Goal: Task Accomplishment & Management: Use online tool/utility

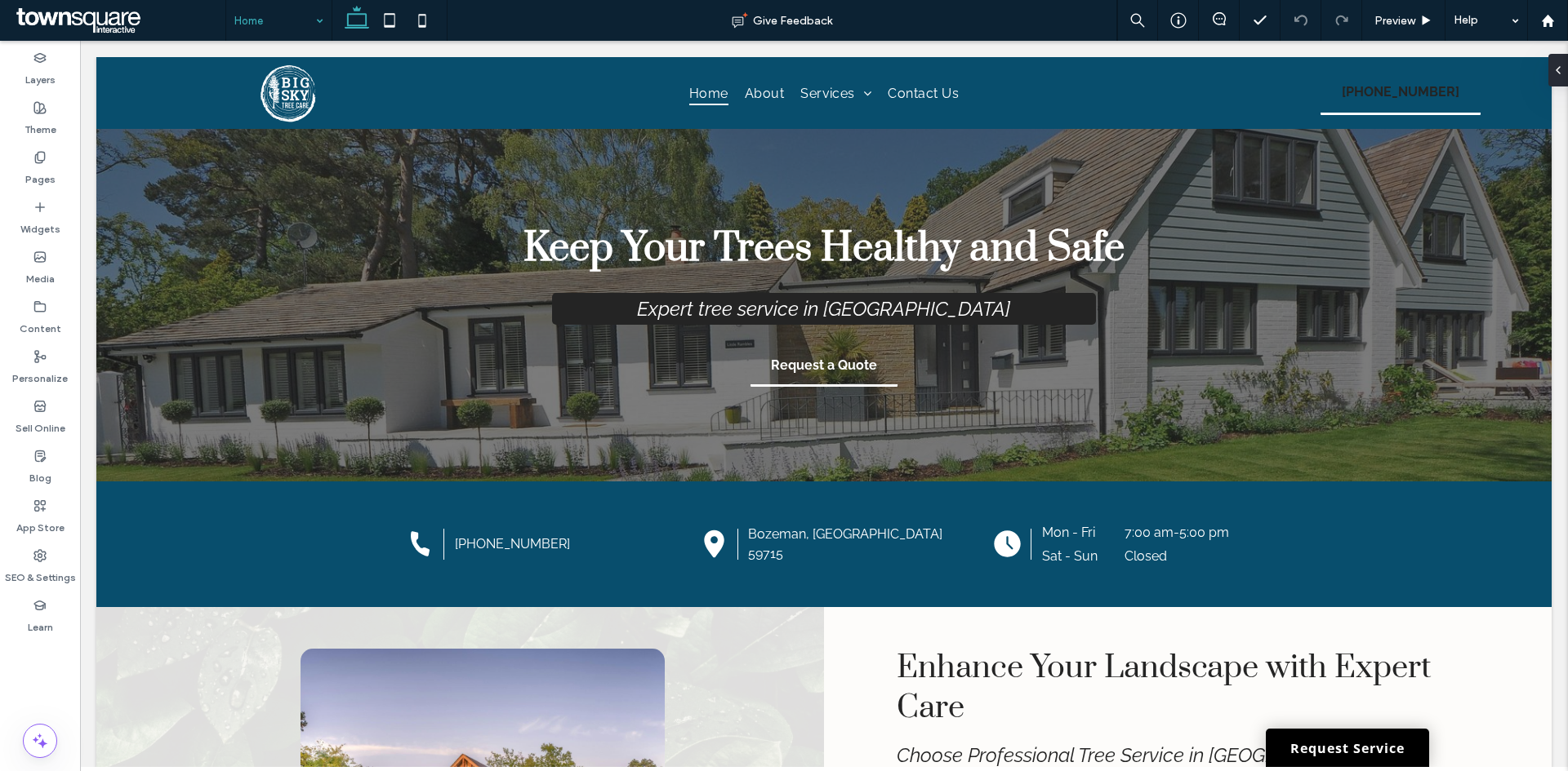
click at [268, 24] on input at bounding box center [275, 20] width 81 height 41
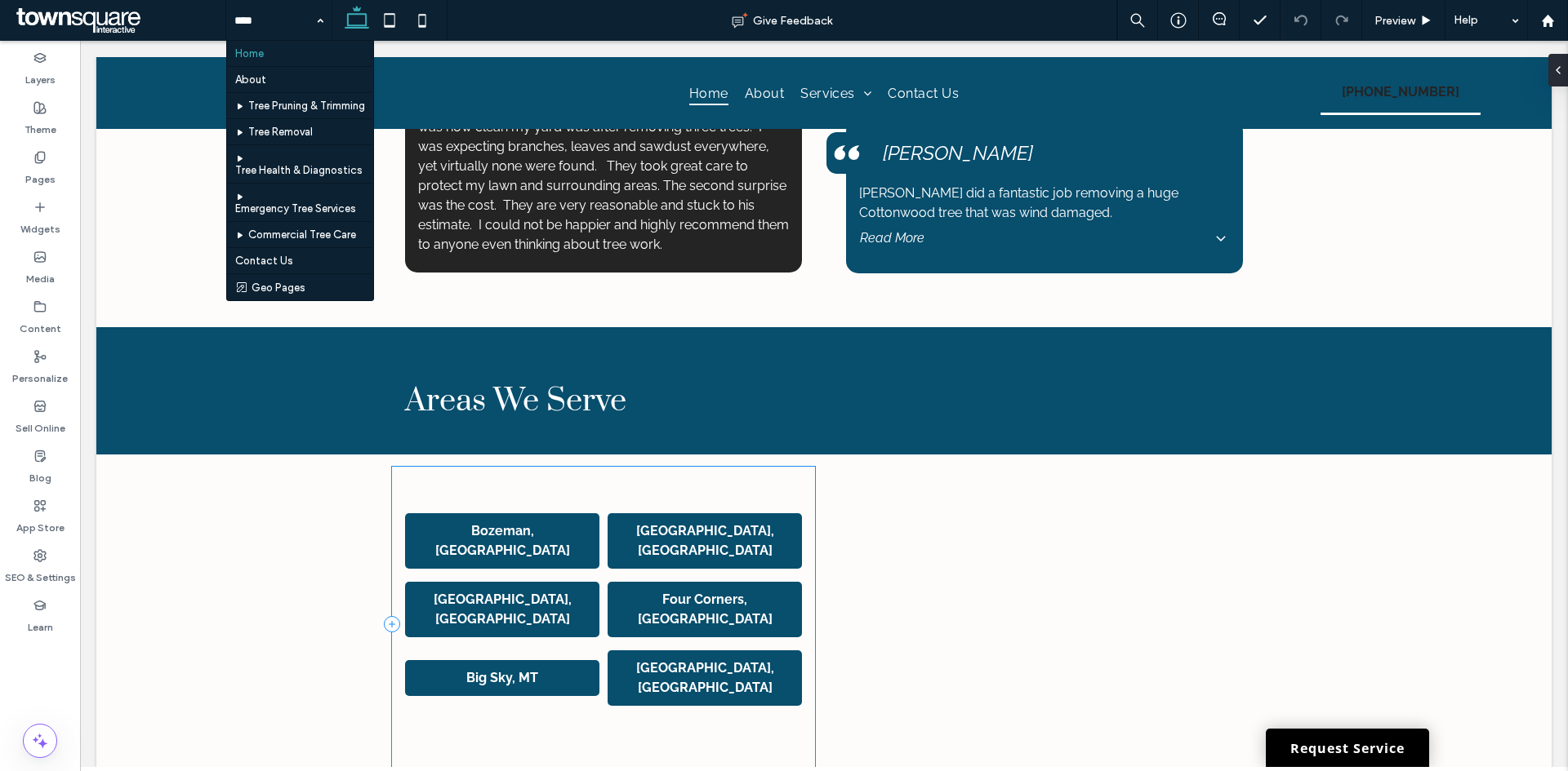
scroll to position [2806, 0]
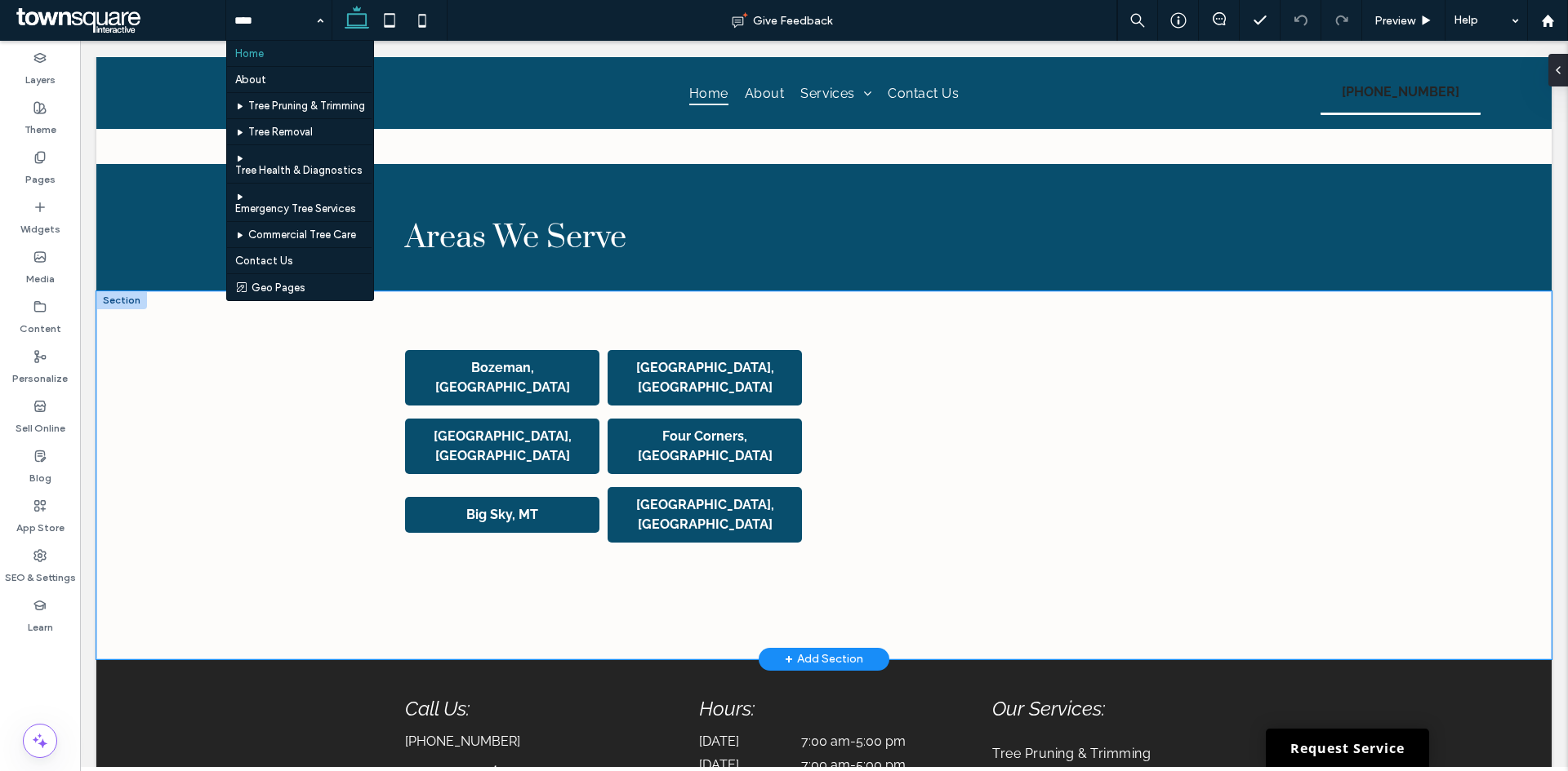
click at [308, 472] on div "Bozeman, [GEOGRAPHIC_DATA] [GEOGRAPHIC_DATA], [GEOGRAPHIC_DATA] [GEOGRAPHIC_DAT…" at bounding box center [823, 476] width 1455 height 368
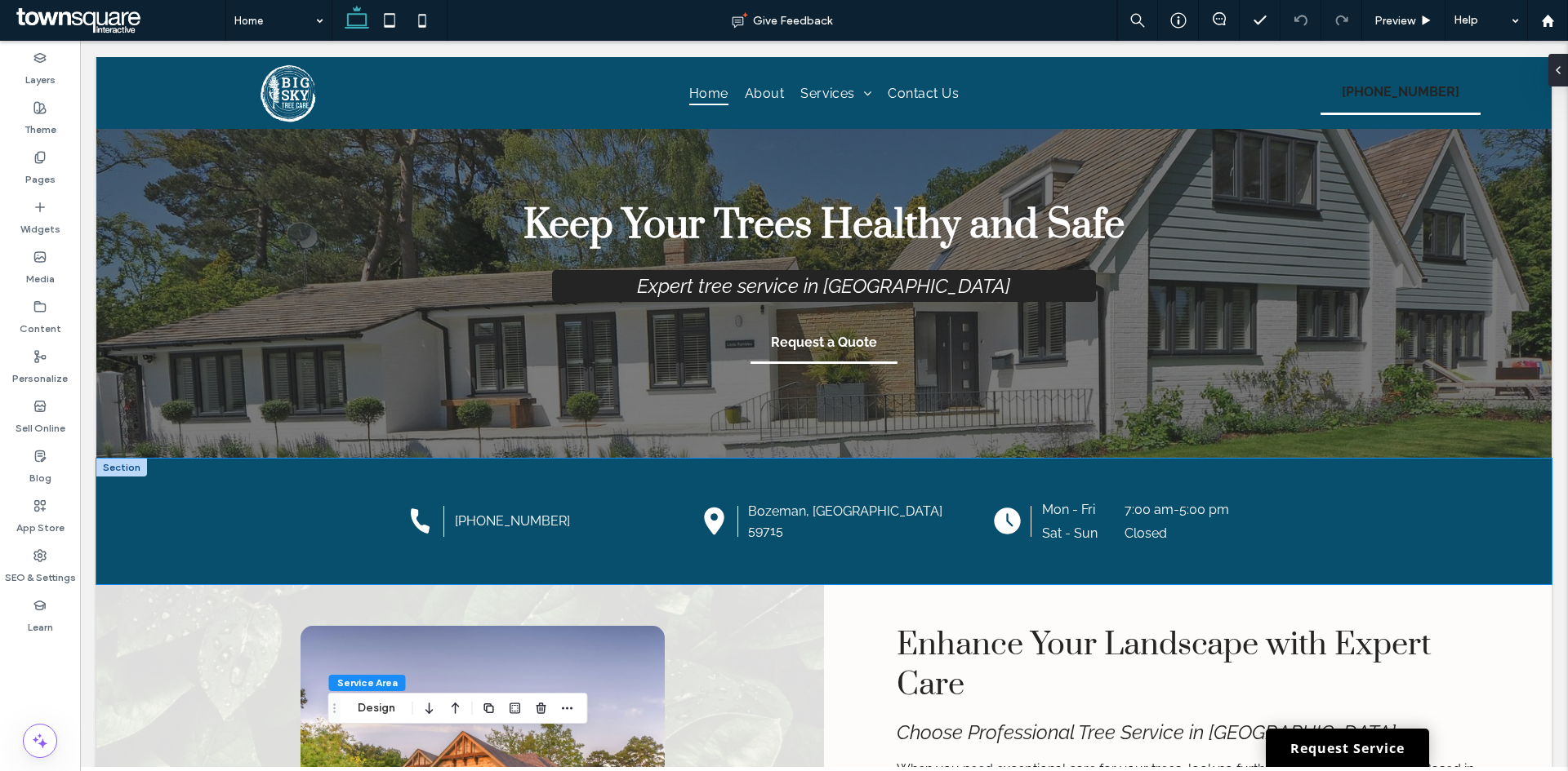
scroll to position [0, 0]
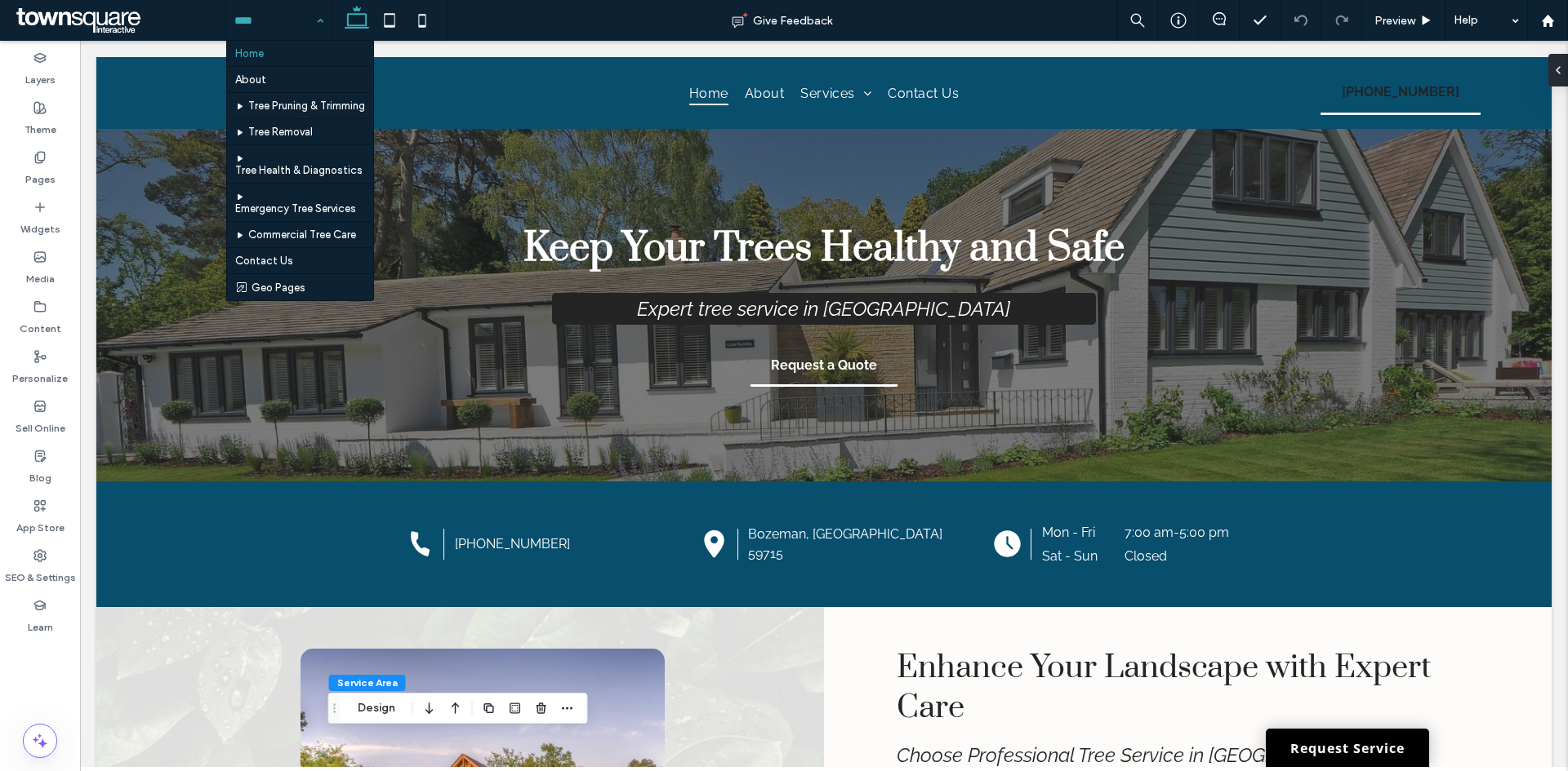
click at [249, 20] on input at bounding box center [275, 20] width 81 height 41
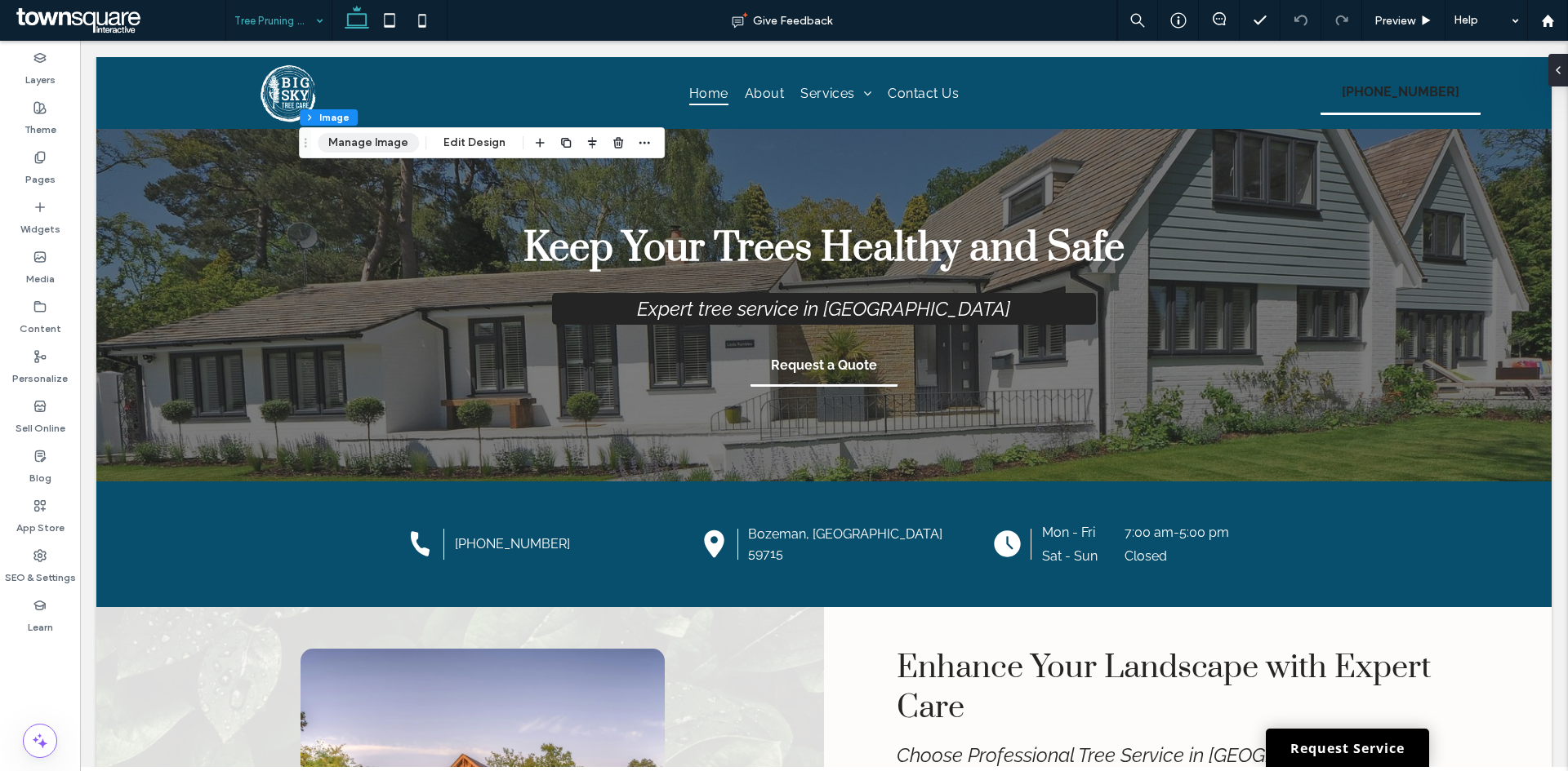
click at [396, 137] on button "Manage Image" at bounding box center [367, 142] width 101 height 20
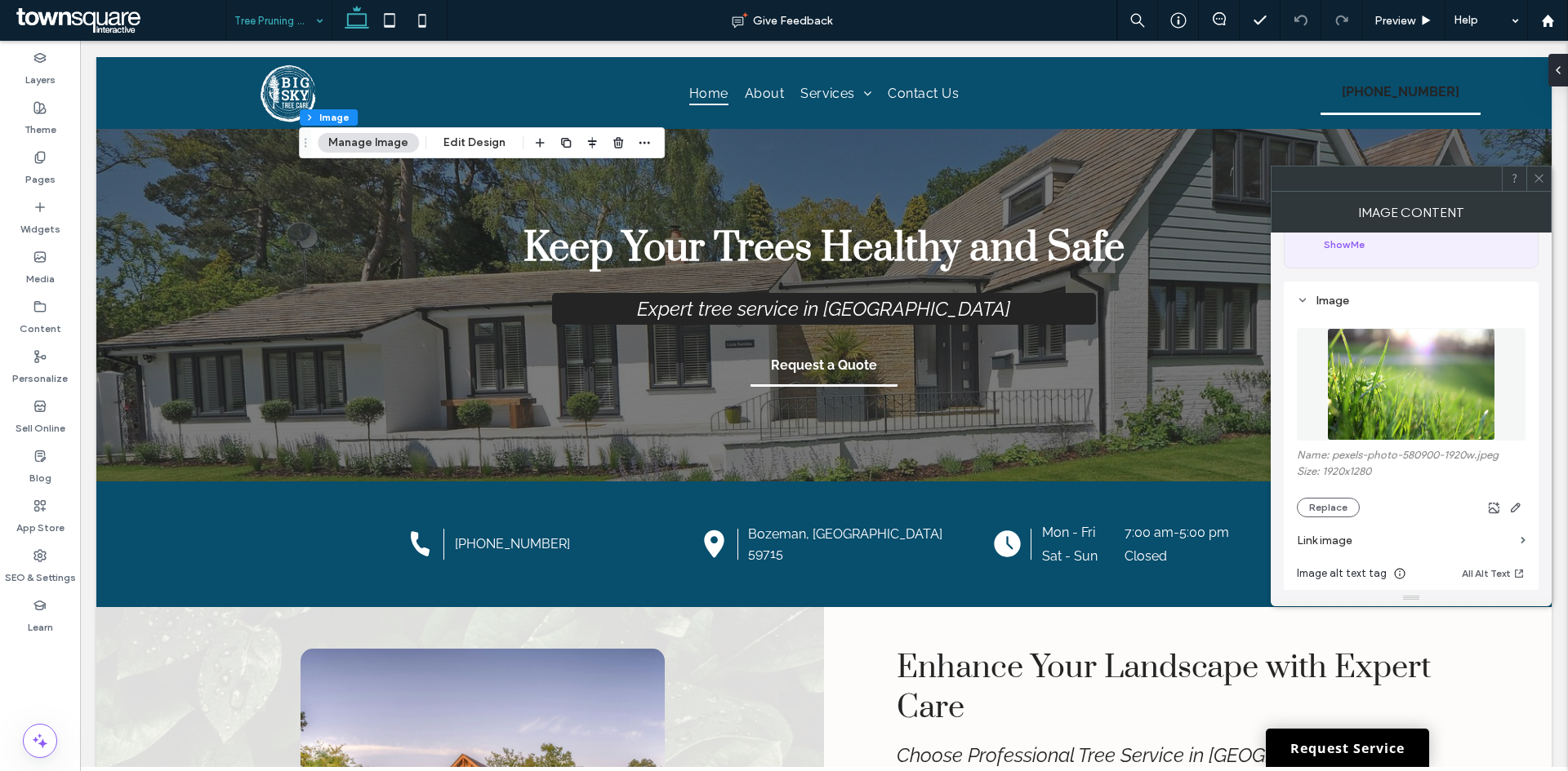
scroll to position [244, 0]
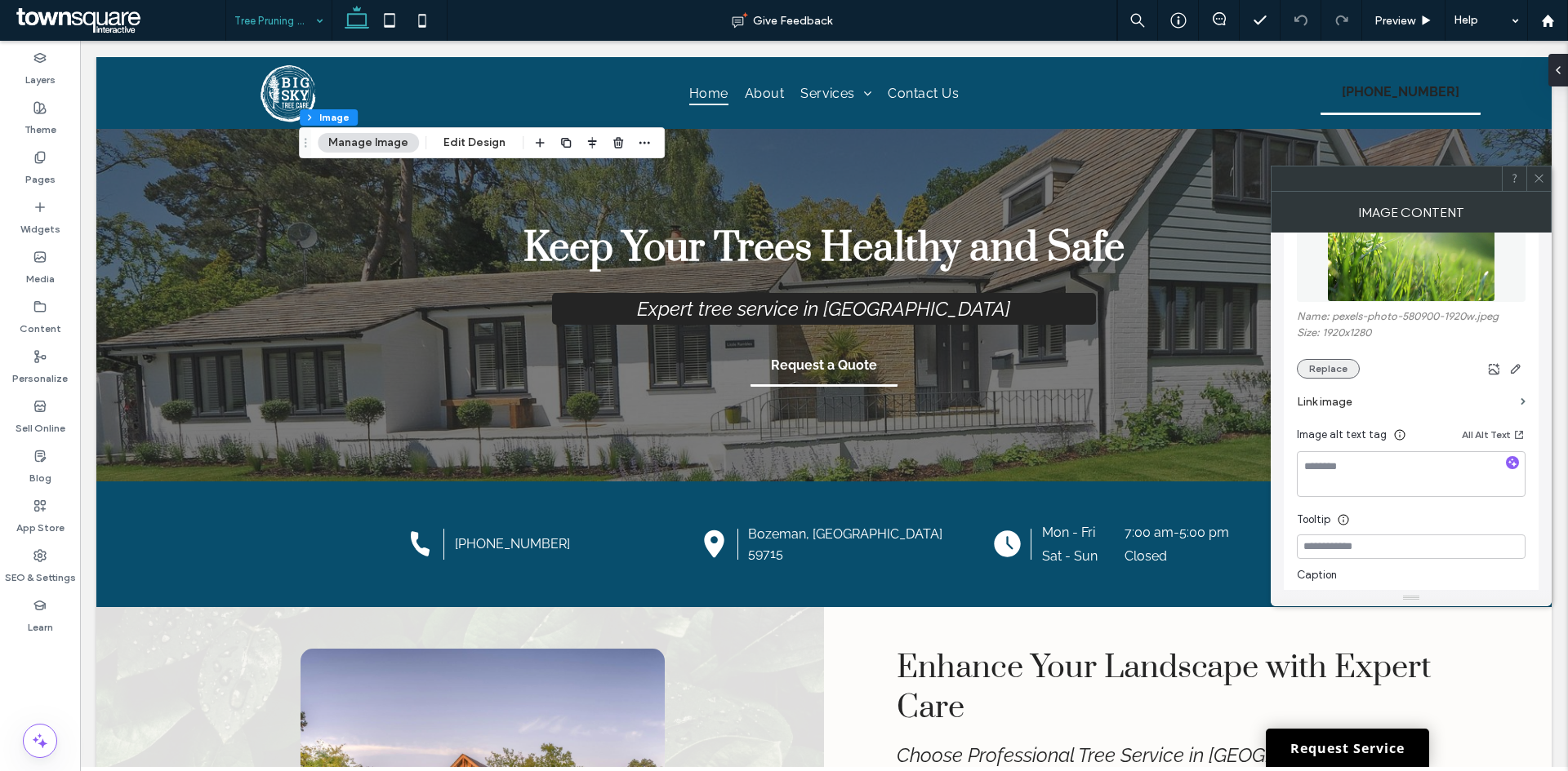
click at [1321, 372] on button "Replace" at bounding box center [1327, 369] width 63 height 20
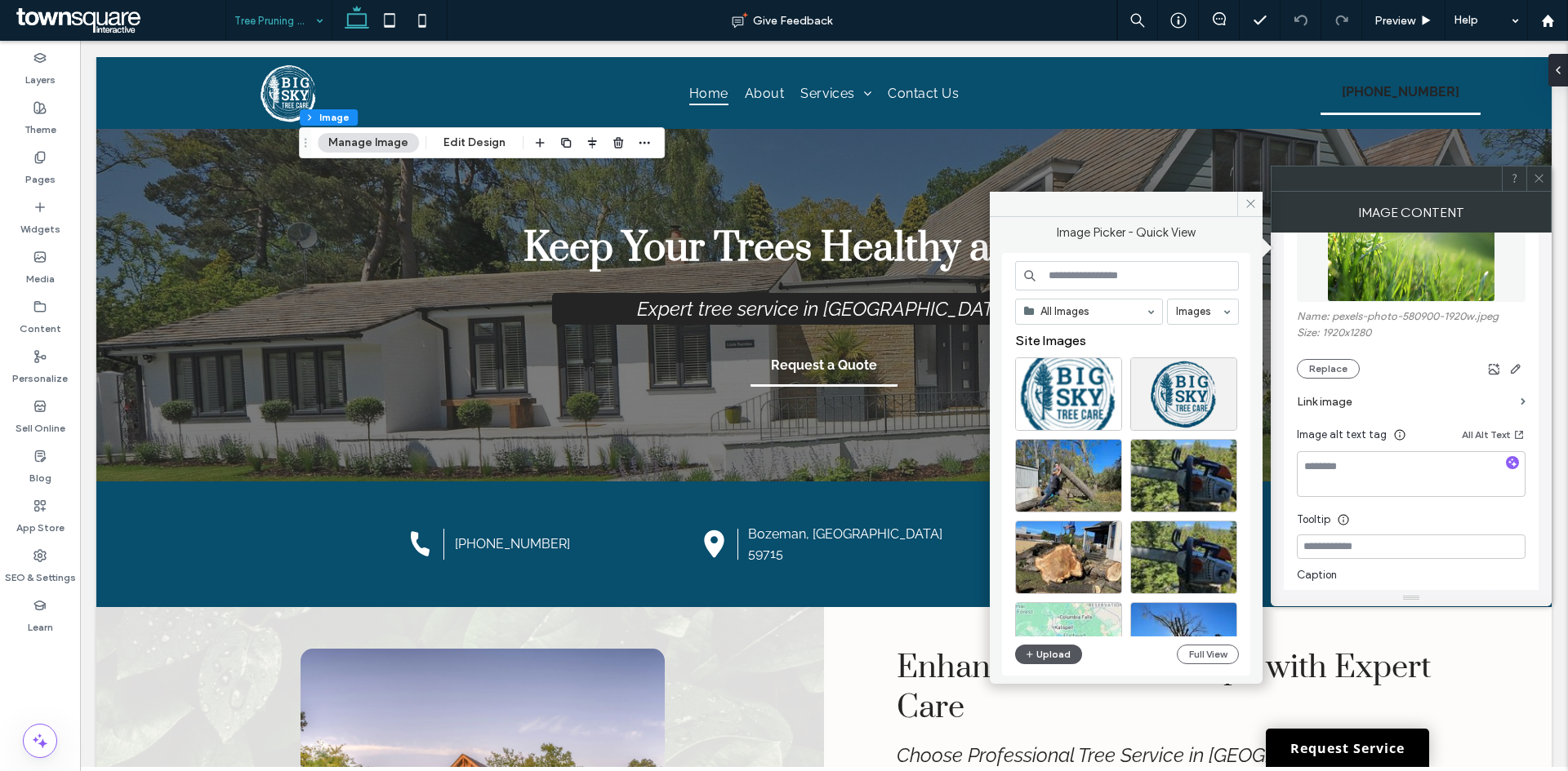
click at [1033, 652] on icon "button" at bounding box center [1029, 655] width 9 height 13
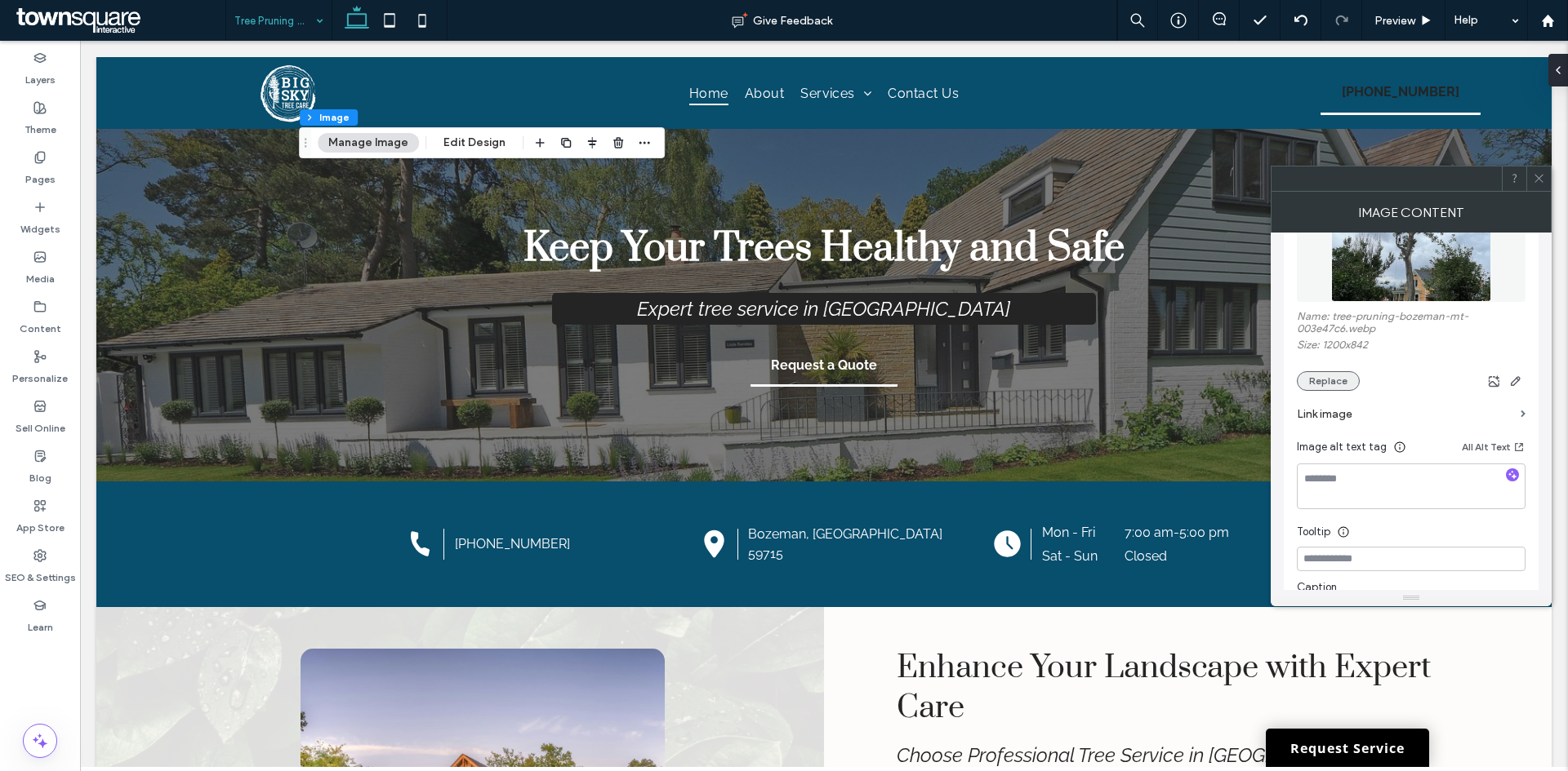
click at [1329, 375] on button "Replace" at bounding box center [1327, 381] width 63 height 20
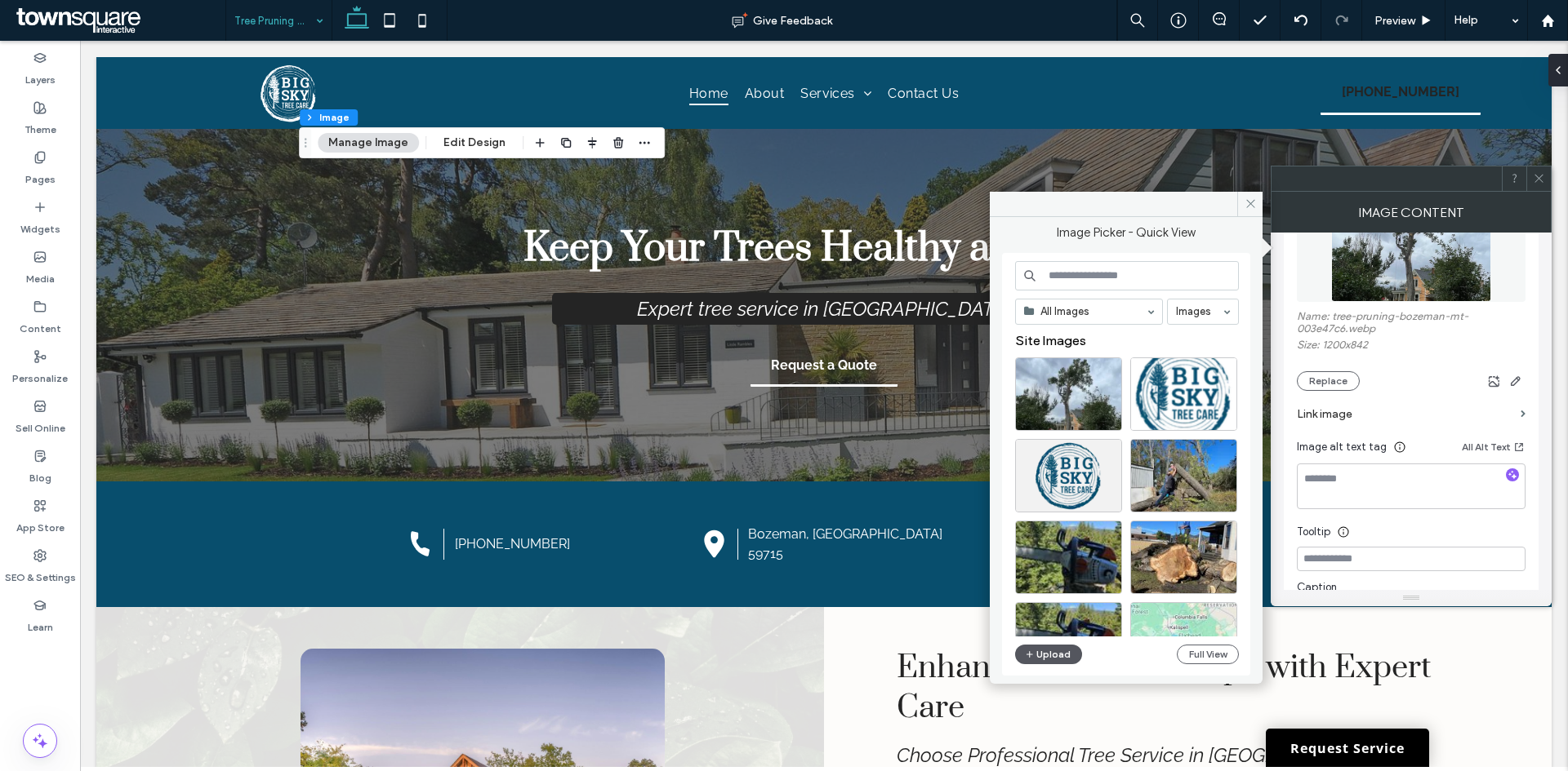
click at [1046, 652] on button "Upload" at bounding box center [1048, 654] width 67 height 20
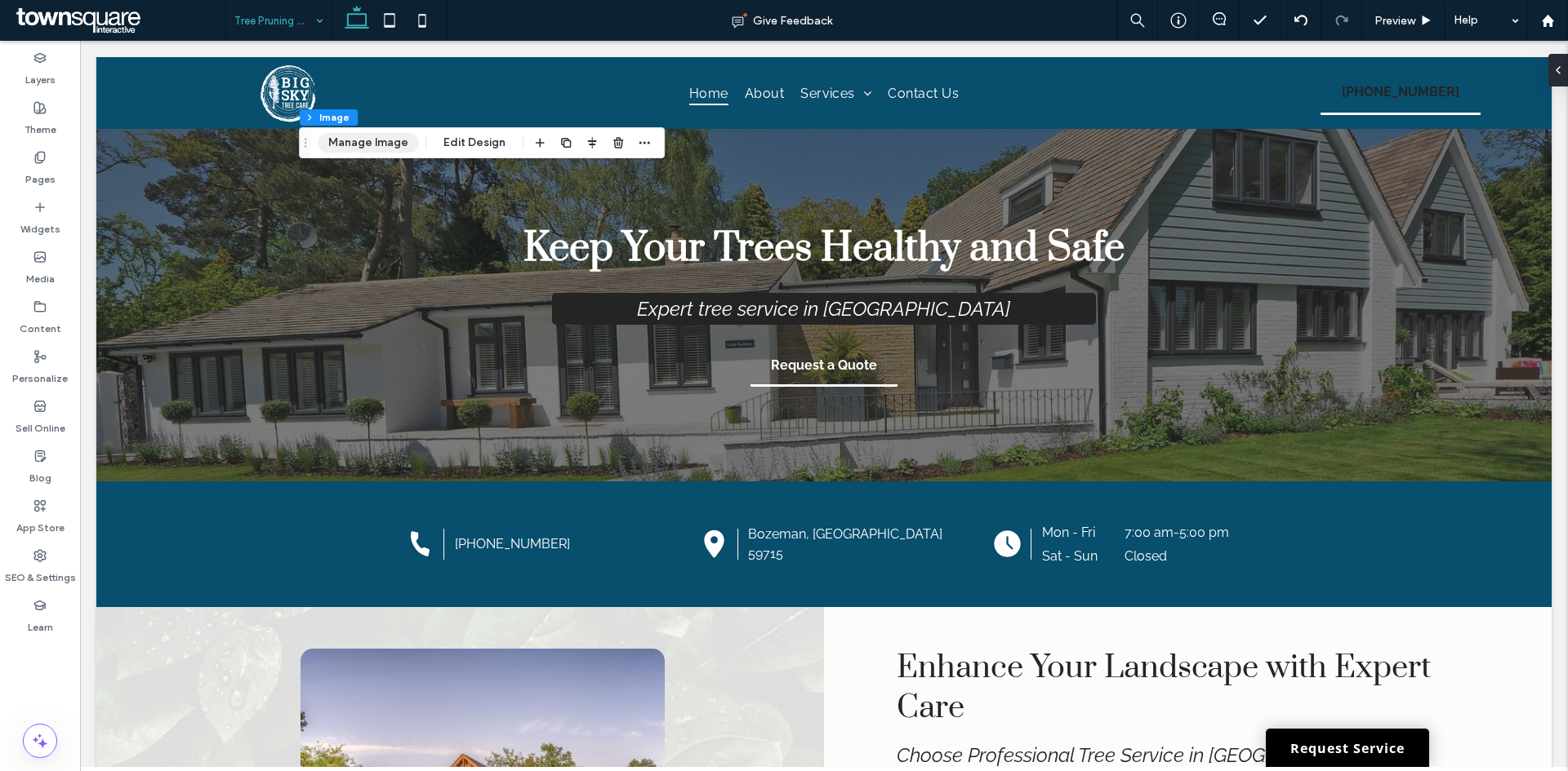
click at [349, 142] on button "Manage Image" at bounding box center [367, 142] width 101 height 20
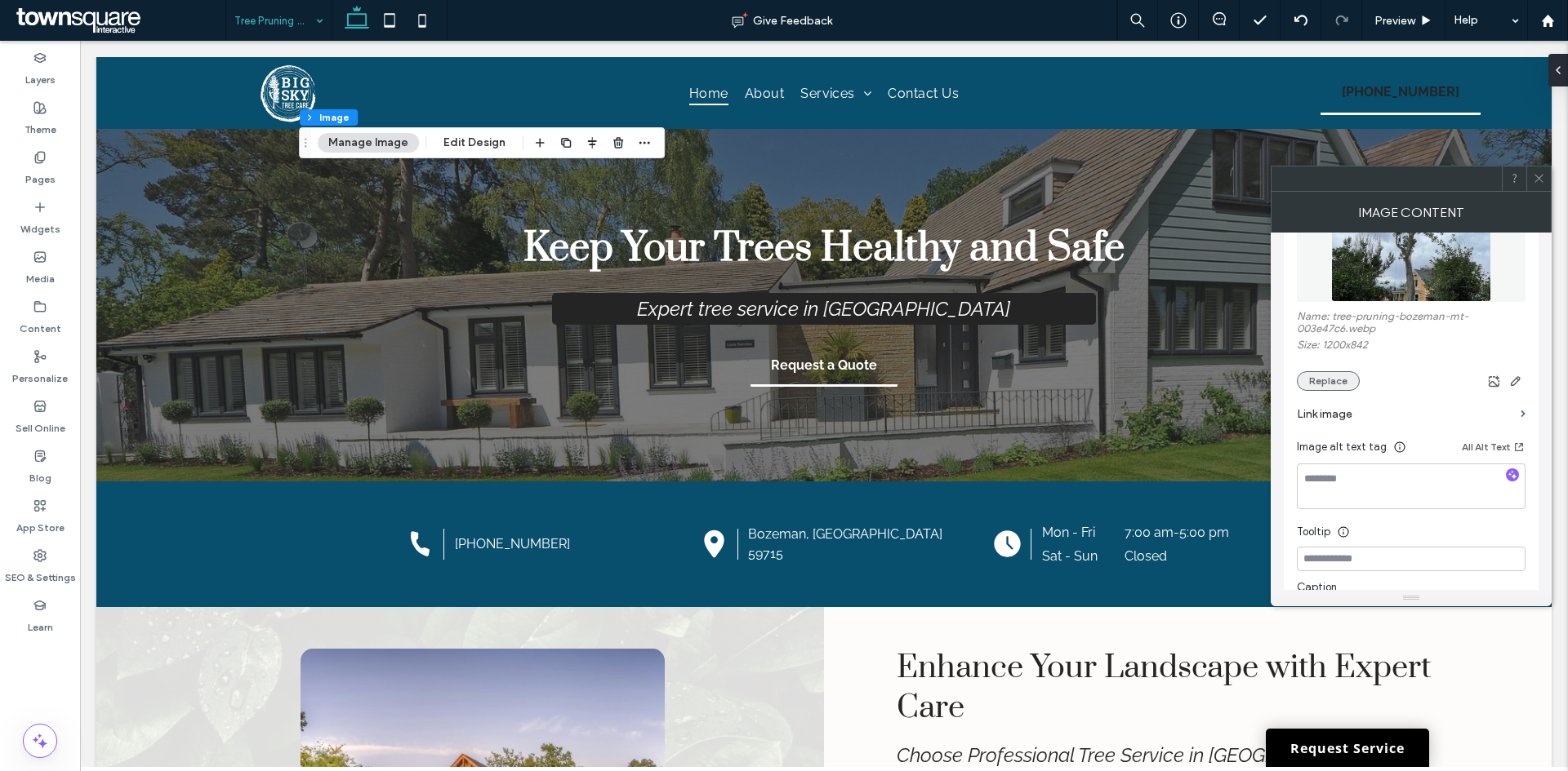
click at [1340, 378] on button "Replace" at bounding box center [1327, 381] width 63 height 20
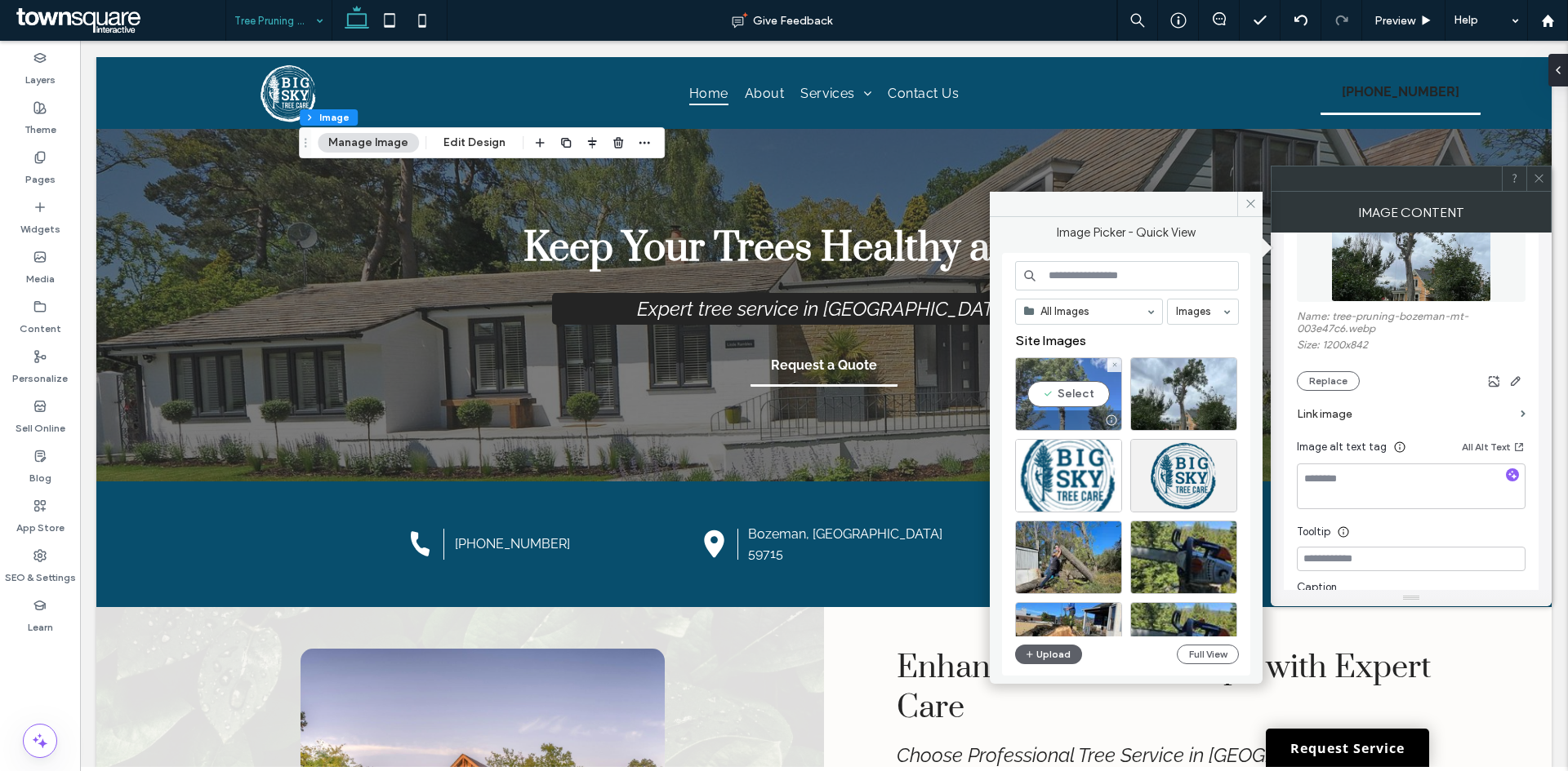
click at [1075, 395] on div "Select" at bounding box center [1068, 394] width 107 height 74
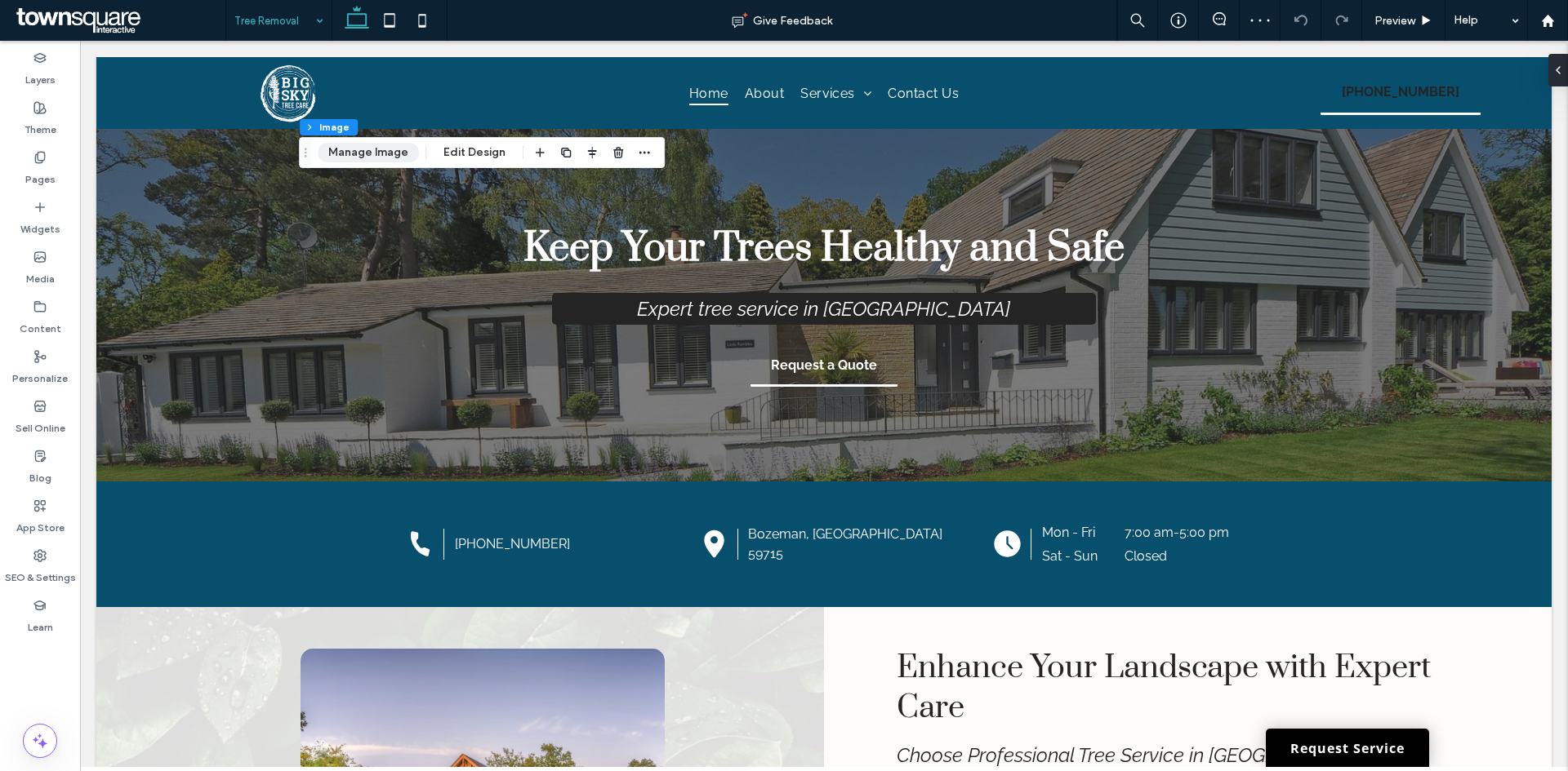
click at [391, 153] on button "Manage Image" at bounding box center [367, 152] width 101 height 20
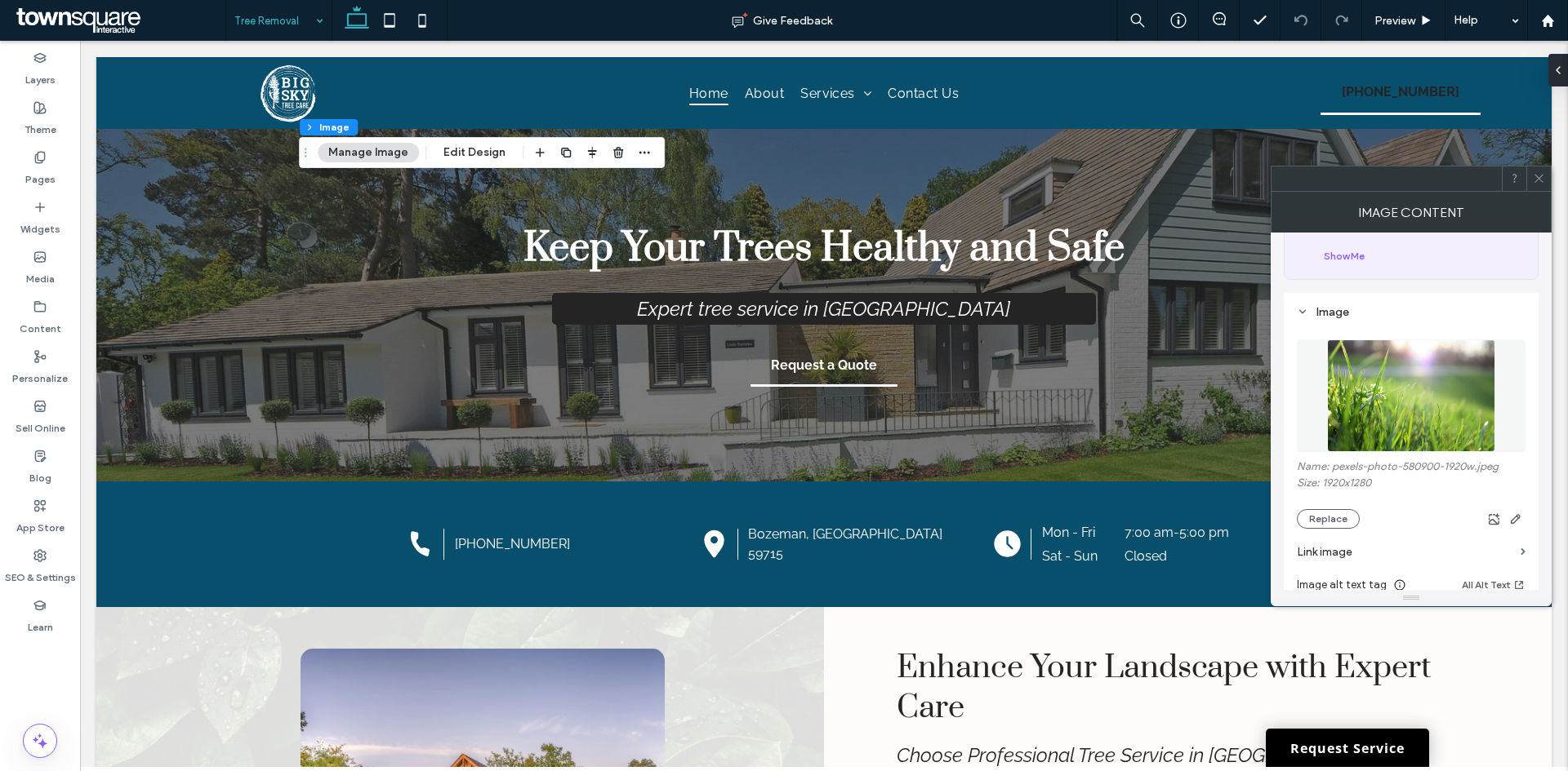
scroll to position [244, 0]
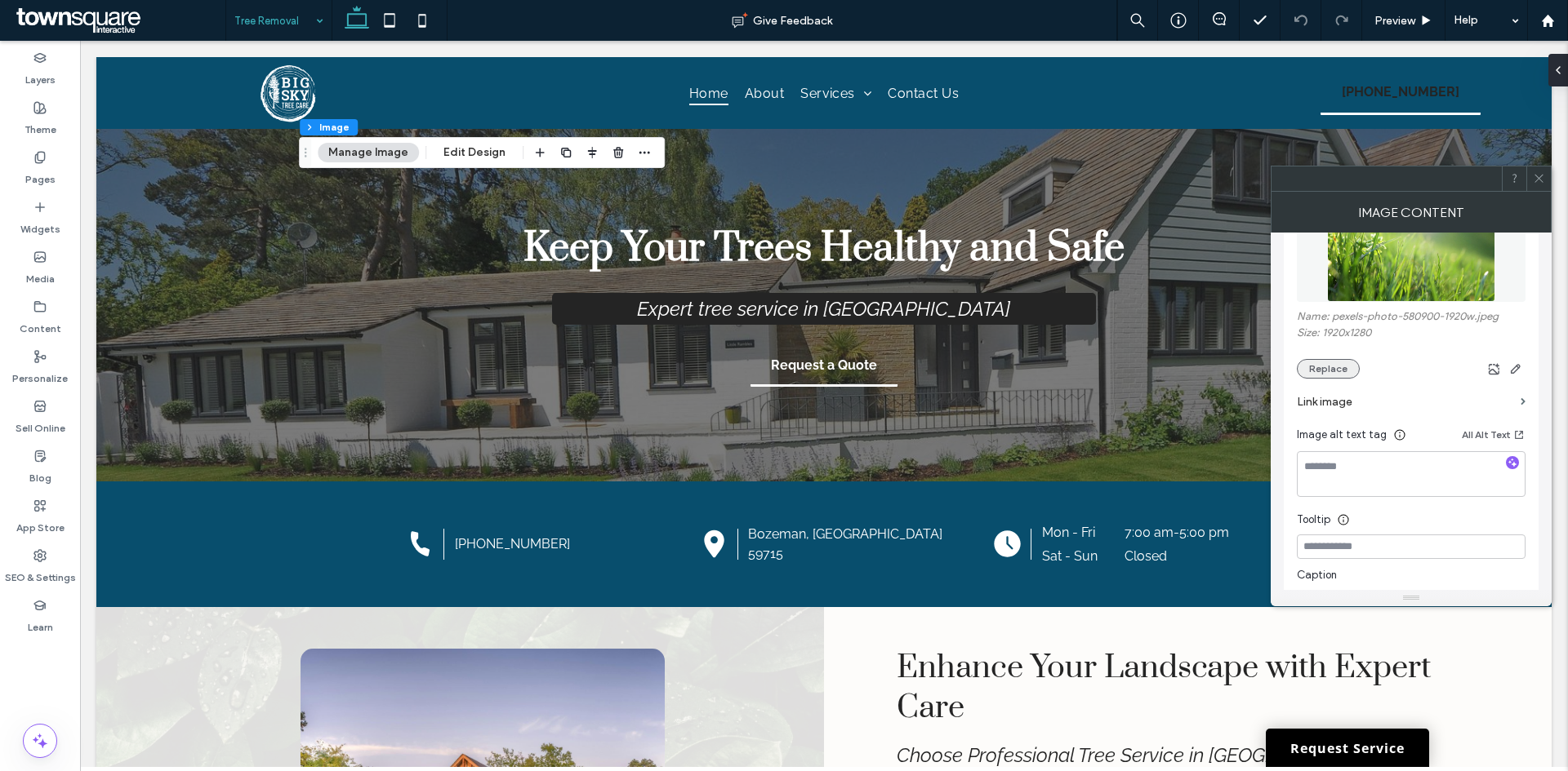
click at [1307, 365] on button "Replace" at bounding box center [1327, 369] width 63 height 20
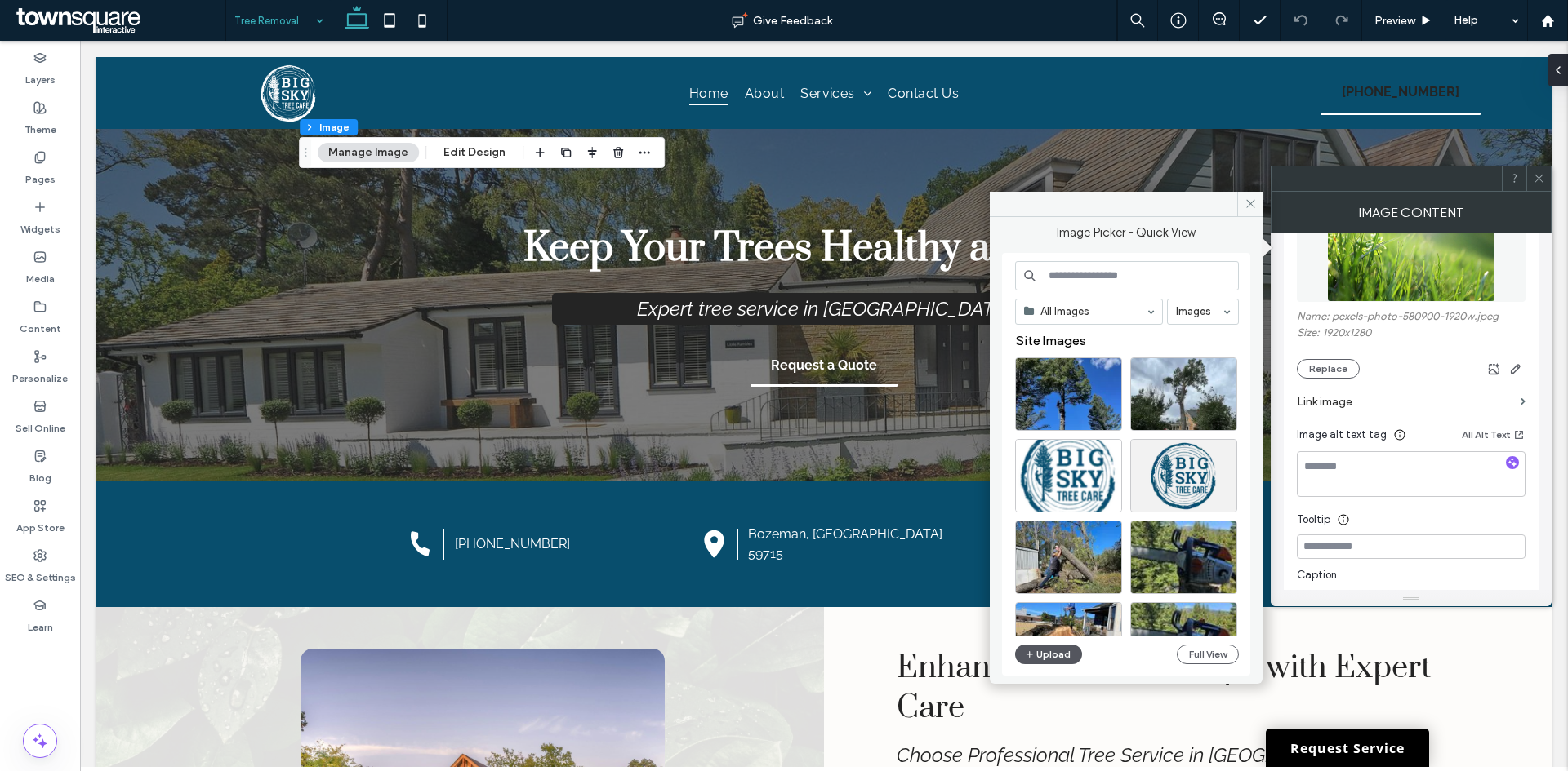
click at [1054, 657] on button "Upload" at bounding box center [1048, 654] width 67 height 20
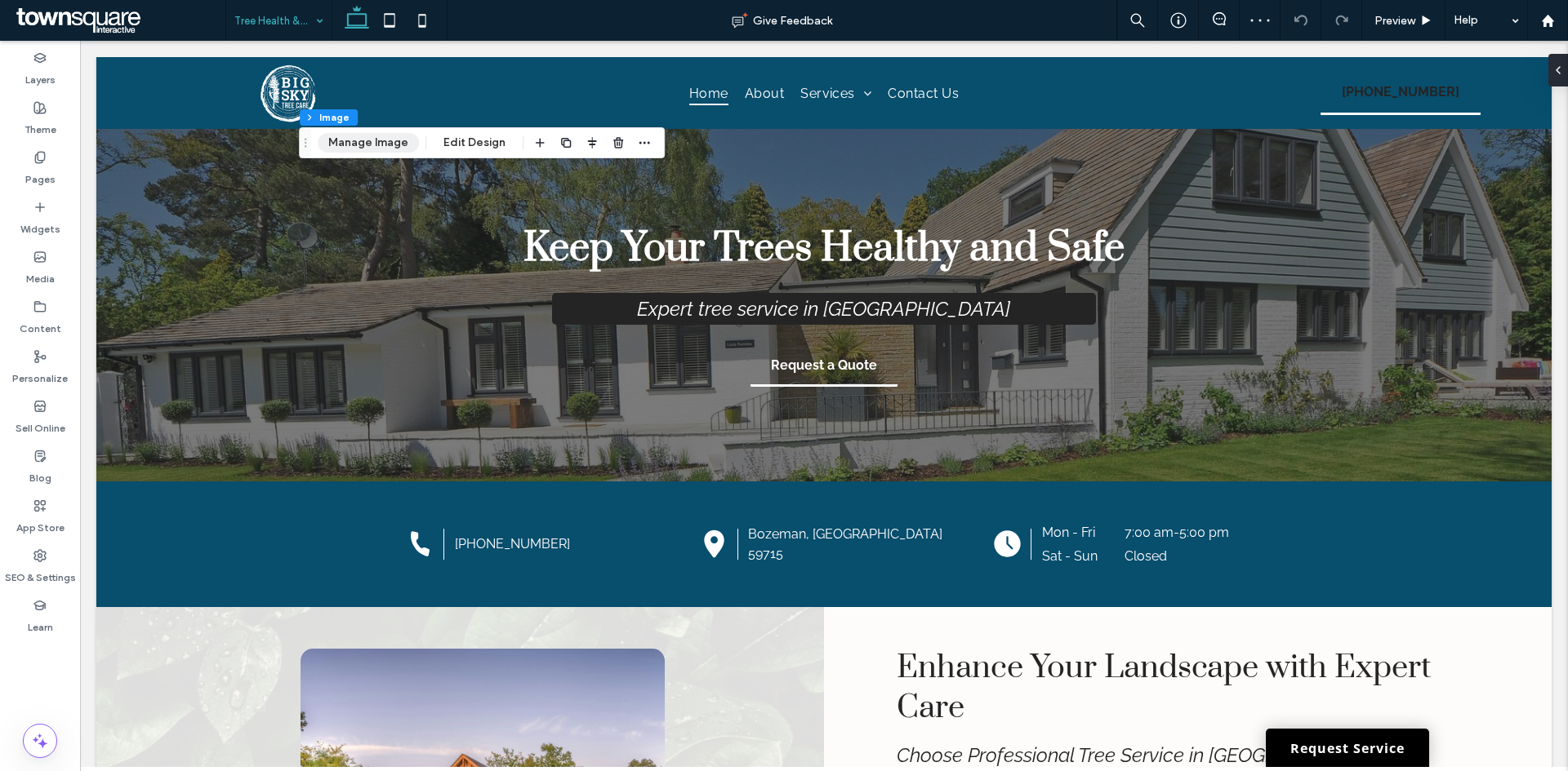
click at [375, 143] on button "Manage Image" at bounding box center [367, 142] width 101 height 20
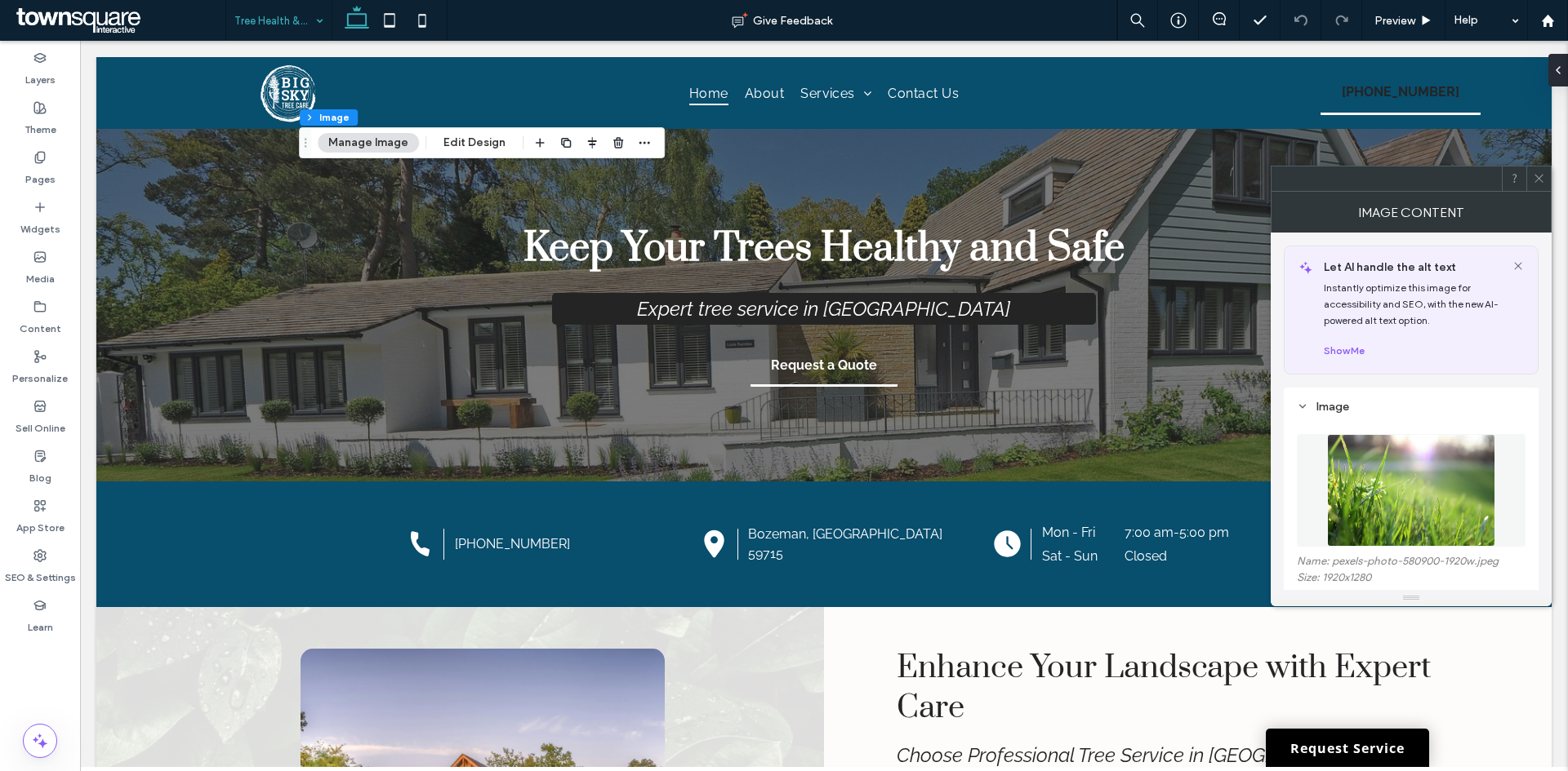
scroll to position [81, 0]
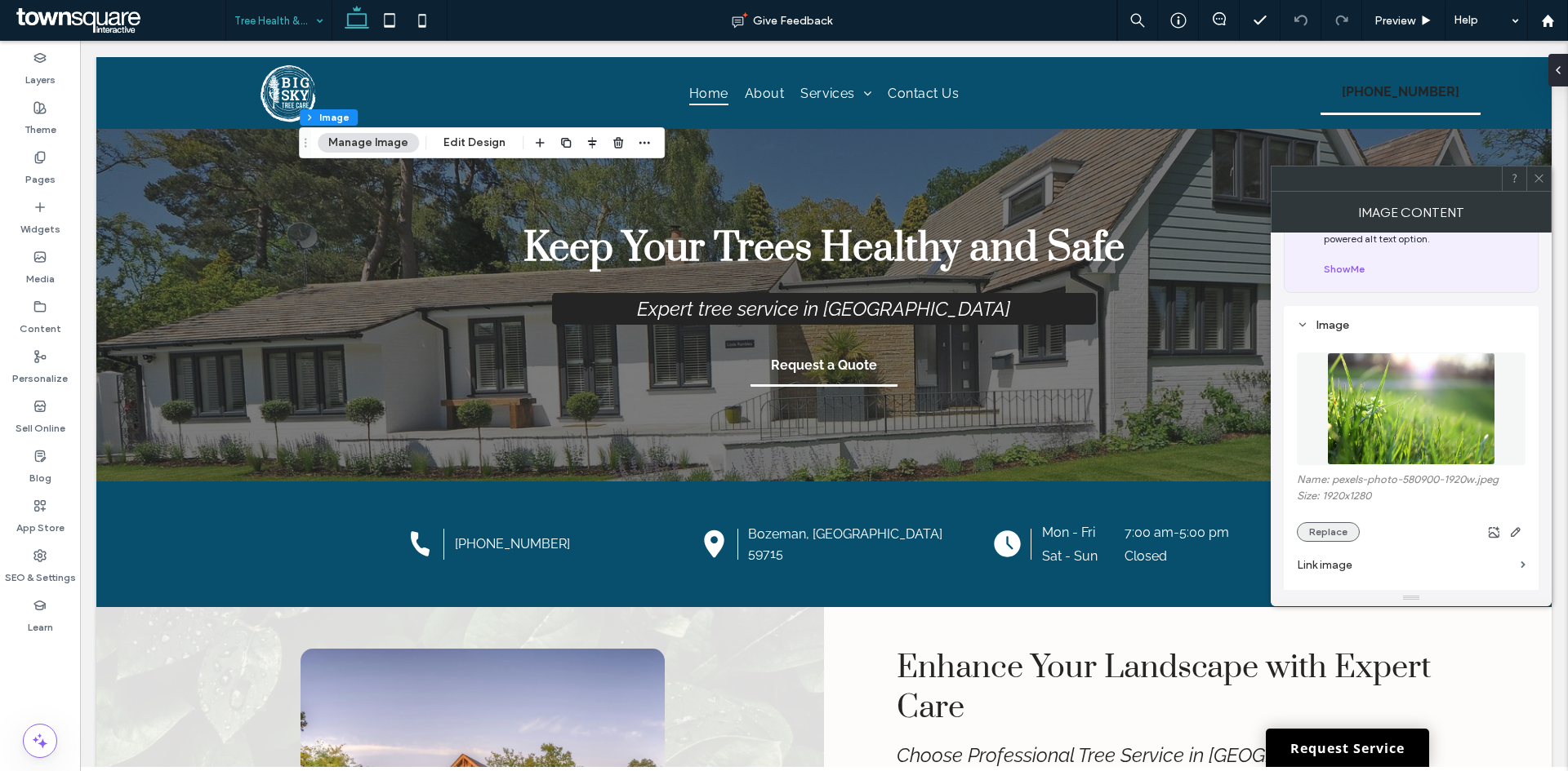
click at [1315, 528] on button "Replace" at bounding box center [1327, 532] width 63 height 20
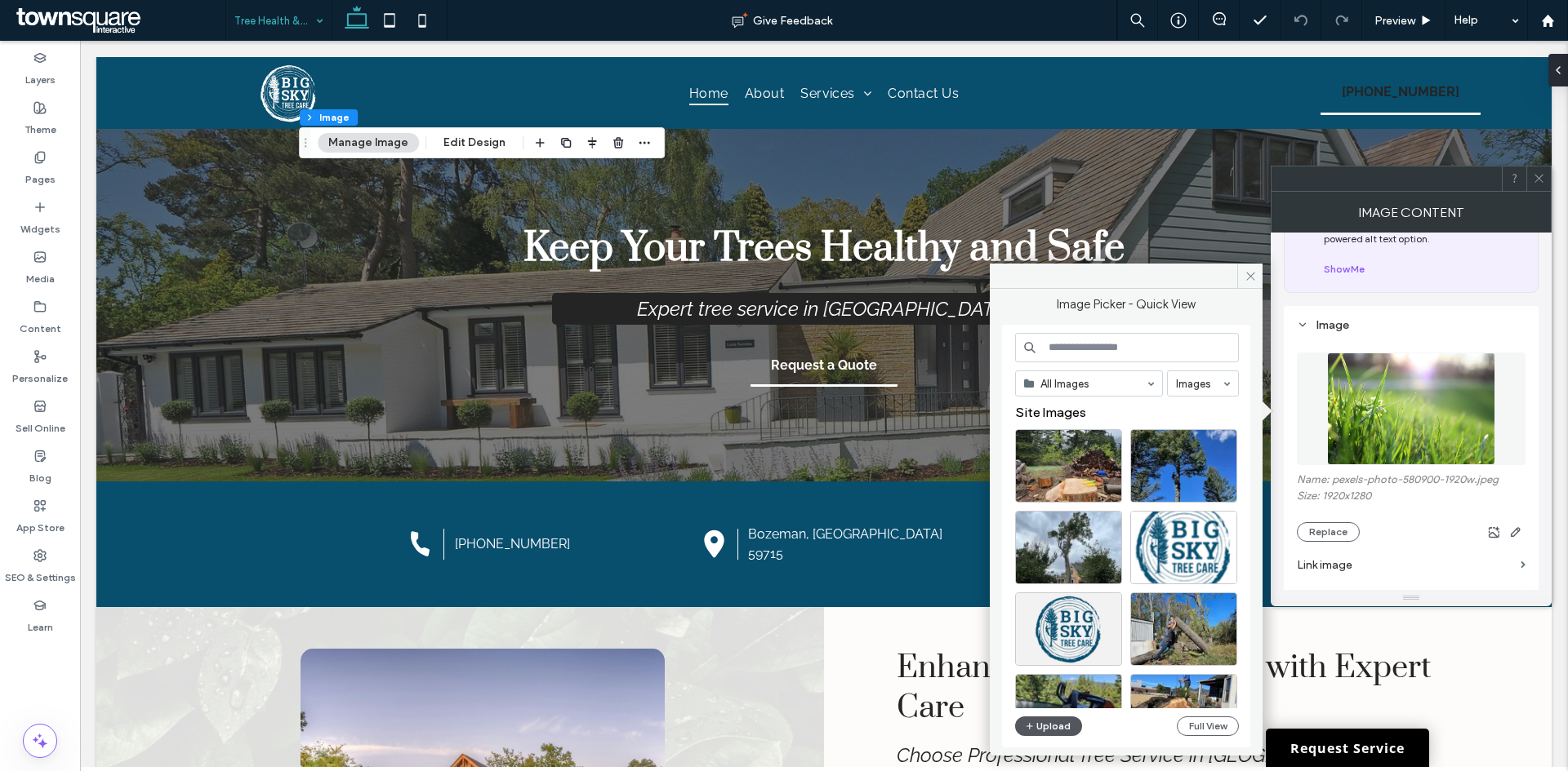
click at [1038, 717] on button "Upload" at bounding box center [1048, 726] width 67 height 20
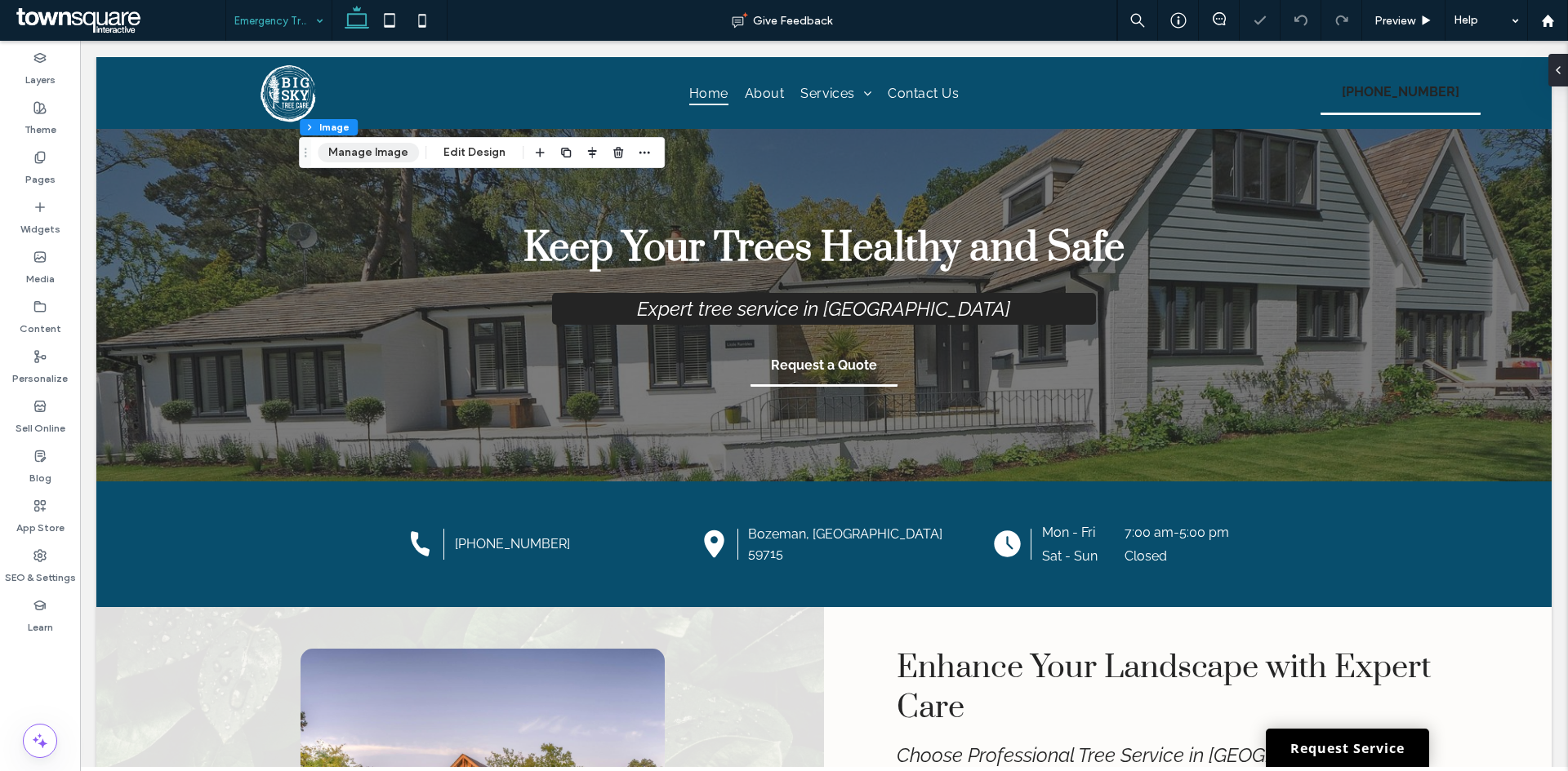
click at [383, 157] on button "Manage Image" at bounding box center [367, 152] width 101 height 20
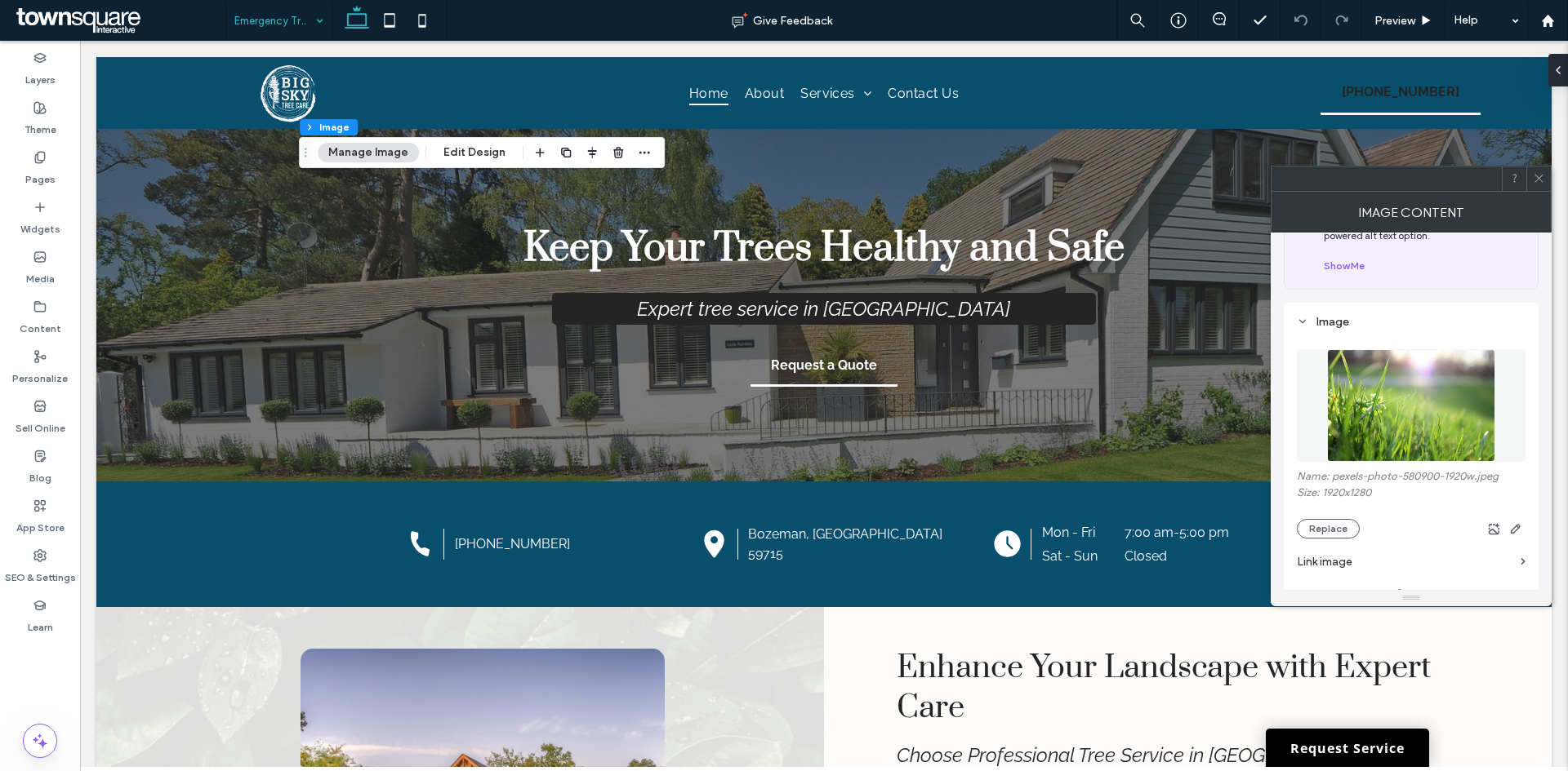
scroll to position [163, 0]
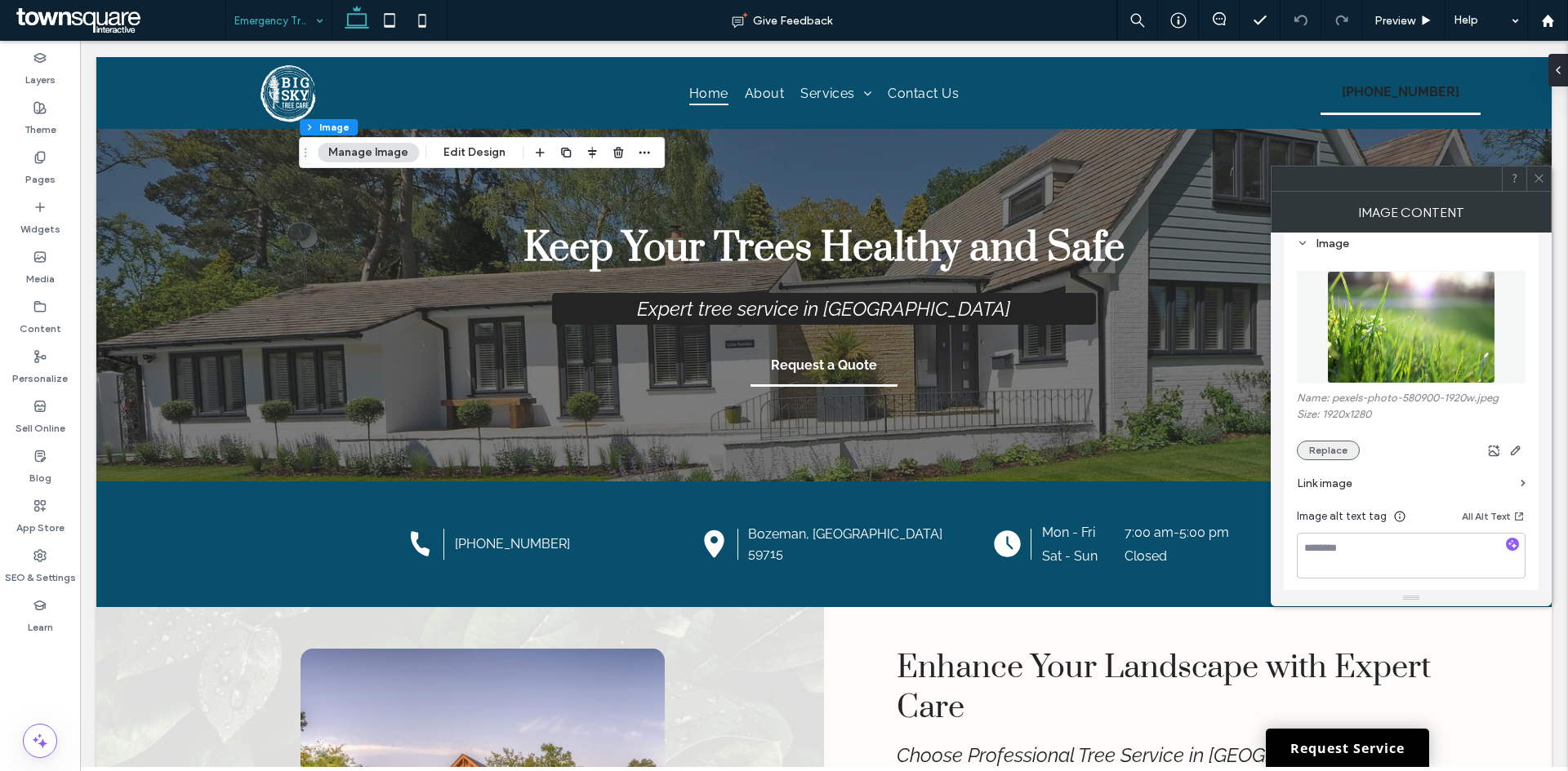
click at [1325, 455] on button "Replace" at bounding box center [1327, 450] width 63 height 20
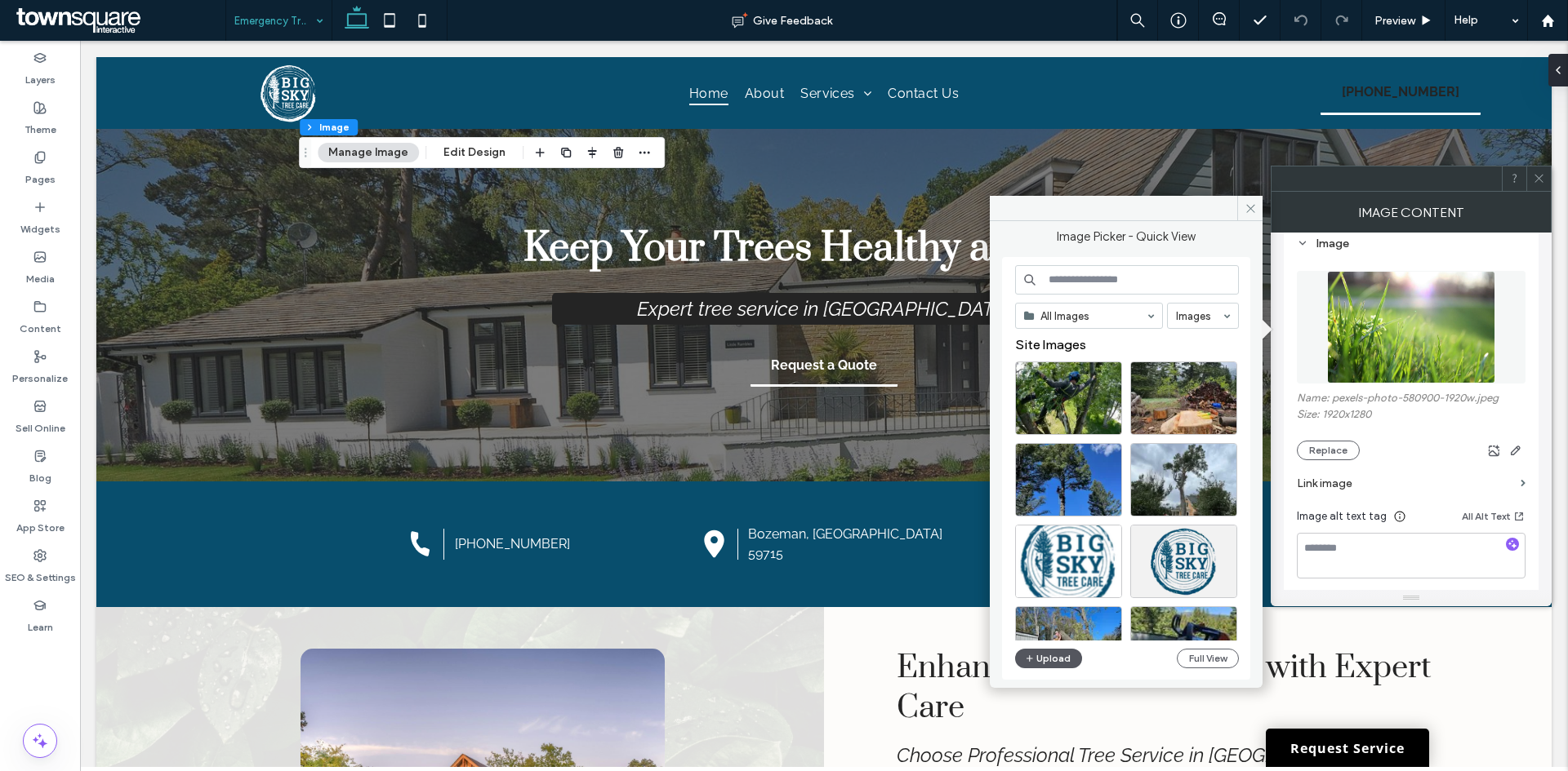
click at [1057, 653] on button "Upload" at bounding box center [1048, 659] width 67 height 20
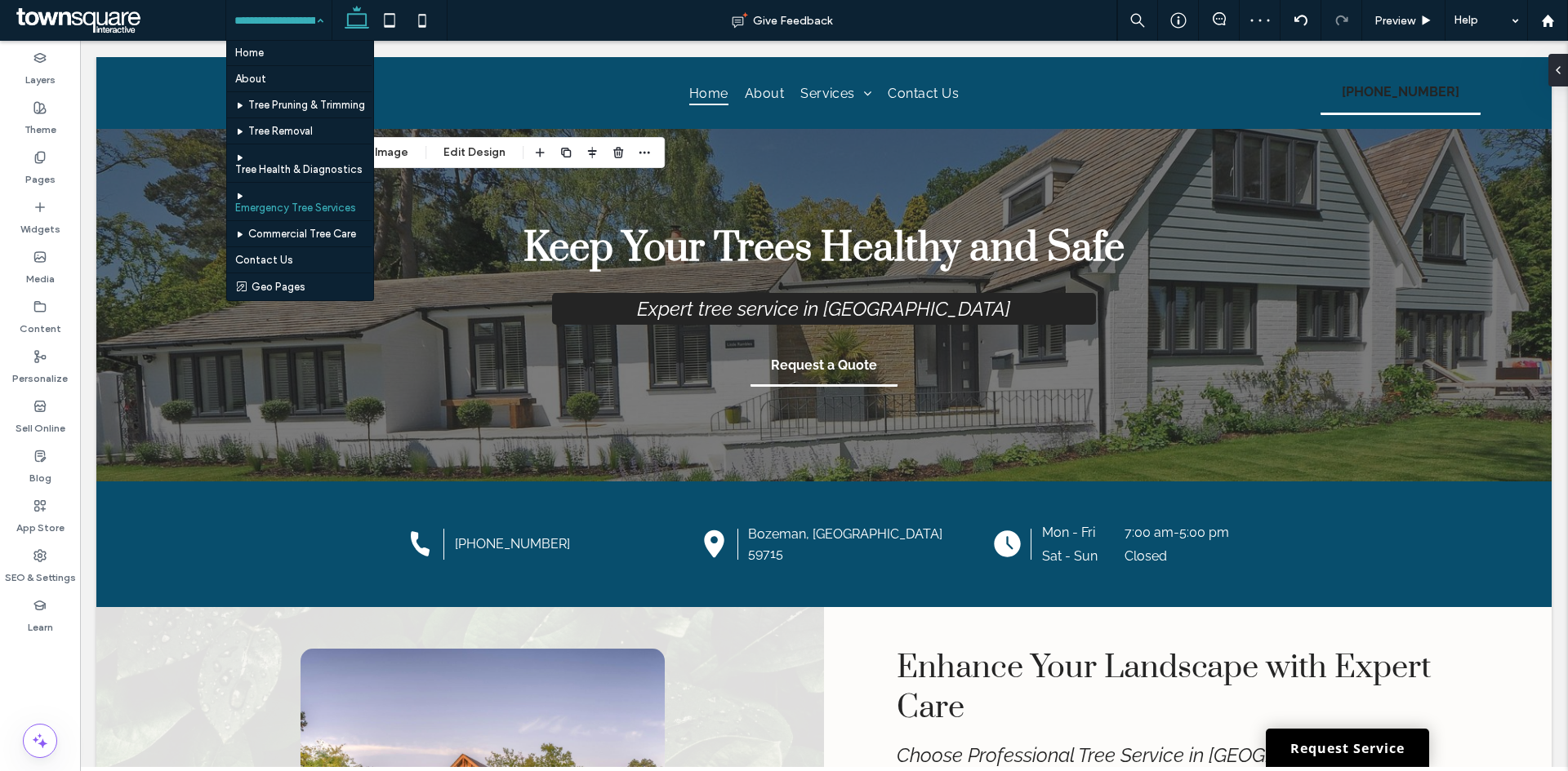
scroll to position [25, 0]
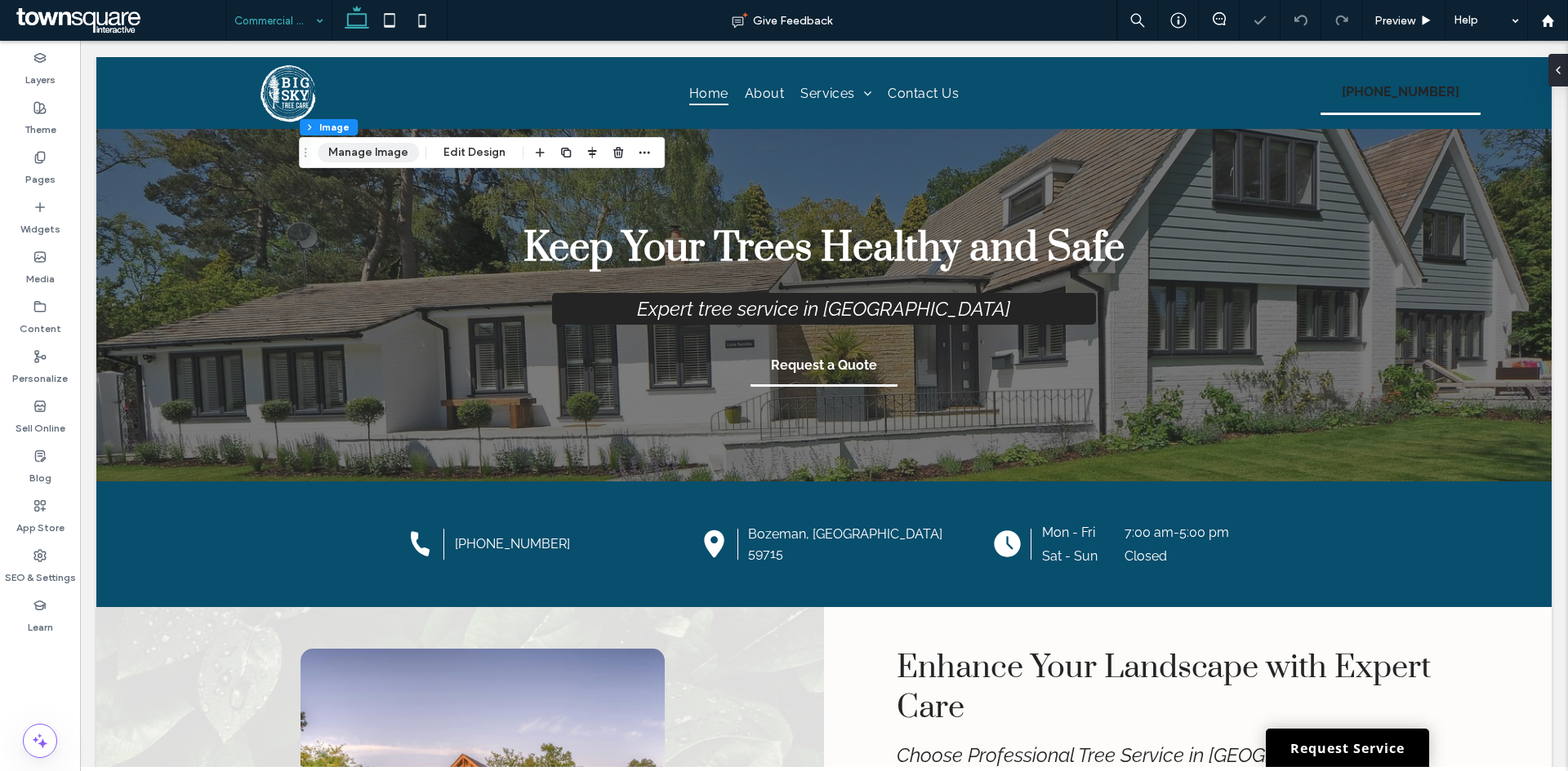
click at [371, 154] on button "Manage Image" at bounding box center [367, 152] width 101 height 20
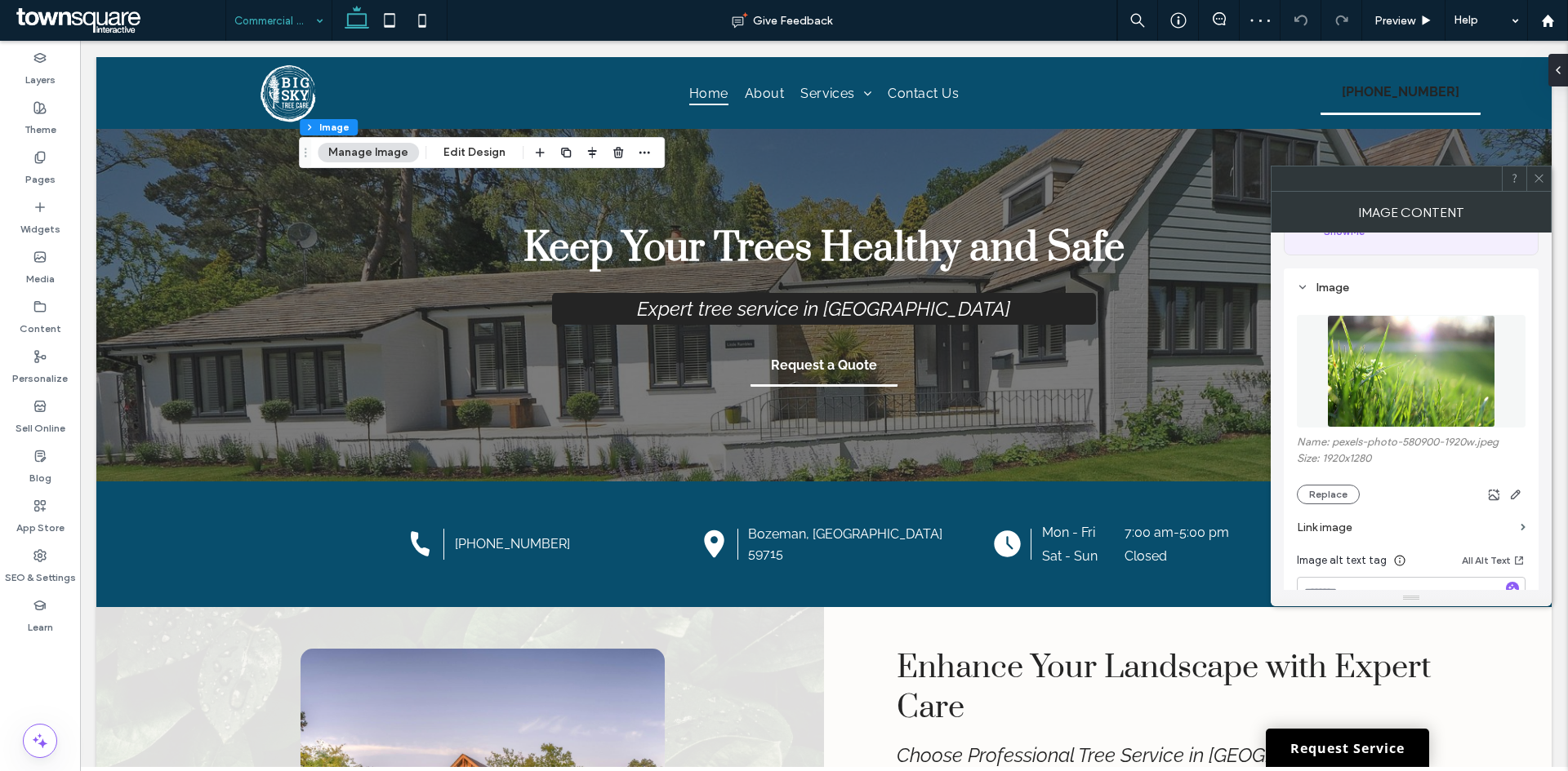
scroll to position [244, 0]
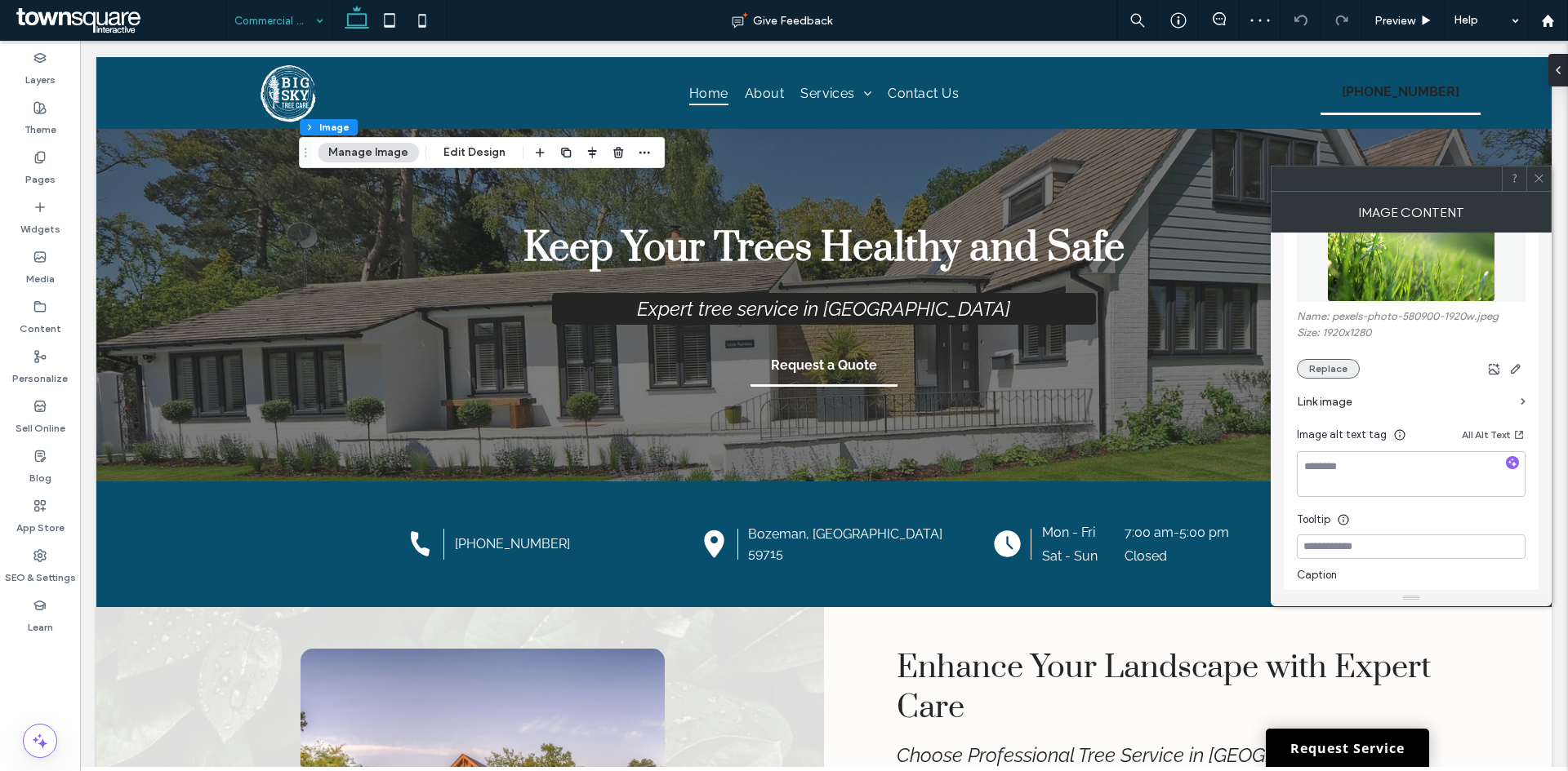
click at [1309, 372] on button "Replace" at bounding box center [1327, 369] width 63 height 20
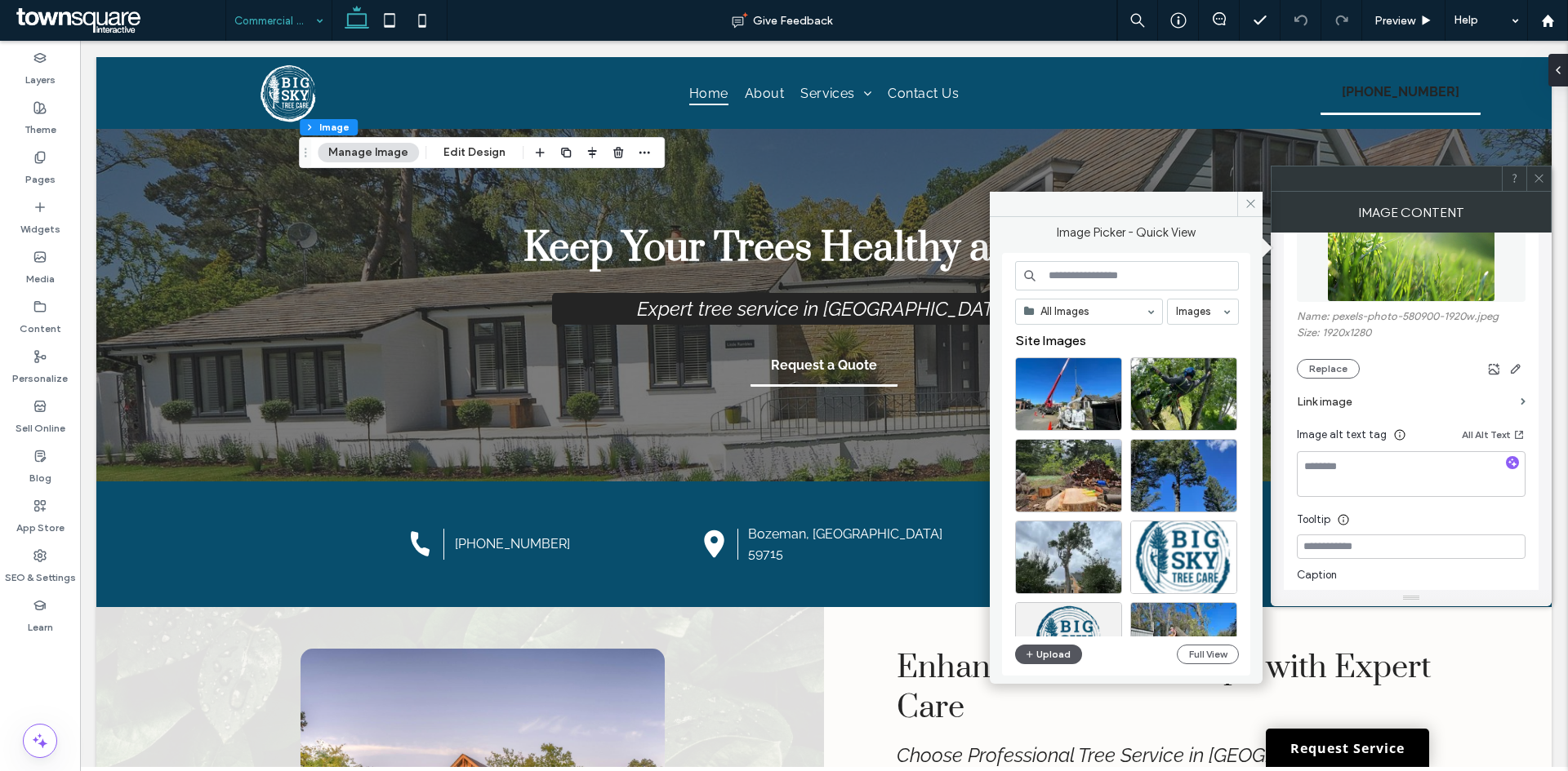
click at [1066, 654] on button "Upload" at bounding box center [1048, 654] width 67 height 20
click at [1068, 654] on button "Upload" at bounding box center [1048, 654] width 67 height 20
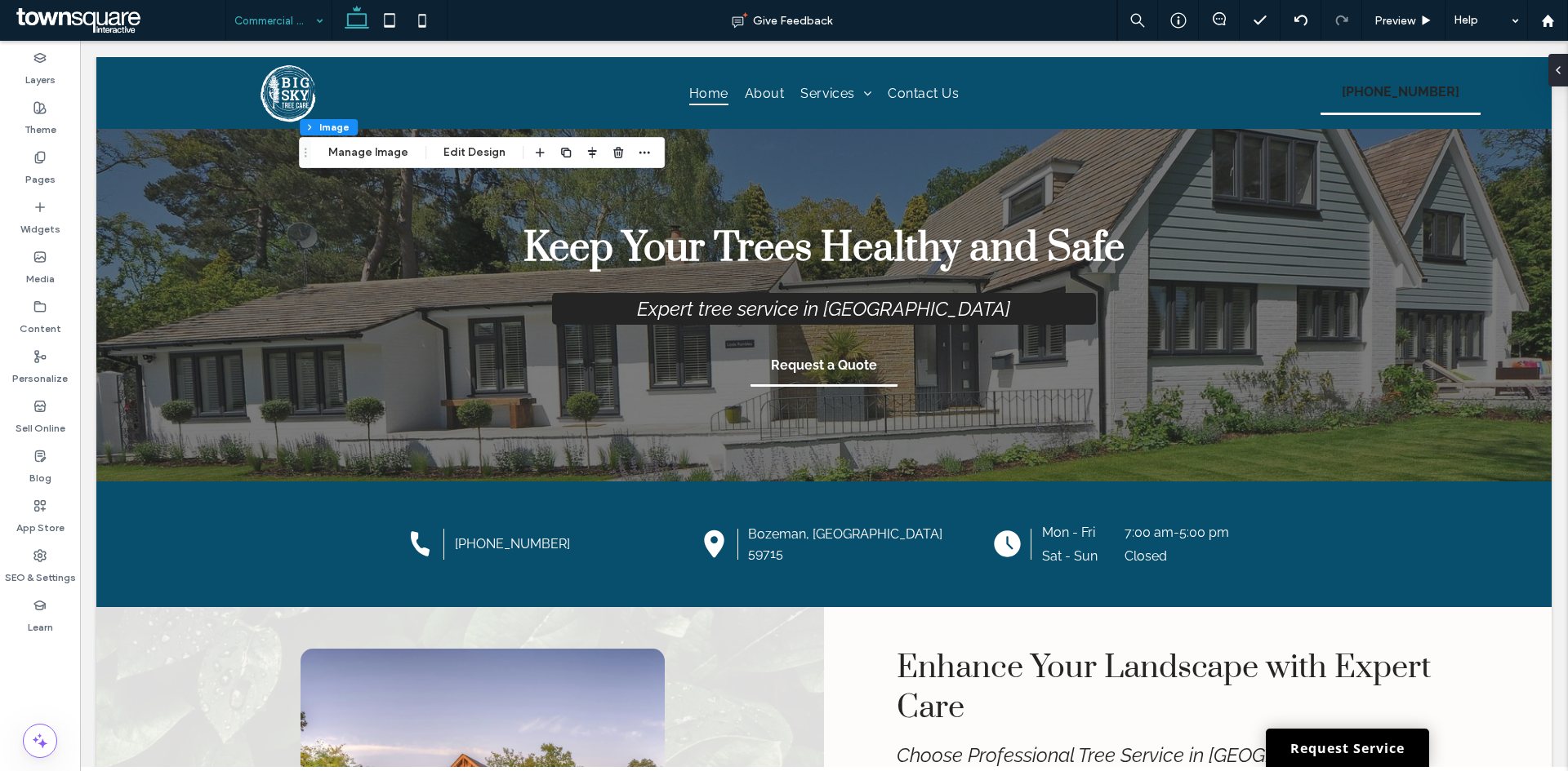
click at [303, 14] on input at bounding box center [275, 20] width 81 height 41
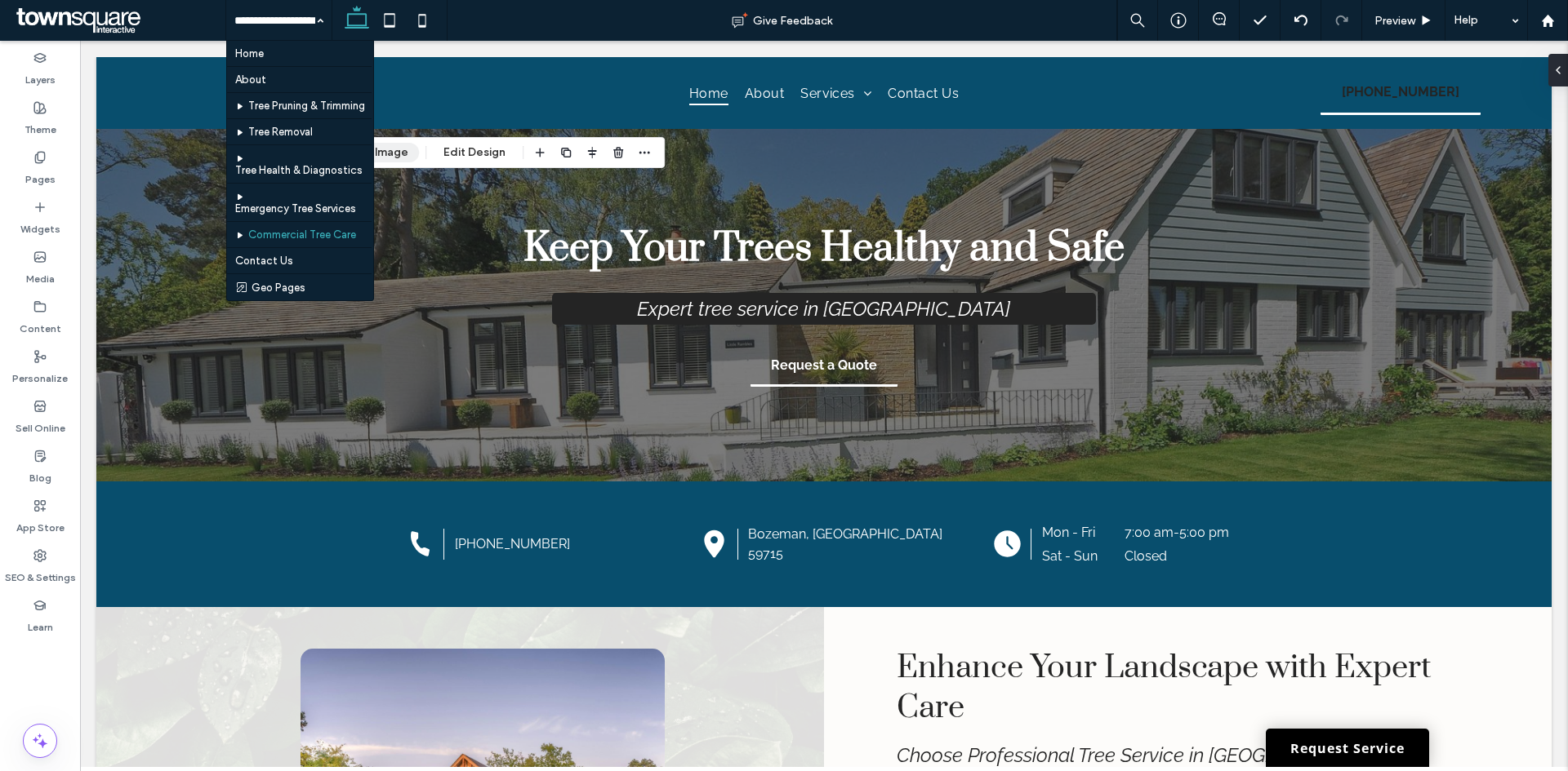
click at [392, 154] on button "Manage Image" at bounding box center [367, 152] width 101 height 20
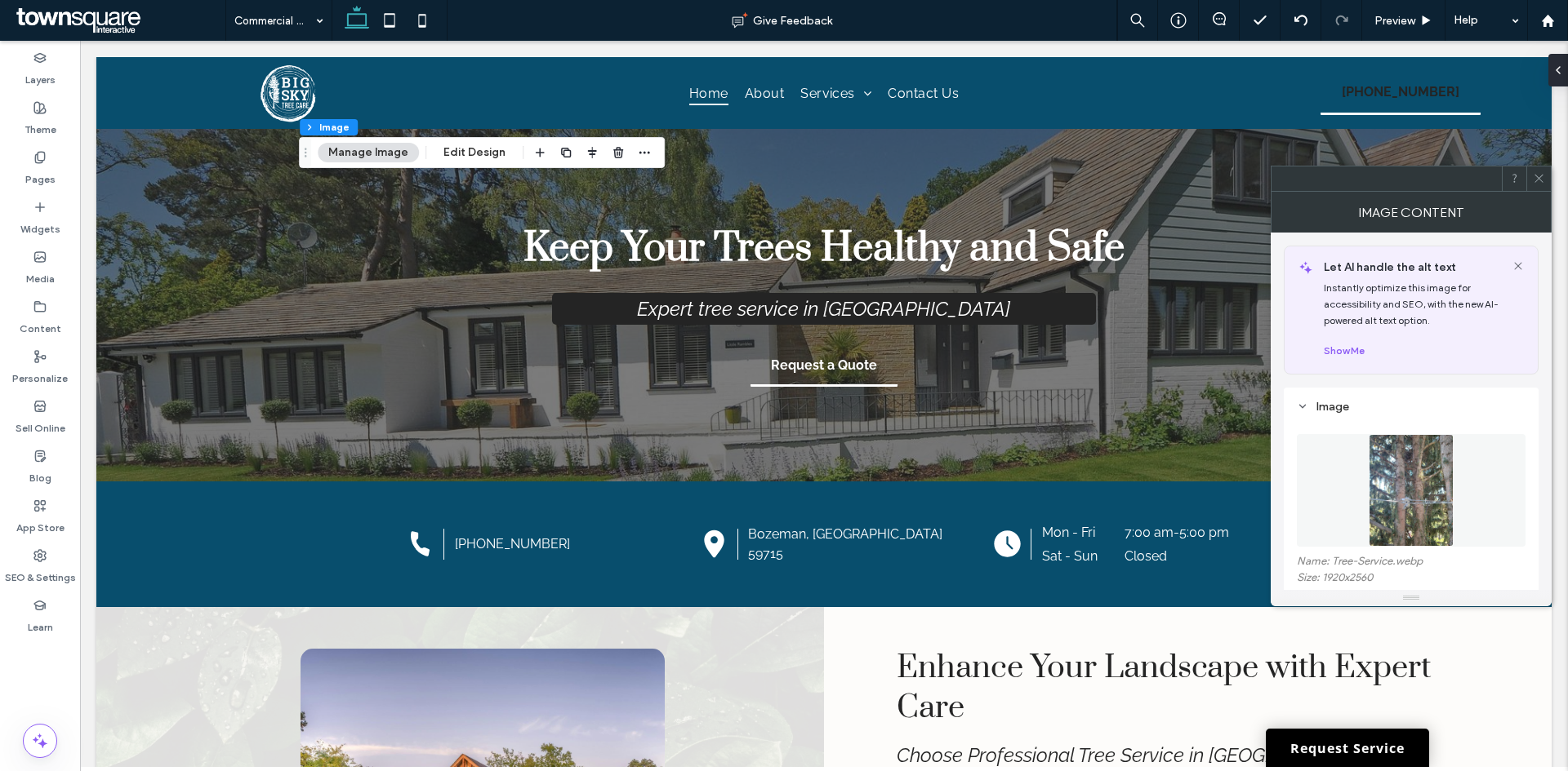
scroll to position [163, 0]
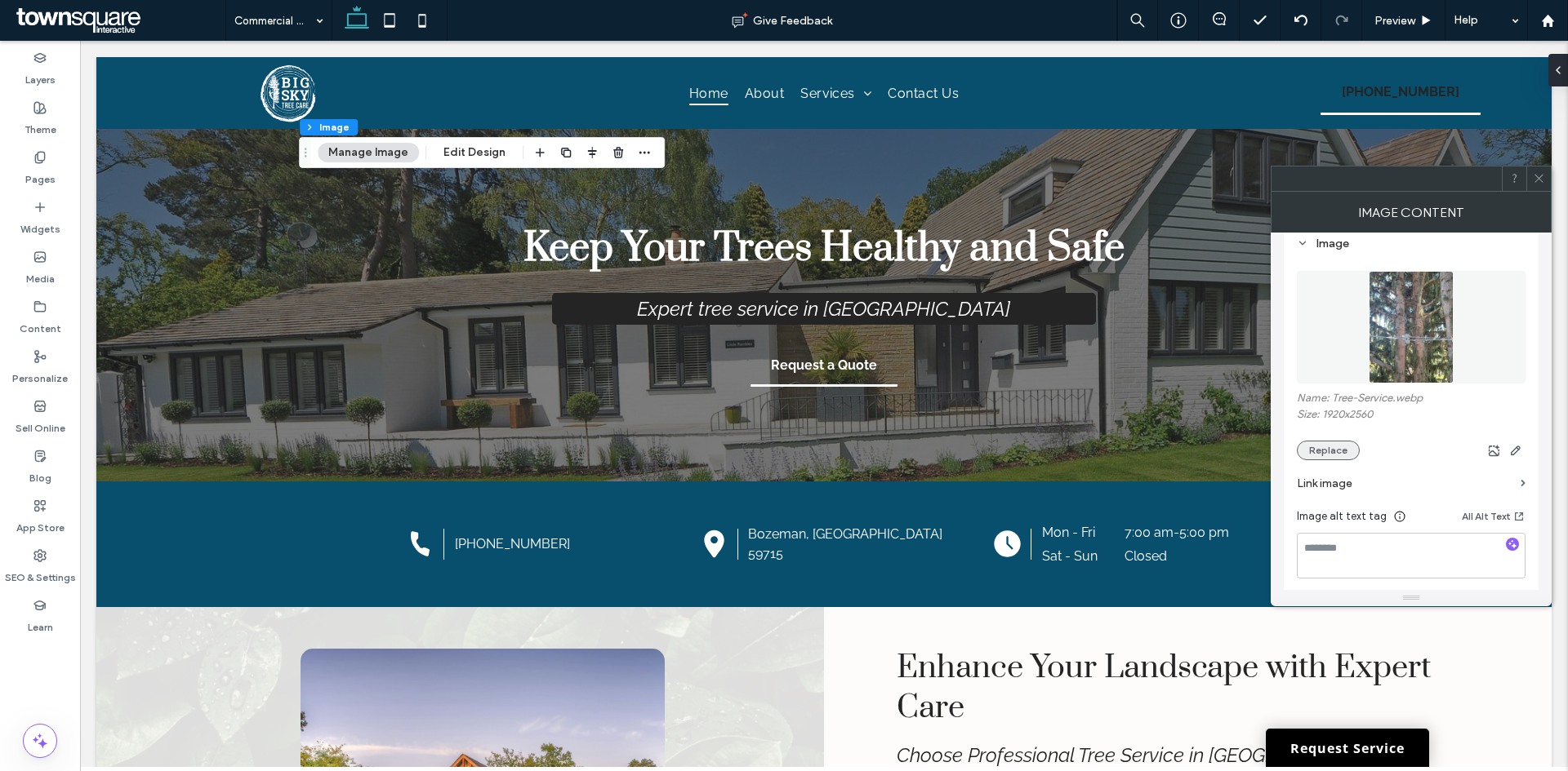
click at [1340, 453] on button "Replace" at bounding box center [1327, 450] width 63 height 20
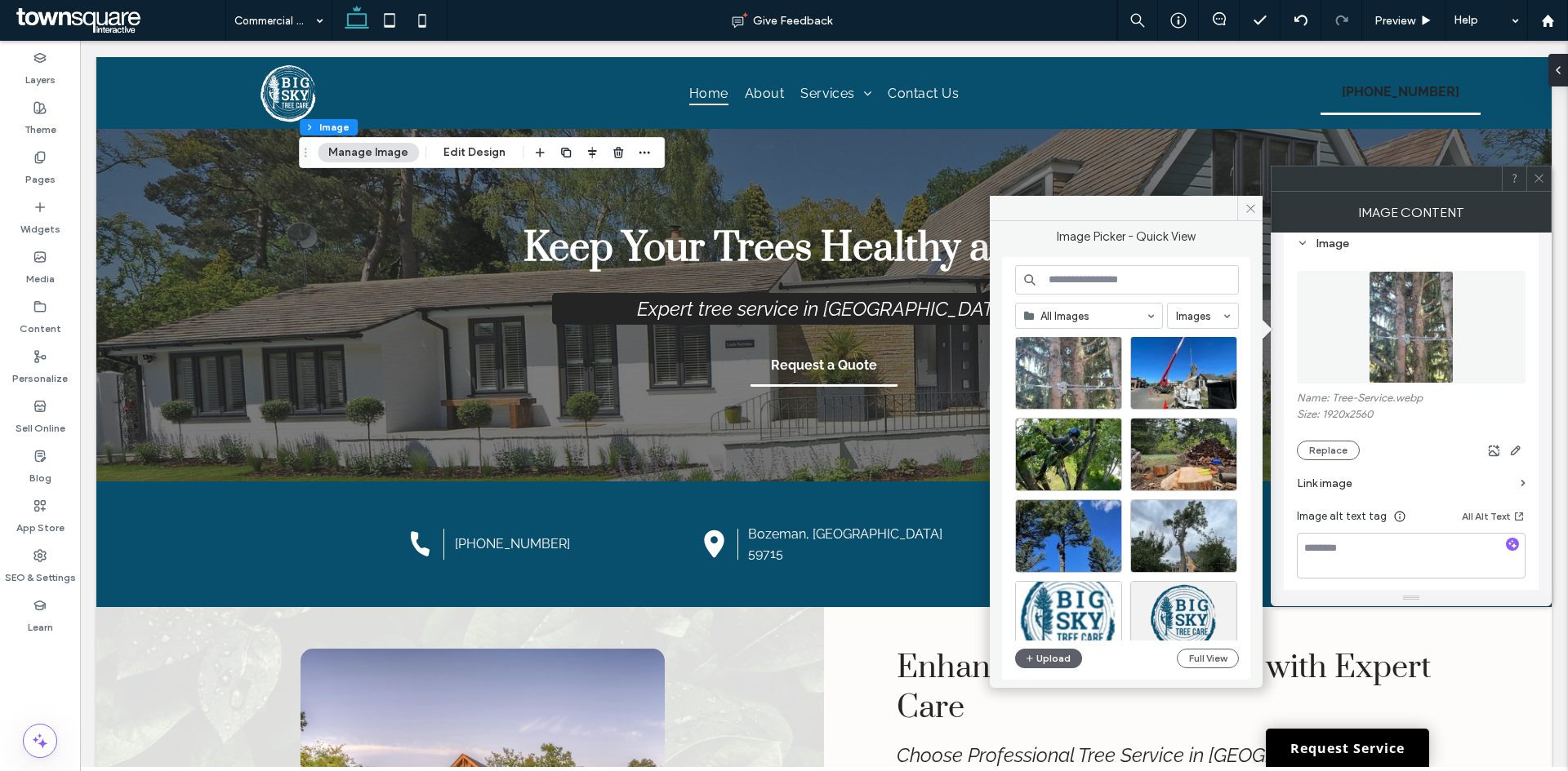
scroll to position [0, 0]
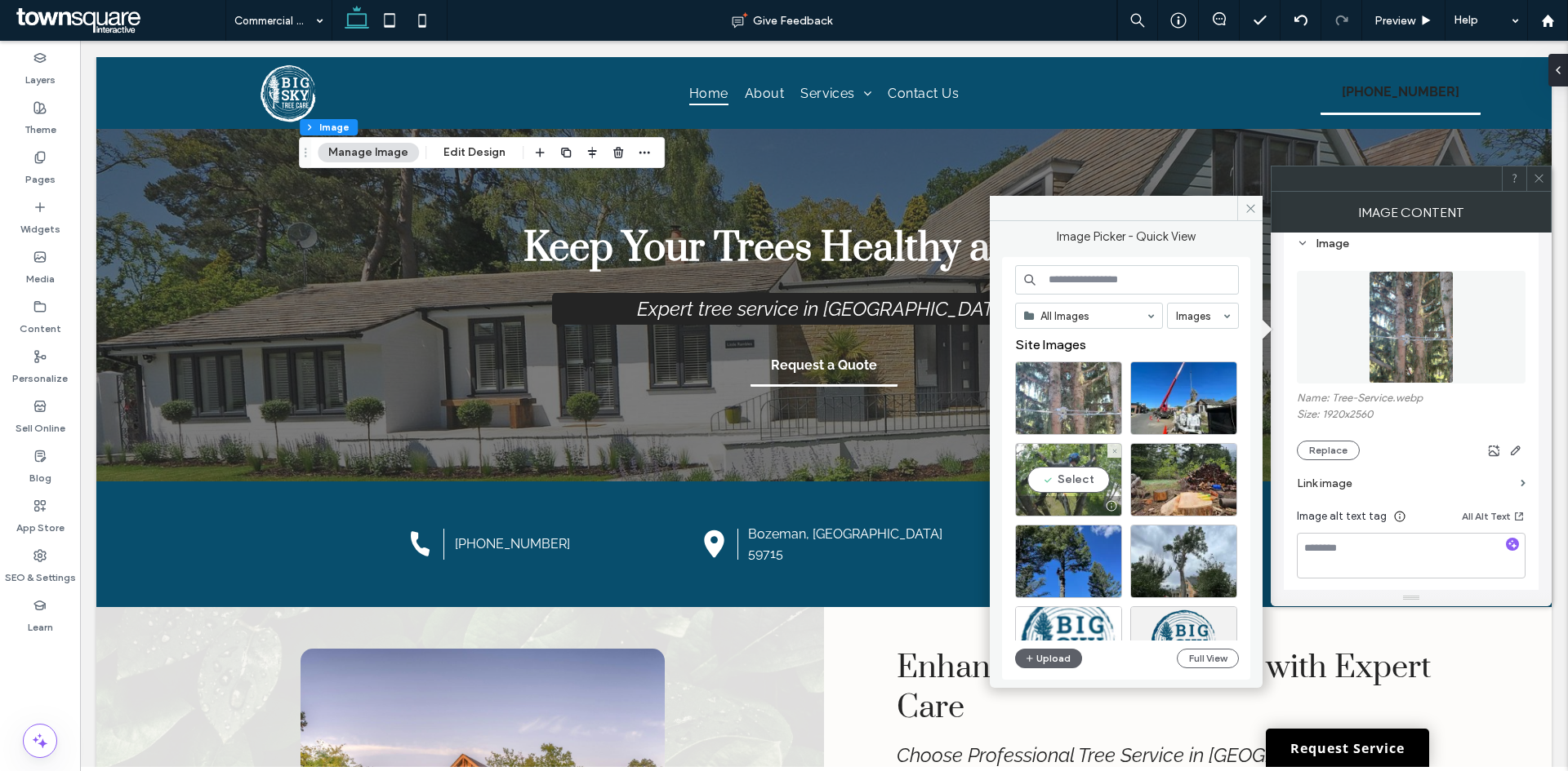
click at [1083, 484] on div "Select" at bounding box center [1068, 480] width 107 height 74
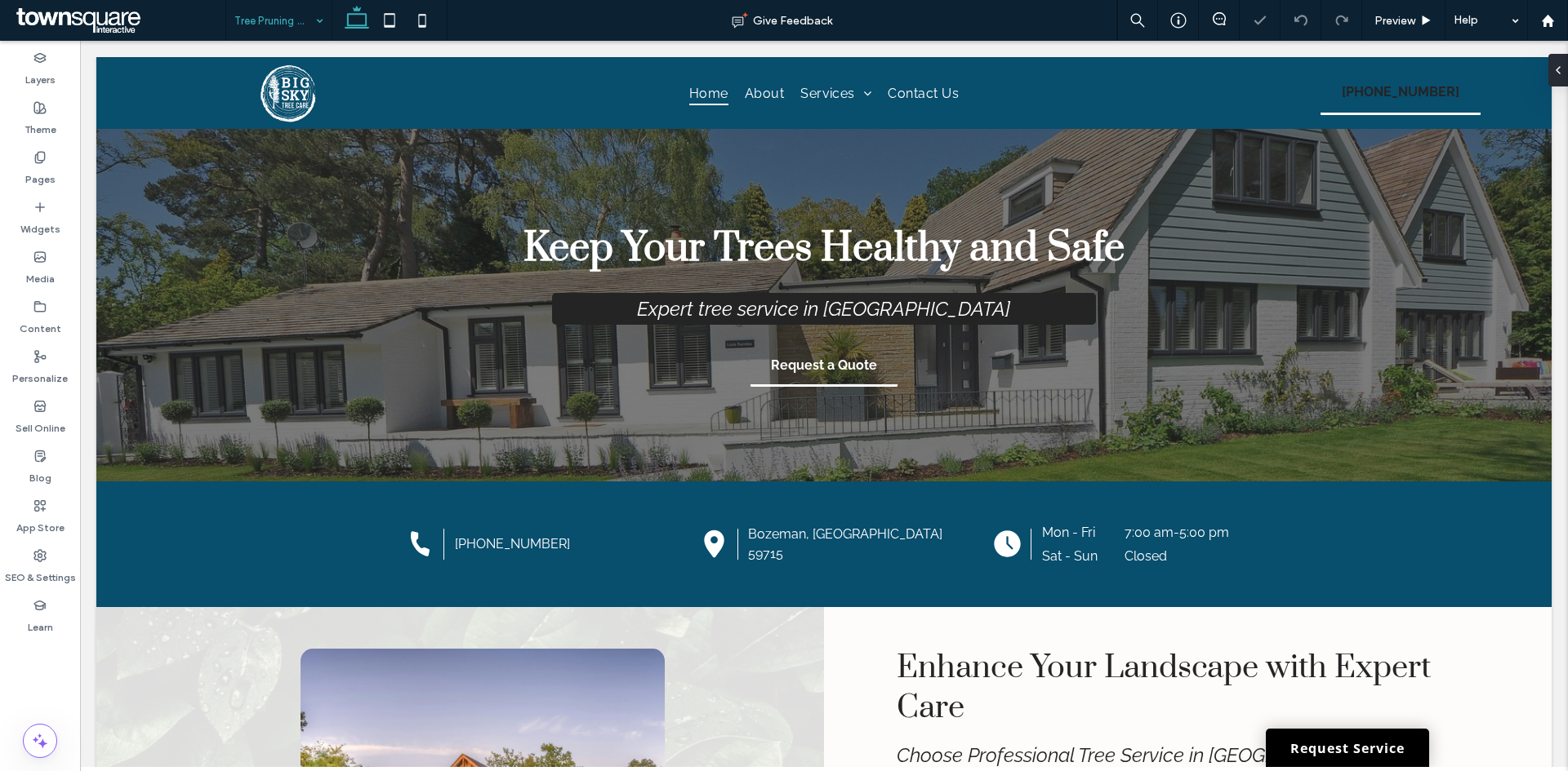
click at [257, 31] on input at bounding box center [275, 20] width 81 height 41
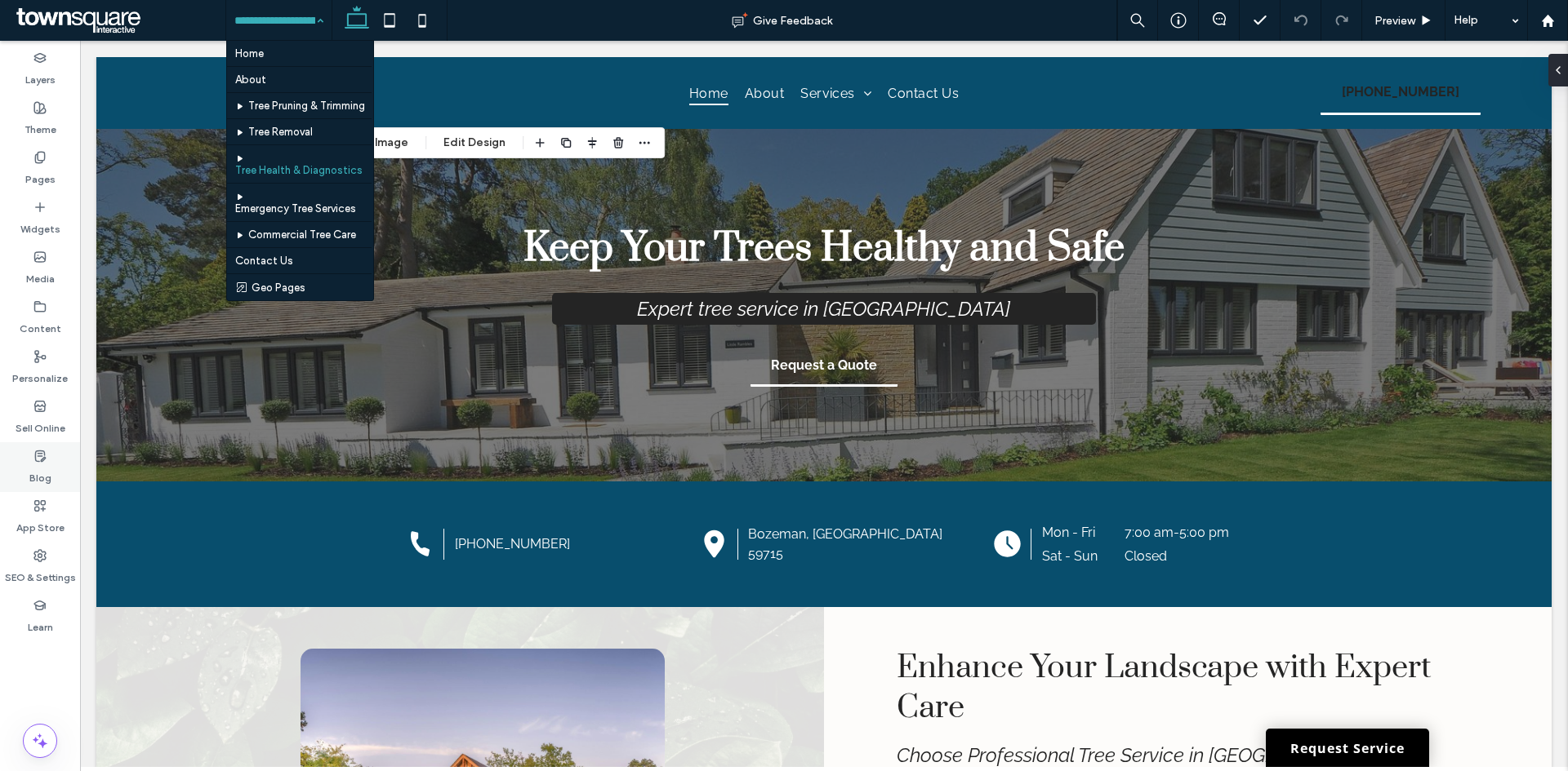
type input "**"
click at [398, 149] on button "Manage Image" at bounding box center [367, 142] width 101 height 20
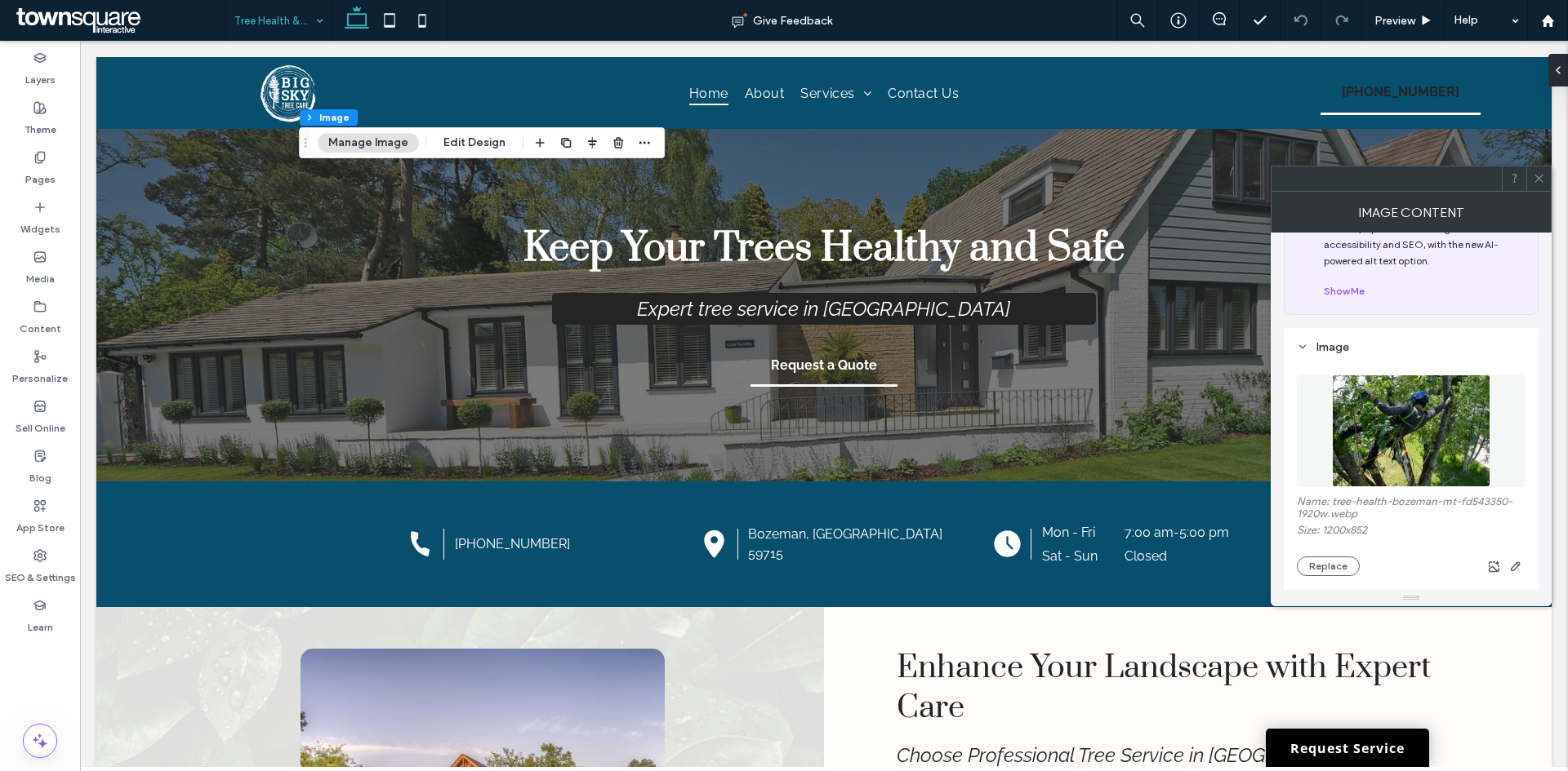
scroll to position [163, 0]
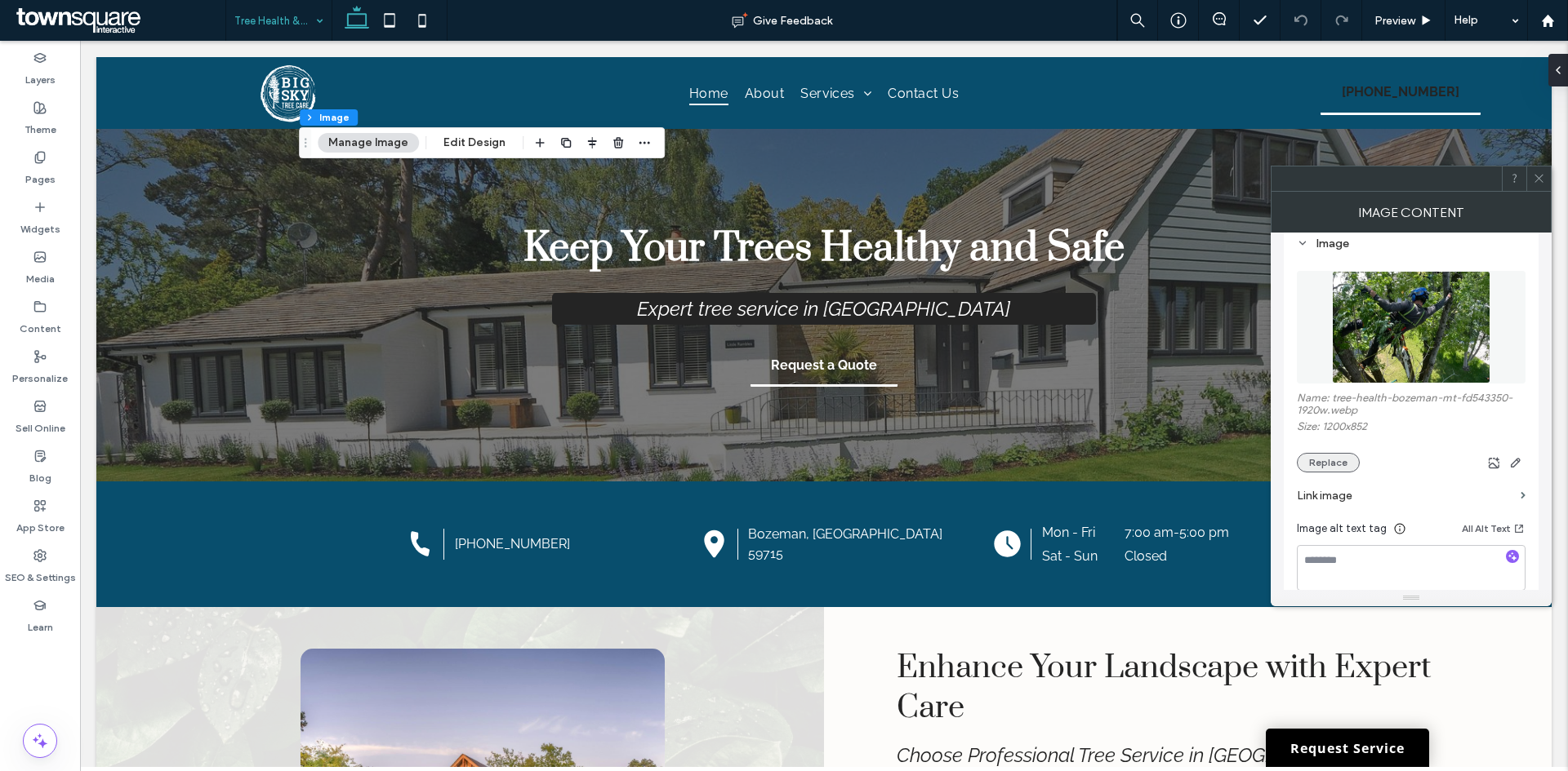
click at [1330, 459] on button "Replace" at bounding box center [1327, 462] width 63 height 20
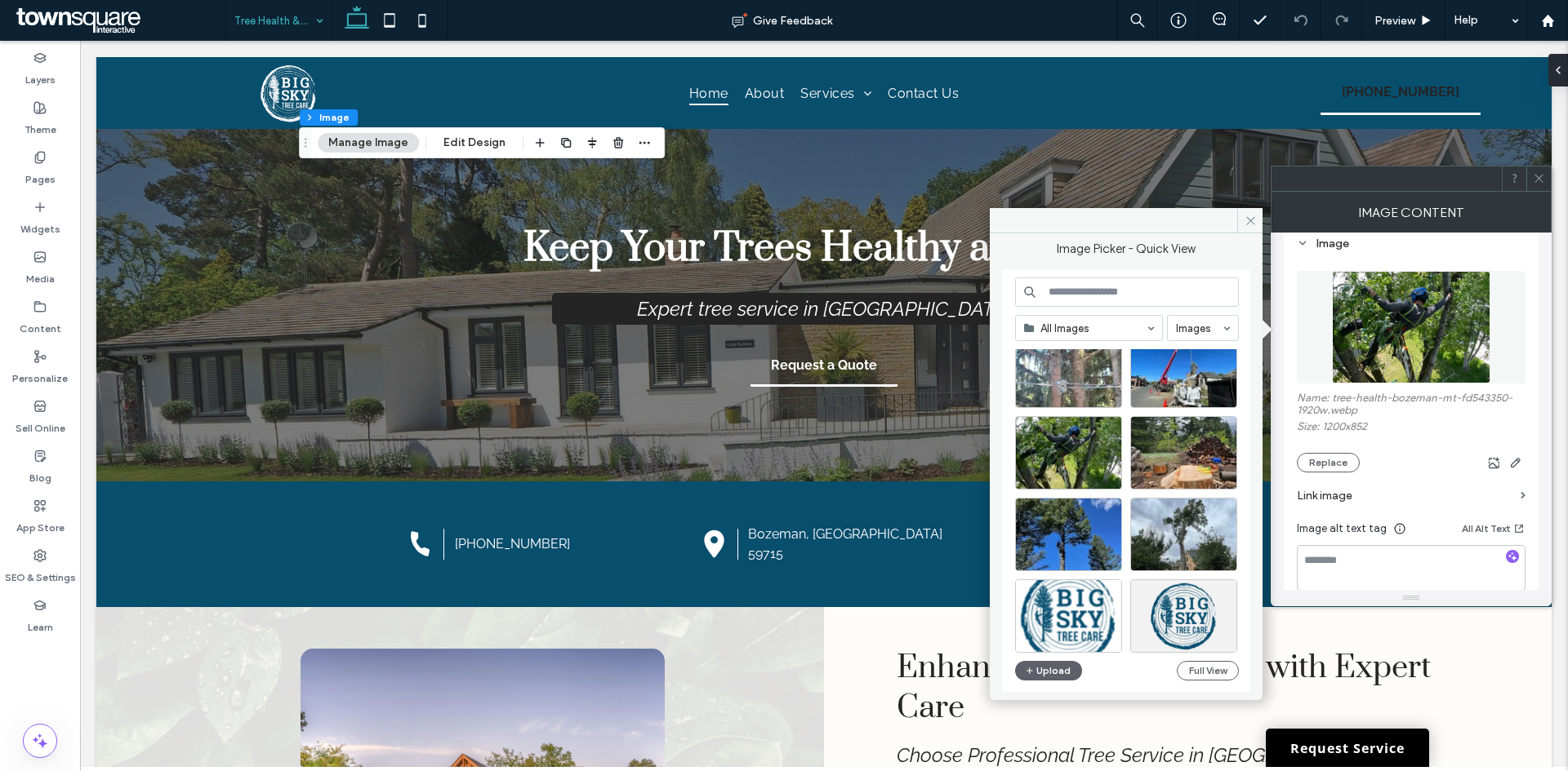
scroll to position [0, 0]
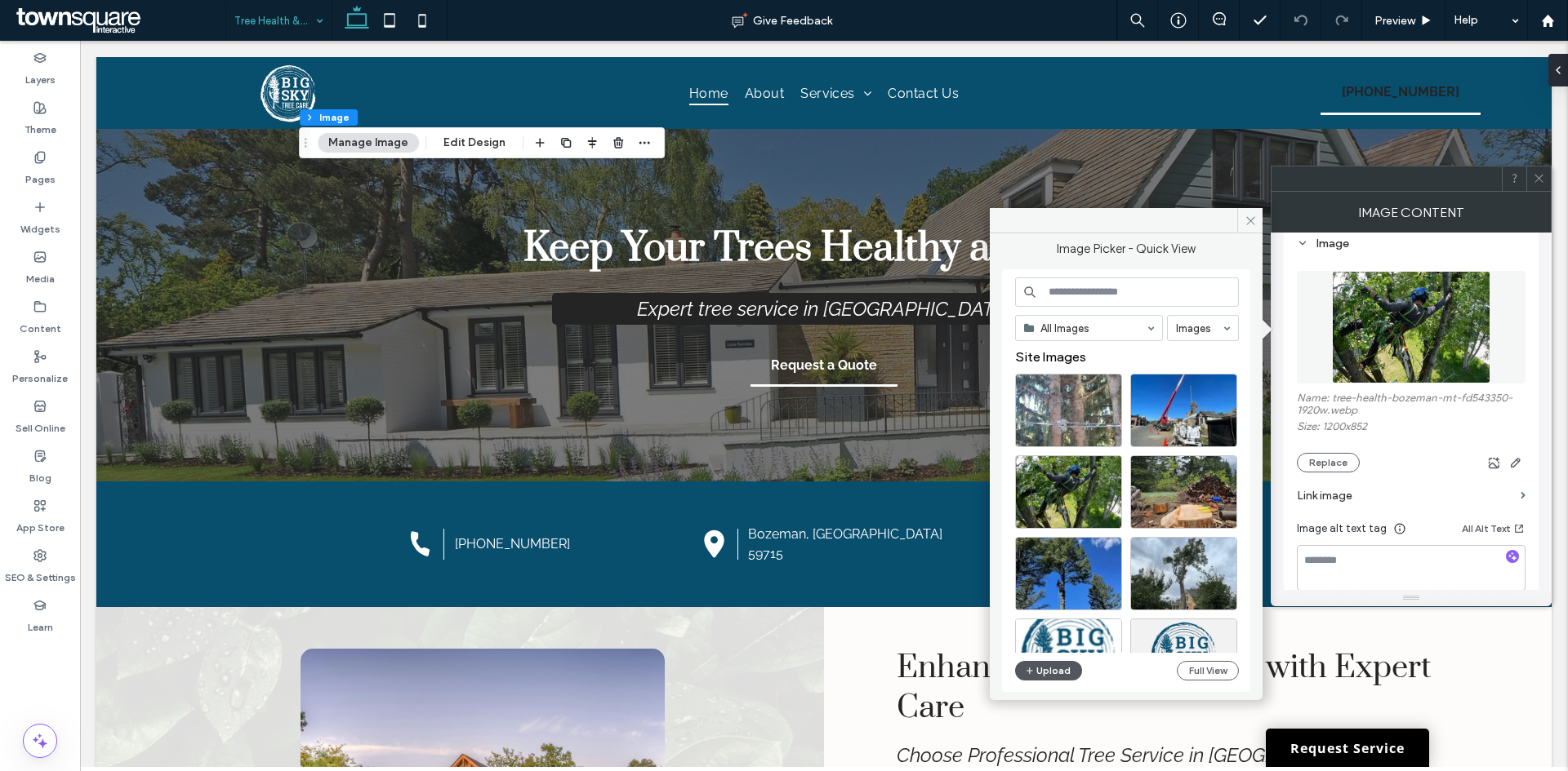
click at [1053, 674] on button "Upload" at bounding box center [1048, 671] width 67 height 20
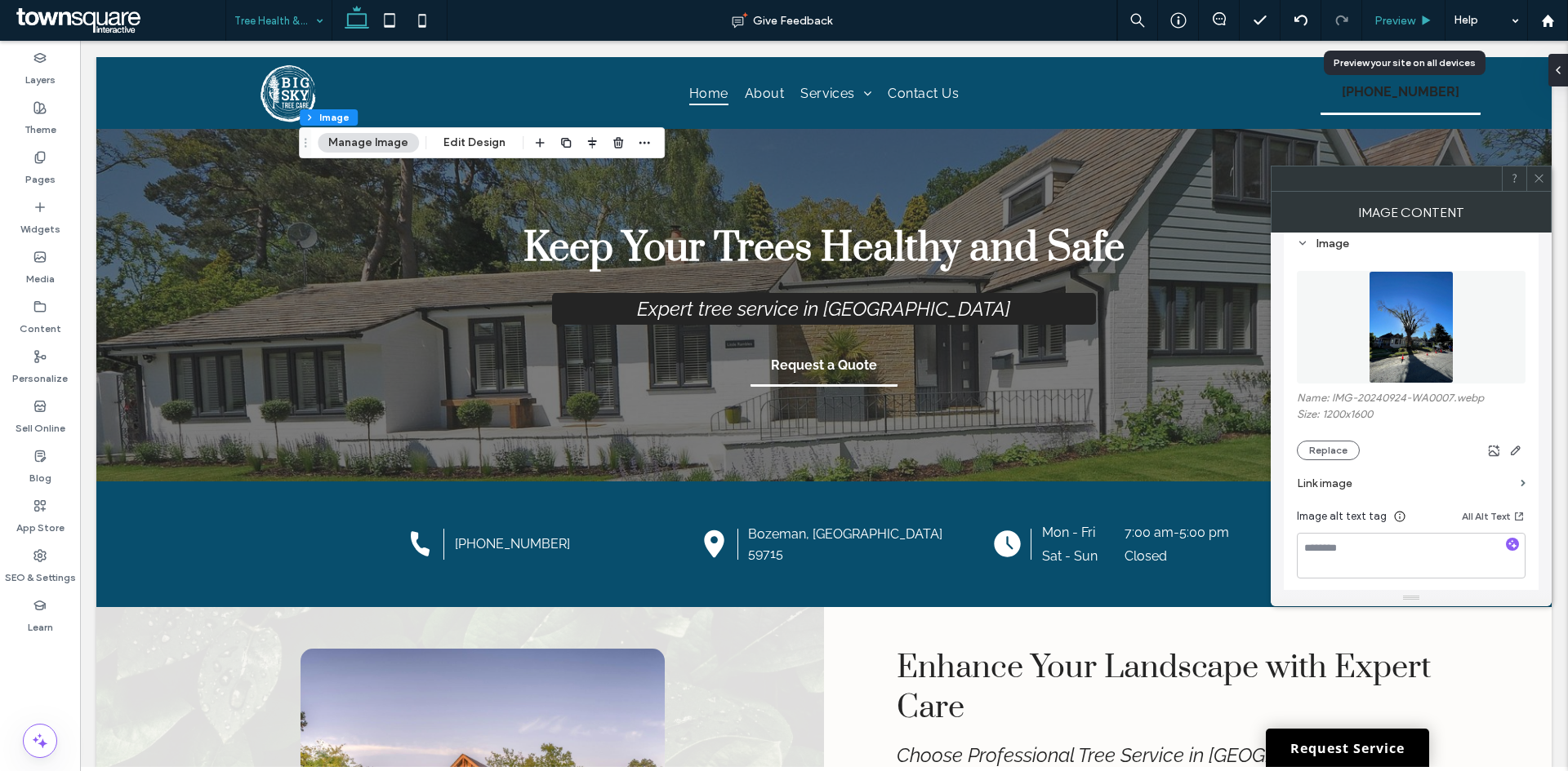
click at [1407, 17] on span "Preview" at bounding box center [1394, 21] width 41 height 14
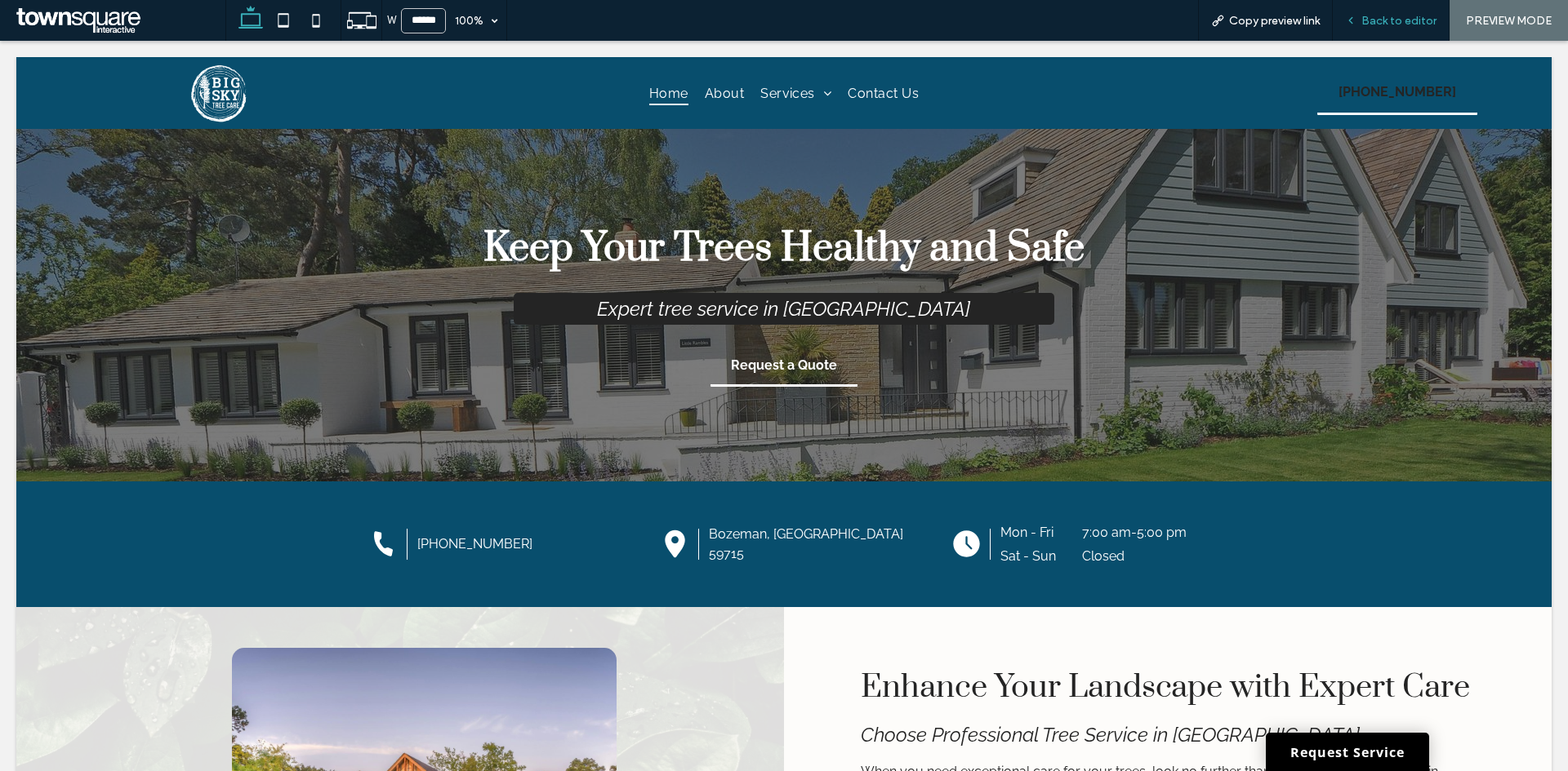
click at [1368, 15] on span "Back to editor" at bounding box center [1399, 21] width 76 height 14
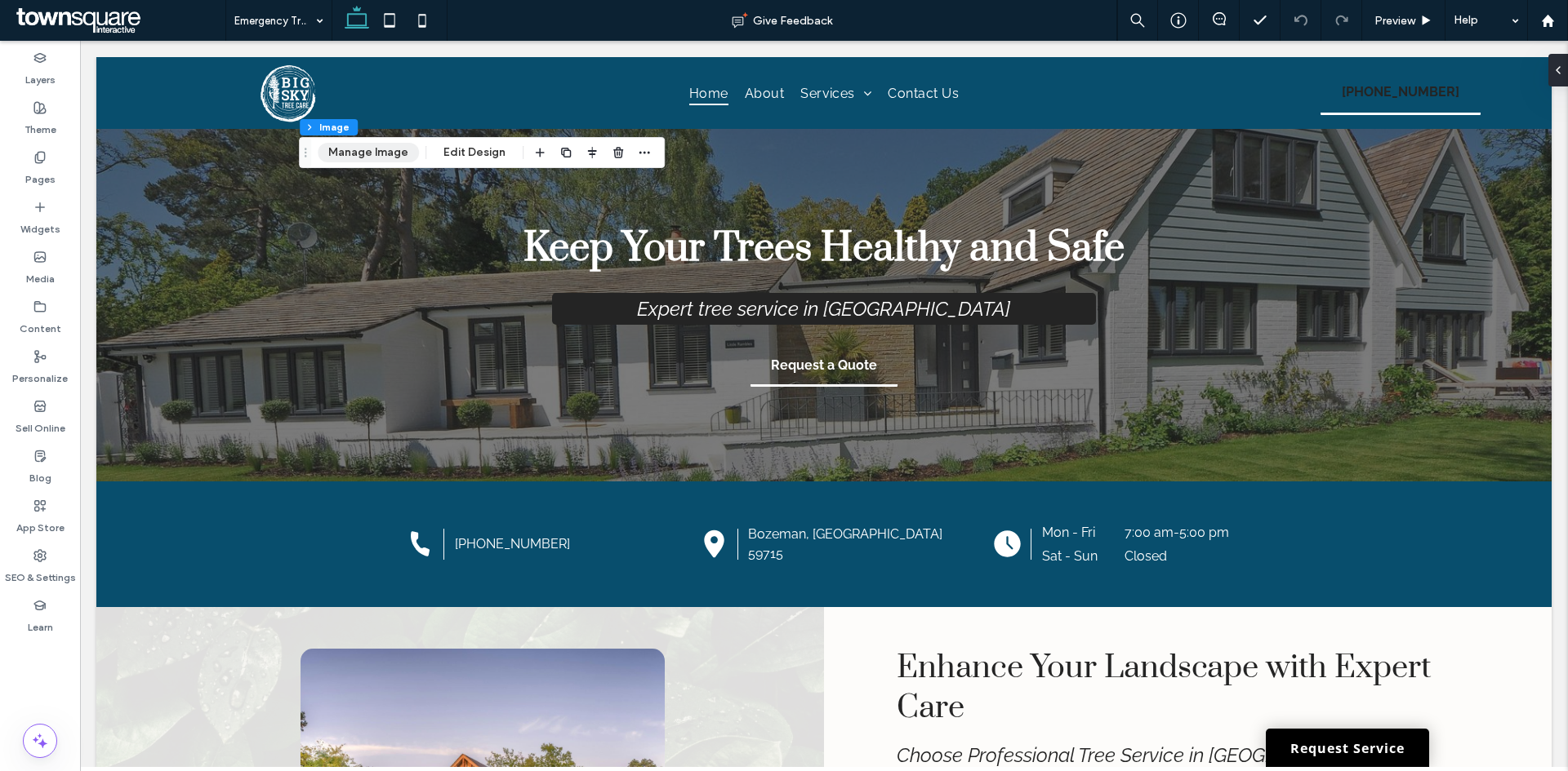
click at [373, 159] on button "Manage Image" at bounding box center [367, 152] width 101 height 20
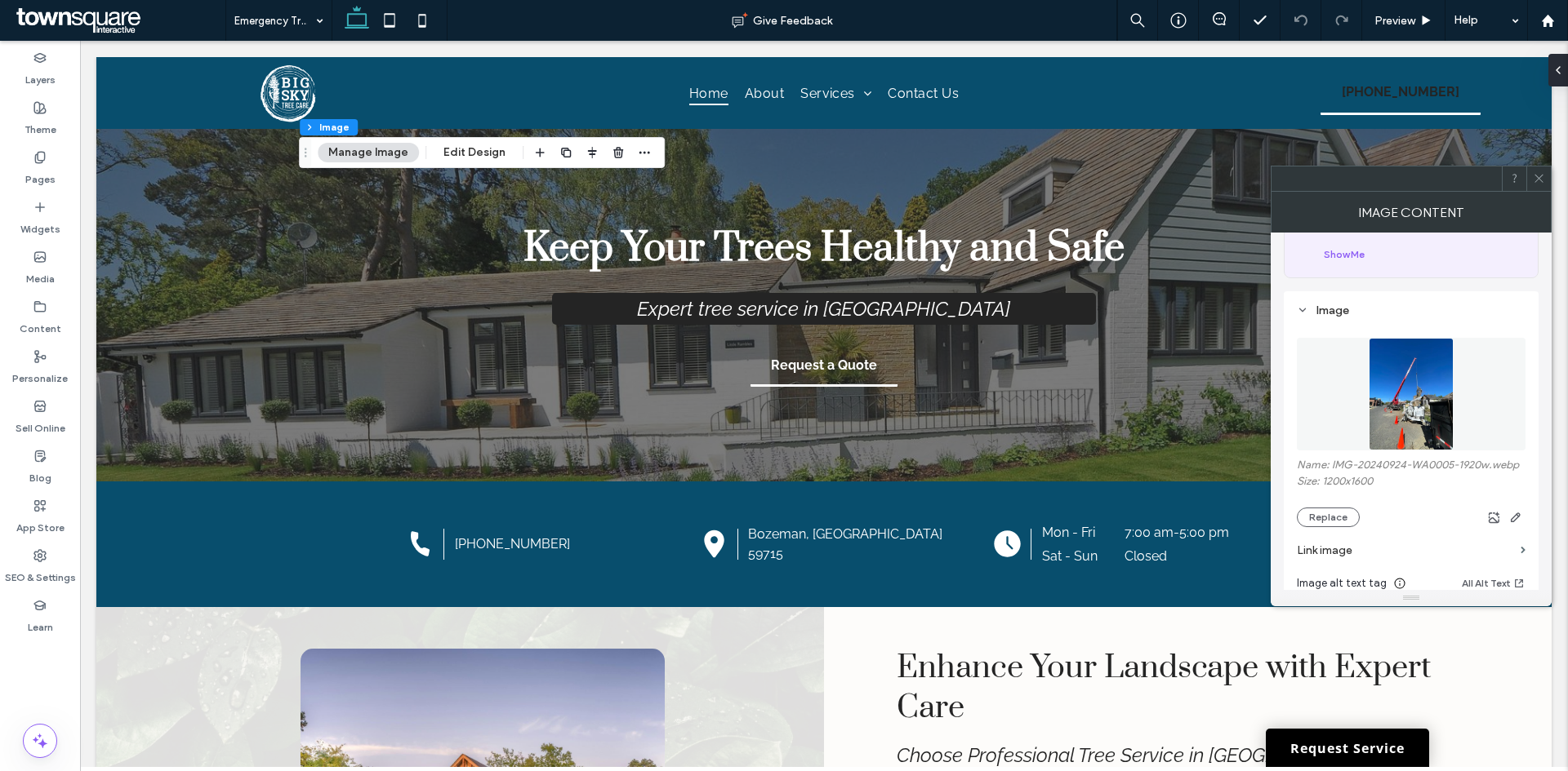
scroll to position [163, 0]
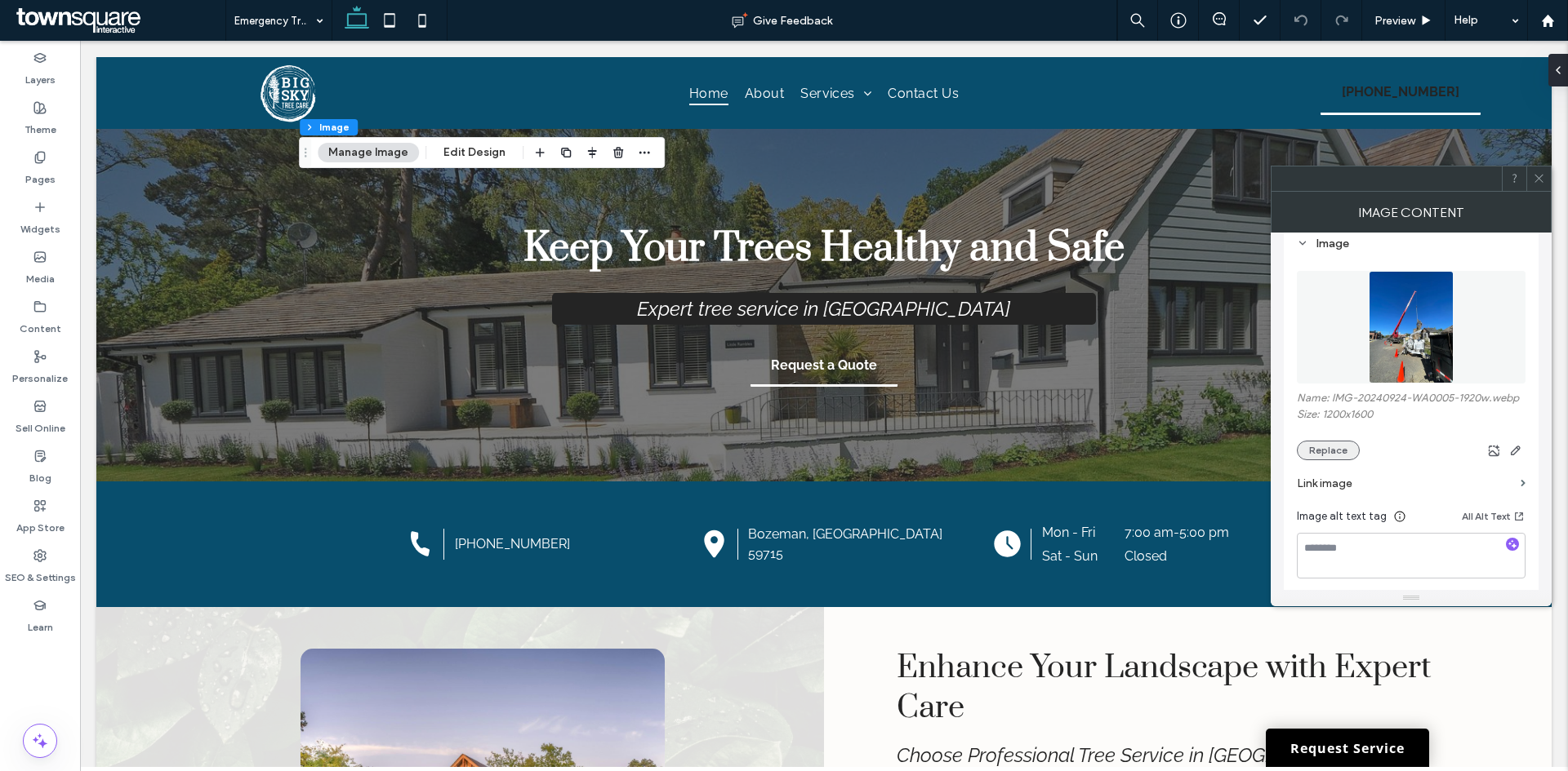
click at [1316, 450] on button "Replace" at bounding box center [1327, 450] width 63 height 20
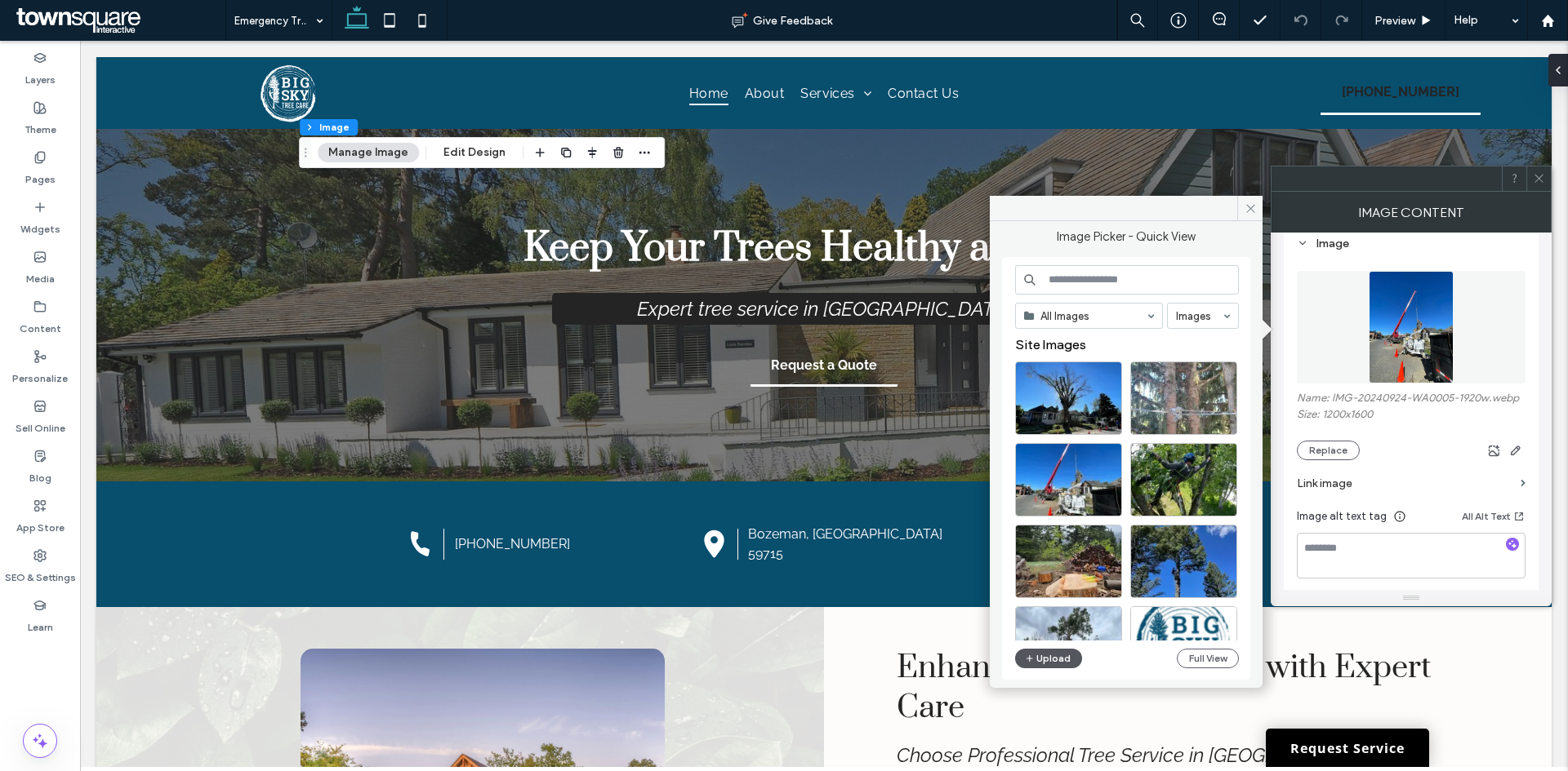
click at [1047, 656] on button "Upload" at bounding box center [1048, 659] width 67 height 20
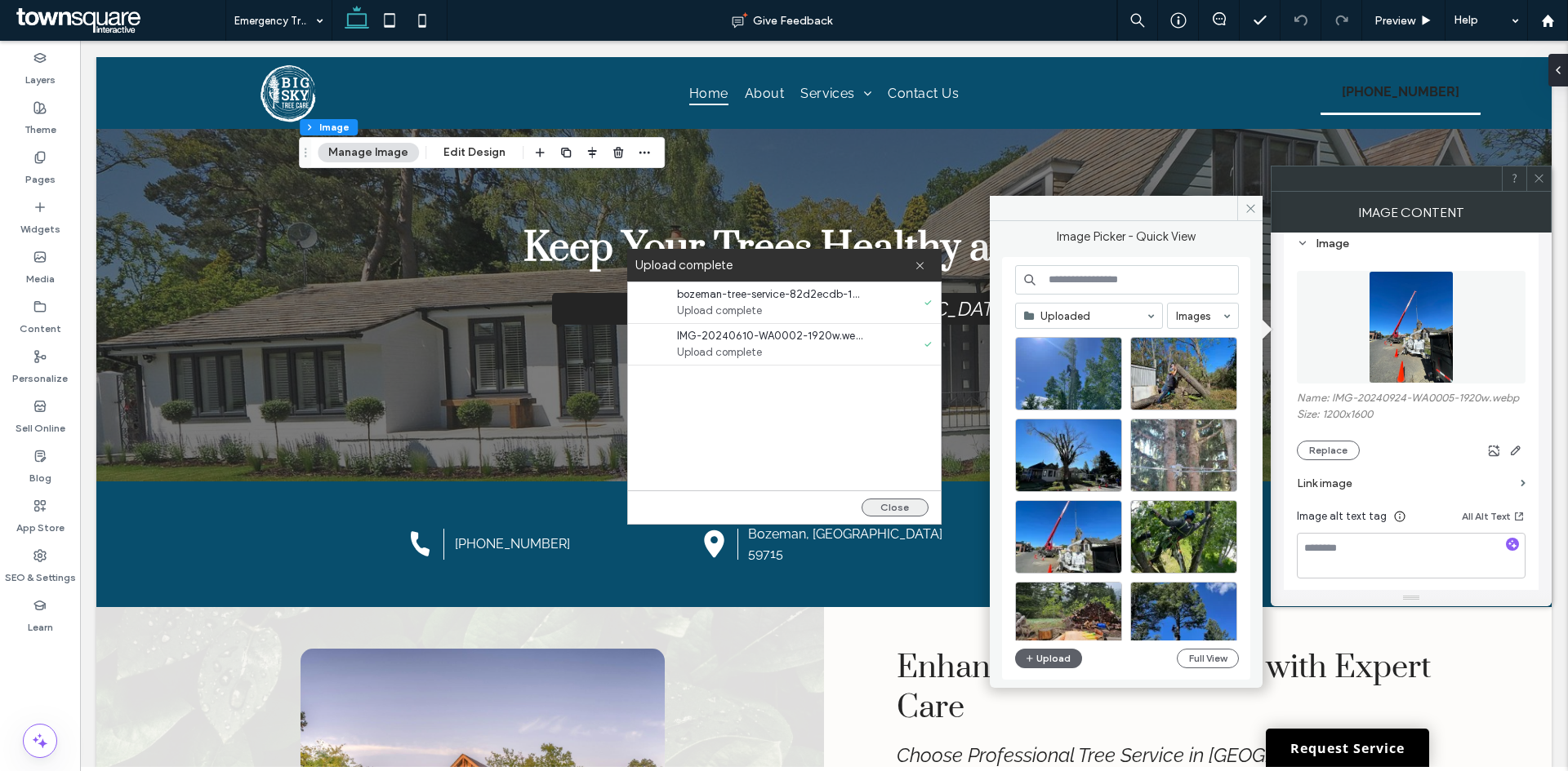
click at [912, 505] on button "Close" at bounding box center [894, 507] width 67 height 18
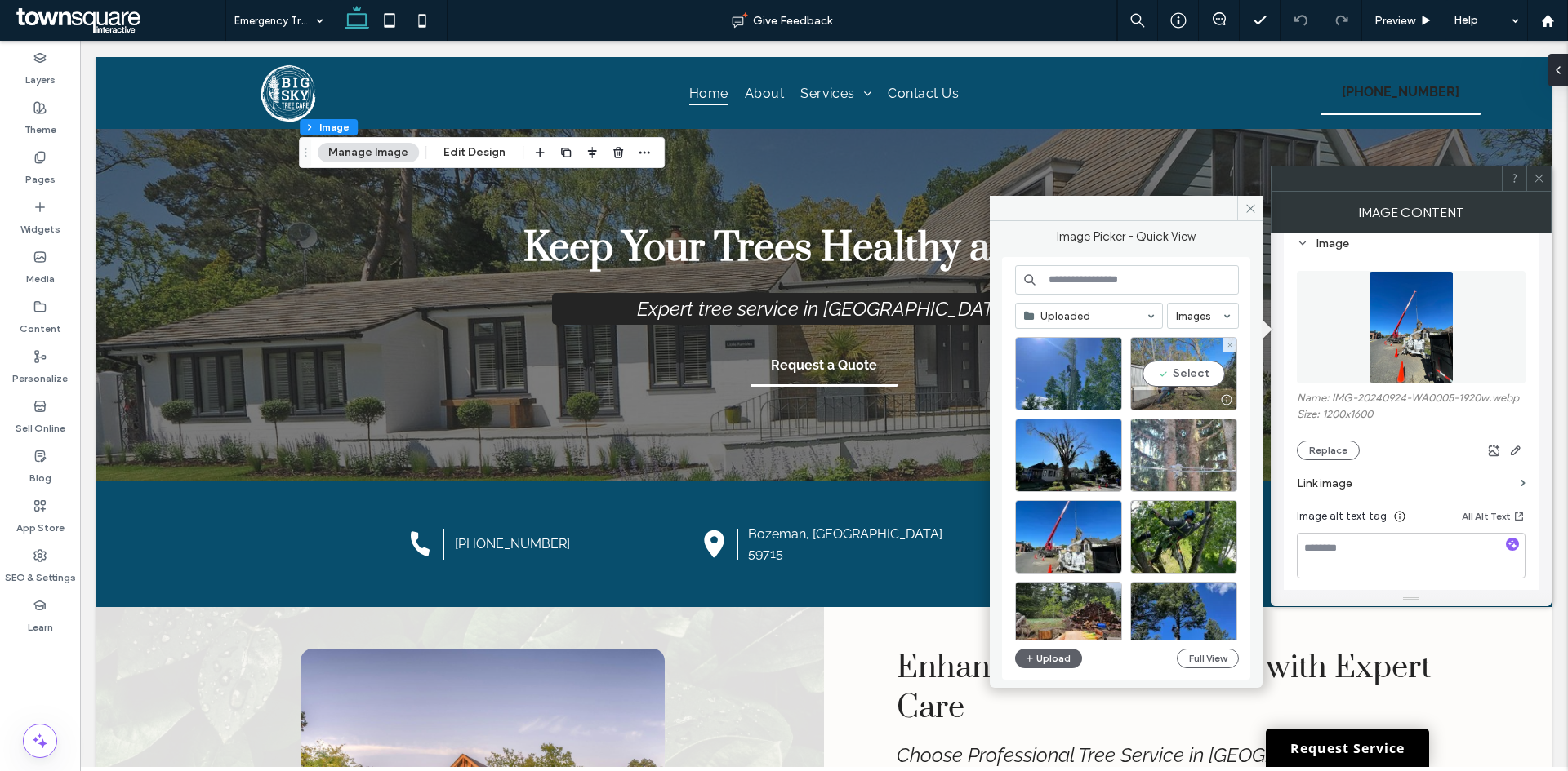
click at [1206, 383] on div "Select" at bounding box center [1183, 374] width 107 height 74
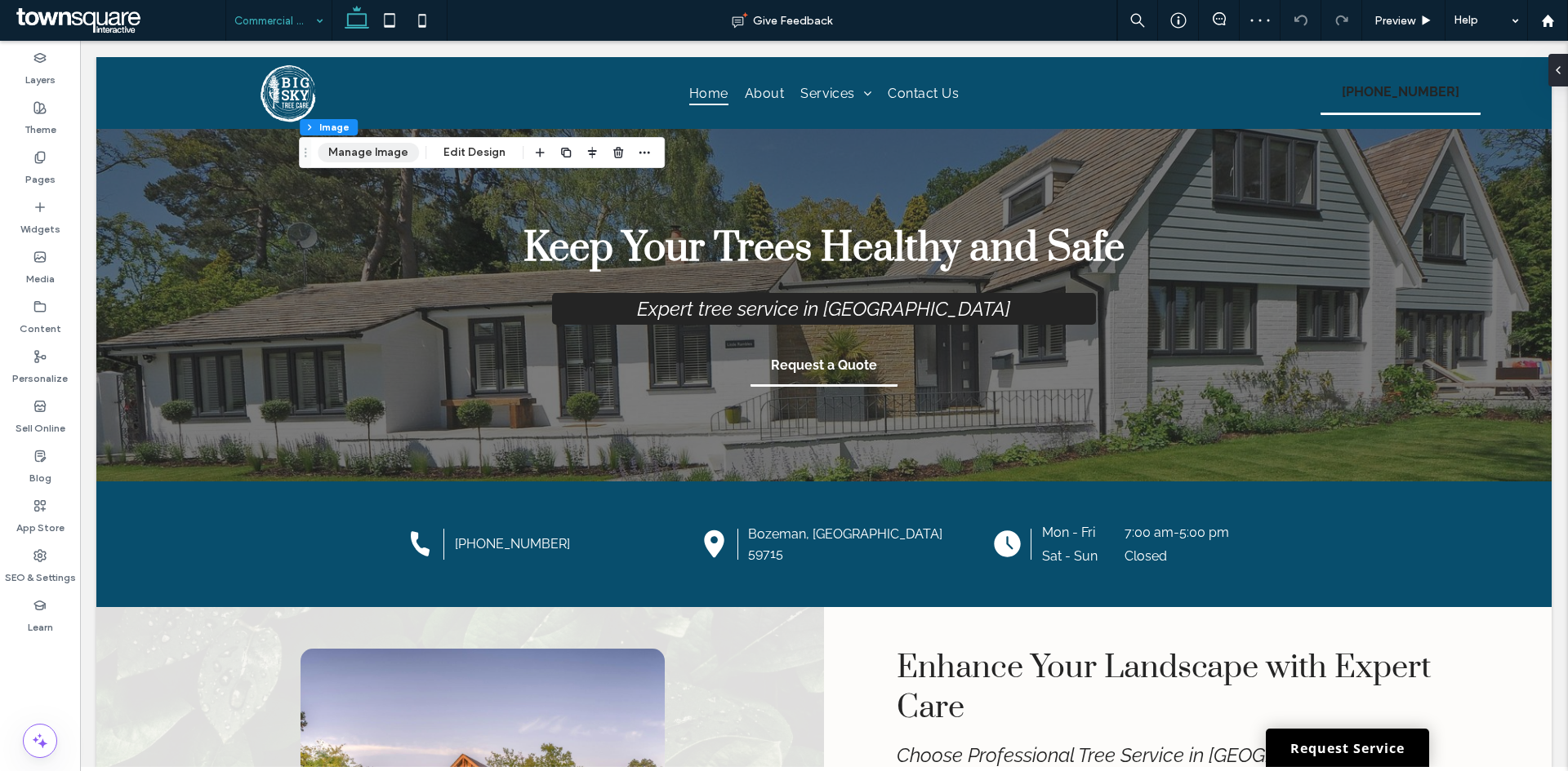
click at [372, 147] on button "Manage Image" at bounding box center [367, 152] width 101 height 20
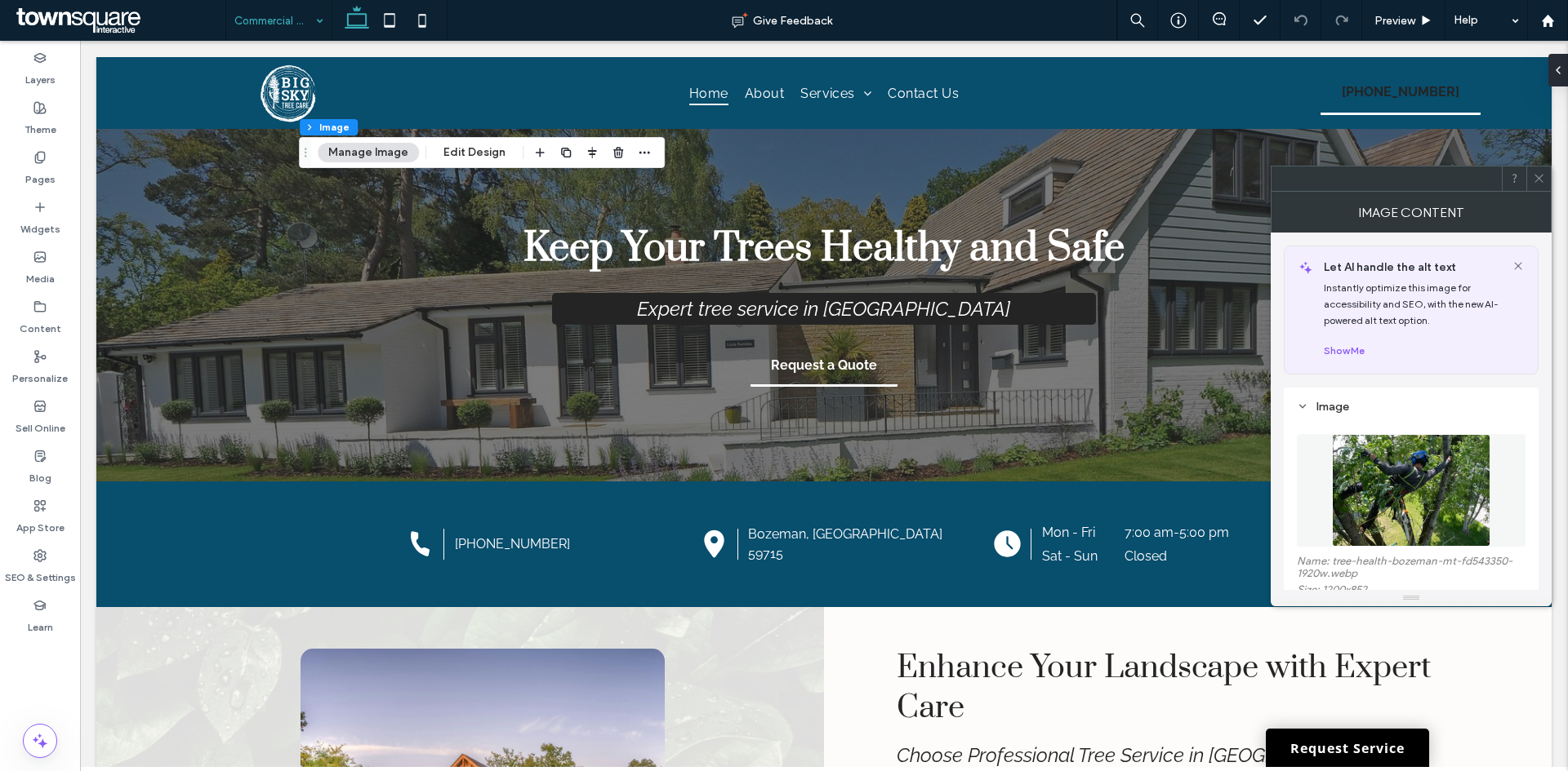
scroll to position [163, 0]
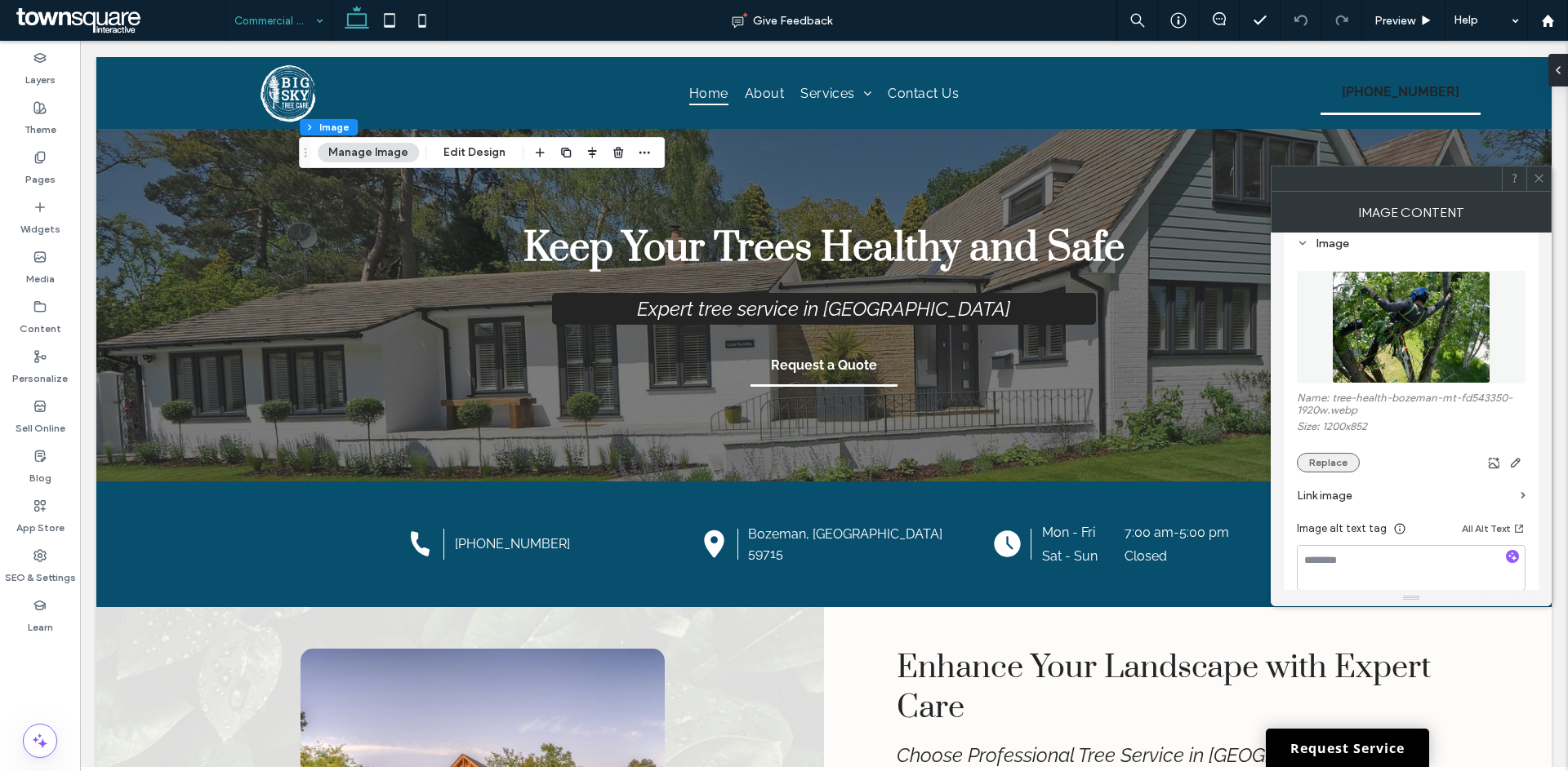
click at [1341, 456] on button "Replace" at bounding box center [1327, 462] width 63 height 20
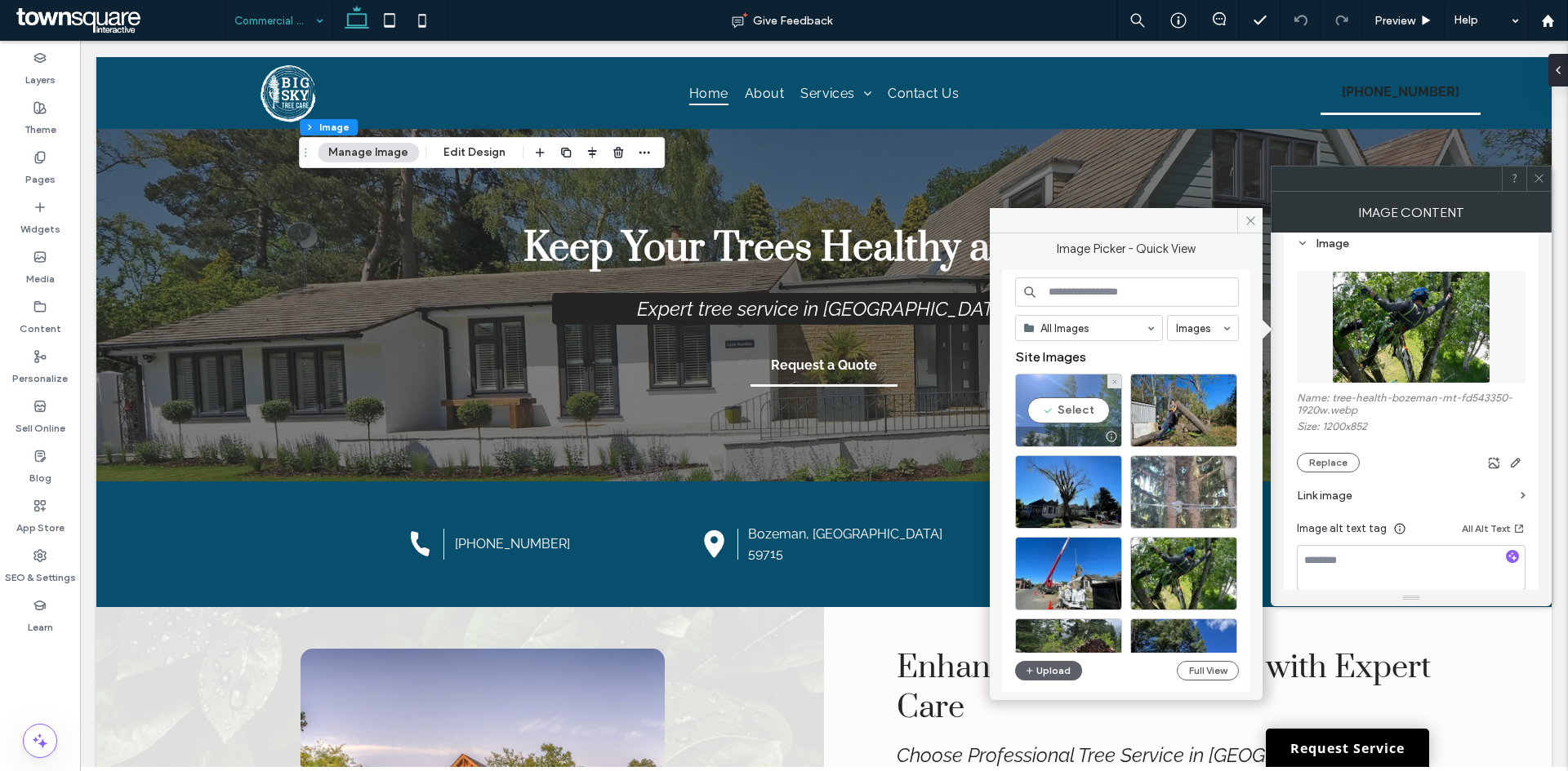
click at [1061, 416] on div "Select" at bounding box center [1068, 411] width 107 height 74
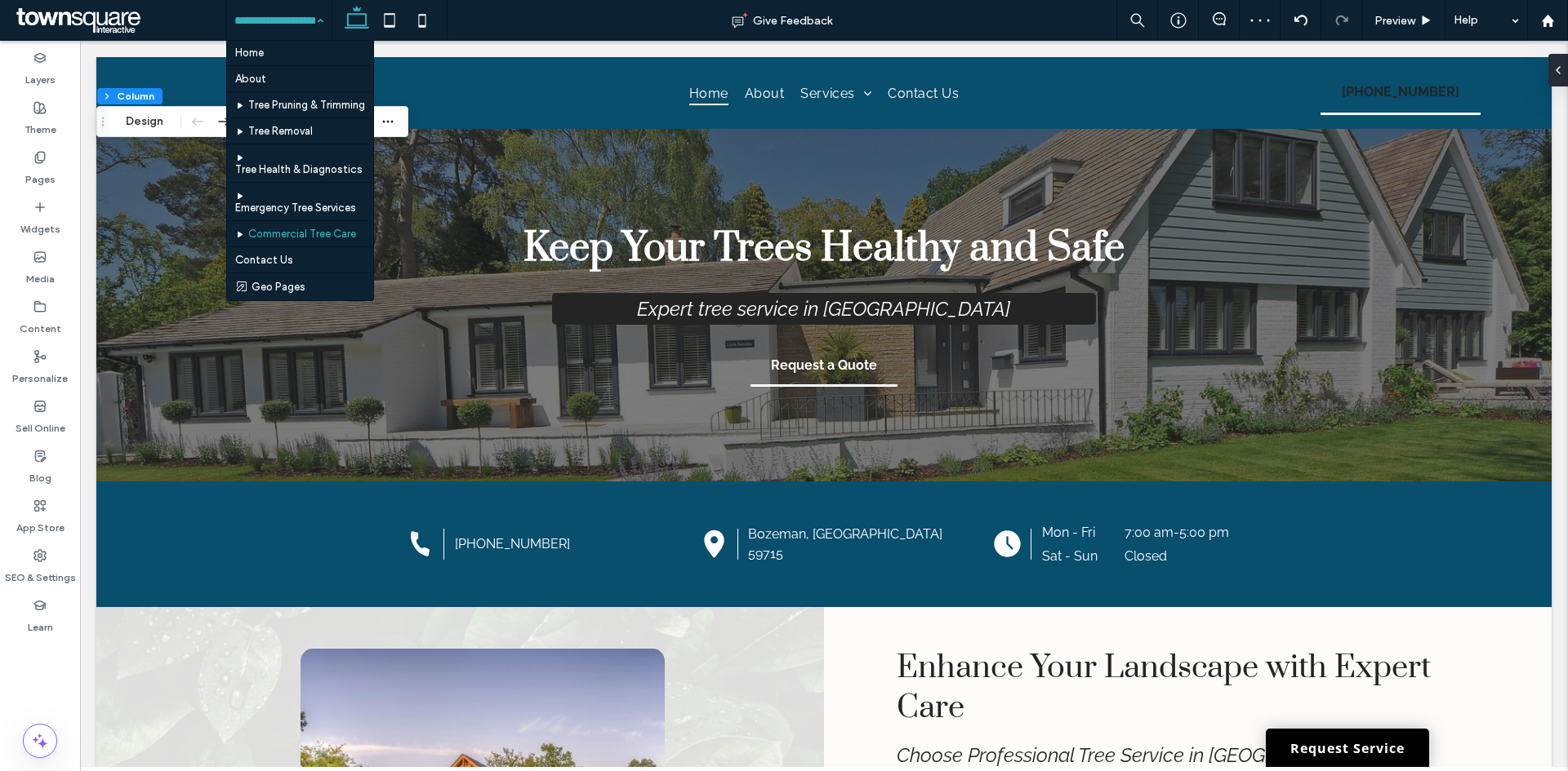
scroll to position [25, 0]
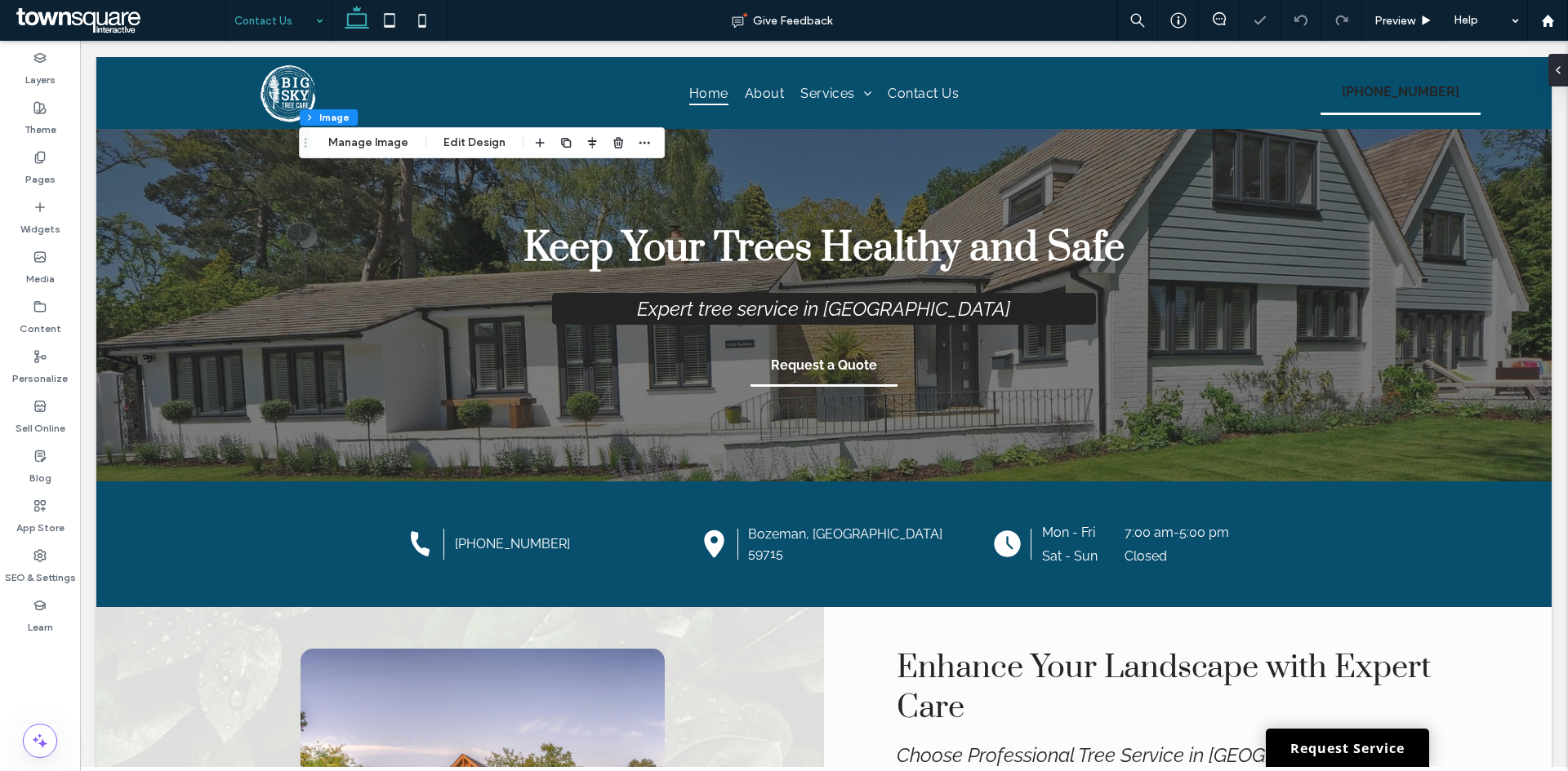
type input "**"
click at [381, 142] on button "Manage Image" at bounding box center [367, 142] width 101 height 20
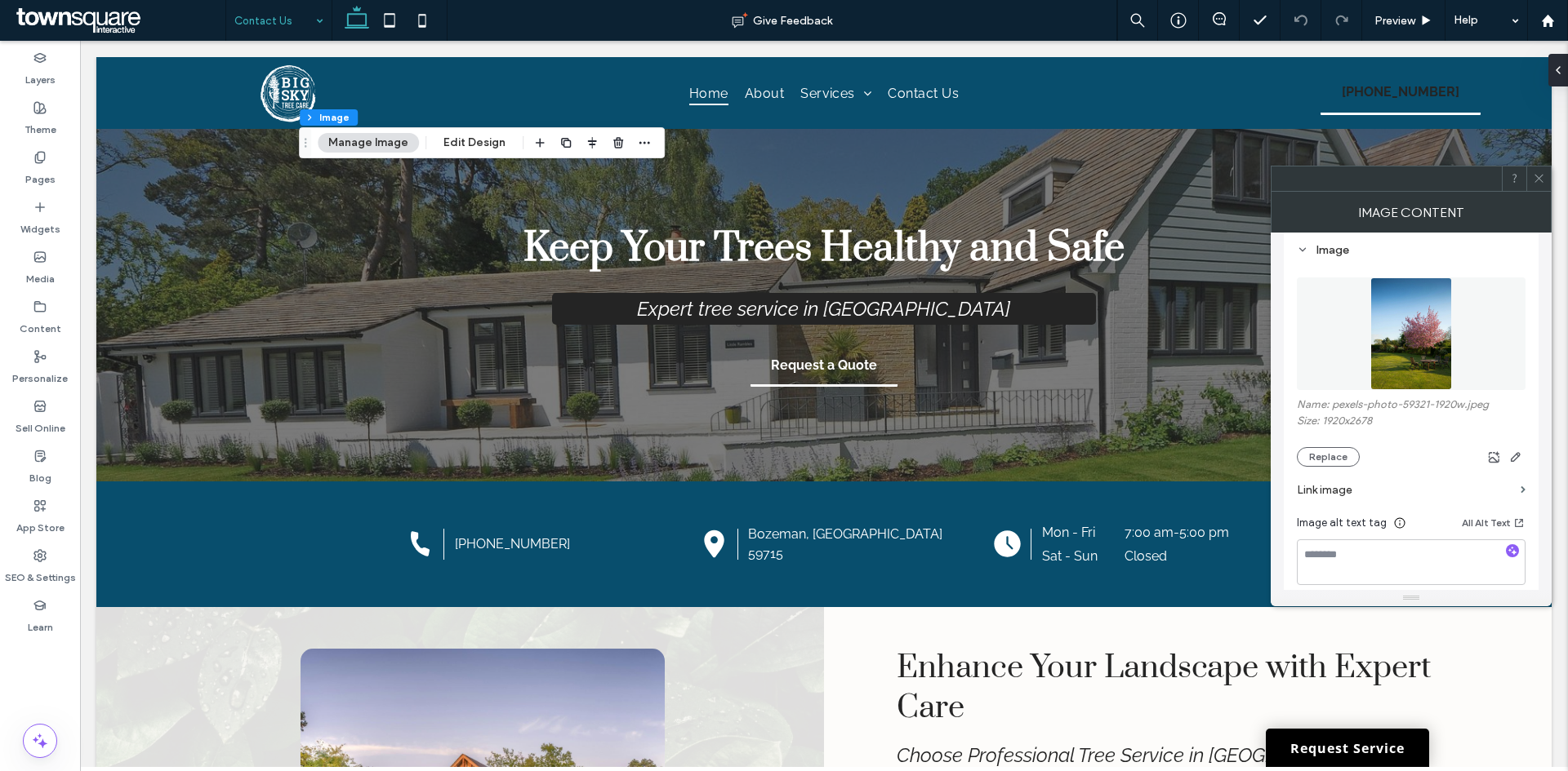
scroll to position [163, 0]
click at [1328, 444] on button "Replace" at bounding box center [1327, 450] width 63 height 20
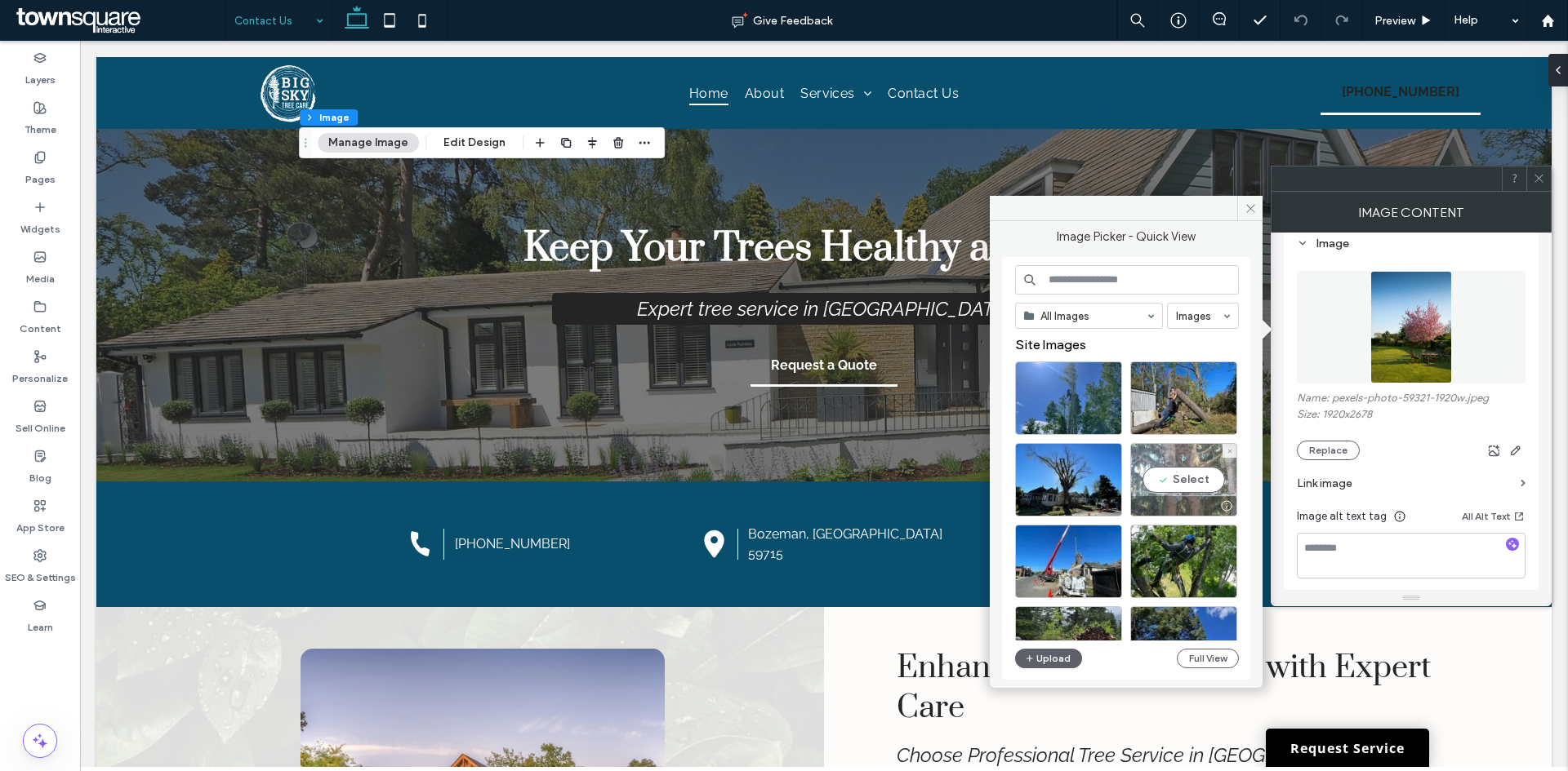
click at [1175, 483] on div "Select" at bounding box center [1183, 480] width 107 height 74
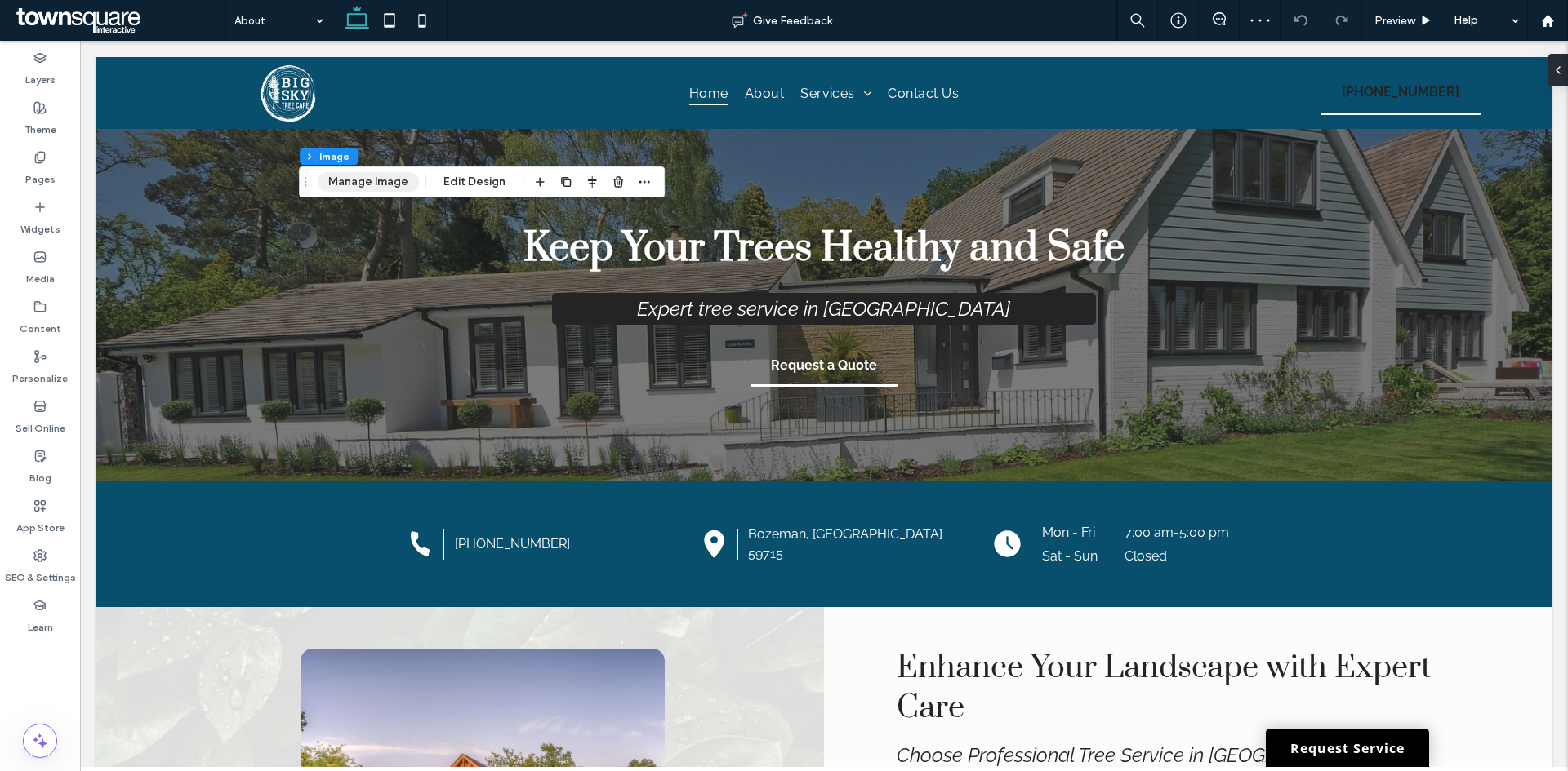
click at [388, 180] on button "Manage Image" at bounding box center [367, 181] width 101 height 20
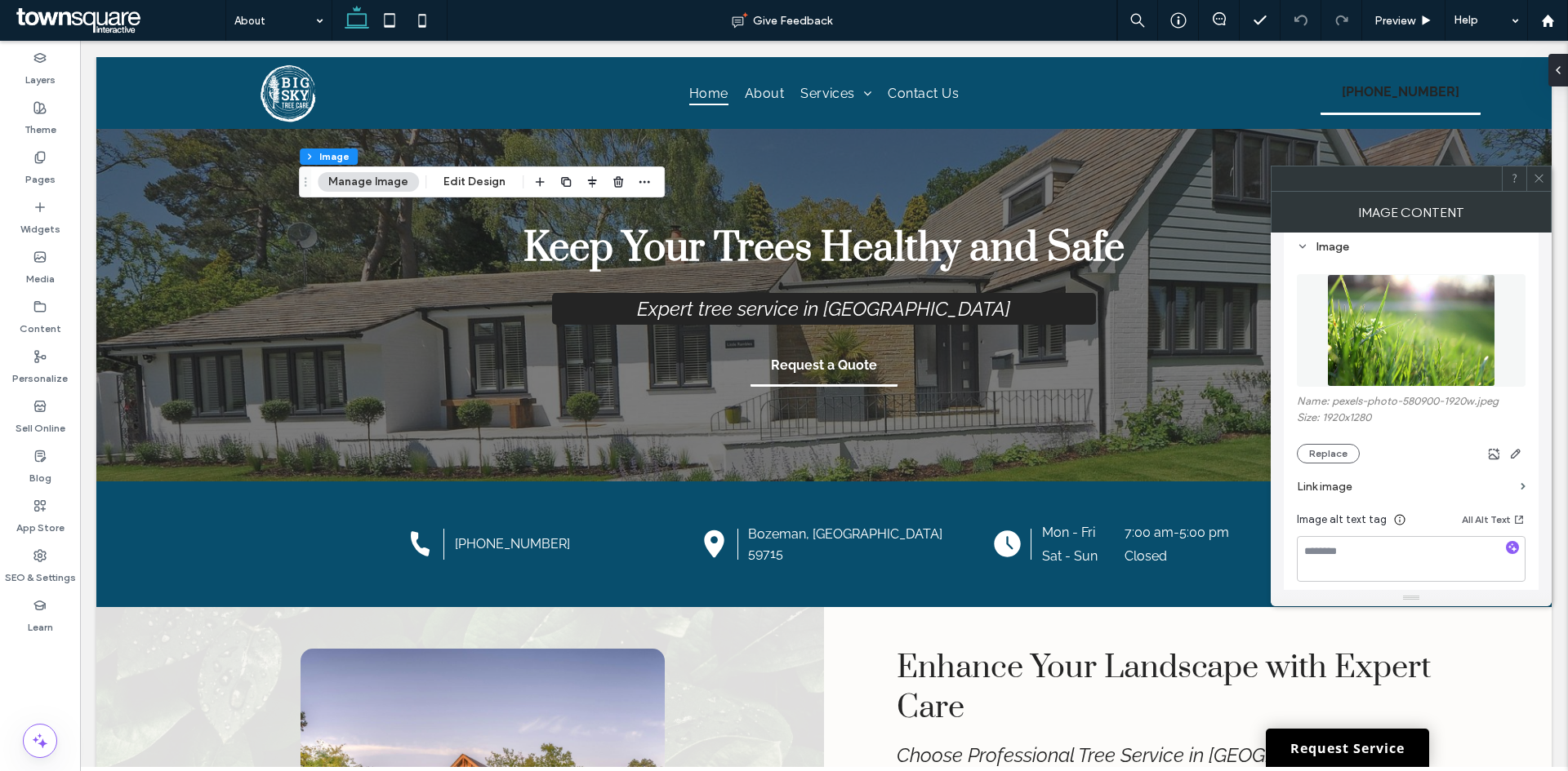
scroll to position [163, 0]
click at [1314, 447] on button "Replace" at bounding box center [1327, 450] width 63 height 20
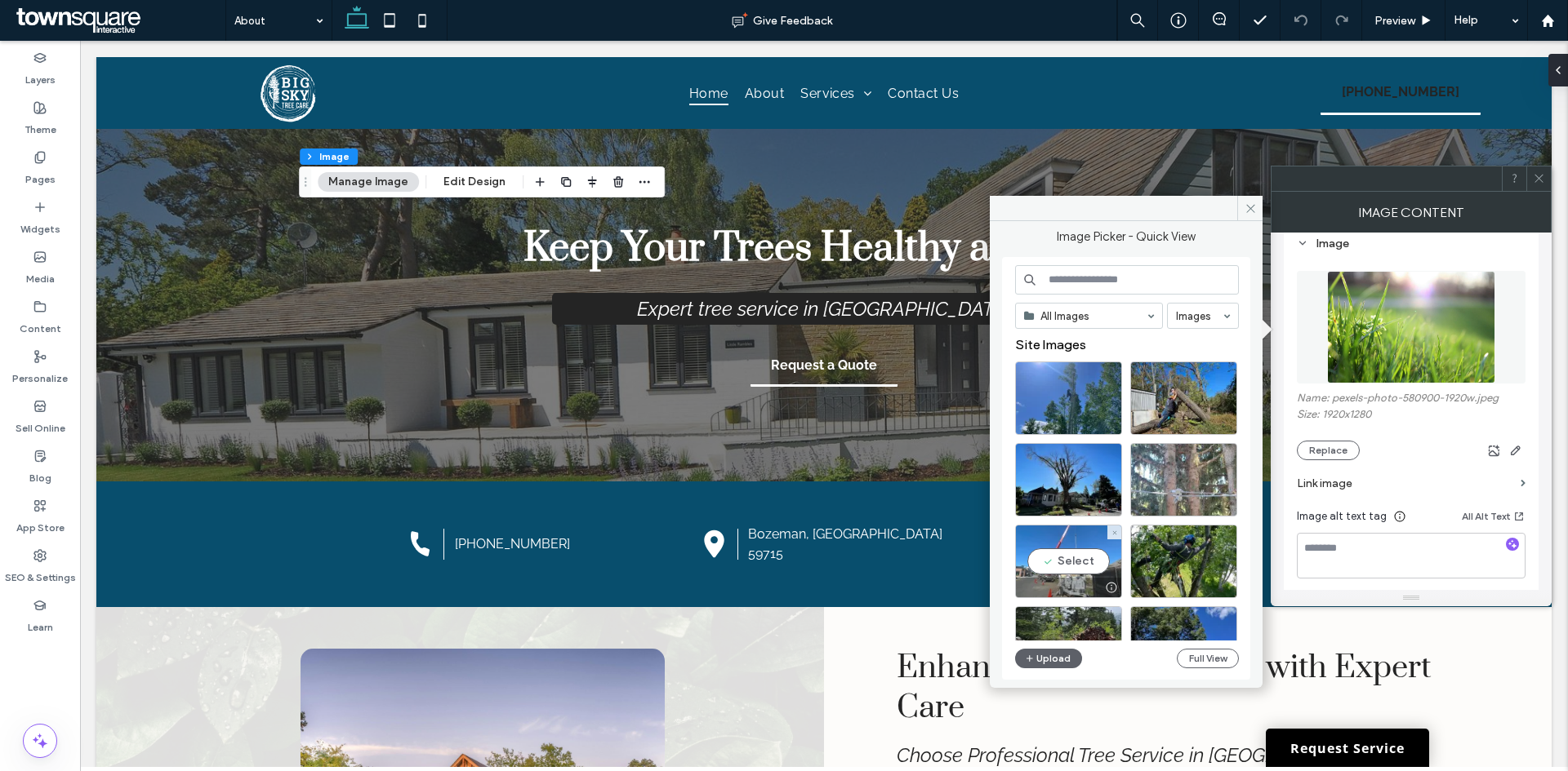
click at [1079, 576] on div "Select" at bounding box center [1068, 561] width 107 height 74
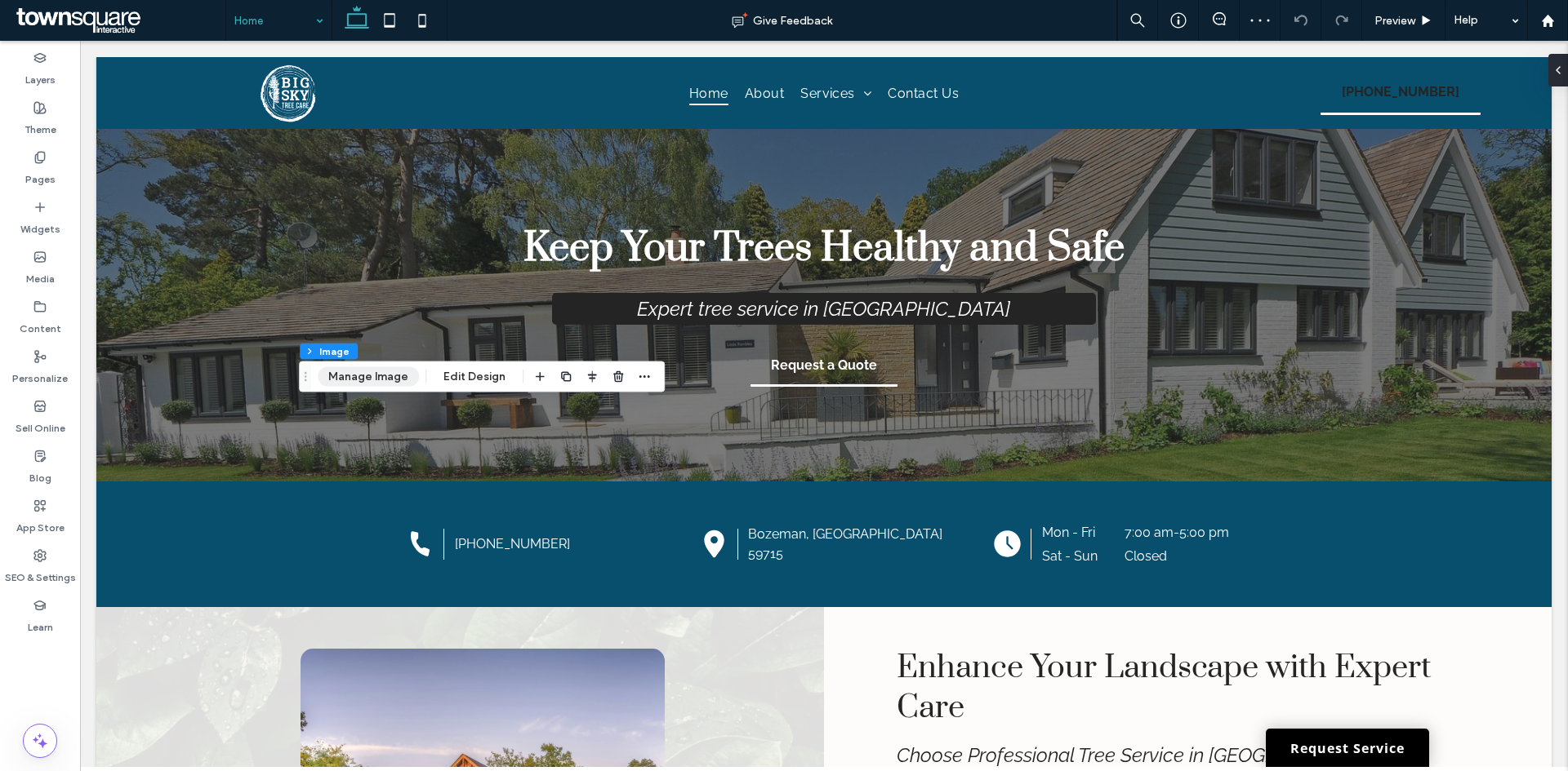
click at [359, 373] on button "Manage Image" at bounding box center [367, 377] width 101 height 20
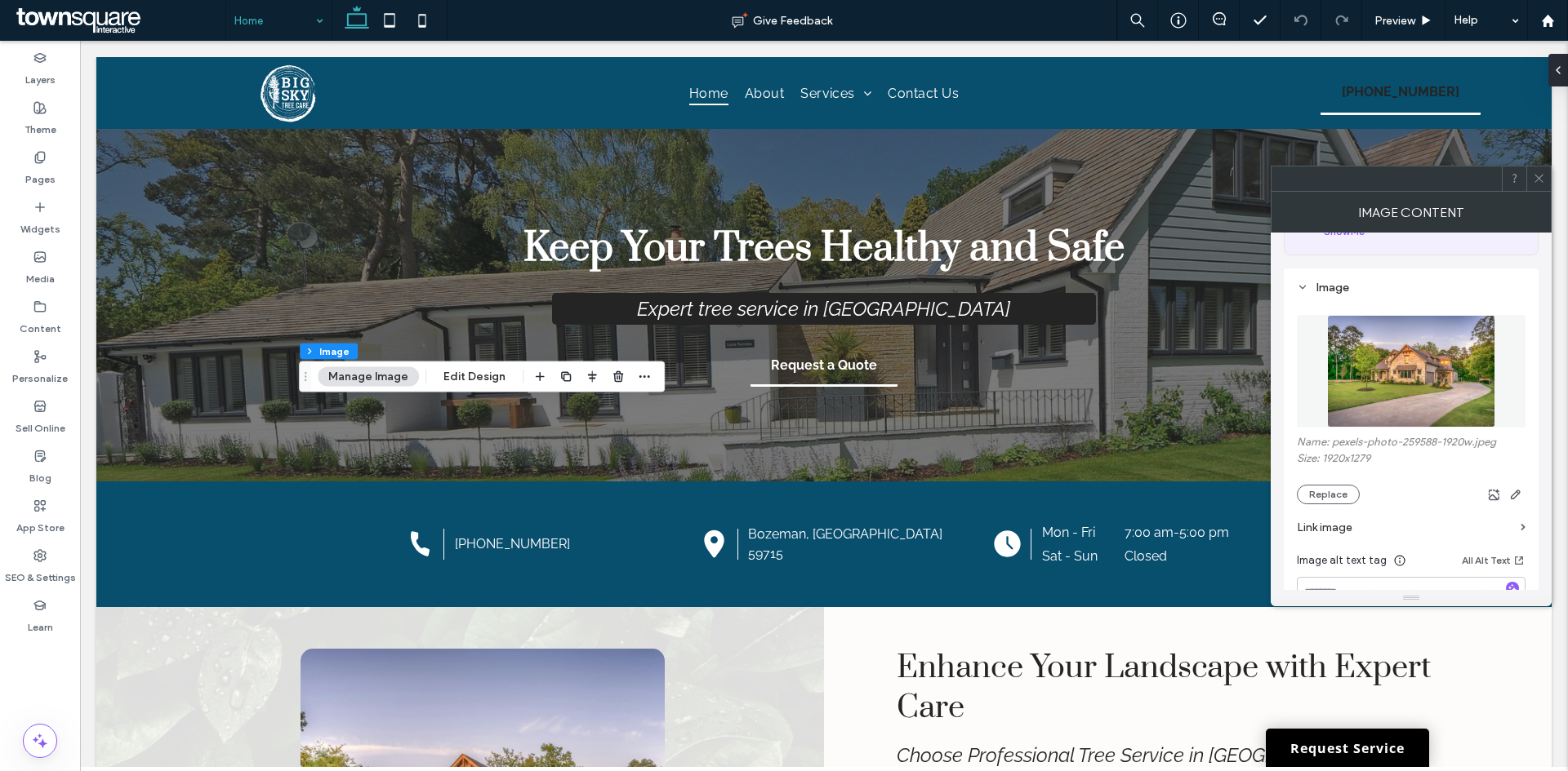
scroll to position [244, 0]
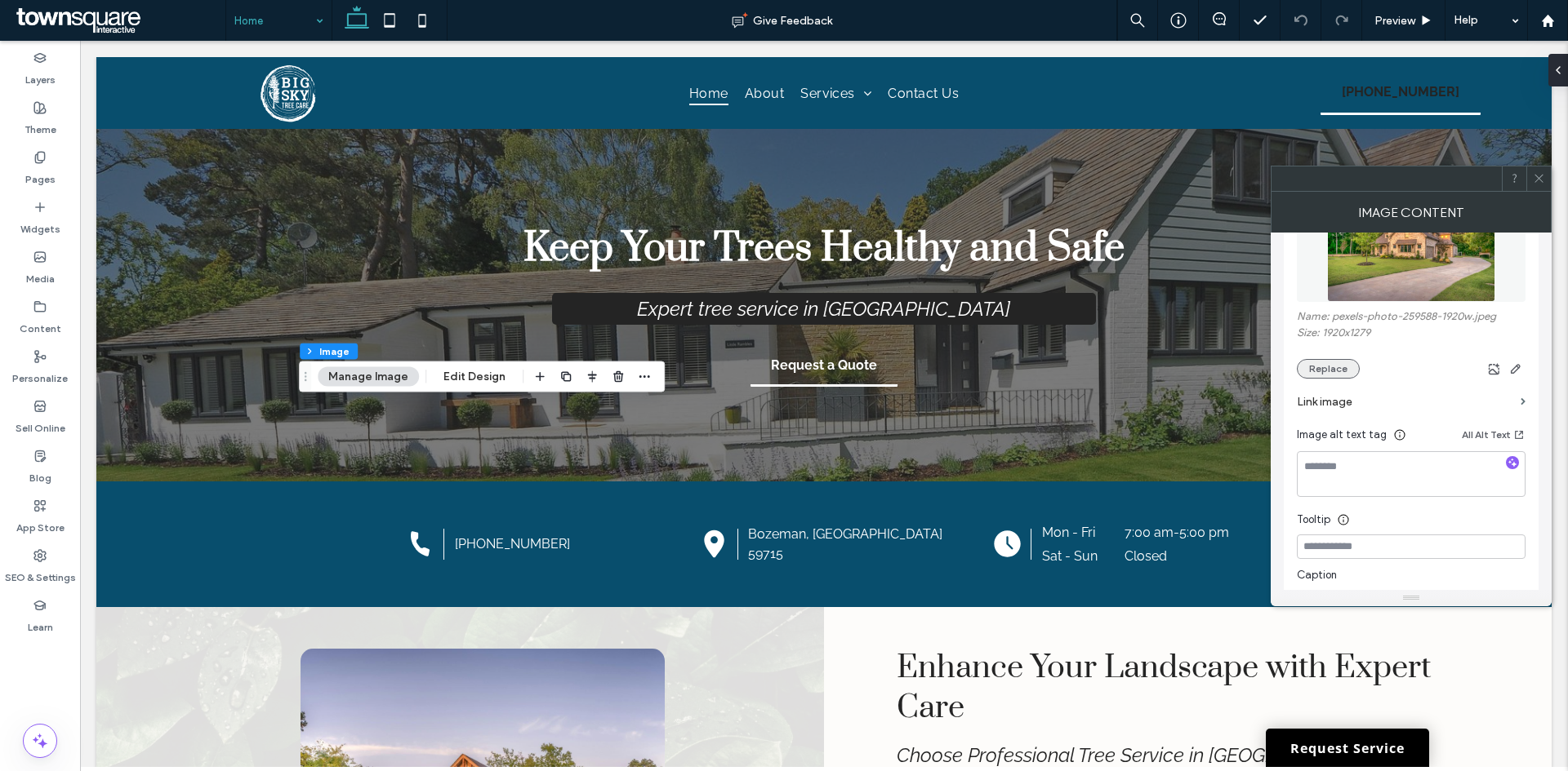
click at [1317, 360] on button "Replace" at bounding box center [1327, 369] width 63 height 20
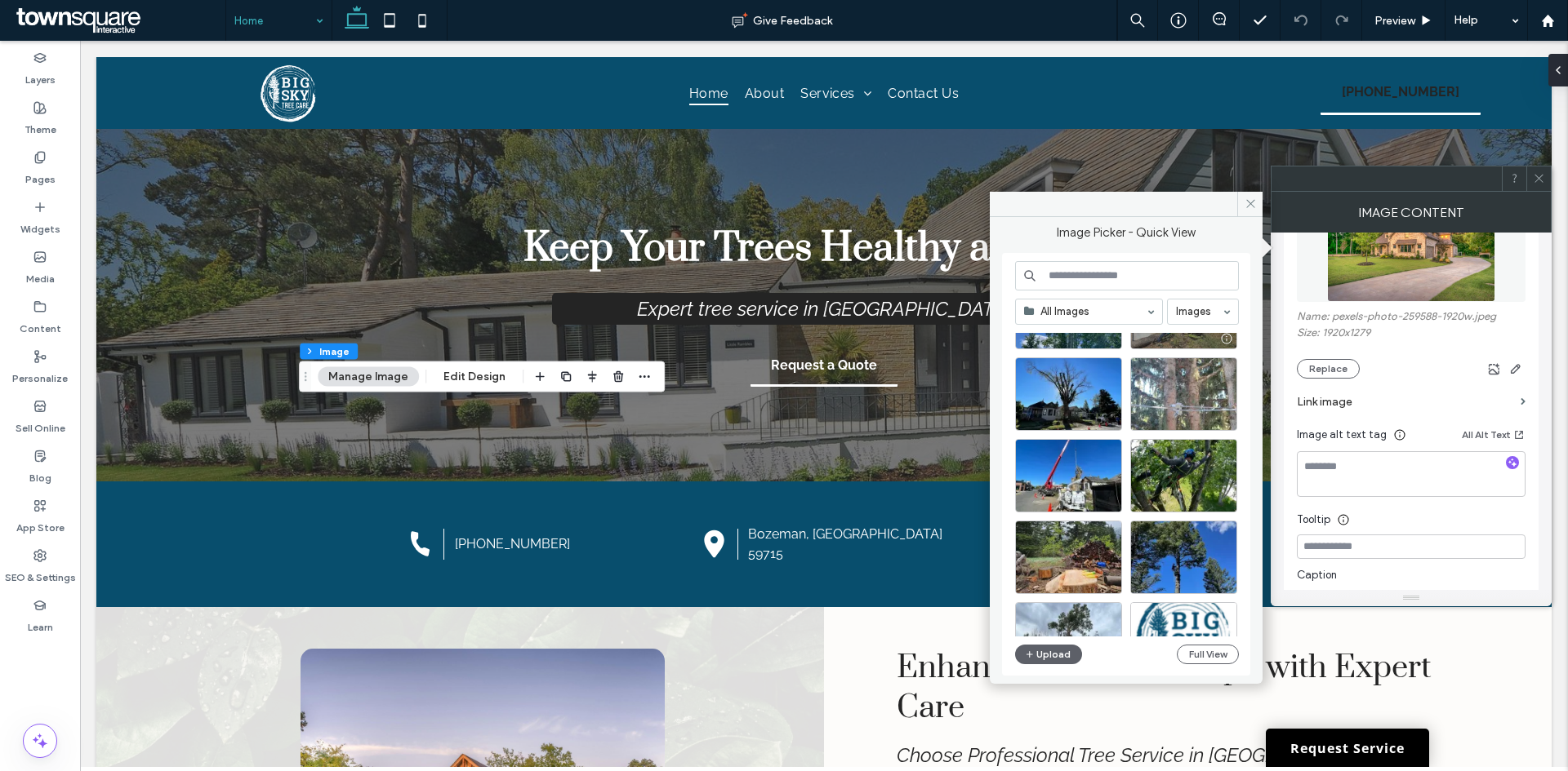
scroll to position [163, 0]
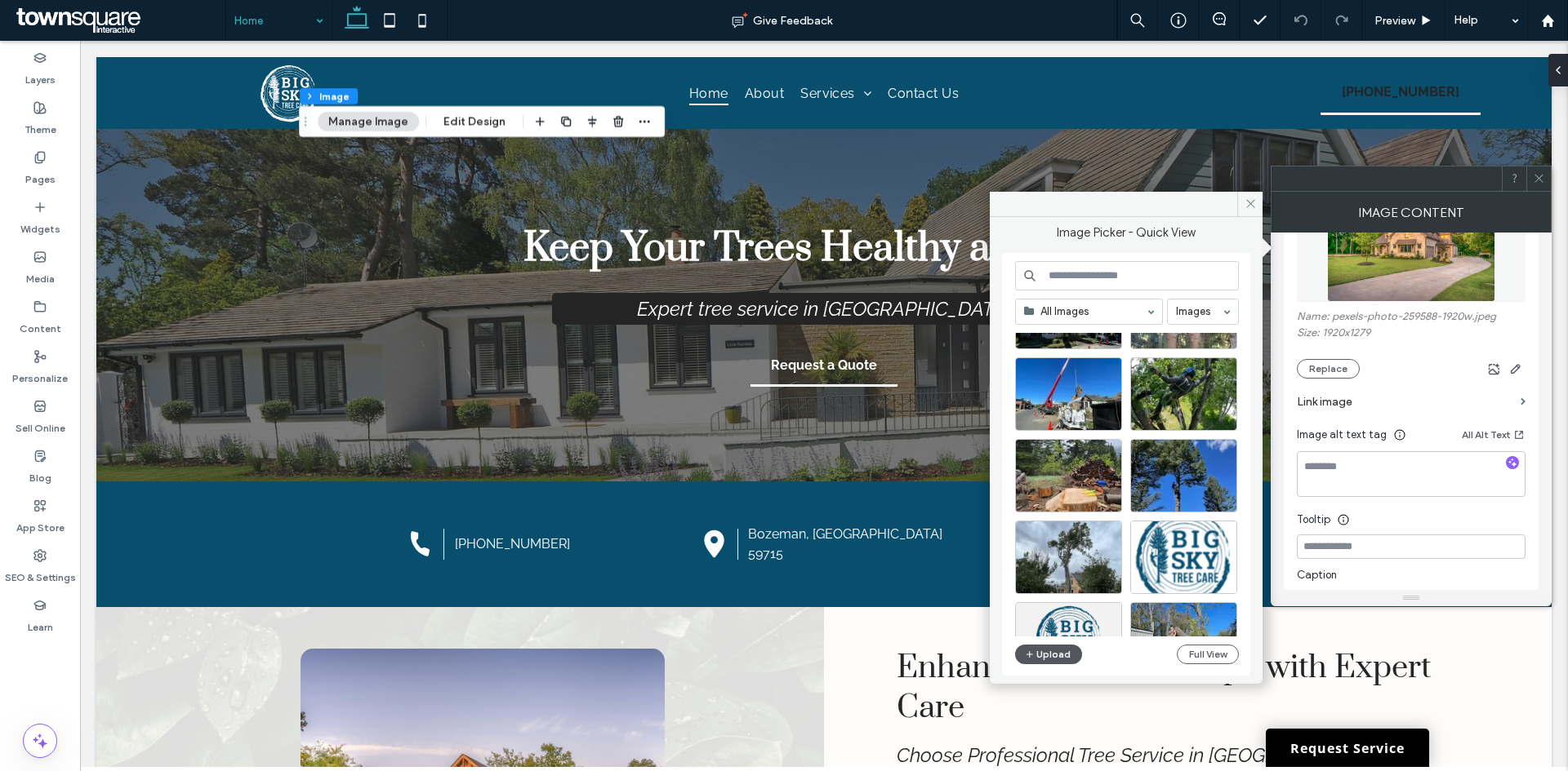
click at [1067, 652] on button "Upload" at bounding box center [1048, 654] width 67 height 20
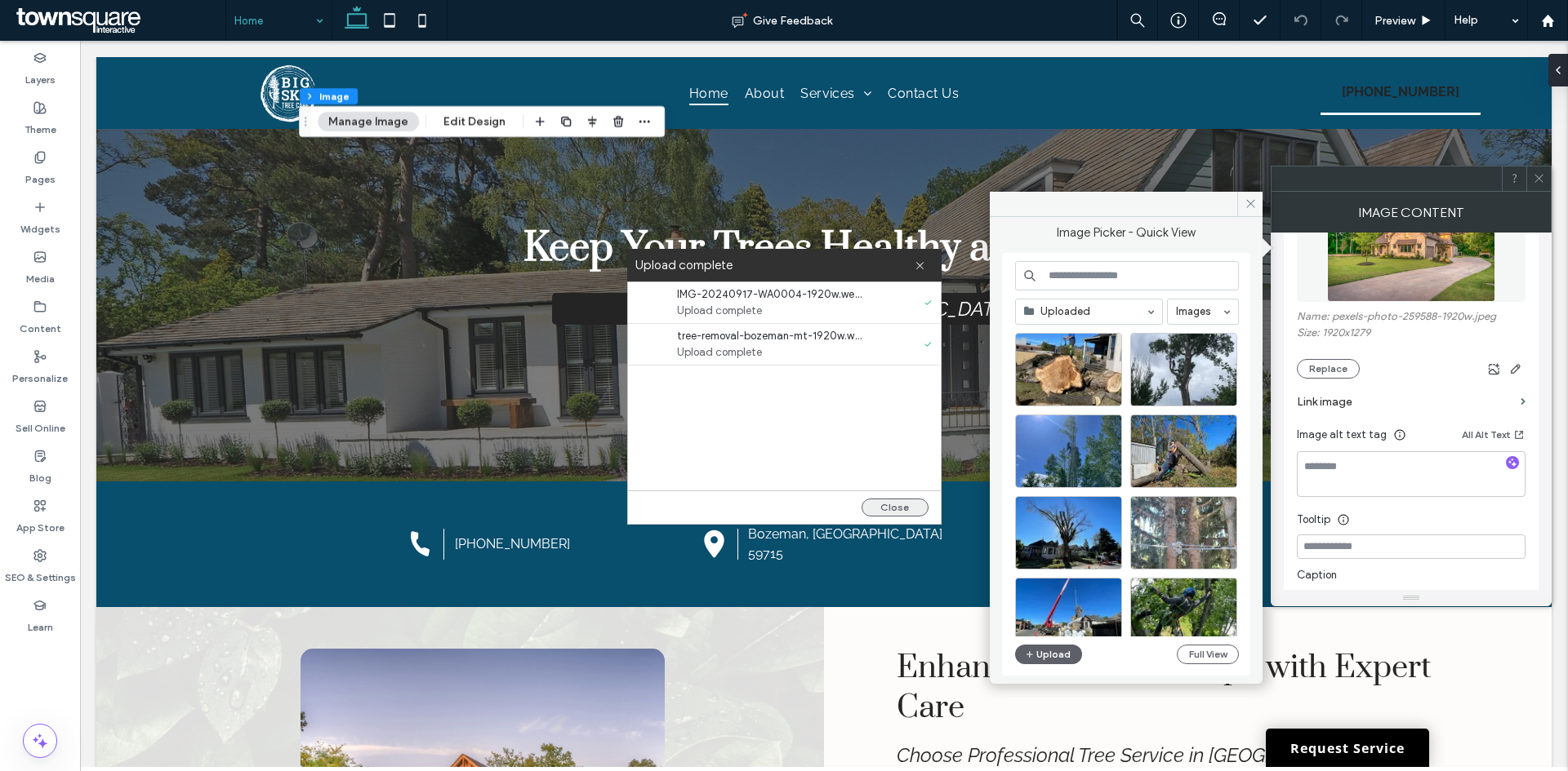
click at [897, 510] on button "Close" at bounding box center [894, 507] width 67 height 18
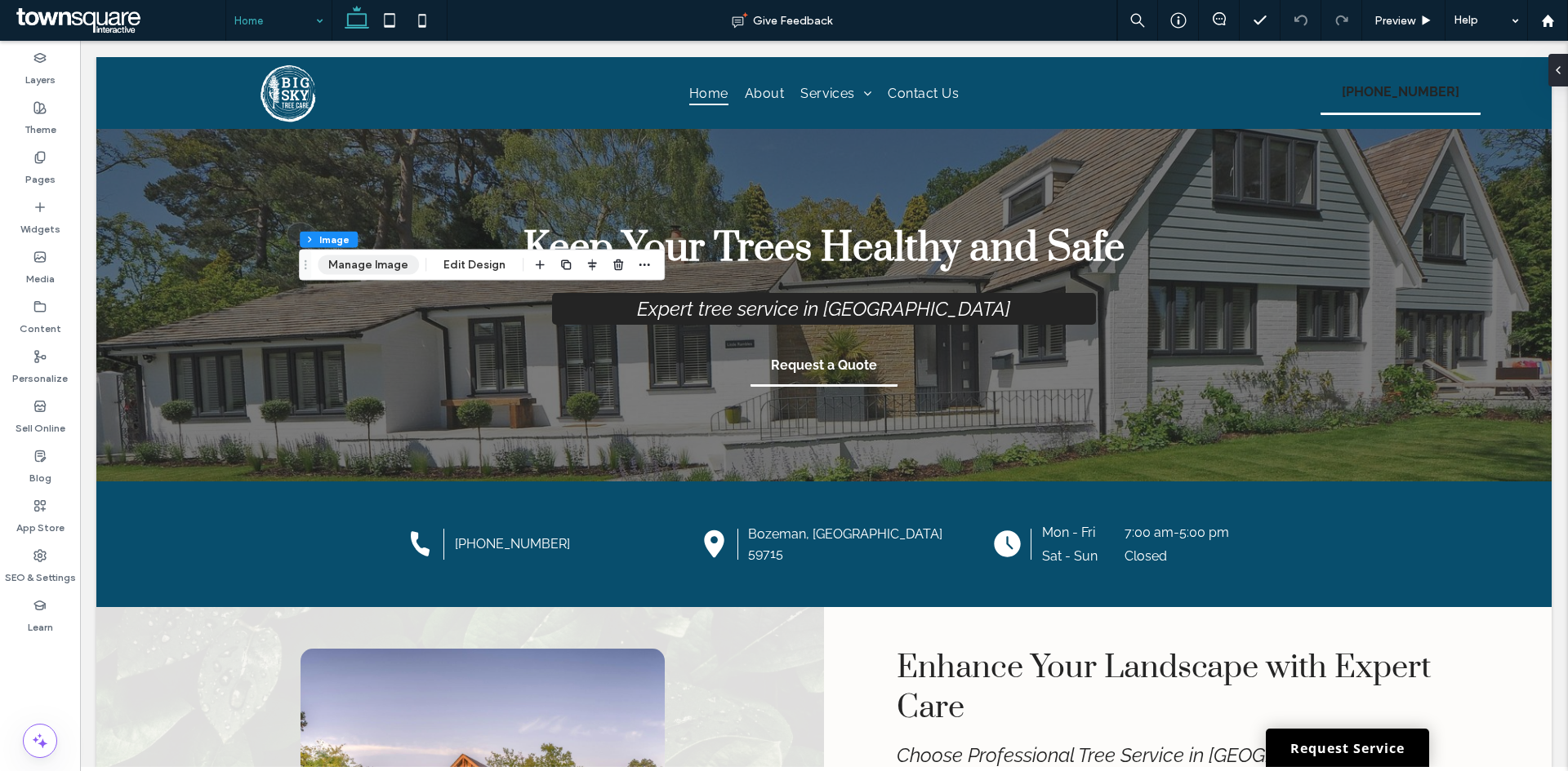
click at [372, 273] on button "Manage Image" at bounding box center [367, 265] width 101 height 20
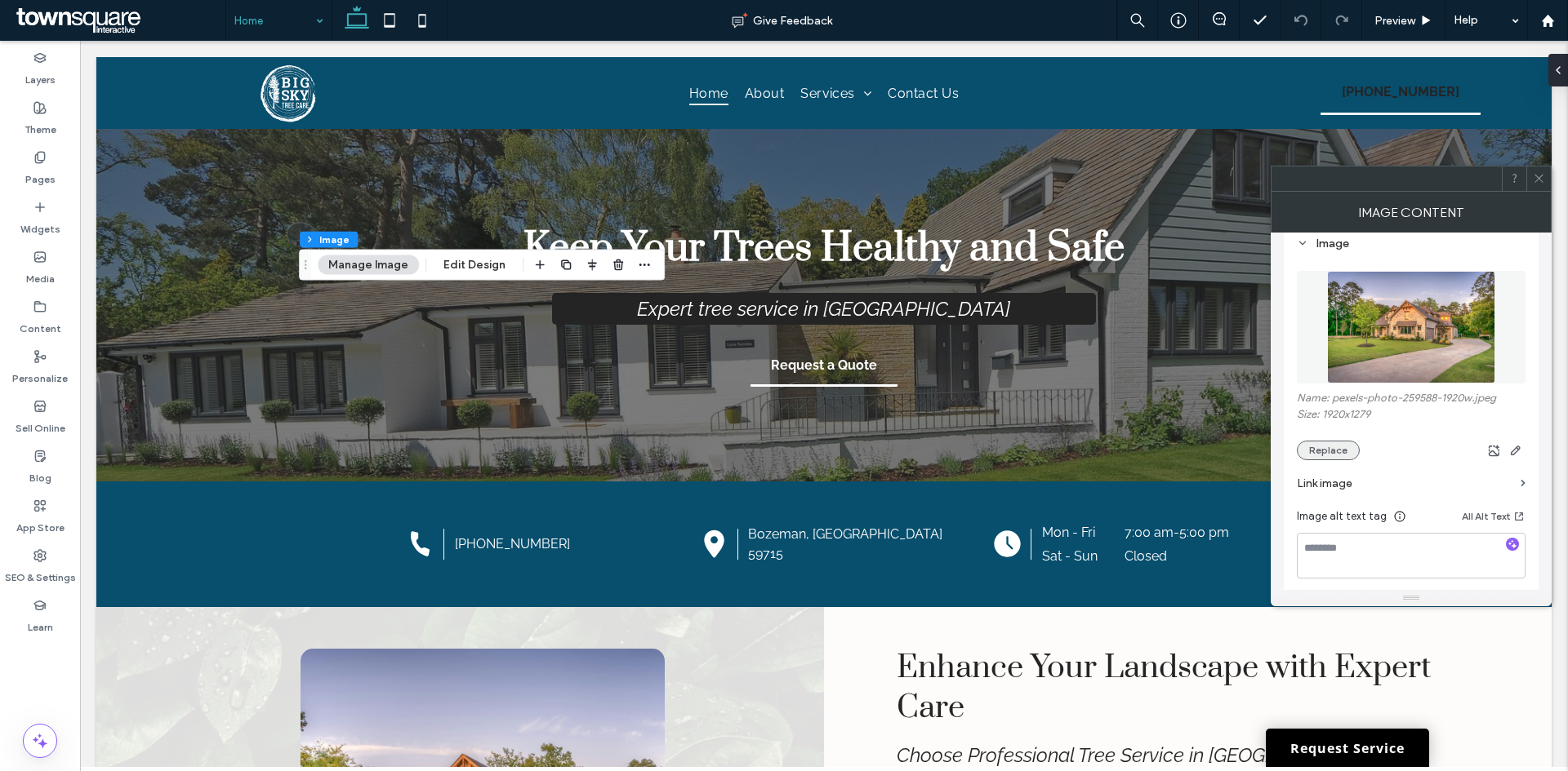
click at [1315, 448] on button "Replace" at bounding box center [1327, 450] width 63 height 20
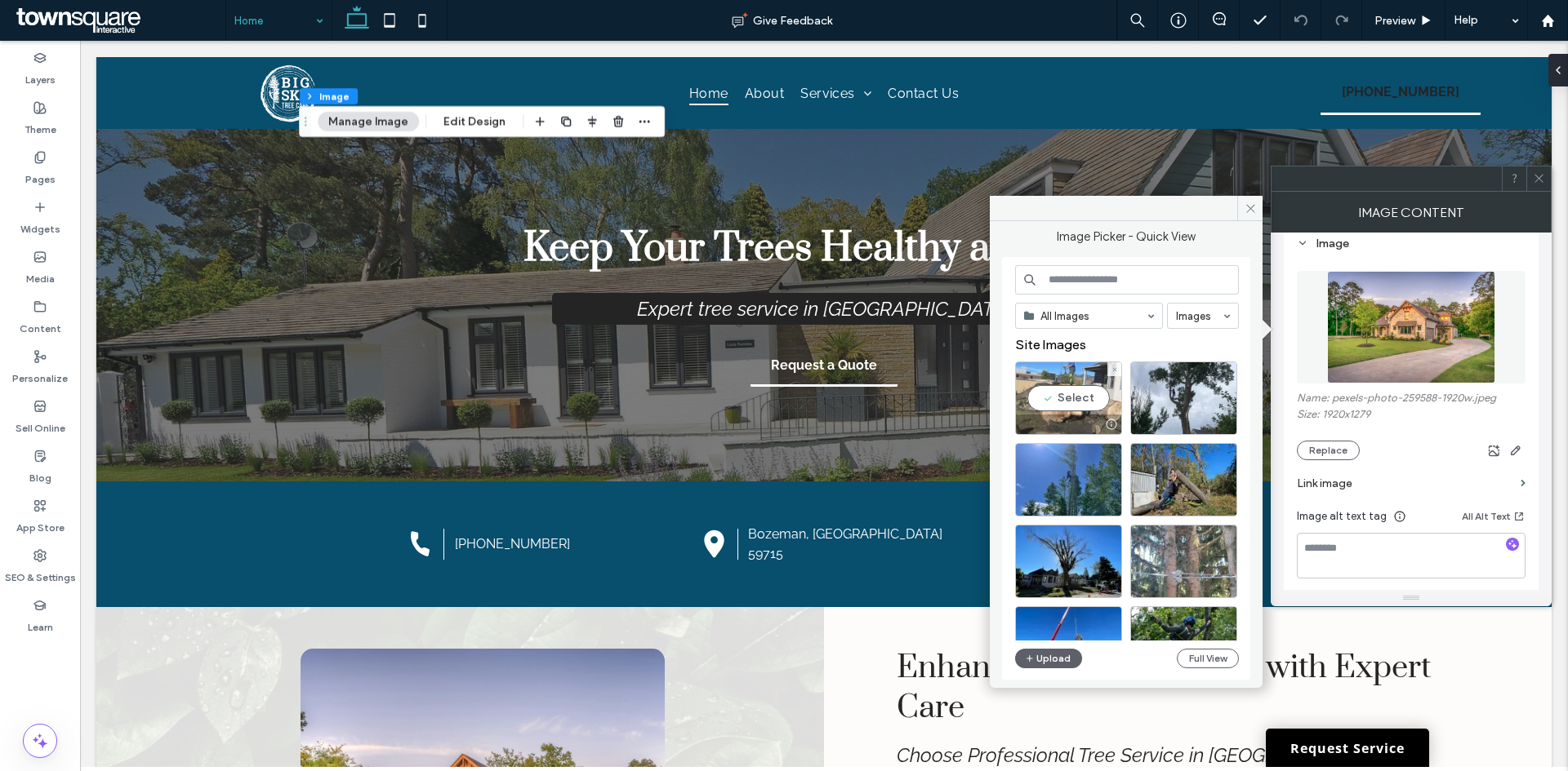
click at [1051, 399] on div "Select" at bounding box center [1068, 398] width 107 height 74
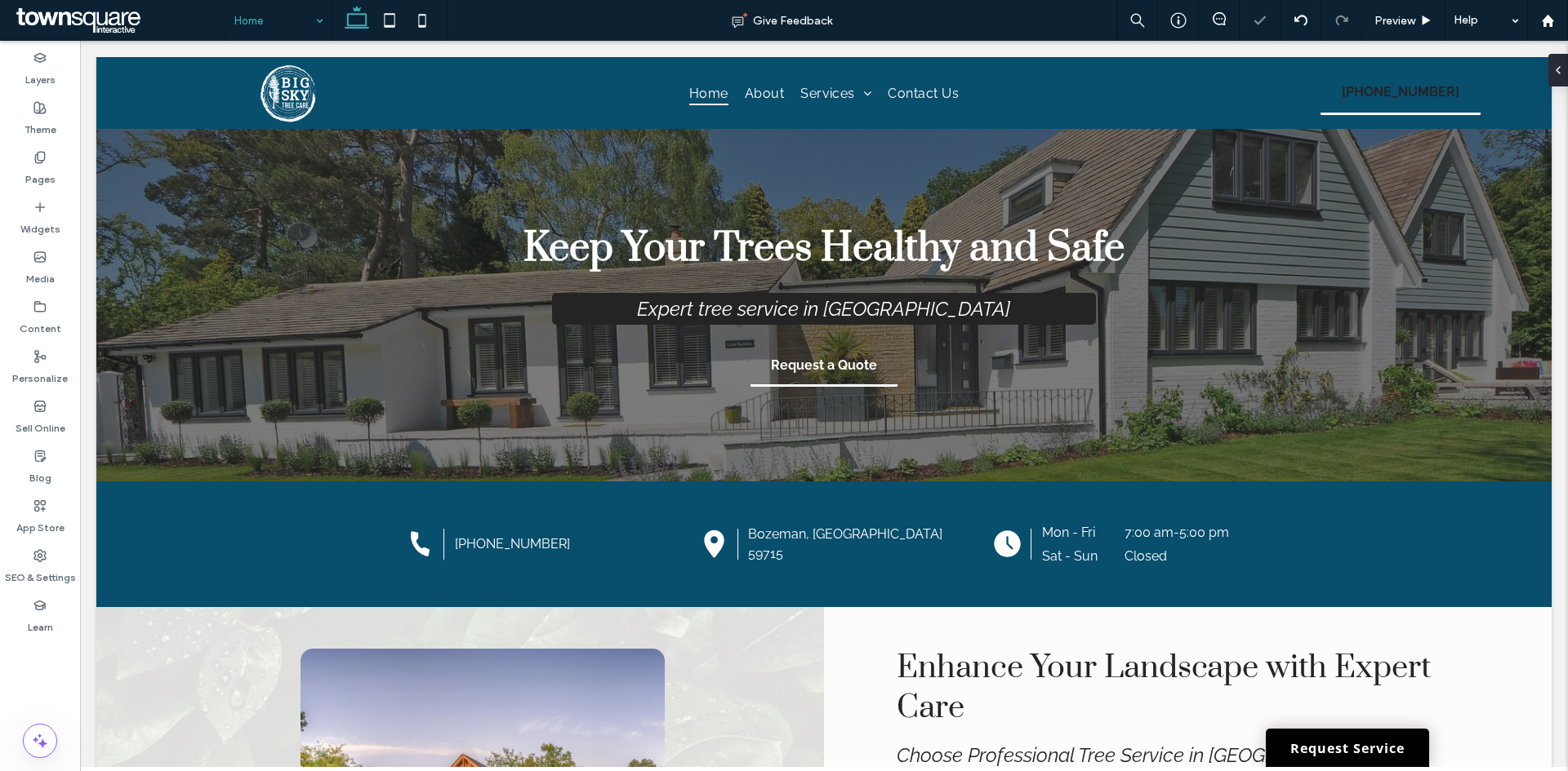
type input "**"
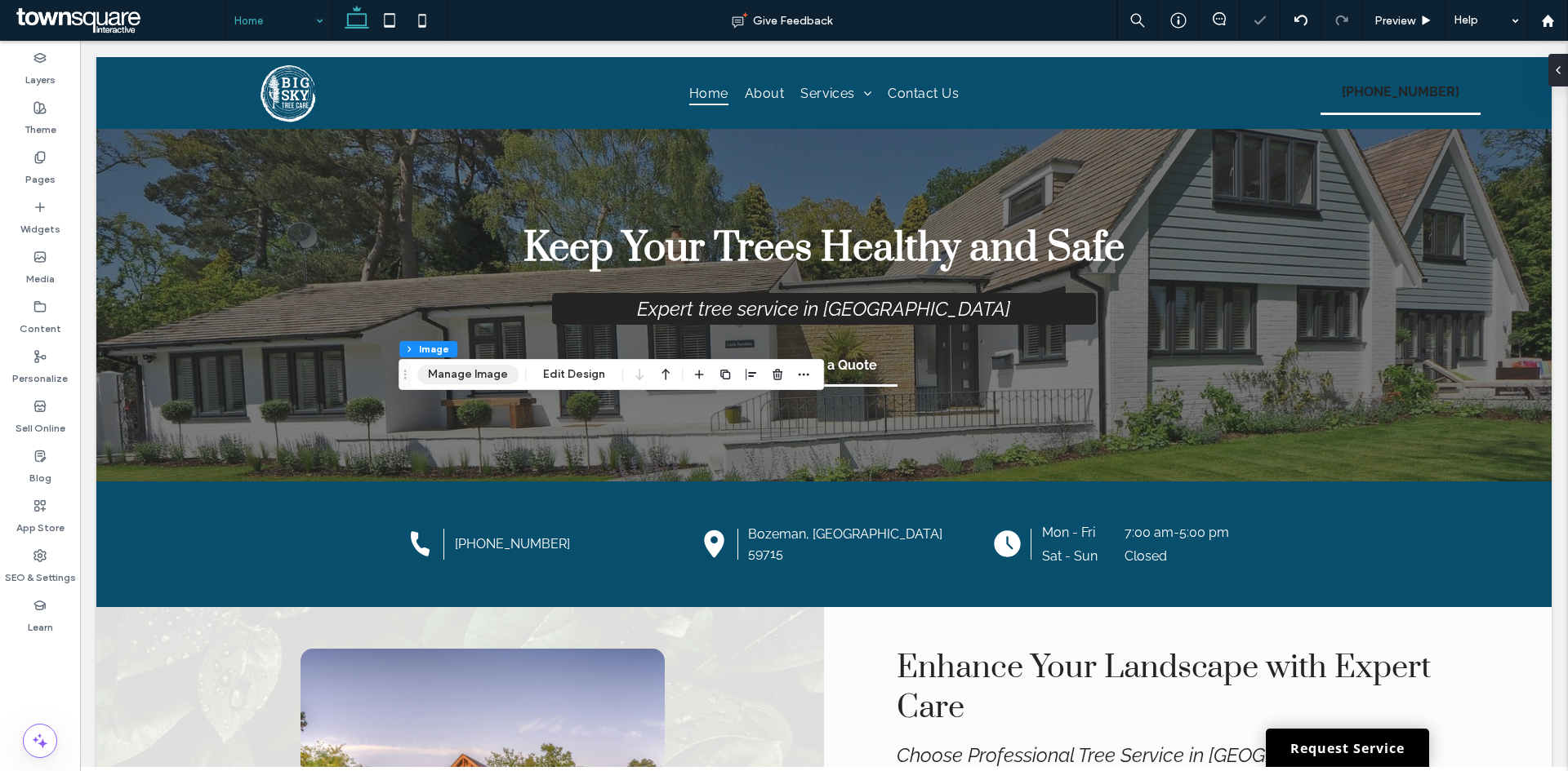
click at [456, 375] on button "Manage Image" at bounding box center [467, 375] width 101 height 20
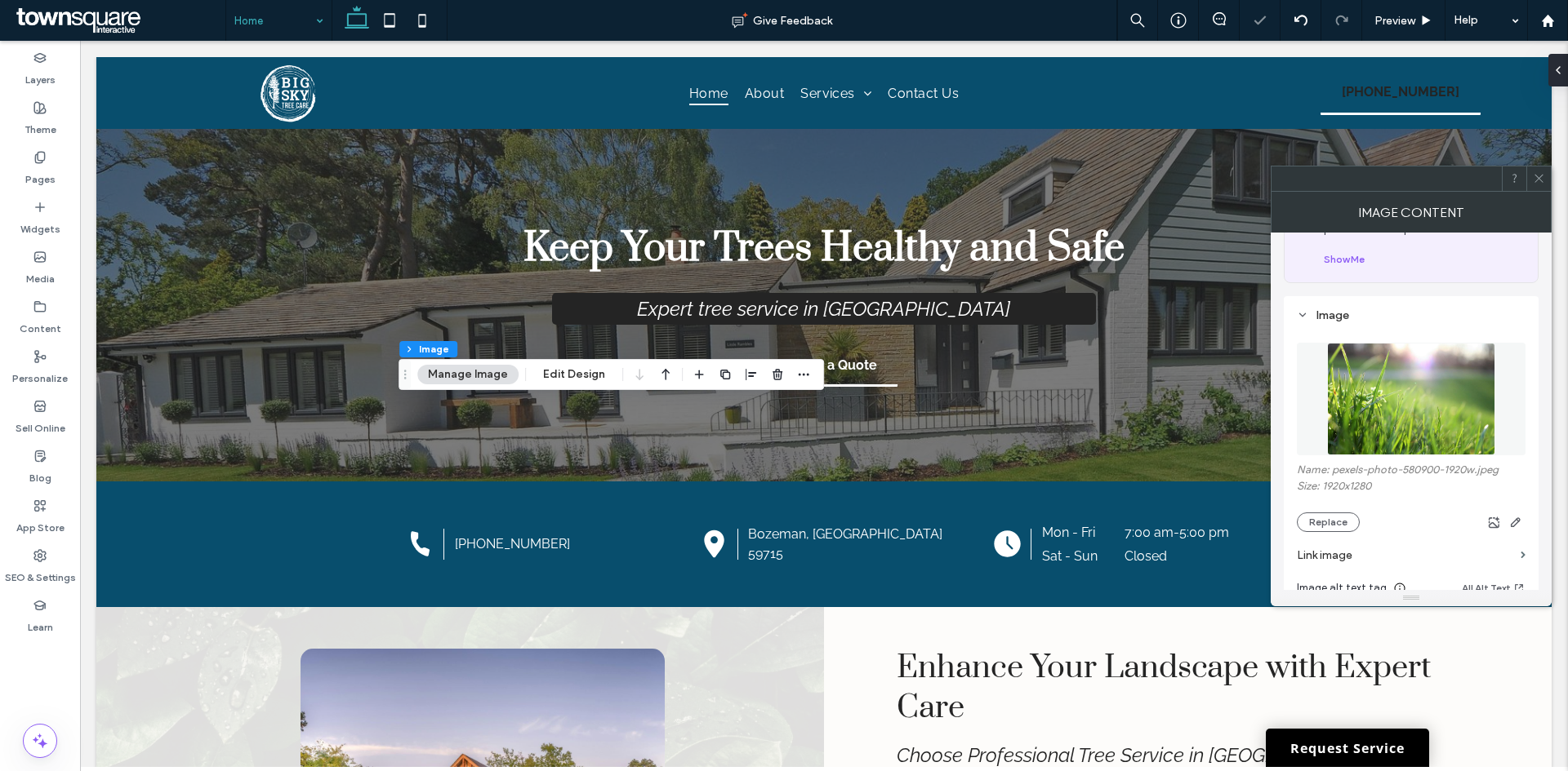
scroll to position [244, 0]
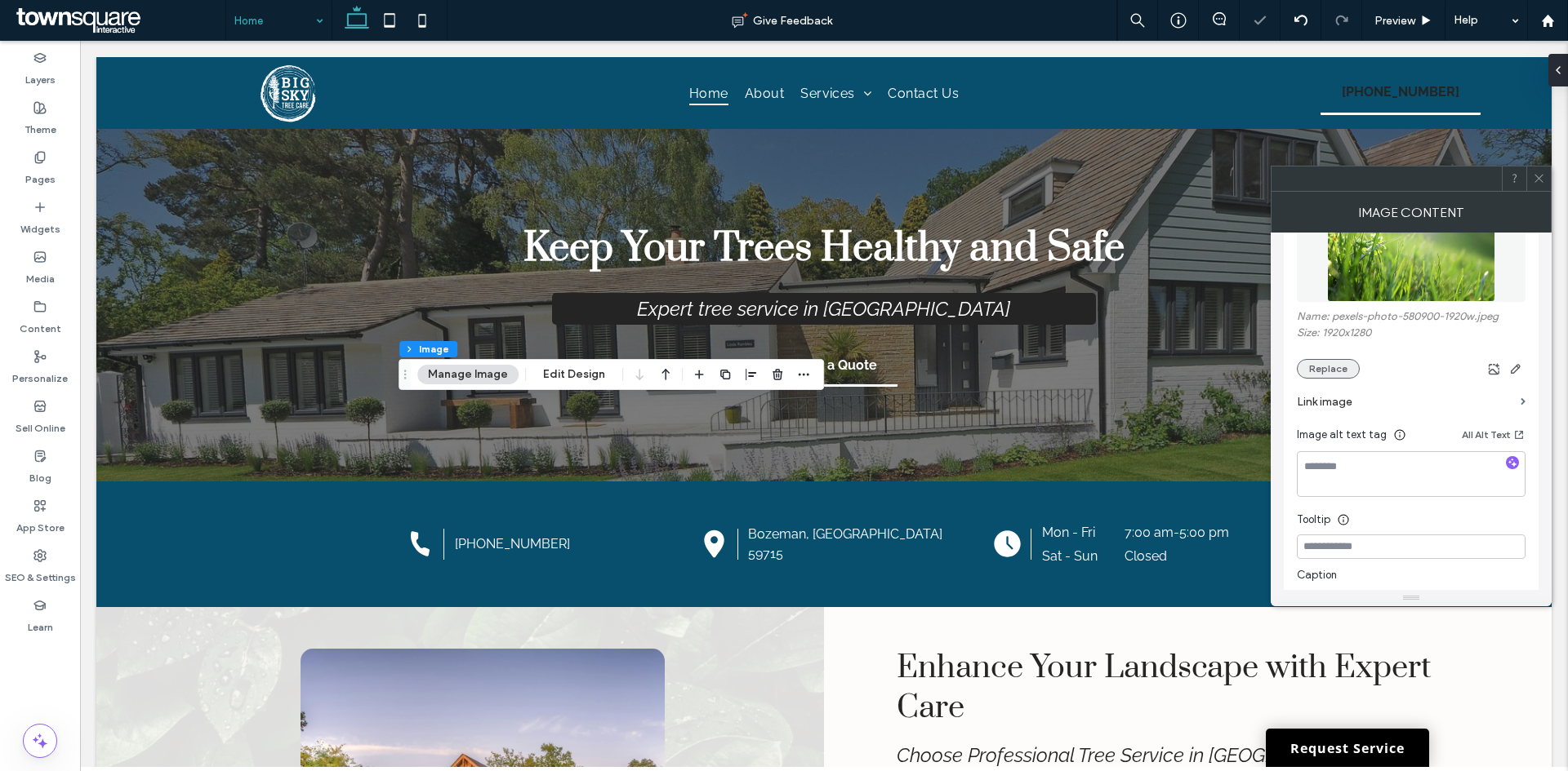
click at [1316, 365] on button "Replace" at bounding box center [1327, 369] width 63 height 20
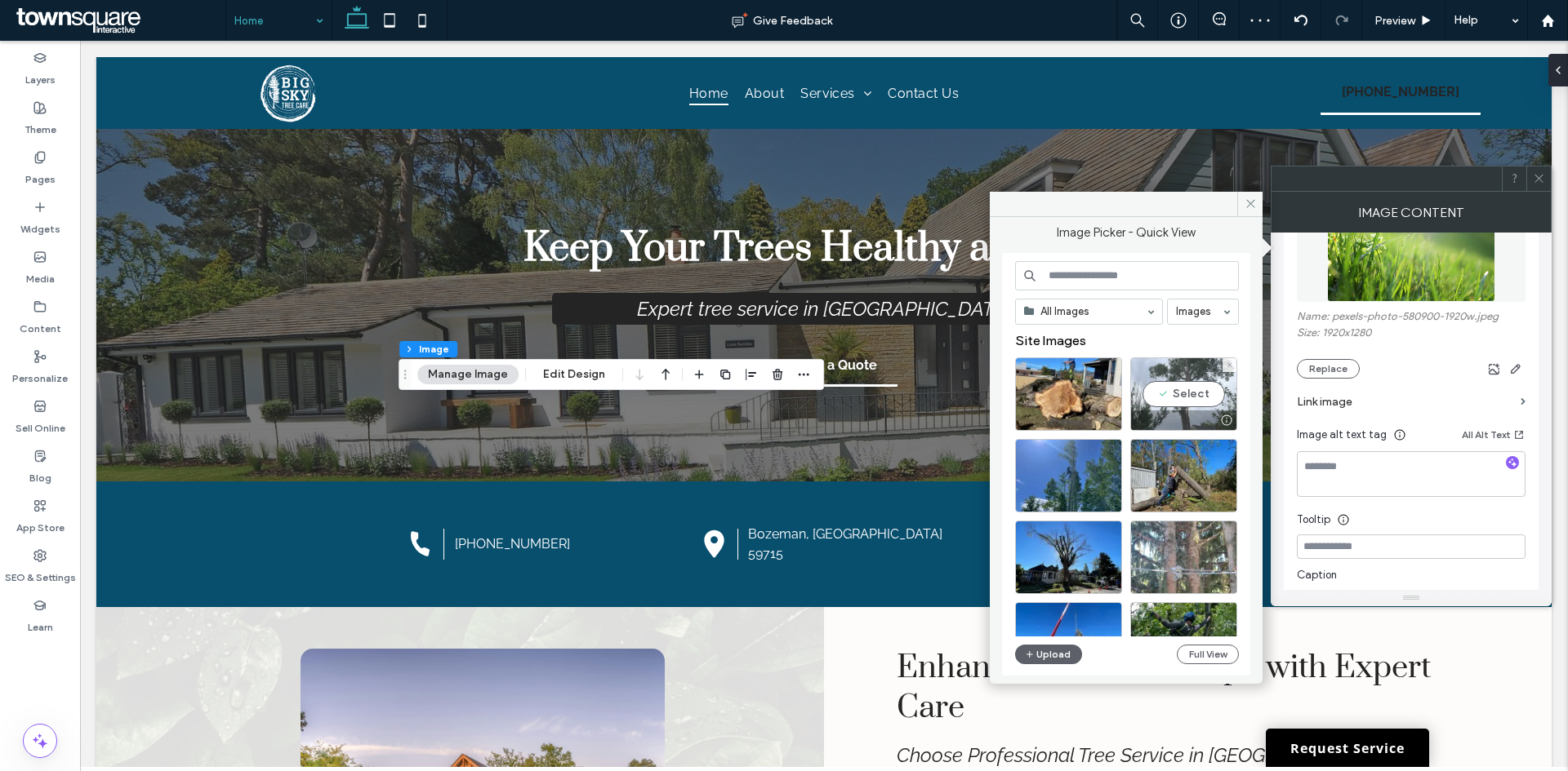
click at [1181, 394] on div "Select" at bounding box center [1183, 394] width 107 height 74
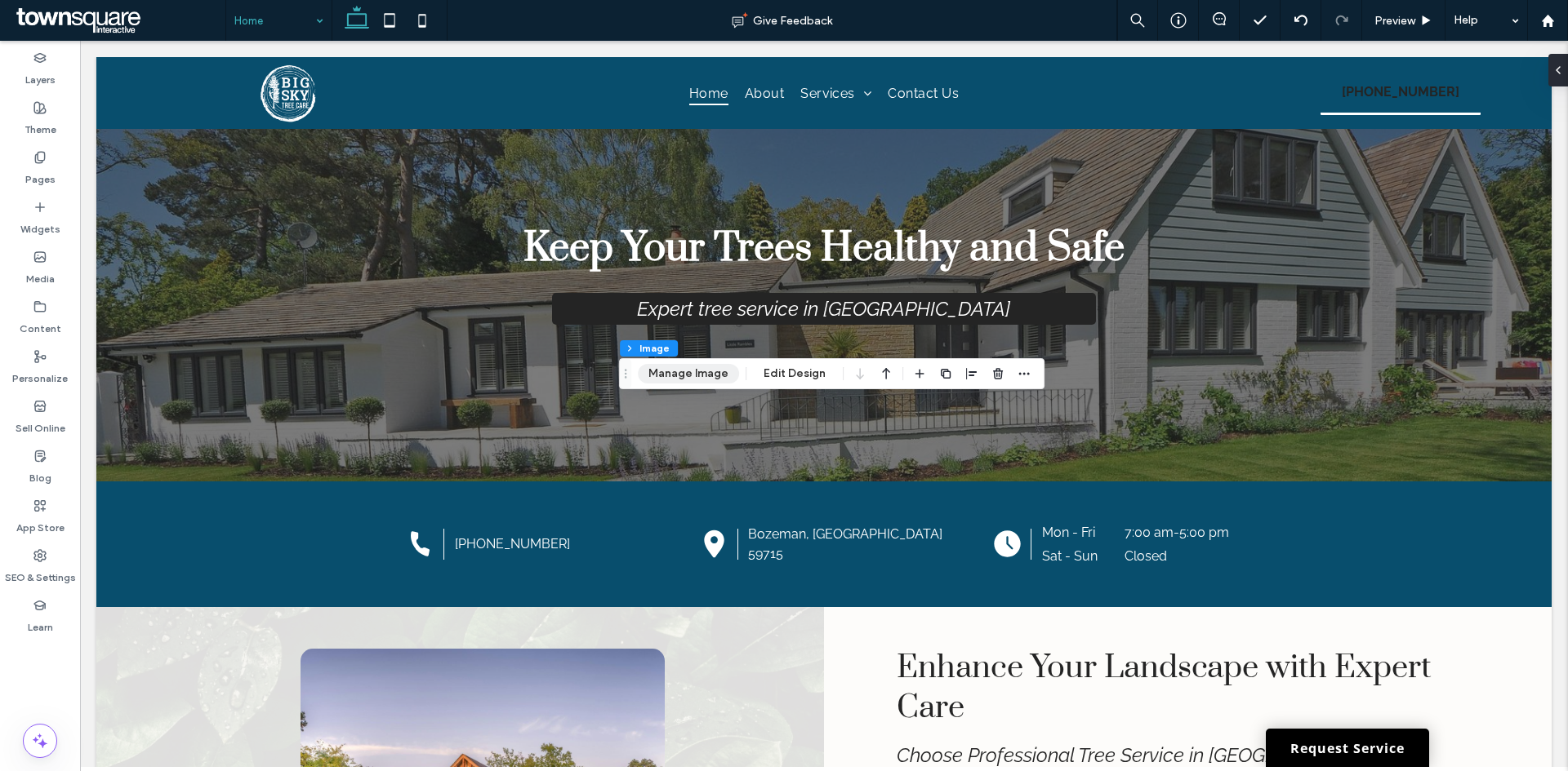
click at [681, 372] on button "Manage Image" at bounding box center [687, 374] width 101 height 20
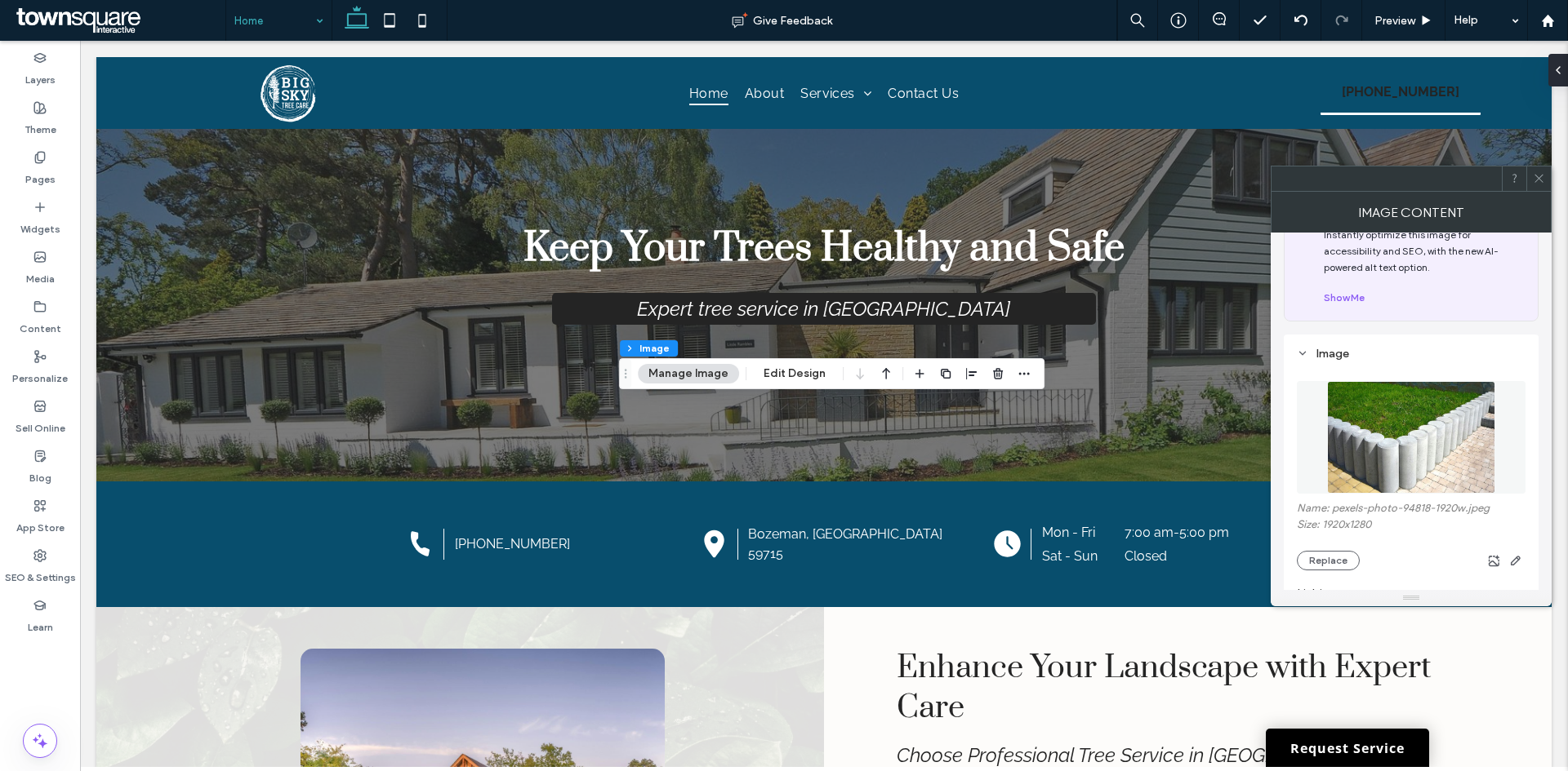
scroll to position [81, 0]
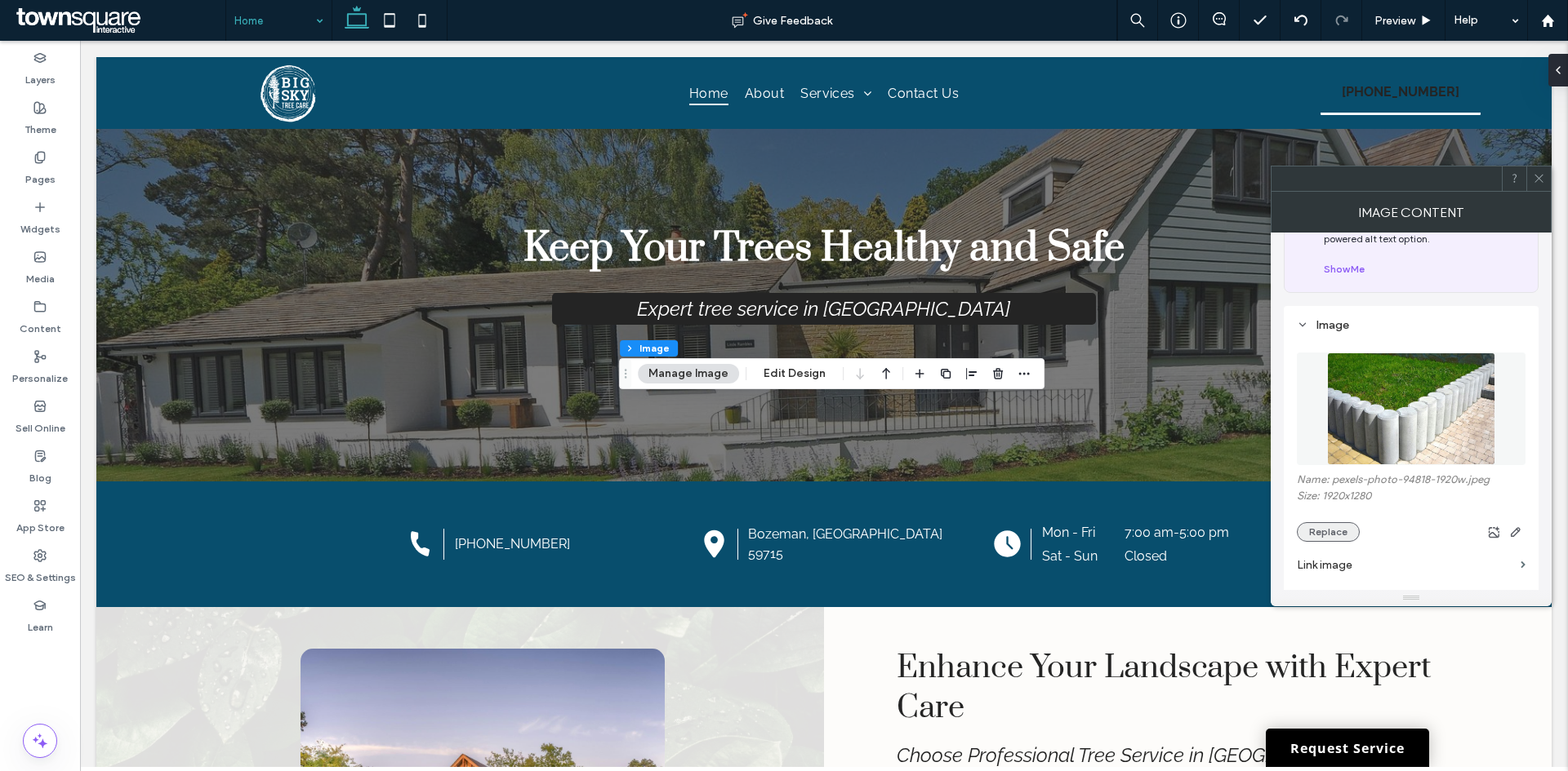
click at [1326, 530] on button "Replace" at bounding box center [1327, 532] width 63 height 20
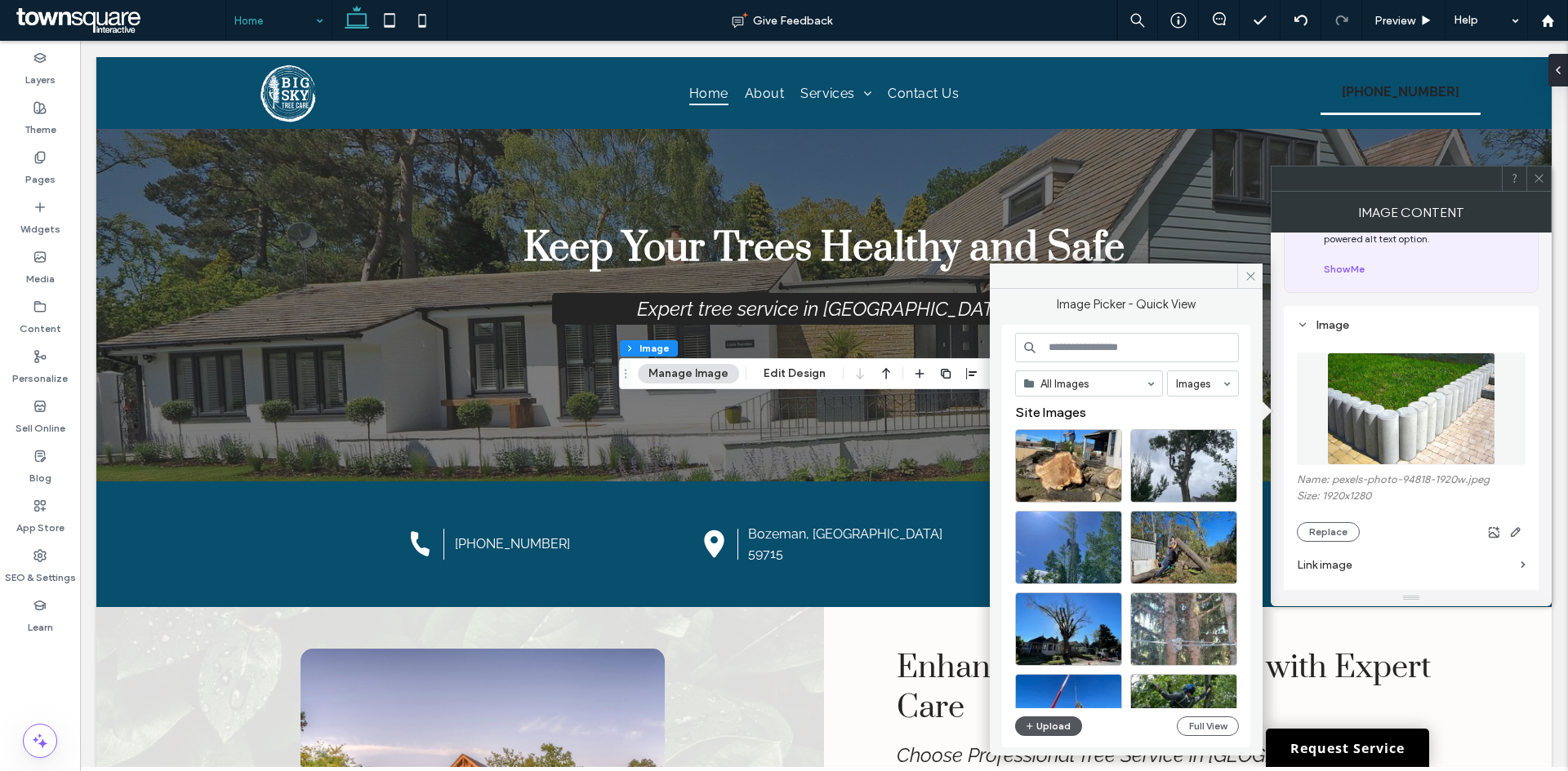
click at [1053, 728] on button "Upload" at bounding box center [1048, 726] width 67 height 20
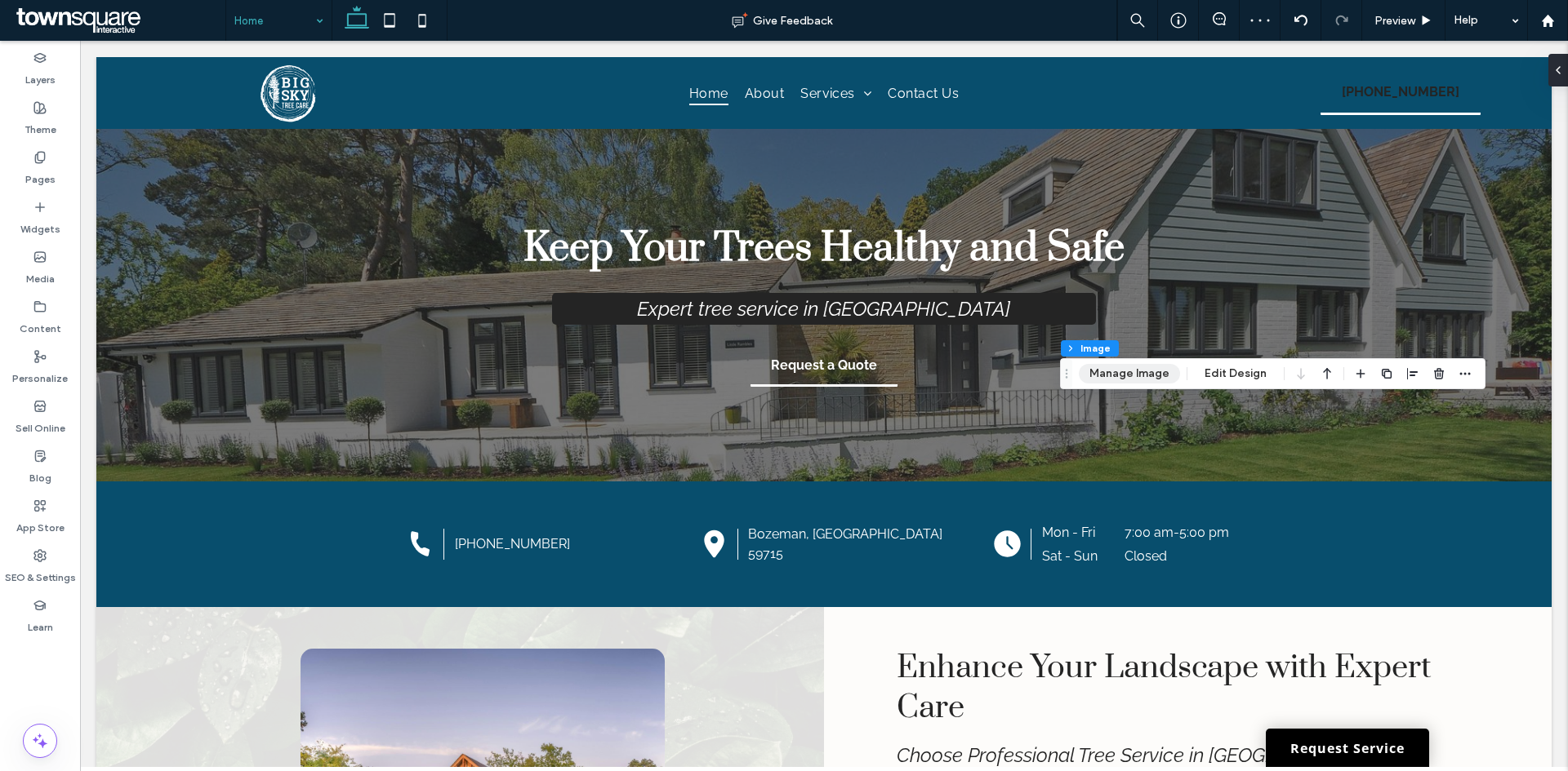
click at [1104, 377] on button "Manage Image" at bounding box center [1129, 374] width 101 height 20
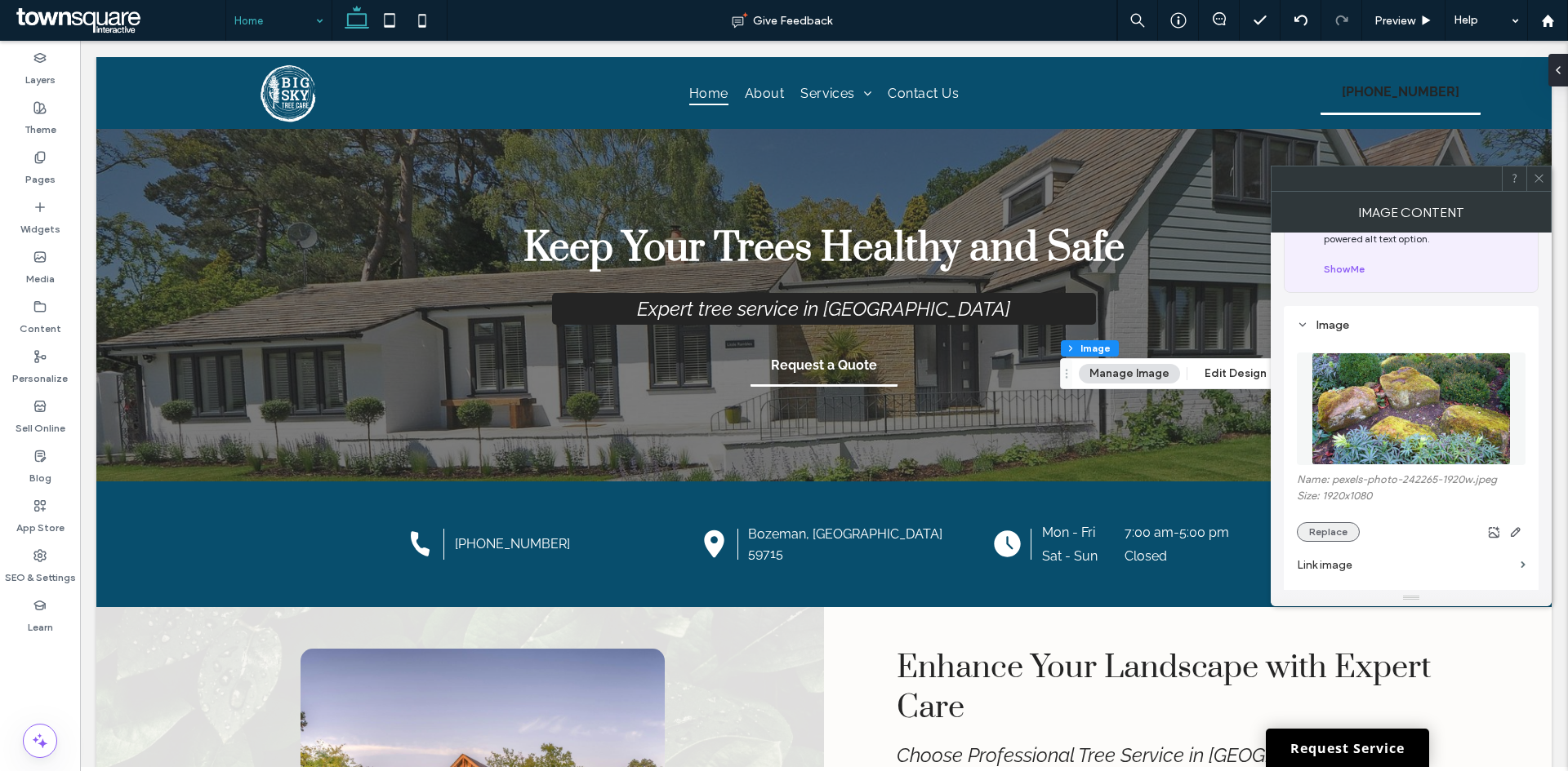
click at [1331, 531] on button "Replace" at bounding box center [1327, 532] width 63 height 20
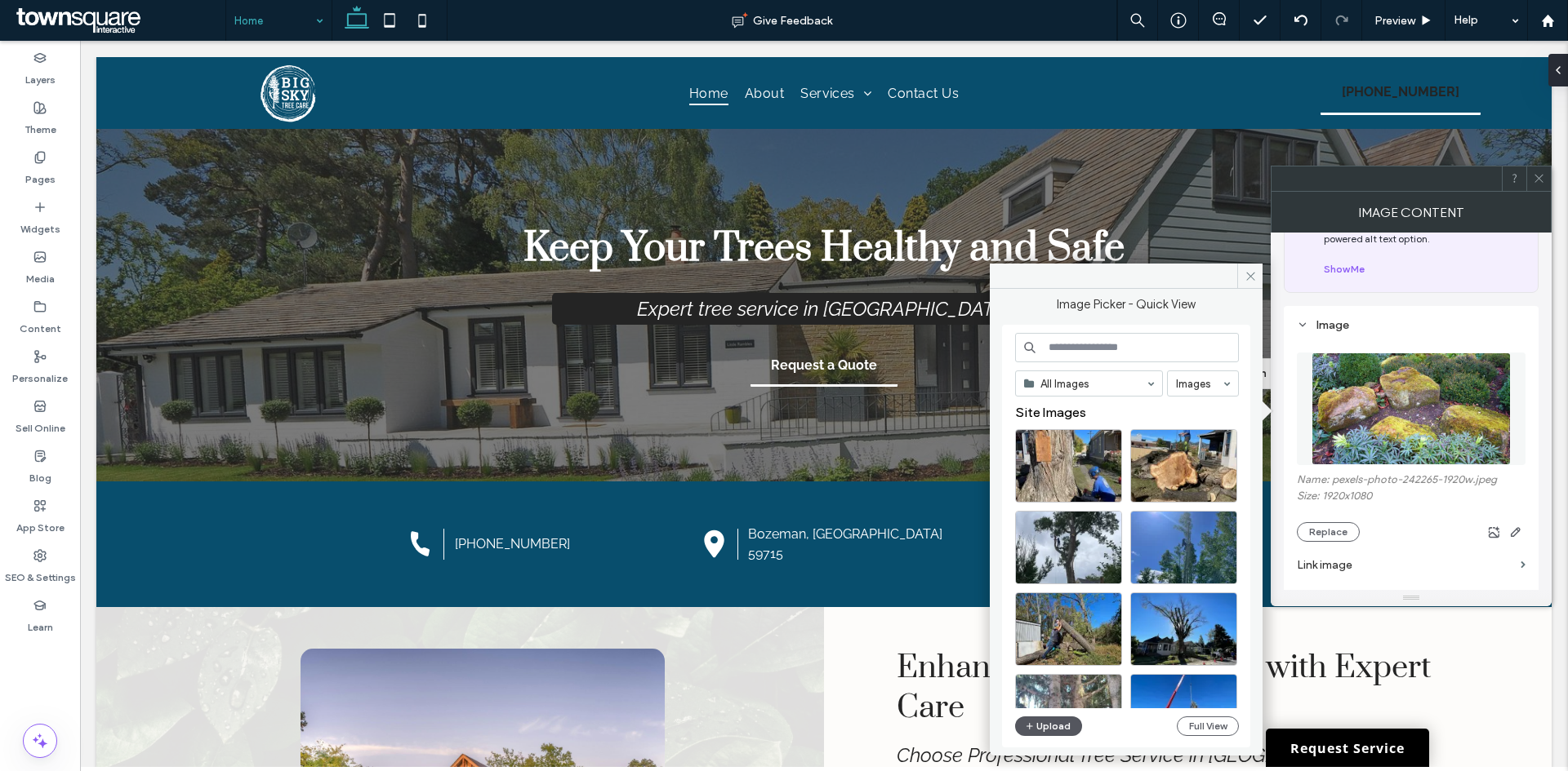
click at [1060, 723] on button "Upload" at bounding box center [1048, 726] width 67 height 20
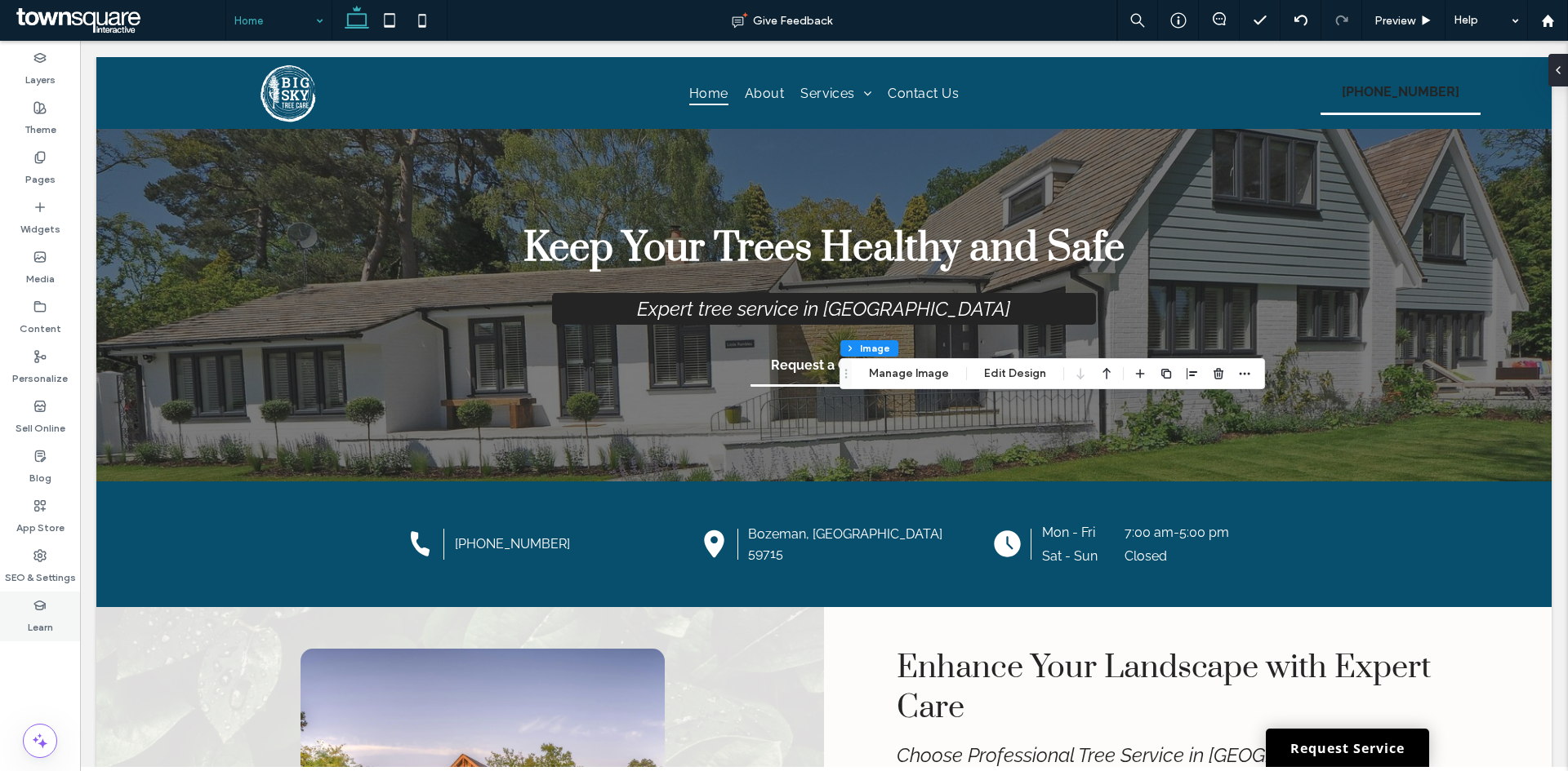
type input "**"
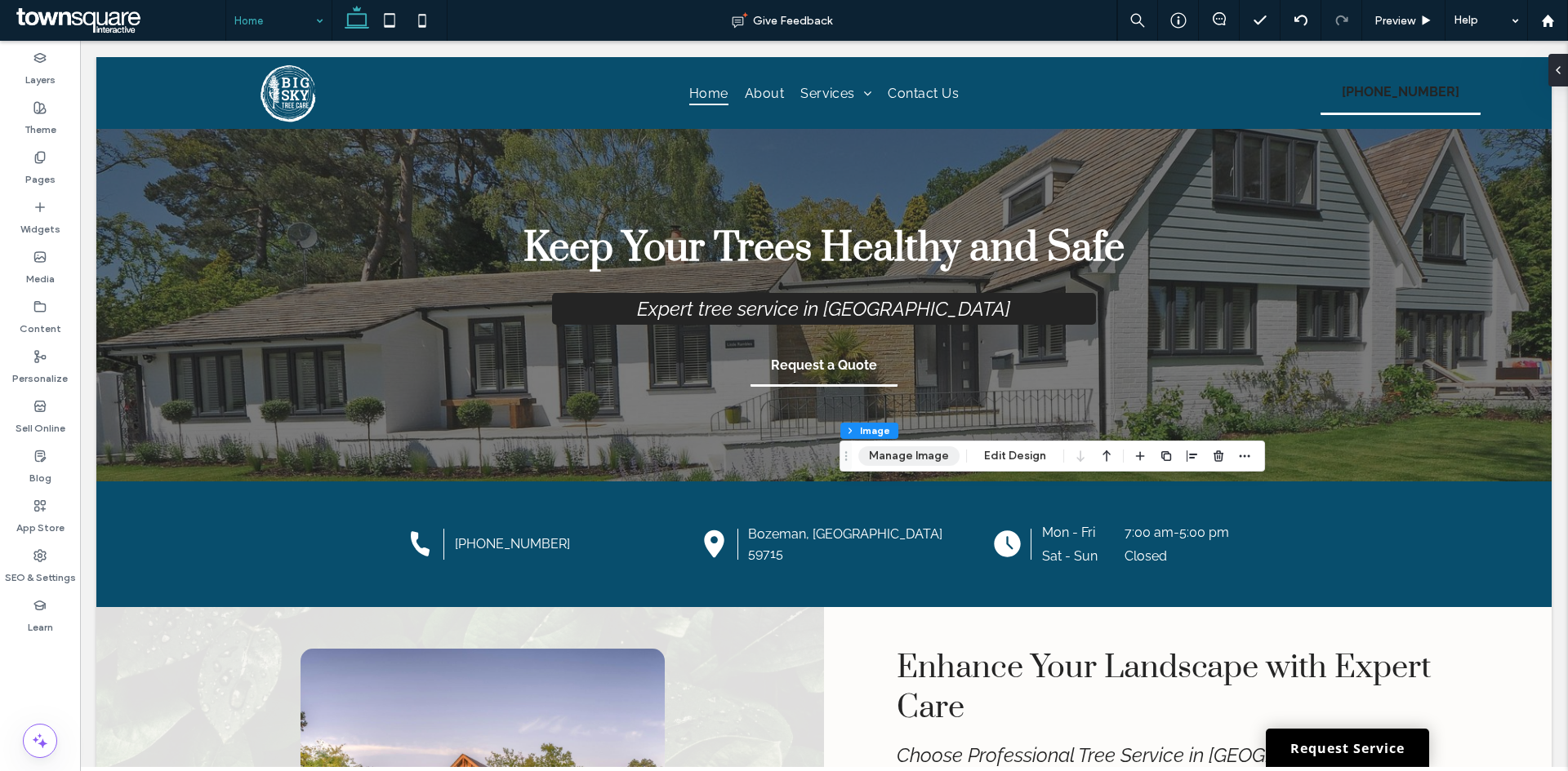
click at [919, 449] on button "Manage Image" at bounding box center [908, 456] width 101 height 20
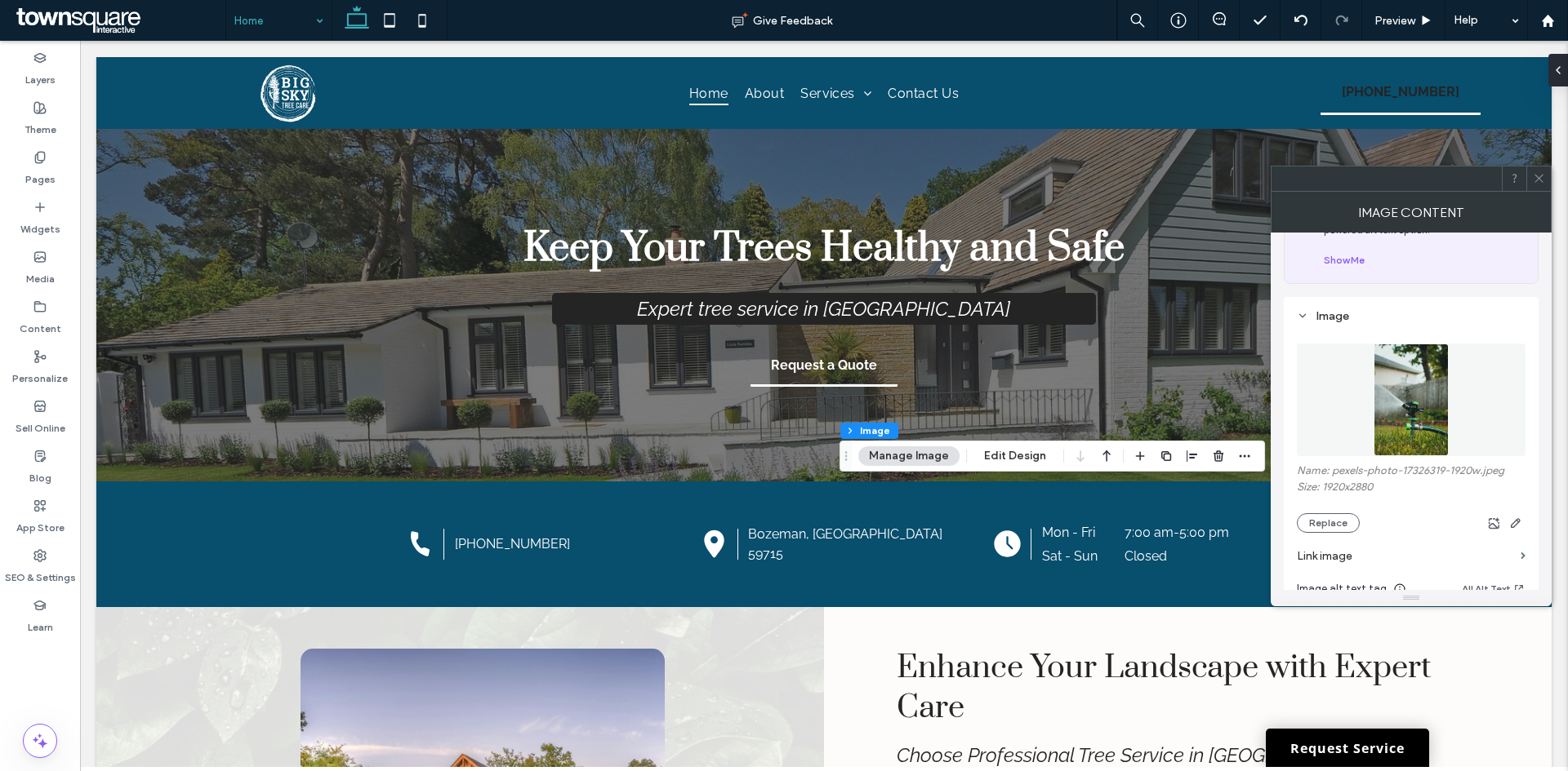
scroll to position [163, 0]
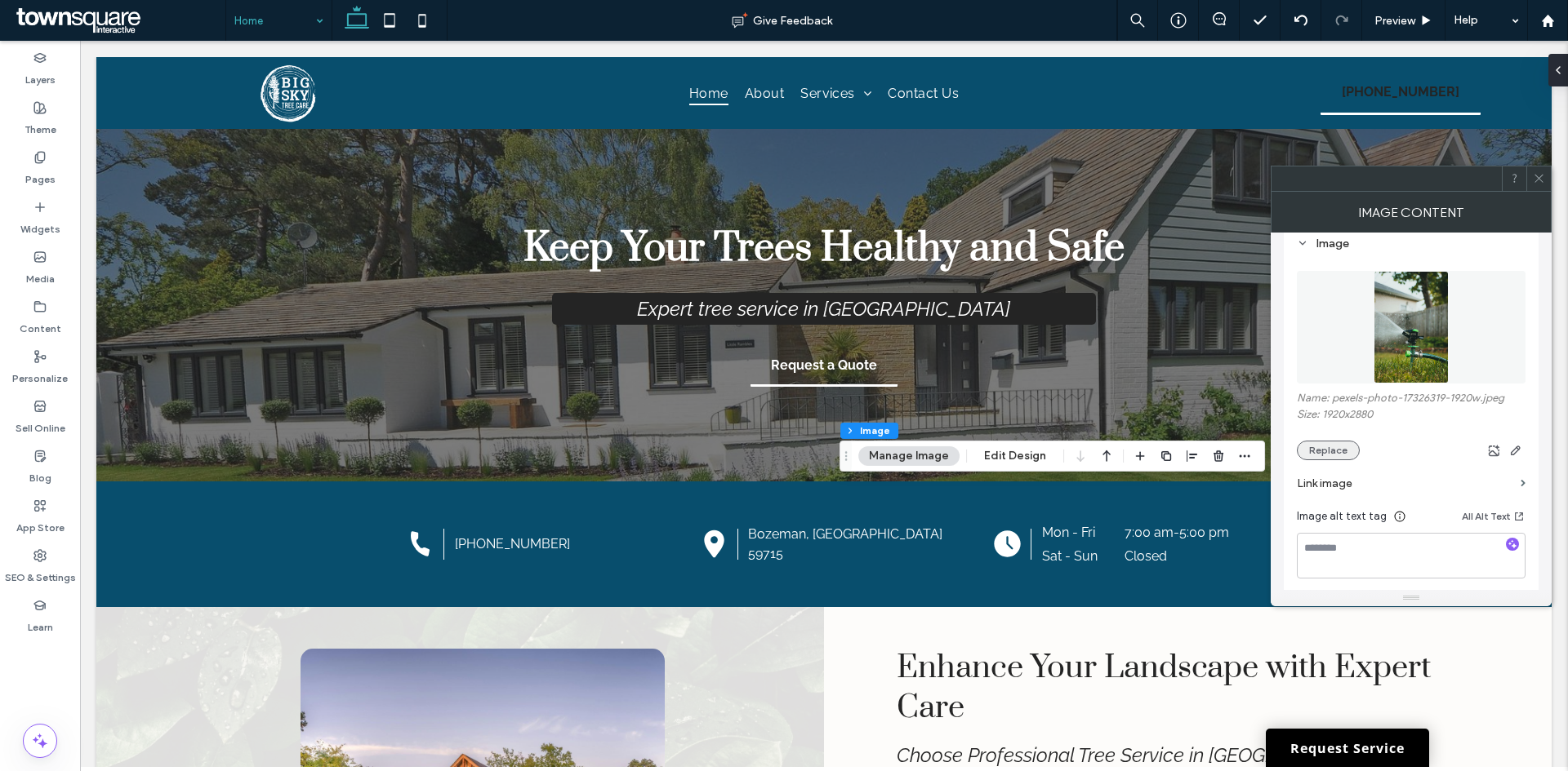
click at [1346, 450] on button "Replace" at bounding box center [1327, 450] width 63 height 20
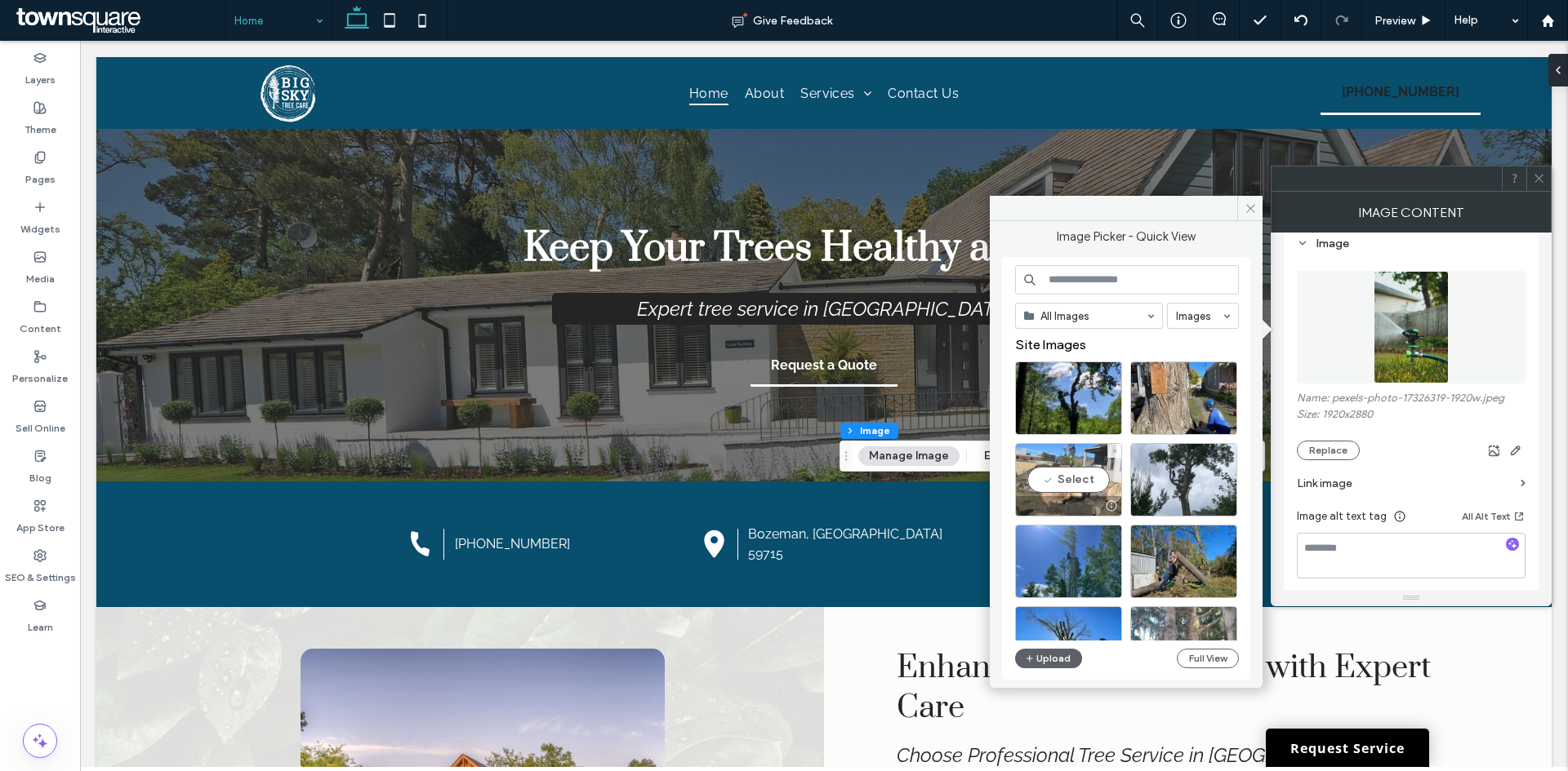
click at [1066, 472] on div "Select" at bounding box center [1068, 480] width 107 height 74
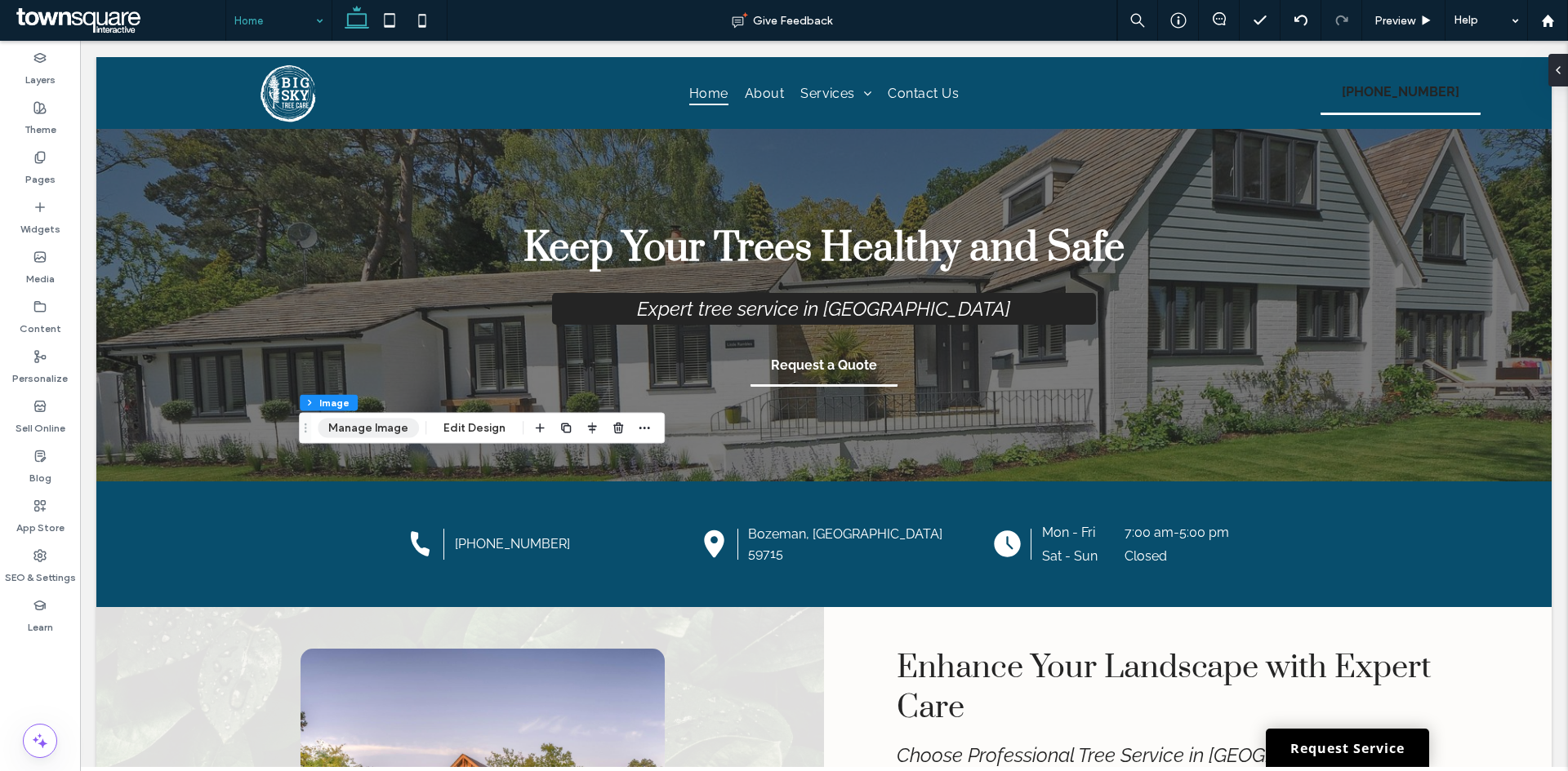
click at [385, 431] on button "Manage Image" at bounding box center [367, 428] width 101 height 20
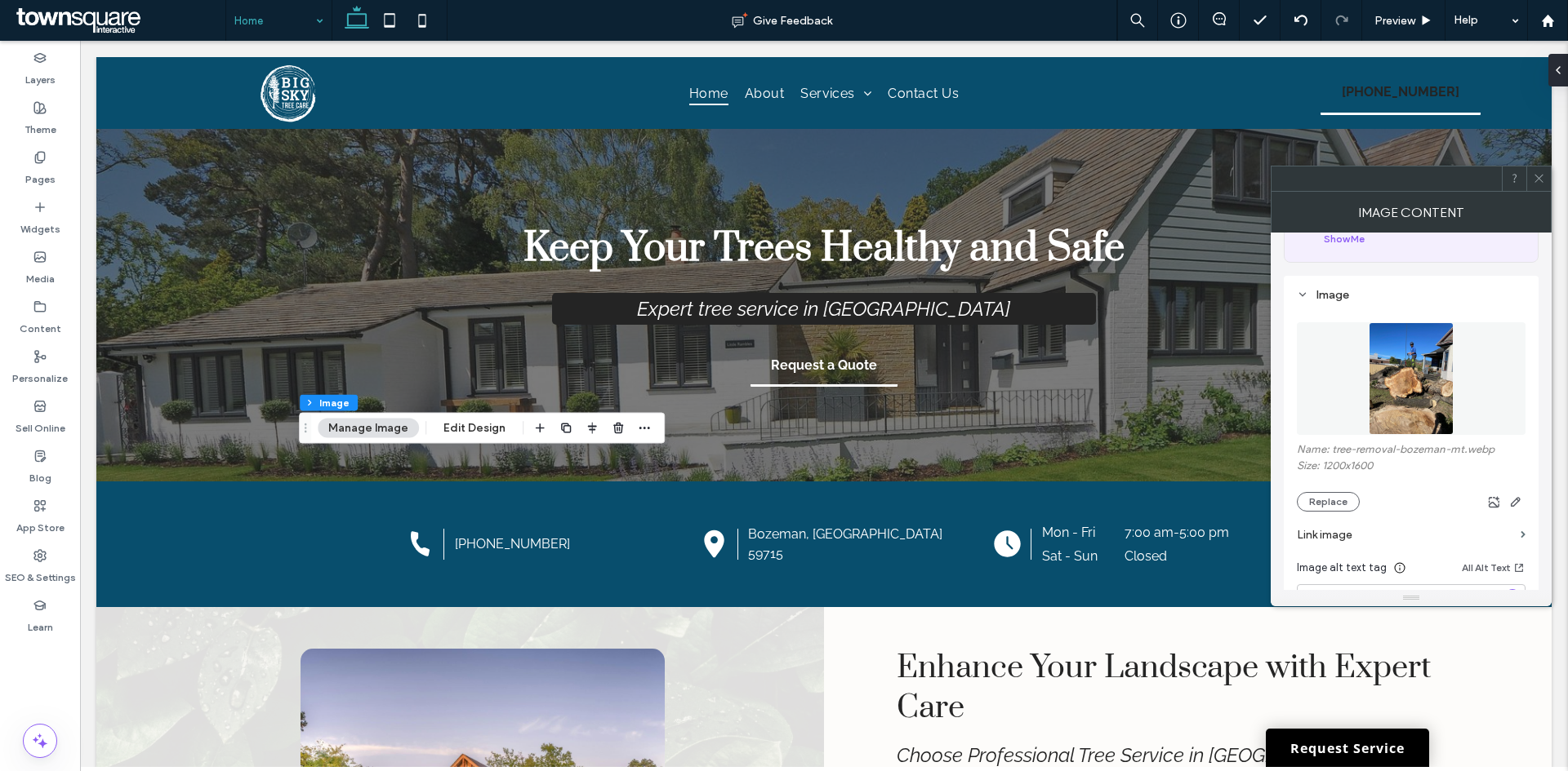
scroll to position [244, 0]
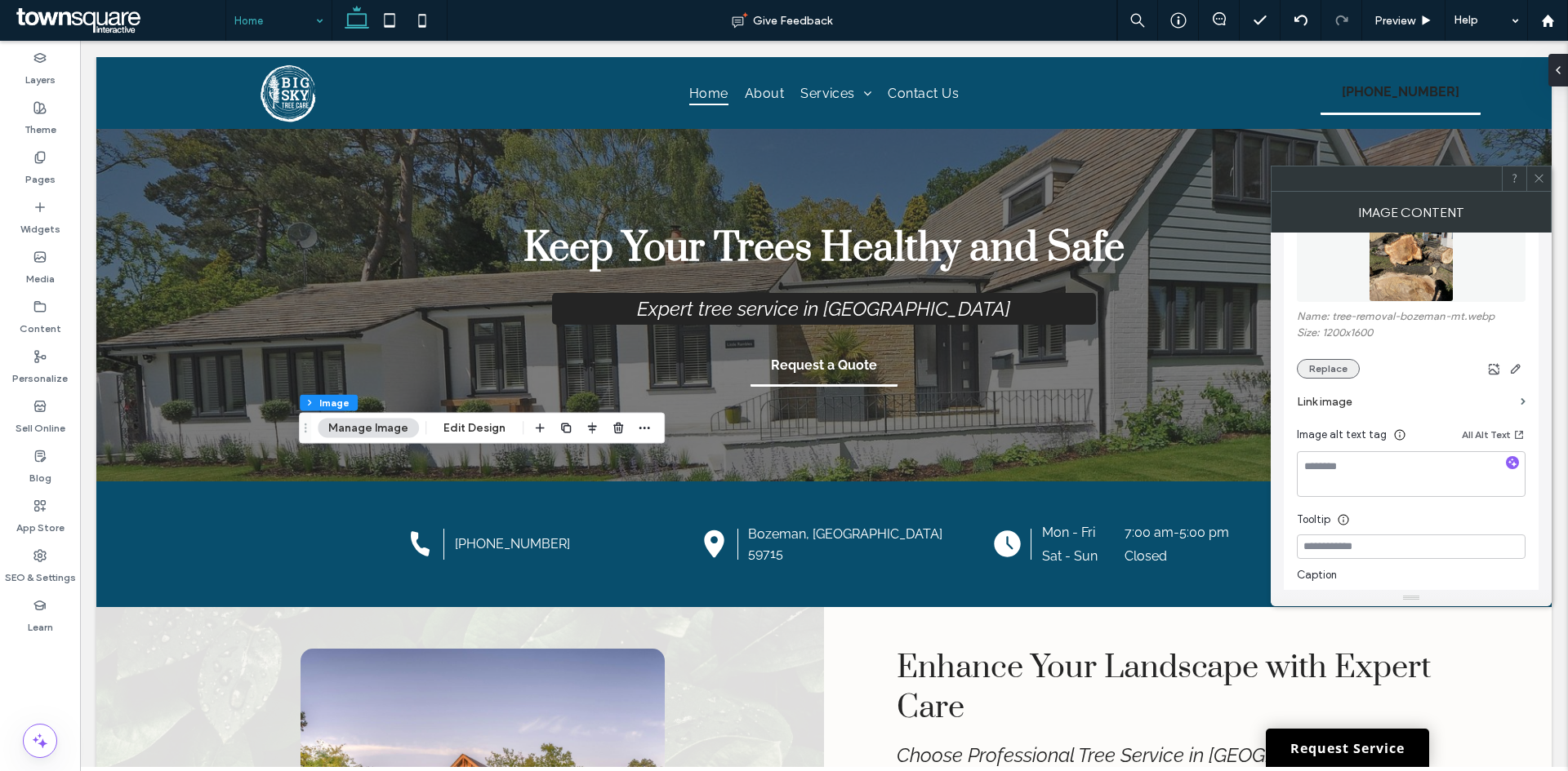
click at [1346, 365] on button "Replace" at bounding box center [1327, 369] width 63 height 20
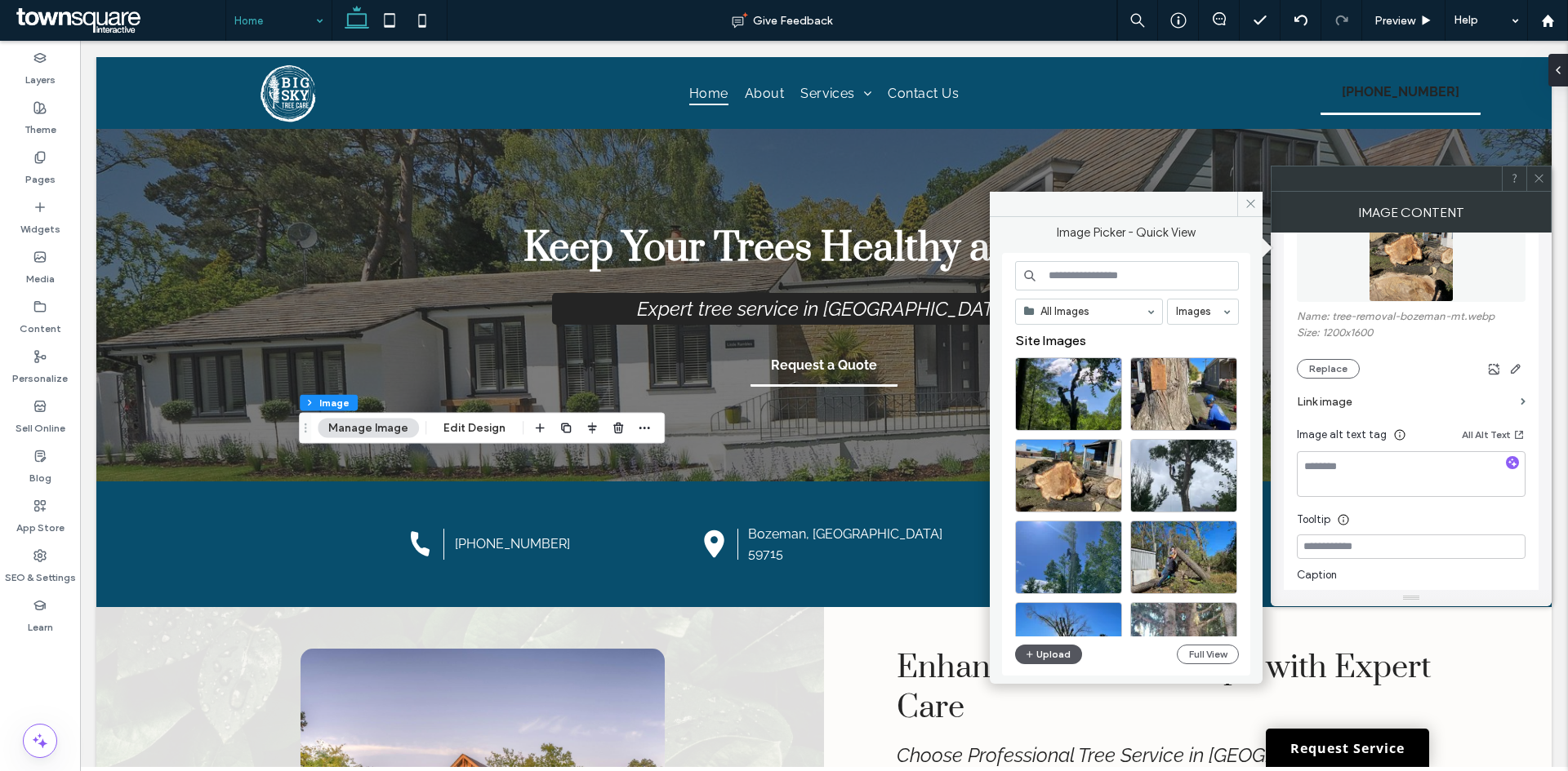
click at [1037, 662] on button "Upload" at bounding box center [1048, 654] width 67 height 20
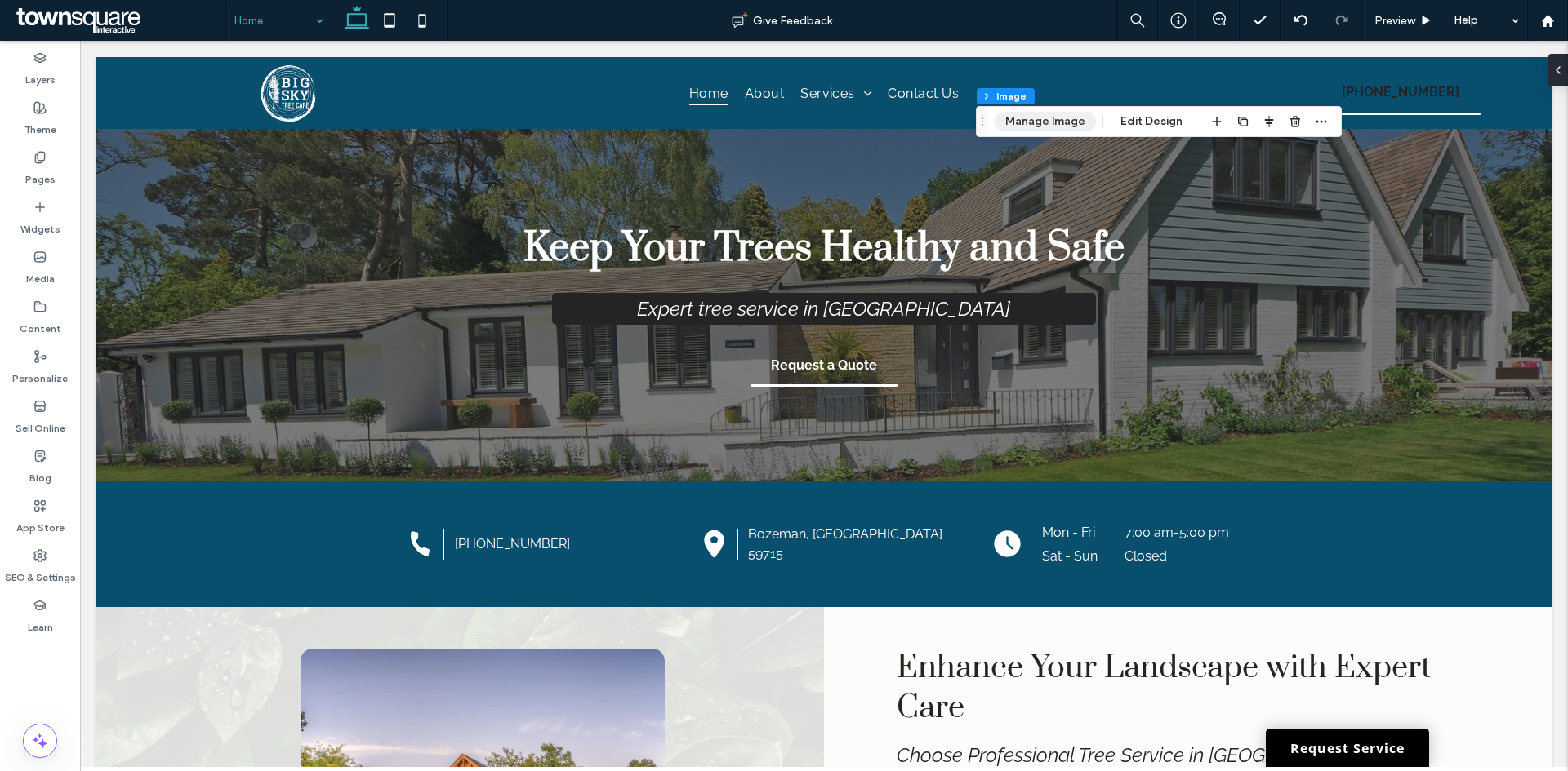
click at [1046, 125] on button "Manage Image" at bounding box center [1044, 121] width 101 height 20
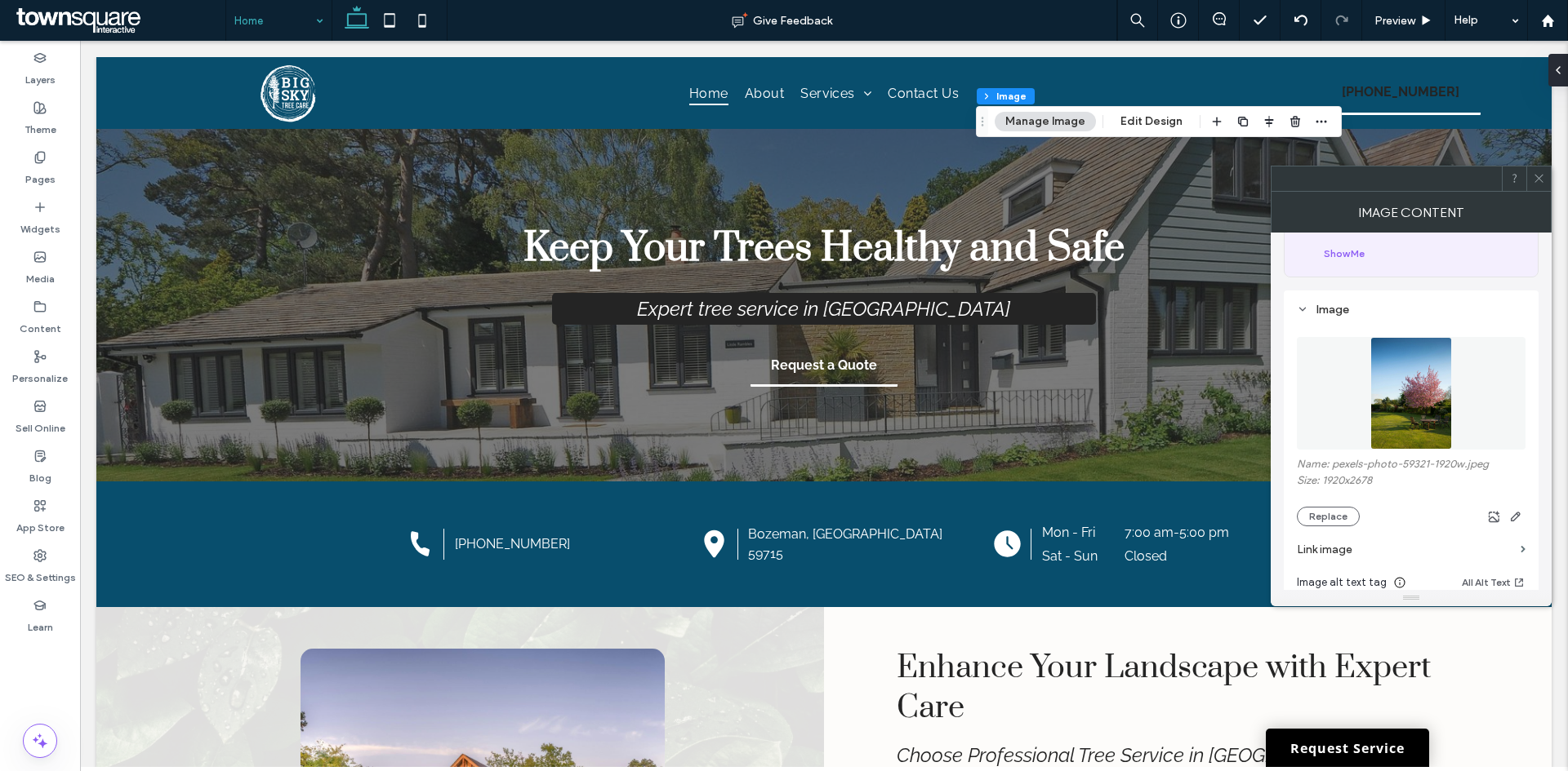
scroll to position [163, 0]
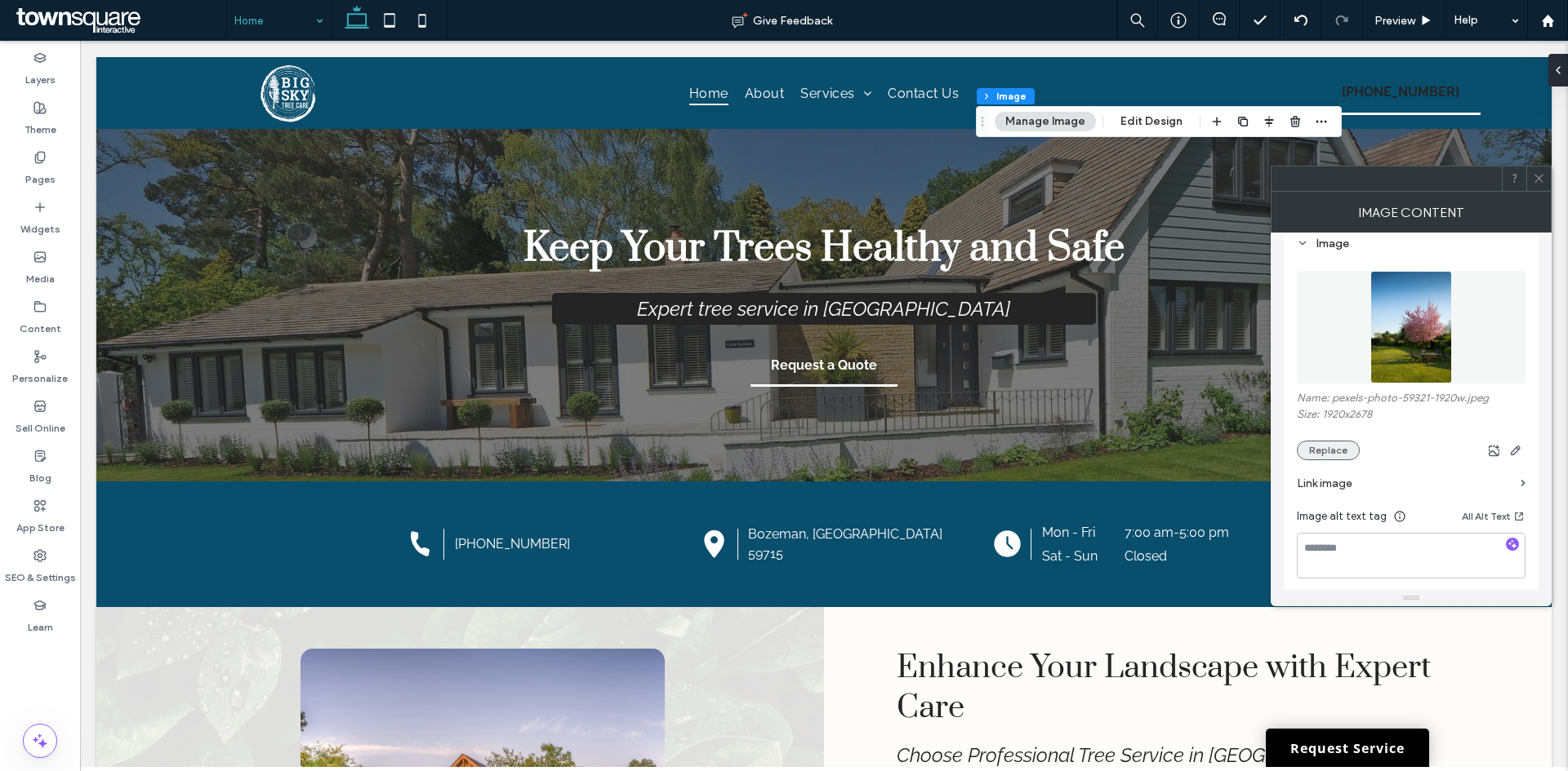
click at [1356, 450] on button "Replace" at bounding box center [1327, 450] width 63 height 20
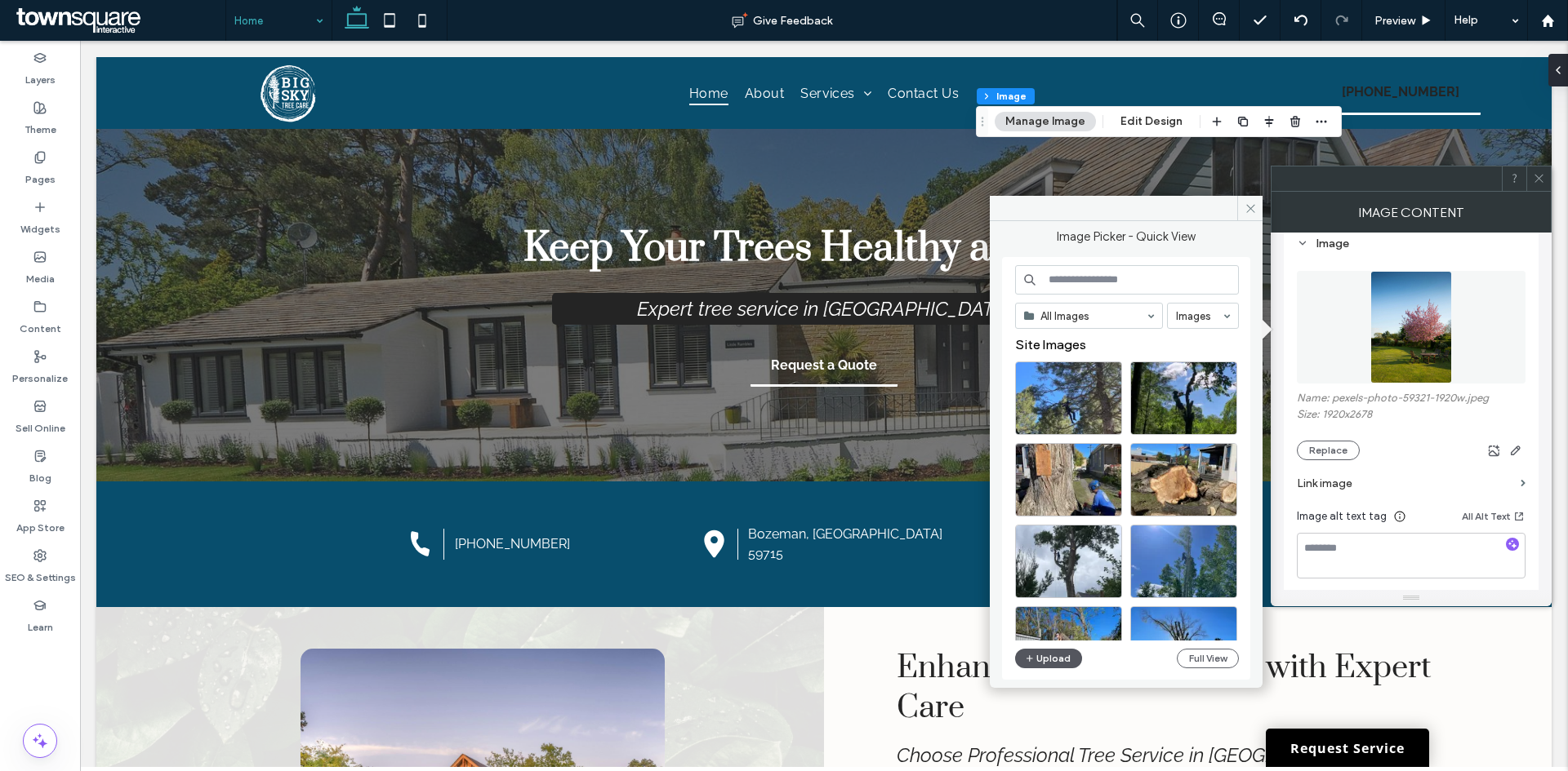
click at [1065, 665] on button "Upload" at bounding box center [1048, 659] width 67 height 20
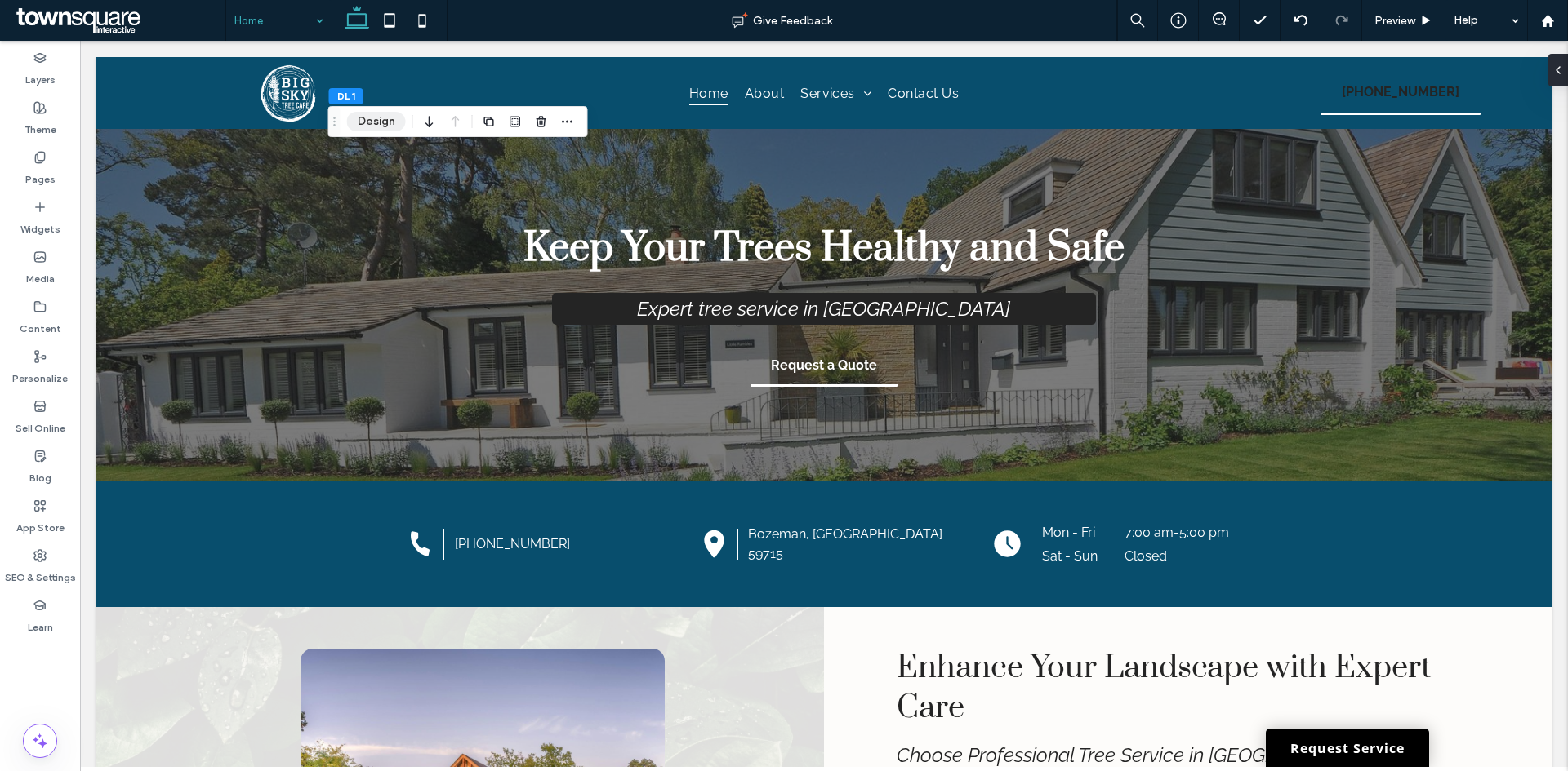
click at [386, 123] on button "Design" at bounding box center [377, 121] width 59 height 20
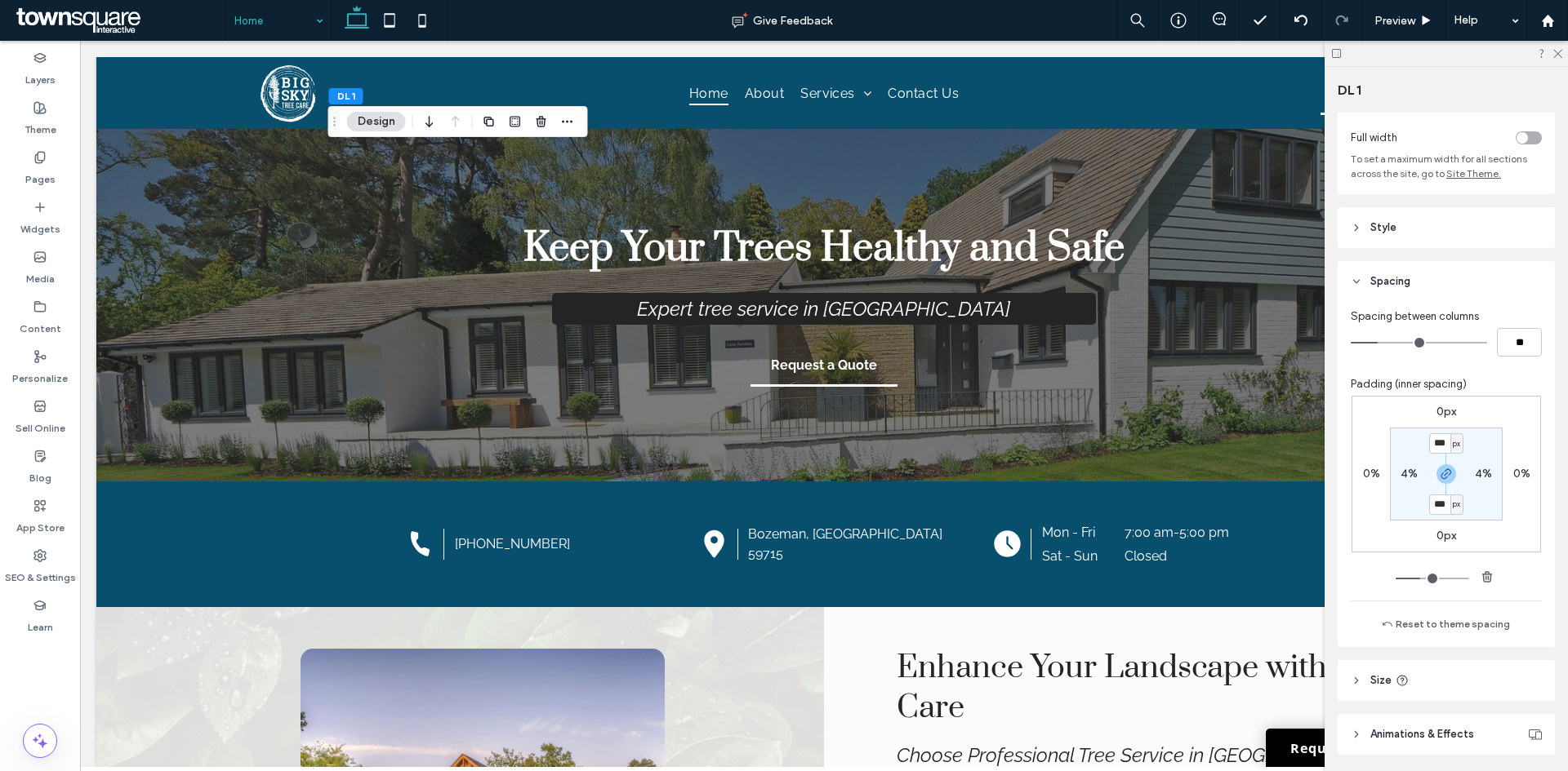
scroll to position [141, 0]
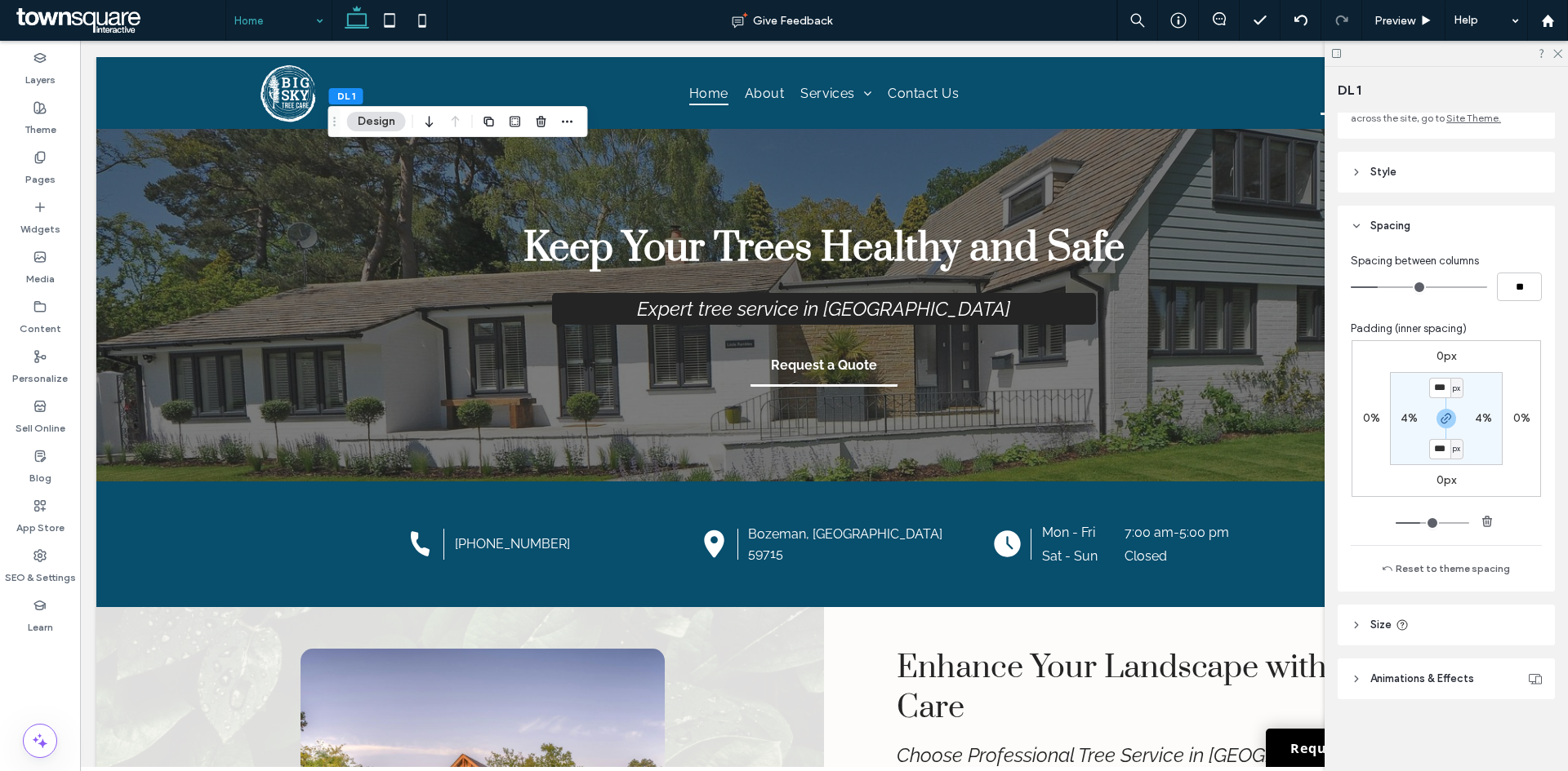
click at [1446, 160] on header "Style" at bounding box center [1446, 172] width 217 height 41
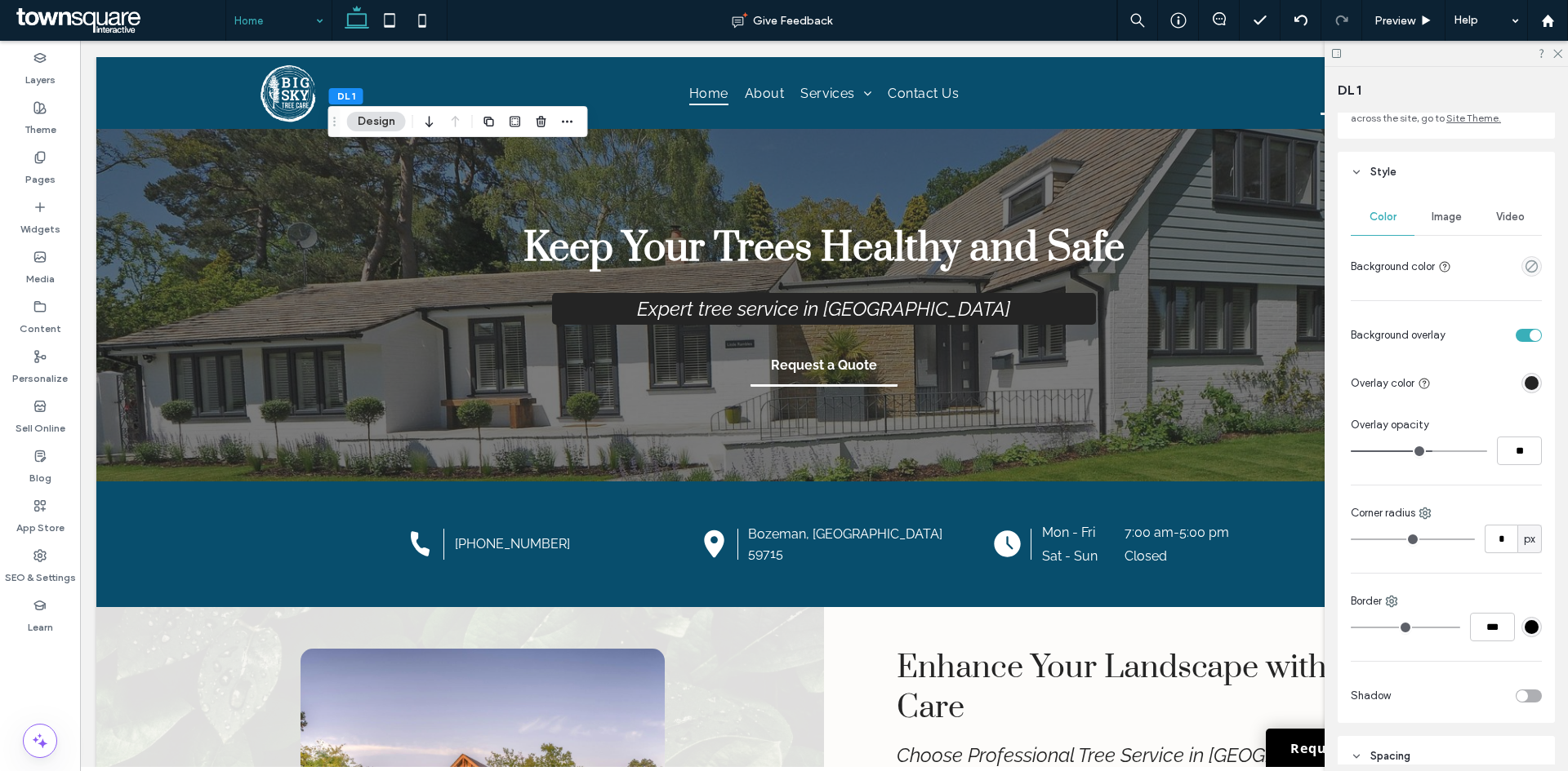
click at [1444, 232] on div "Image" at bounding box center [1445, 217] width 63 height 36
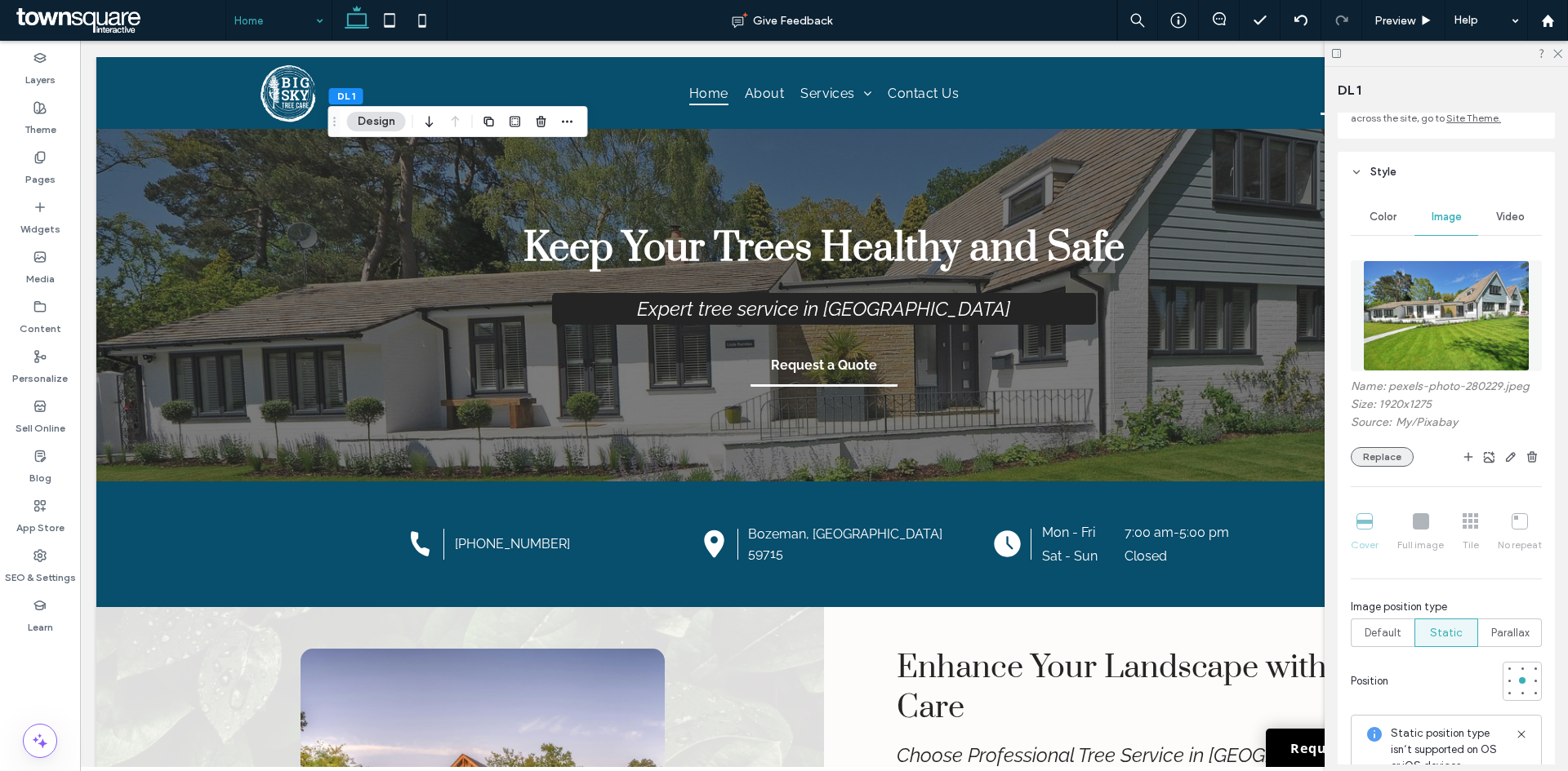
click at [1383, 466] on button "Replace" at bounding box center [1382, 457] width 63 height 20
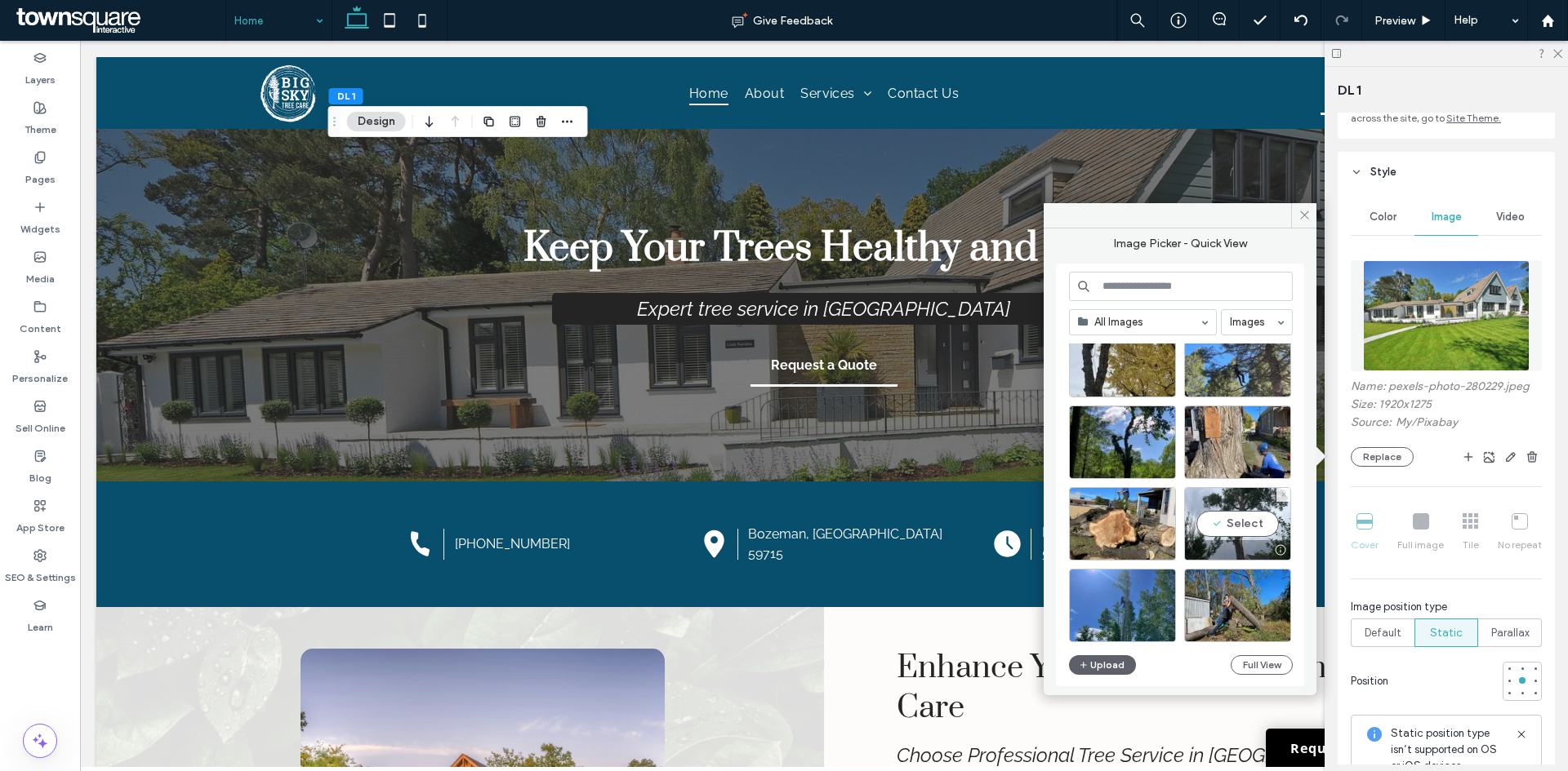
scroll to position [81, 0]
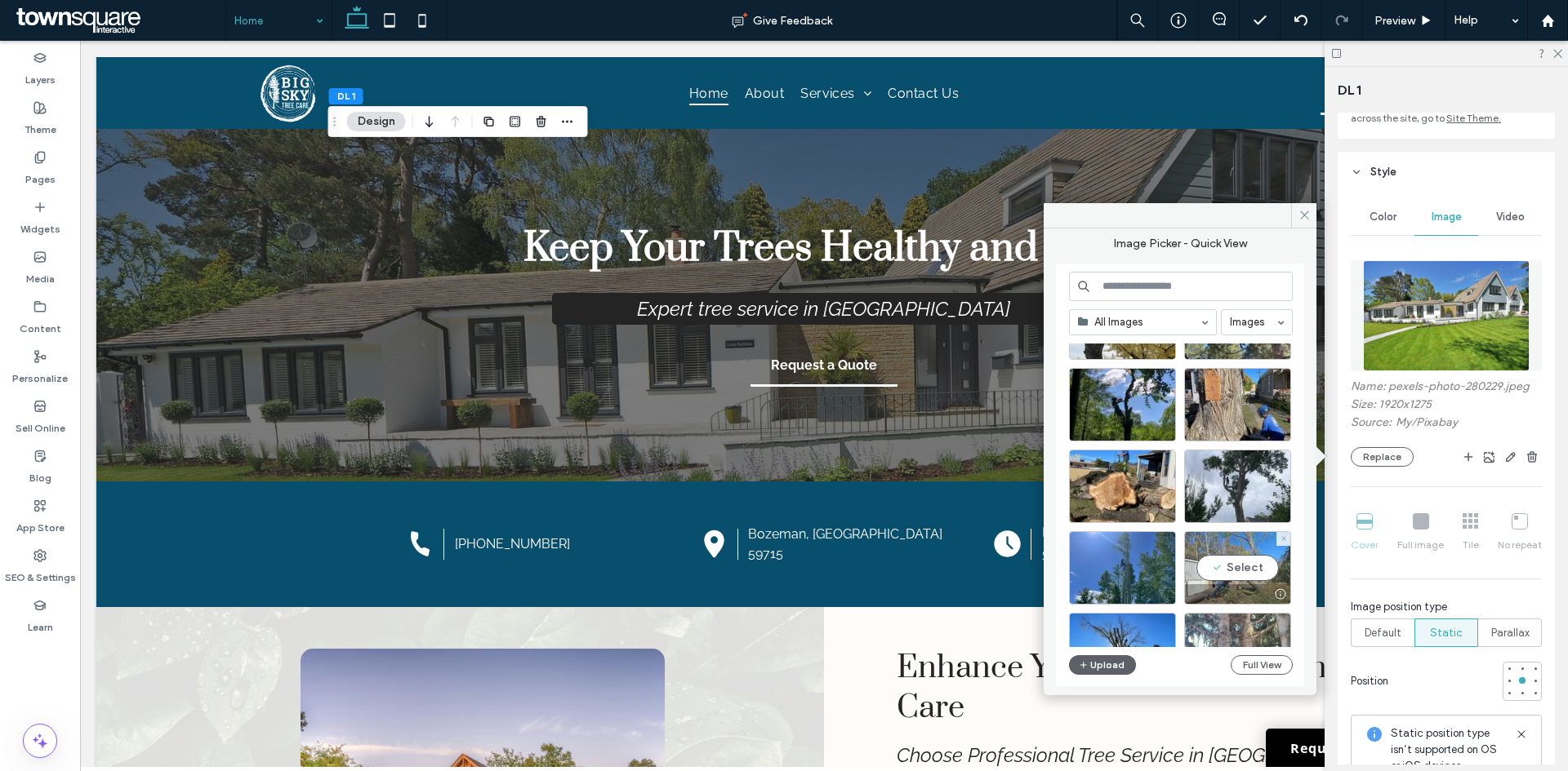
click at [1229, 577] on div "Select" at bounding box center [1237, 568] width 107 height 74
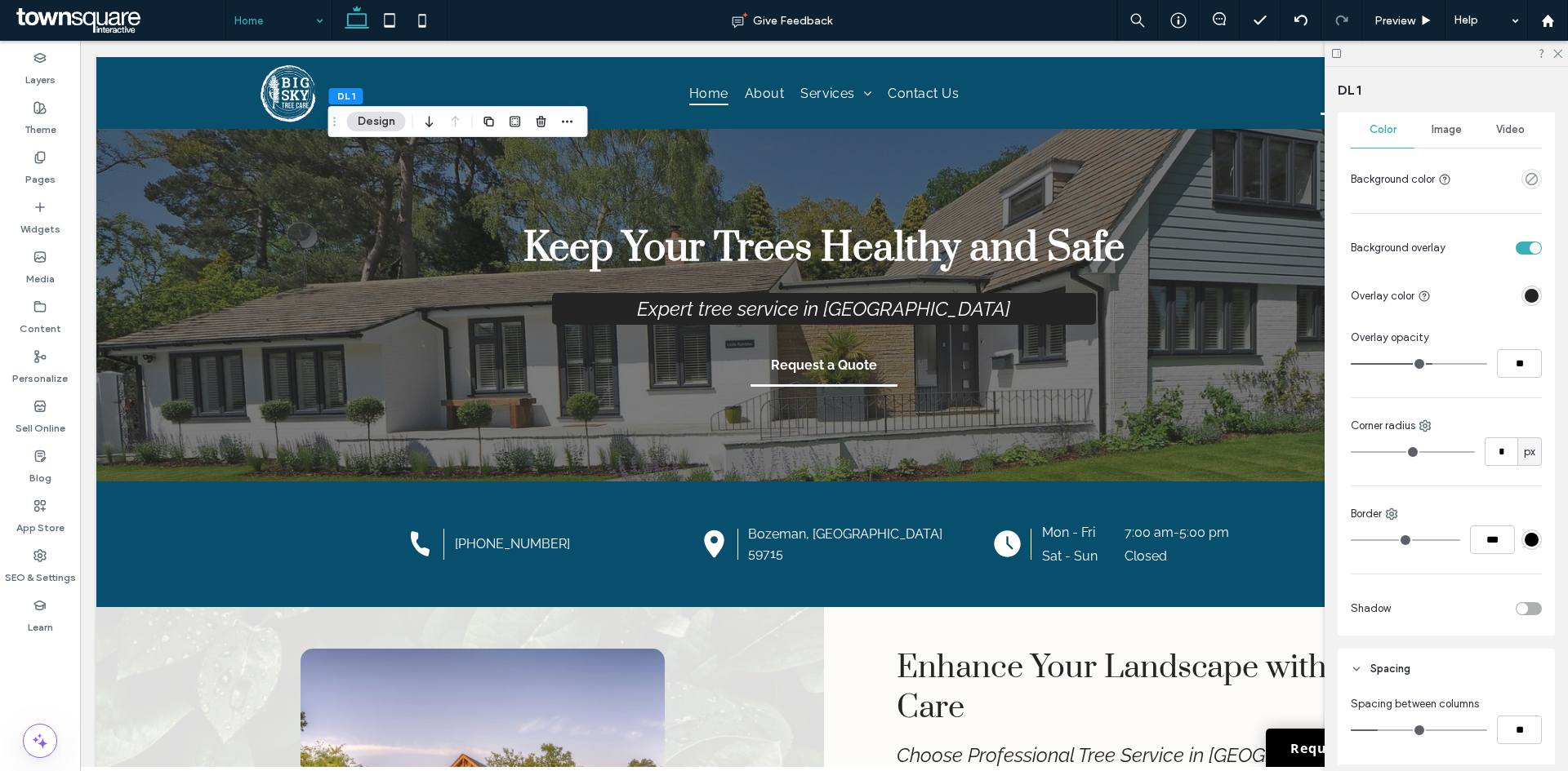
scroll to position [0, 0]
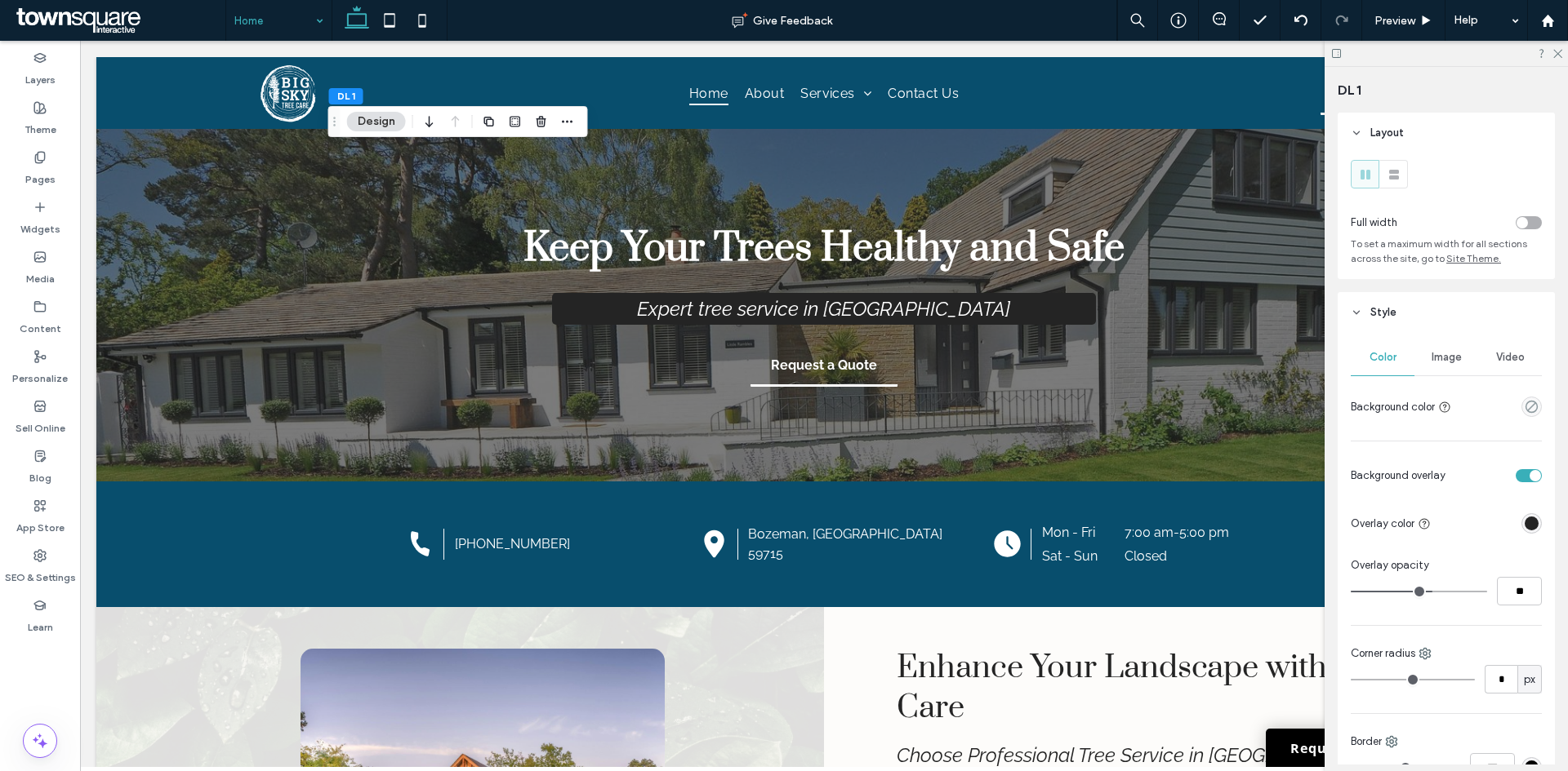
click at [1424, 359] on div "Image" at bounding box center [1445, 358] width 63 height 36
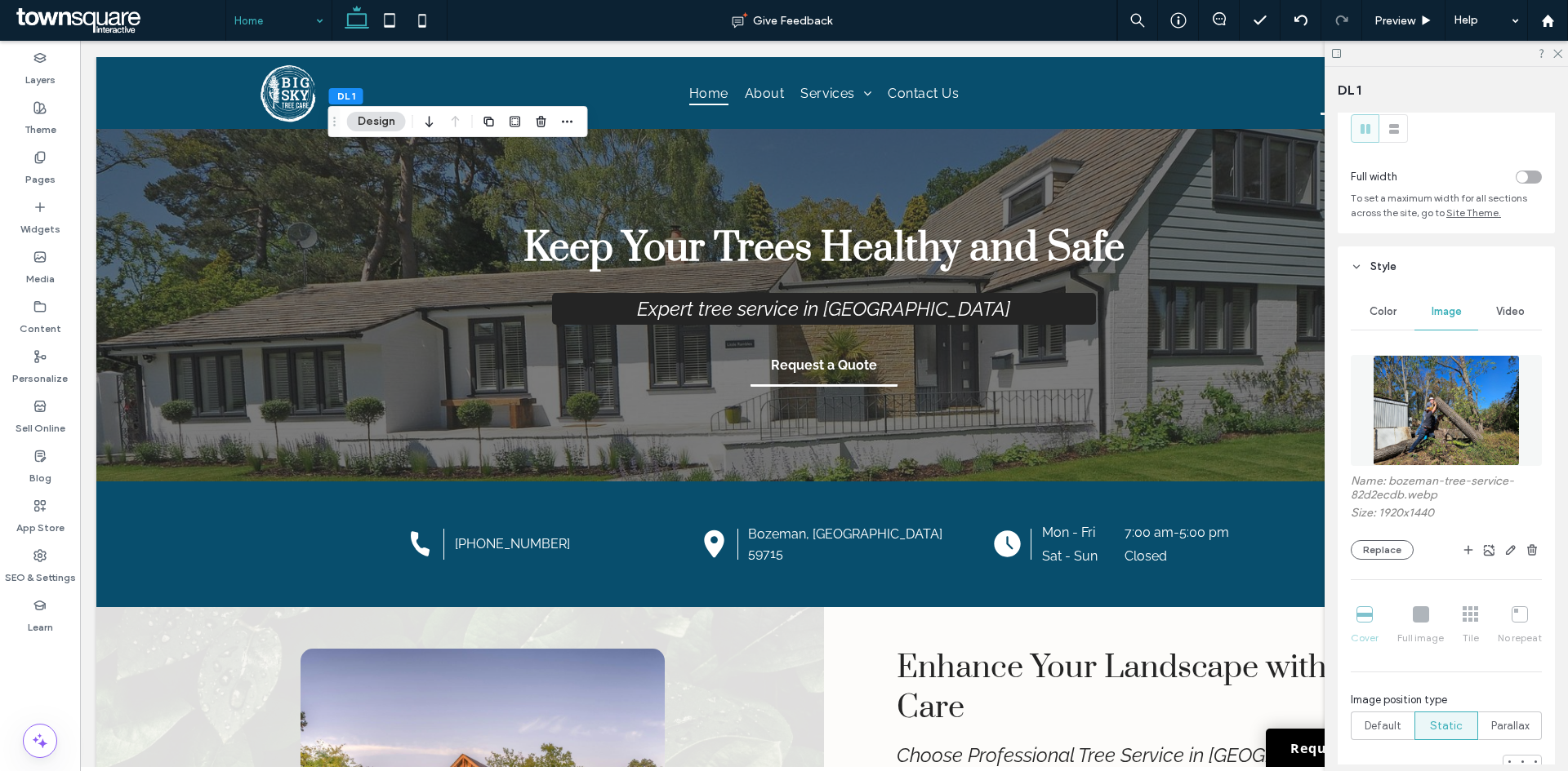
scroll to position [81, 0]
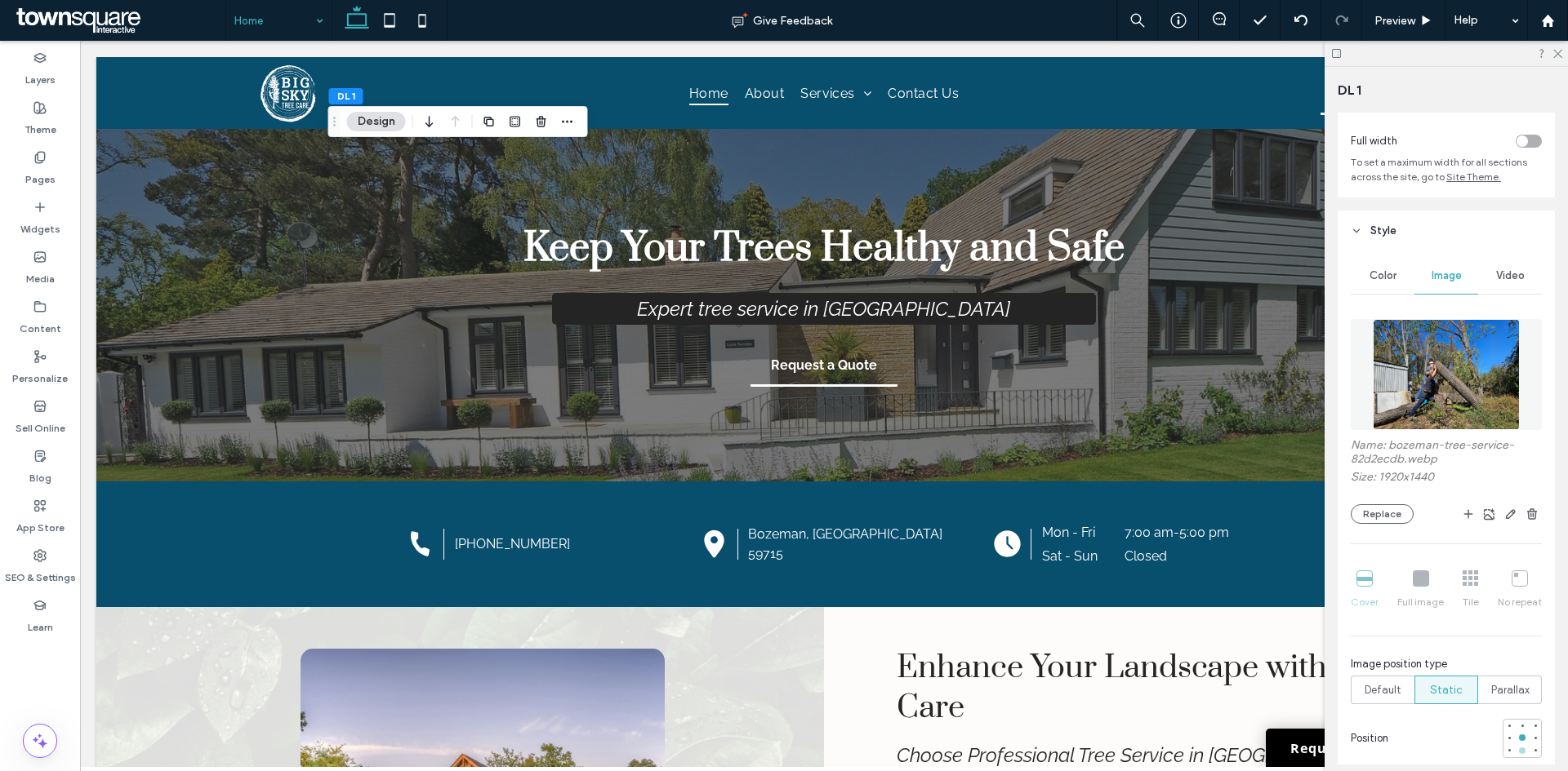
click at [1519, 752] on div at bounding box center [1522, 750] width 7 height 7
click at [1386, 514] on button "Replace" at bounding box center [1382, 514] width 63 height 20
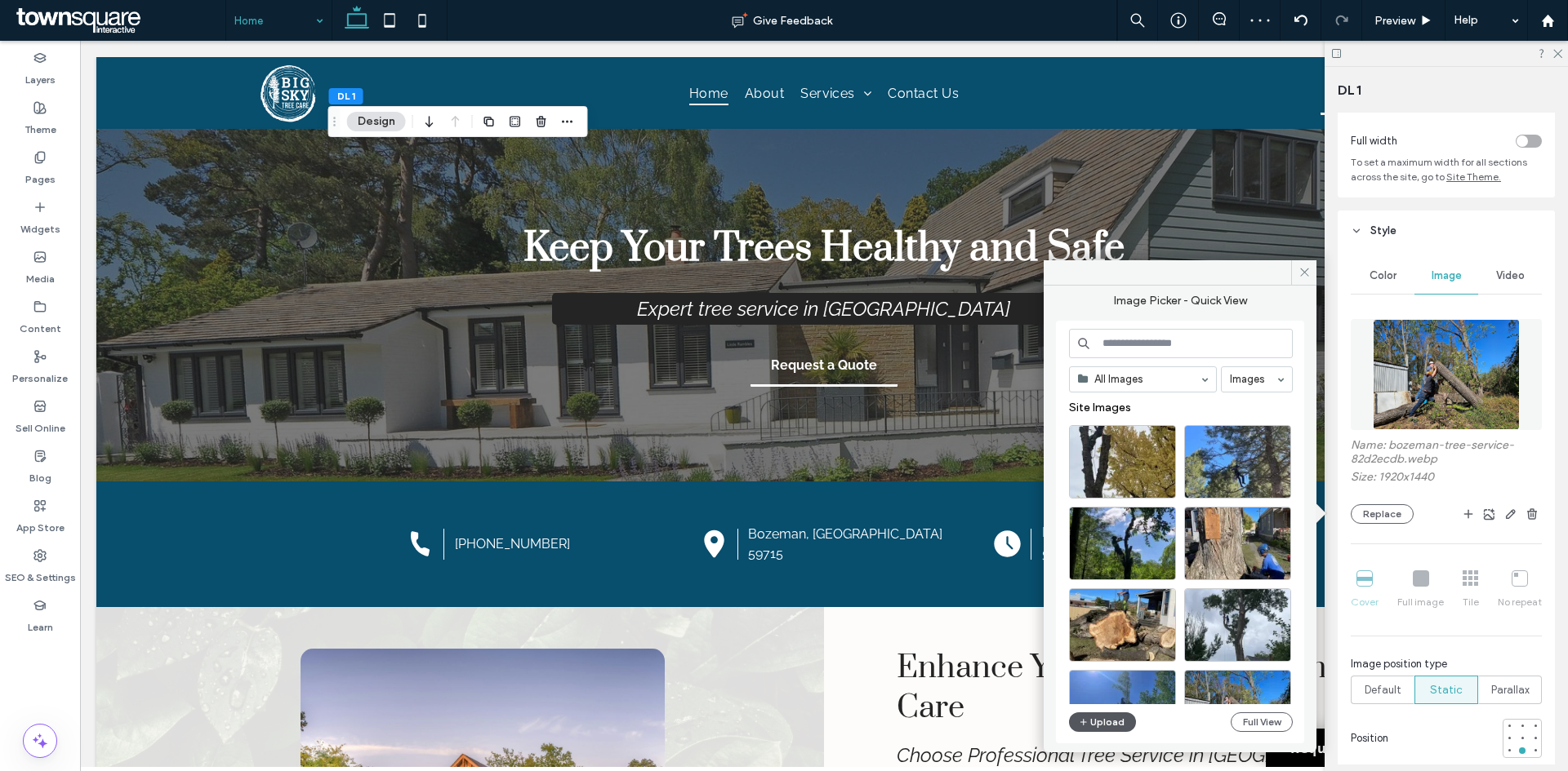
click at [1115, 726] on button "Upload" at bounding box center [1102, 722] width 67 height 20
click at [1092, 727] on button "Upload" at bounding box center [1102, 722] width 67 height 20
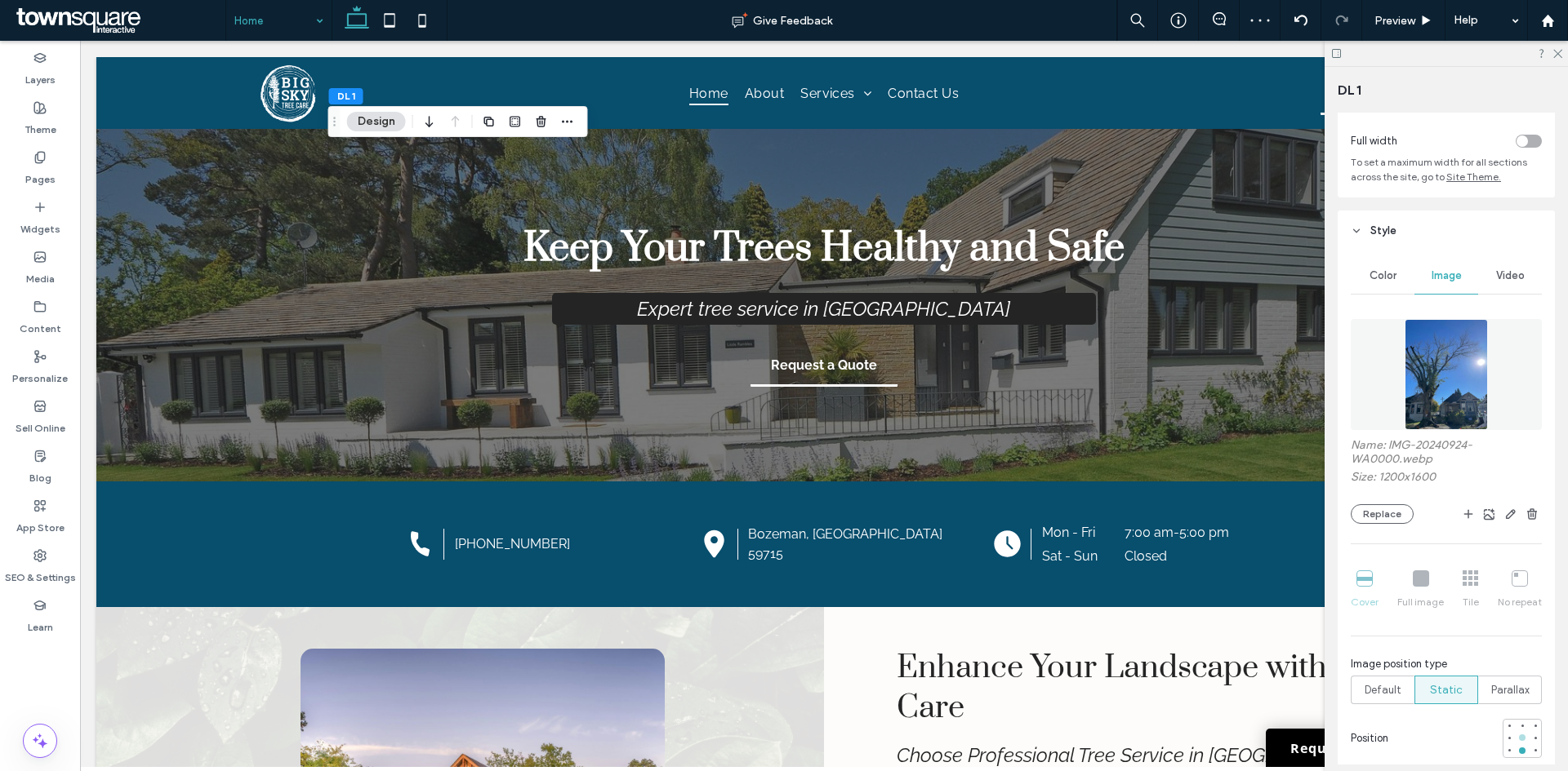
click at [1519, 741] on div at bounding box center [1522, 737] width 7 height 7
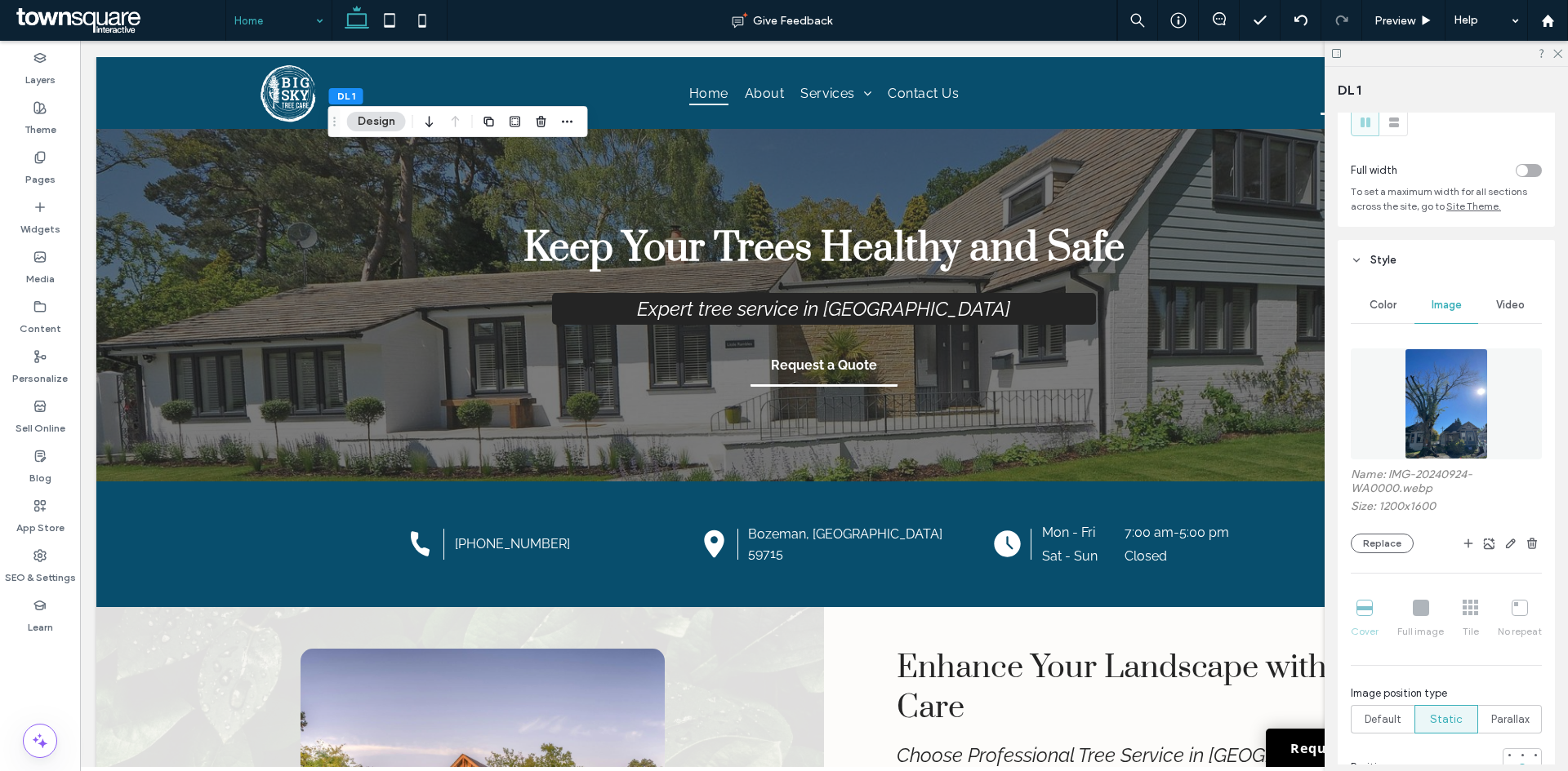
scroll to position [0, 0]
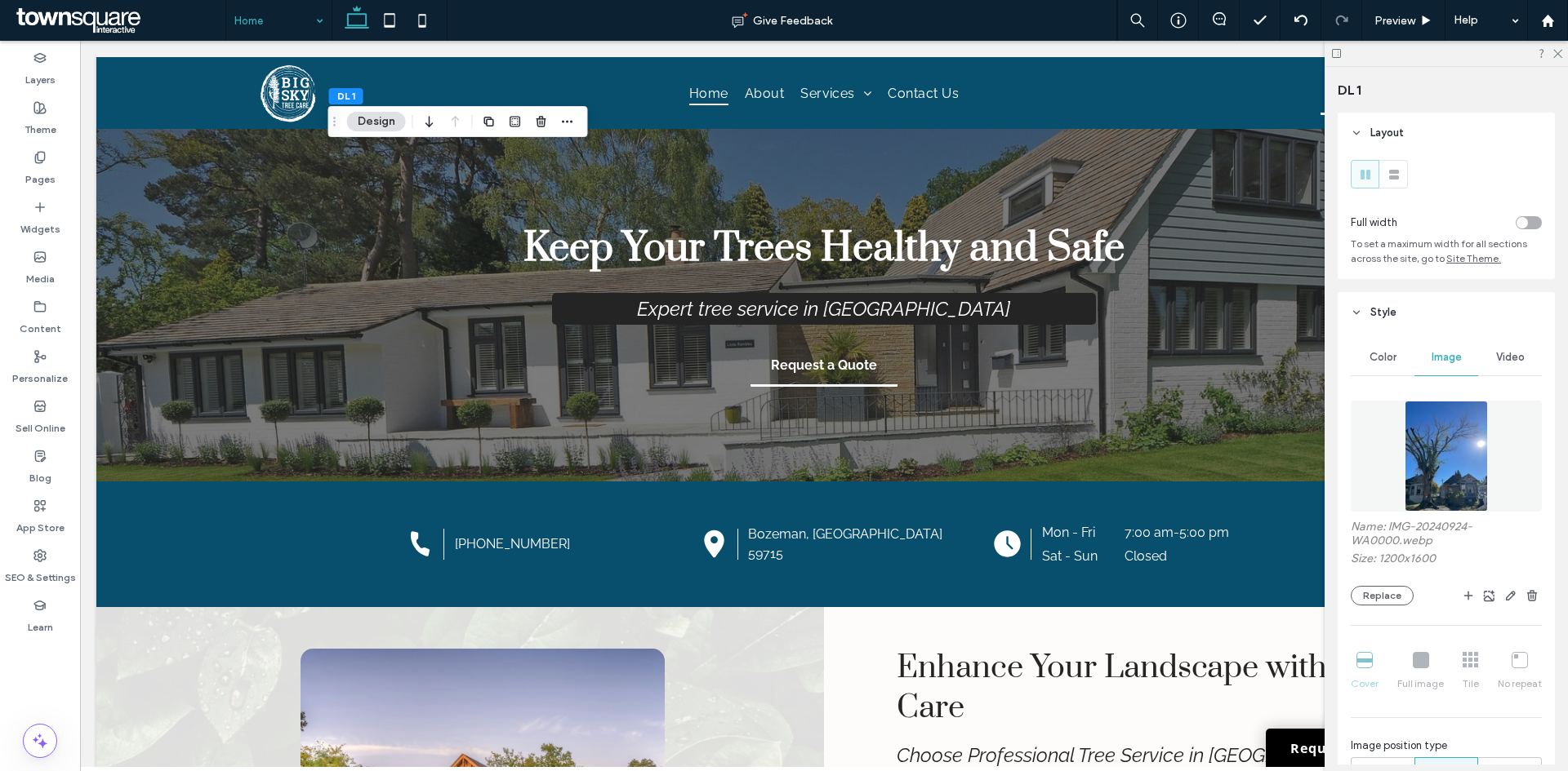
click at [1372, 607] on div "Name: IMG-20240924-WA0000.webp Size: 1200x1600 Replace Cover Full image Tile No…" at bounding box center [1446, 693] width 191 height 600
click at [1374, 595] on button "Replace" at bounding box center [1382, 595] width 63 height 20
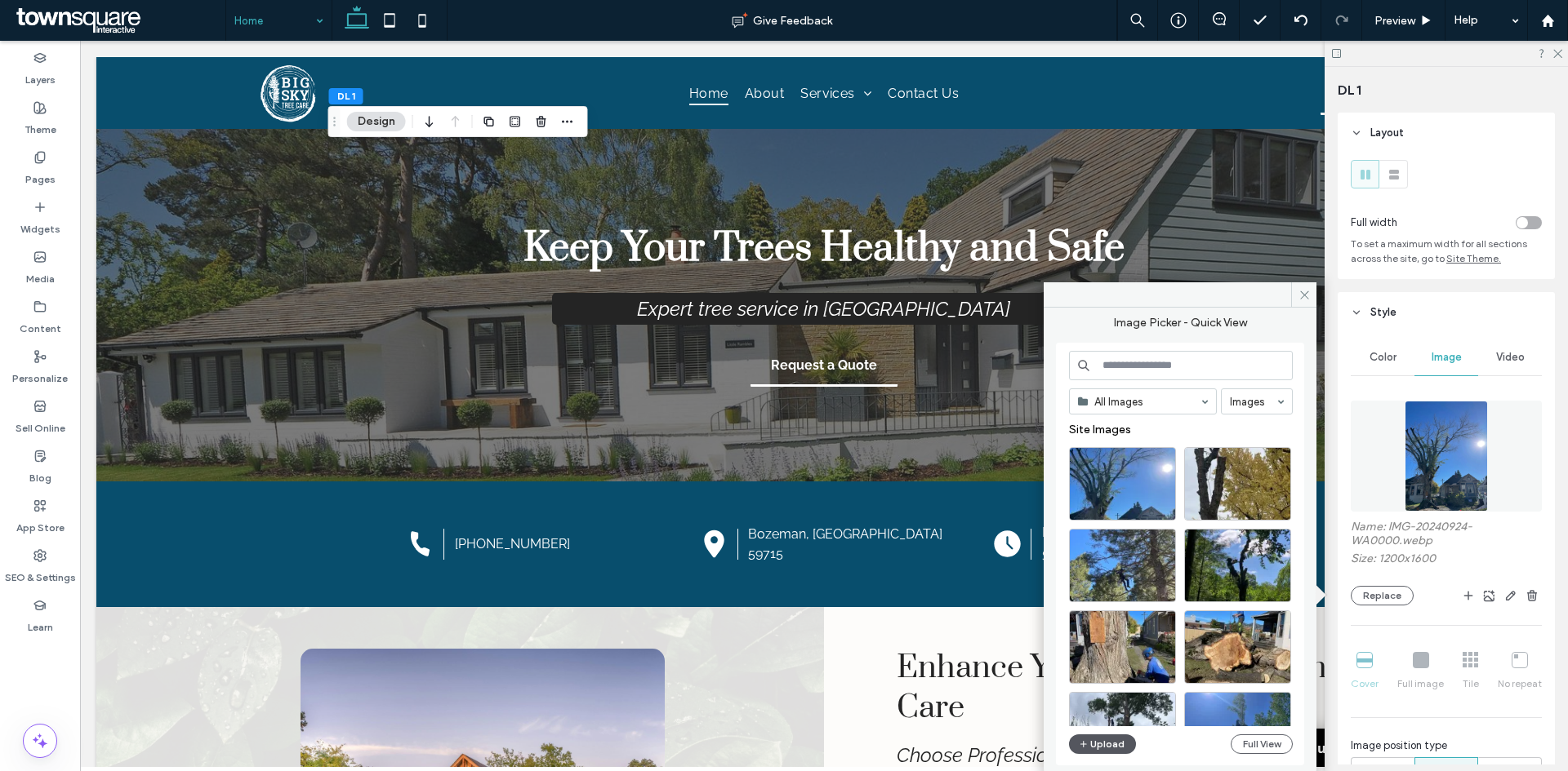
click at [1091, 752] on button "Upload" at bounding box center [1102, 744] width 67 height 20
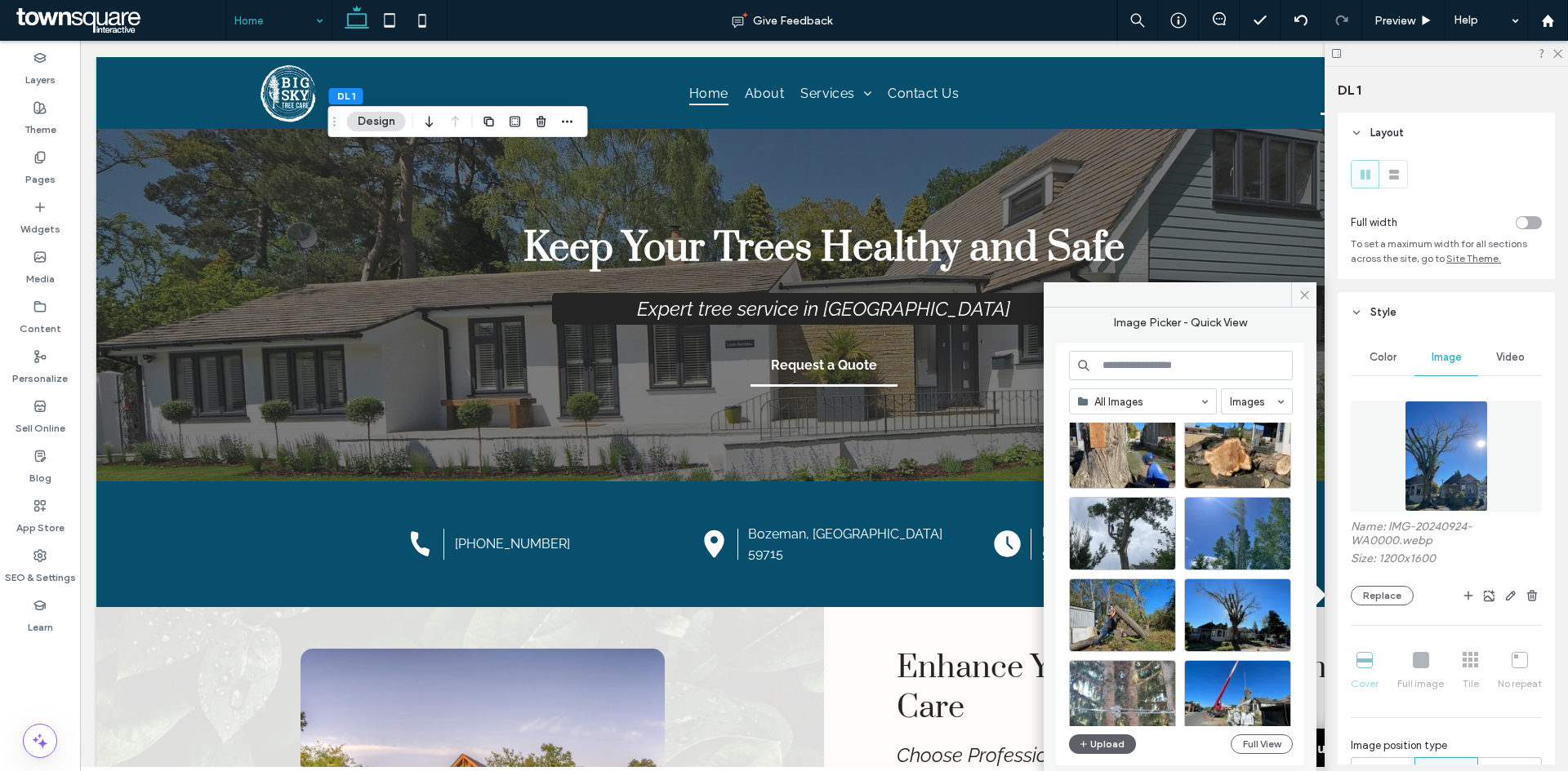
scroll to position [163, 0]
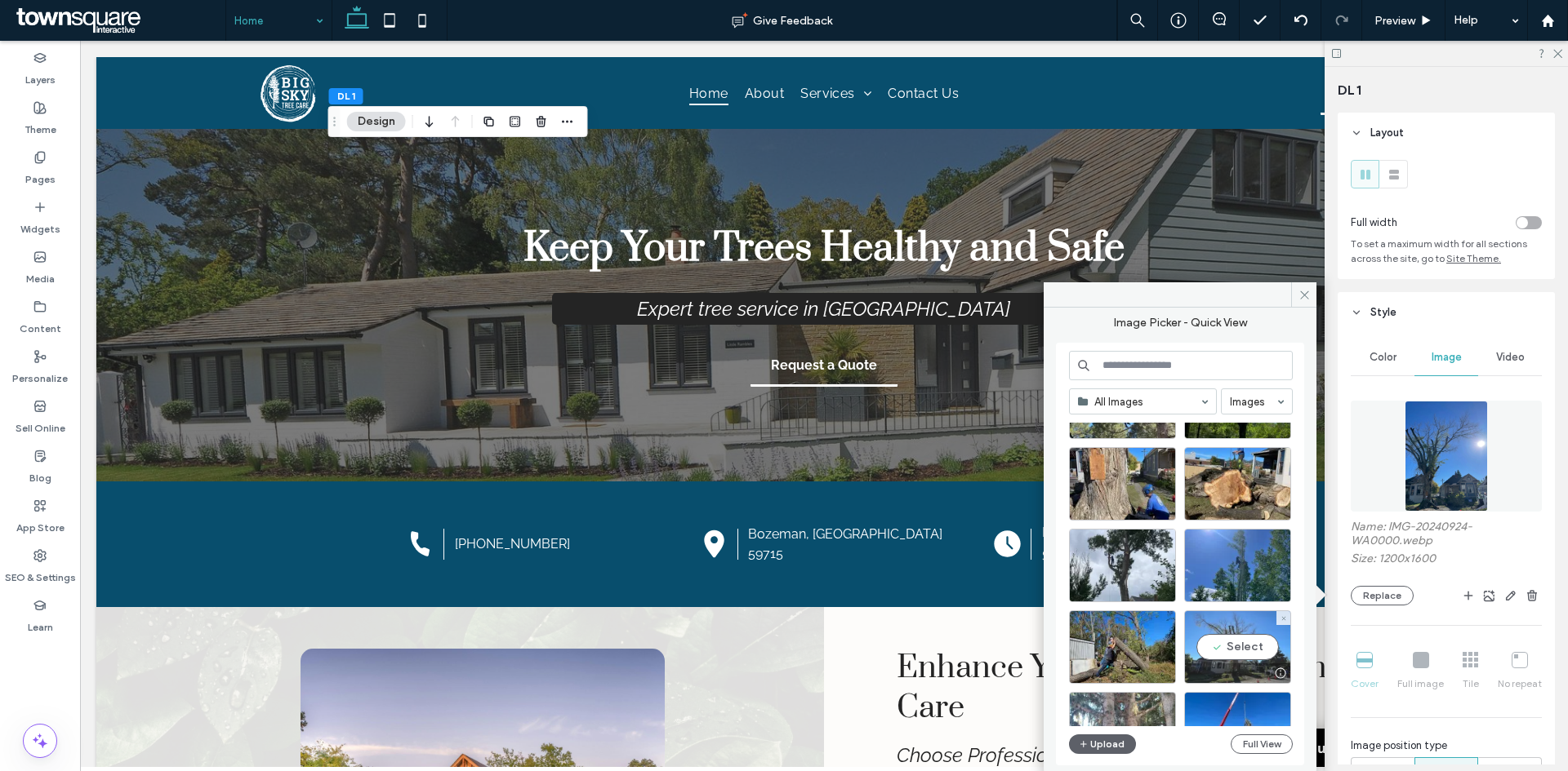
click at [1242, 638] on div "Select" at bounding box center [1237, 647] width 107 height 74
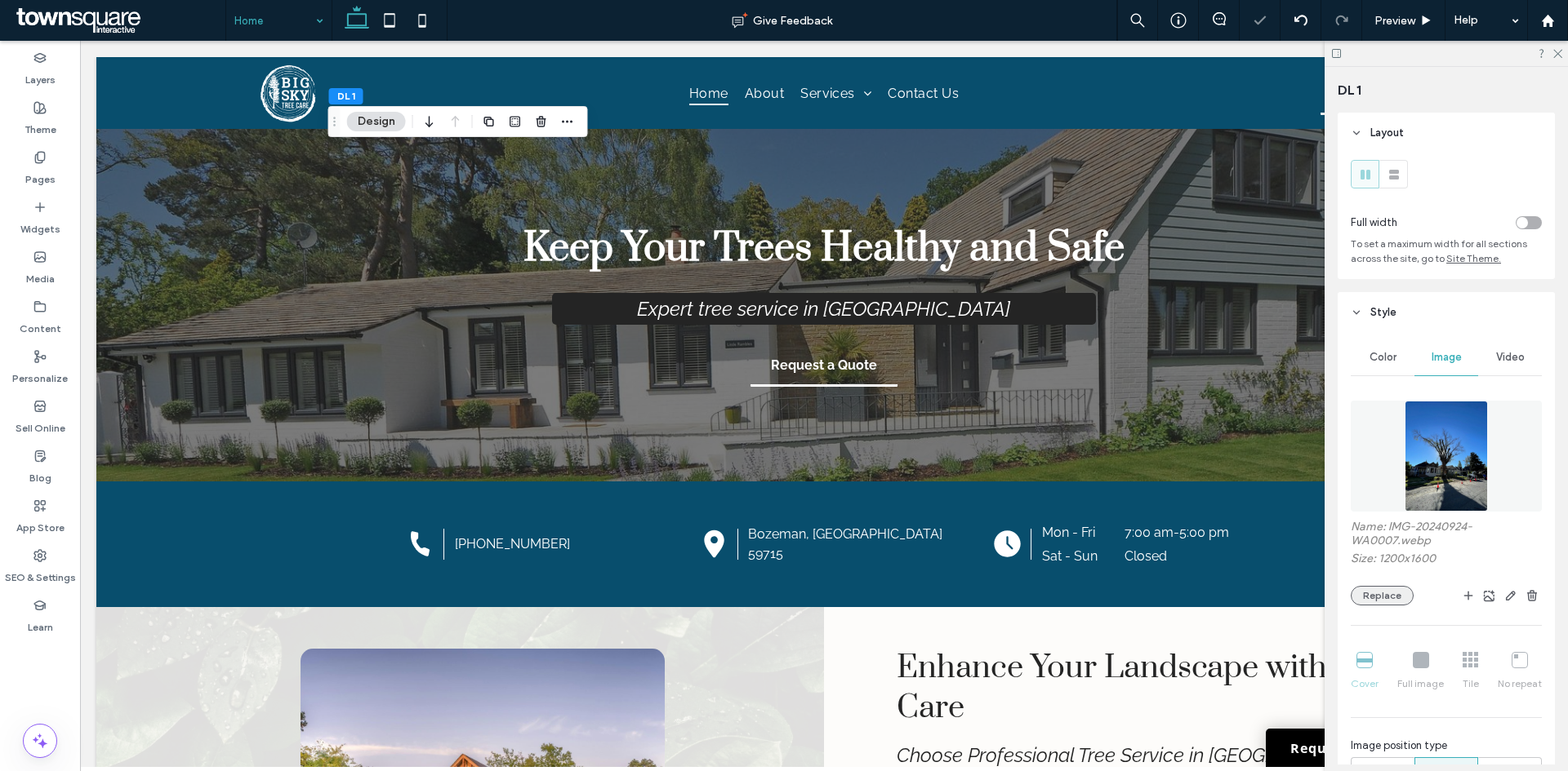
click at [1393, 595] on button "Replace" at bounding box center [1382, 595] width 63 height 20
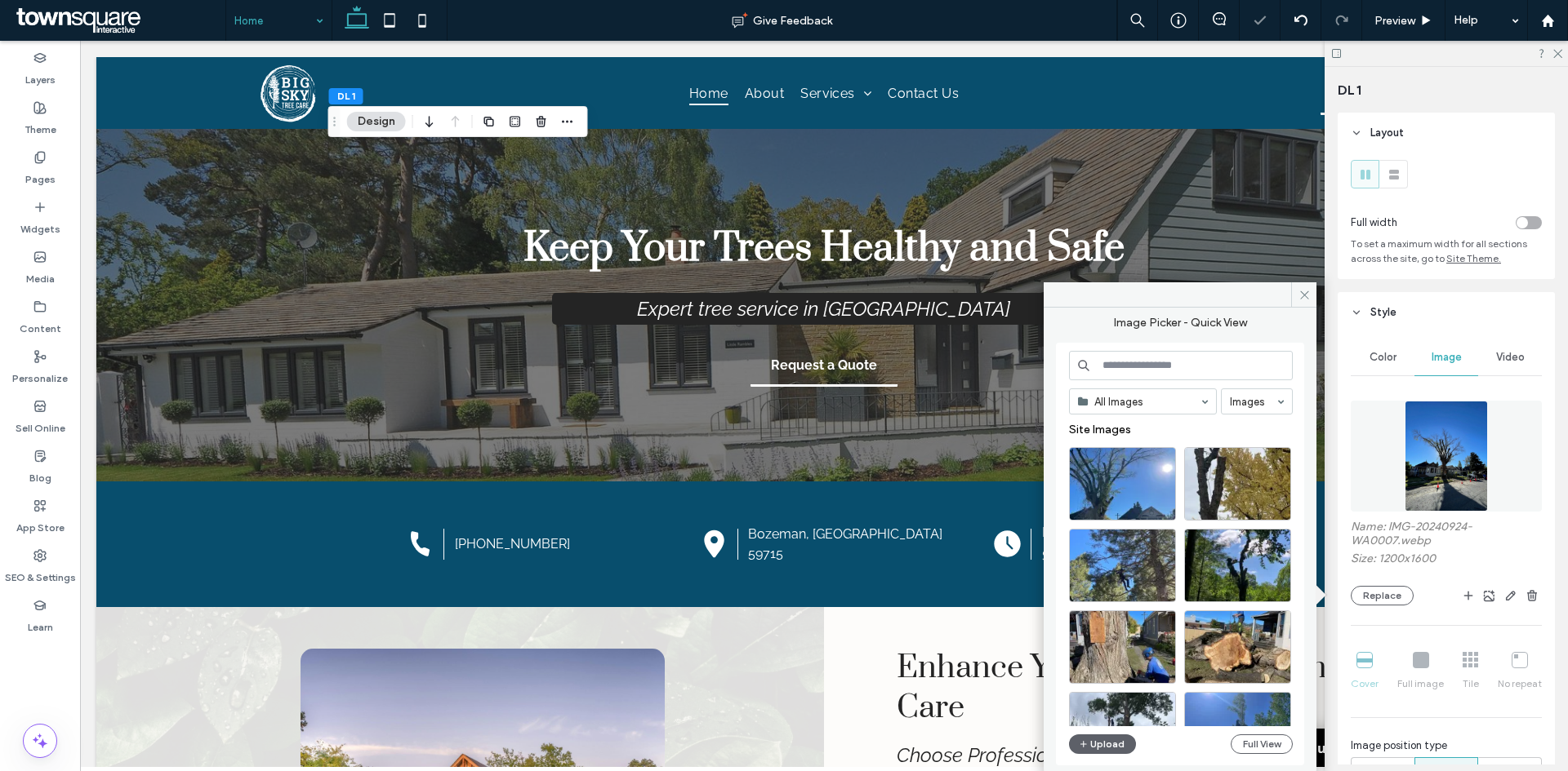
click at [1164, 362] on input at bounding box center [1180, 365] width 224 height 29
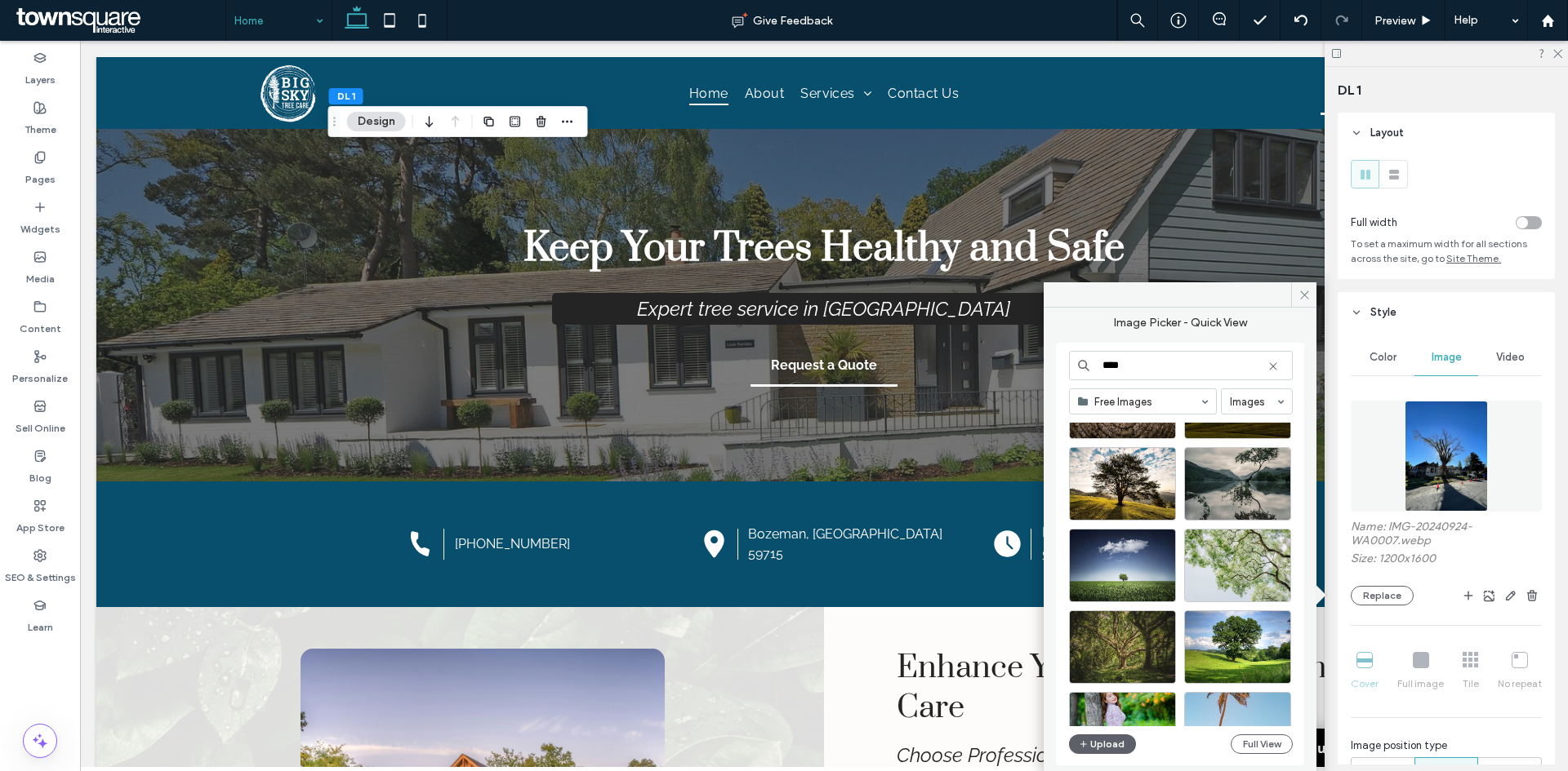
scroll to position [571, 0]
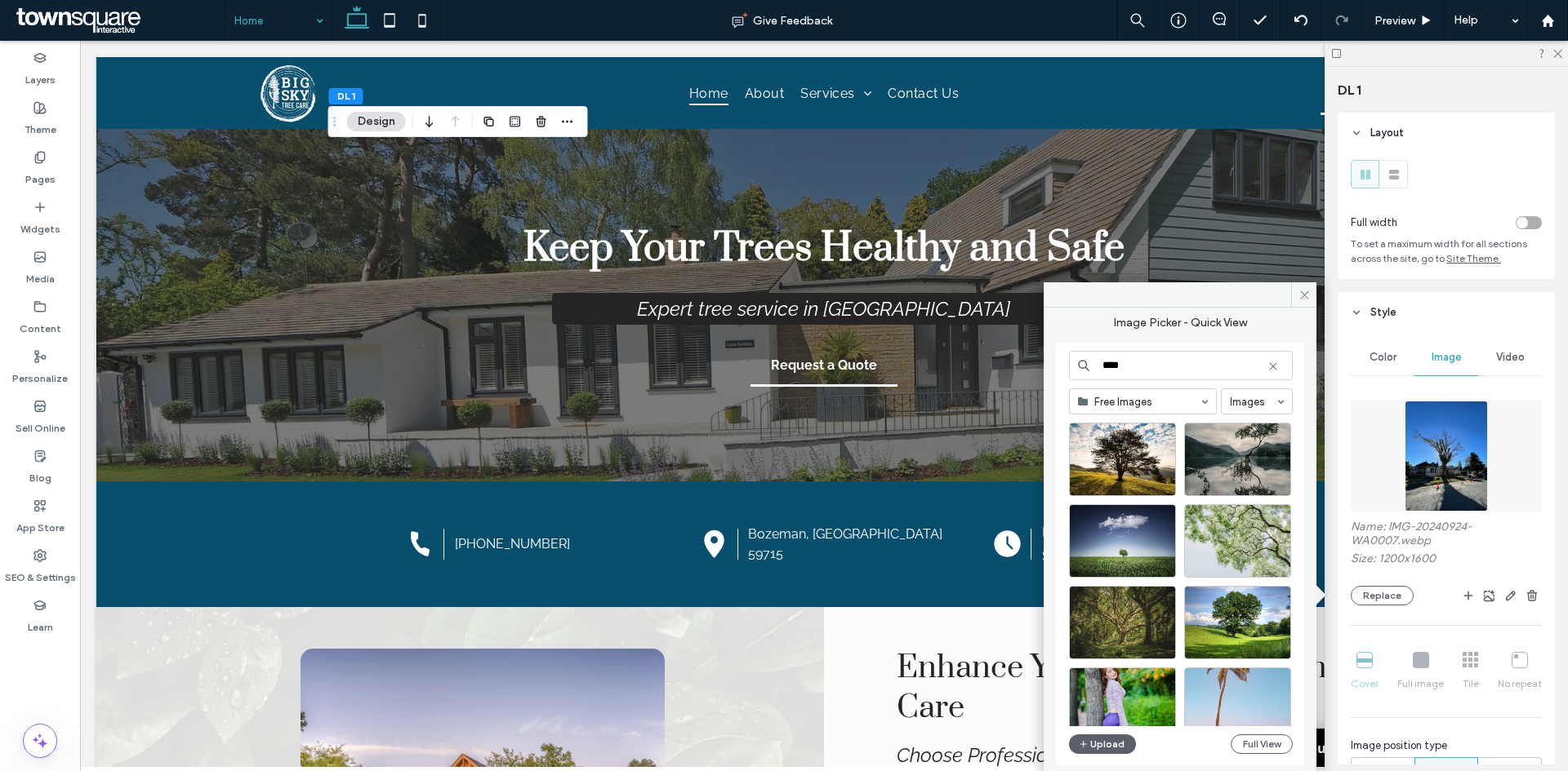
click at [1099, 369] on input "****" at bounding box center [1180, 365] width 224 height 29
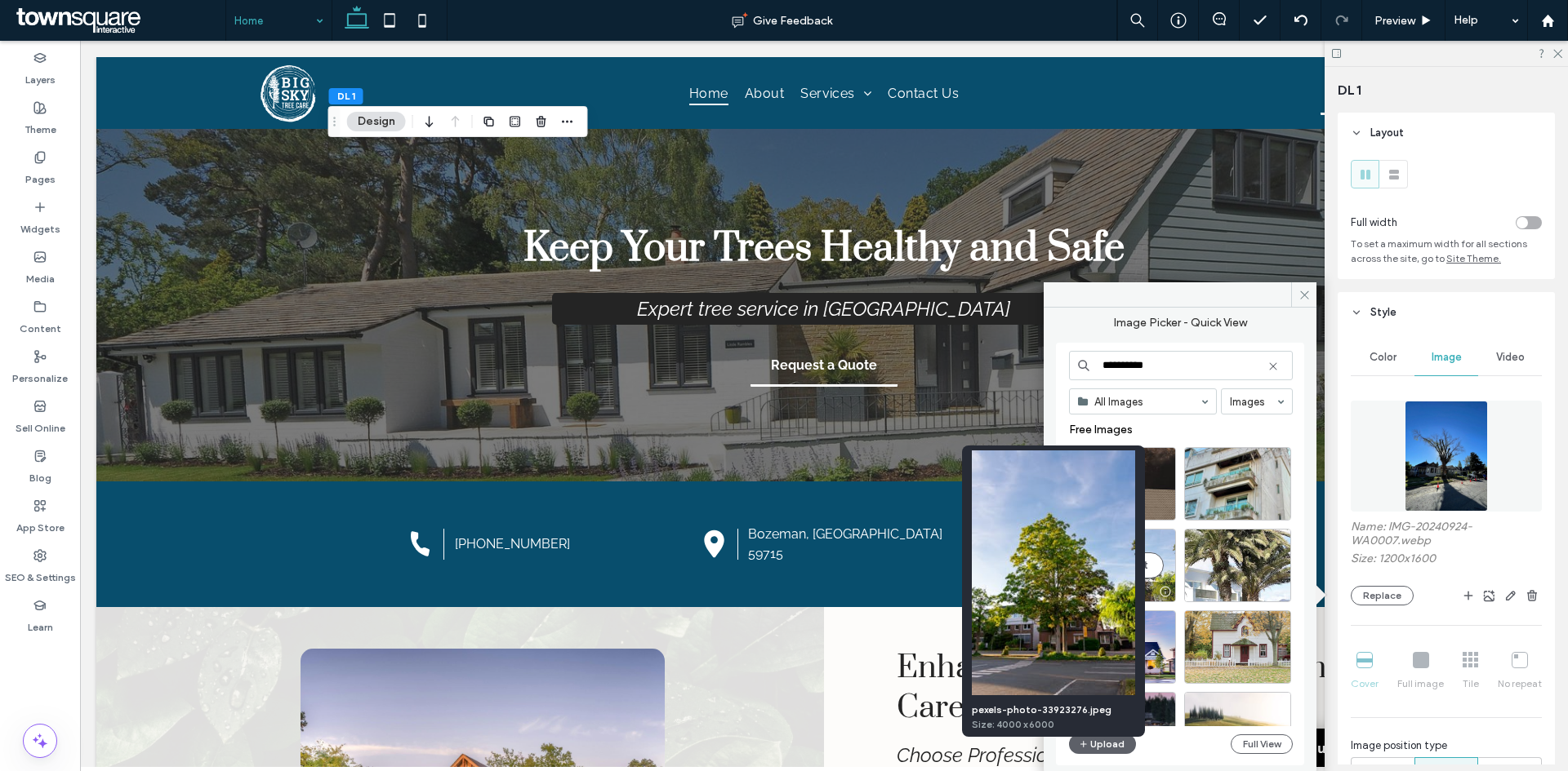
type input "**********"
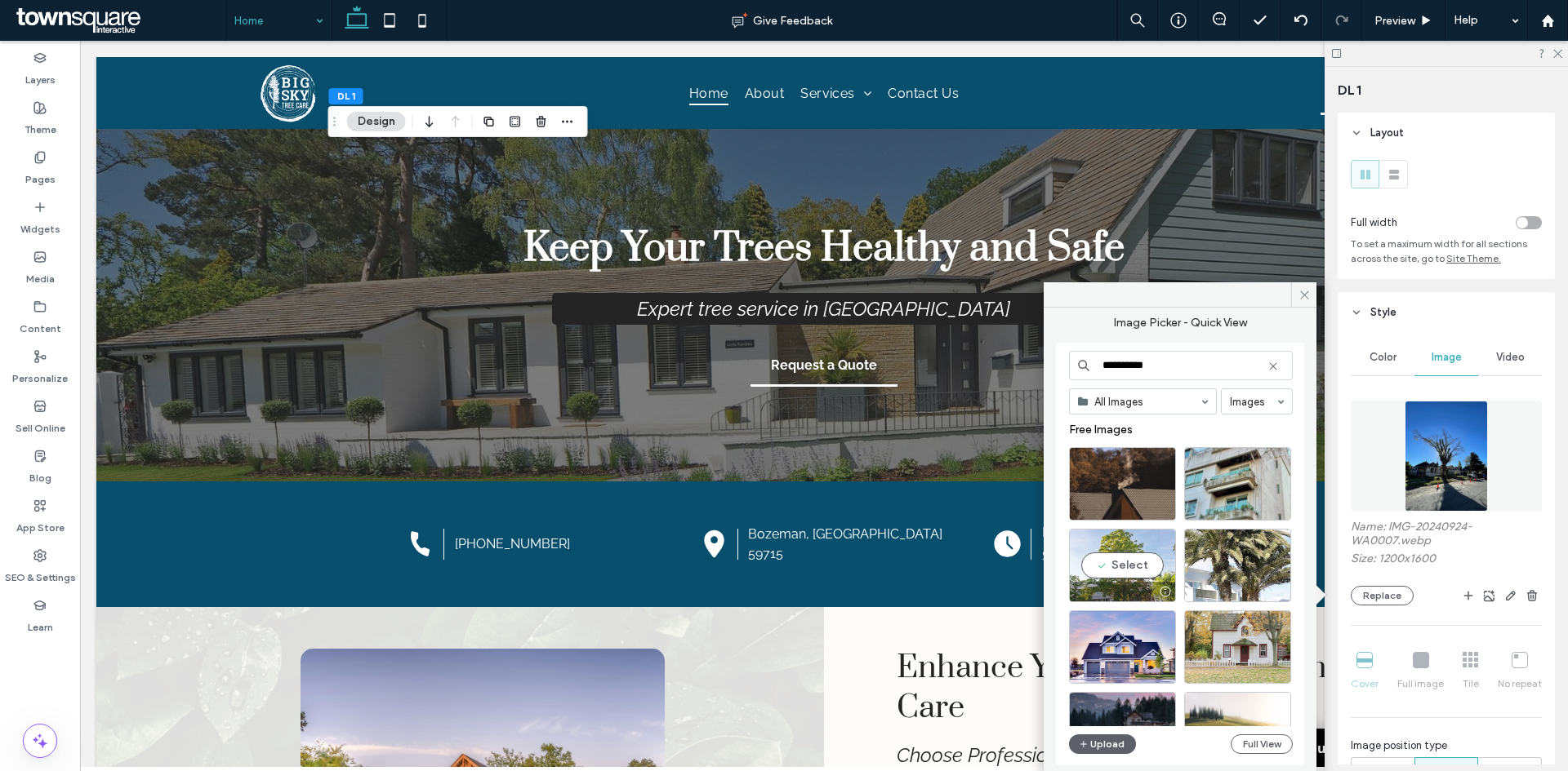
click at [1151, 562] on div "Select" at bounding box center [1121, 565] width 107 height 74
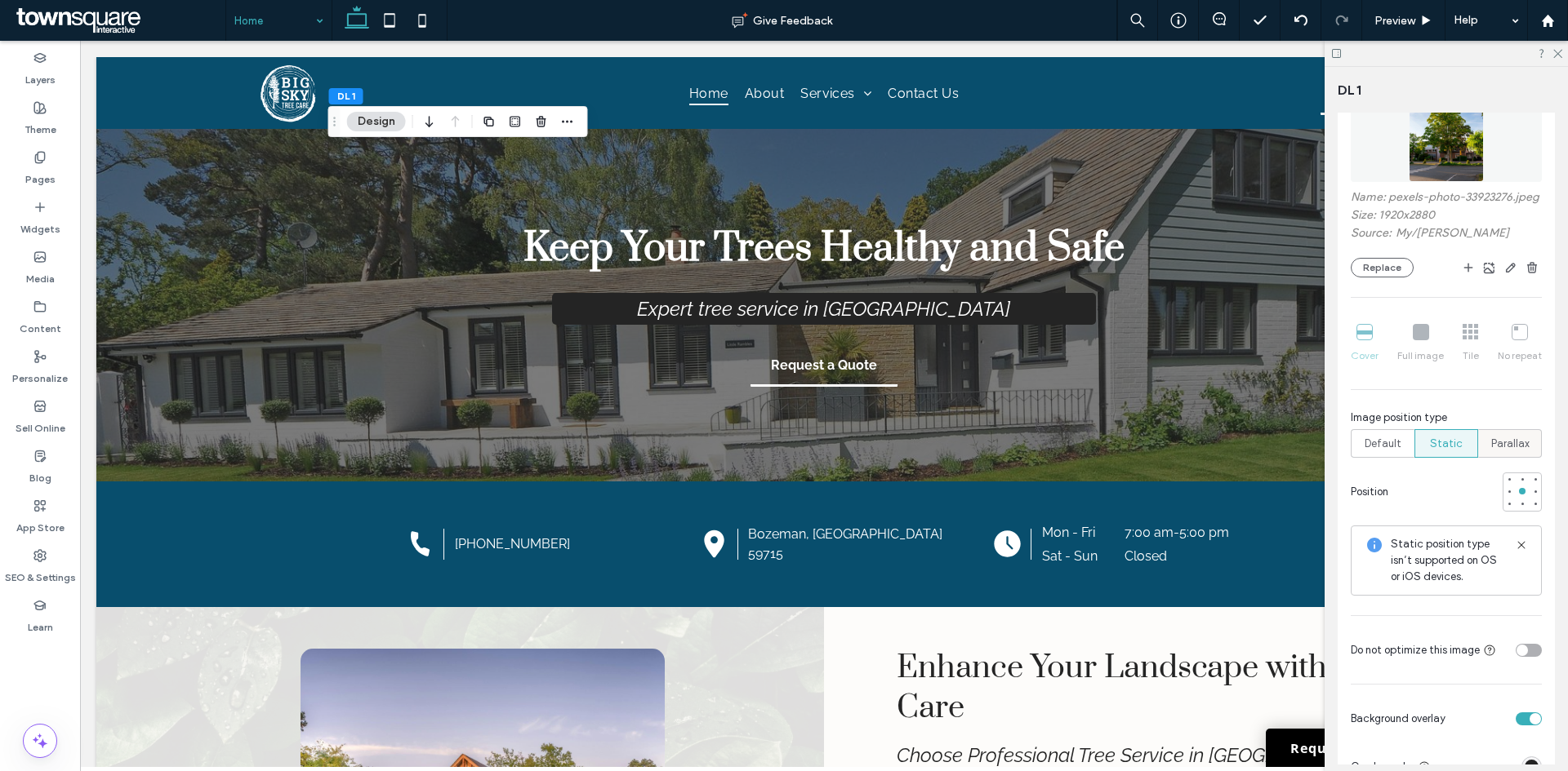
scroll to position [408, 0]
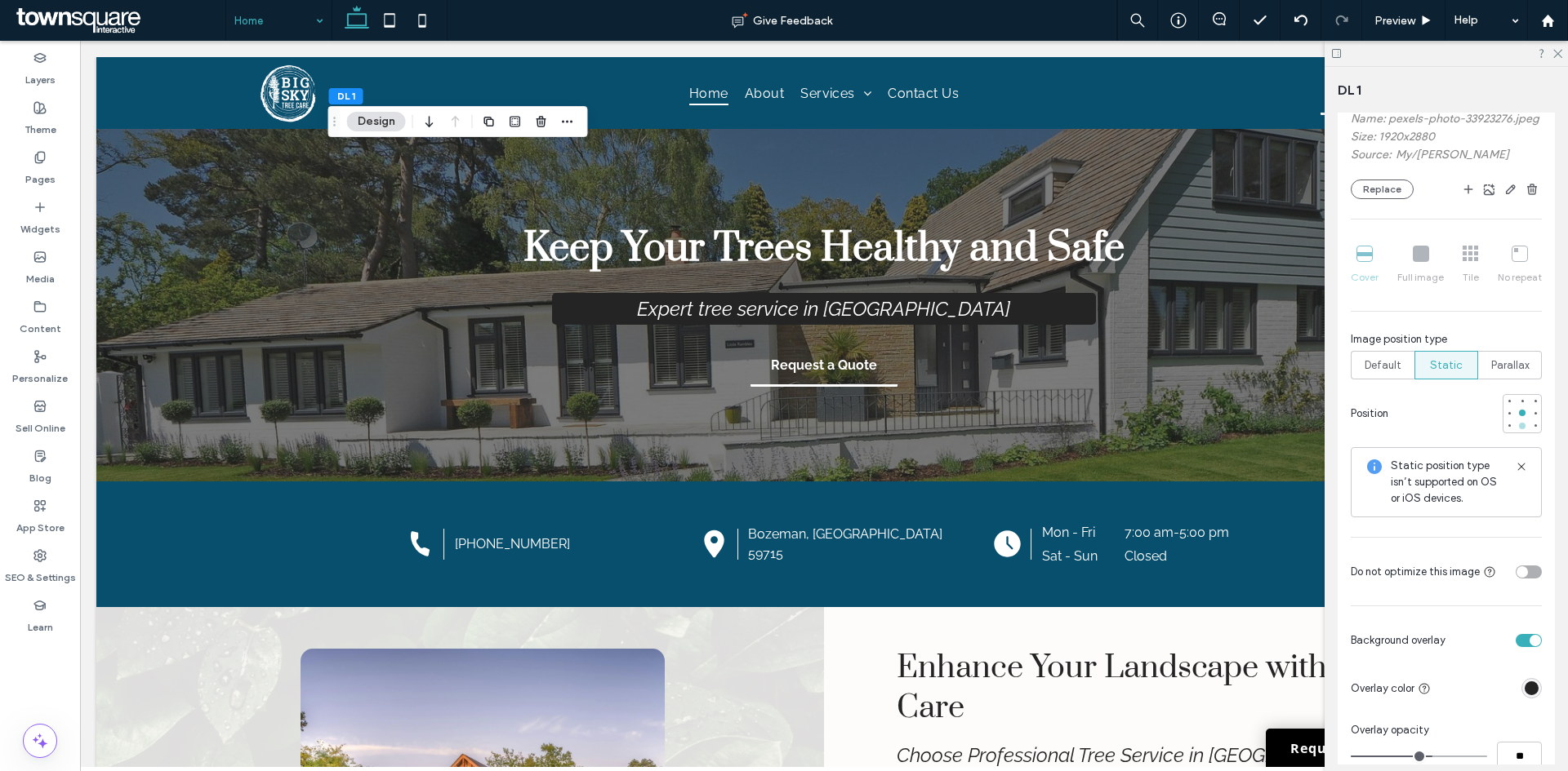
click at [1516, 432] on div at bounding box center [1522, 426] width 11 height 11
click at [1519, 416] on div at bounding box center [1522, 412] width 7 height 7
click at [1557, 55] on use at bounding box center [1558, 55] width 9 height 9
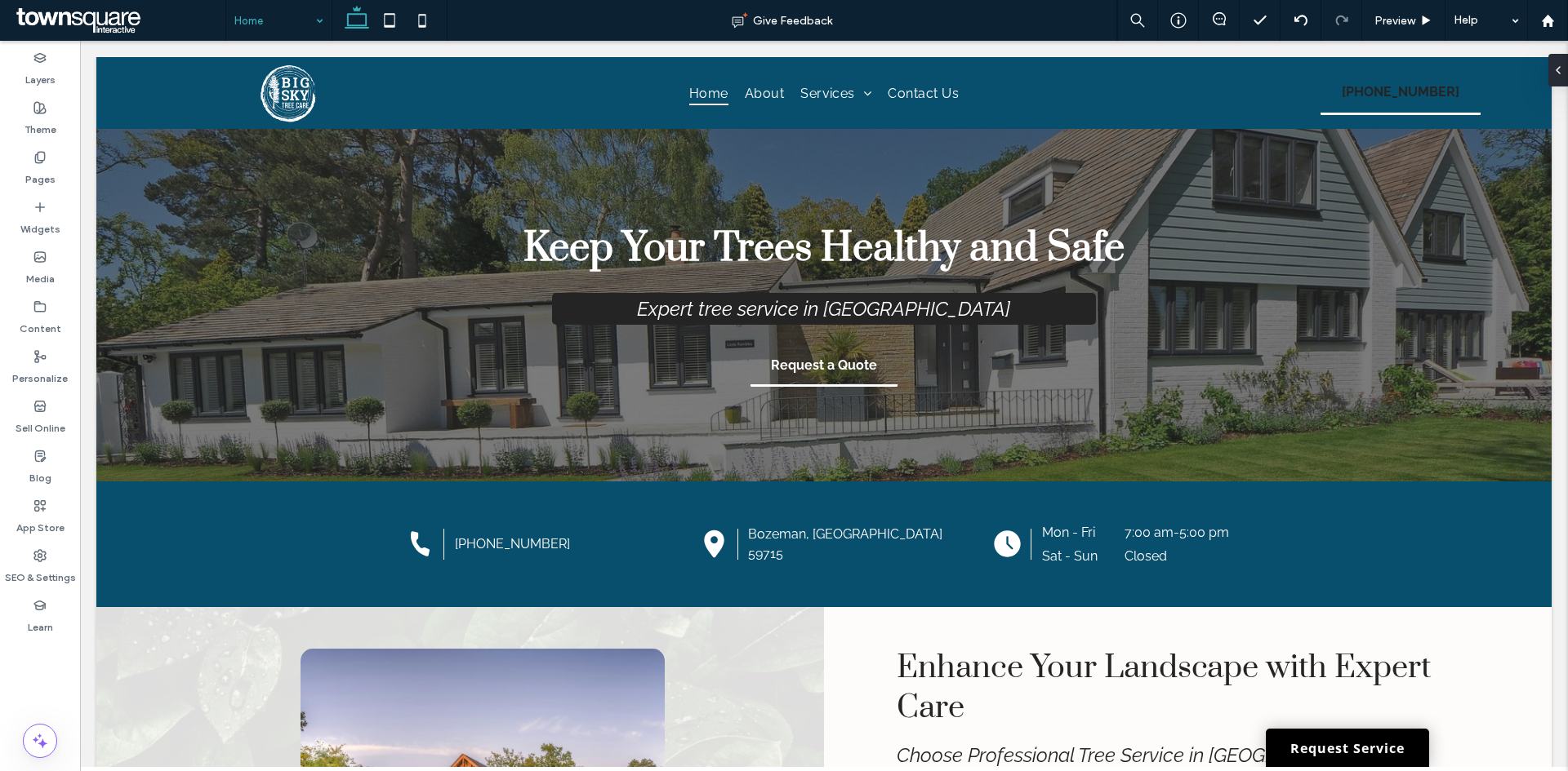
type input "***"
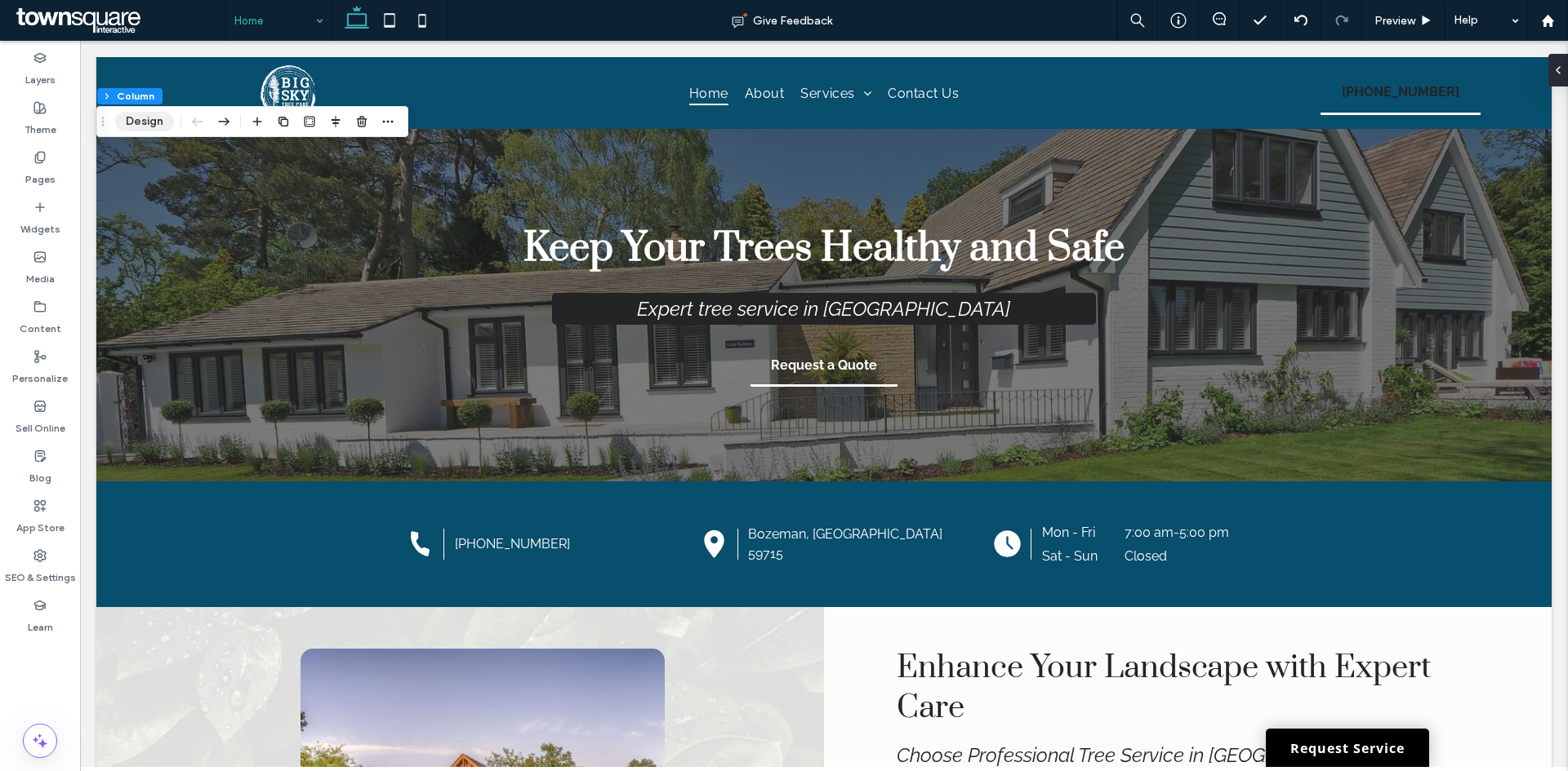
click at [136, 130] on button "Design" at bounding box center [144, 121] width 59 height 20
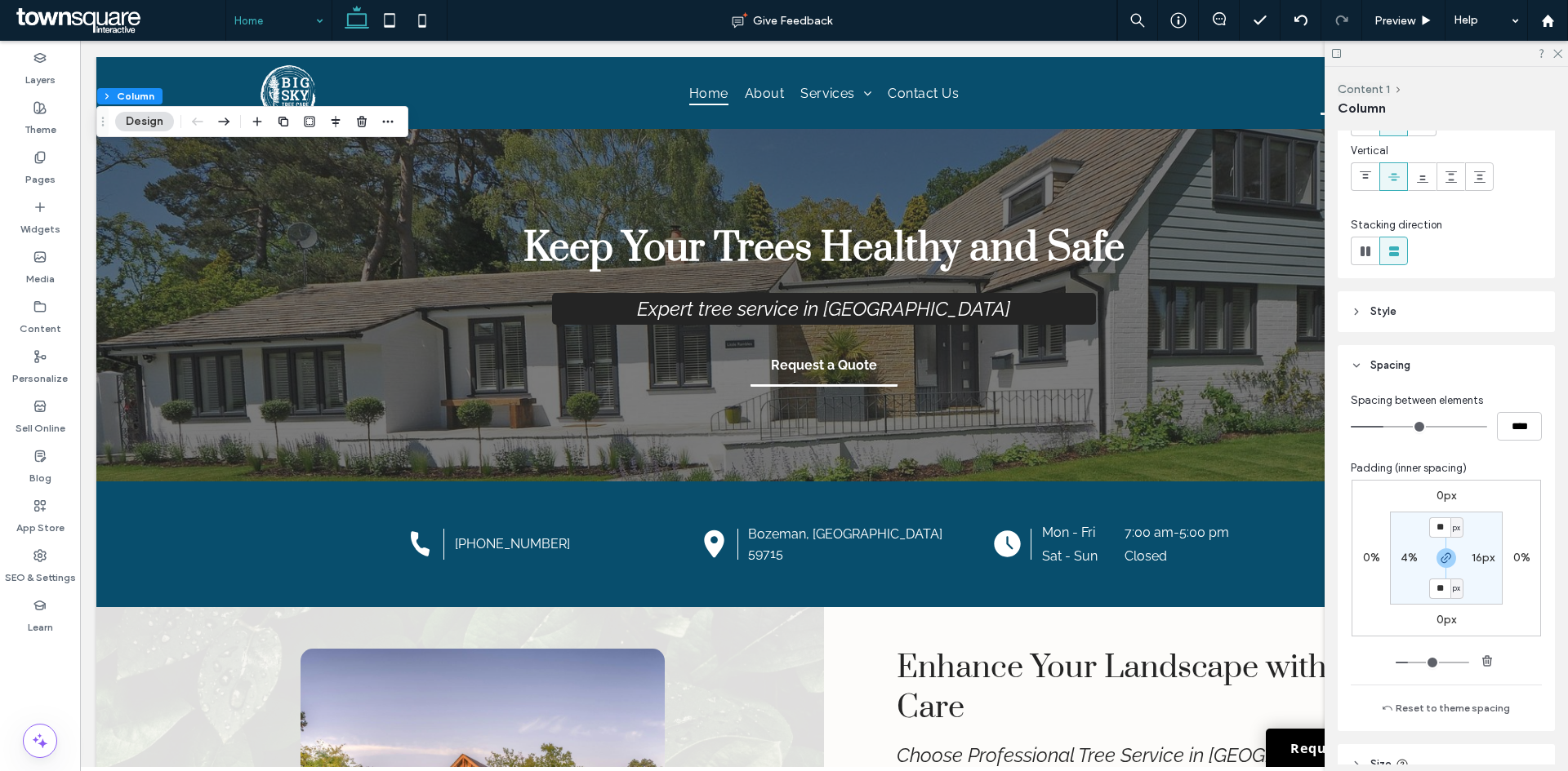
scroll to position [8, 0]
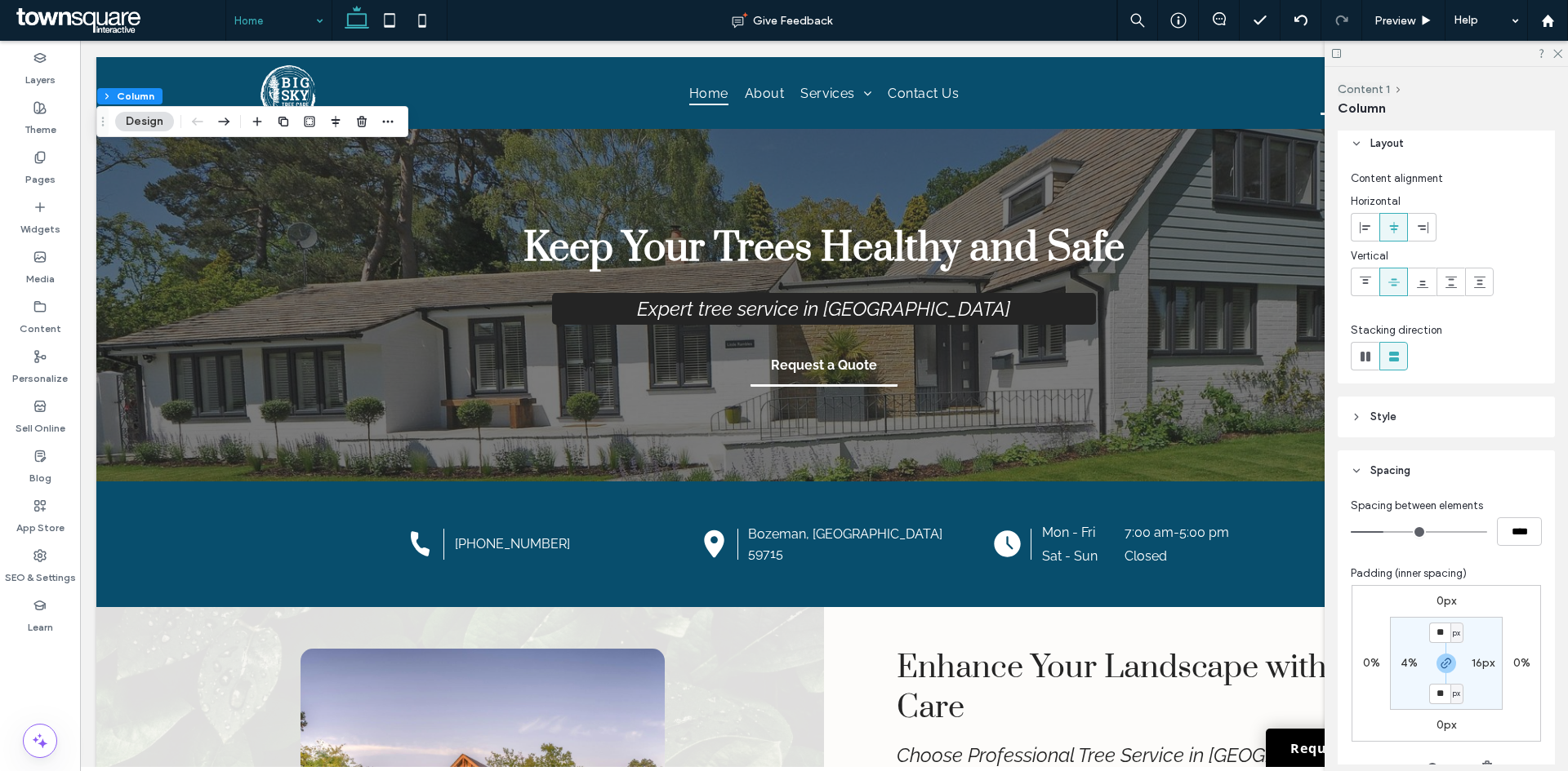
click at [1447, 419] on header "Style" at bounding box center [1446, 416] width 217 height 41
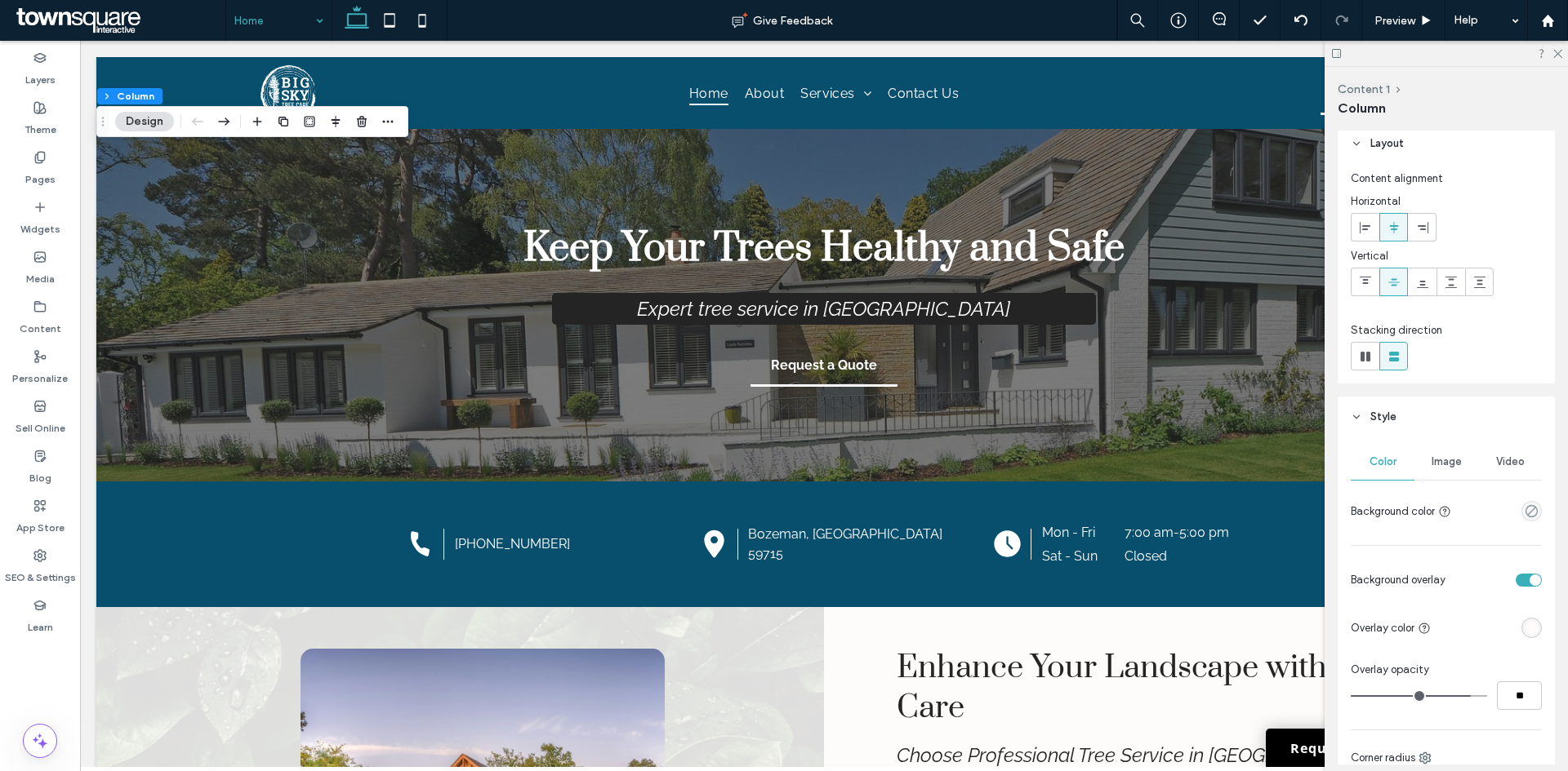
click at [1441, 461] on span "Image" at bounding box center [1446, 462] width 30 height 13
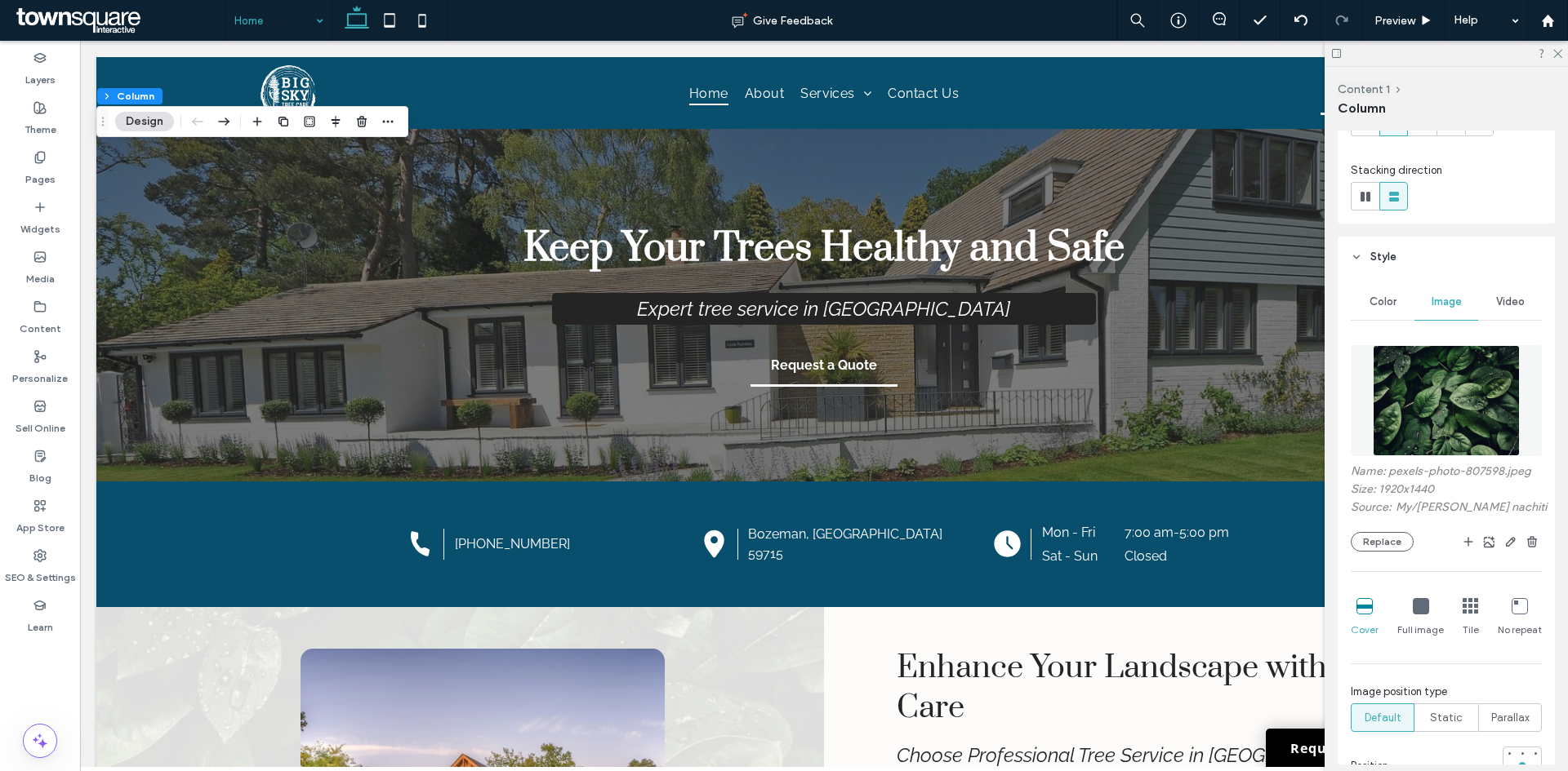
scroll to position [171, 0]
click at [1384, 539] on button "Replace" at bounding box center [1382, 538] width 63 height 20
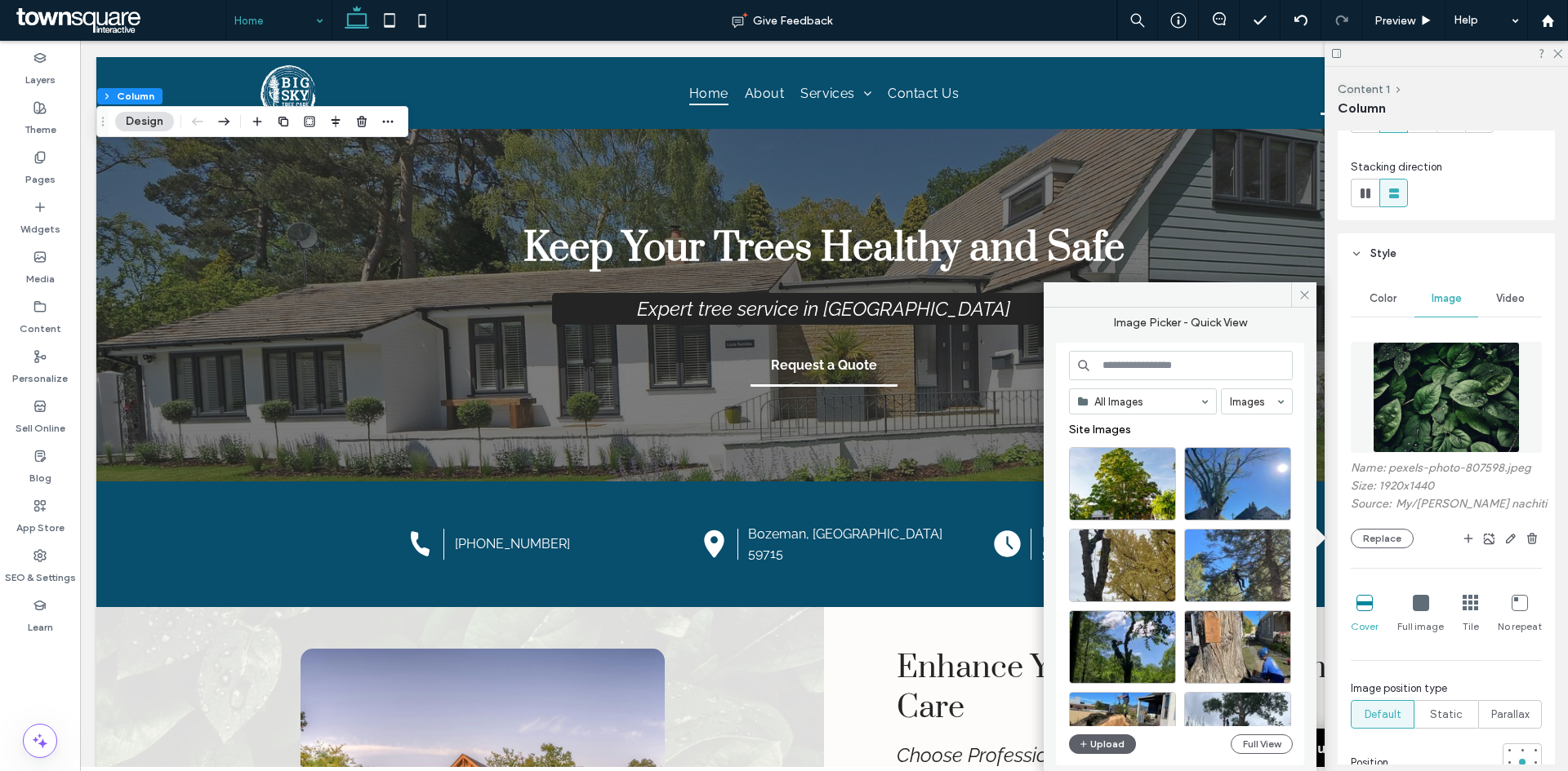
click at [1131, 367] on input at bounding box center [1180, 365] width 224 height 29
type input "****"
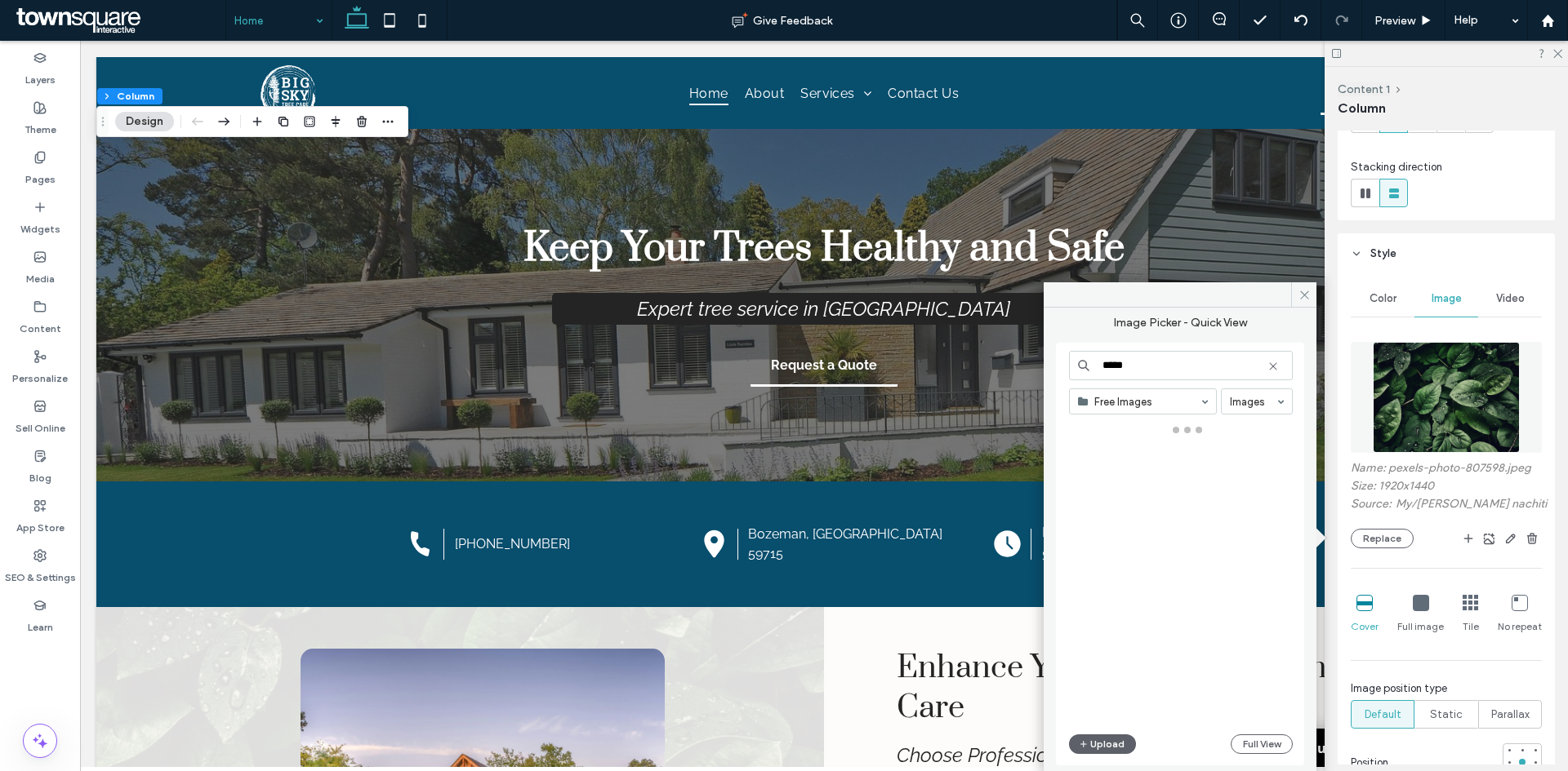
click at [1273, 366] on icon at bounding box center [1273, 366] width 13 height 13
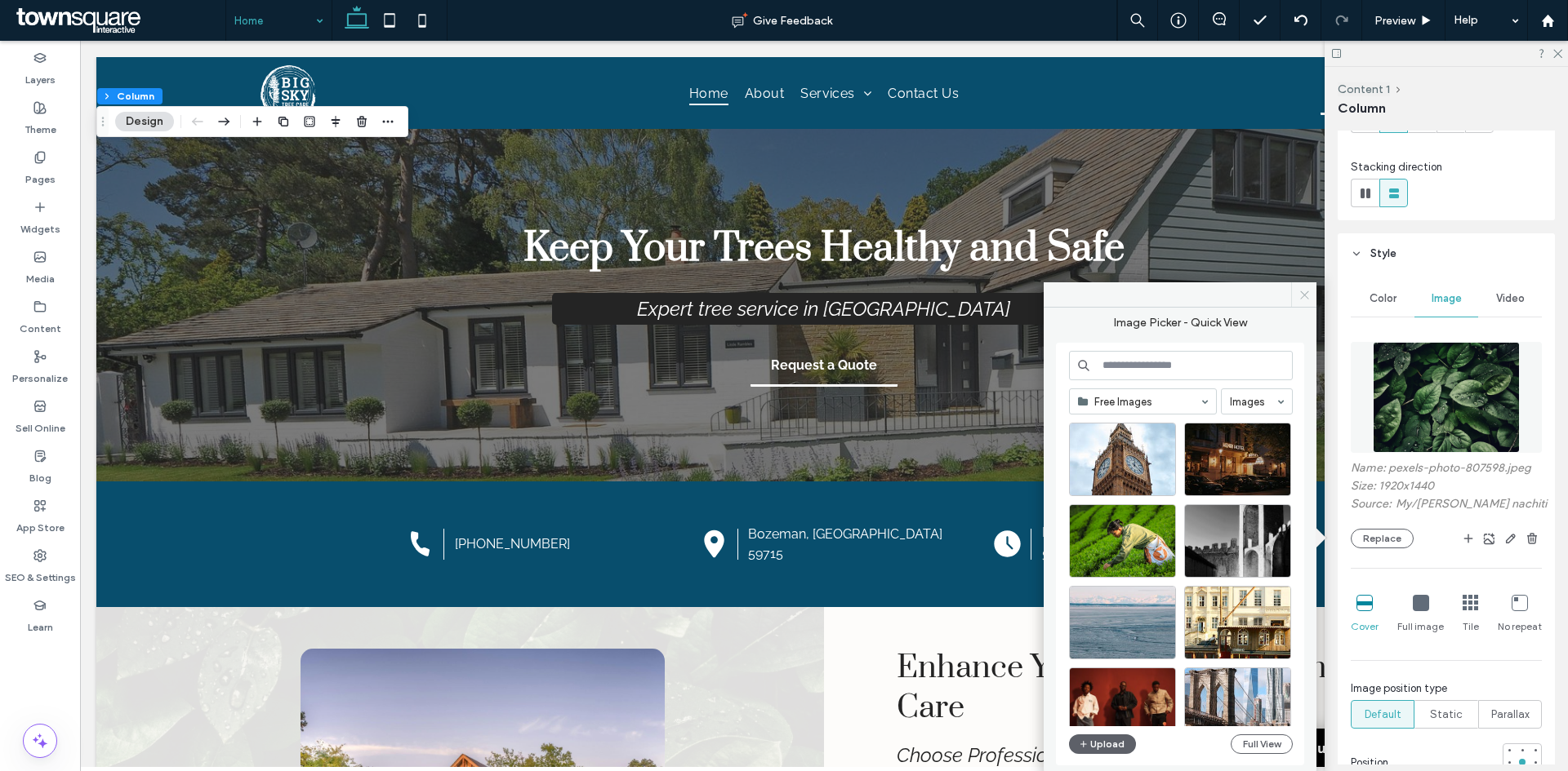
click at [1303, 301] on span at bounding box center [1303, 294] width 25 height 25
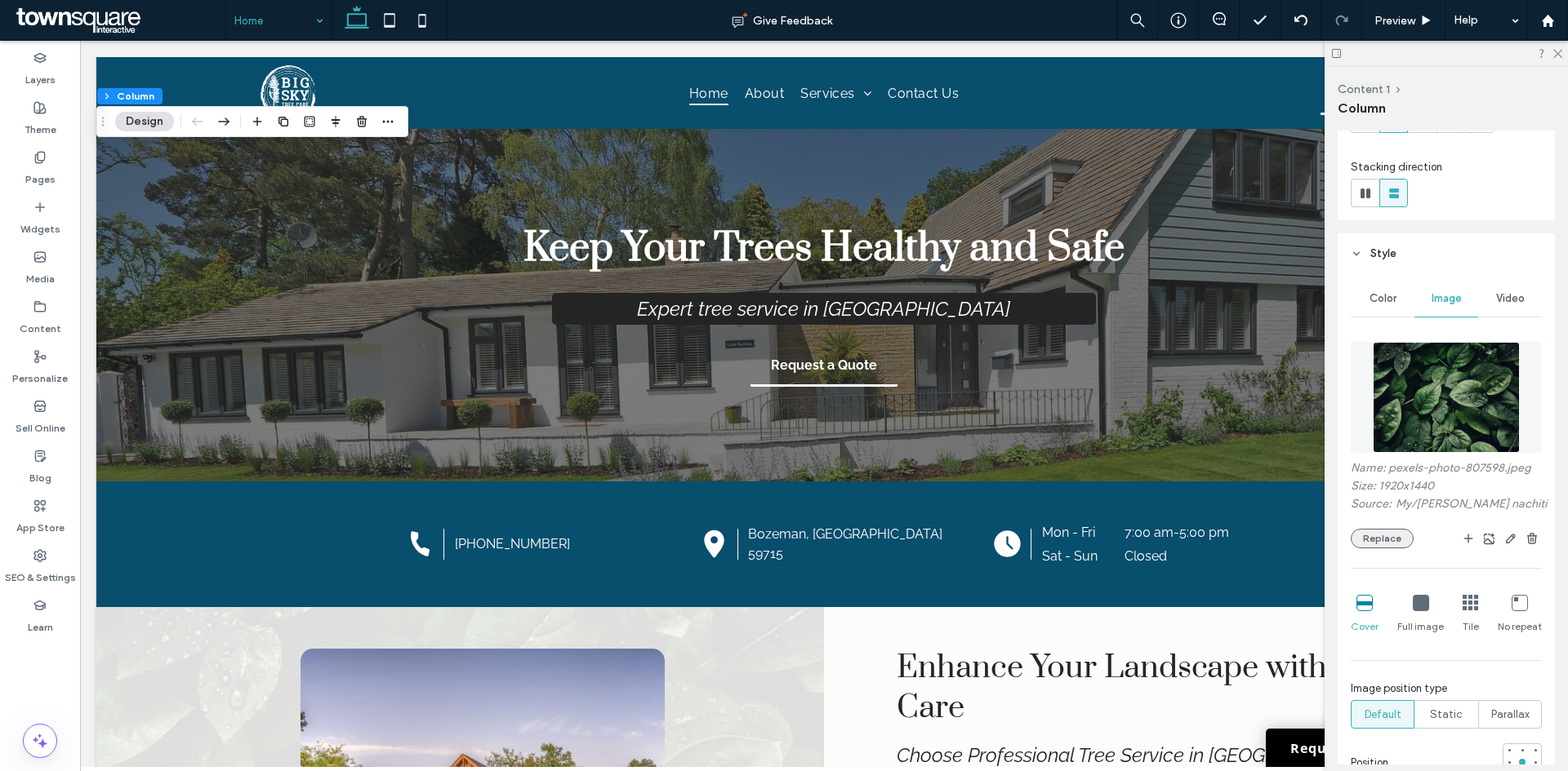
click at [1384, 537] on button "Replace" at bounding box center [1382, 538] width 63 height 20
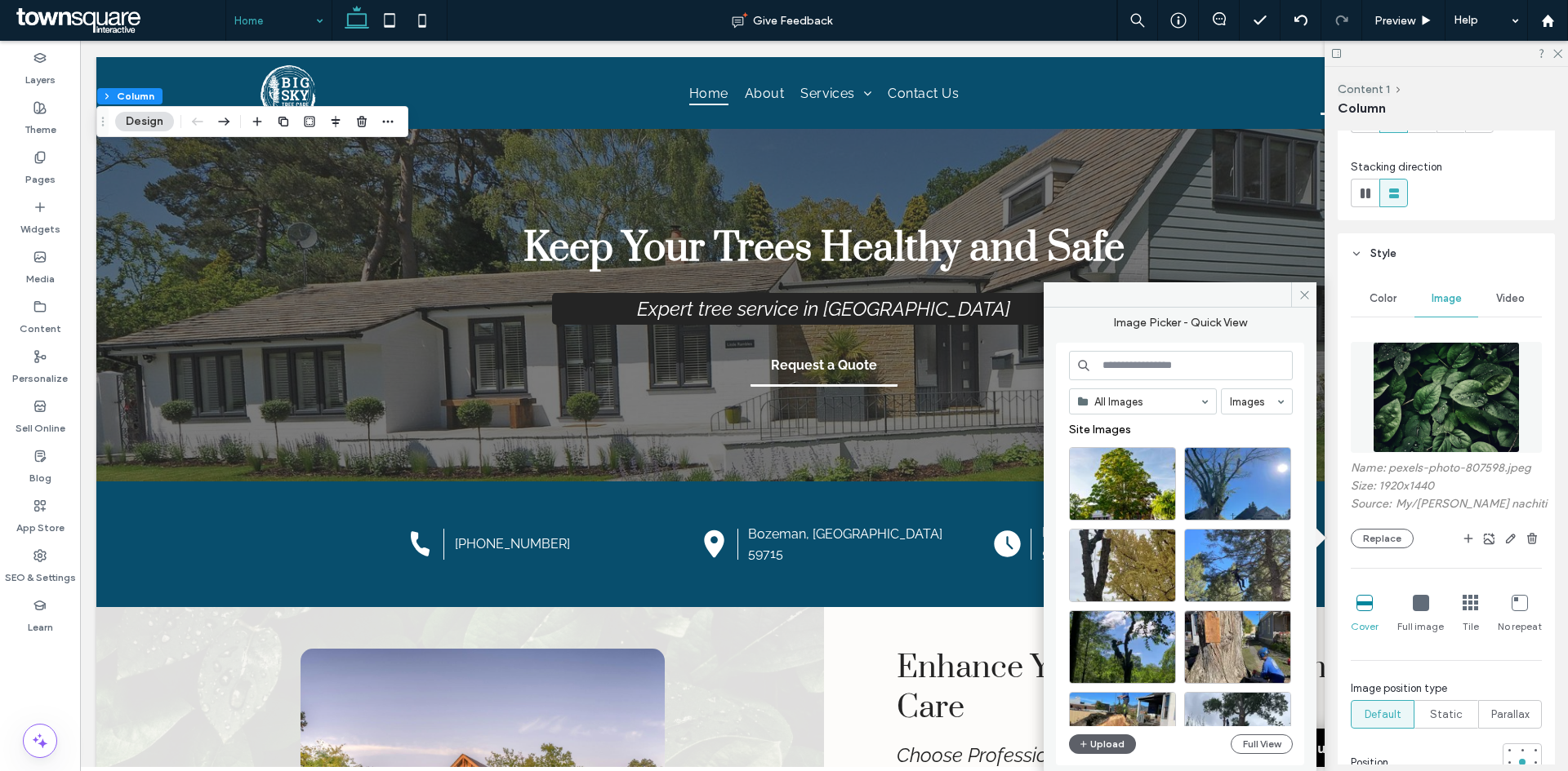
click at [1189, 378] on input at bounding box center [1180, 365] width 224 height 29
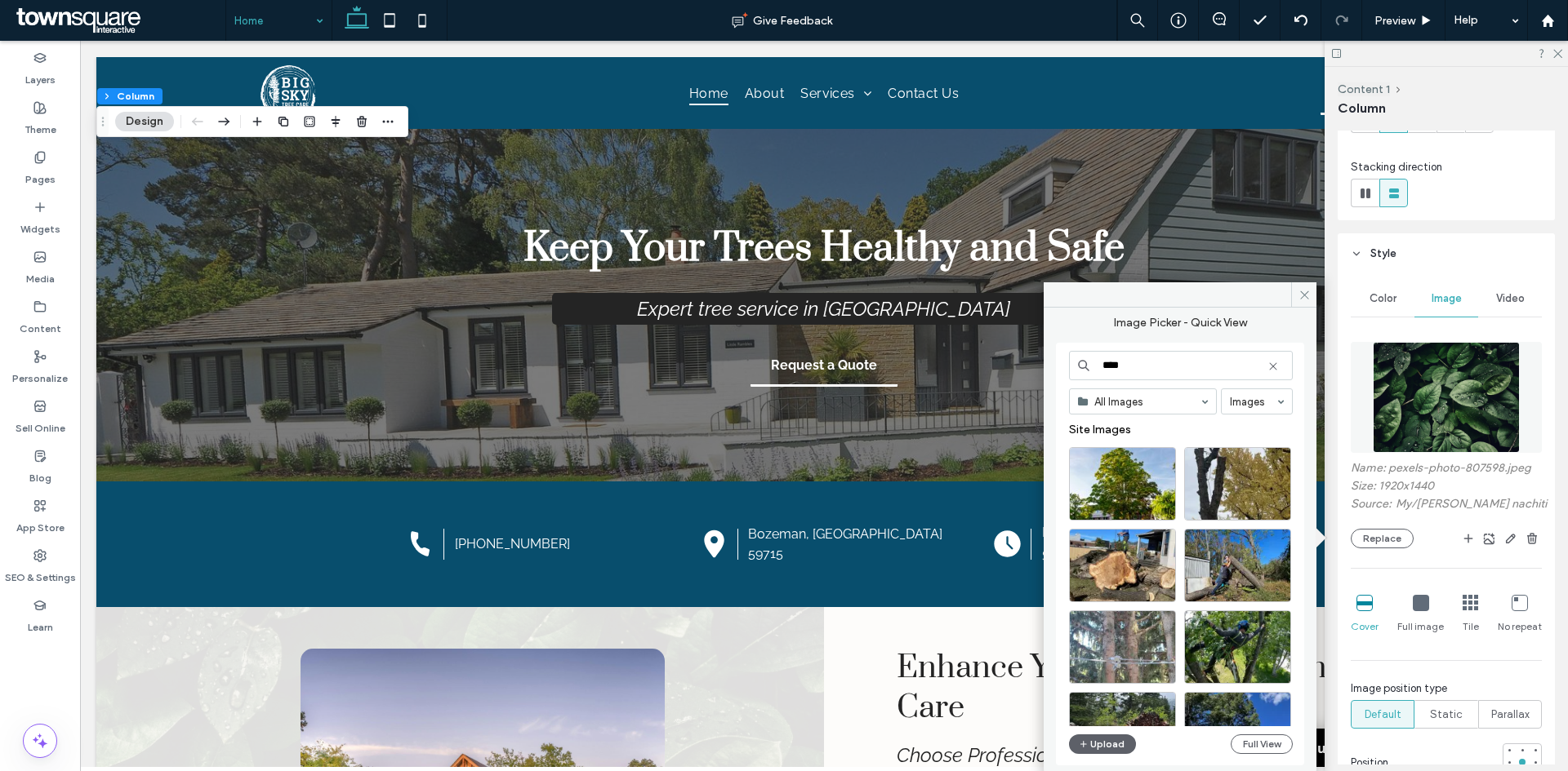
type input "****"
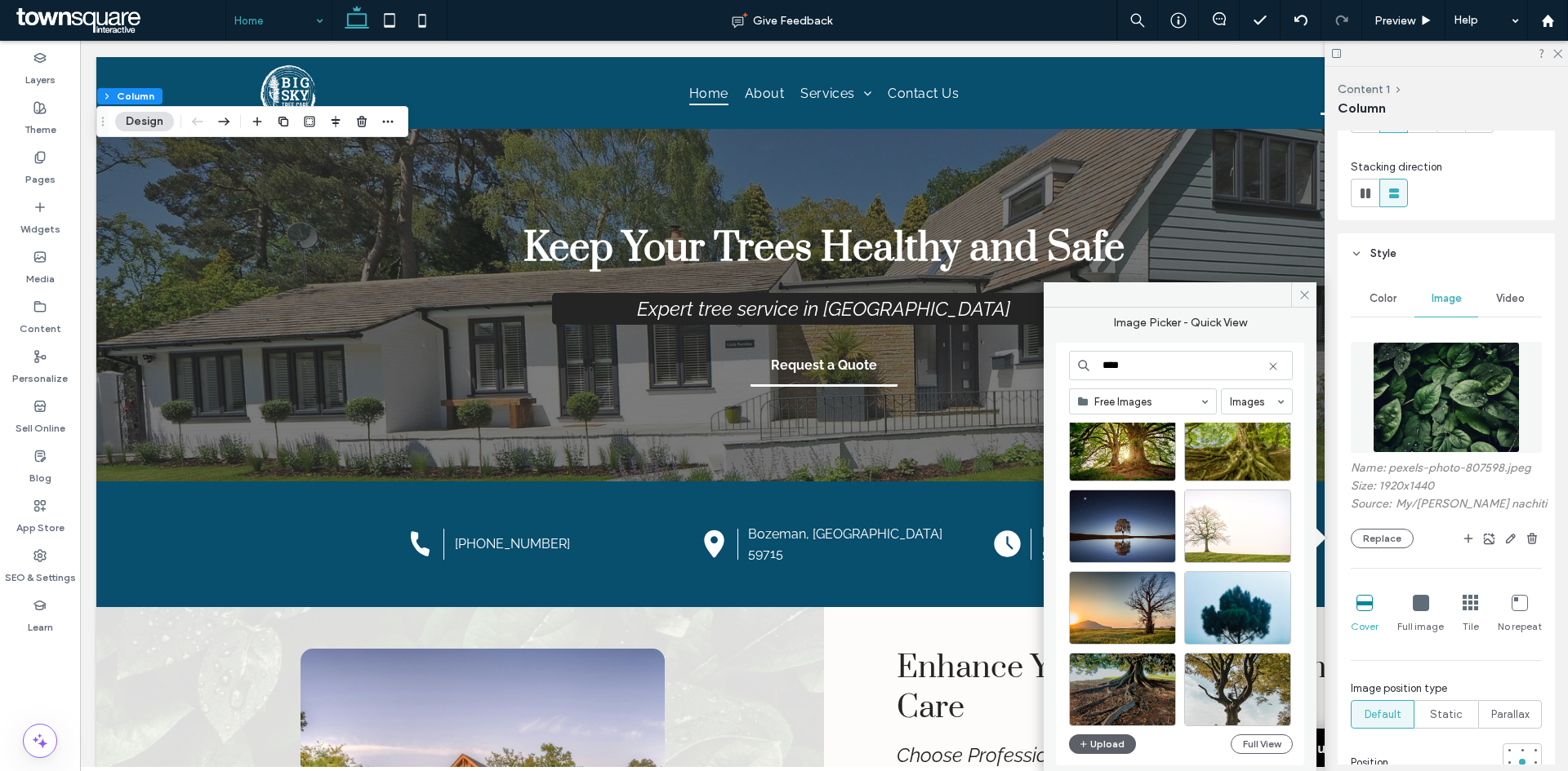
scroll to position [244, 0]
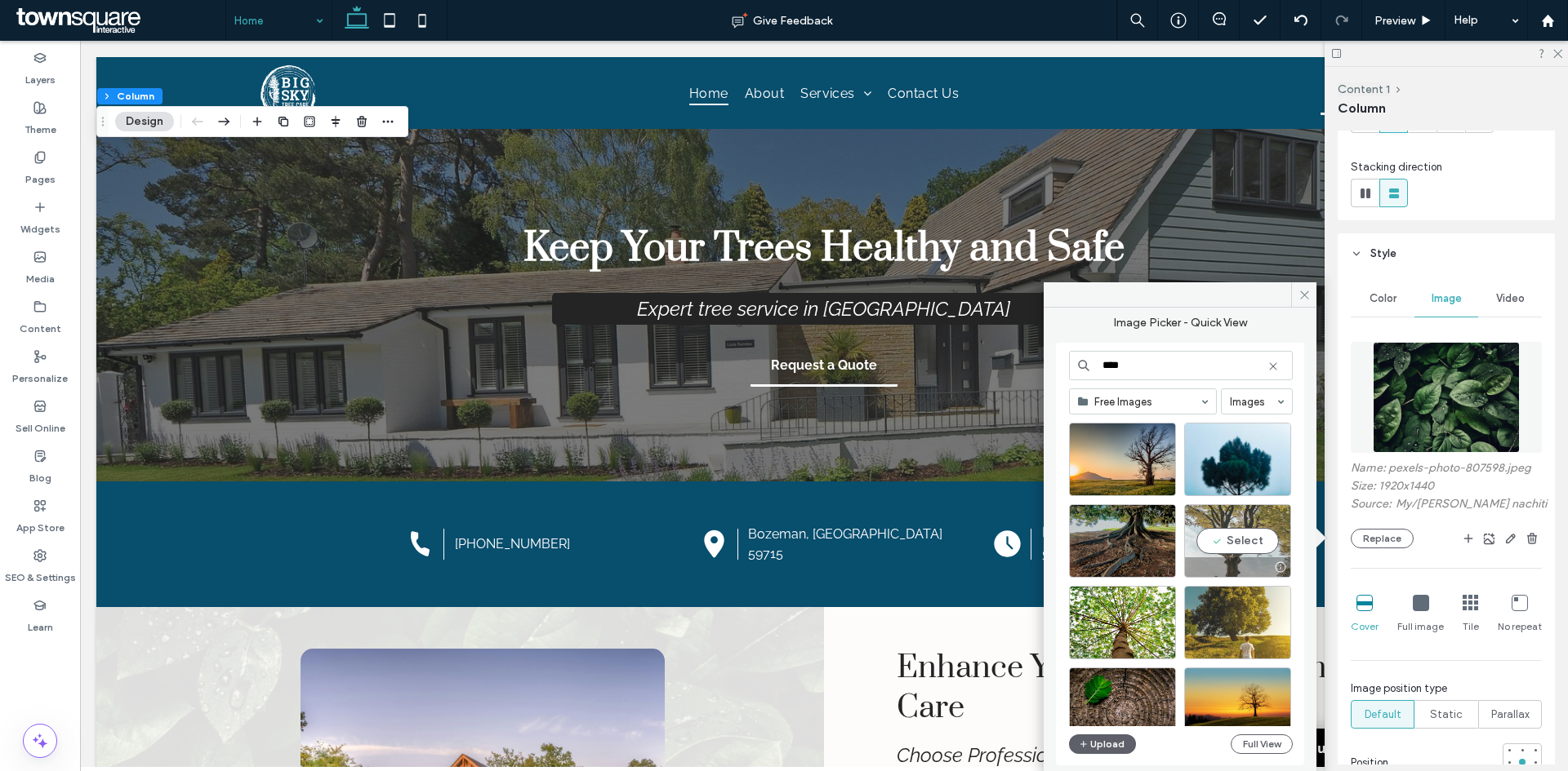
click at [1247, 545] on div "Select" at bounding box center [1237, 542] width 107 height 74
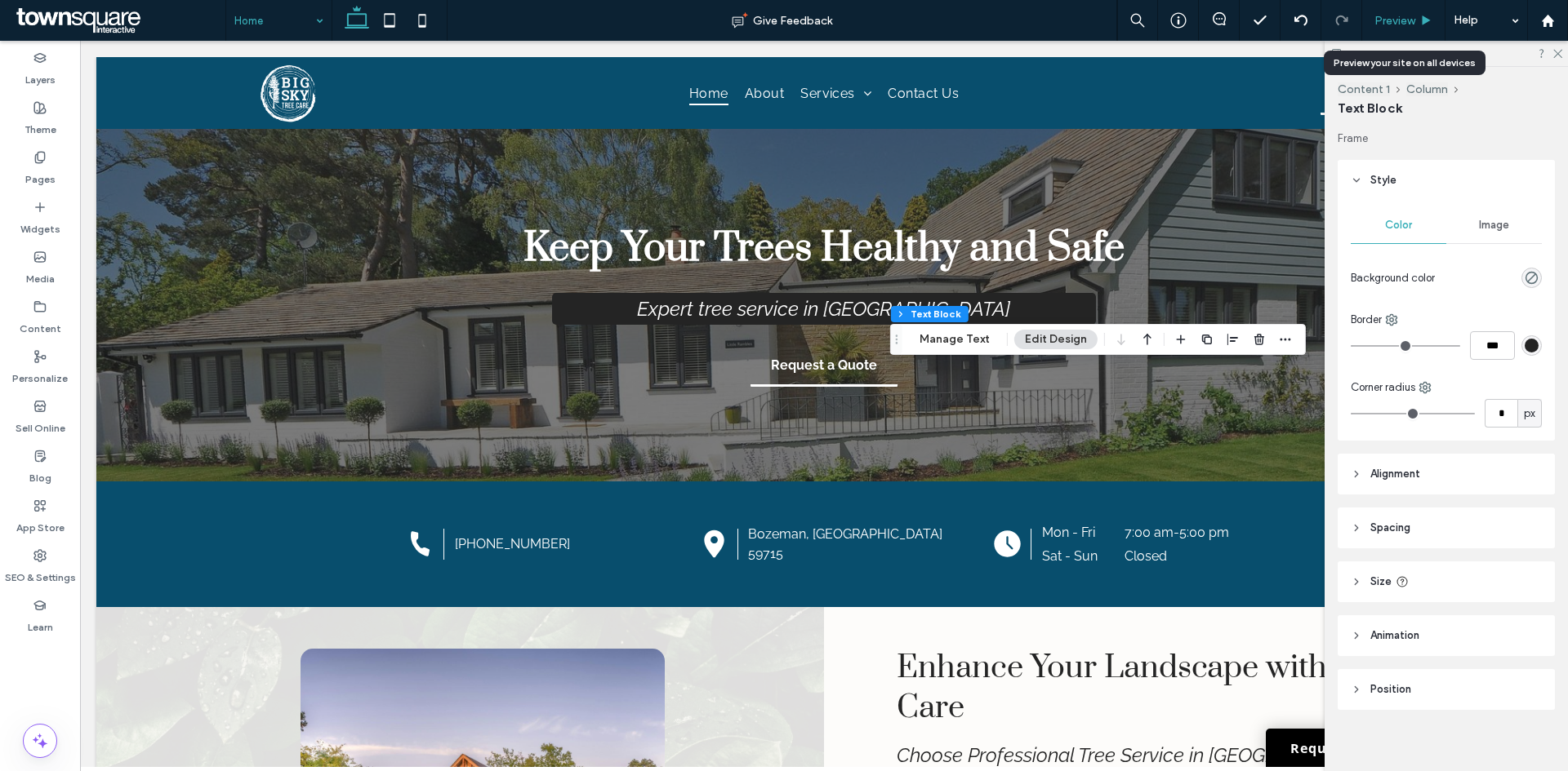
click at [1394, 26] on span "Preview" at bounding box center [1394, 21] width 41 height 14
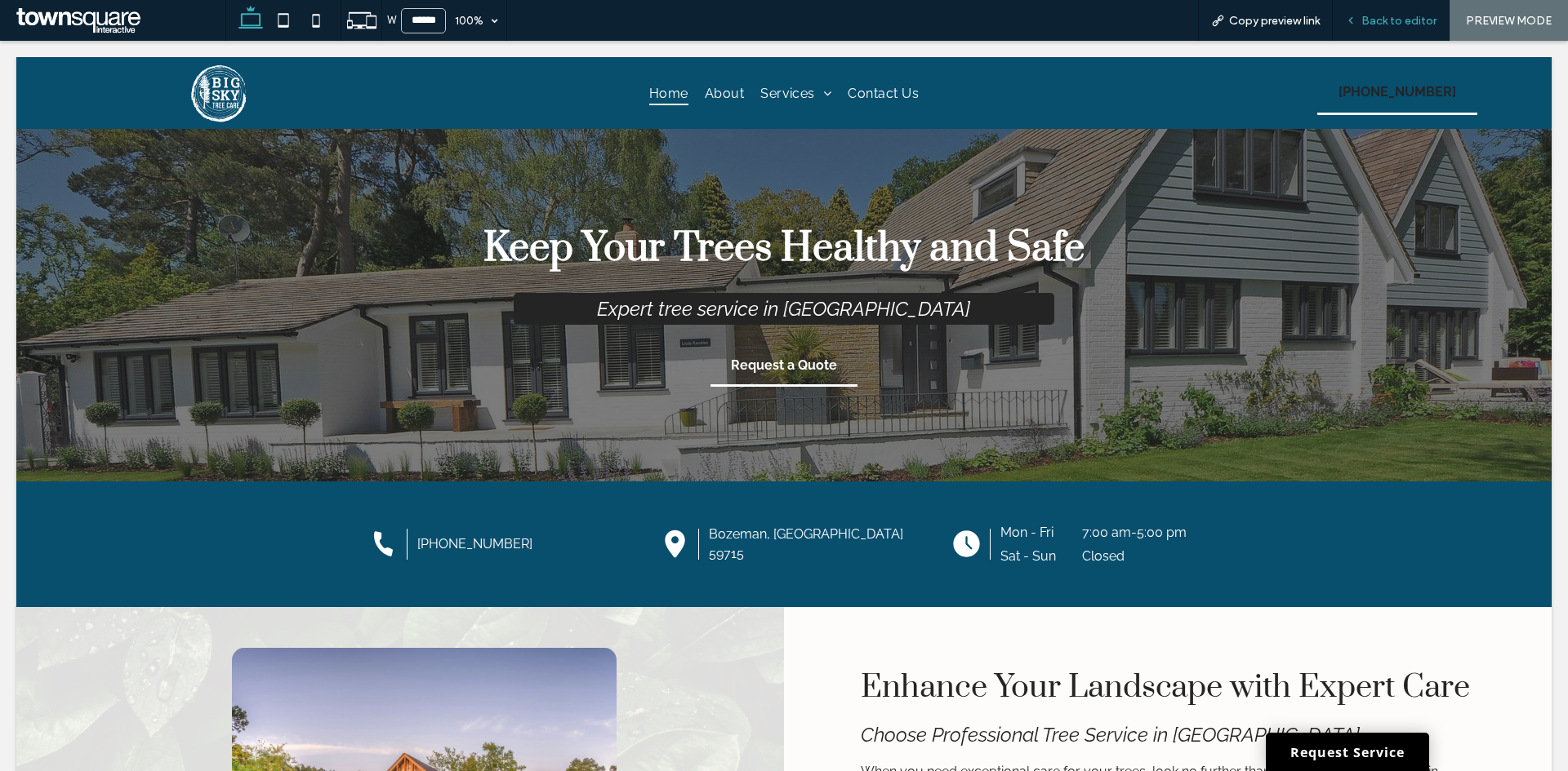
click at [1368, 15] on span "Back to editor" at bounding box center [1399, 21] width 76 height 14
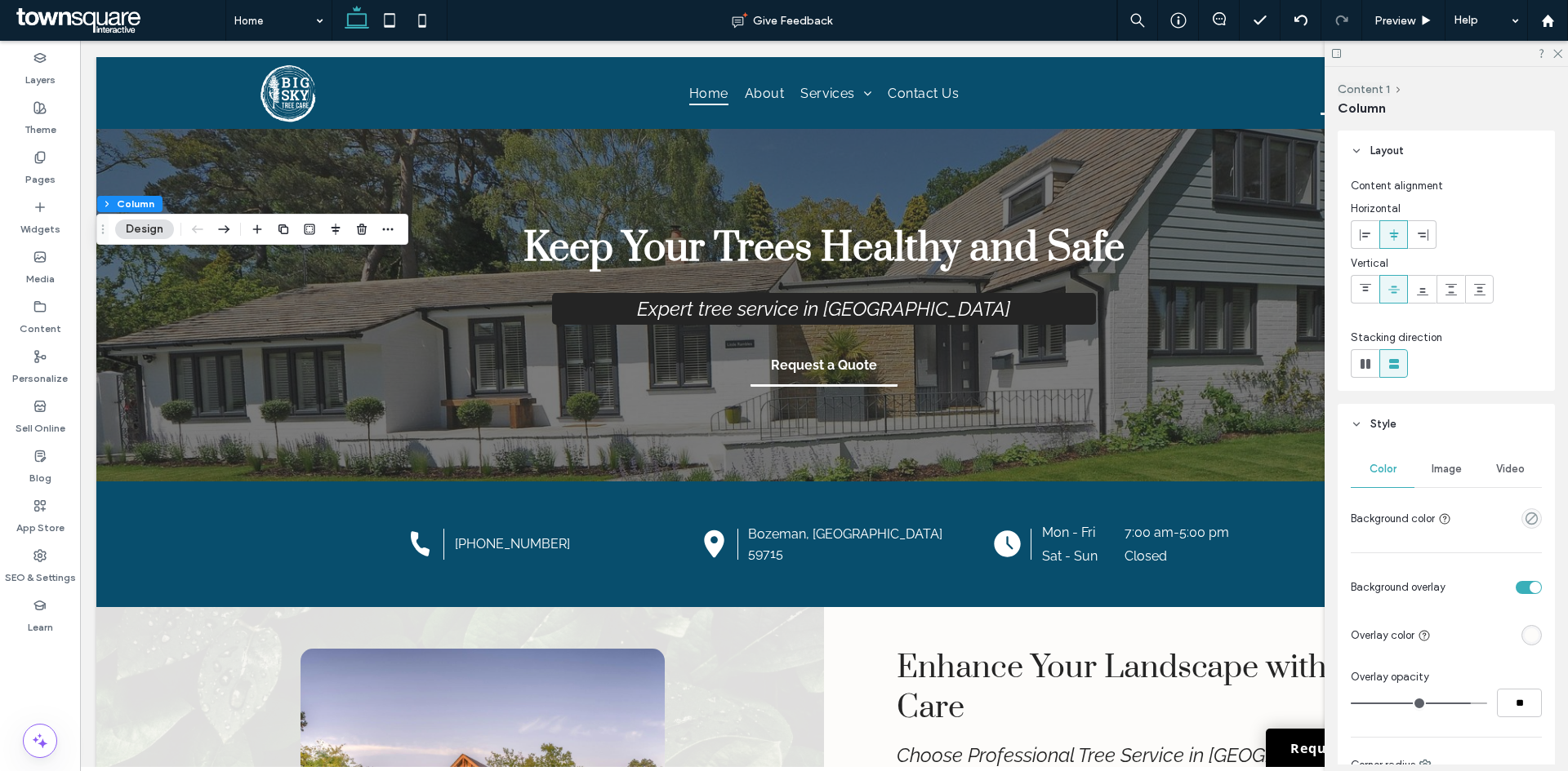
click at [1454, 462] on div "Image" at bounding box center [1445, 469] width 63 height 36
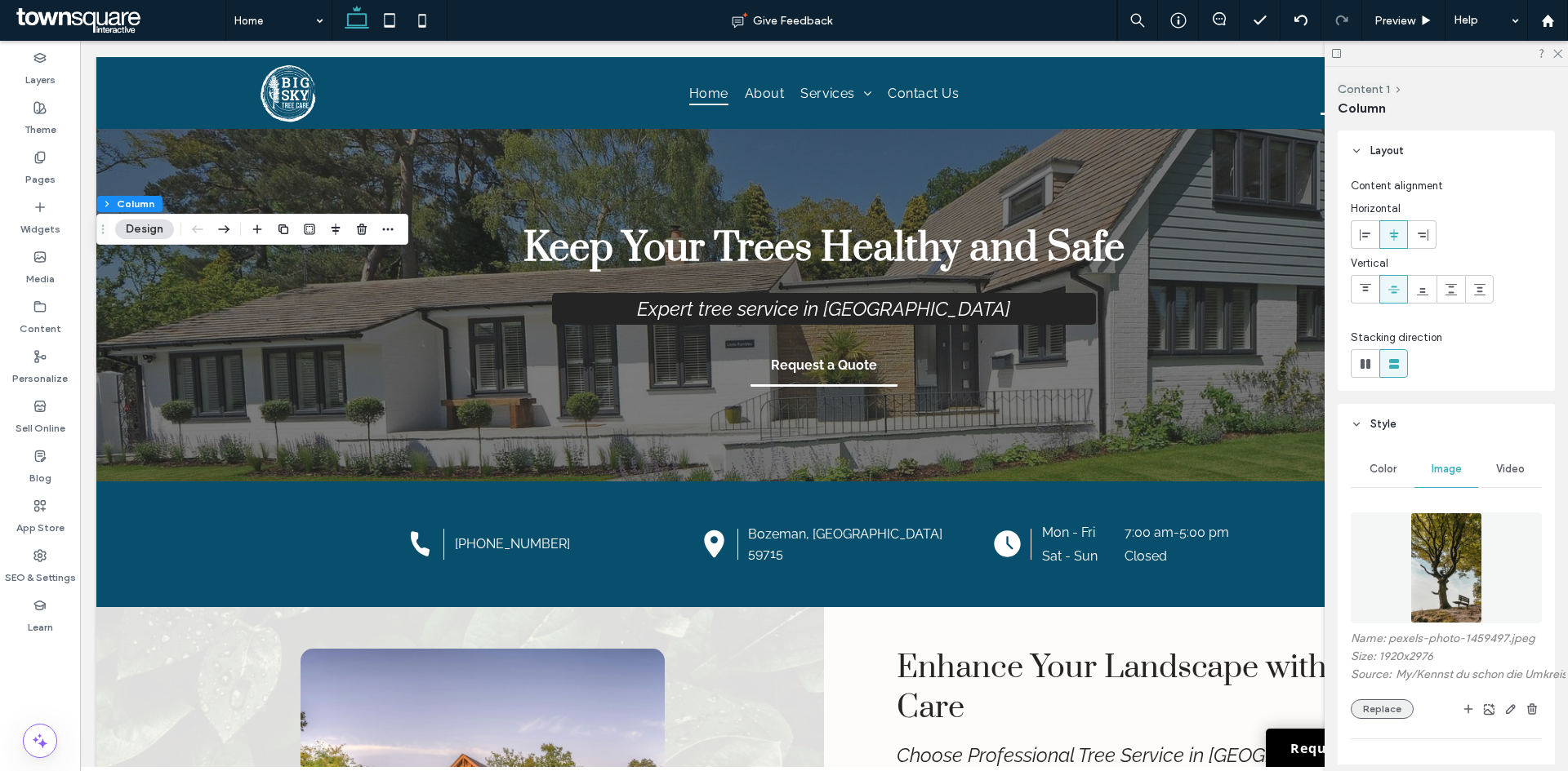
click at [1364, 719] on button "Replace" at bounding box center [1382, 709] width 63 height 20
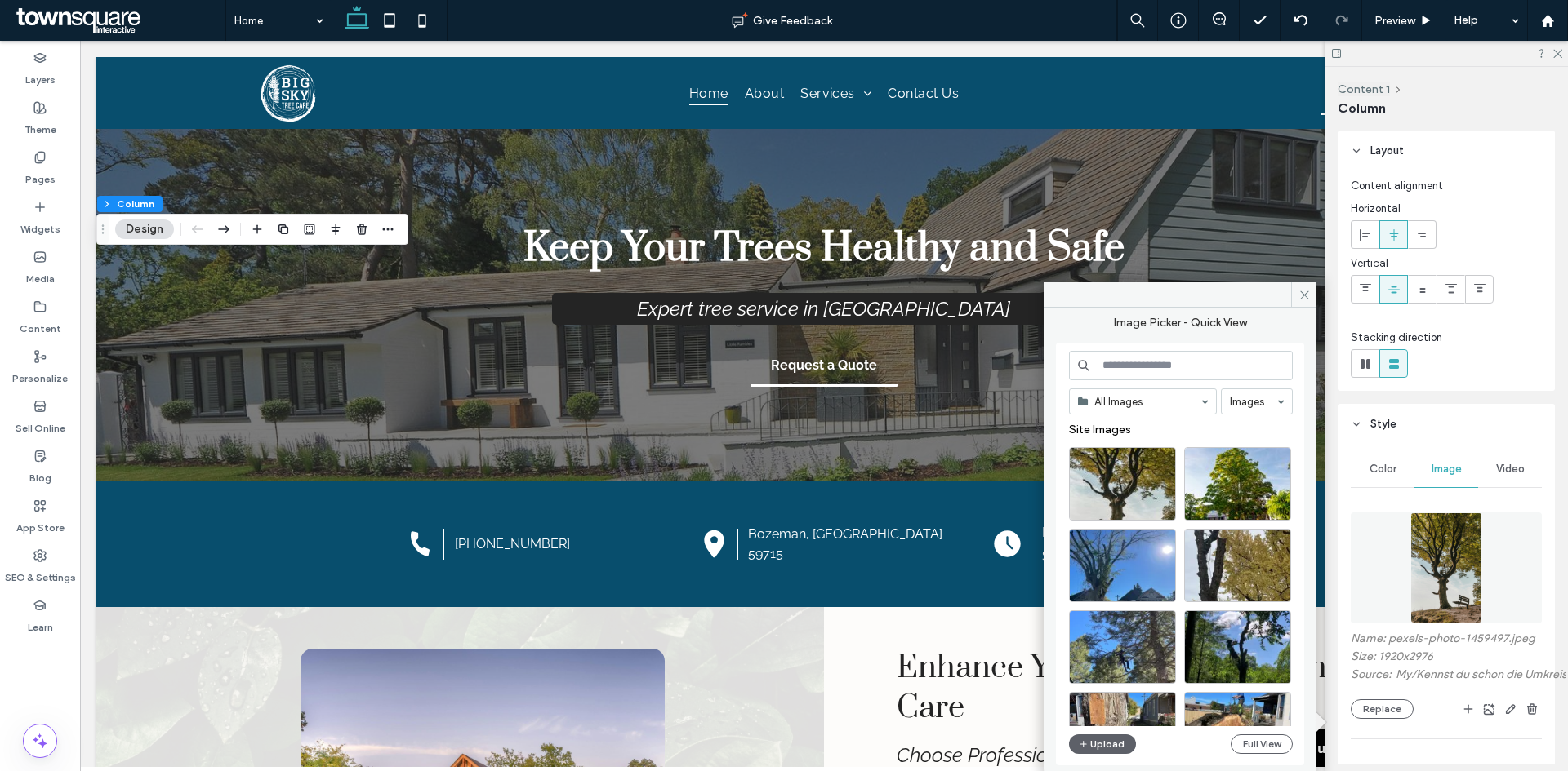
click at [1124, 364] on input at bounding box center [1180, 365] width 224 height 29
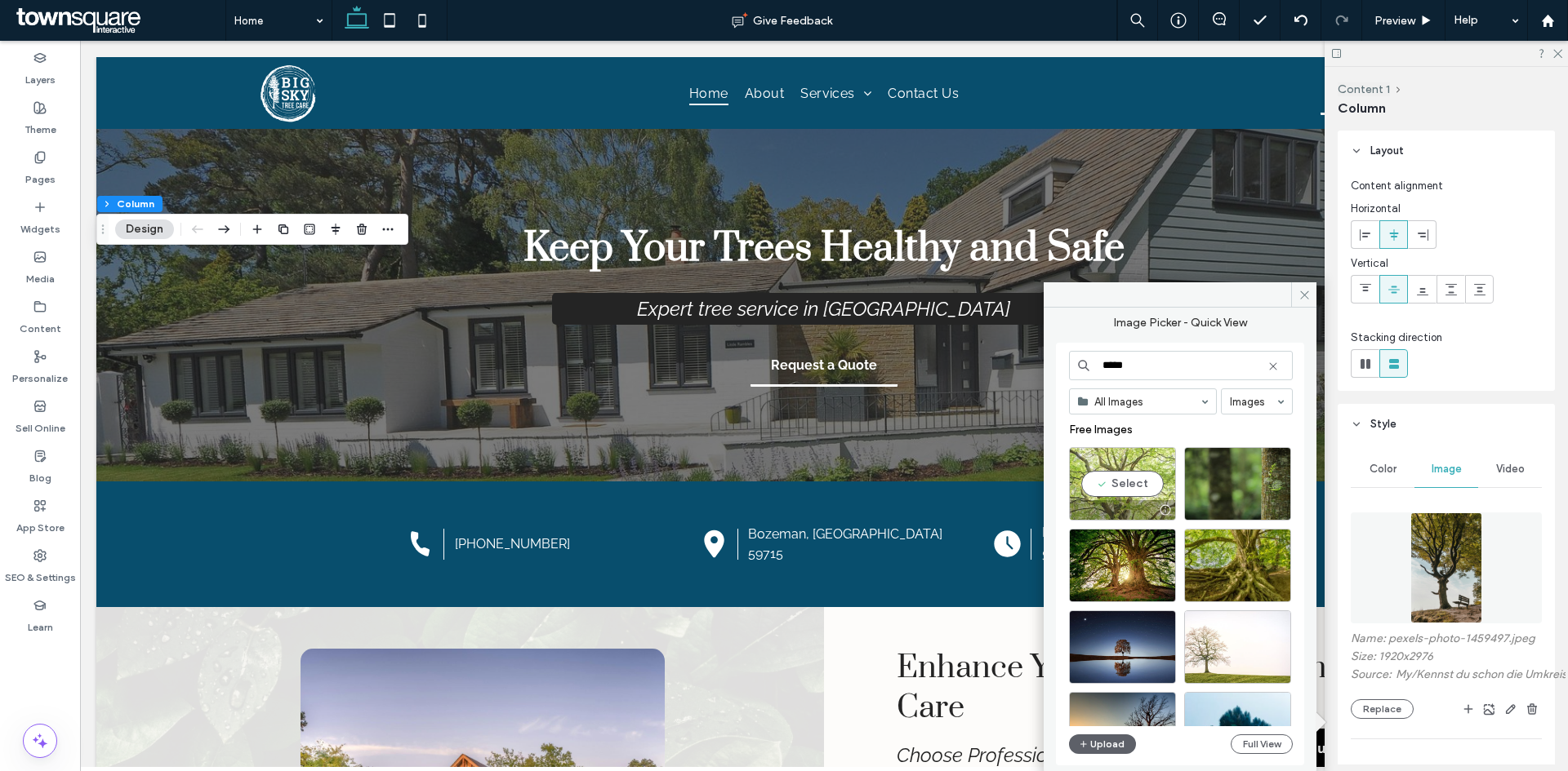
type input "****"
click at [1129, 491] on div "Select" at bounding box center [1121, 484] width 107 height 74
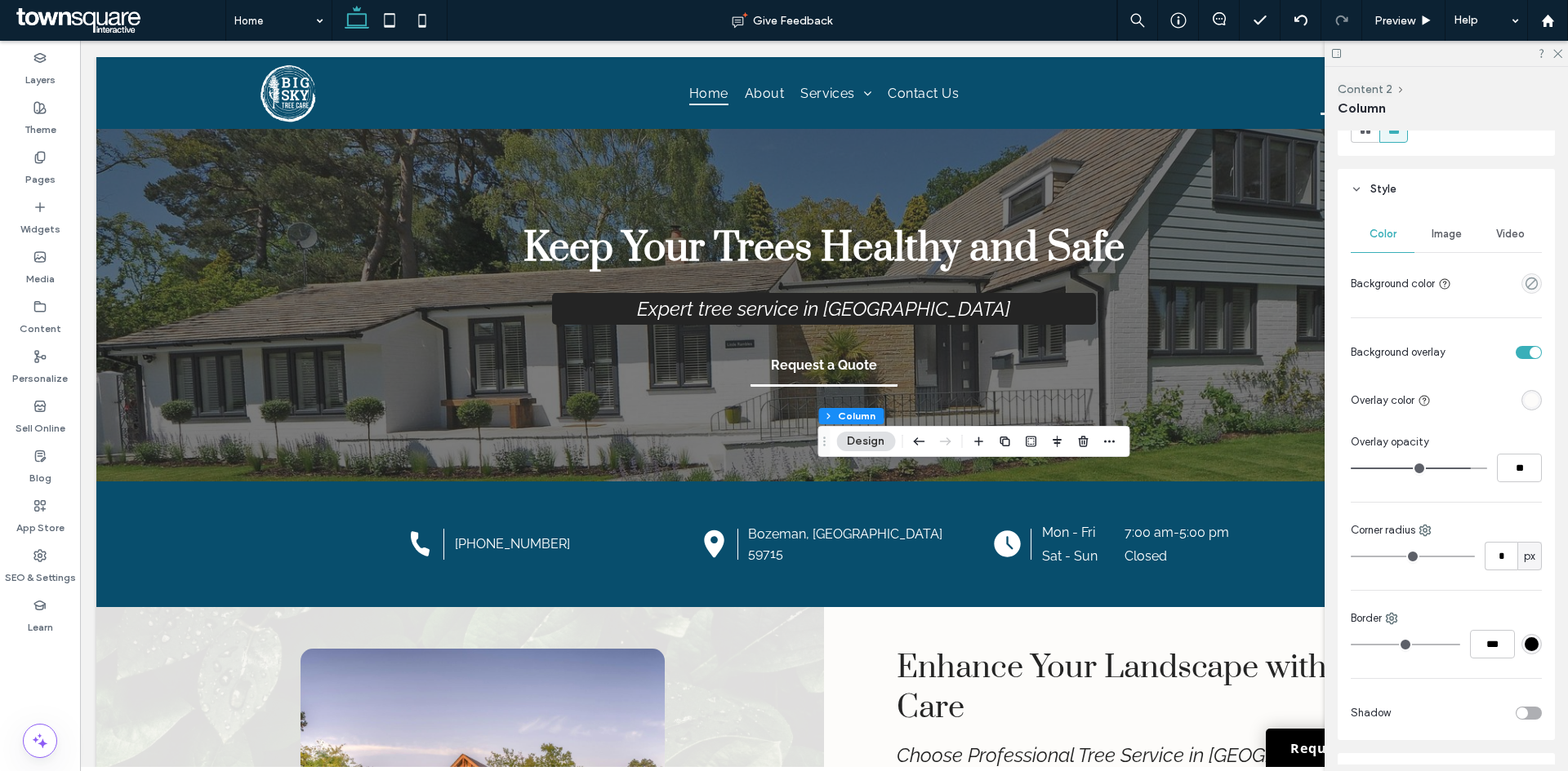
scroll to position [244, 0]
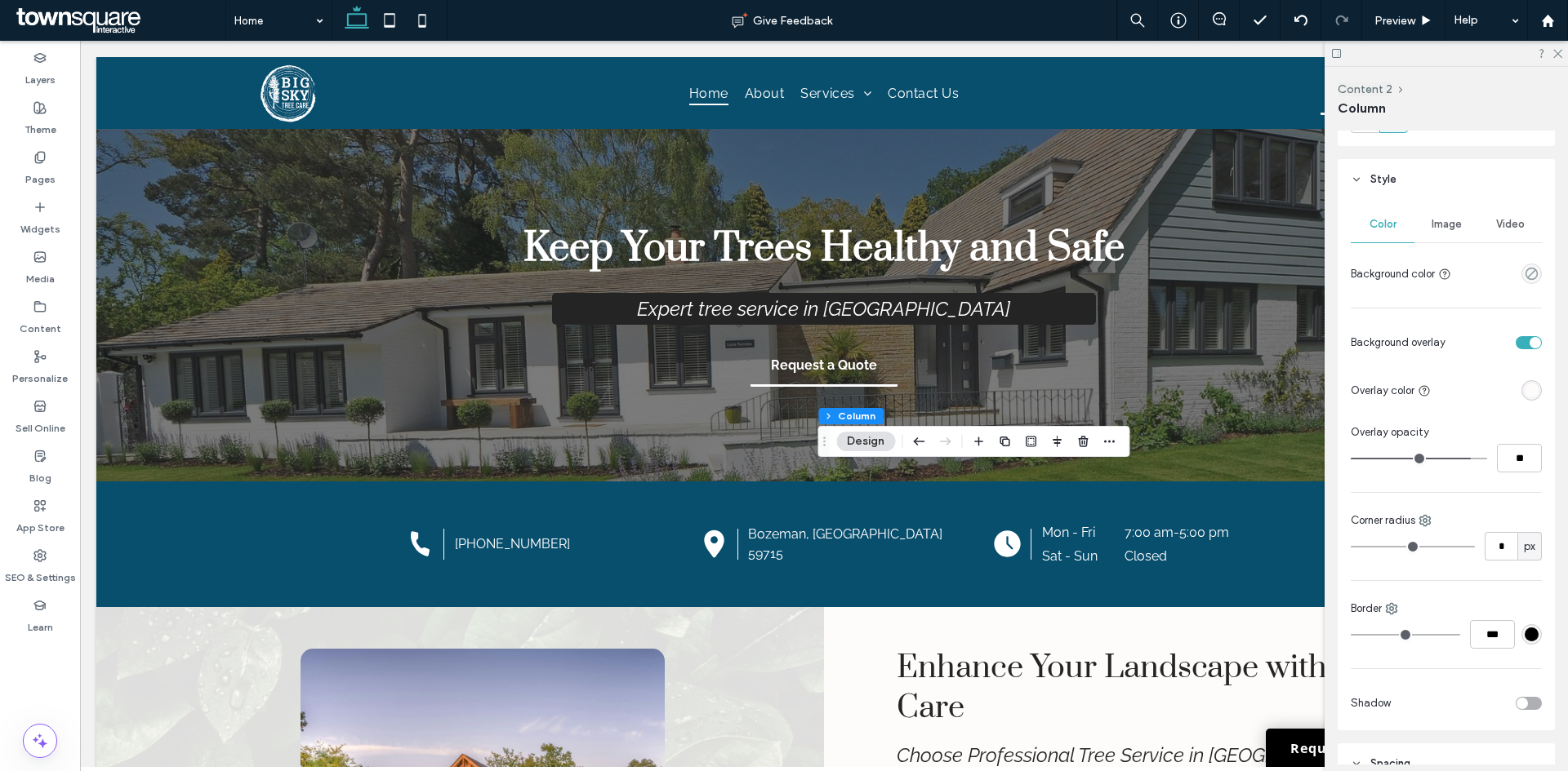
click at [1446, 219] on span "Image" at bounding box center [1446, 225] width 30 height 13
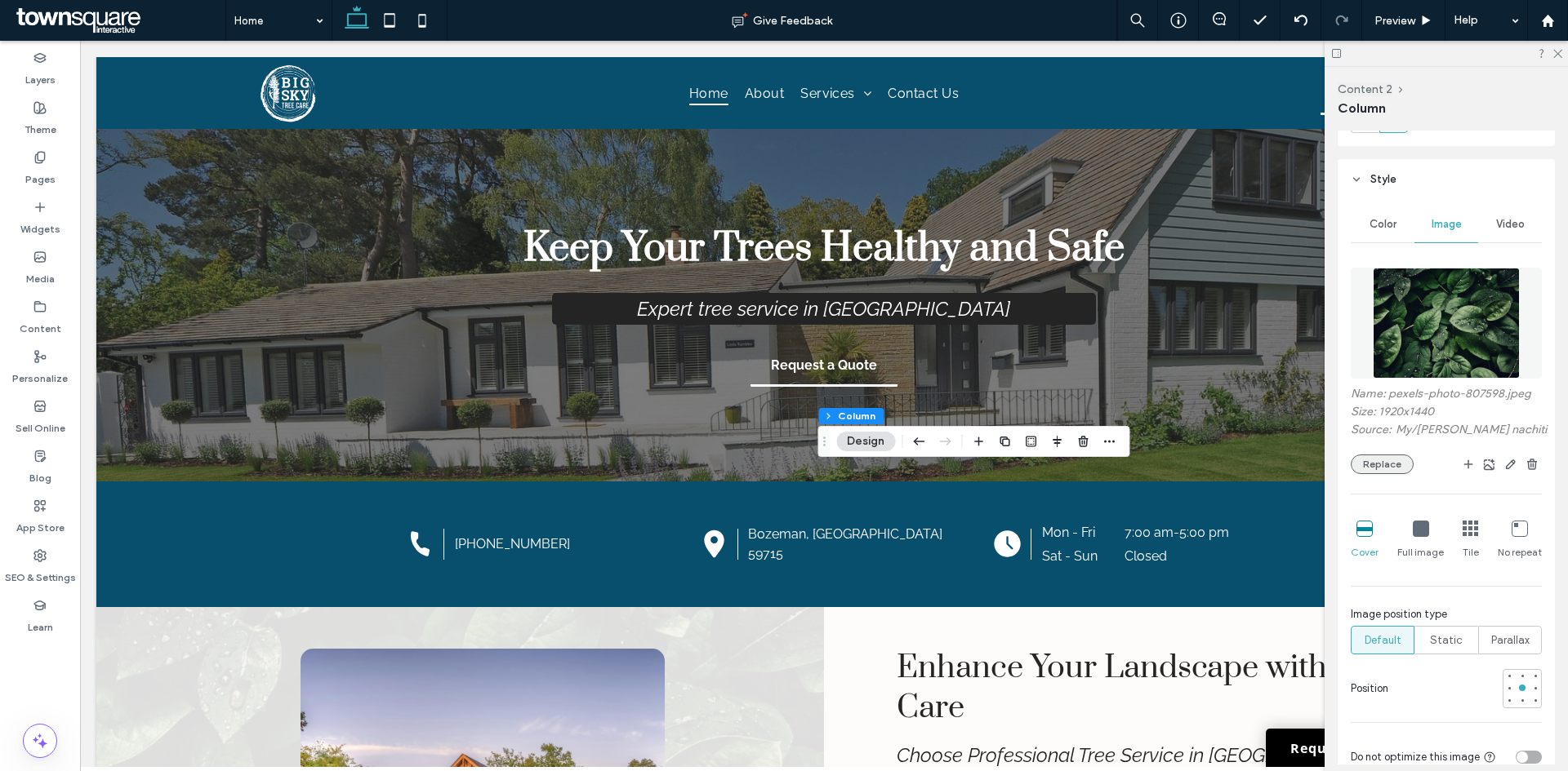
click at [1387, 468] on button "Replace" at bounding box center [1382, 464] width 63 height 20
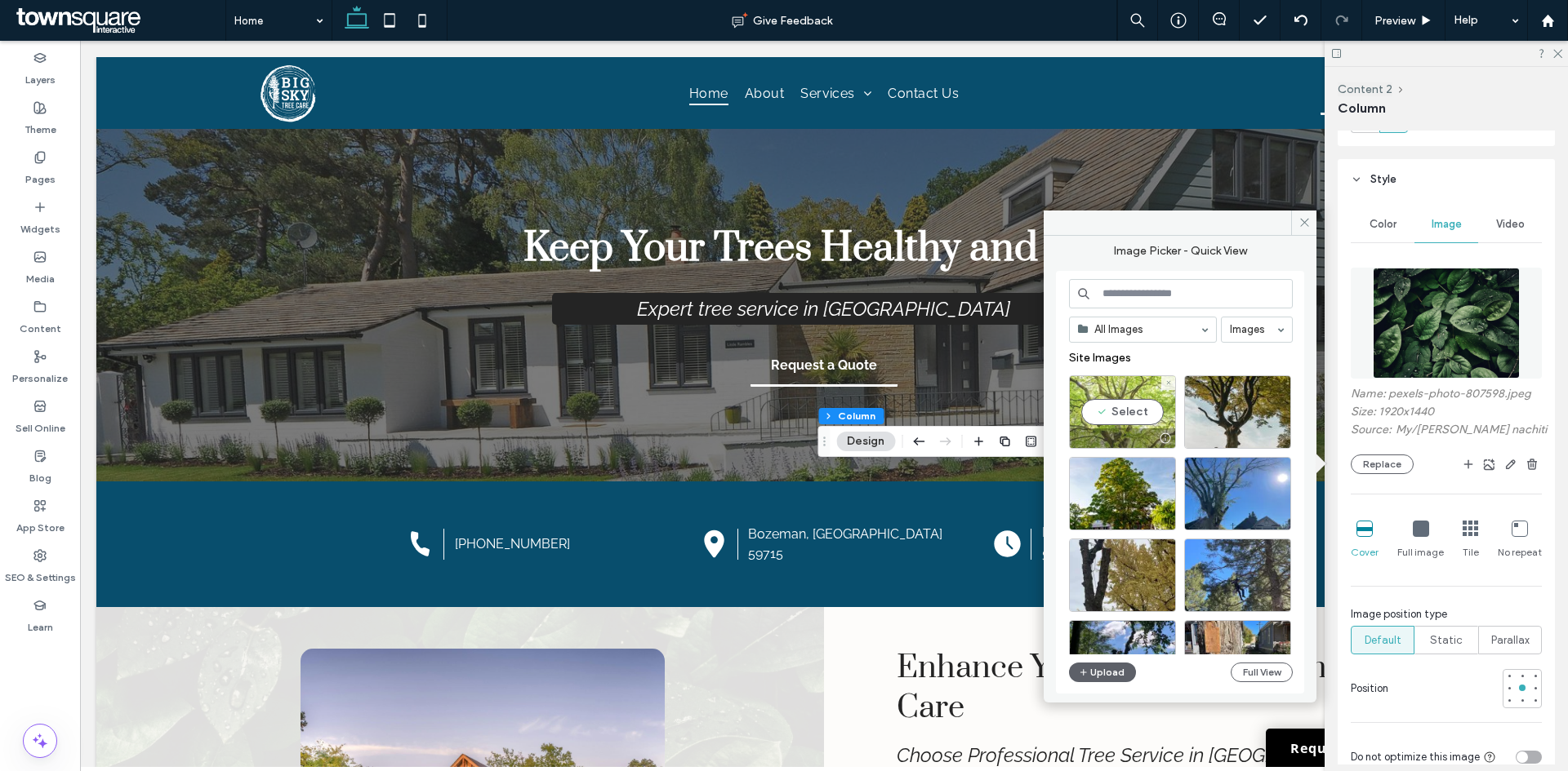
click at [1126, 413] on div "Select" at bounding box center [1121, 412] width 107 height 74
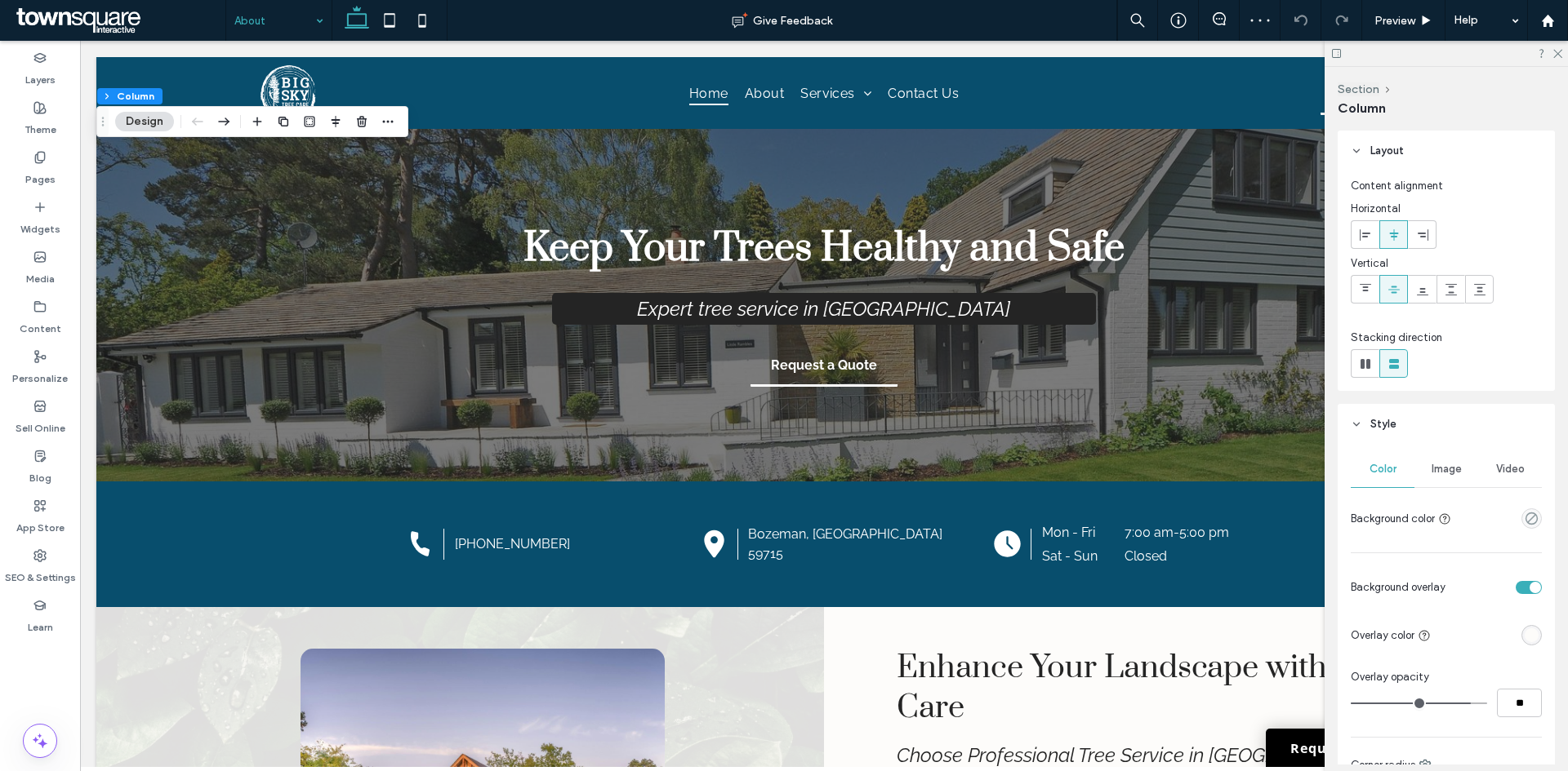
click at [1449, 469] on span "Image" at bounding box center [1446, 469] width 30 height 13
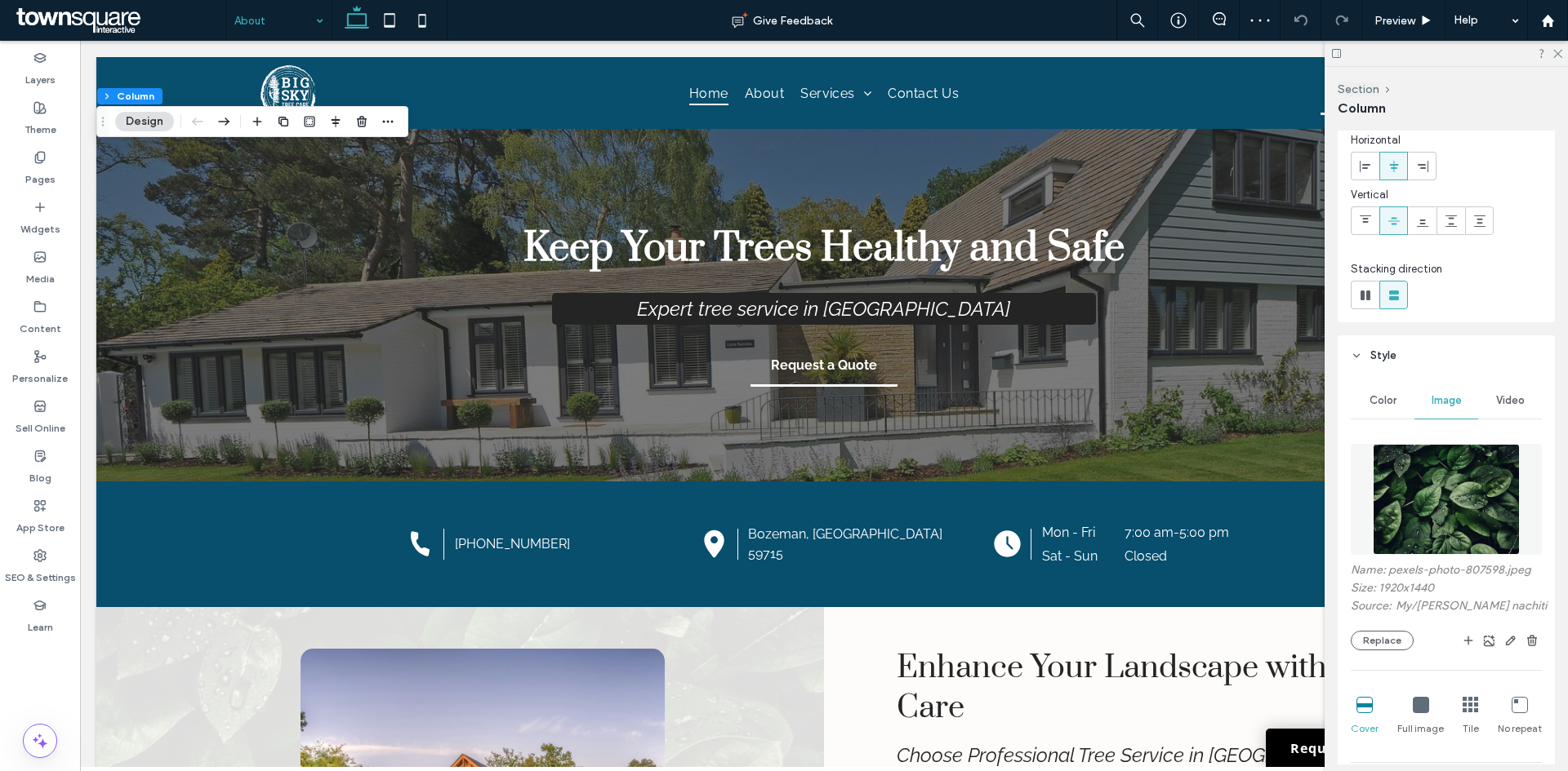
scroll to position [163, 0]
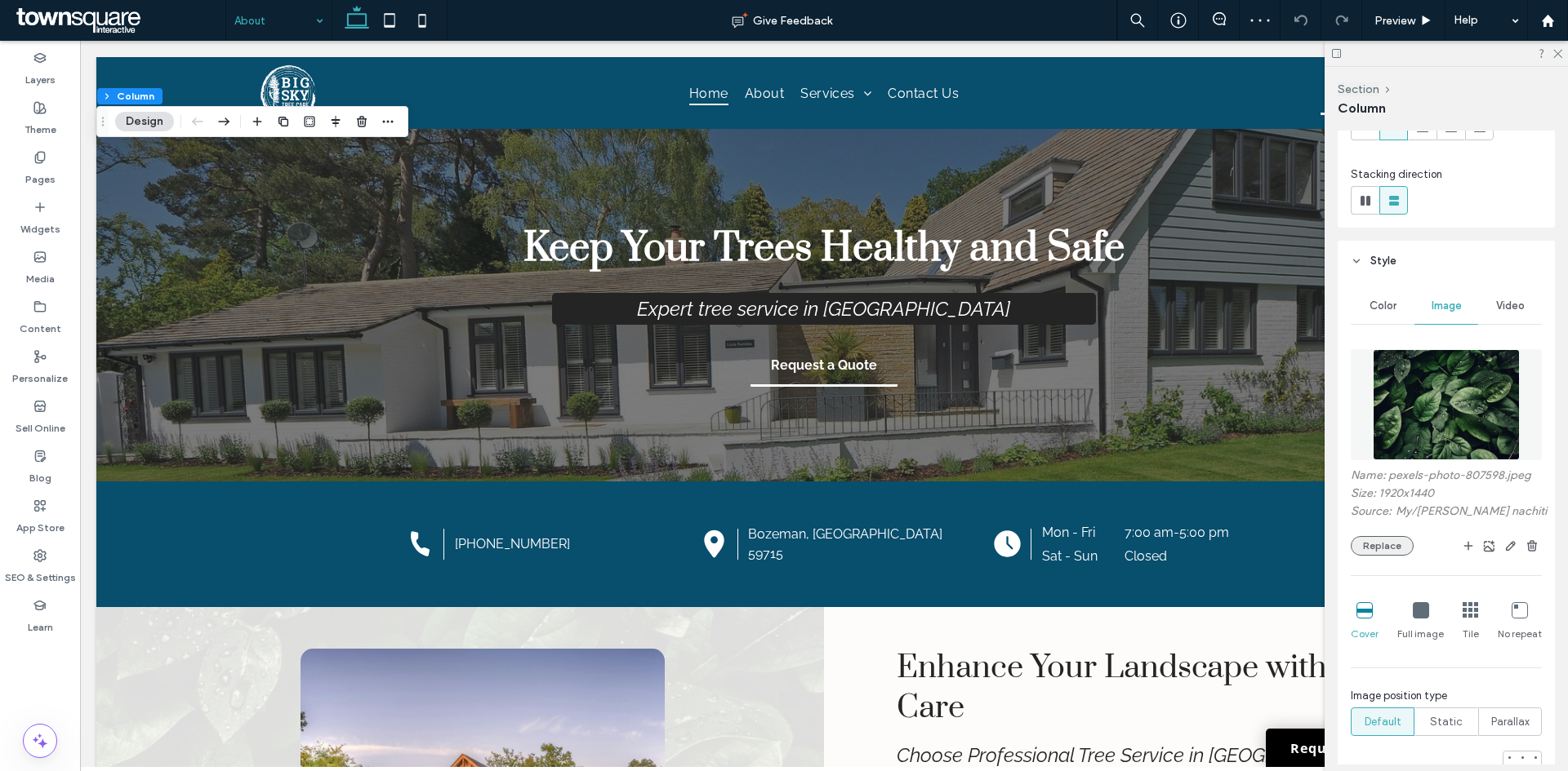
click at [1385, 544] on button "Replace" at bounding box center [1382, 545] width 63 height 20
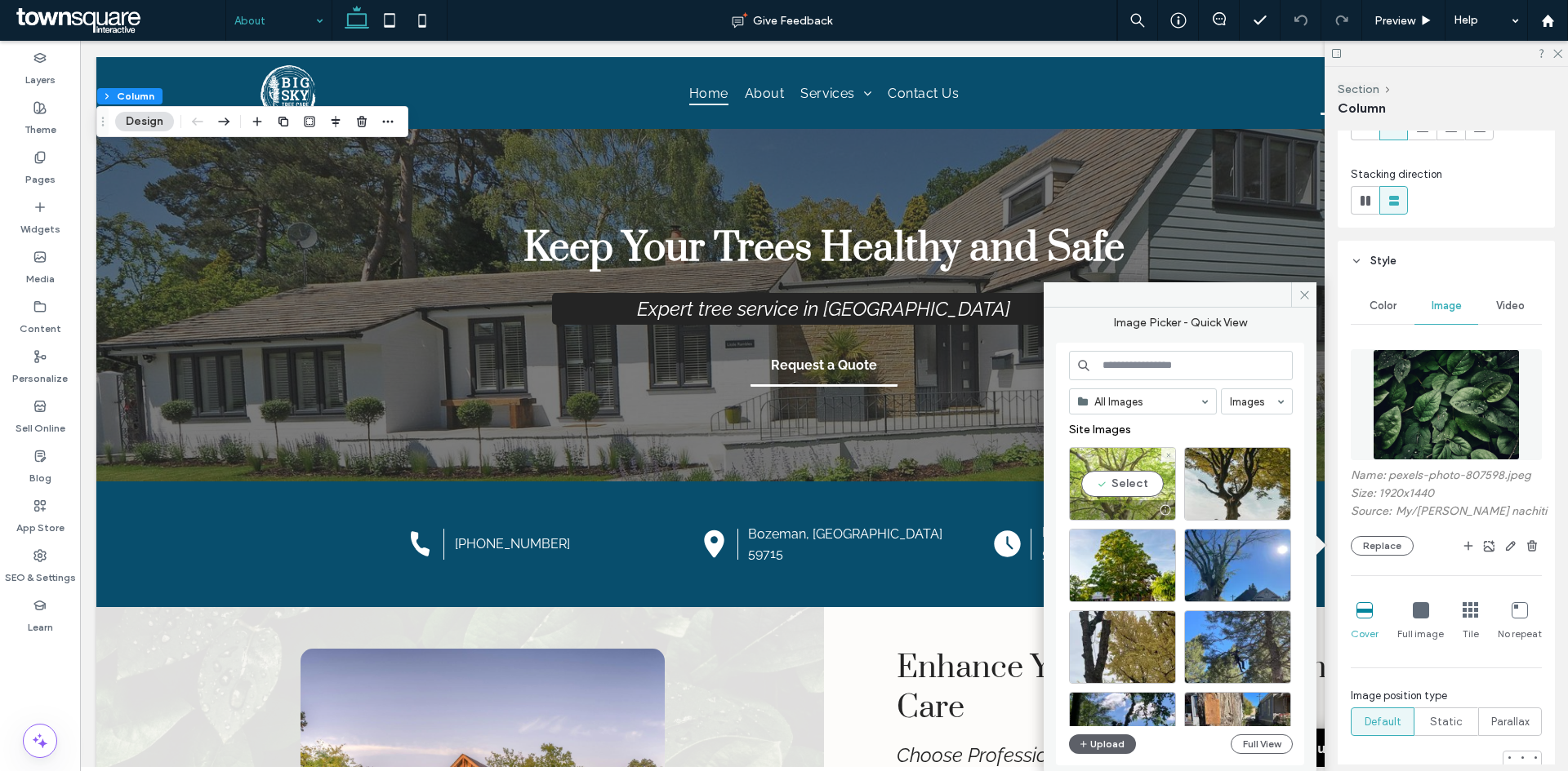
click at [1133, 475] on div "Select" at bounding box center [1121, 484] width 107 height 74
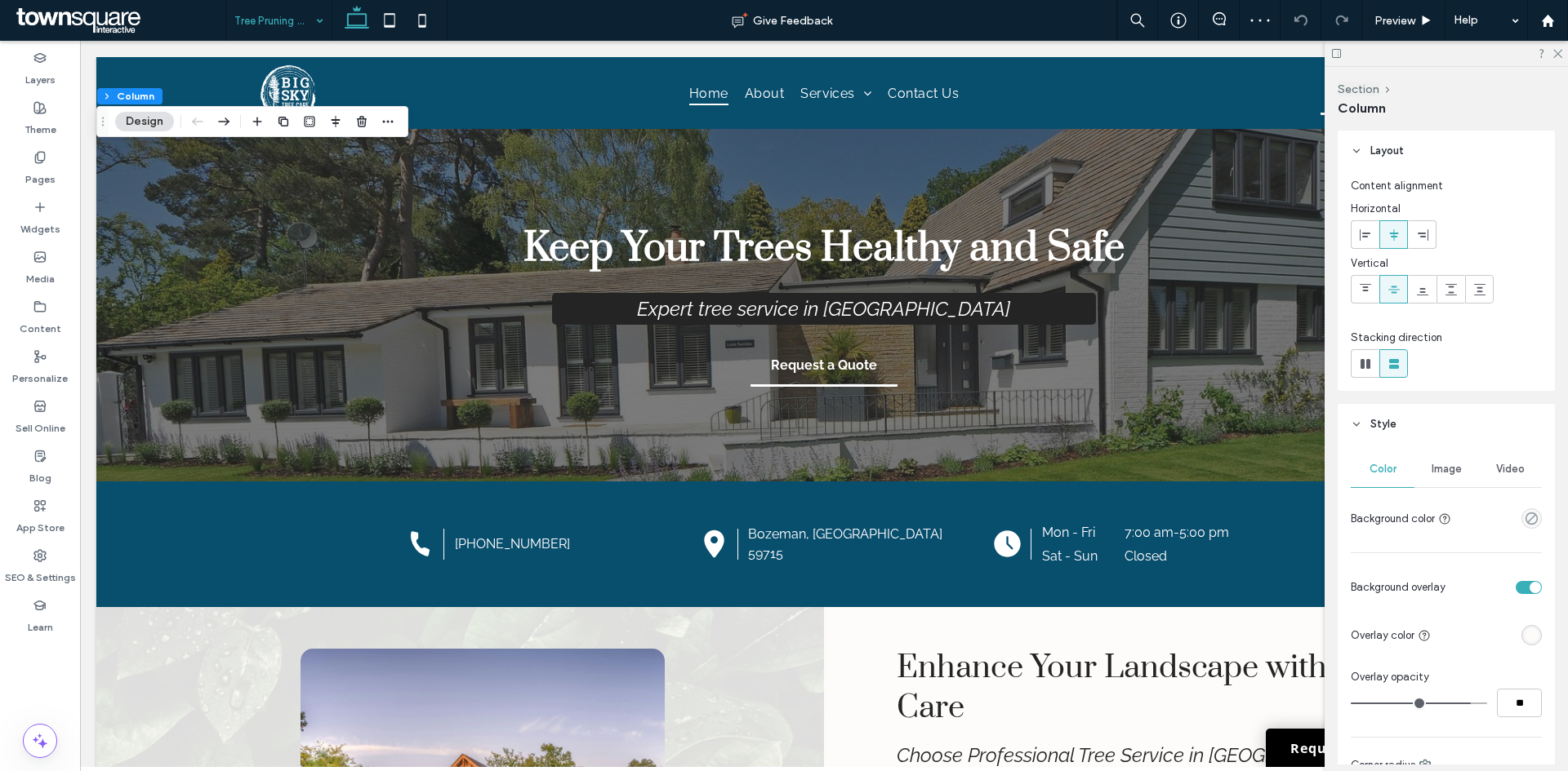
click at [1435, 467] on span "Image" at bounding box center [1446, 469] width 30 height 13
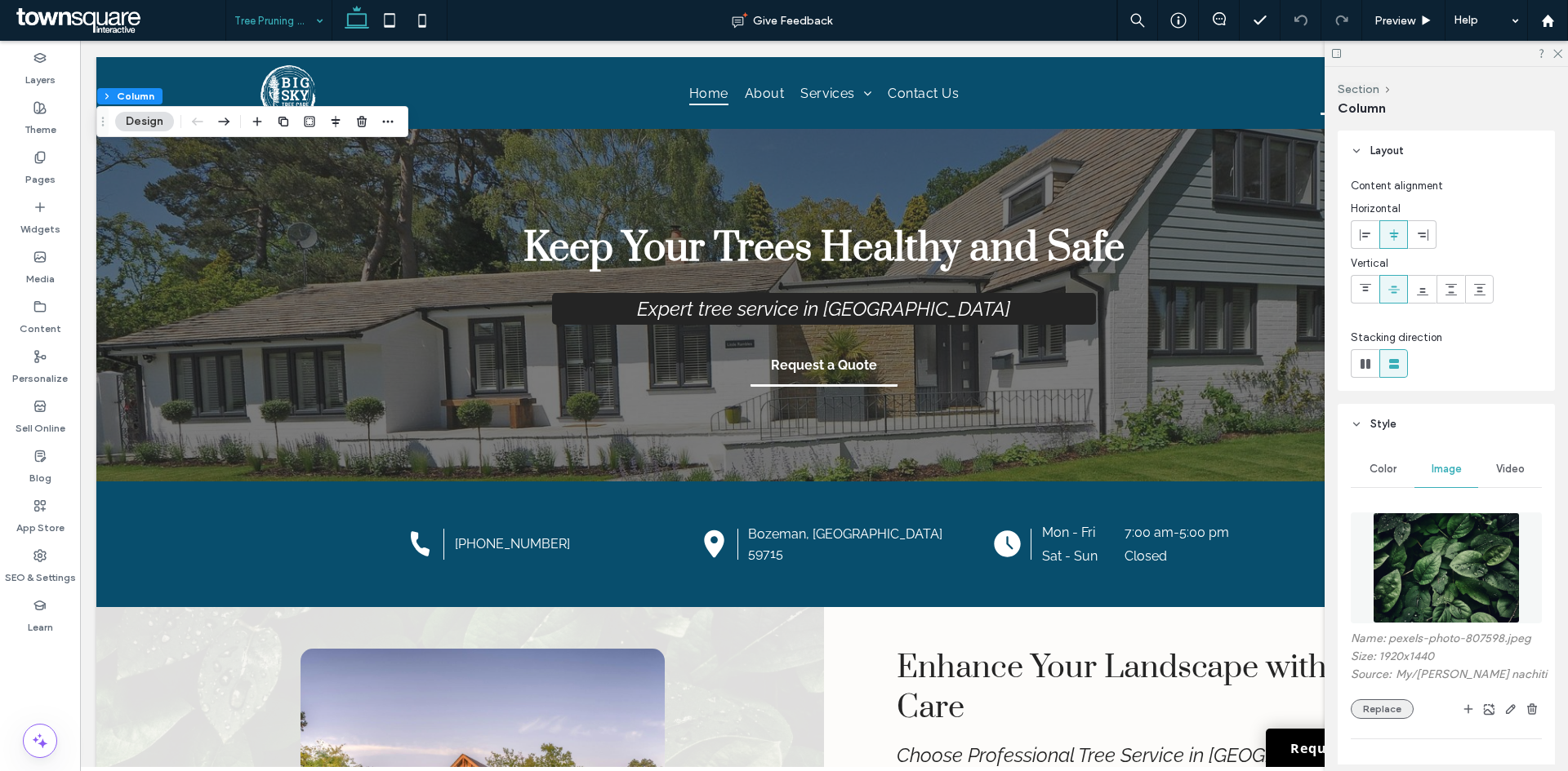
click at [1388, 706] on button "Replace" at bounding box center [1382, 709] width 63 height 20
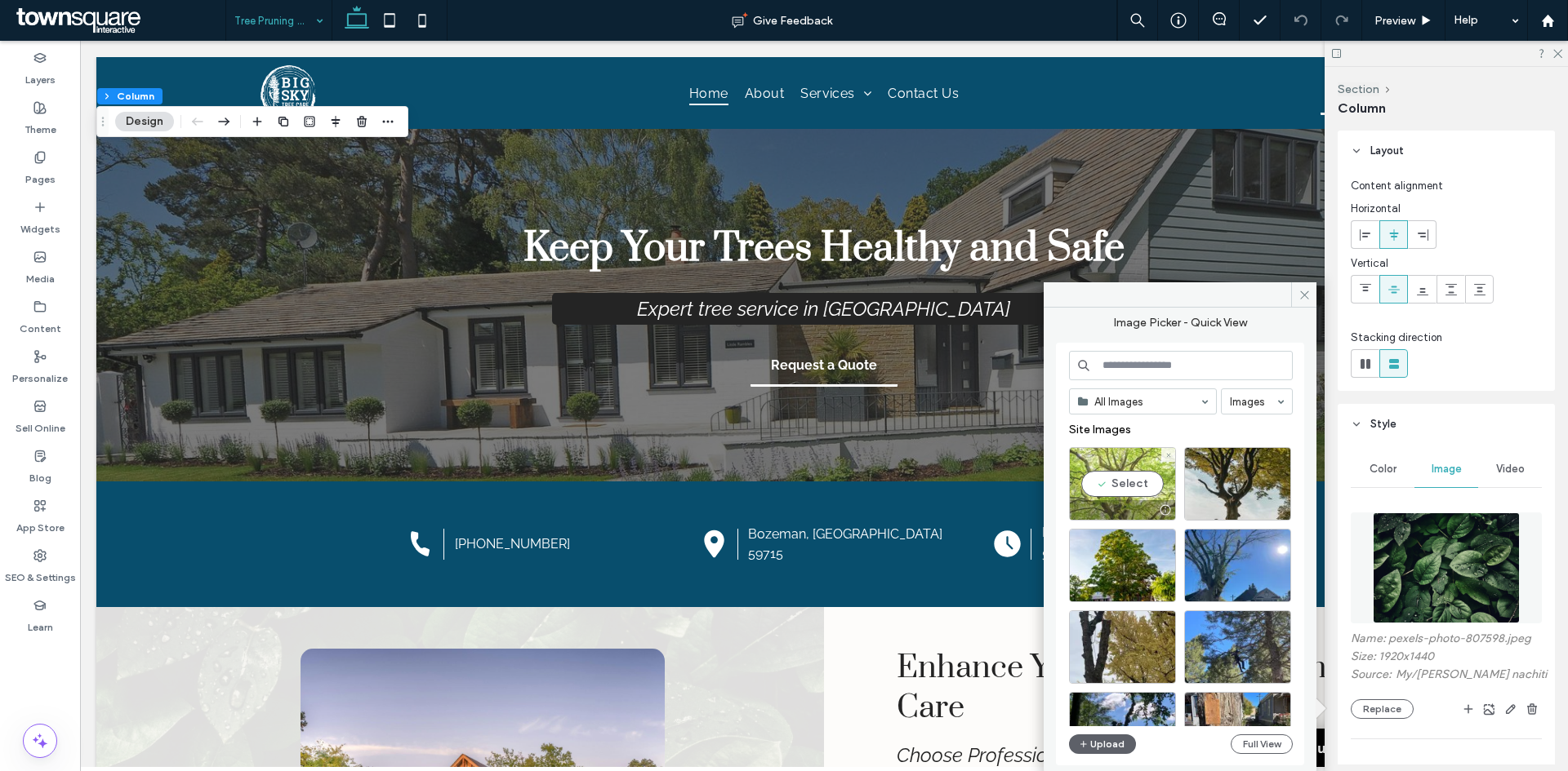
click at [1120, 479] on div "Select" at bounding box center [1121, 484] width 107 height 74
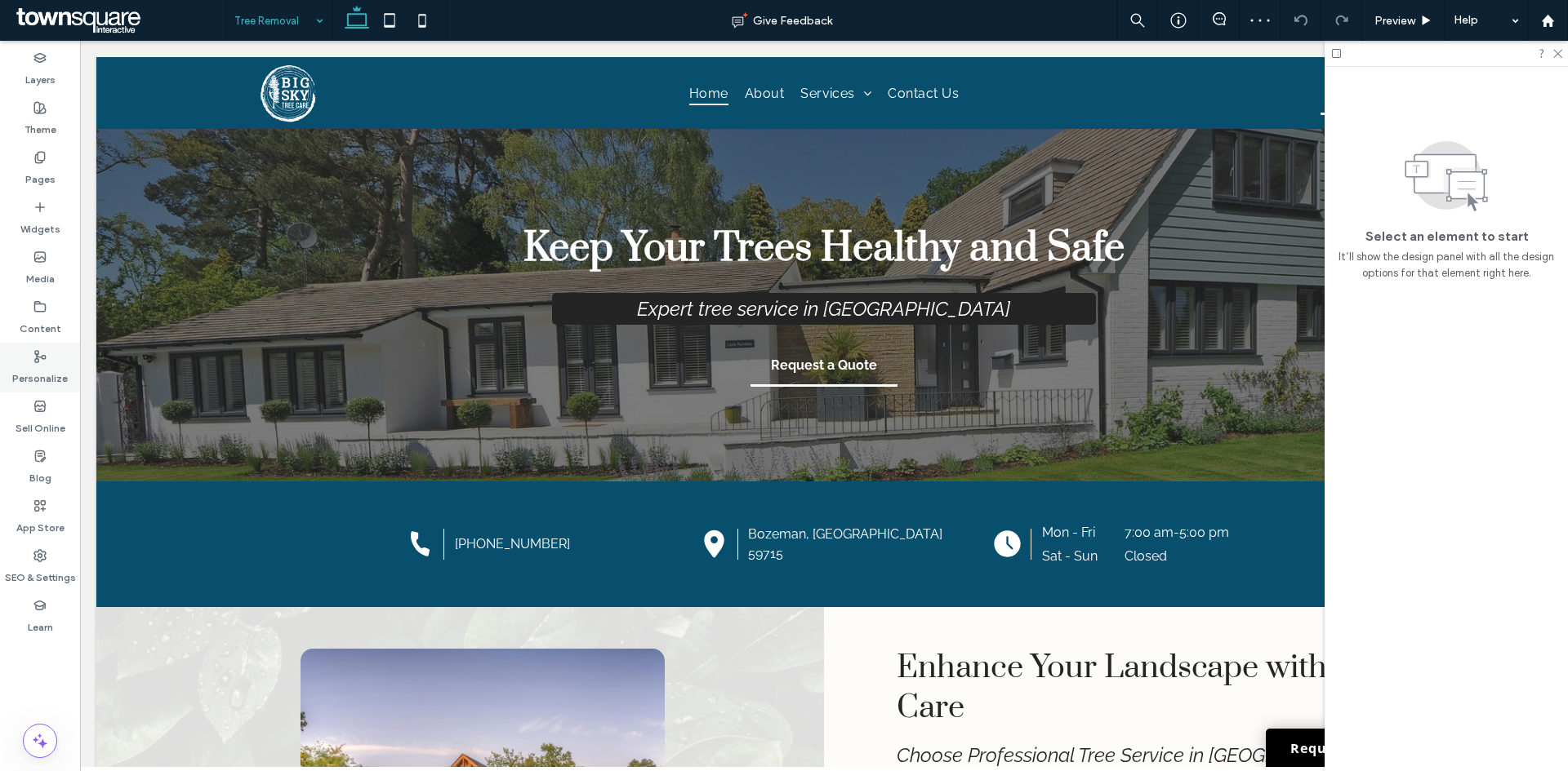
click at [69, 362] on div "Personalize" at bounding box center [40, 367] width 80 height 50
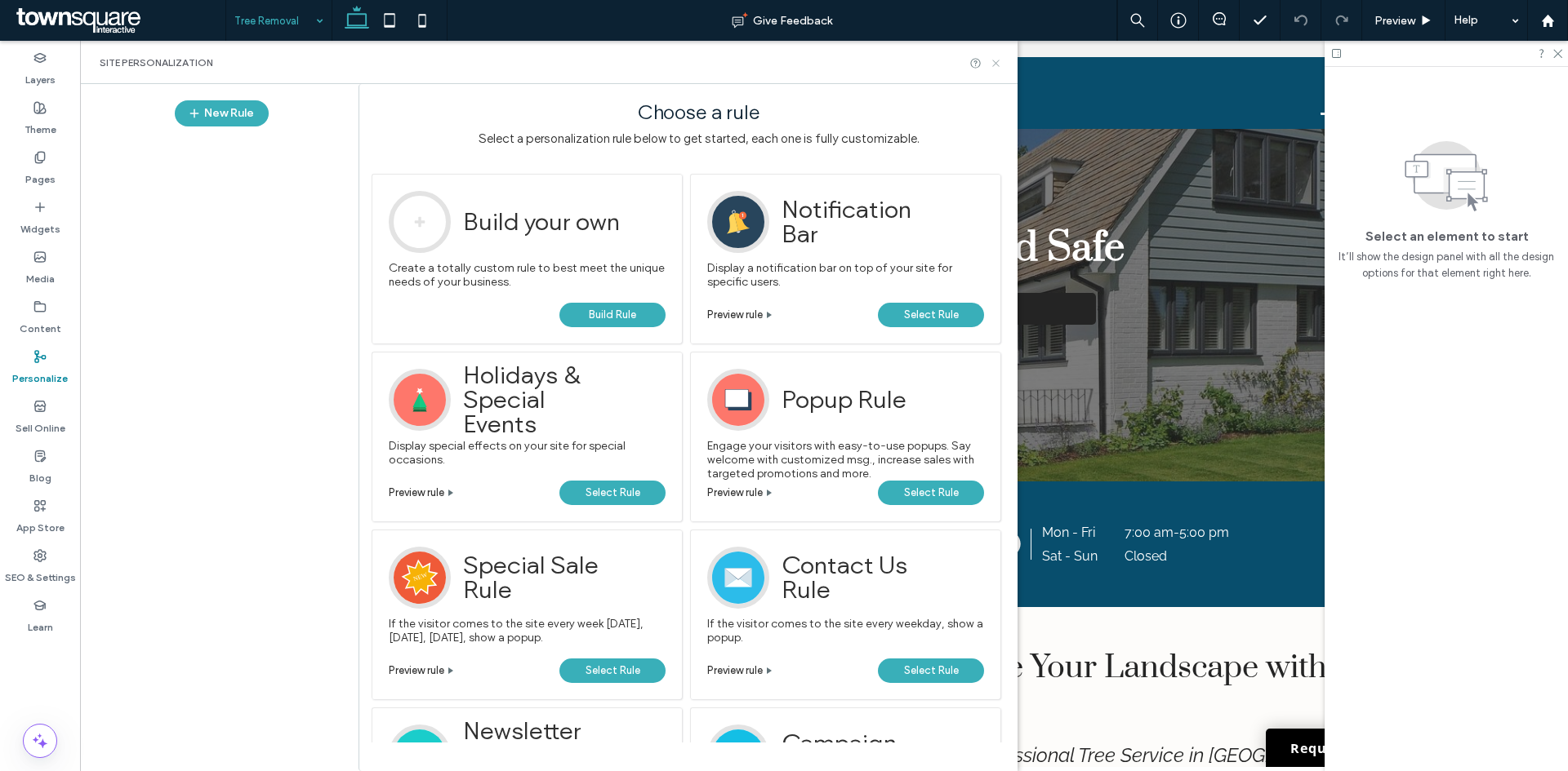
click at [997, 61] on use at bounding box center [995, 62] width 7 height 7
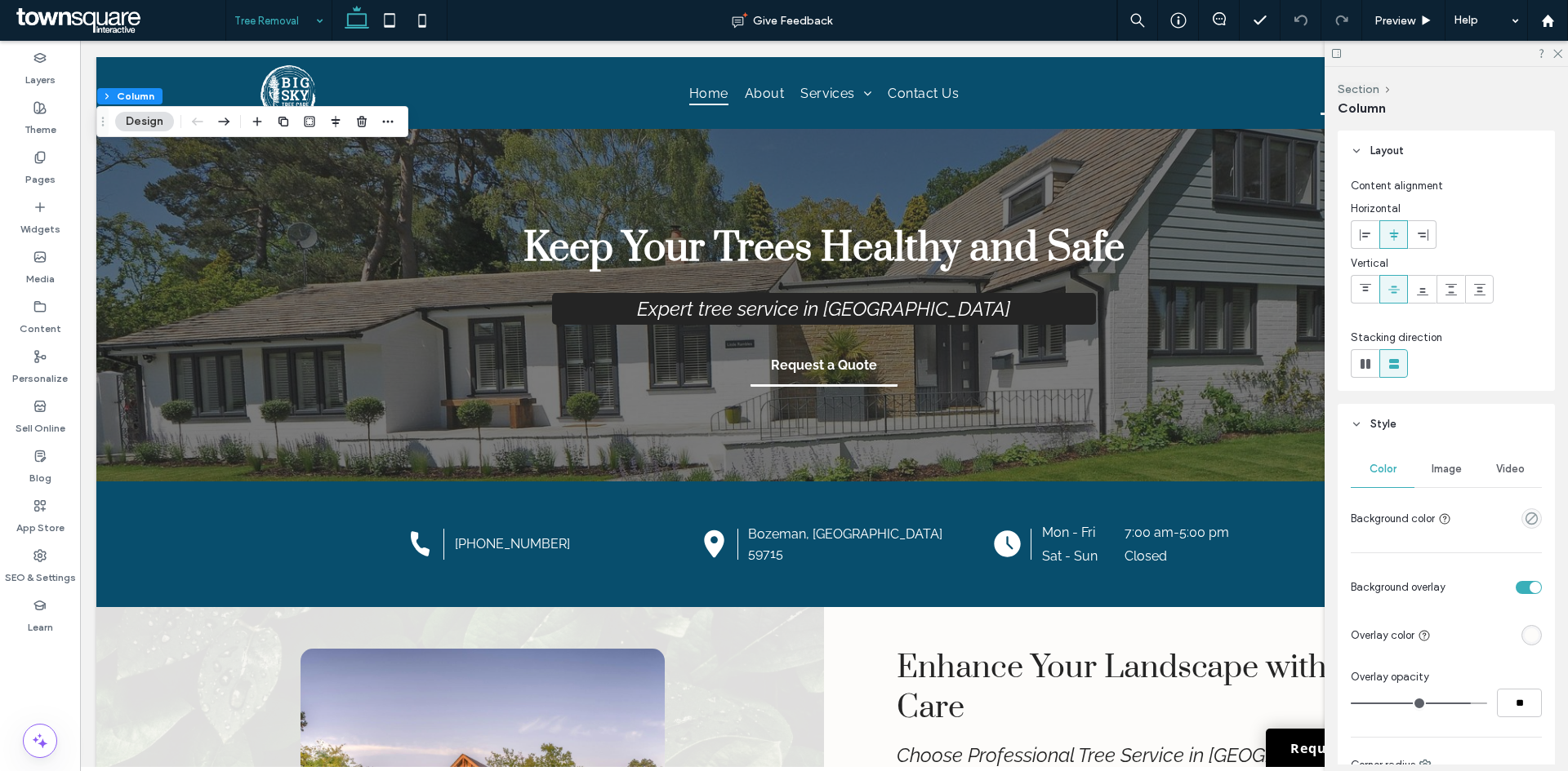
click at [1435, 469] on span "Image" at bounding box center [1446, 469] width 30 height 13
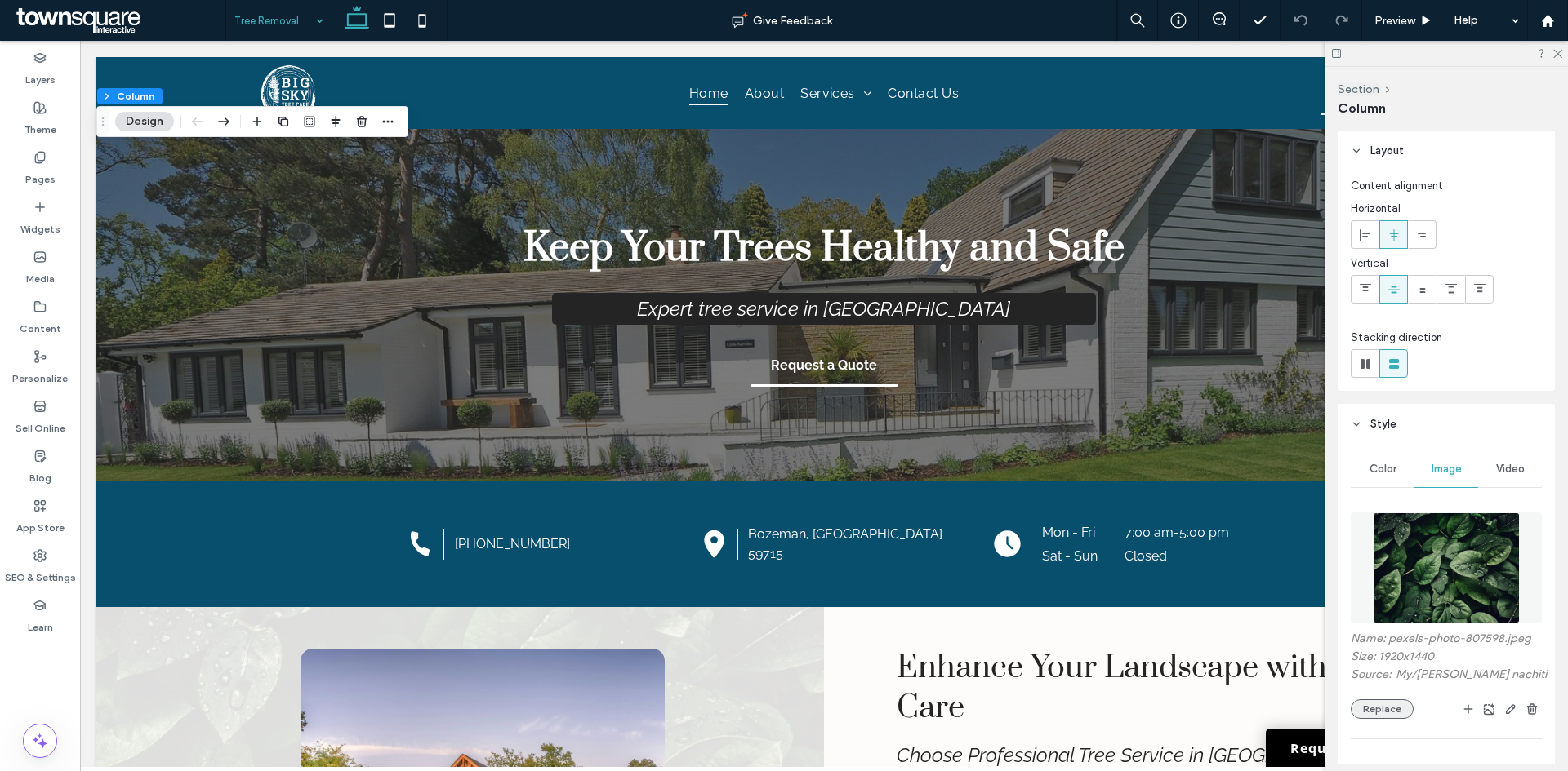
click at [1384, 712] on button "Replace" at bounding box center [1382, 709] width 63 height 20
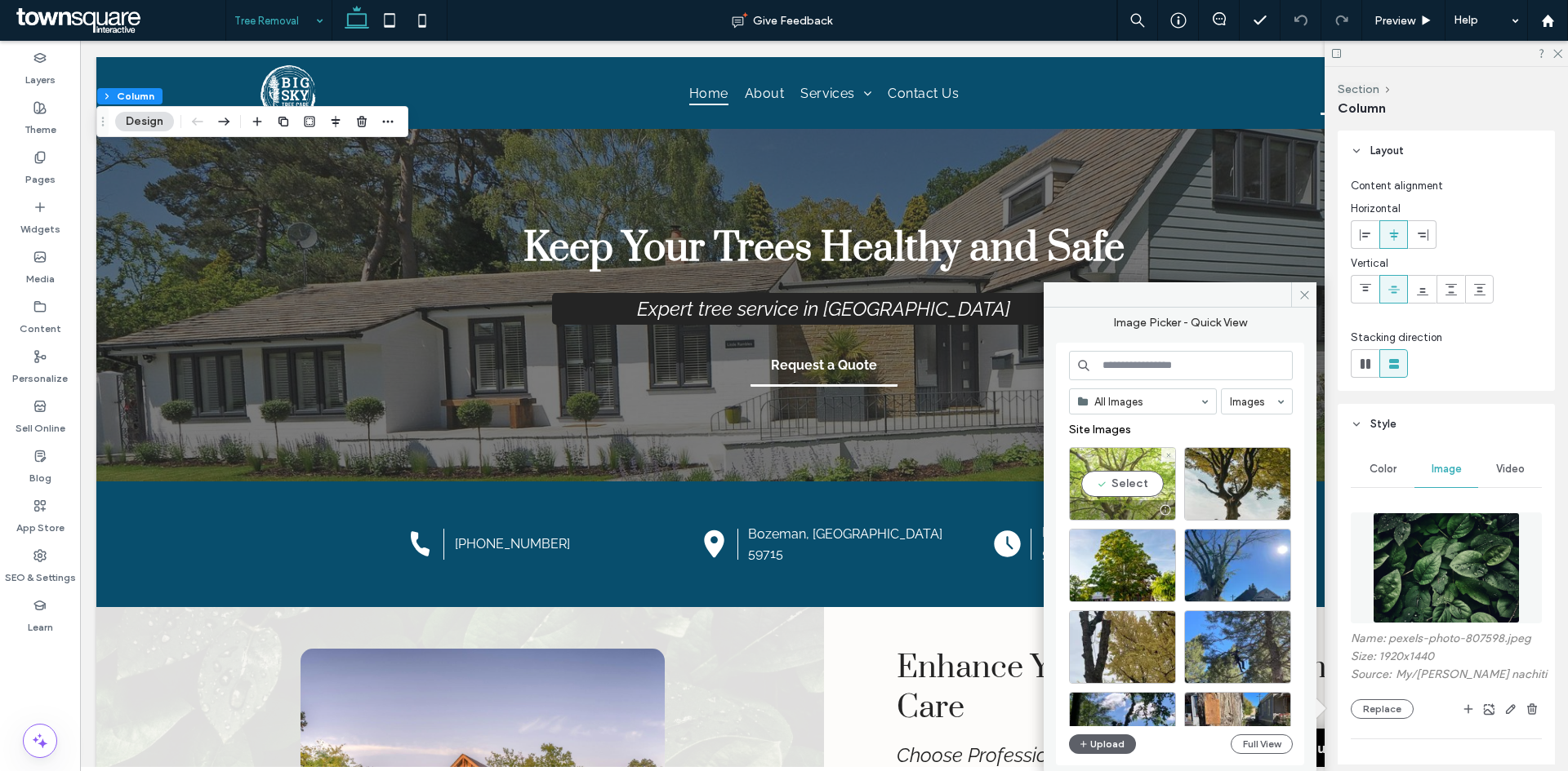
click at [1129, 477] on div "Select" at bounding box center [1121, 484] width 107 height 74
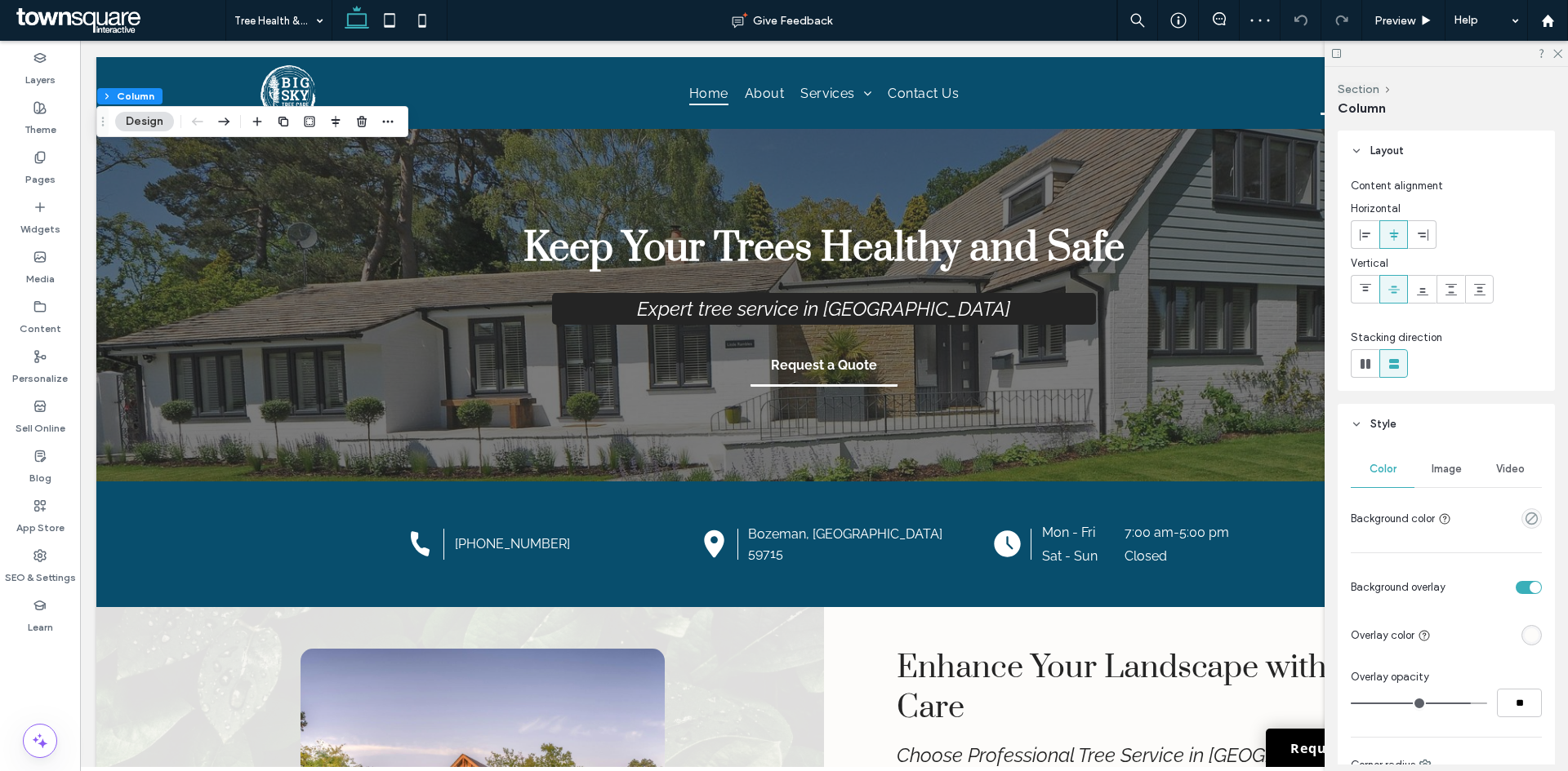
click at [1431, 472] on span "Image" at bounding box center [1446, 469] width 30 height 13
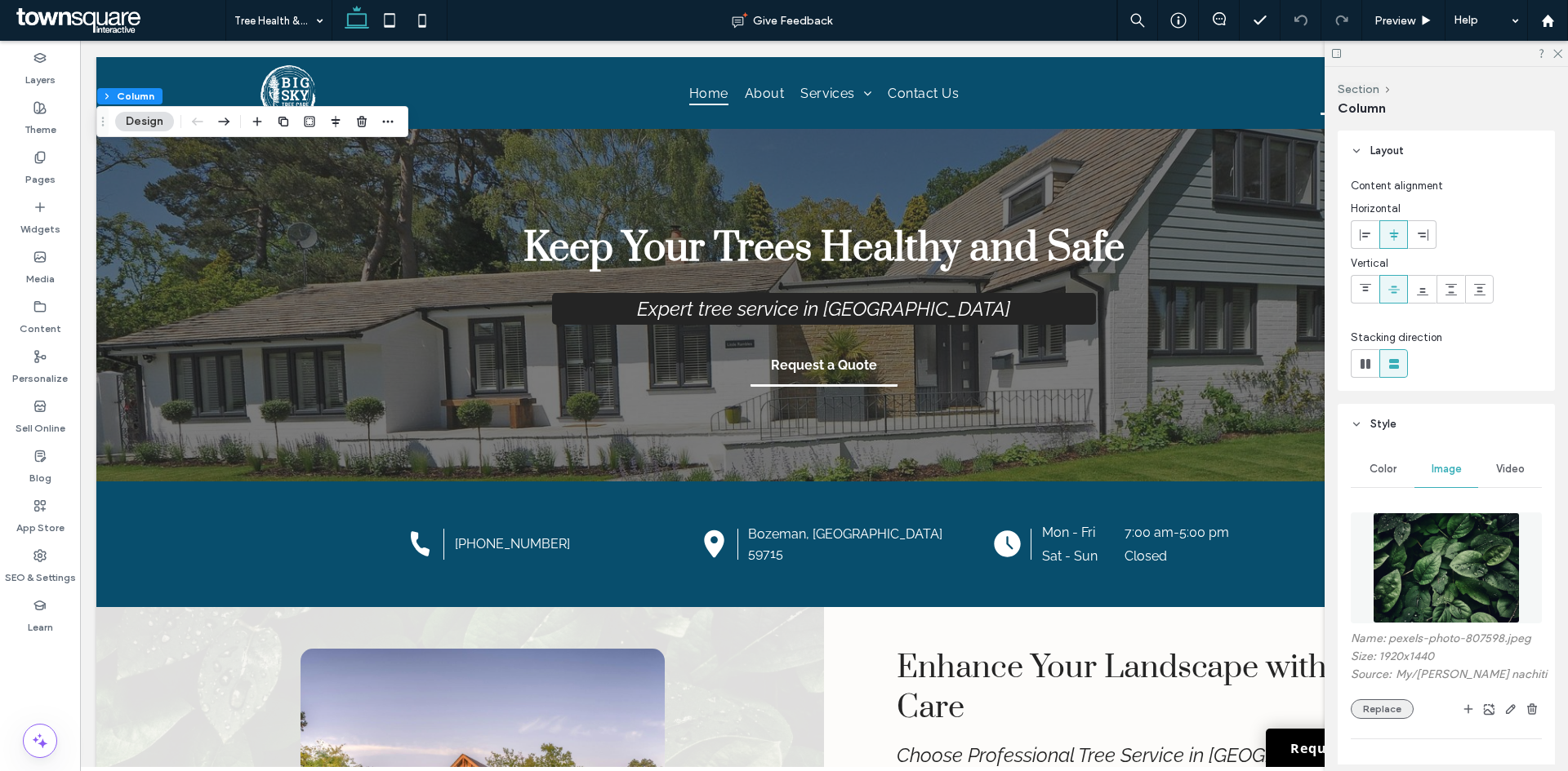
click at [1368, 707] on button "Replace" at bounding box center [1382, 709] width 63 height 20
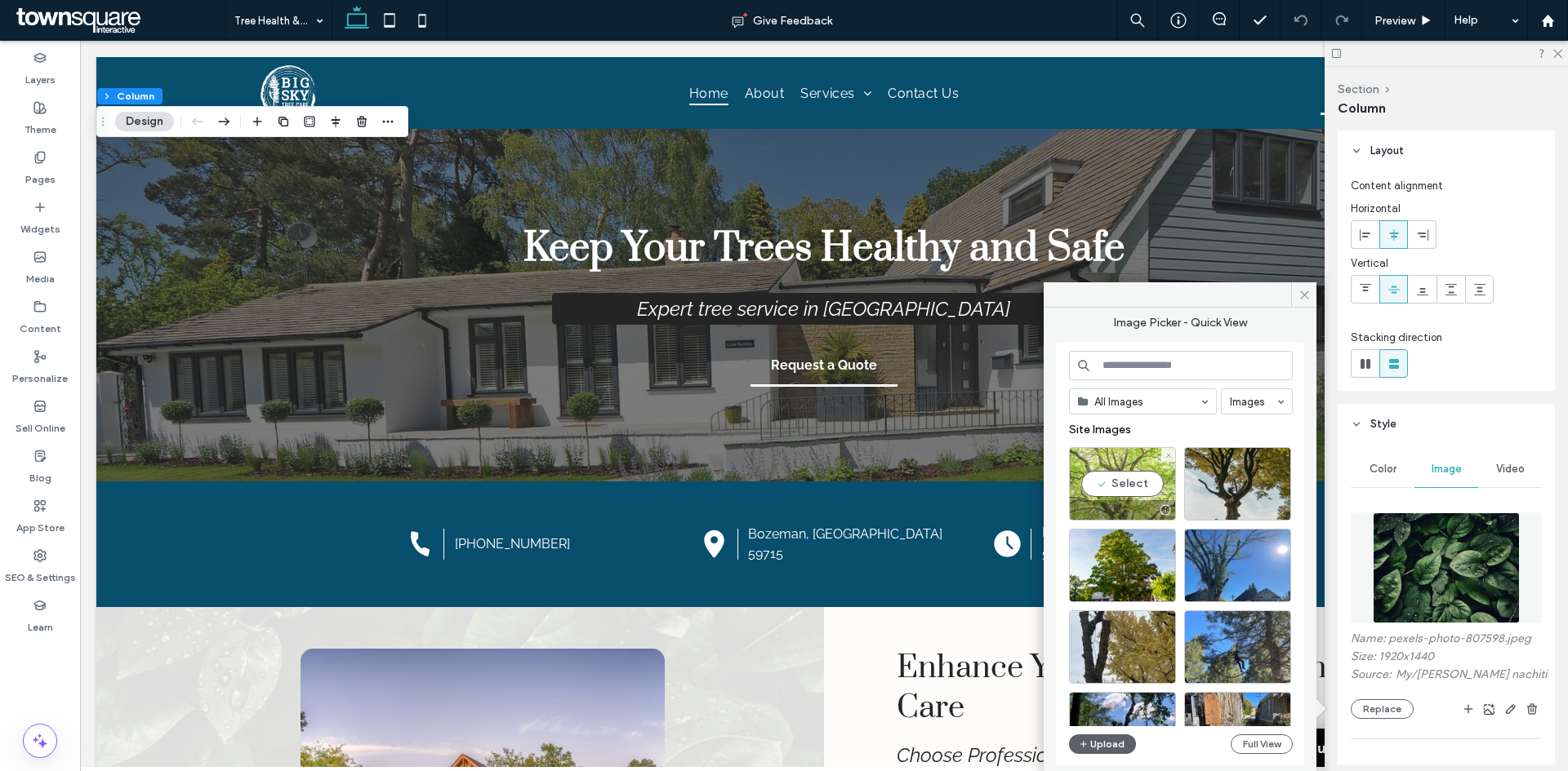
click at [1153, 477] on div "Select" at bounding box center [1121, 484] width 107 height 74
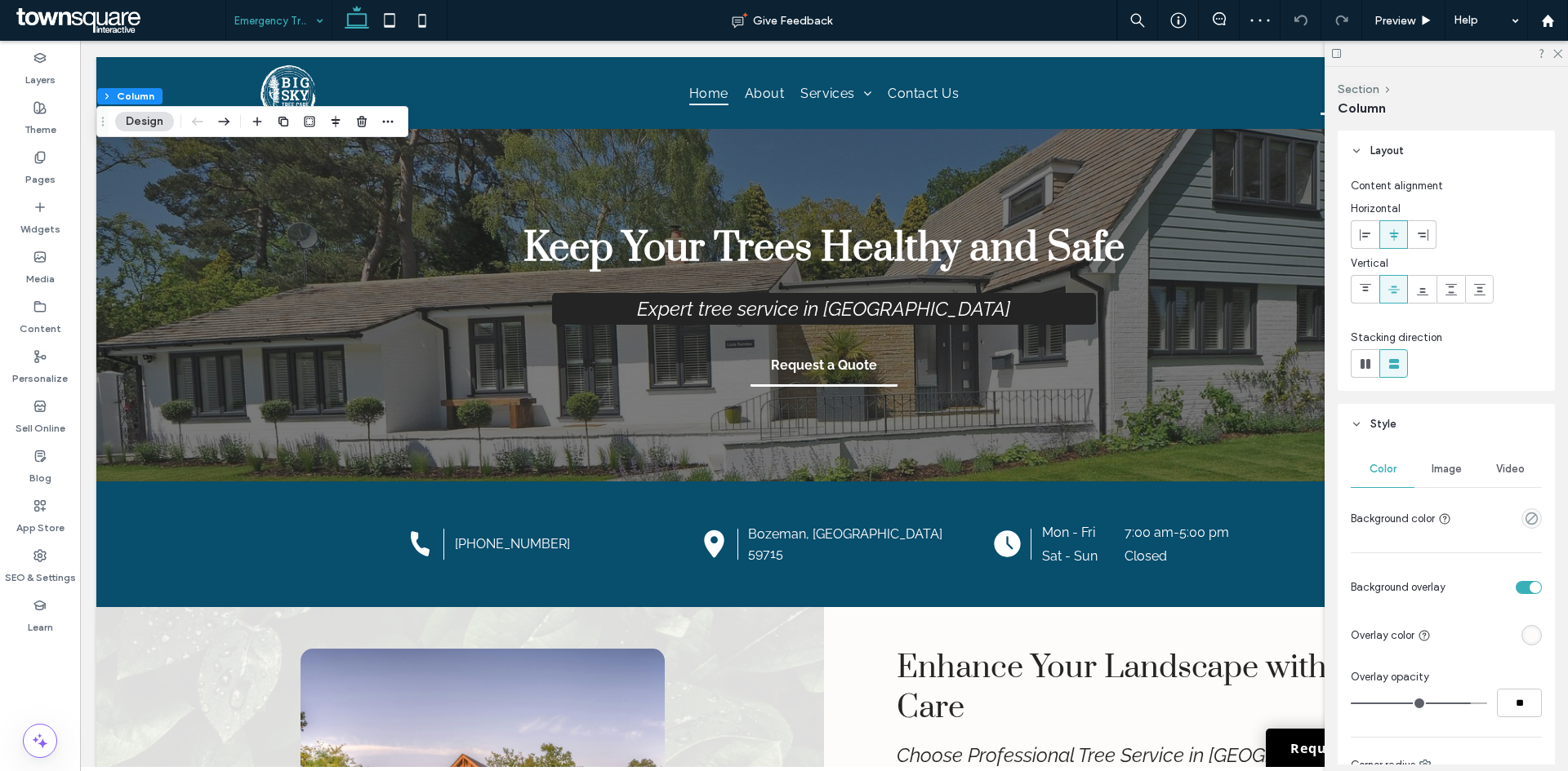
click at [1424, 460] on div "Image" at bounding box center [1445, 469] width 63 height 36
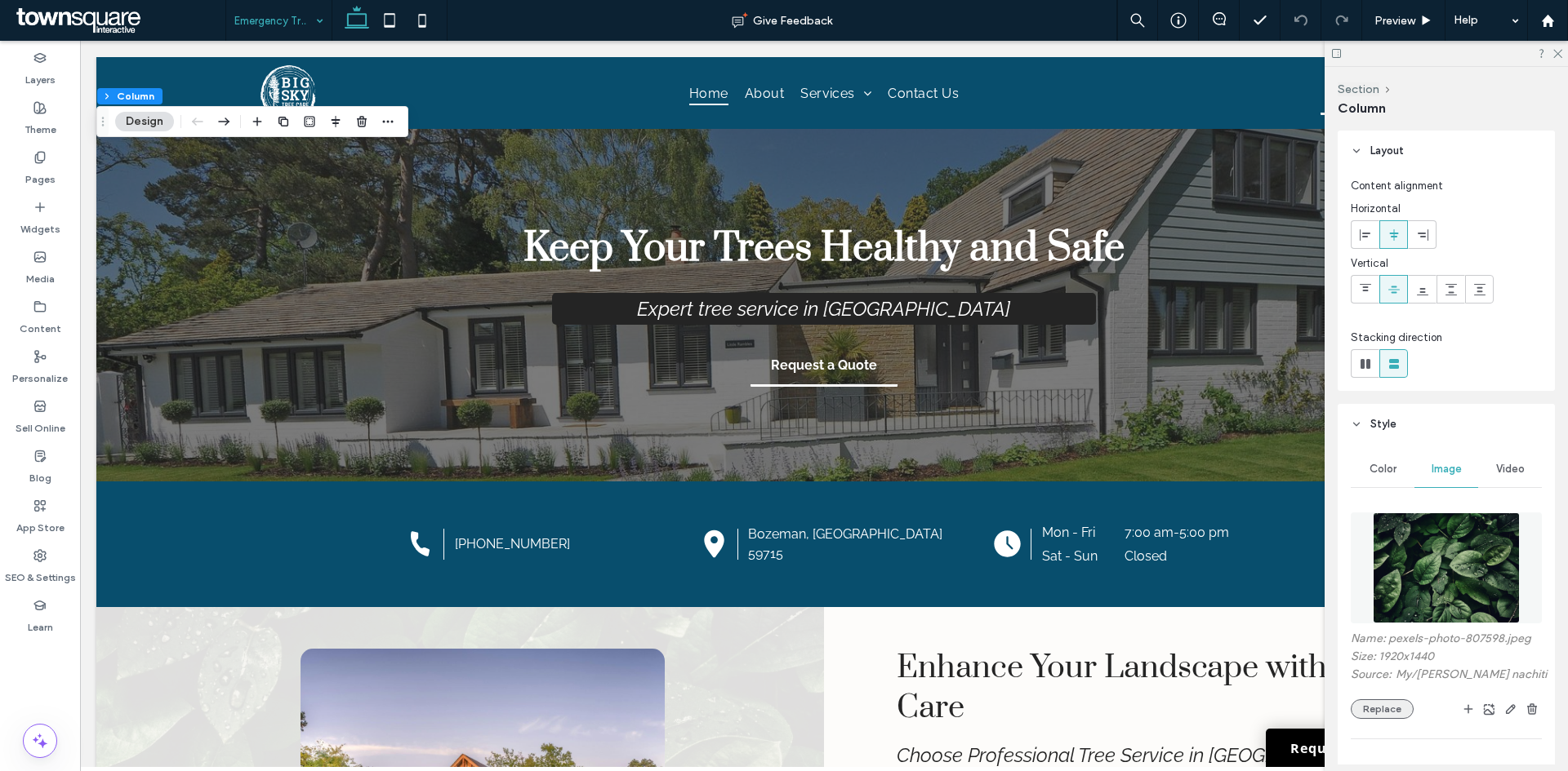
click at [1387, 714] on button "Replace" at bounding box center [1382, 709] width 63 height 20
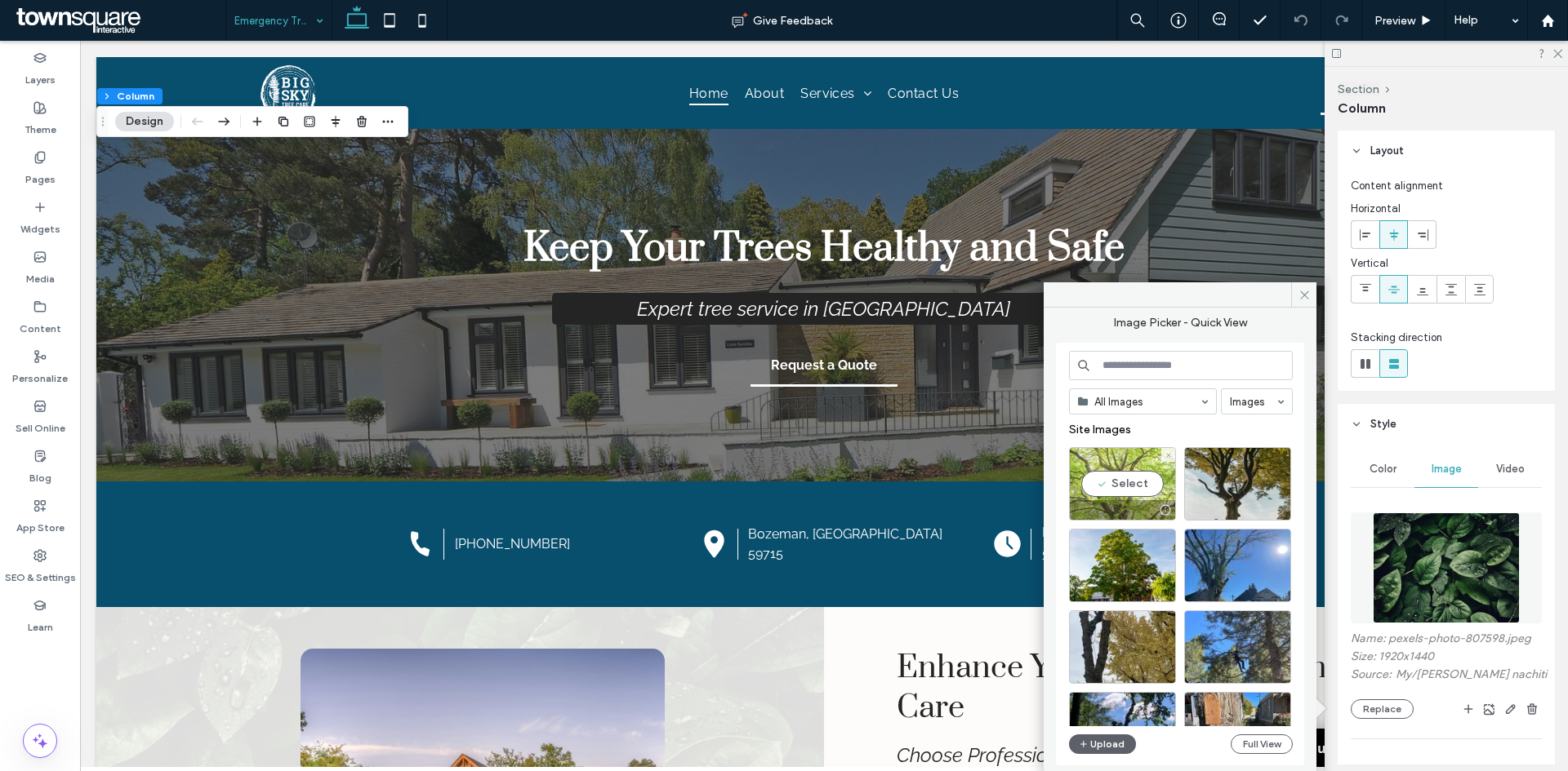
click at [1124, 486] on div "Select" at bounding box center [1121, 484] width 107 height 74
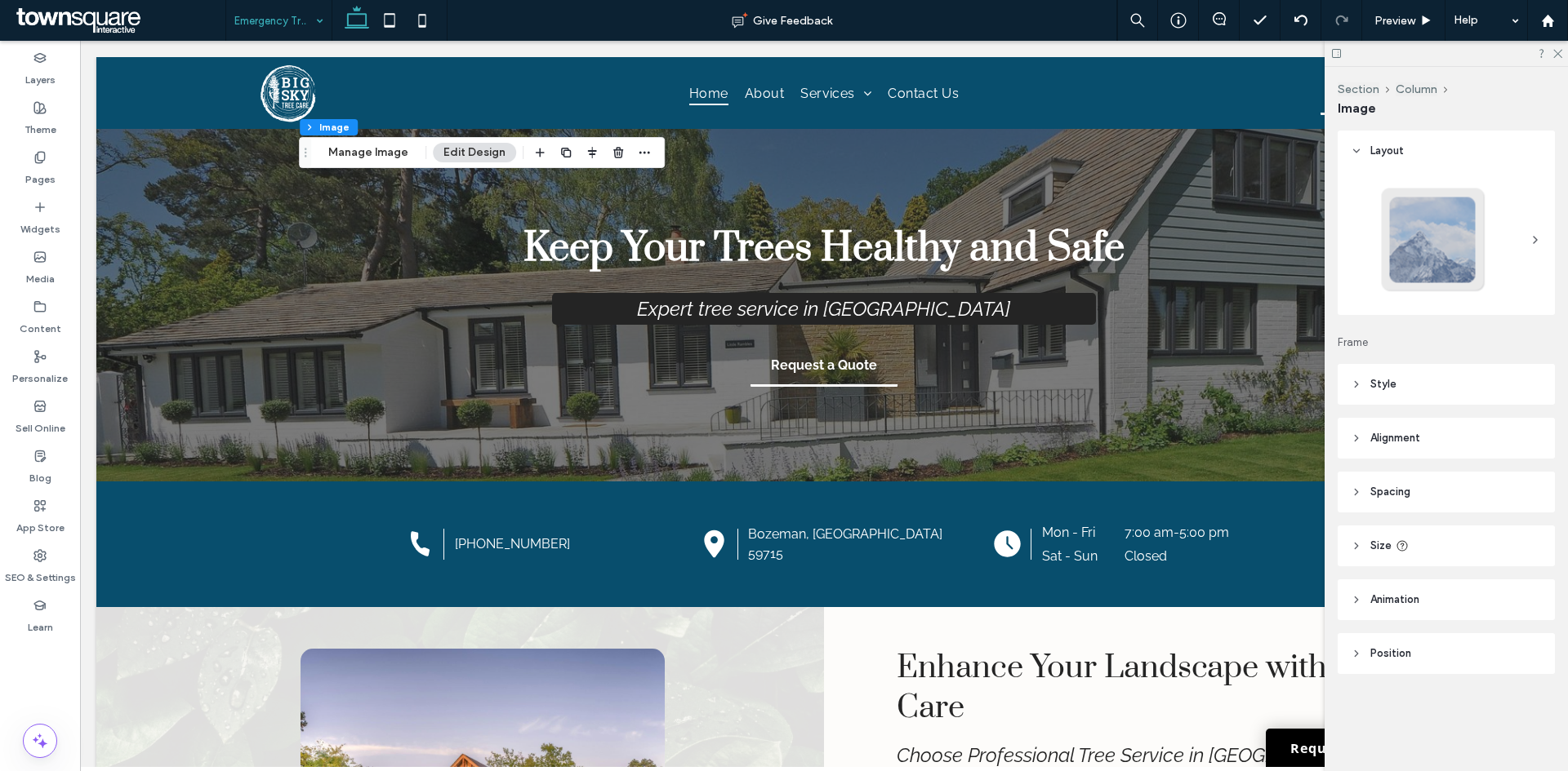
type input "**"
click at [379, 150] on button "Manage Image" at bounding box center [367, 152] width 101 height 20
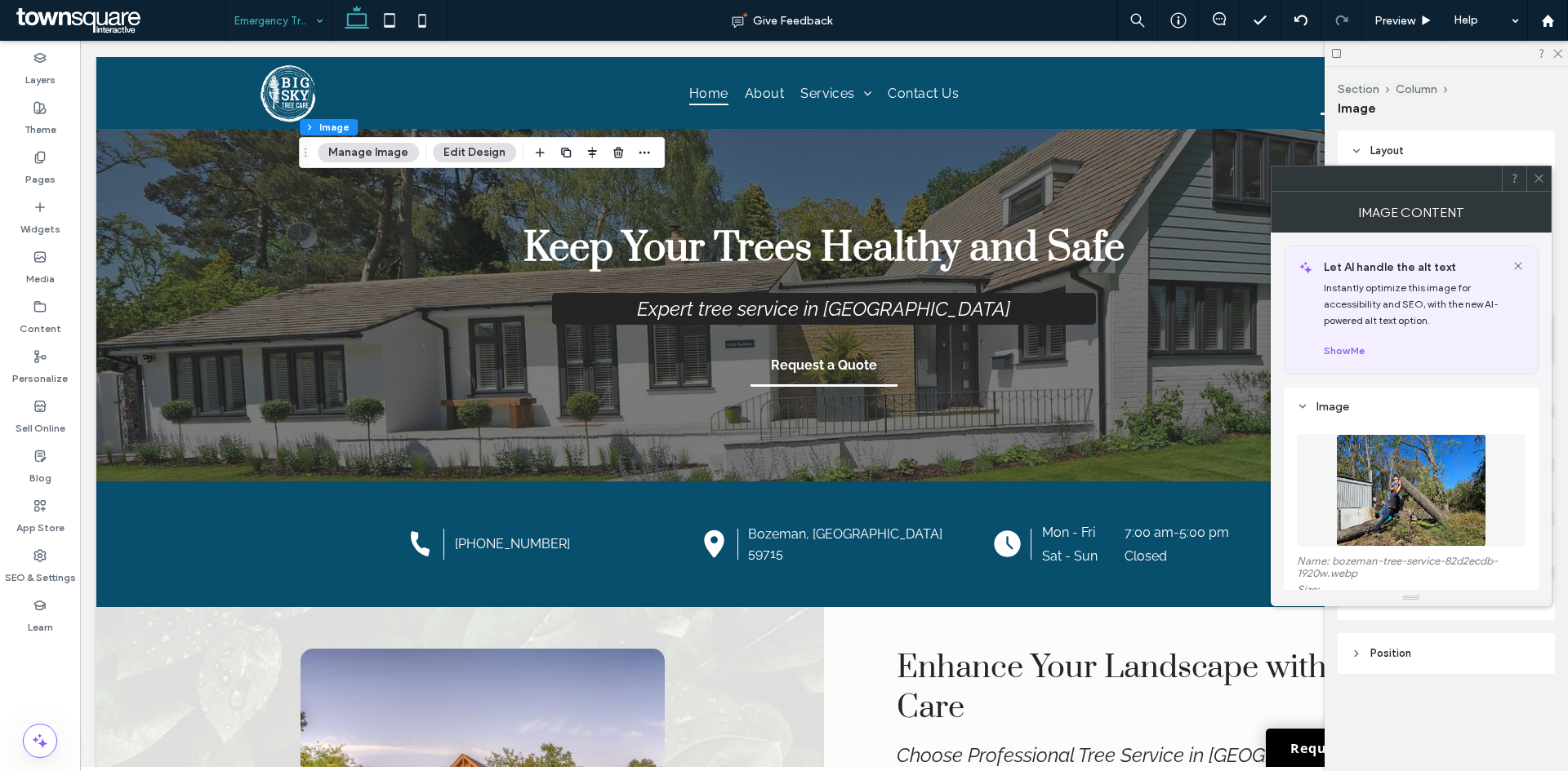
scroll to position [81, 0]
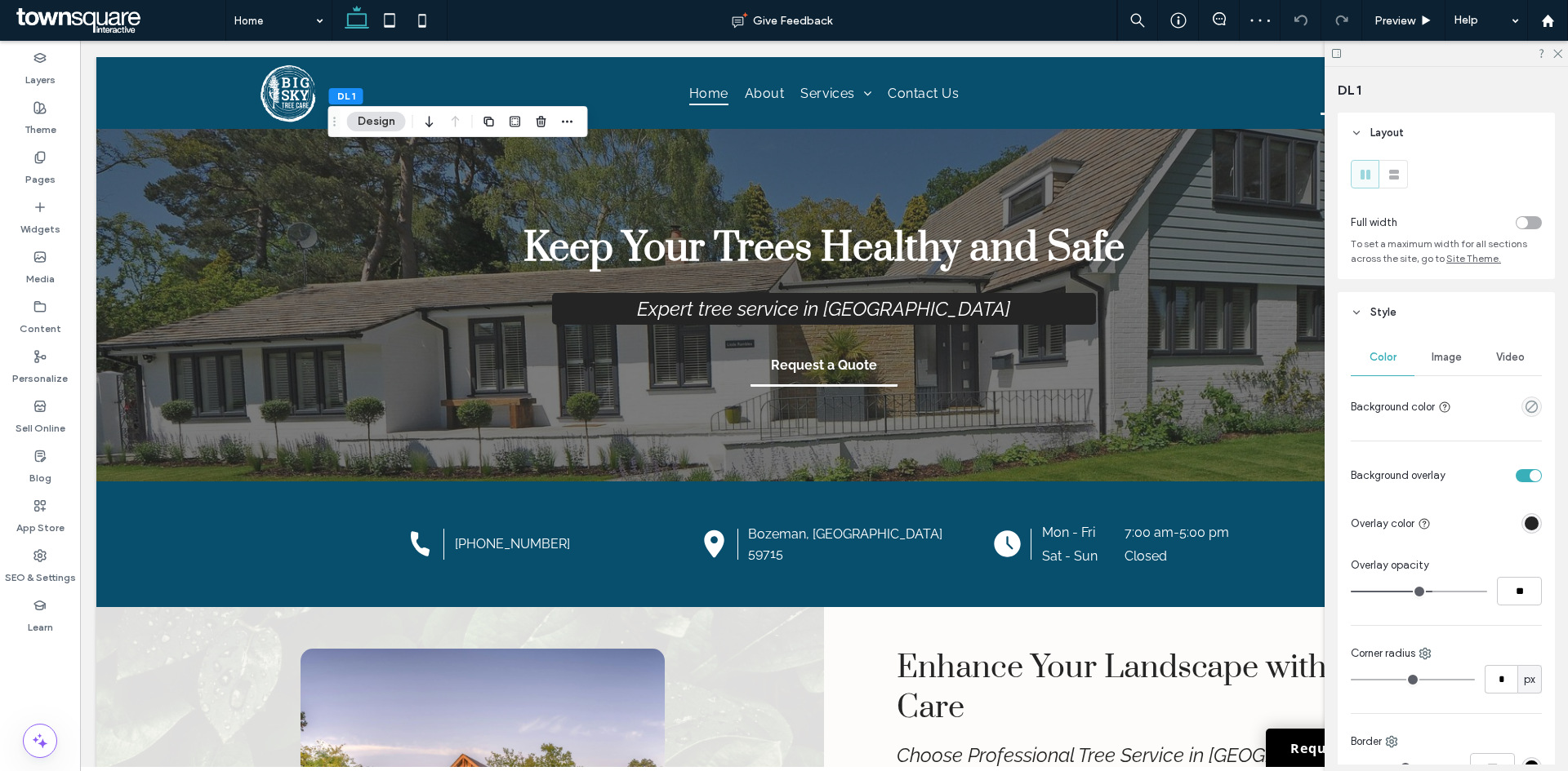
click at [1432, 359] on span "Image" at bounding box center [1446, 358] width 30 height 13
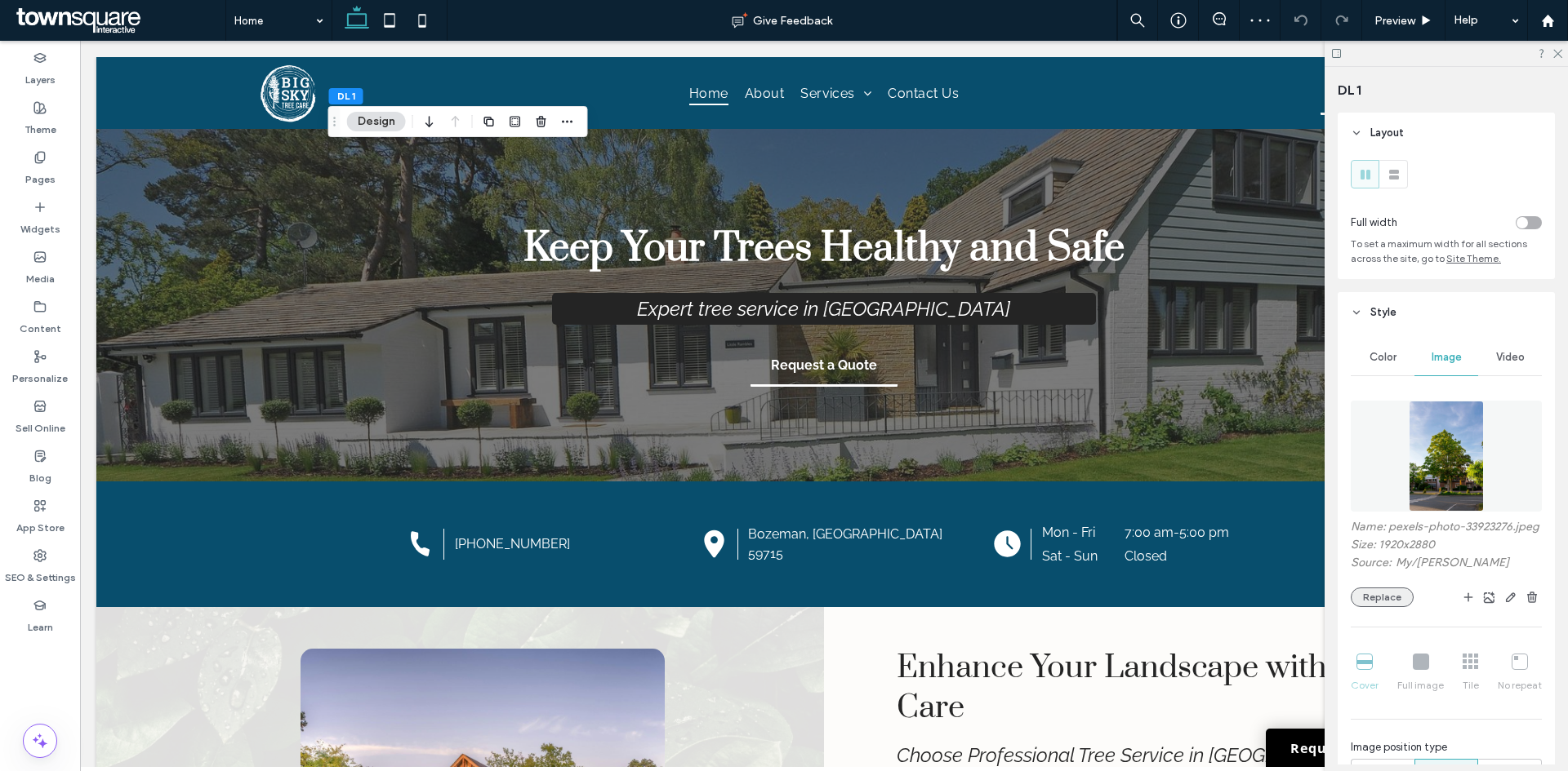
click at [1377, 607] on button "Replace" at bounding box center [1382, 597] width 63 height 20
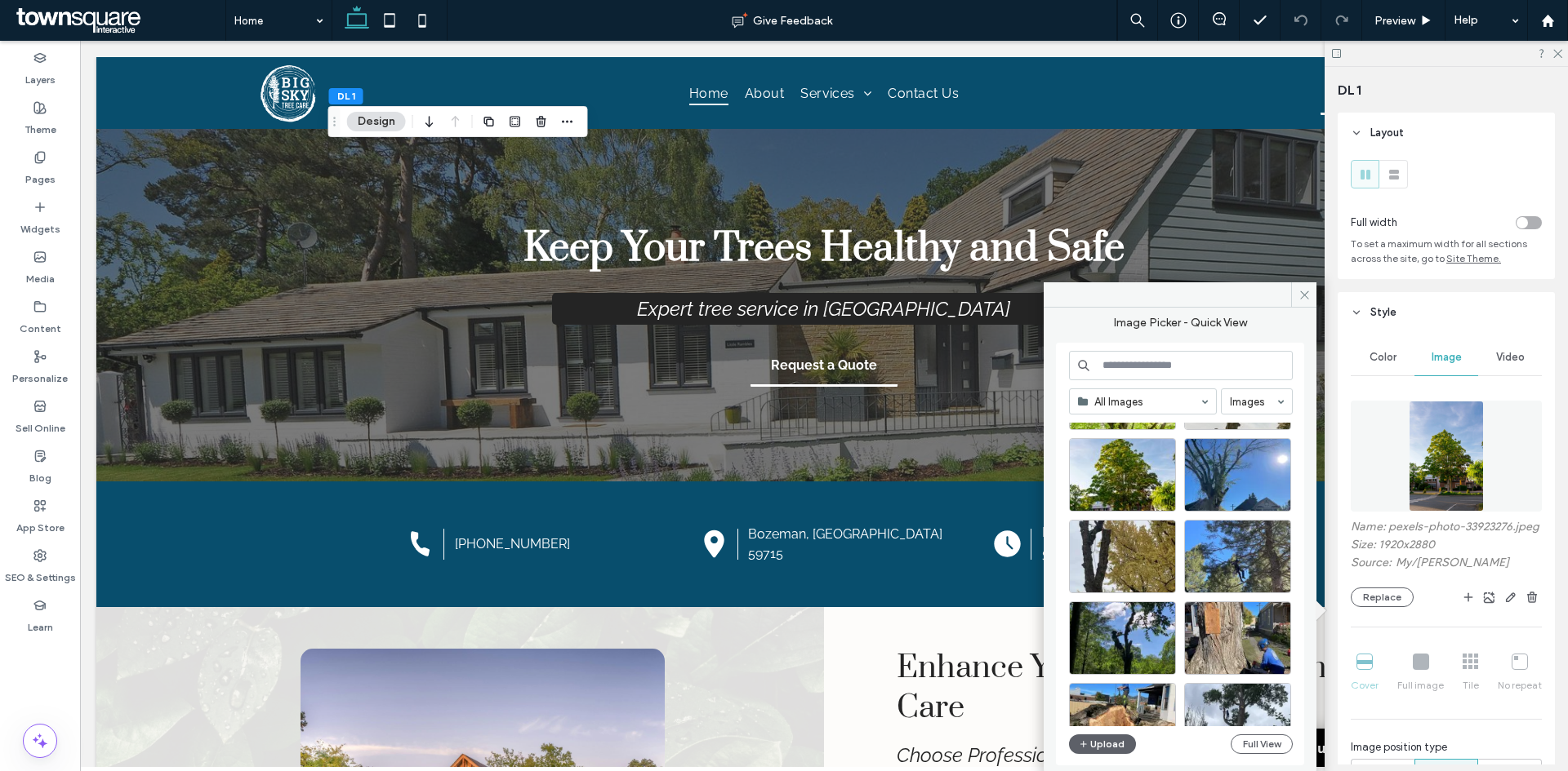
scroll to position [244, 0]
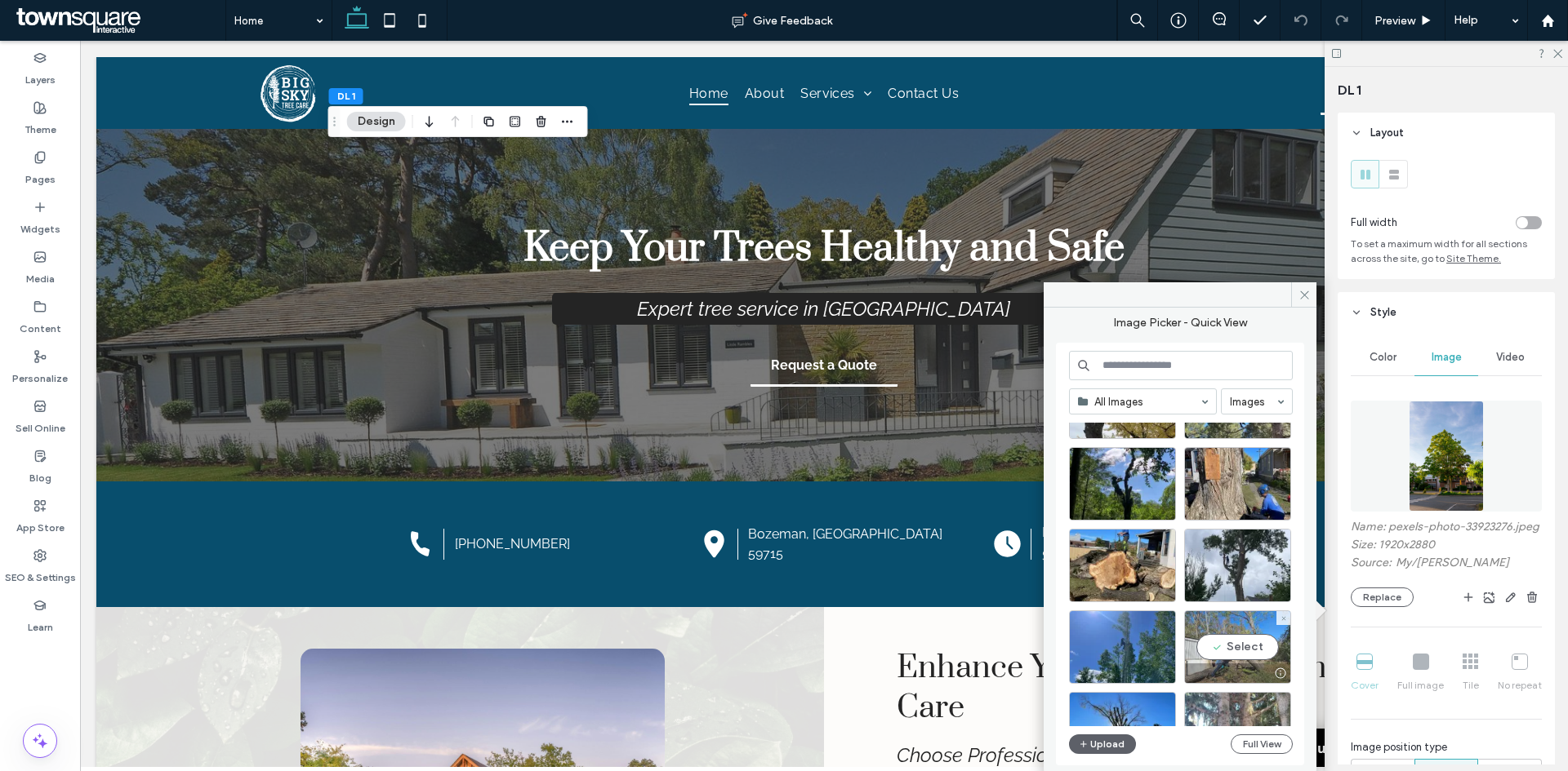
click at [1241, 649] on div "Select" at bounding box center [1237, 647] width 107 height 74
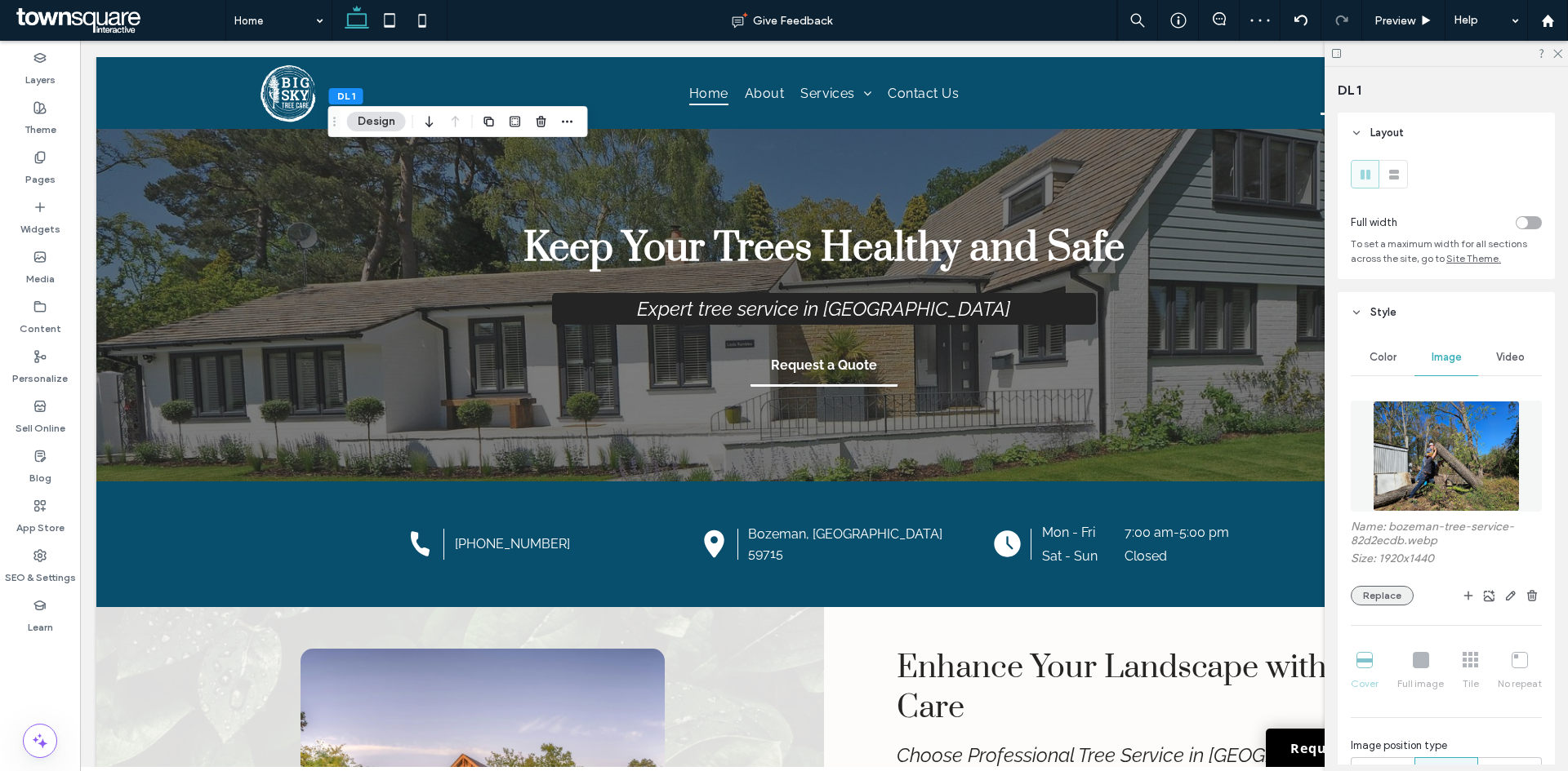
click at [1376, 595] on button "Replace" at bounding box center [1382, 595] width 63 height 20
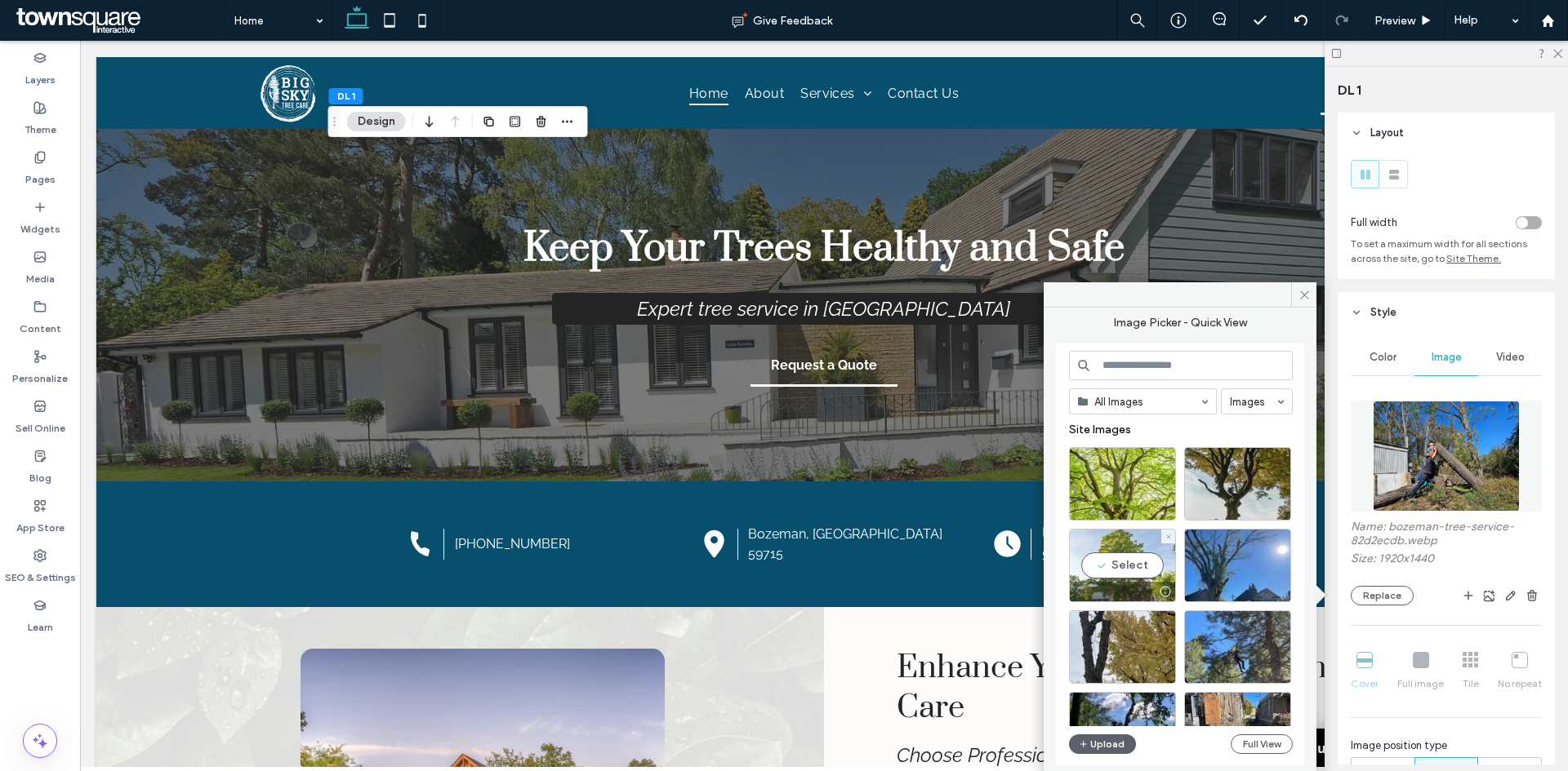
click at [1145, 574] on div "Select" at bounding box center [1121, 565] width 107 height 74
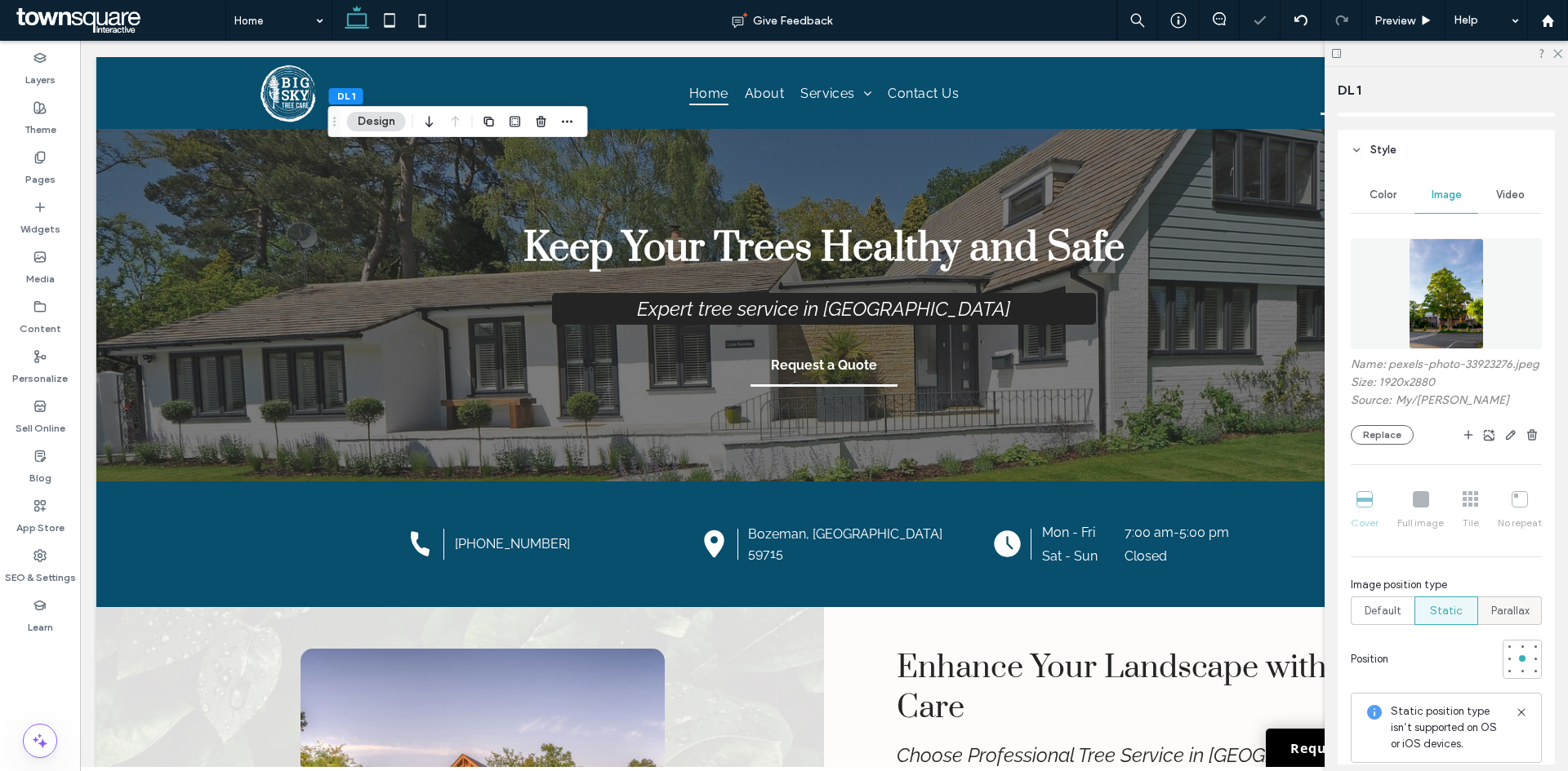
scroll to position [163, 0]
click at [1516, 651] on div at bounding box center [1522, 645] width 11 height 11
click at [1516, 663] on div at bounding box center [1522, 658] width 11 height 11
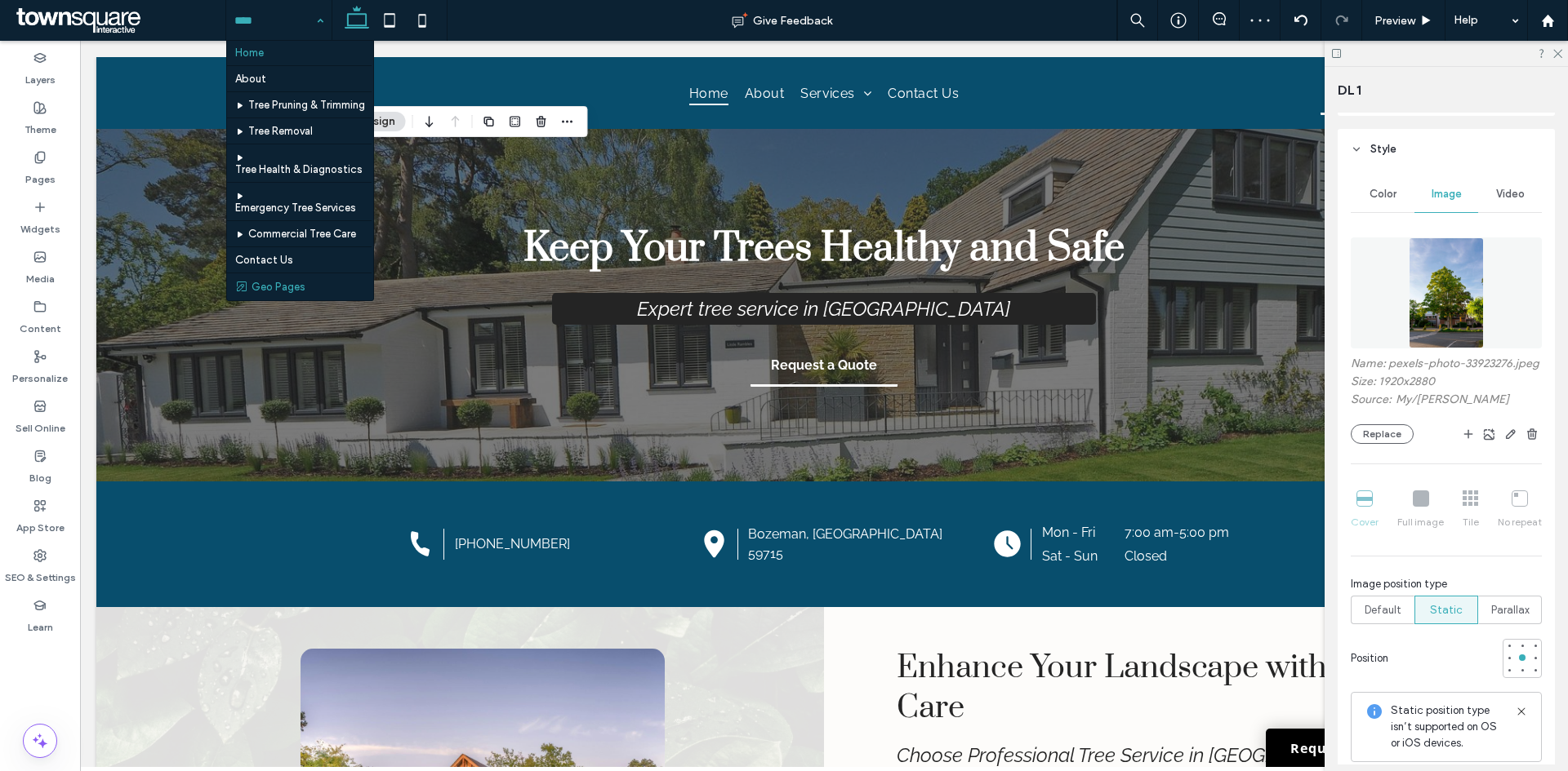
scroll to position [25, 0]
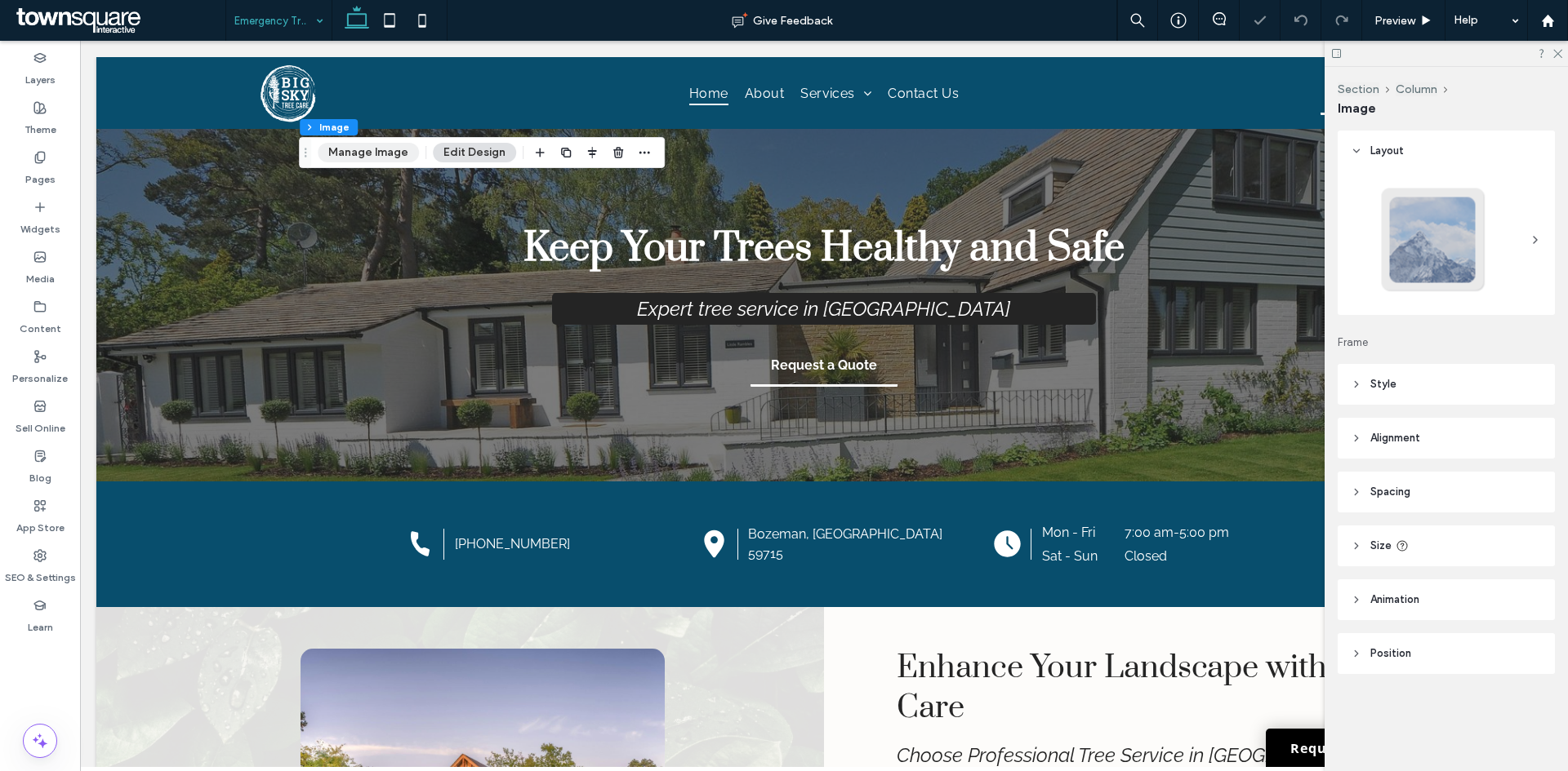
click at [346, 154] on button "Manage Image" at bounding box center [367, 152] width 101 height 20
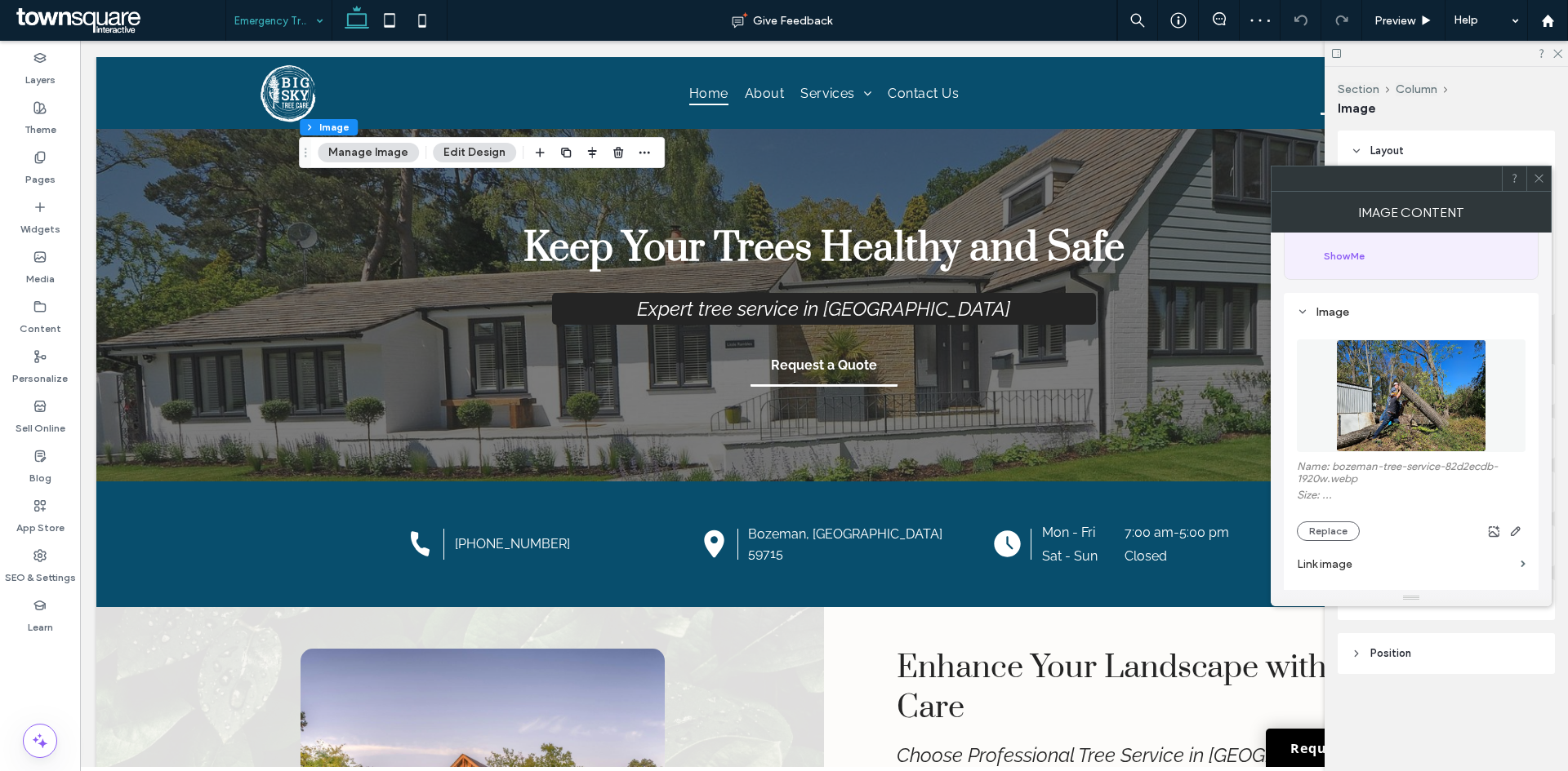
scroll to position [244, 0]
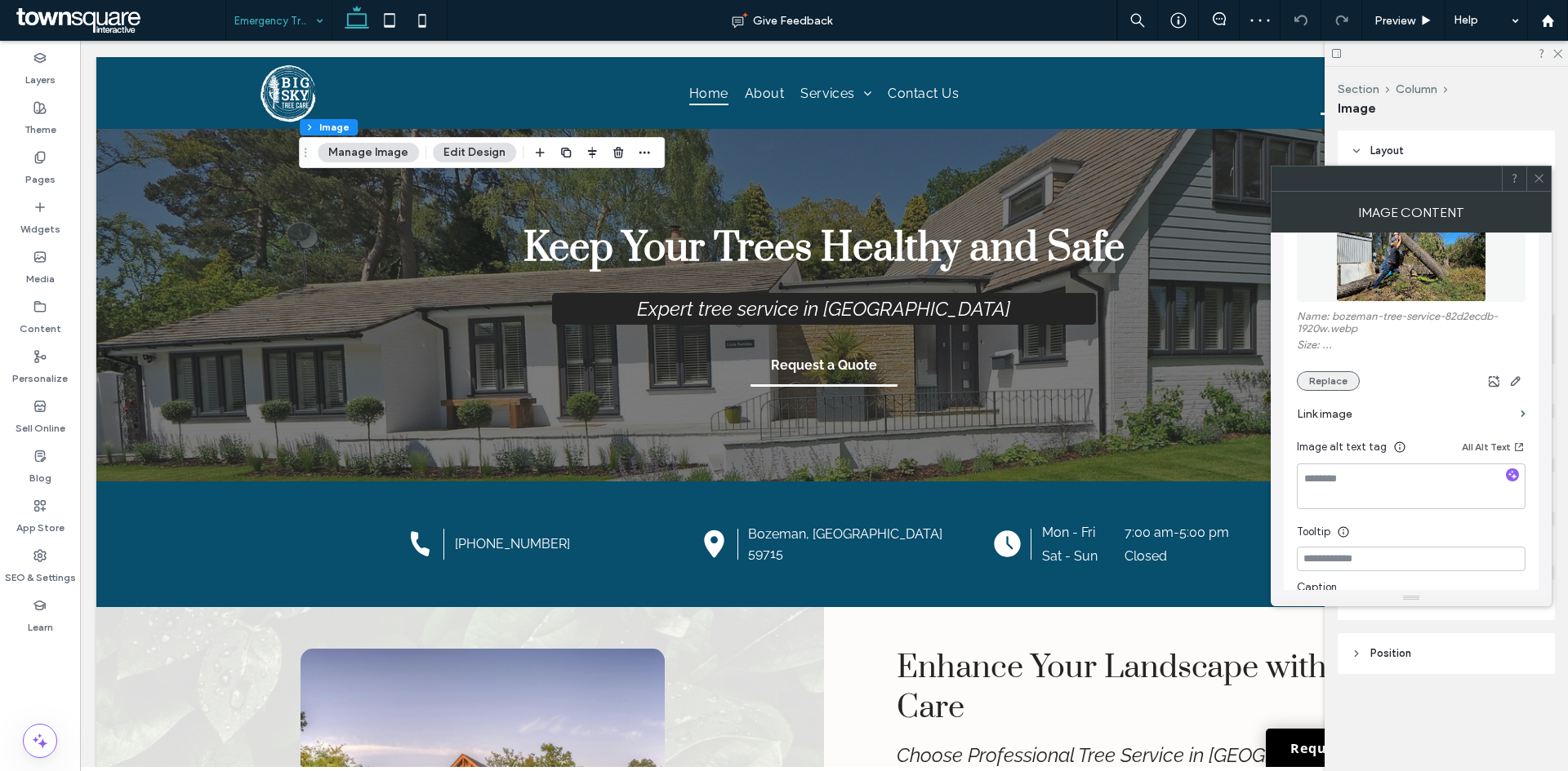
click at [1326, 374] on button "Replace" at bounding box center [1327, 381] width 63 height 20
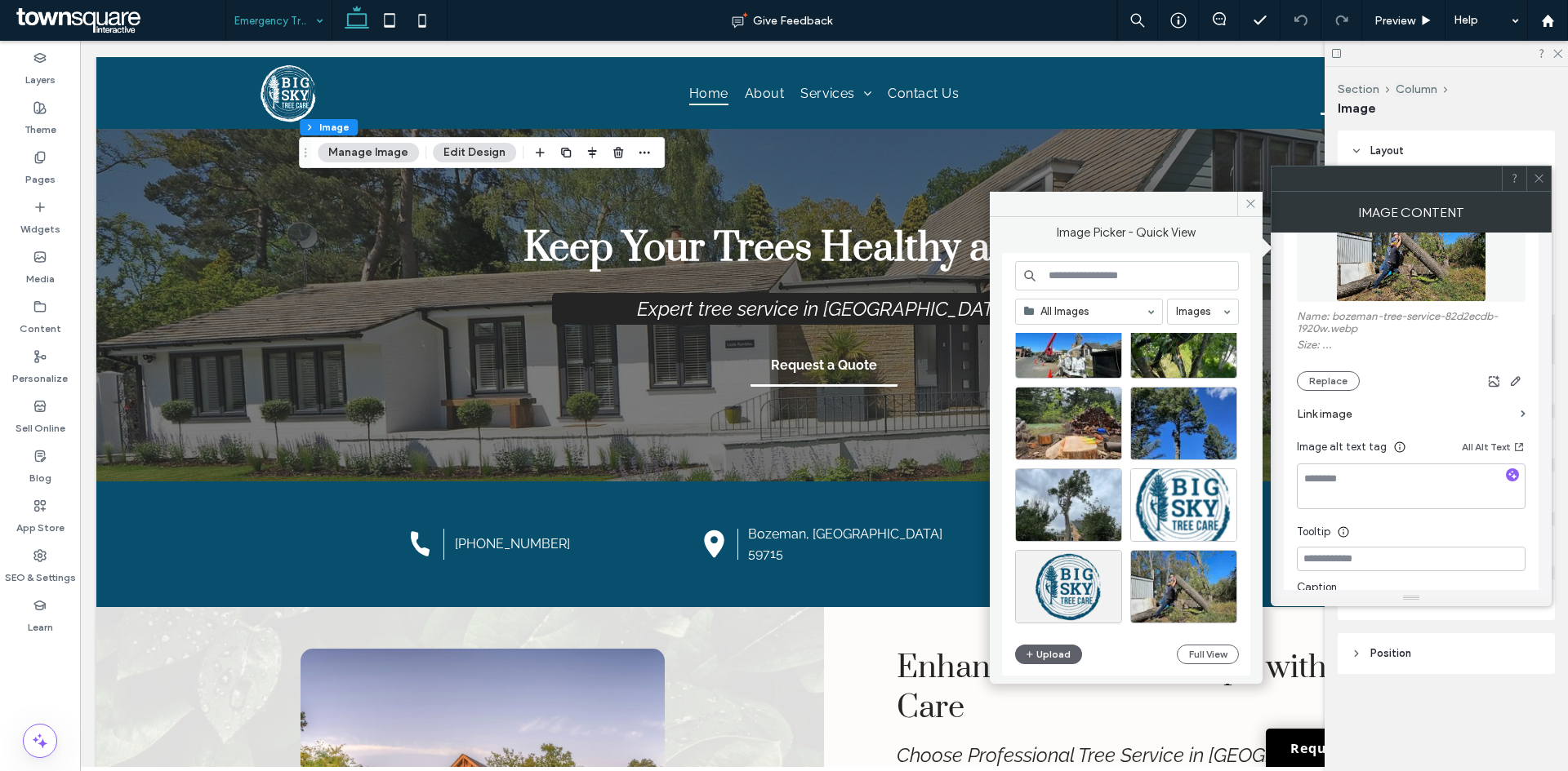
scroll to position [456, 0]
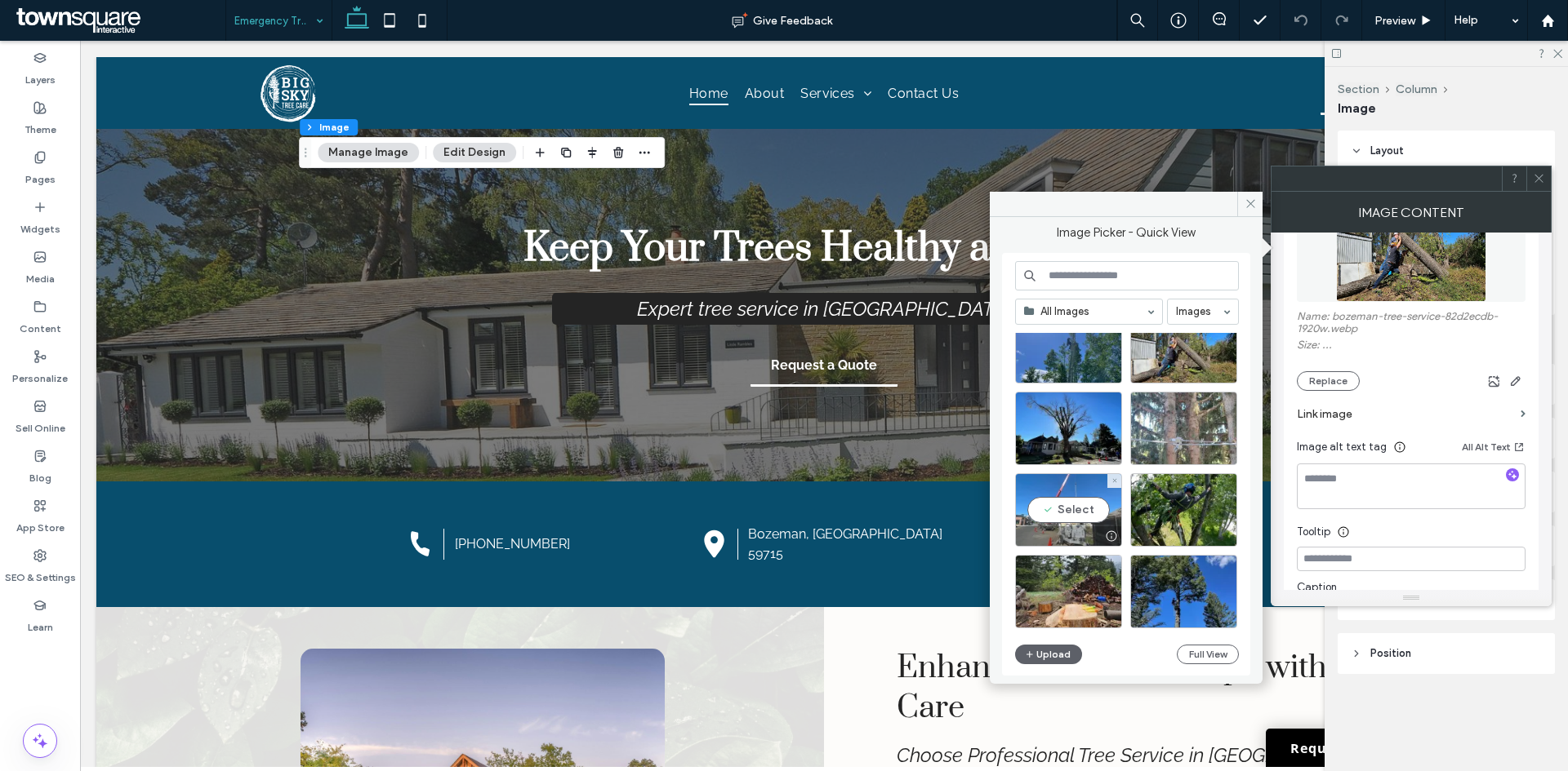
click at [1086, 499] on div "Select" at bounding box center [1068, 511] width 107 height 74
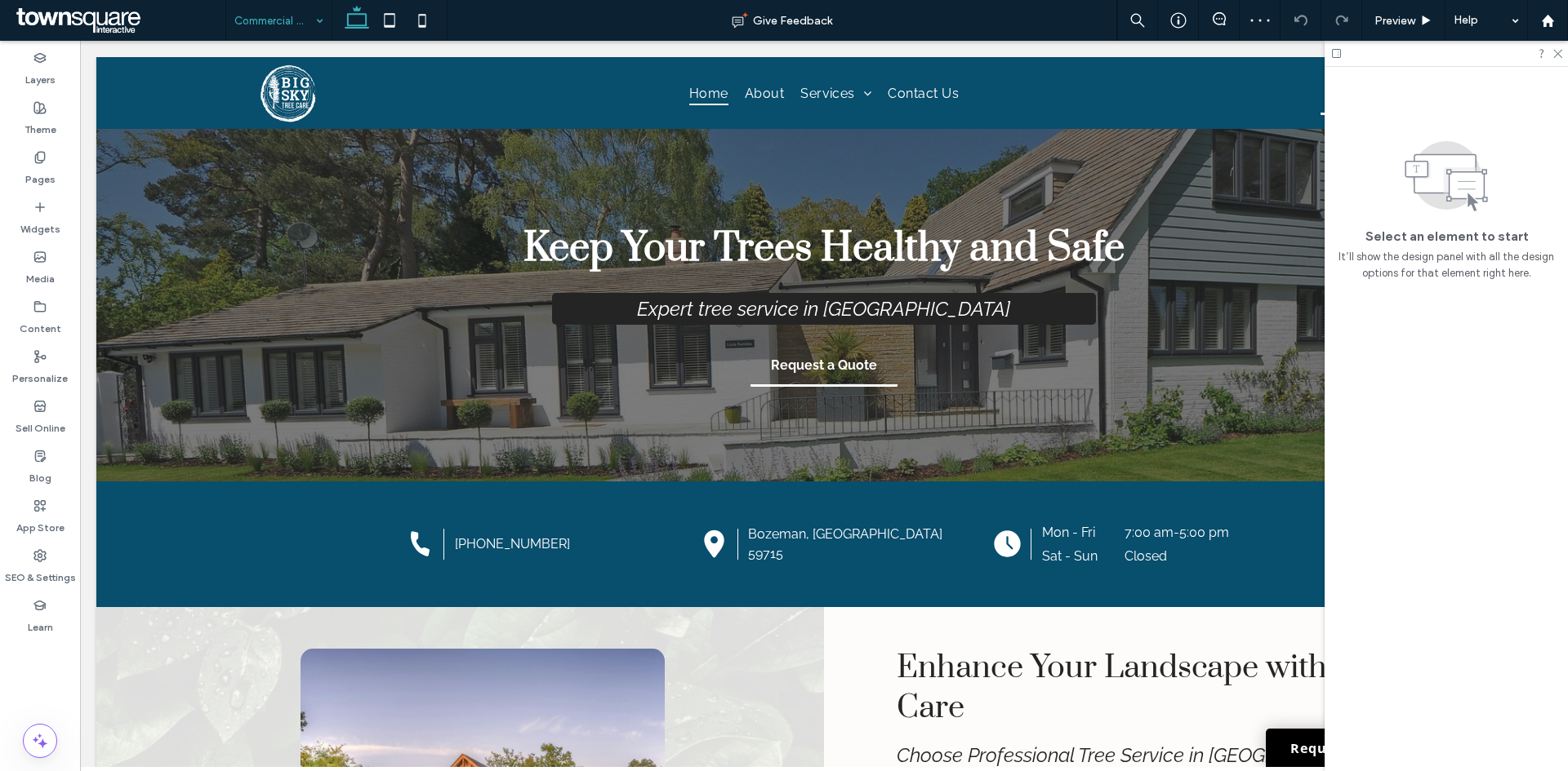
click at [277, 27] on input at bounding box center [275, 20] width 81 height 41
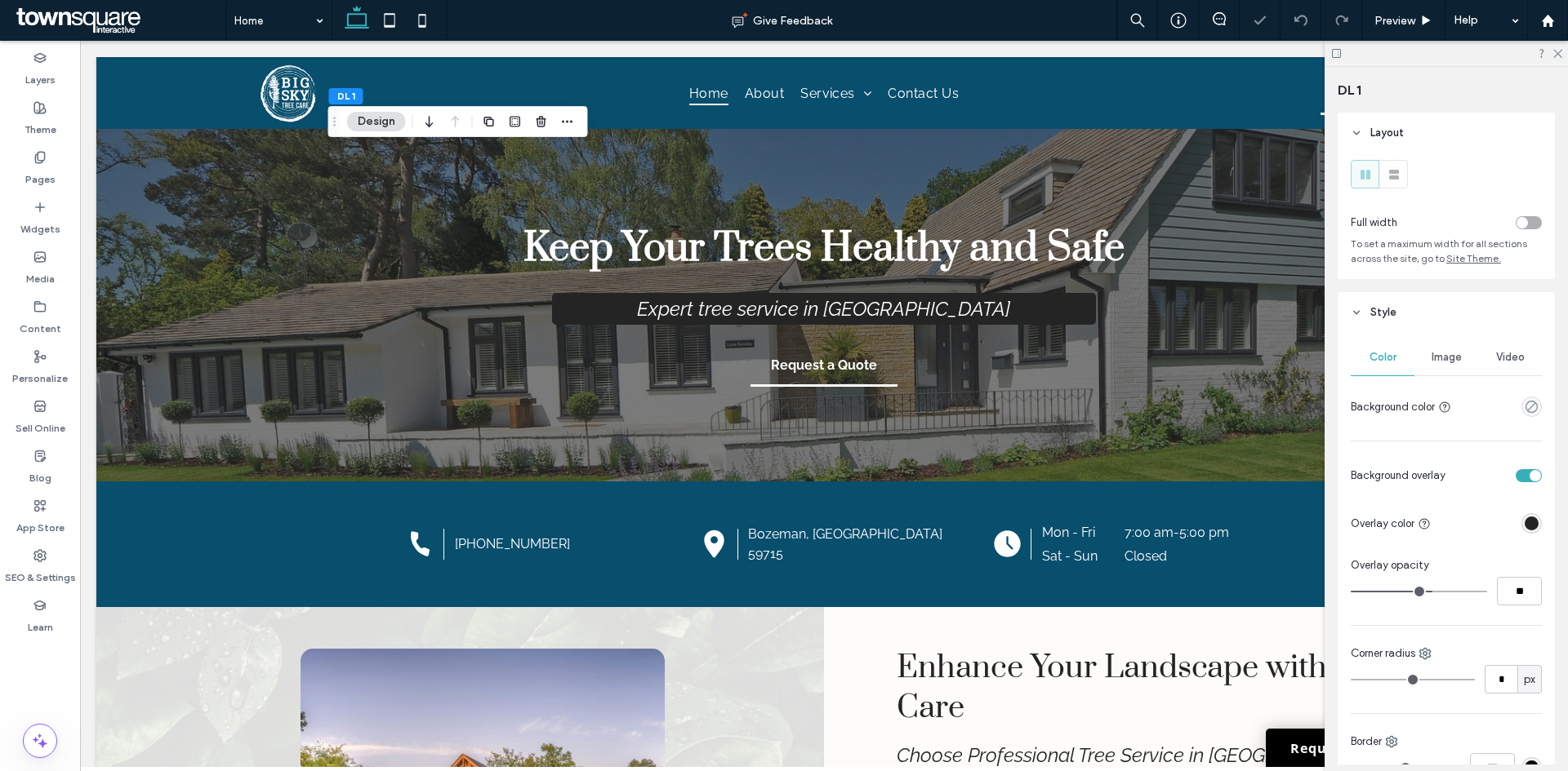
click at [1422, 366] on div "Image" at bounding box center [1445, 358] width 63 height 36
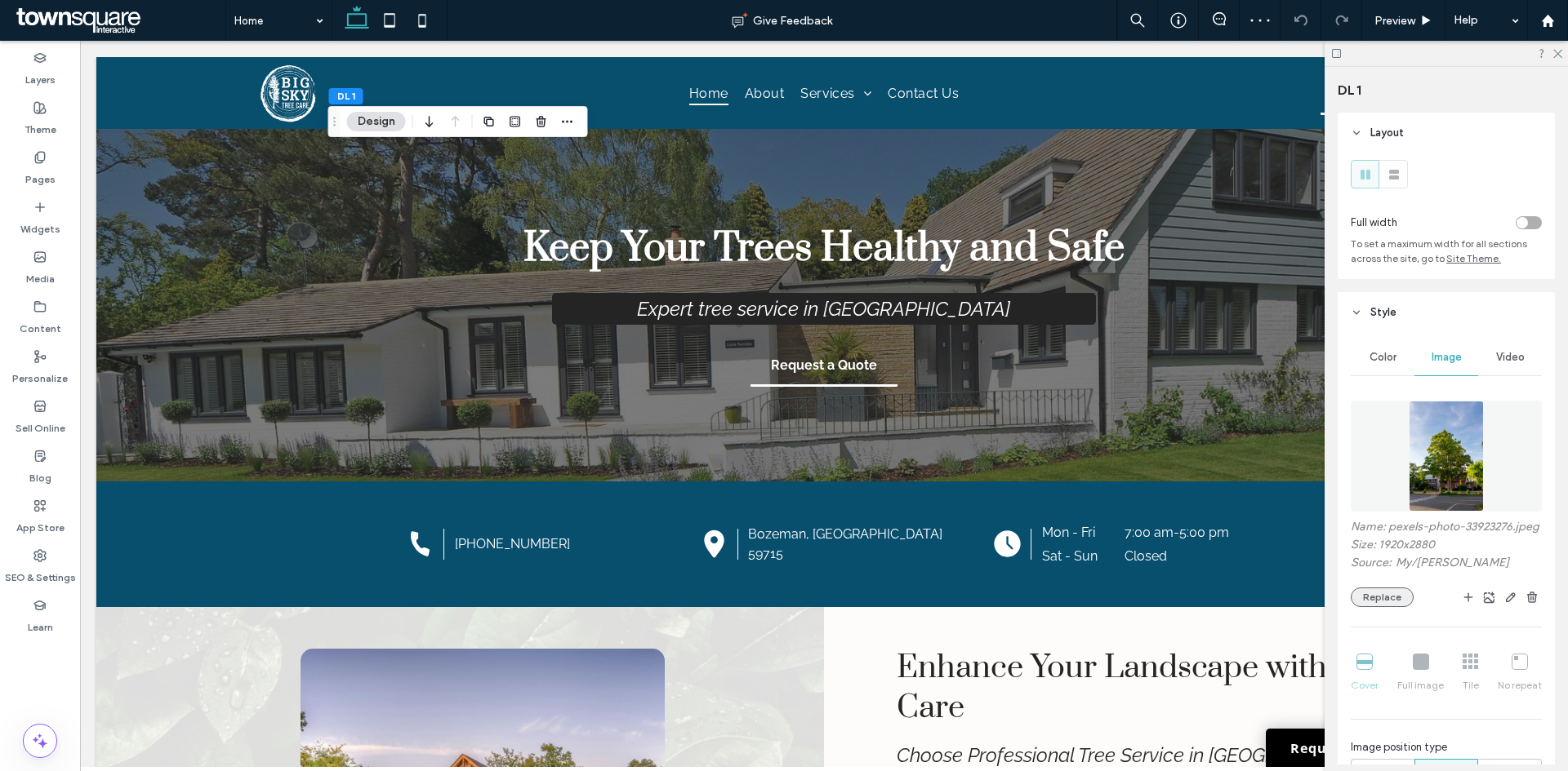
click at [1381, 607] on button "Replace" at bounding box center [1382, 597] width 63 height 20
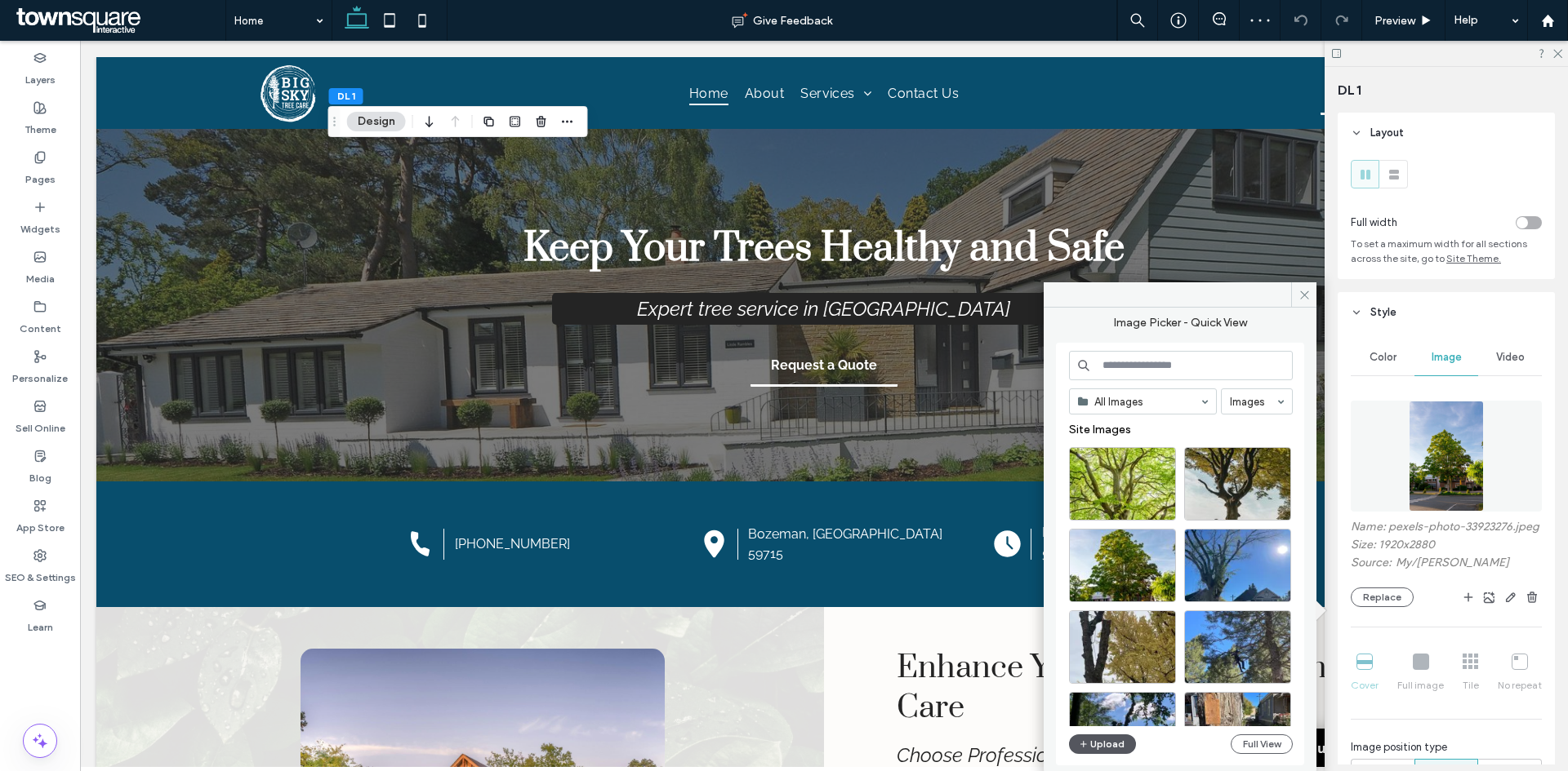
click at [1092, 746] on button "Upload" at bounding box center [1102, 744] width 67 height 20
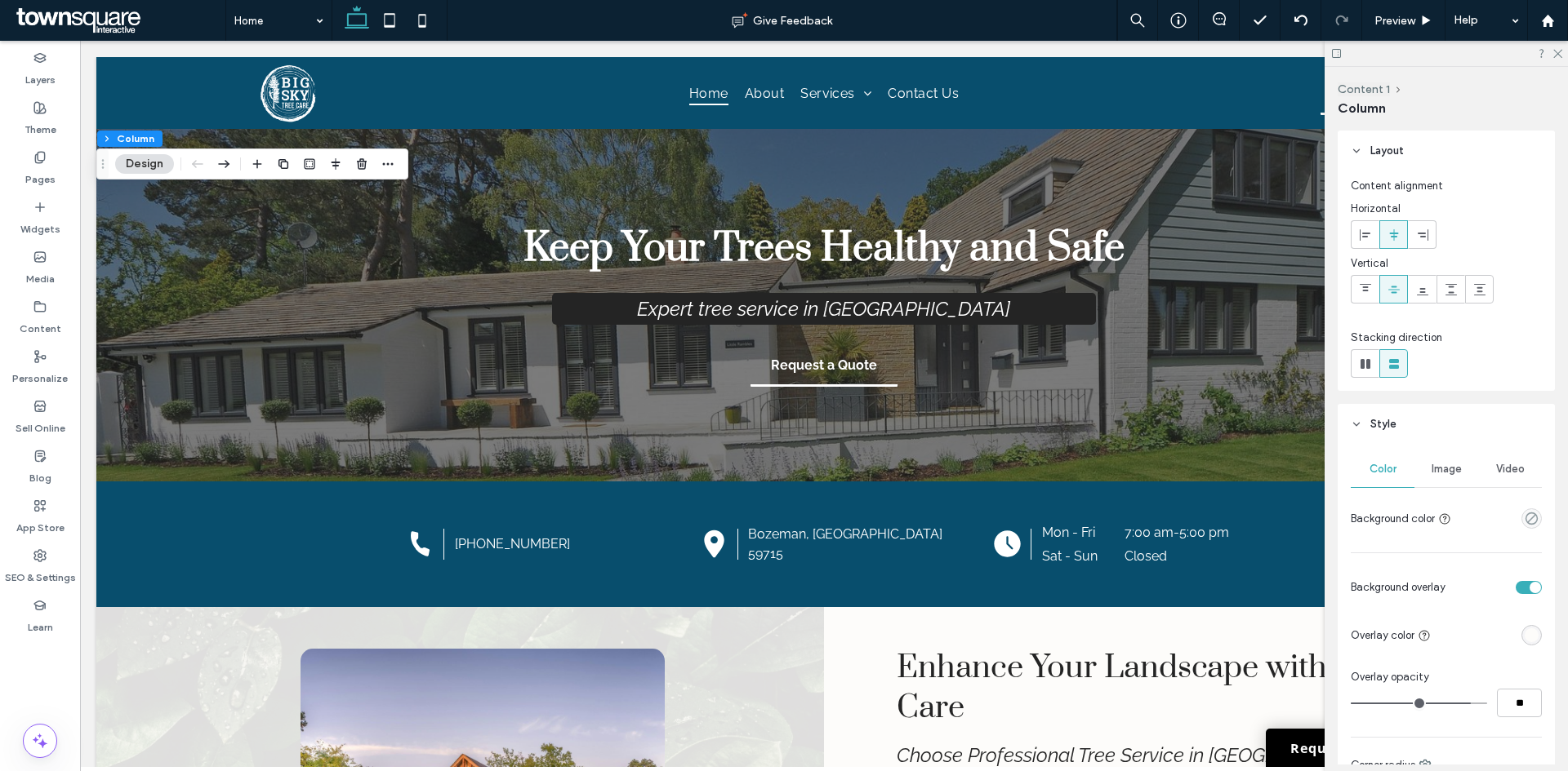
click at [1442, 464] on span "Image" at bounding box center [1446, 469] width 30 height 13
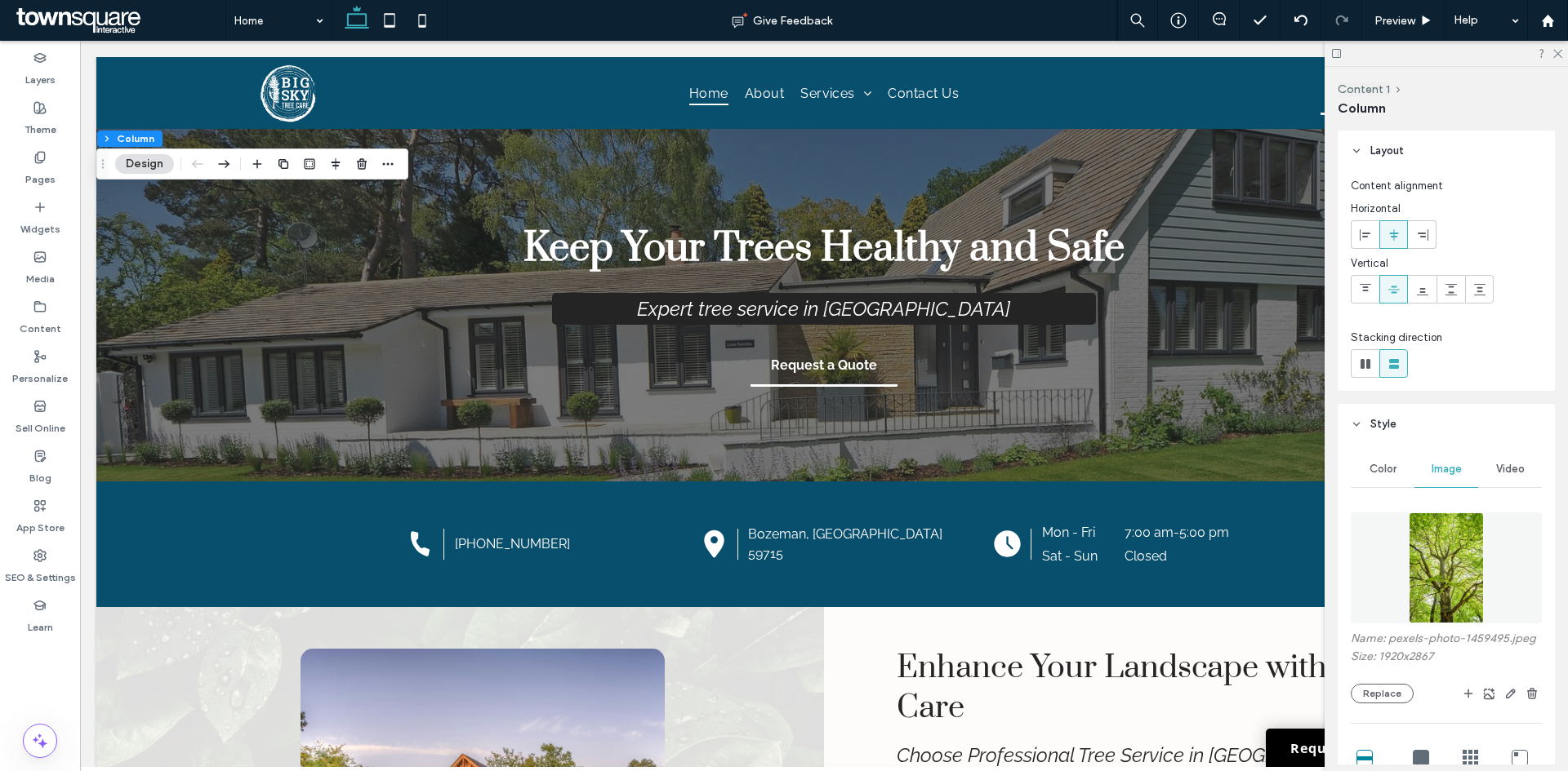
click at [1382, 704] on div "Name: pexels-photo-1459495.jpeg Size: 1920x2867 Replace" at bounding box center [1446, 667] width 191 height 72
click at [1385, 719] on button "Replace" at bounding box center [1382, 709] width 63 height 20
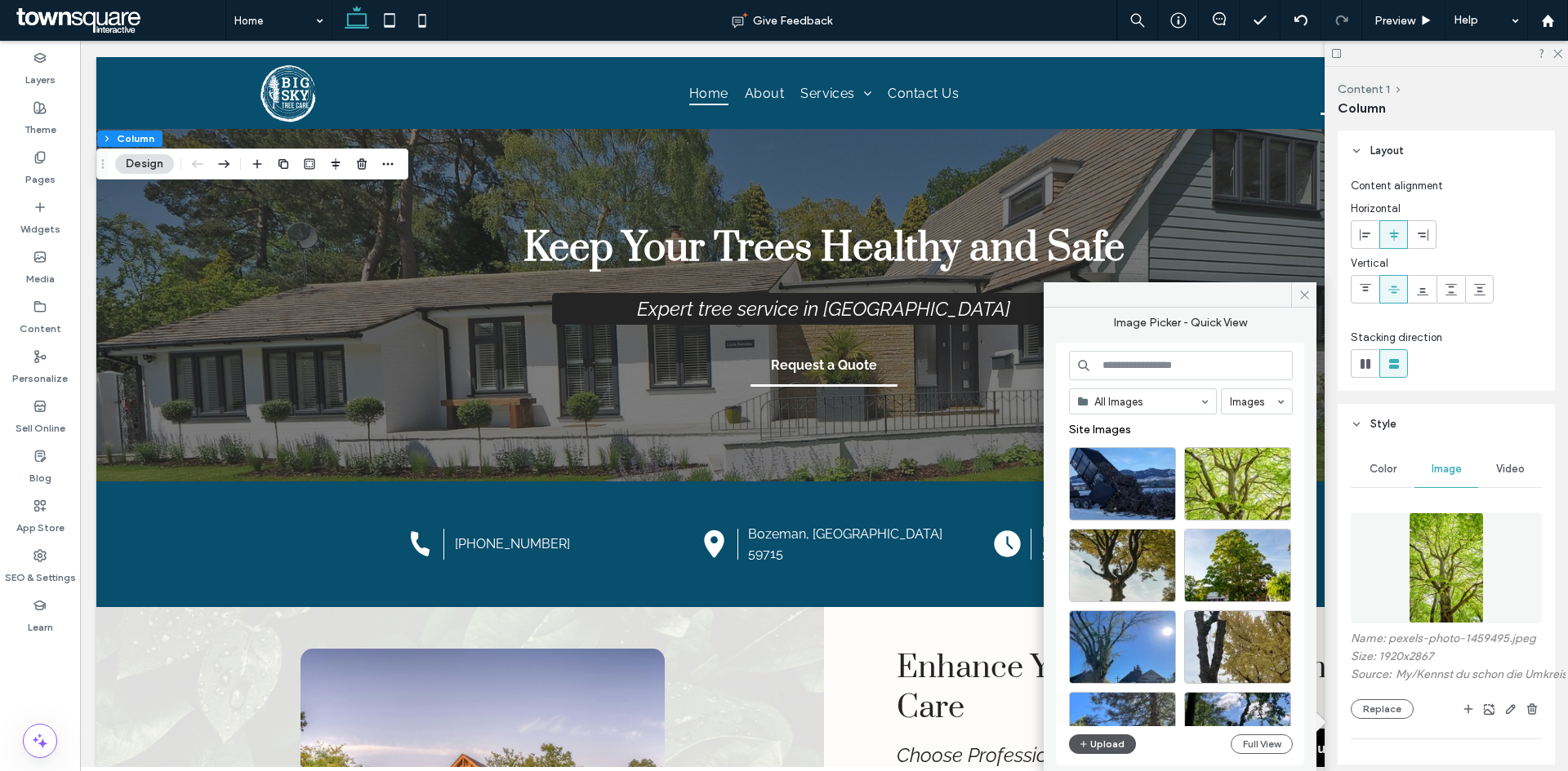
click at [1098, 745] on button "Upload" at bounding box center [1102, 744] width 67 height 20
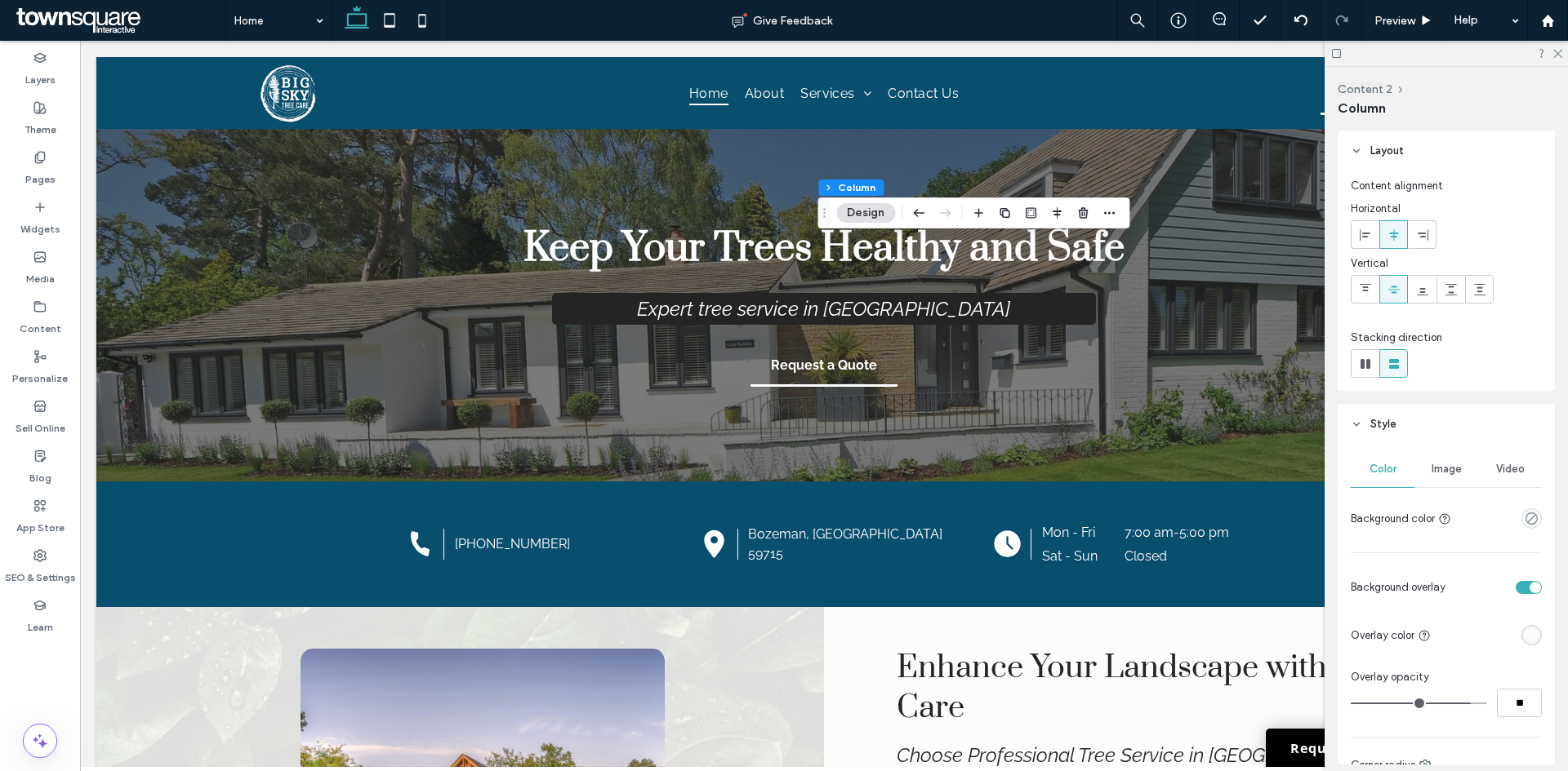
click at [1459, 474] on div "Image" at bounding box center [1445, 469] width 63 height 36
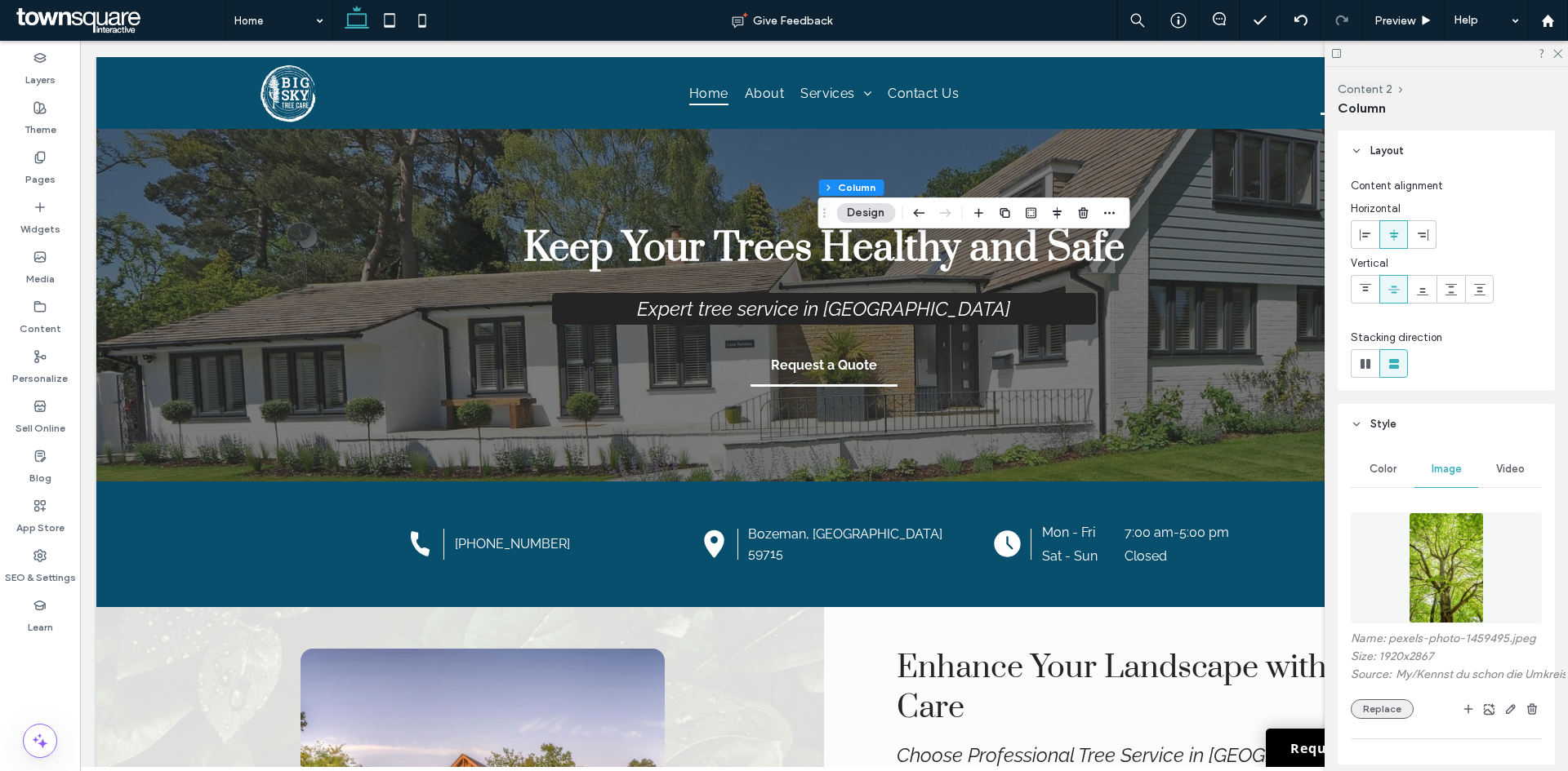
click at [1381, 719] on button "Replace" at bounding box center [1382, 709] width 63 height 20
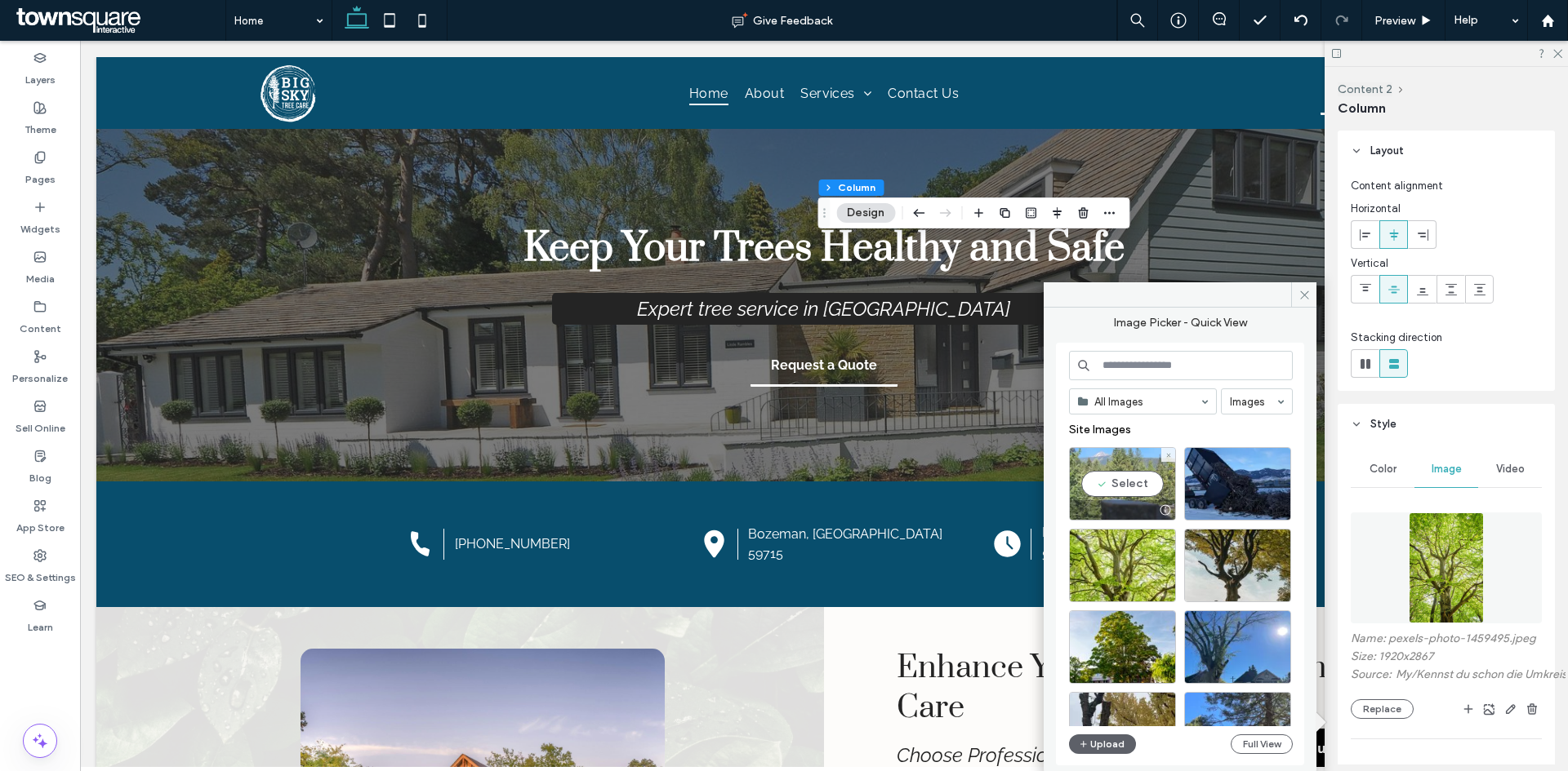
click at [1133, 478] on div "Select" at bounding box center [1121, 484] width 107 height 74
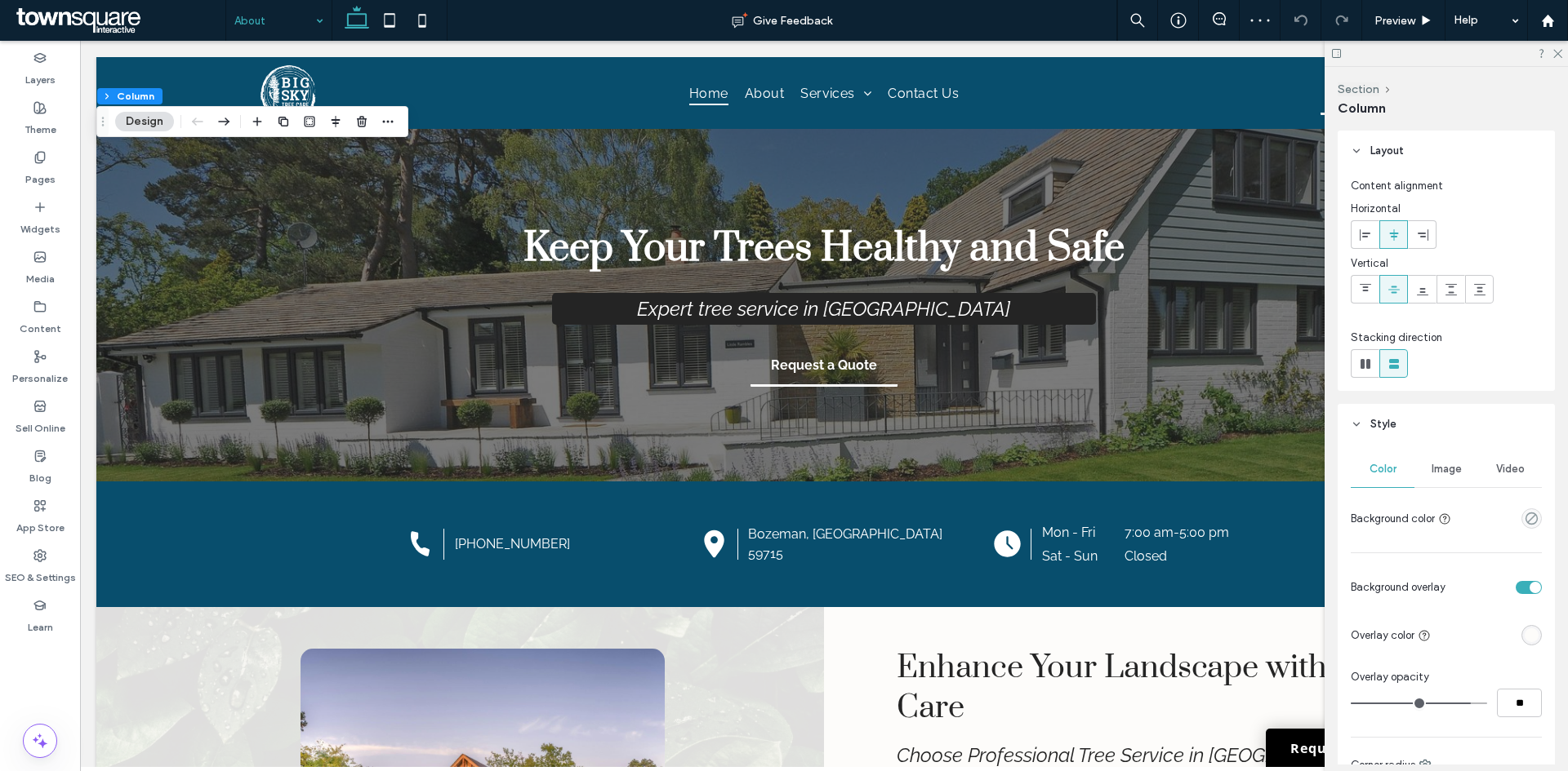
click at [1442, 470] on span "Image" at bounding box center [1446, 469] width 30 height 13
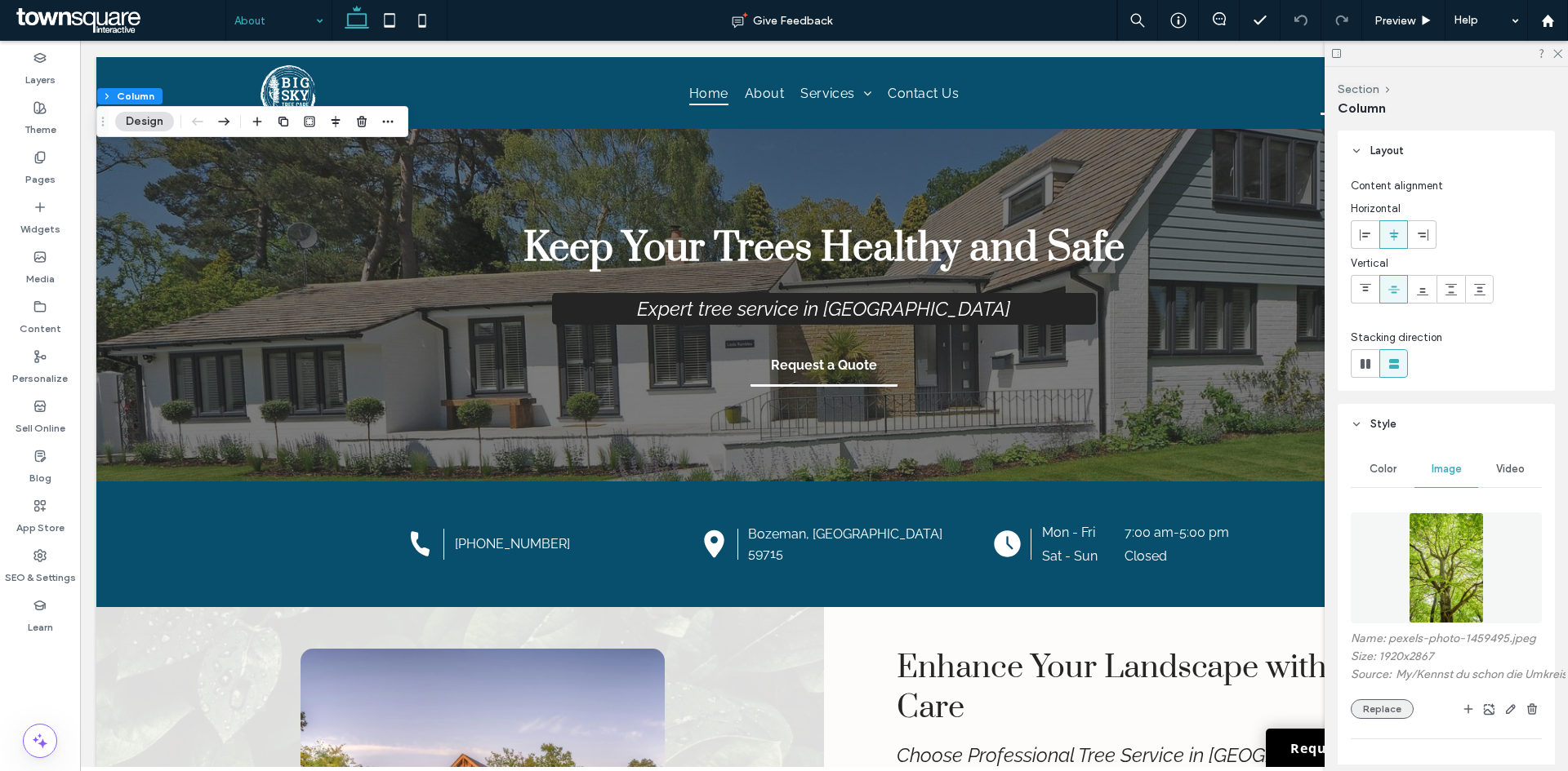
click at [1383, 719] on button "Replace" at bounding box center [1382, 709] width 63 height 20
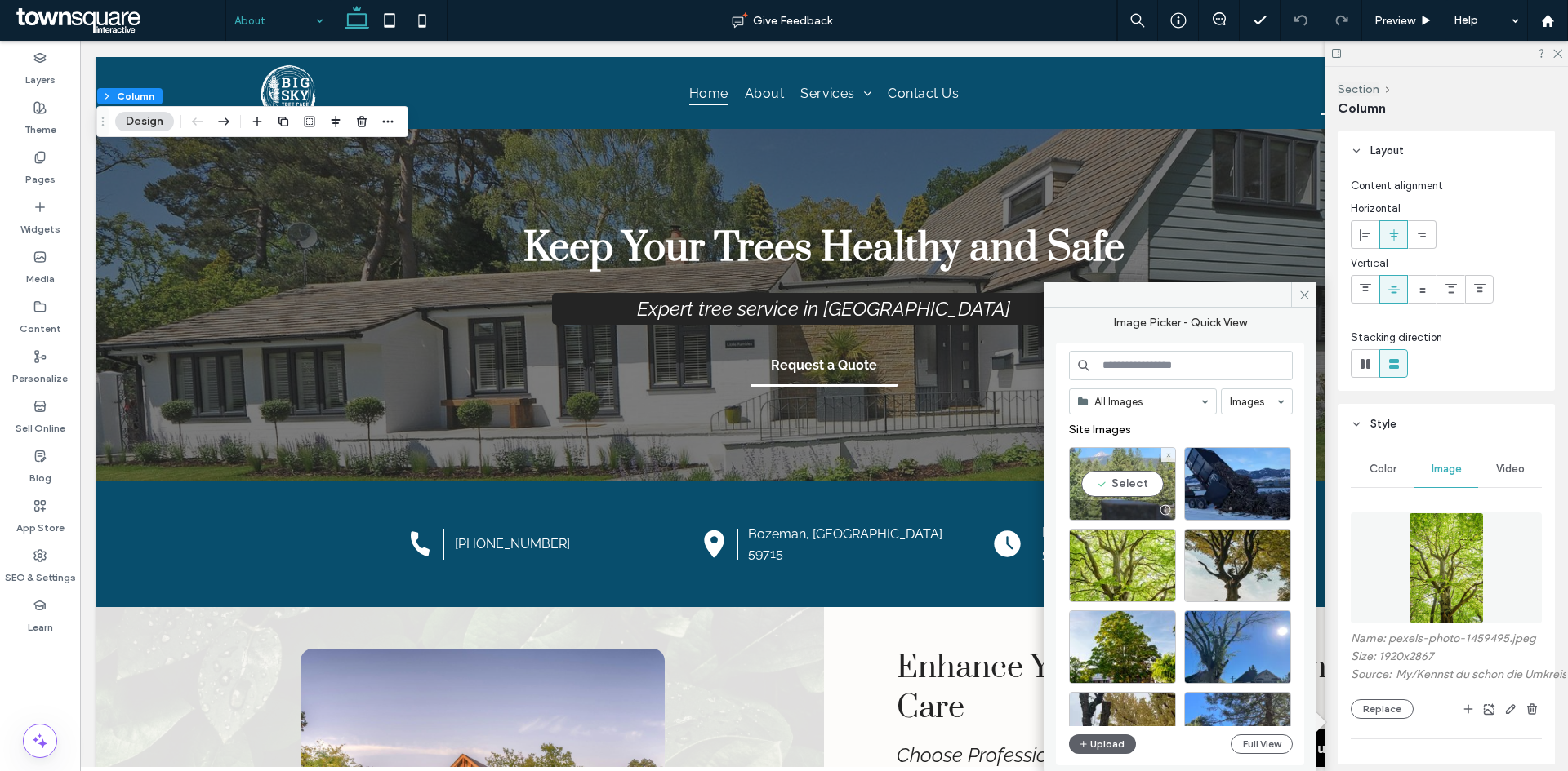
click at [1134, 493] on div "Select" at bounding box center [1121, 484] width 107 height 74
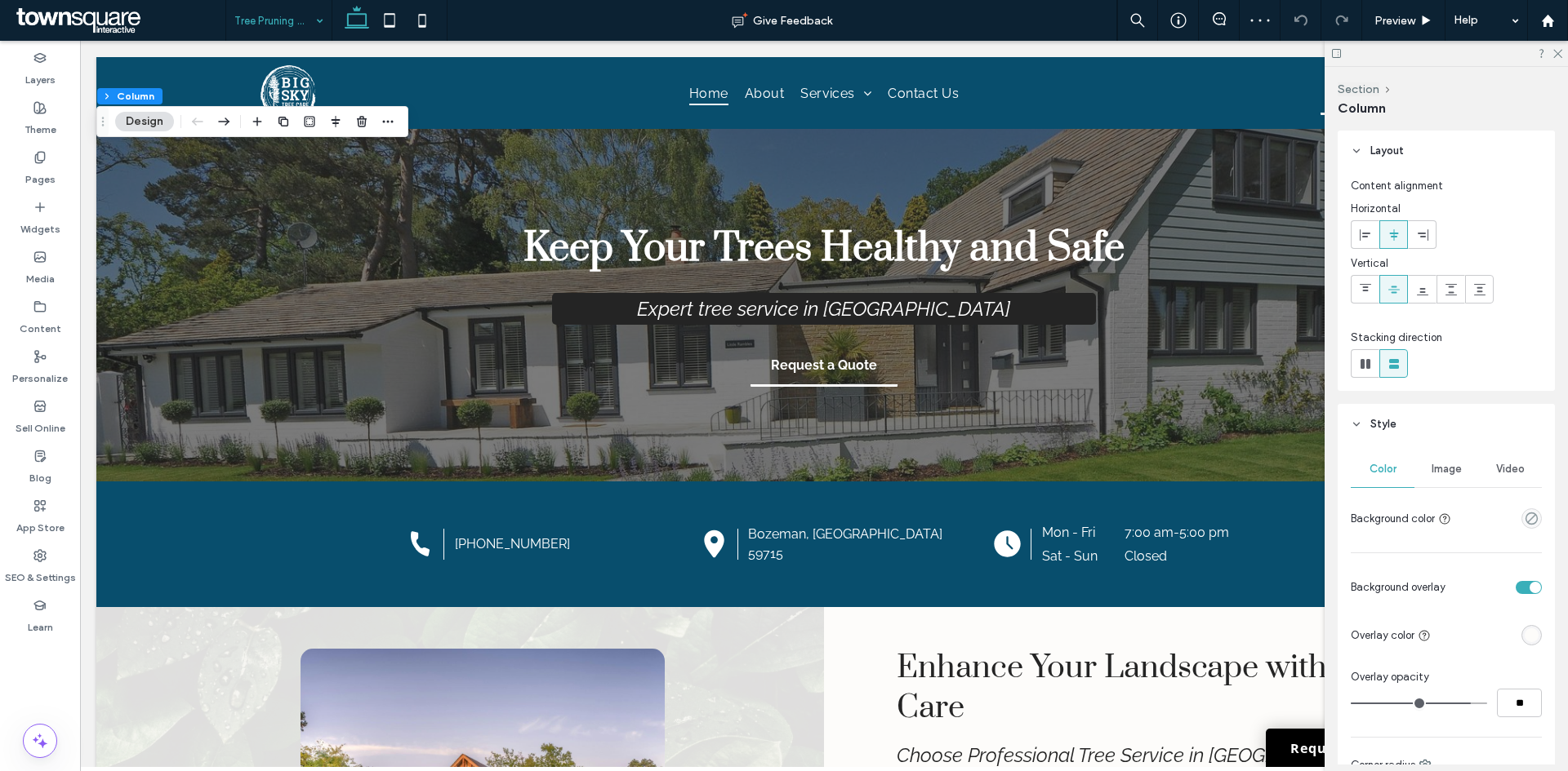
click at [1449, 468] on span "Image" at bounding box center [1446, 469] width 30 height 13
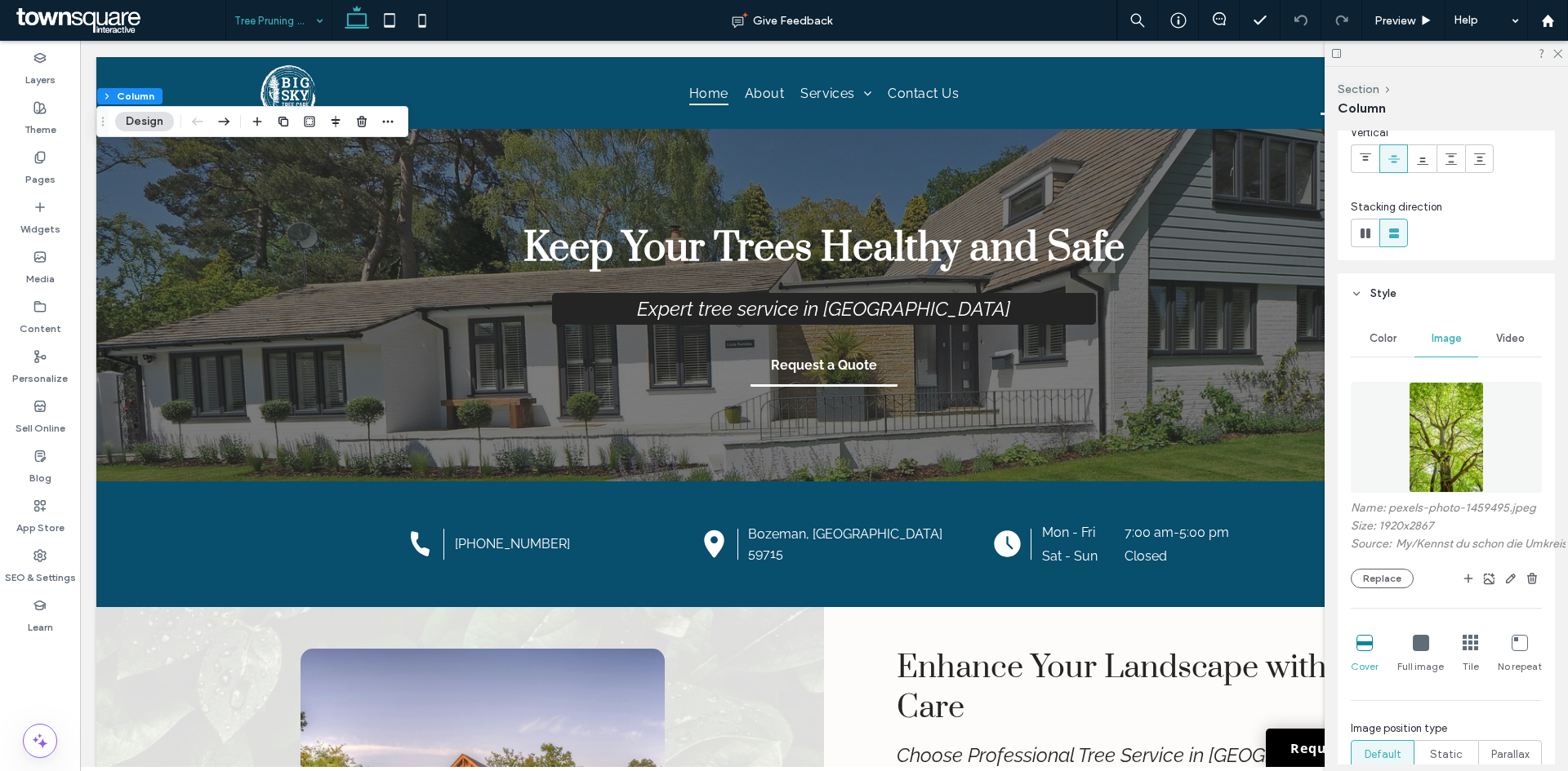
scroll to position [244, 0]
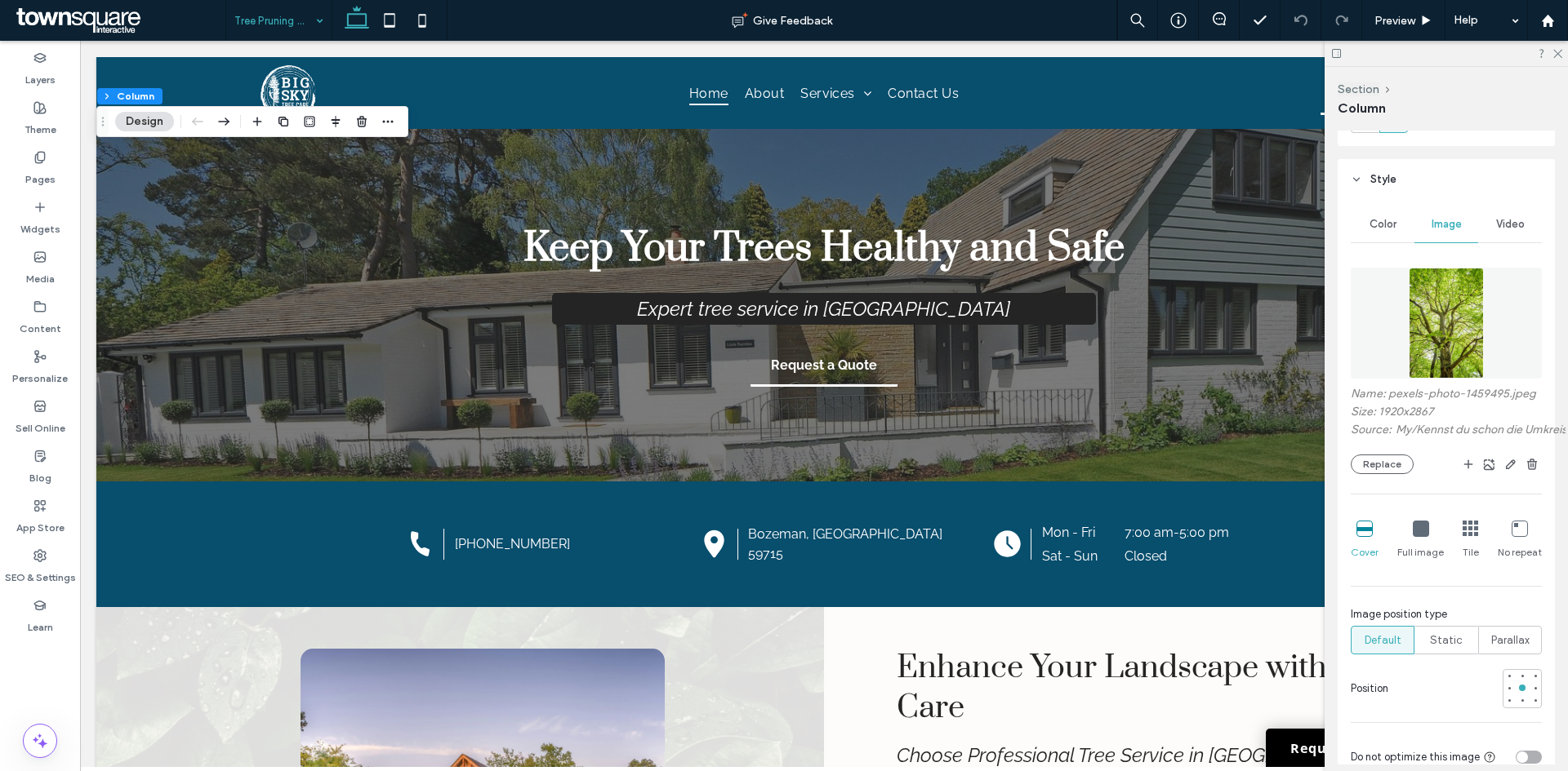
click at [1374, 467] on div "Name: pexels-photo-1459495.jpeg Size: 1920x2867 Source: My / Kennst du schon di…" at bounding box center [1446, 430] width 191 height 88
click at [1374, 472] on button "Replace" at bounding box center [1382, 464] width 63 height 20
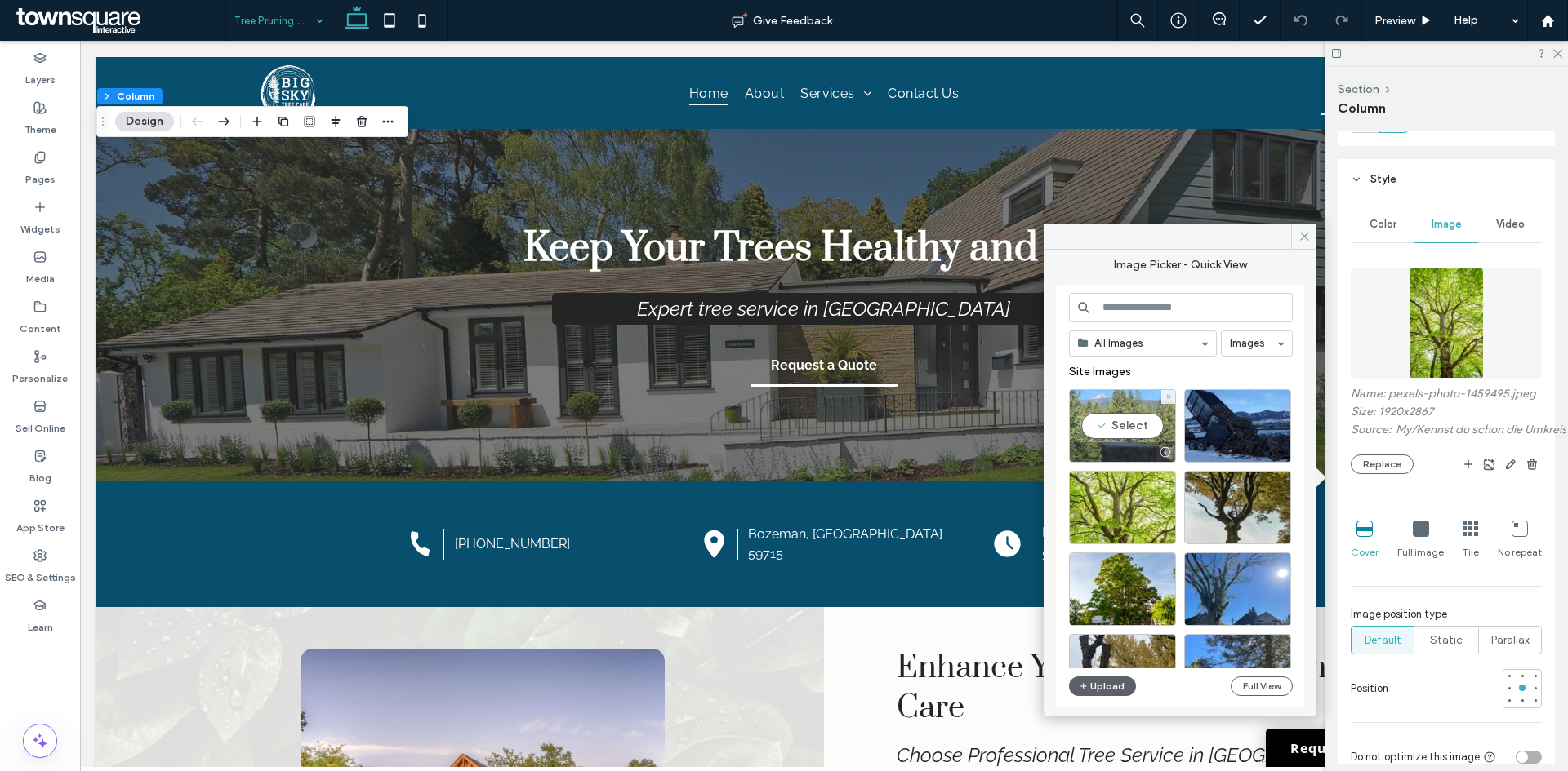
click at [1125, 425] on div "Select" at bounding box center [1121, 427] width 107 height 74
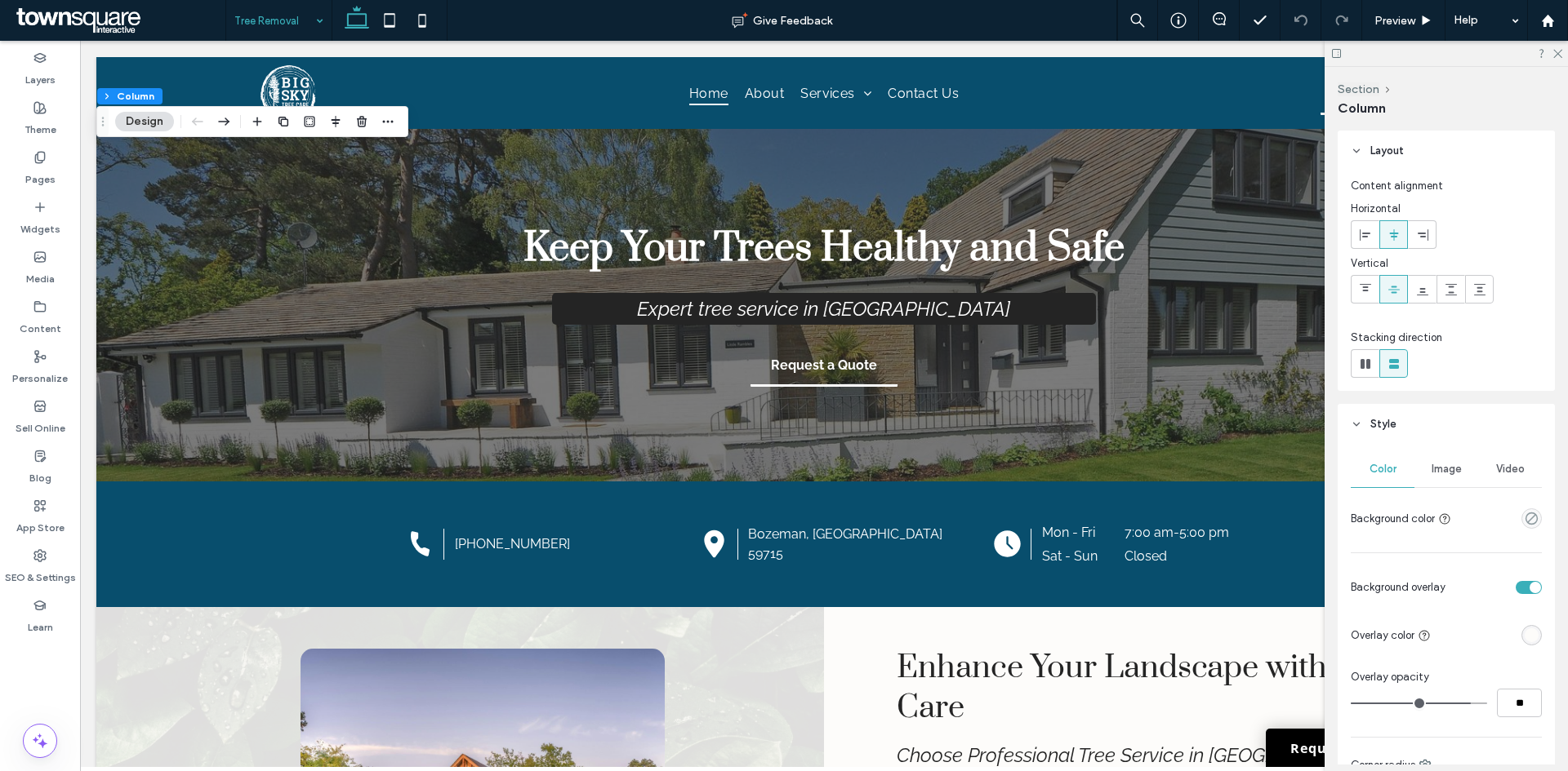
click at [1459, 468] on div "Image" at bounding box center [1445, 469] width 63 height 36
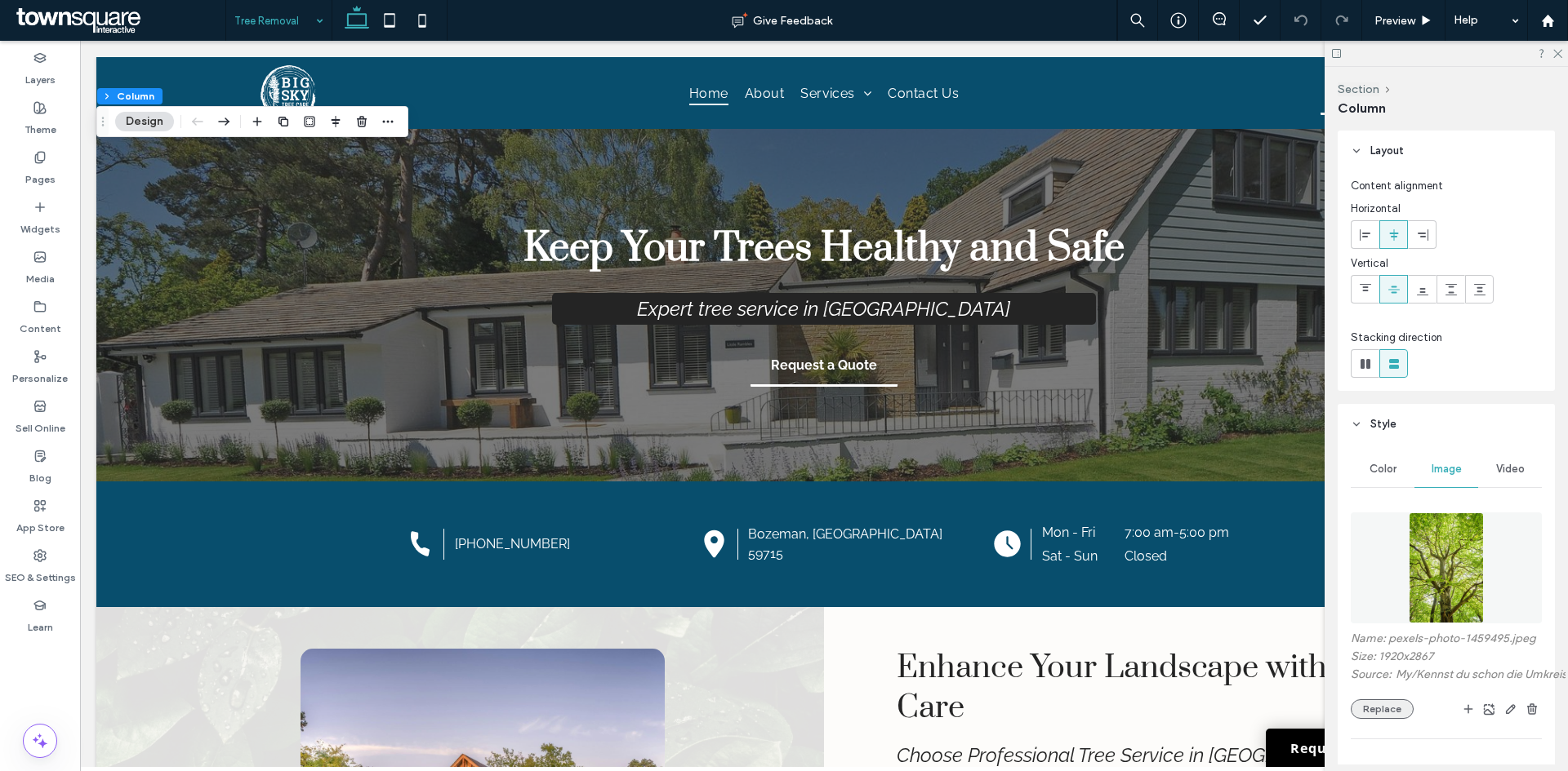
click at [1367, 719] on button "Replace" at bounding box center [1382, 709] width 63 height 20
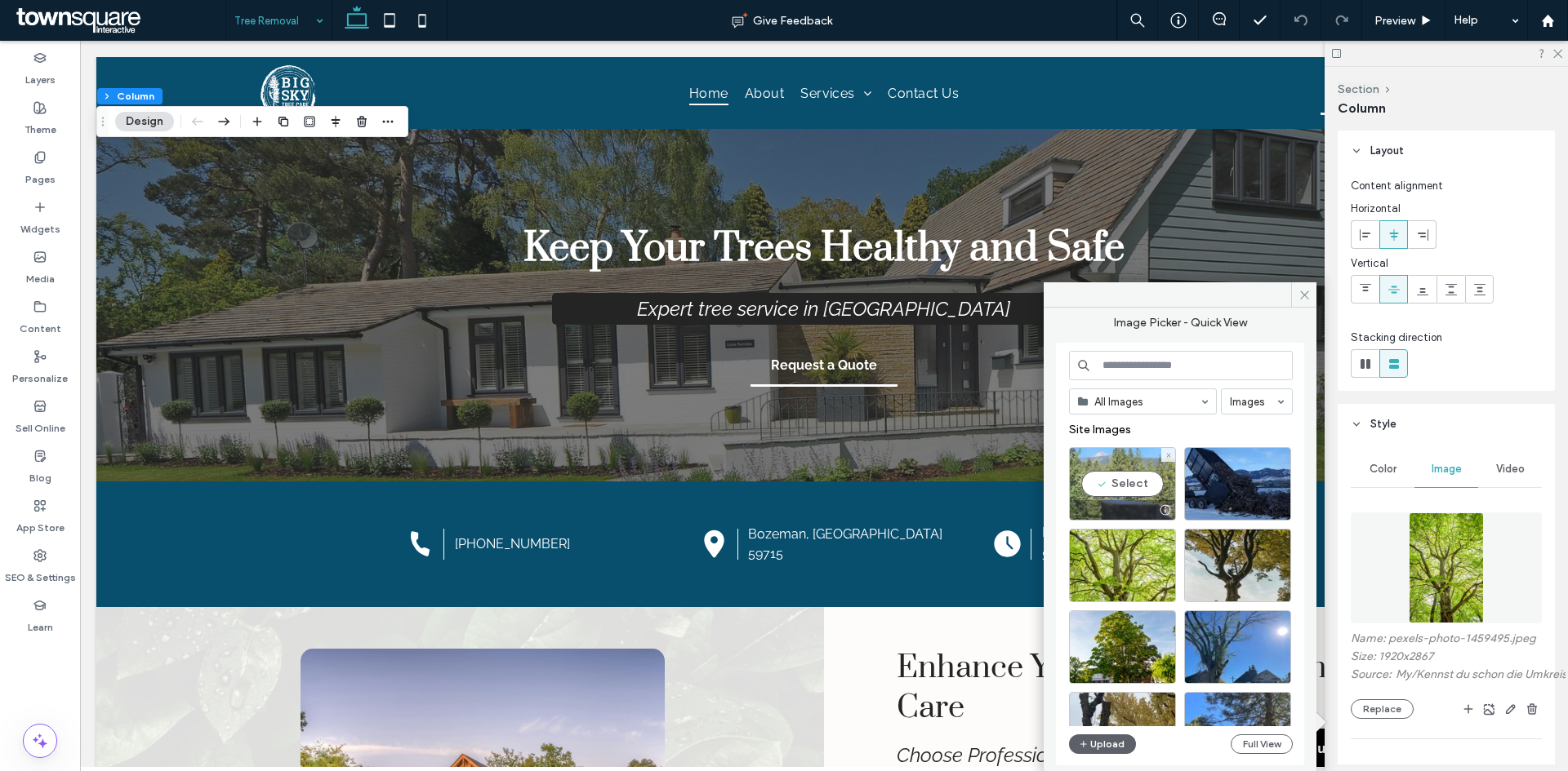
click at [1107, 476] on div "Select" at bounding box center [1121, 484] width 107 height 74
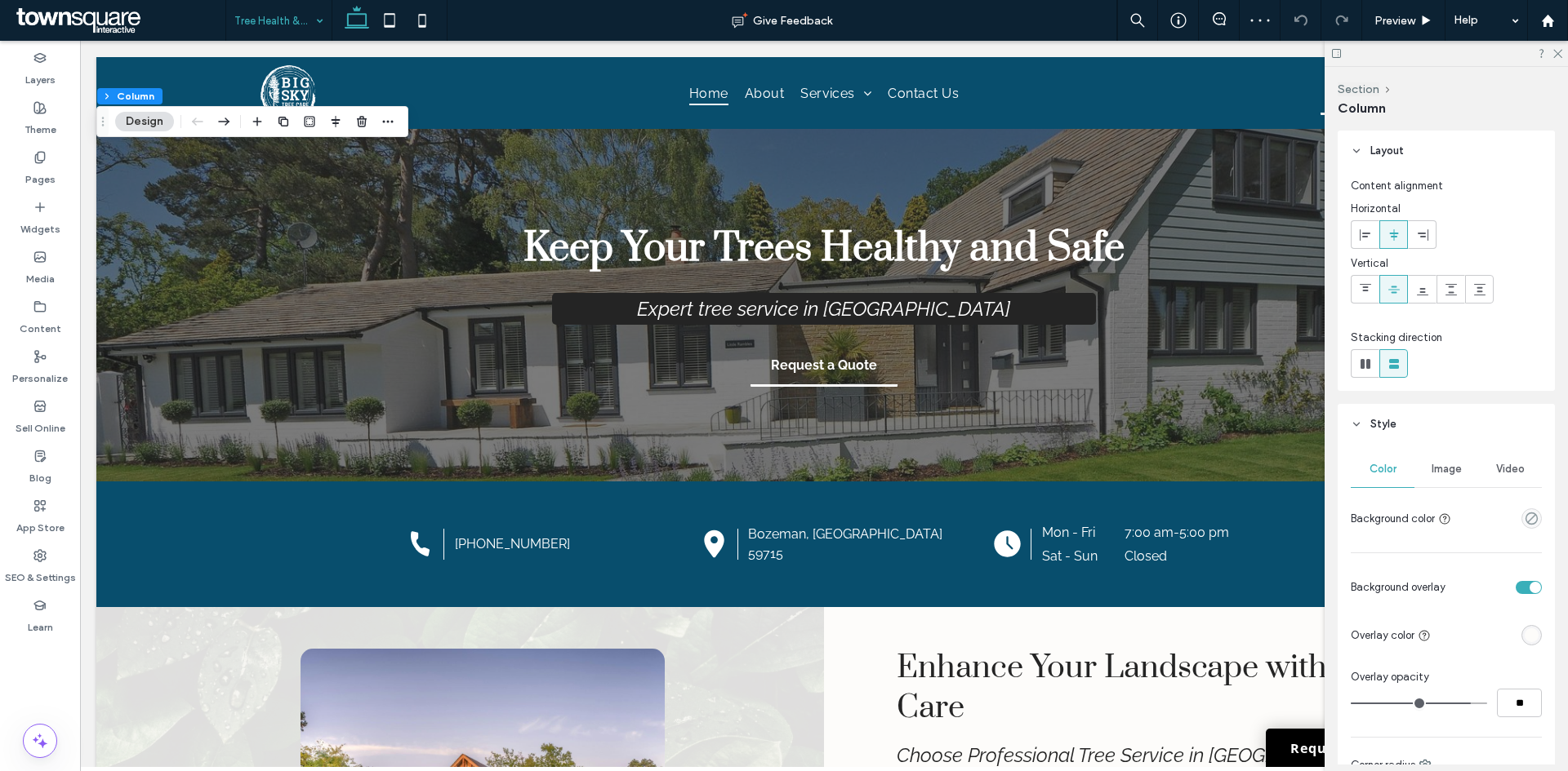
click at [1477, 469] on div "Video" at bounding box center [1509, 469] width 63 height 36
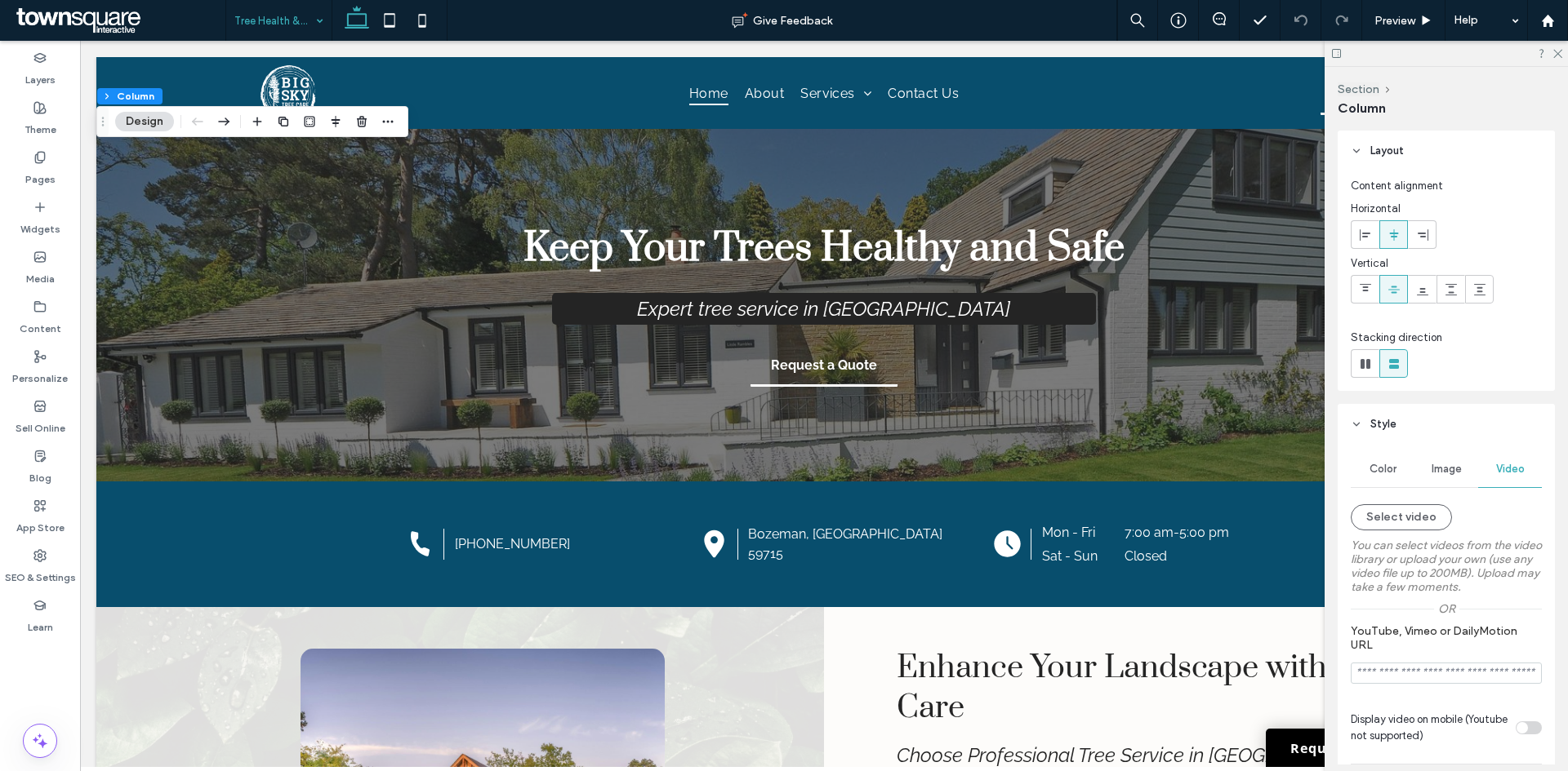
click at [1431, 465] on span "Image" at bounding box center [1446, 469] width 30 height 13
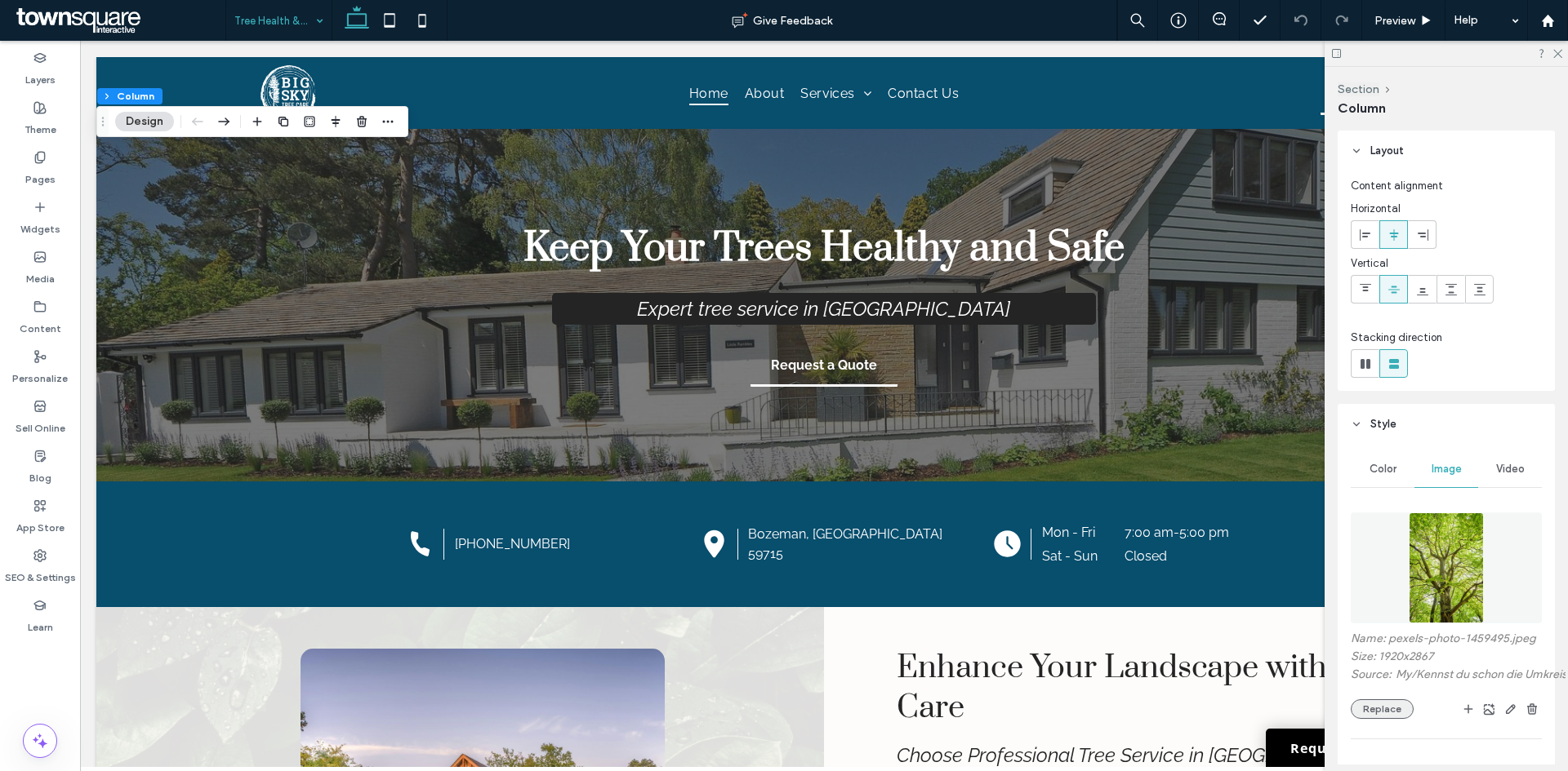
click at [1365, 719] on button "Replace" at bounding box center [1382, 709] width 63 height 20
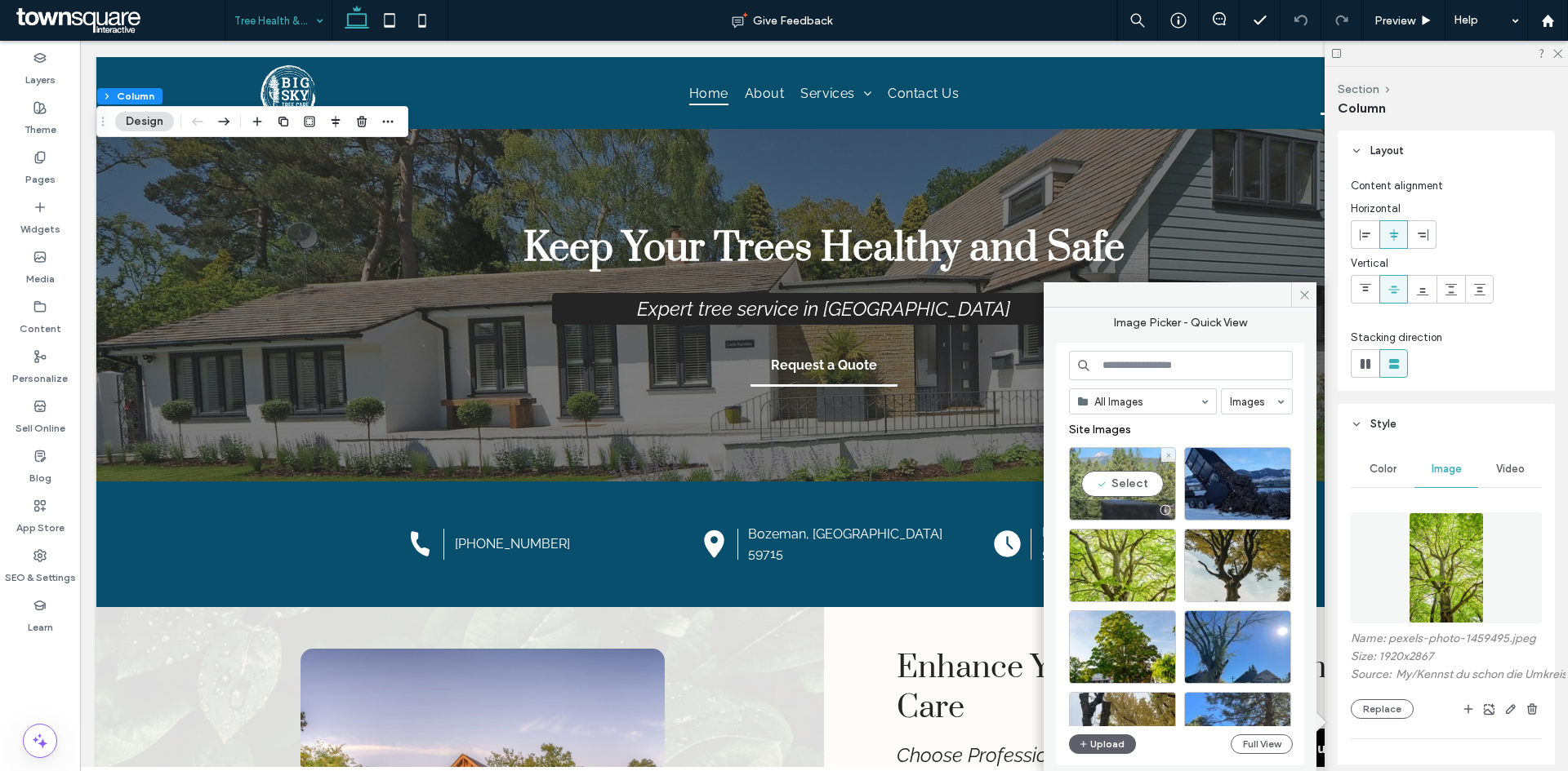
click at [1103, 482] on div "Select" at bounding box center [1121, 484] width 107 height 74
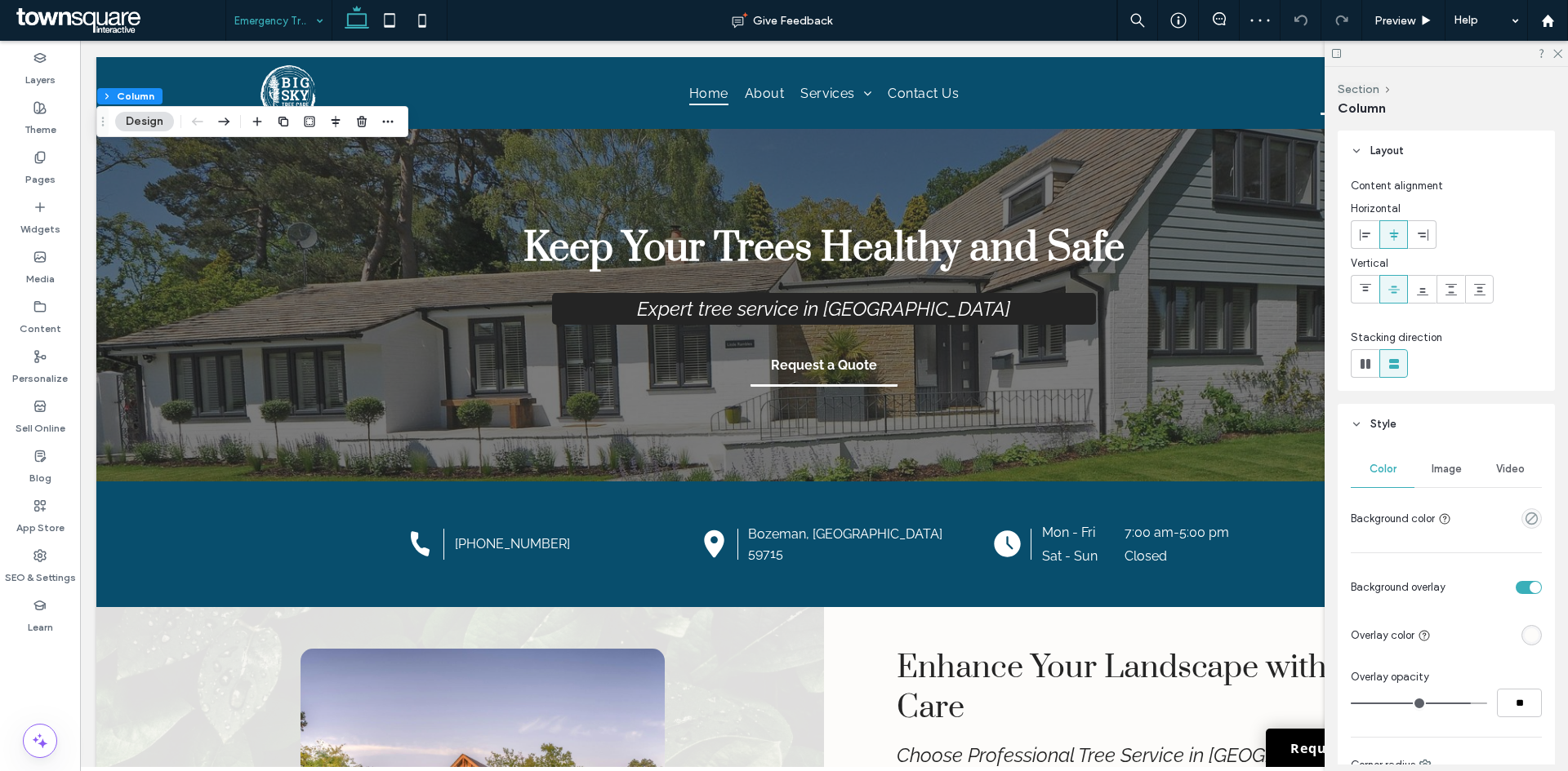
click at [1432, 475] on span "Image" at bounding box center [1446, 469] width 30 height 13
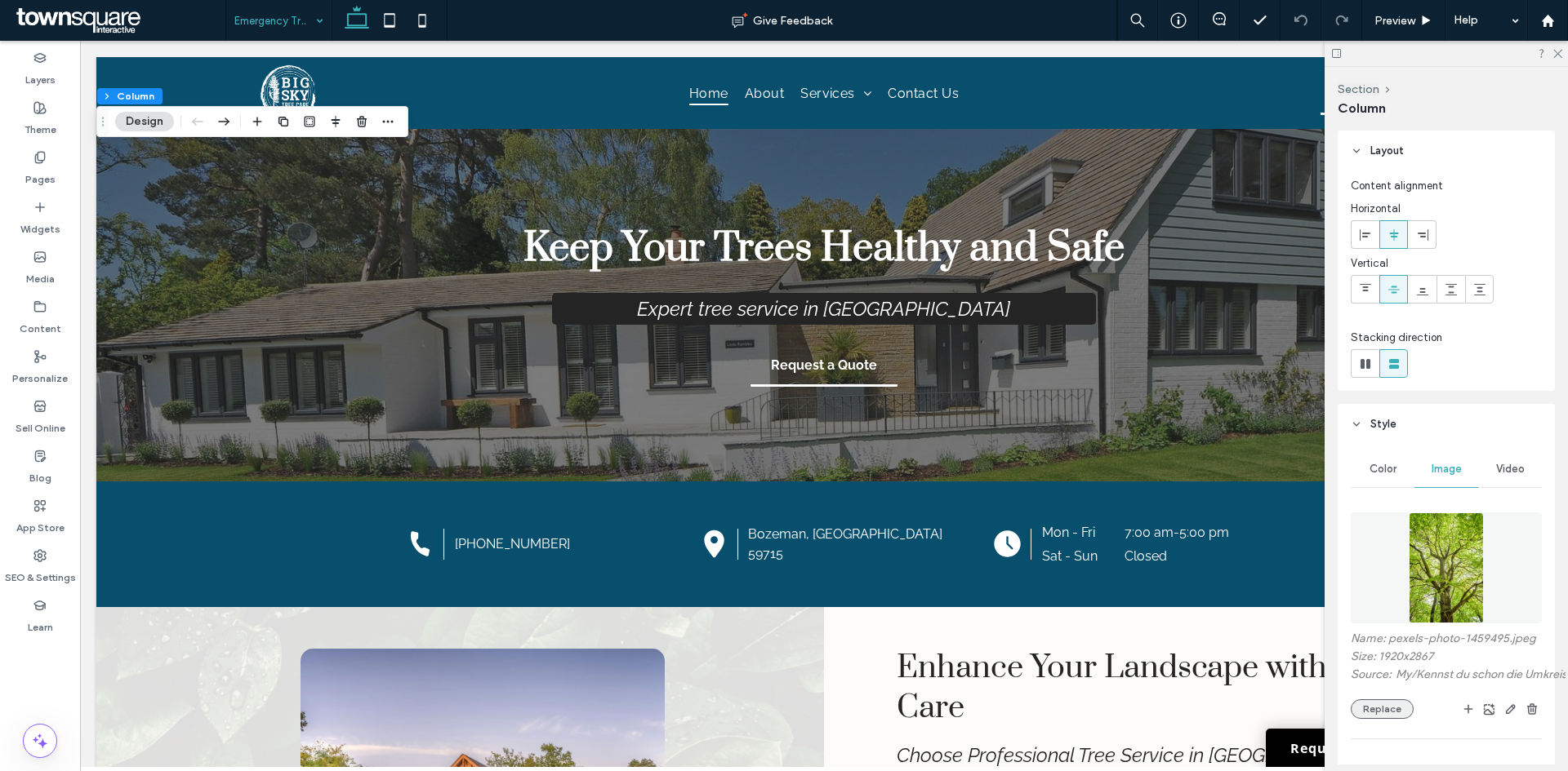
click at [1375, 719] on button "Replace" at bounding box center [1382, 709] width 63 height 20
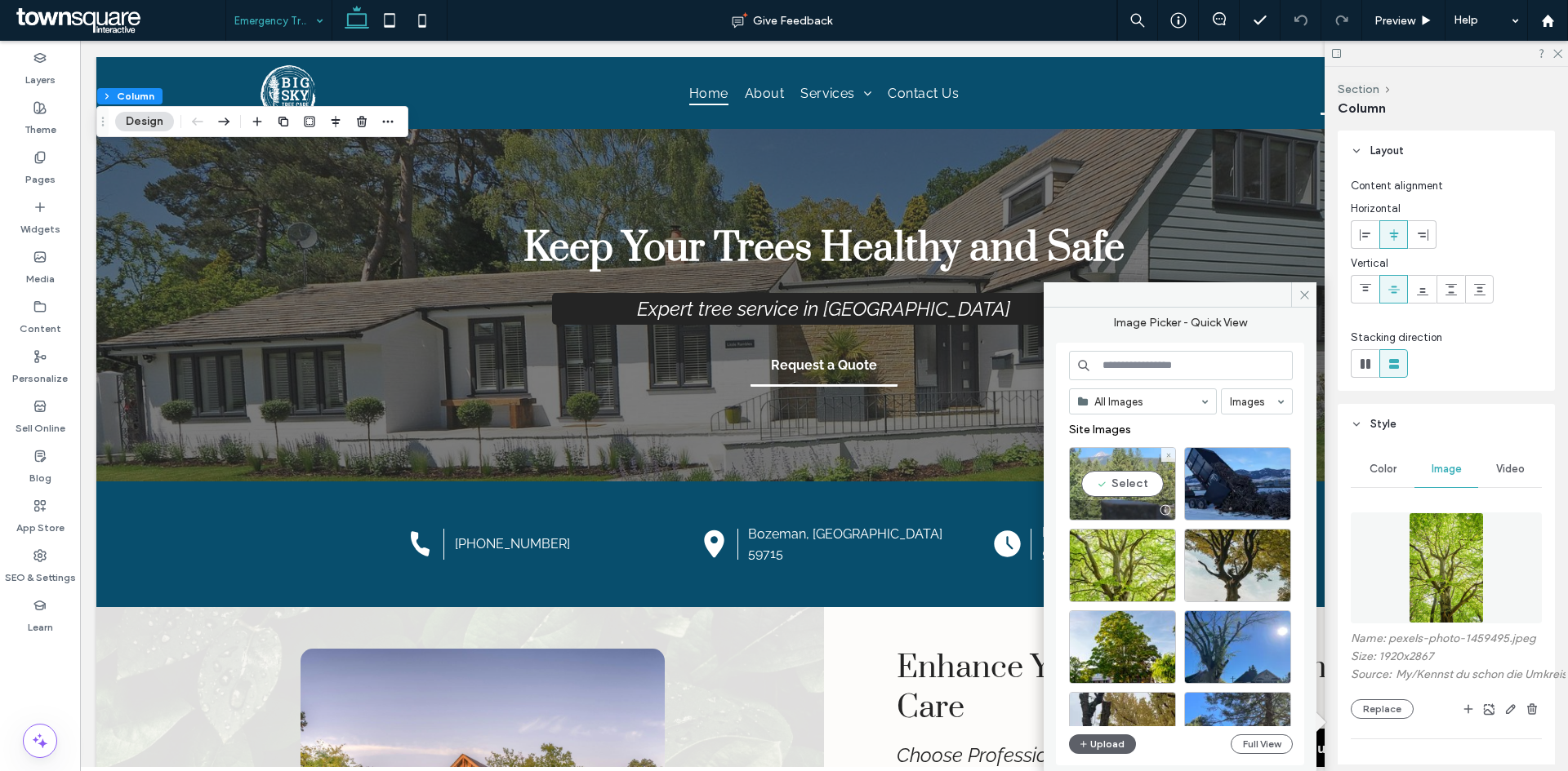
click at [1099, 488] on div "Select" at bounding box center [1121, 484] width 107 height 74
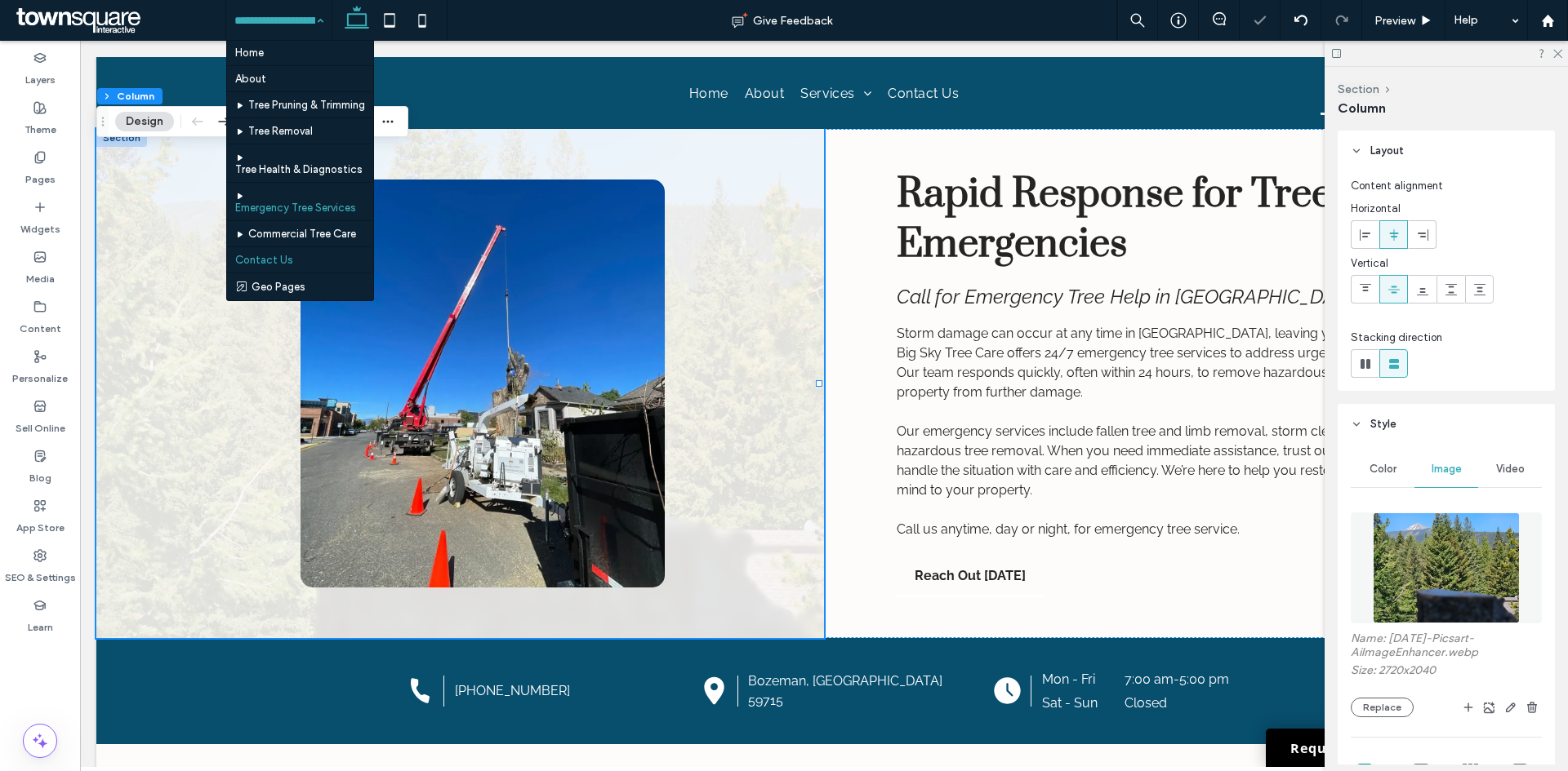
scroll to position [25, 0]
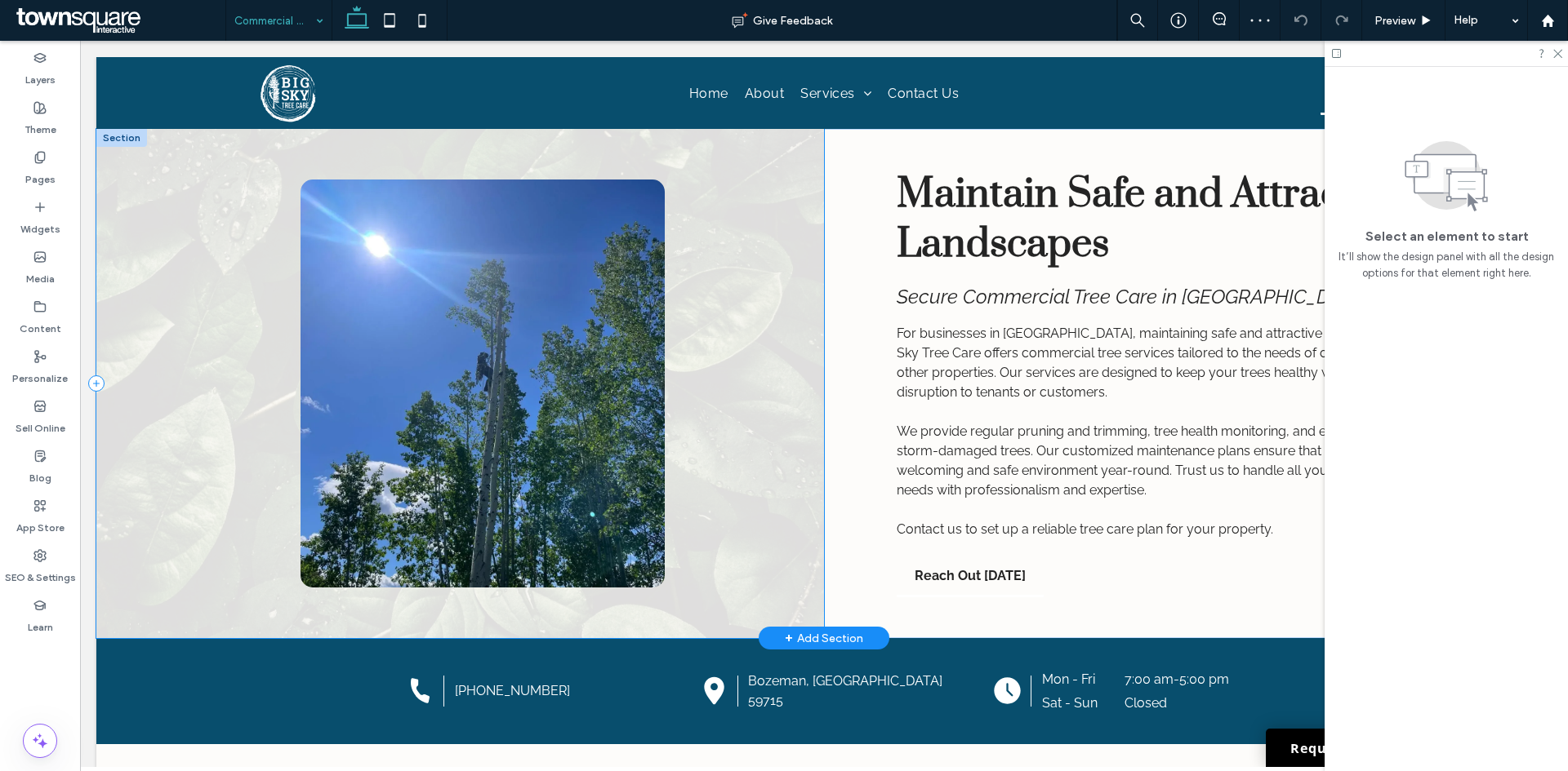
click at [196, 372] on div at bounding box center [460, 384] width 728 height 510
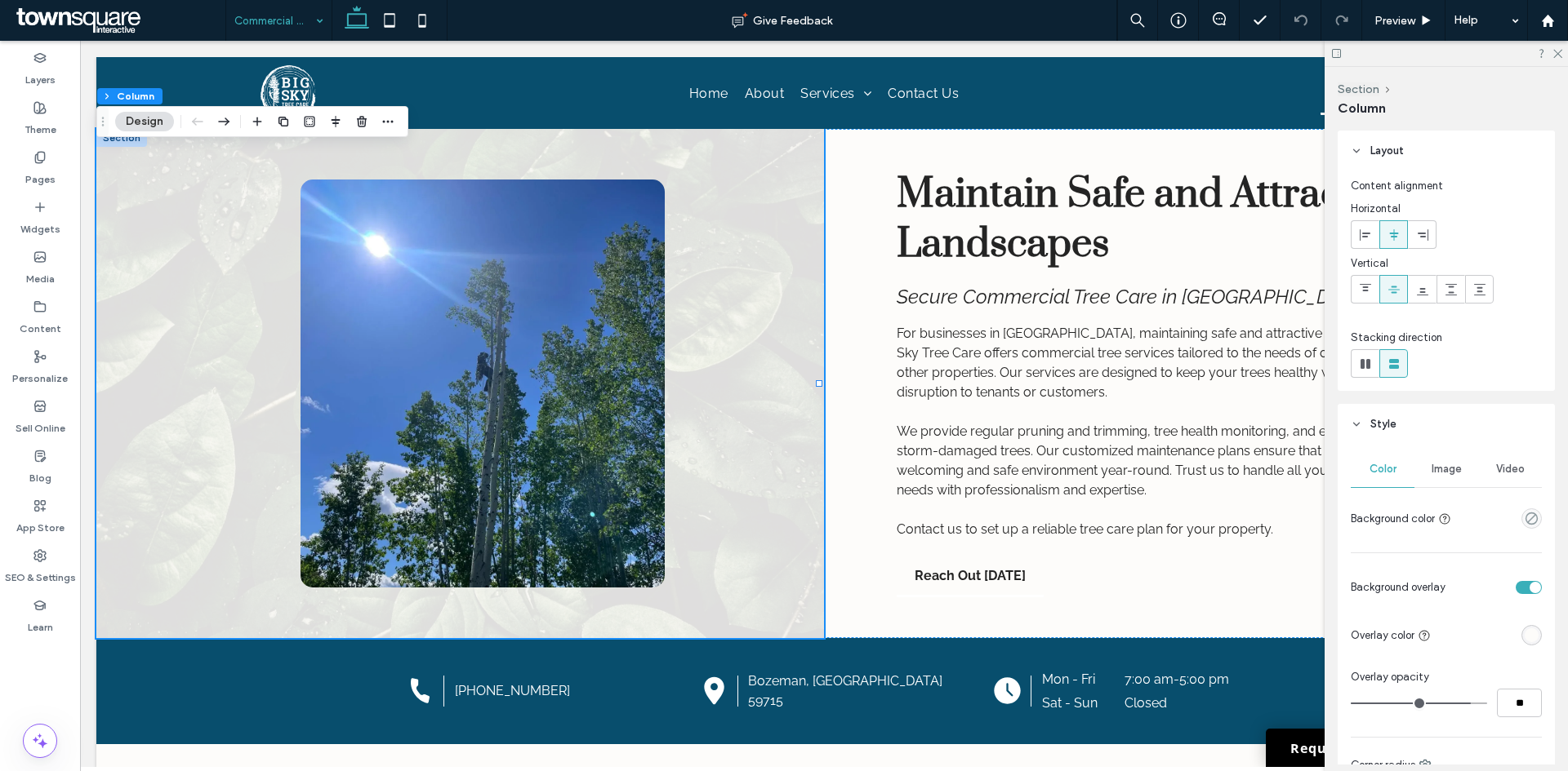
click at [1443, 481] on div "Image" at bounding box center [1445, 469] width 63 height 36
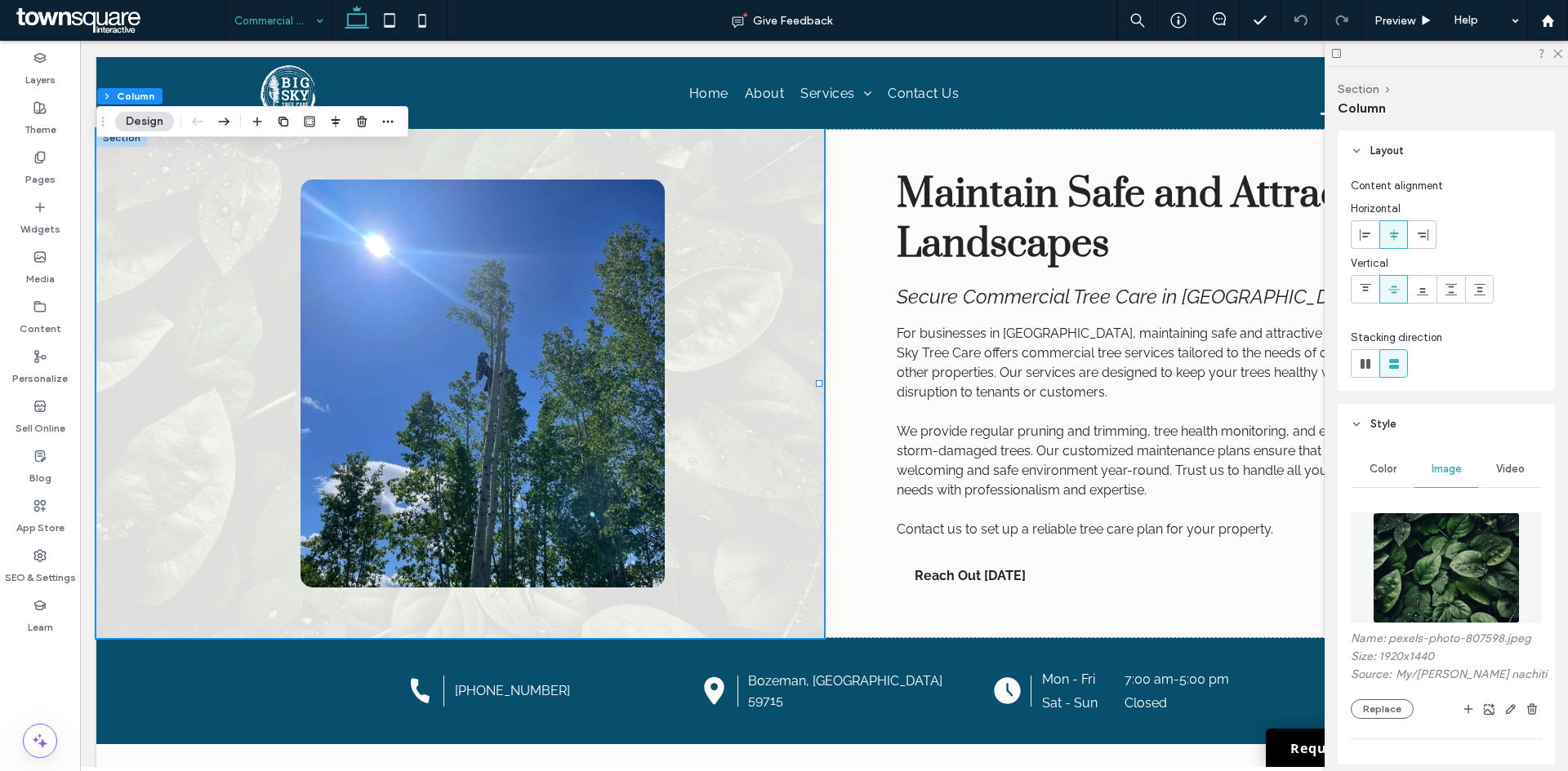
click at [1401, 719] on div "Name: pexels-photo-807598.jpeg Size: 1920x1440 Source: My / sohail nachiti Repl…" at bounding box center [1446, 761] width 191 height 511
click at [1396, 702] on button "Replace" at bounding box center [1382, 709] width 63 height 20
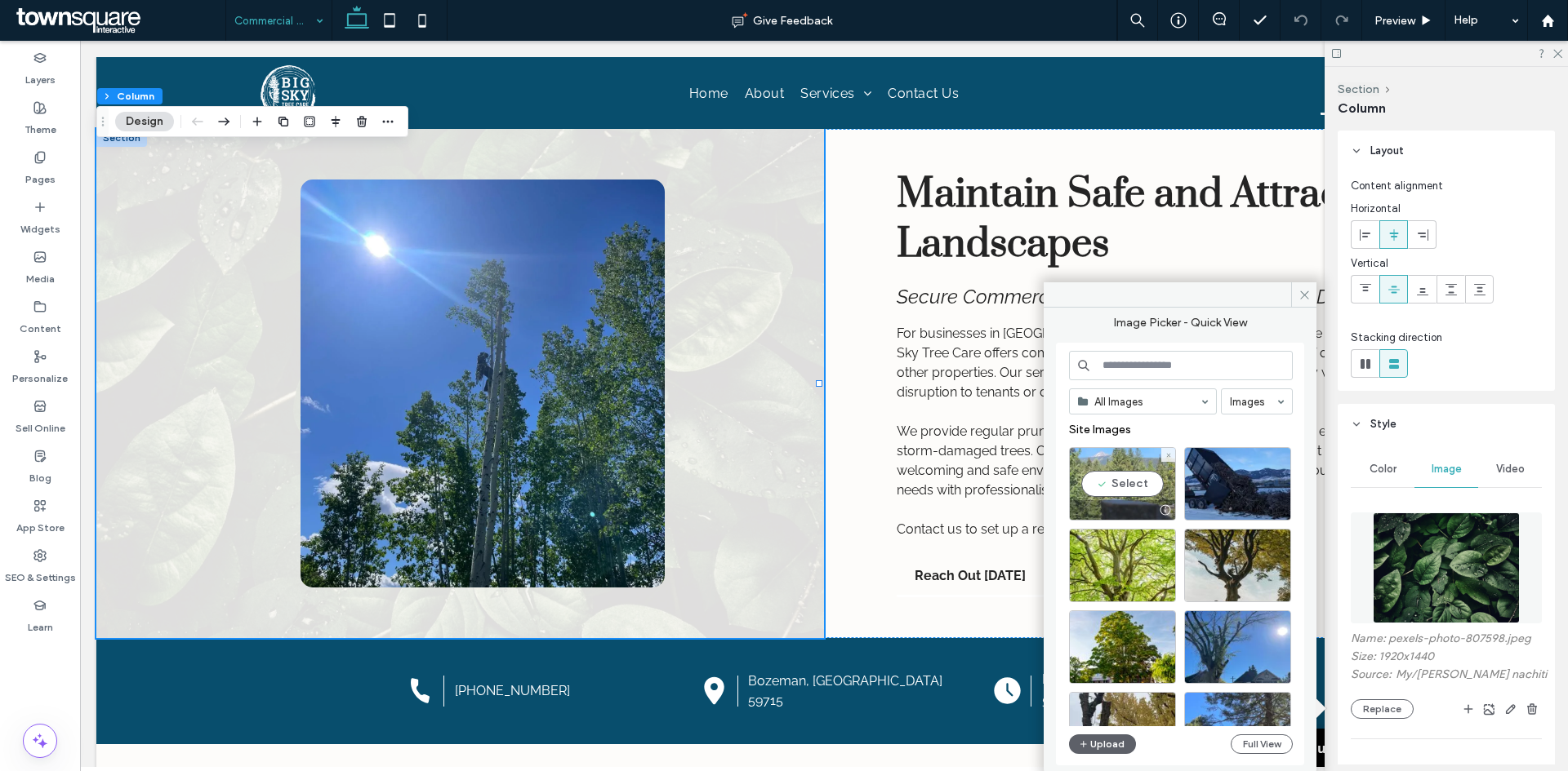
click at [1115, 490] on div "Select" at bounding box center [1121, 484] width 107 height 74
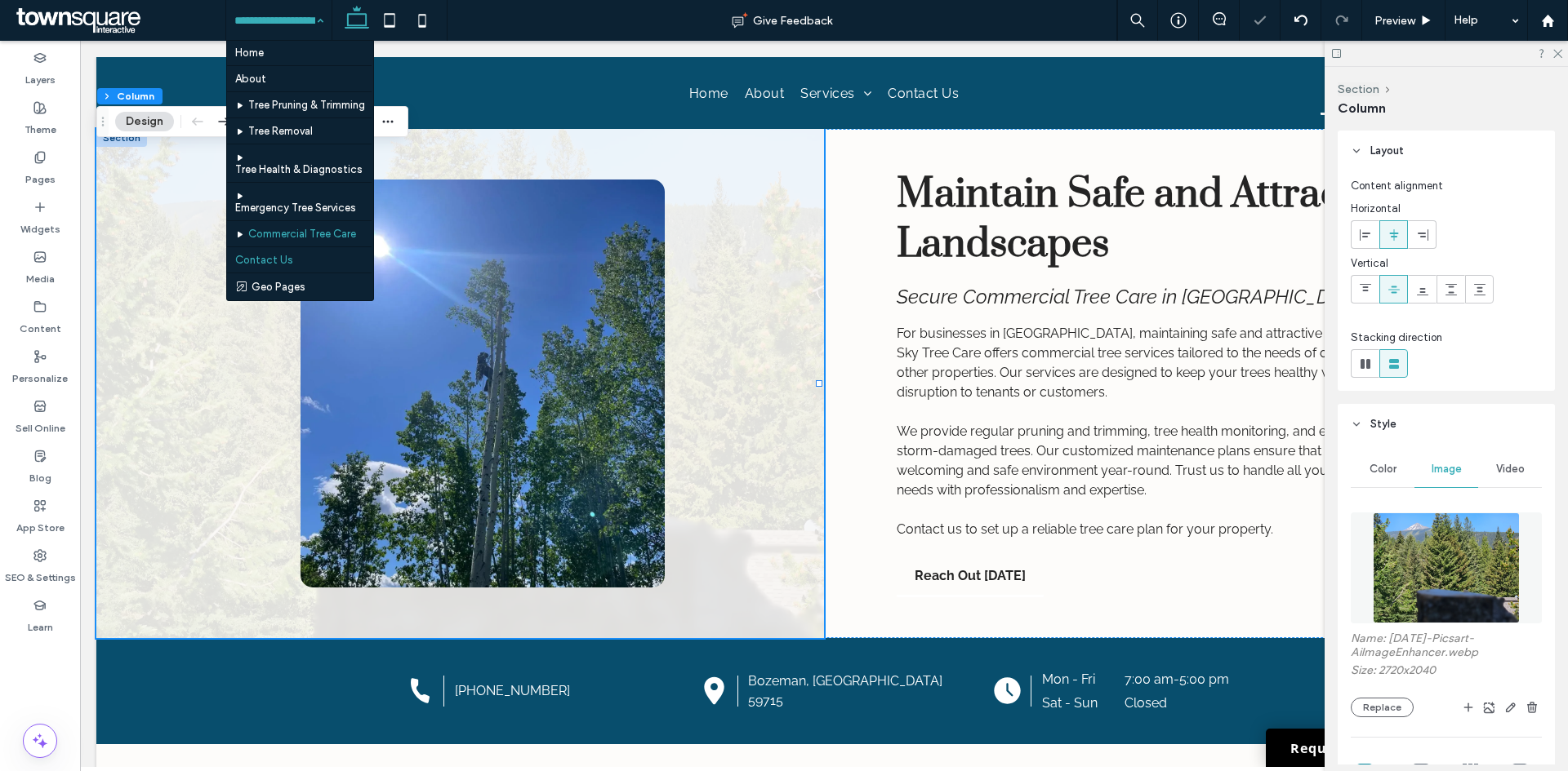
scroll to position [25, 0]
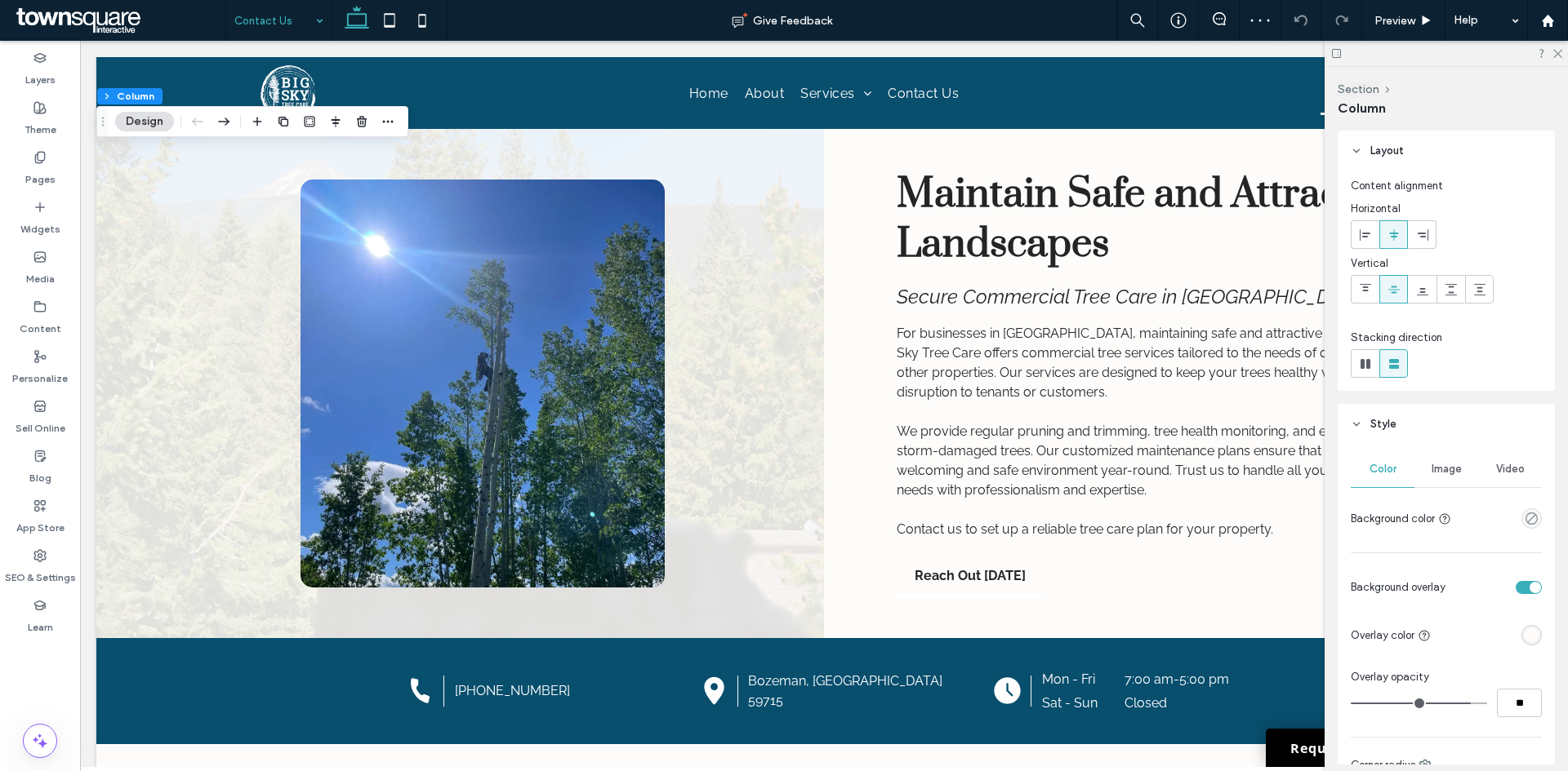
click at [1449, 472] on span "Image" at bounding box center [1446, 469] width 30 height 13
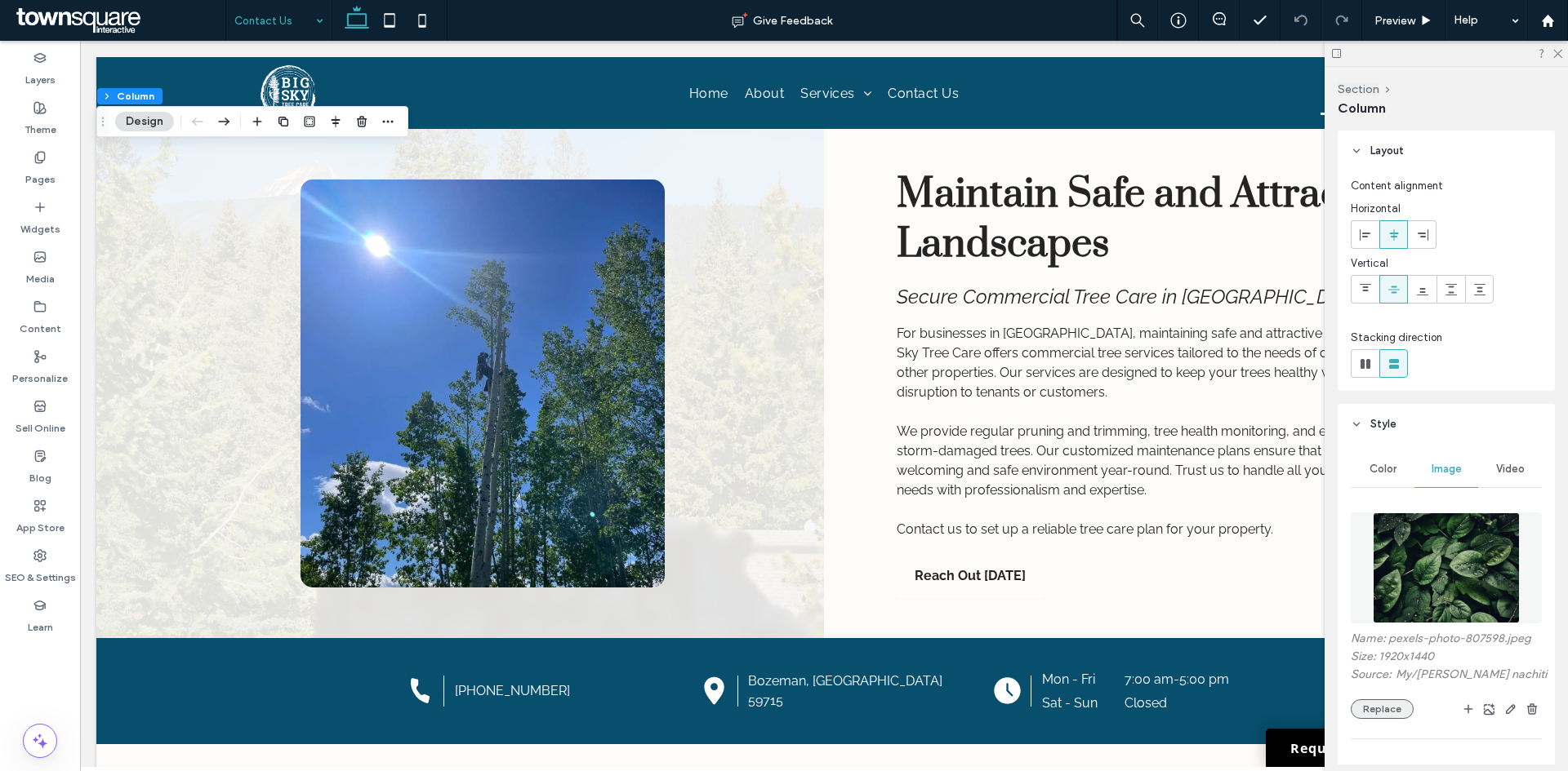
click at [1387, 717] on button "Replace" at bounding box center [1382, 709] width 63 height 20
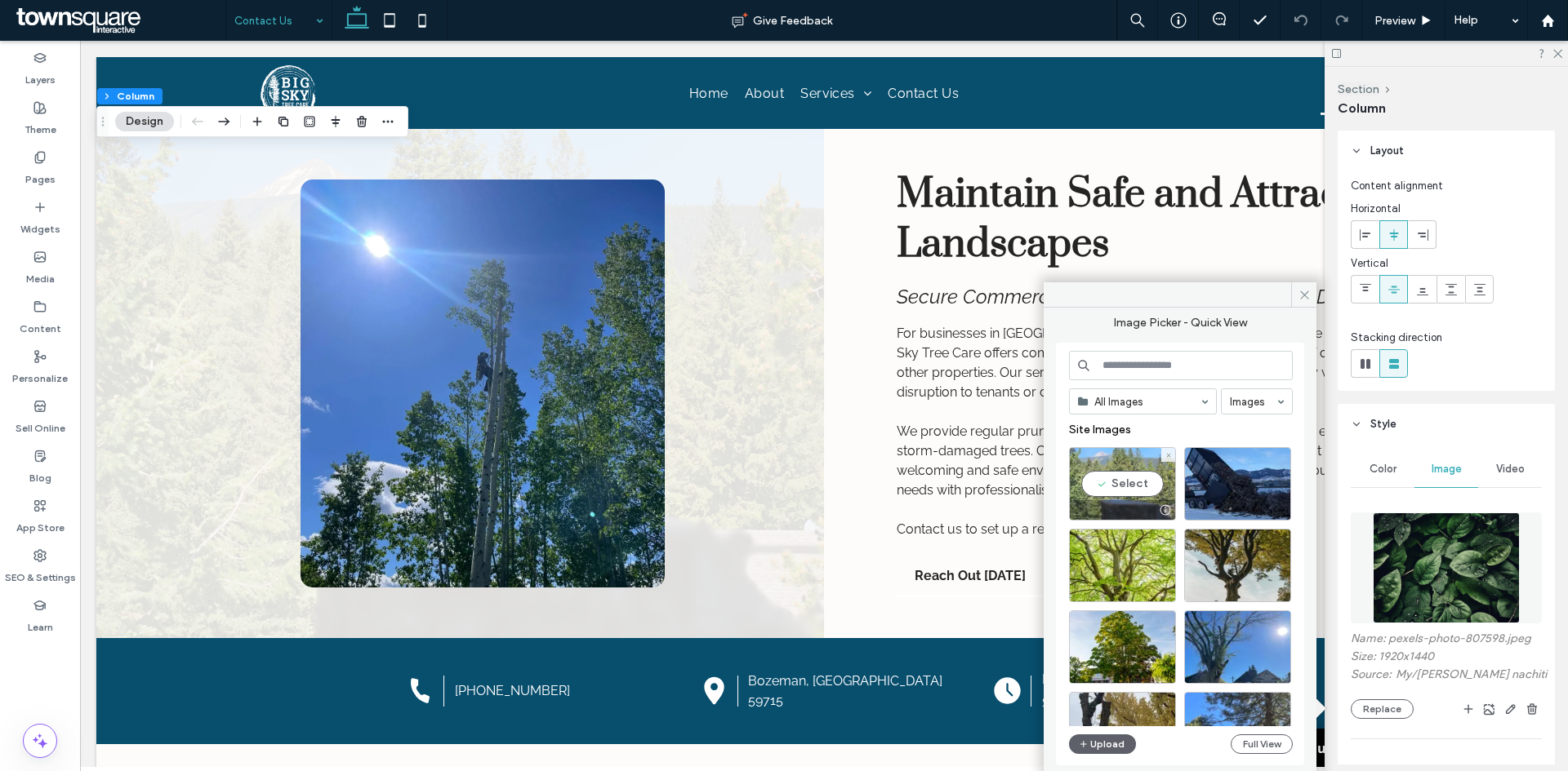
click at [1134, 483] on div "Select" at bounding box center [1121, 484] width 107 height 74
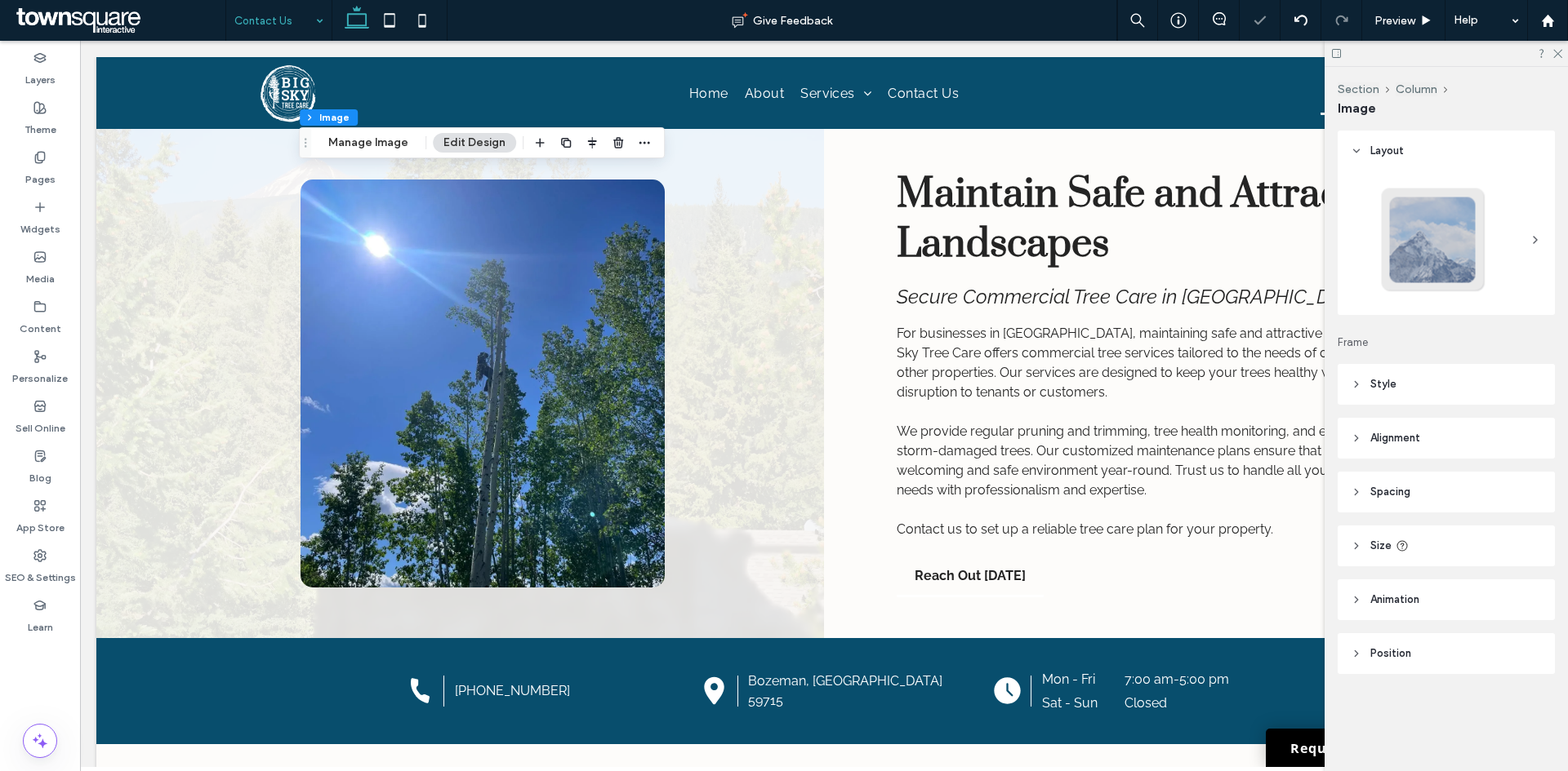
type input "**"
click at [1392, 377] on span "Style" at bounding box center [1383, 384] width 26 height 16
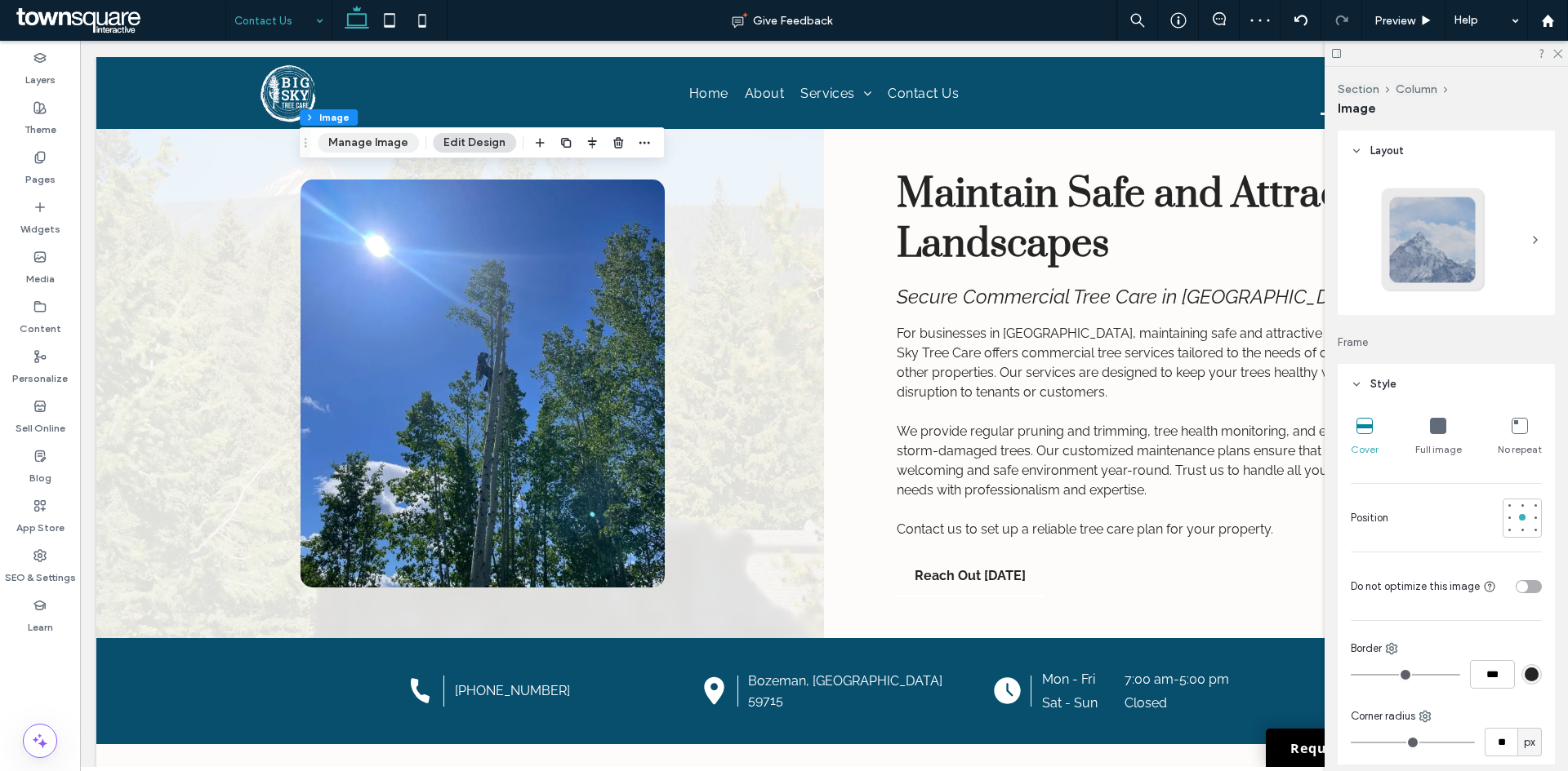
click at [378, 145] on button "Manage Image" at bounding box center [367, 142] width 101 height 20
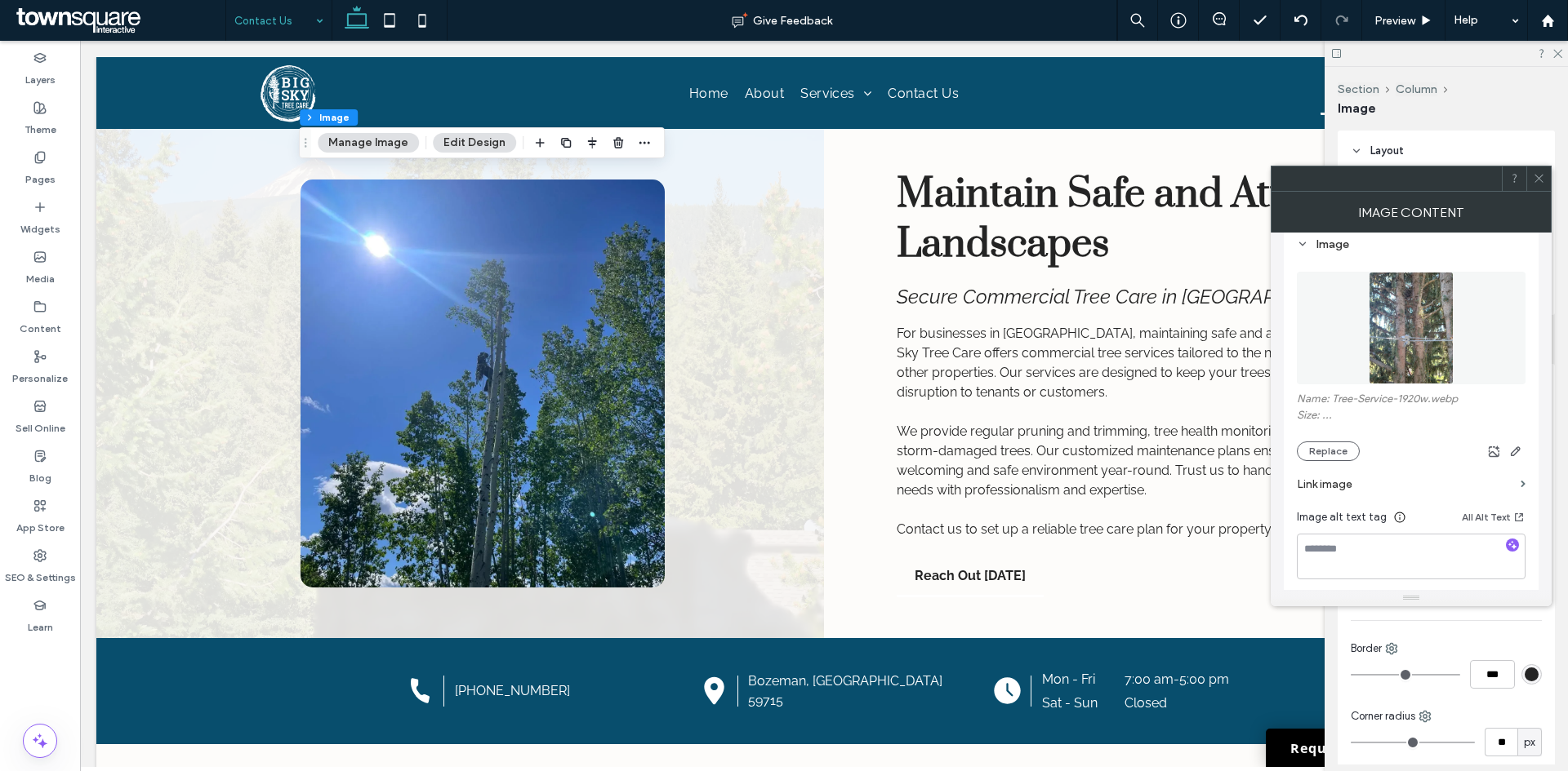
scroll to position [163, 0]
click at [1327, 450] on button "Replace" at bounding box center [1327, 450] width 63 height 20
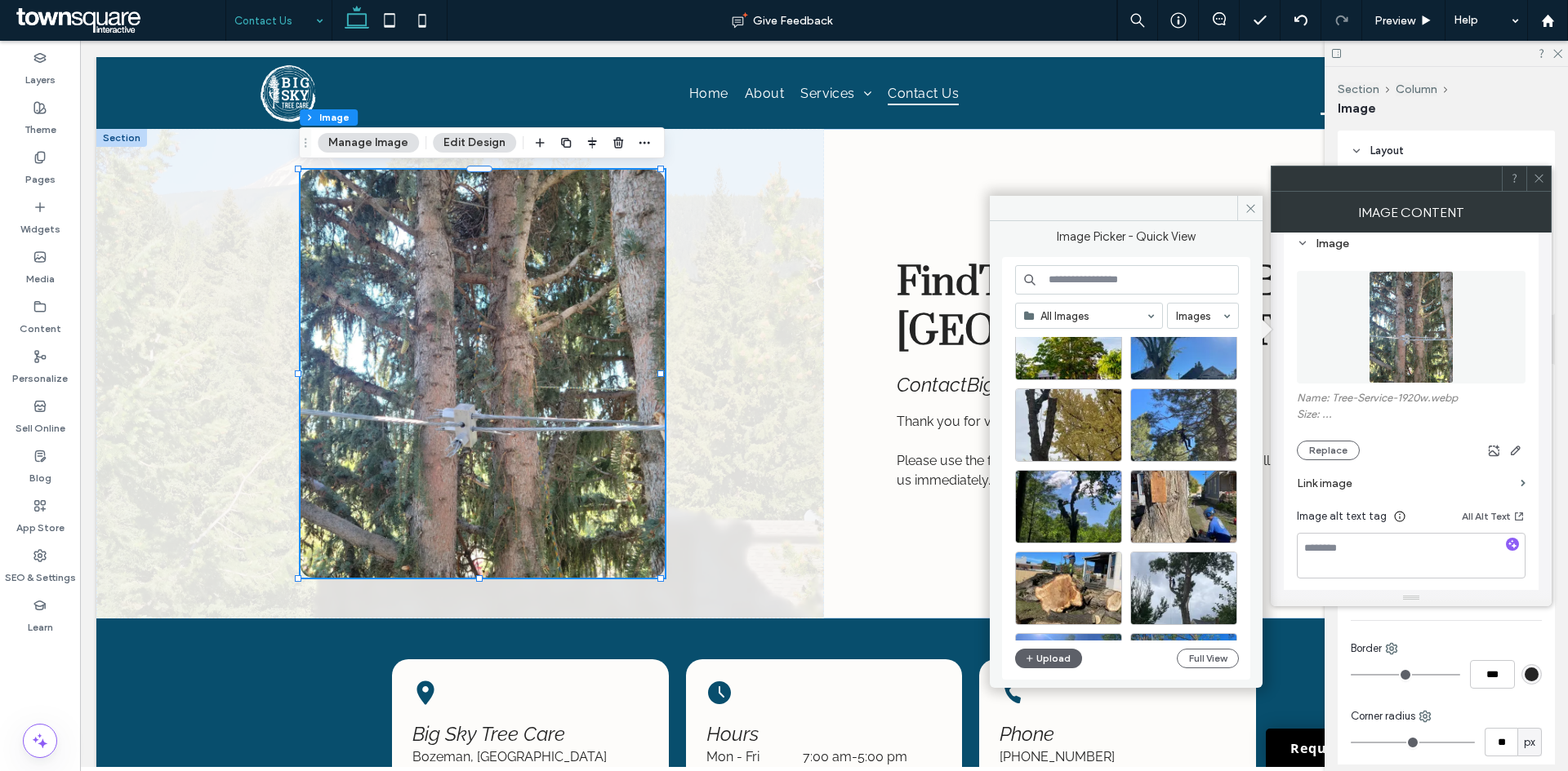
scroll to position [244, 0]
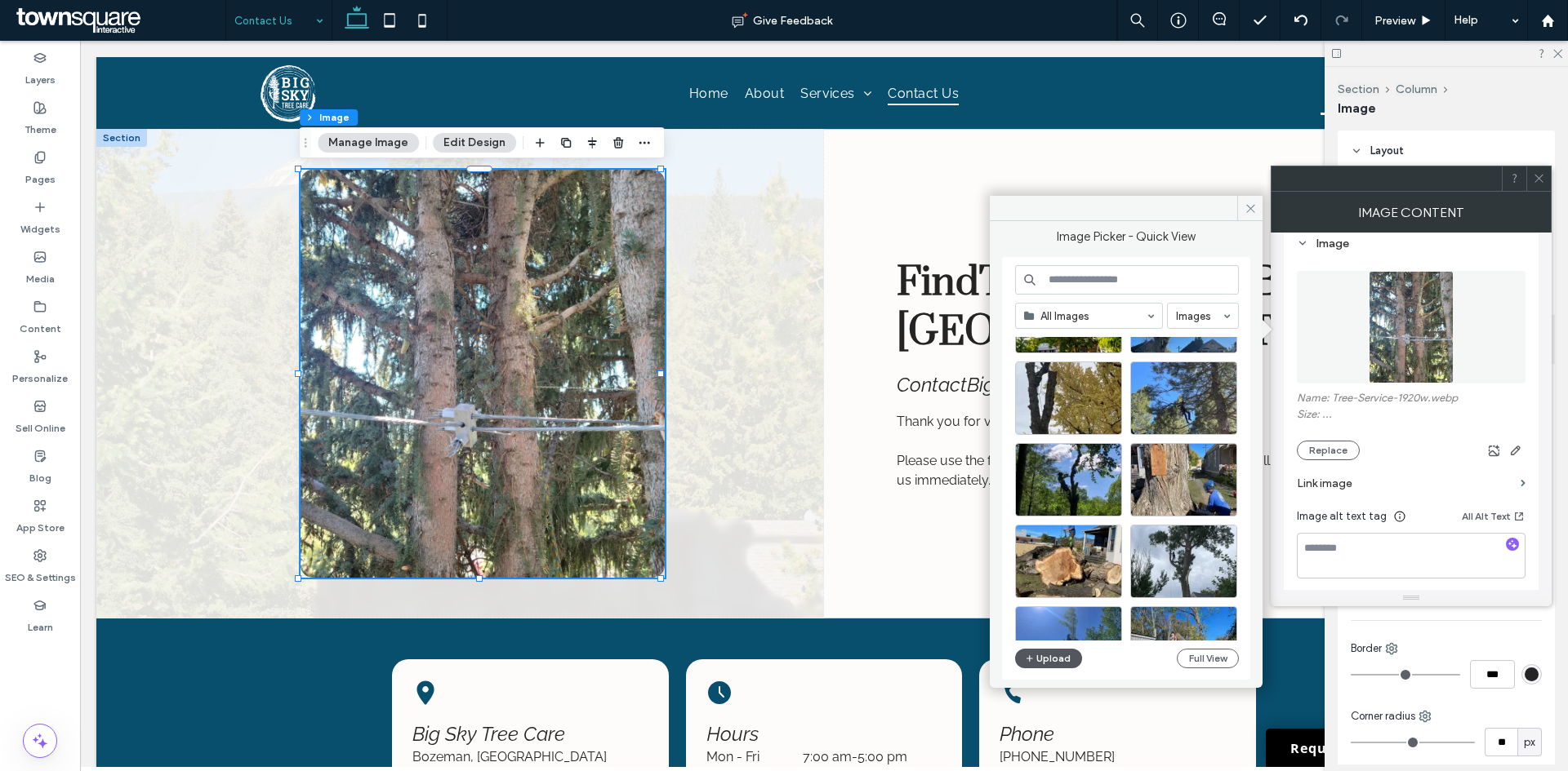
click at [1037, 661] on button "Upload" at bounding box center [1048, 659] width 67 height 20
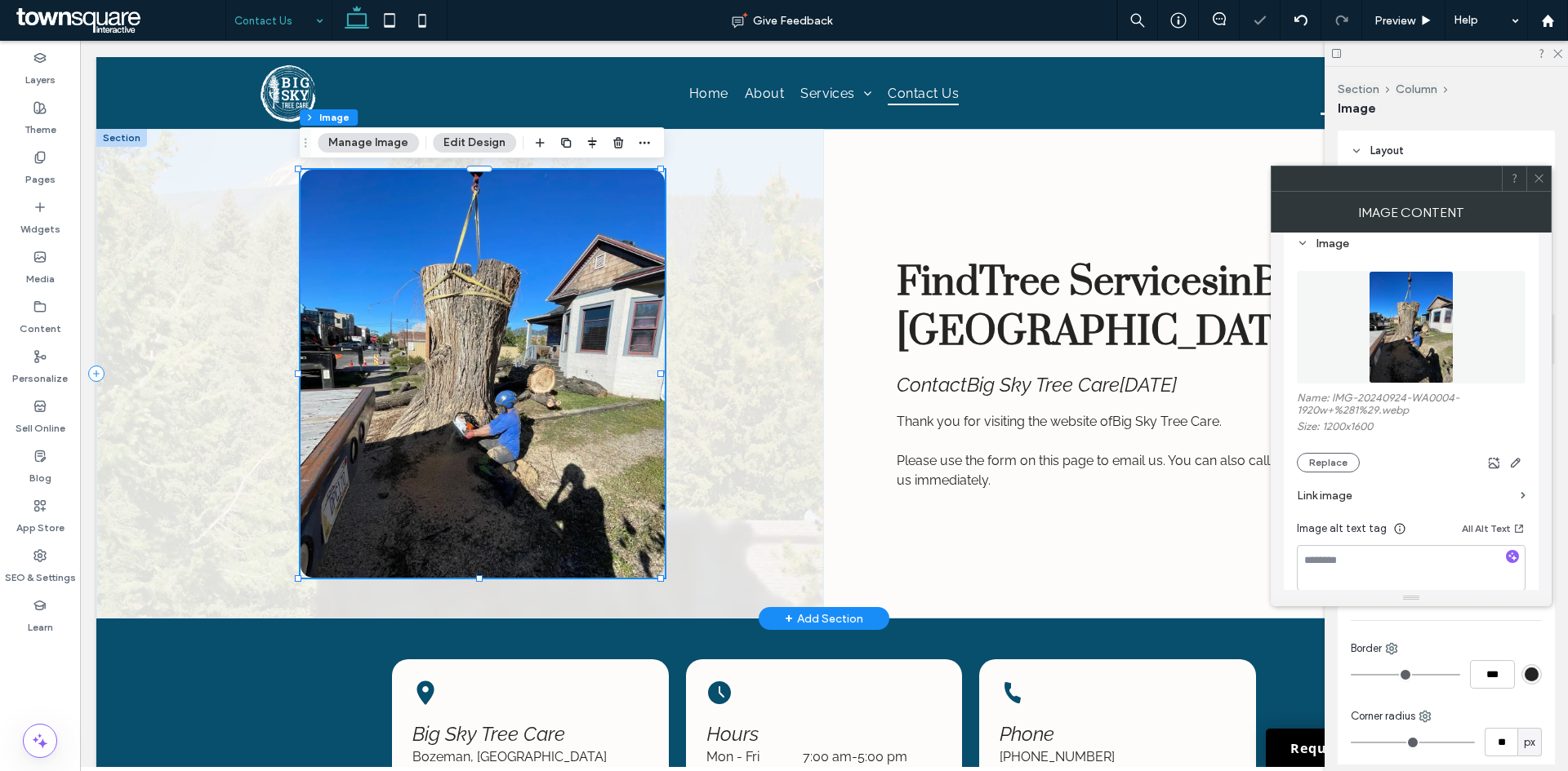
click at [737, 426] on div at bounding box center [460, 374] width 728 height 490
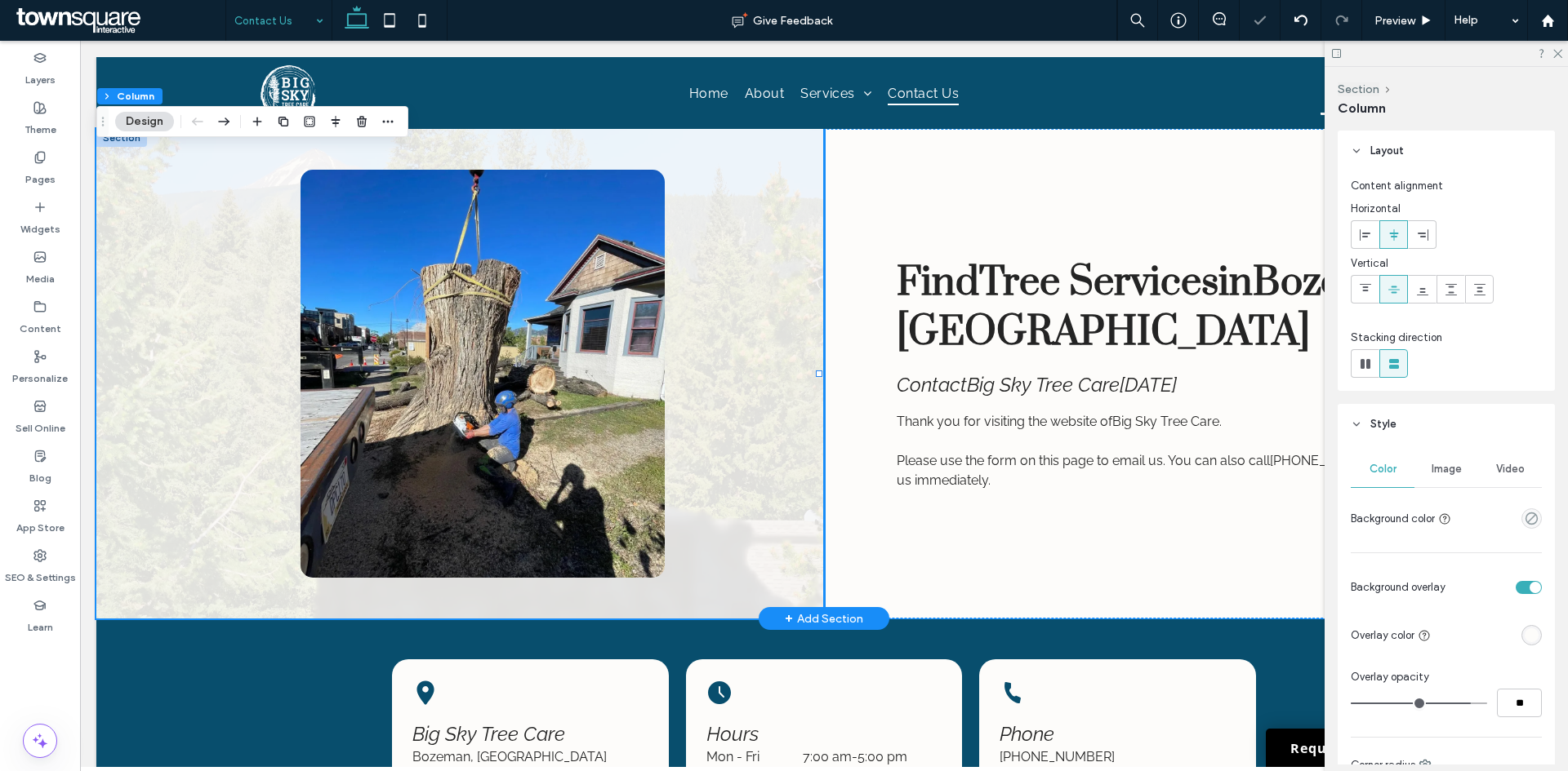
click at [943, 577] on div "Find Tree Services in Bozeman, MT Contact Big Sky Tree Care today Thank you for…" at bounding box center [1188, 374] width 728 height 490
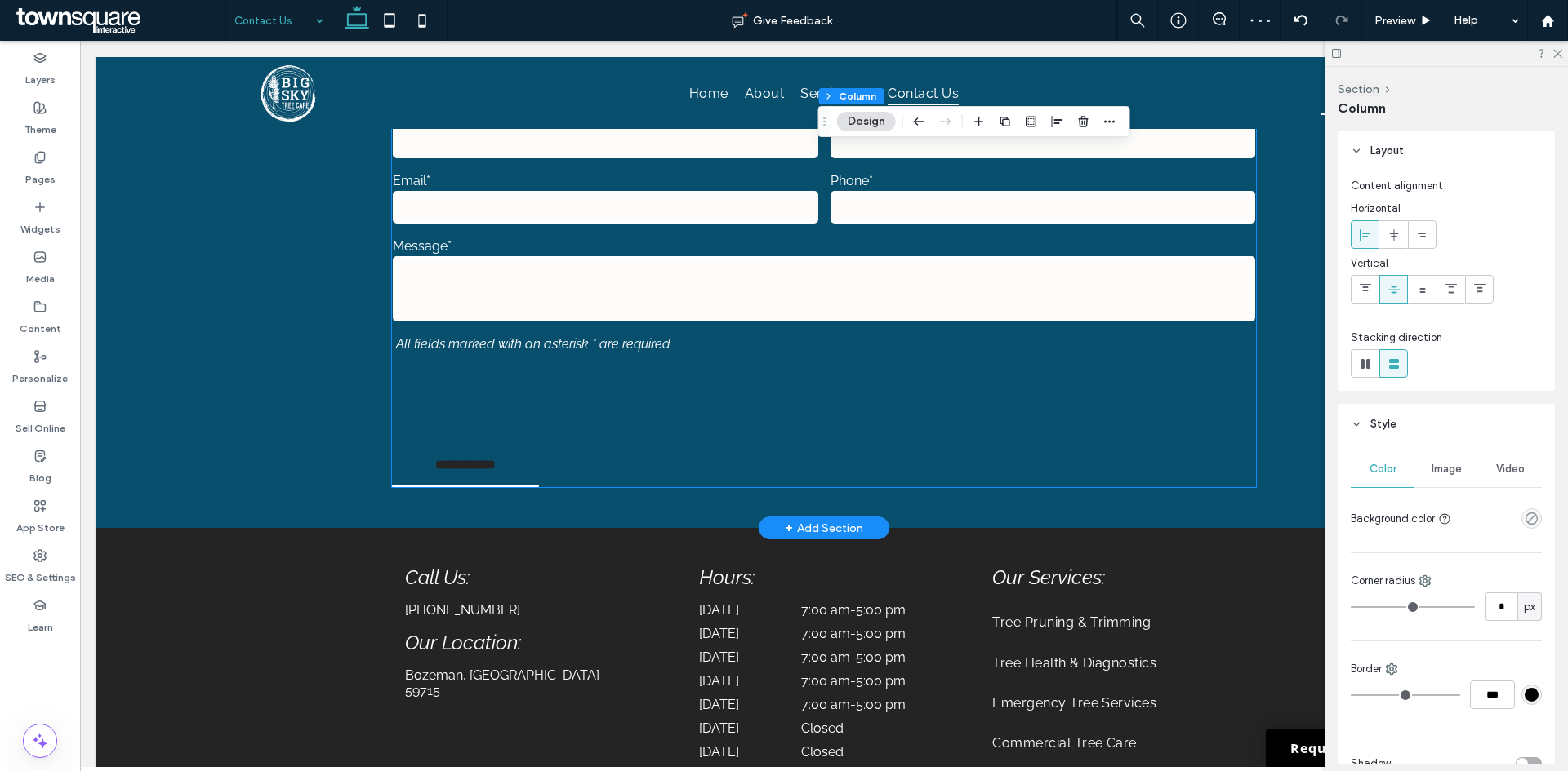
scroll to position [608, 0]
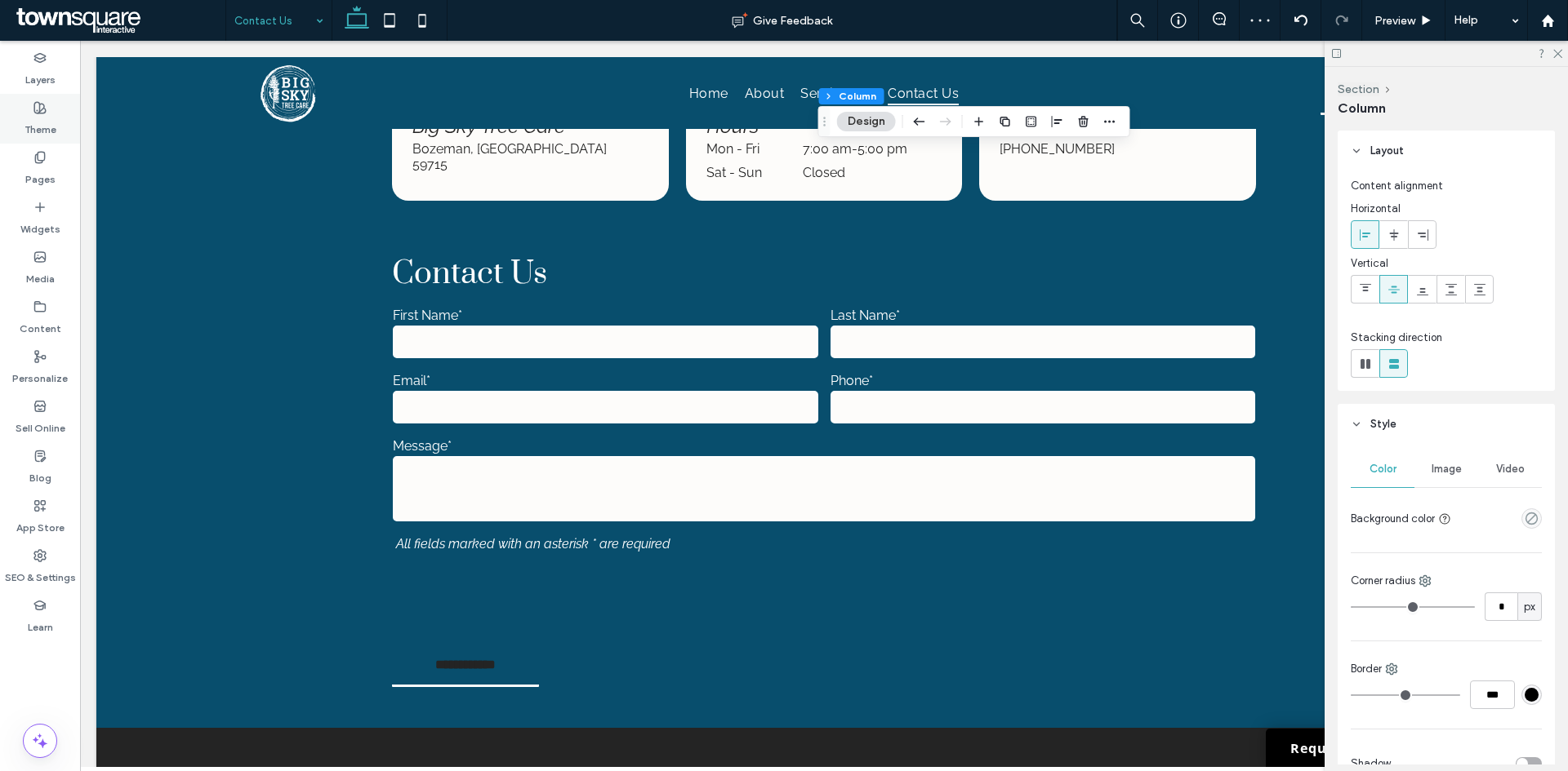
click at [58, 106] on div "Theme" at bounding box center [40, 118] width 80 height 50
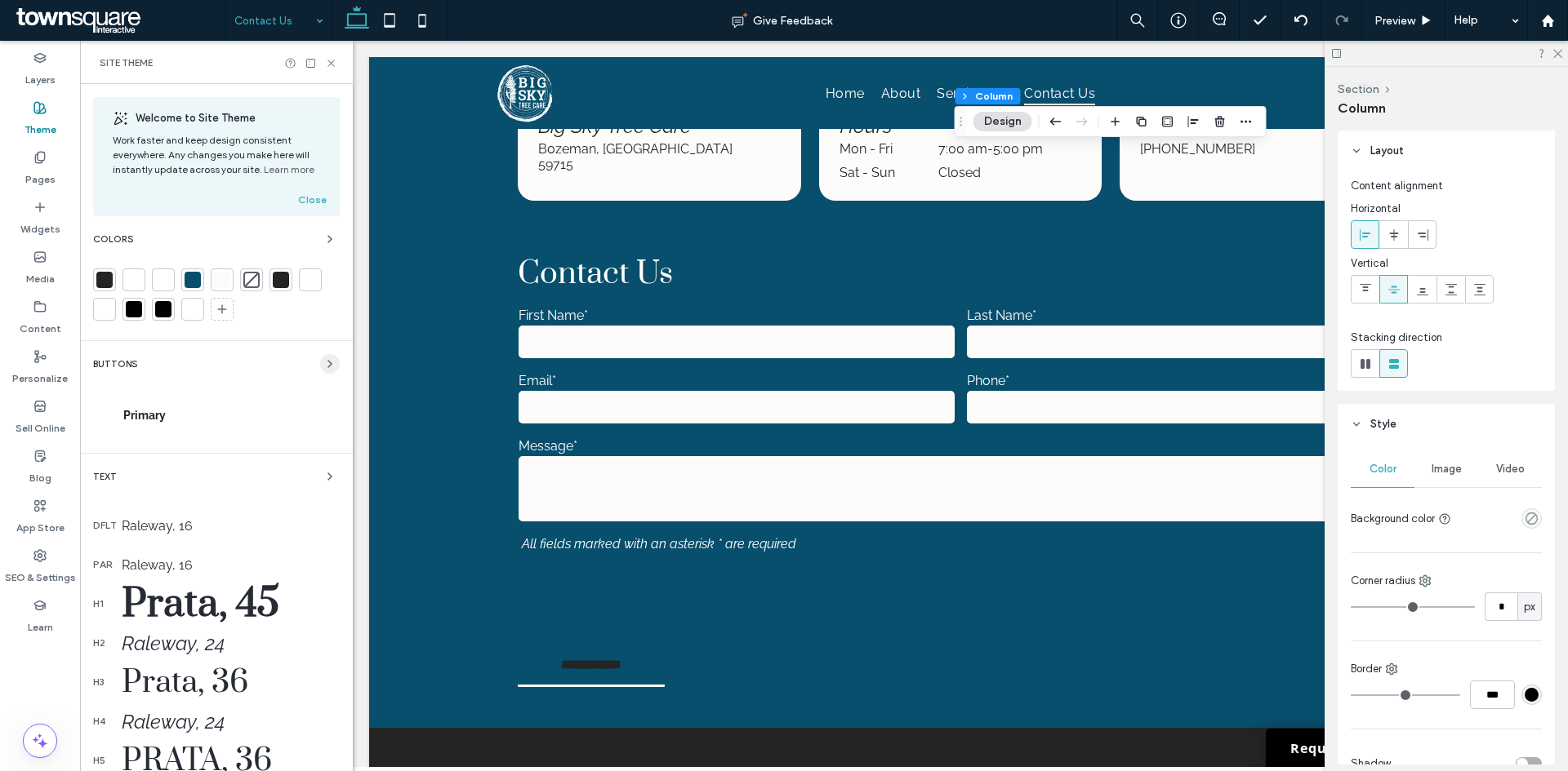
click at [323, 370] on icon "button" at bounding box center [329, 364] width 13 height 13
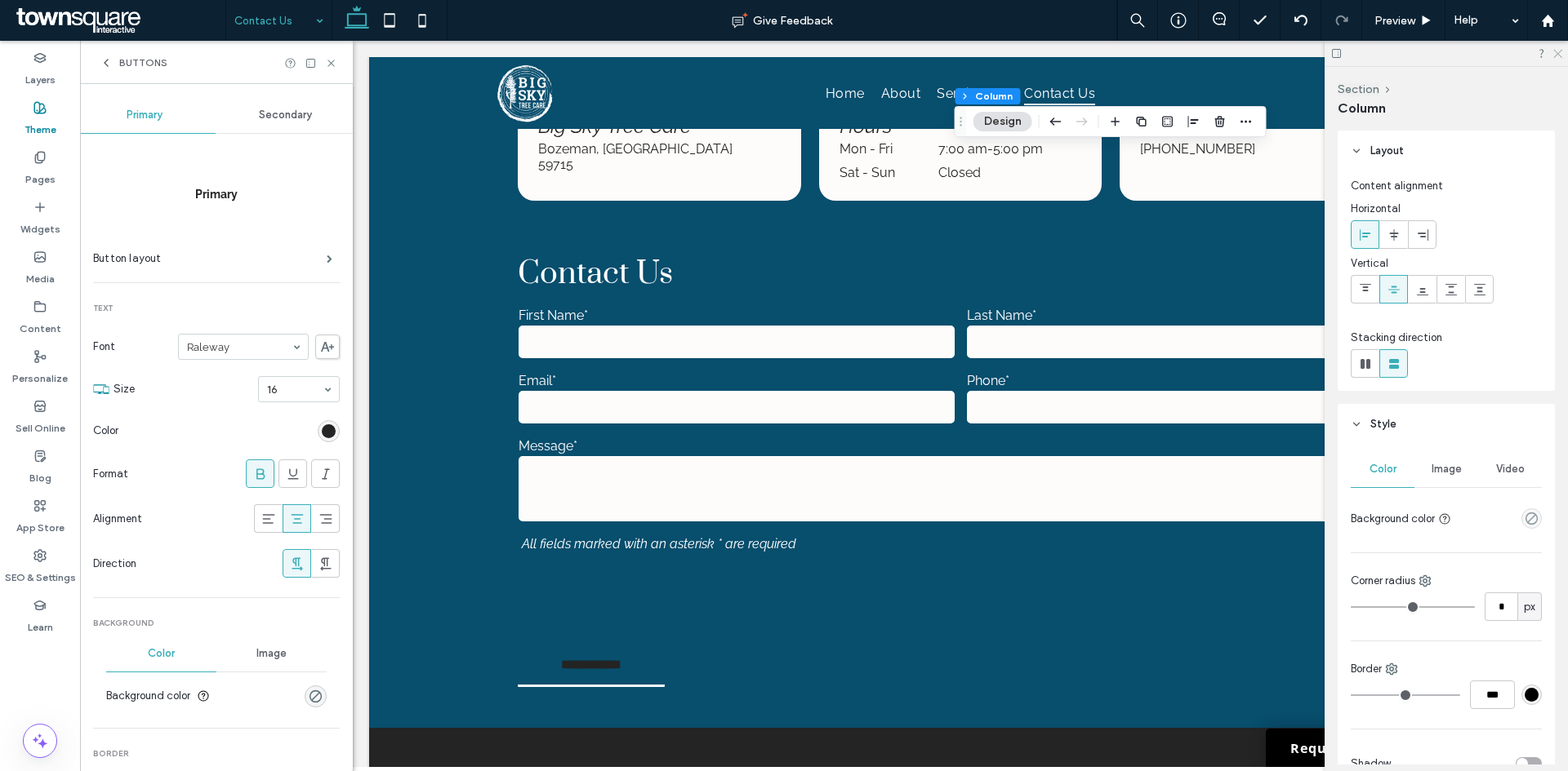
click at [1556, 53] on icon at bounding box center [1556, 52] width 10 height 10
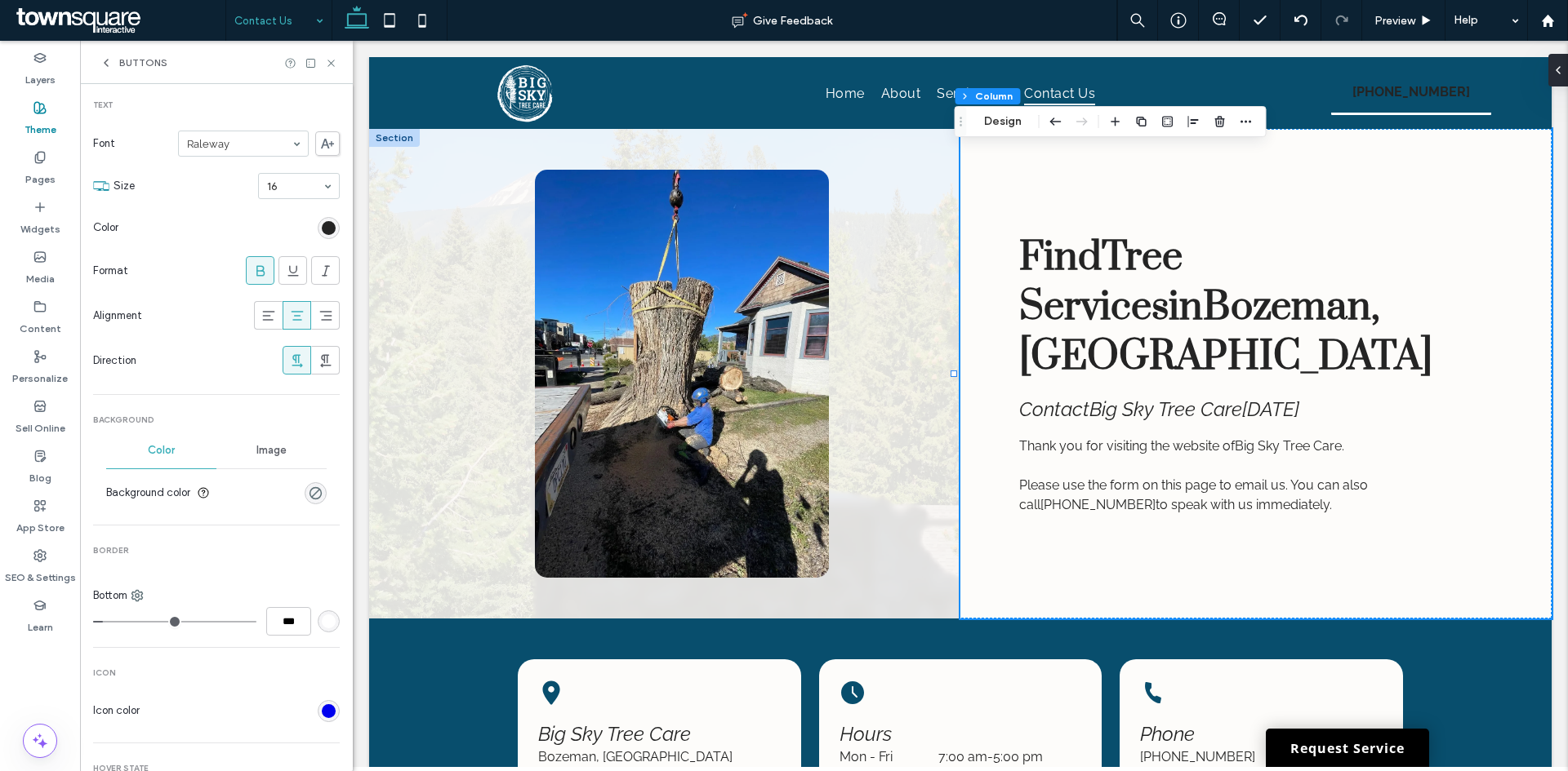
scroll to position [408, 0]
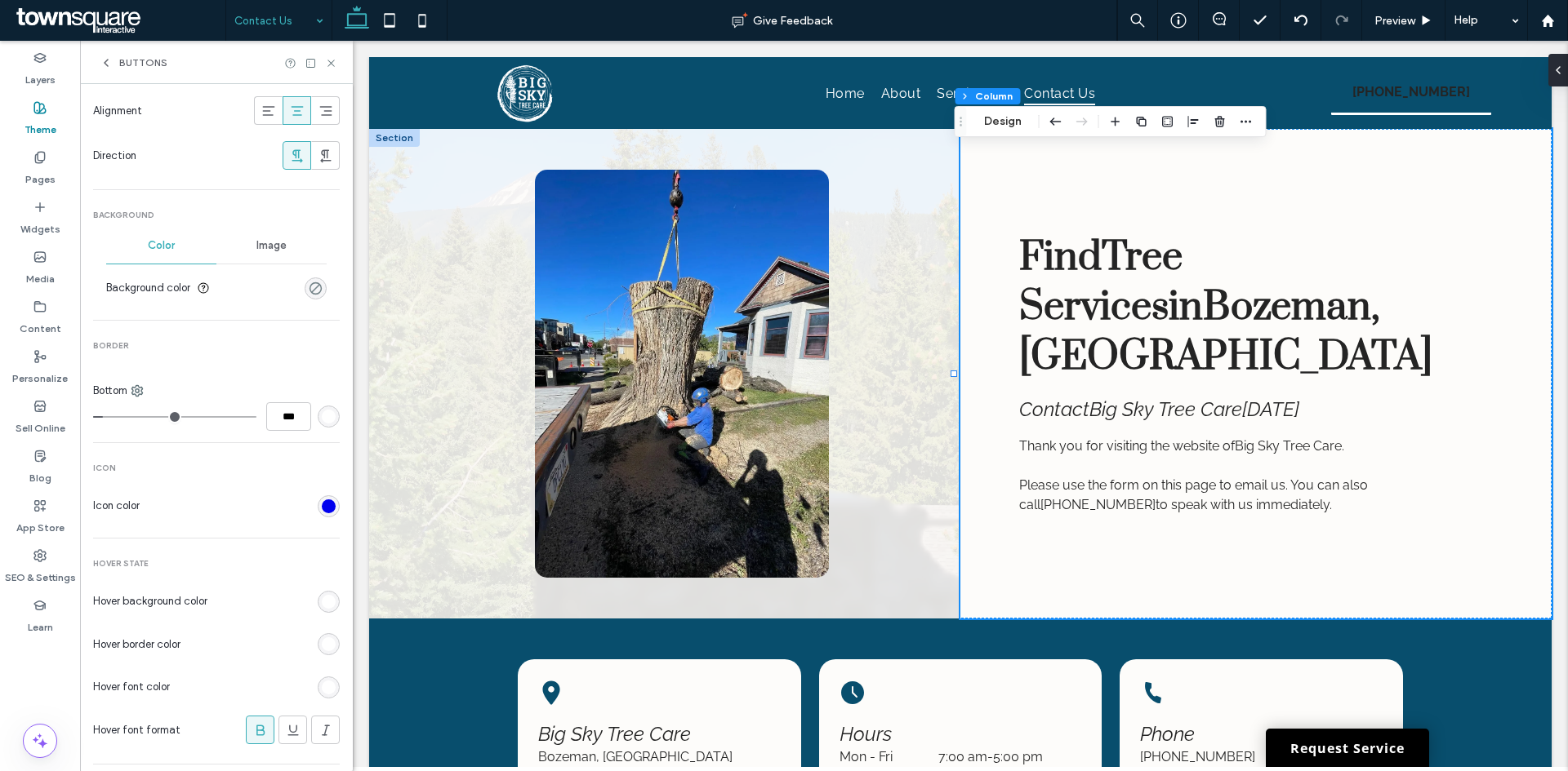
click at [309, 286] on div "rgba(0, 0, 0, 0)" at bounding box center [315, 288] width 14 height 14
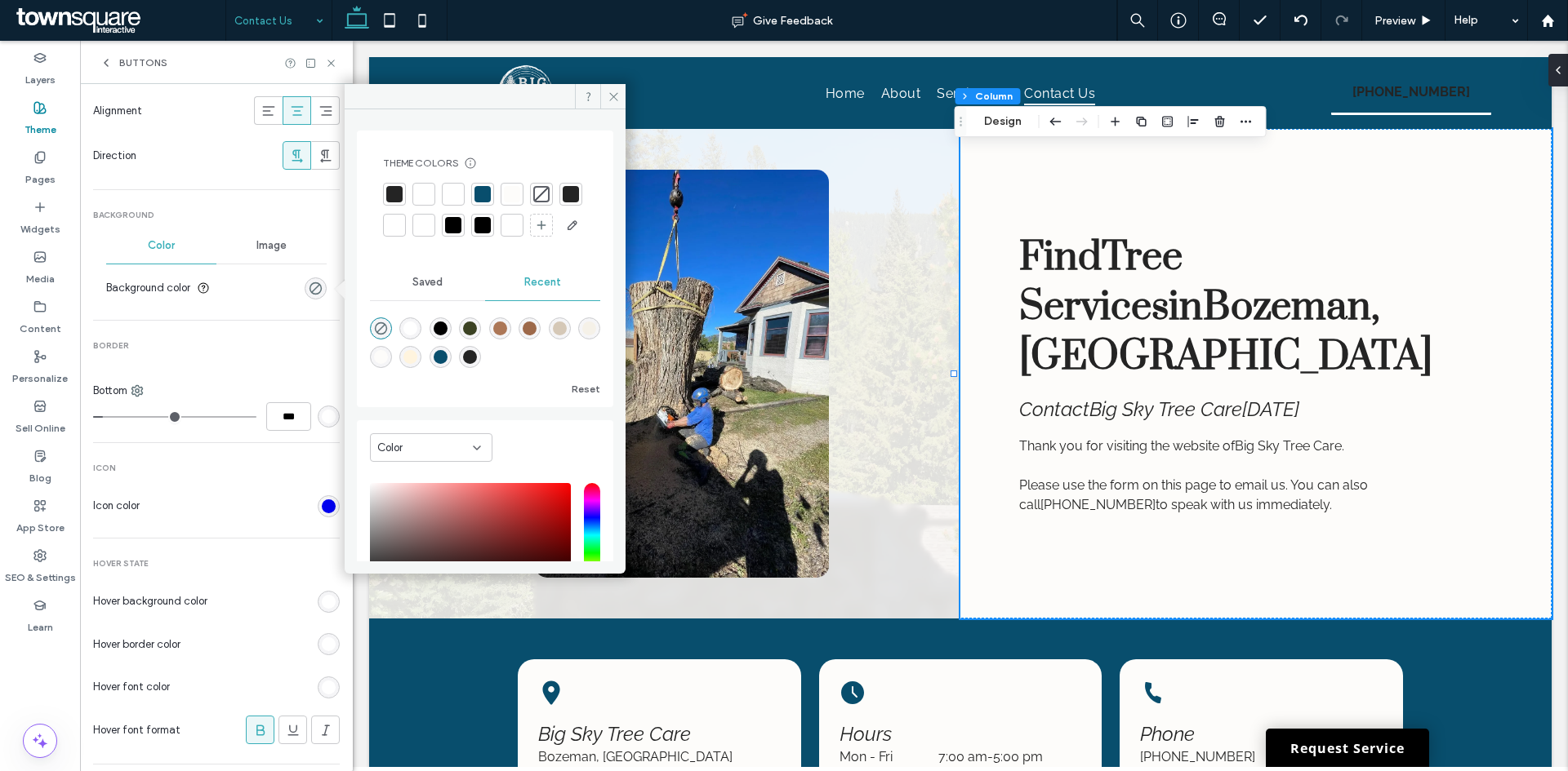
scroll to position [159, 0]
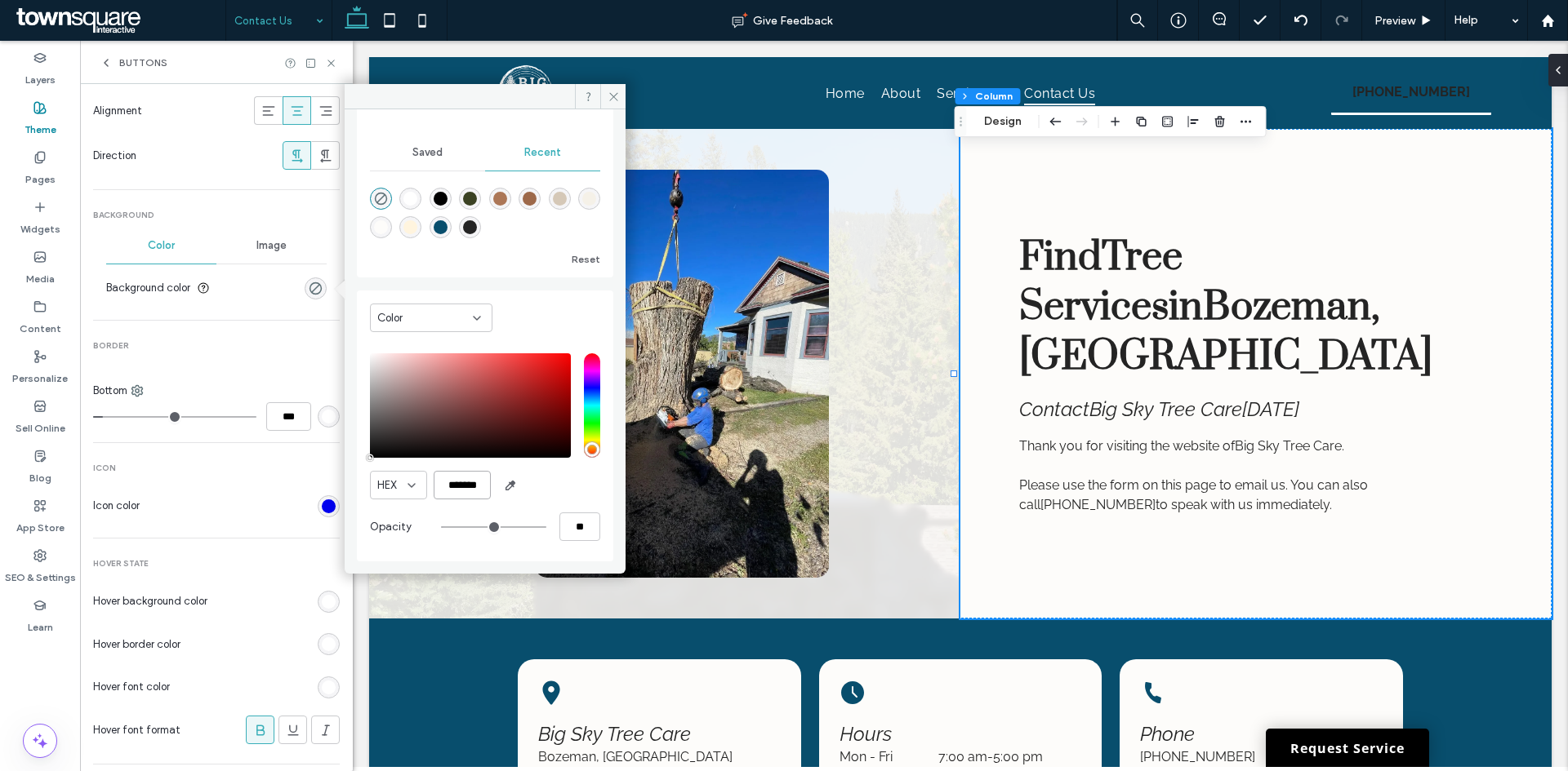
click at [454, 486] on input "*******" at bounding box center [462, 485] width 58 height 28
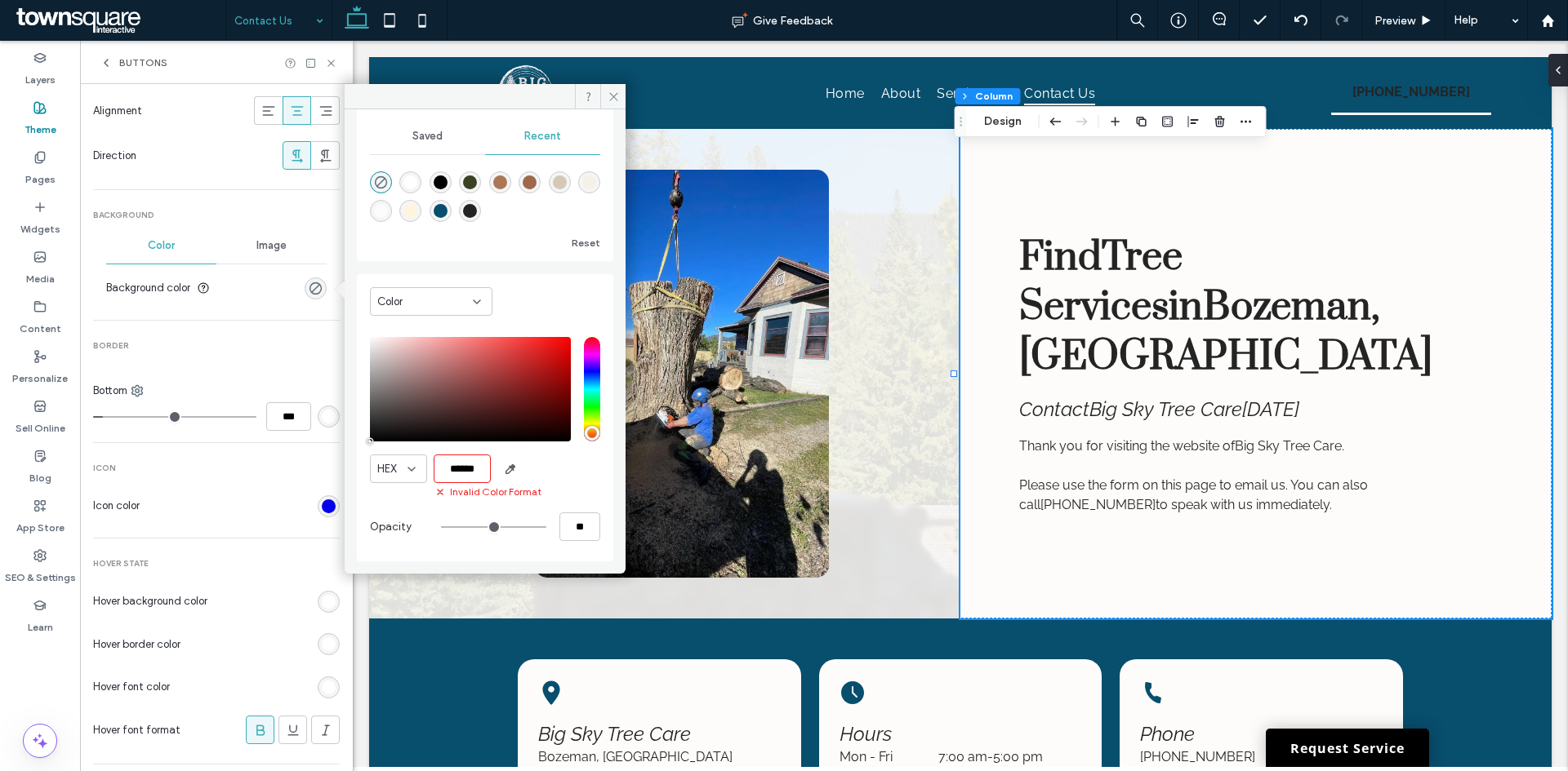
type input "*******"
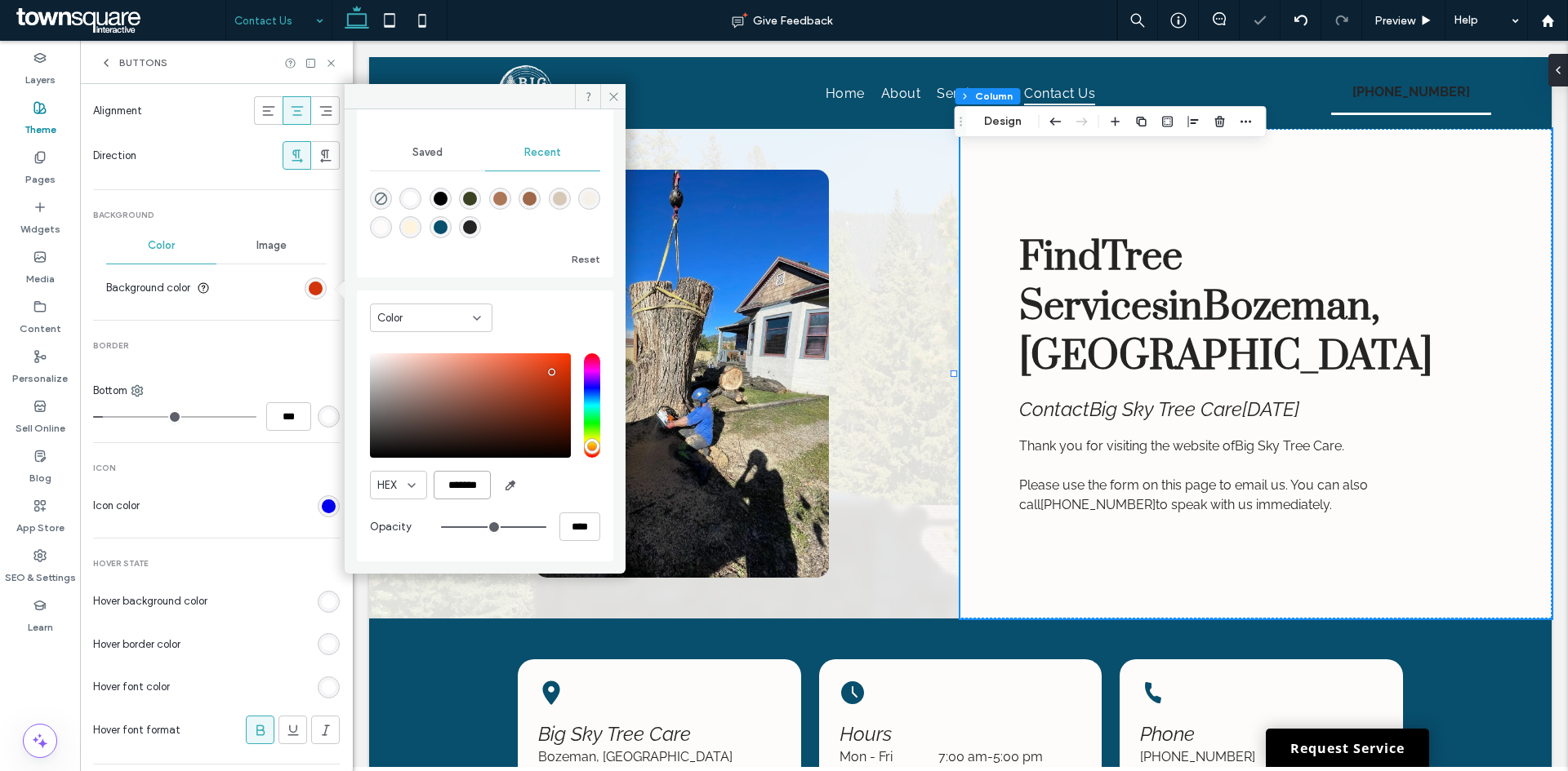
type input "***"
type input "****"
type input "*******"
click at [567, 495] on div "HEX *******" at bounding box center [485, 485] width 230 height 28
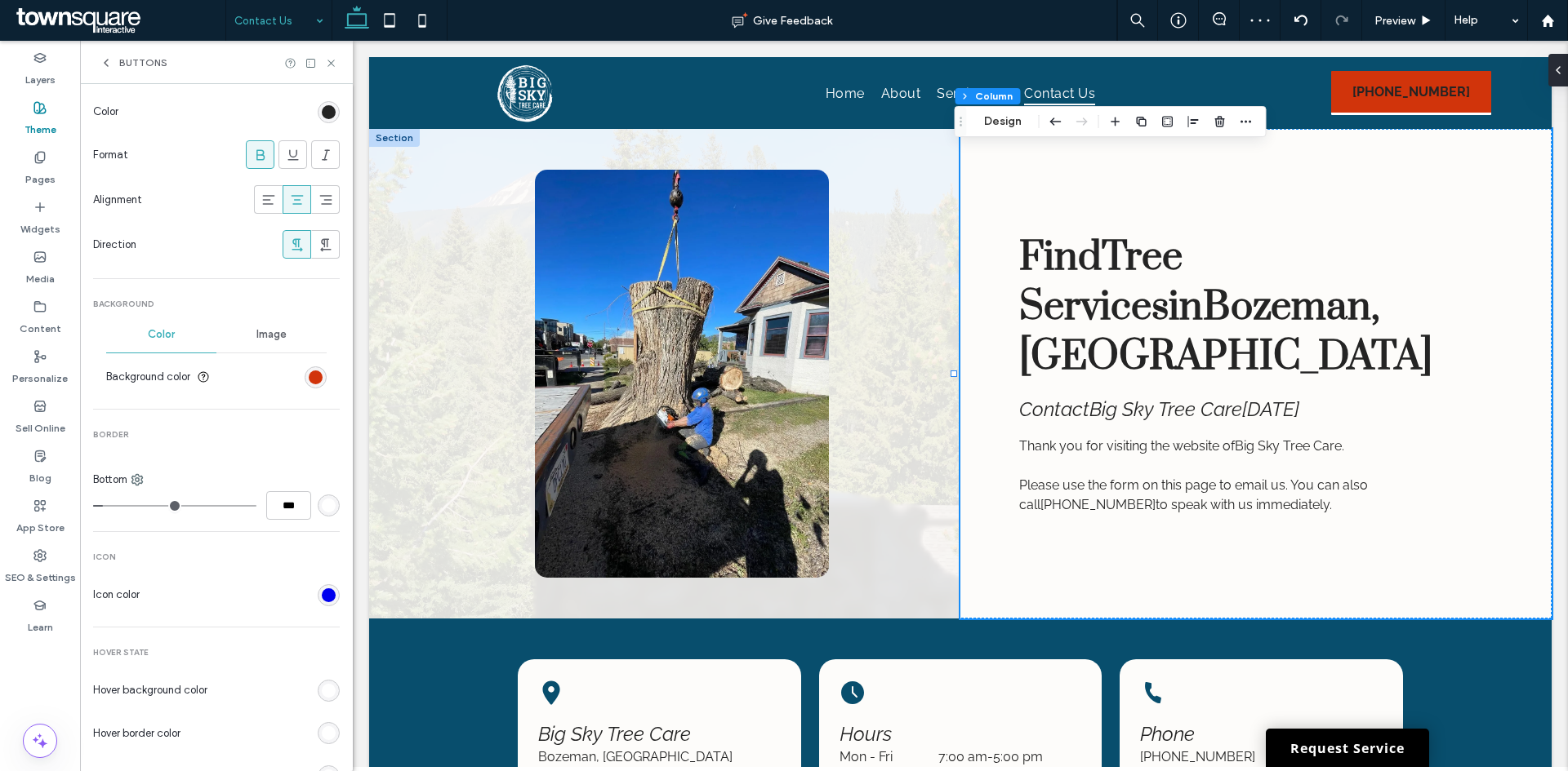
scroll to position [81, 0]
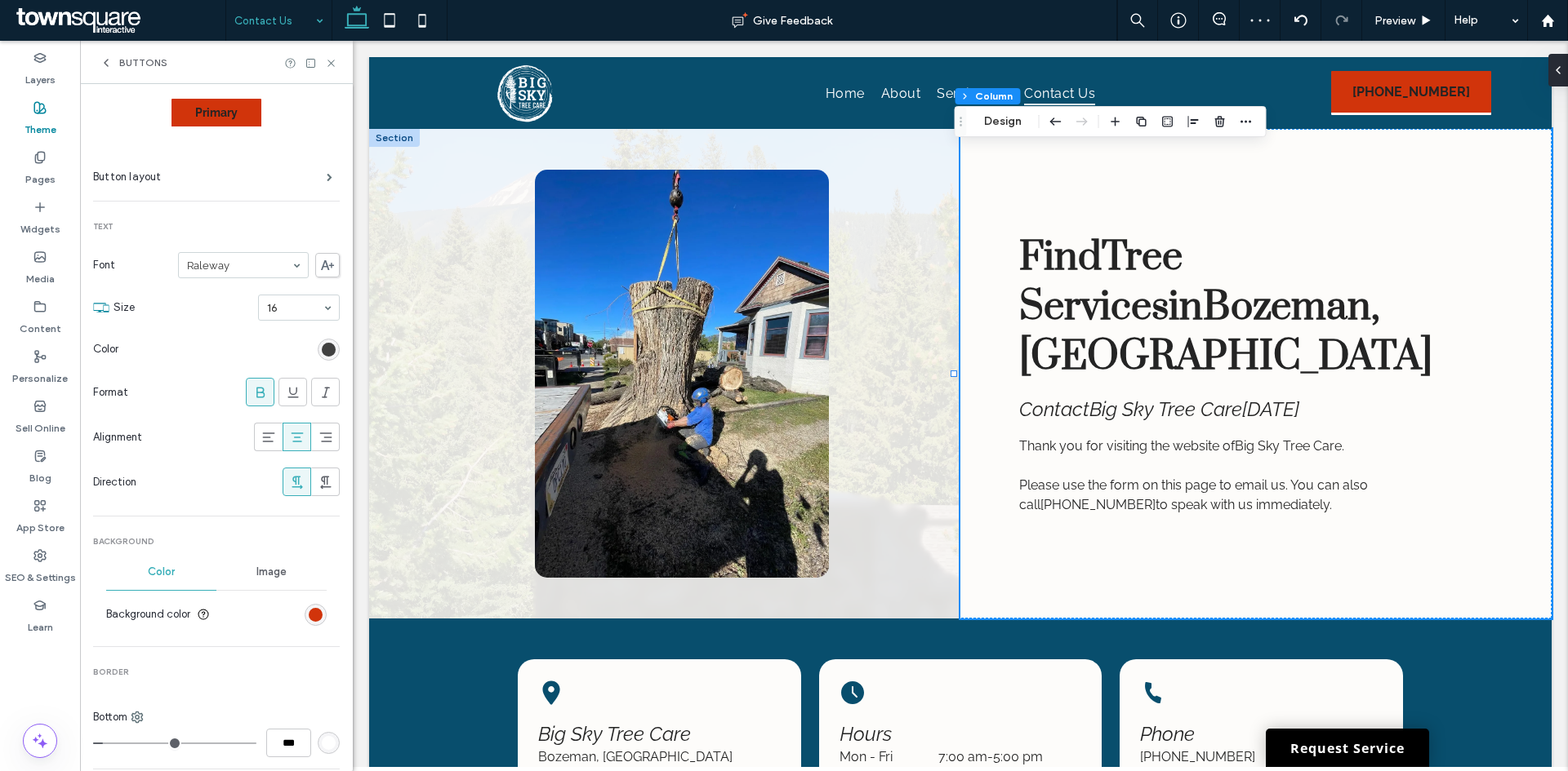
click at [322, 353] on div "rgb(36, 36, 36)" at bounding box center [329, 349] width 14 height 14
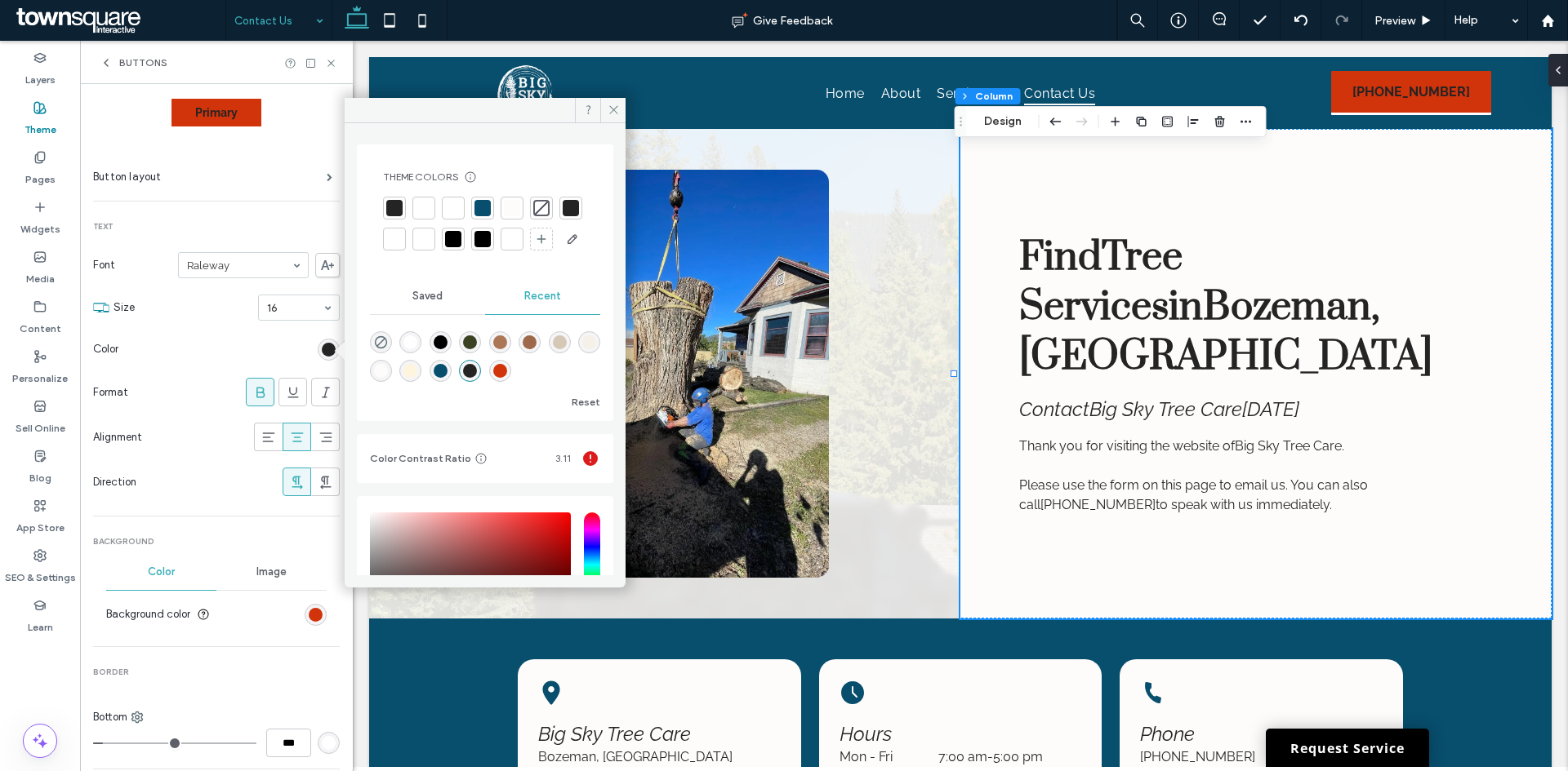
click at [426, 208] on div at bounding box center [423, 208] width 16 height 16
click at [322, 350] on div "rgb(255, 255, 255)" at bounding box center [329, 349] width 14 height 14
click at [252, 334] on section "Color" at bounding box center [216, 349] width 246 height 41
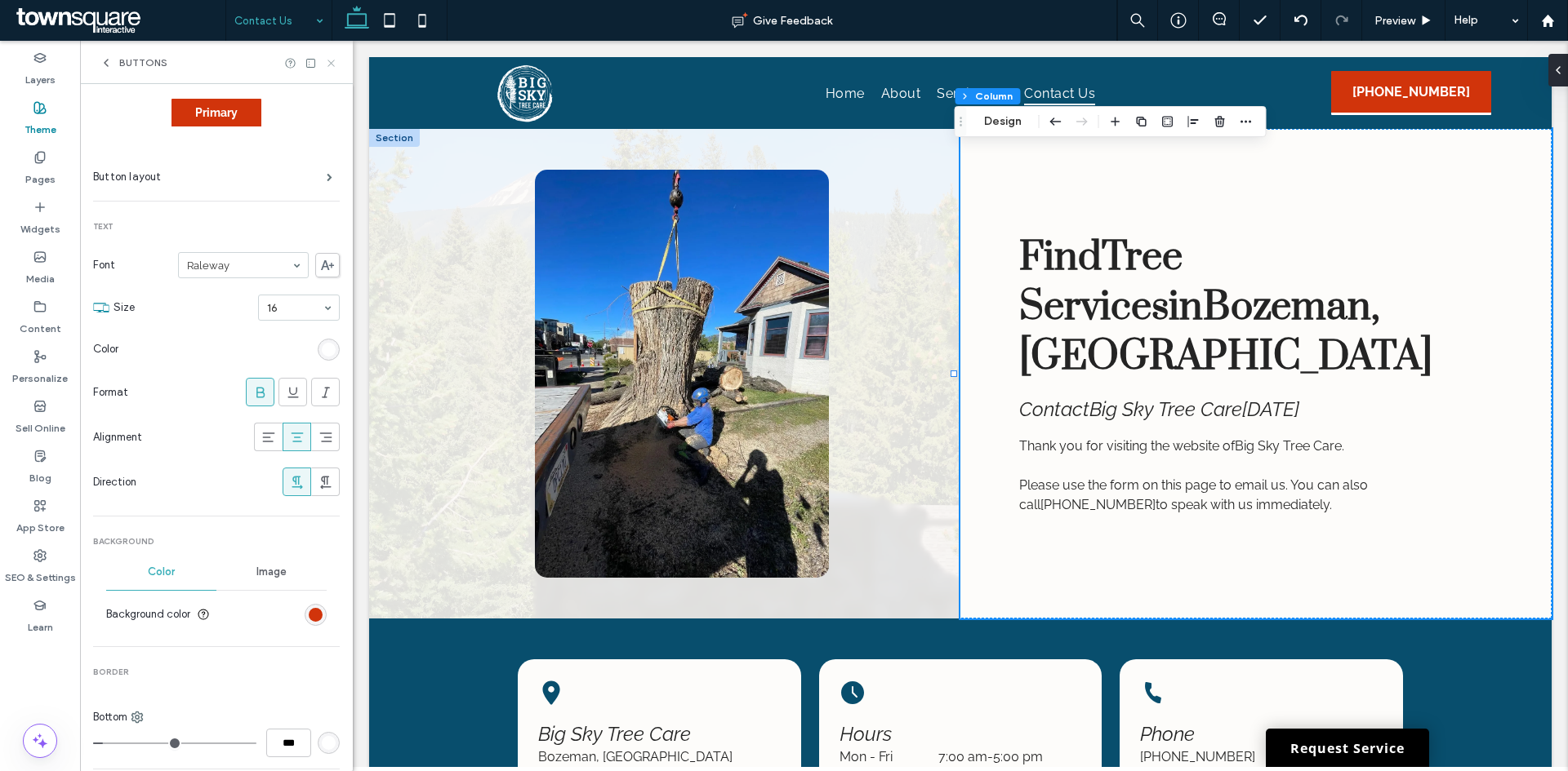
click at [332, 61] on use at bounding box center [330, 62] width 7 height 7
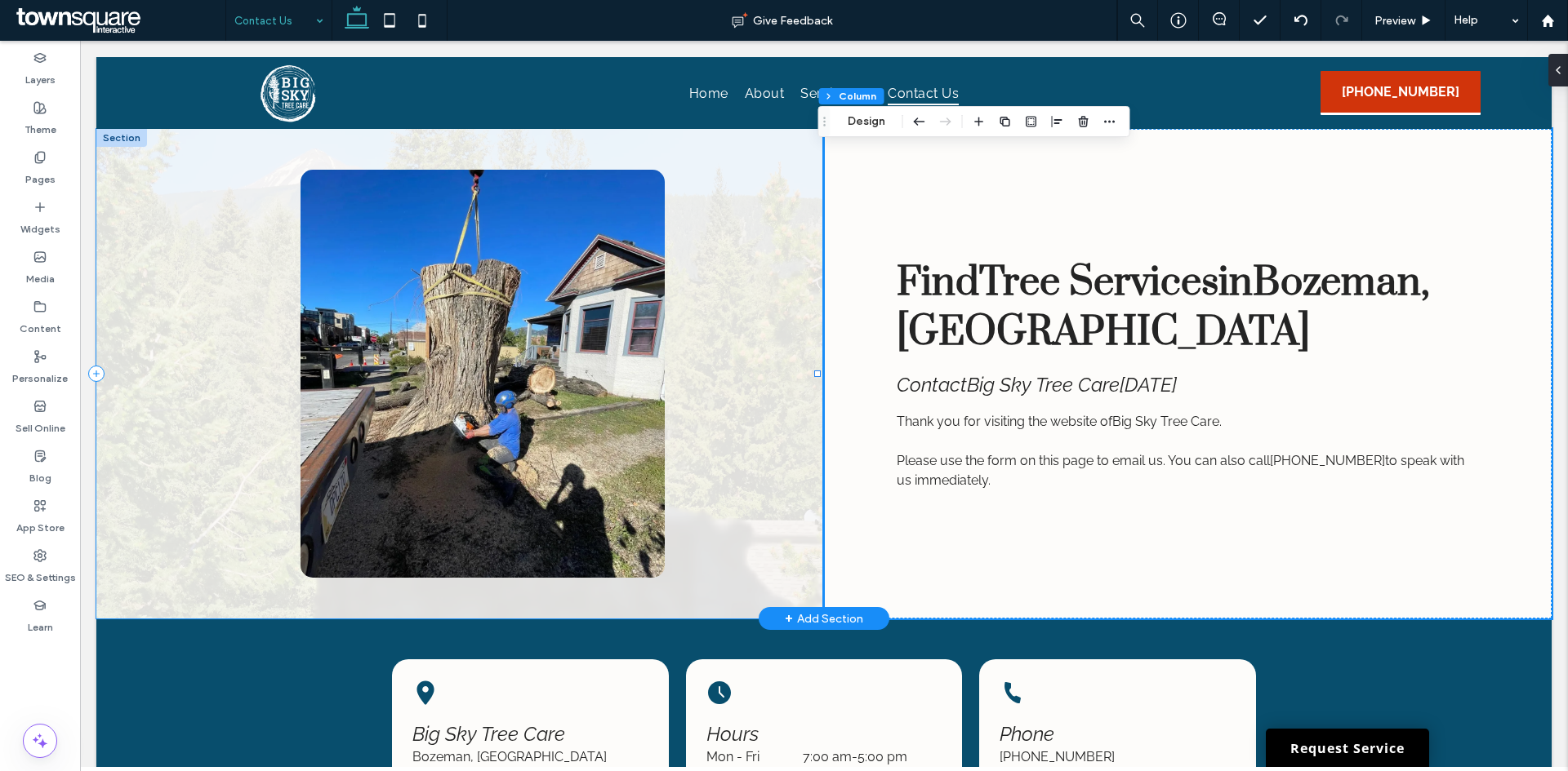
click at [221, 342] on div at bounding box center [460, 374] width 728 height 490
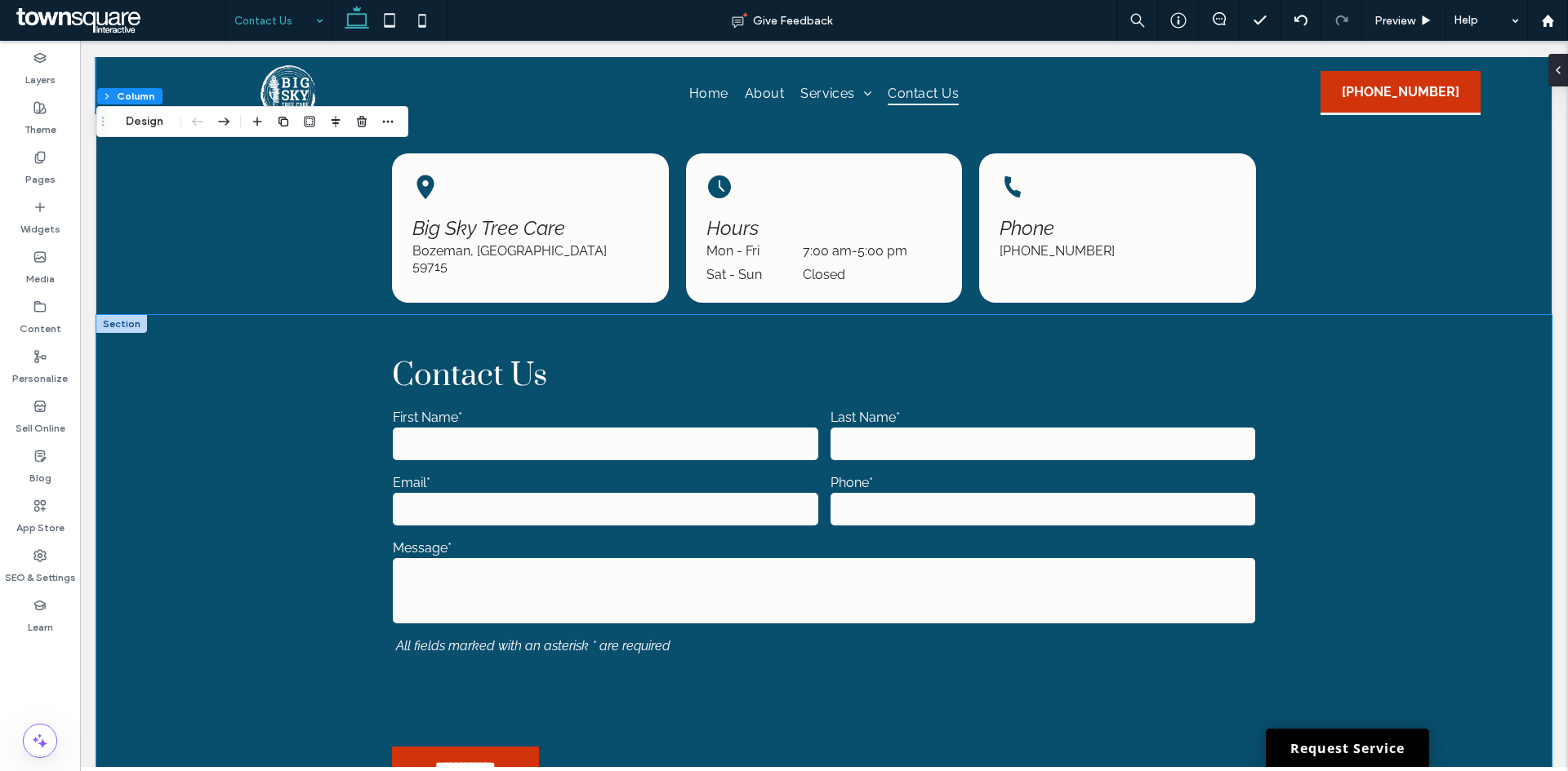
scroll to position [678, 0]
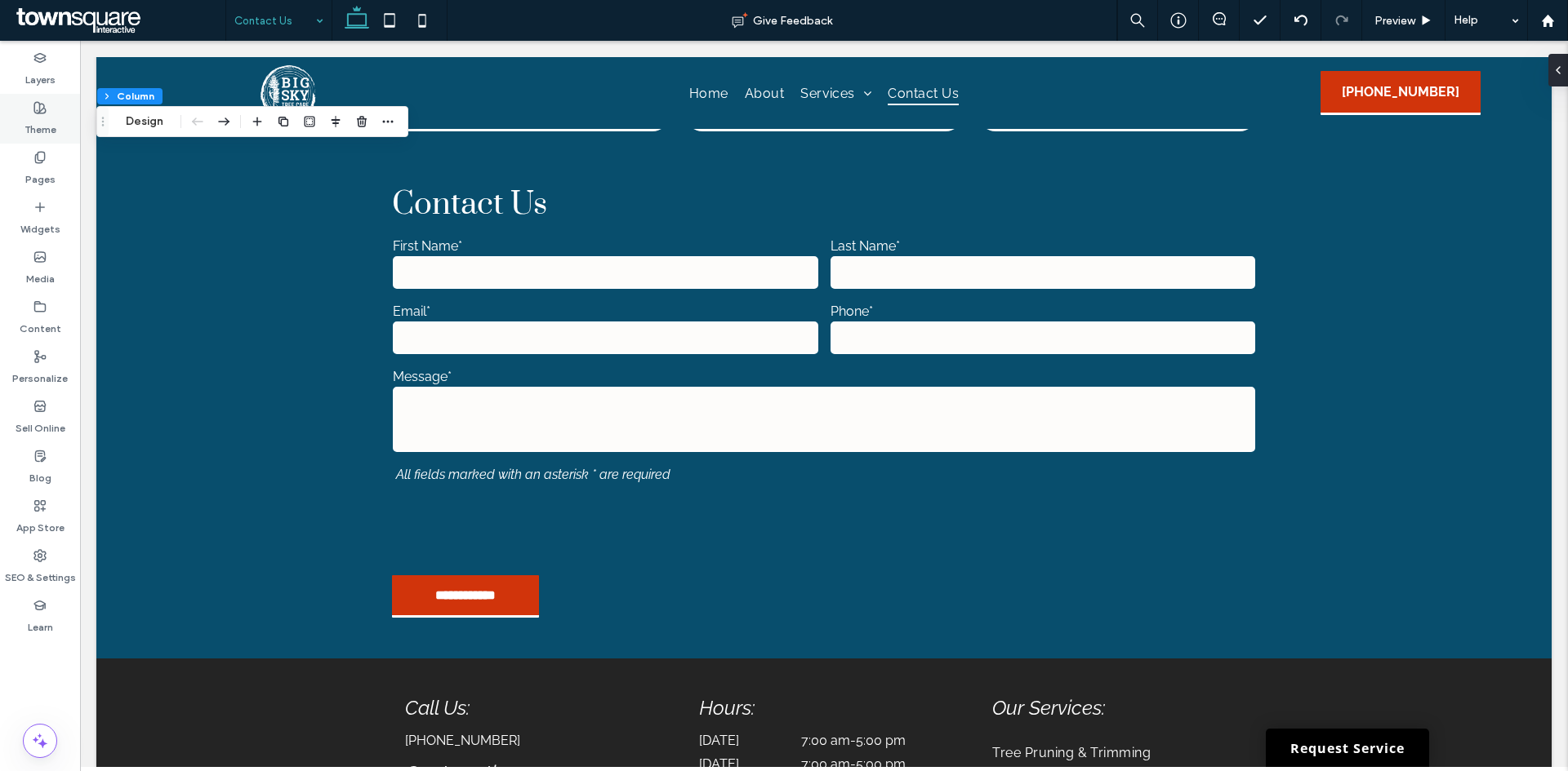
click at [28, 113] on div "Theme" at bounding box center [40, 118] width 80 height 50
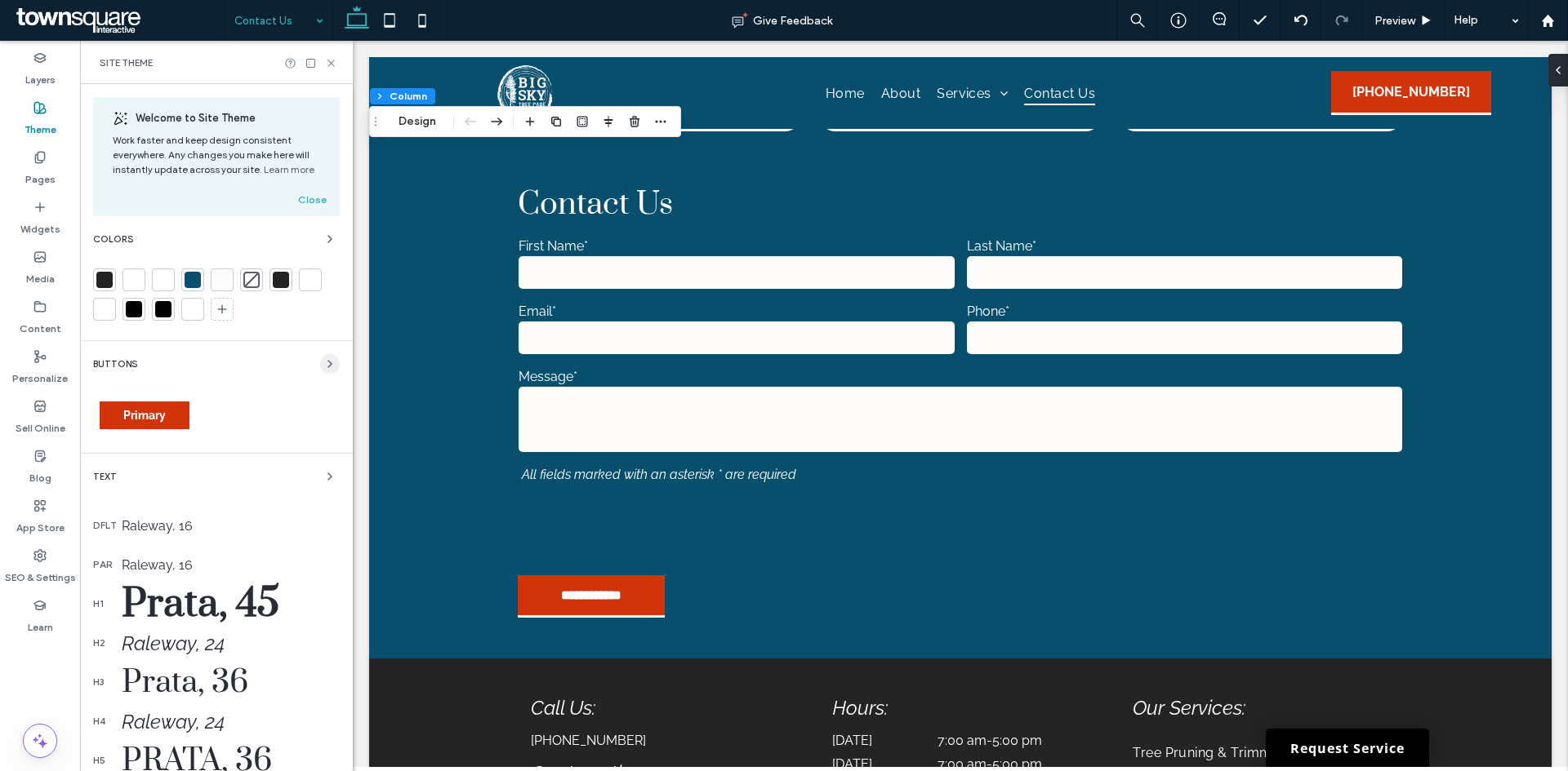
click at [323, 365] on icon "button" at bounding box center [329, 364] width 13 height 13
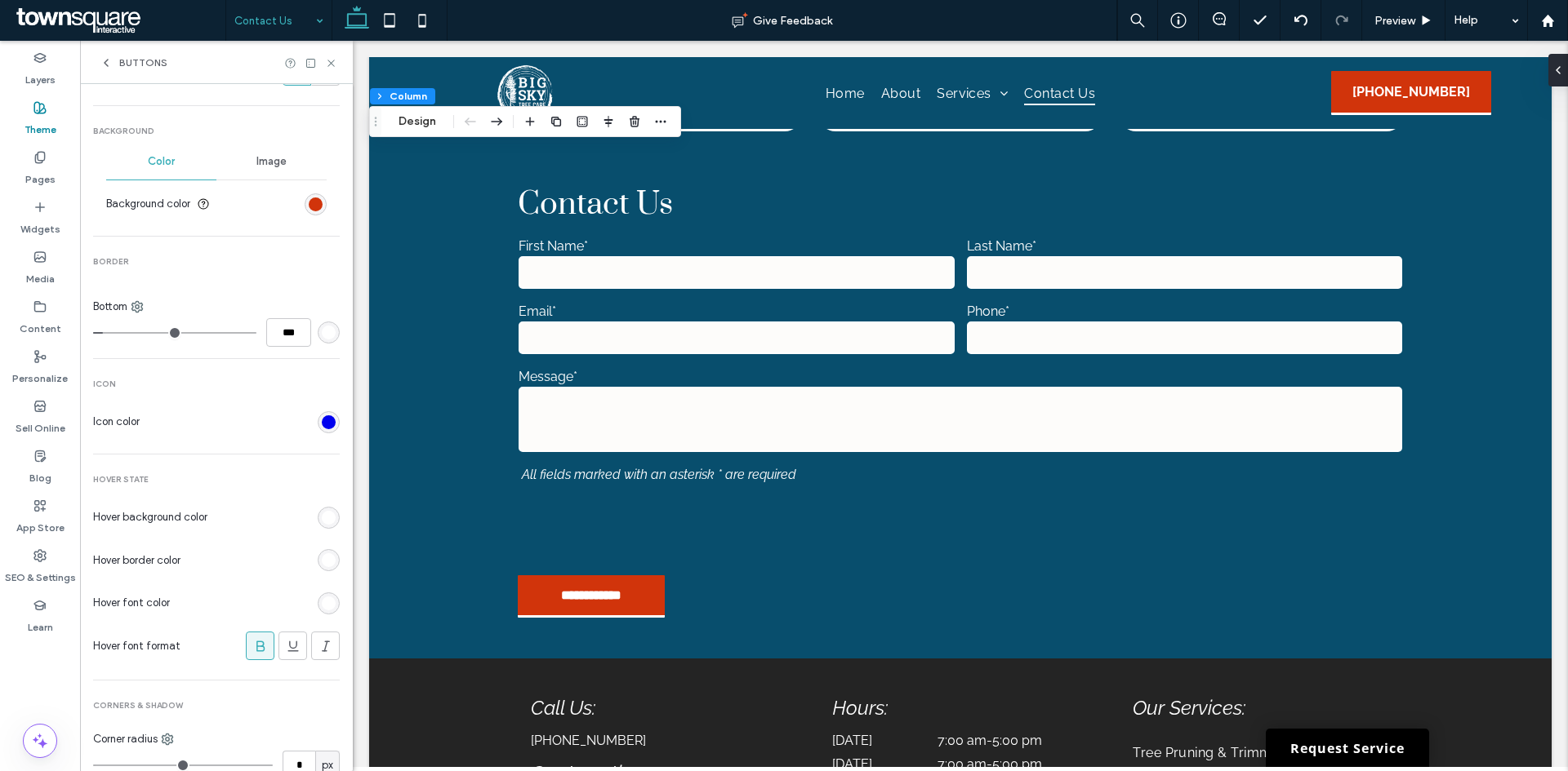
scroll to position [570, 0]
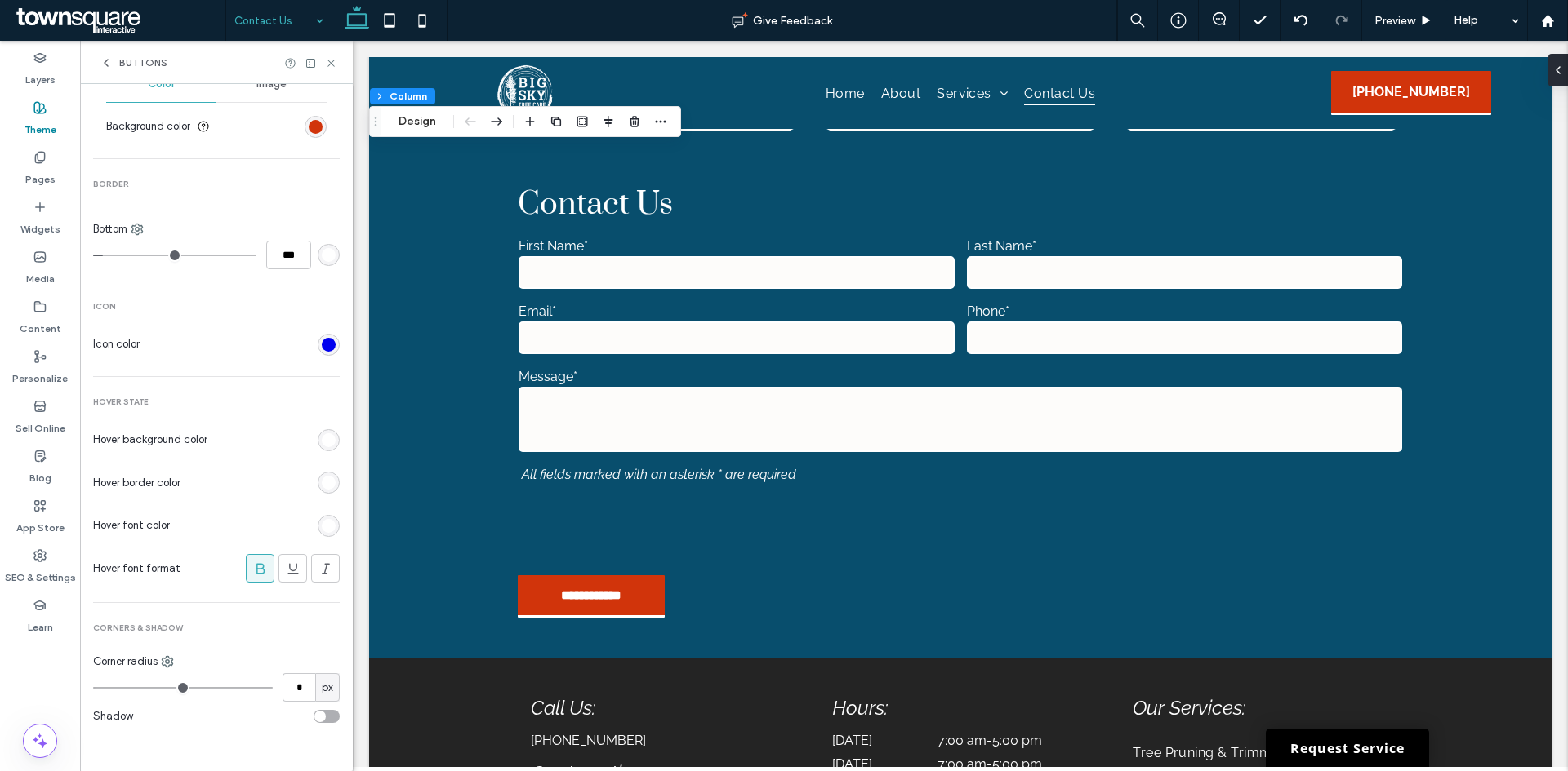
click at [323, 439] on div "rgb(255, 255, 255)" at bounding box center [329, 440] width 14 height 14
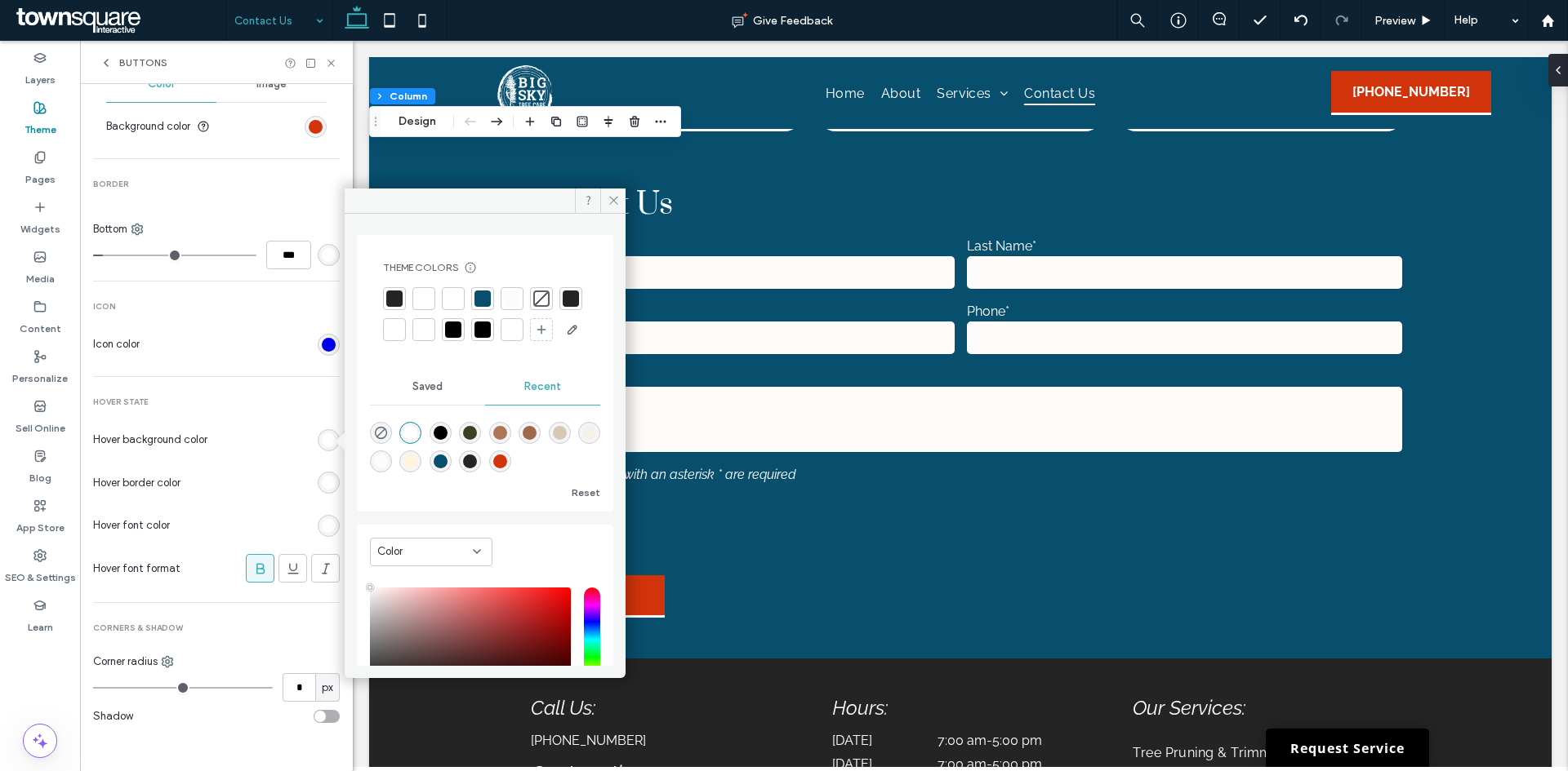
click at [397, 299] on div at bounding box center [394, 298] width 16 height 16
click at [328, 485] on div "rgb(255, 255, 255)" at bounding box center [328, 482] width 22 height 22
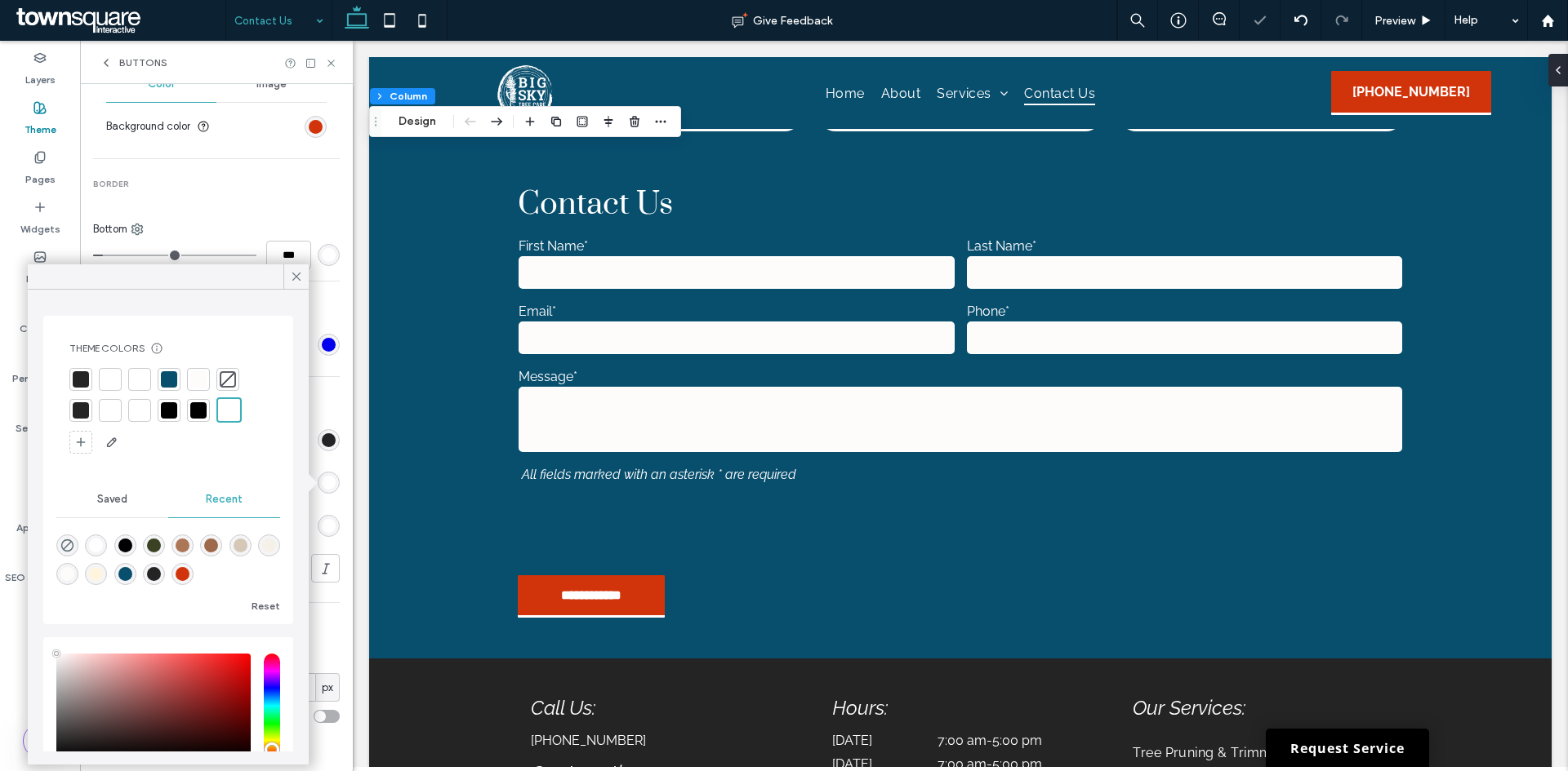
click at [76, 371] on div at bounding box center [81, 379] width 23 height 23
click at [444, 510] on div "**********" at bounding box center [960, 401] width 1182 height 515
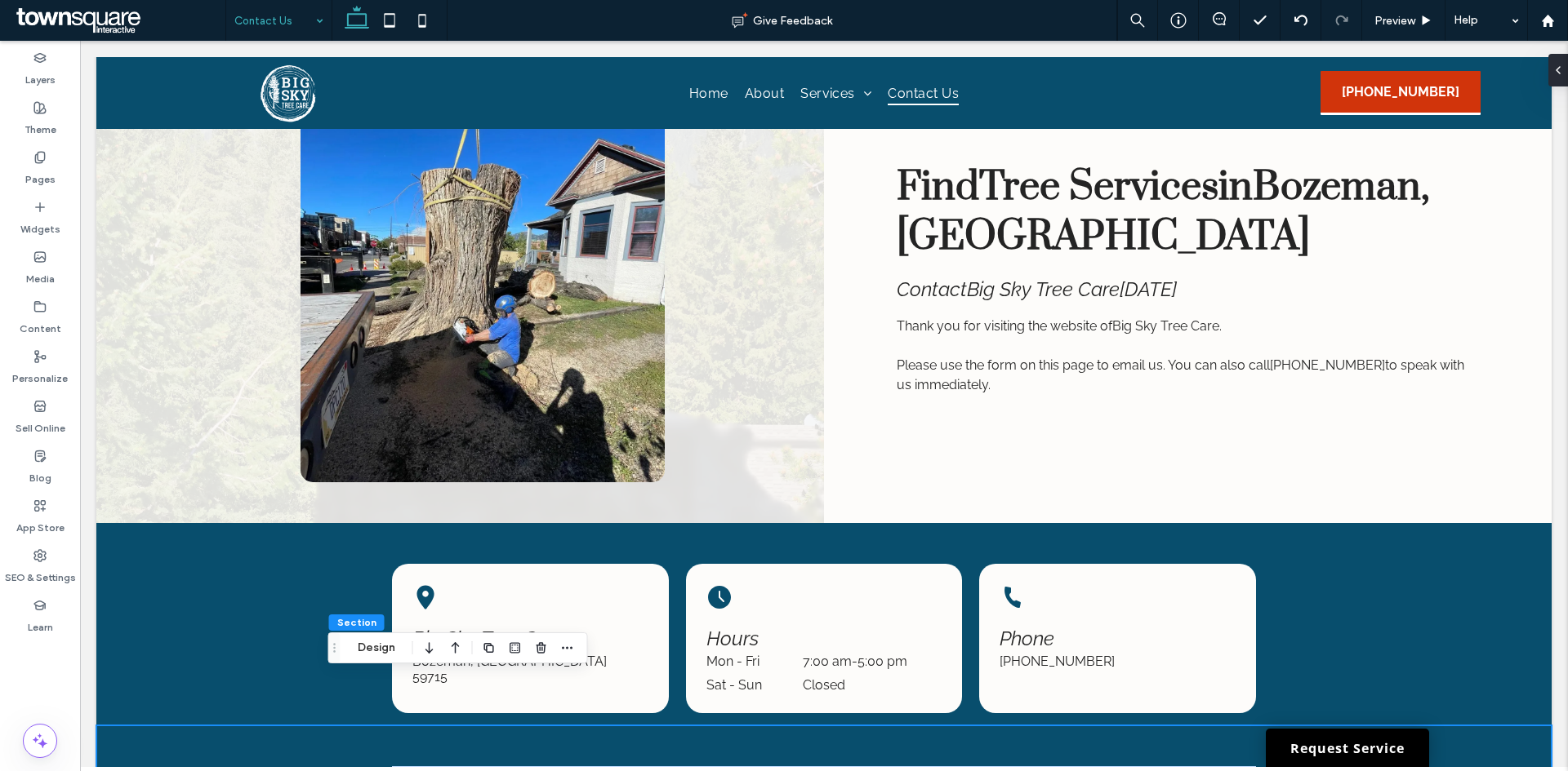
scroll to position [0, 0]
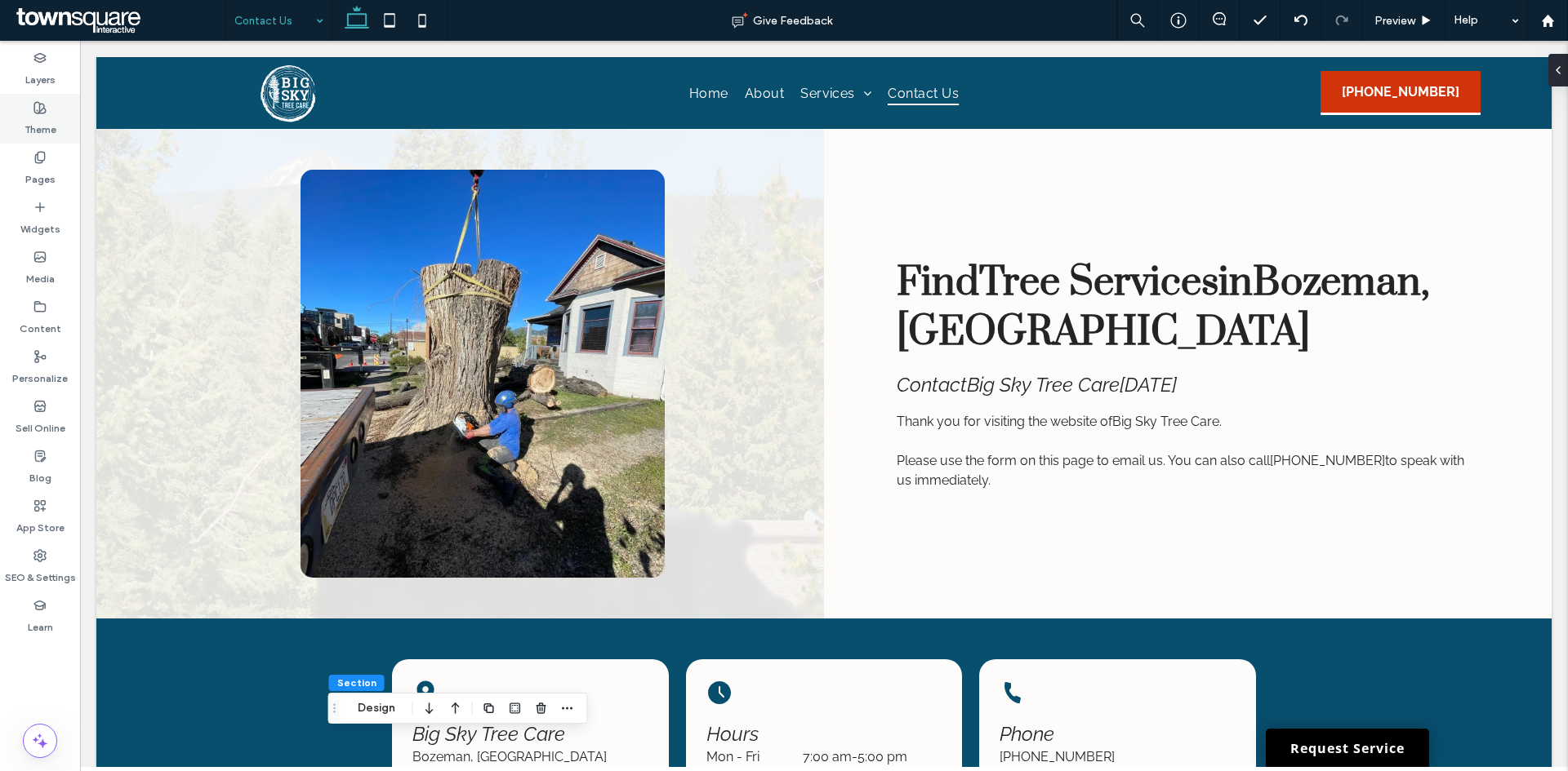
click at [44, 113] on icon at bounding box center [40, 108] width 13 height 13
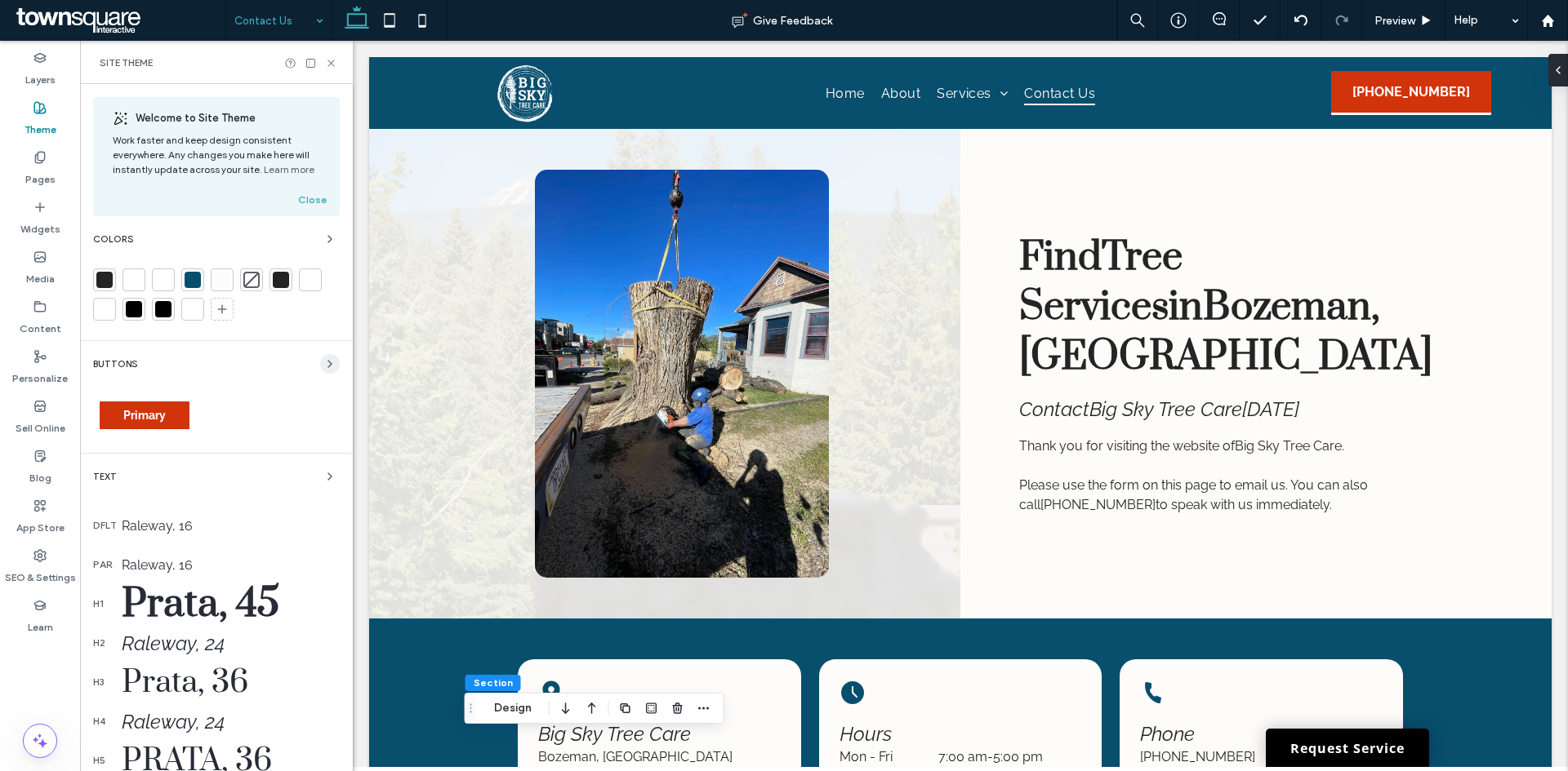
click at [324, 360] on icon "button" at bounding box center [329, 364] width 13 height 13
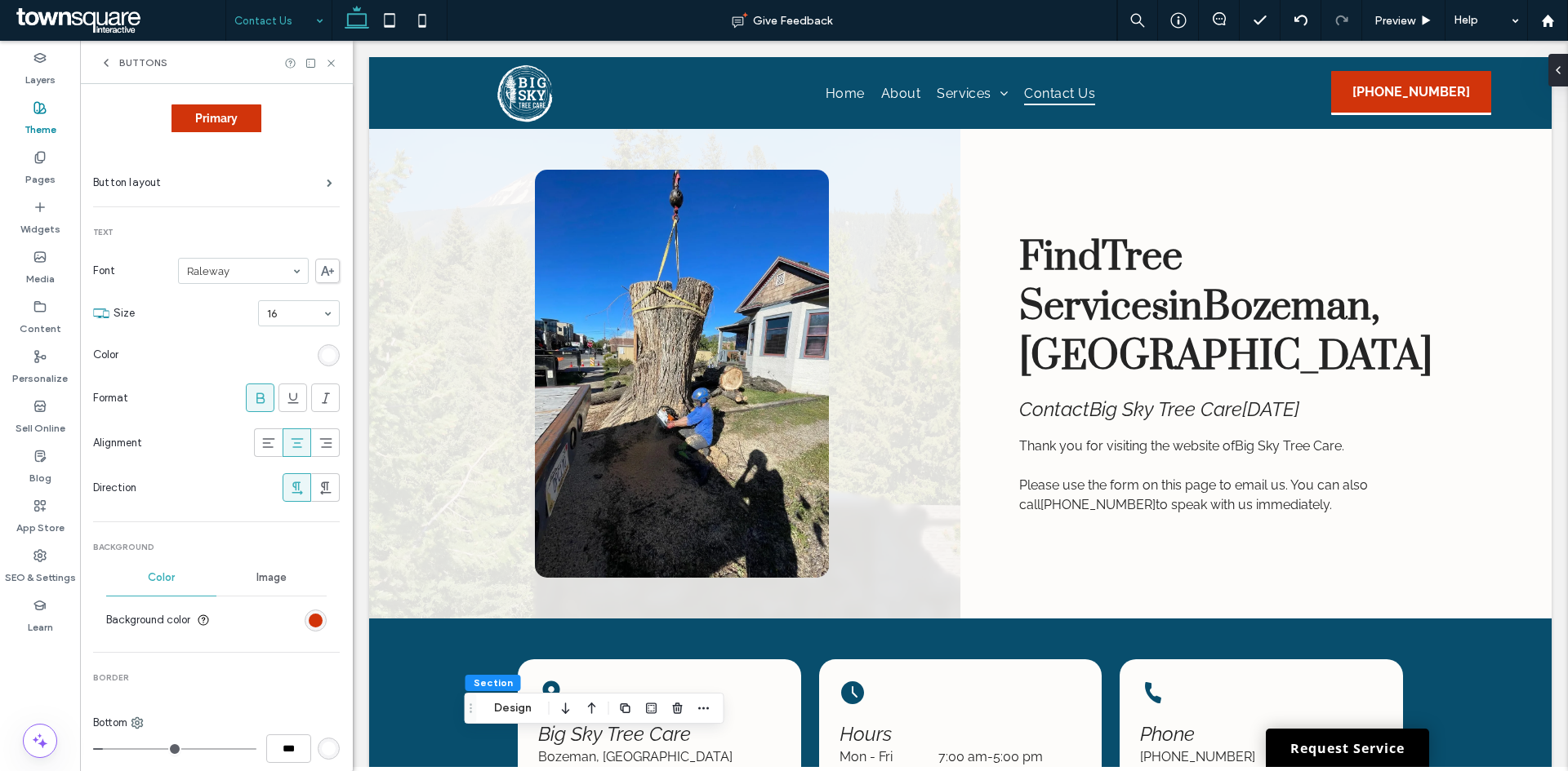
scroll to position [244, 0]
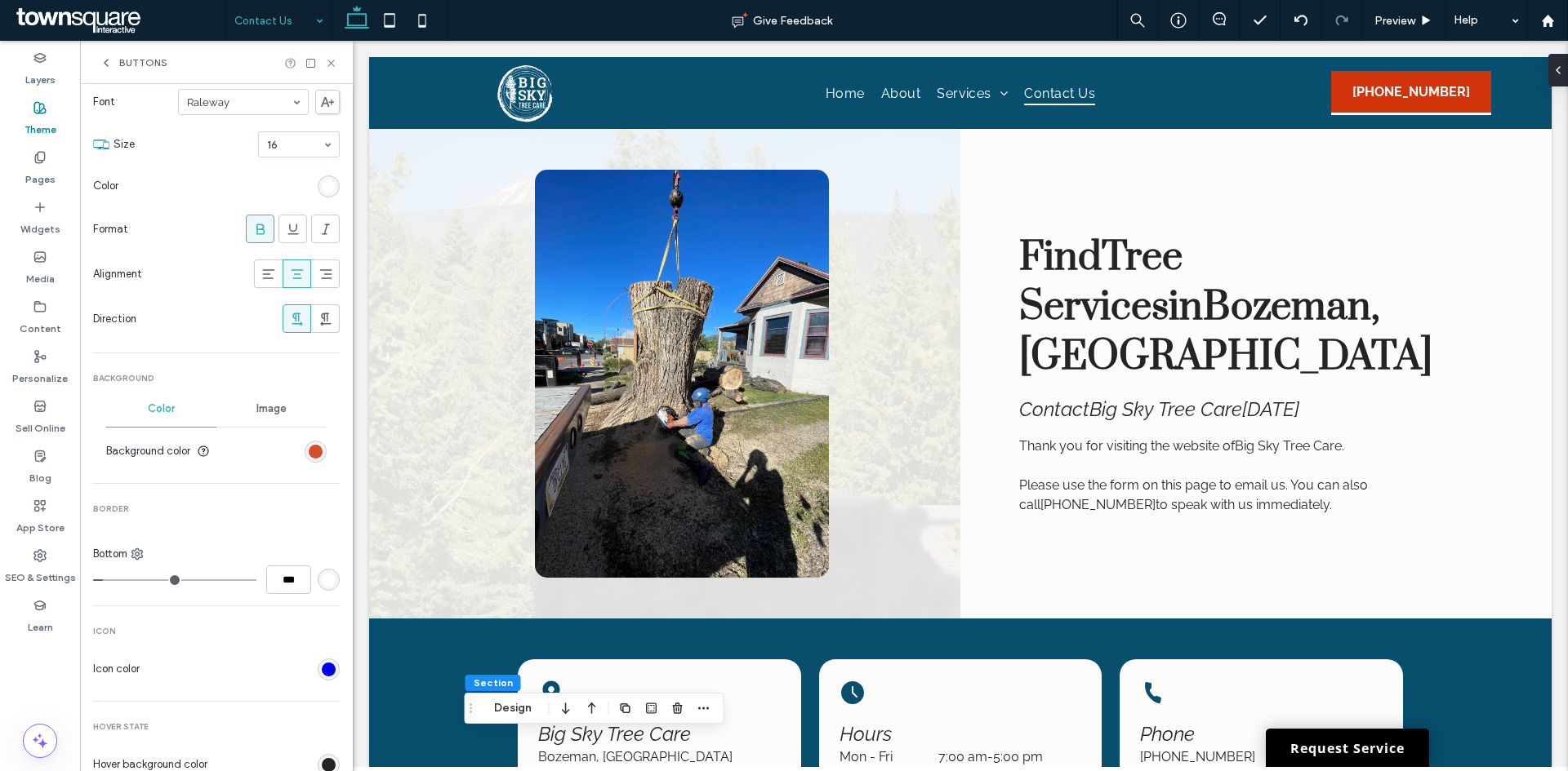
click at [311, 450] on div "rgb(209, 52, 11)" at bounding box center [315, 451] width 14 height 14
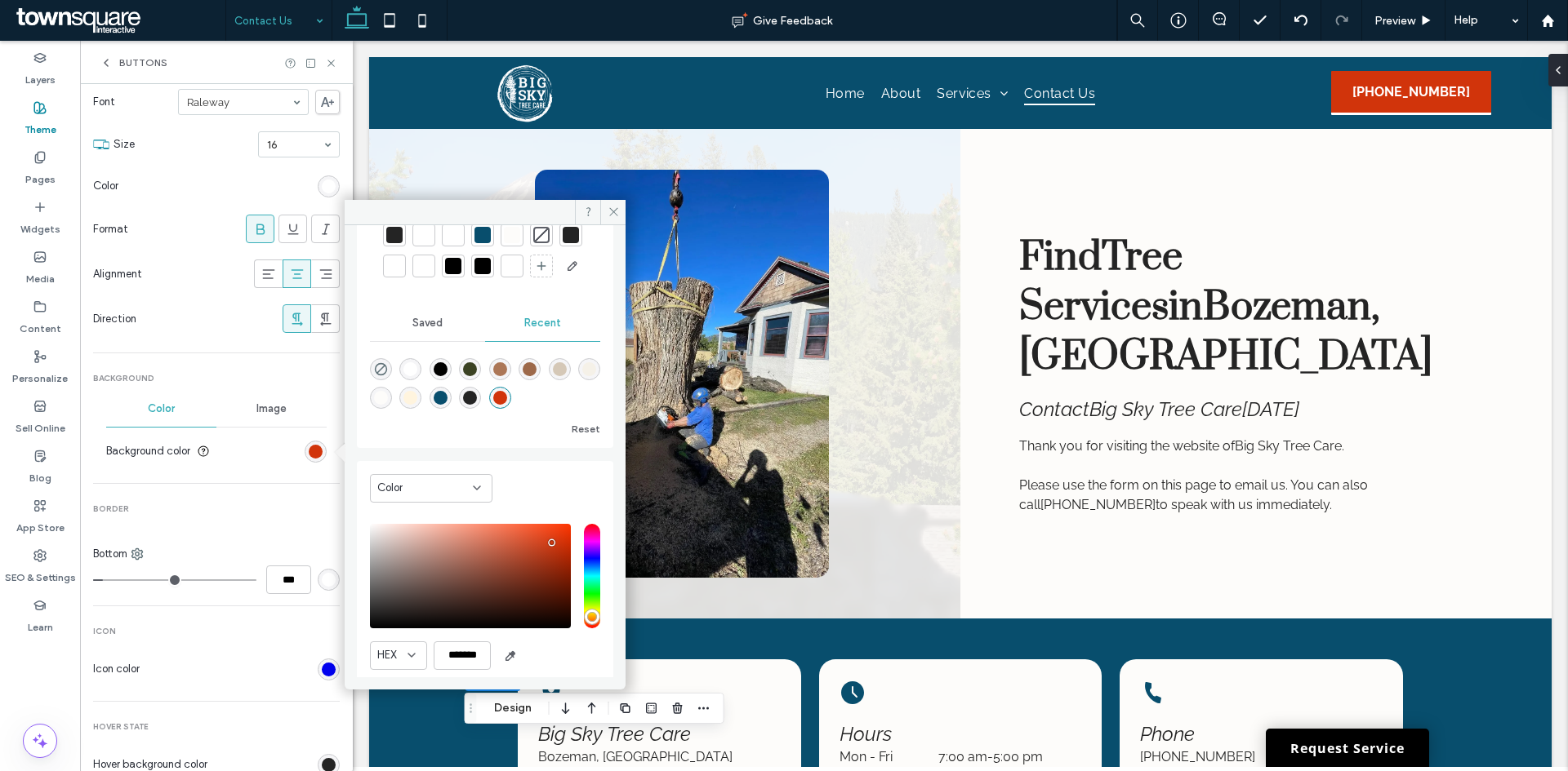
scroll to position [159, 0]
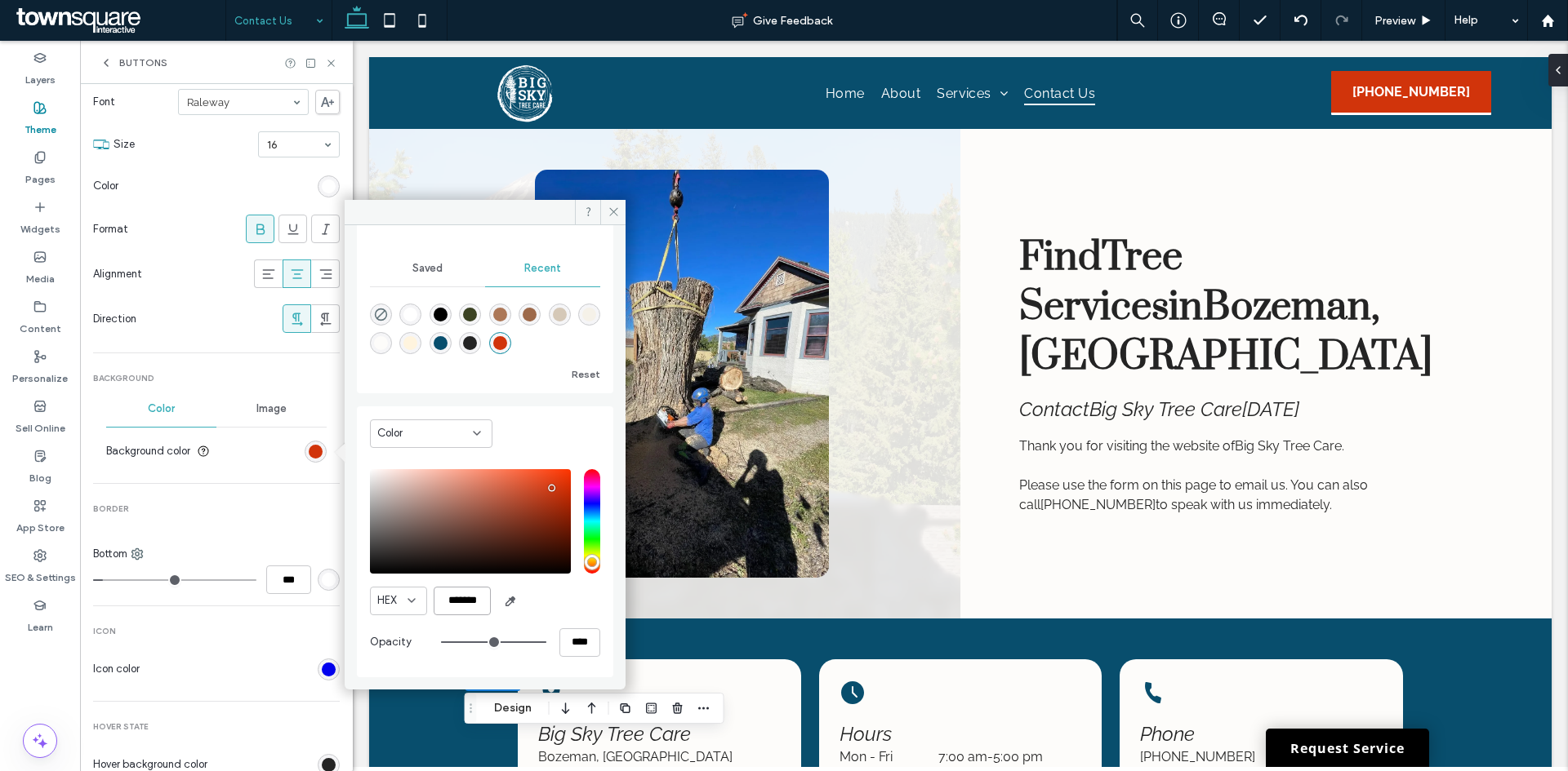
click at [459, 597] on input "*******" at bounding box center [462, 601] width 58 height 28
type input "*******"
click at [265, 456] on section "Background color" at bounding box center [216, 451] width 221 height 41
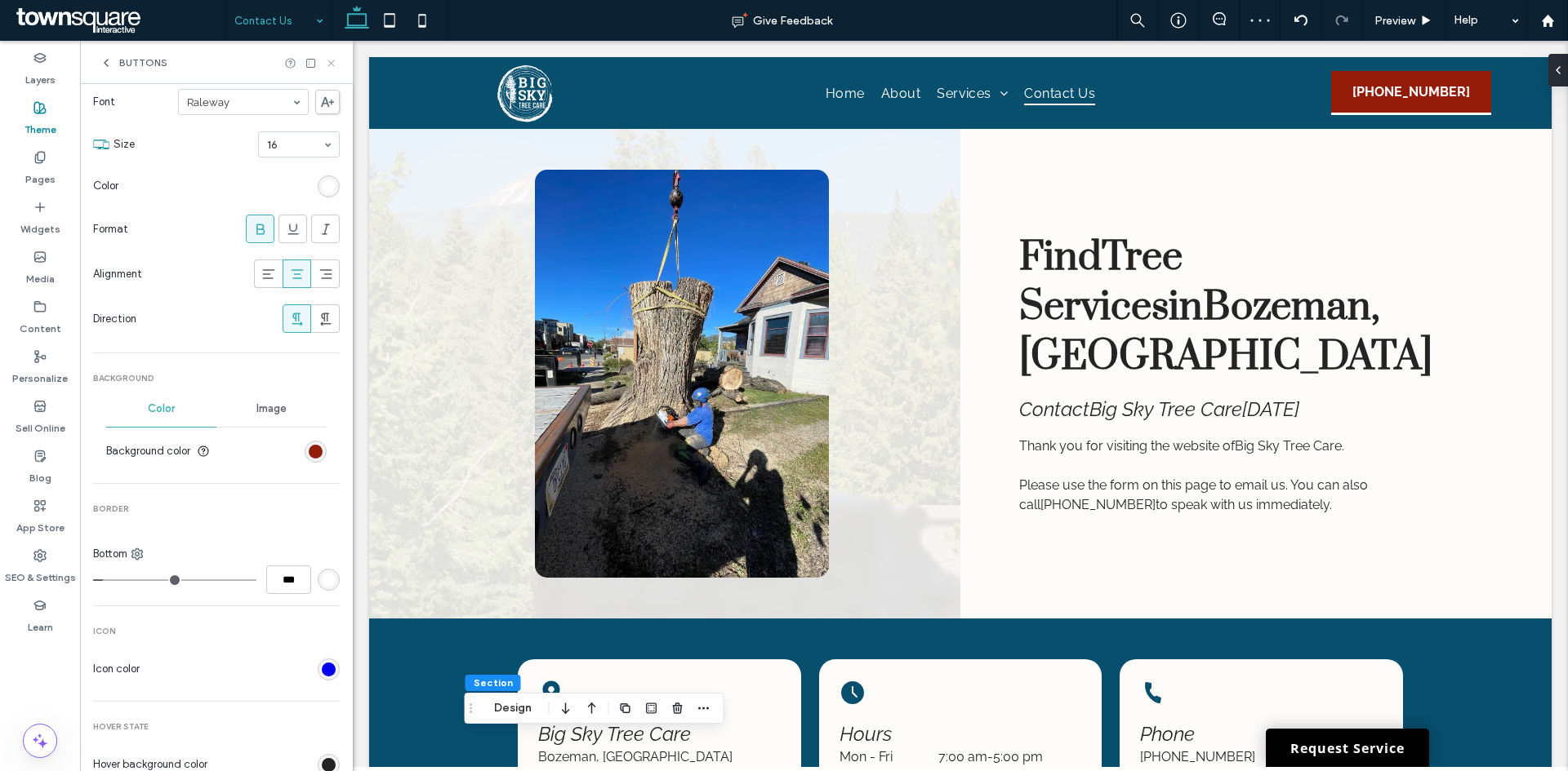
click at [335, 63] on icon at bounding box center [330, 63] width 12 height 12
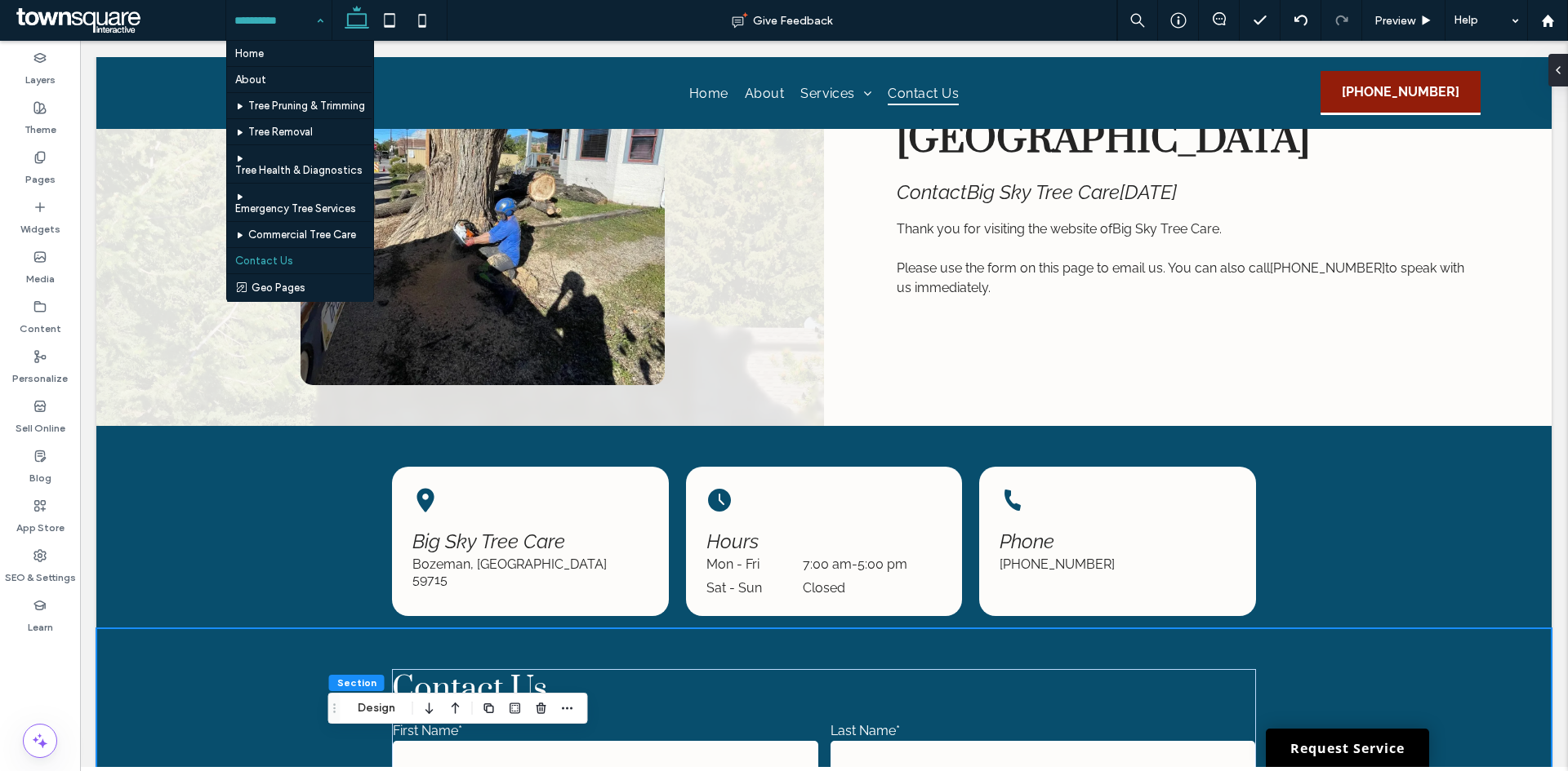
scroll to position [327, 0]
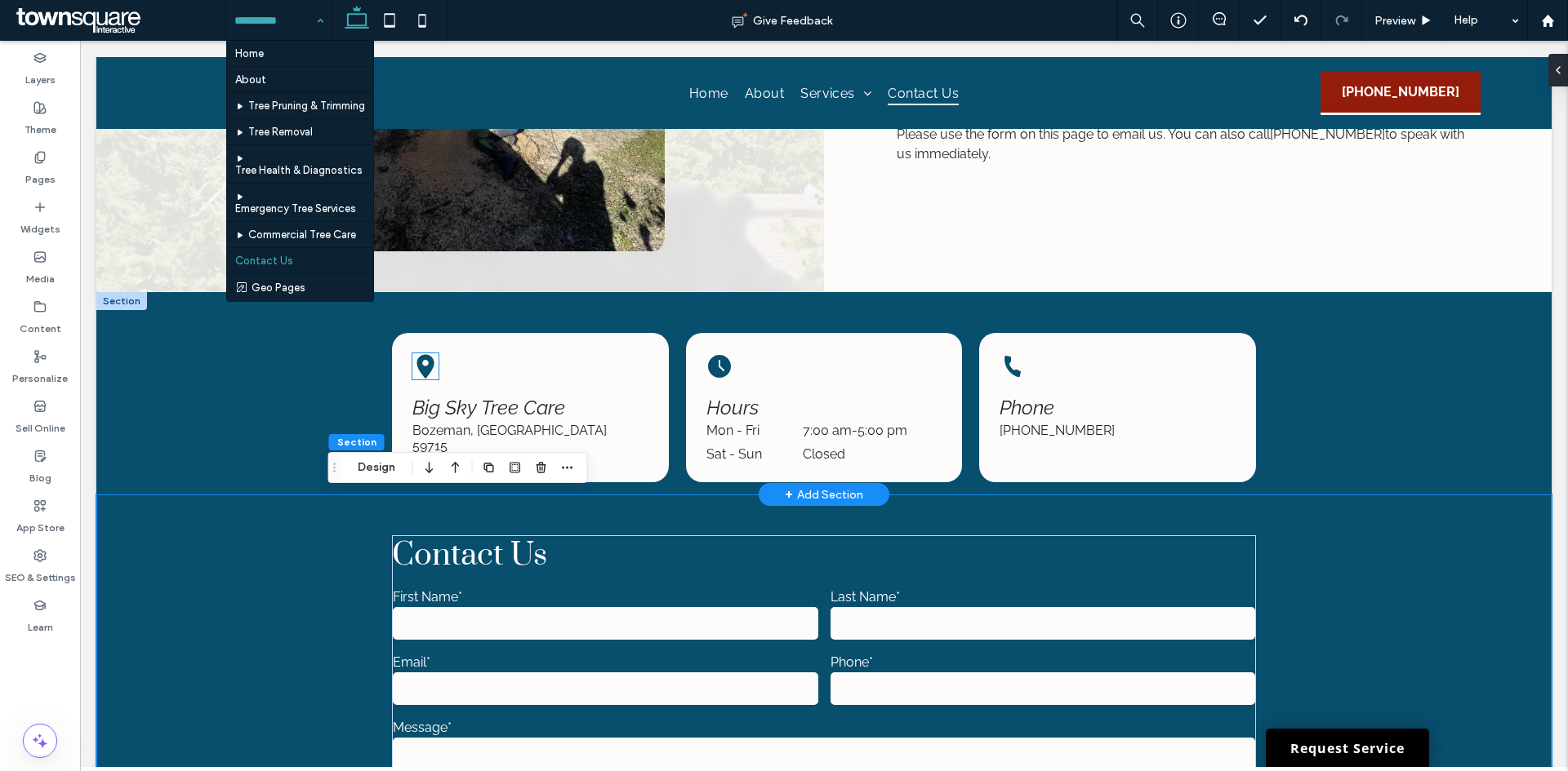
click at [417, 361] on icon at bounding box center [426, 365] width 17 height 24
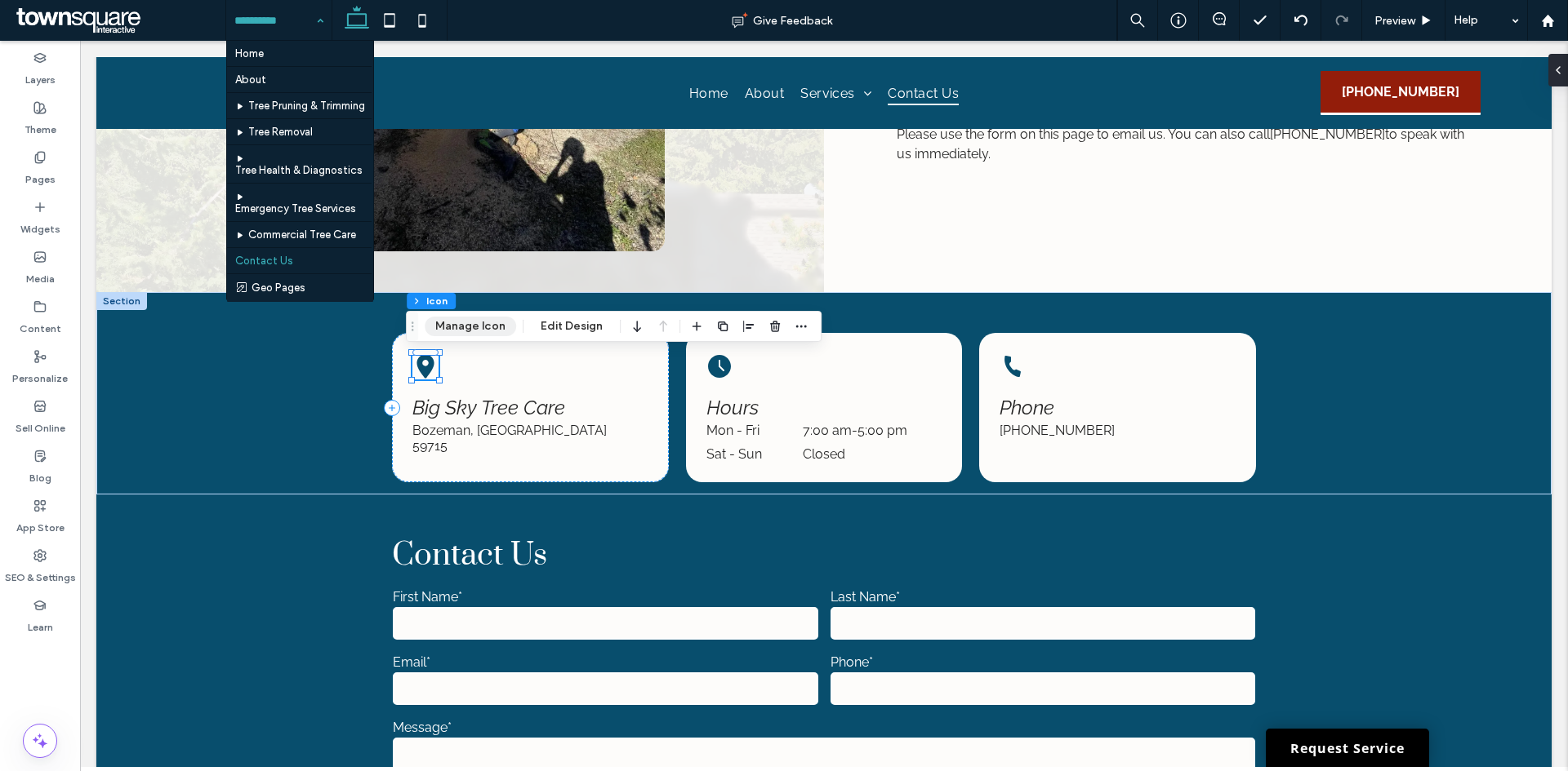
click at [467, 329] on button "Manage Icon" at bounding box center [470, 327] width 92 height 20
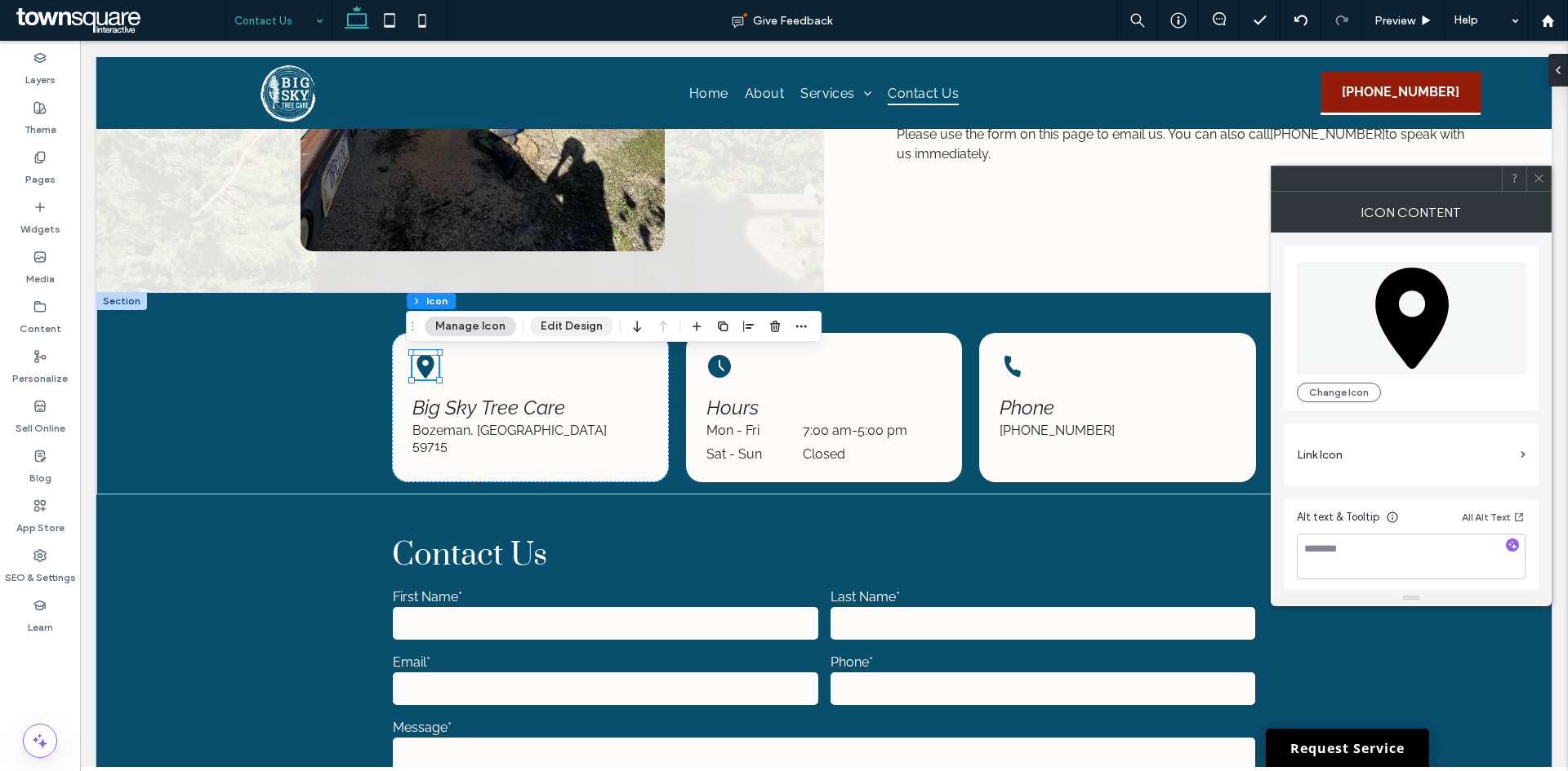
click at [574, 329] on button "Edit Design" at bounding box center [571, 327] width 83 height 20
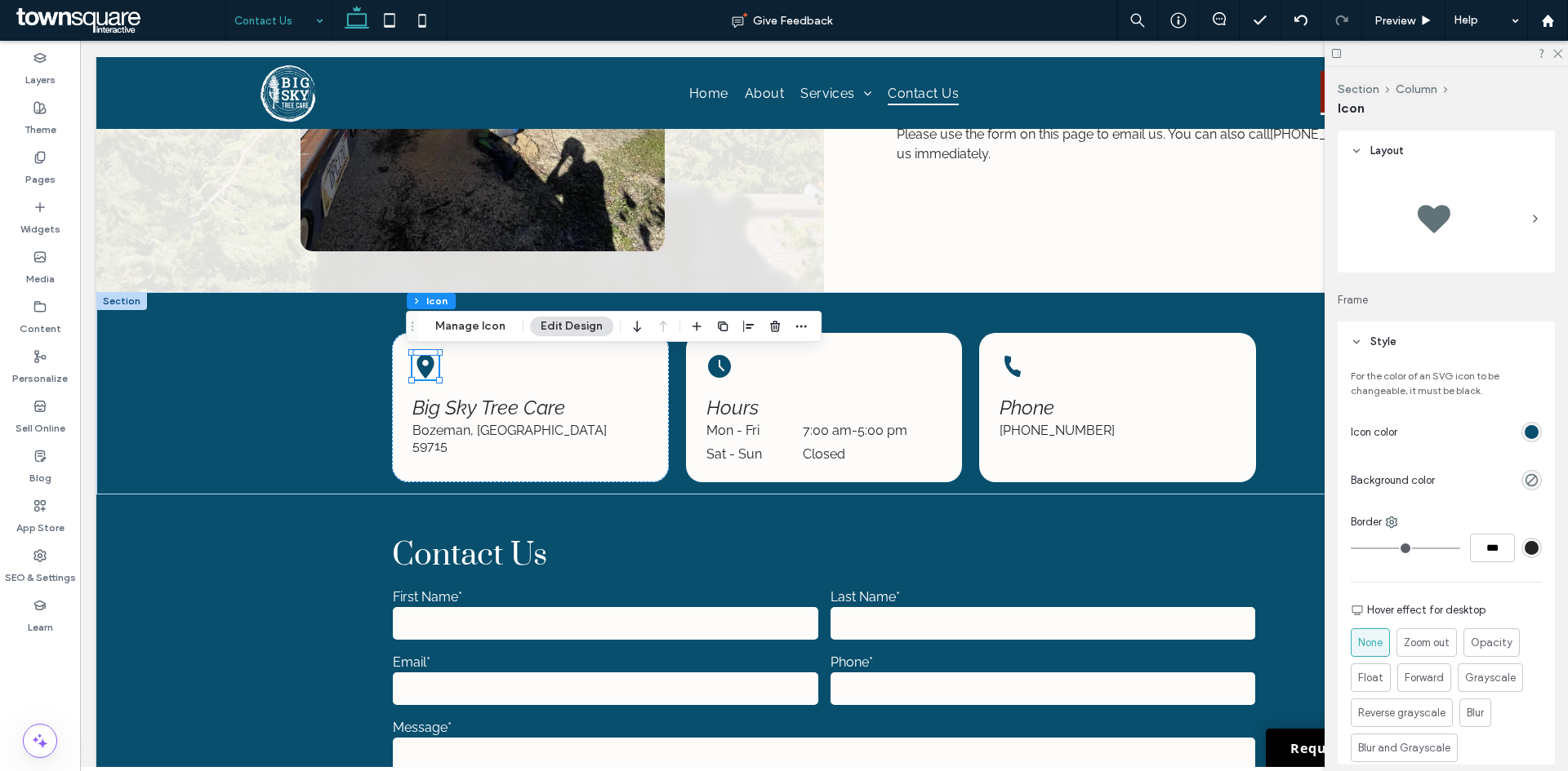
click at [1525, 433] on div "rgb(8, 78, 109)" at bounding box center [1531, 432] width 14 height 14
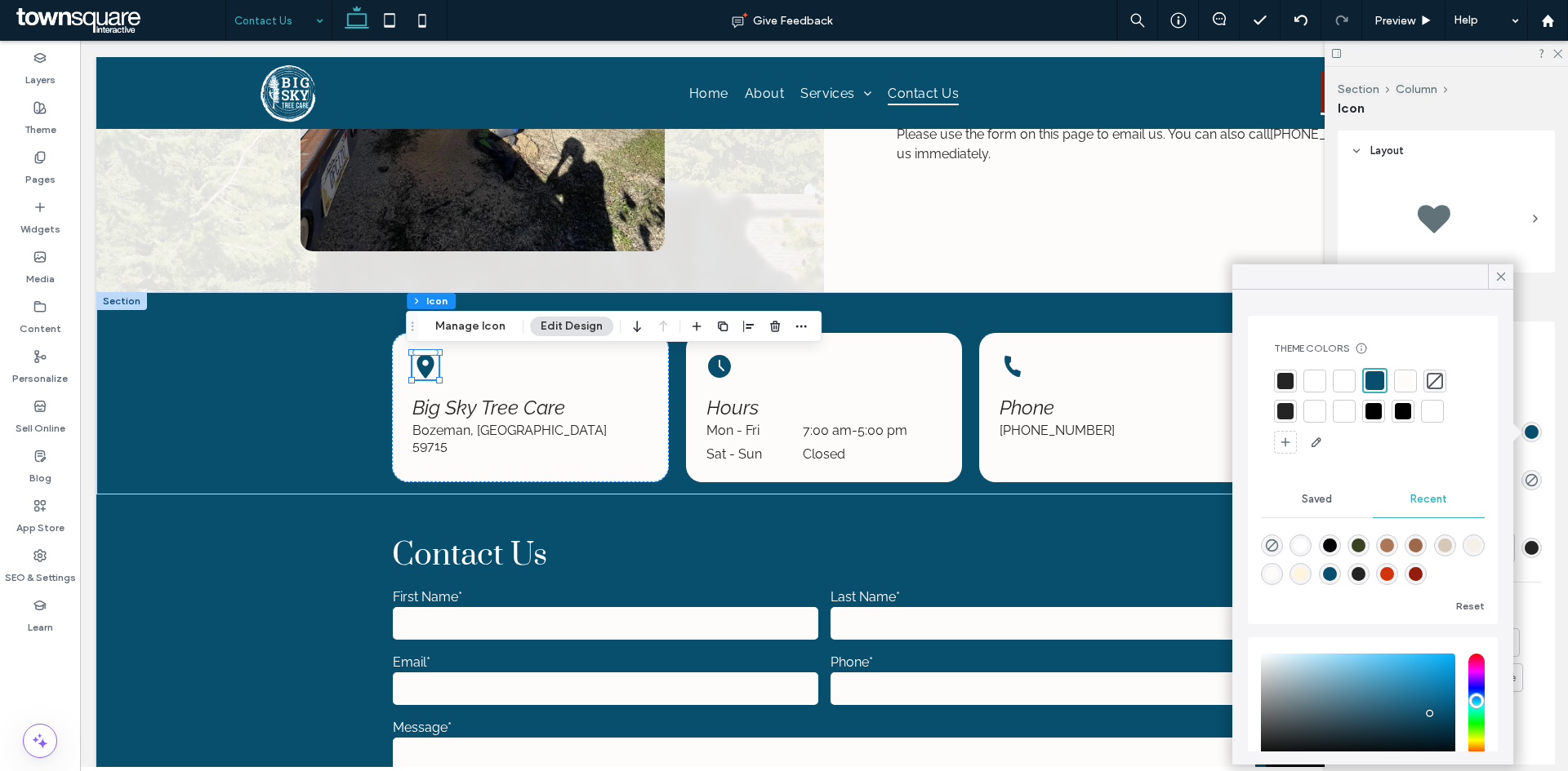
scroll to position [110, 0]
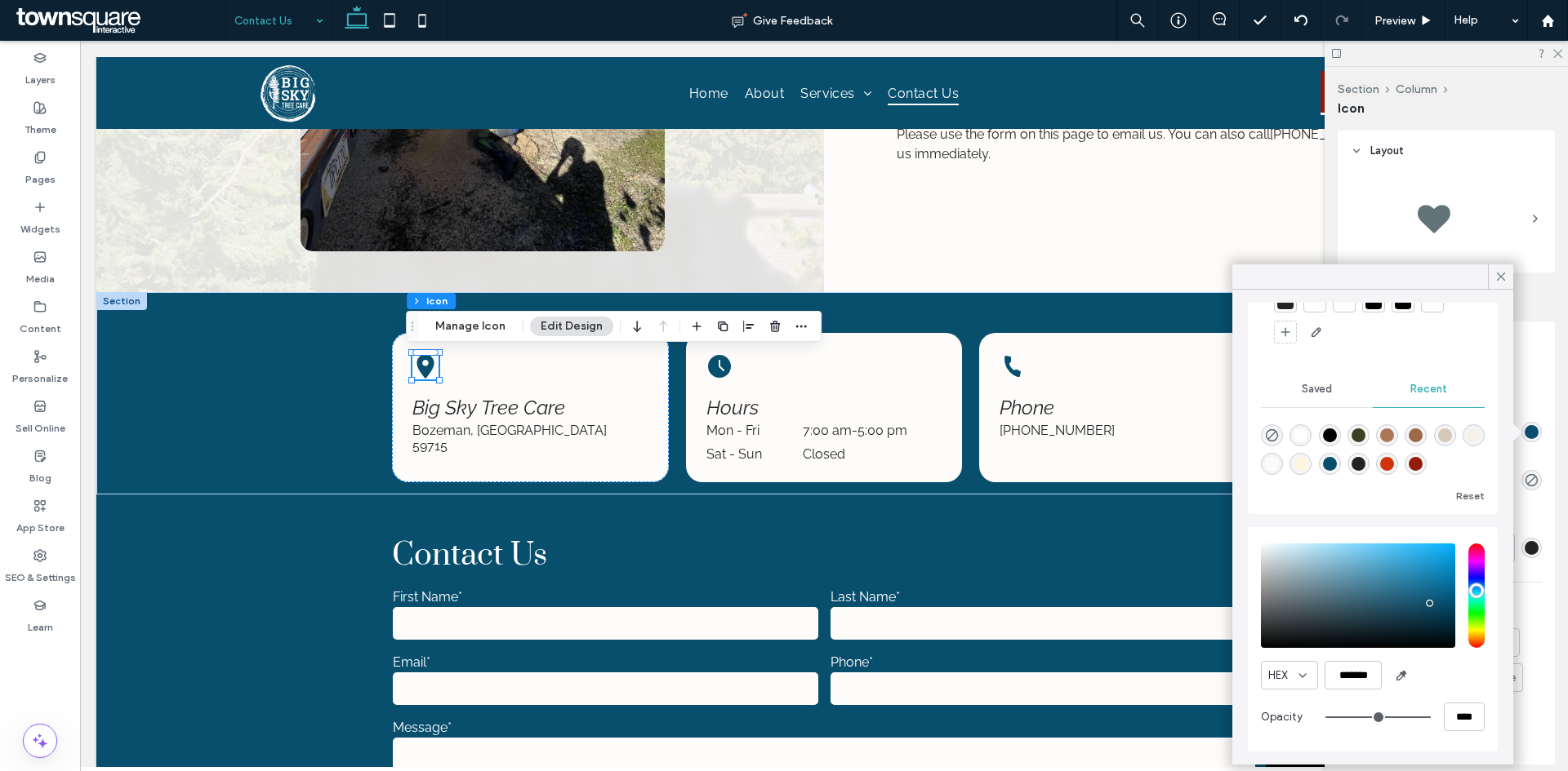
click at [1423, 461] on div "rgba(147, 29, 10, 1)" at bounding box center [1415, 463] width 14 height 14
type input "*******"
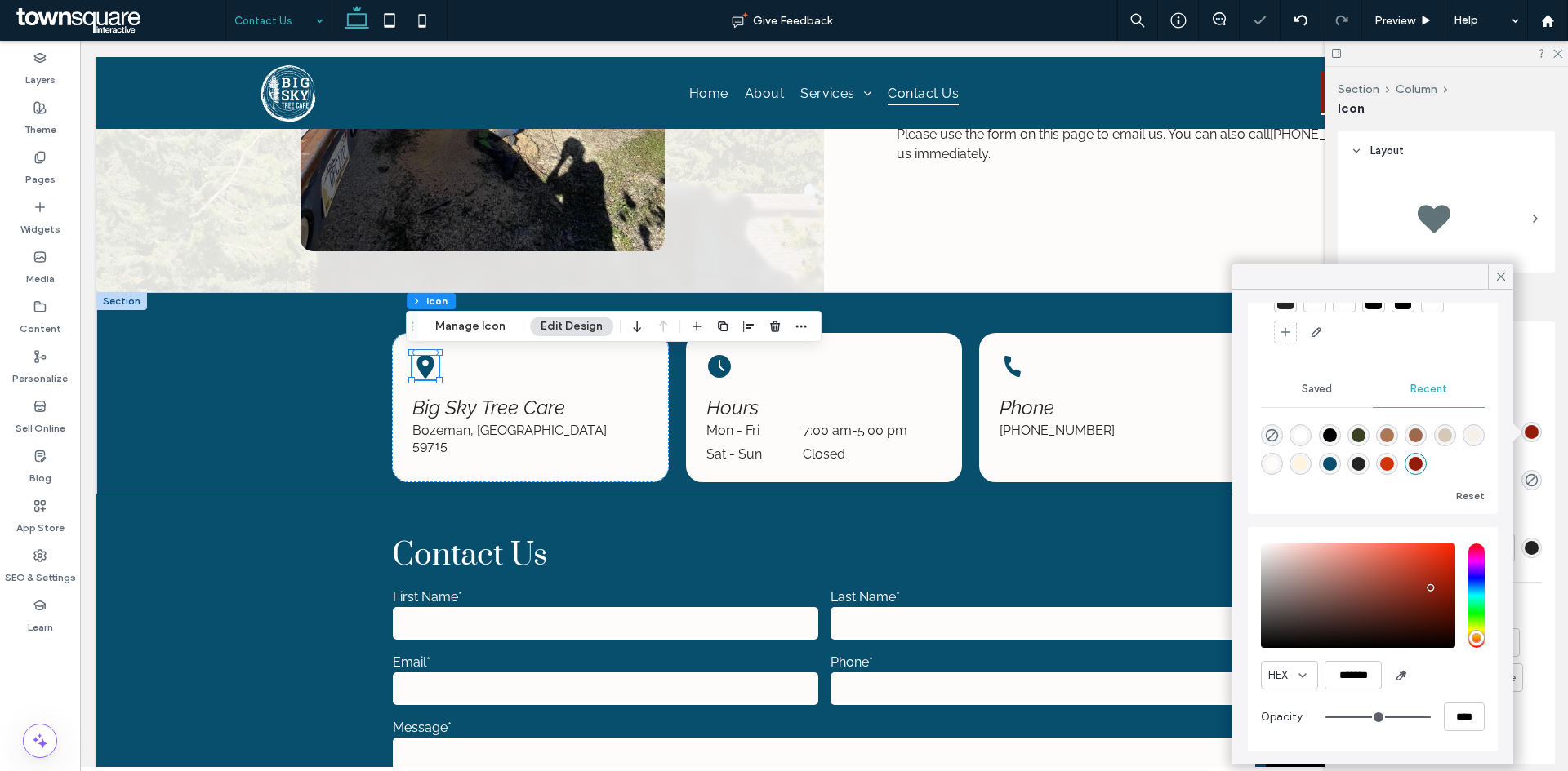
scroll to position [108, 0]
click at [1311, 386] on span "Saved" at bounding box center [1317, 390] width 30 height 13
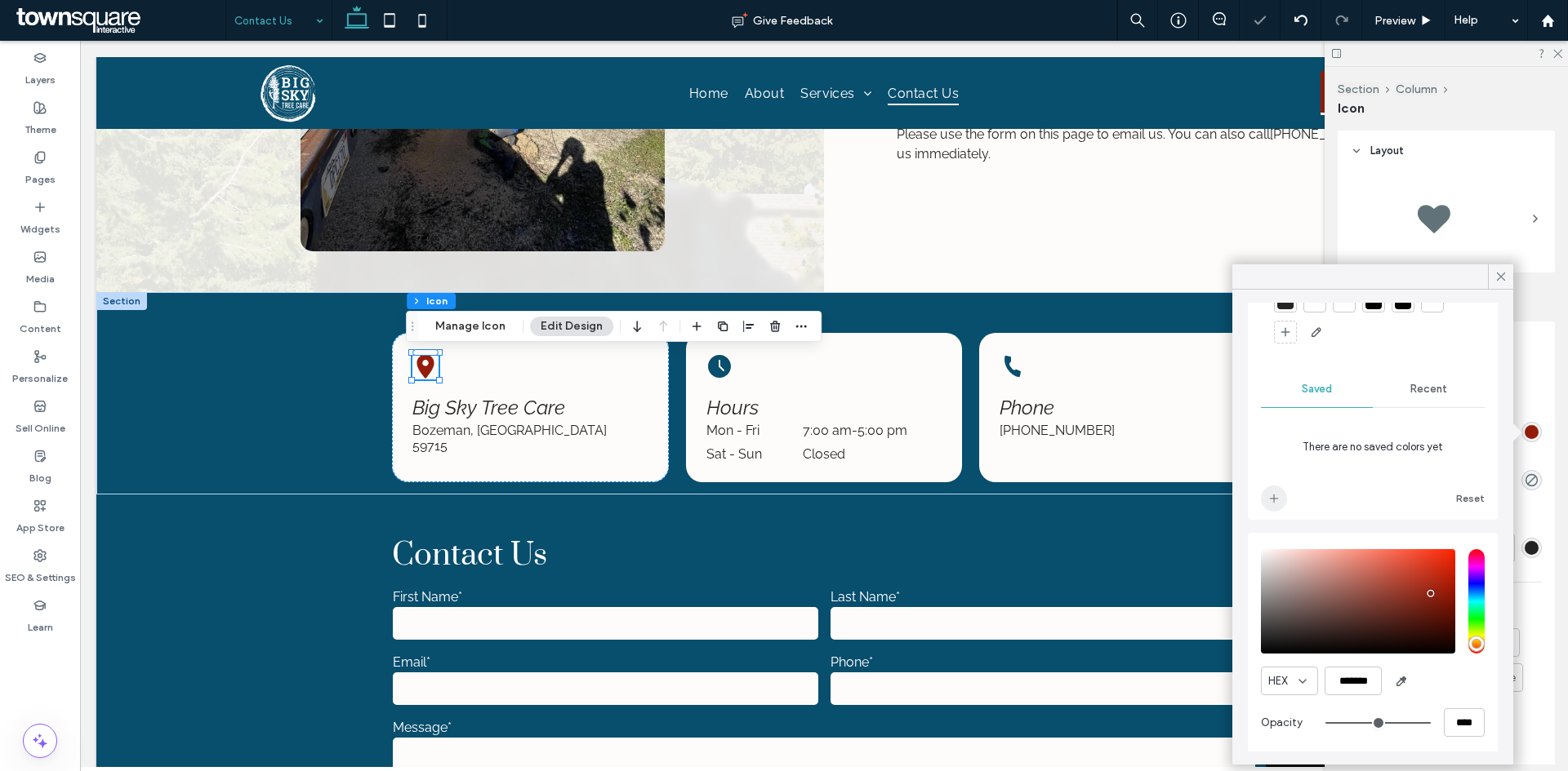
click at [1271, 501] on icon "add color" at bounding box center [1273, 499] width 13 height 13
click at [721, 372] on icon at bounding box center [719, 366] width 23 height 23
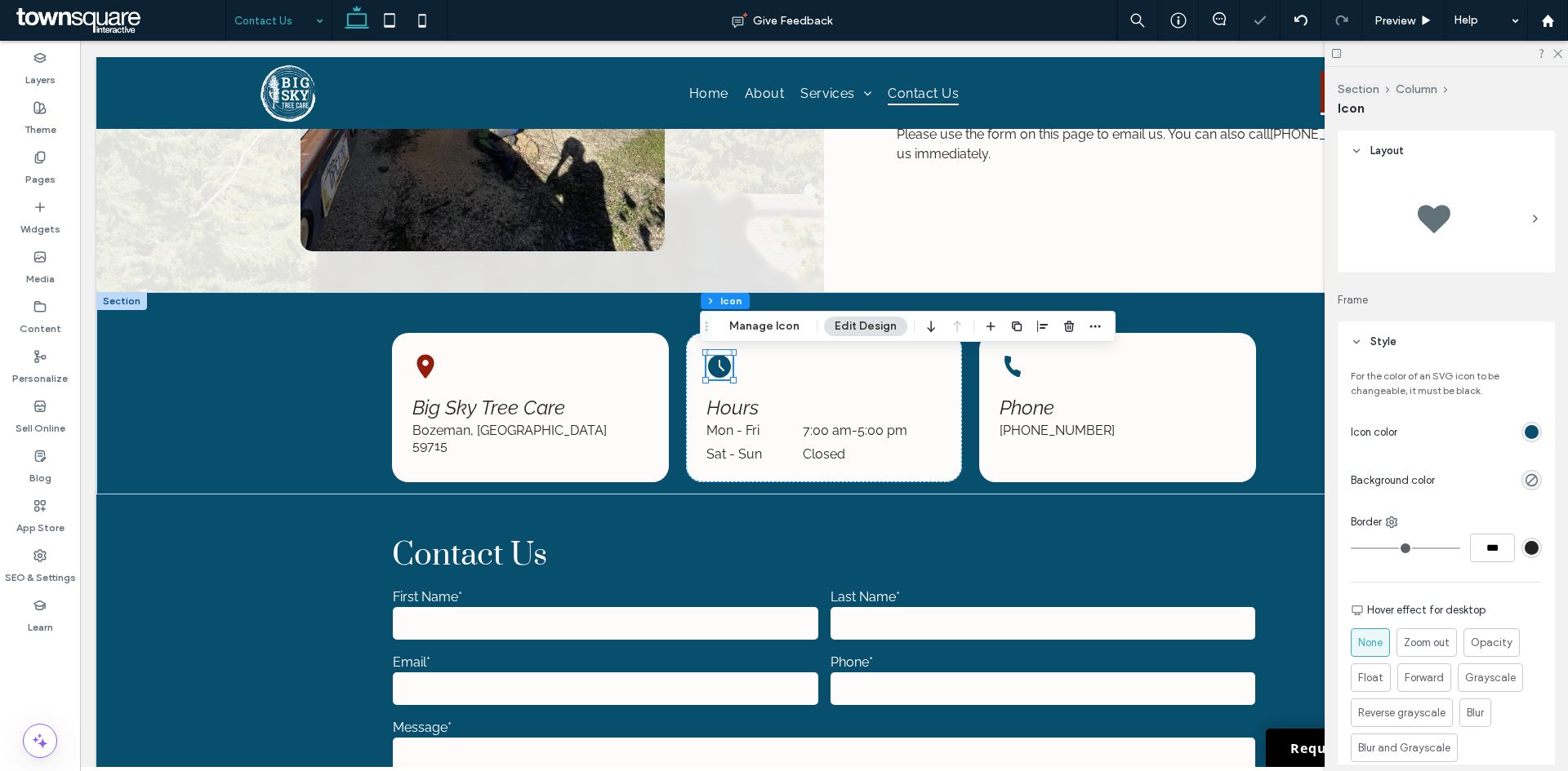
click at [1526, 432] on div "rgb(8, 78, 109)" at bounding box center [1531, 432] width 14 height 14
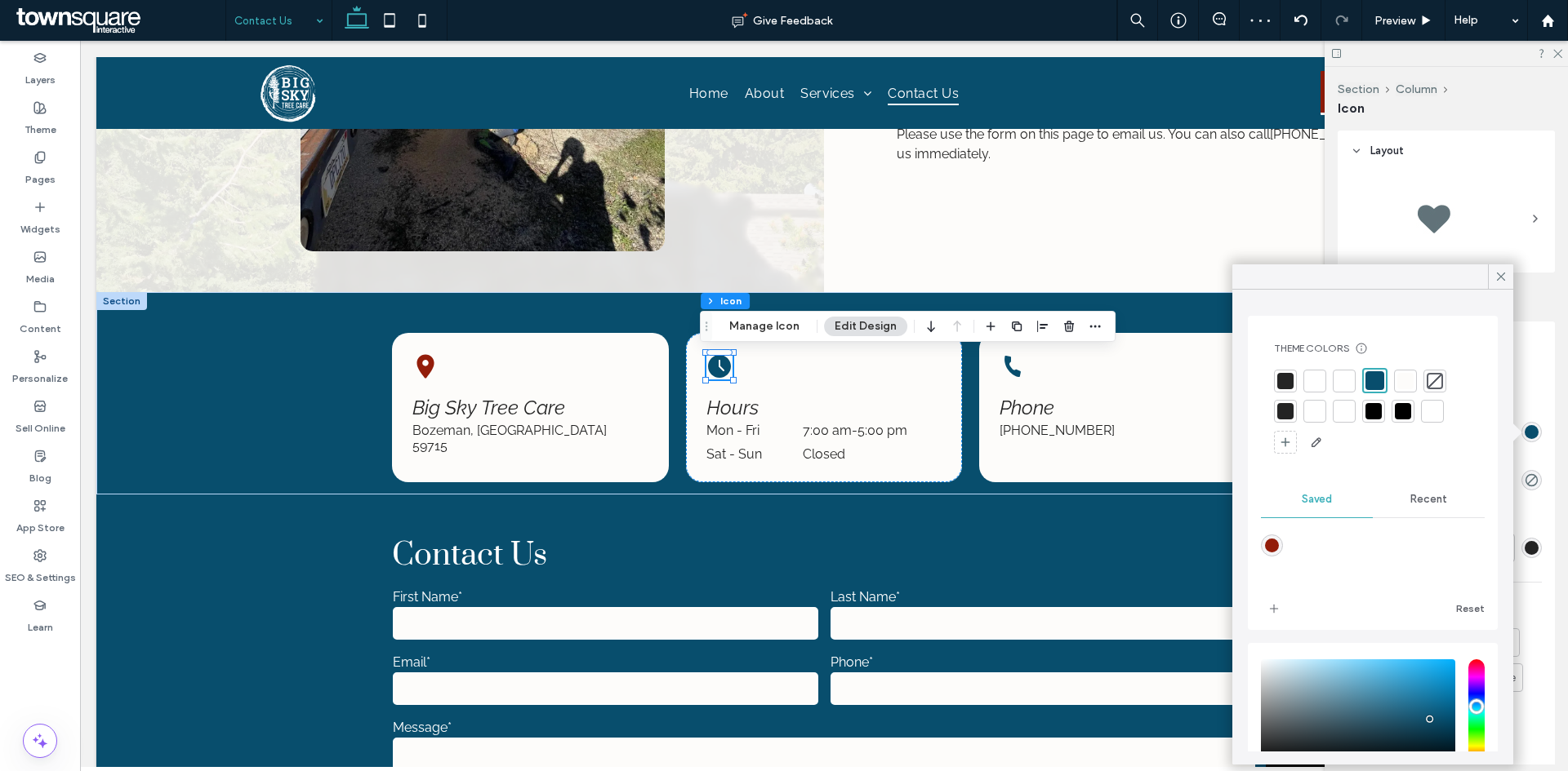
drag, startPoint x: 1273, startPoint y: 545, endPoint x: 1249, endPoint y: 541, distance: 24.3
click at [1273, 545] on div "rgba(147,29,10,1)" at bounding box center [1272, 545] width 14 height 14
type input "*******"
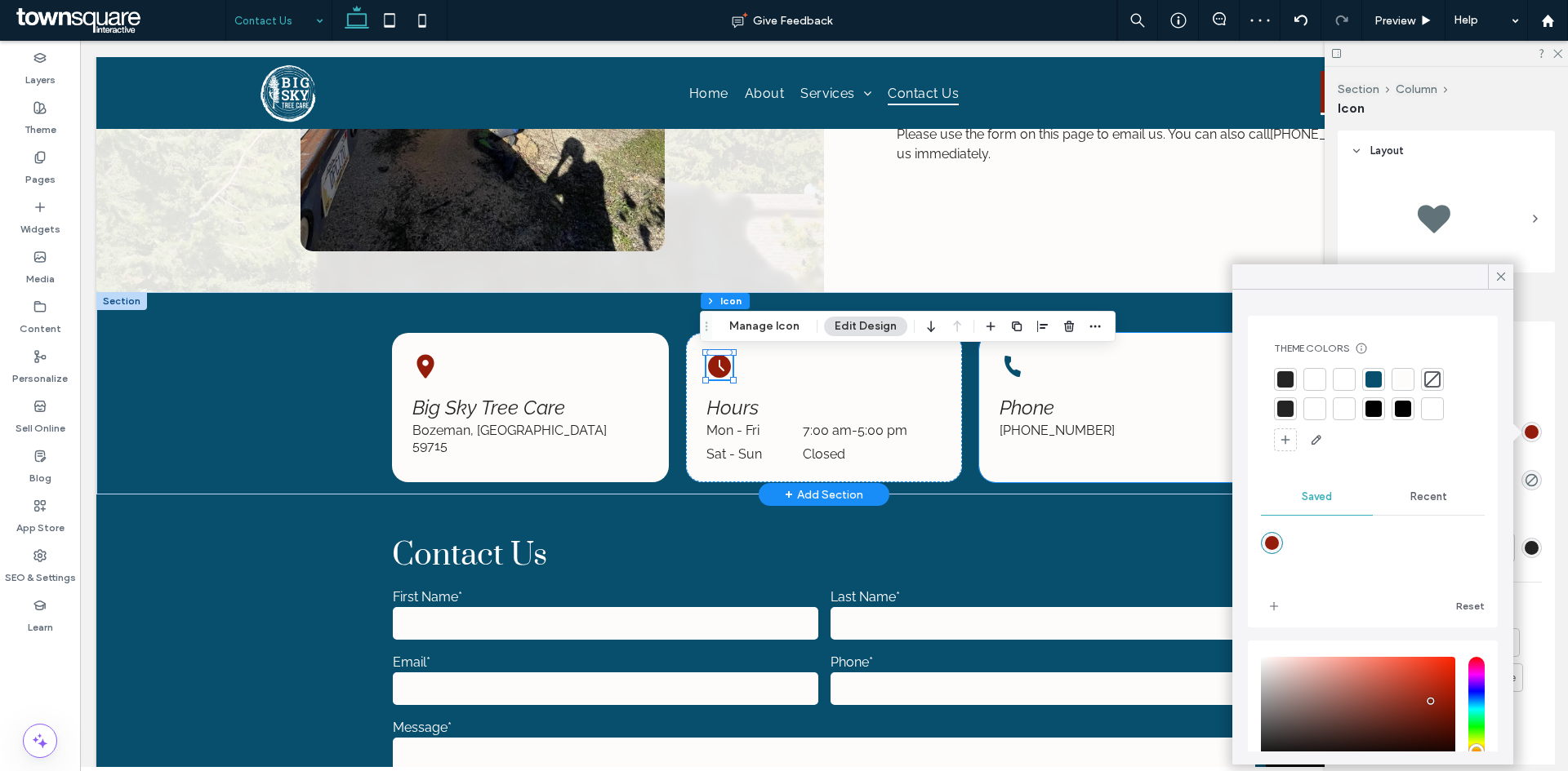
click at [987, 365] on div "Phone (406) 595-6541" at bounding box center [1117, 408] width 276 height 149
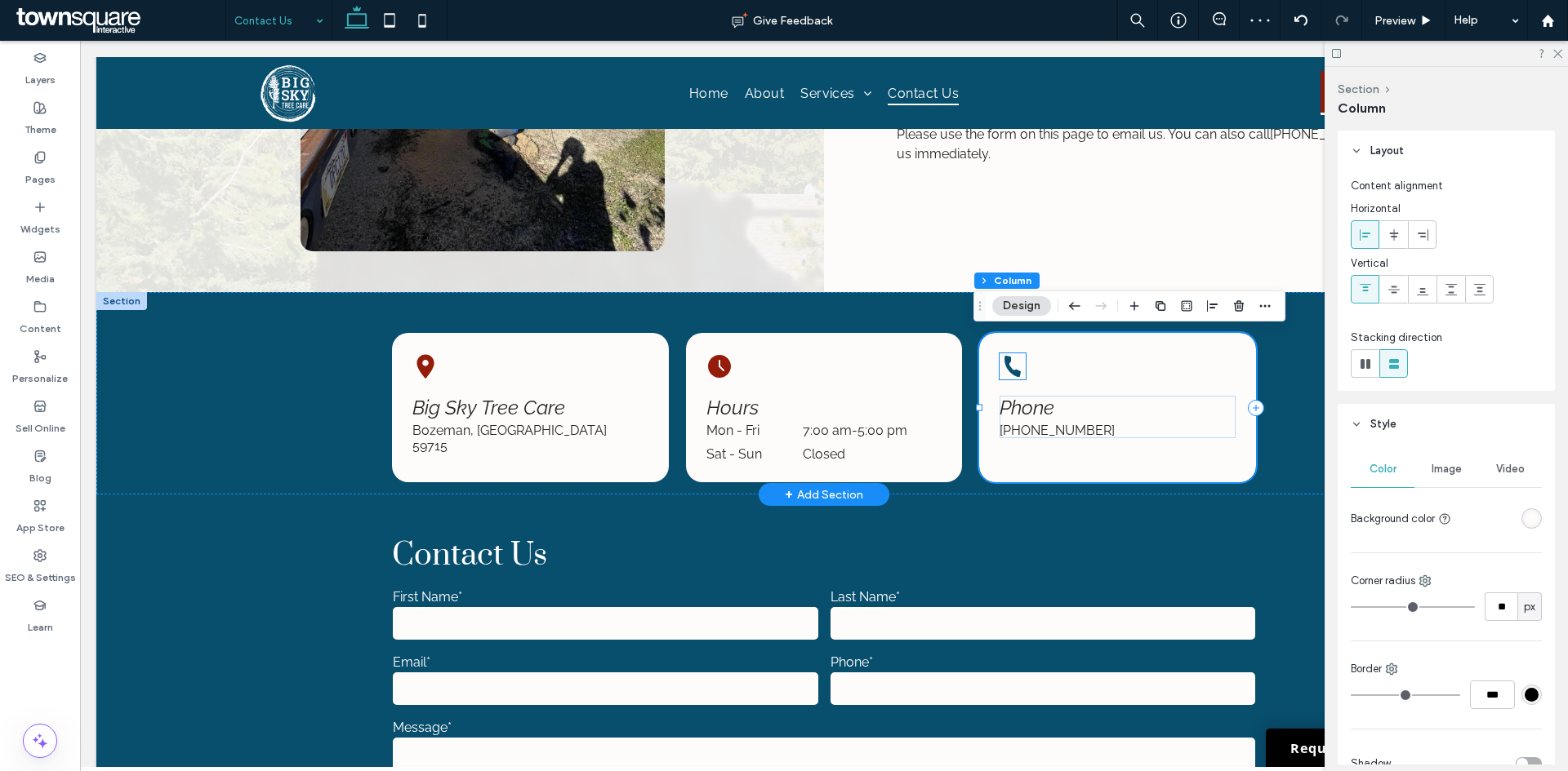
click at [1006, 368] on icon at bounding box center [1013, 366] width 26 height 26
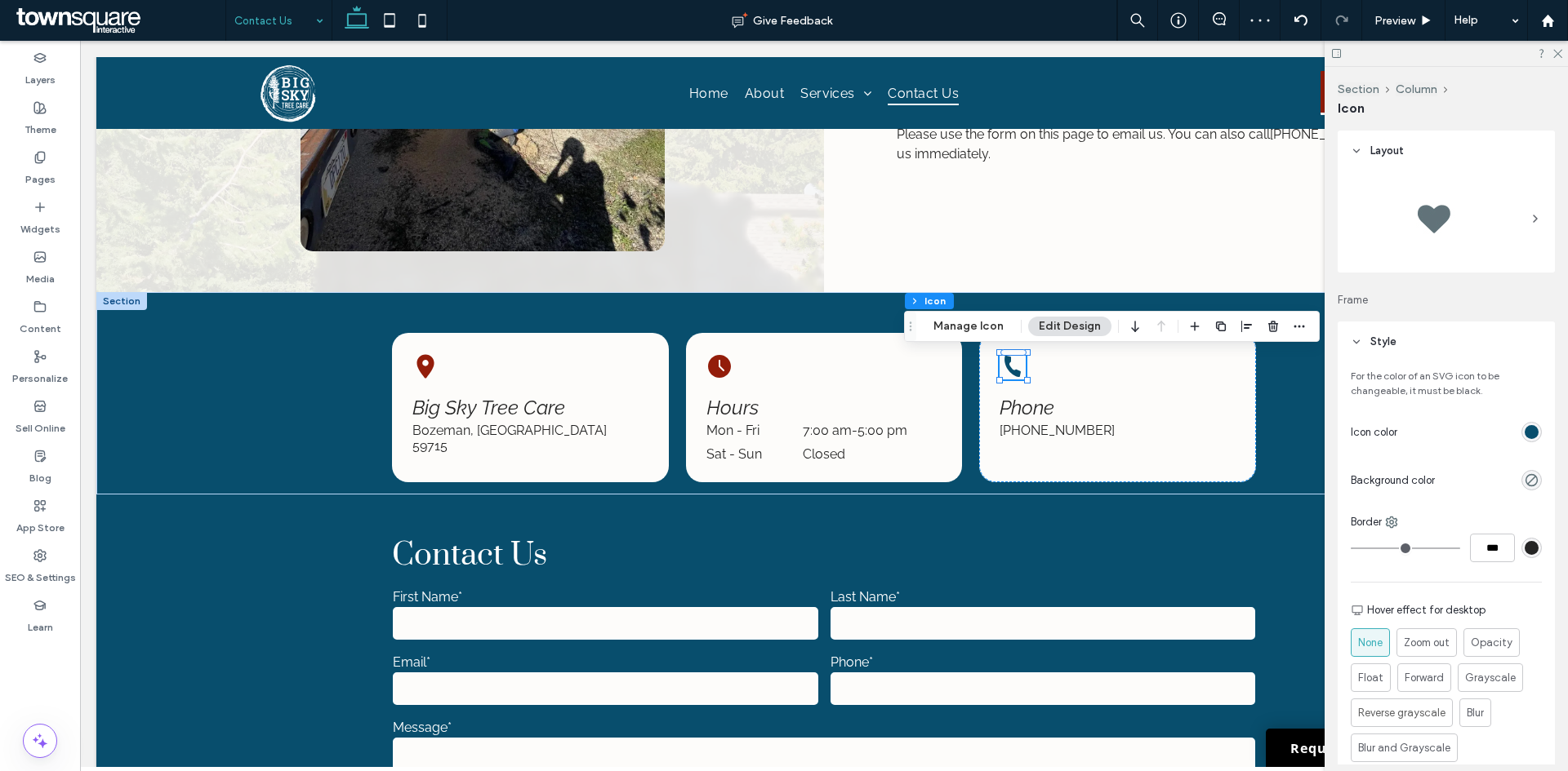
click at [1525, 429] on div "rgb(8, 78, 109)" at bounding box center [1531, 432] width 14 height 14
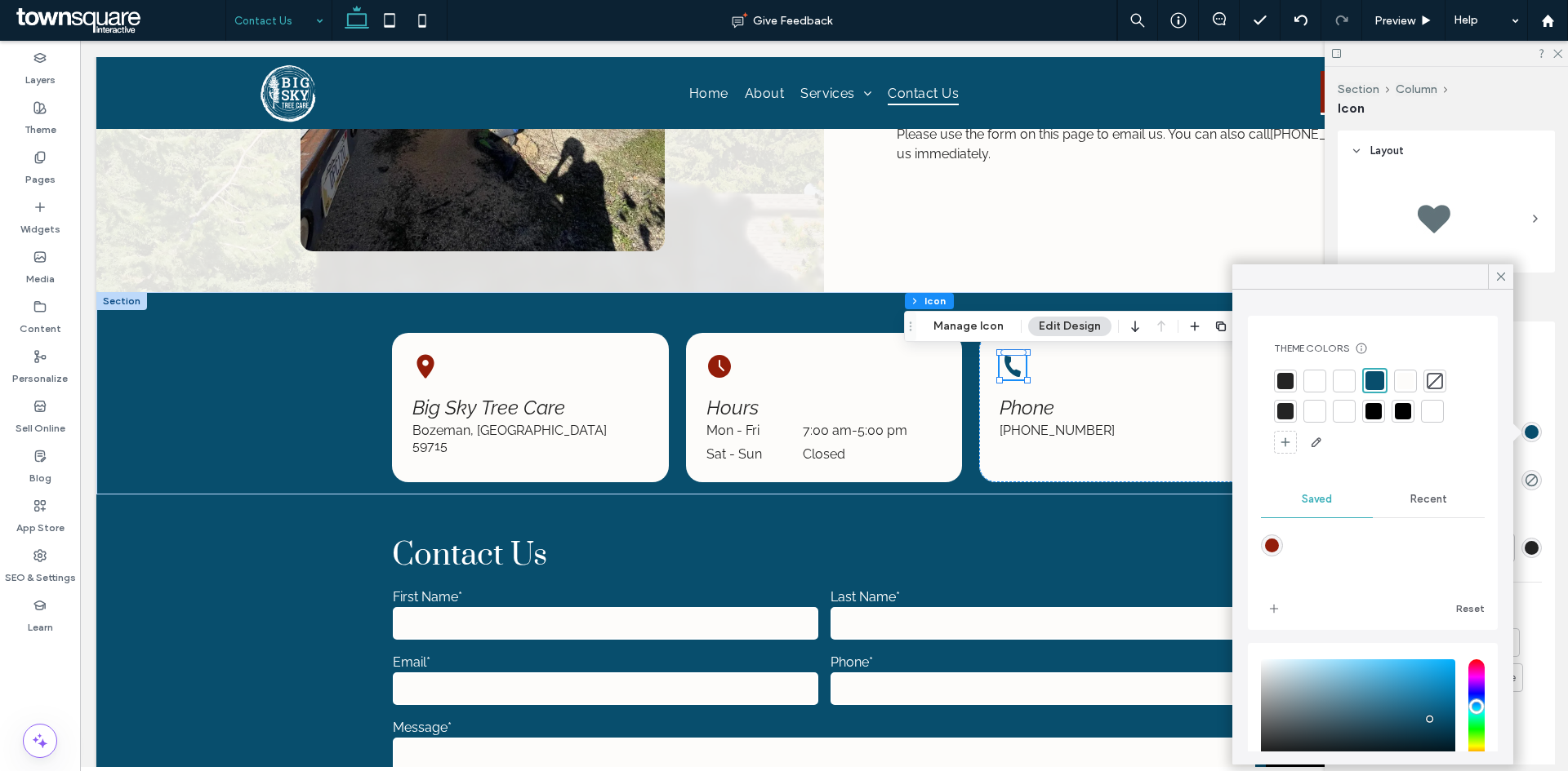
click at [1260, 549] on div "rgba(147,29,10,1)" at bounding box center [1271, 545] width 22 height 22
type input "*******"
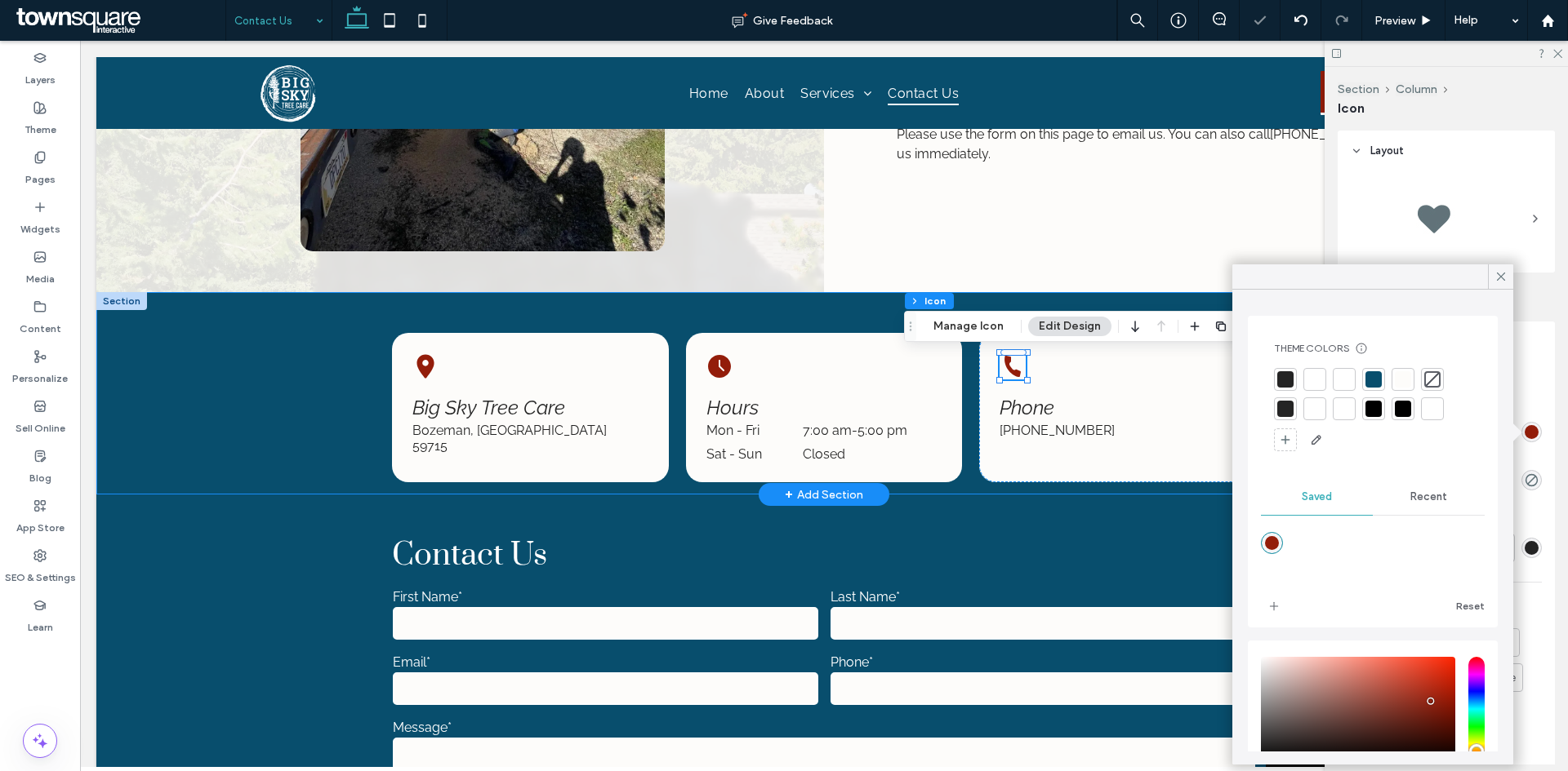
click at [268, 382] on div "Big Sky Tree Care Bozeman, MT 59715 Hours Mon - Fri 7:00 am - 5:00 pm Sat - Sun…" at bounding box center [823, 394] width 1455 height 202
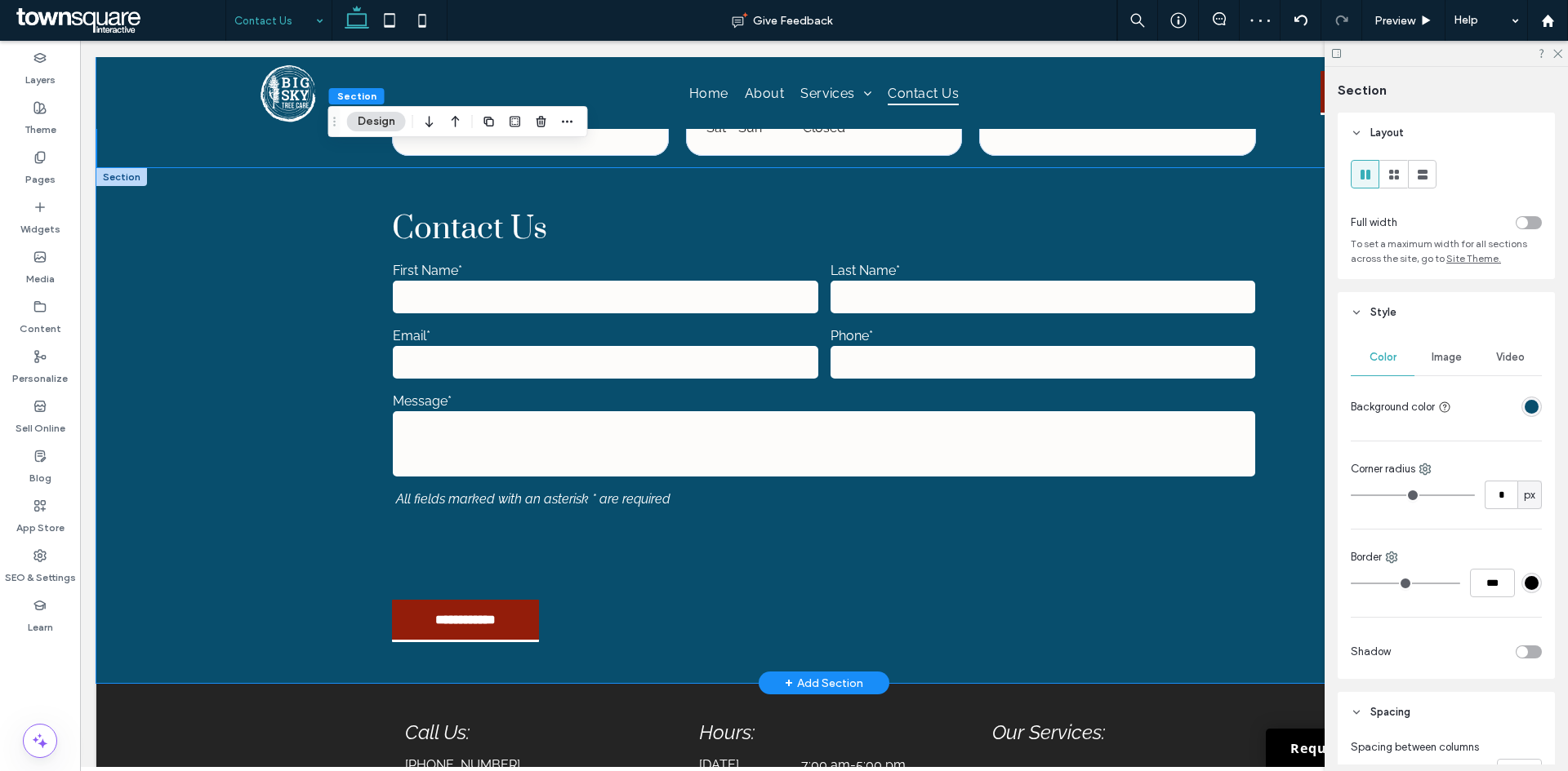
scroll to position [934, 0]
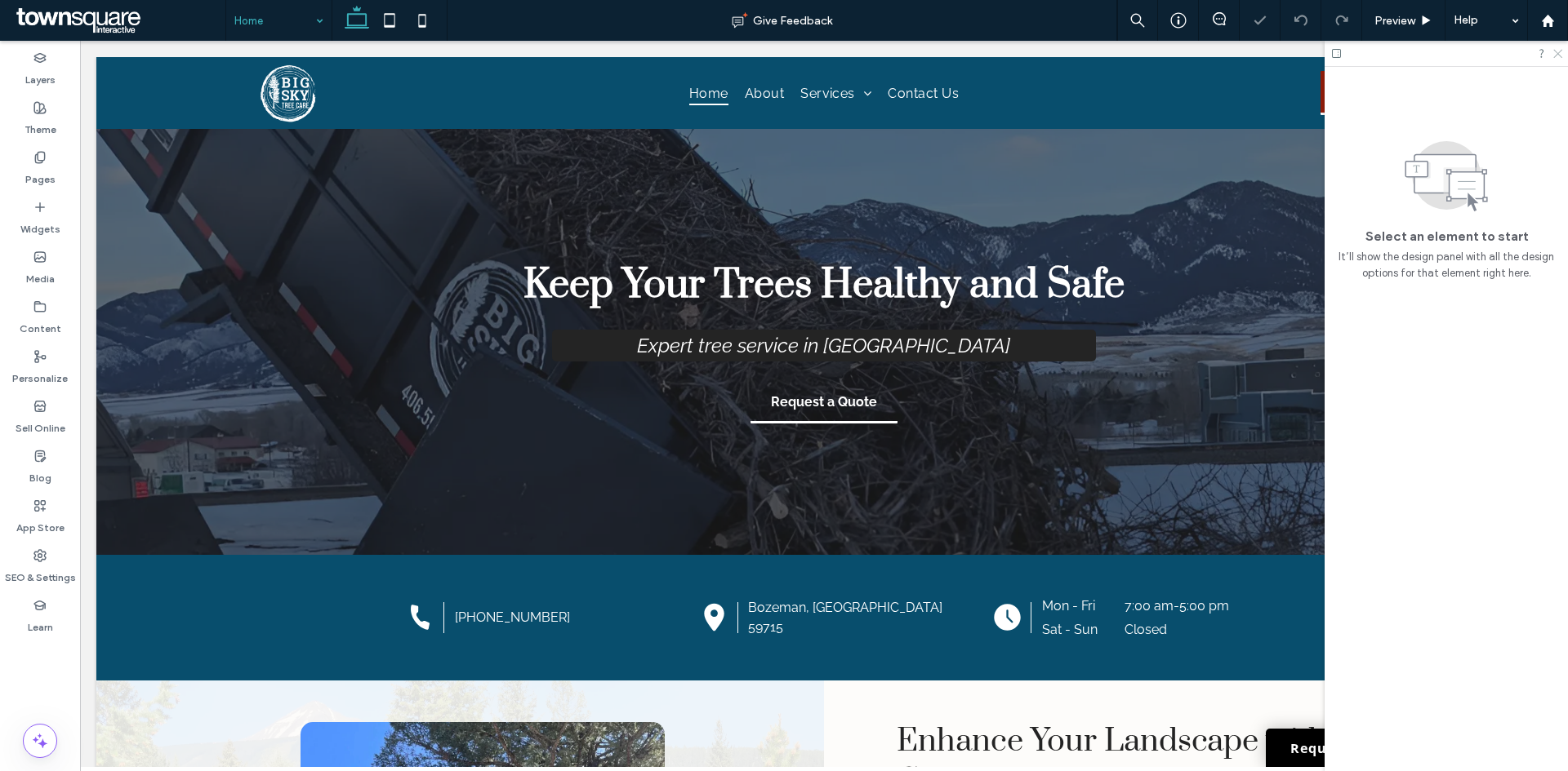
click at [1556, 55] on use at bounding box center [1558, 55] width 9 height 9
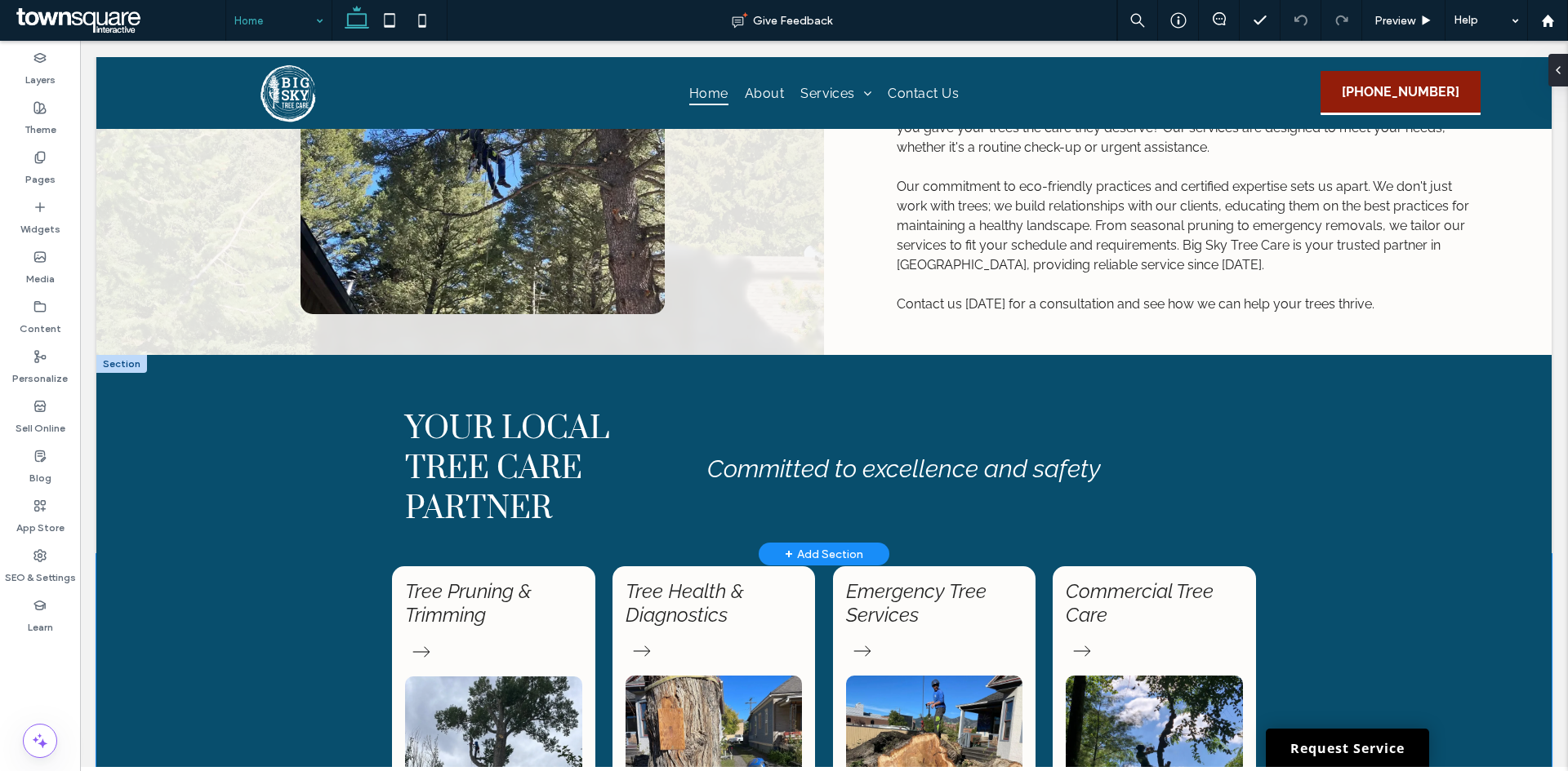
scroll to position [1224, 0]
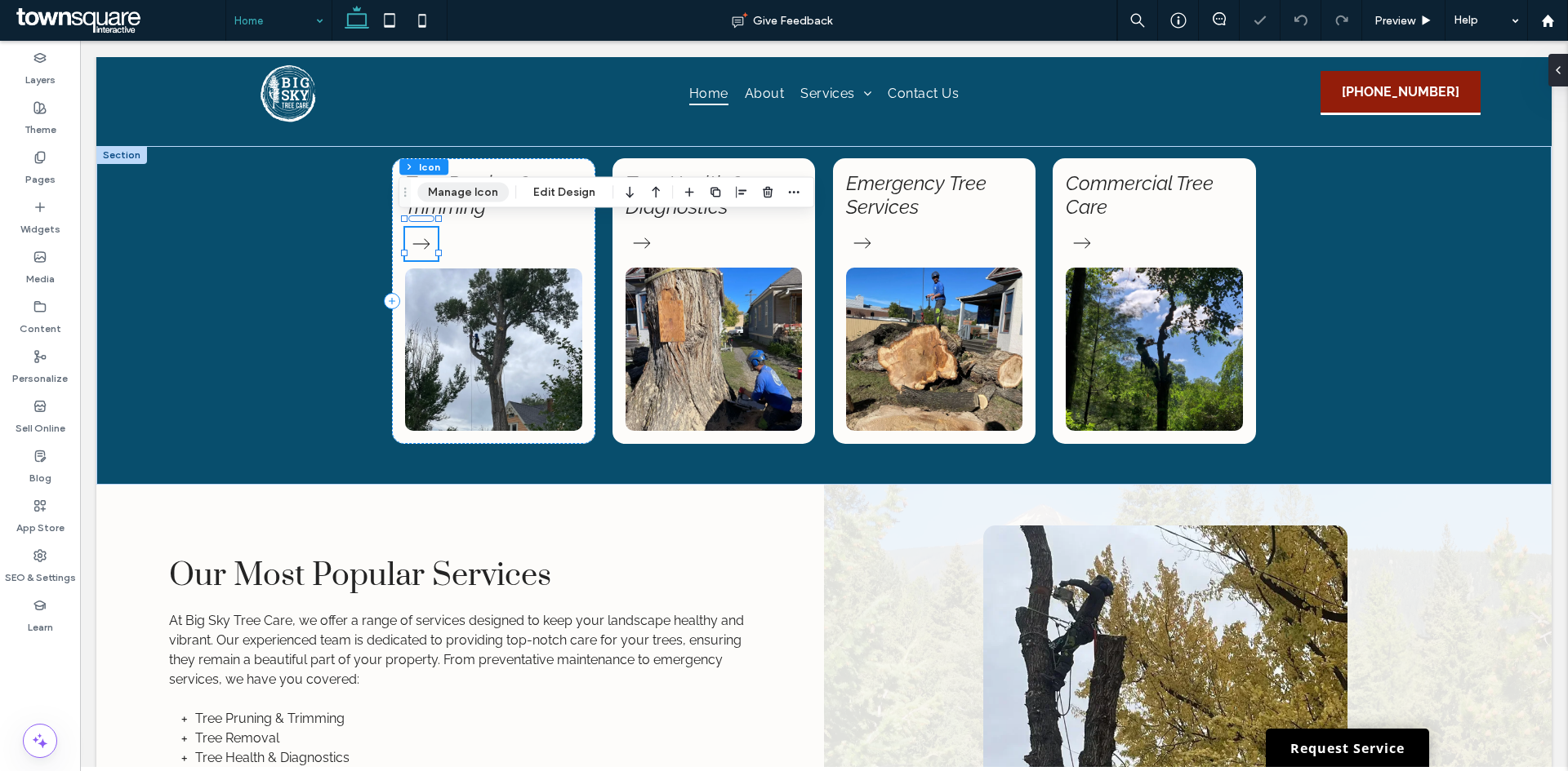
click at [468, 192] on button "Manage Icon" at bounding box center [463, 193] width 92 height 20
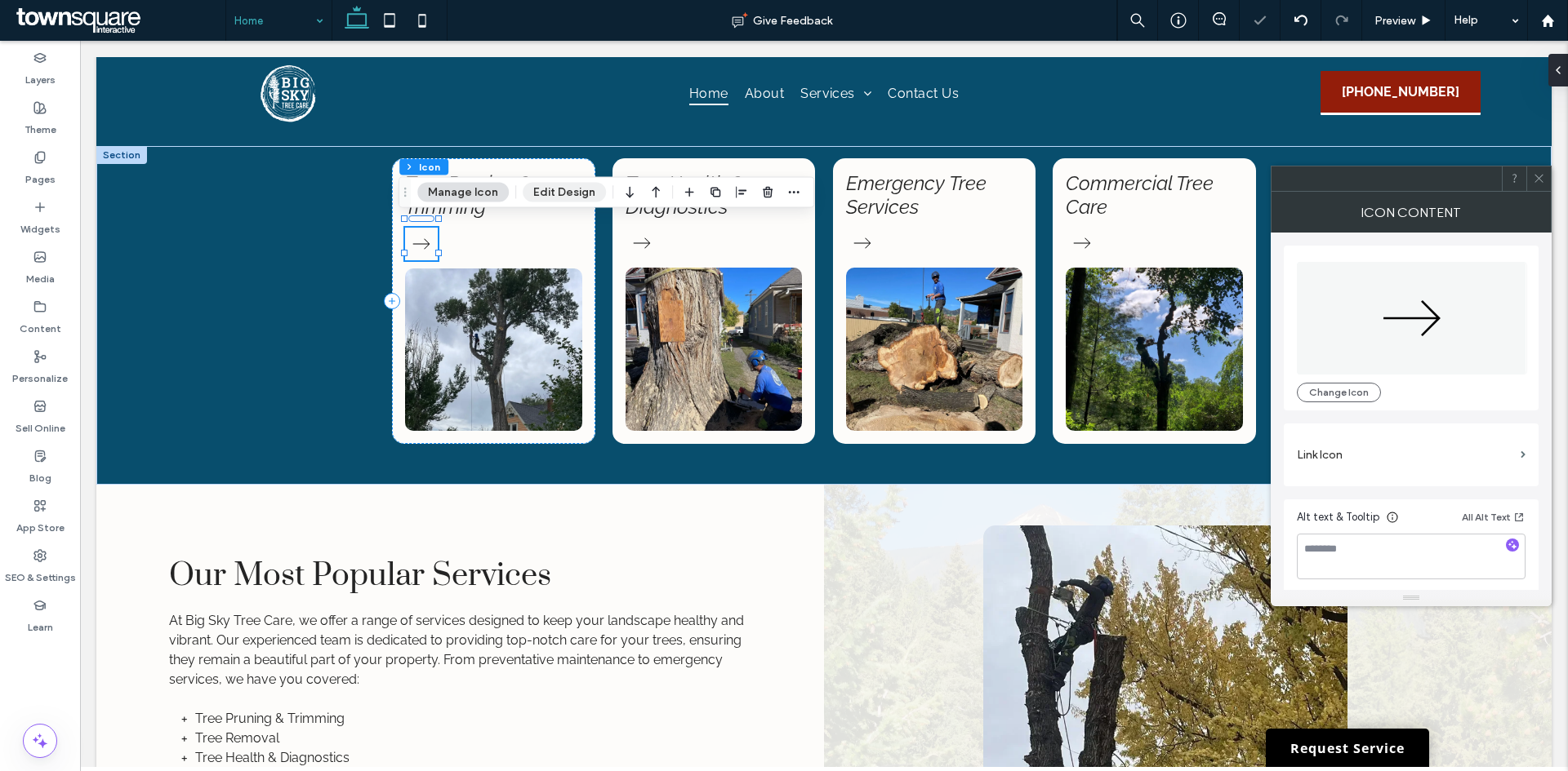
click at [554, 186] on button "Edit Design" at bounding box center [565, 193] width 83 height 20
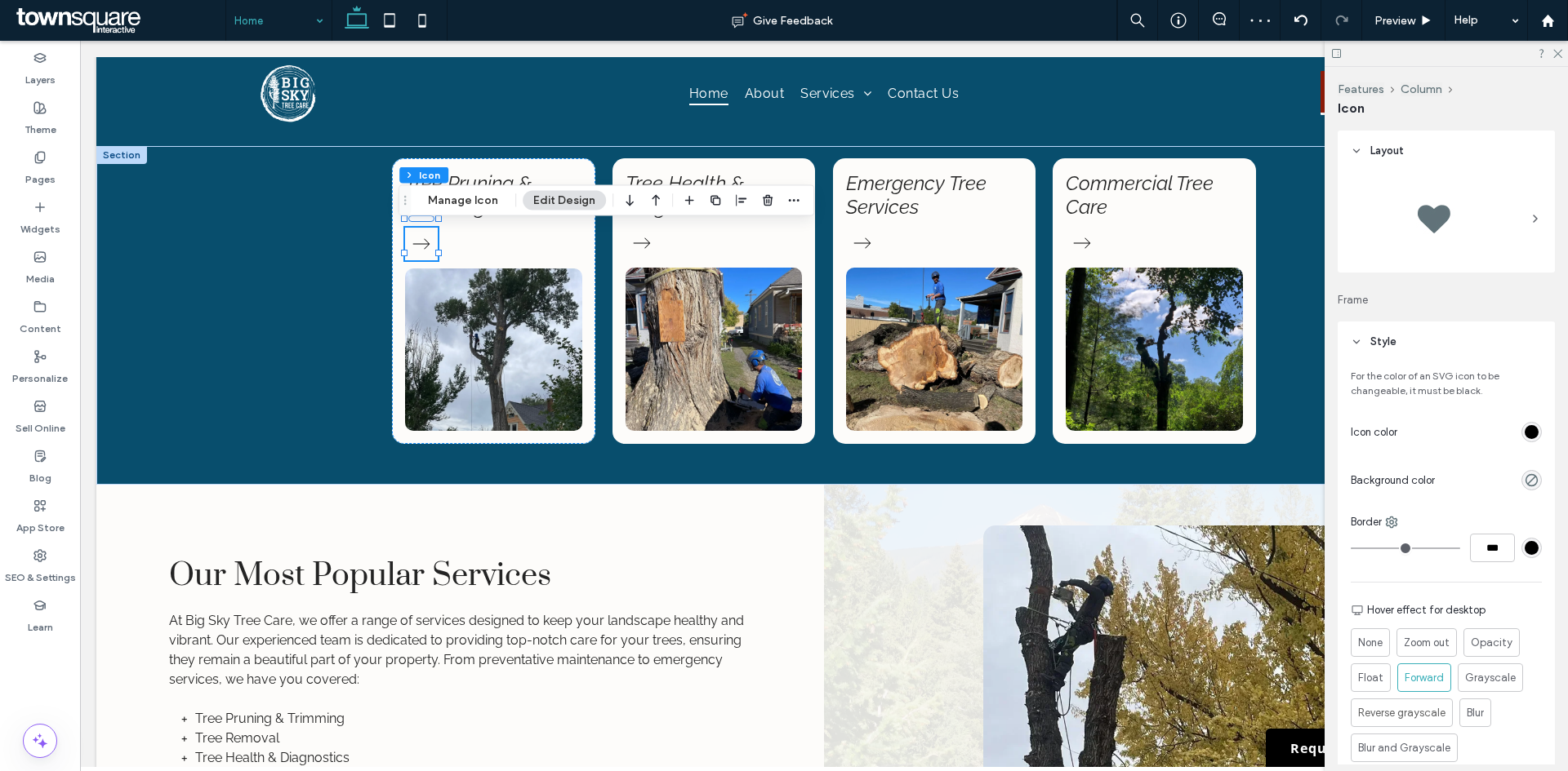
click at [1525, 434] on div "rgb(0, 0, 0)" at bounding box center [1531, 432] width 14 height 14
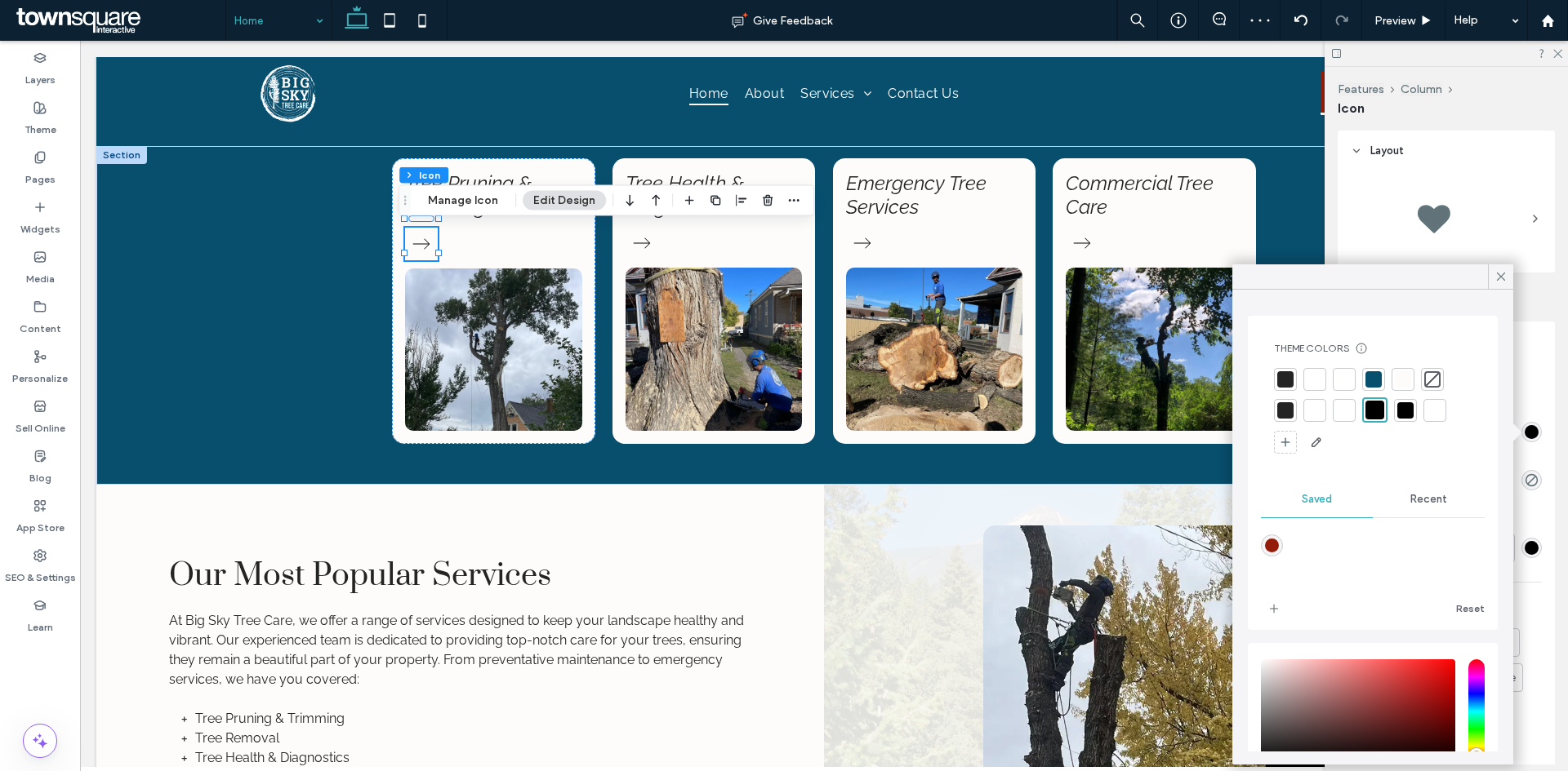
click at [1276, 549] on div "rgba(147,29,10,1)" at bounding box center [1272, 545] width 14 height 14
type input "*******"
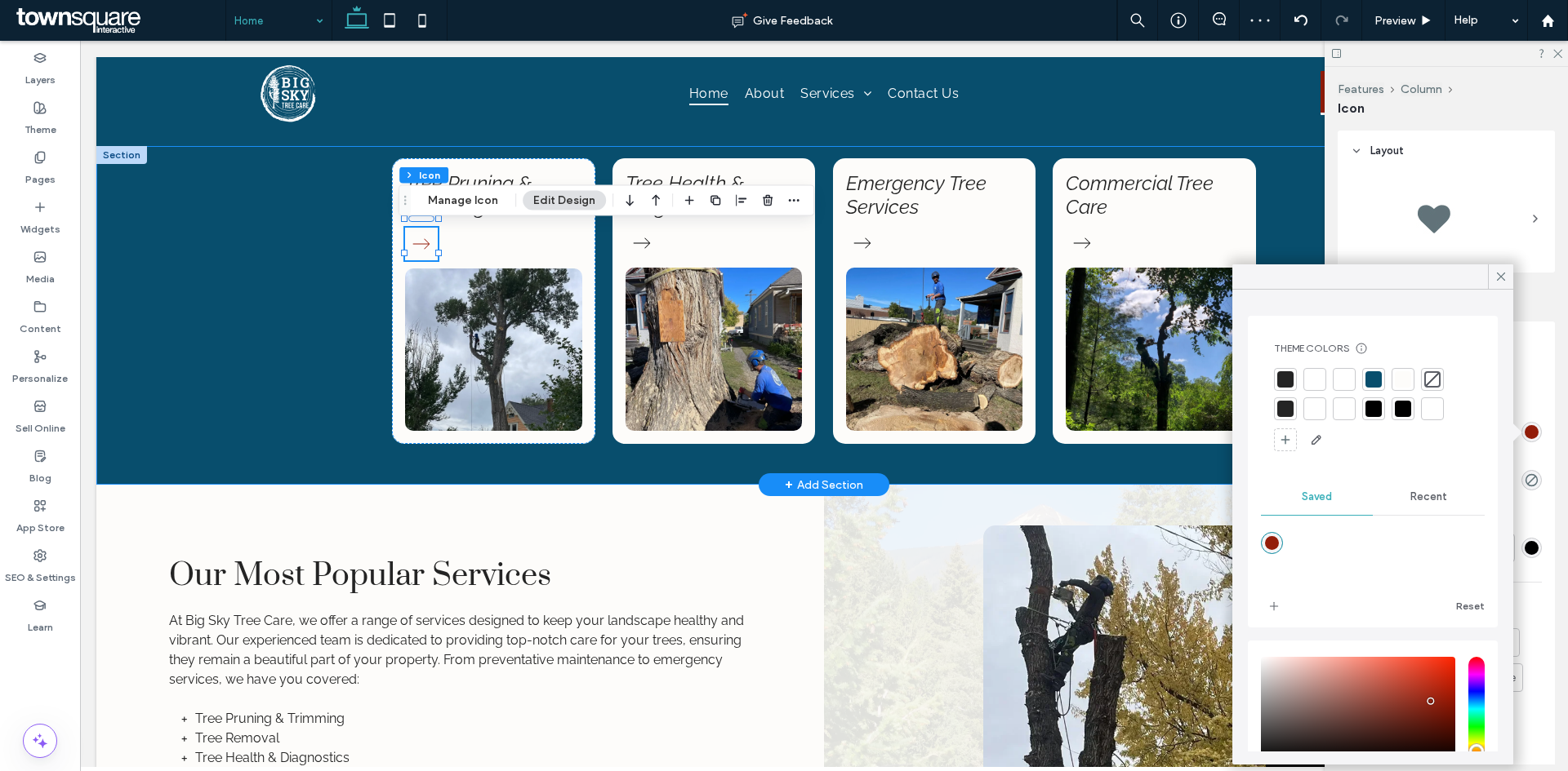
click at [282, 310] on div "Tree Pruning & Trimming Tree Health & Diagnostics Emergency Tree Services Comme…" at bounding box center [823, 315] width 1455 height 339
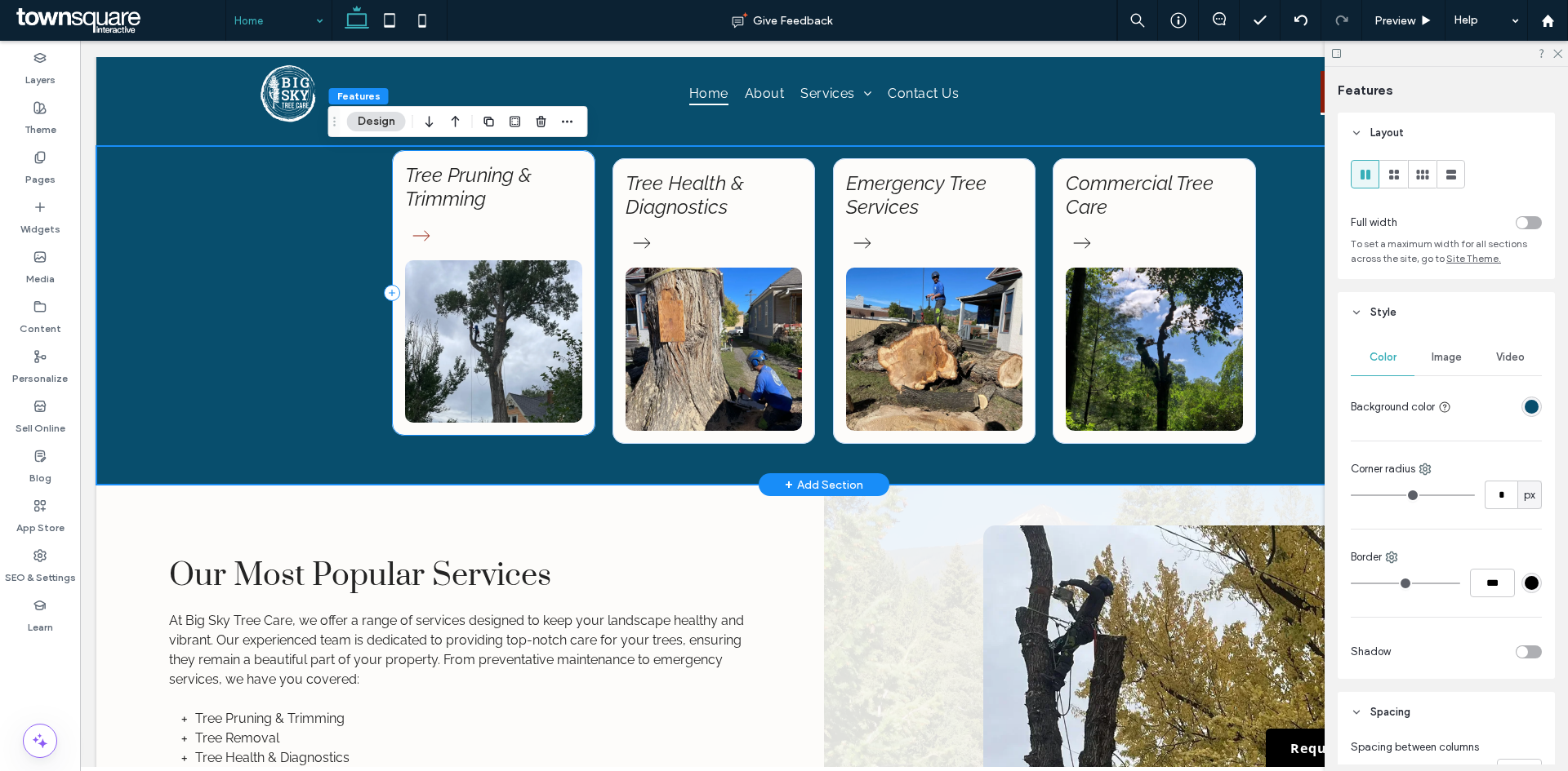
click at [558, 232] on div "Tree Pruning & Trimming" at bounding box center [493, 293] width 203 height 286
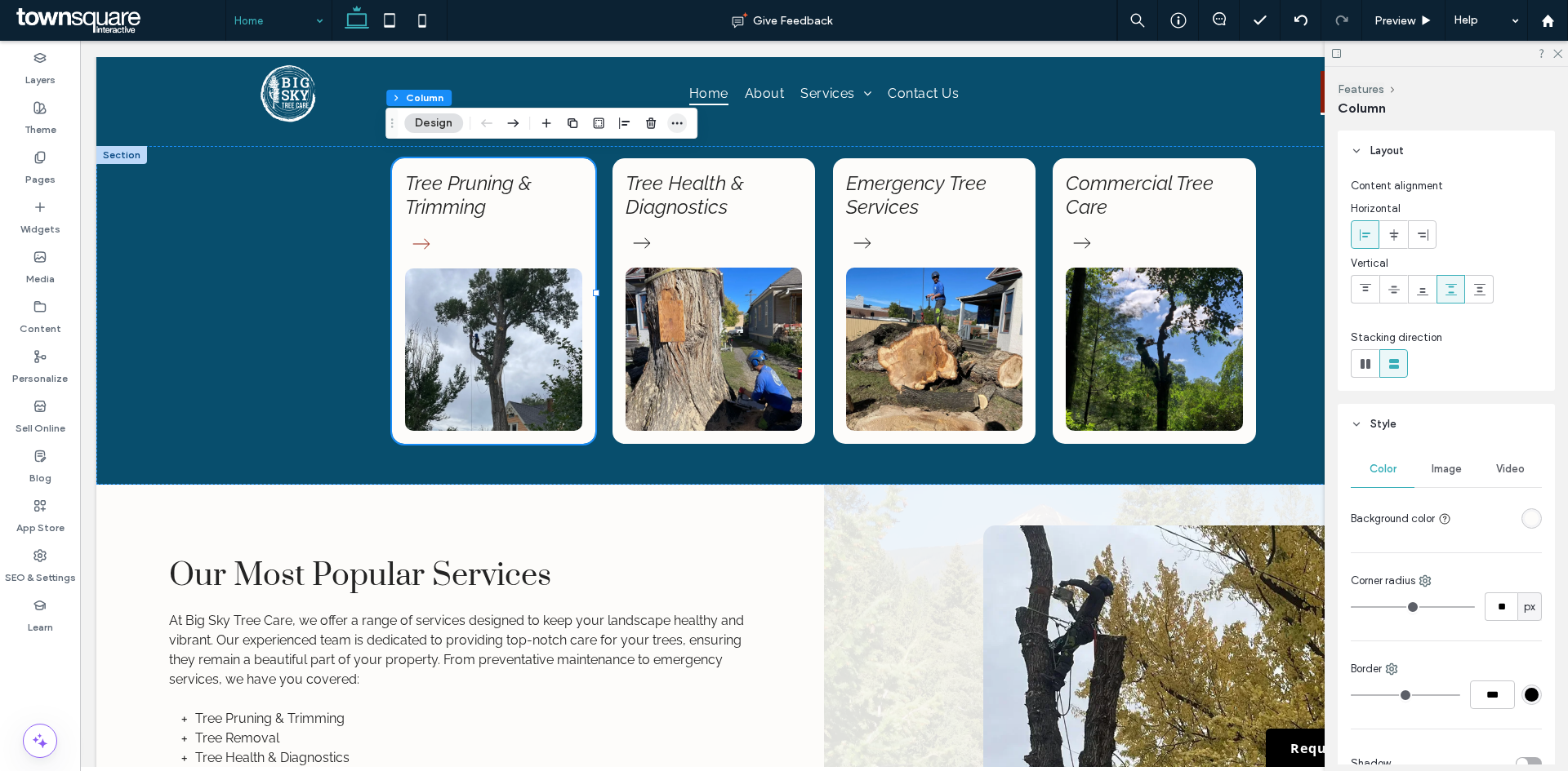
click at [681, 124] on use "button" at bounding box center [677, 124] width 10 height 3
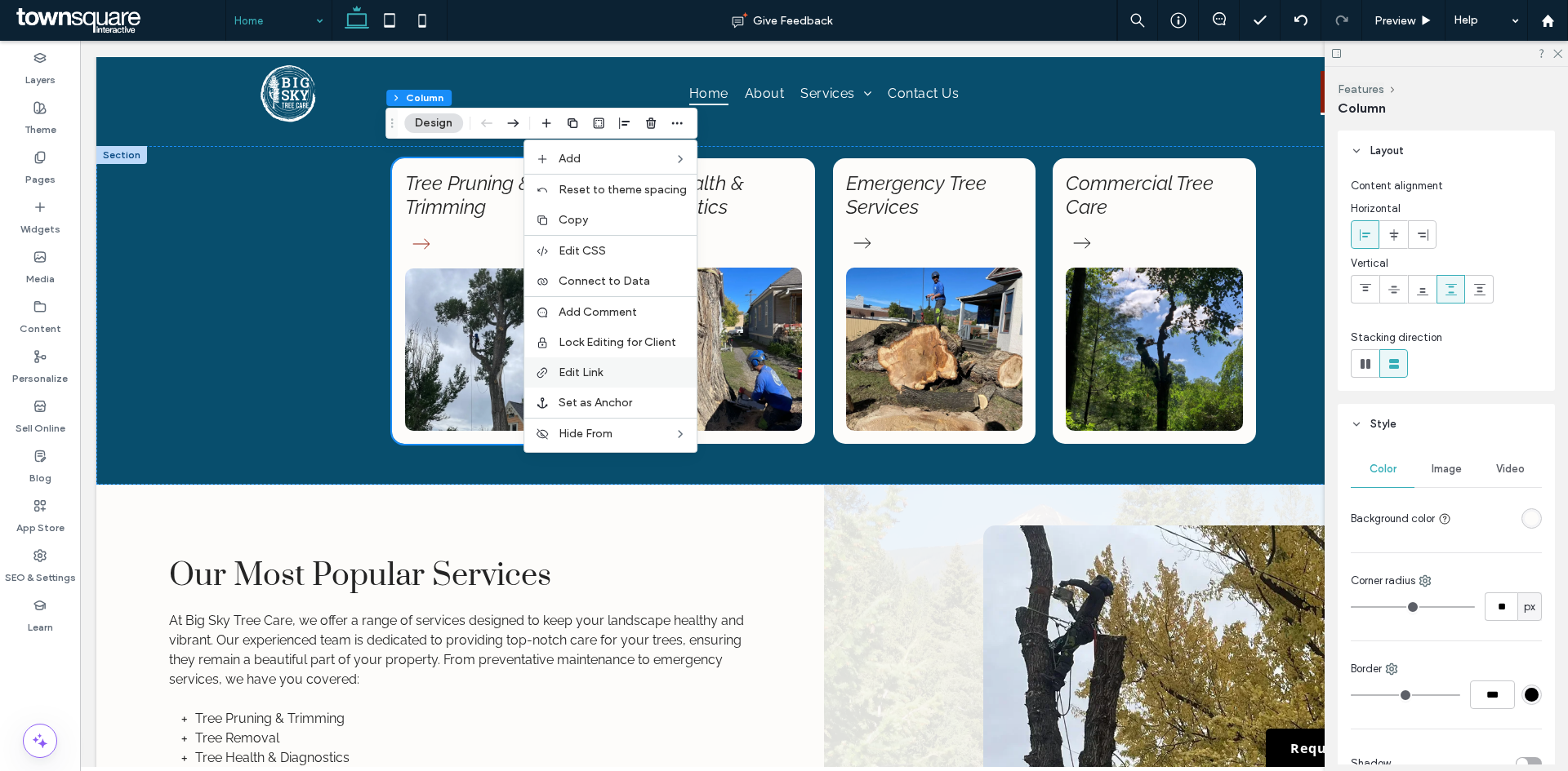
click at [652, 375] on label "Edit Link" at bounding box center [623, 372] width 128 height 14
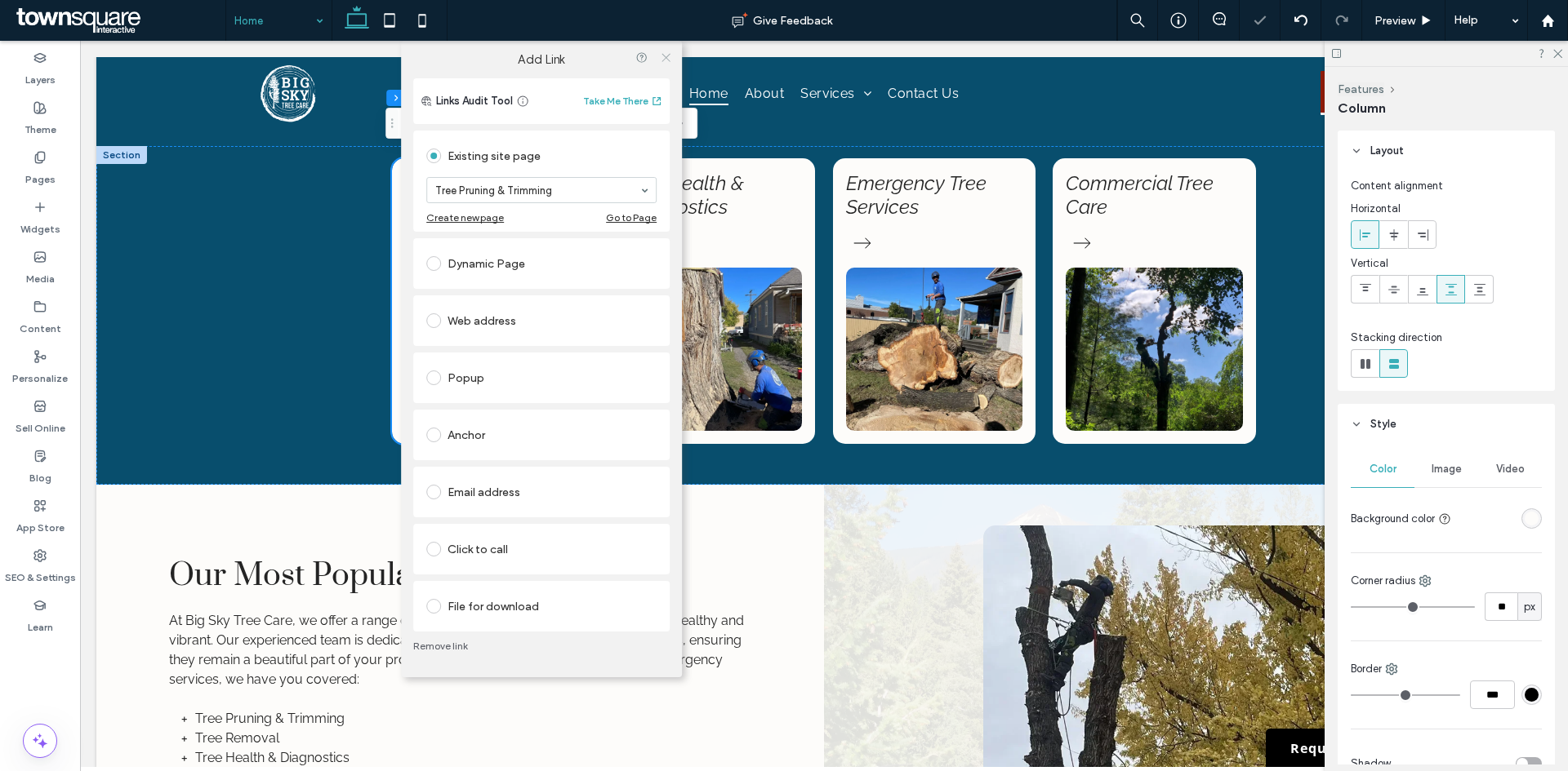
click at [667, 57] on icon at bounding box center [666, 57] width 12 height 12
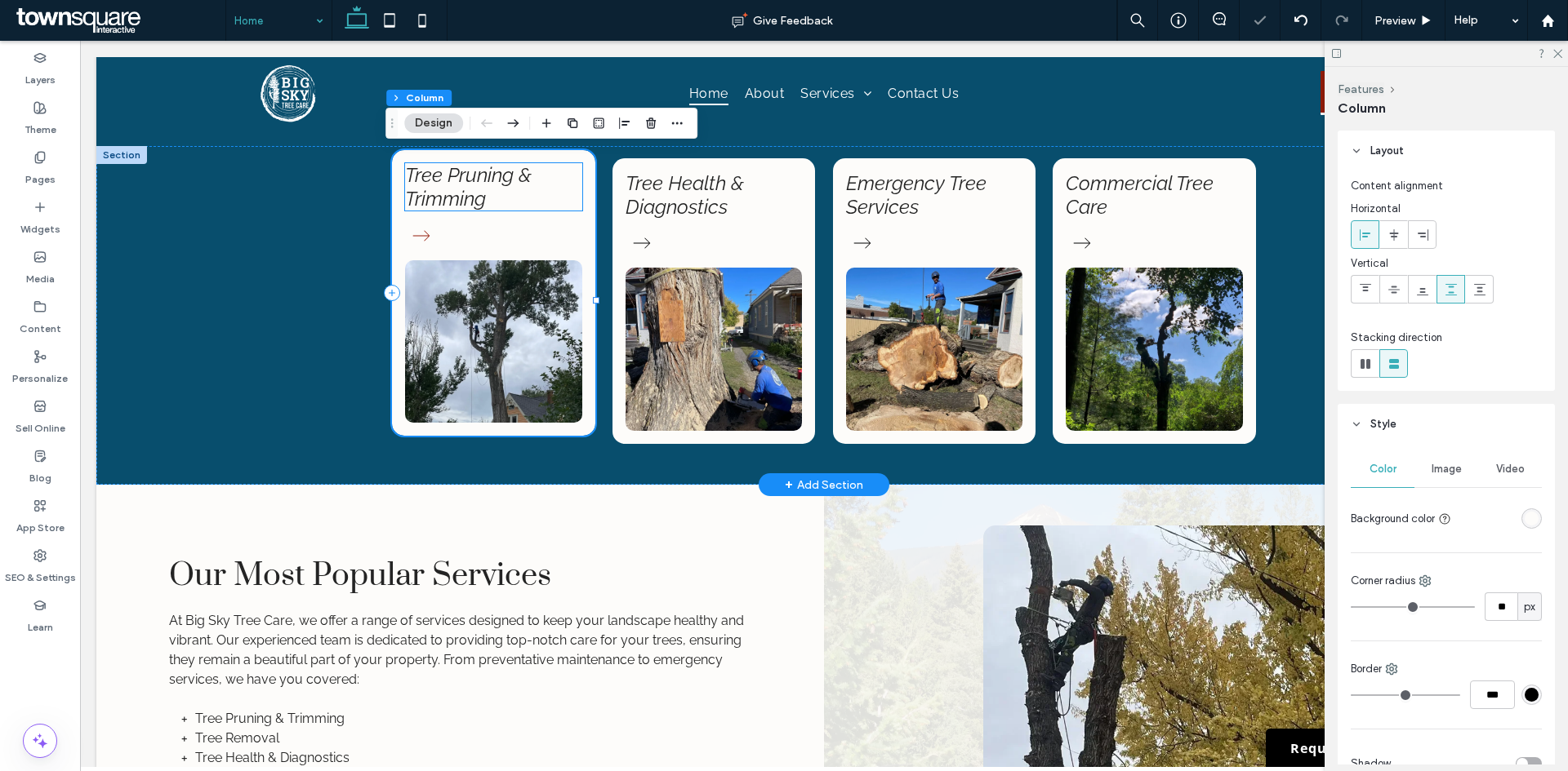
click at [468, 182] on link "Tree Pruning & Trimming" at bounding box center [468, 187] width 126 height 47
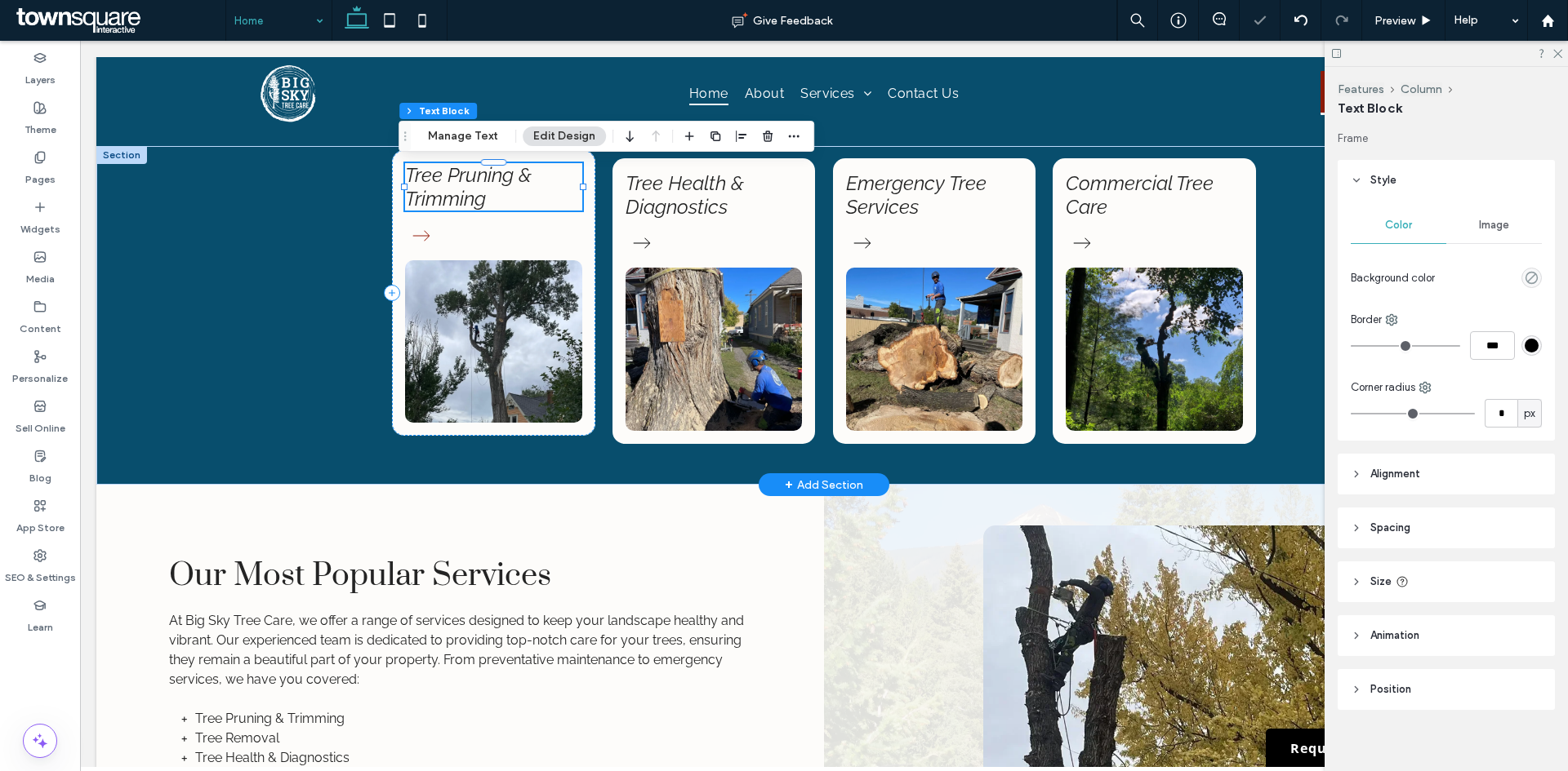
click at [468, 182] on div "Tree Pruning & Trimming" at bounding box center [494, 187] width 177 height 47
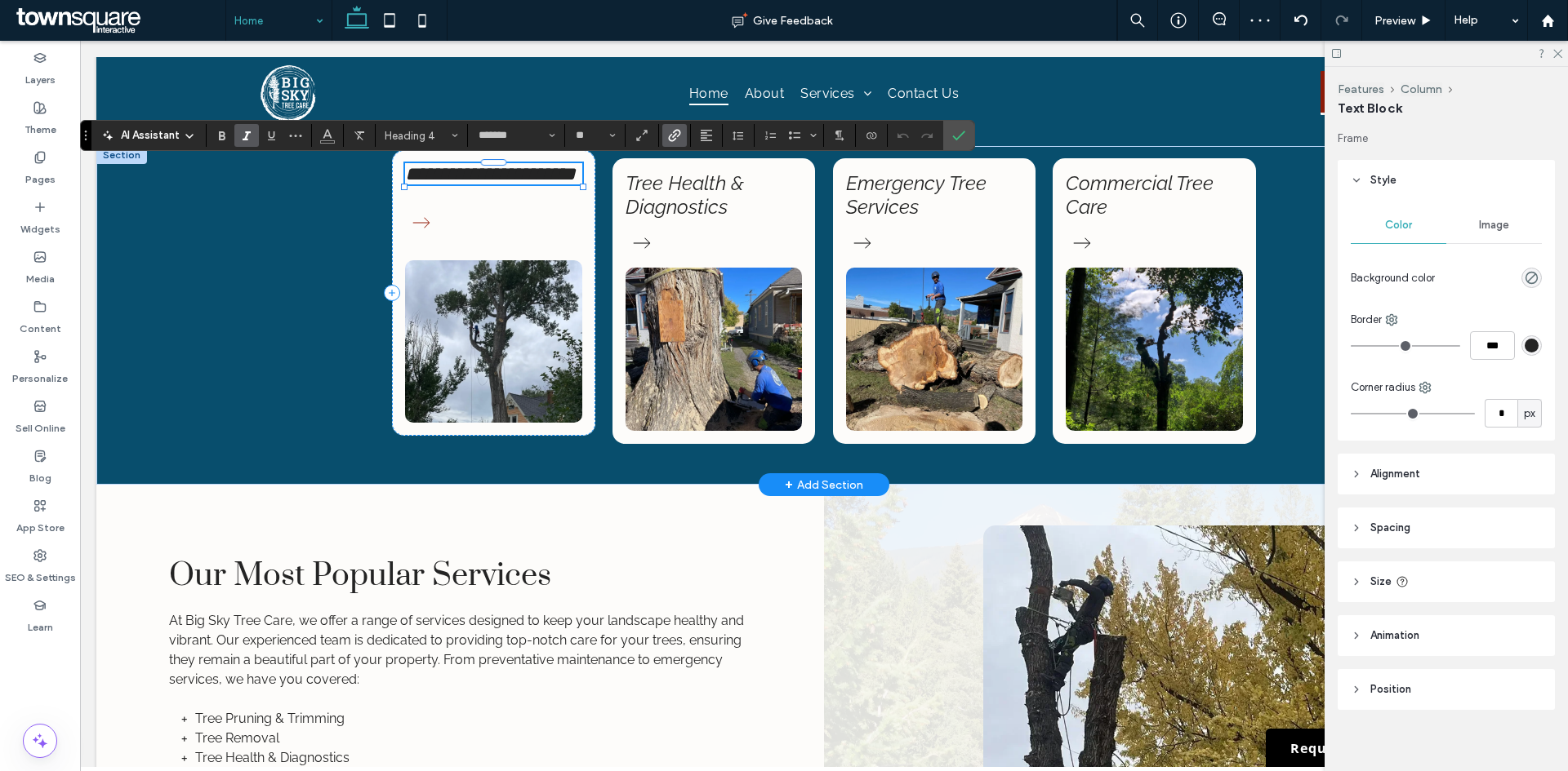
click at [674, 132] on use "Link" at bounding box center [674, 135] width 12 height 12
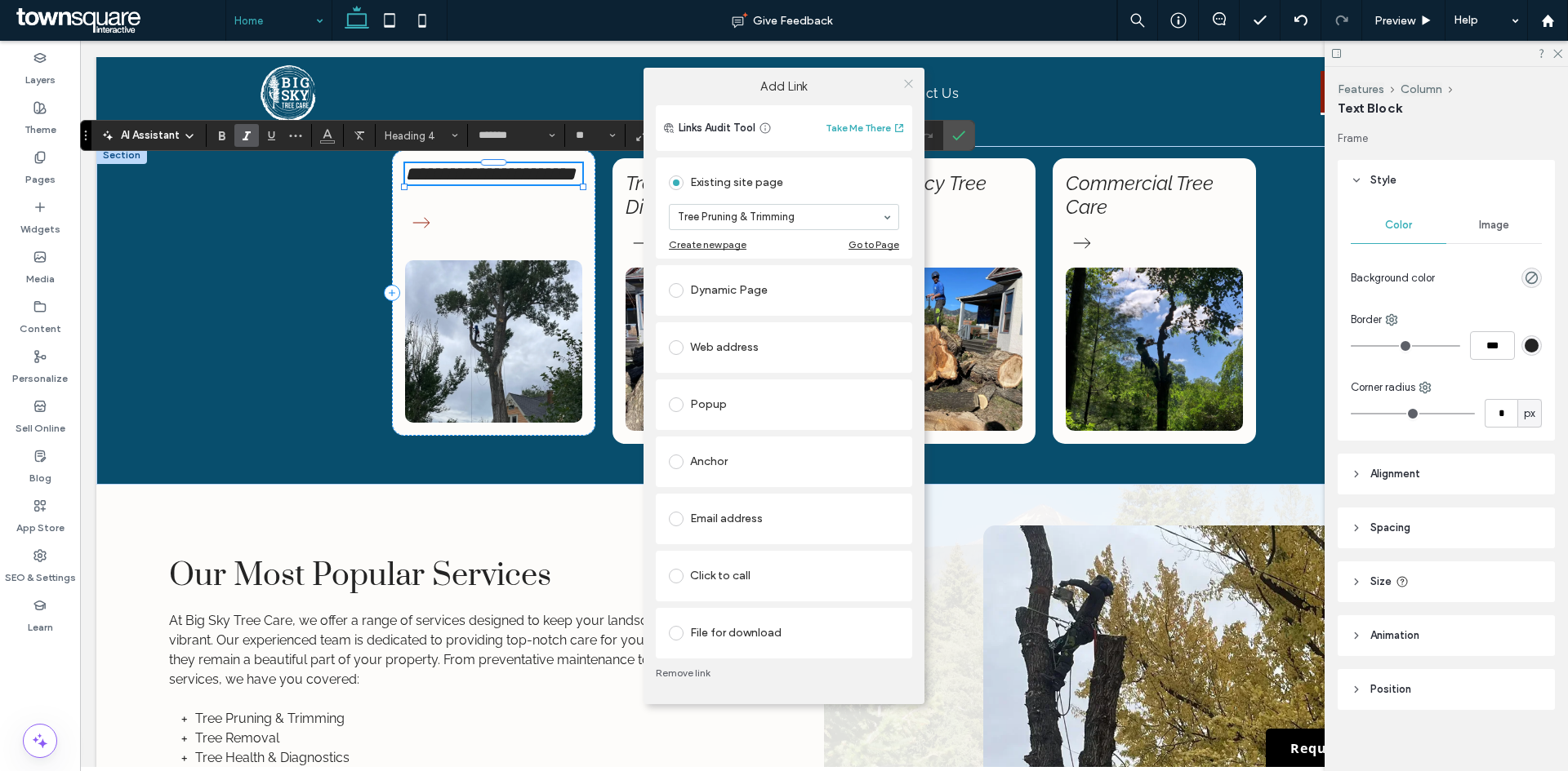
click at [908, 79] on icon at bounding box center [908, 83] width 12 height 12
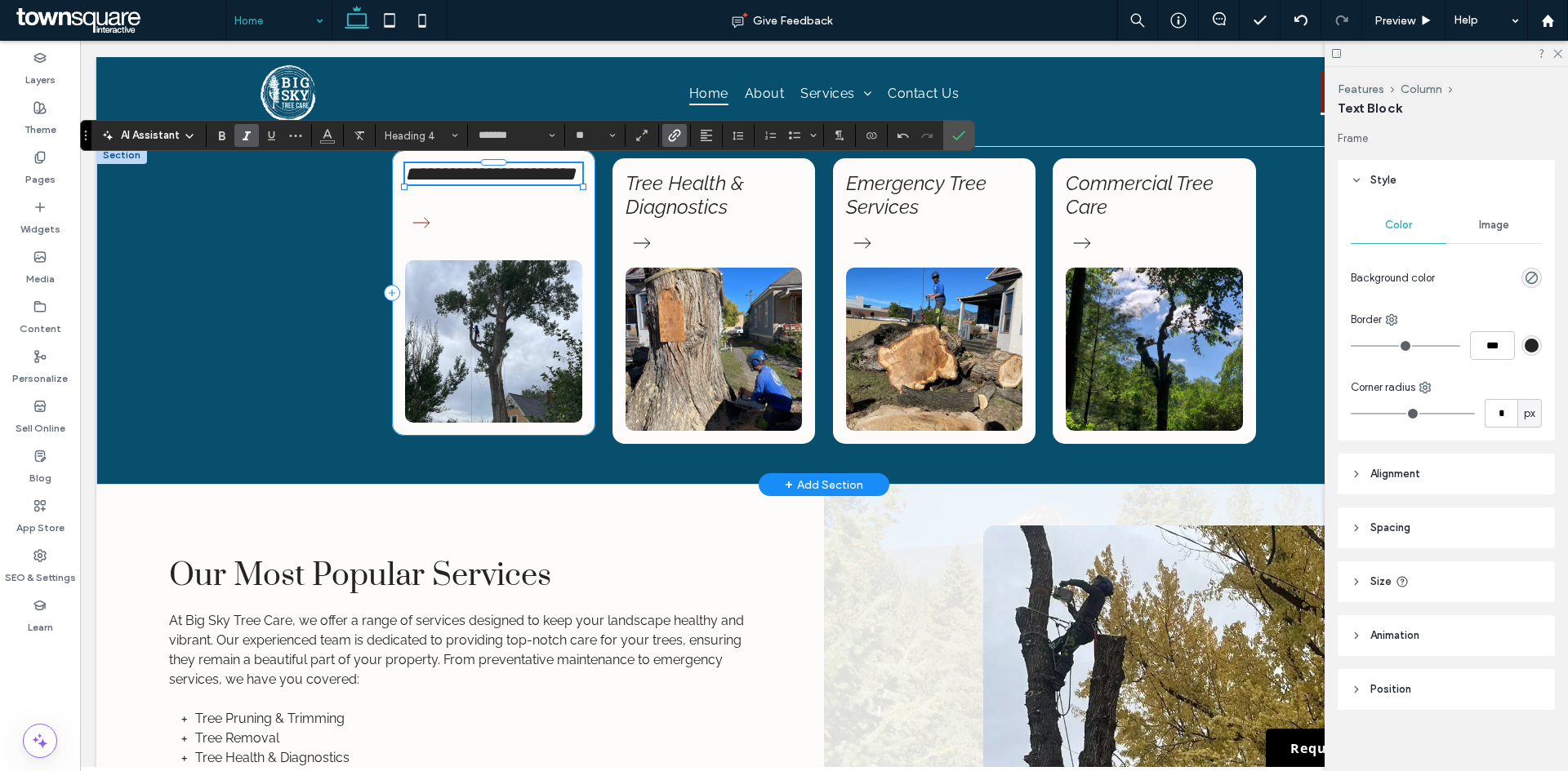
click at [477, 226] on div "**********" at bounding box center [493, 293] width 203 height 286
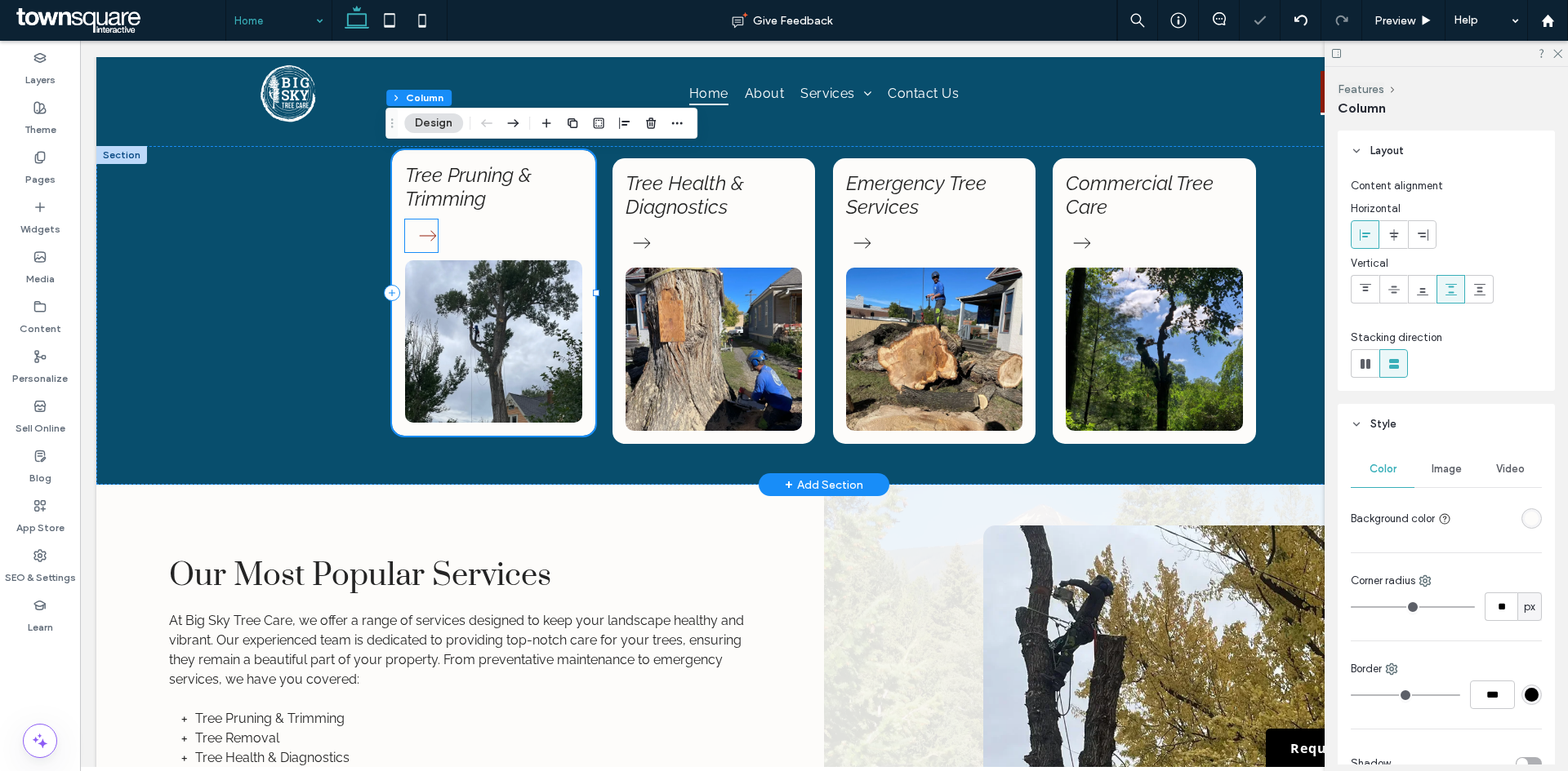
click at [412, 232] on icon at bounding box center [428, 236] width 33 height 33
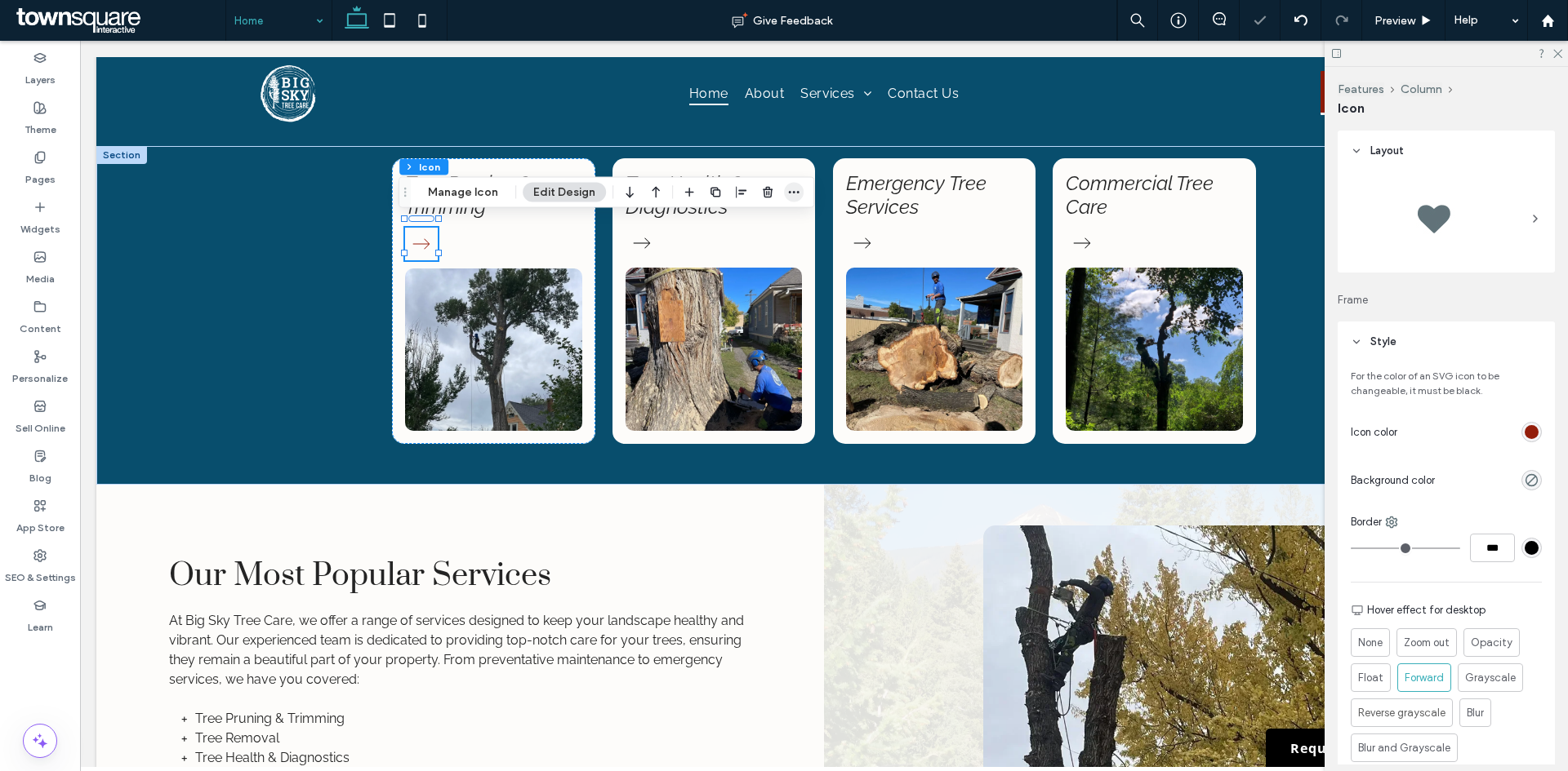
click at [794, 187] on icon "button" at bounding box center [794, 193] width 13 height 13
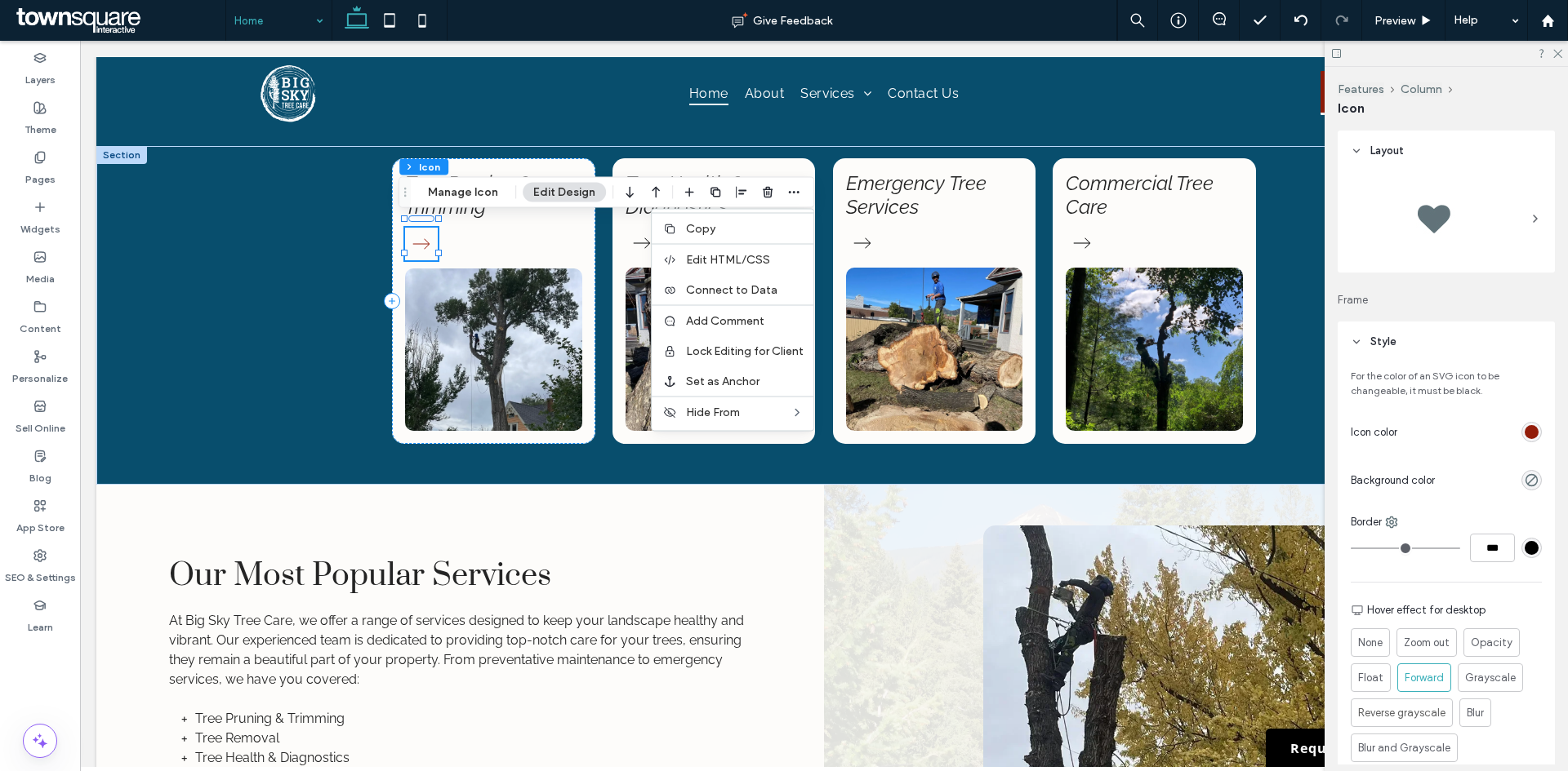
drag, startPoint x: 490, startPoint y: 192, endPoint x: 576, endPoint y: 195, distance: 86.1
click at [490, 191] on button "Manage Icon" at bounding box center [463, 193] width 92 height 20
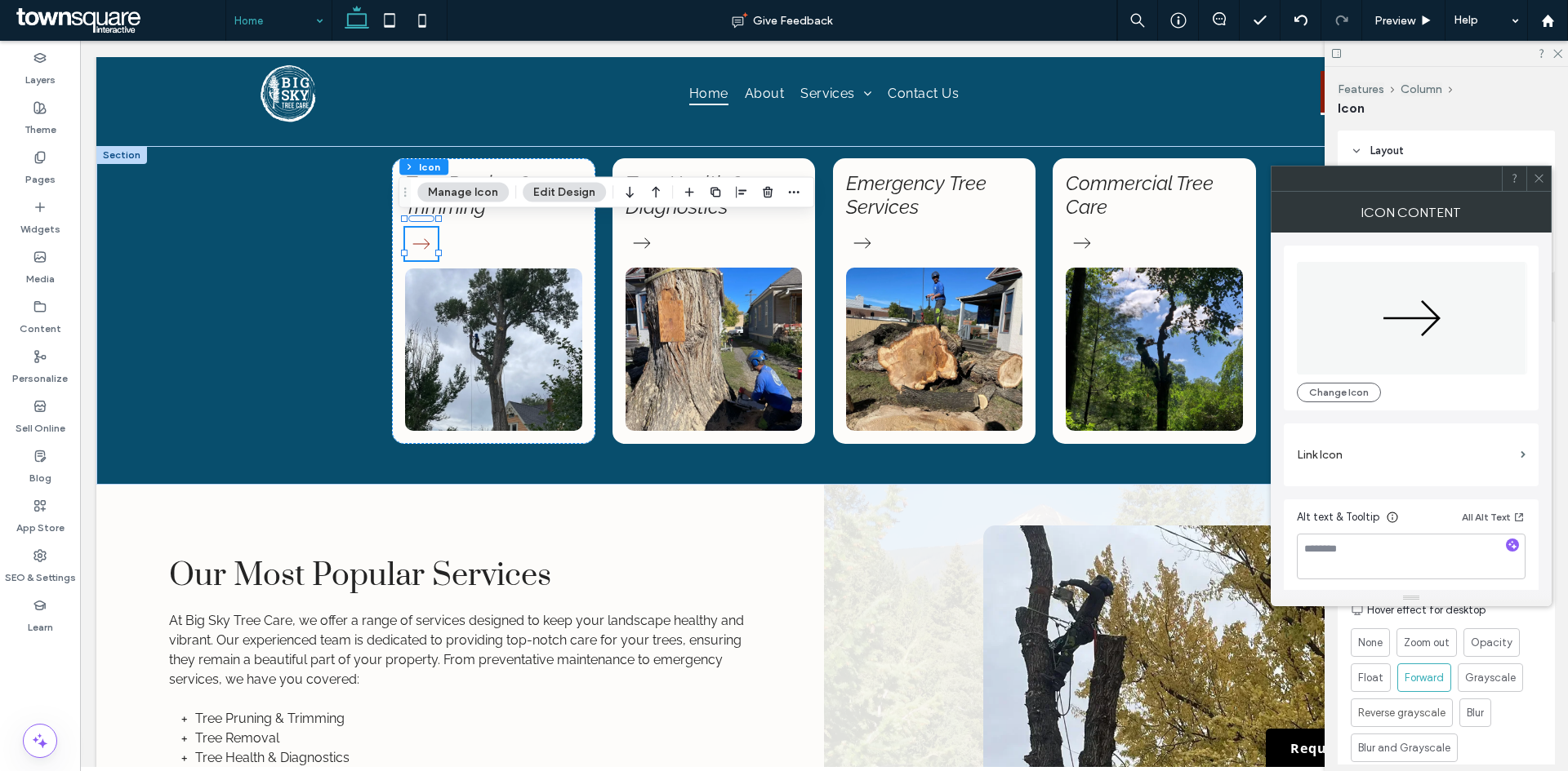
click at [1362, 458] on label "Link Icon" at bounding box center [1405, 455] width 217 height 30
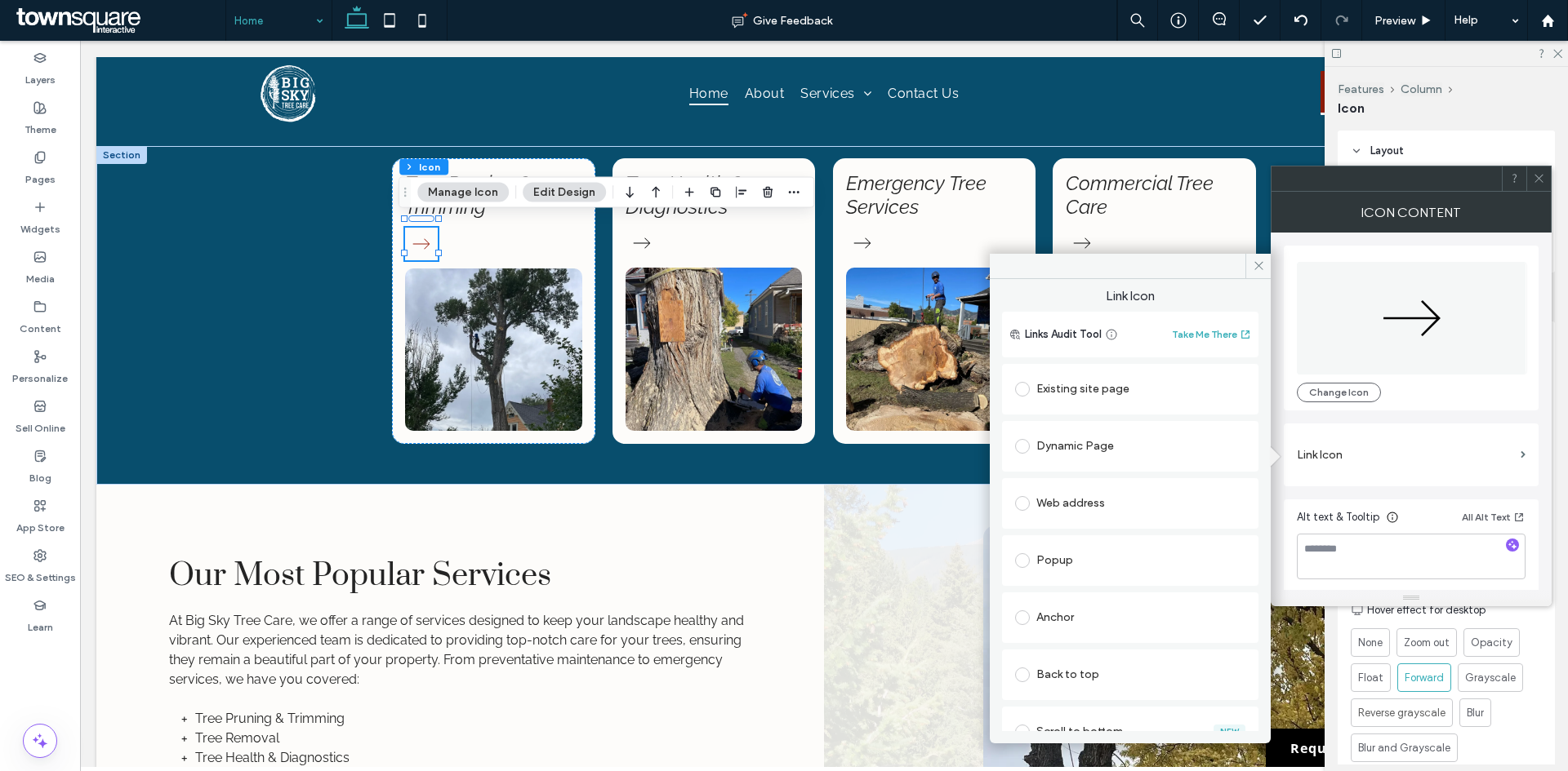
click at [1115, 390] on div "Existing site page" at bounding box center [1130, 390] width 230 height 26
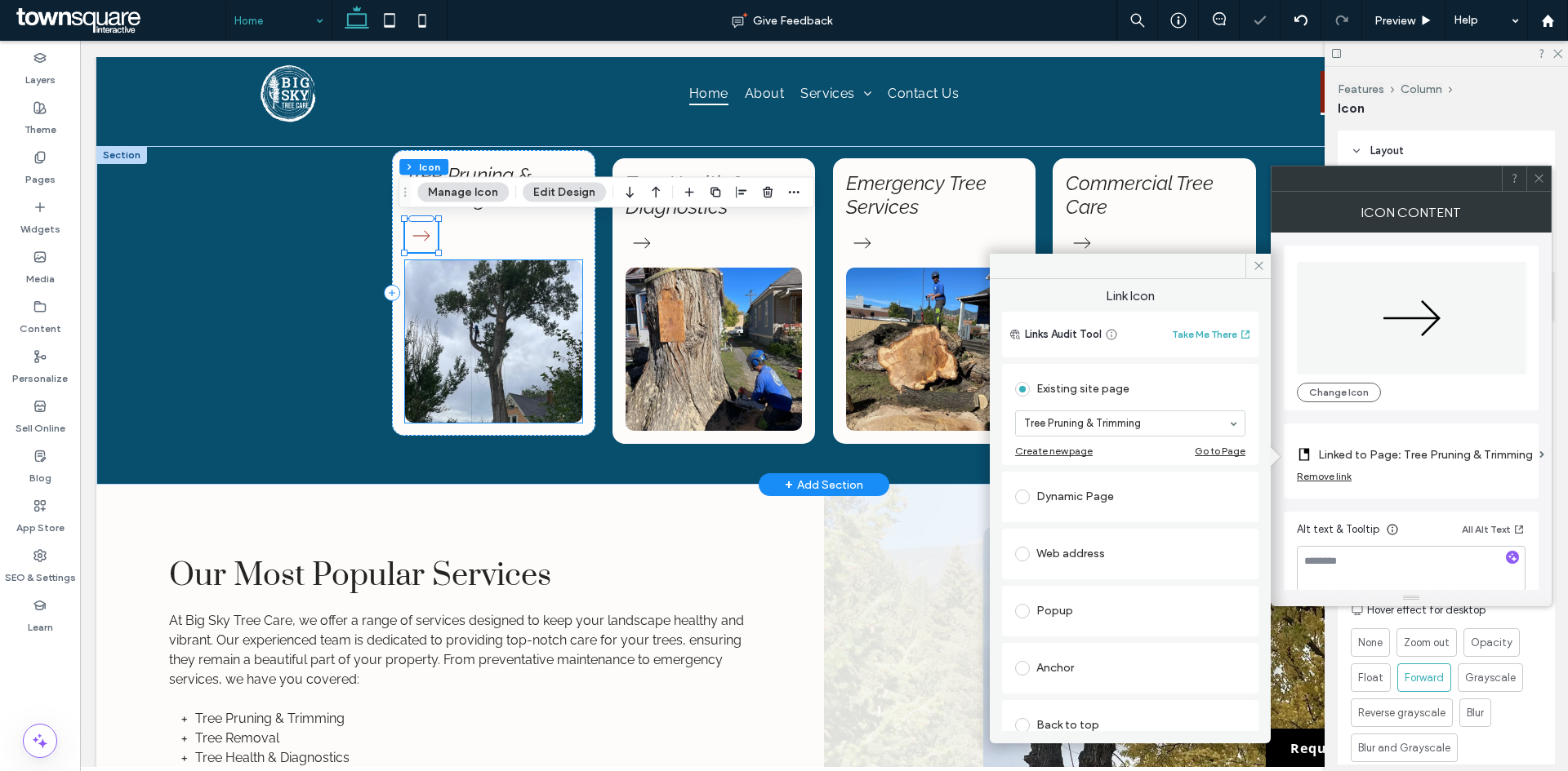
click at [529, 329] on img at bounding box center [493, 342] width 177 height 162
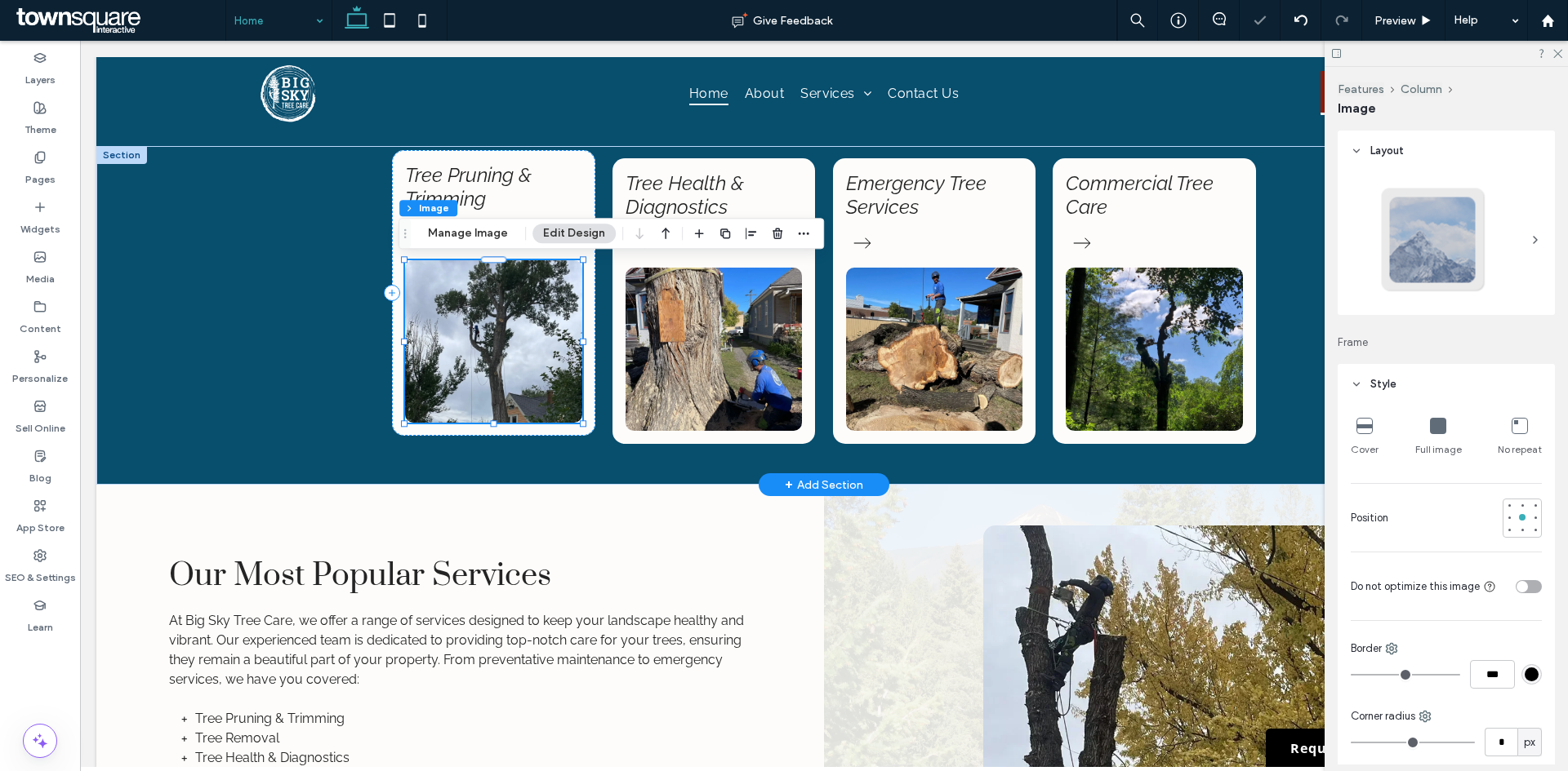
type input "**"
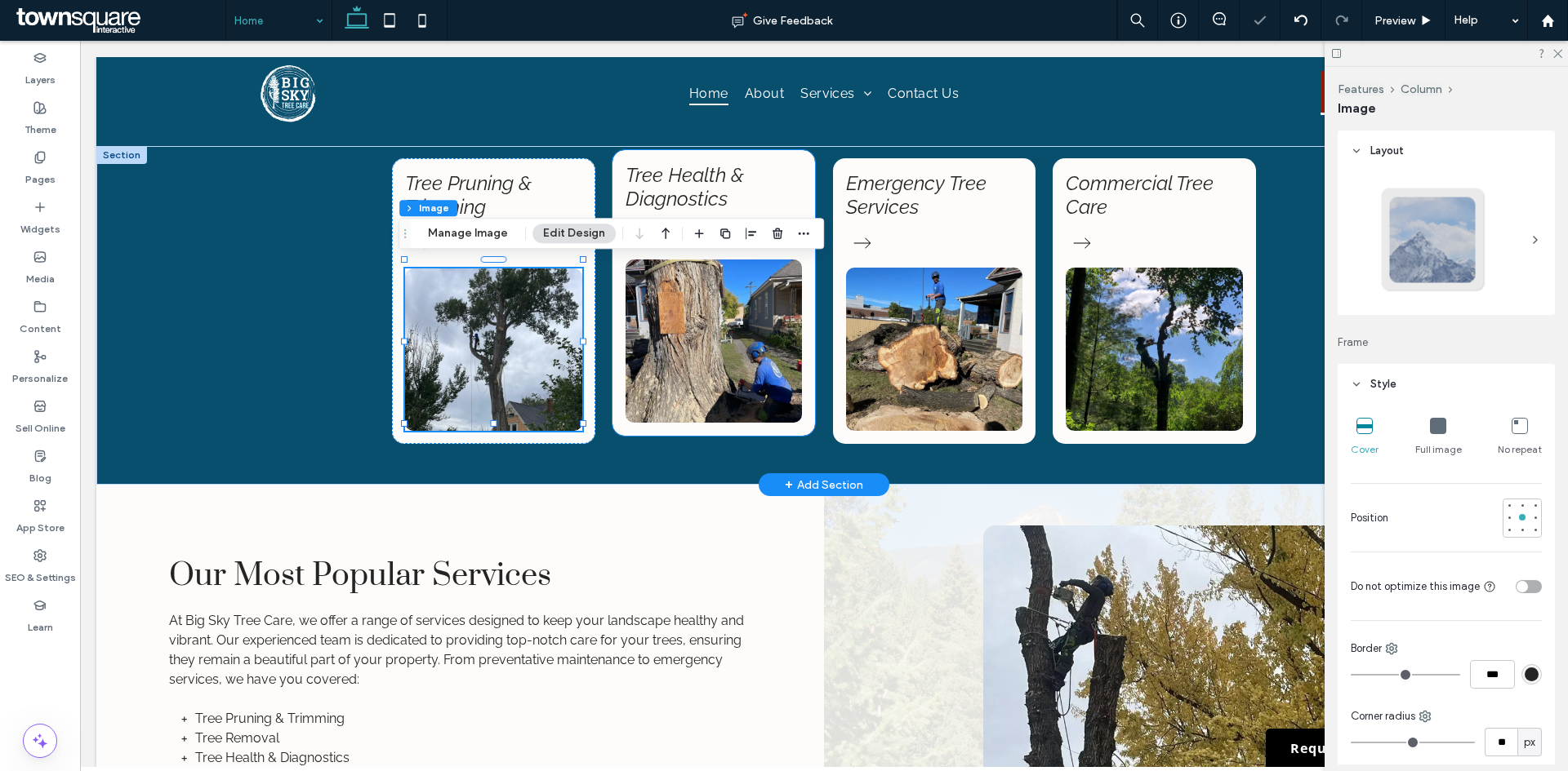
click at [796, 166] on div "Tree Health & Diagnostics" at bounding box center [714, 293] width 203 height 286
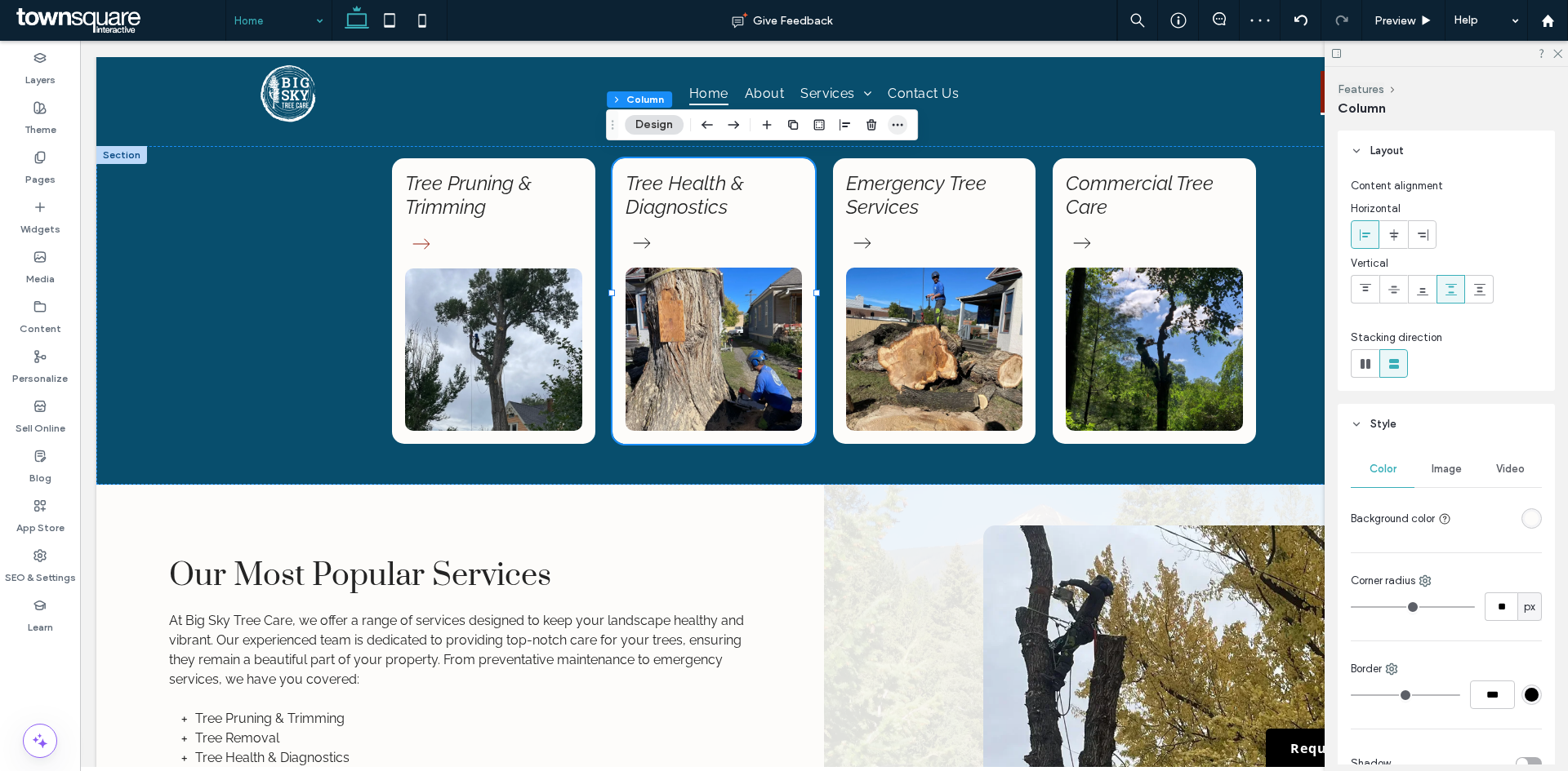
click at [907, 126] on span "button" at bounding box center [897, 125] width 20 height 20
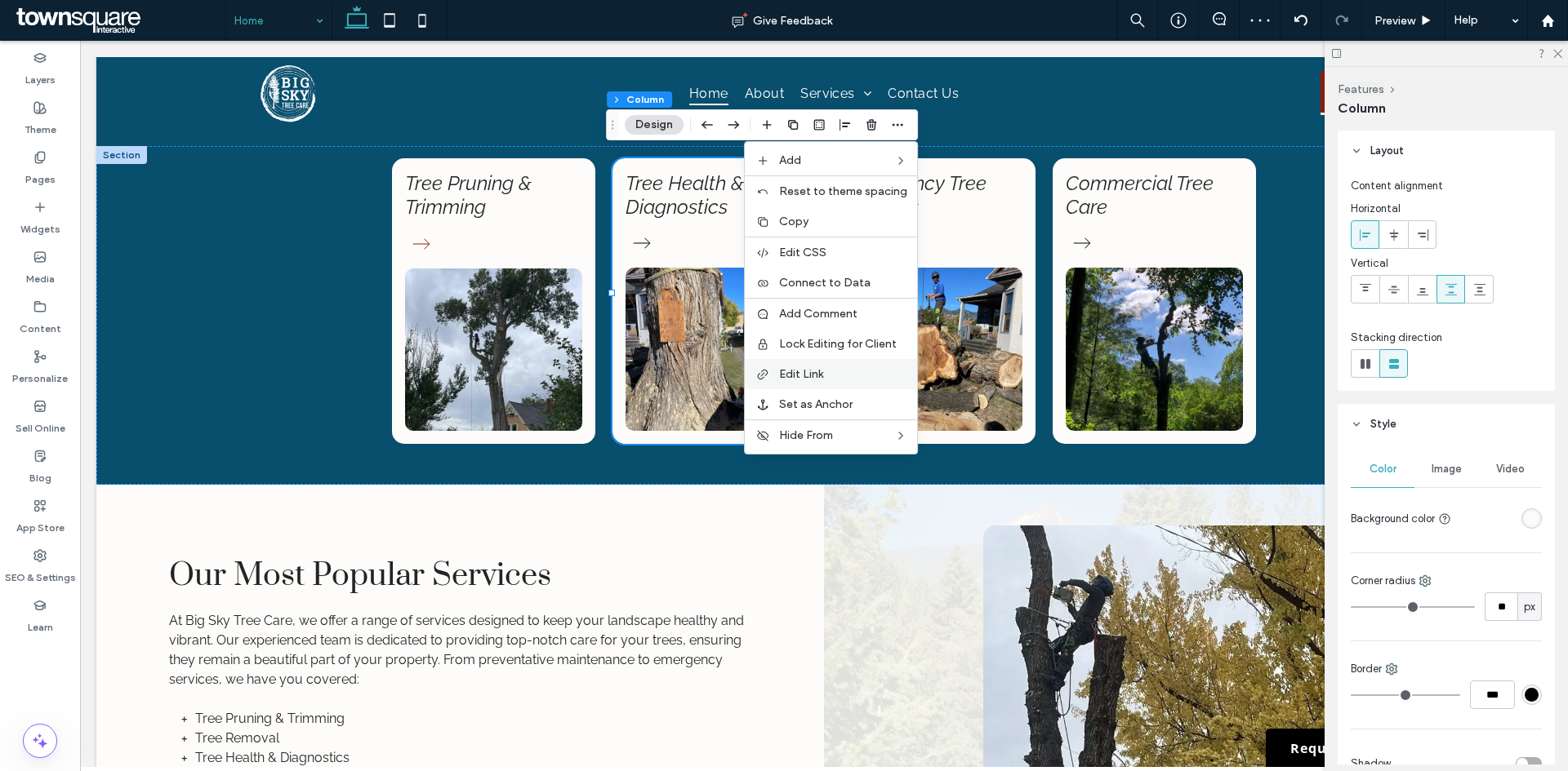
click at [858, 372] on label "Edit Link" at bounding box center [843, 374] width 128 height 14
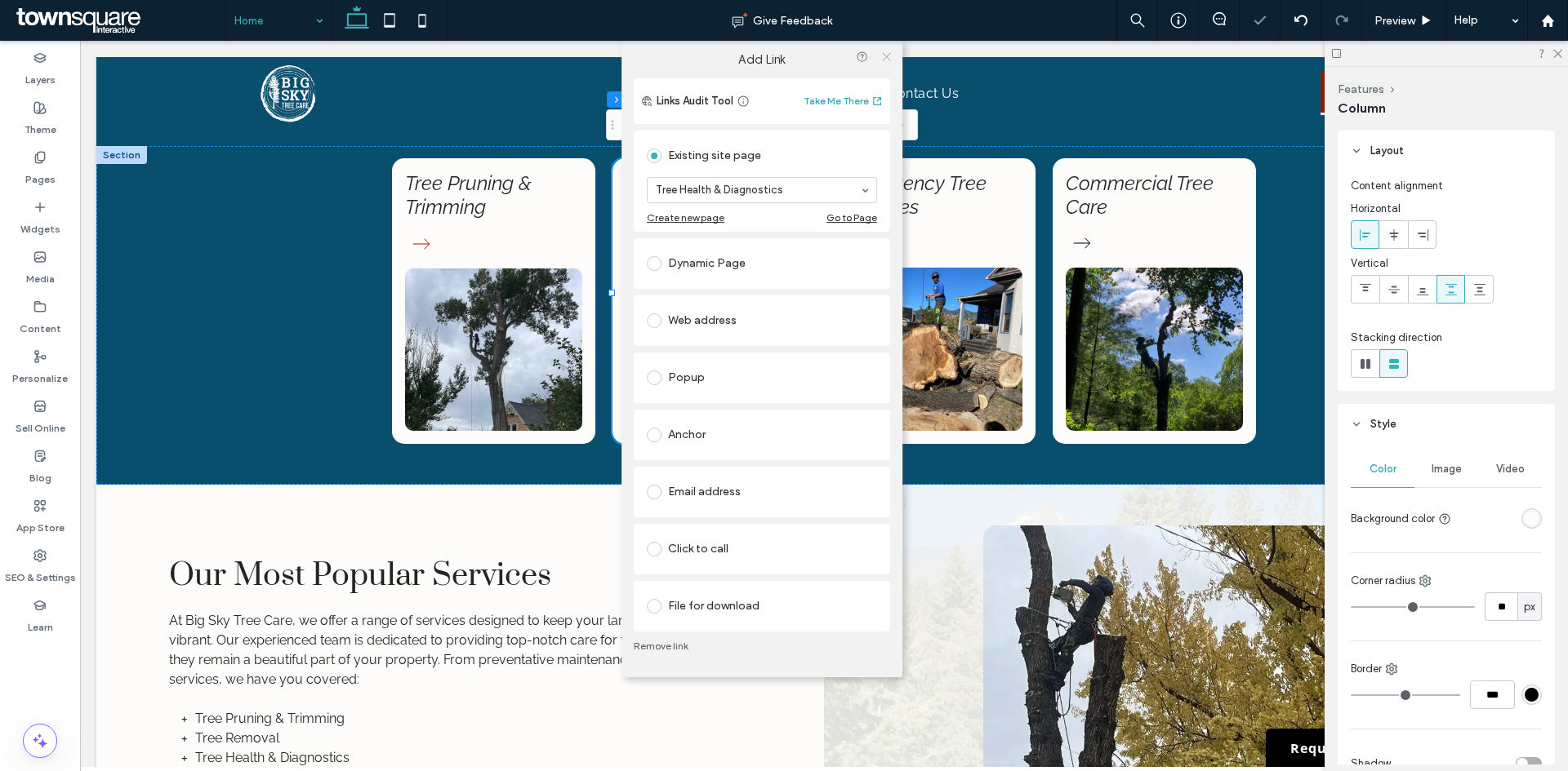
click at [886, 54] on icon at bounding box center [885, 57] width 12 height 12
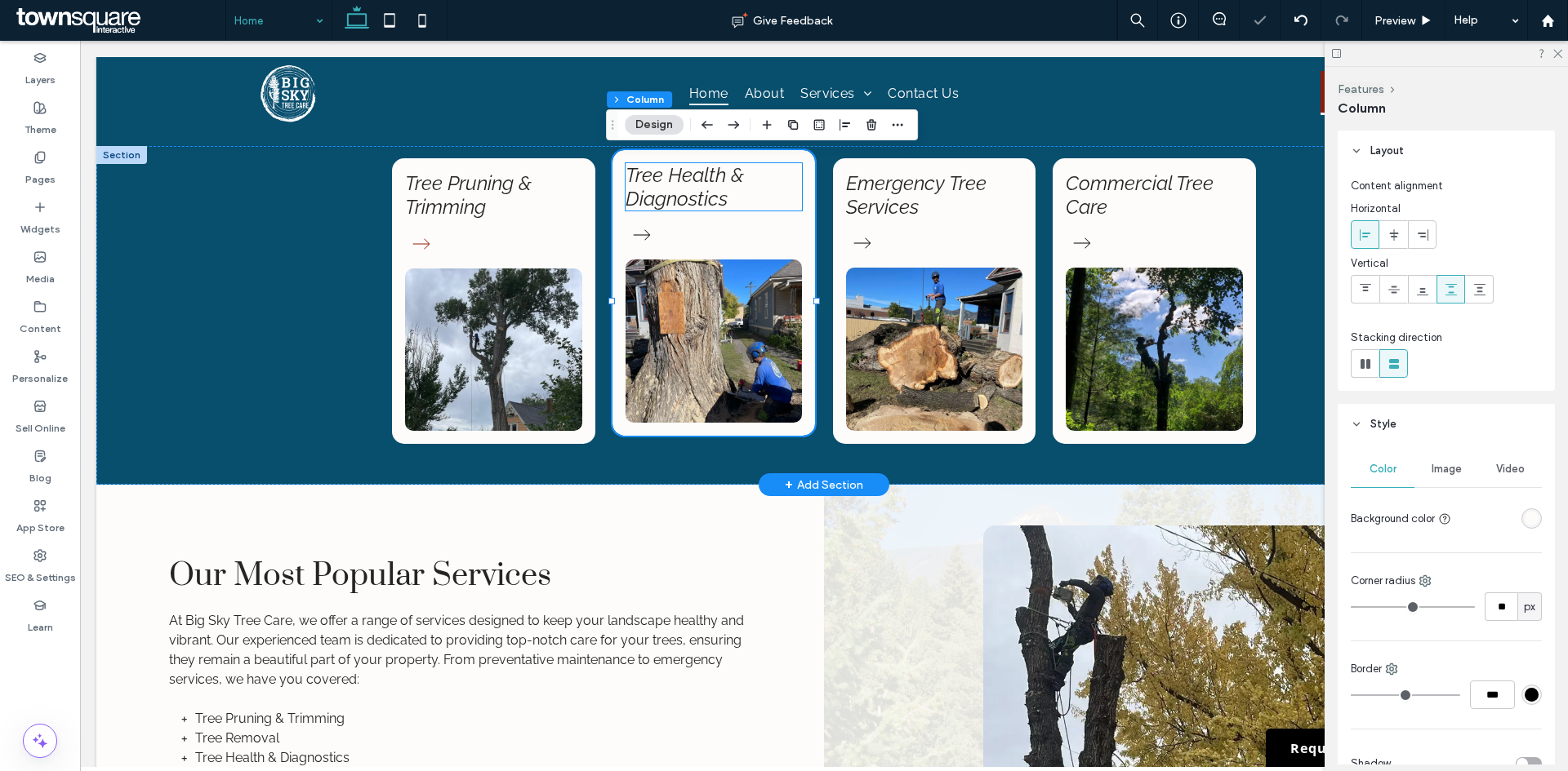
click at [697, 198] on link "Tree Health & Diagnostics" at bounding box center [684, 187] width 118 height 47
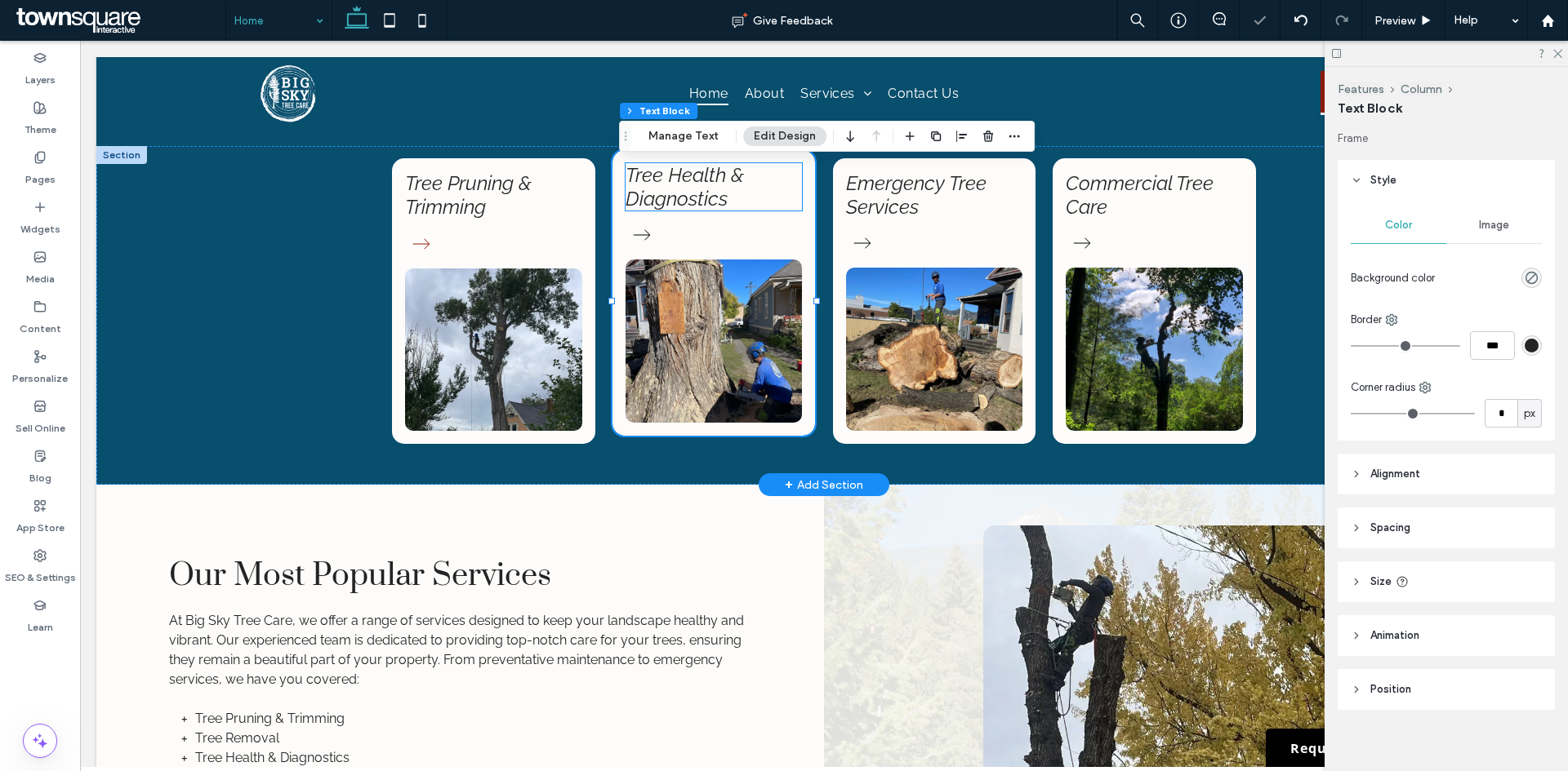
click at [697, 198] on link "Tree Health & Diagnostics" at bounding box center [684, 187] width 118 height 47
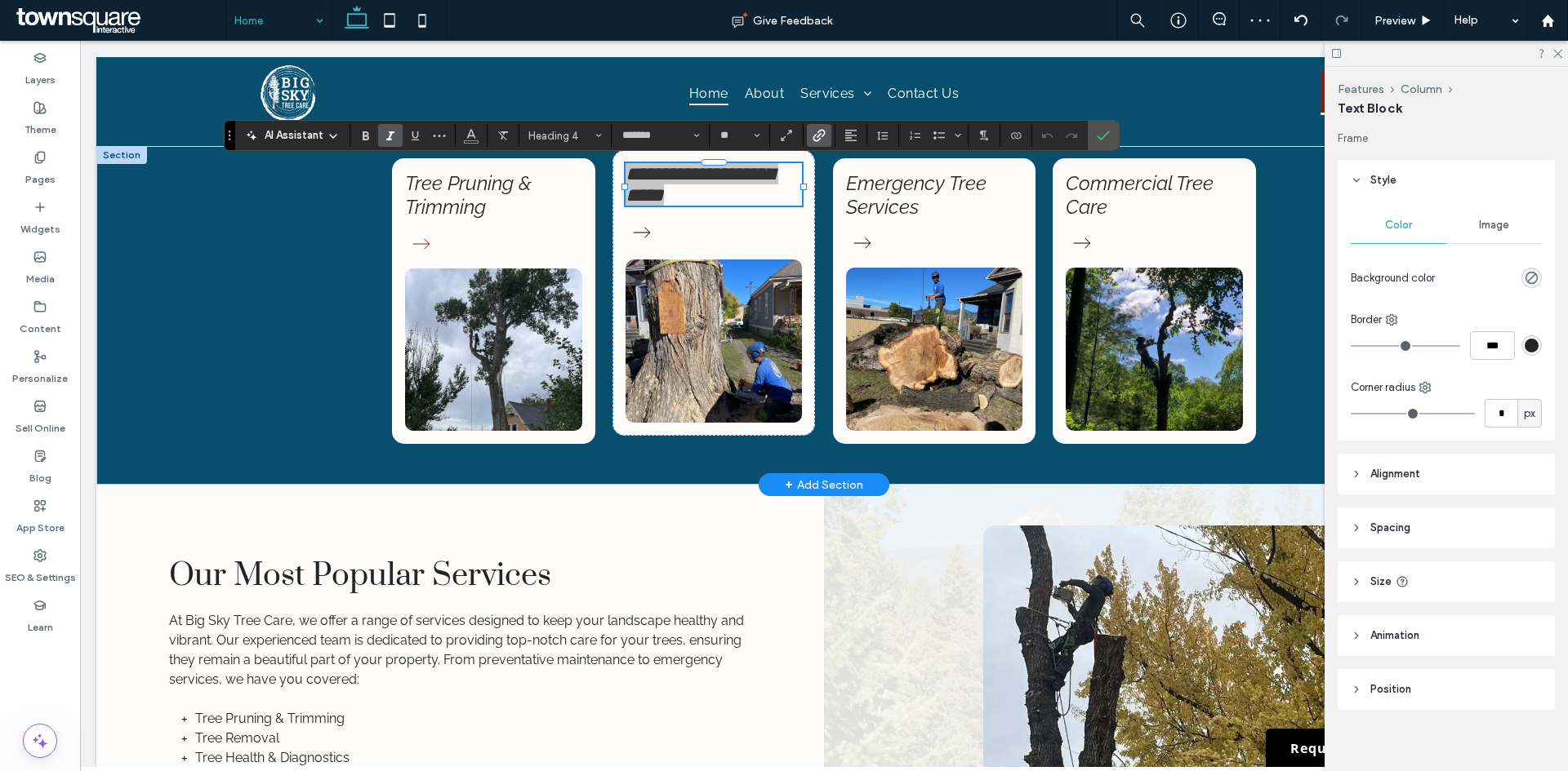
click at [818, 136] on icon "Link" at bounding box center [819, 136] width 13 height 13
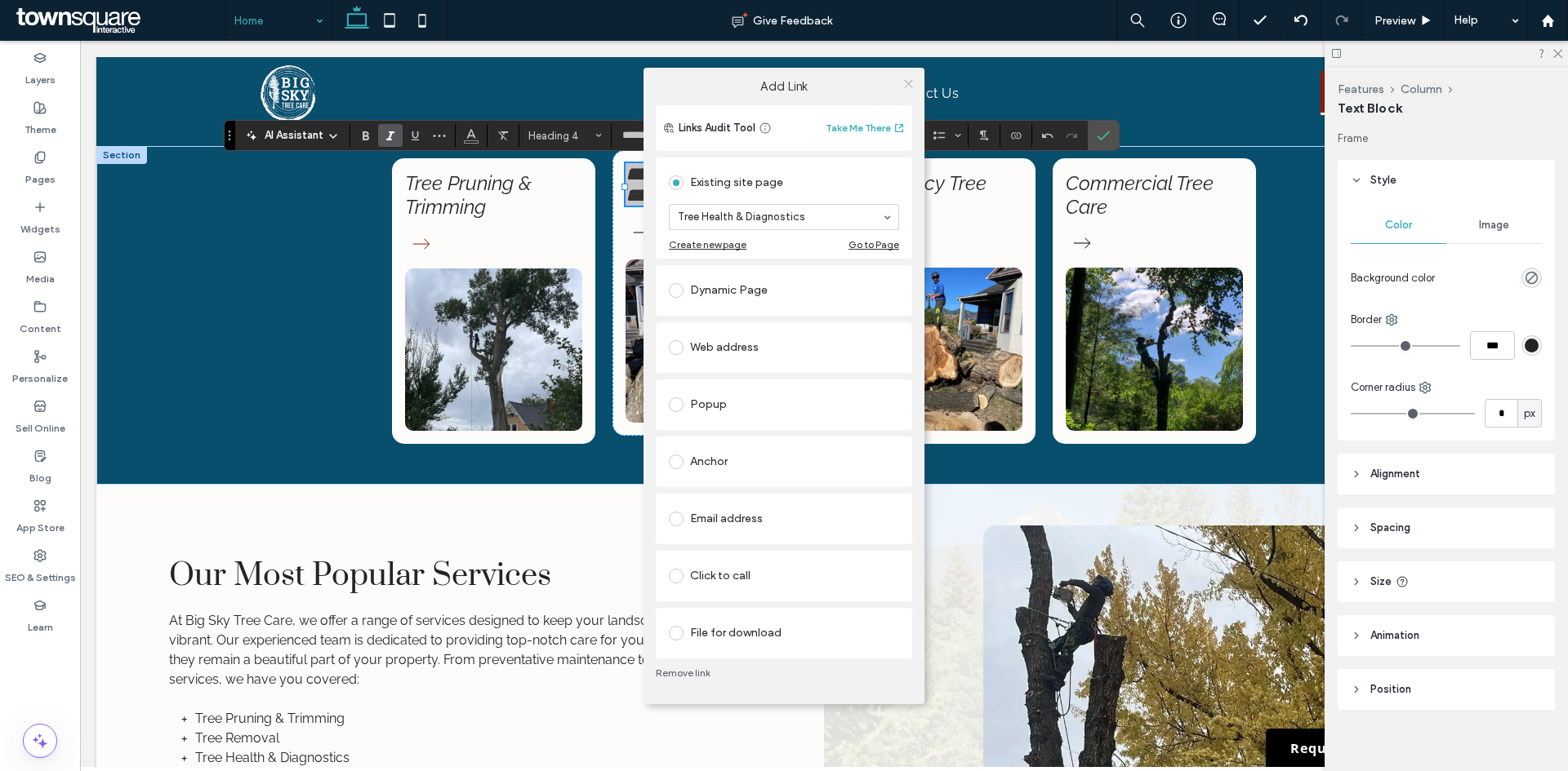
click at [908, 81] on icon at bounding box center [908, 83] width 12 height 12
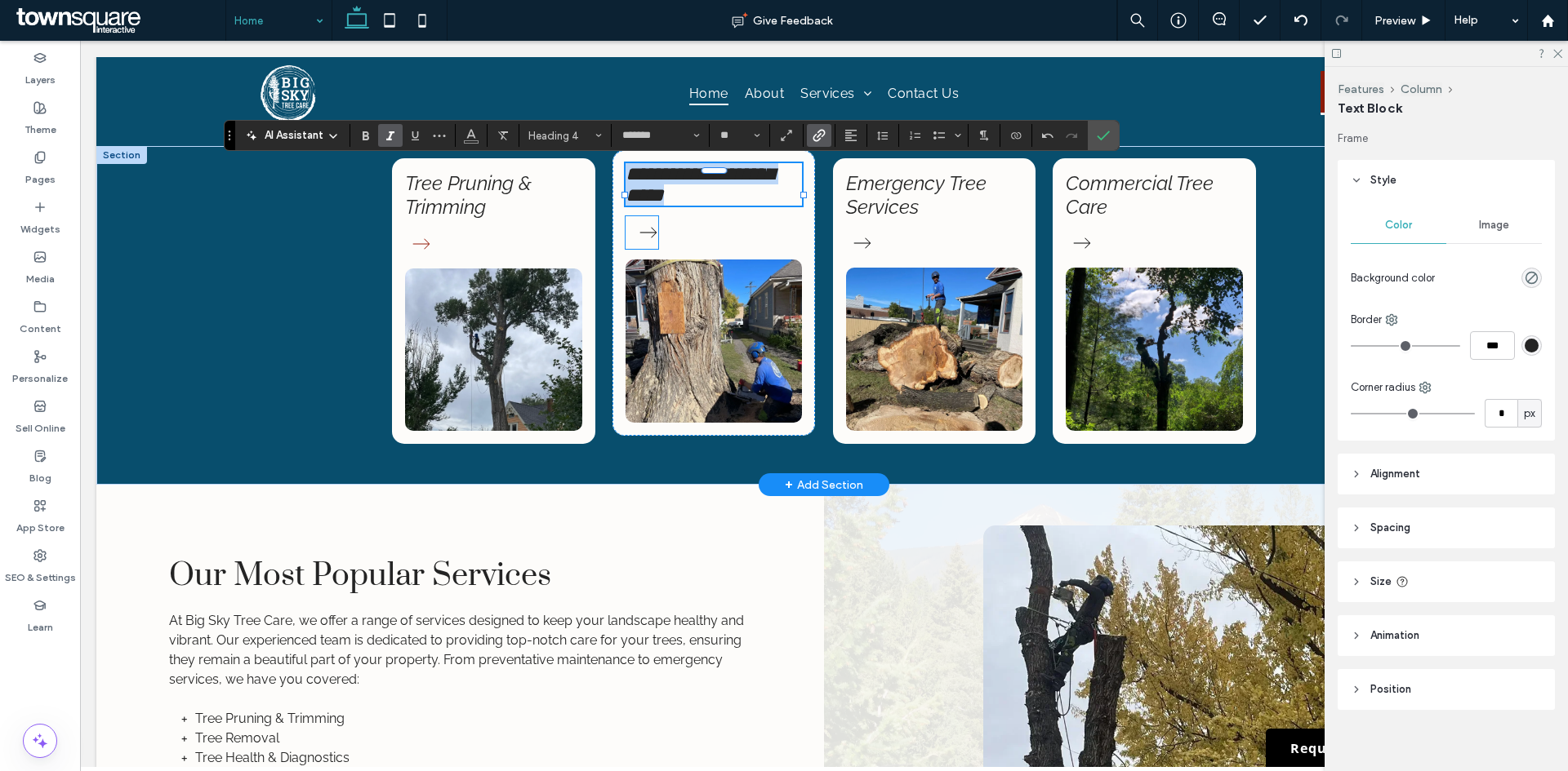
click at [639, 230] on icon at bounding box center [648, 232] width 33 height 33
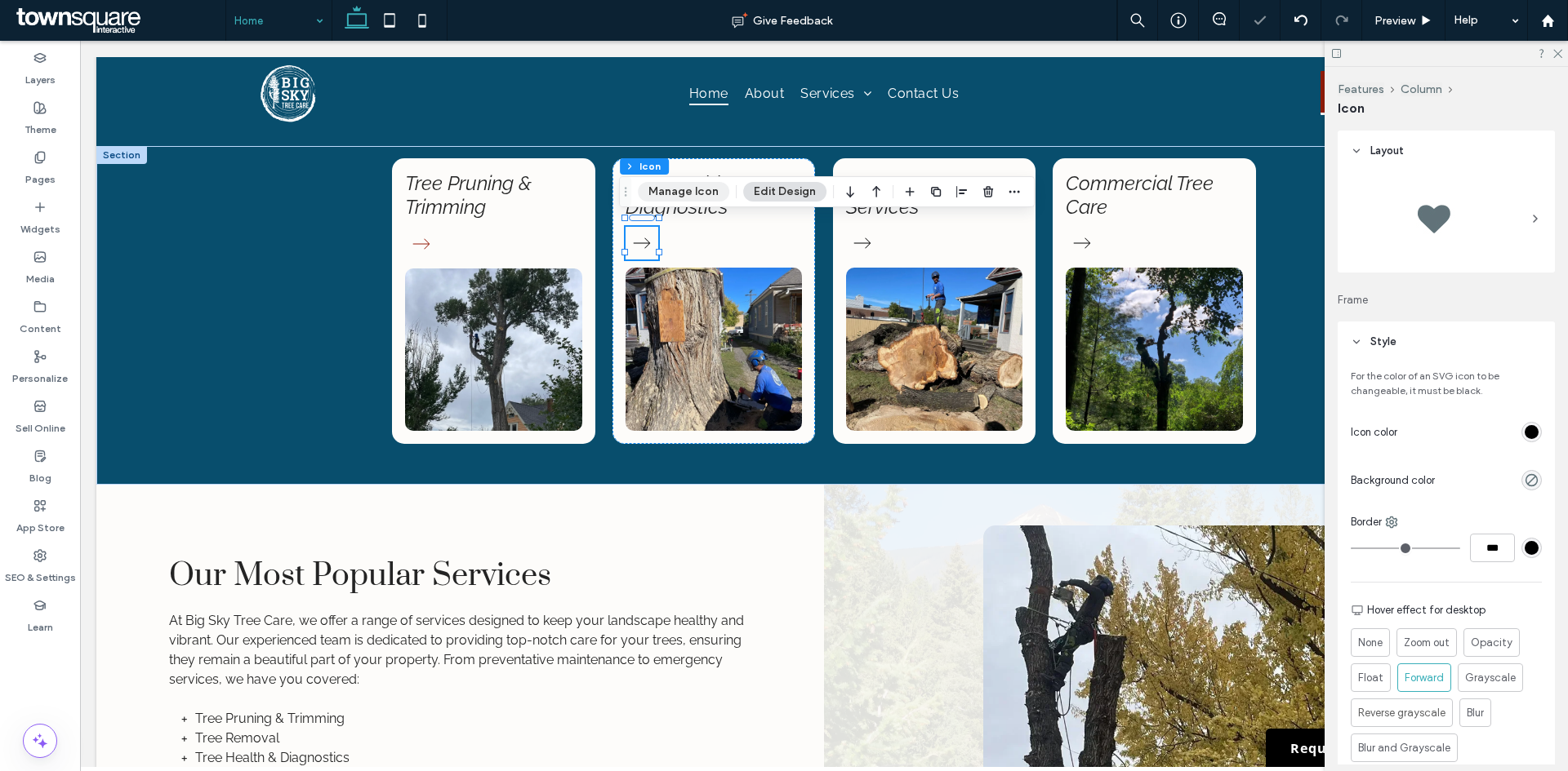
click at [697, 191] on button "Manage Icon" at bounding box center [683, 192] width 92 height 20
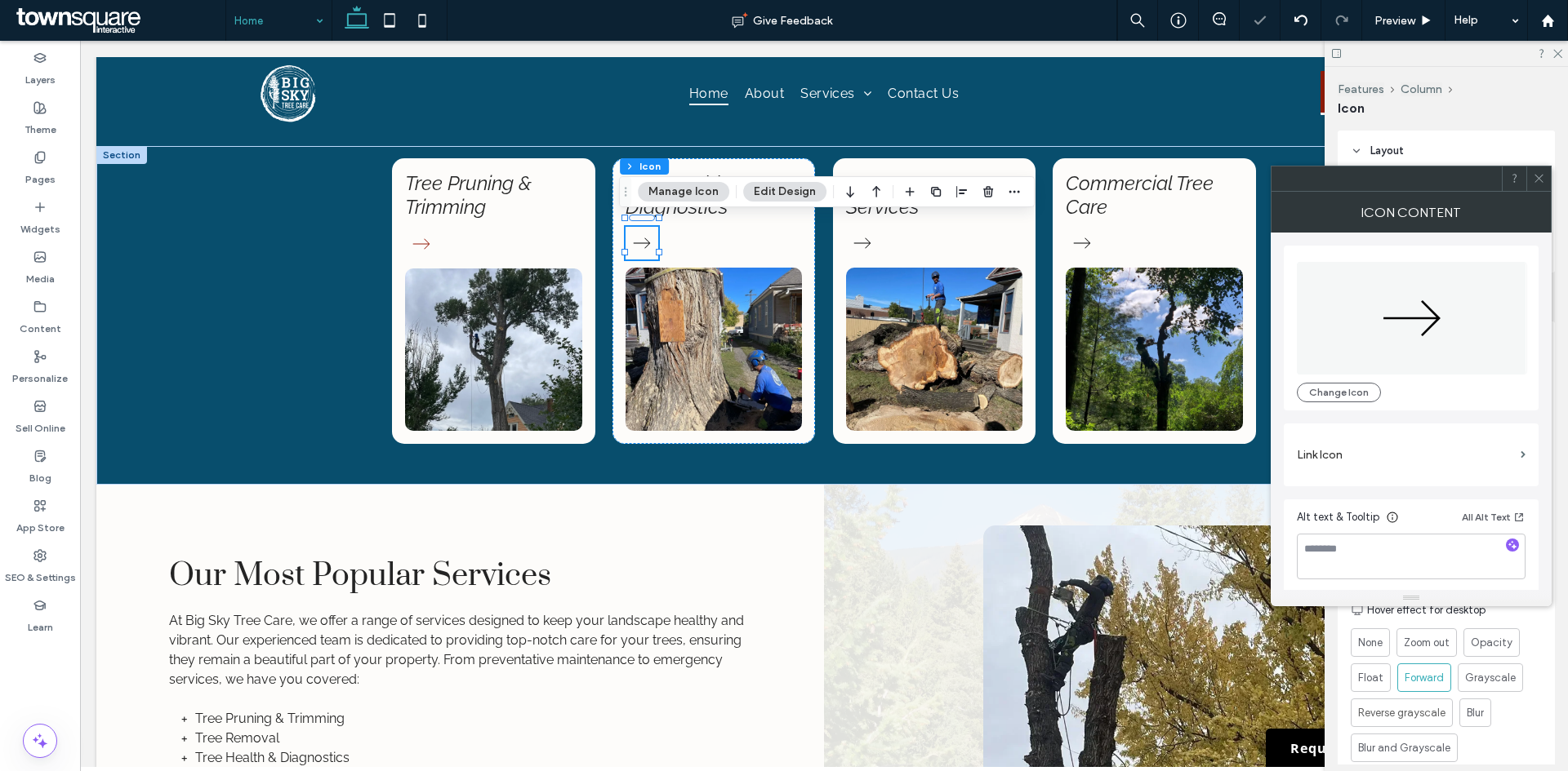
click at [1326, 449] on label "Link Icon" at bounding box center [1405, 455] width 217 height 30
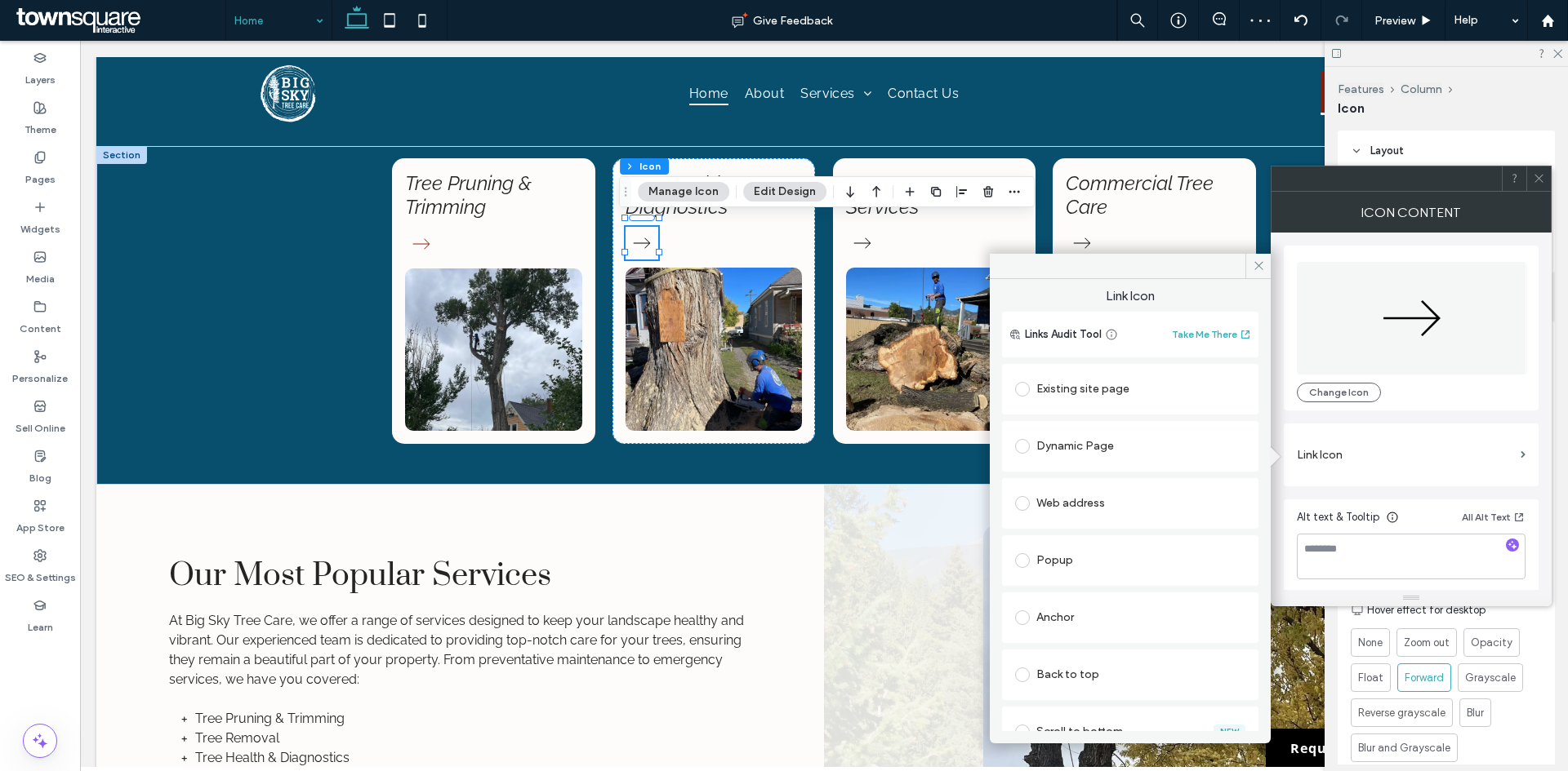
click at [1121, 381] on div "Existing site page" at bounding box center [1130, 390] width 230 height 26
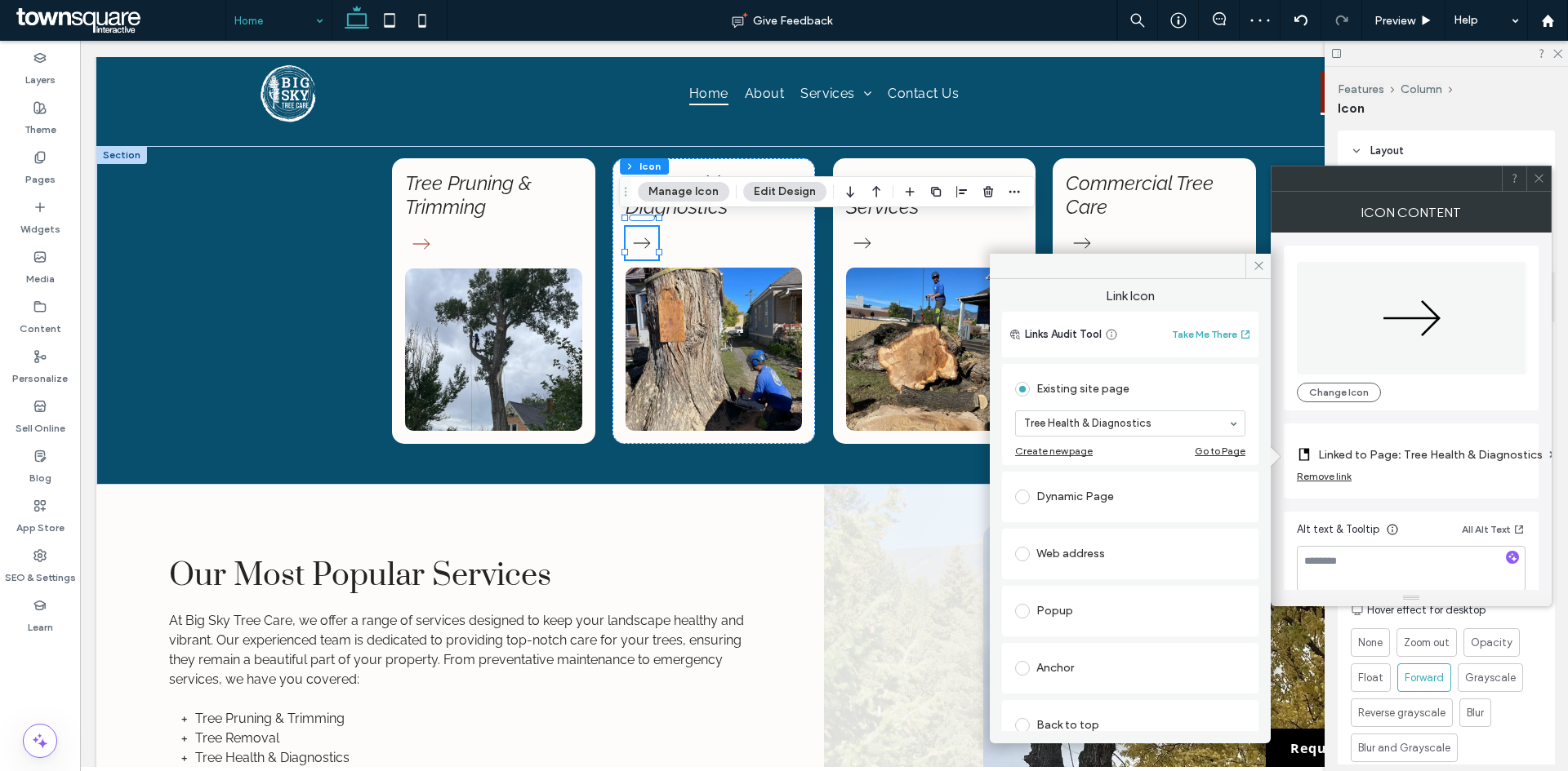
click at [1536, 185] on span at bounding box center [1538, 178] width 12 height 25
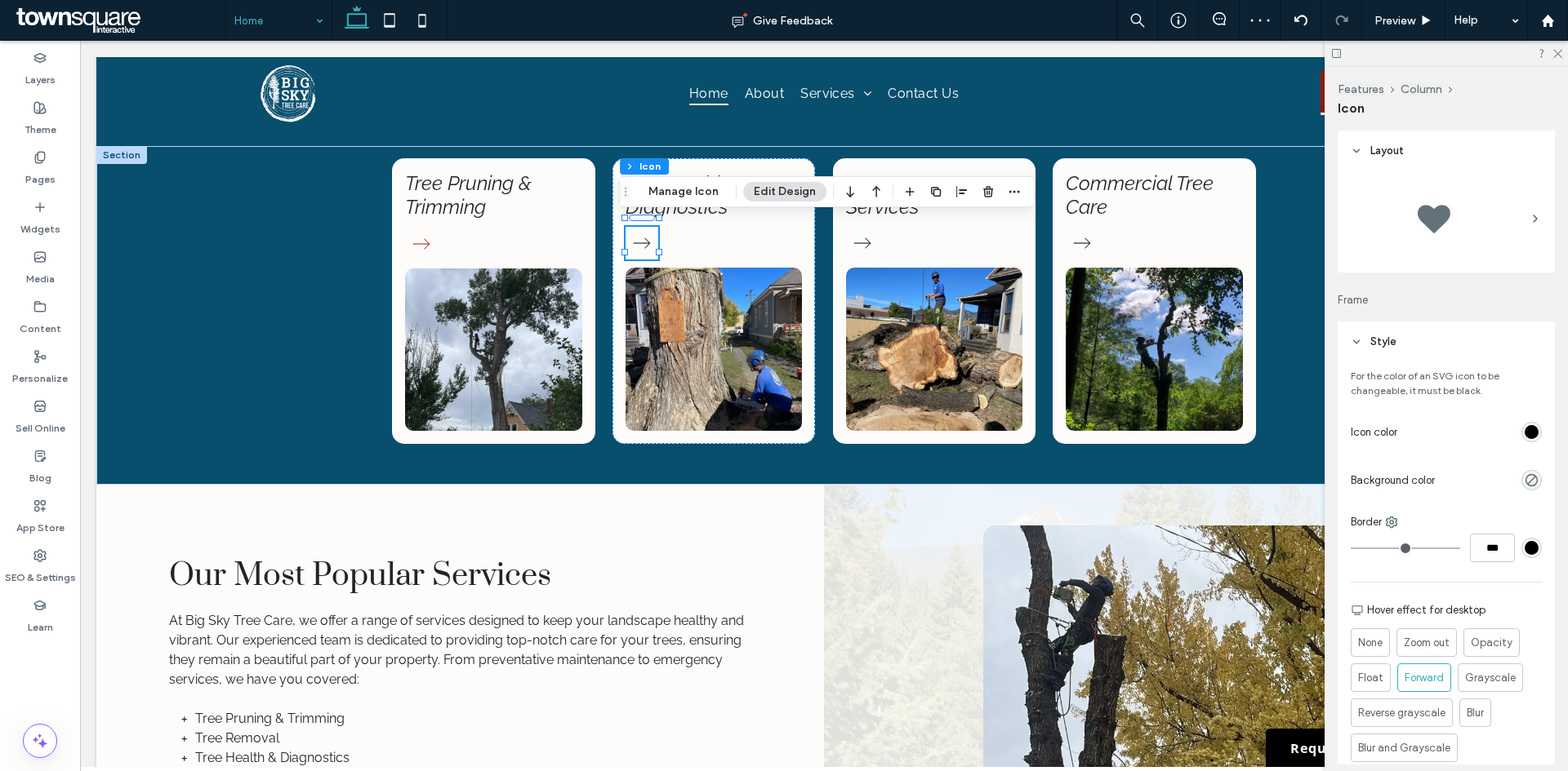
click at [1526, 434] on div "rgb(0, 0, 0)" at bounding box center [1531, 432] width 14 height 14
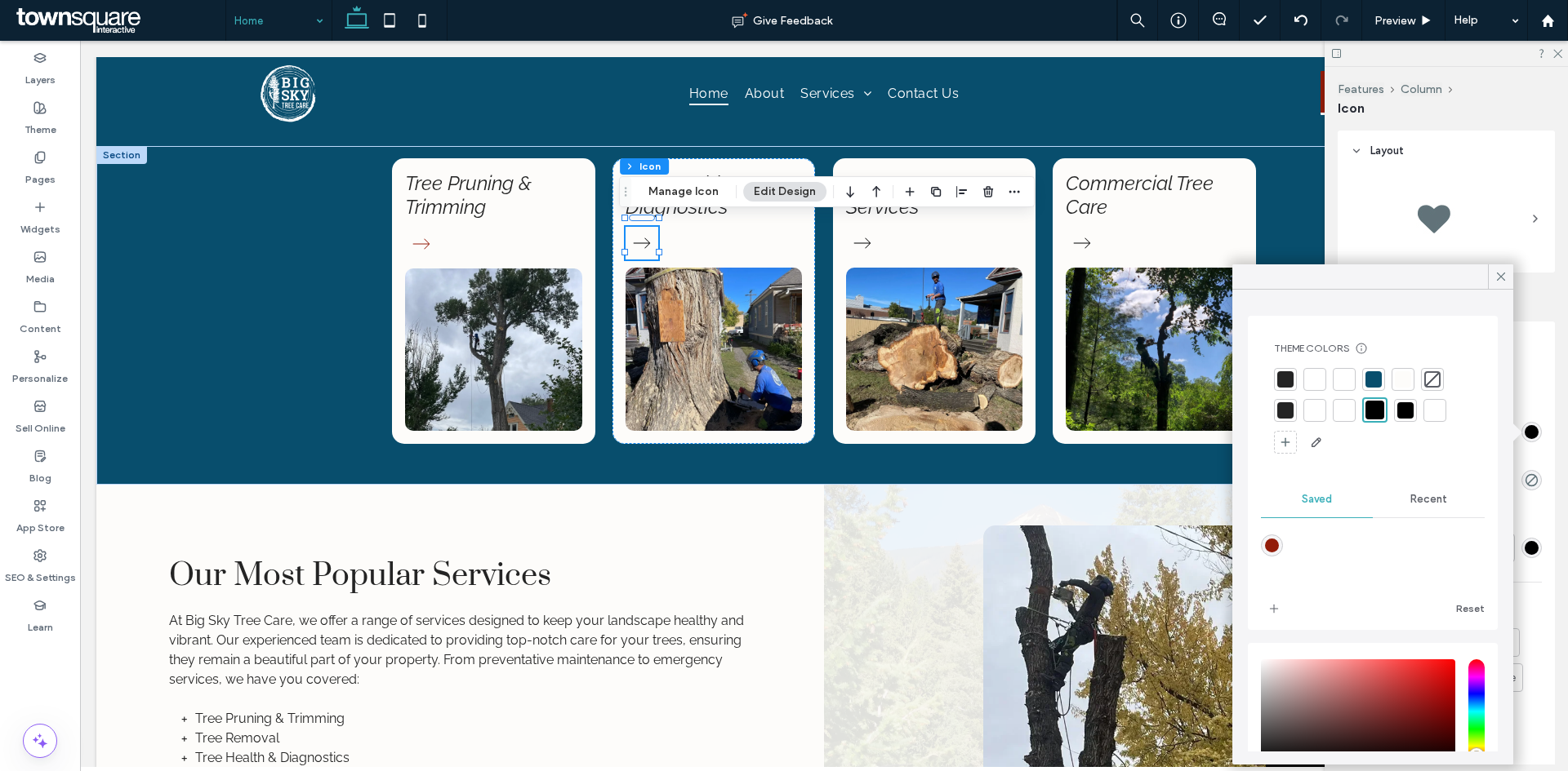
click at [1273, 547] on div "rgba(147,29,10,1)" at bounding box center [1272, 545] width 14 height 14
type input "*******"
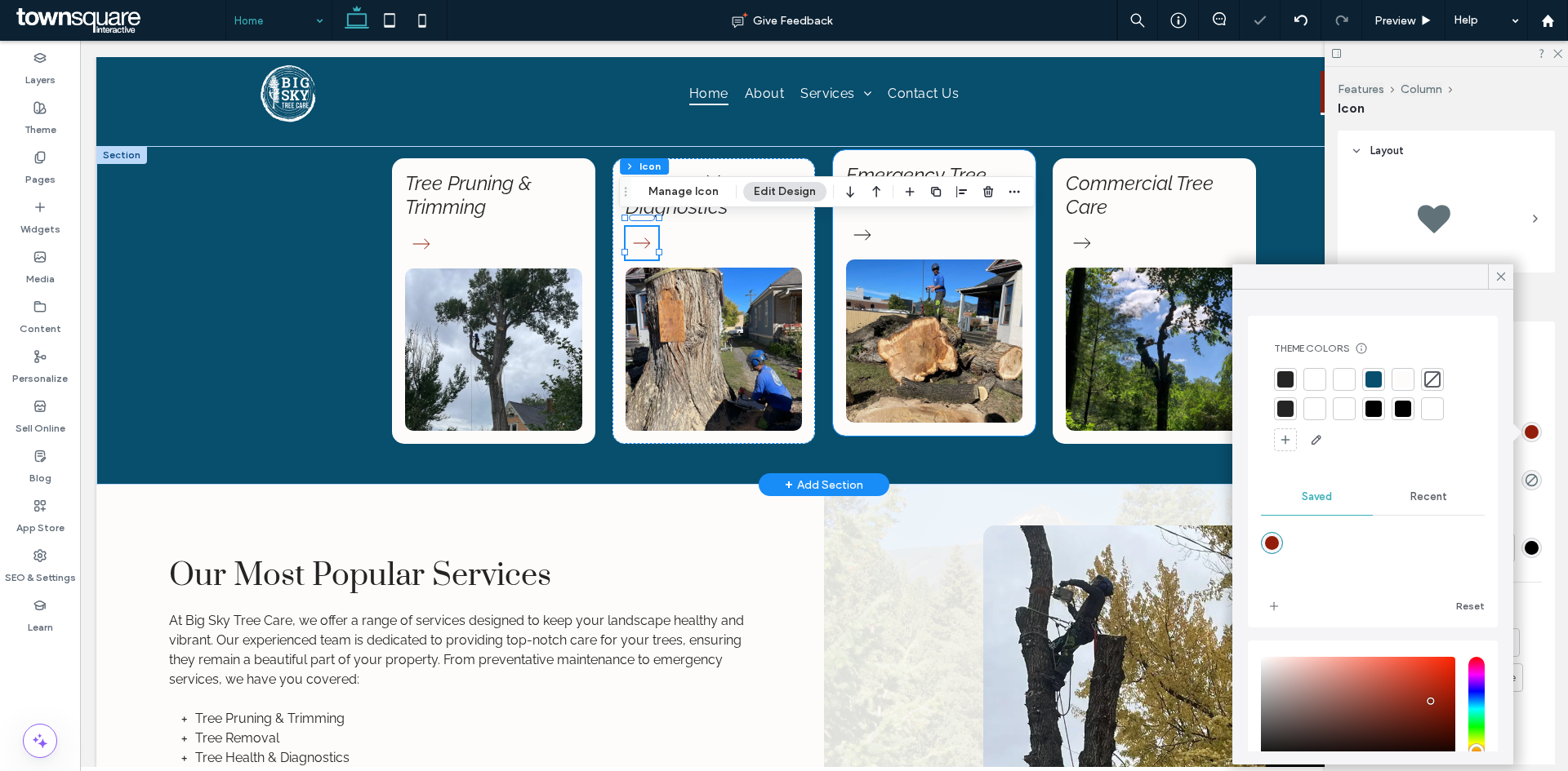
click at [949, 229] on div "Emergency Tree Services" at bounding box center [934, 293] width 203 height 286
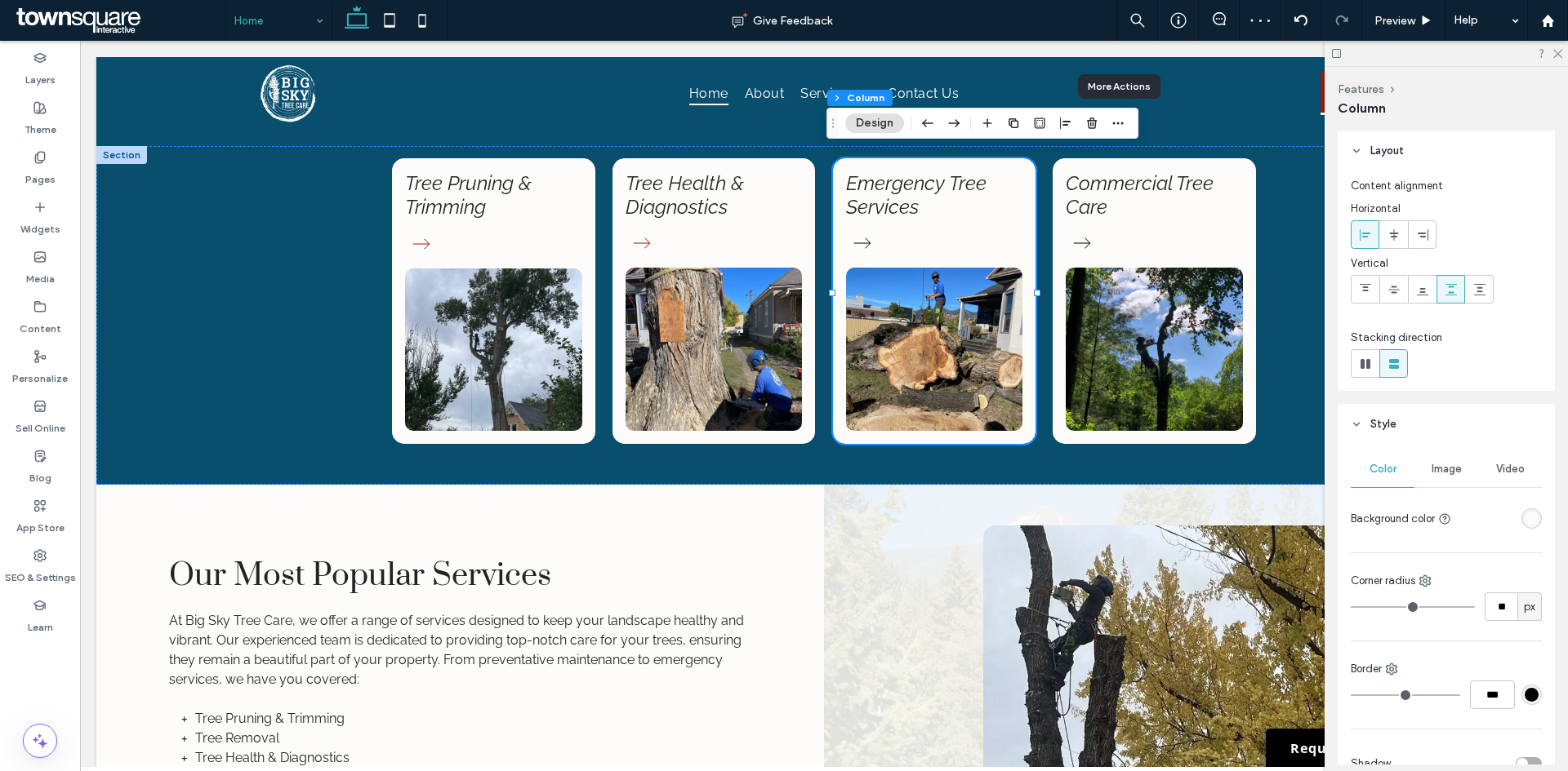
click at [1129, 124] on div "Features Column Design" at bounding box center [982, 123] width 312 height 31
click at [1114, 126] on icon "button" at bounding box center [1118, 124] width 13 height 13
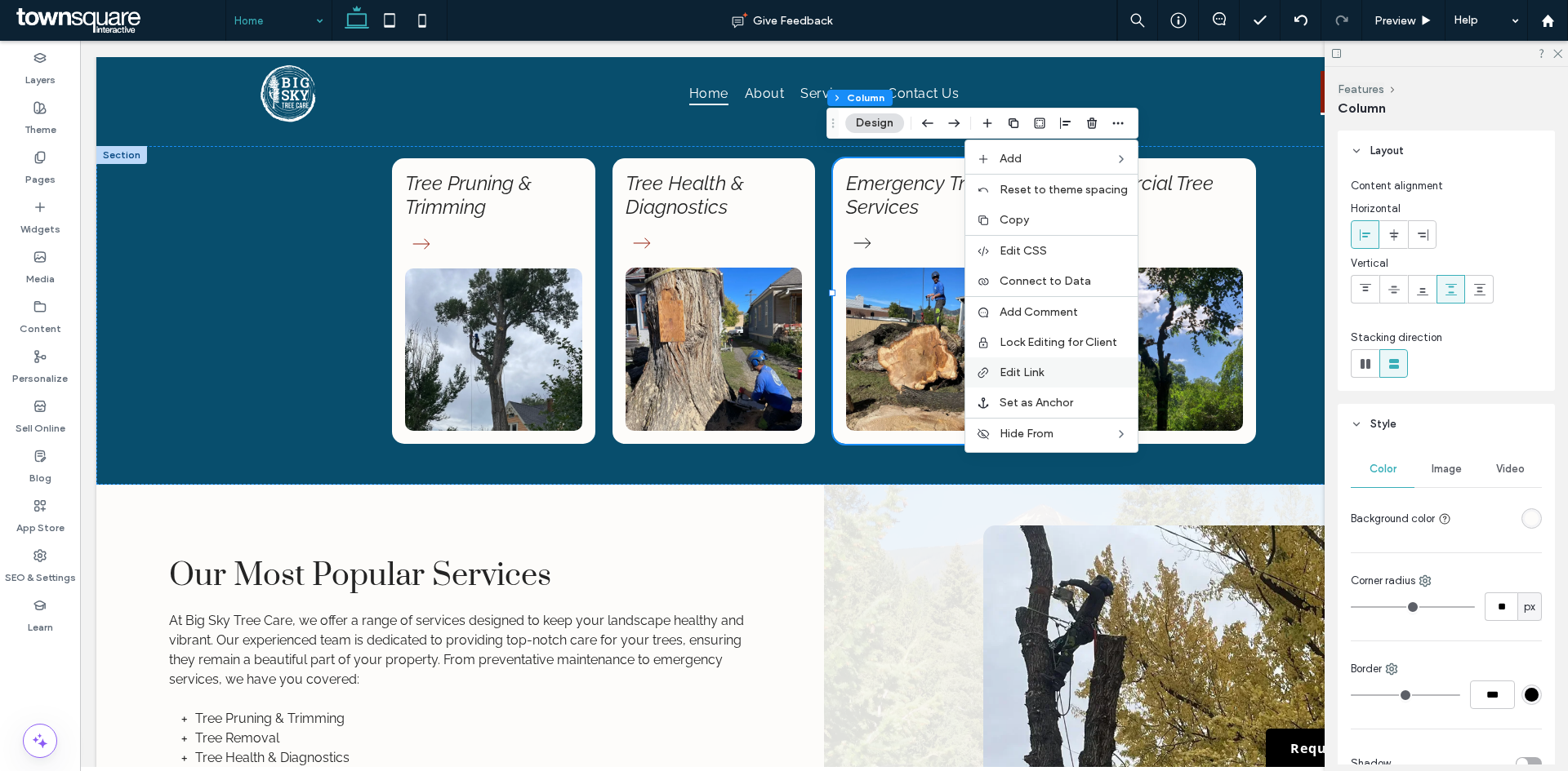
click at [1054, 374] on label "Edit Link" at bounding box center [1064, 372] width 128 height 14
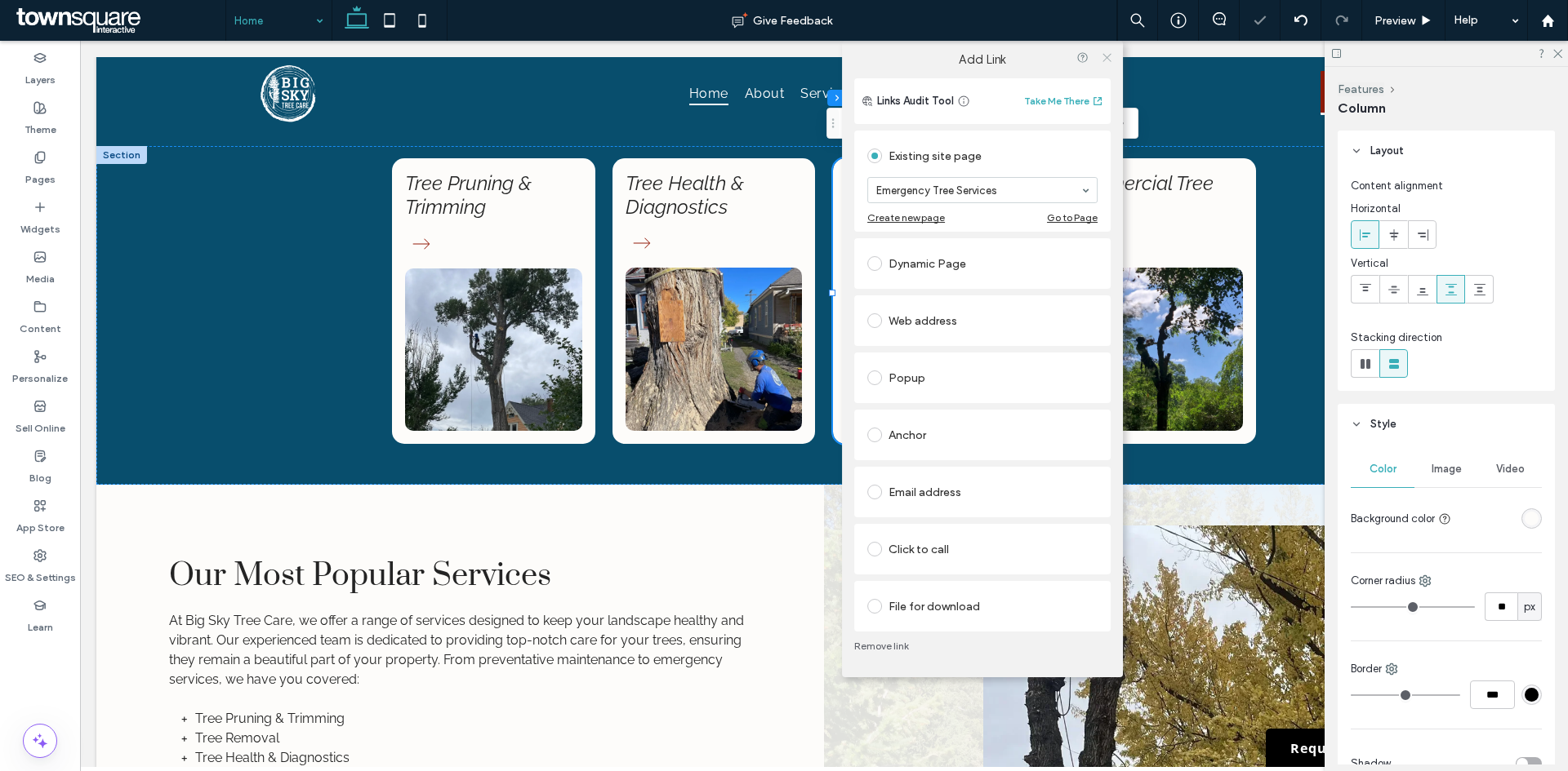
click at [1108, 57] on icon at bounding box center [1106, 57] width 12 height 12
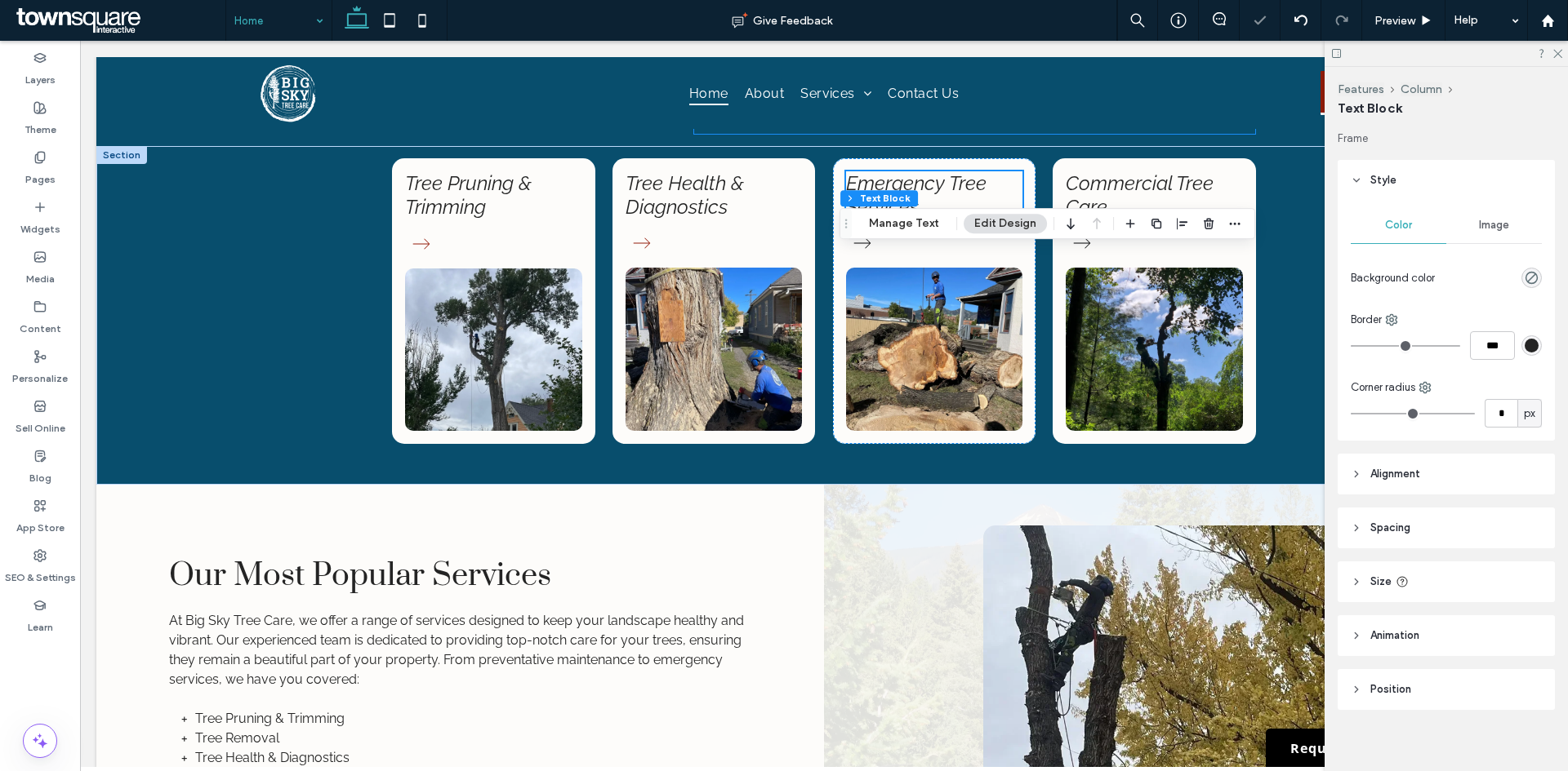
click at [912, 146] on div "Your Local Tree Care Partner Committed to excellence and safety" at bounding box center [824, 46] width 980 height 199
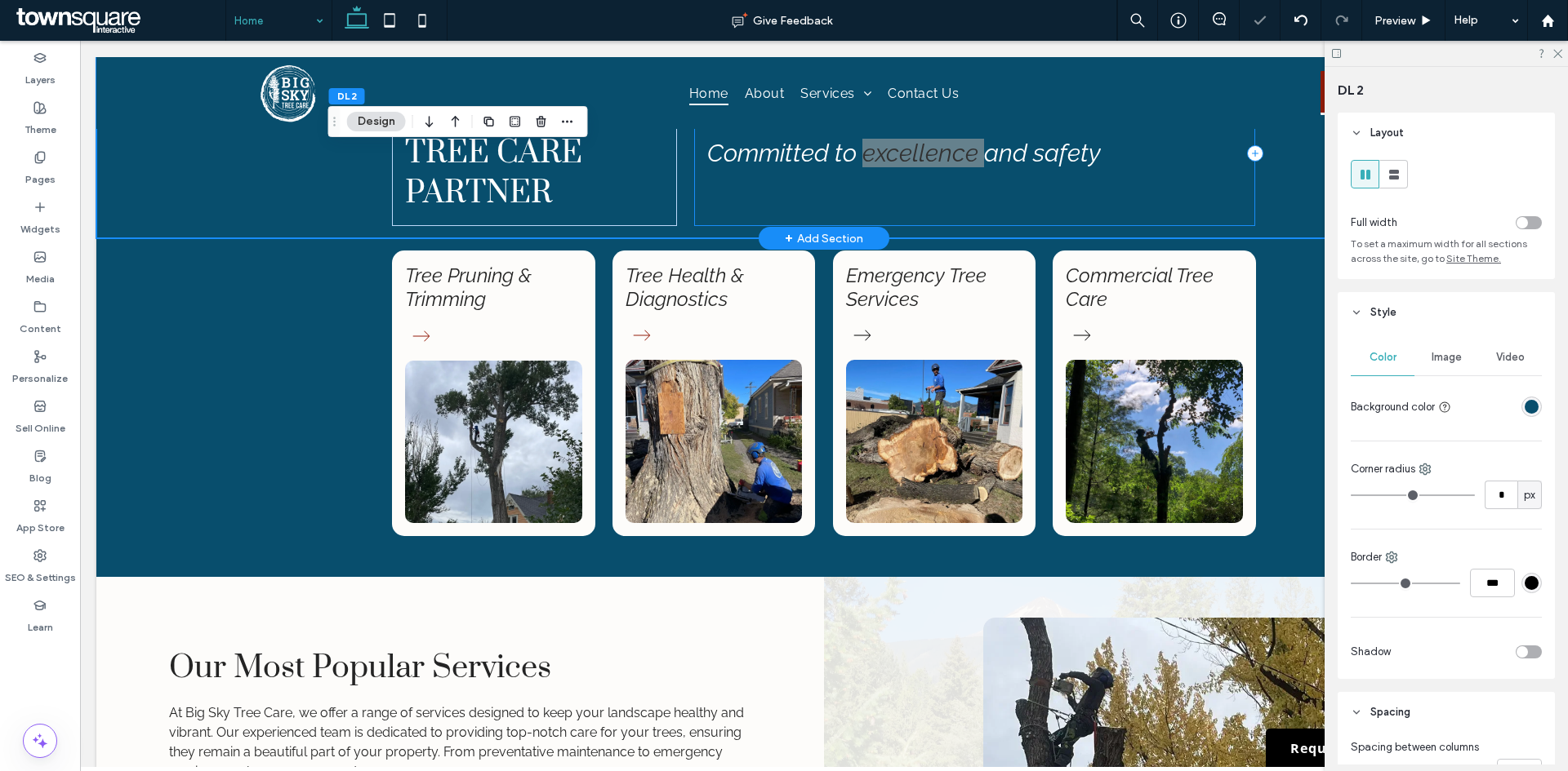
scroll to position [1131, 0]
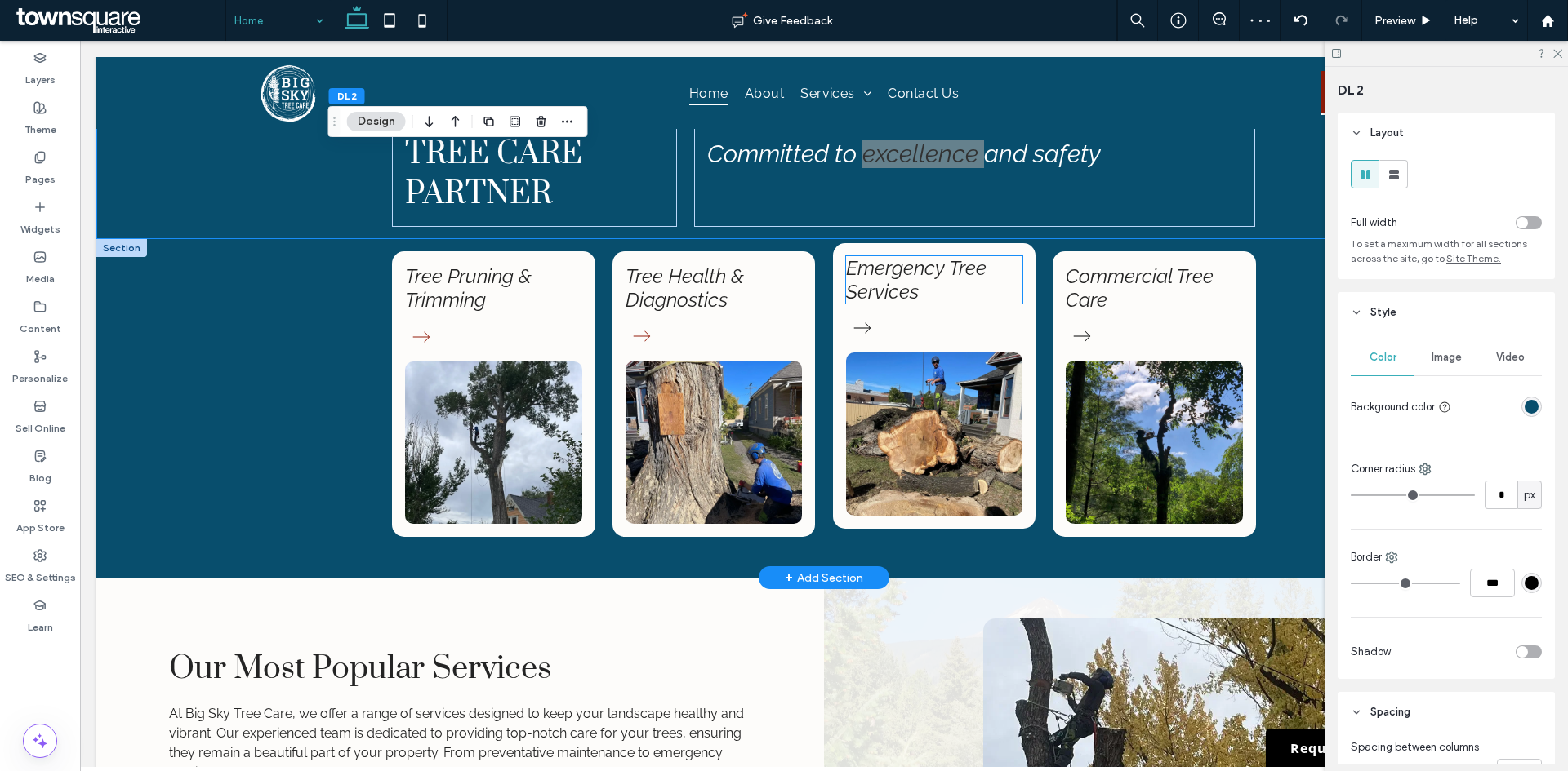
click at [905, 287] on link "Emergency Tree Services" at bounding box center [916, 280] width 141 height 47
click at [905, 287] on div "Emergency Tree Services" at bounding box center [934, 280] width 177 height 47
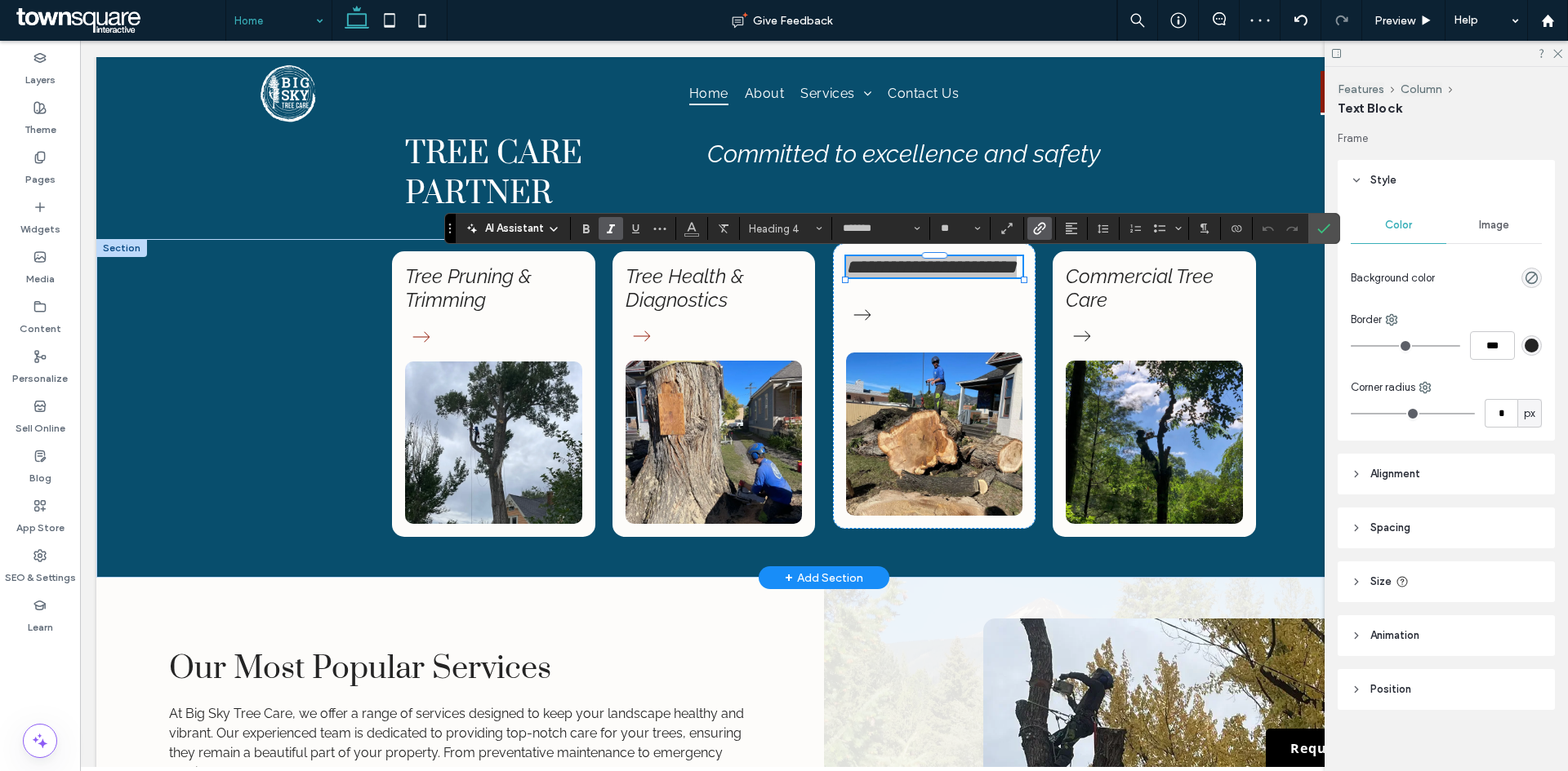
click at [1033, 226] on icon "Link" at bounding box center [1039, 228] width 13 height 13
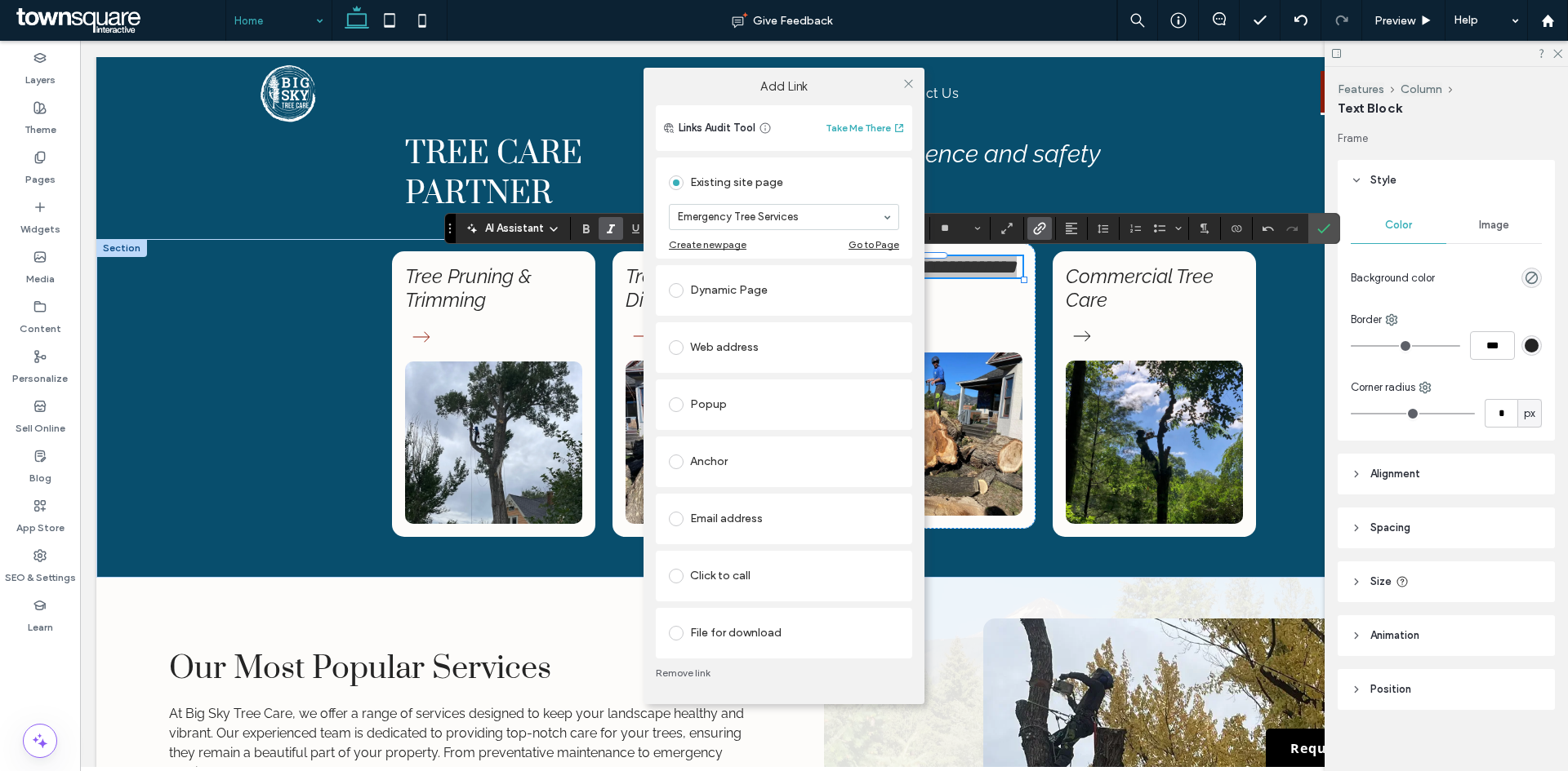
click at [968, 323] on div "Add Link Links Audit Tool Take Me There Existing site page Emergency Tree Servi…" at bounding box center [784, 385] width 1568 height 771
click at [908, 81] on icon at bounding box center [908, 83] width 12 height 12
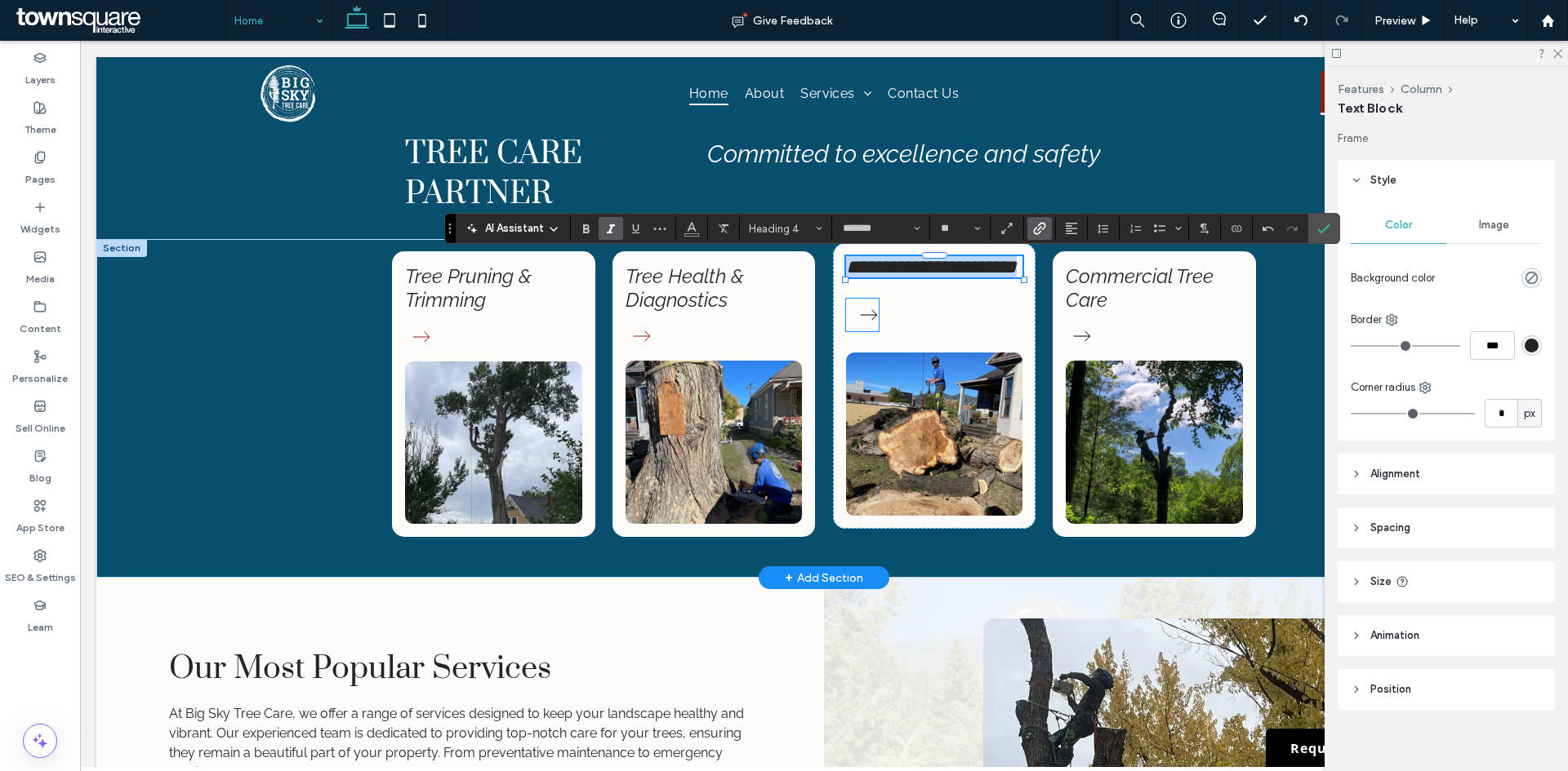
click at [863, 323] on icon at bounding box center [868, 315] width 33 height 33
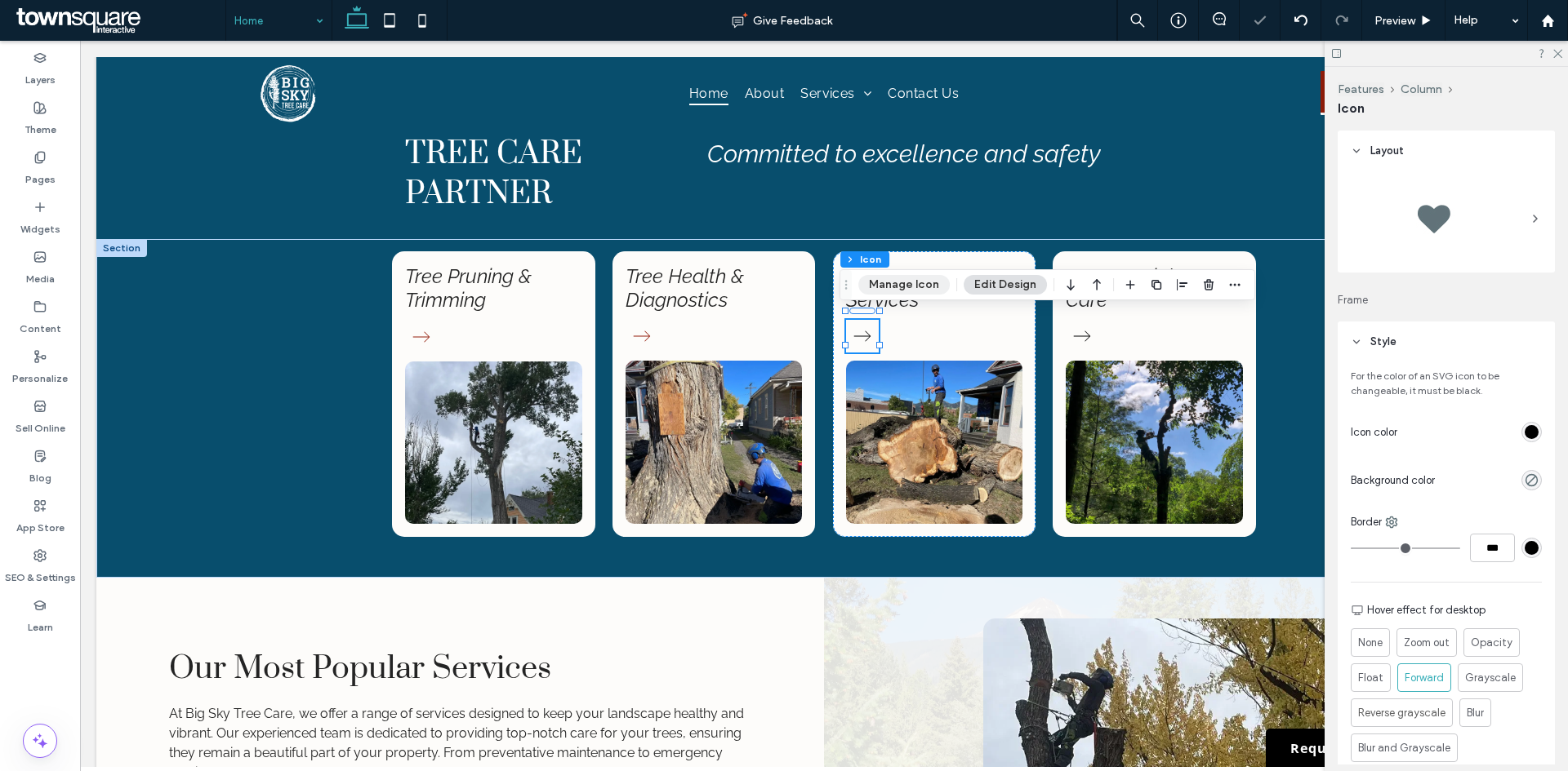
click at [913, 278] on button "Manage Icon" at bounding box center [903, 284] width 92 height 20
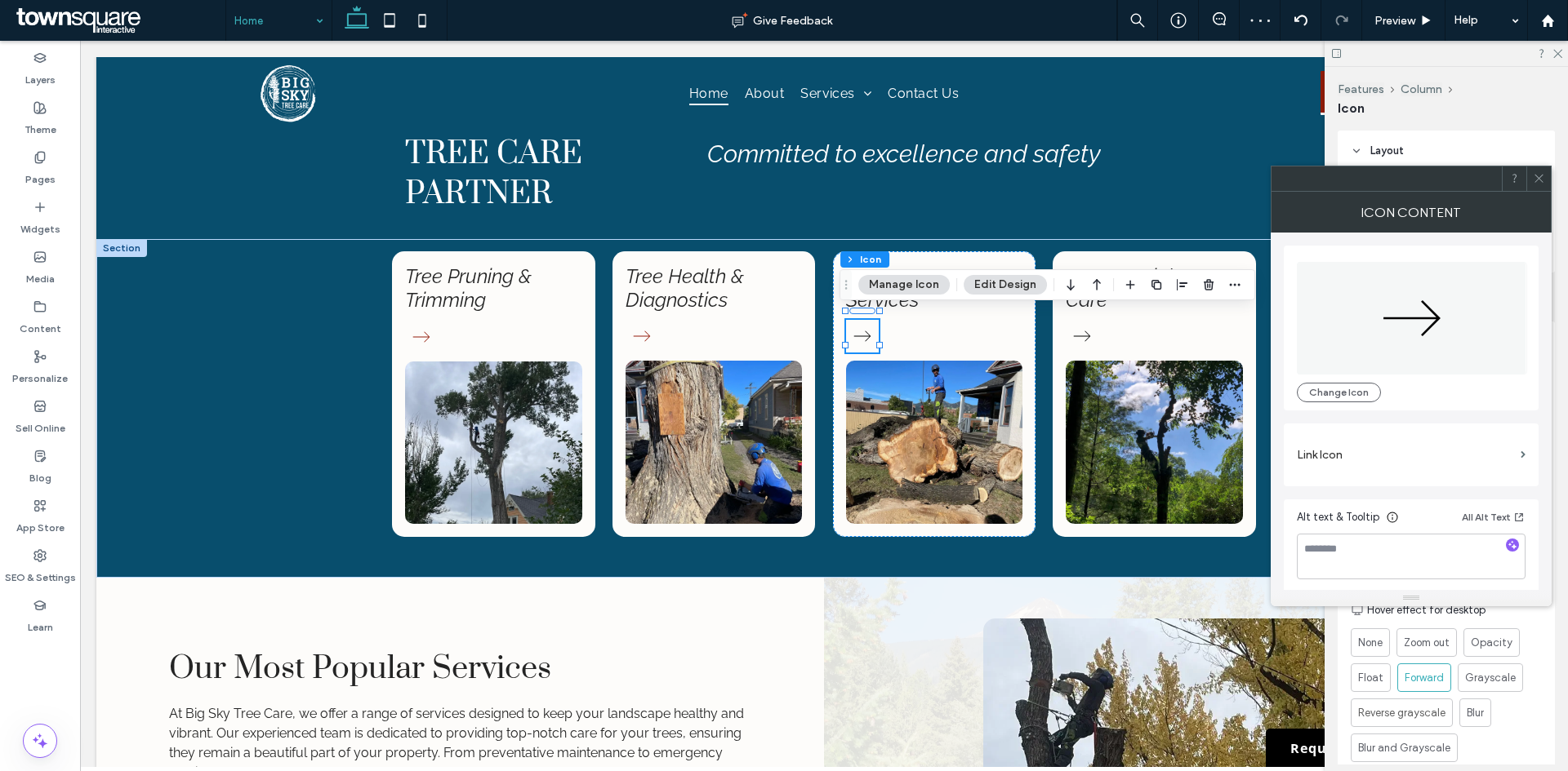
click at [1322, 456] on label "Link Icon" at bounding box center [1405, 455] width 217 height 30
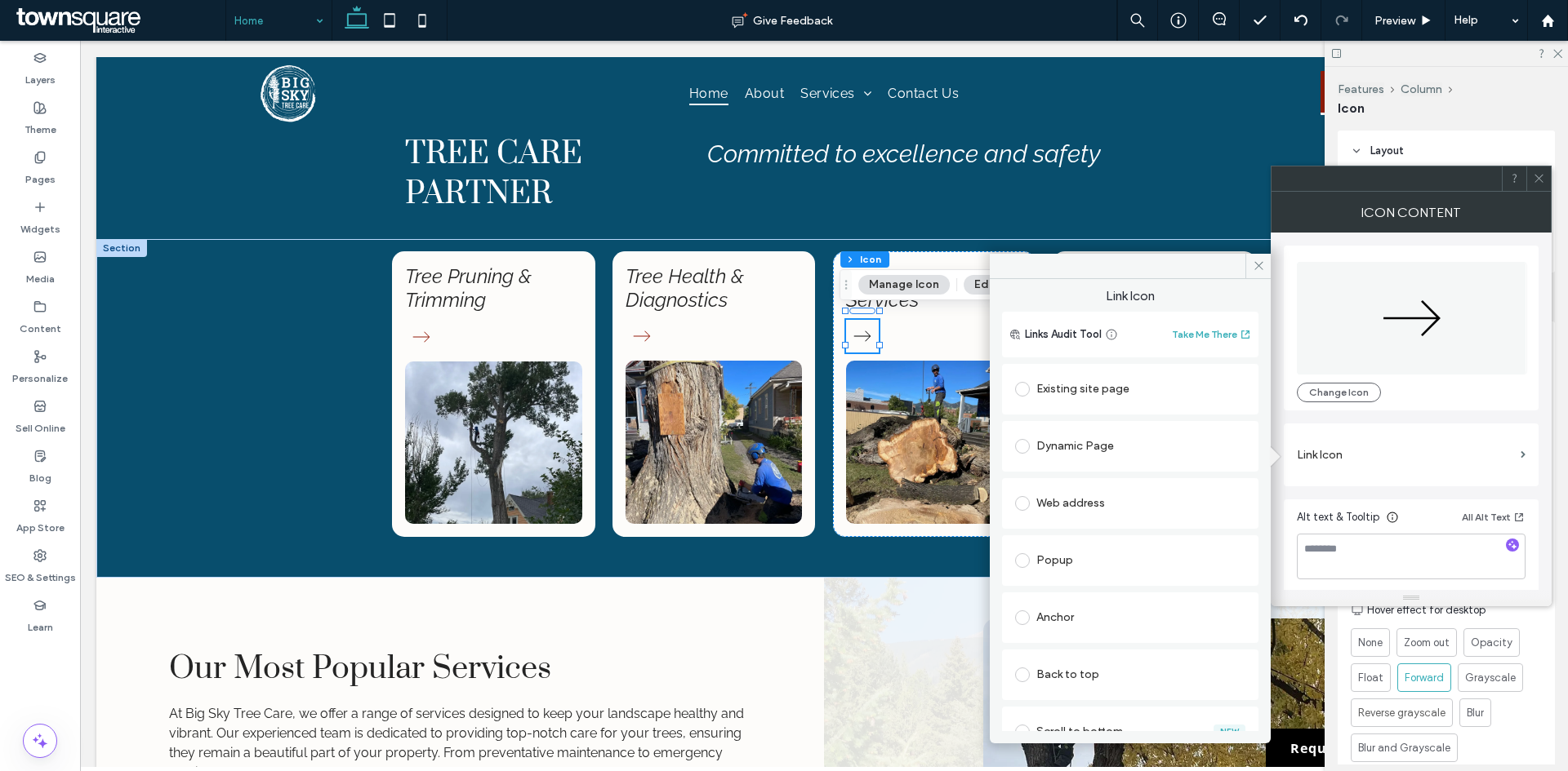
click at [1071, 377] on div "Existing site page" at bounding box center [1130, 390] width 230 height 26
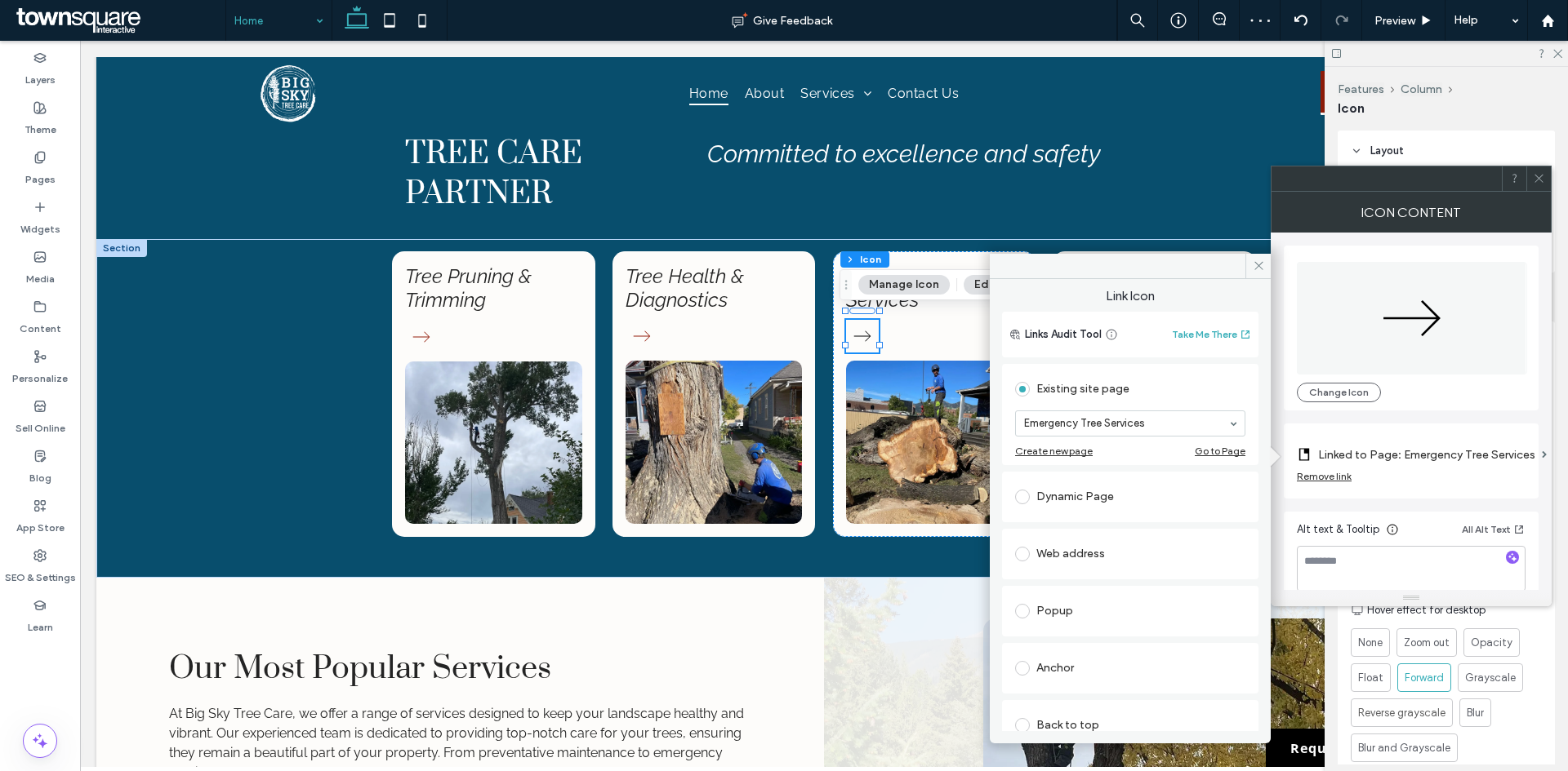
click at [1536, 176] on icon at bounding box center [1538, 177] width 12 height 12
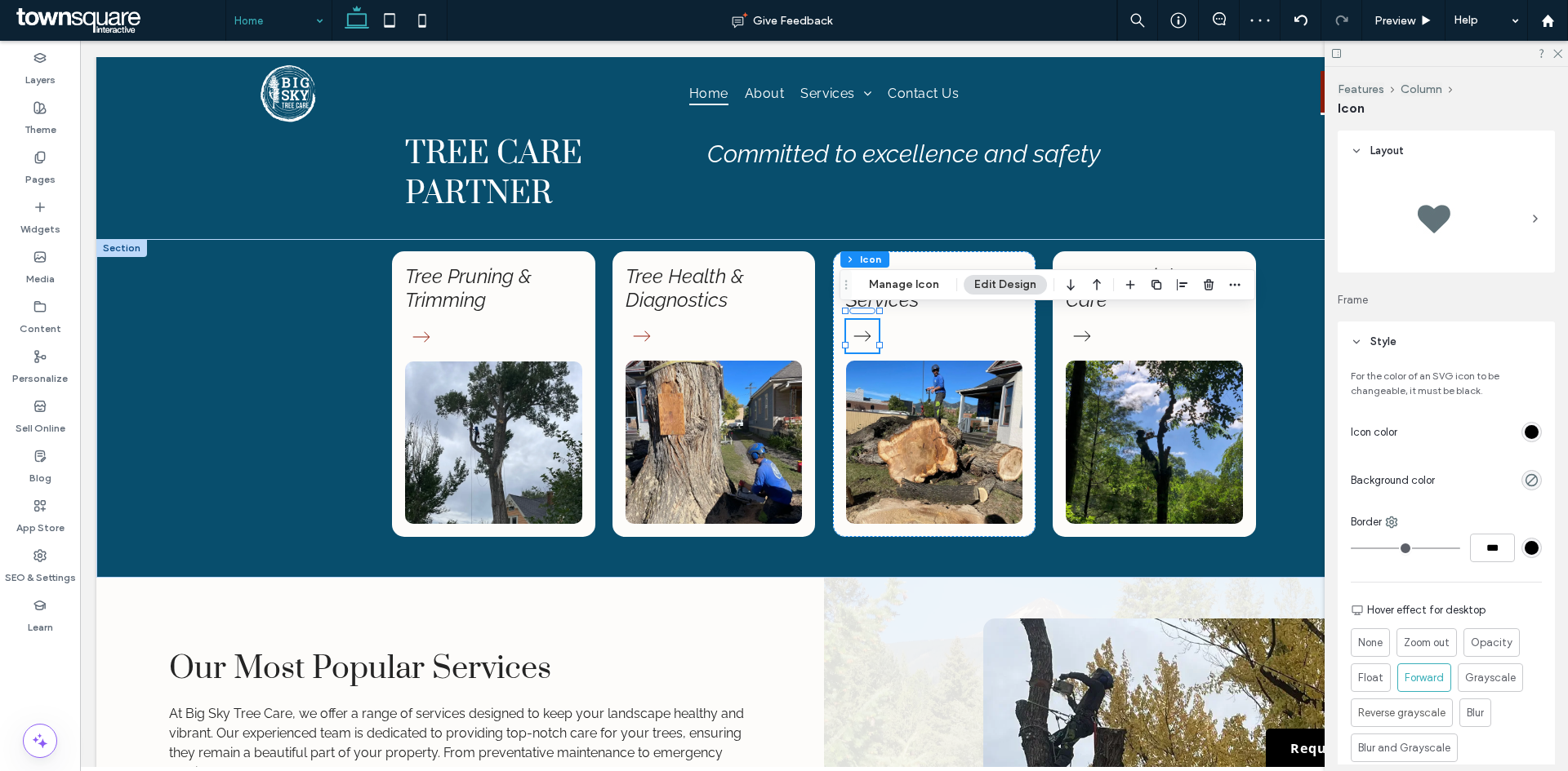
click at [1526, 429] on div "rgb(0, 0, 0)" at bounding box center [1531, 432] width 14 height 14
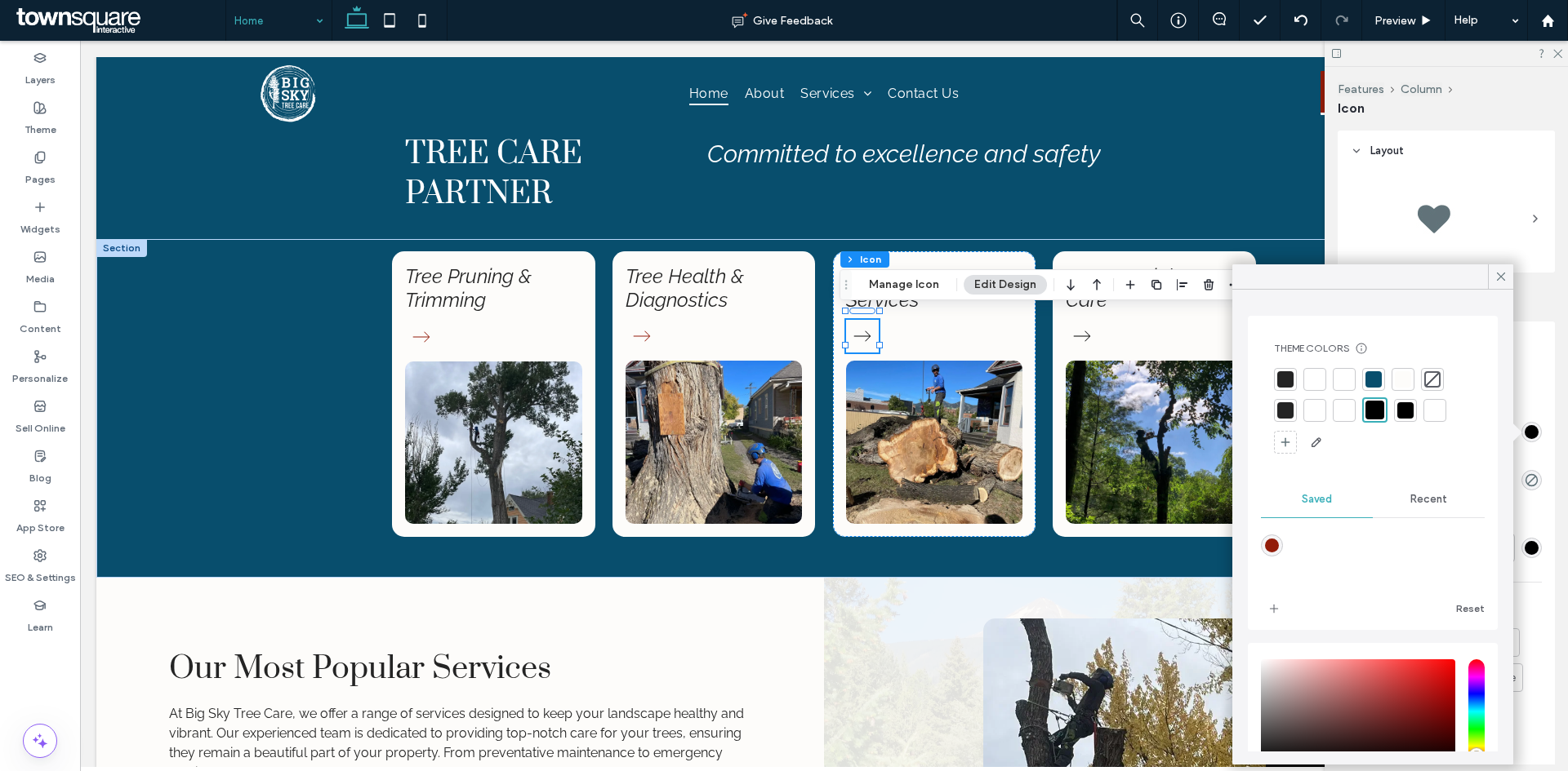
click at [1270, 548] on div "rgba(147,29,10,1)" at bounding box center [1272, 545] width 14 height 14
type input "*******"
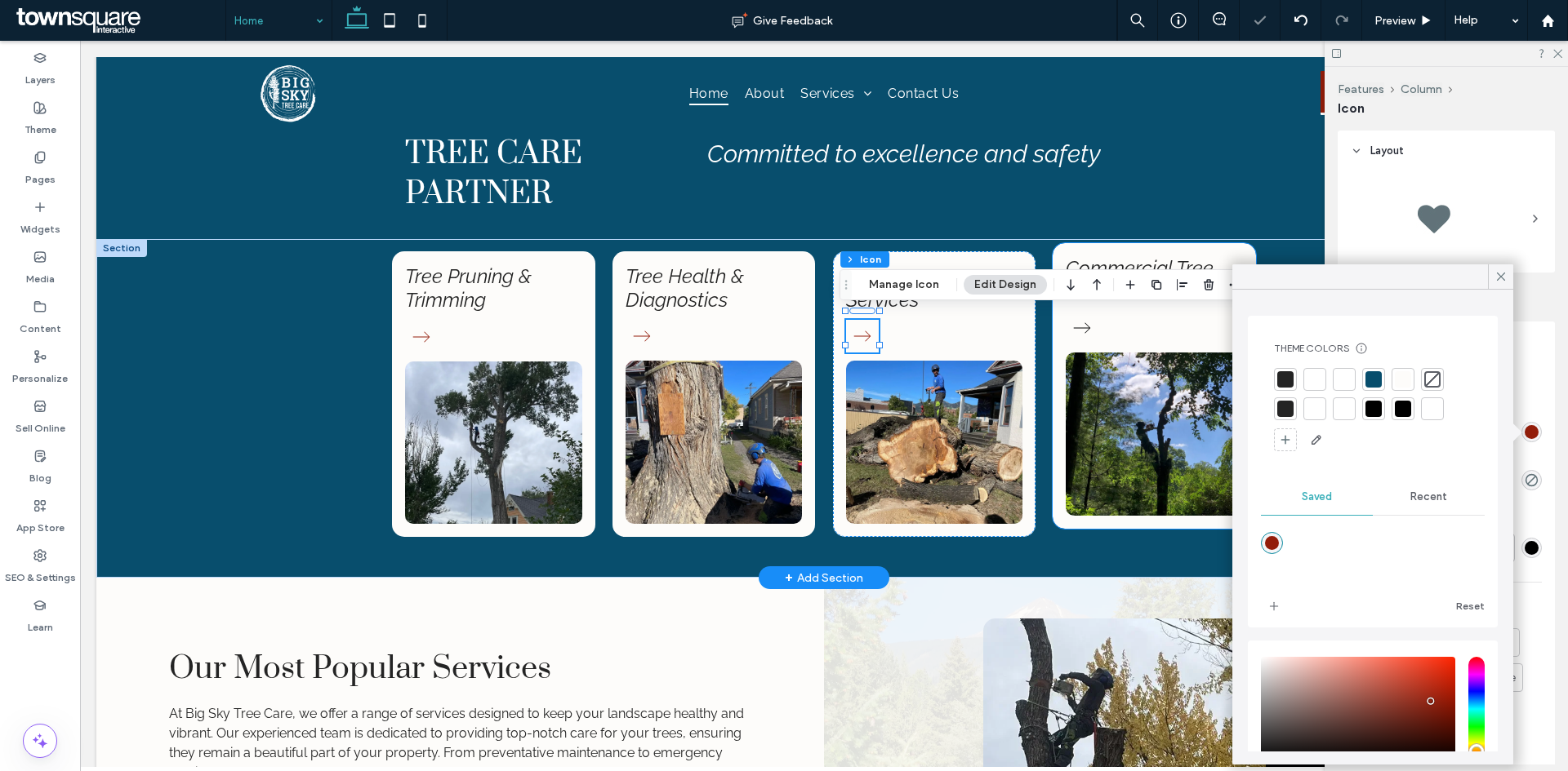
click at [1113, 335] on div "Commercial Tree Care" at bounding box center [1154, 386] width 203 height 286
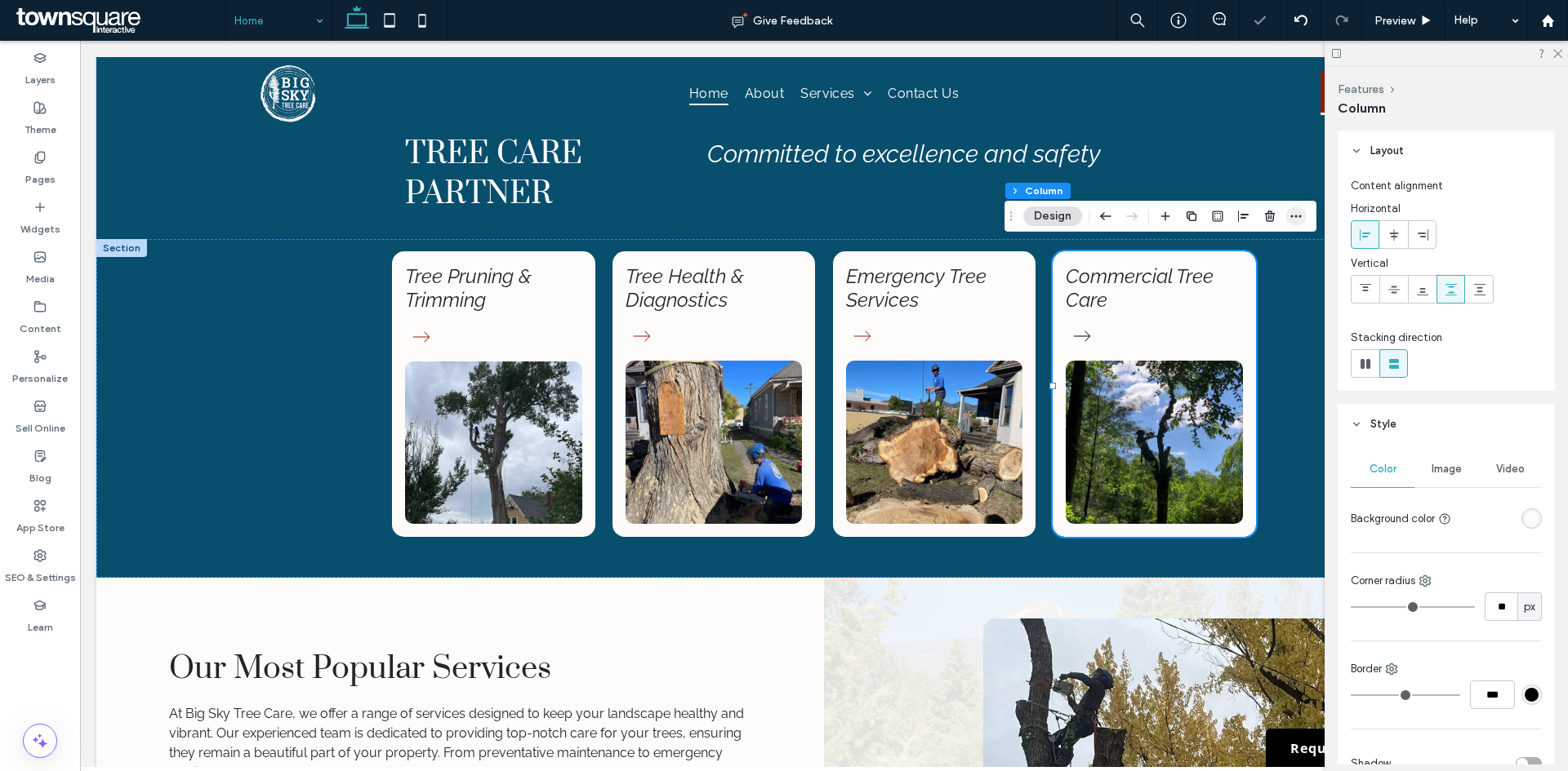
click at [1293, 220] on icon "button" at bounding box center [1296, 216] width 13 height 13
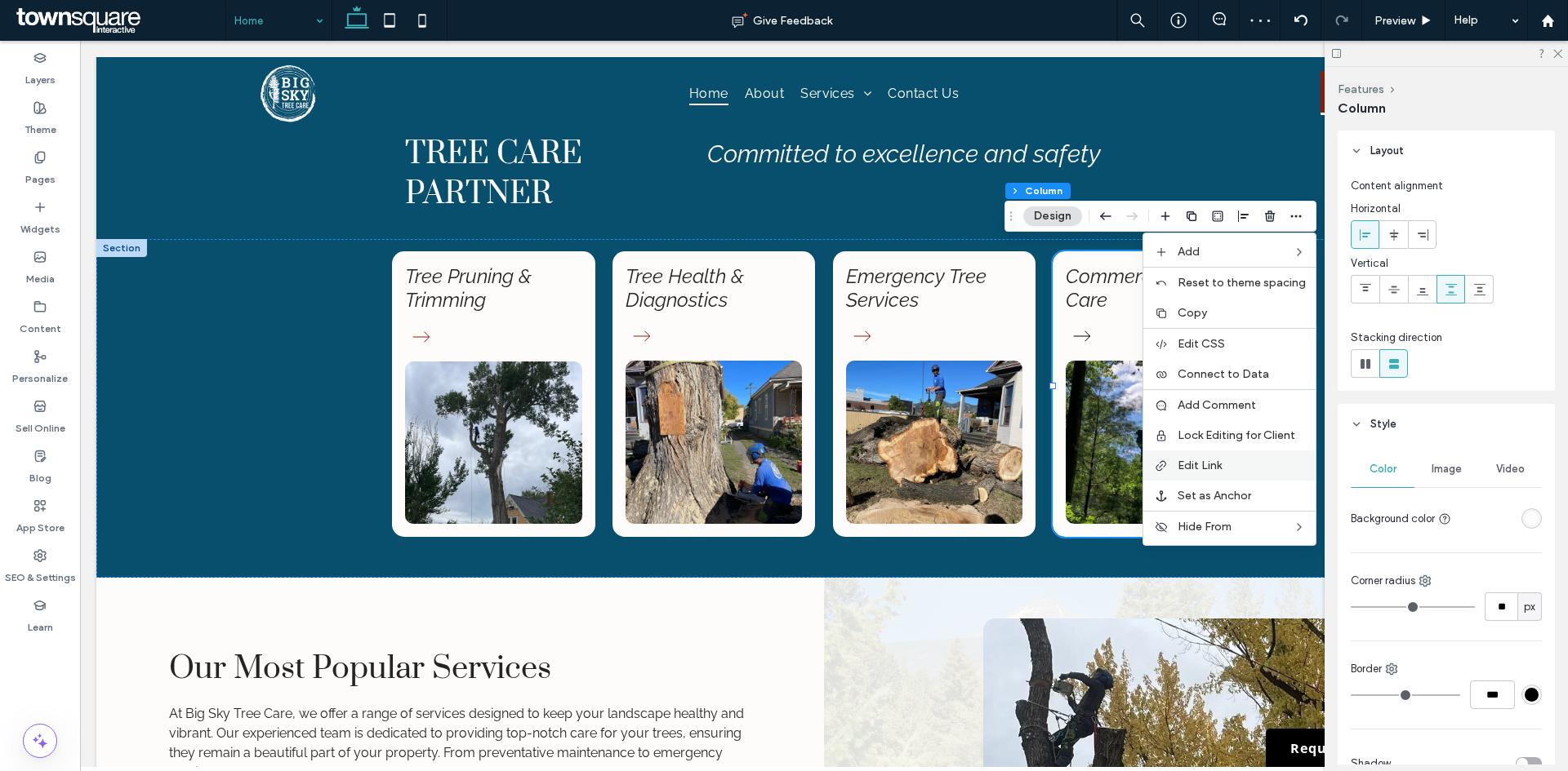
click at [1222, 468] on span "Edit Link" at bounding box center [1199, 465] width 44 height 14
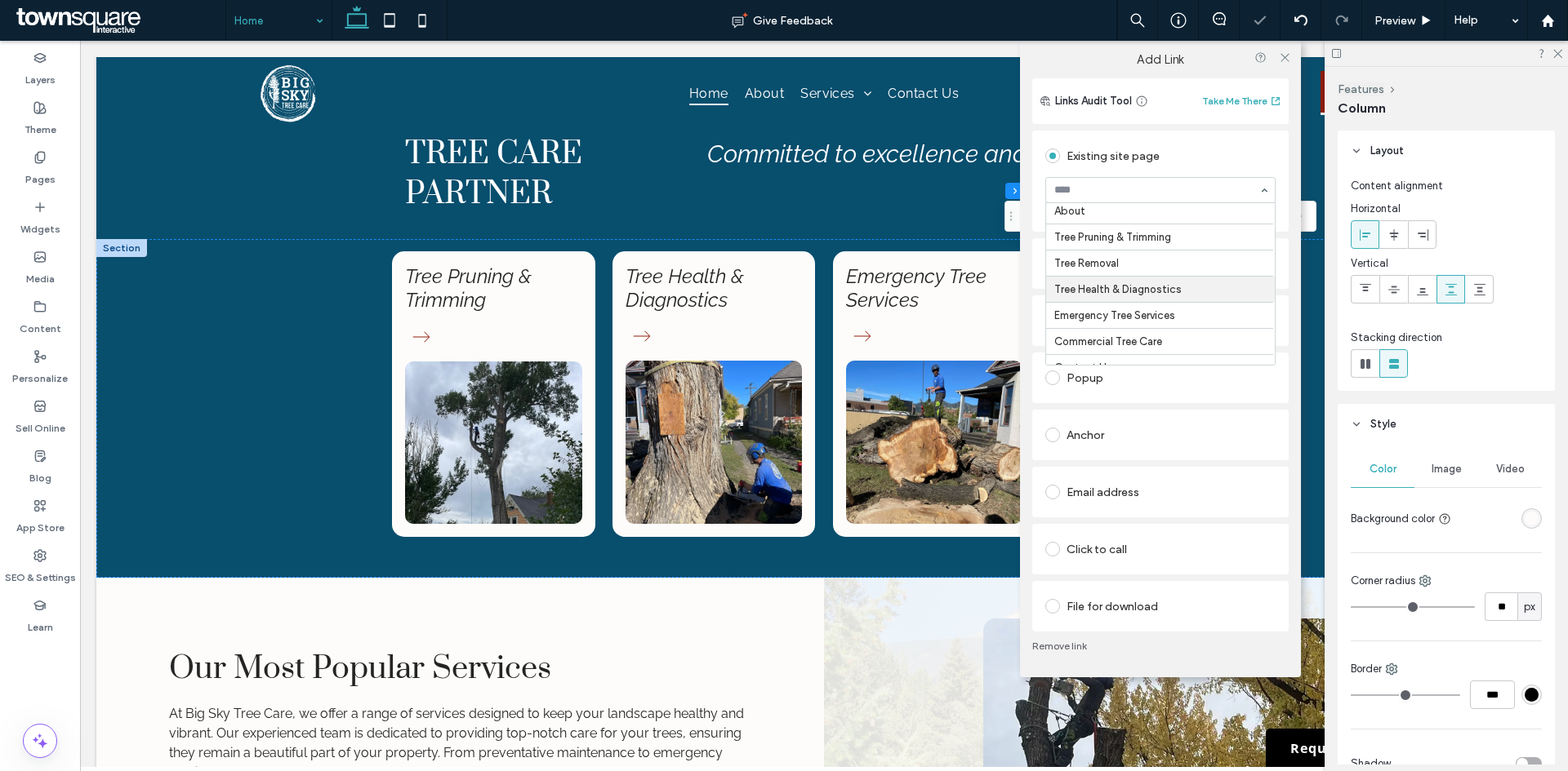
scroll to position [46, 0]
click at [1286, 62] on icon at bounding box center [1284, 57] width 12 height 12
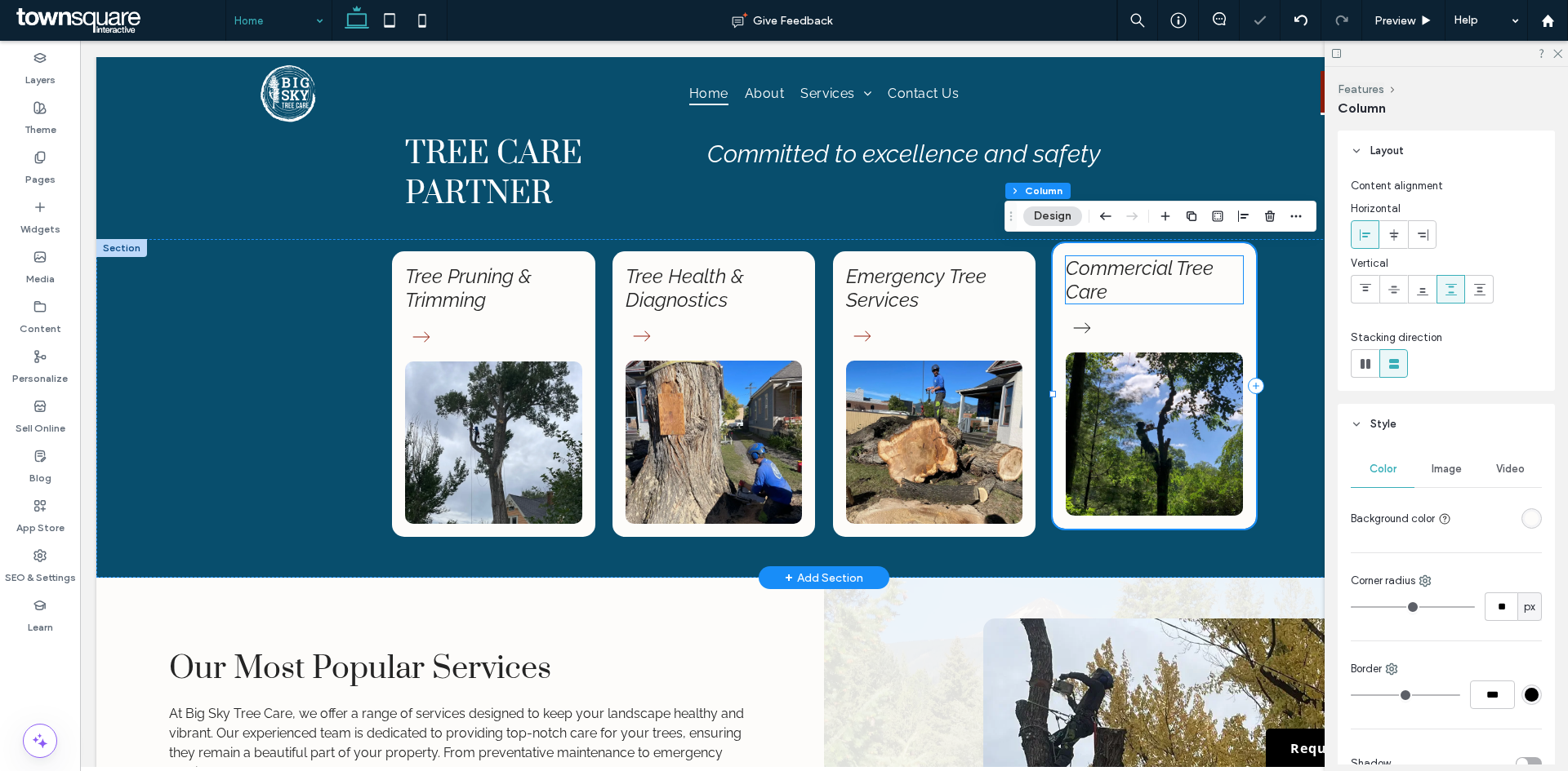
click at [1165, 282] on h4 "Commercial Tree Care" at bounding box center [1155, 280] width 177 height 47
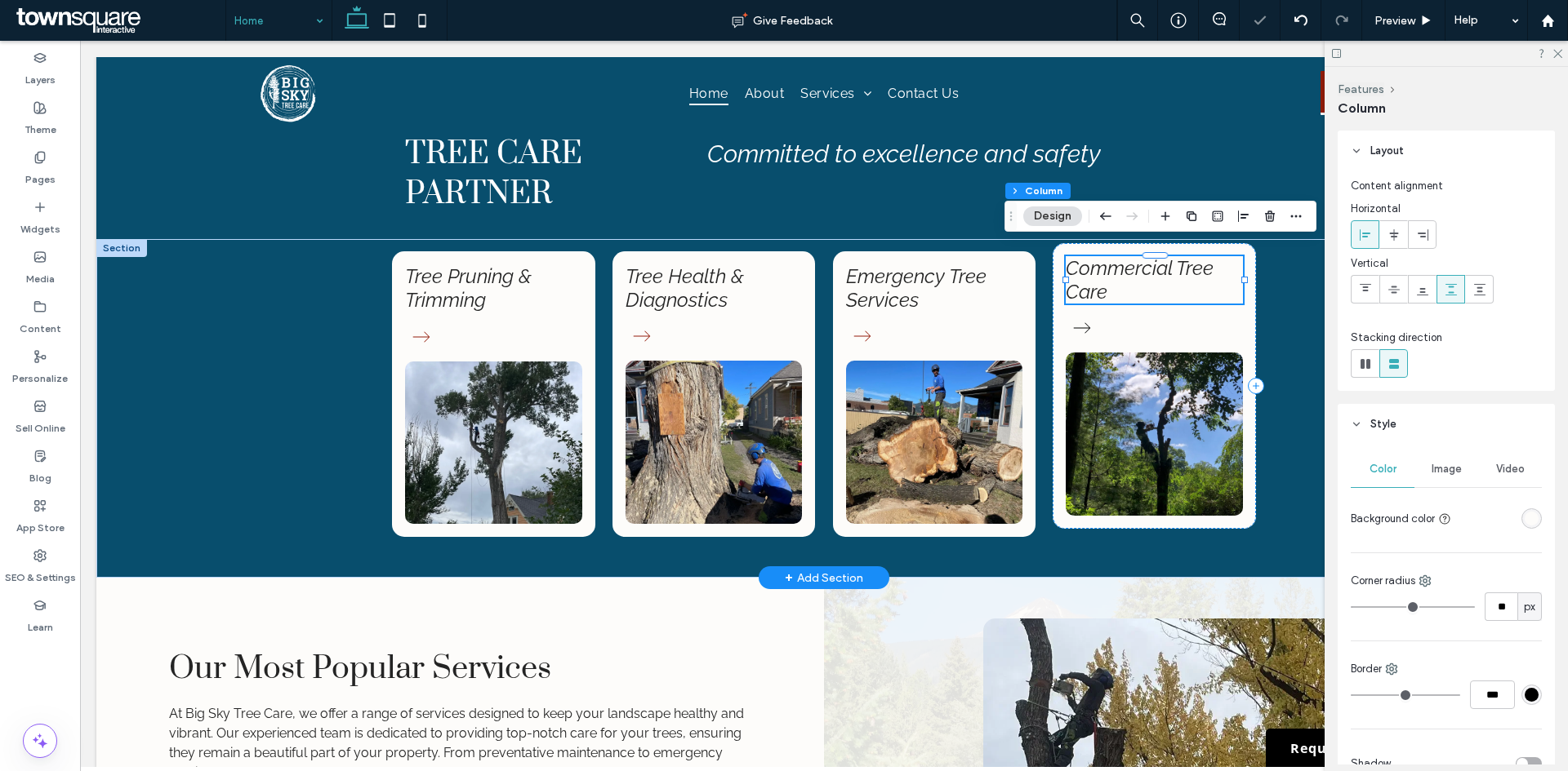
click at [1165, 282] on h4 "Commercial Tree Care" at bounding box center [1155, 280] width 177 height 47
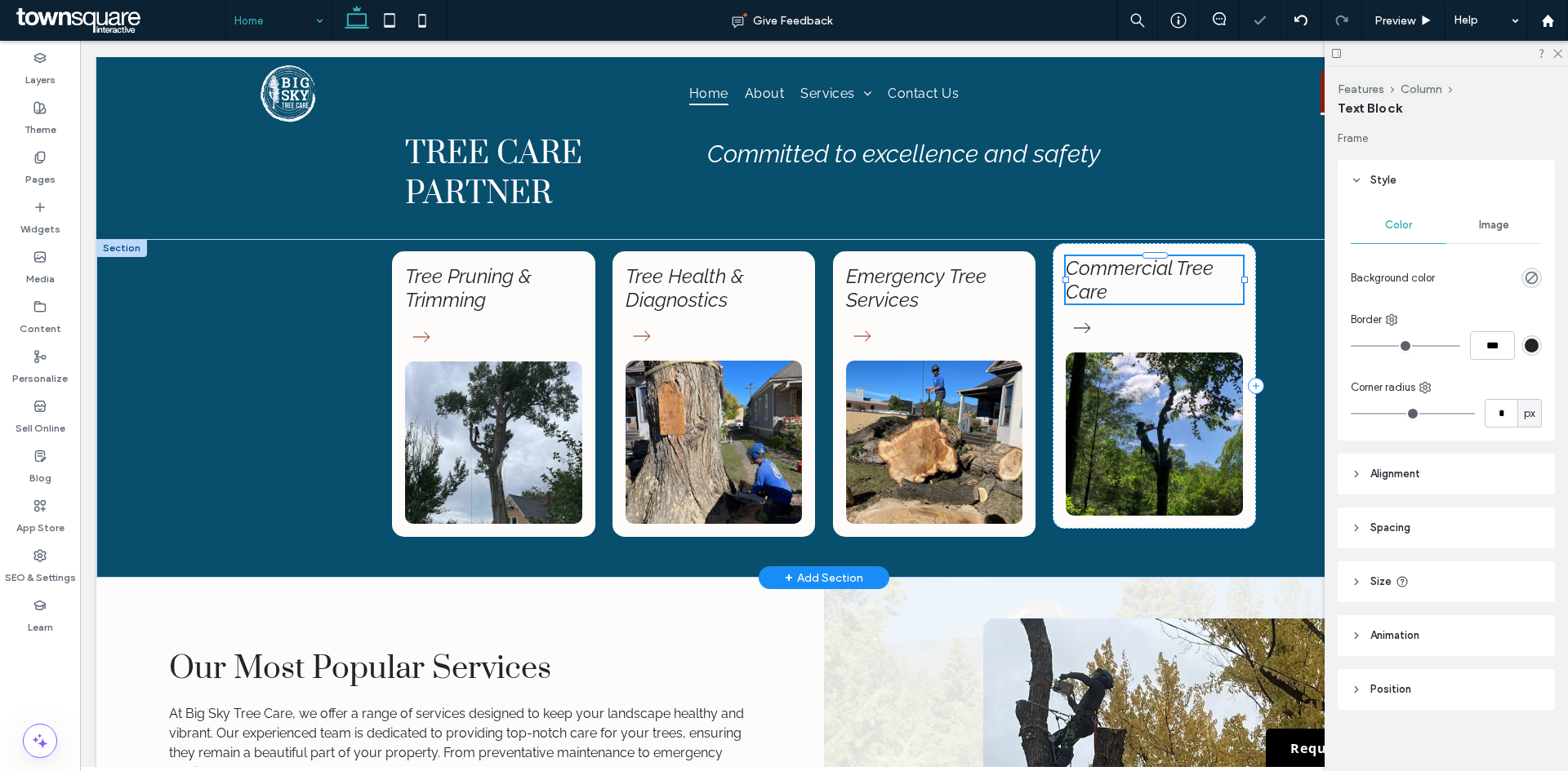
type input "*******"
type input "**"
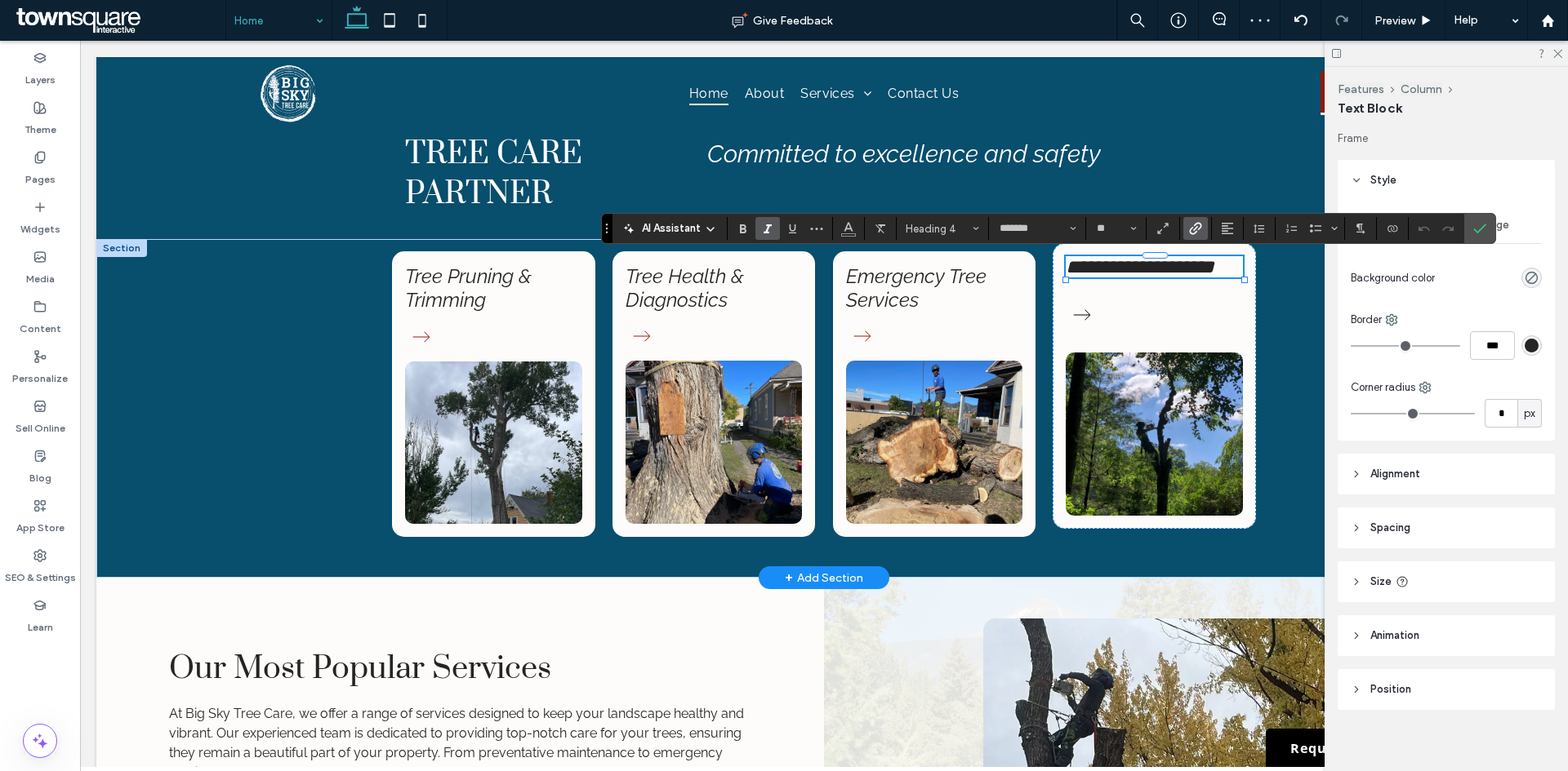
click at [1200, 222] on icon "Link" at bounding box center [1195, 228] width 13 height 13
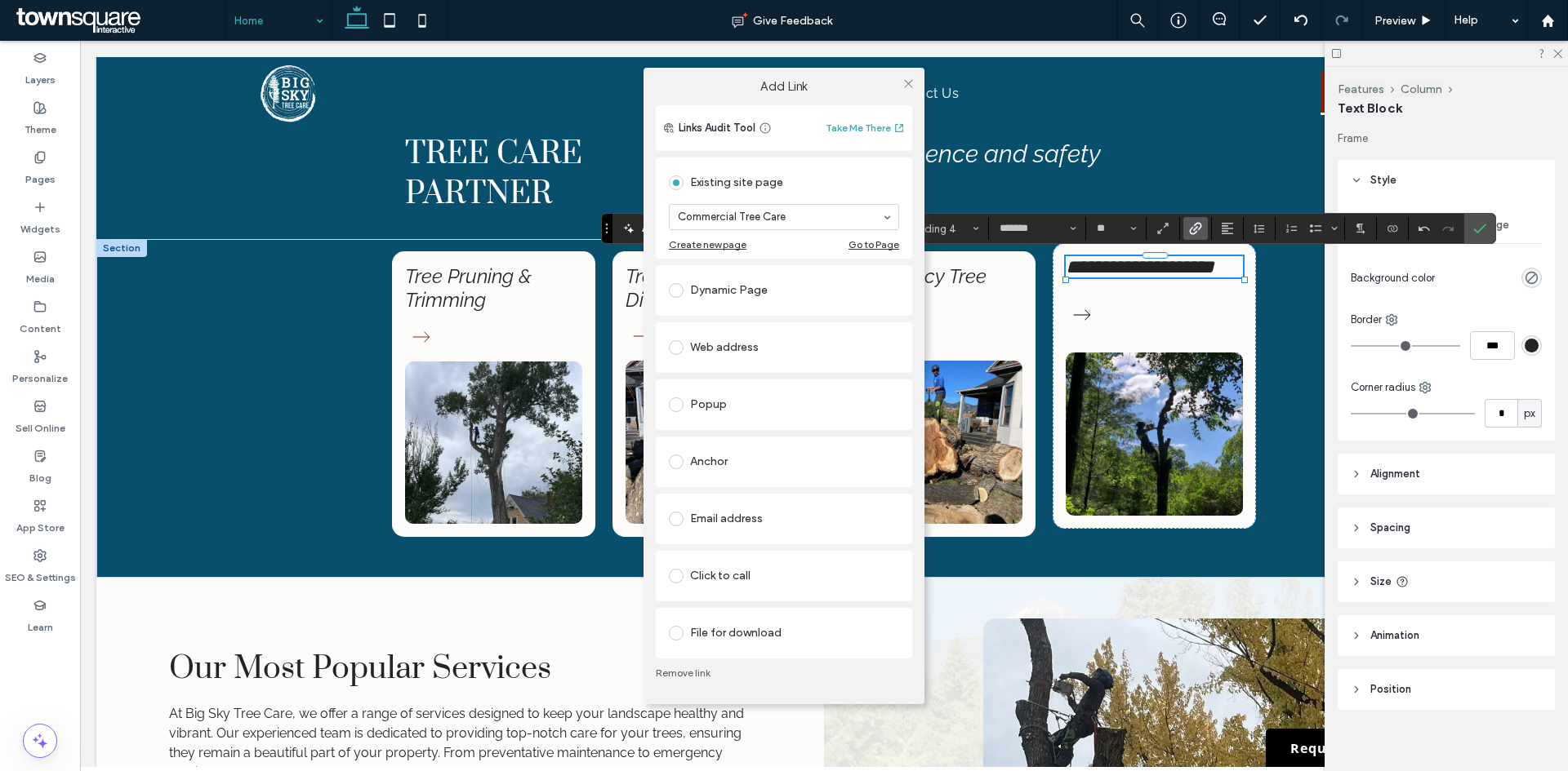
click at [1152, 327] on div "Add Link Links Audit Tool Take Me There Existing site page Commercial Tree Care…" at bounding box center [784, 385] width 1568 height 771
click at [904, 72] on span at bounding box center [908, 84] width 12 height 25
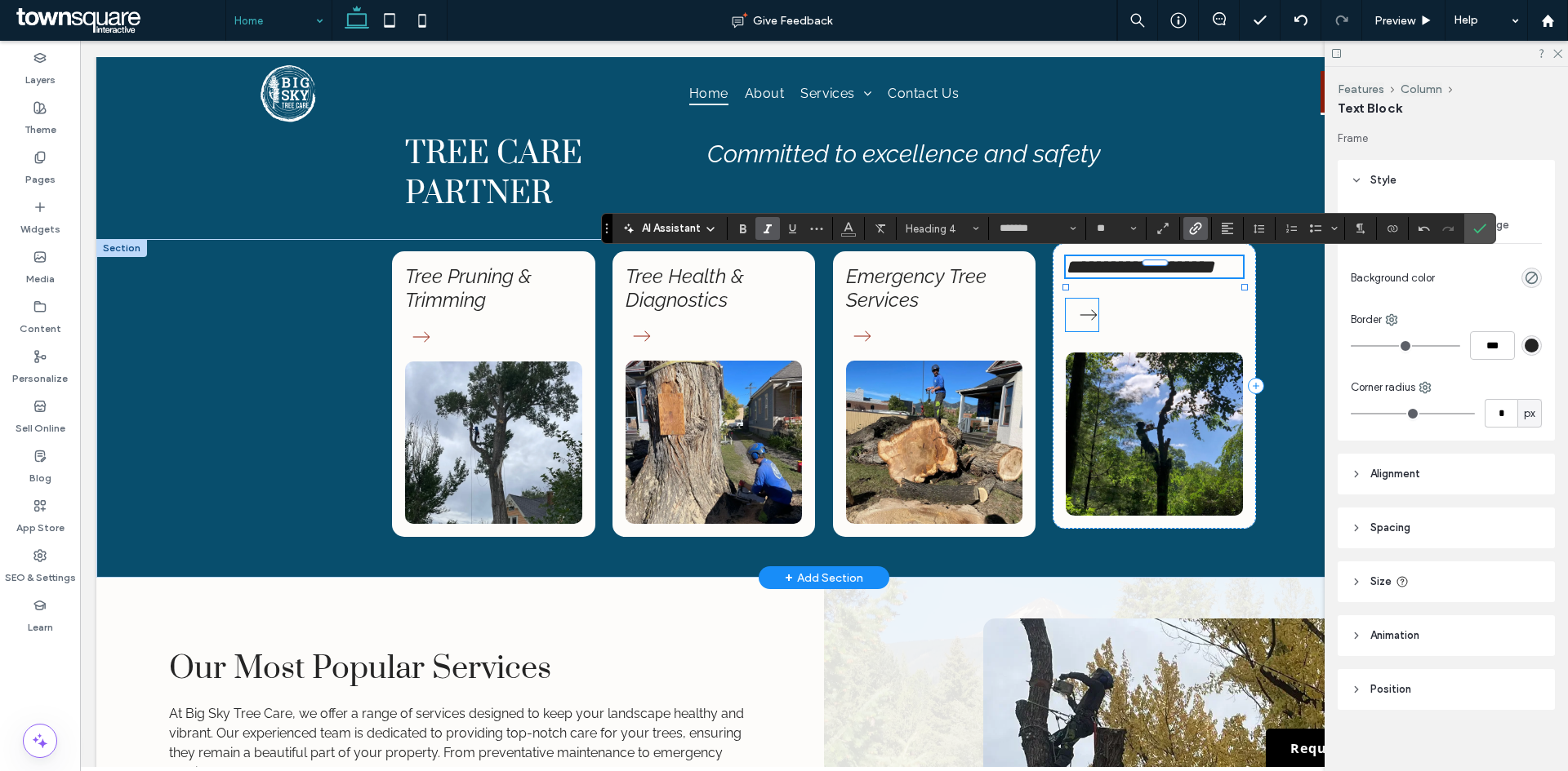
click at [1082, 331] on icon at bounding box center [1088, 315] width 33 height 33
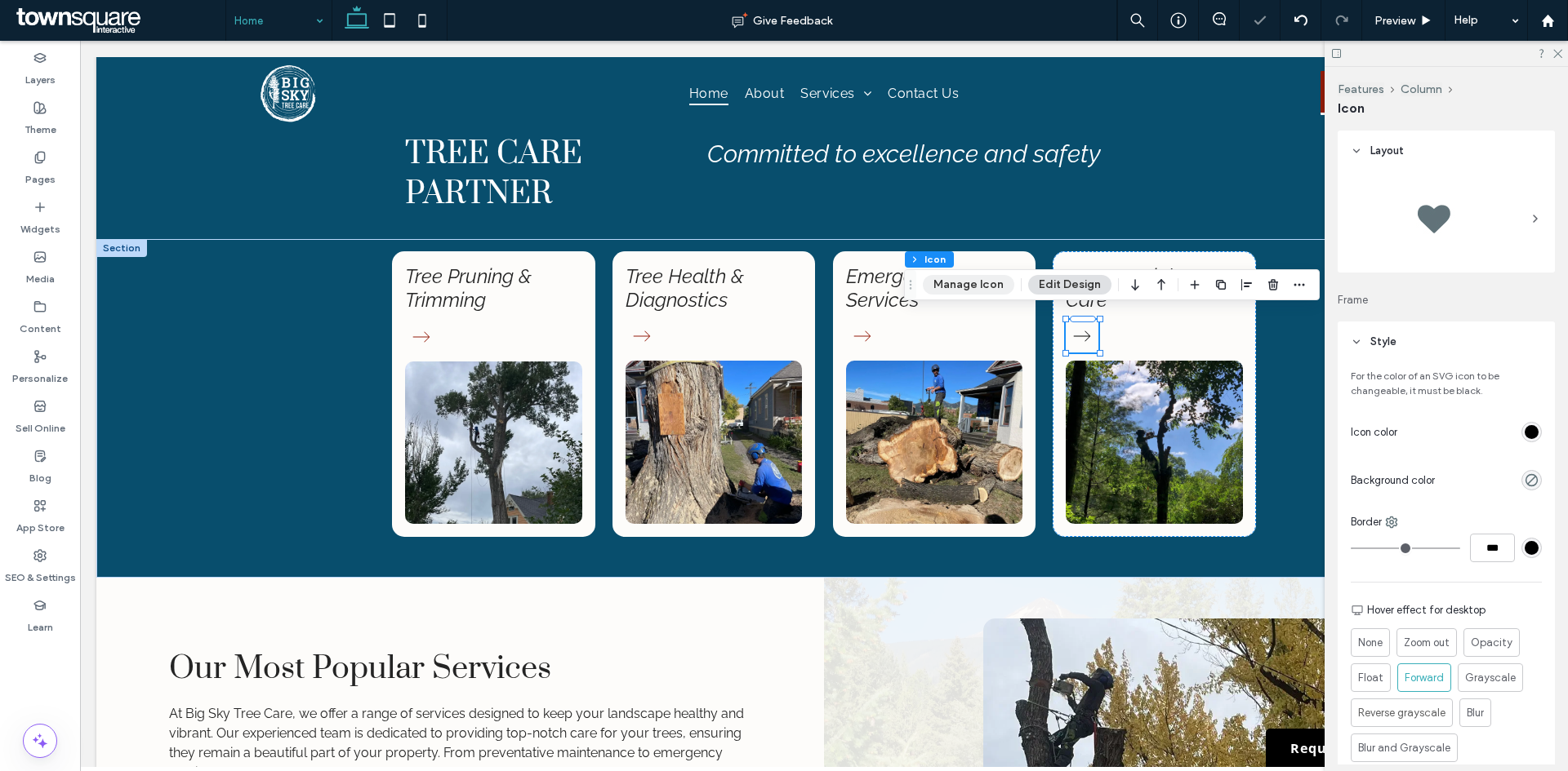
click at [963, 292] on button "Manage Icon" at bounding box center [968, 284] width 92 height 20
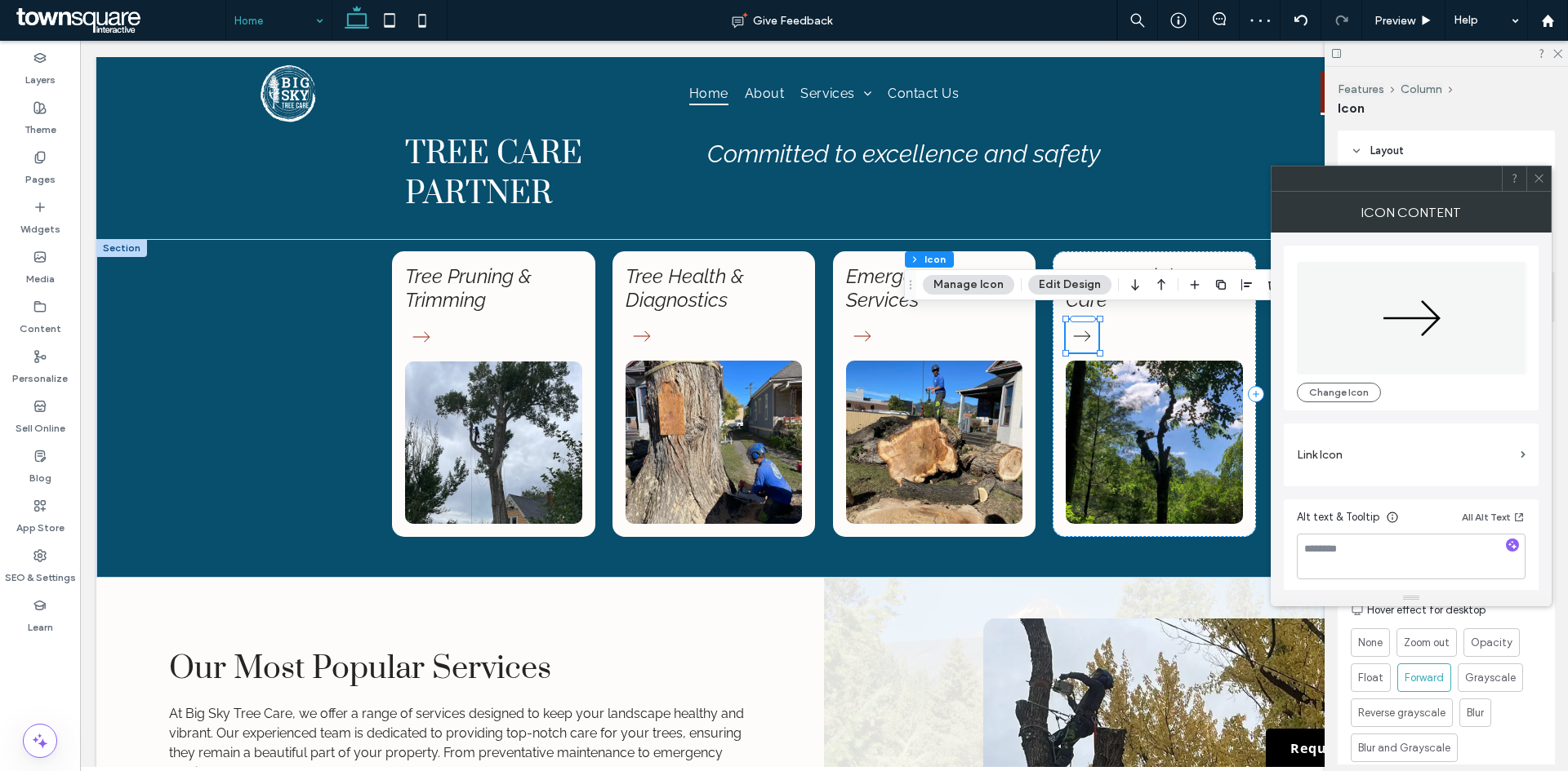
click at [1326, 454] on label "Link Icon" at bounding box center [1405, 455] width 217 height 30
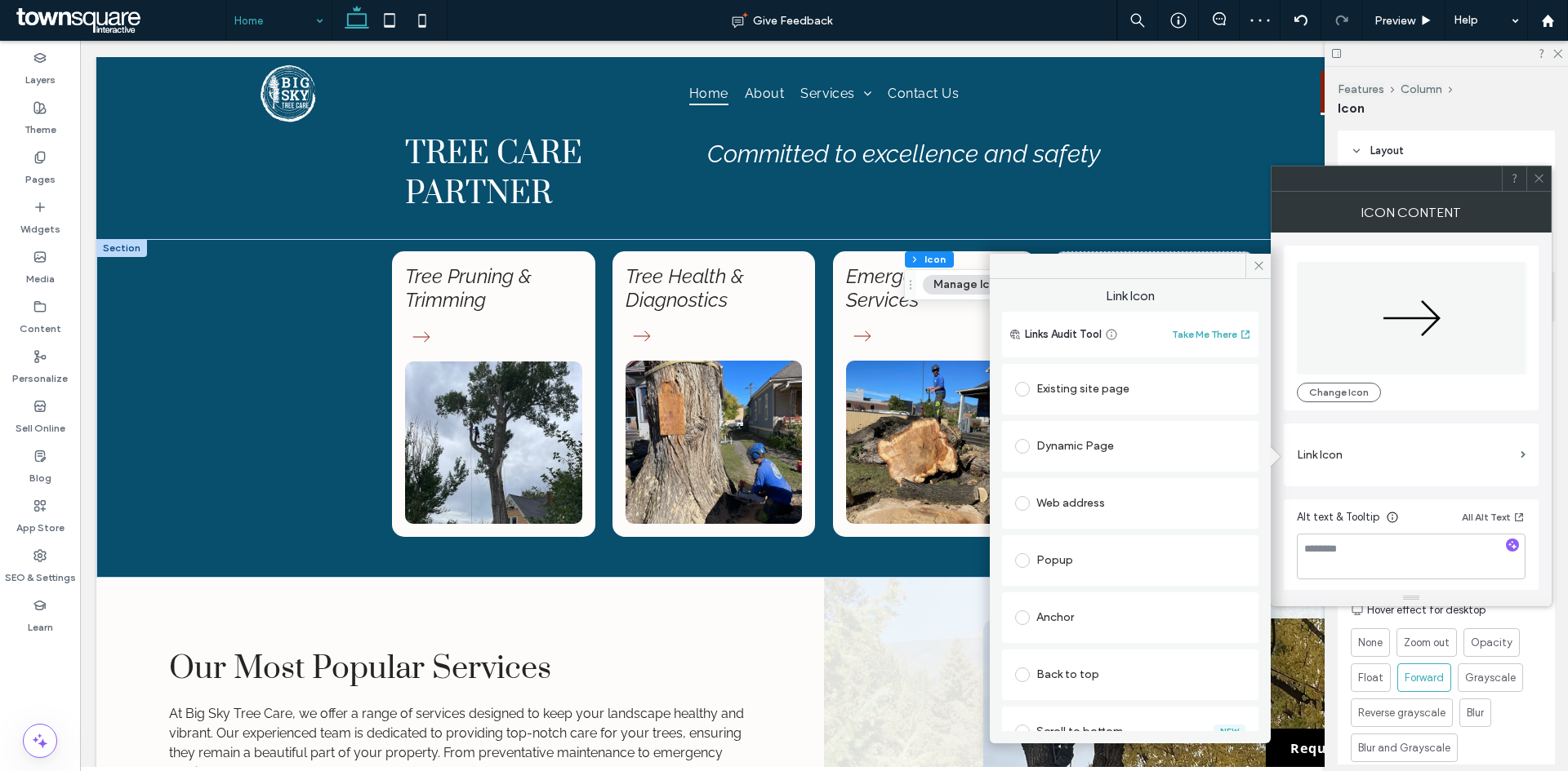
click at [1158, 378] on div "Existing site page" at bounding box center [1130, 390] width 230 height 26
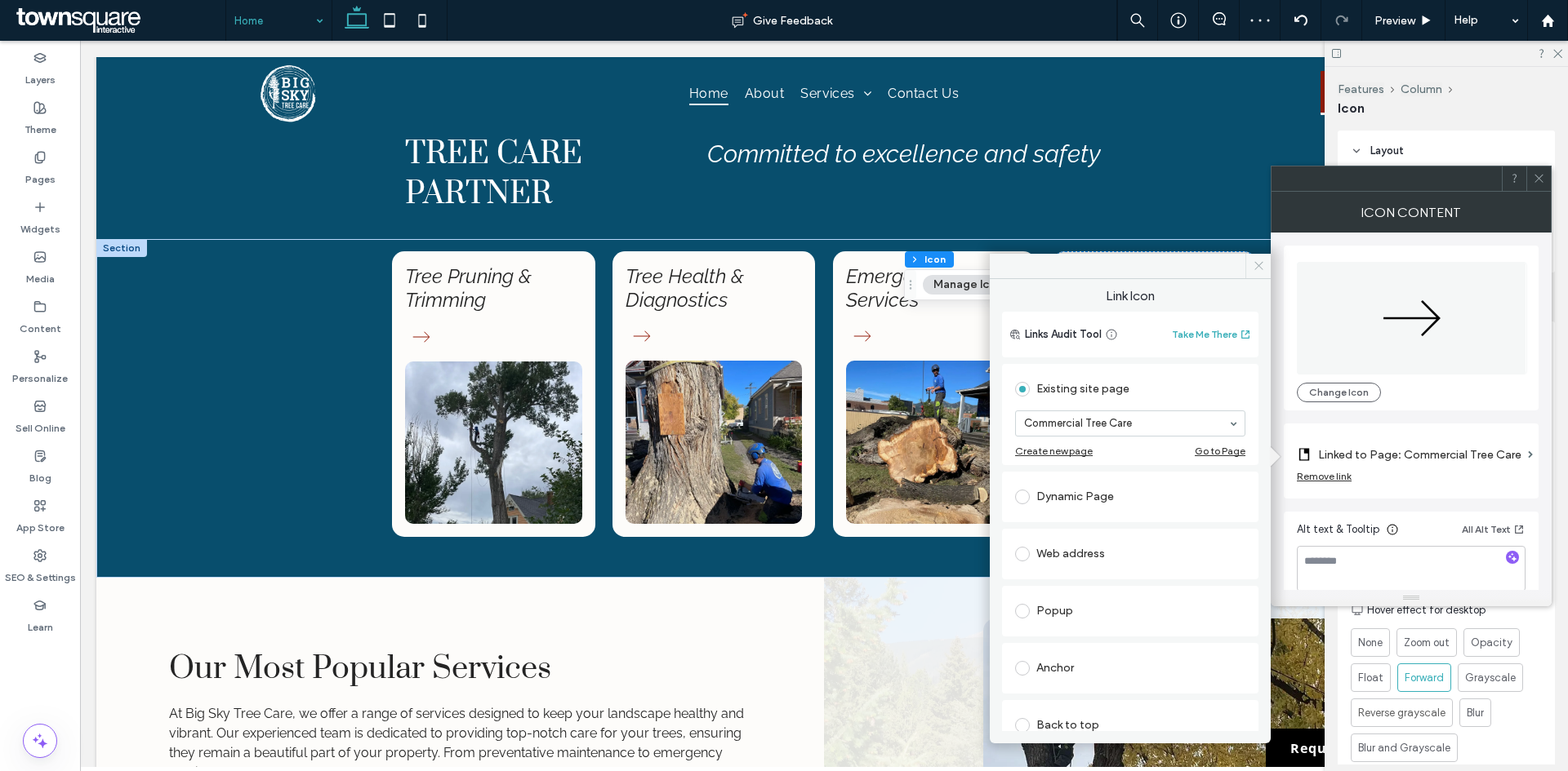
click at [1261, 267] on icon at bounding box center [1258, 265] width 12 height 12
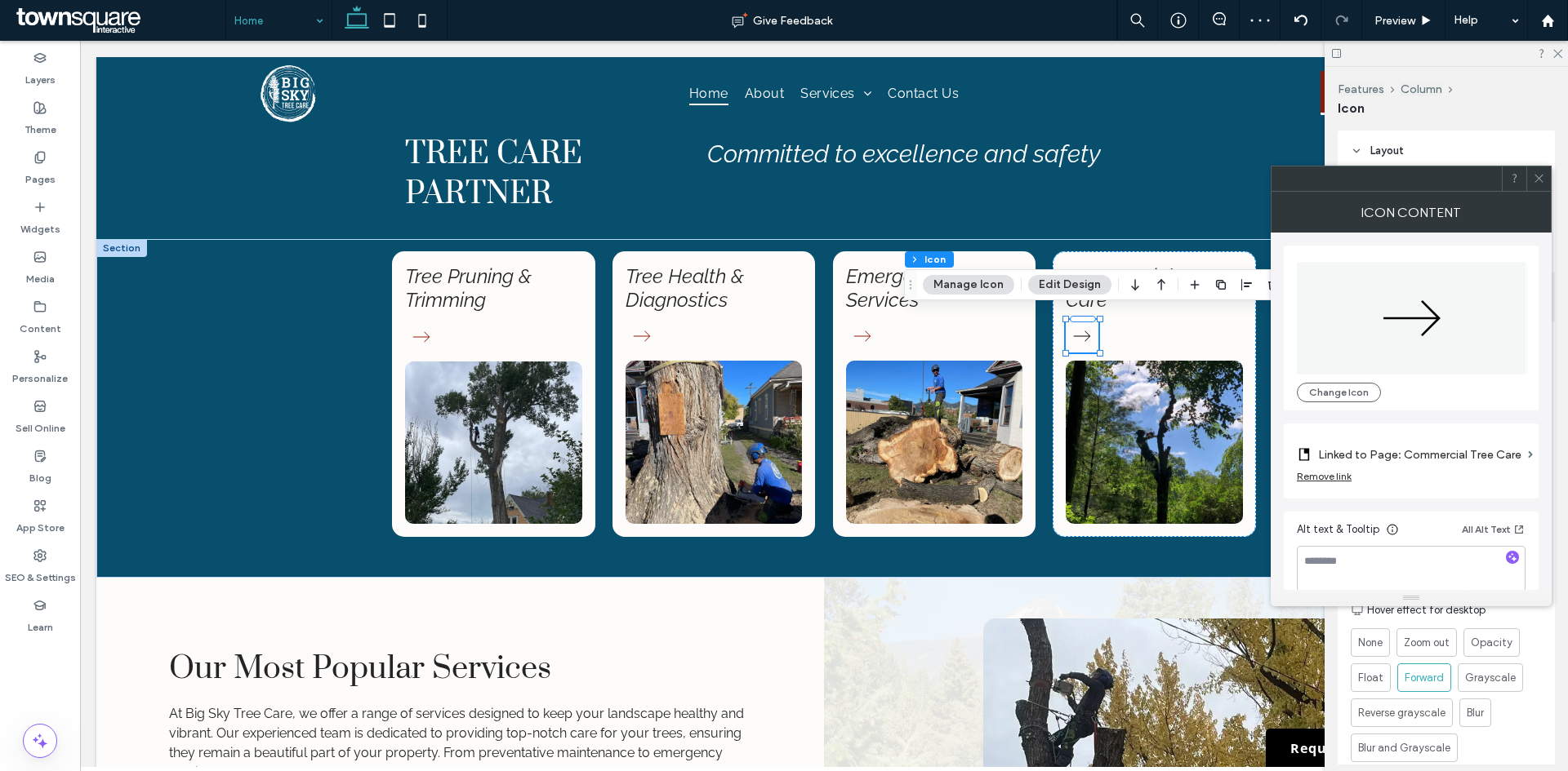
click at [1537, 173] on icon at bounding box center [1538, 177] width 12 height 12
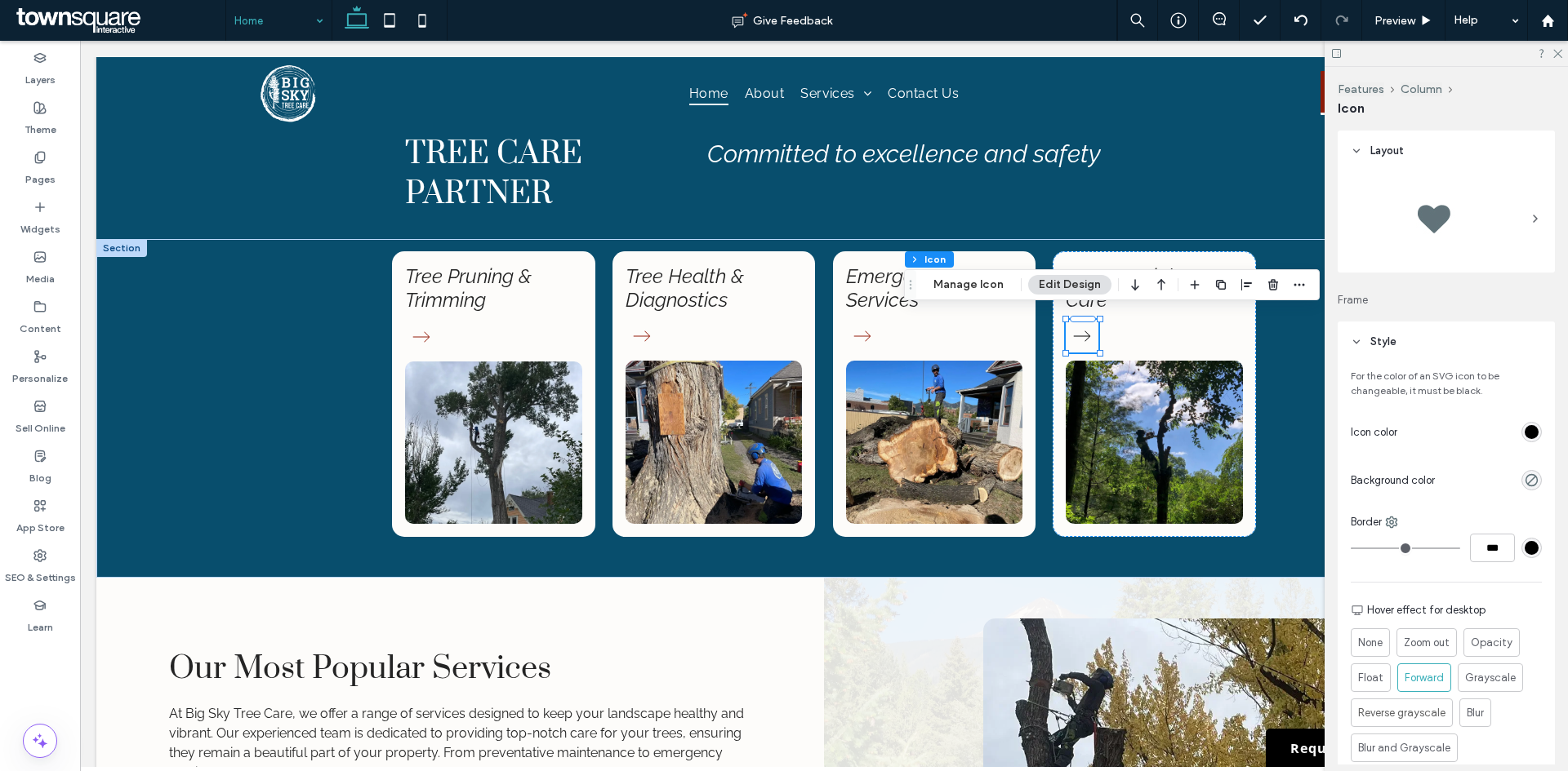
click at [1526, 432] on div "rgb(0, 0, 0)" at bounding box center [1531, 432] width 14 height 14
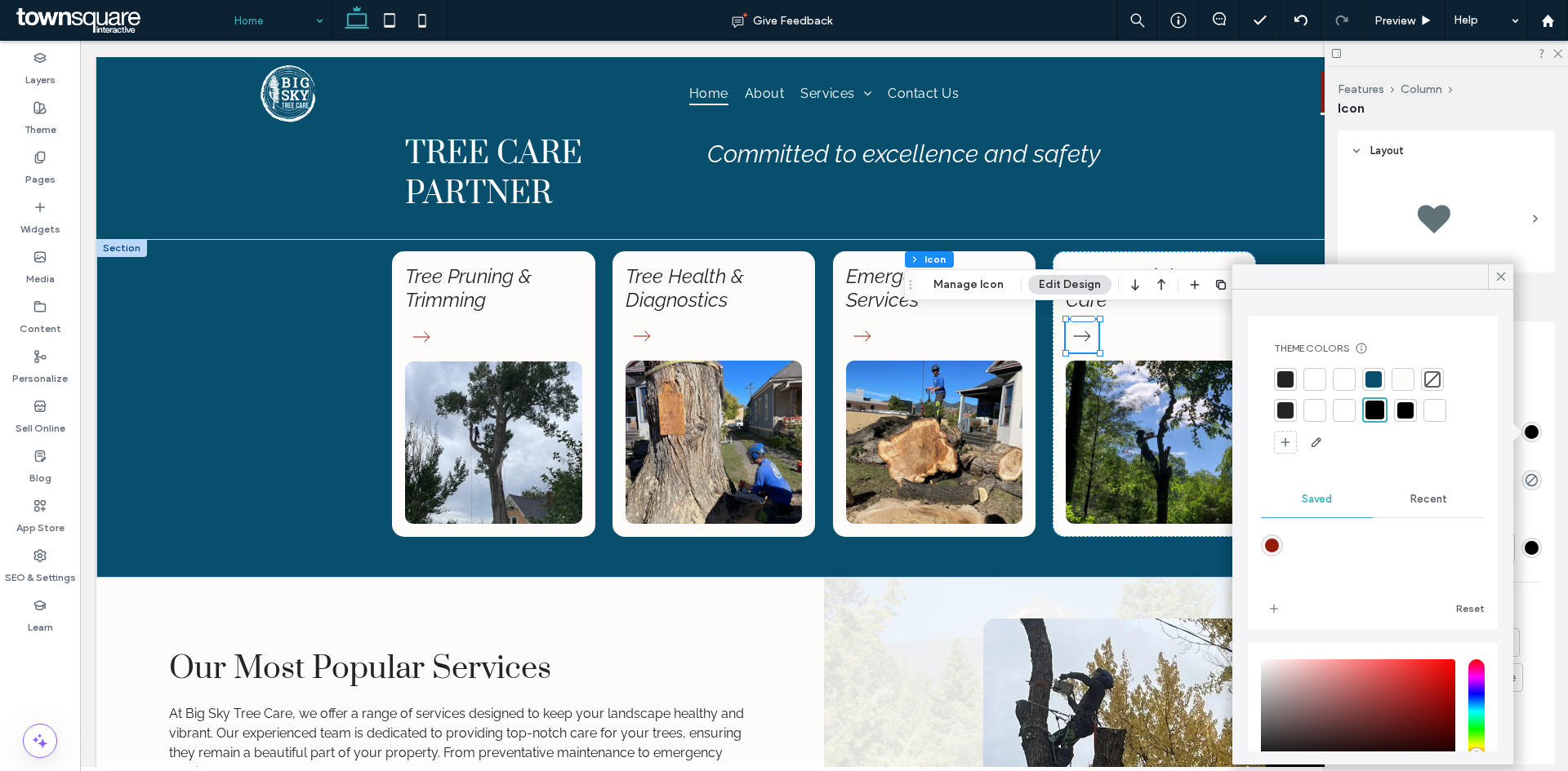
click at [1272, 555] on div "rgba(147,29,10,1)" at bounding box center [1271, 545] width 22 height 22
type input "*******"
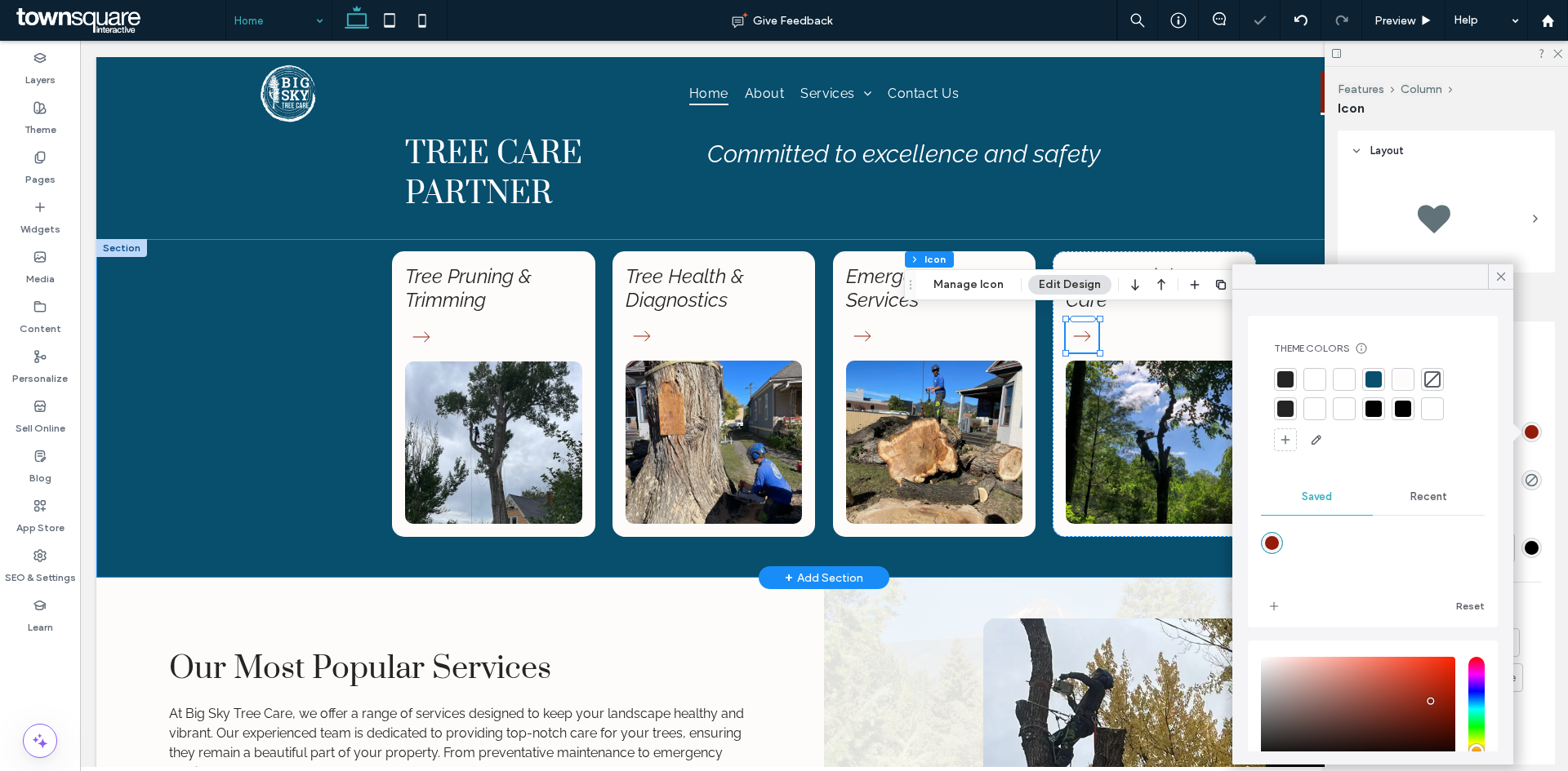
click at [336, 329] on div "Tree Pruning & Trimming Tree Health & Diagnostics Emergency Tree Services Comme…" at bounding box center [824, 408] width 980 height 339
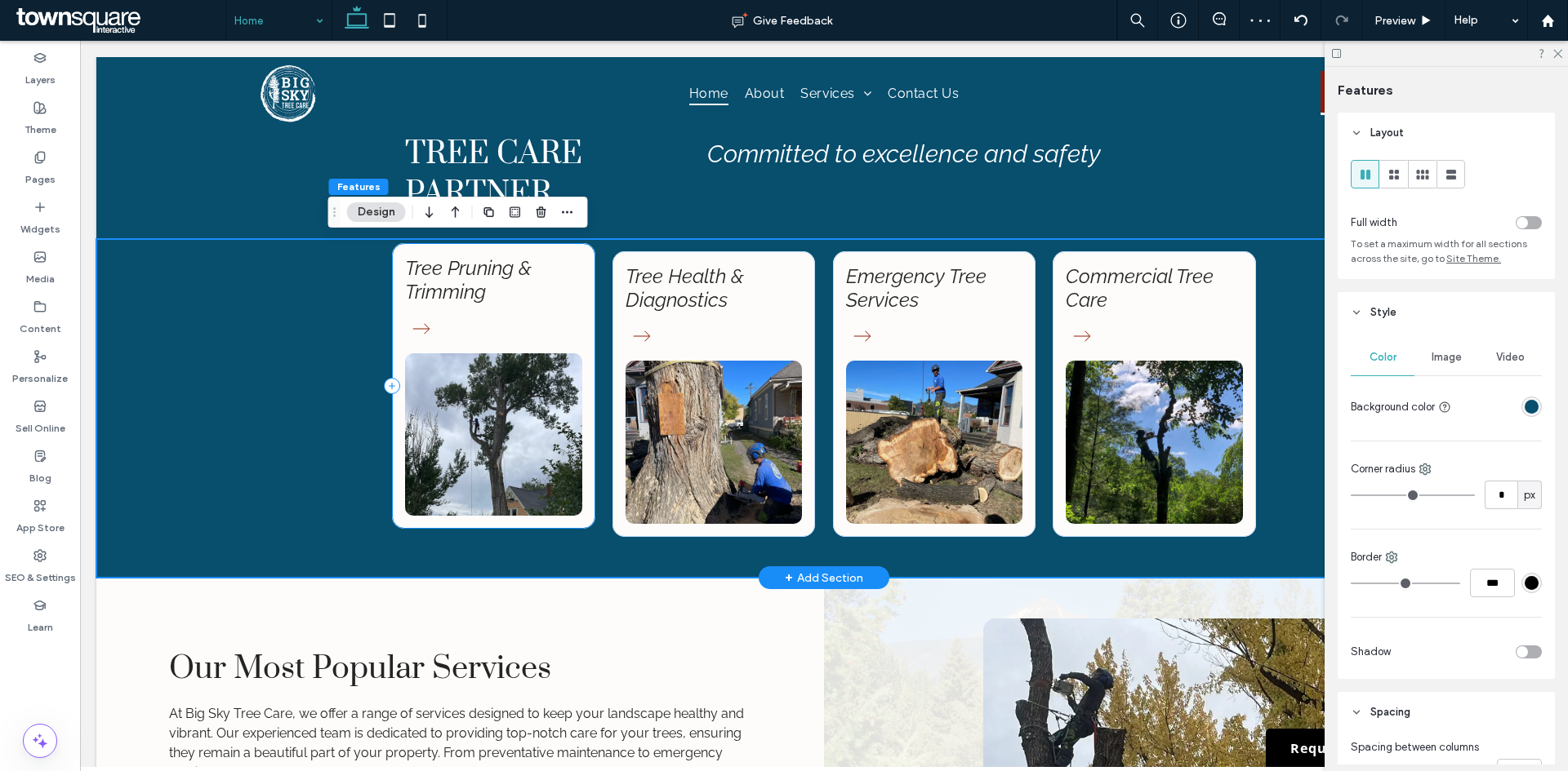
click at [576, 317] on div "Tree Pruning & Trimming" at bounding box center [493, 386] width 203 height 286
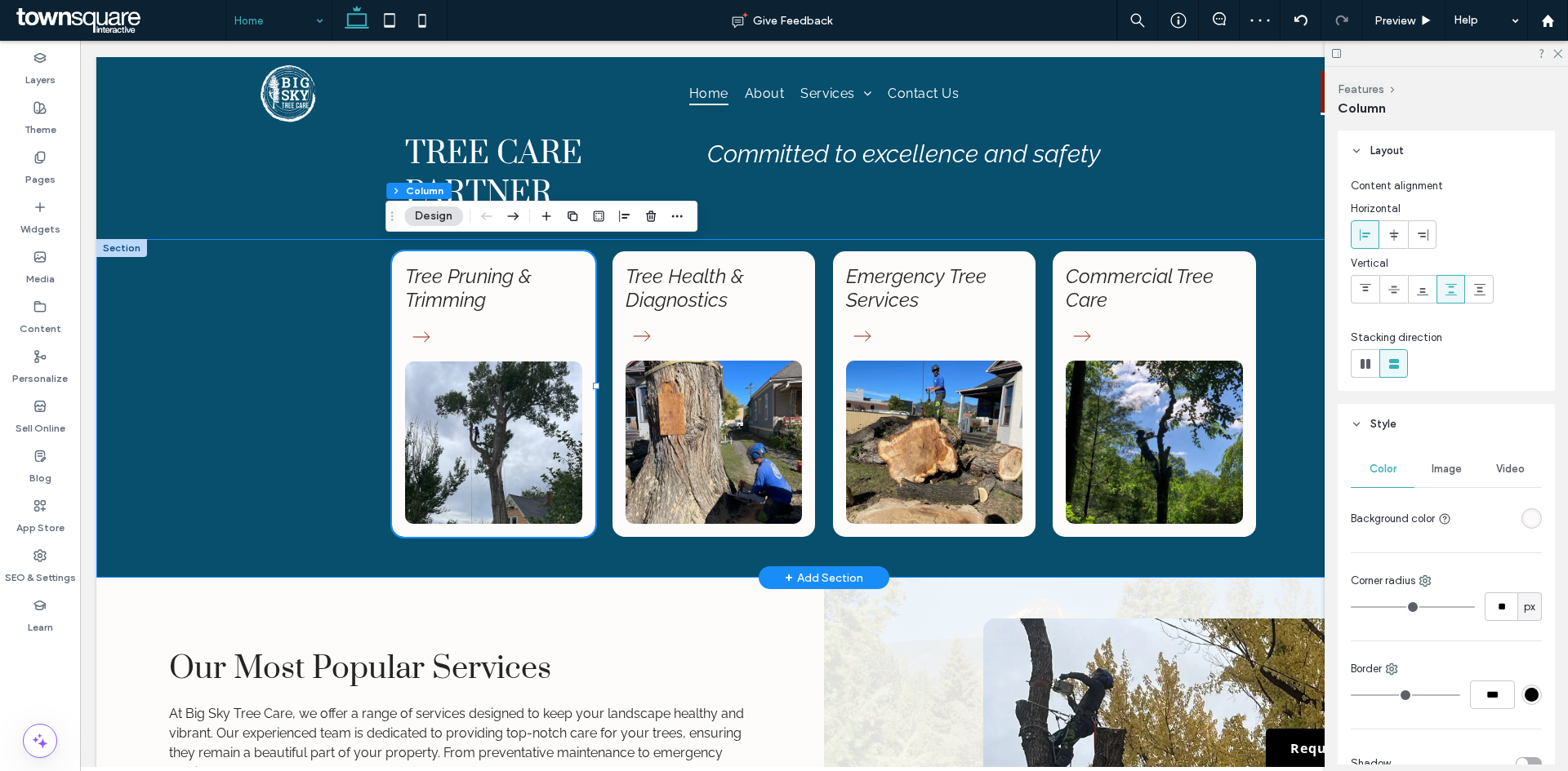
click at [315, 409] on div "Tree Pruning & Trimming Tree Health & Diagnostics Emergency Tree Services Comme…" at bounding box center [823, 408] width 1455 height 339
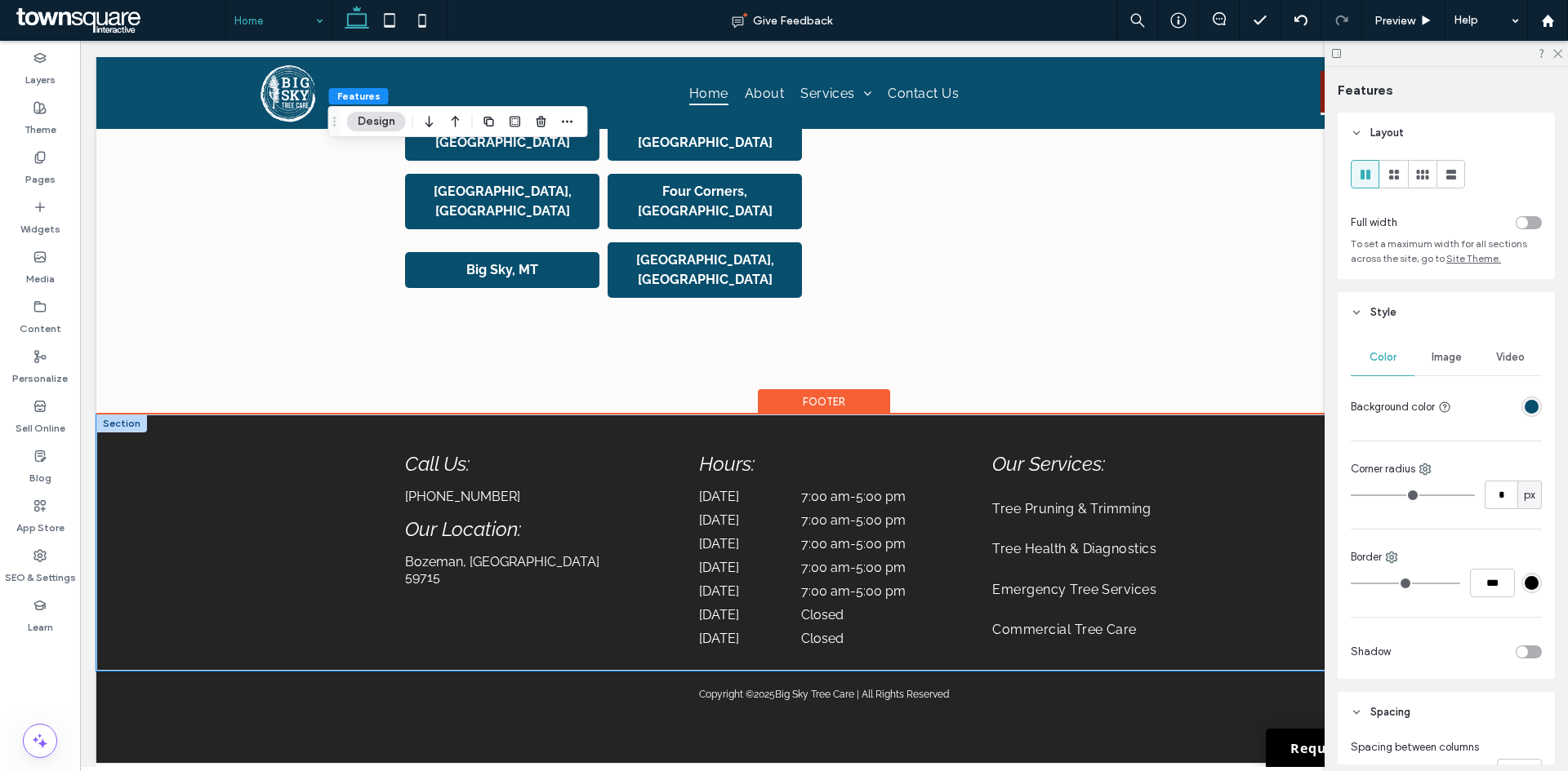
scroll to position [2891, 0]
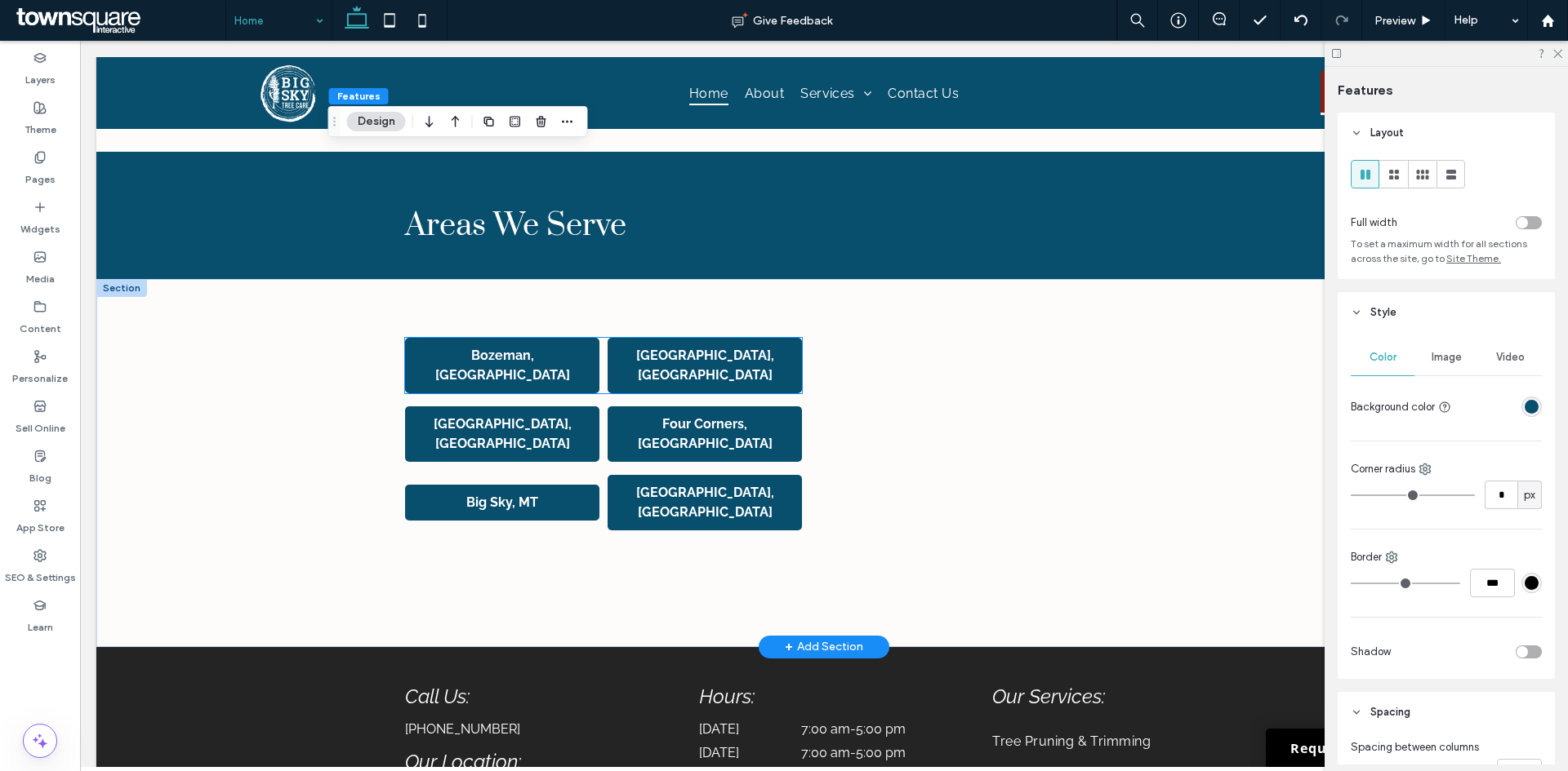
click at [564, 383] on p "Bozeman, [GEOGRAPHIC_DATA]" at bounding box center [502, 366] width 178 height 40
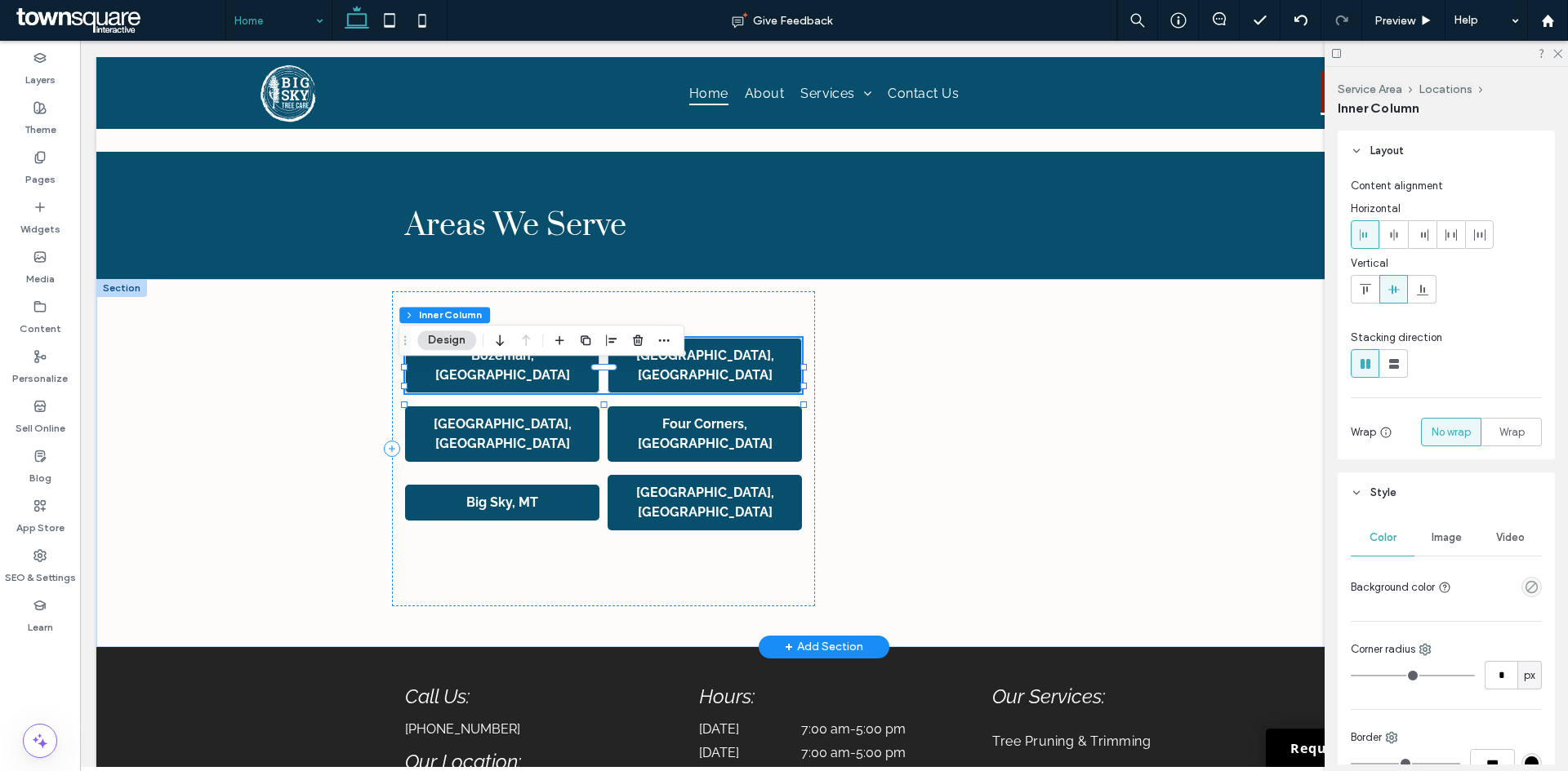
click at [580, 382] on p "Bozeman, [GEOGRAPHIC_DATA]" at bounding box center [502, 366] width 178 height 40
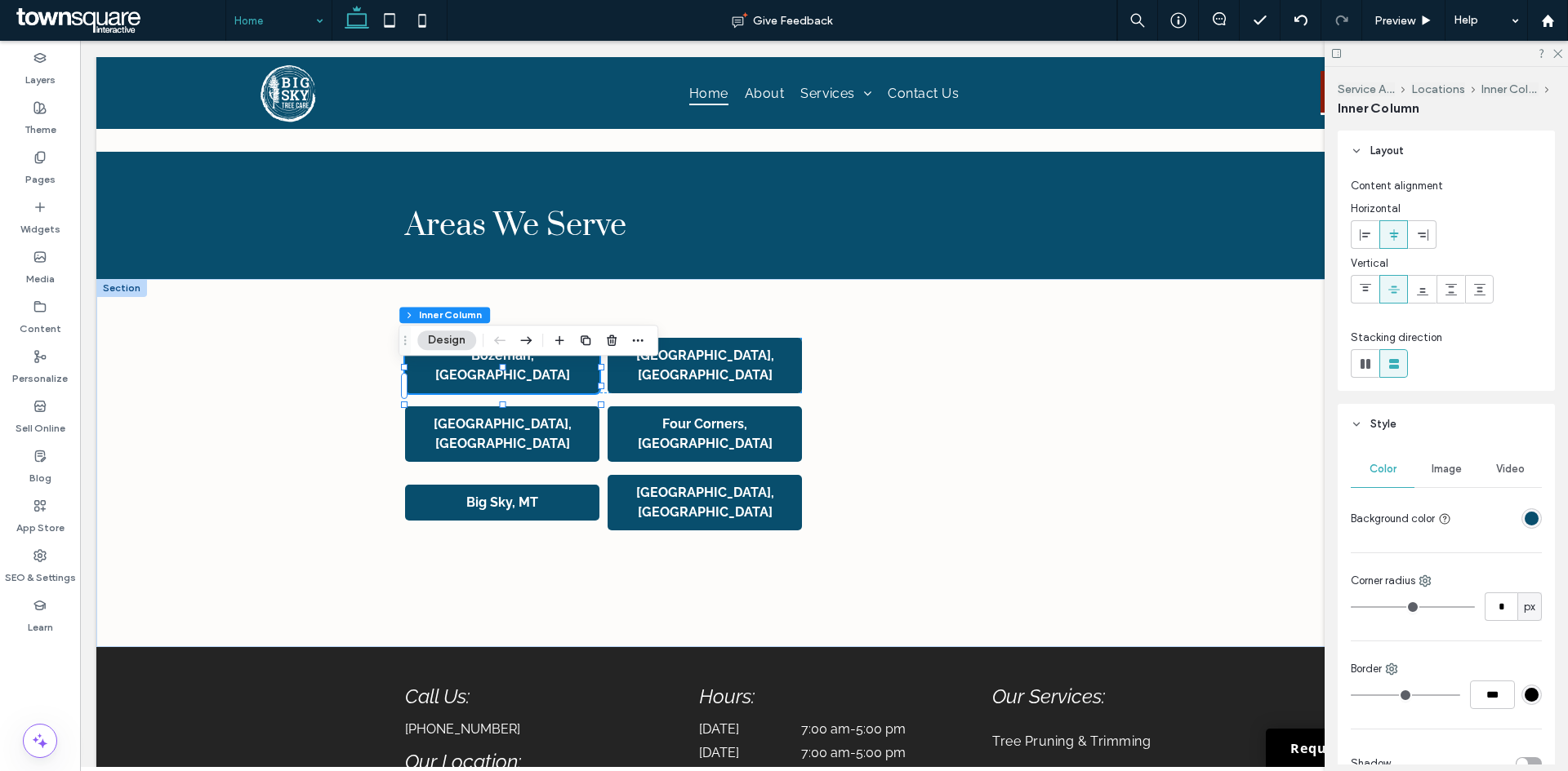
click at [1525, 516] on div "rgba(8, 78, 109, 1)" at bounding box center [1531, 518] width 14 height 14
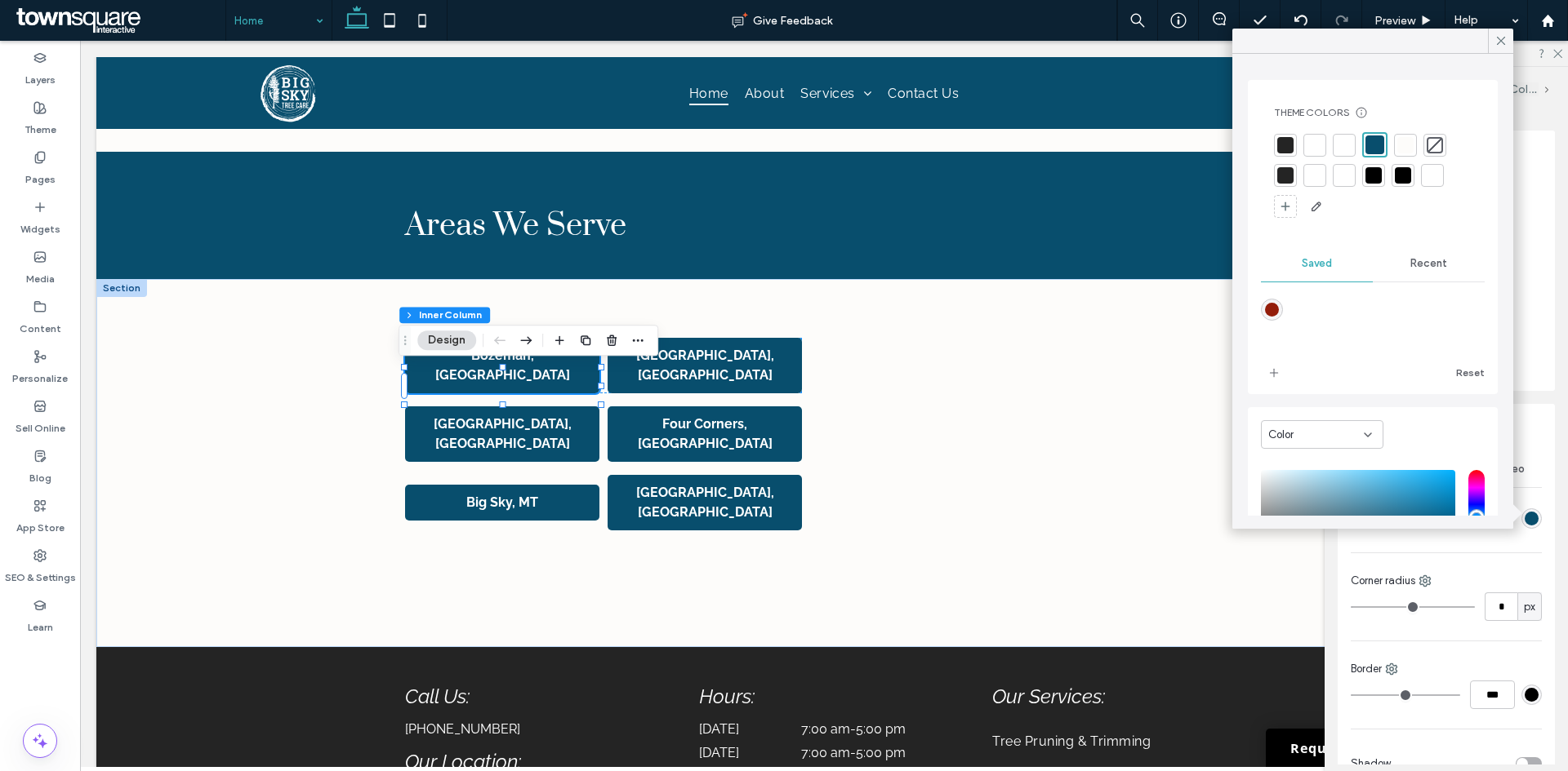
click at [1277, 305] on div "rgba(147,29,10,1)" at bounding box center [1272, 310] width 14 height 14
type input "*******"
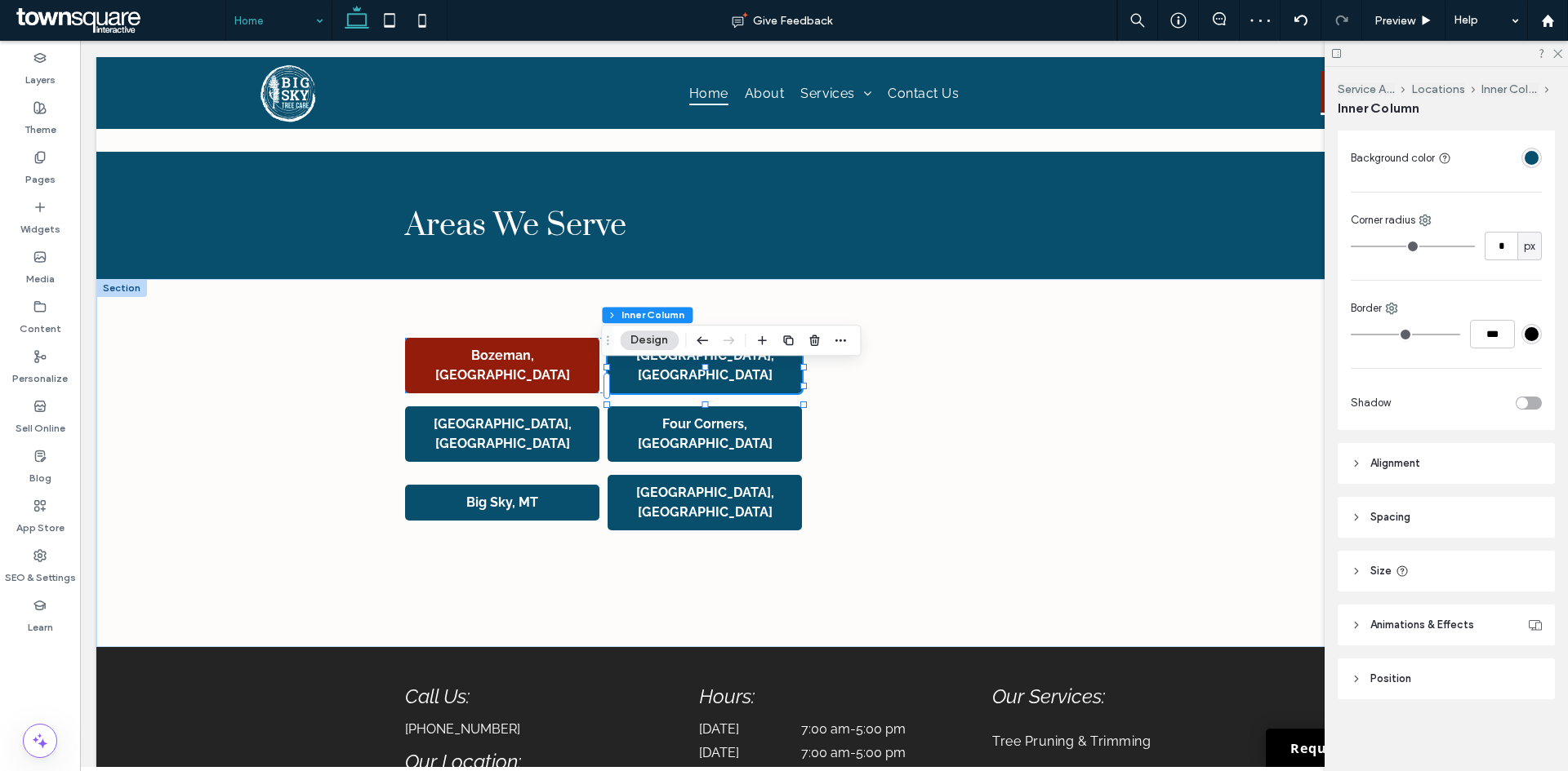
scroll to position [197, 0]
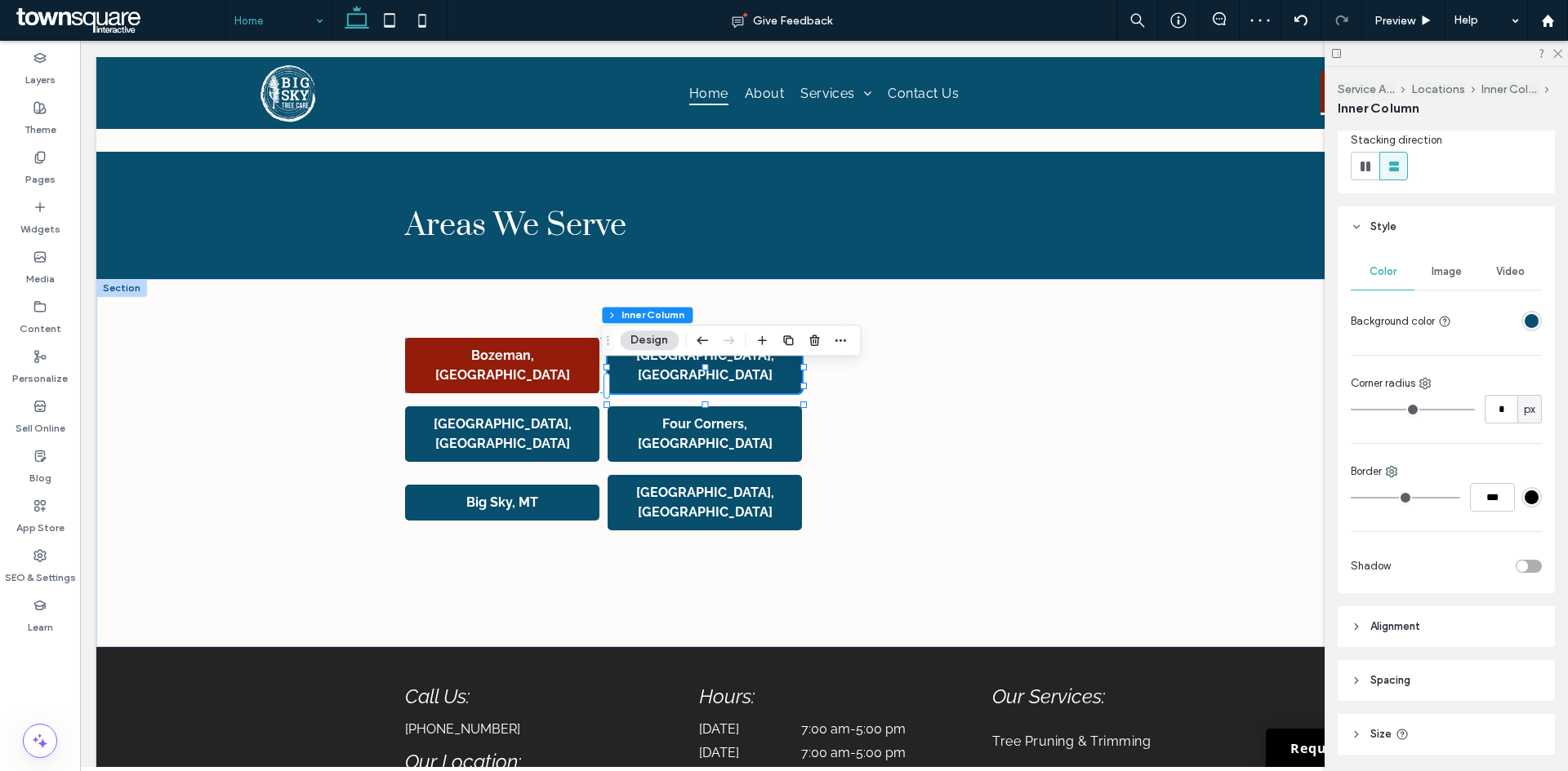
click at [1528, 317] on div "rgba(8, 78, 109, 1)" at bounding box center [1531, 321] width 14 height 14
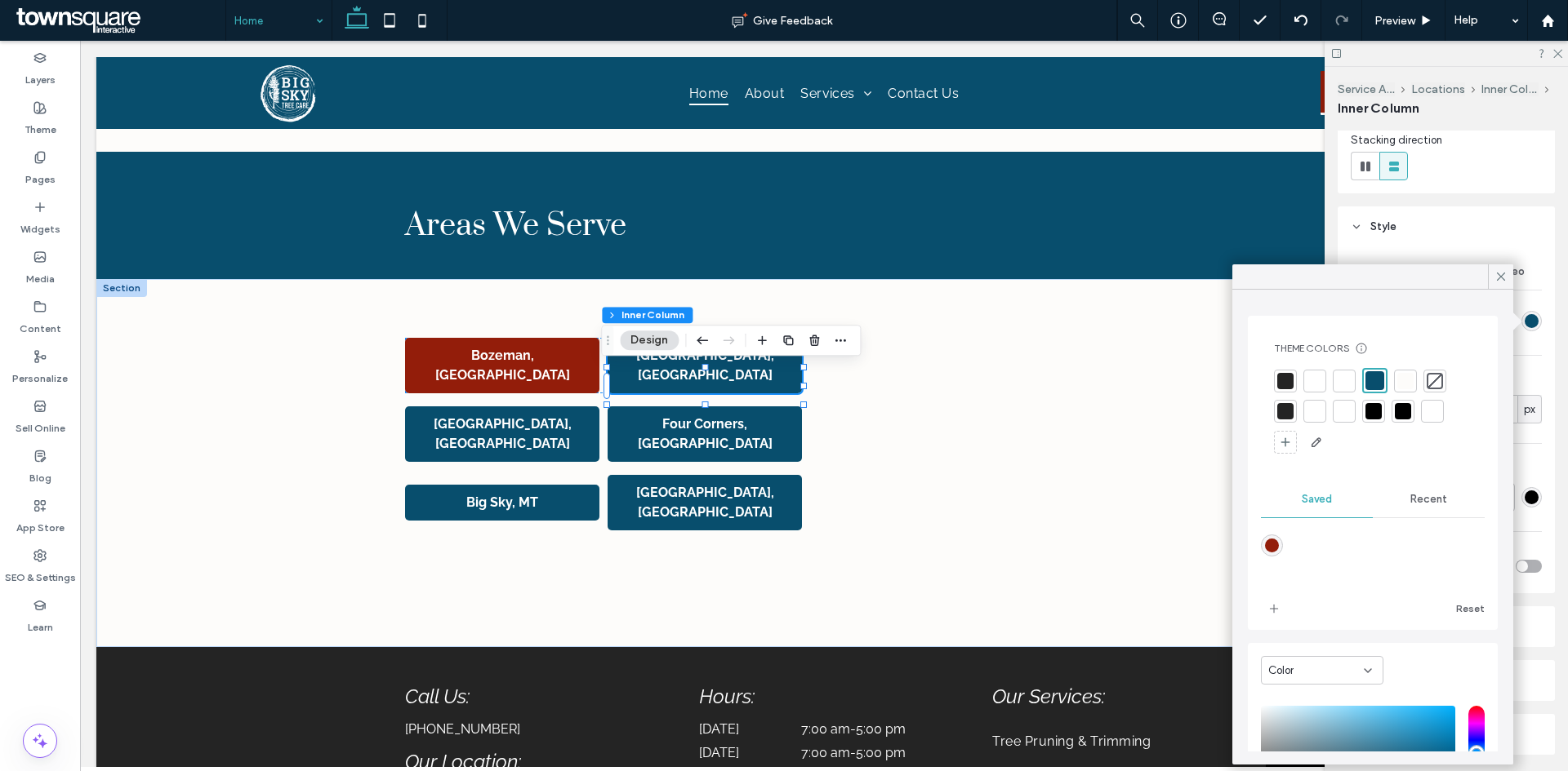
drag, startPoint x: 1271, startPoint y: 545, endPoint x: 1257, endPoint y: 546, distance: 14.0
click at [1269, 545] on div "rgba(147,29,10,1)" at bounding box center [1272, 545] width 14 height 14
type input "*******"
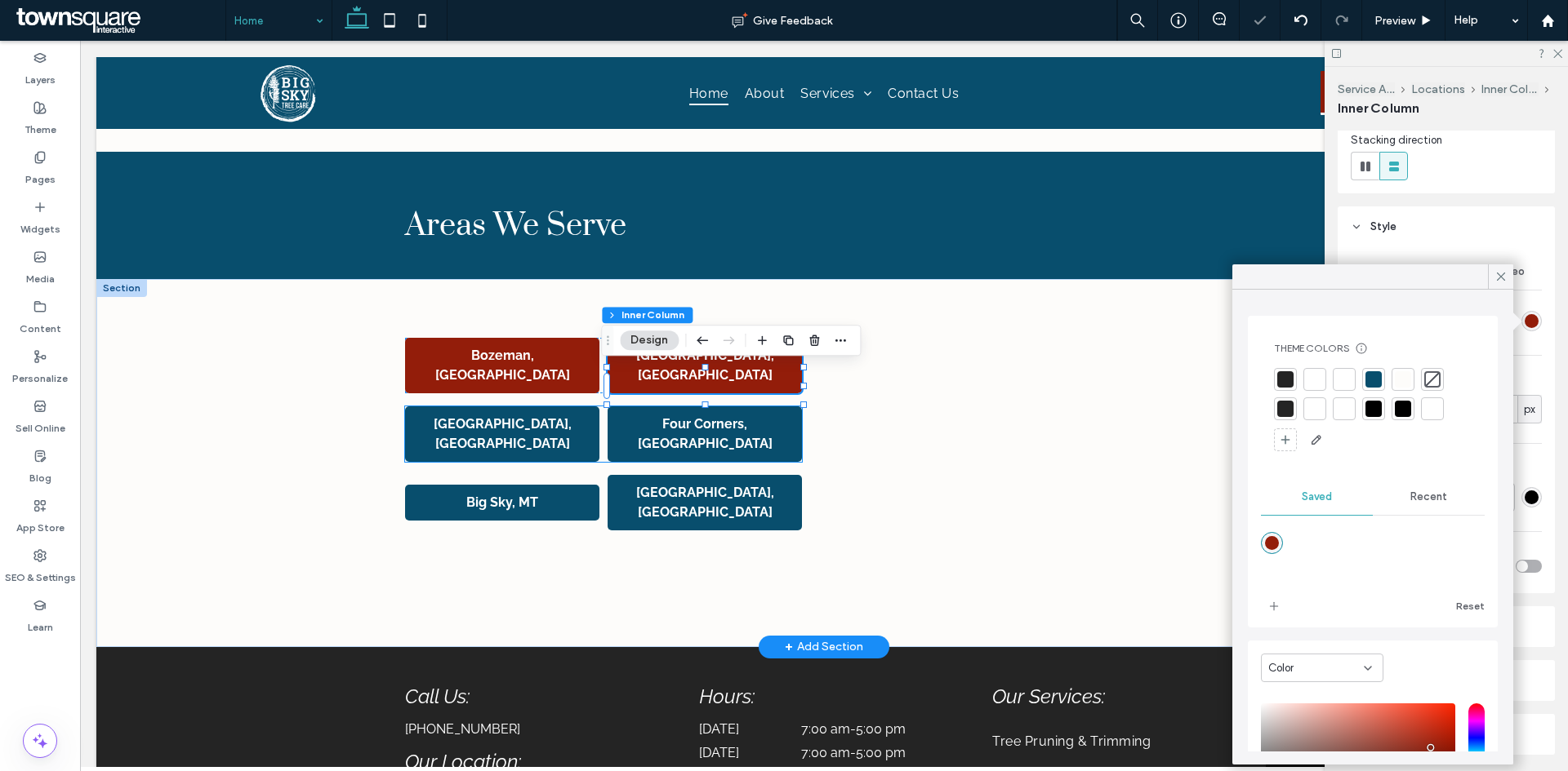
click at [725, 441] on strong "Four Corners, [GEOGRAPHIC_DATA]" at bounding box center [704, 433] width 135 height 35
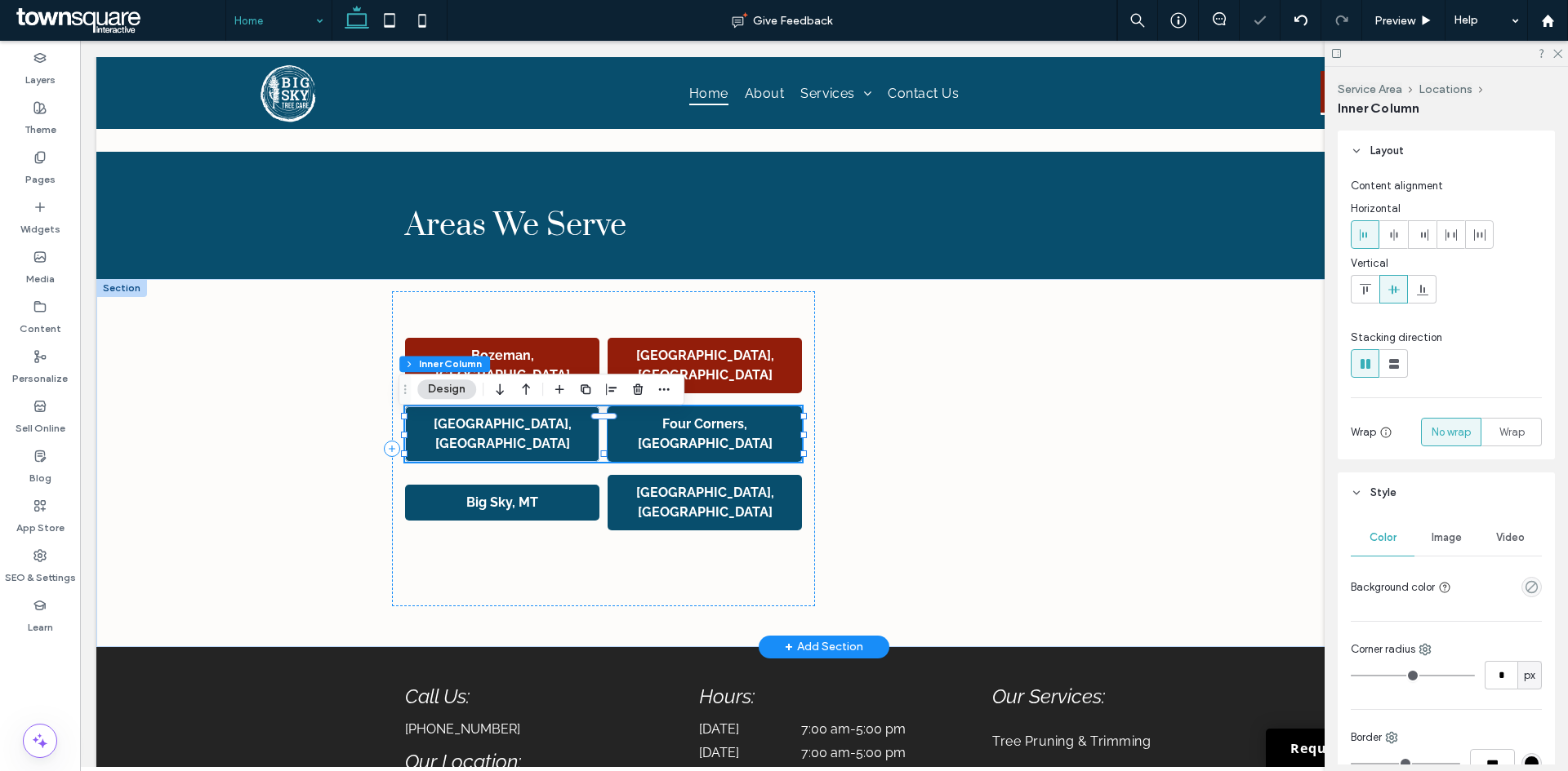
click at [742, 441] on strong "Four Corners, [GEOGRAPHIC_DATA]" at bounding box center [704, 433] width 135 height 35
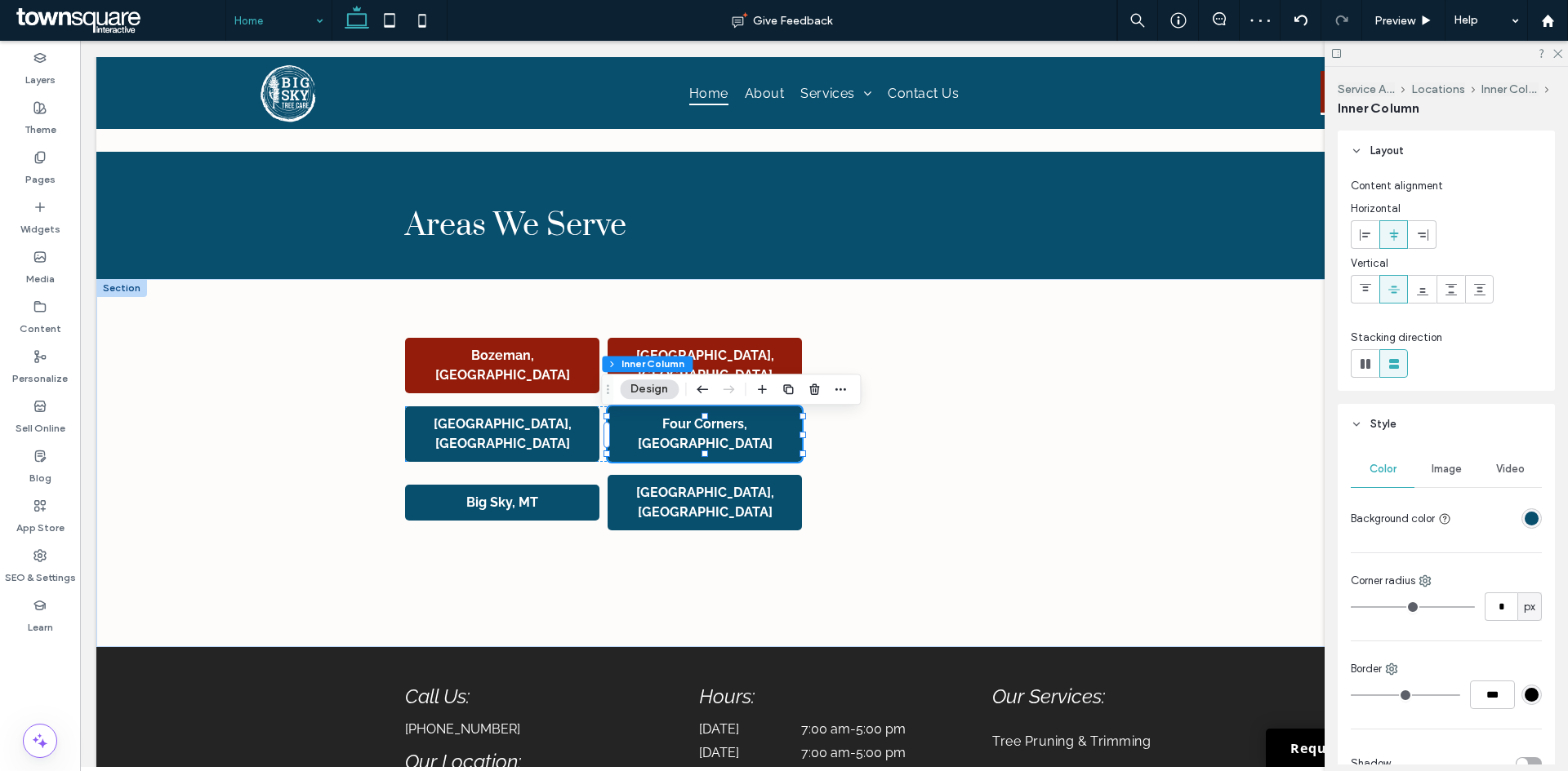
click at [1528, 517] on div "rgba(8, 78, 109, 1)" at bounding box center [1531, 518] width 14 height 14
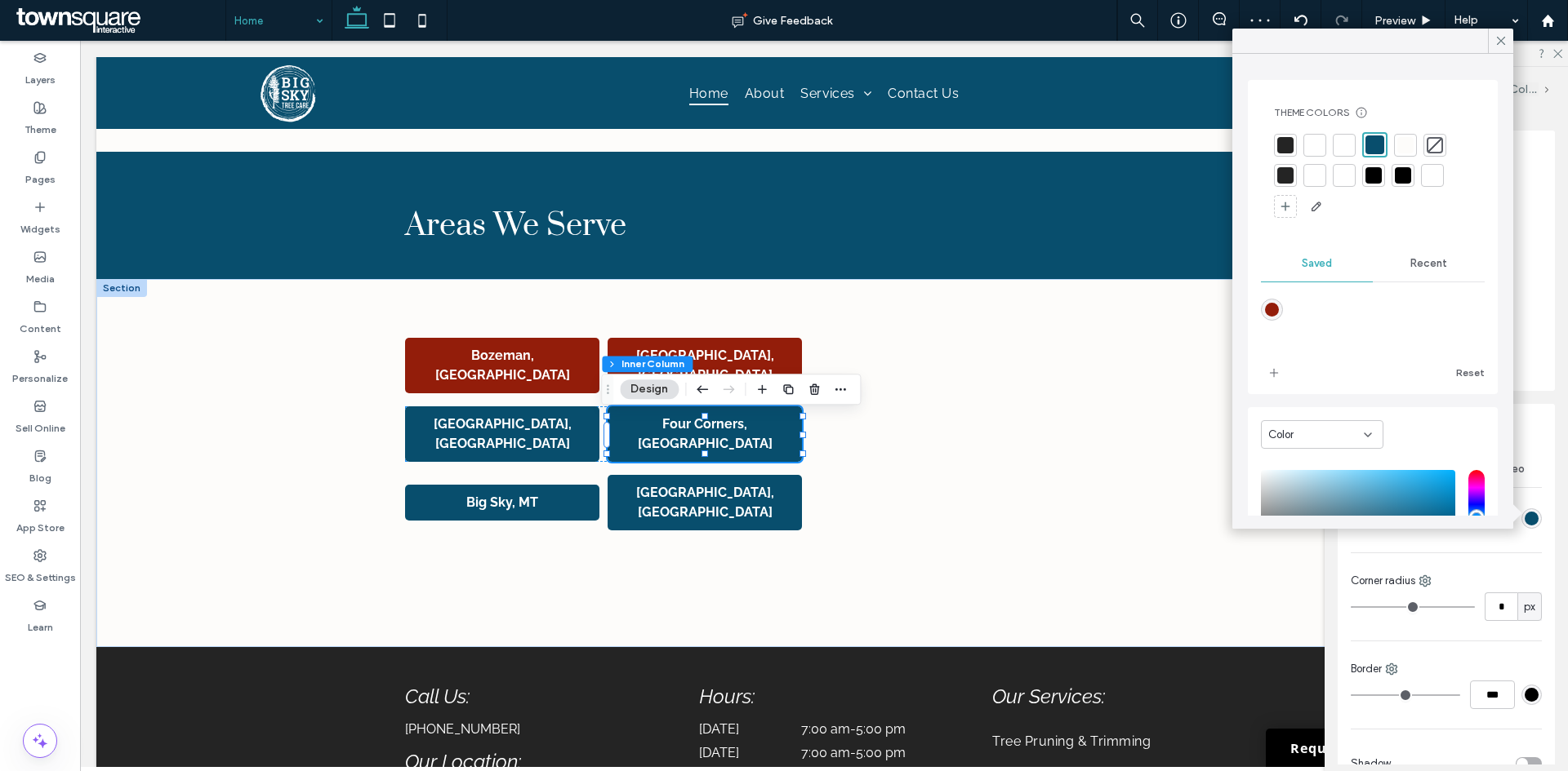
click at [1263, 305] on div "rgba(147,29,10,1)" at bounding box center [1271, 310] width 22 height 22
type input "*******"
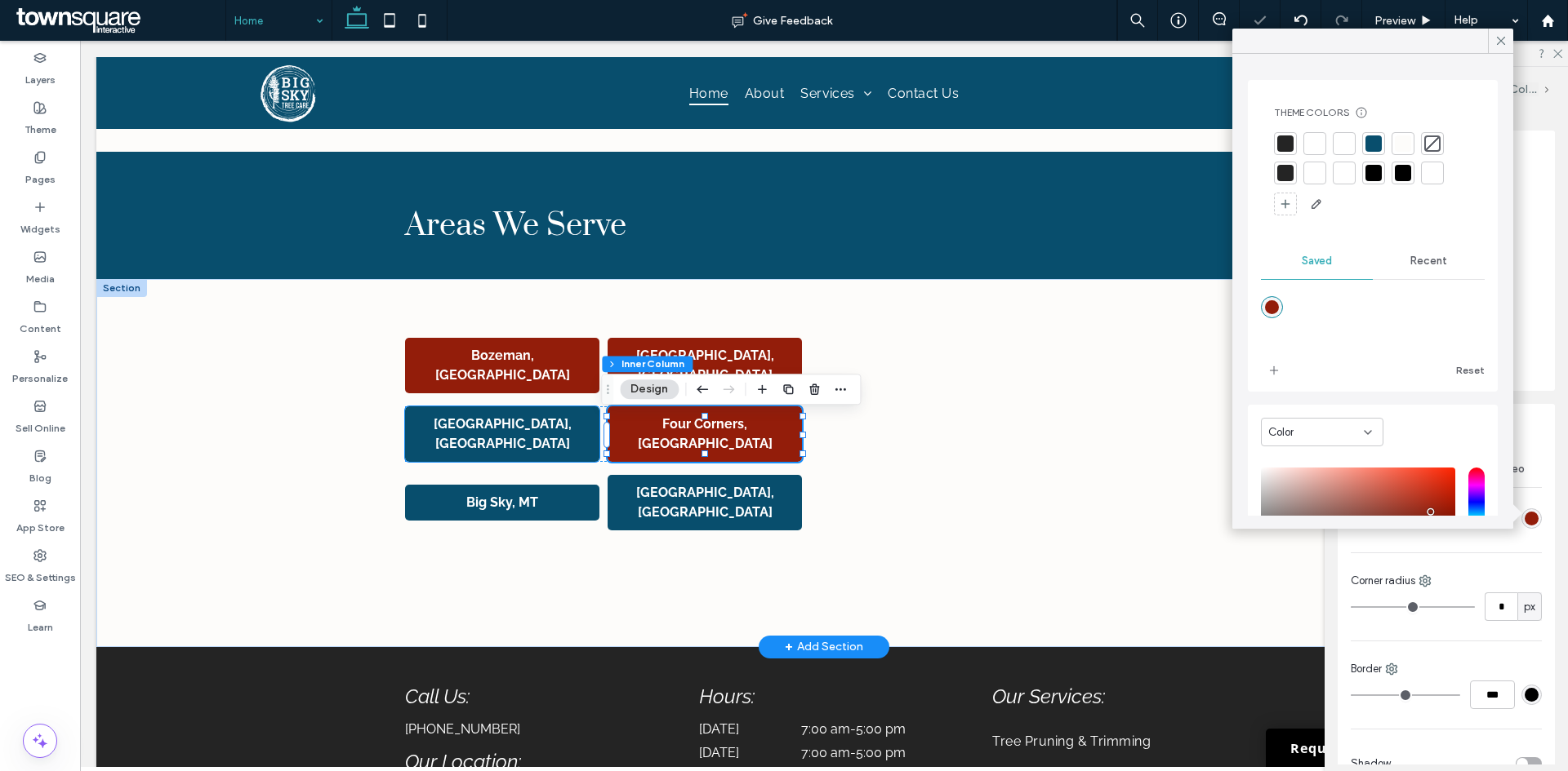
click at [511, 427] on strong "[GEOGRAPHIC_DATA], [GEOGRAPHIC_DATA]" at bounding box center [502, 433] width 138 height 35
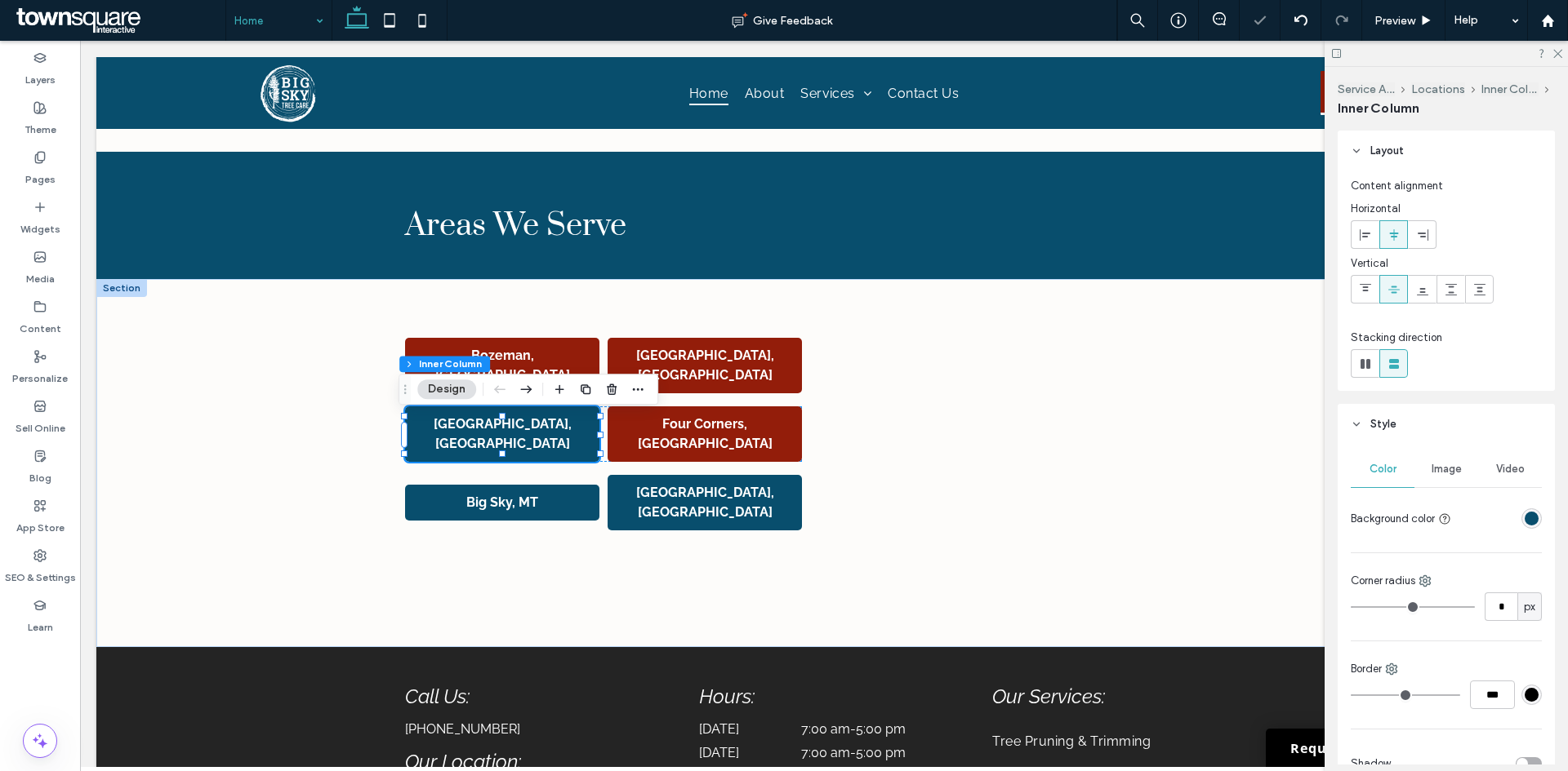
click at [1526, 519] on div "rgba(8, 78, 109, 1)" at bounding box center [1531, 518] width 14 height 14
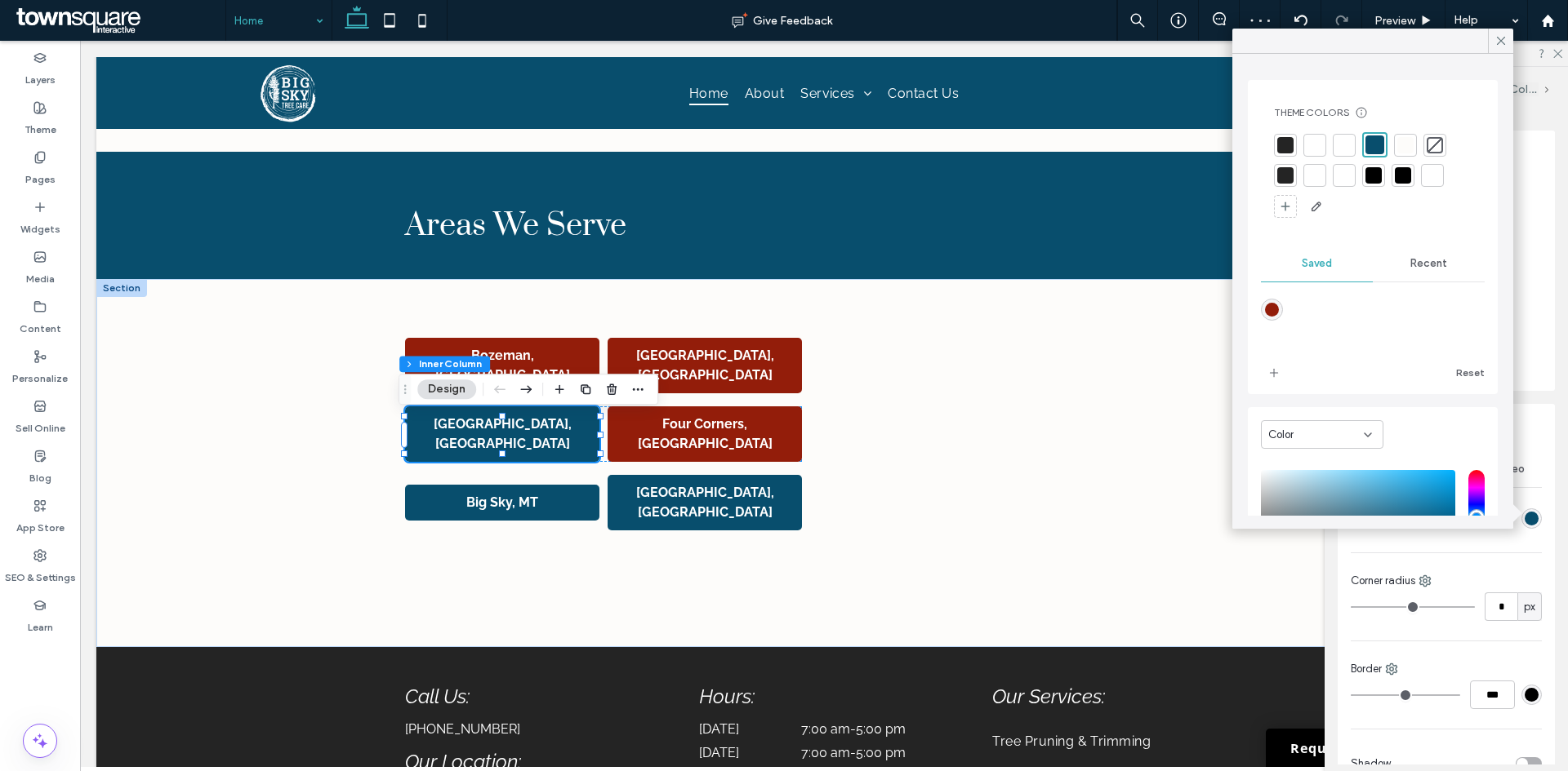
click at [1271, 310] on div "rgba(147,29,10,1)" at bounding box center [1272, 310] width 14 height 14
type input "*******"
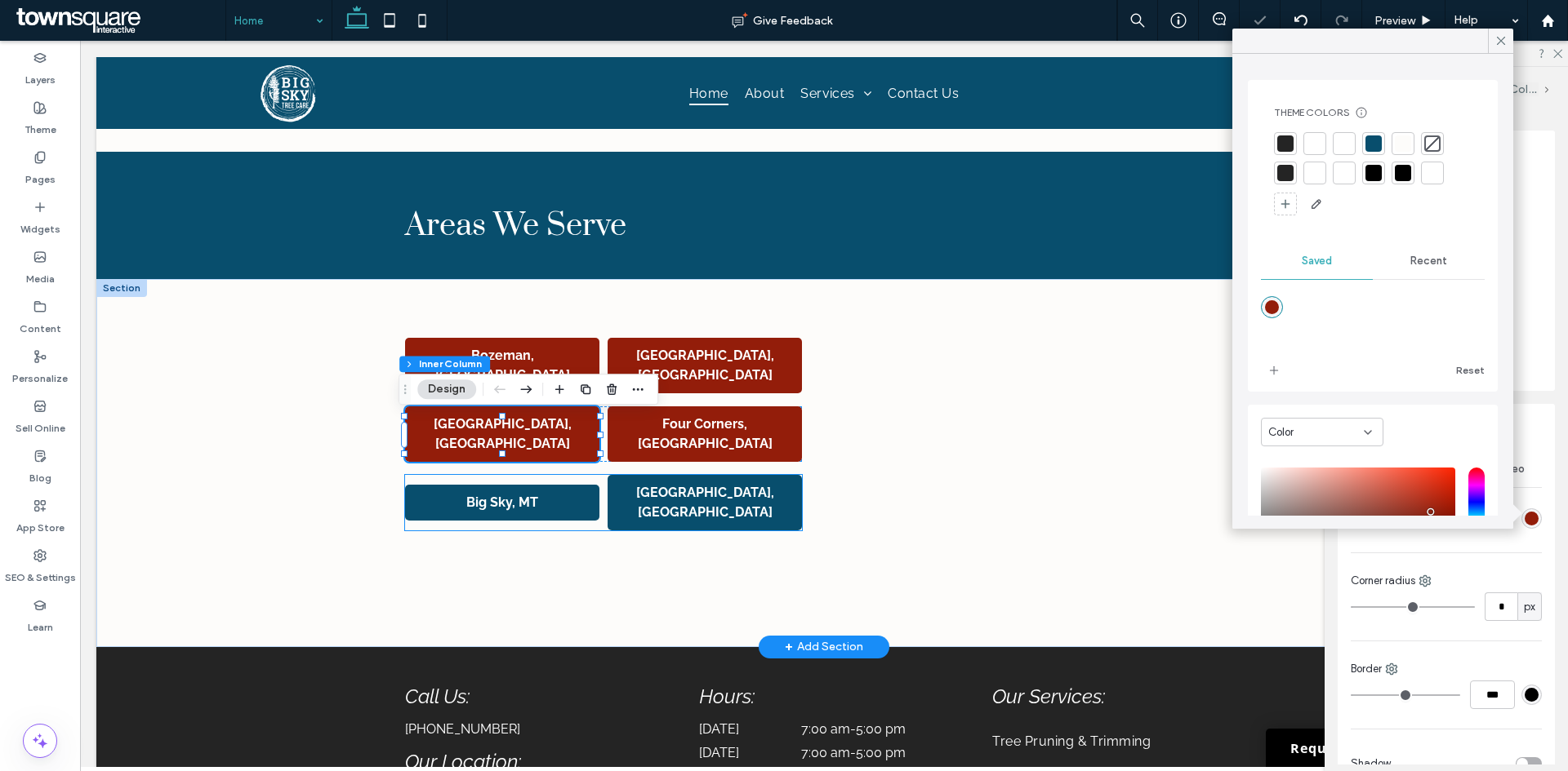
click at [739, 485] on strong "[GEOGRAPHIC_DATA], [GEOGRAPHIC_DATA]" at bounding box center [705, 502] width 138 height 35
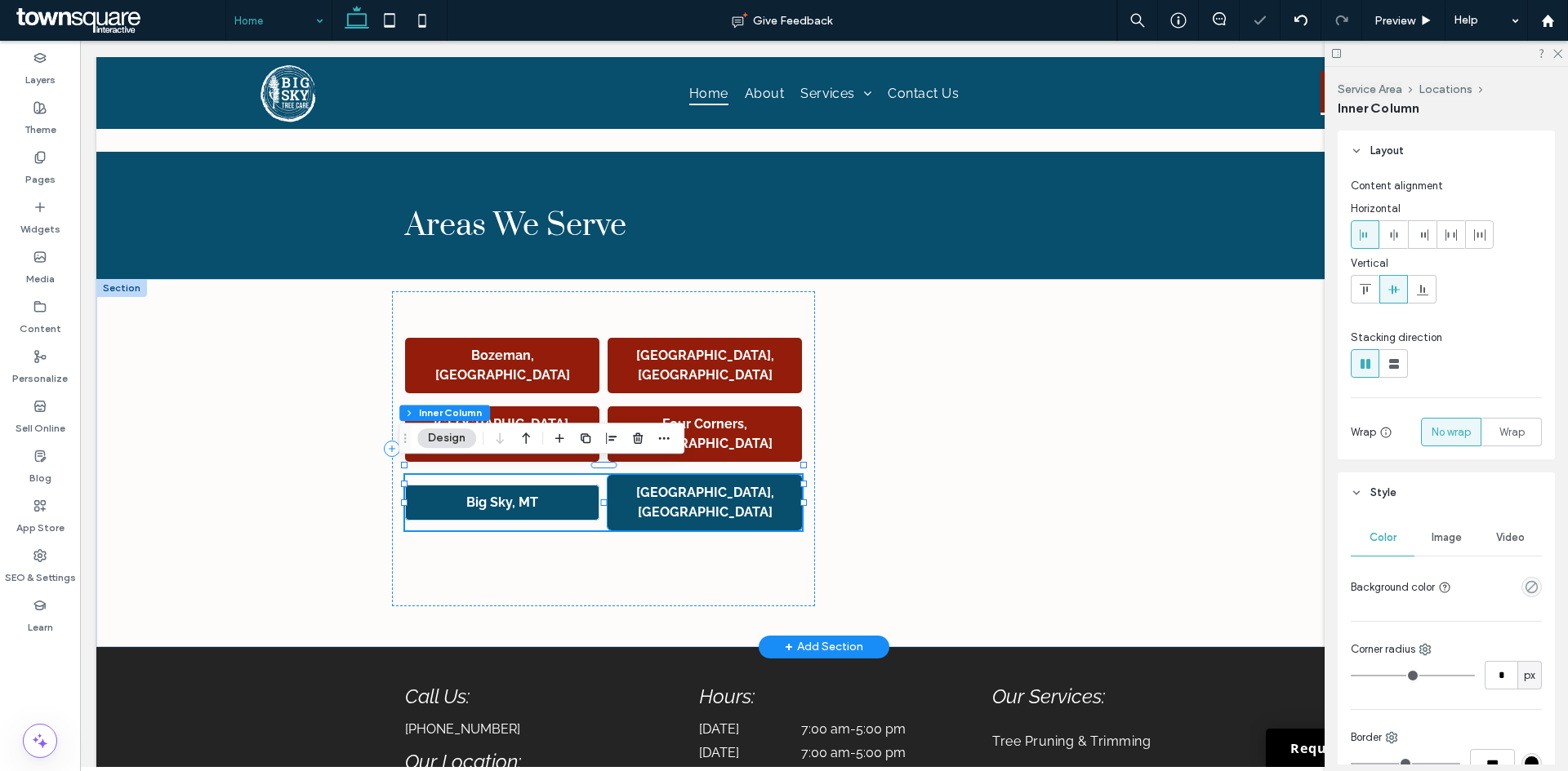
click at [758, 490] on p "[GEOGRAPHIC_DATA], [GEOGRAPHIC_DATA]" at bounding box center [704, 503] width 178 height 40
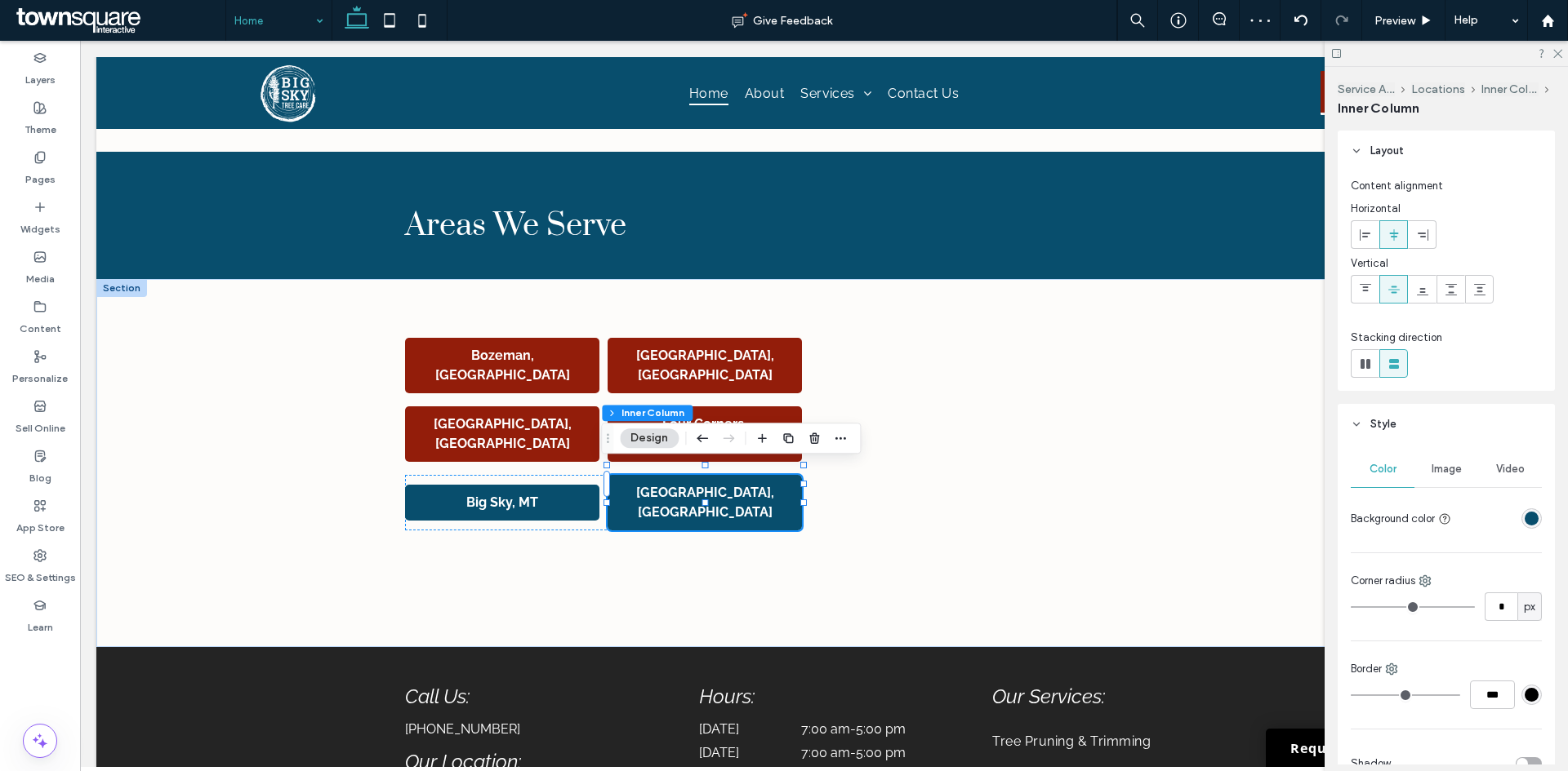
click at [1525, 519] on div "rgba(8, 78, 109, 1)" at bounding box center [1531, 518] width 14 height 14
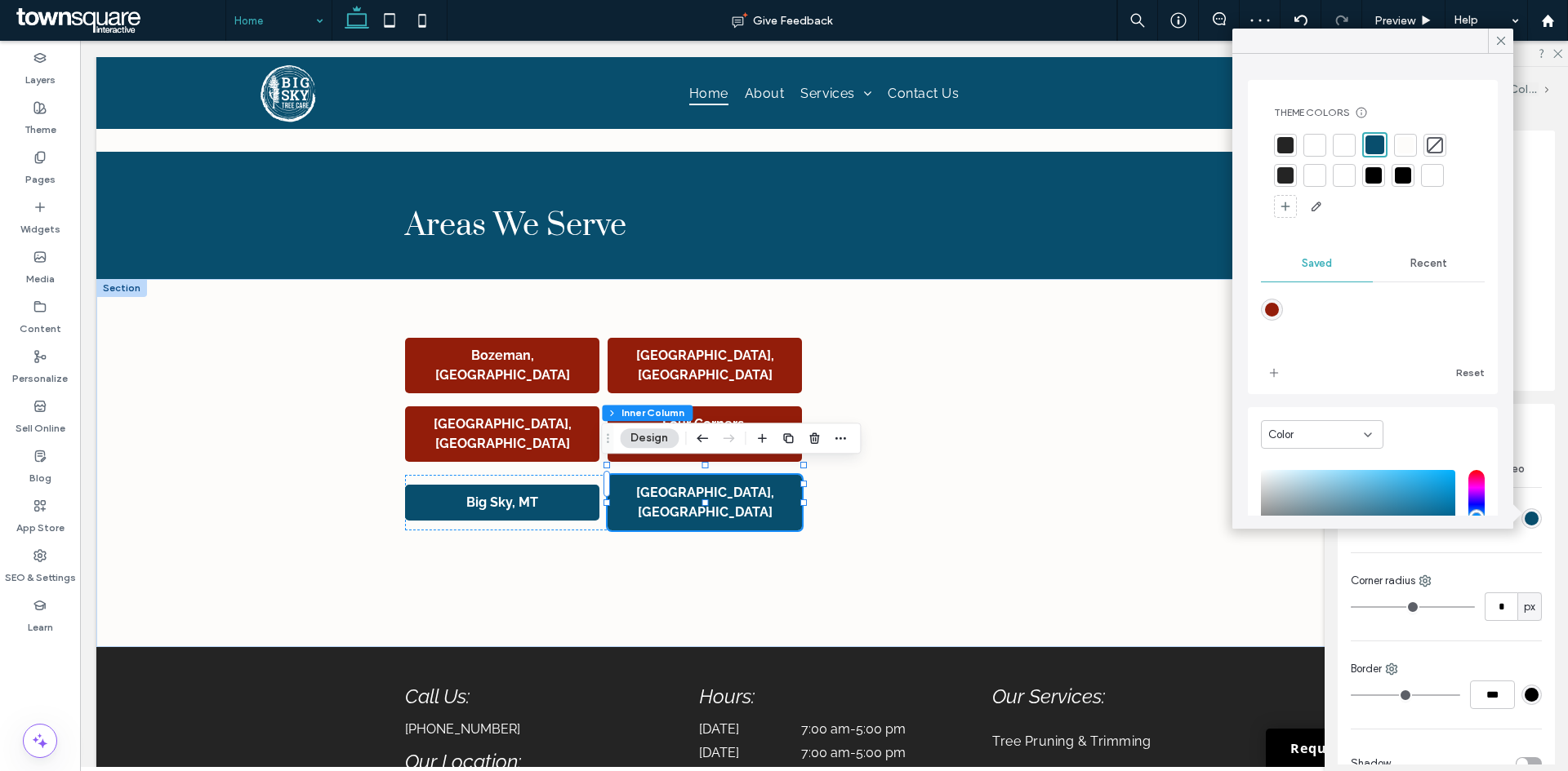
click at [1268, 309] on div "rgba(147,29,10,1)" at bounding box center [1272, 310] width 14 height 14
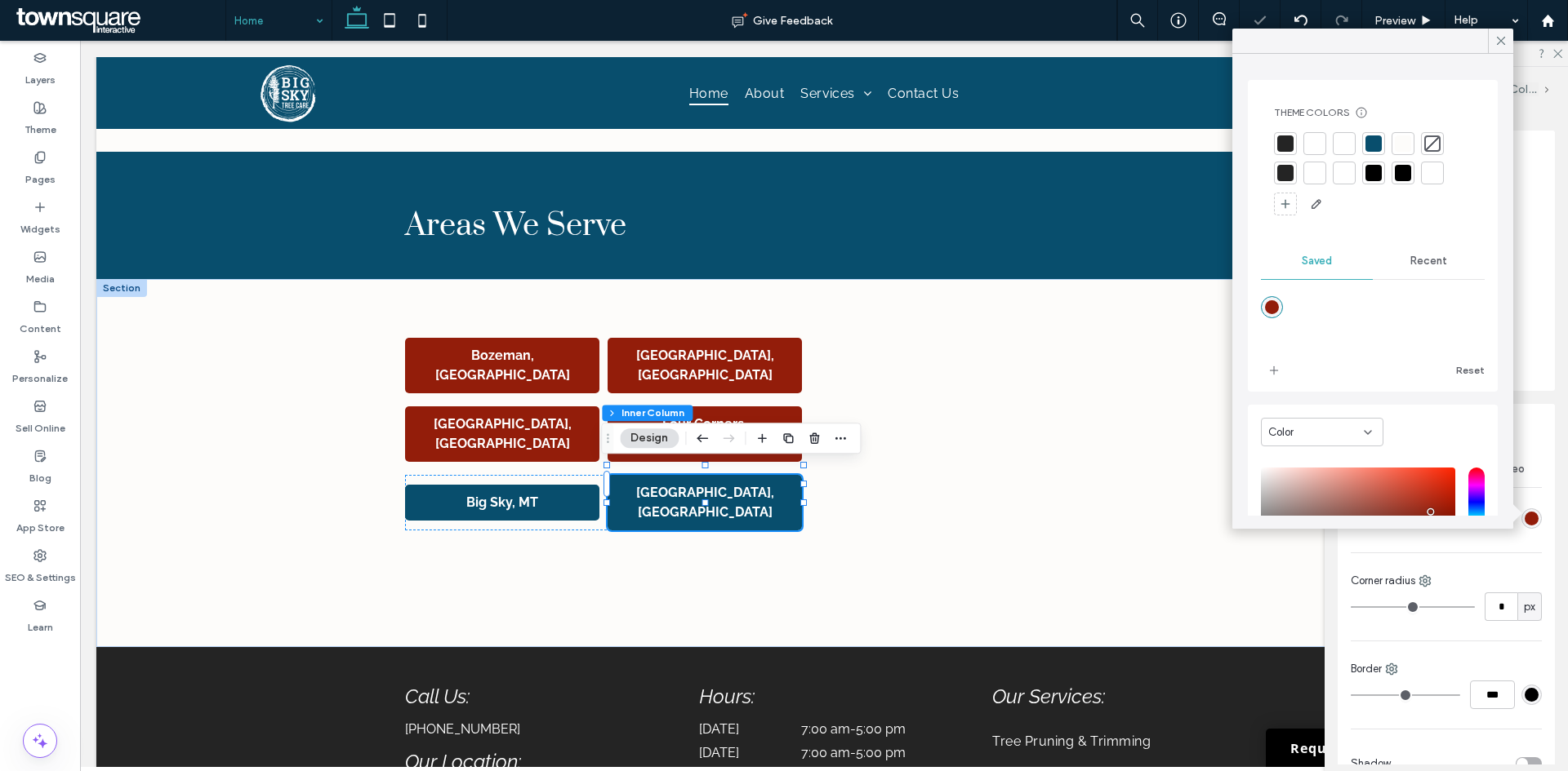
type input "*******"
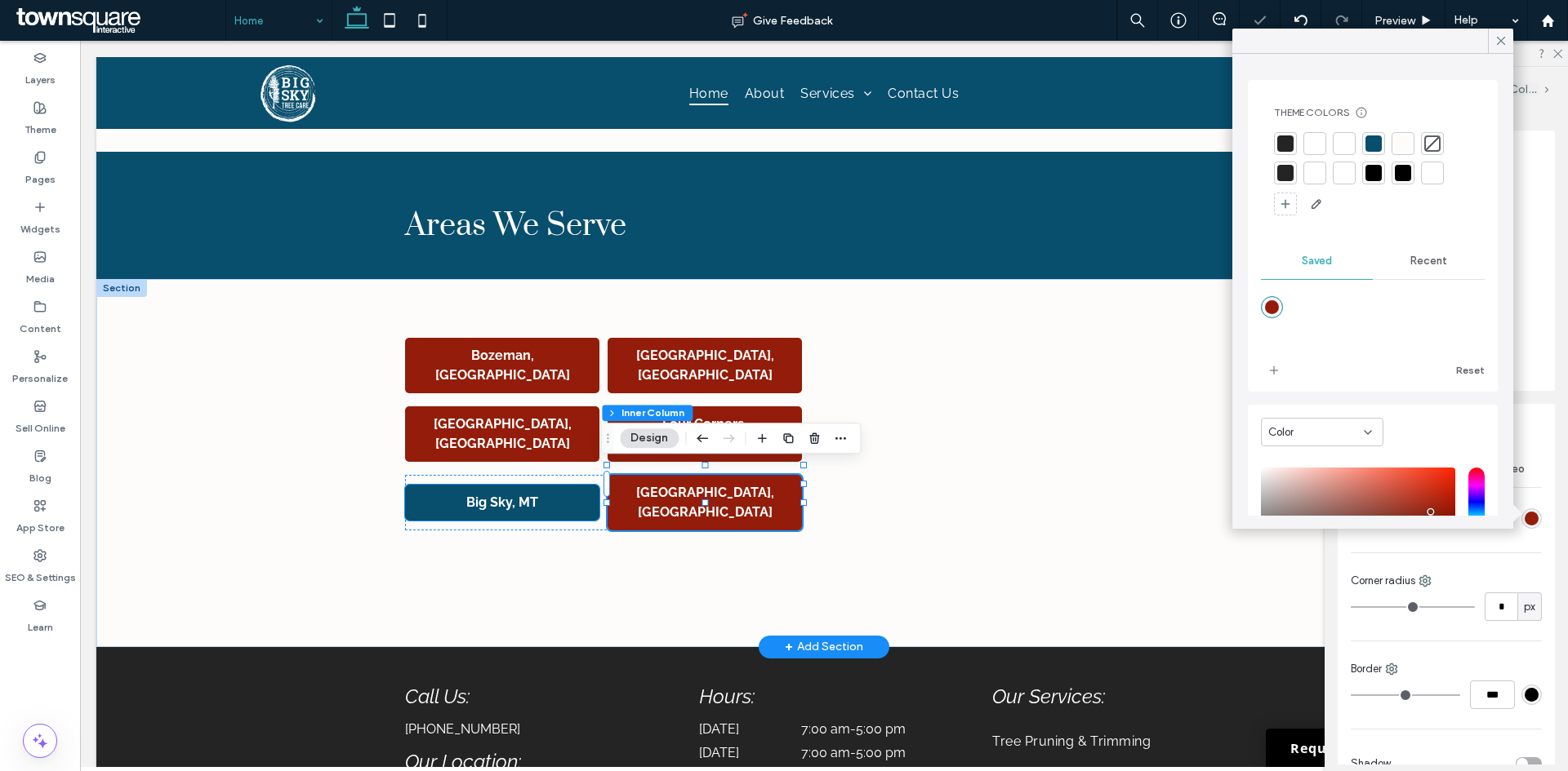
click at [514, 485] on div "Big Sky, MT" at bounding box center [502, 503] width 194 height 36
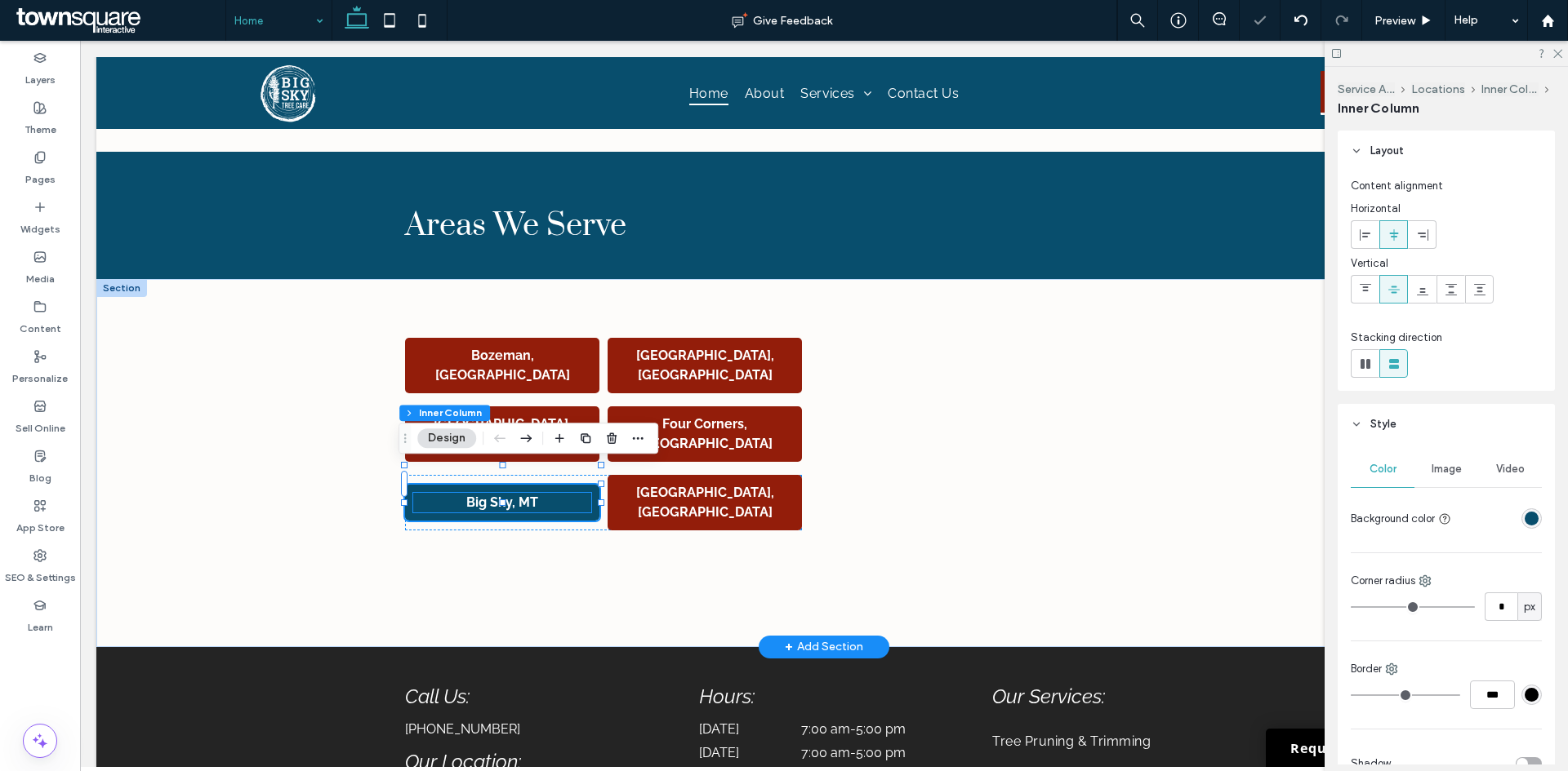
click at [523, 494] on strong "Big Sky, MT" at bounding box center [502, 502] width 72 height 15
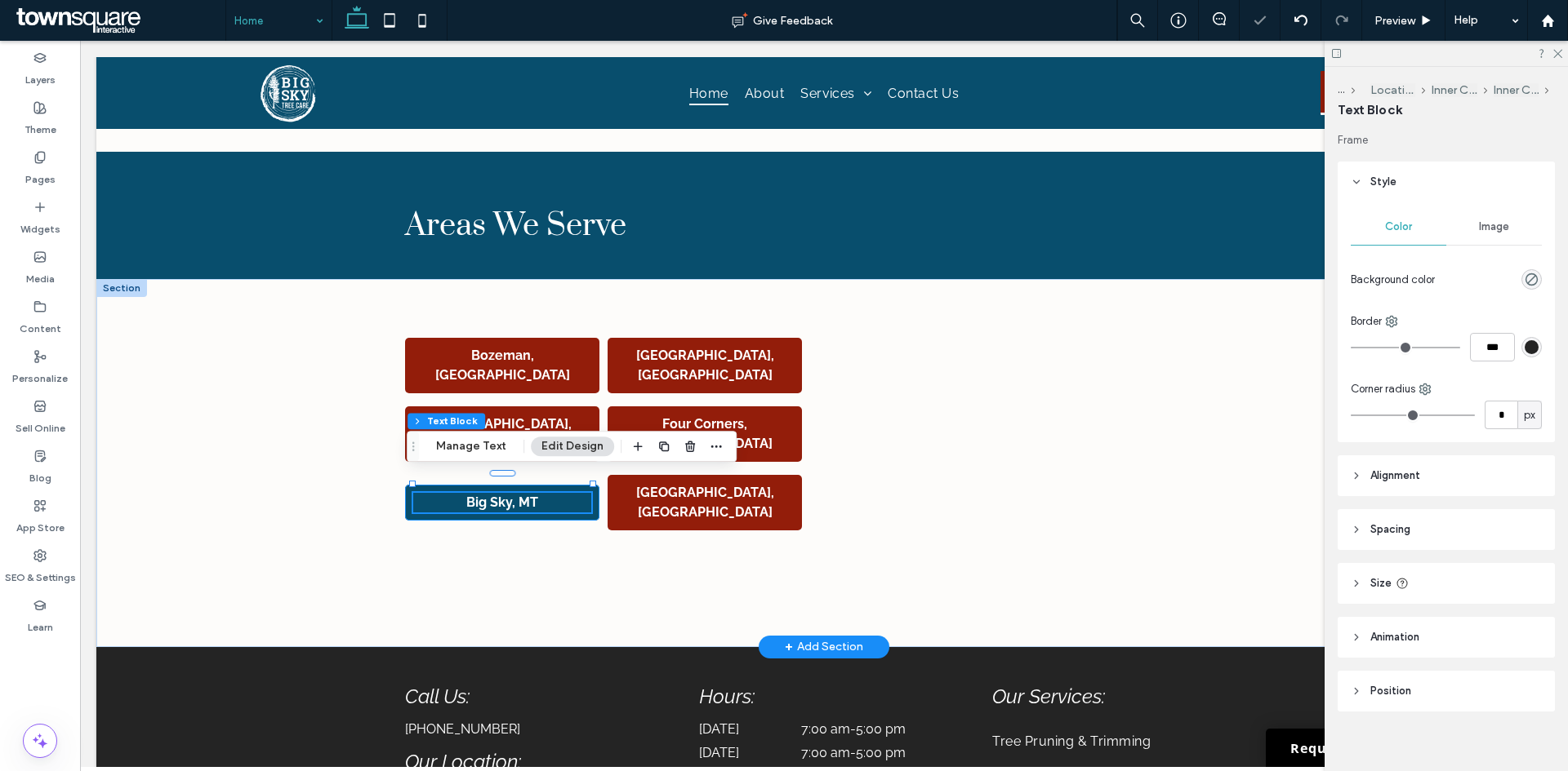
click at [541, 500] on div "Big Sky, MT" at bounding box center [502, 503] width 194 height 36
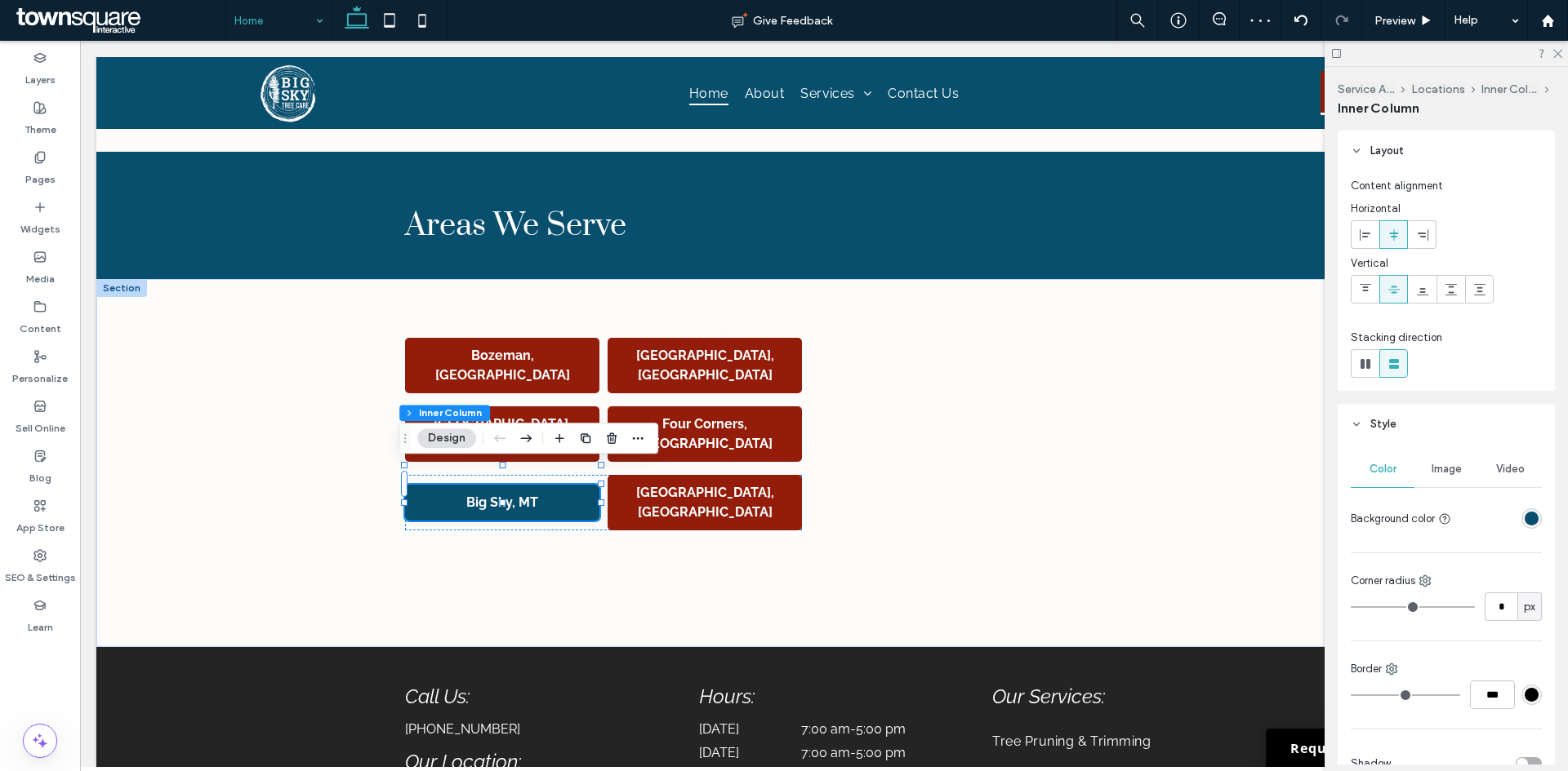
click at [1527, 521] on div "rgba(8, 78, 109, 1)" at bounding box center [1531, 518] width 14 height 14
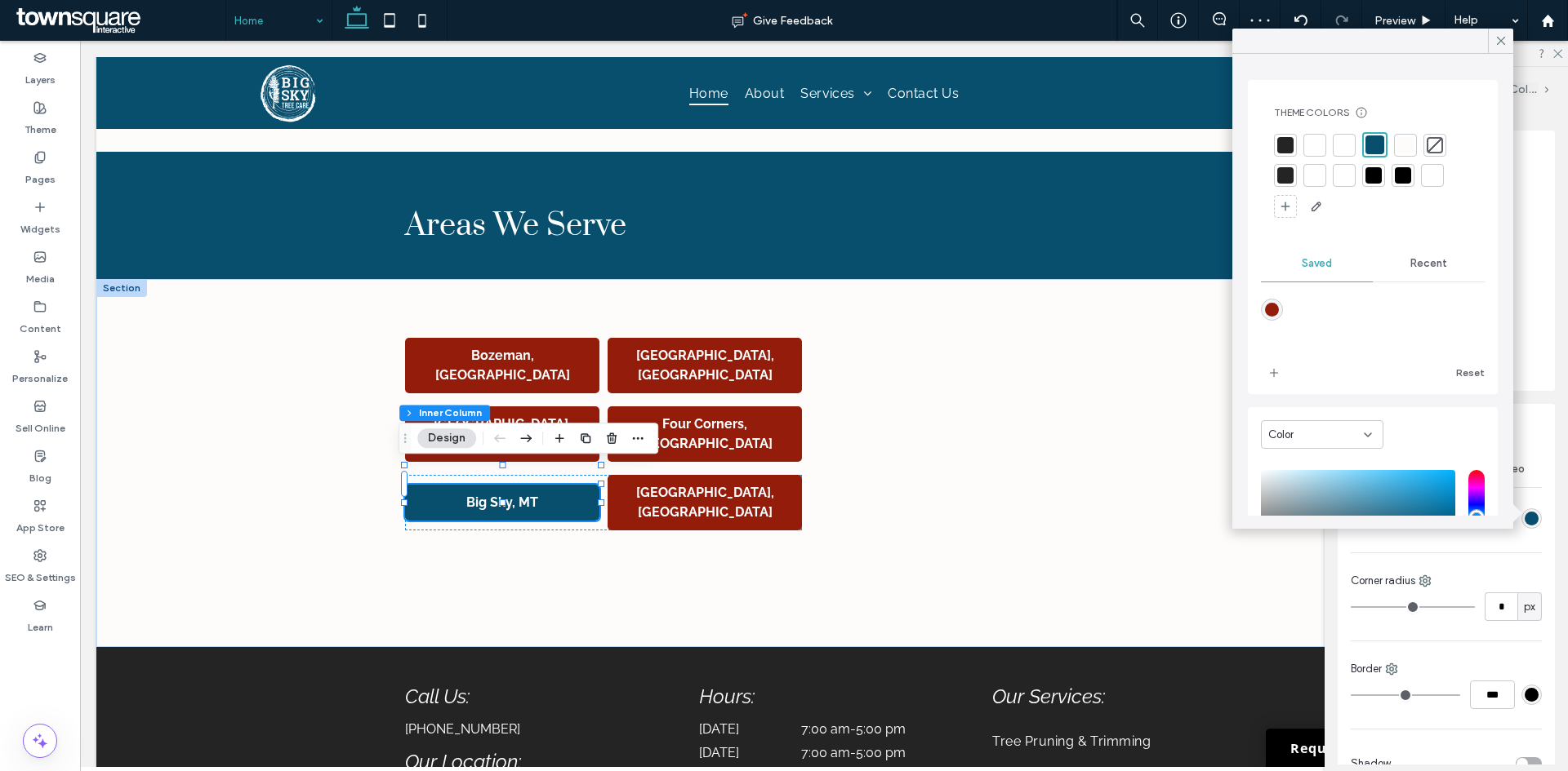
click at [1264, 304] on div "rgba(147,29,10,1)" at bounding box center [1271, 310] width 22 height 22
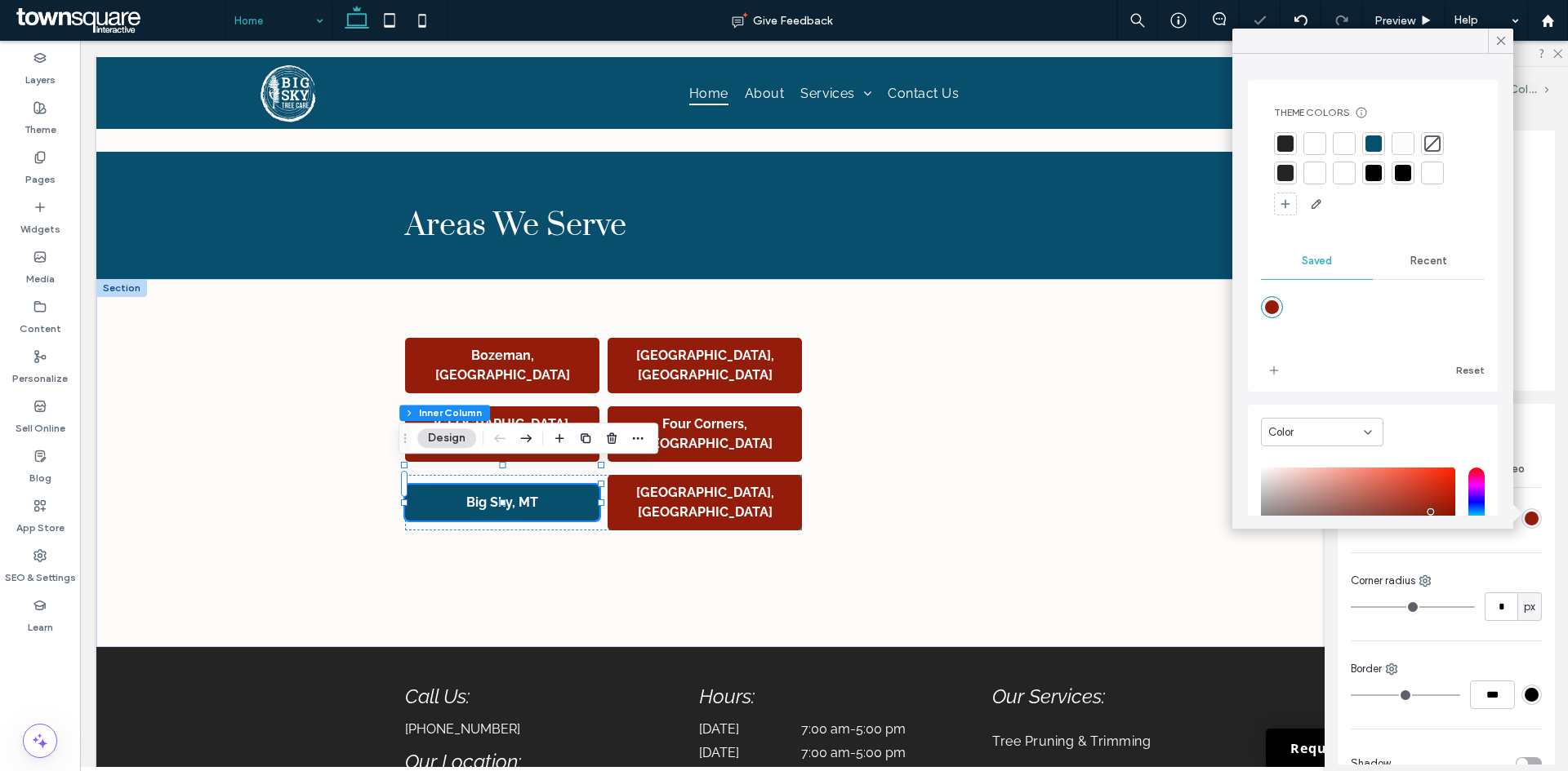
type input "*******"
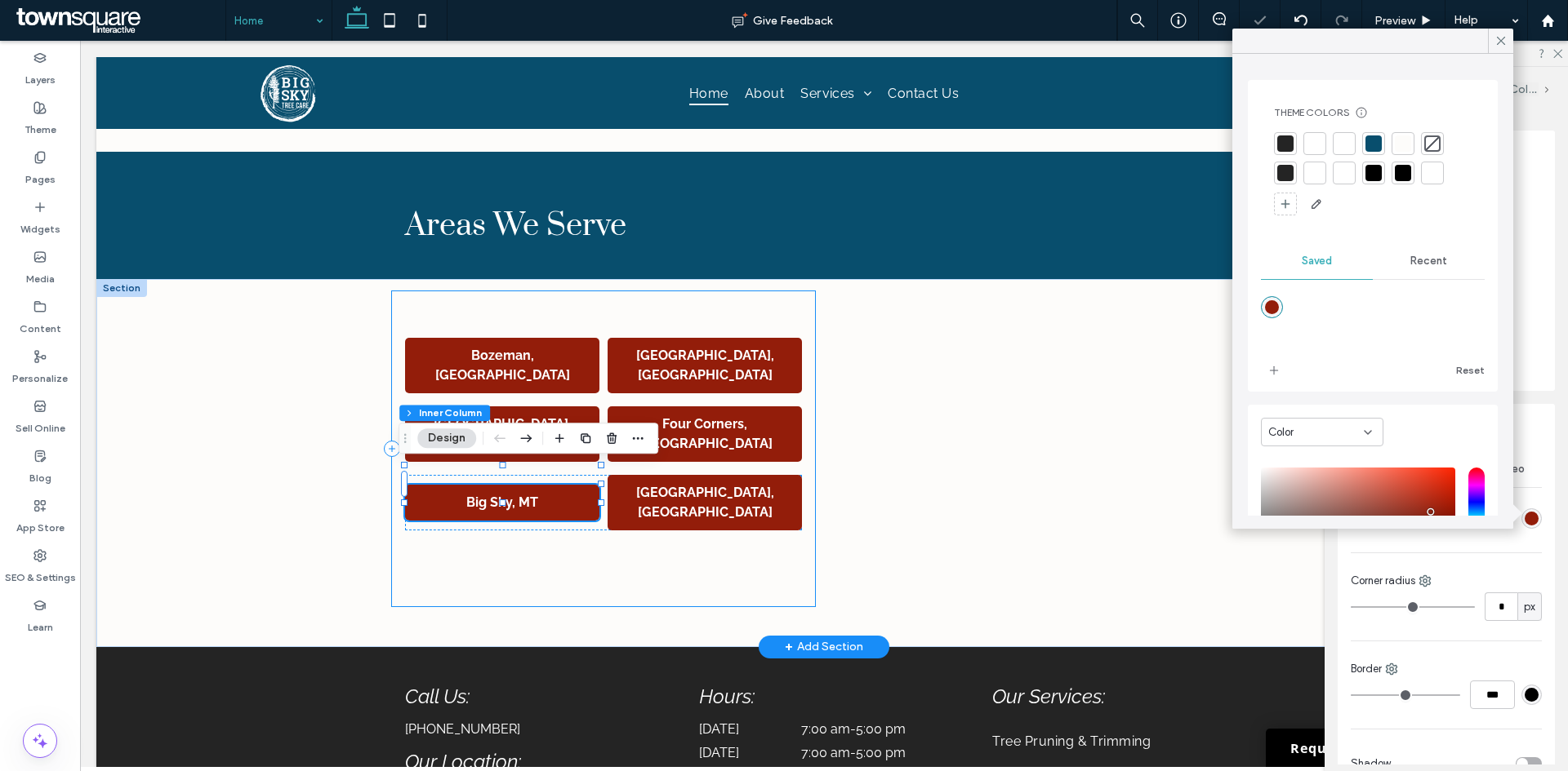
click at [581, 579] on div "Bozeman, MT Belgrade, MT Livingston, MT Four Corners, MT Big Sky, MT Manhattan,…" at bounding box center [603, 449] width 423 height 315
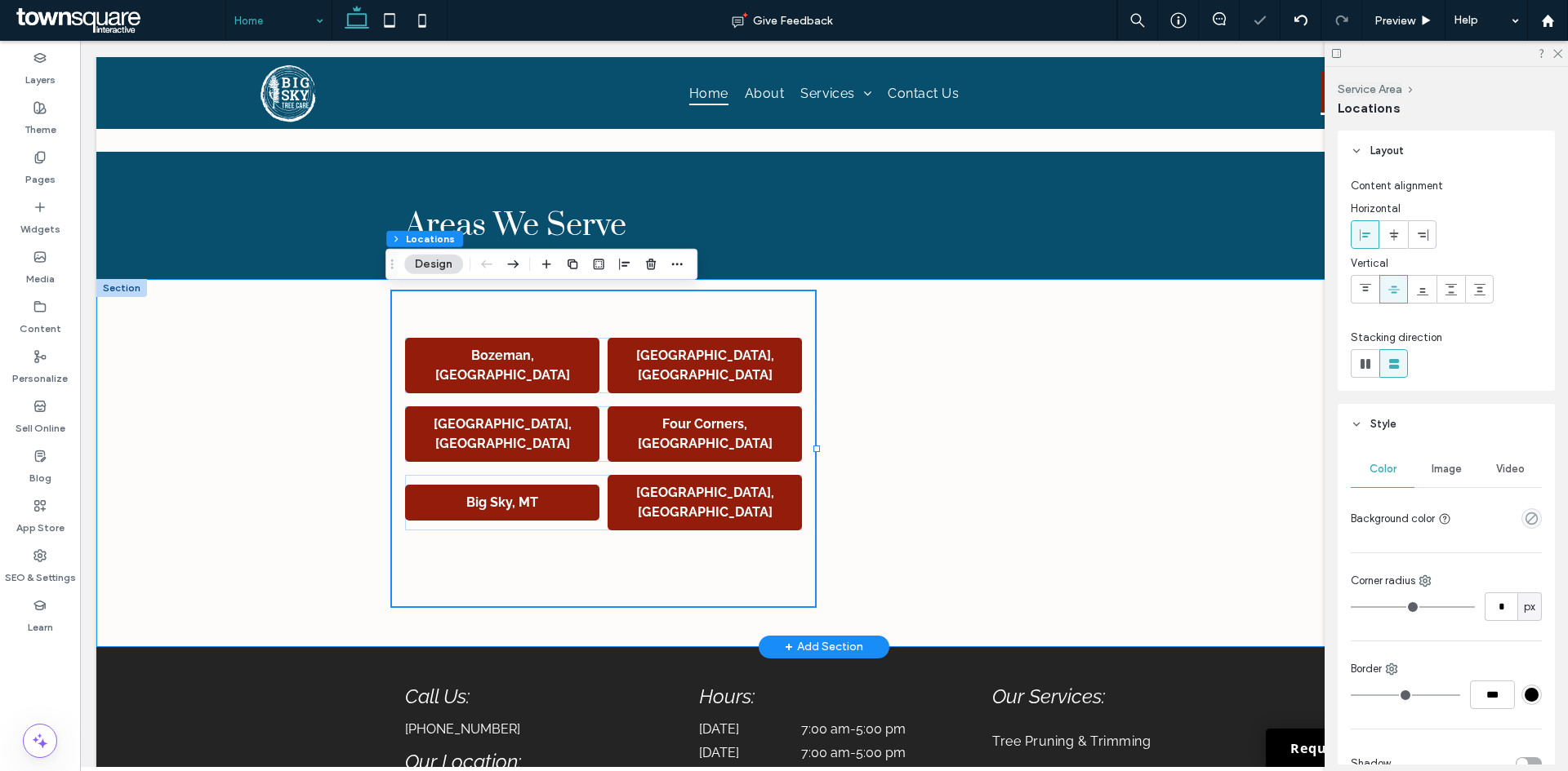
click at [257, 419] on div "Bozeman, MT Belgrade, MT Livingston, MT Four Corners, MT Big Sky, MT Manhattan,…" at bounding box center [823, 463] width 1455 height 368
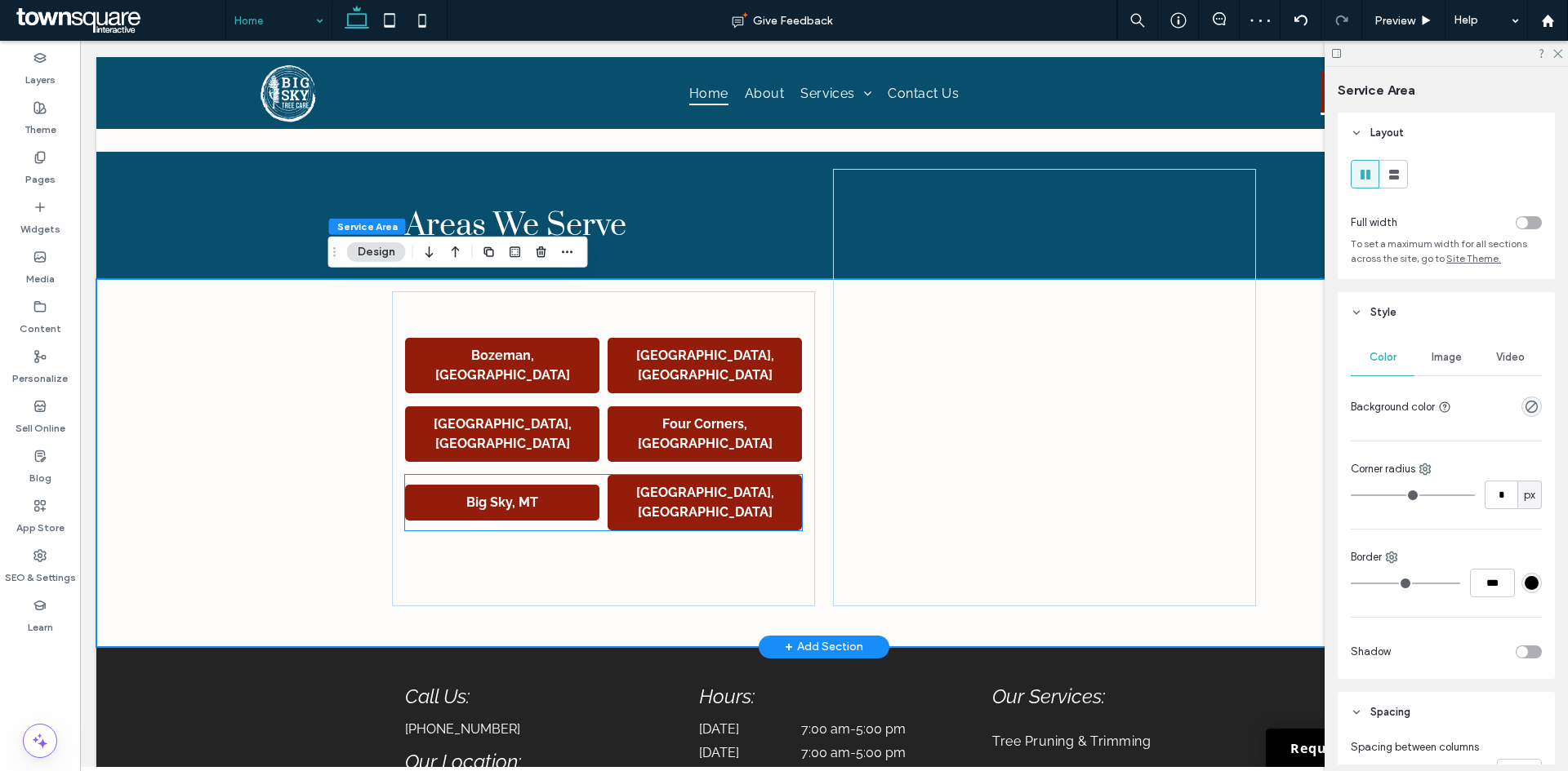
click at [497, 494] on strong "Big Sky, MT" at bounding box center [502, 502] width 72 height 15
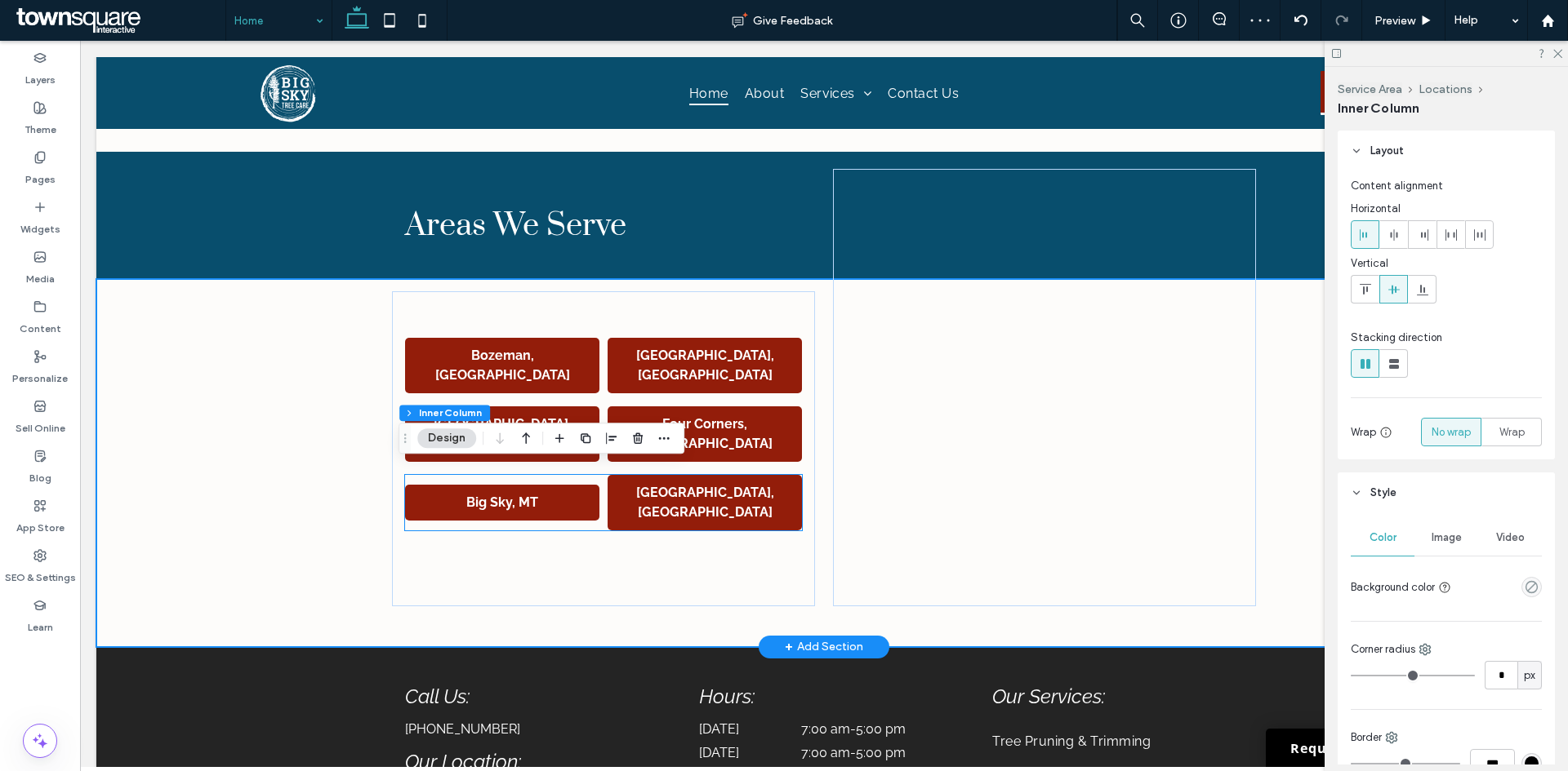
click at [497, 494] on strong "Big Sky, MT" at bounding box center [502, 502] width 72 height 15
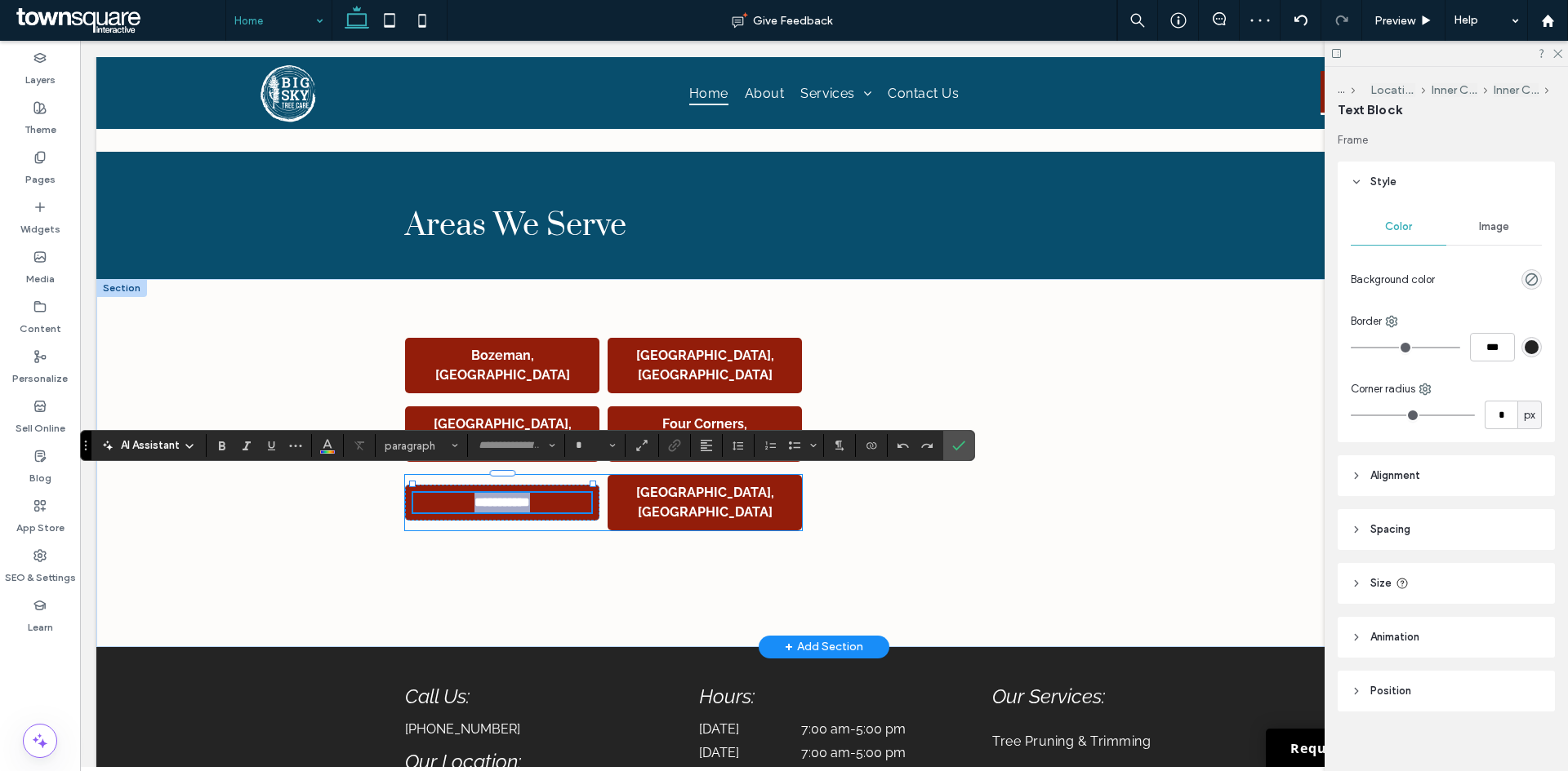
type input "*******"
type input "**"
click at [328, 452] on span "Color" at bounding box center [328, 444] width 13 height 21
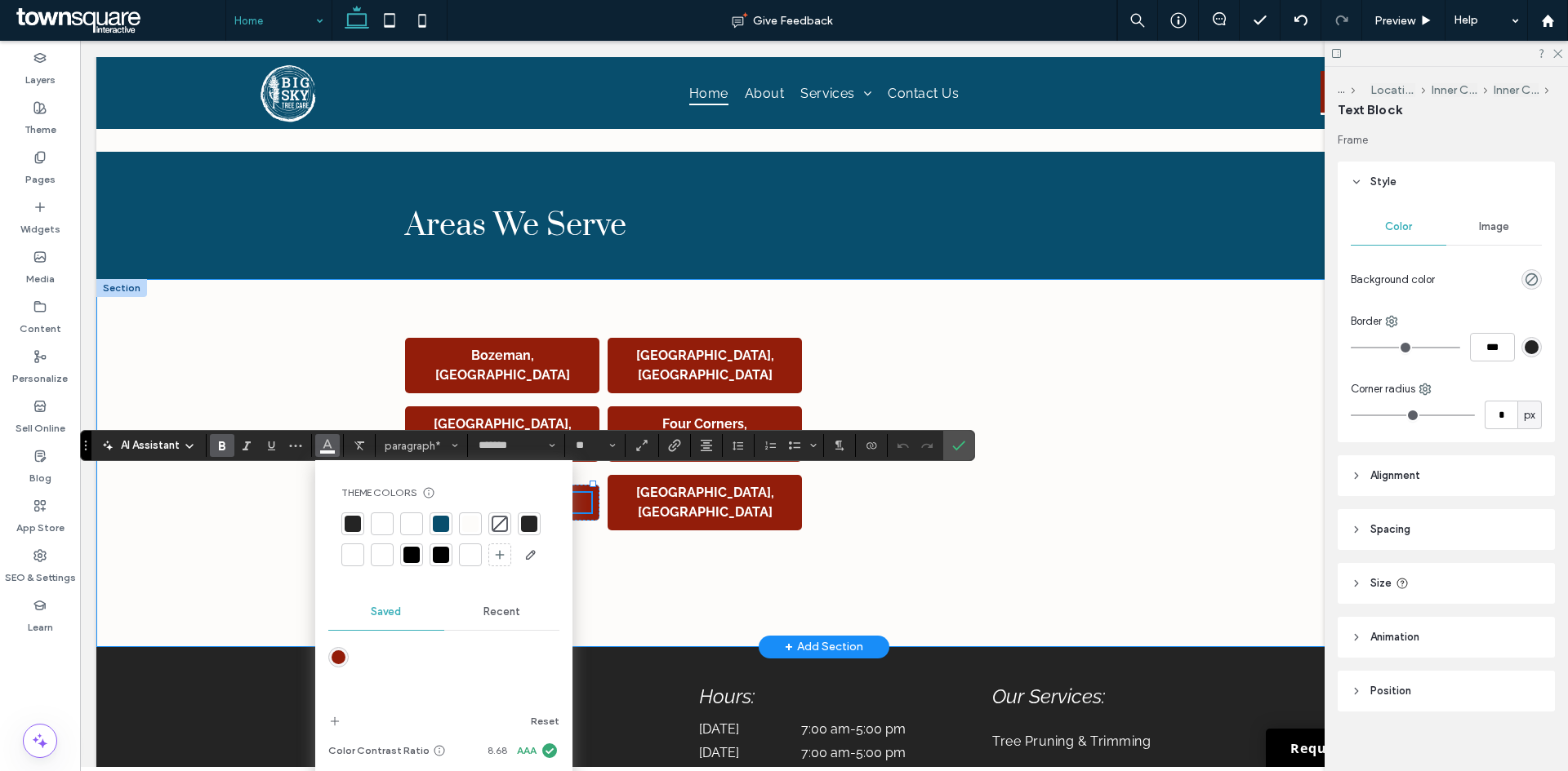
click at [275, 522] on div "**********" at bounding box center [823, 463] width 1455 height 368
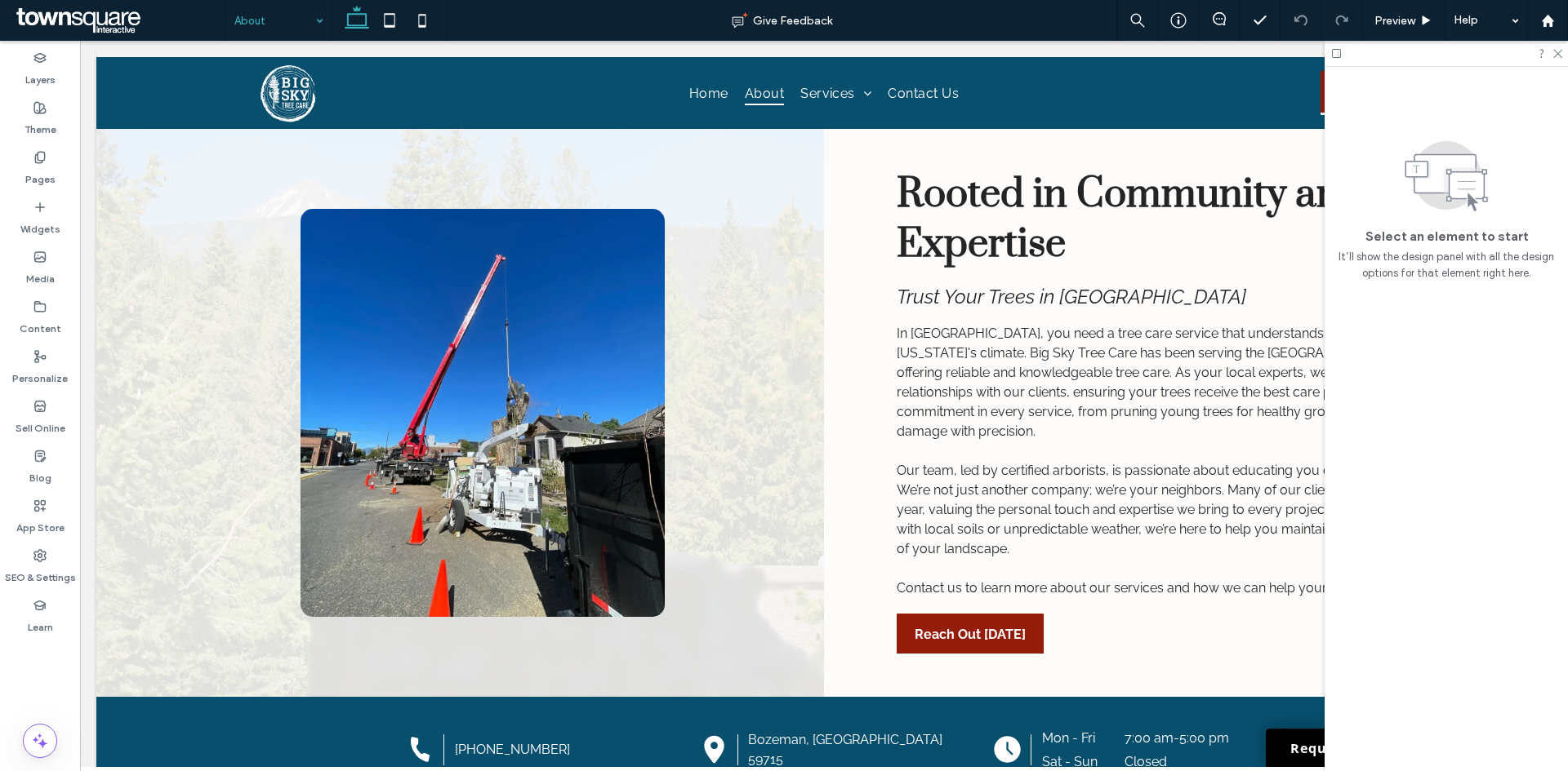
click at [261, 27] on input at bounding box center [275, 20] width 81 height 41
click at [275, 26] on input at bounding box center [275, 20] width 81 height 41
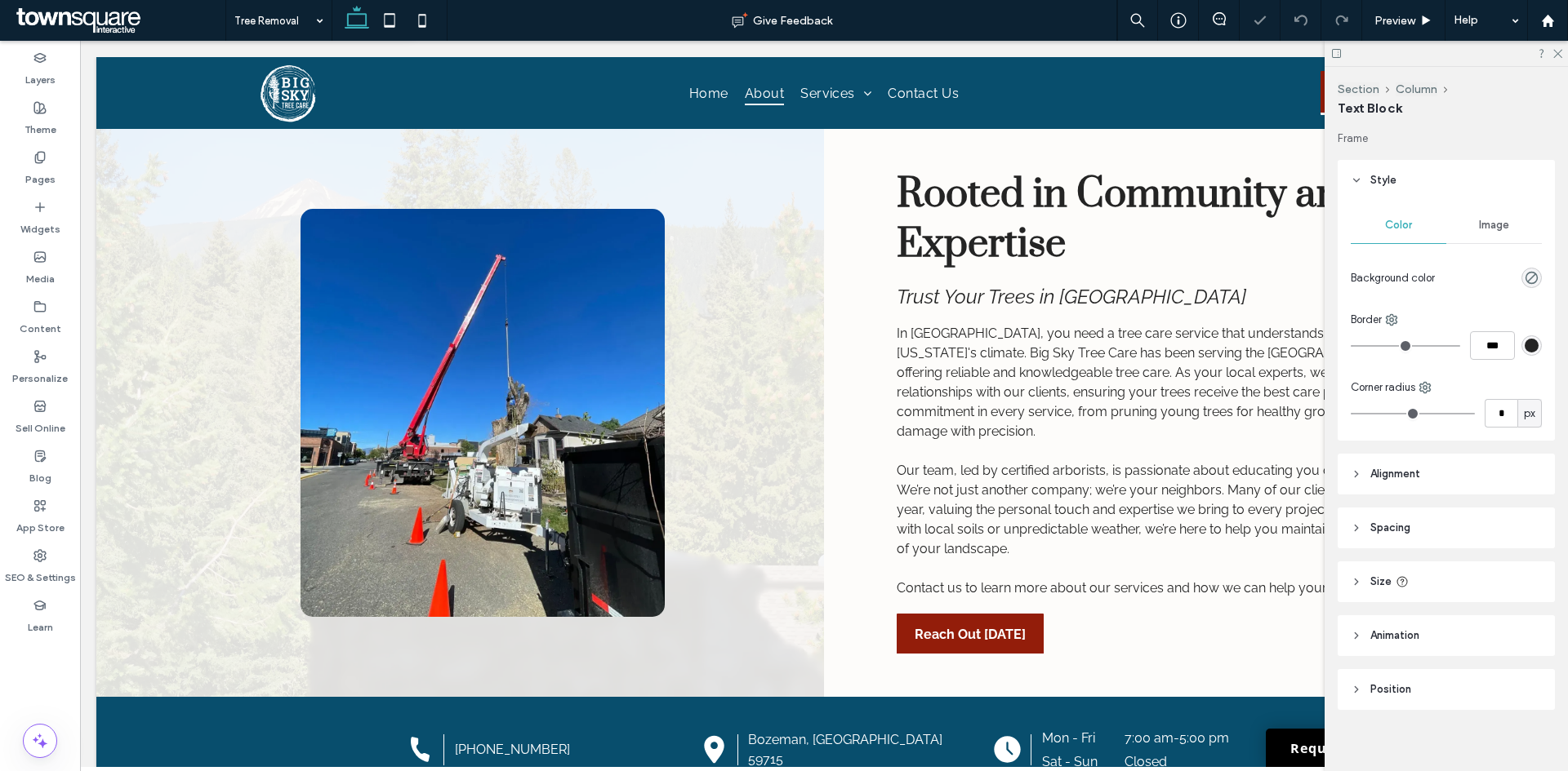
scroll to position [10, 0]
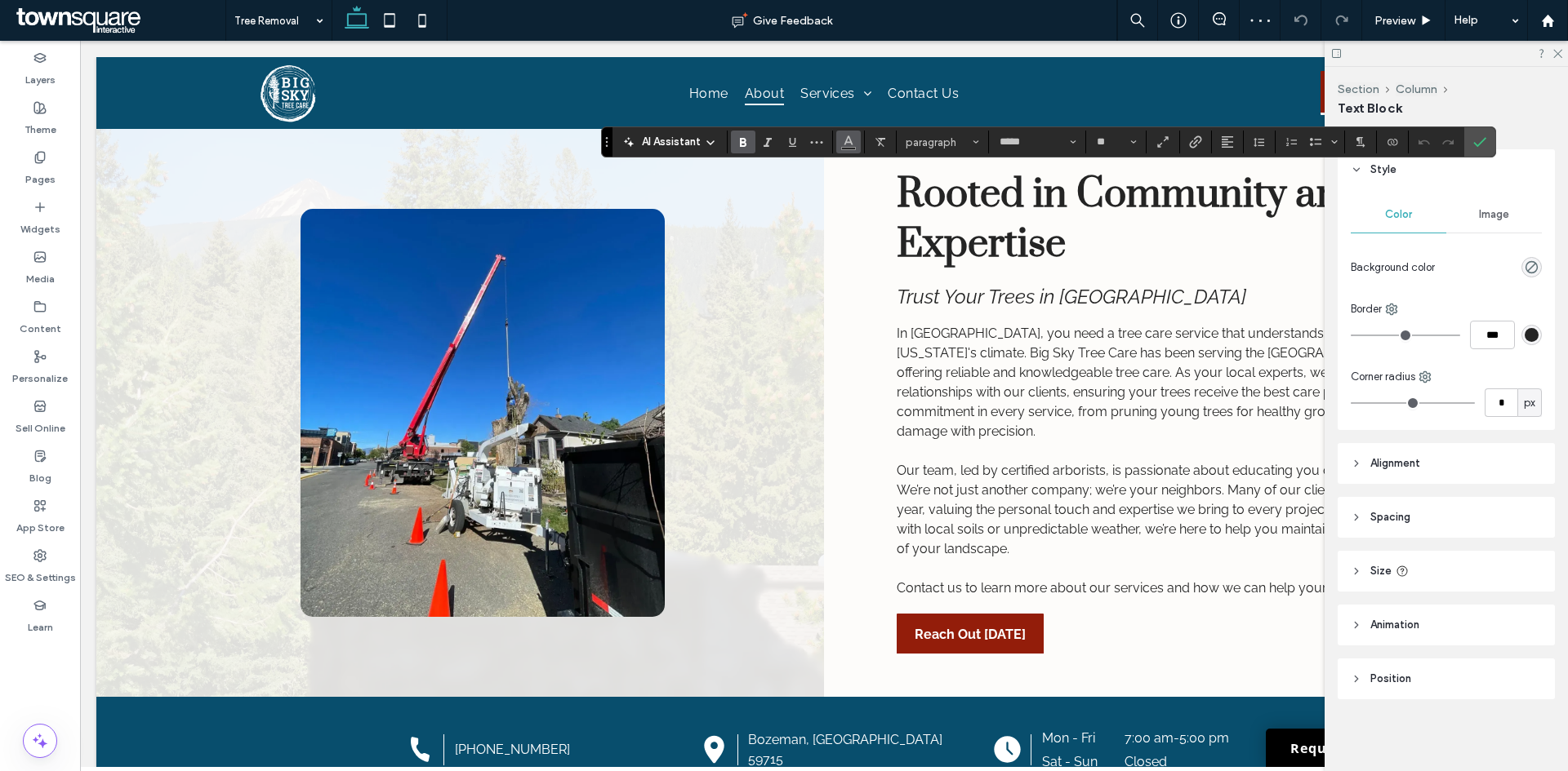
drag, startPoint x: 850, startPoint y: 154, endPoint x: 845, endPoint y: 144, distance: 11.2
click at [849, 152] on div "AI Assistant paragraph ***** **" at bounding box center [1049, 142] width 895 height 31
click at [845, 144] on use "Color" at bounding box center [848, 141] width 9 height 9
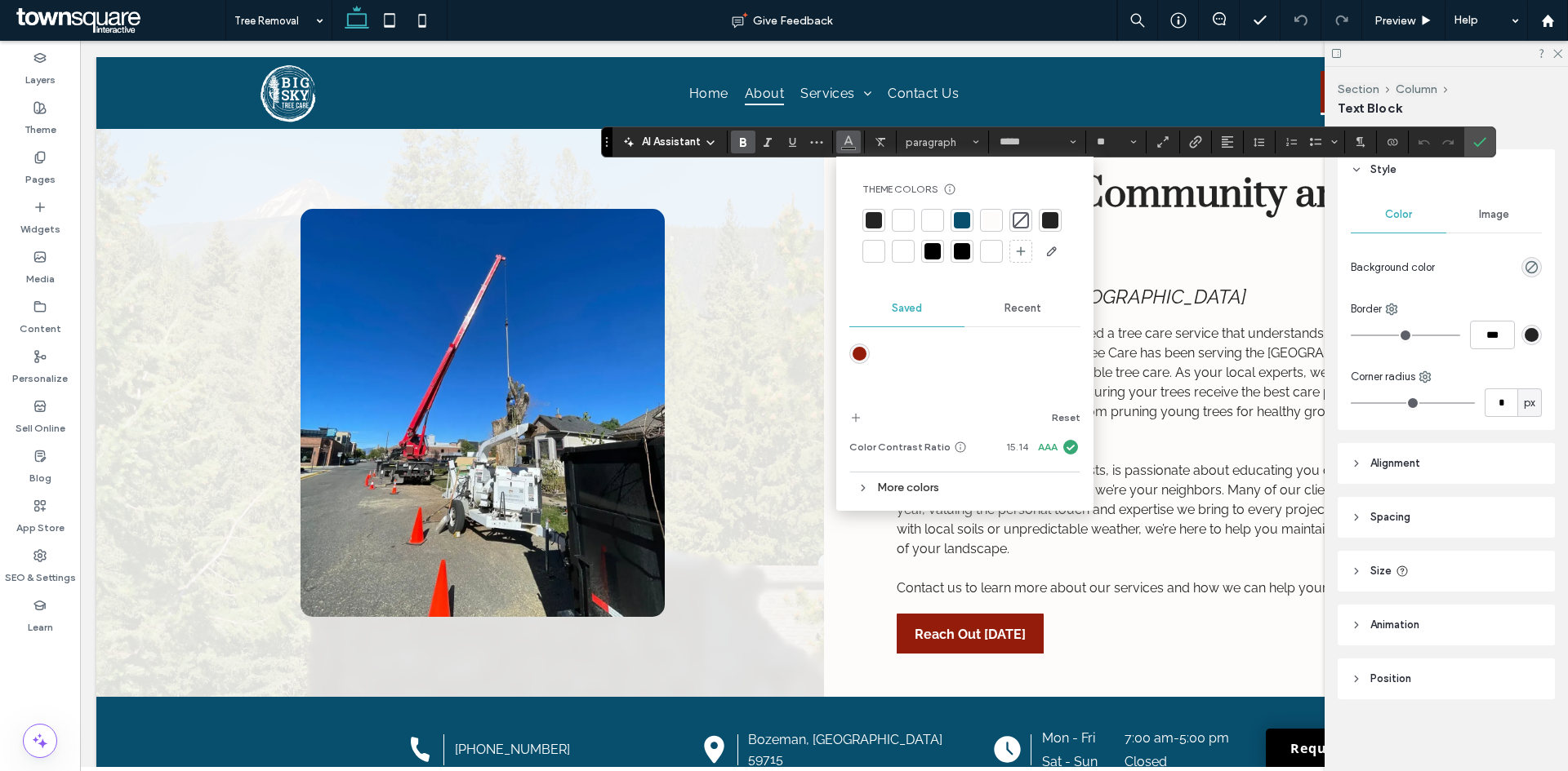
click at [860, 352] on div "rgba(147,29,10,1)" at bounding box center [859, 354] width 14 height 14
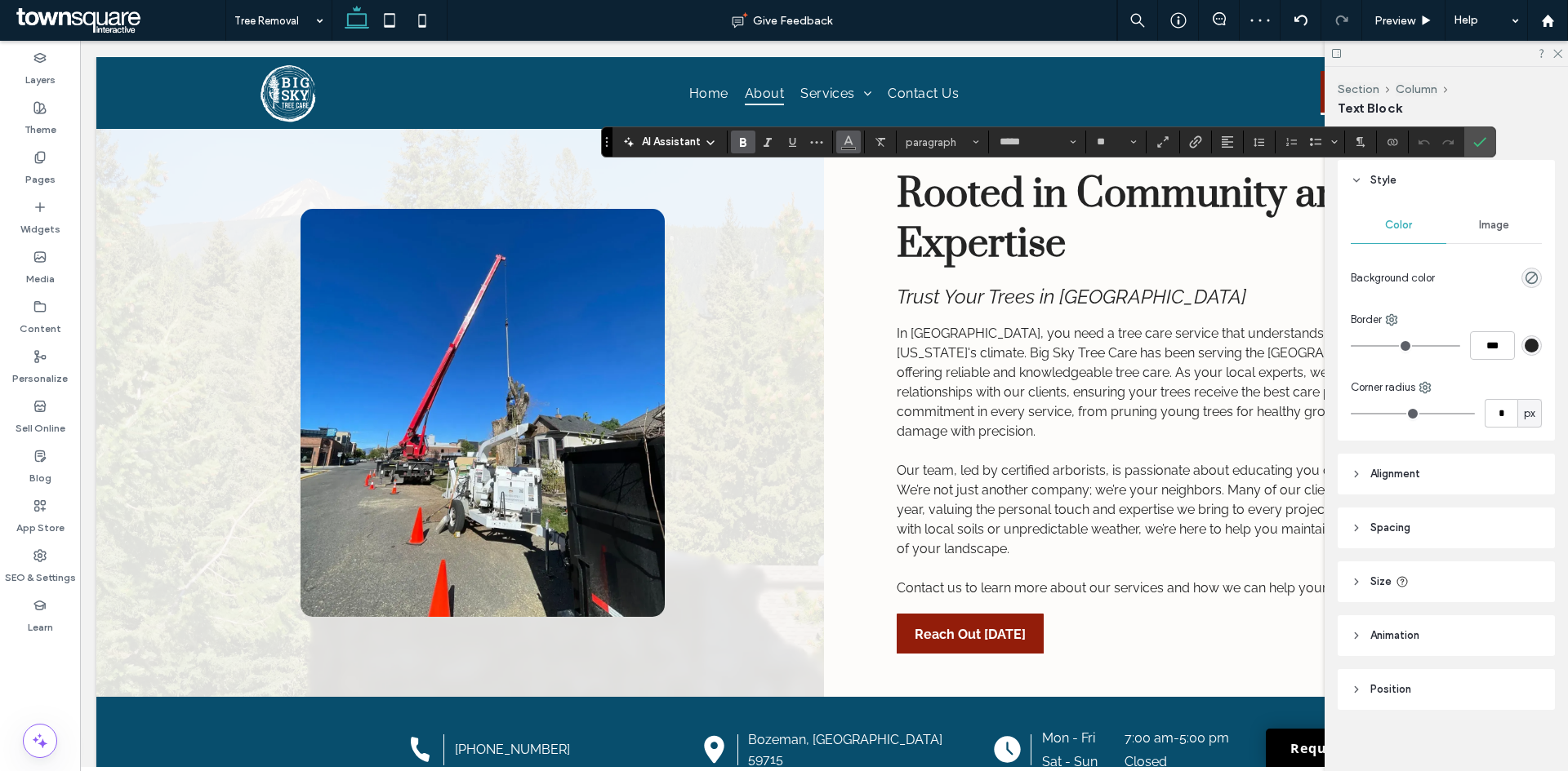
click at [844, 140] on icon "Color" at bounding box center [849, 141] width 13 height 13
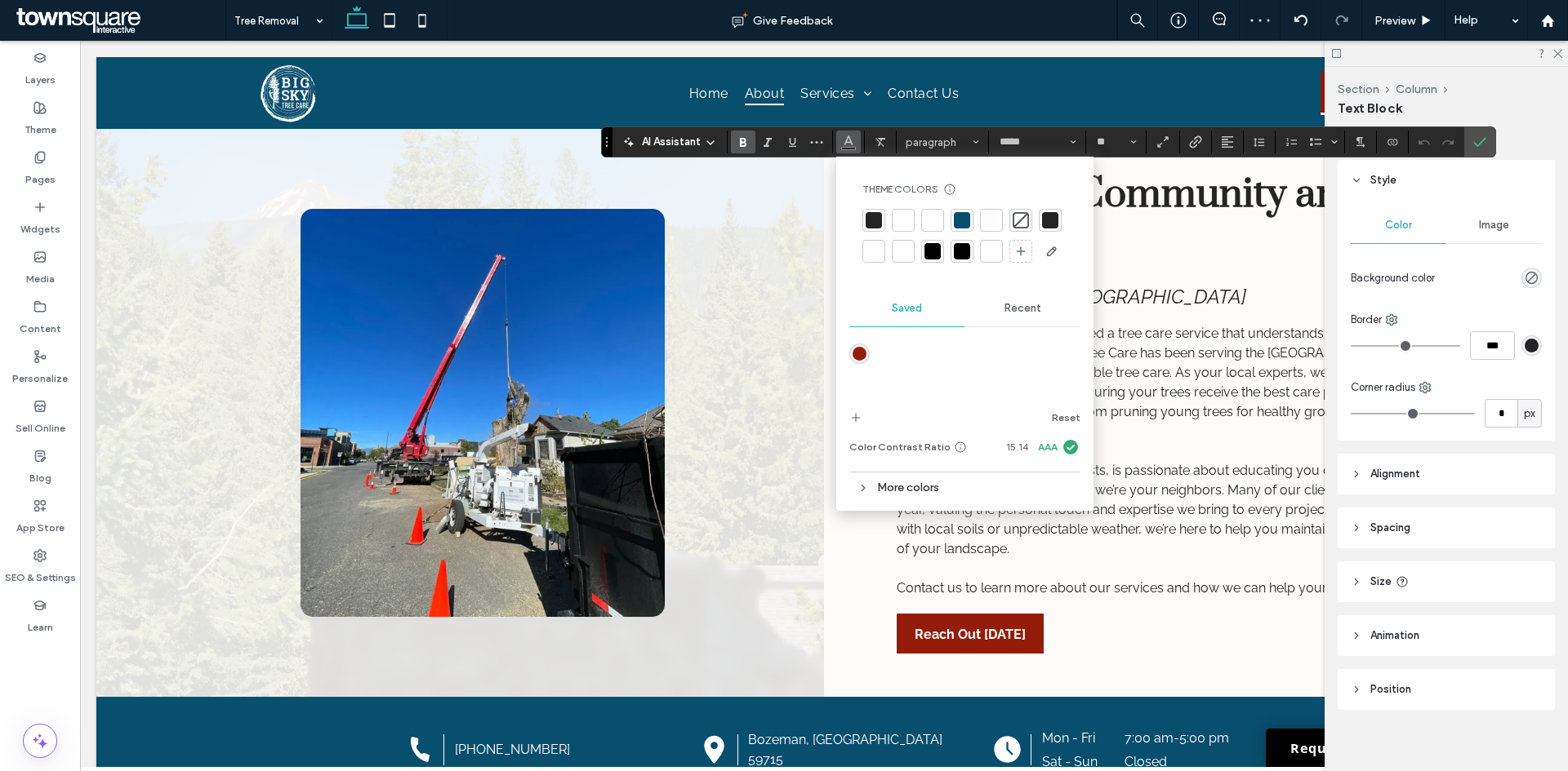
click at [874, 206] on div "Theme Colors Save time with Theme Colors Create a color palette to instantly ad…" at bounding box center [964, 224] width 231 height 108
click at [873, 221] on div at bounding box center [873, 220] width 16 height 16
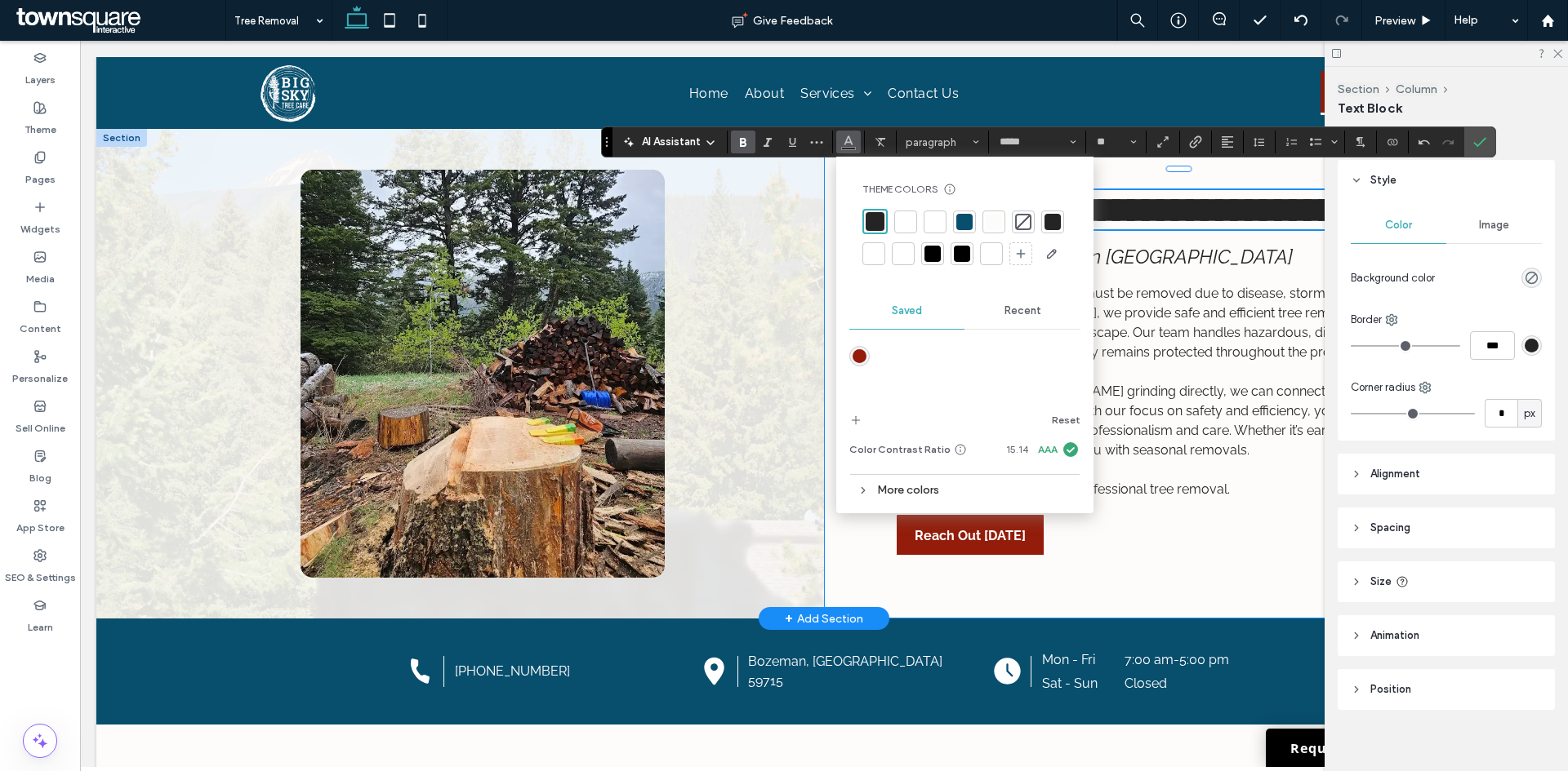
scroll to position [0, 0]
click at [855, 535] on div "**********" at bounding box center [1188, 374] width 728 height 490
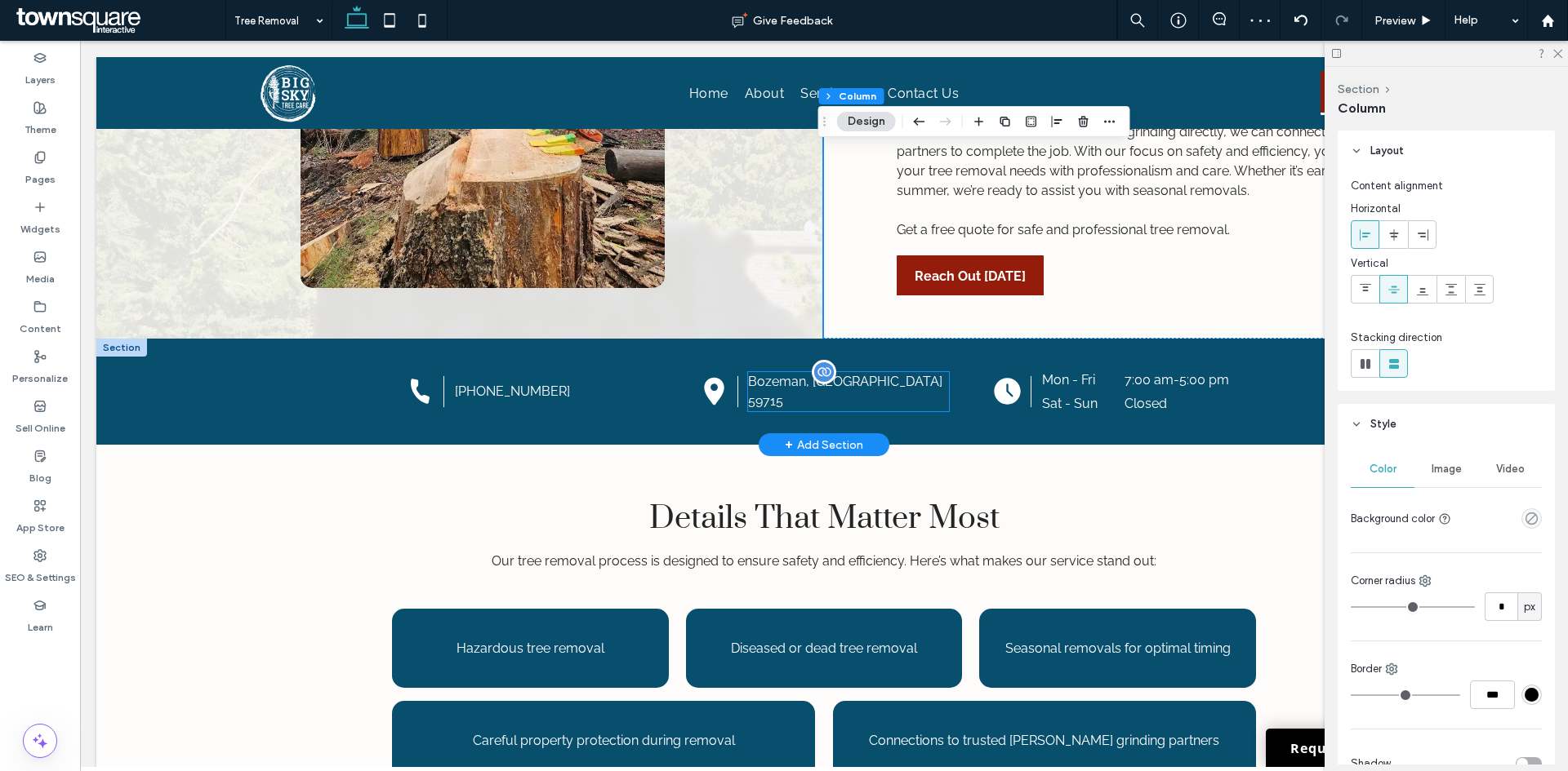
scroll to position [218, 0]
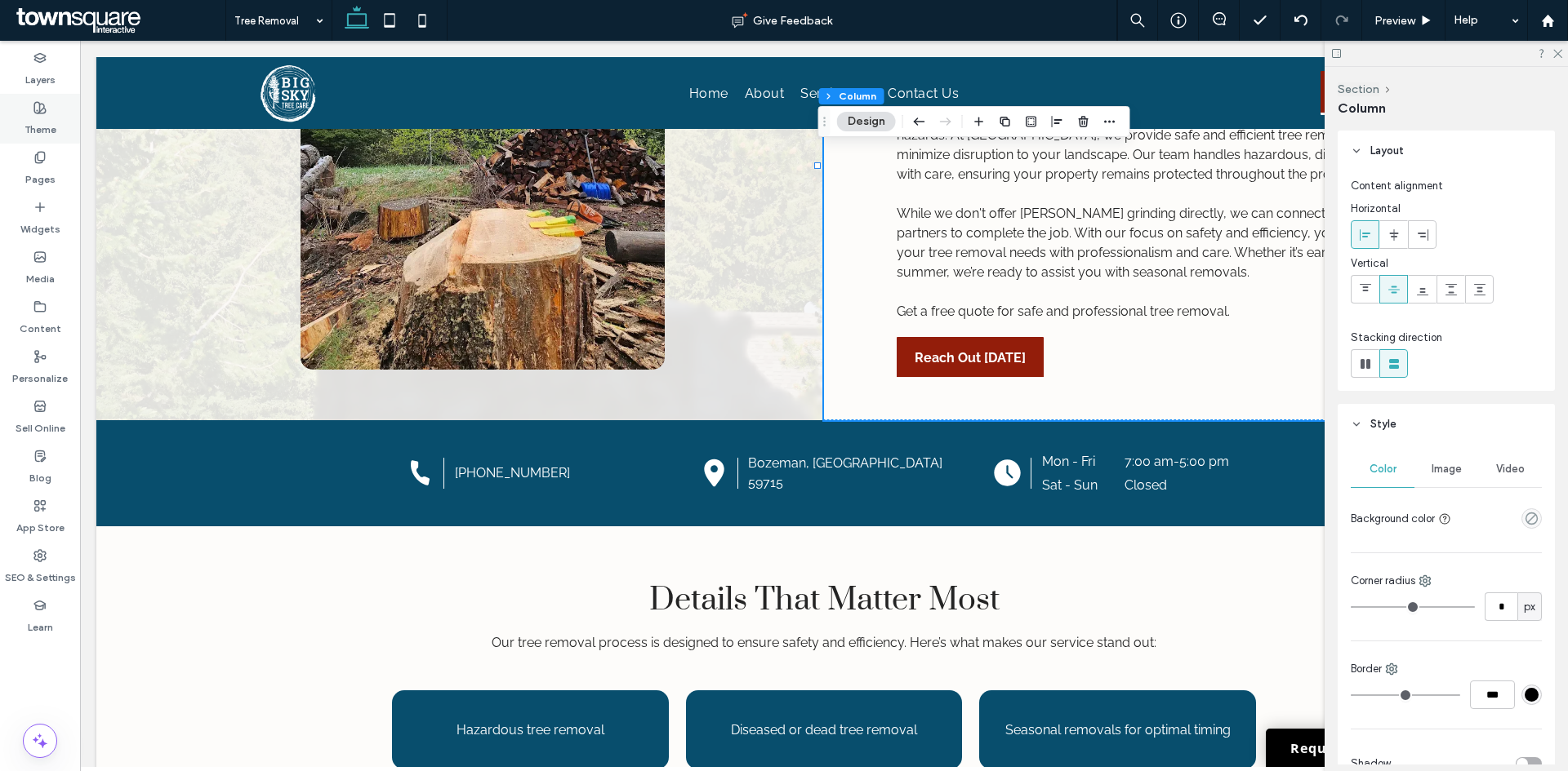
drag, startPoint x: 59, startPoint y: 111, endPoint x: 68, endPoint y: 120, distance: 12.7
click at [59, 111] on div "Theme" at bounding box center [40, 118] width 80 height 50
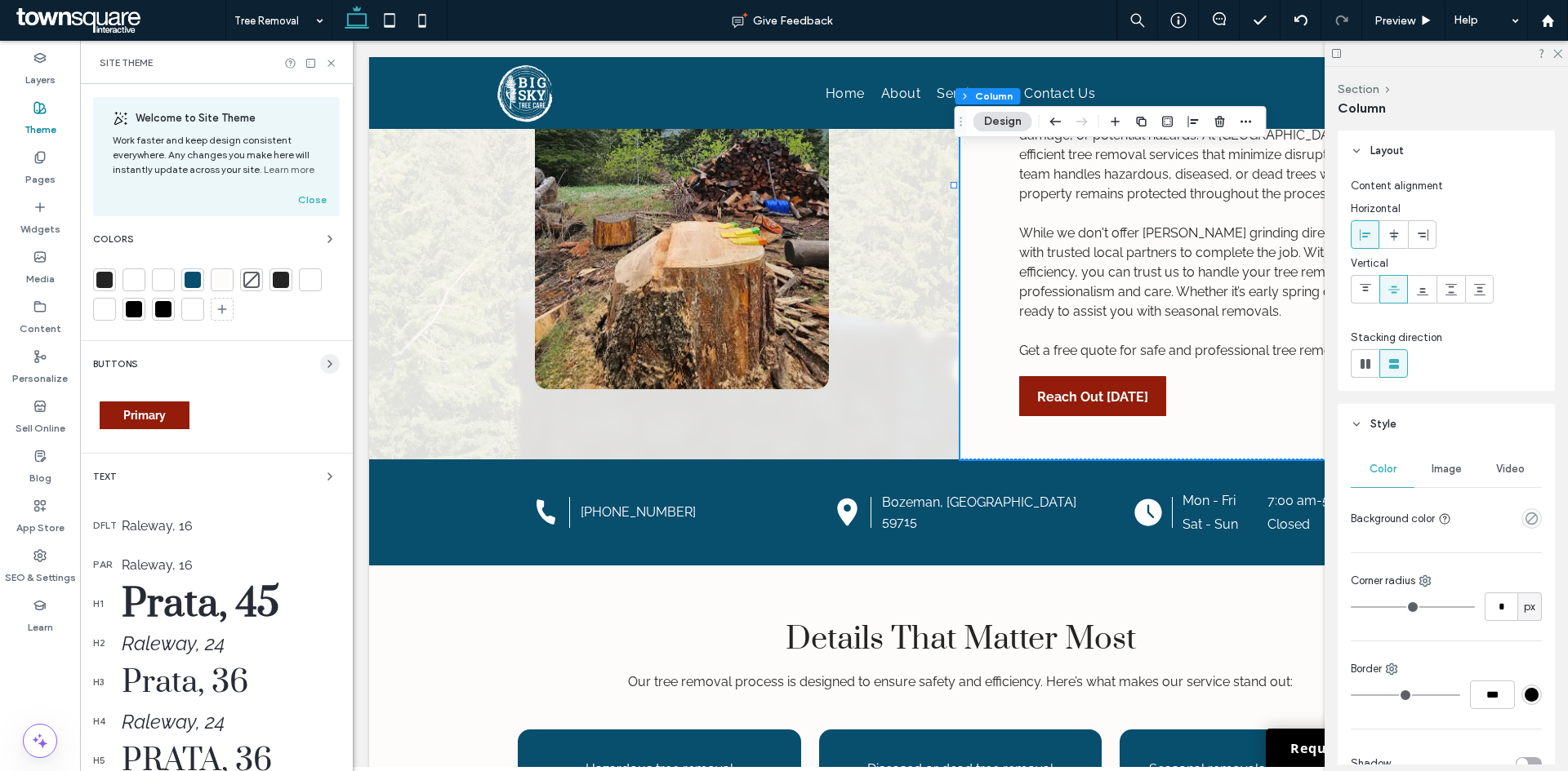
click at [323, 367] on icon "button" at bounding box center [329, 364] width 13 height 13
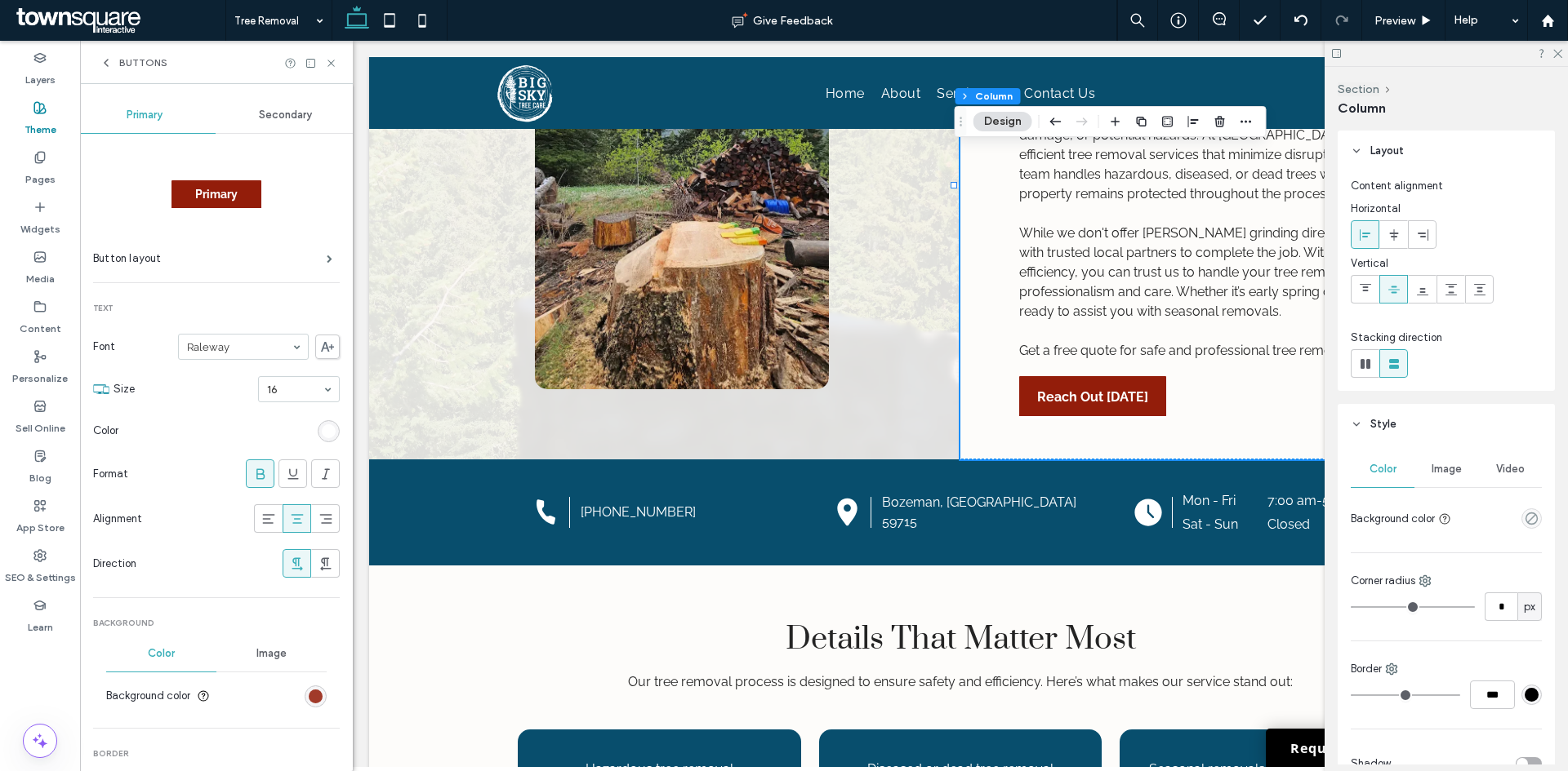
click at [309, 701] on div "rgb(147, 29, 10)" at bounding box center [315, 696] width 14 height 14
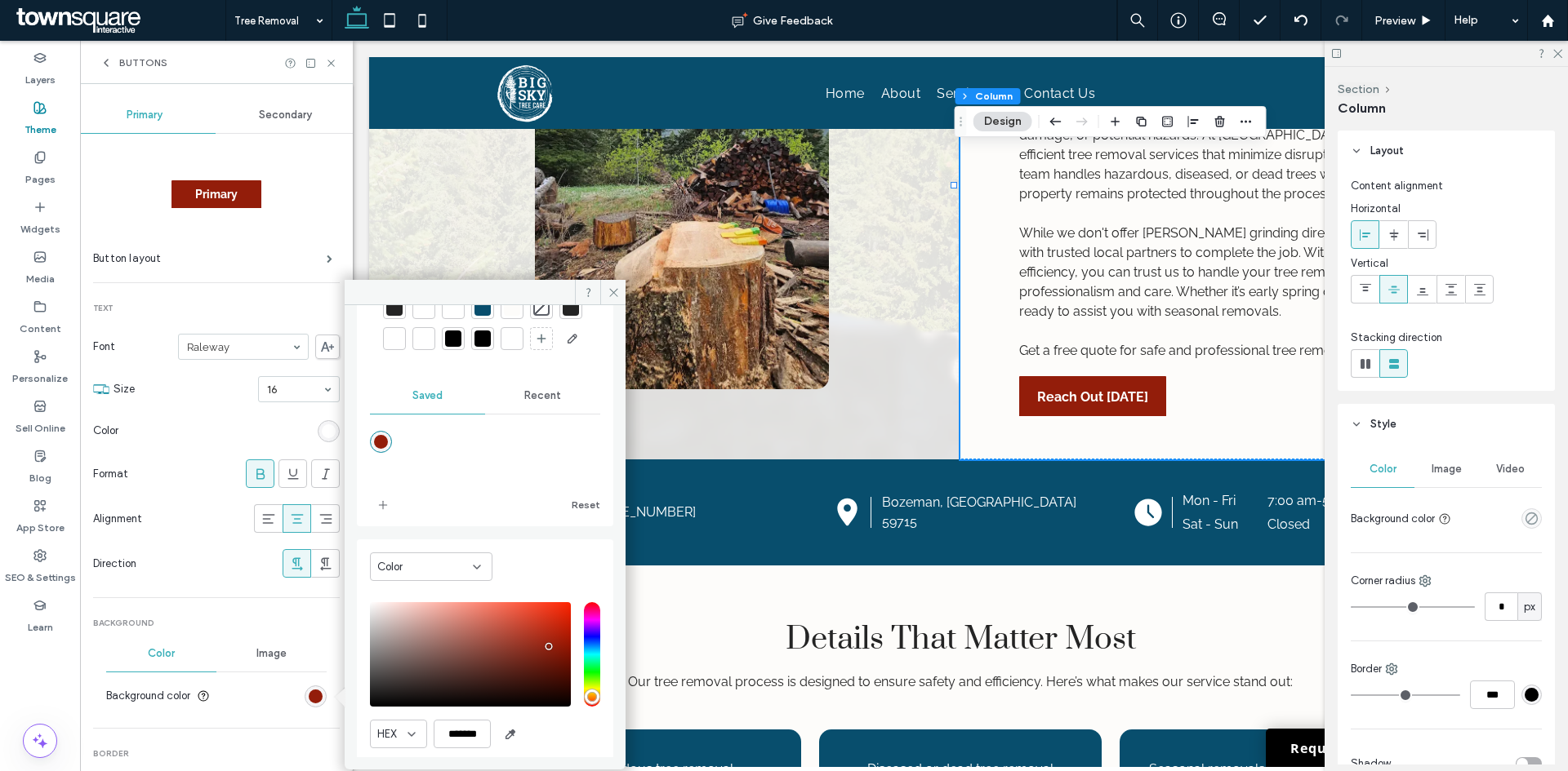
scroll to position [165, 0]
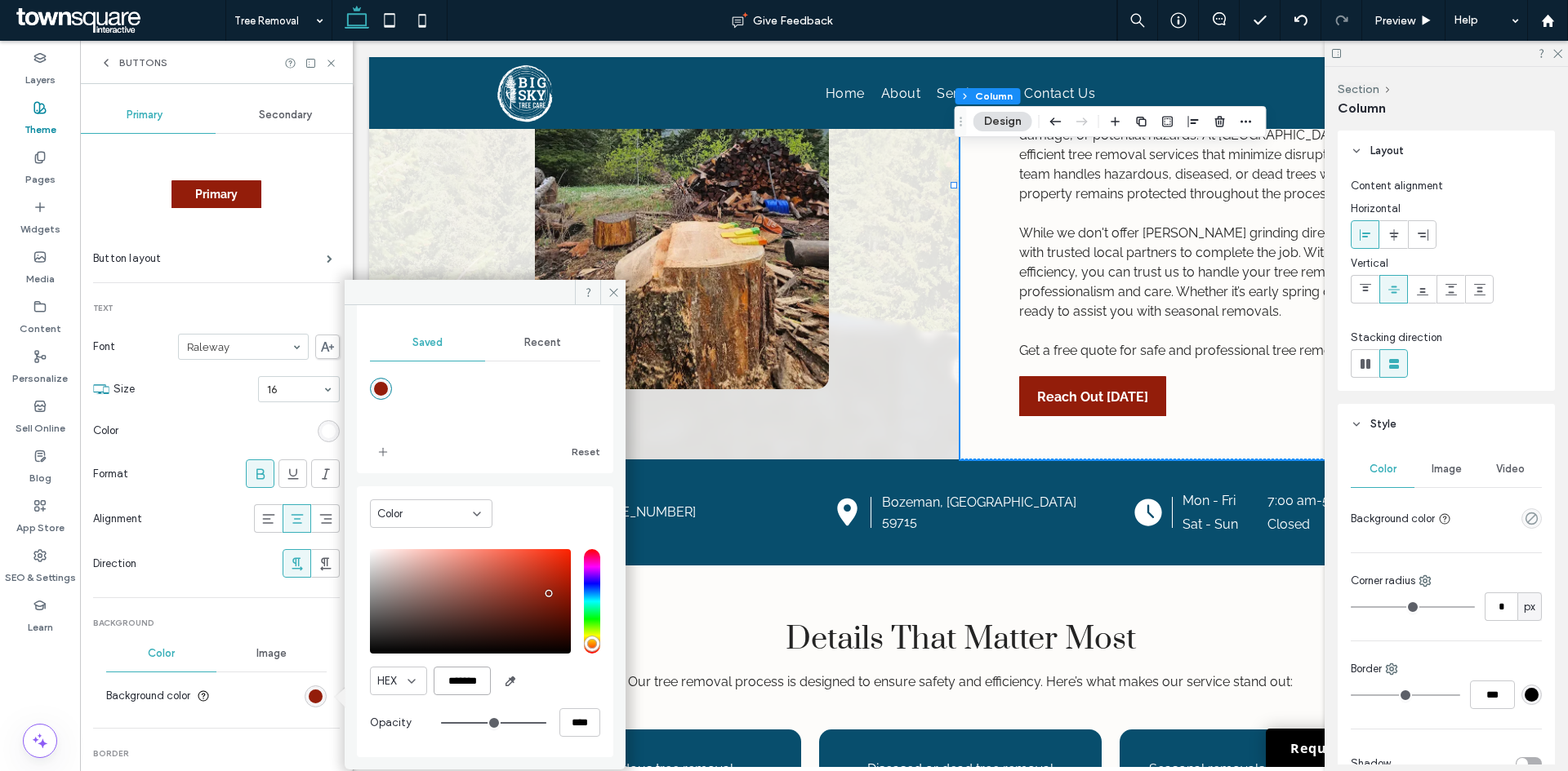
drag, startPoint x: 481, startPoint y: 687, endPoint x: 435, endPoint y: 687, distance: 46.0
click at [435, 687] on input "*******" at bounding box center [462, 681] width 58 height 28
click at [613, 301] on span at bounding box center [613, 293] width 25 height 25
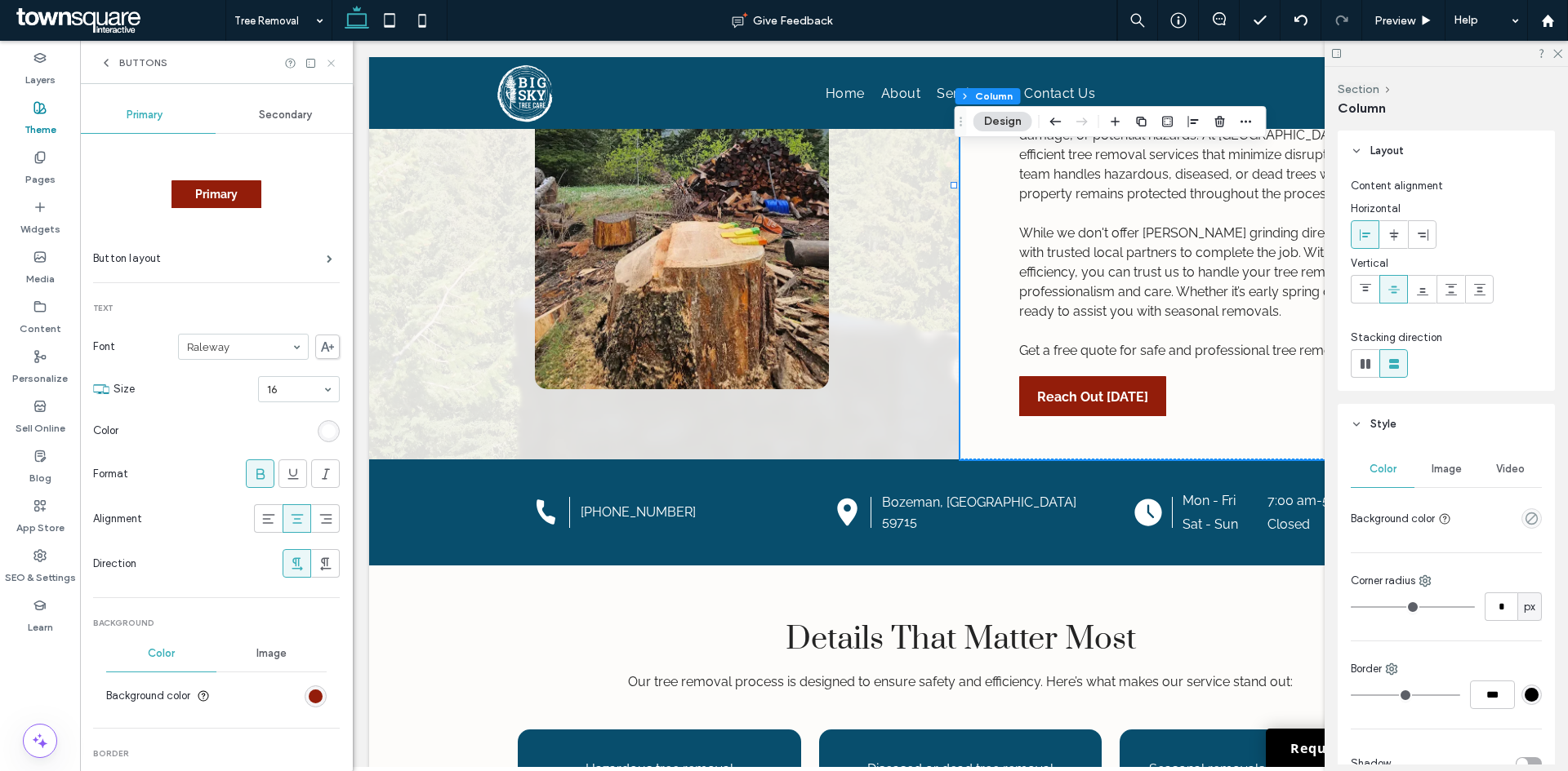
click at [329, 66] on icon at bounding box center [330, 63] width 12 height 12
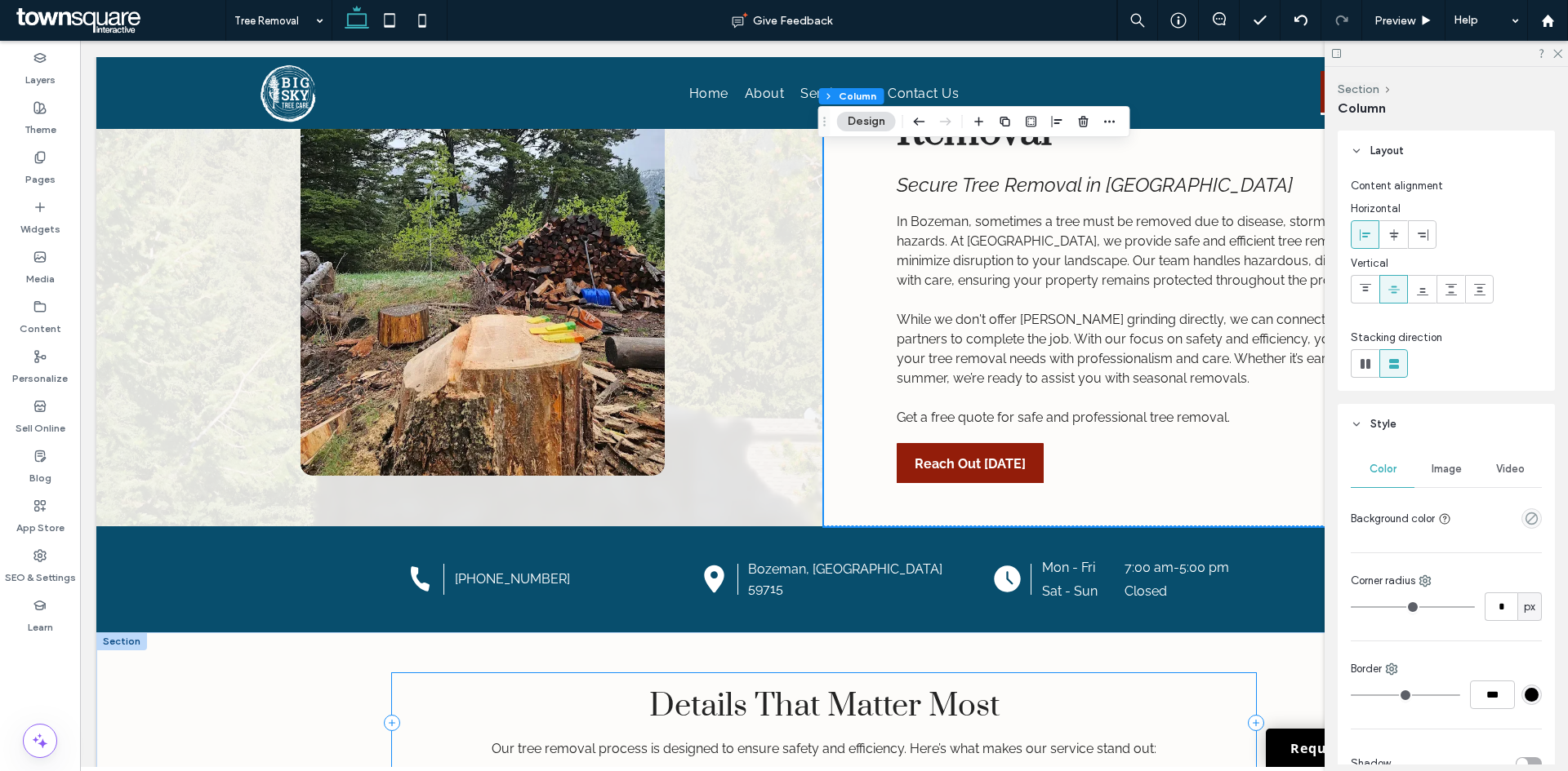
scroll to position [0, 0]
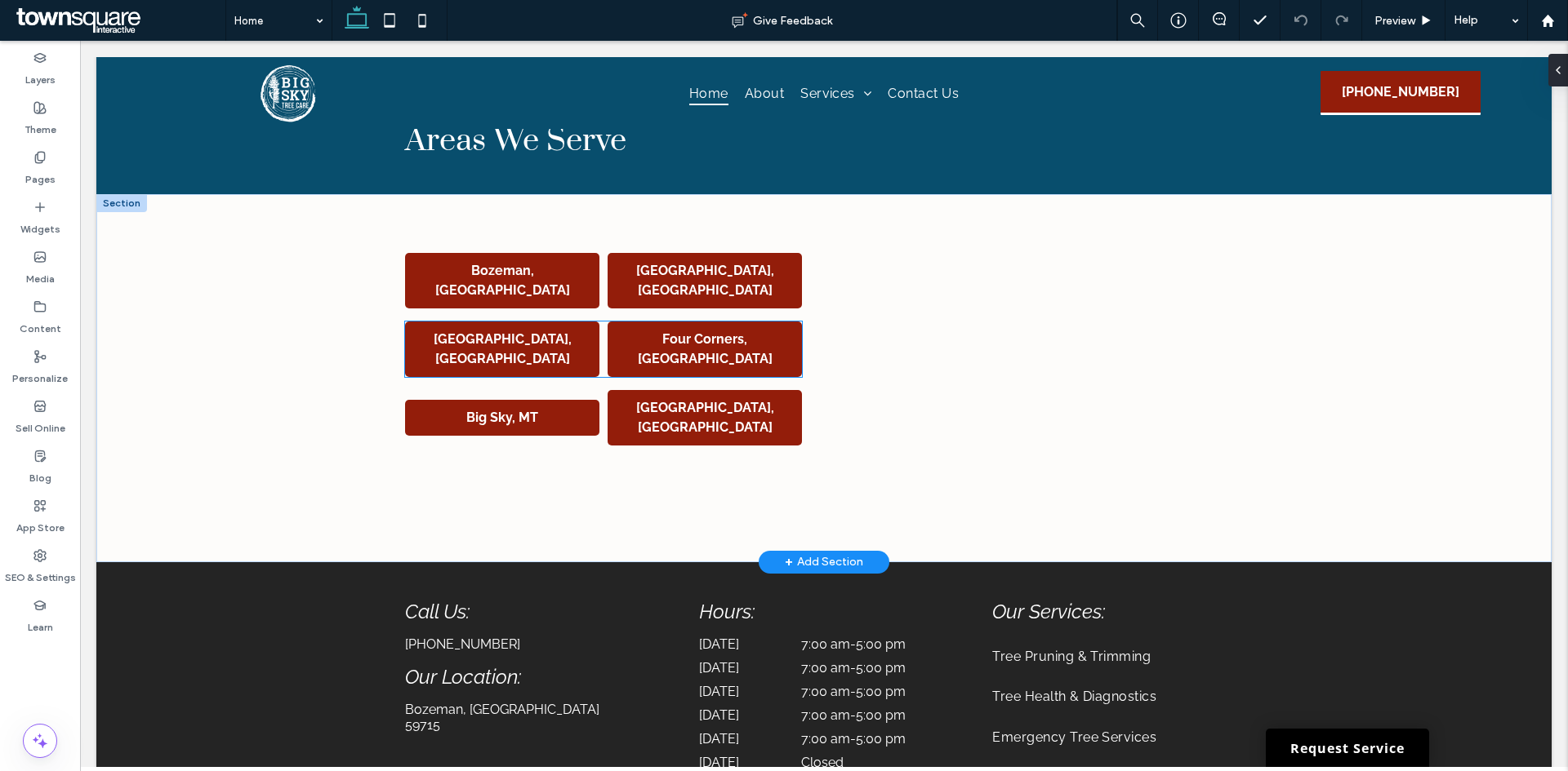
scroll to position [3124, 0]
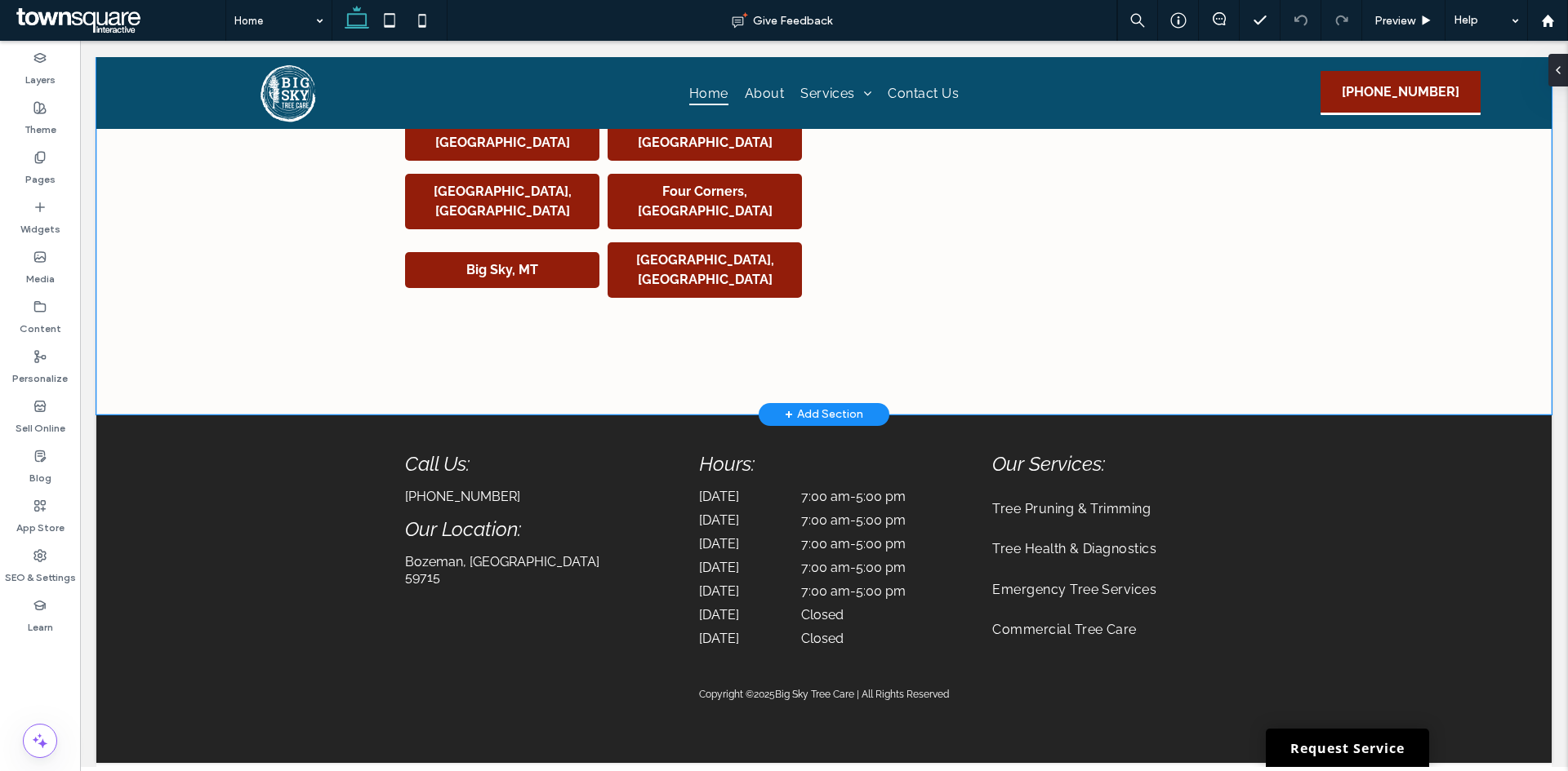
click at [190, 338] on div "Bozeman, [GEOGRAPHIC_DATA] [GEOGRAPHIC_DATA], [GEOGRAPHIC_DATA] [GEOGRAPHIC_DAT…" at bounding box center [823, 230] width 1455 height 368
click at [784, 408] on span "+" at bounding box center [788, 414] width 8 height 18
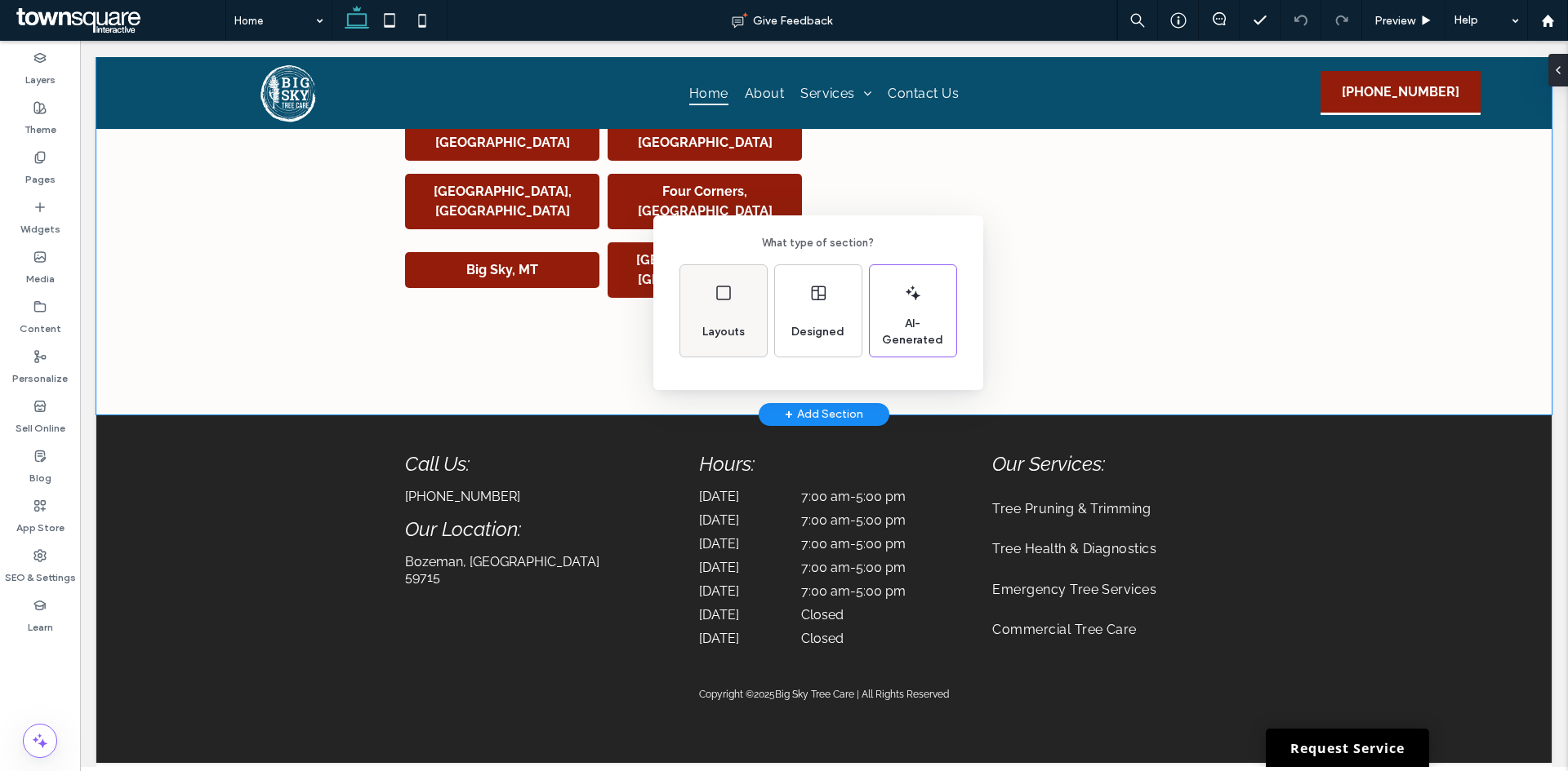
click at [717, 308] on div "Layouts" at bounding box center [723, 310] width 87 height 92
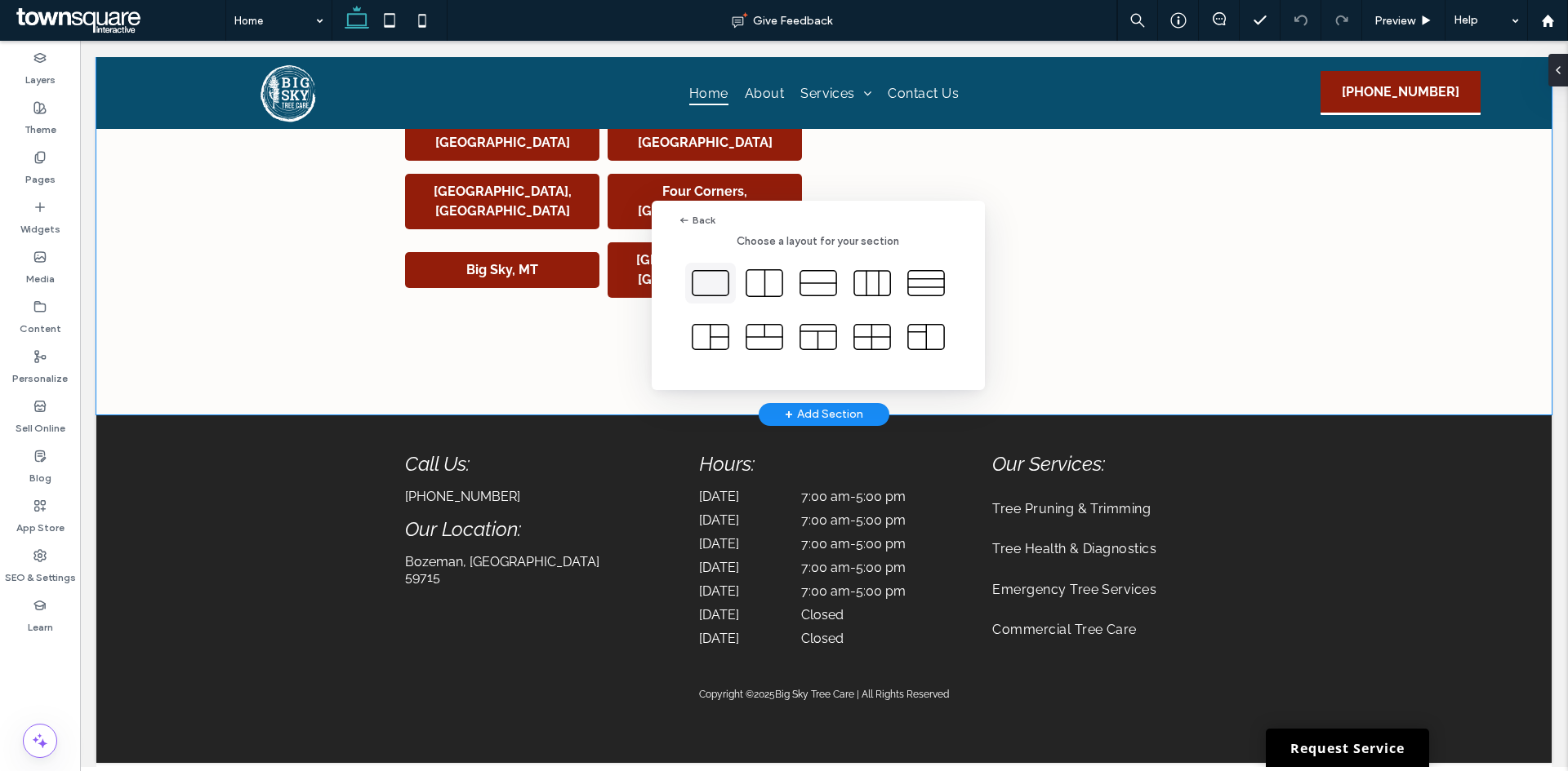
click at [721, 292] on icon at bounding box center [710, 282] width 41 height 41
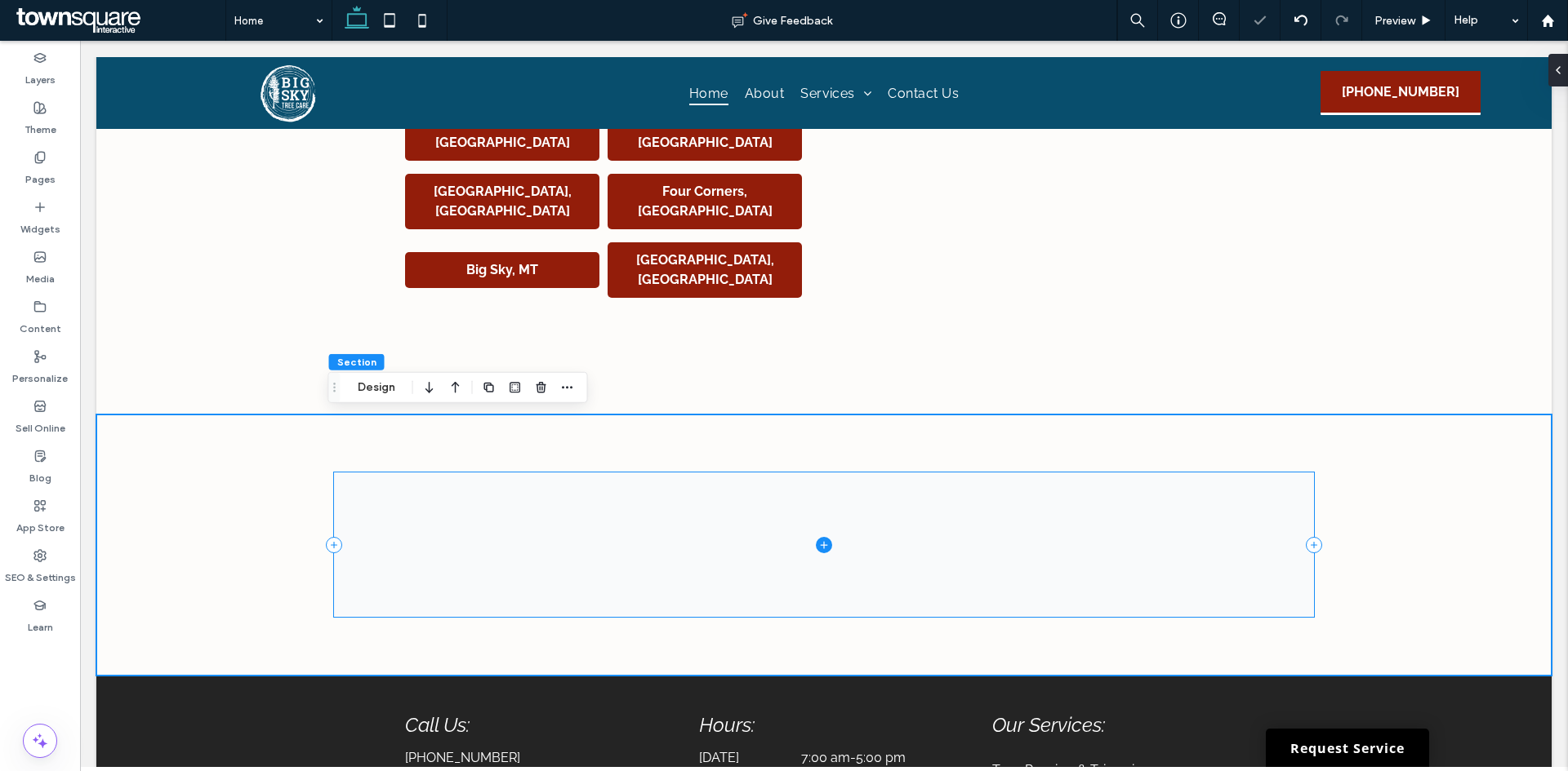
click at [826, 533] on span at bounding box center [824, 545] width 980 height 144
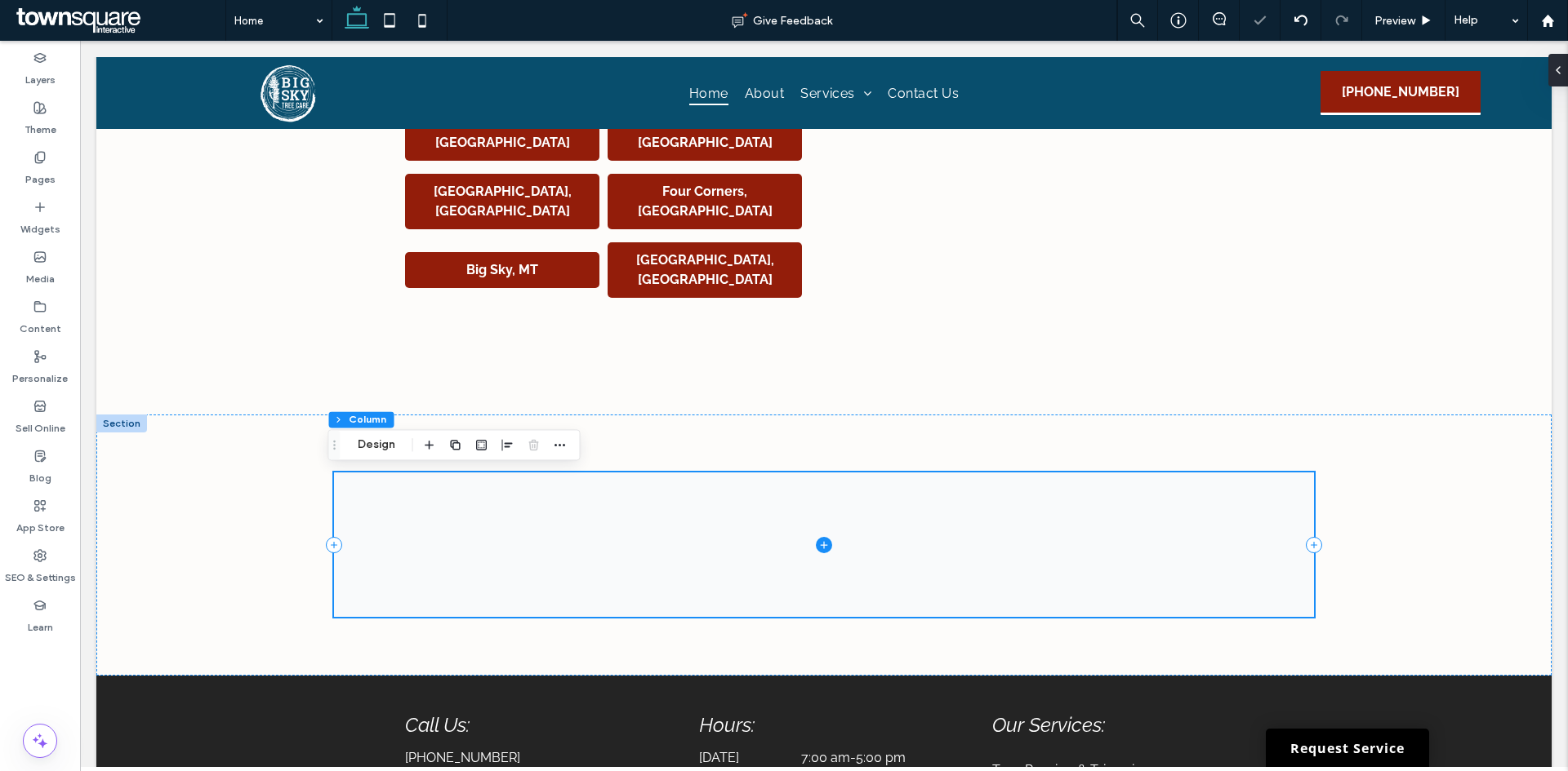
click at [817, 544] on icon at bounding box center [823, 545] width 16 height 16
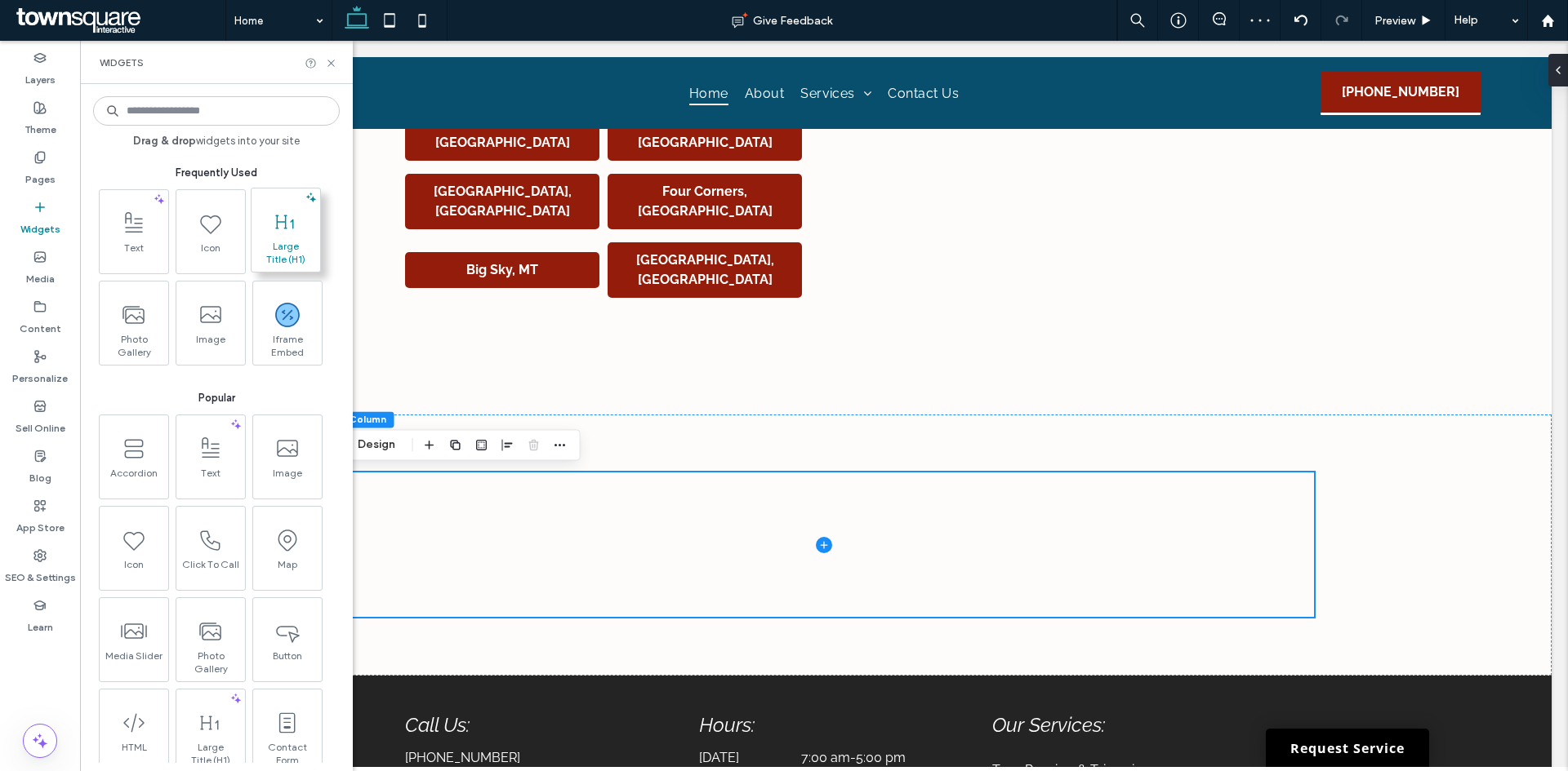
click at [292, 225] on icon at bounding box center [286, 222] width 26 height 26
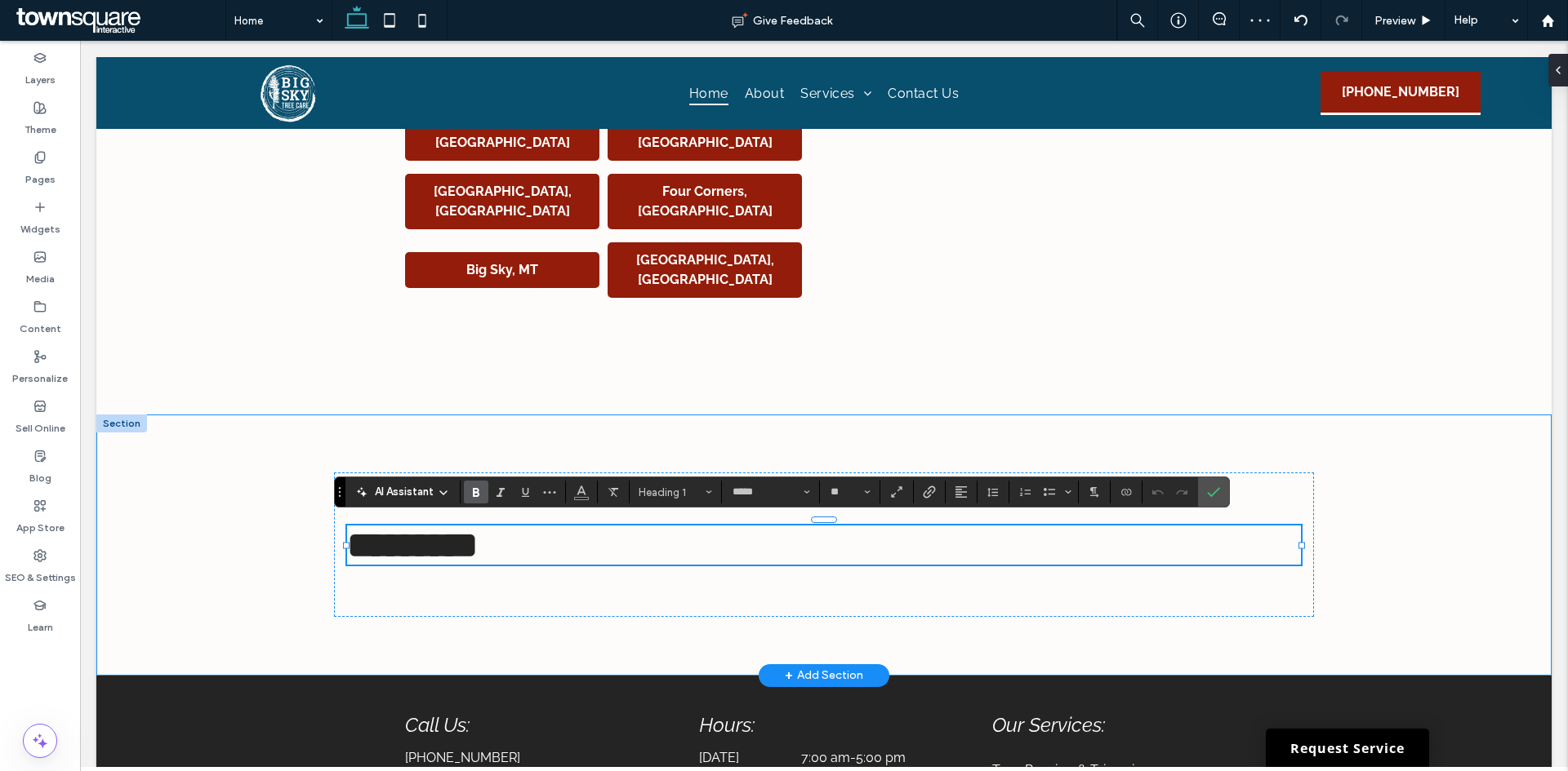
paste div
type input "*******"
type input "**"
click at [634, 590] on div "**********" at bounding box center [824, 545] width 980 height 144
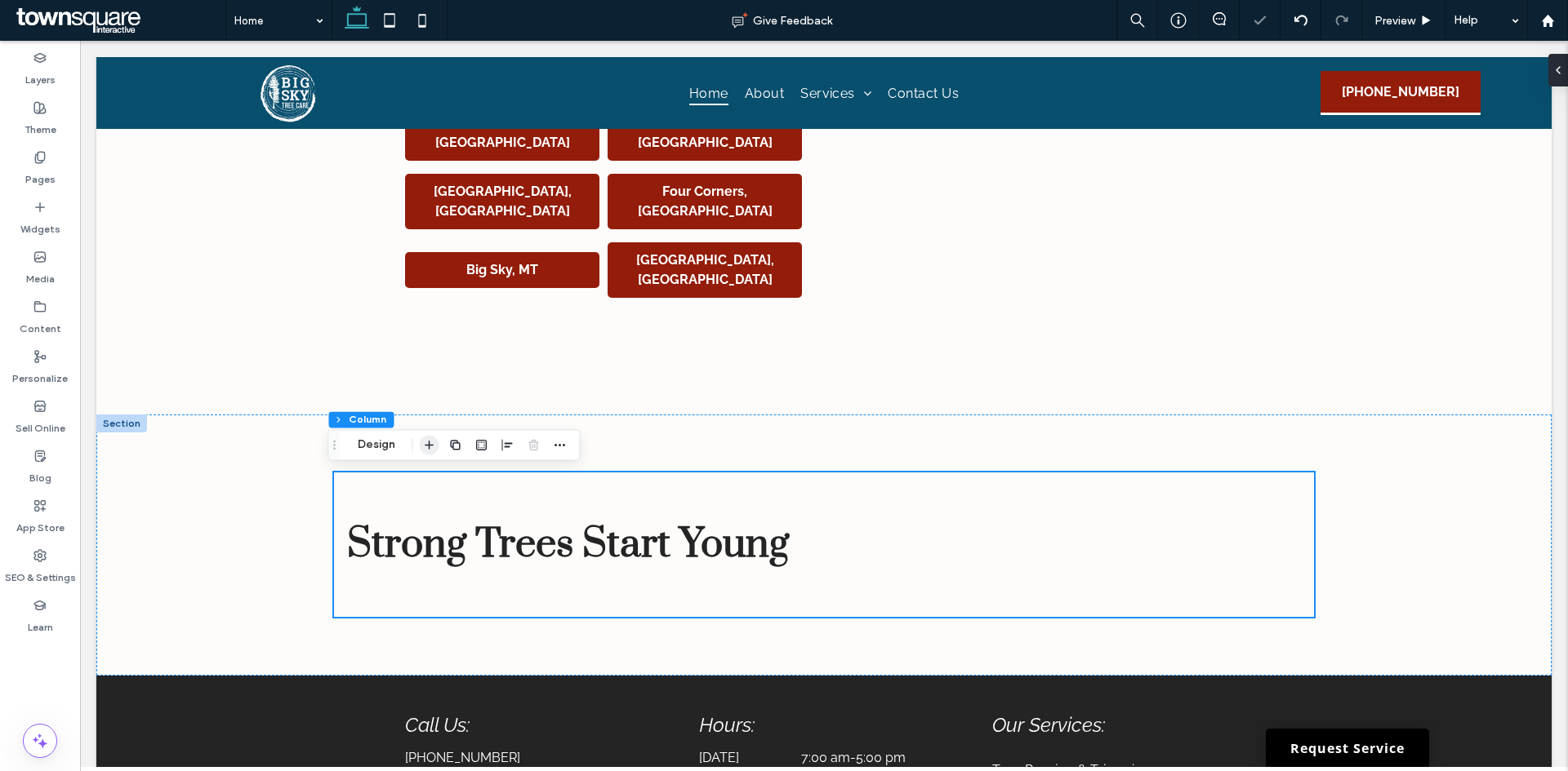
click at [432, 442] on icon "button" at bounding box center [430, 444] width 13 height 13
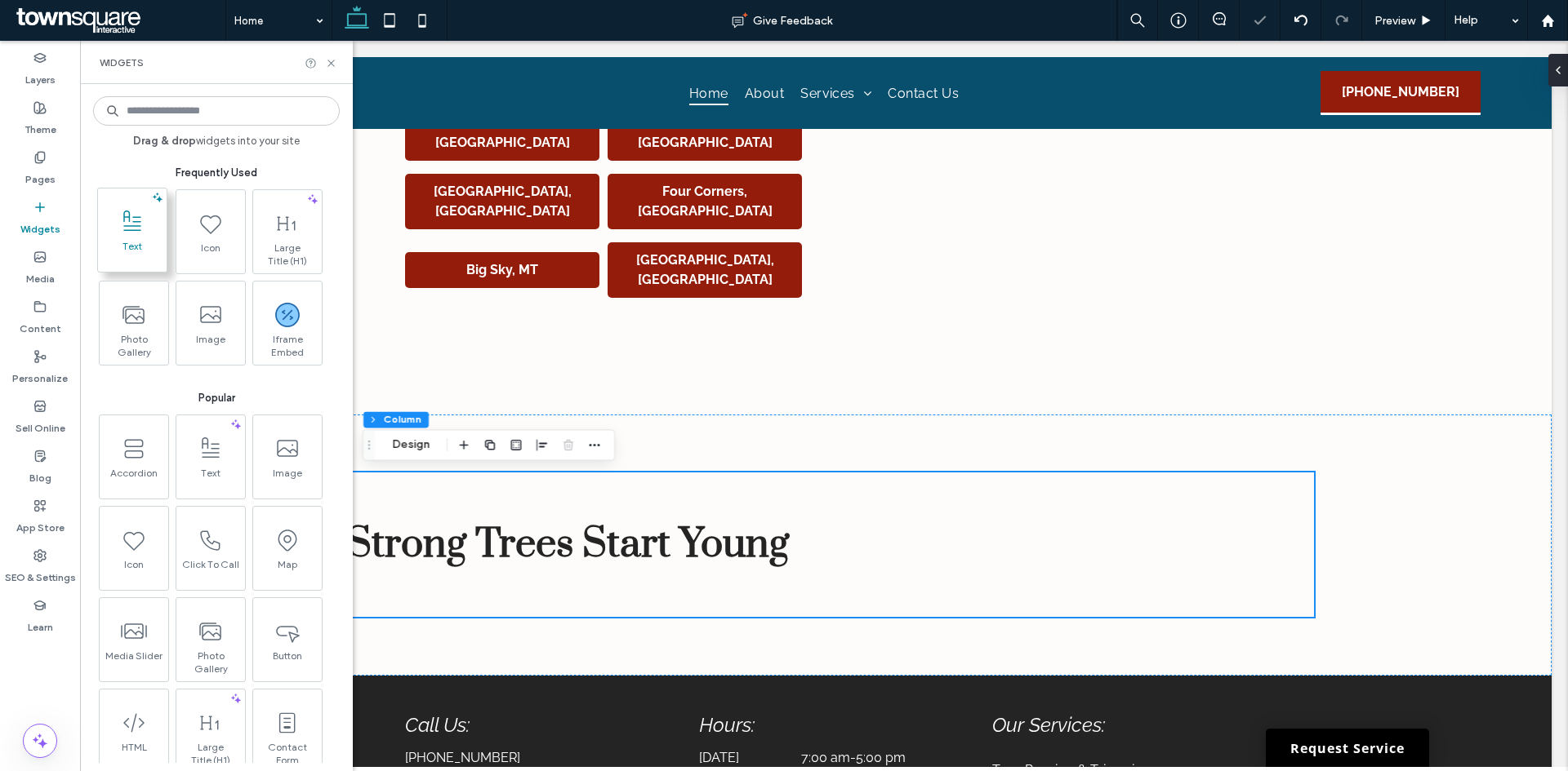
click at [142, 232] on icon at bounding box center [132, 222] width 26 height 26
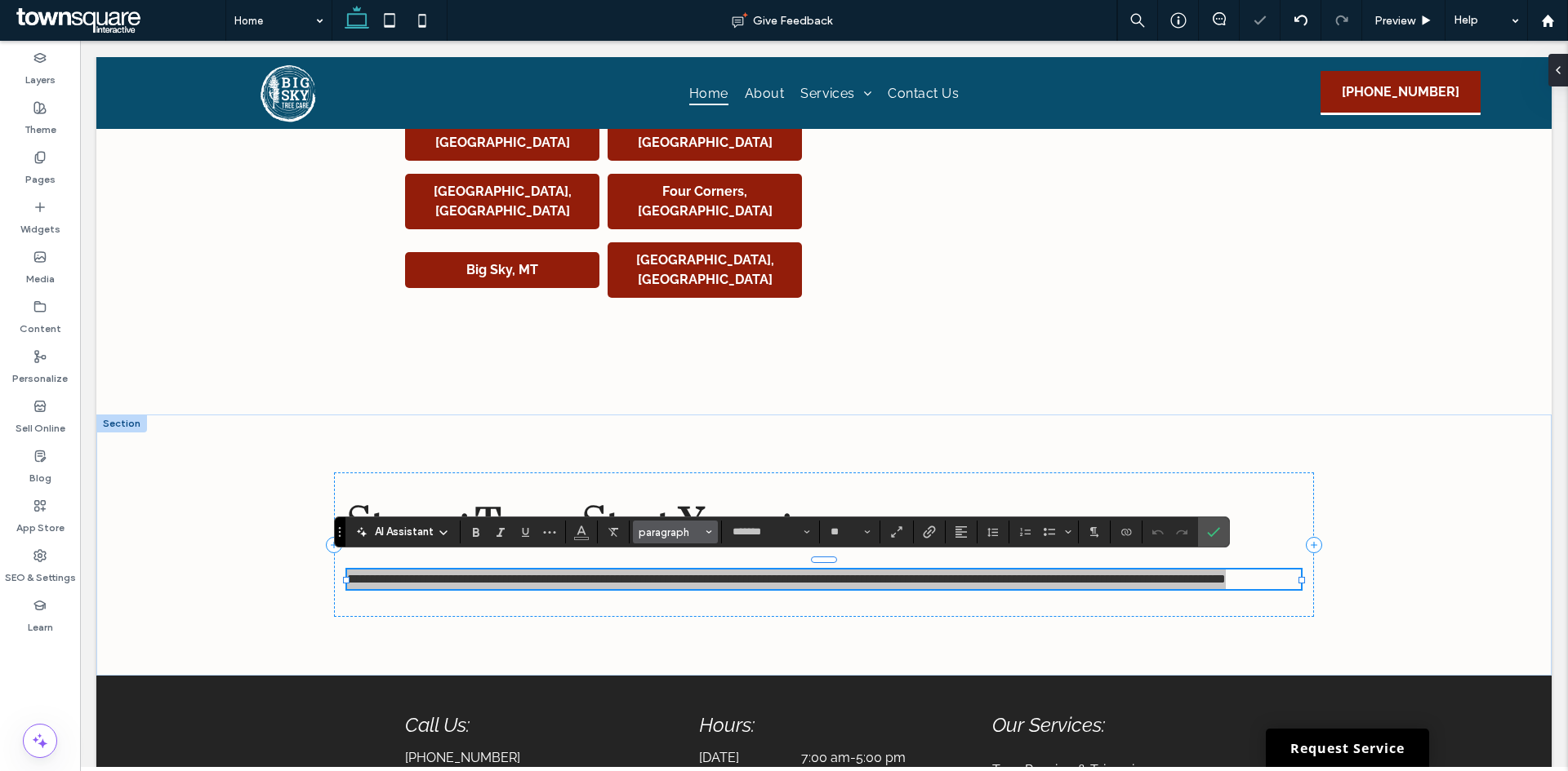
click at [673, 522] on button "paragraph" at bounding box center [675, 532] width 85 height 23
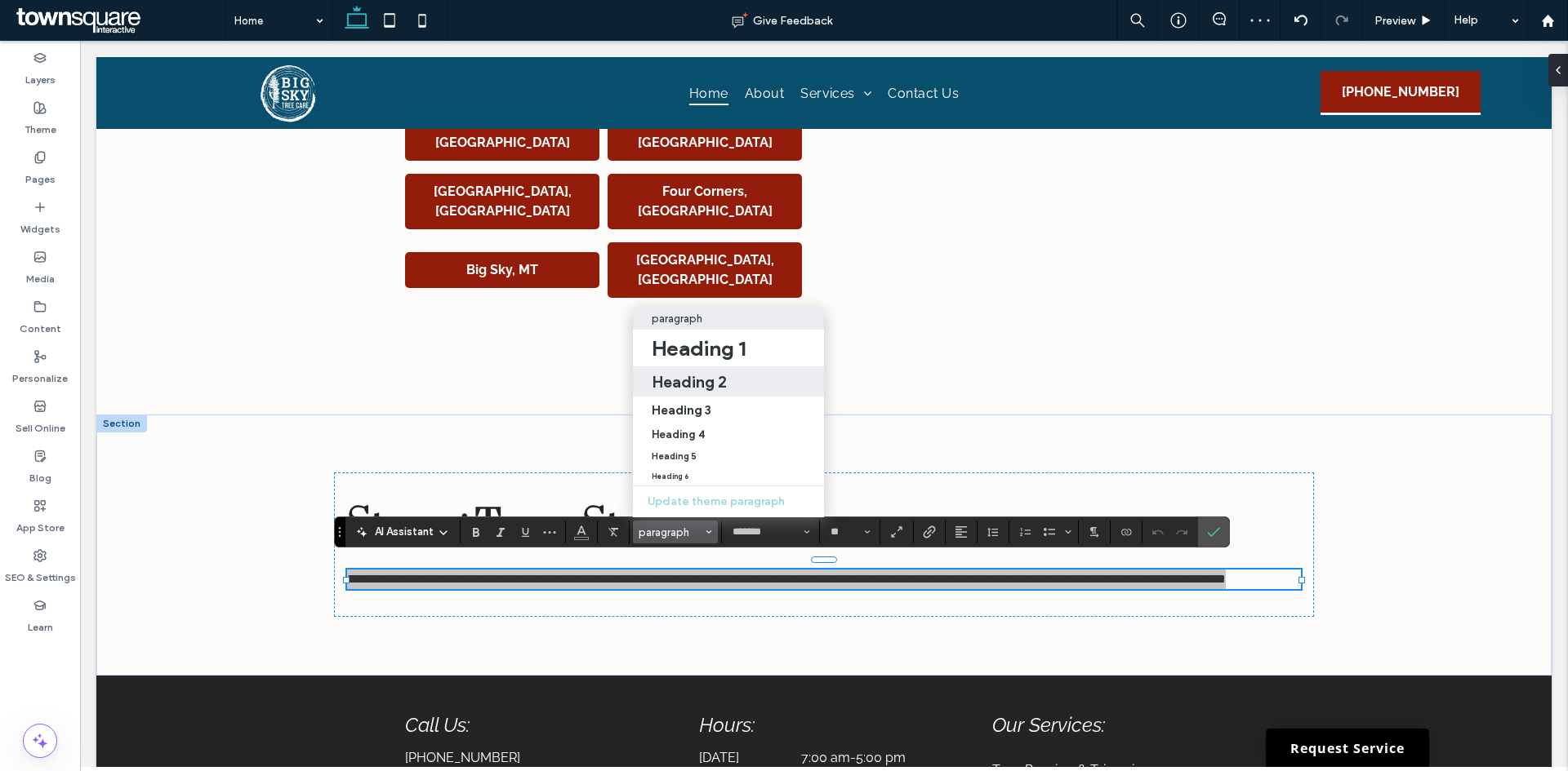
drag, startPoint x: 667, startPoint y: 377, endPoint x: 588, endPoint y: 380, distance: 79.1
click at [667, 377] on h2 "Heading 2" at bounding box center [689, 381] width 76 height 20
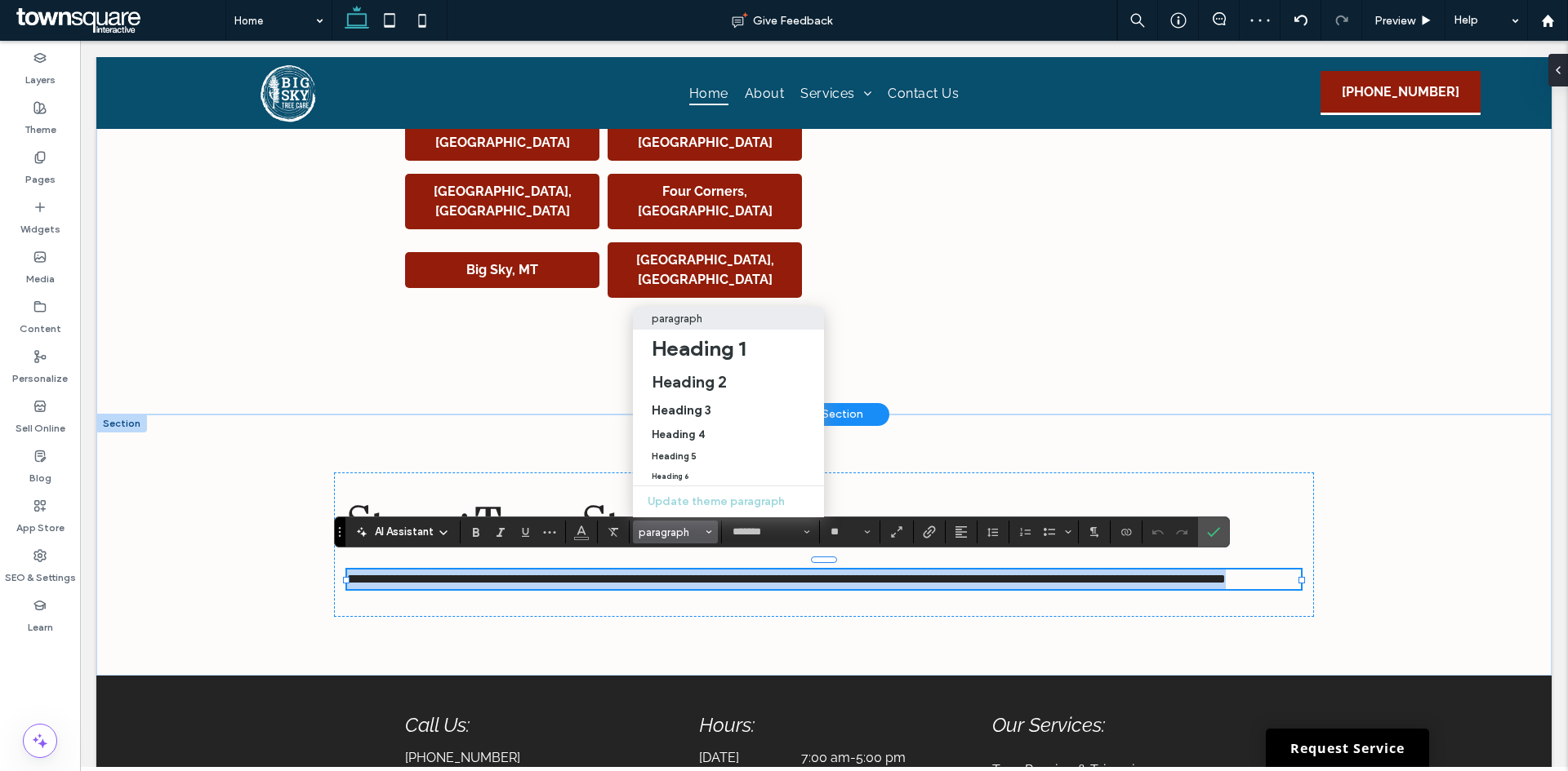
type input "**"
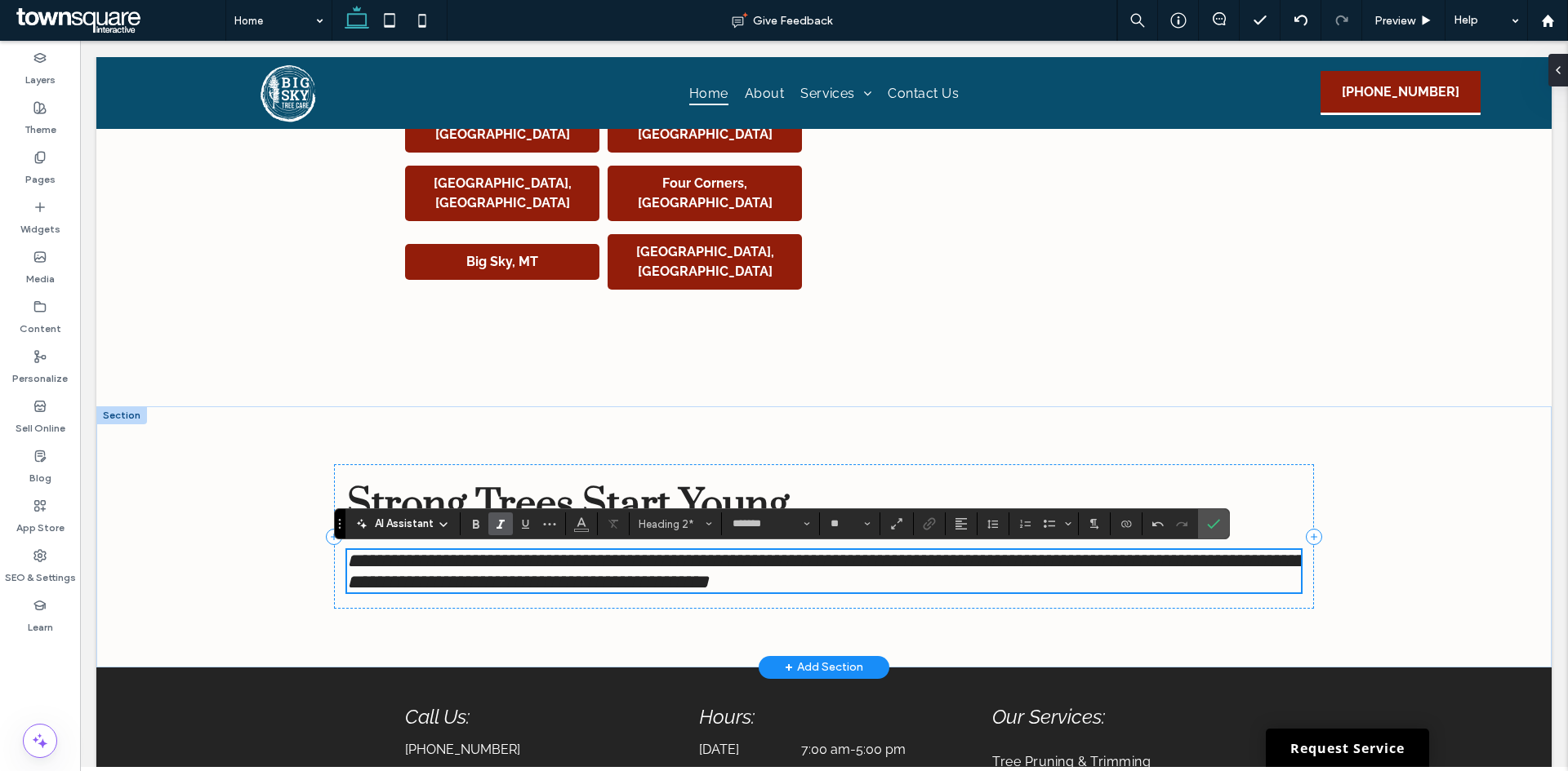
scroll to position [3120, 0]
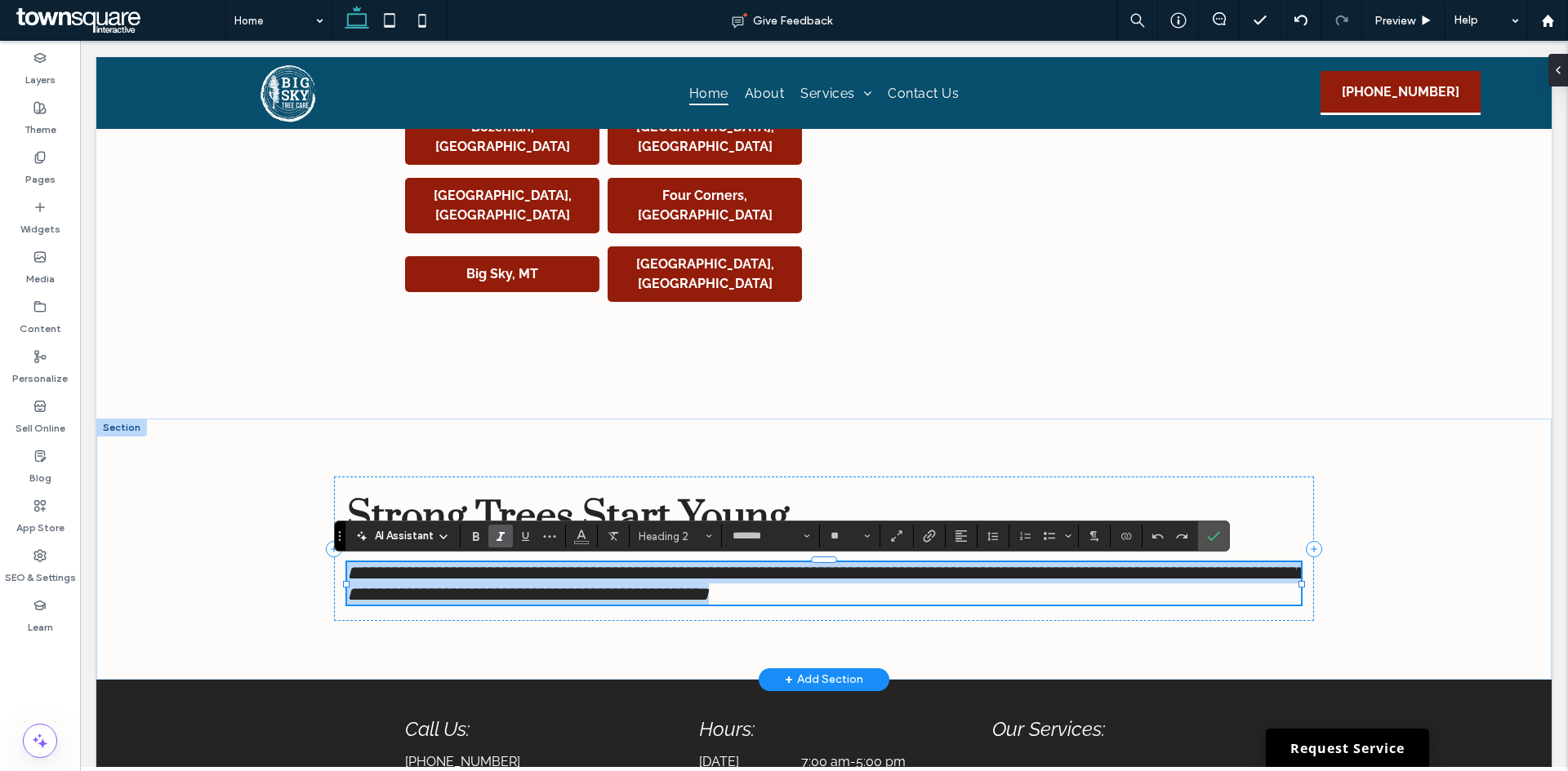
paste div
type input "**"
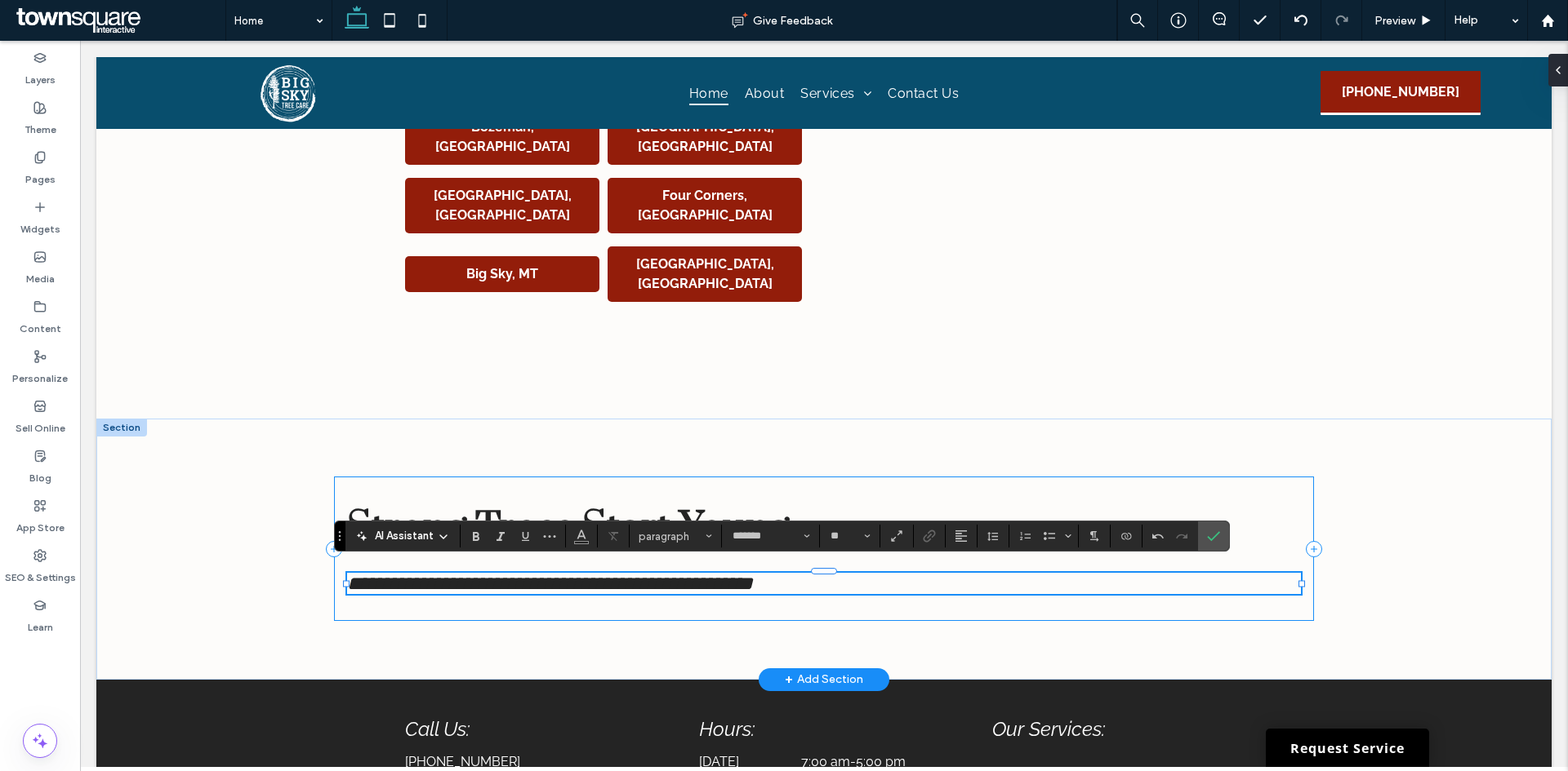
click at [514, 609] on div "**********" at bounding box center [824, 548] width 980 height 144
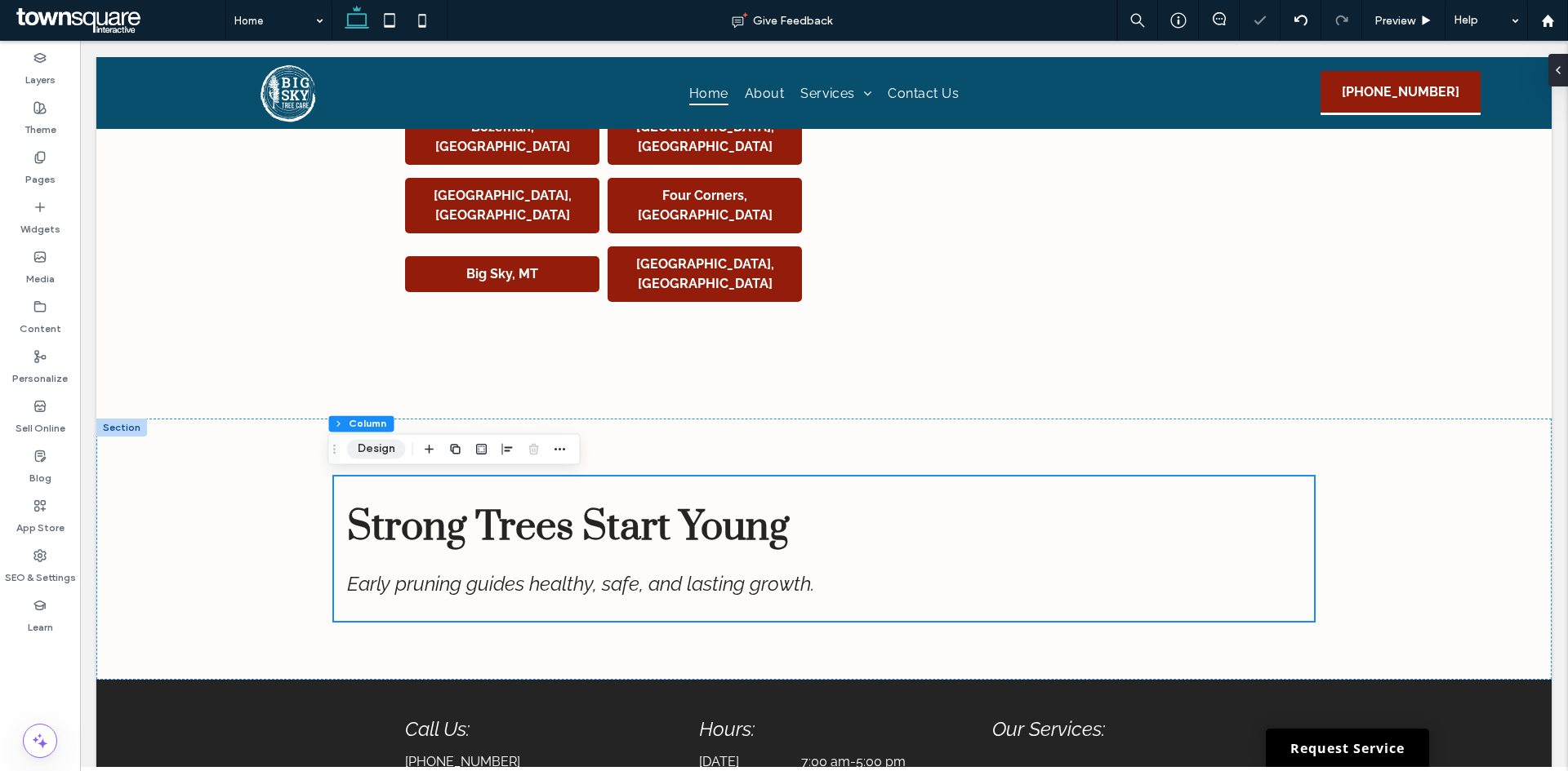
click at [387, 446] on button "Design" at bounding box center [377, 448] width 59 height 20
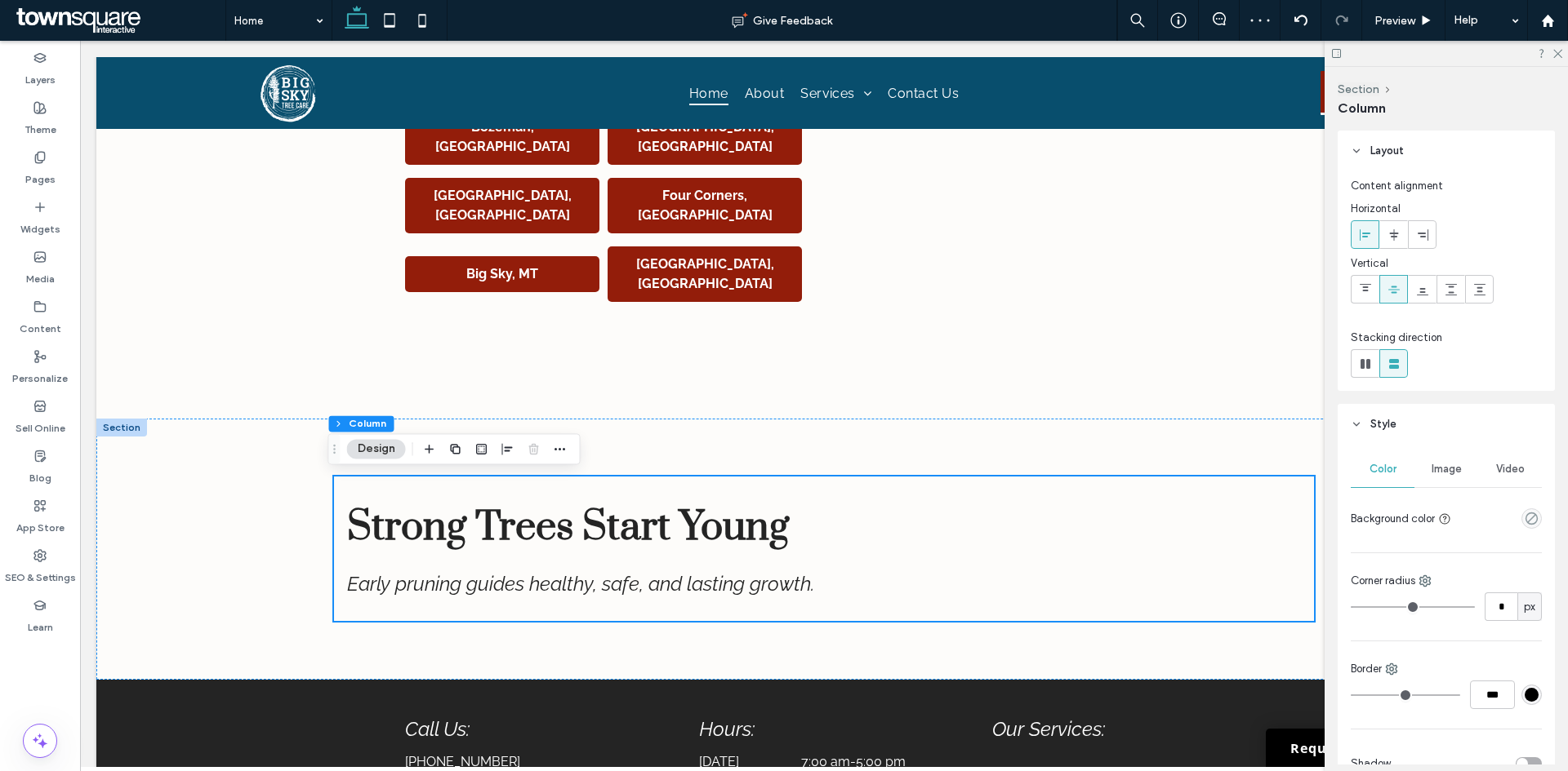
click at [1393, 240] on use at bounding box center [1393, 234] width 9 height 11
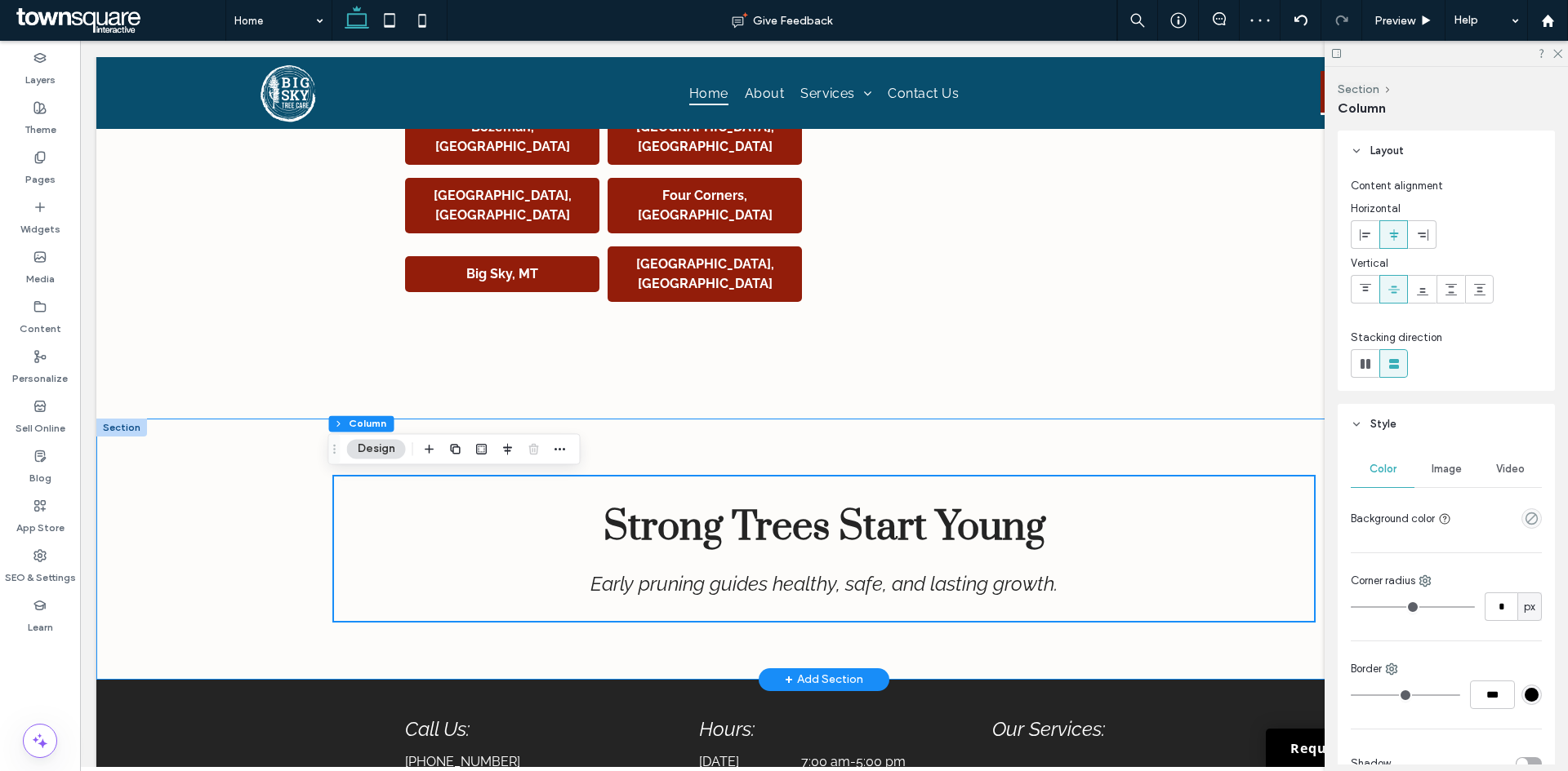
click at [249, 569] on div "Strong Trees Start Young Early pruning guides healthy, safe, and lasting growth." at bounding box center [823, 549] width 1455 height 261
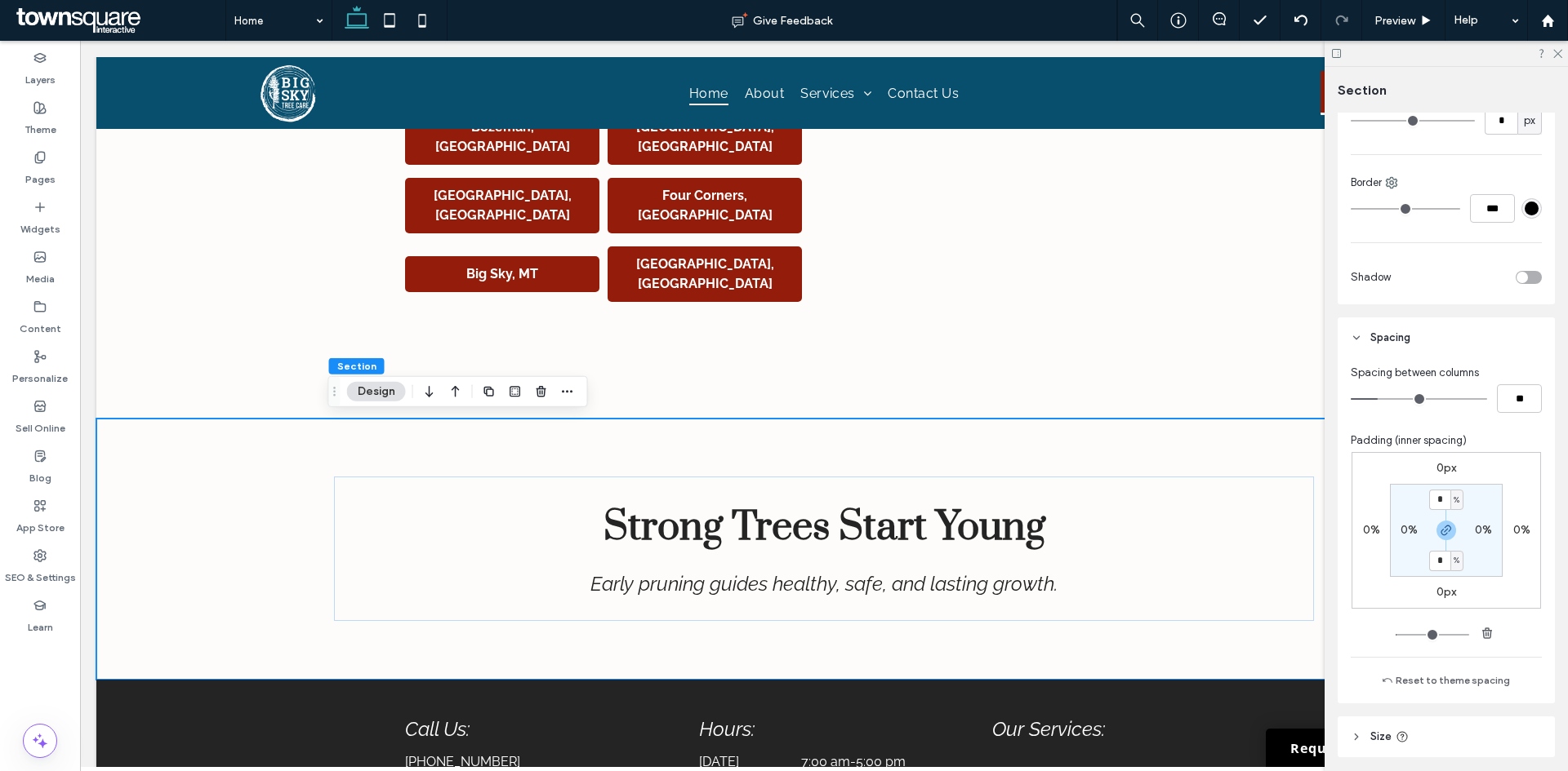
scroll to position [486, 0]
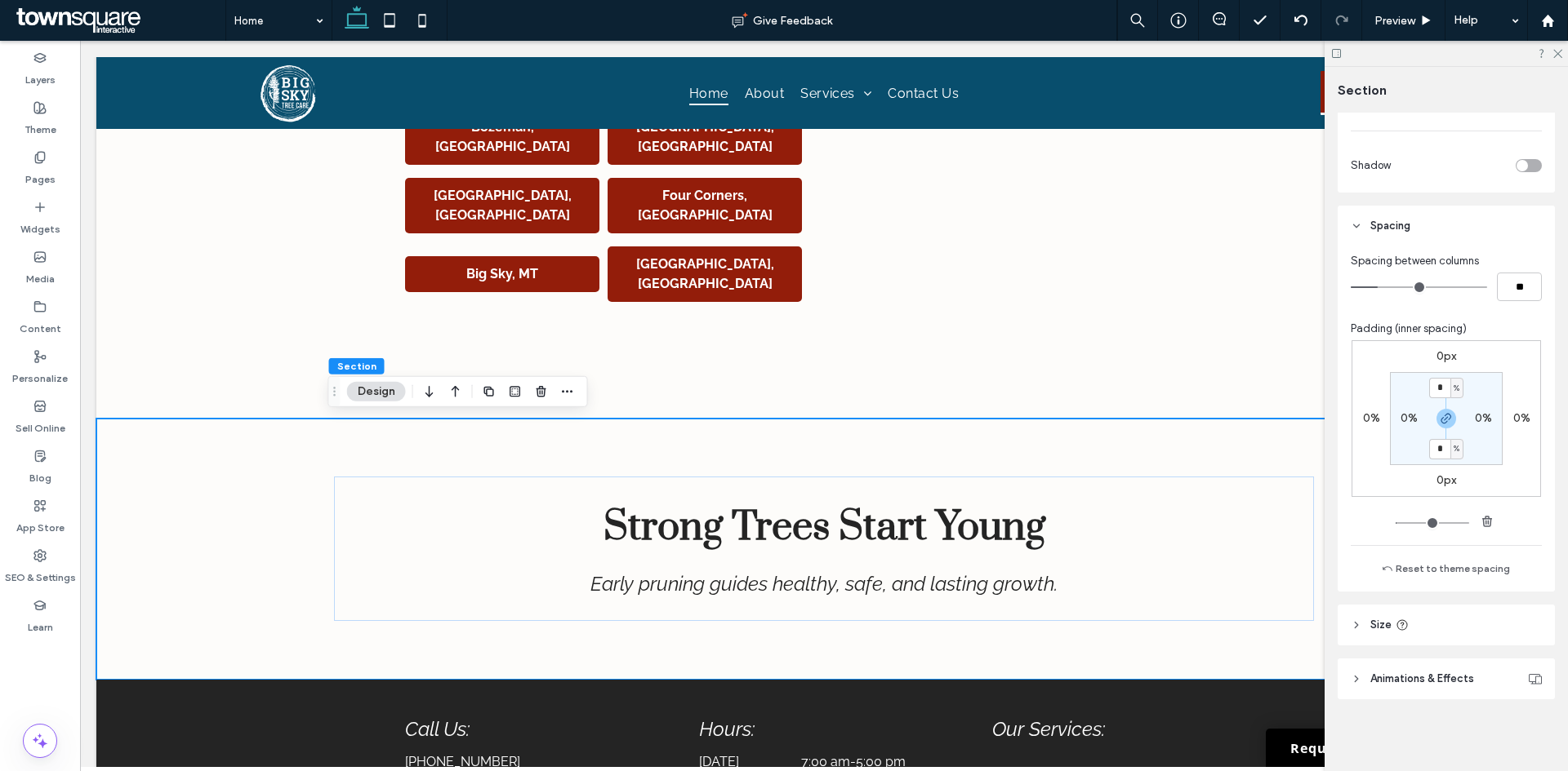
click at [1451, 604] on div "Layout Full width To set a maximum width for all sections across the site, go t…" at bounding box center [1451, 438] width 228 height 652
click at [1465, 619] on header "Size" at bounding box center [1446, 625] width 217 height 41
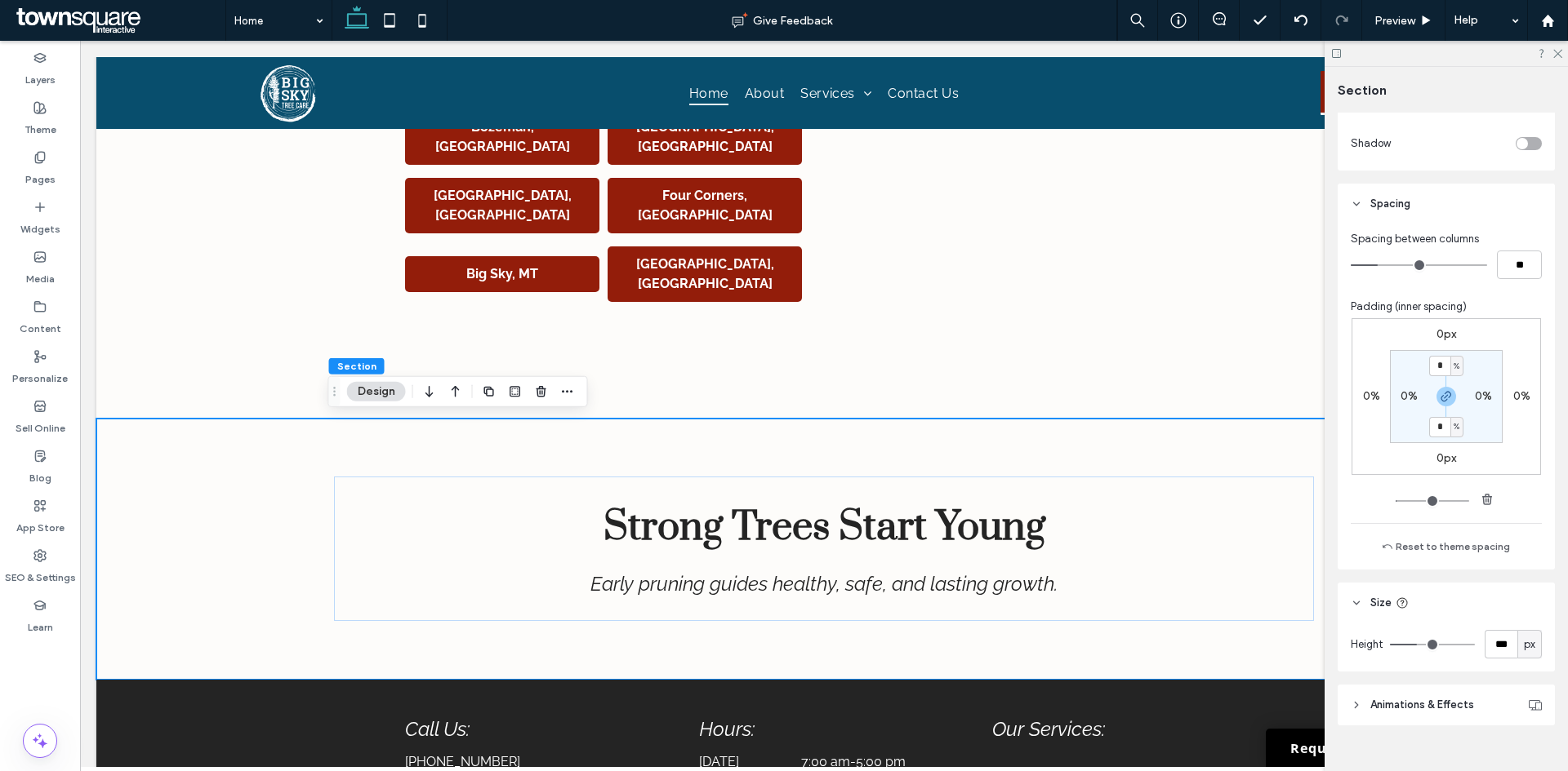
scroll to position [535, 0]
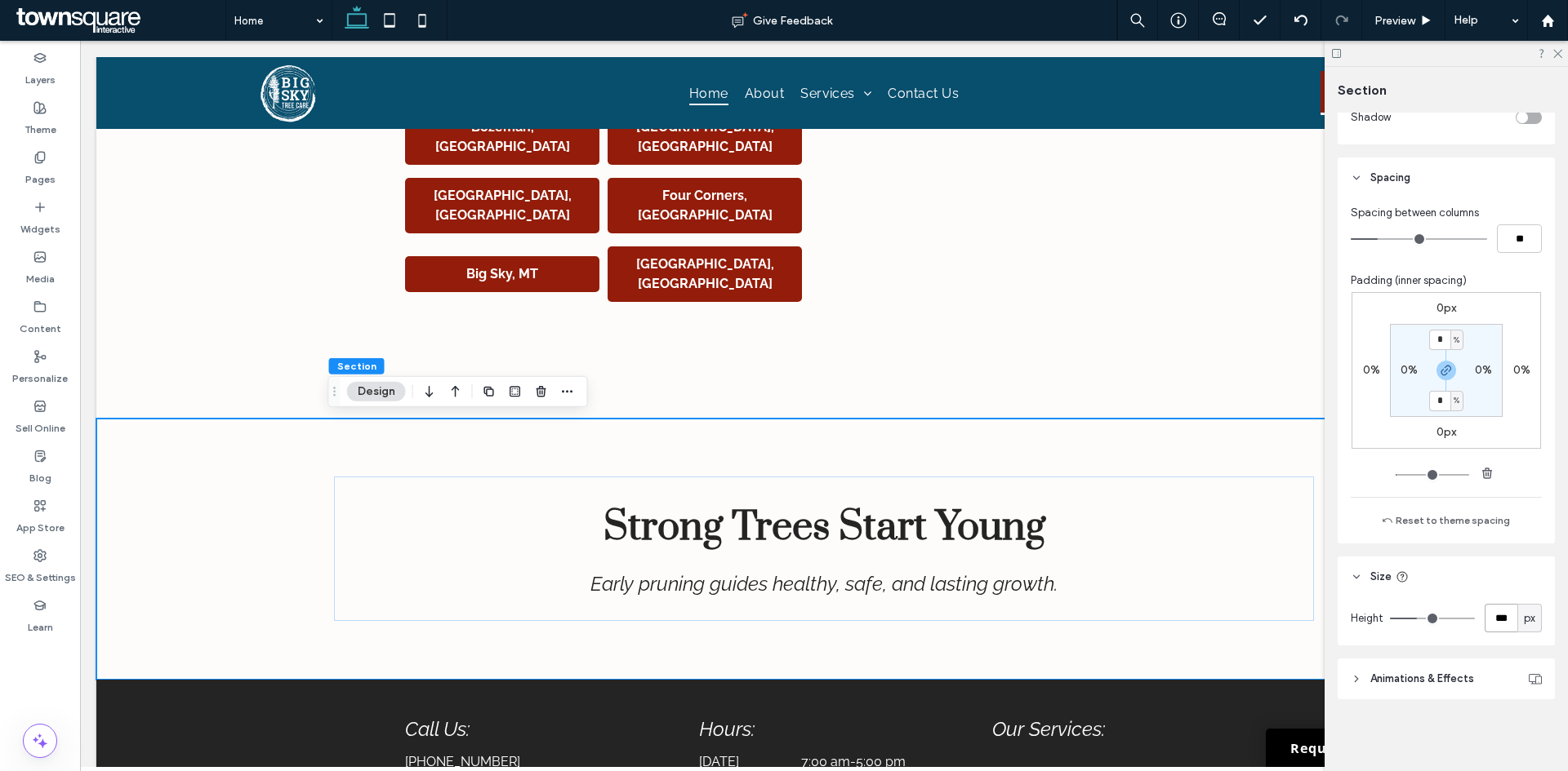
click at [1490, 613] on input "***" at bounding box center [1500, 618] width 33 height 28
type input "***"
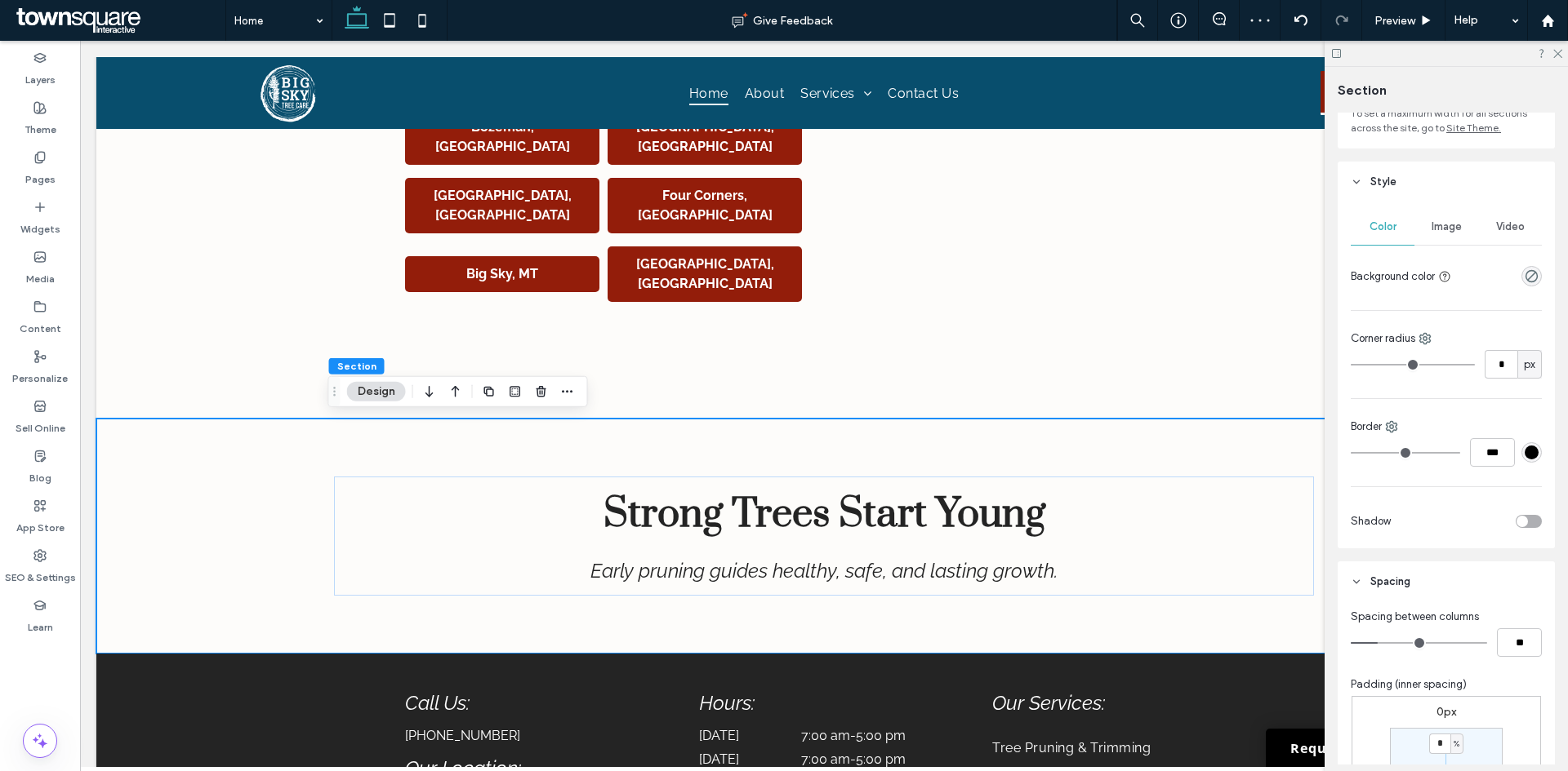
scroll to position [45, 0]
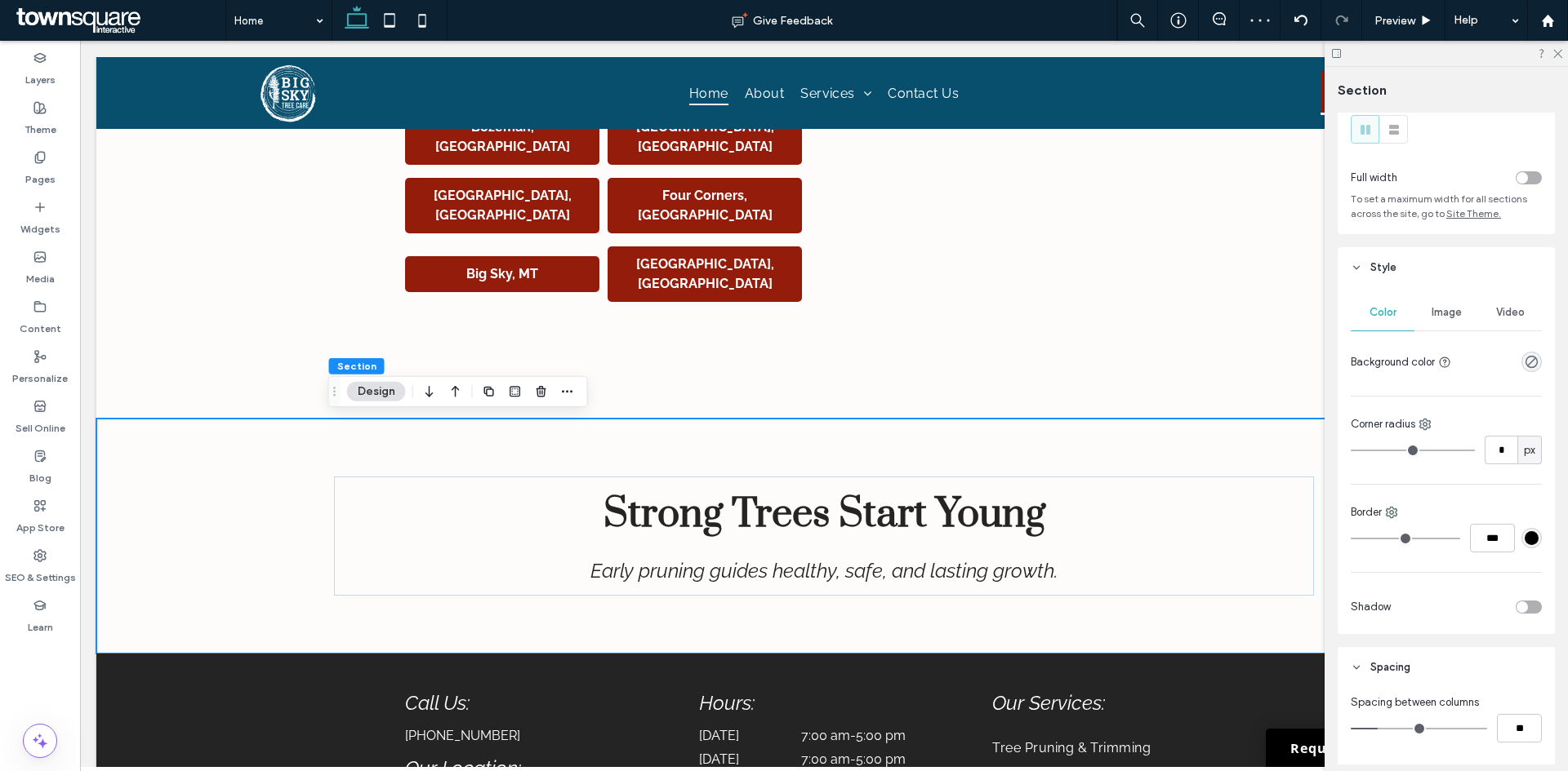
click at [1523, 350] on div at bounding box center [1499, 361] width 84 height 28
click at [1521, 360] on div "rgba(0, 0, 0, 0)" at bounding box center [1531, 362] width 21 height 21
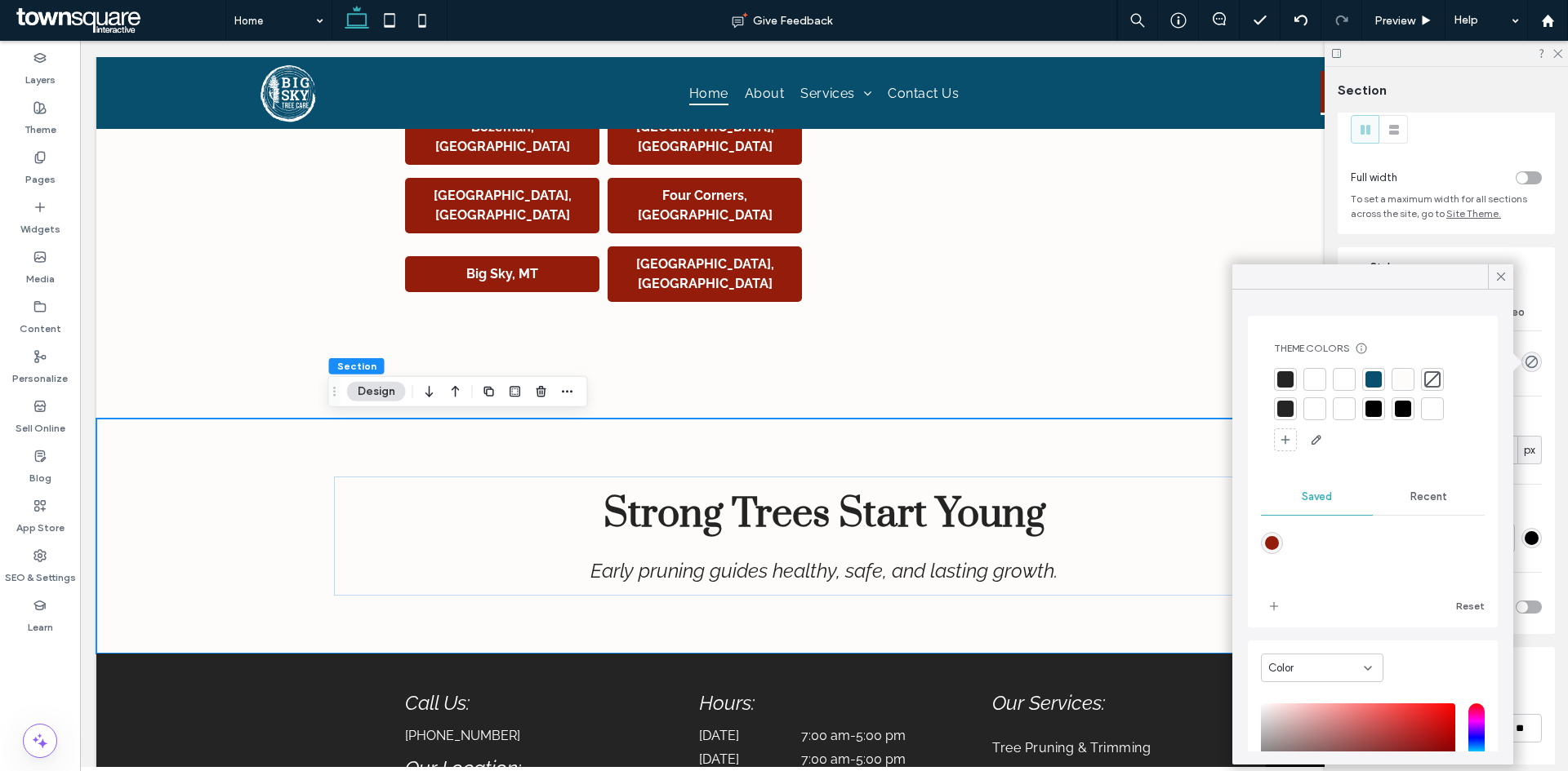
click at [1370, 381] on div at bounding box center [1373, 379] width 16 height 16
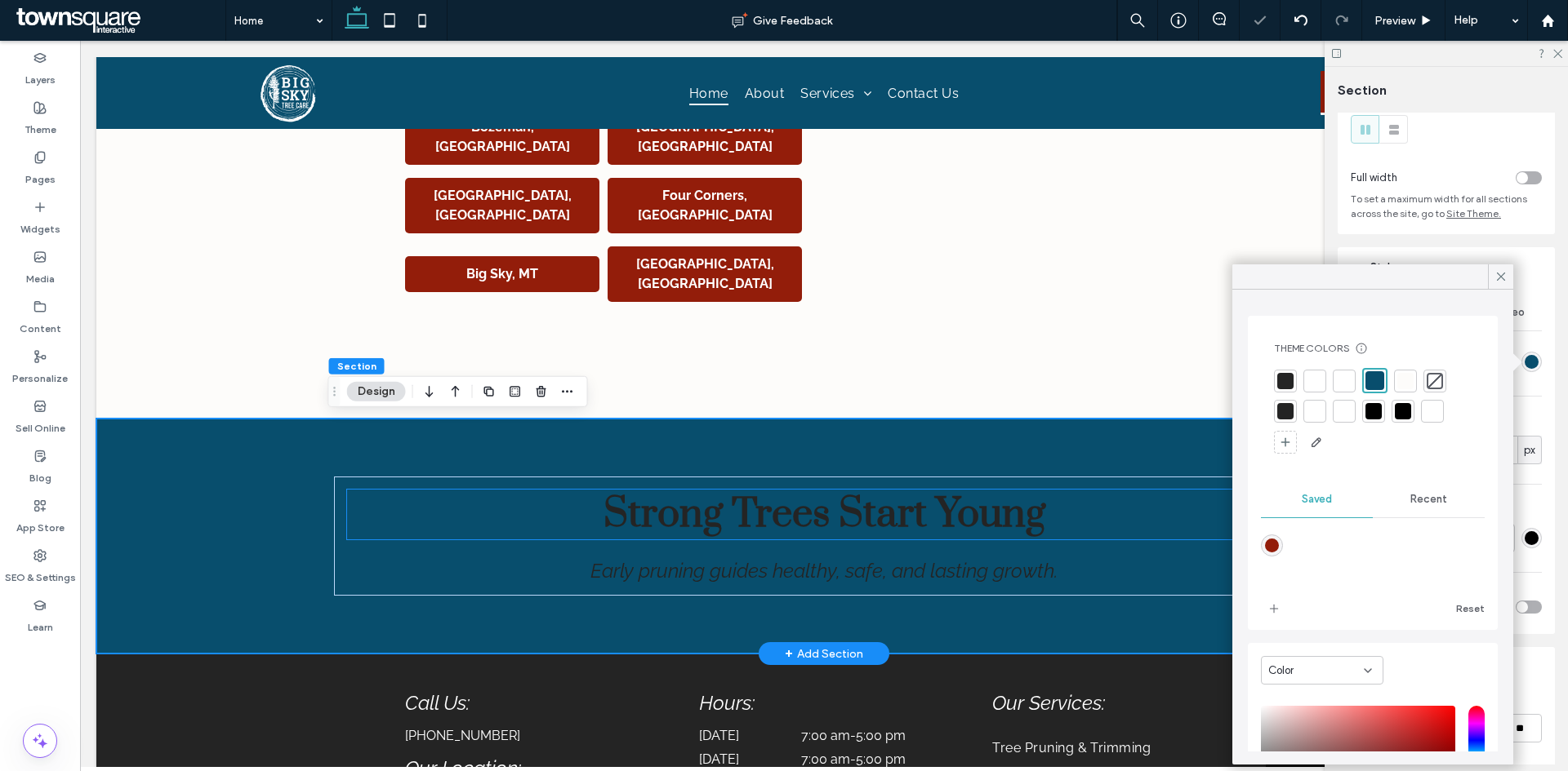
click at [893, 510] on span "Strong Trees Start Young" at bounding box center [824, 514] width 442 height 50
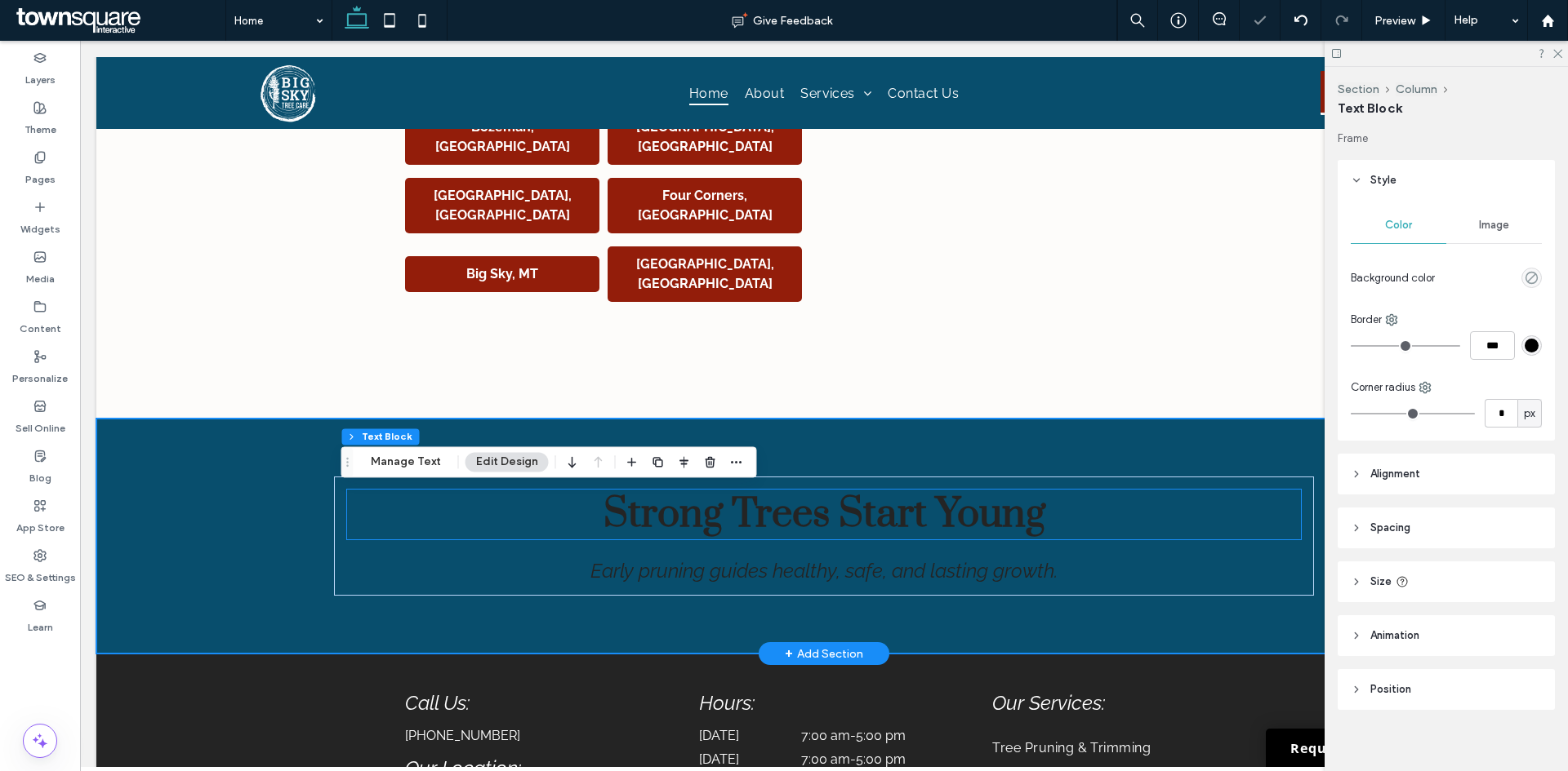
click at [893, 510] on span "Strong Trees Start Young" at bounding box center [824, 514] width 442 height 50
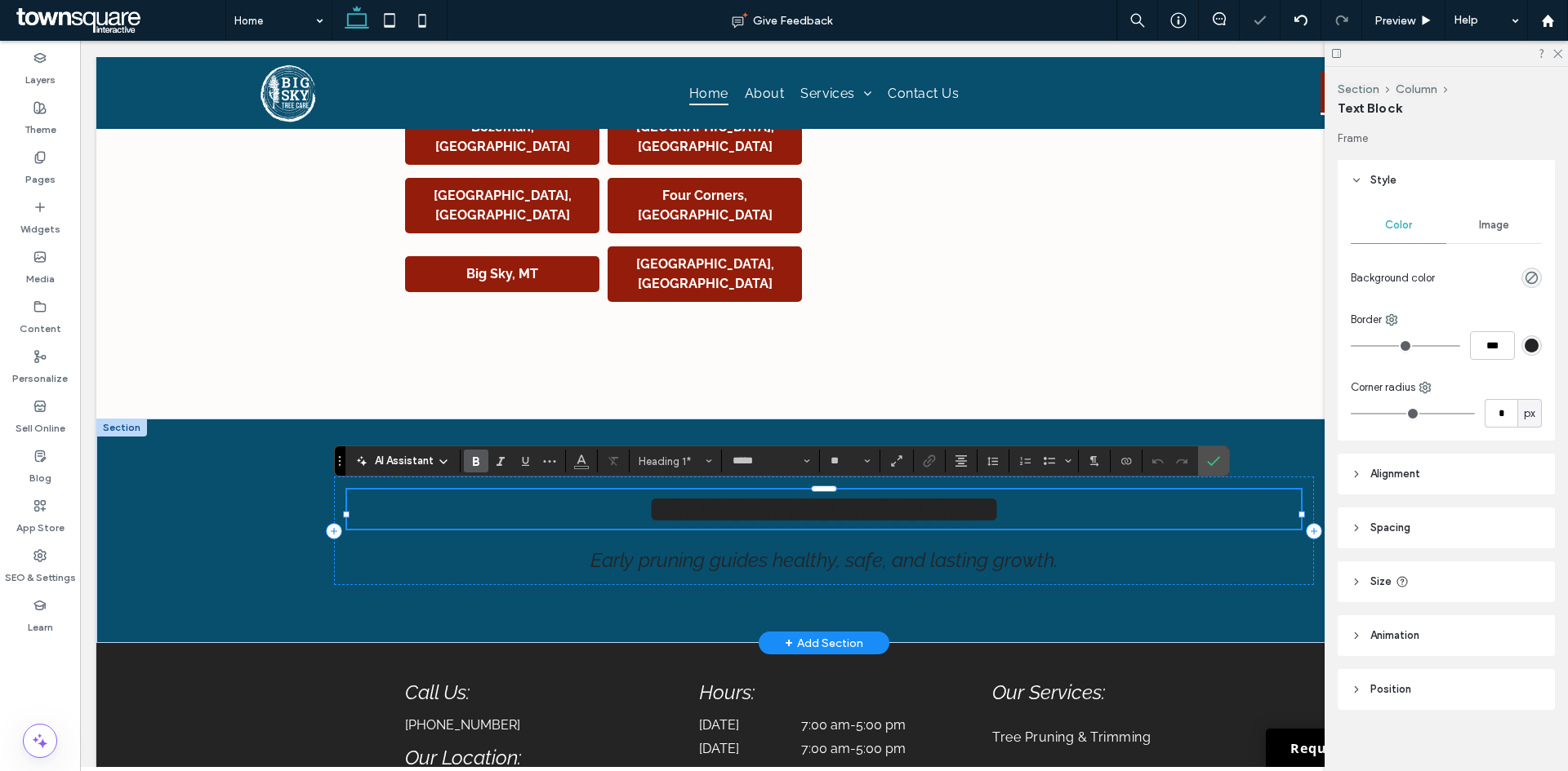
click at [649, 519] on span "**********" at bounding box center [824, 510] width 351 height 36
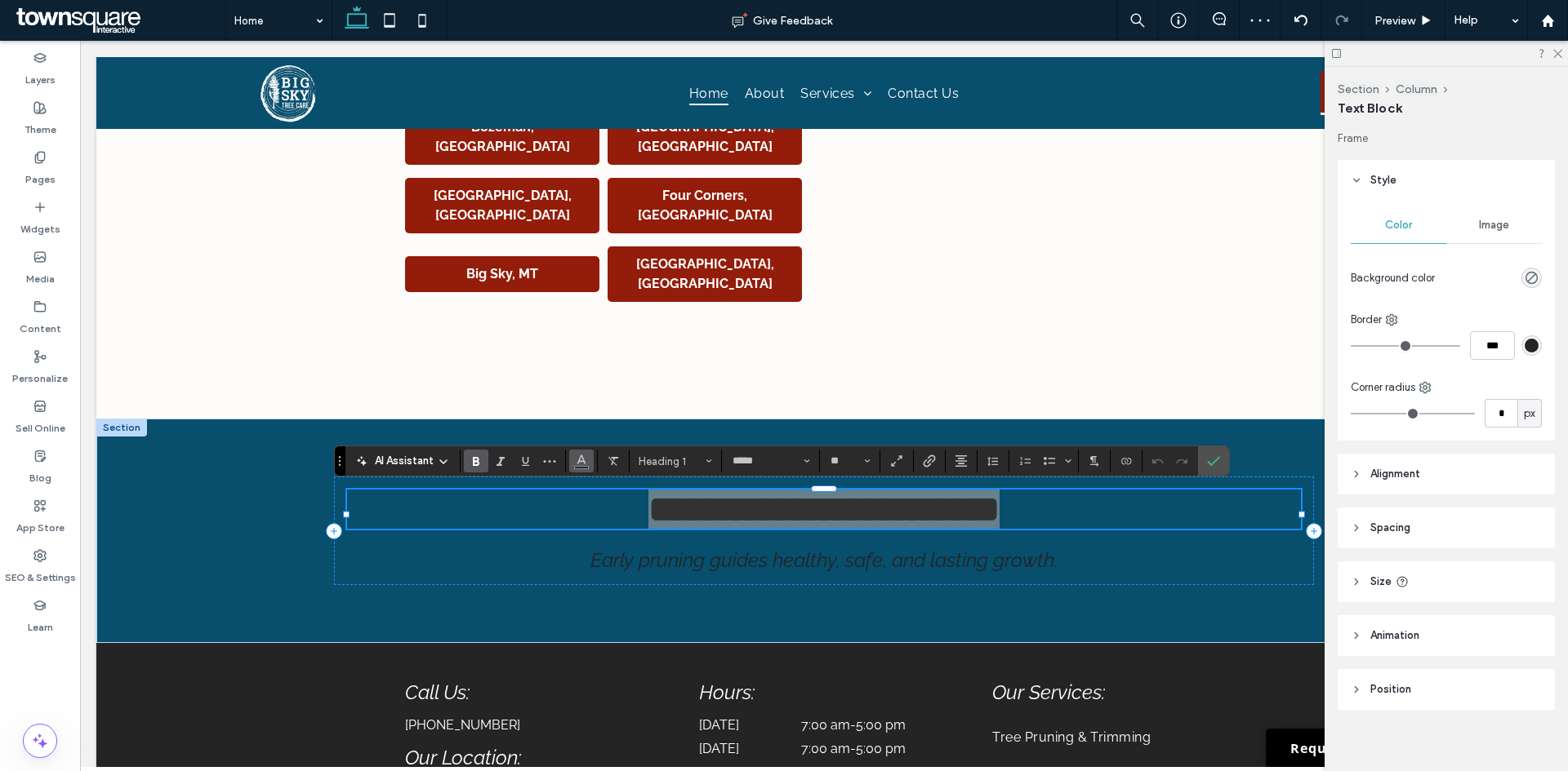
click at [581, 466] on icon "Color" at bounding box center [582, 460] width 13 height 13
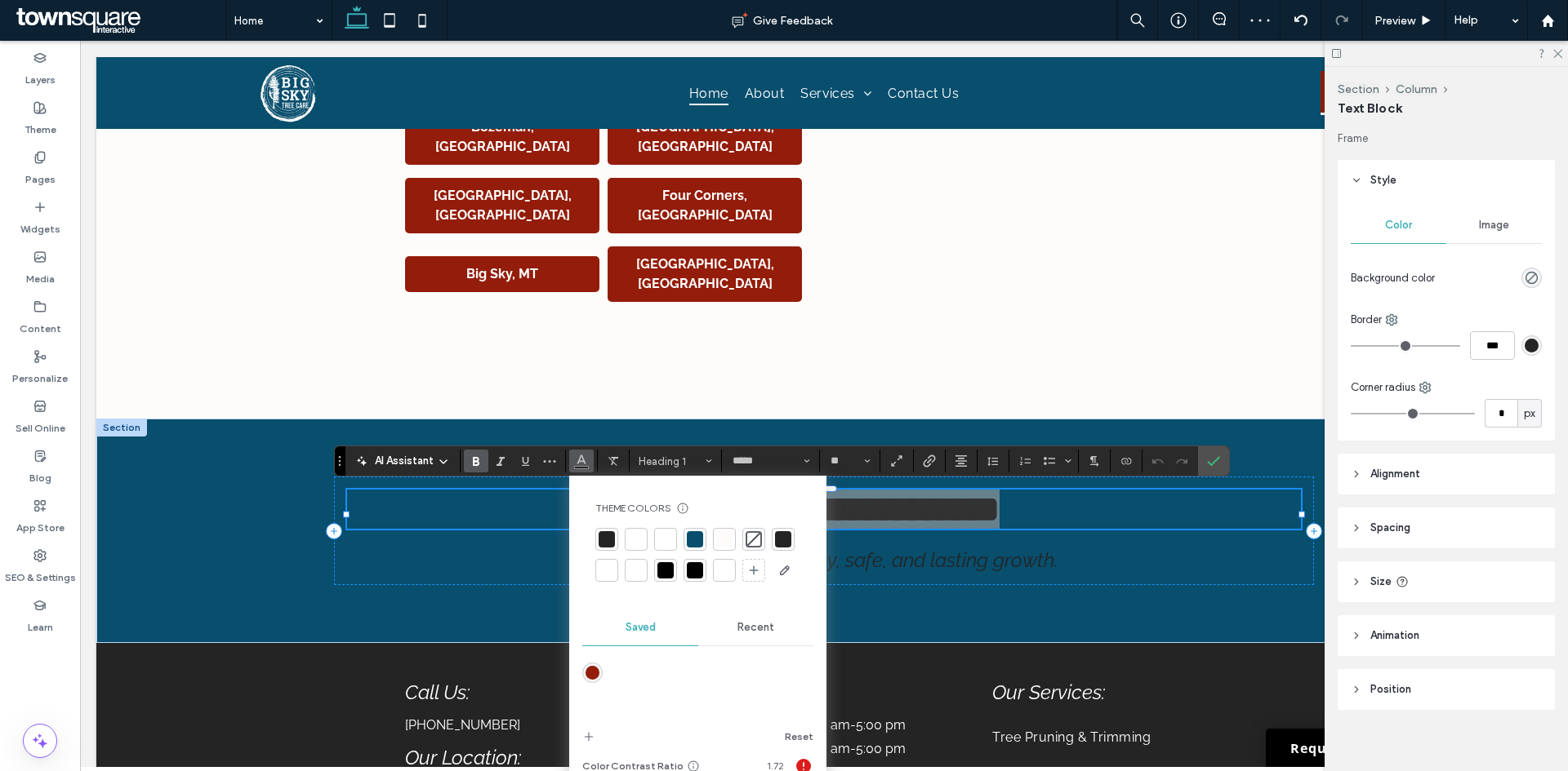
click at [644, 537] on div at bounding box center [635, 539] width 16 height 16
click at [925, 561] on span "Early pruning guides healthy, safe, and lasting growth." at bounding box center [824, 560] width 468 height 24
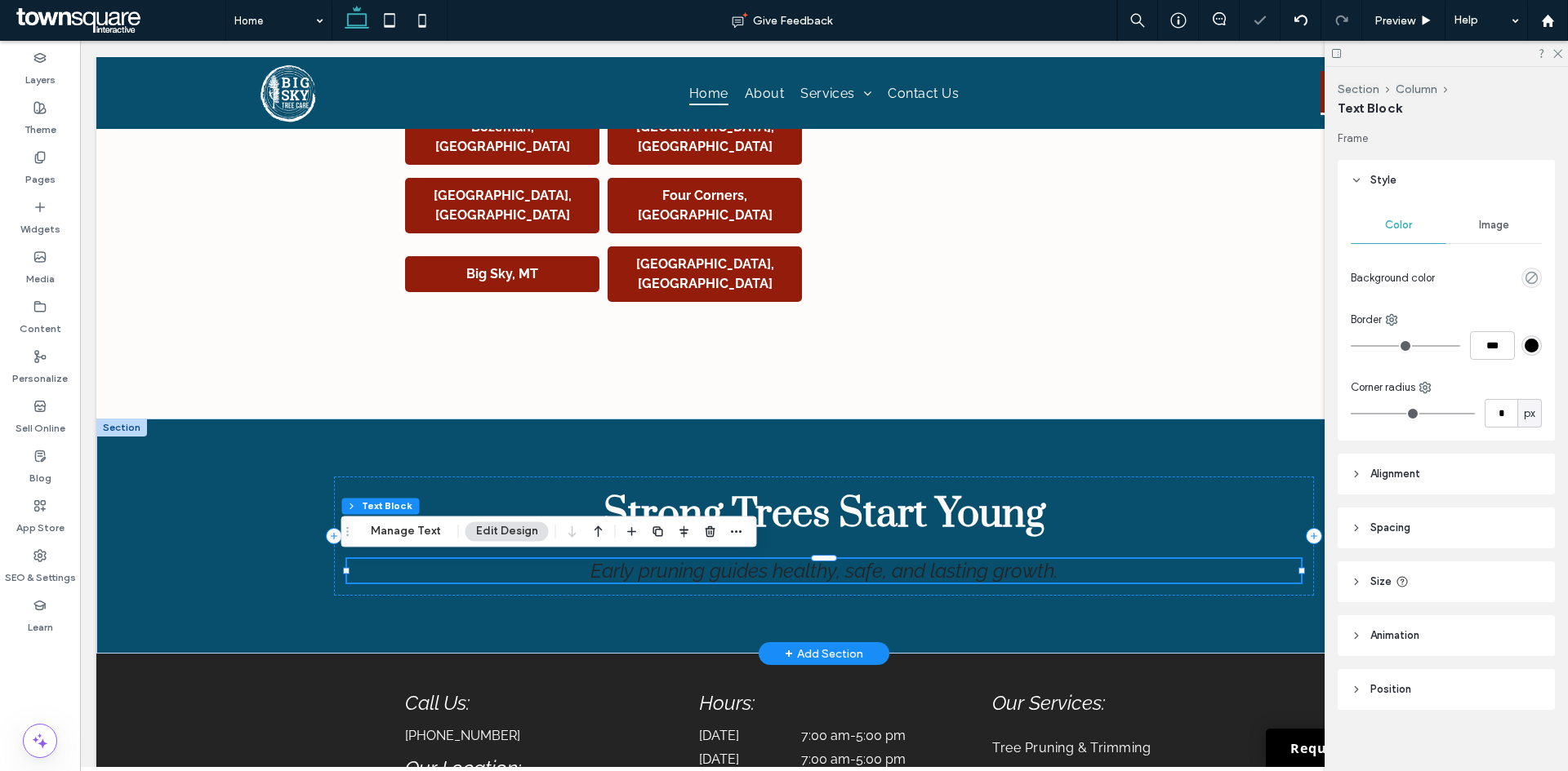
click at [925, 561] on div "Early pruning guides healthy, safe, and lasting growth." at bounding box center [824, 570] width 953 height 24
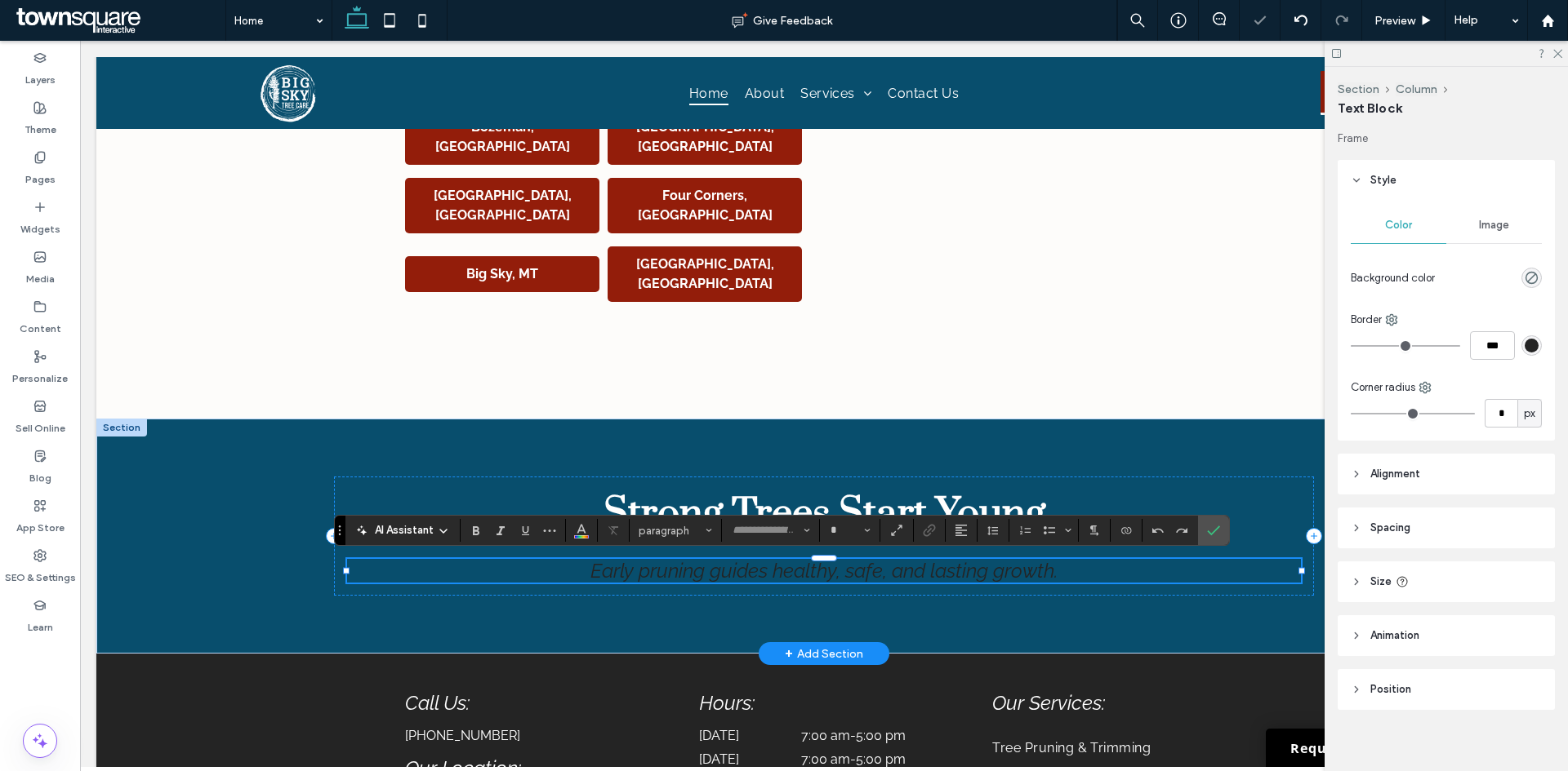
type input "*******"
type input "**"
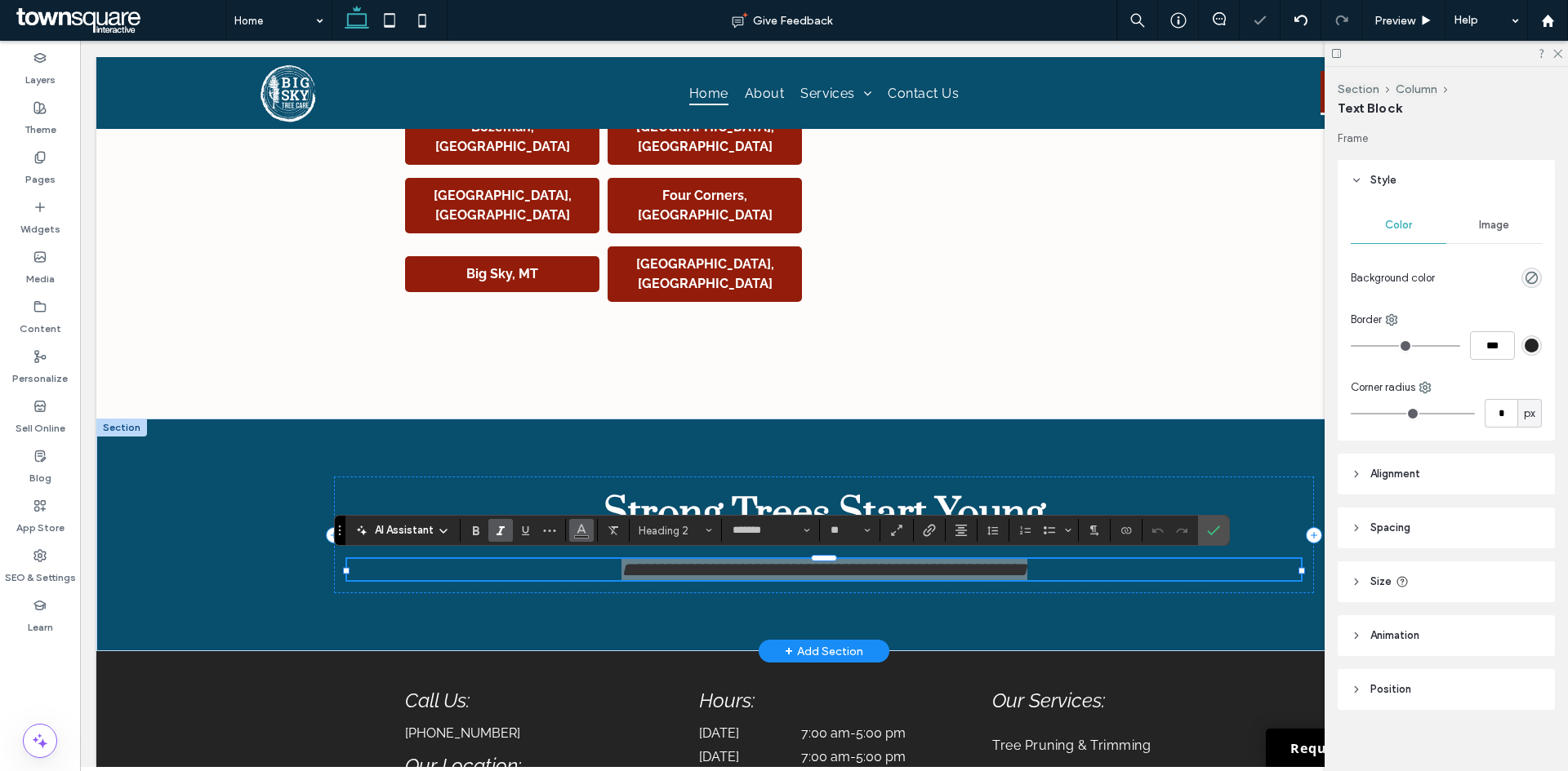
click at [579, 528] on icon "Color" at bounding box center [582, 529] width 13 height 13
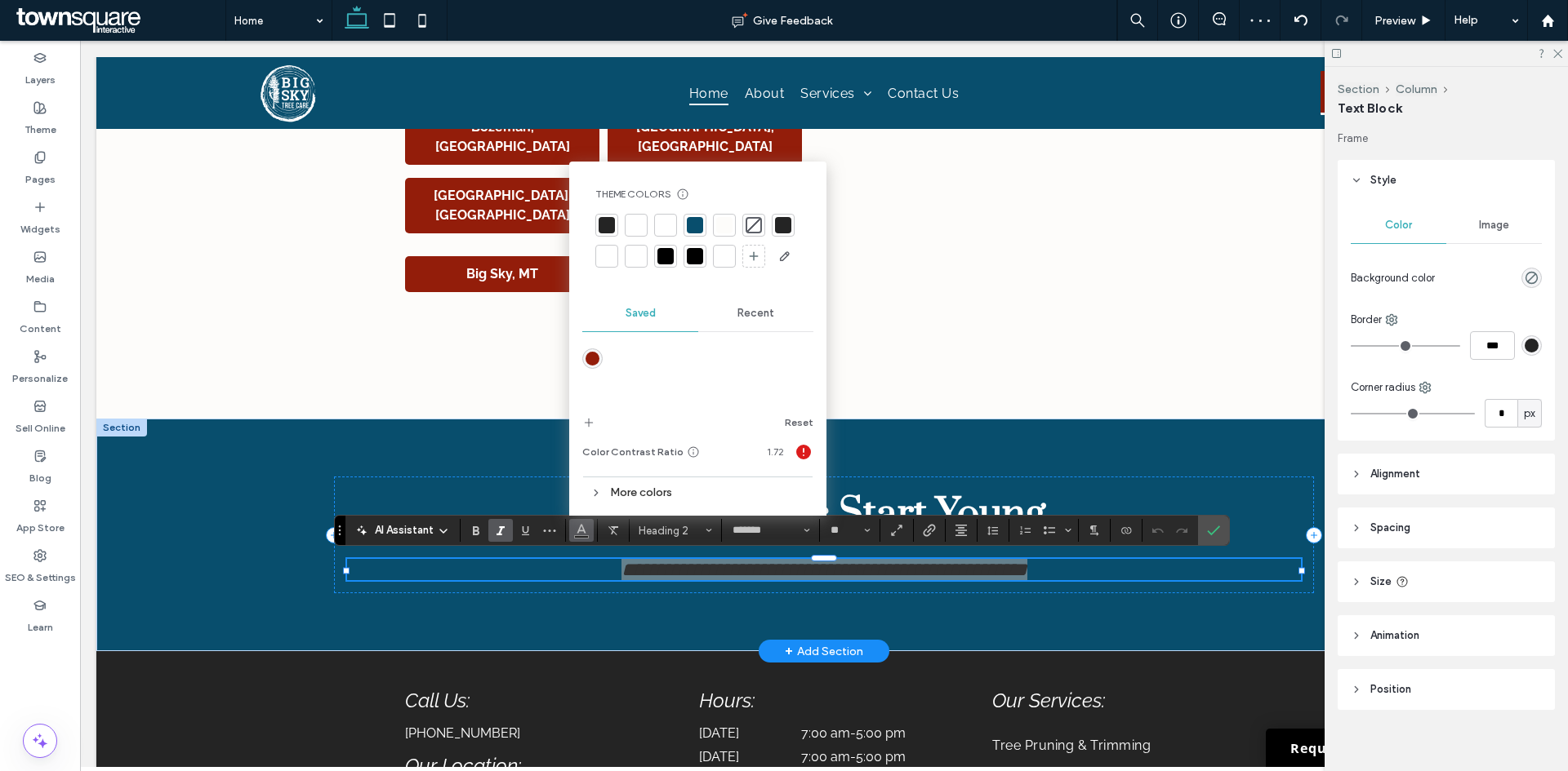
drag, startPoint x: 629, startPoint y: 230, endPoint x: 467, endPoint y: 243, distance: 162.5
click at [629, 230] on div at bounding box center [635, 225] width 16 height 16
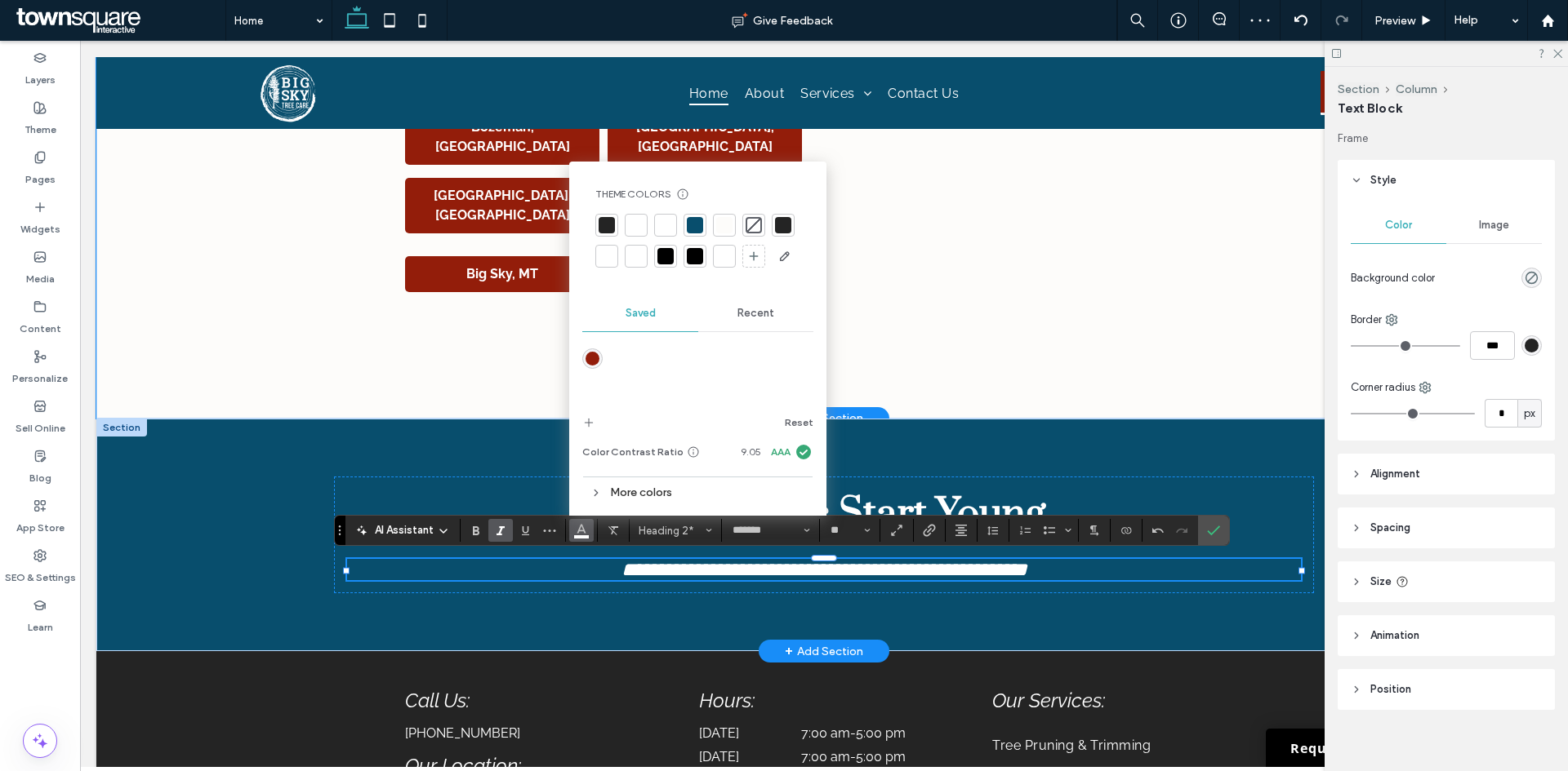
click at [239, 322] on div "Bozeman, [GEOGRAPHIC_DATA] [GEOGRAPHIC_DATA], [GEOGRAPHIC_DATA] [GEOGRAPHIC_DAT…" at bounding box center [823, 235] width 1455 height 368
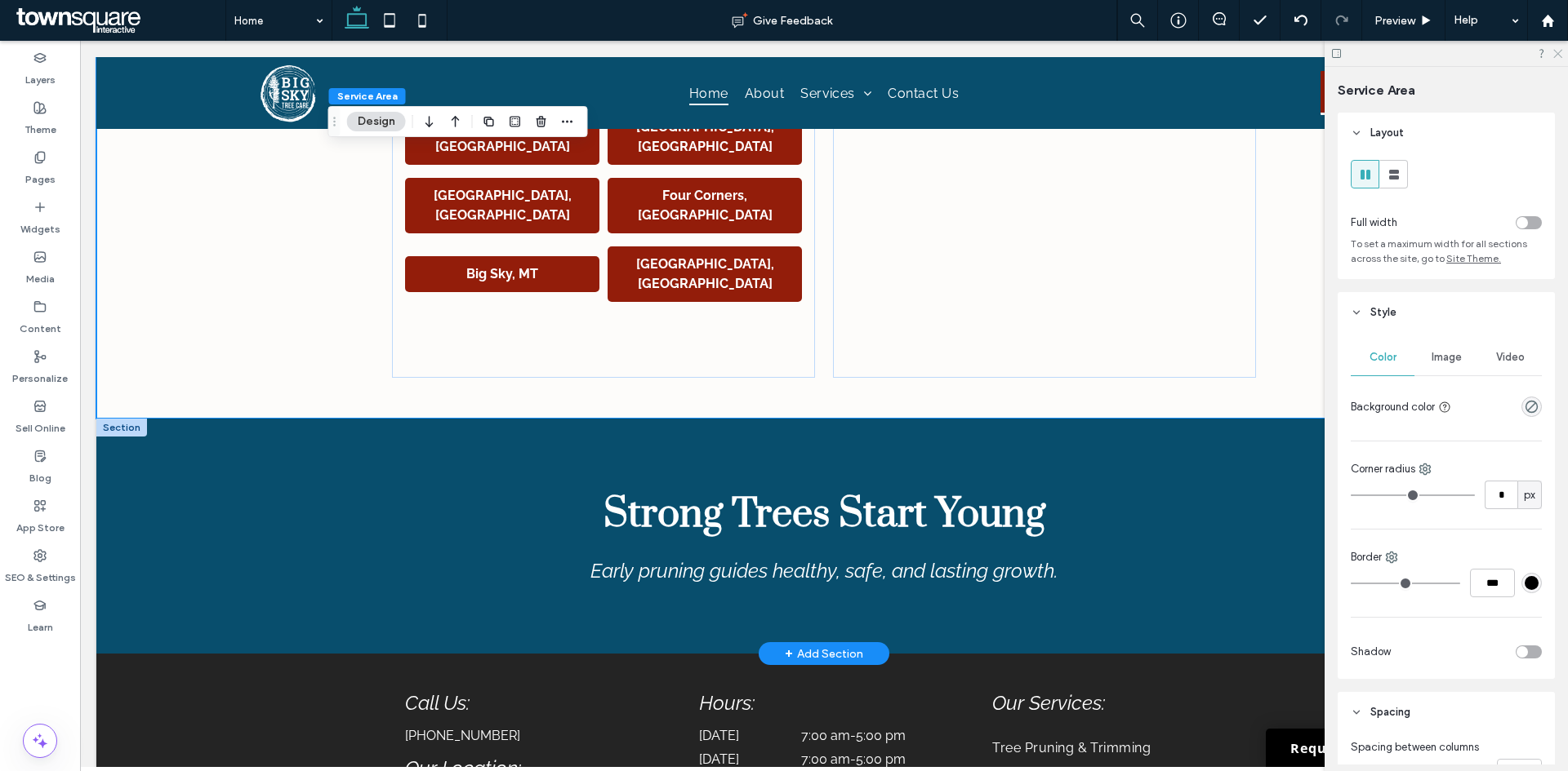
click at [1559, 52] on icon at bounding box center [1556, 52] width 10 height 10
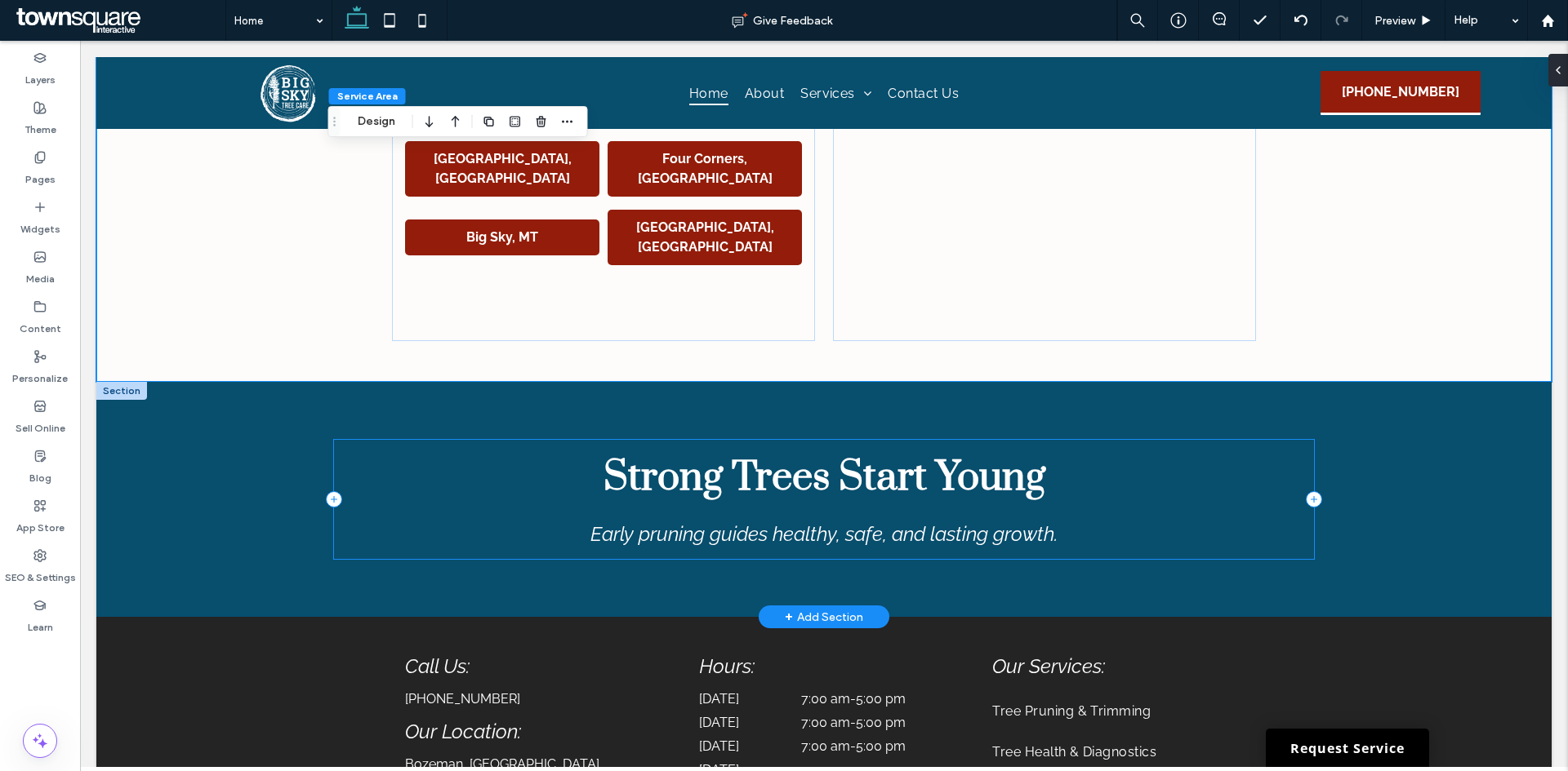
scroll to position [3114, 0]
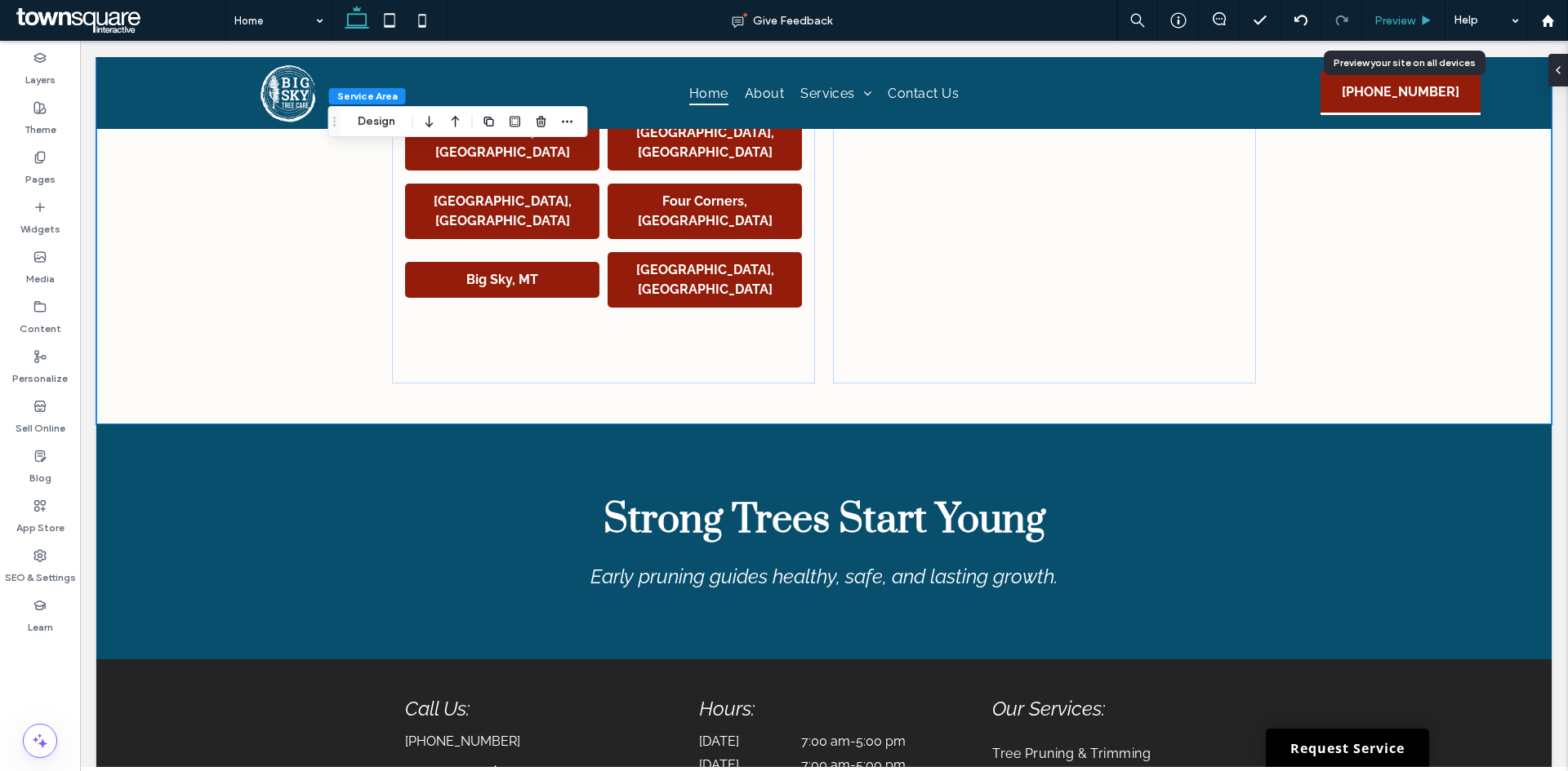
drag, startPoint x: 1405, startPoint y: 21, endPoint x: 1381, endPoint y: 426, distance: 405.7
click at [1405, 21] on span "Preview" at bounding box center [1394, 21] width 41 height 14
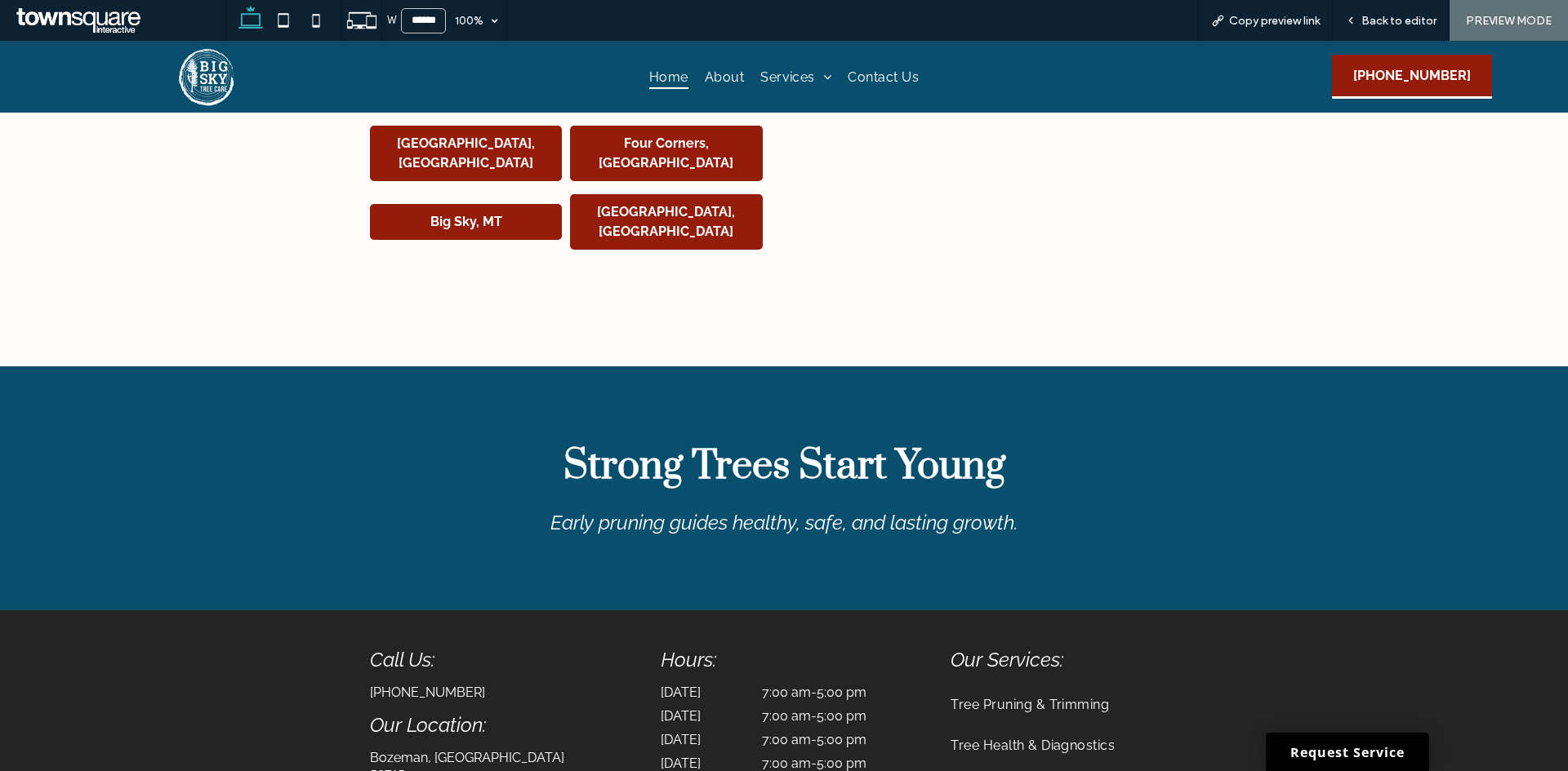
scroll to position [3342, 0]
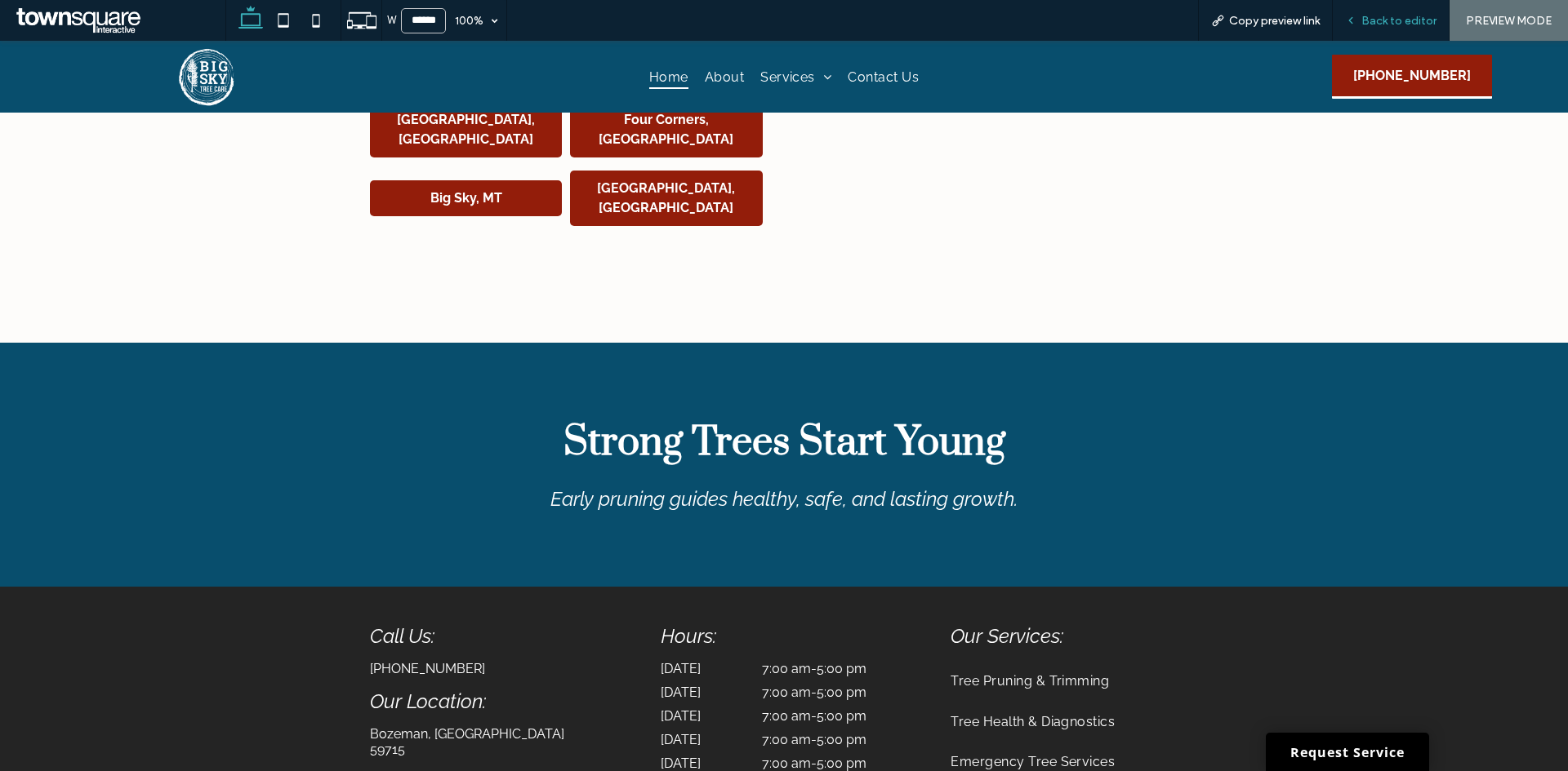
click at [1388, 19] on span "Back to editor" at bounding box center [1399, 21] width 76 height 14
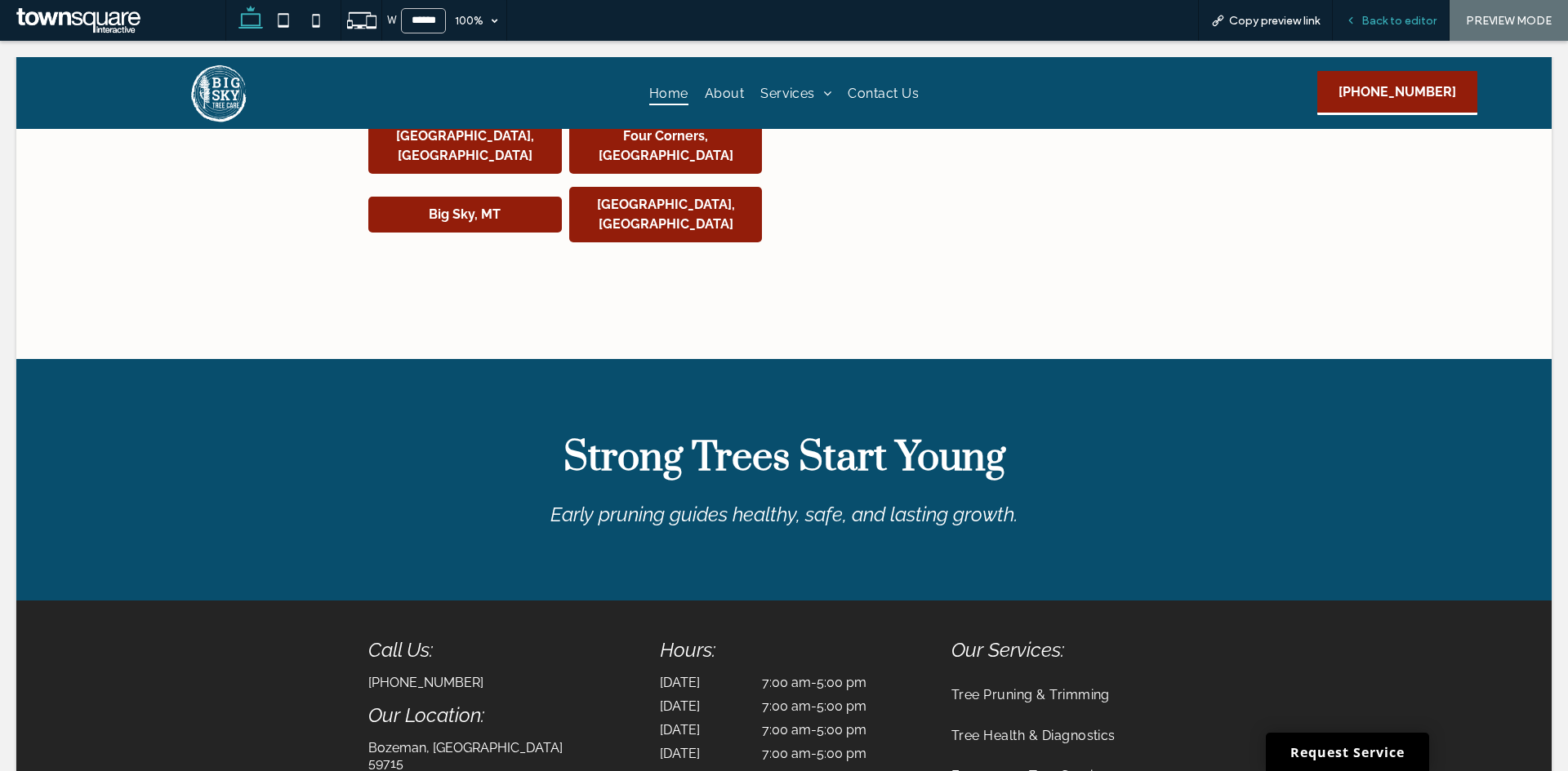
scroll to position [3195, 0]
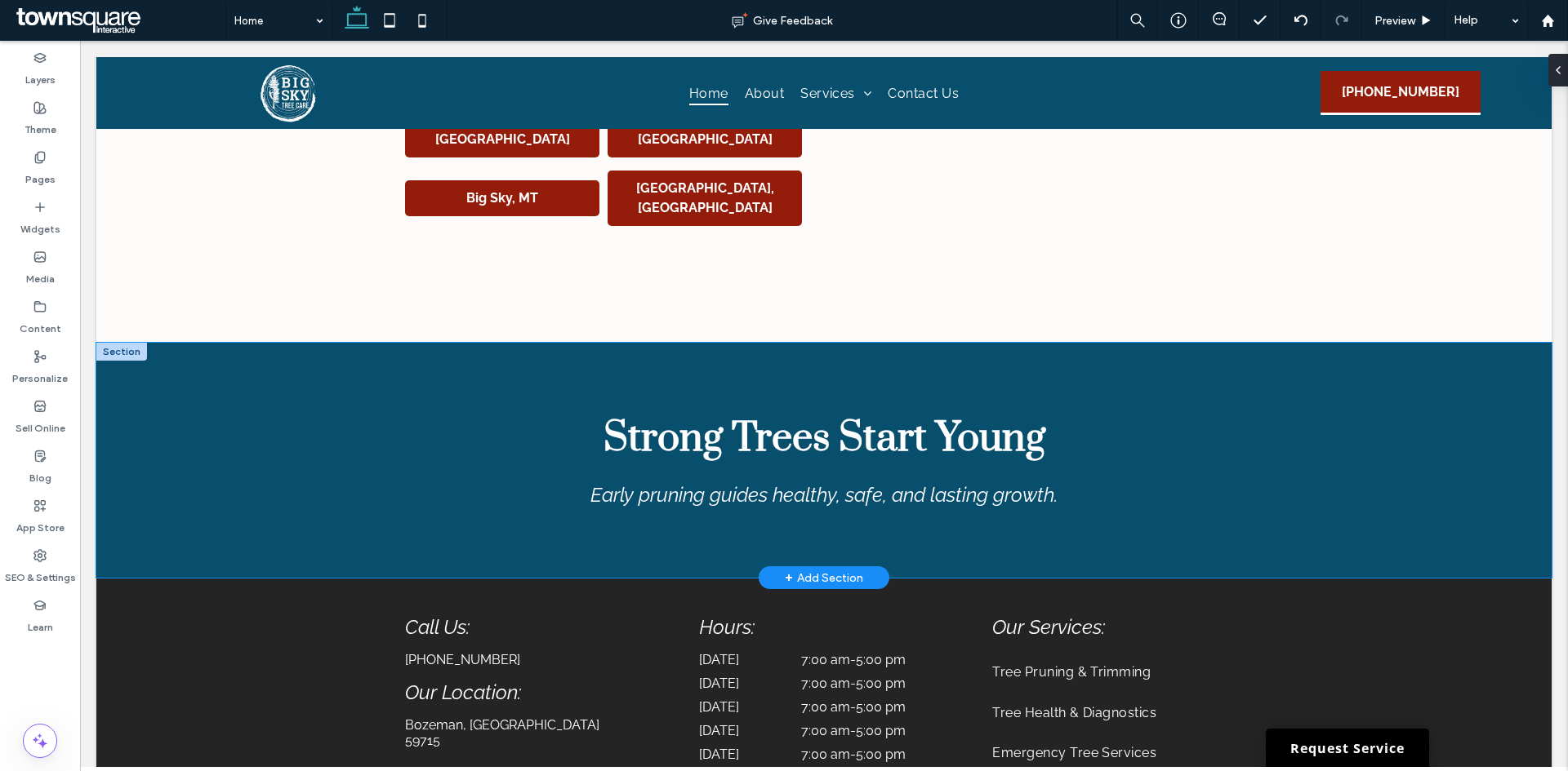
click at [392, 516] on div "Strong Trees Start Young Early pruning guides healthy, safe, and lasting growth." at bounding box center [824, 461] width 980 height 119
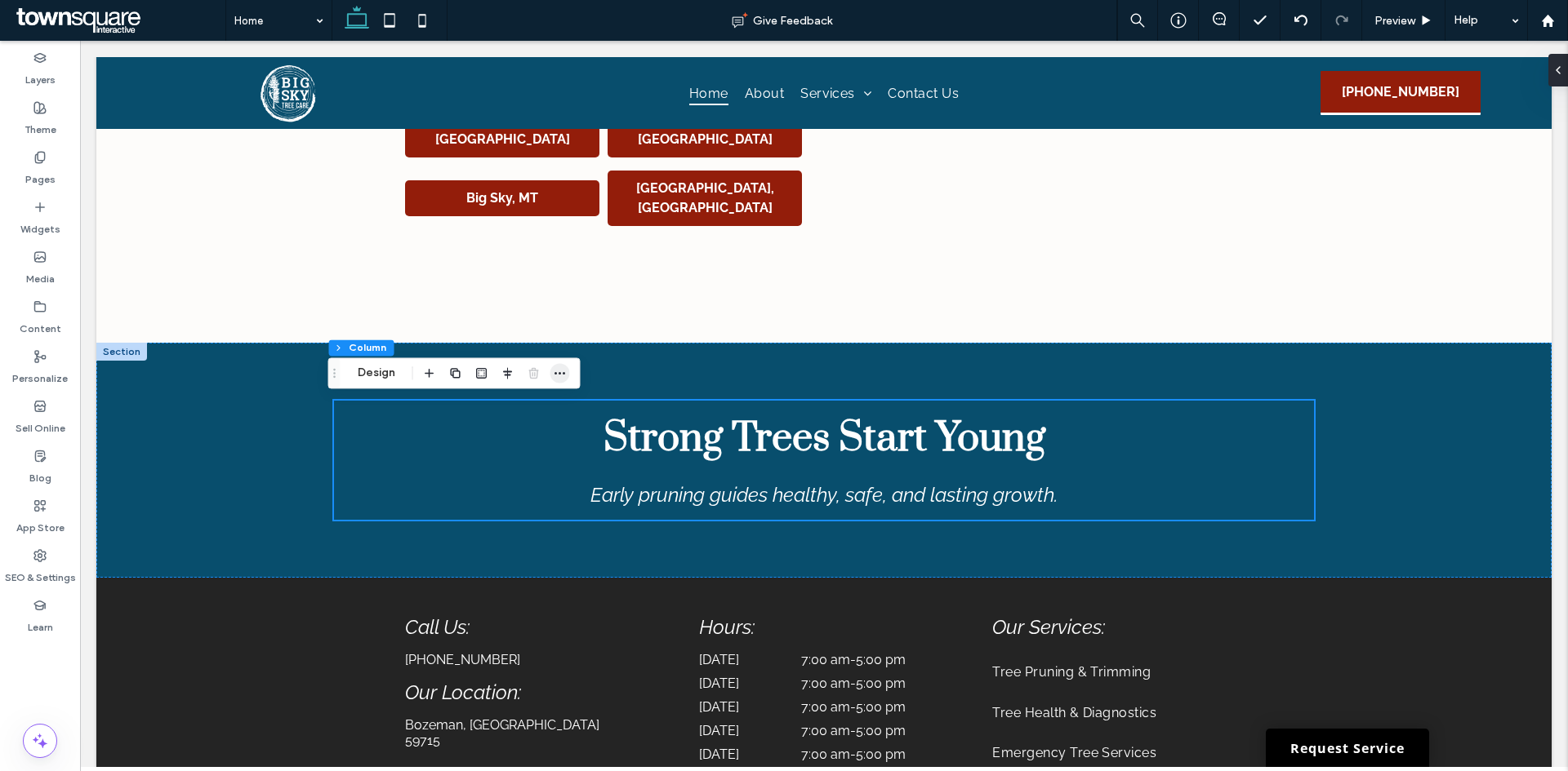
click at [565, 372] on icon "button" at bounding box center [560, 373] width 13 height 13
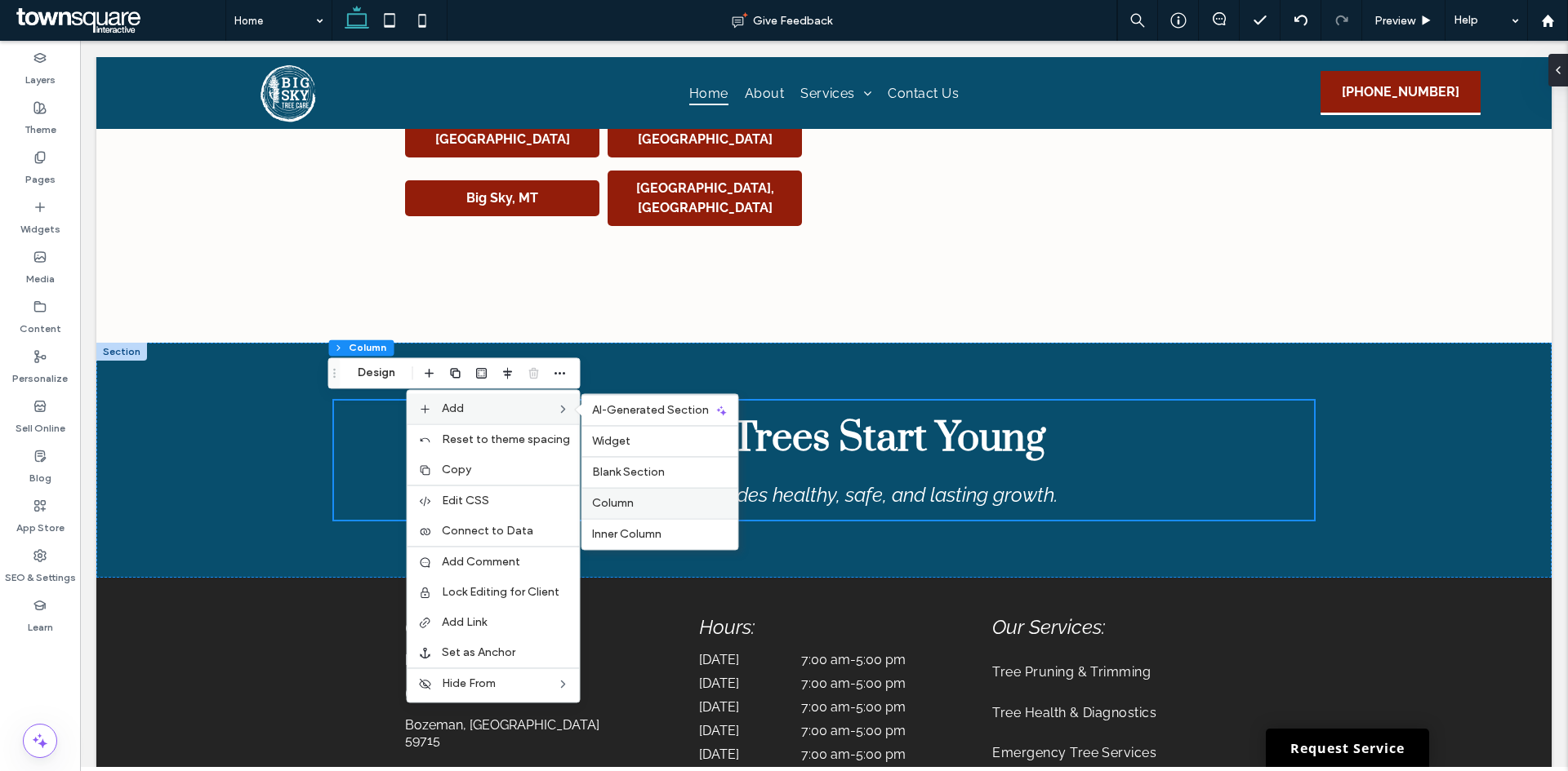
click at [645, 510] on label "Column" at bounding box center [660, 503] width 136 height 14
type input "**"
type input "***"
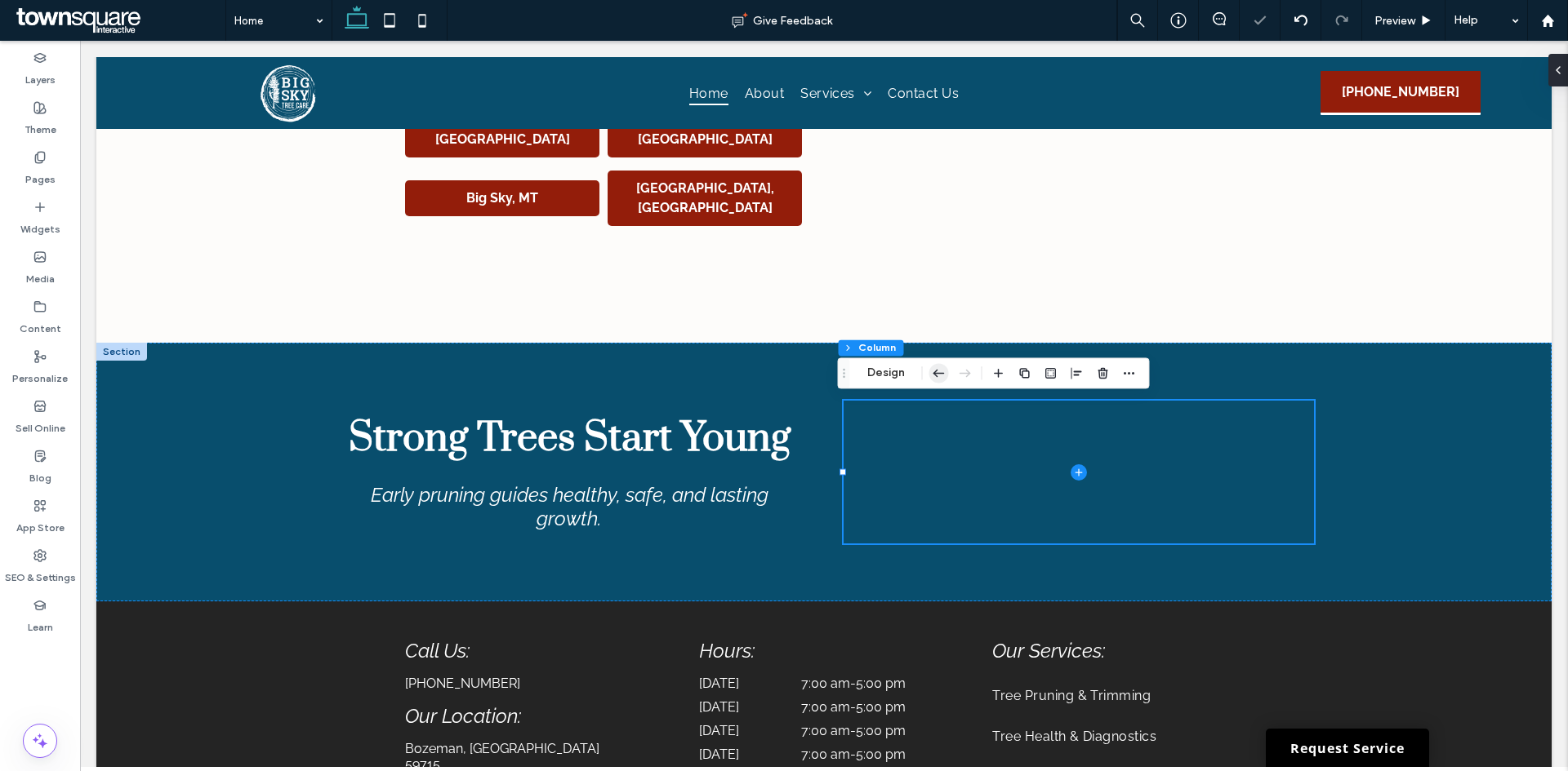
click at [936, 371] on use "button" at bounding box center [939, 374] width 11 height 8
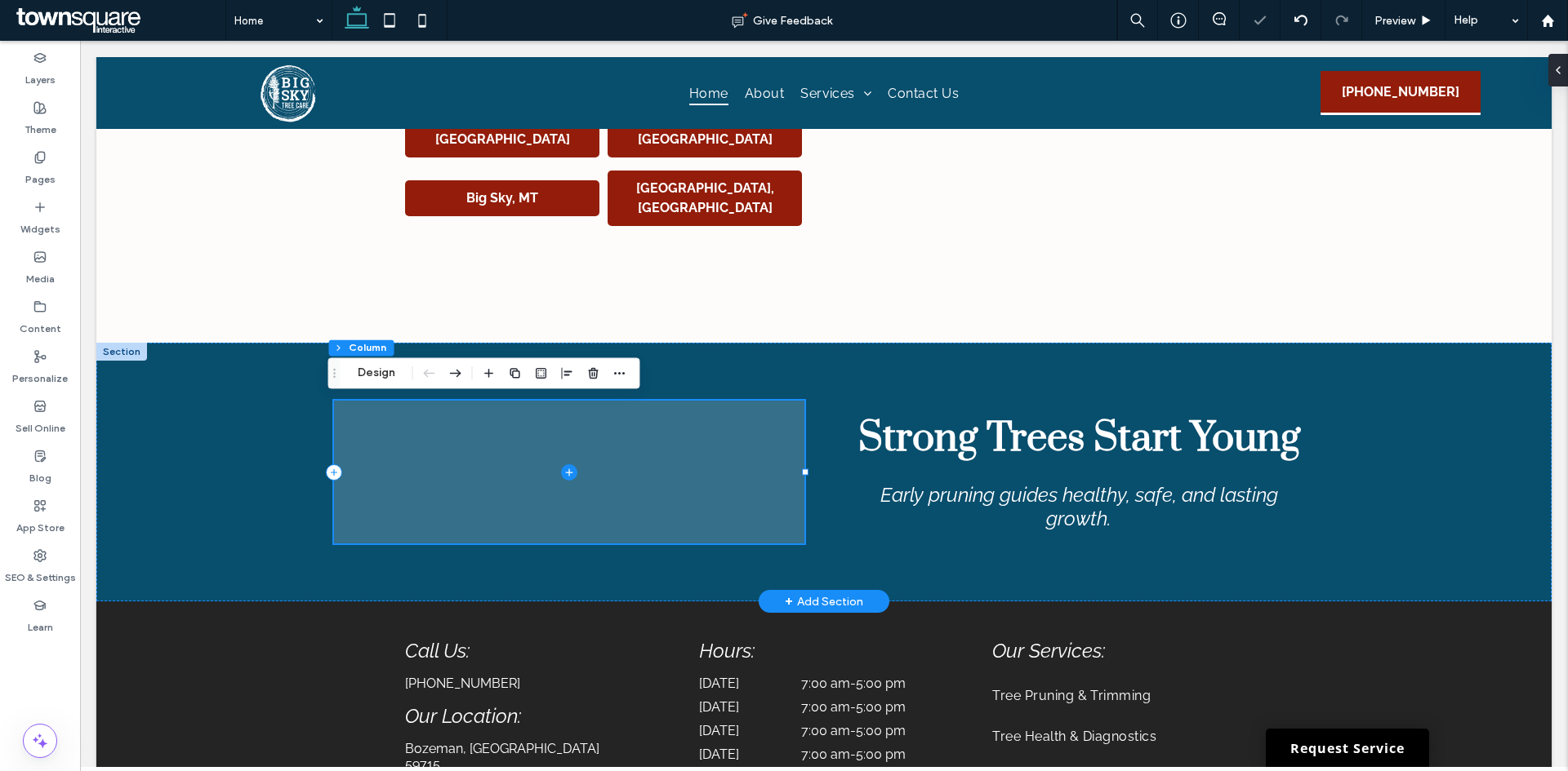
click at [565, 464] on icon at bounding box center [568, 472] width 16 height 16
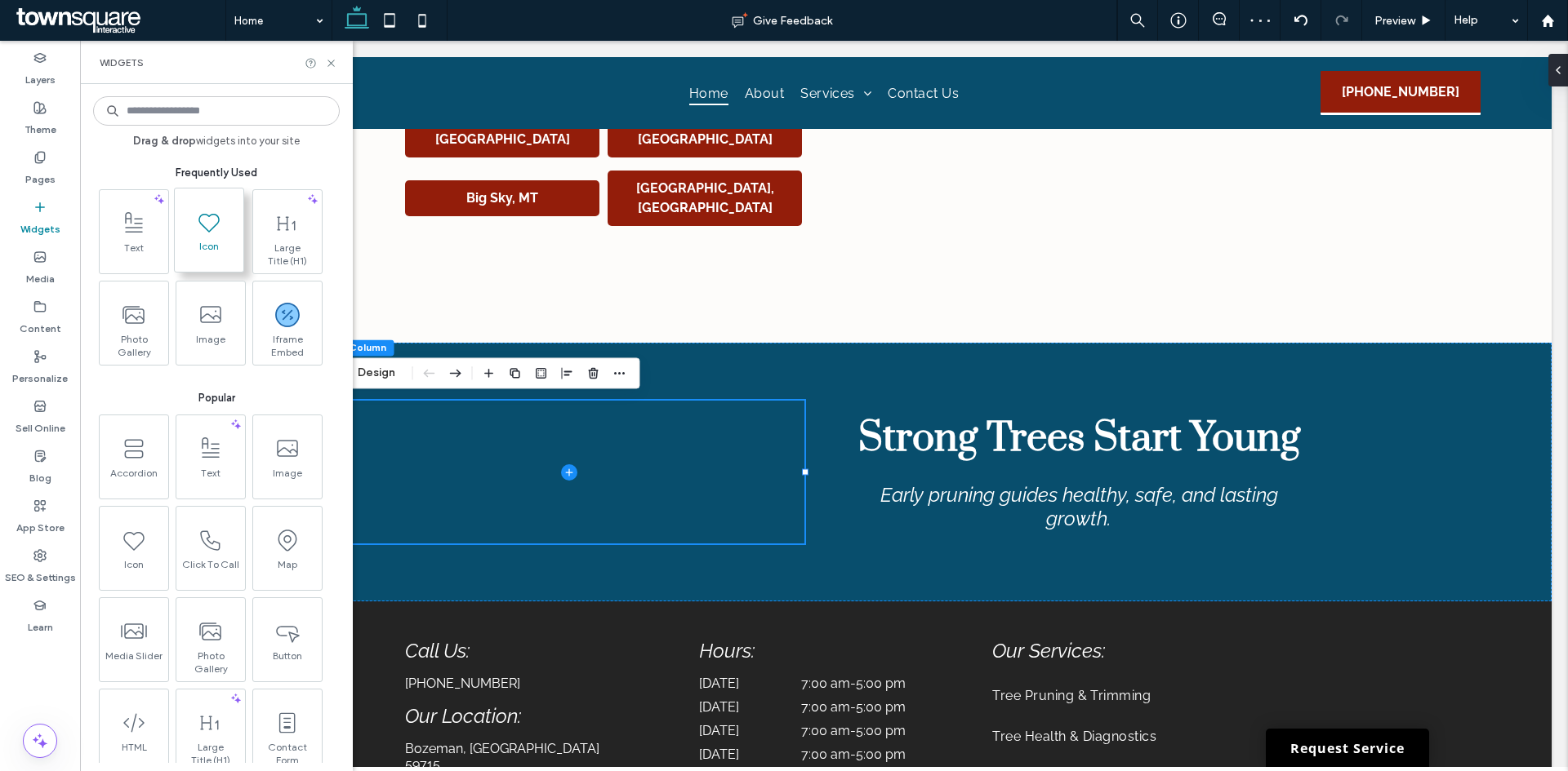
click at [195, 255] on span "Icon" at bounding box center [209, 251] width 69 height 23
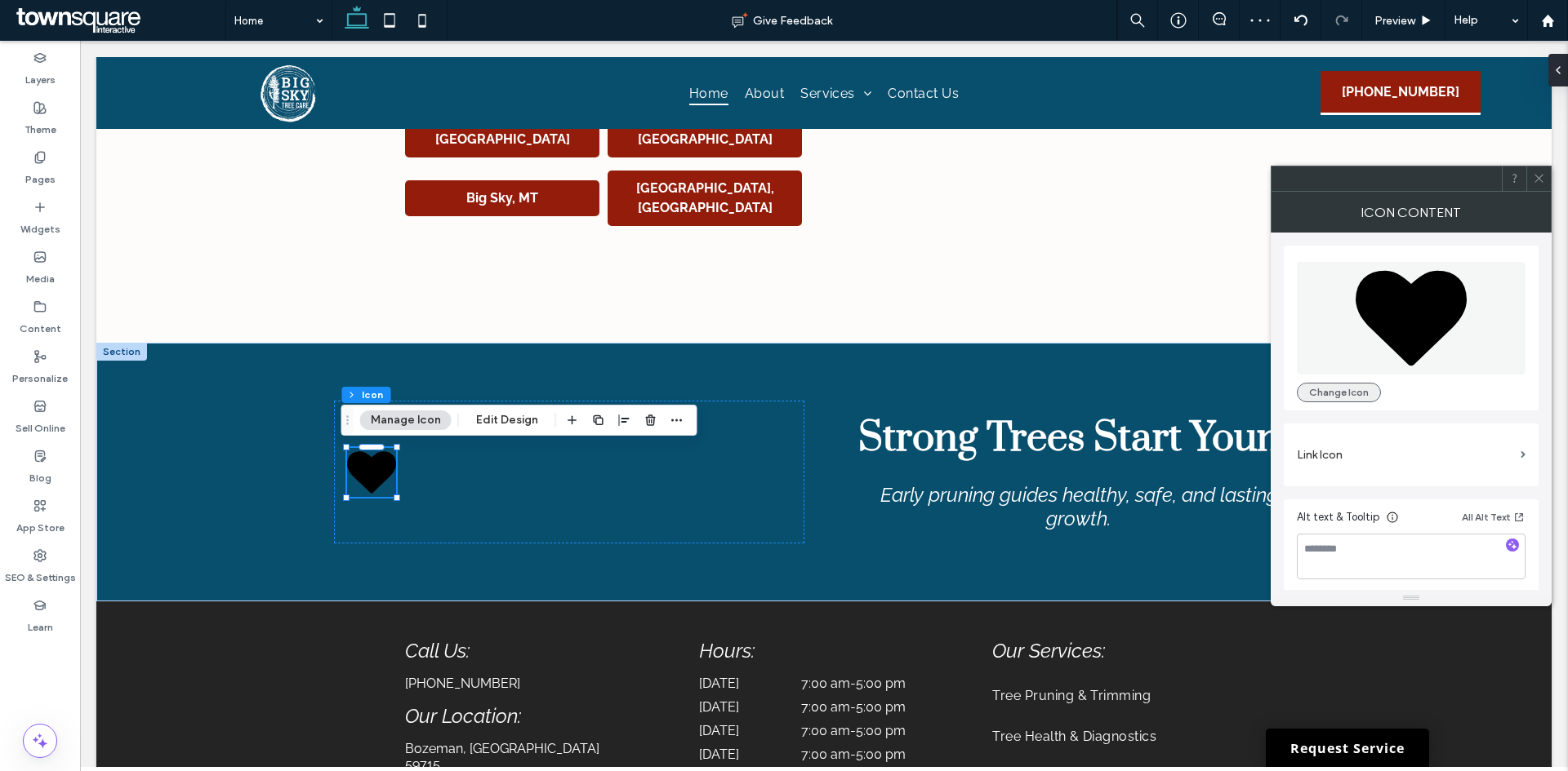
click at [1364, 398] on button "Change Icon" at bounding box center [1338, 393] width 84 height 20
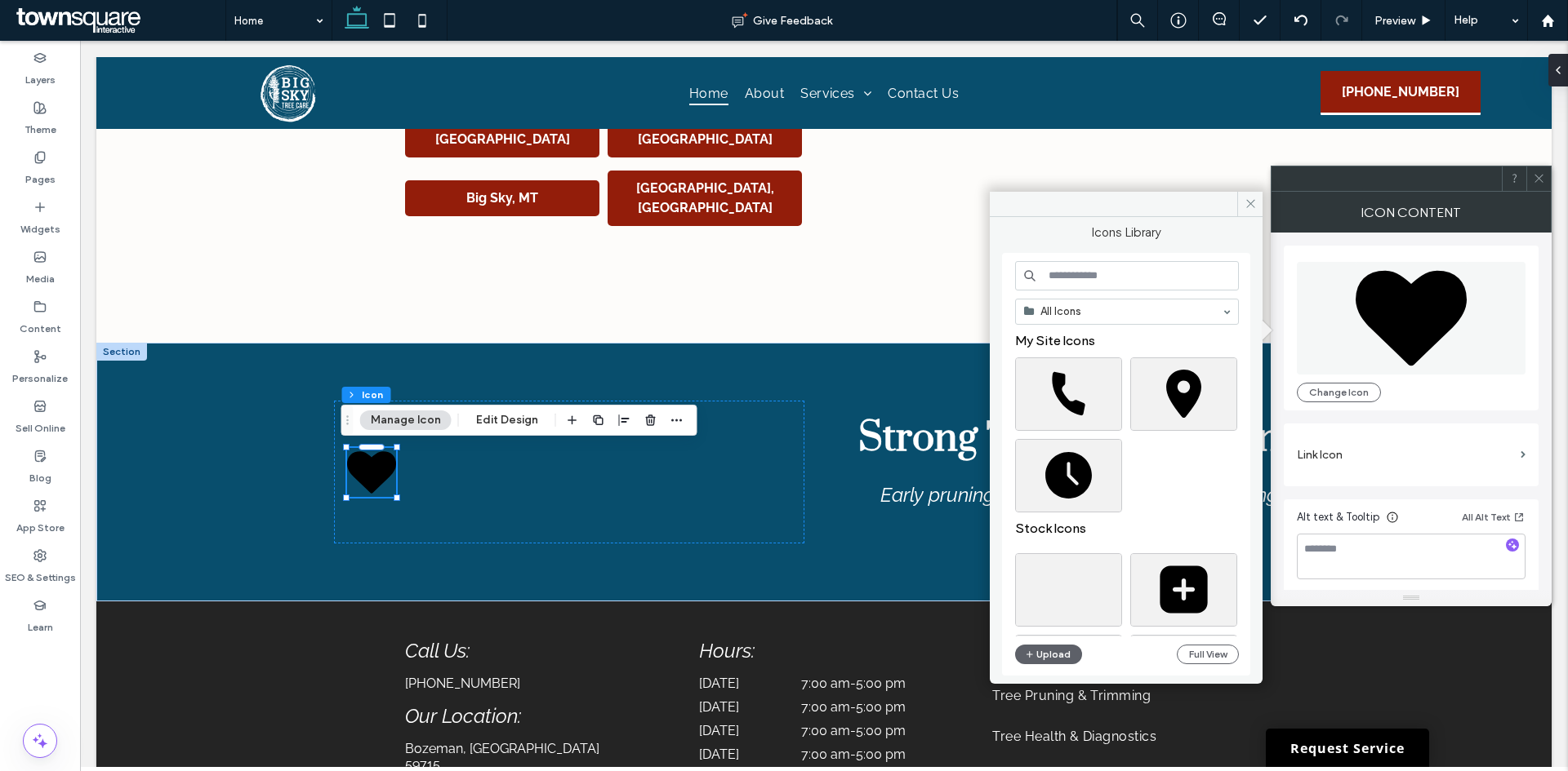
click at [1080, 273] on input at bounding box center [1126, 276] width 224 height 29
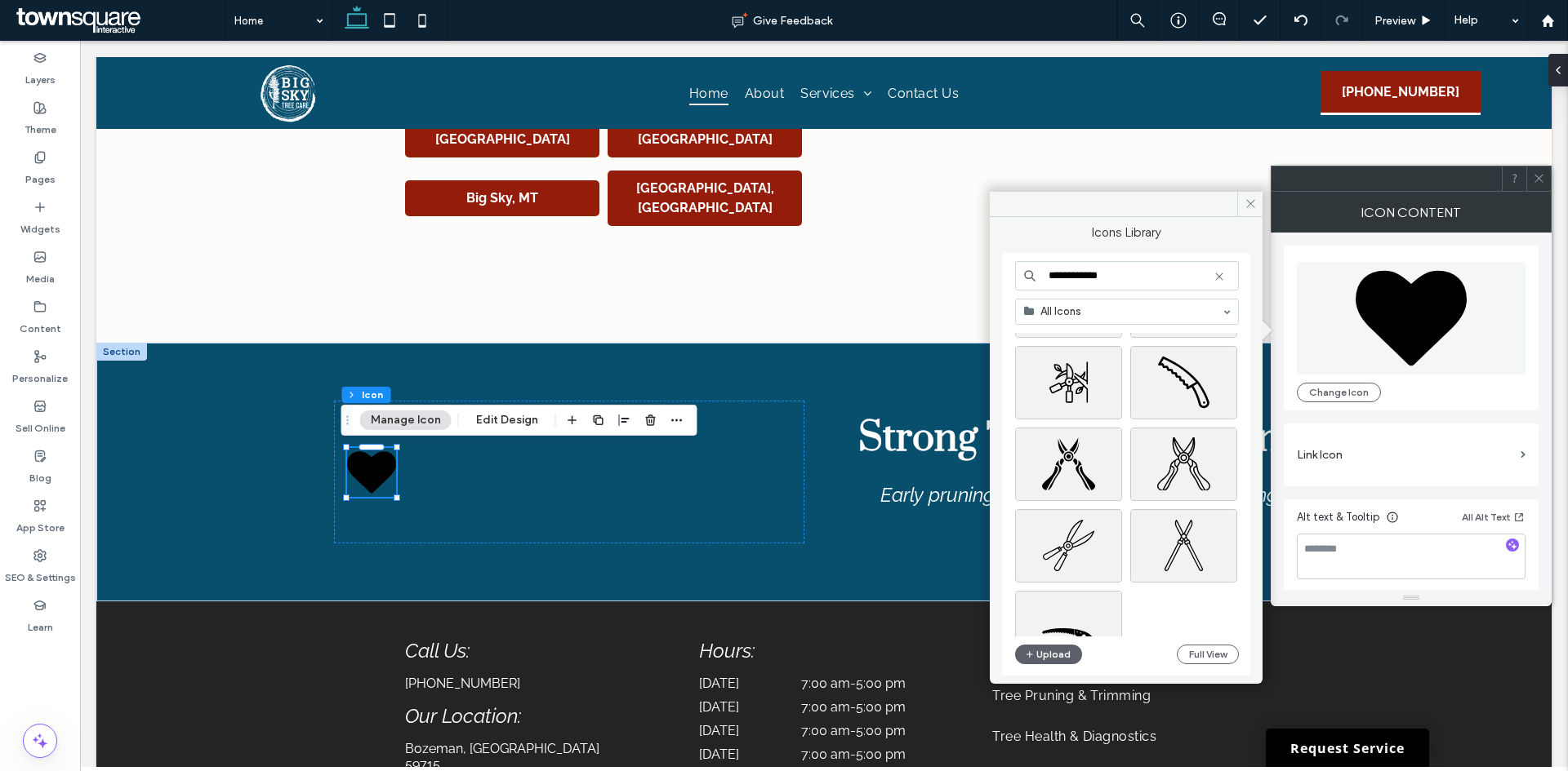
scroll to position [647, 0]
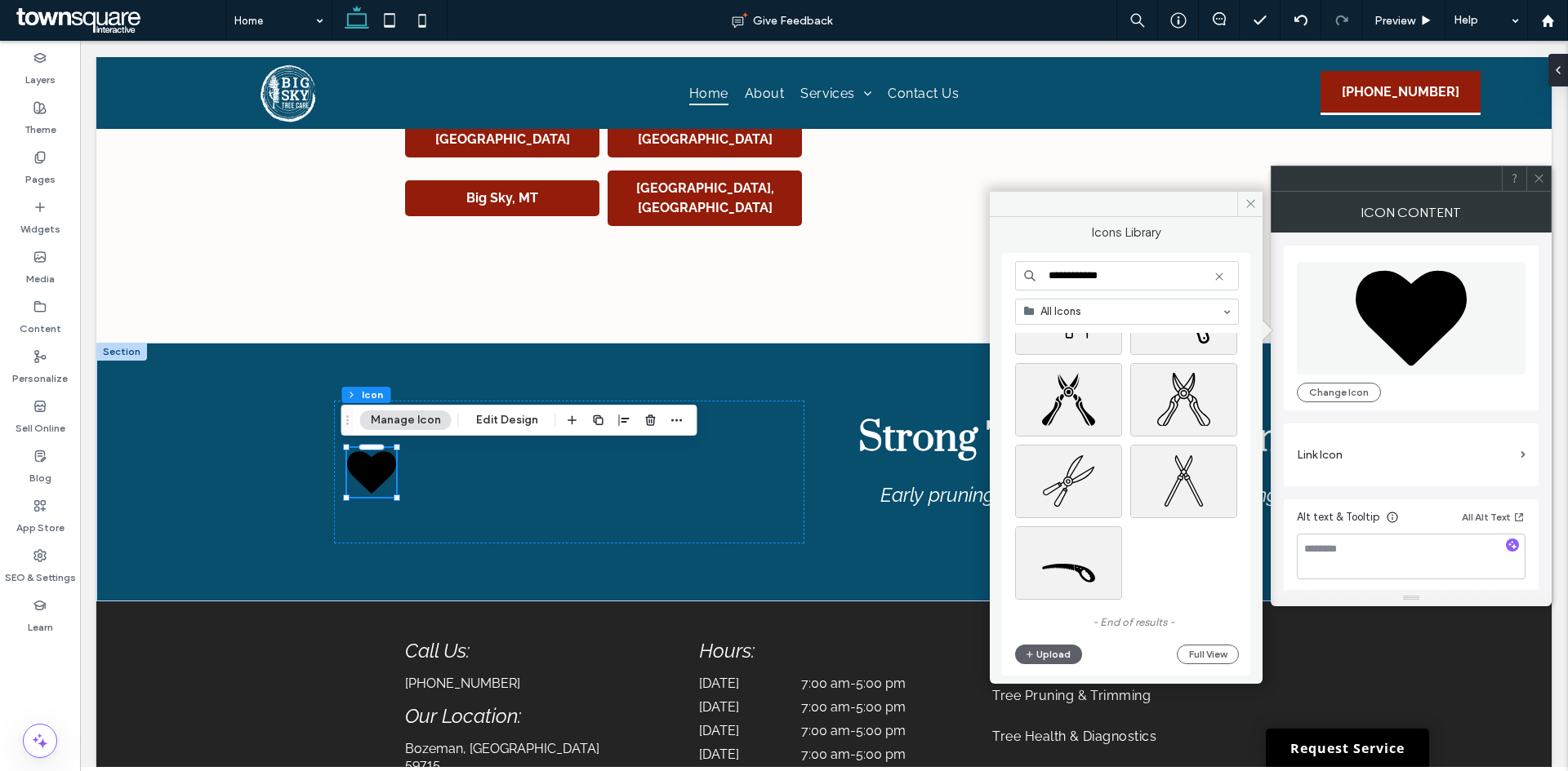
type input "**********"
click at [1217, 281] on icon at bounding box center [1219, 277] width 13 height 13
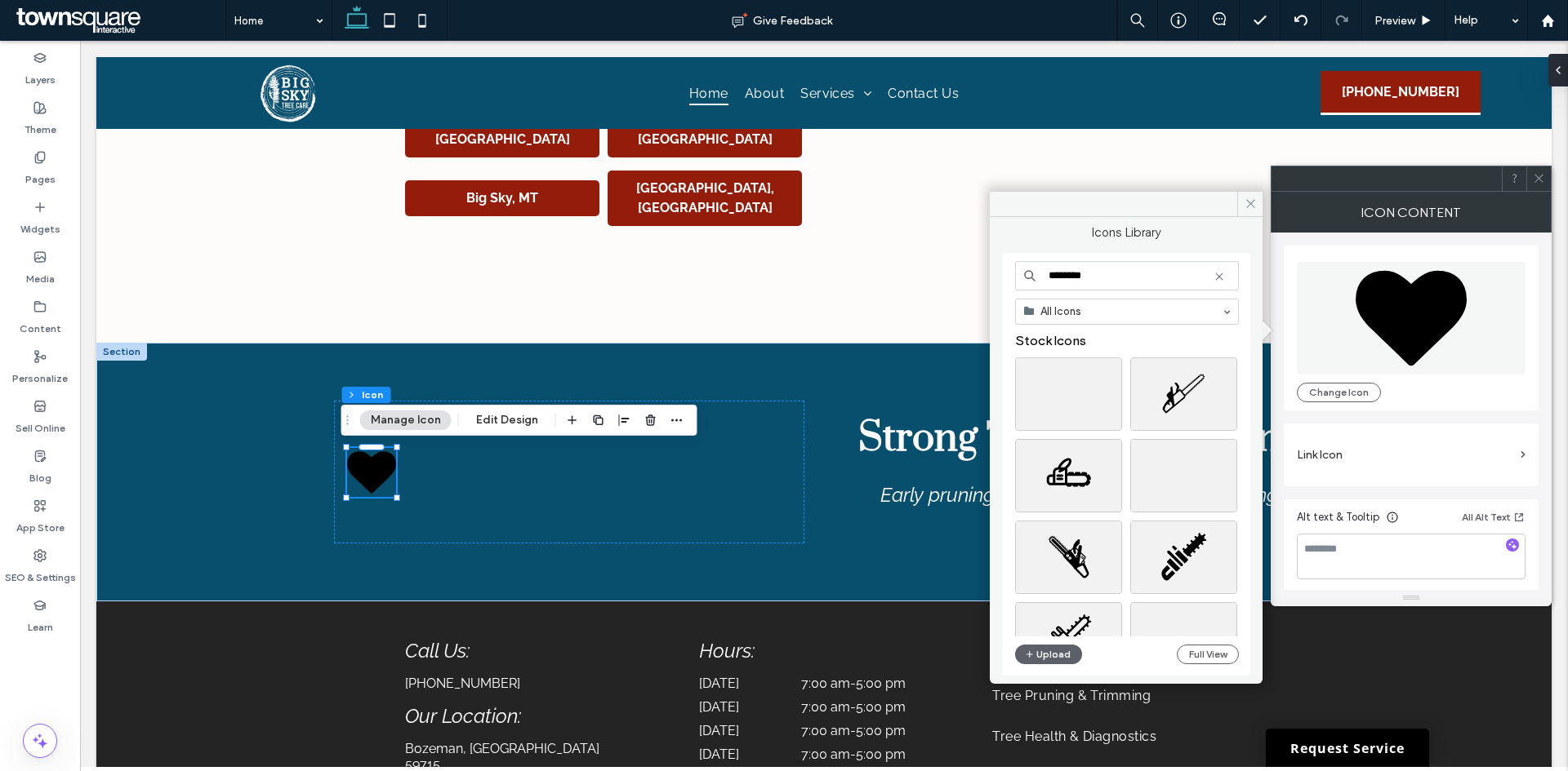
click at [1159, 267] on input "********" at bounding box center [1126, 276] width 224 height 29
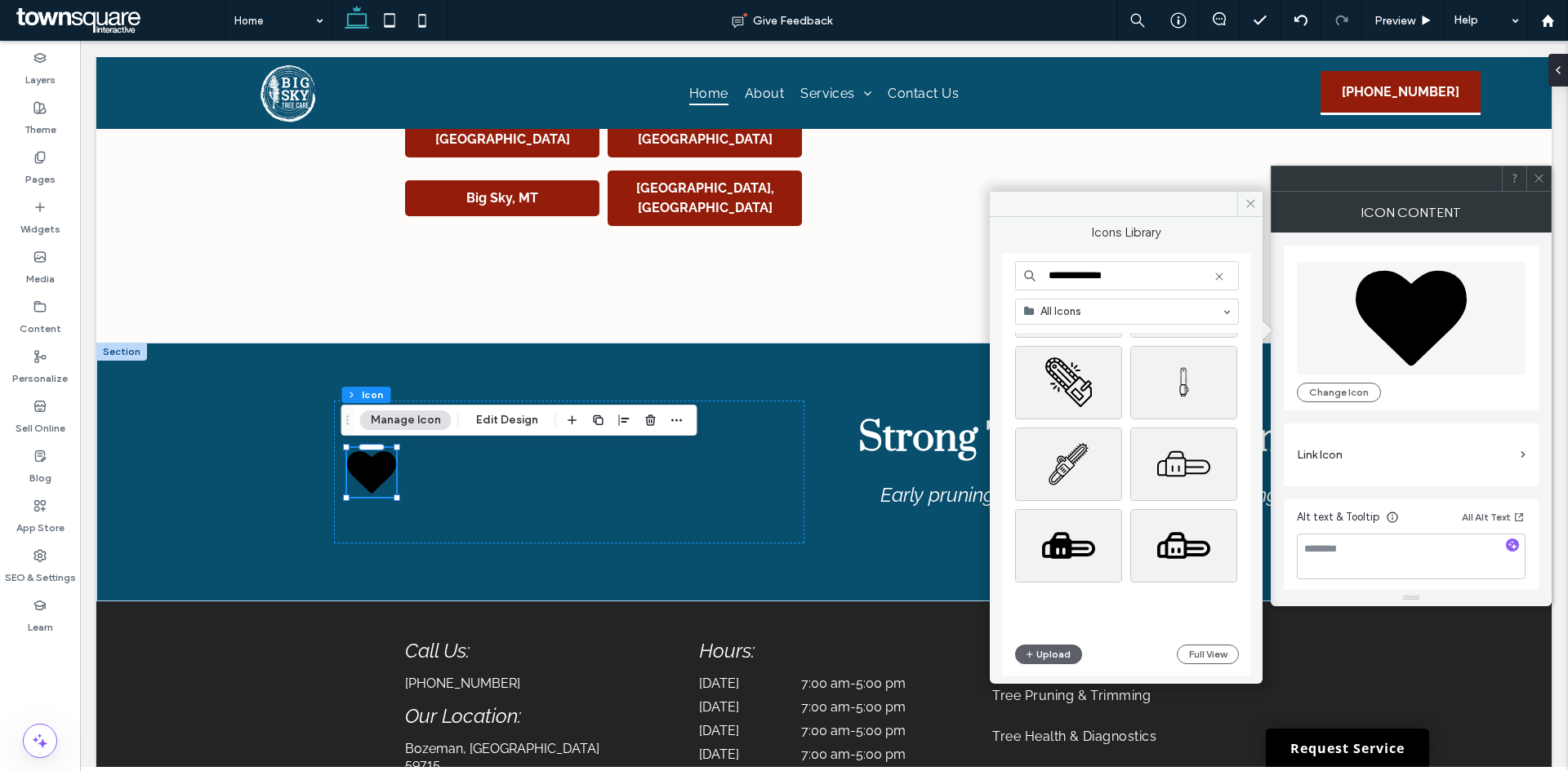
scroll to position [490, 0]
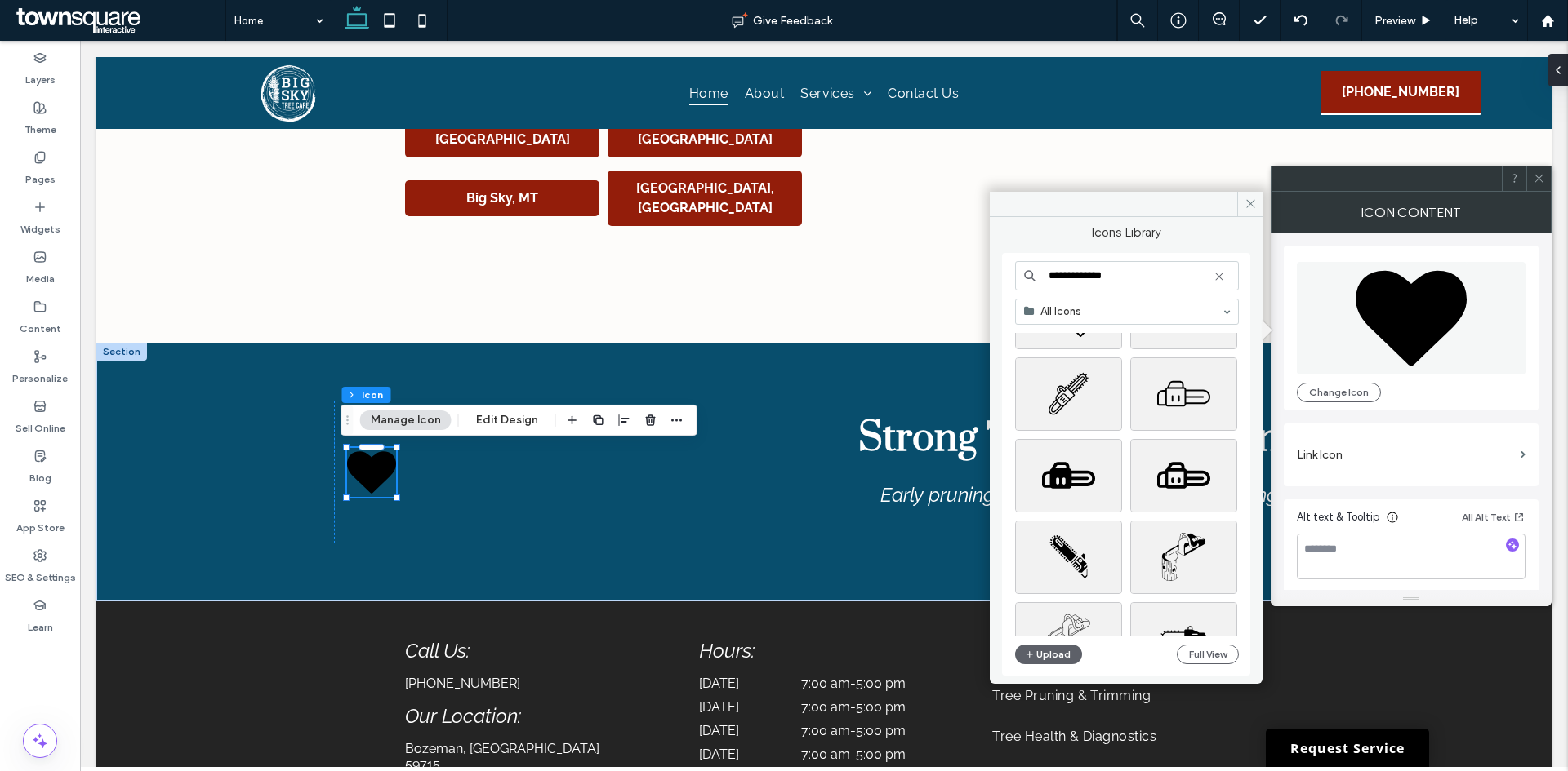
type input "**********"
click at [1219, 277] on icon at bounding box center [1219, 277] width 13 height 13
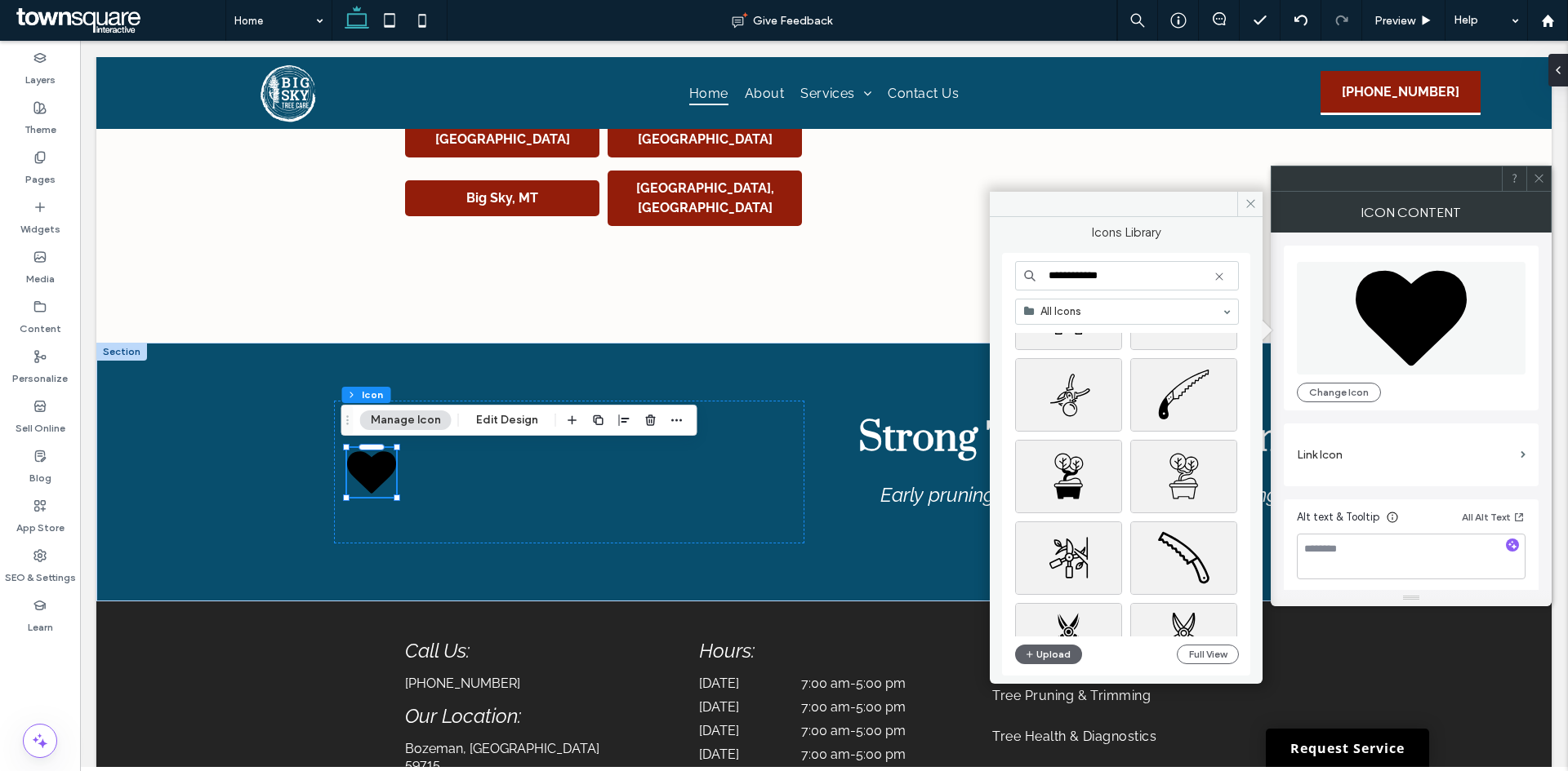
scroll to position [408, 0]
type input "**********"
click at [1071, 553] on div "Select" at bounding box center [1068, 558] width 107 height 74
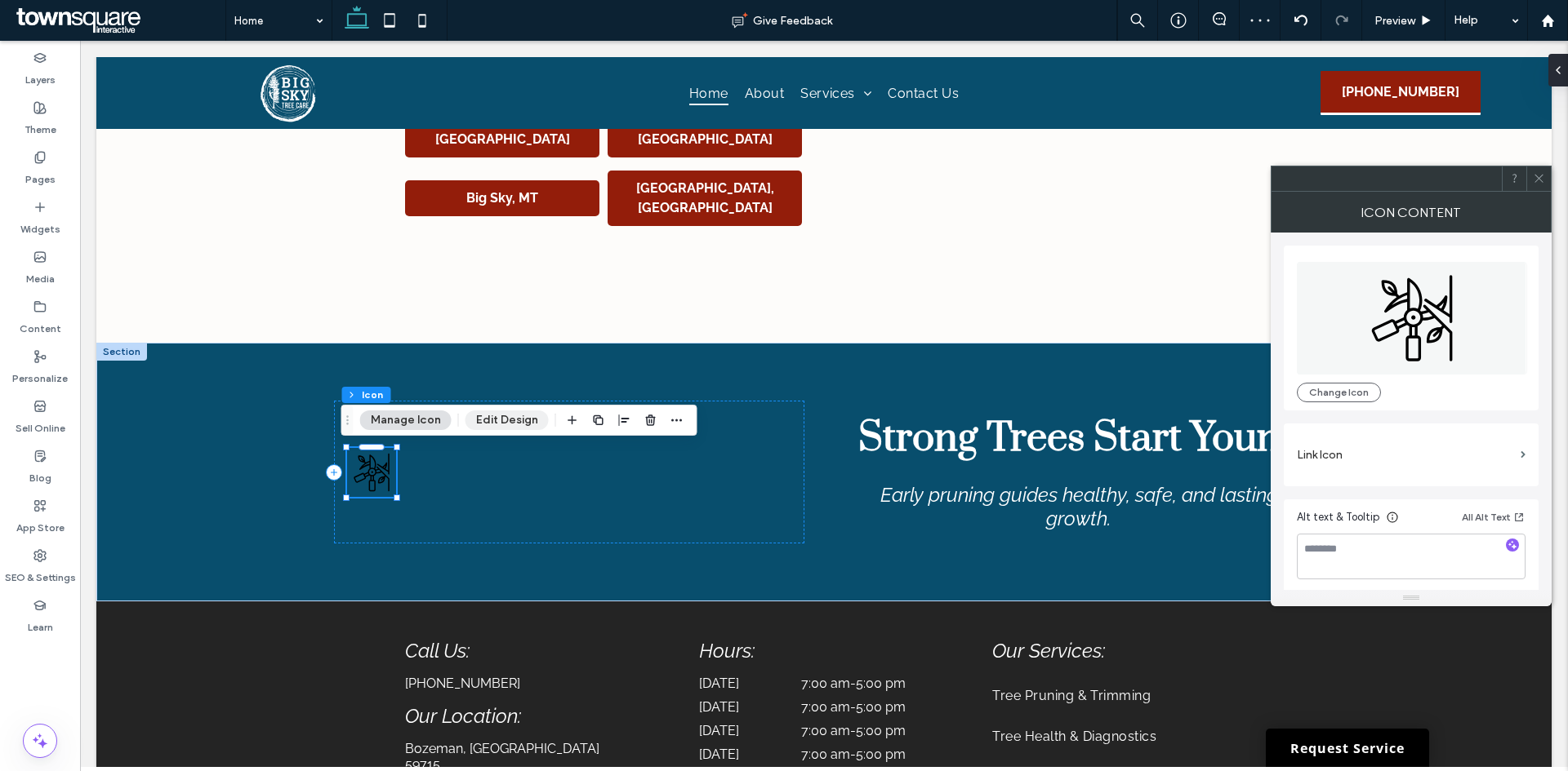
click at [481, 416] on button "Edit Design" at bounding box center [507, 420] width 83 height 20
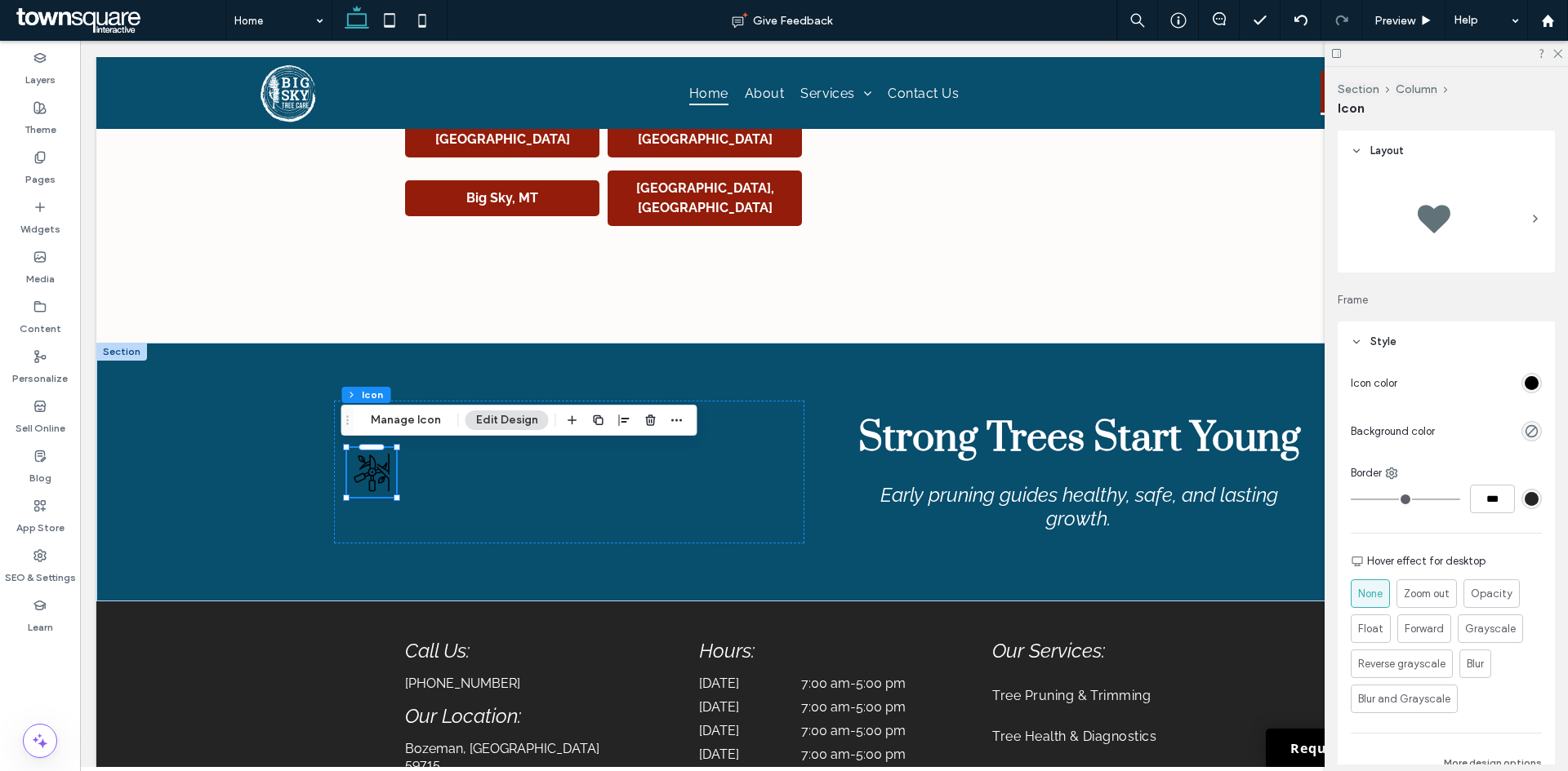
click at [1526, 388] on div "rgb(0, 0, 0)" at bounding box center [1531, 383] width 14 height 14
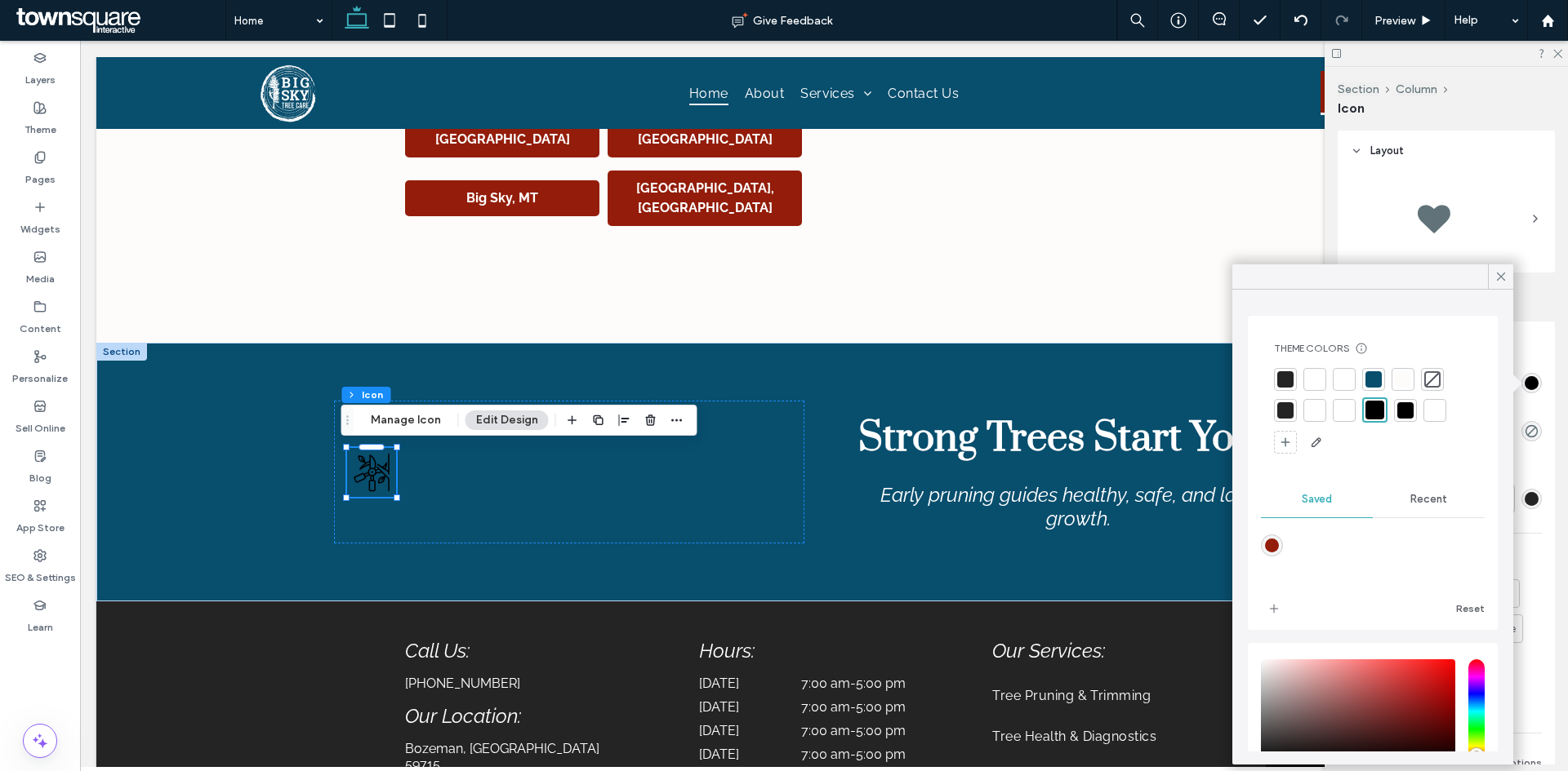
click at [1312, 375] on div at bounding box center [1314, 379] width 16 height 16
click at [514, 528] on div at bounding box center [569, 472] width 470 height 142
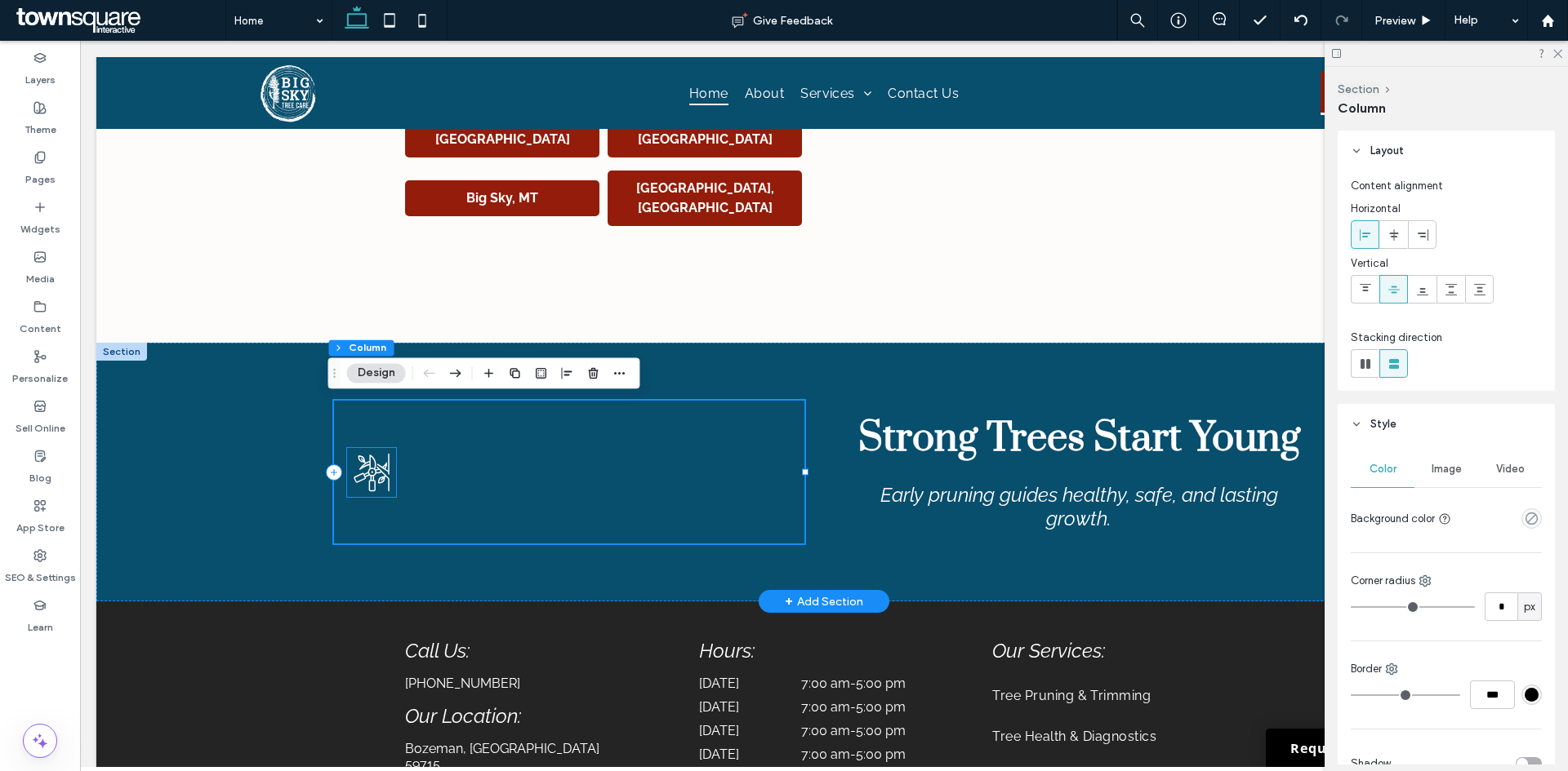
click at [385, 474] on icon at bounding box center [372, 473] width 49 height 49
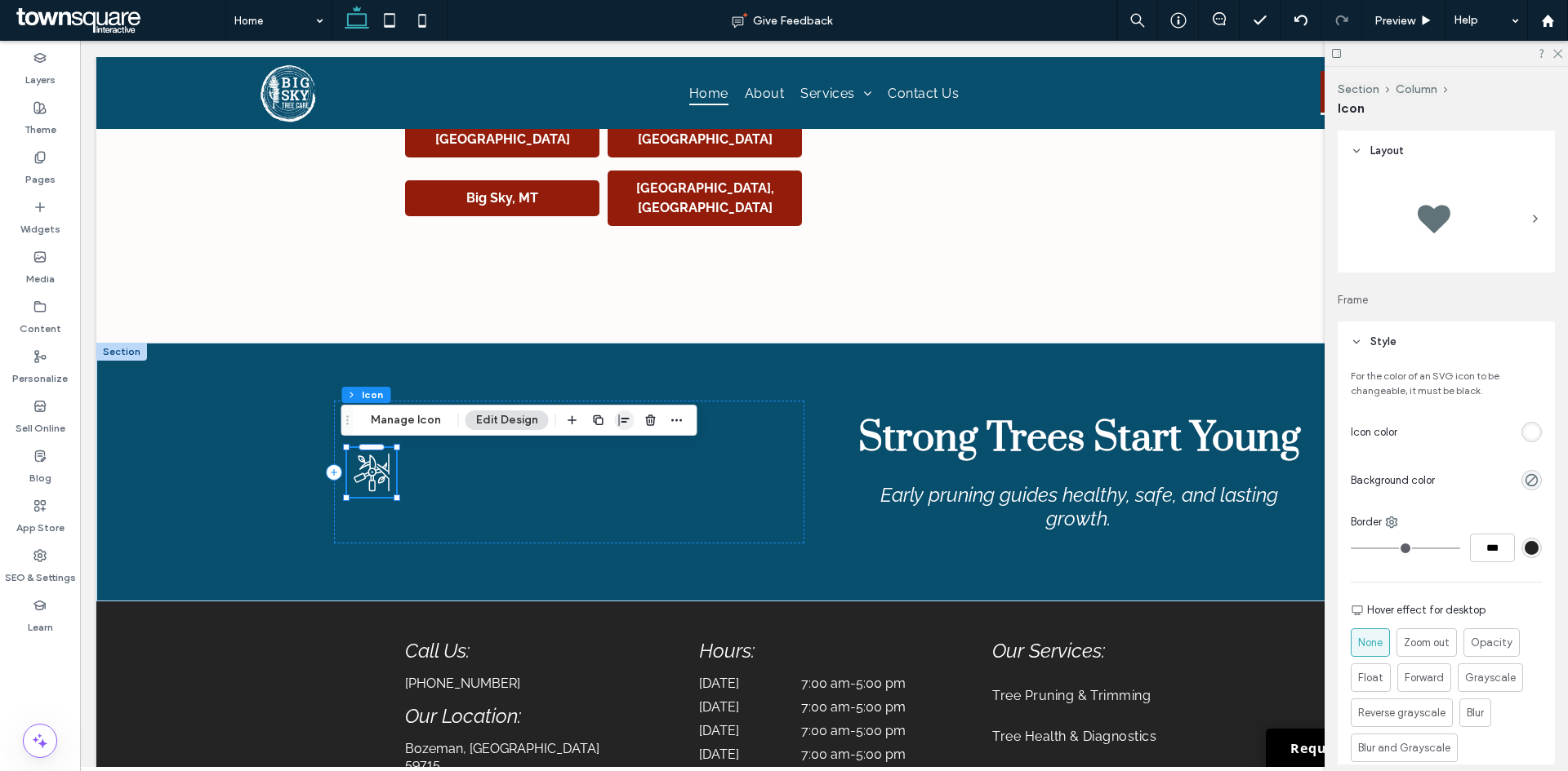
click at [623, 426] on icon "button" at bounding box center [625, 420] width 13 height 13
click at [633, 456] on icon "flex-end" at bounding box center [633, 452] width 13 height 13
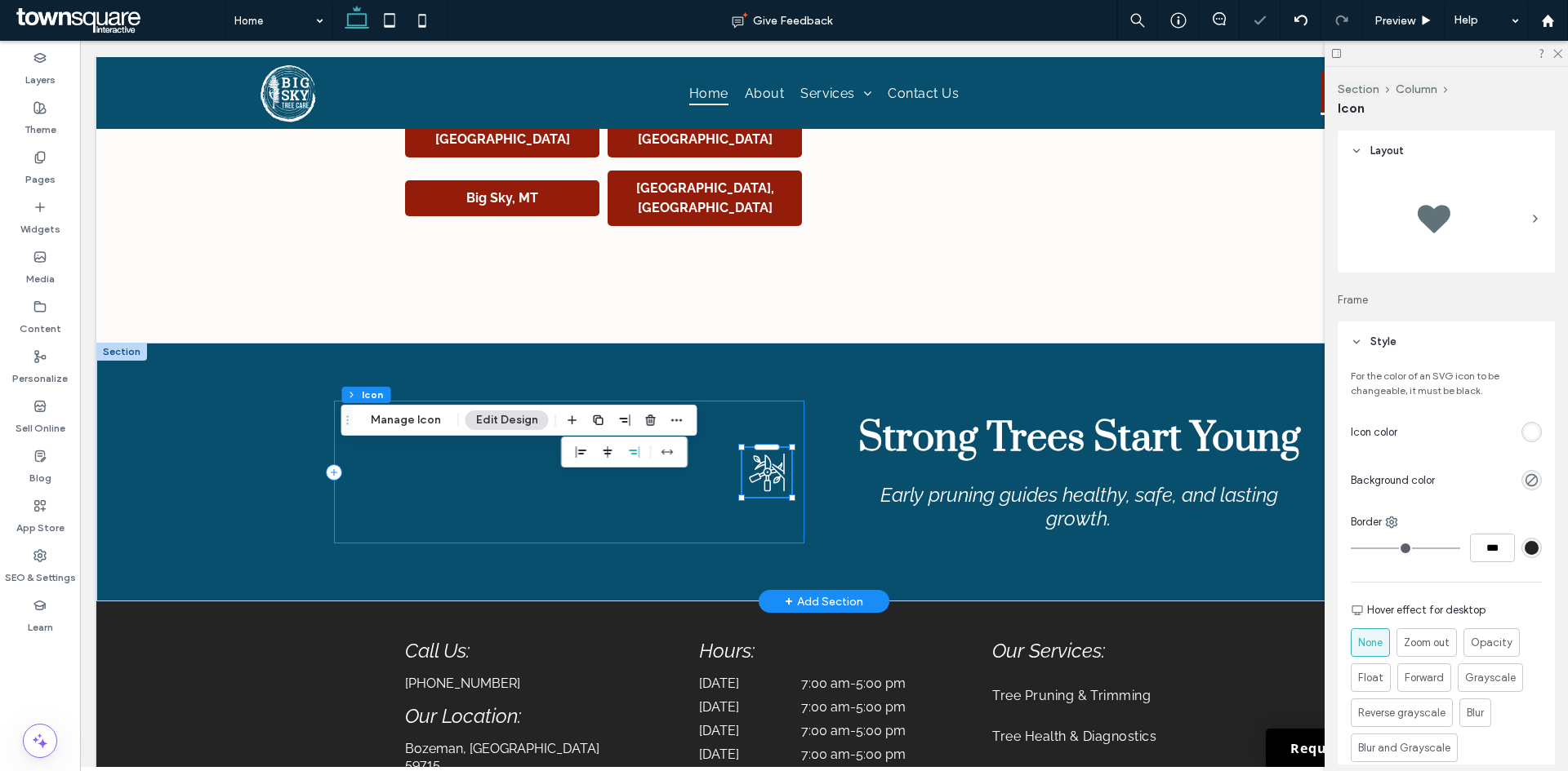
click at [613, 519] on div at bounding box center [569, 472] width 470 height 142
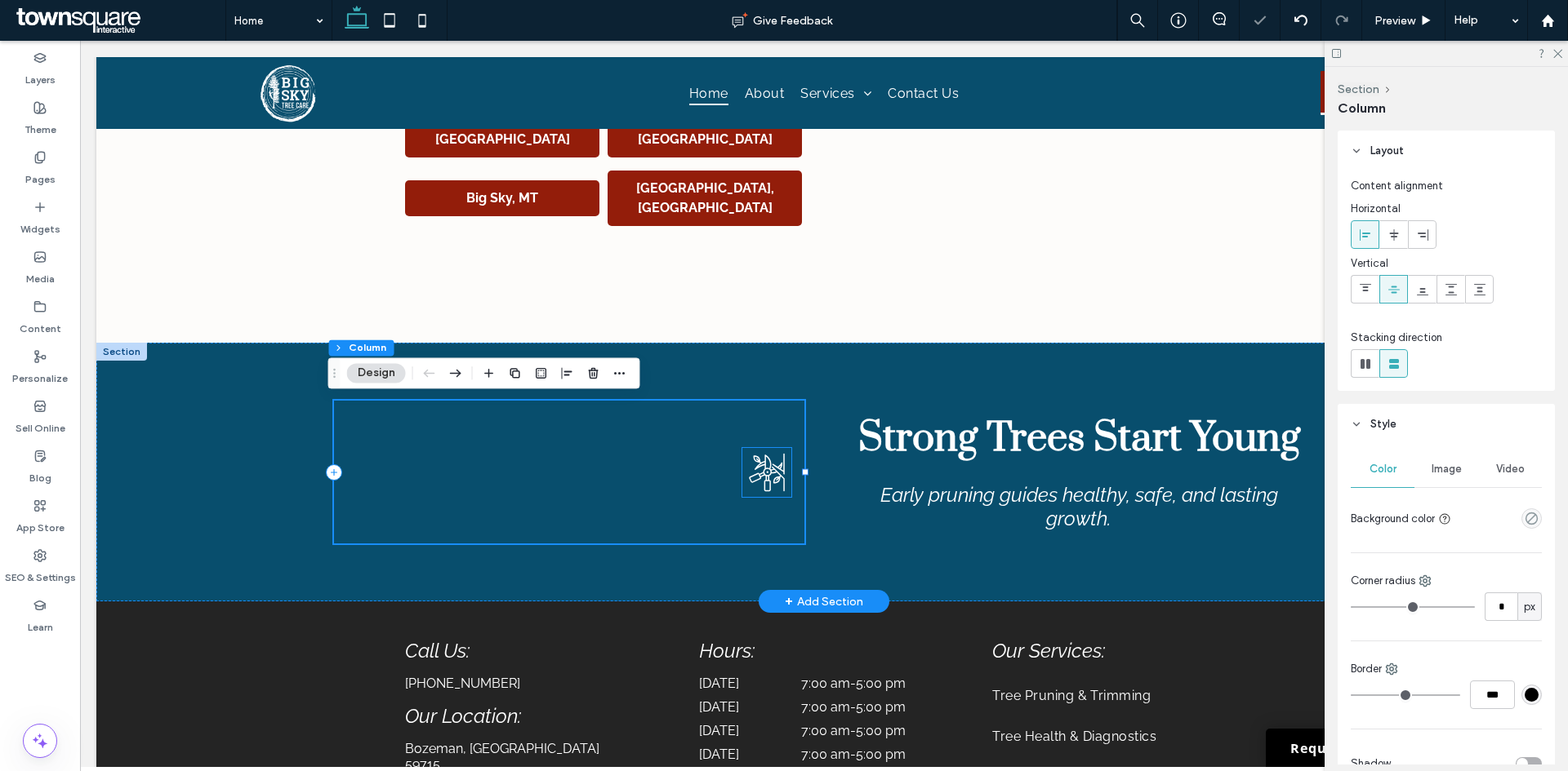
click at [772, 468] on icon at bounding box center [778, 463] width 12 height 21
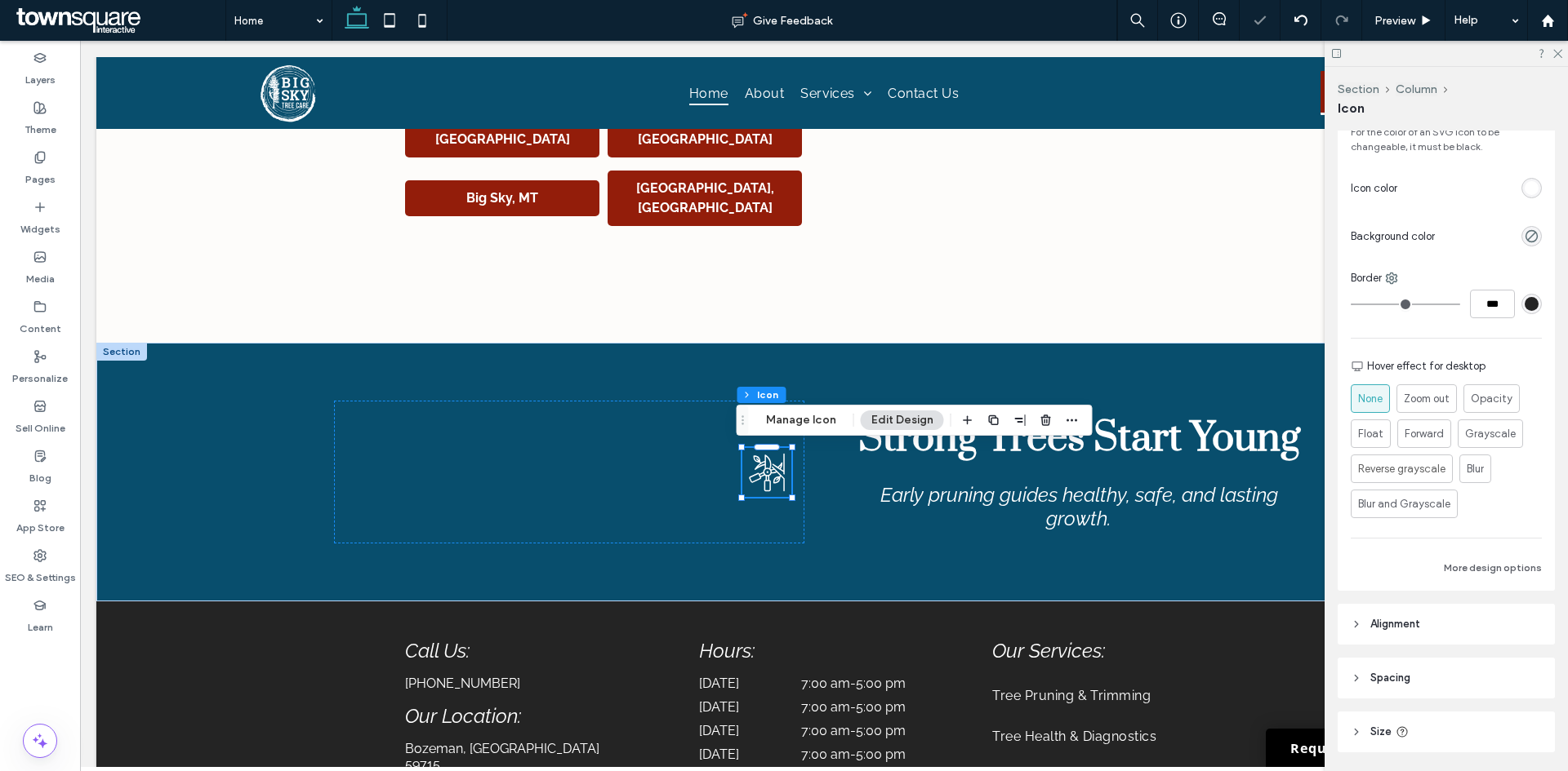
scroll to position [405, 0]
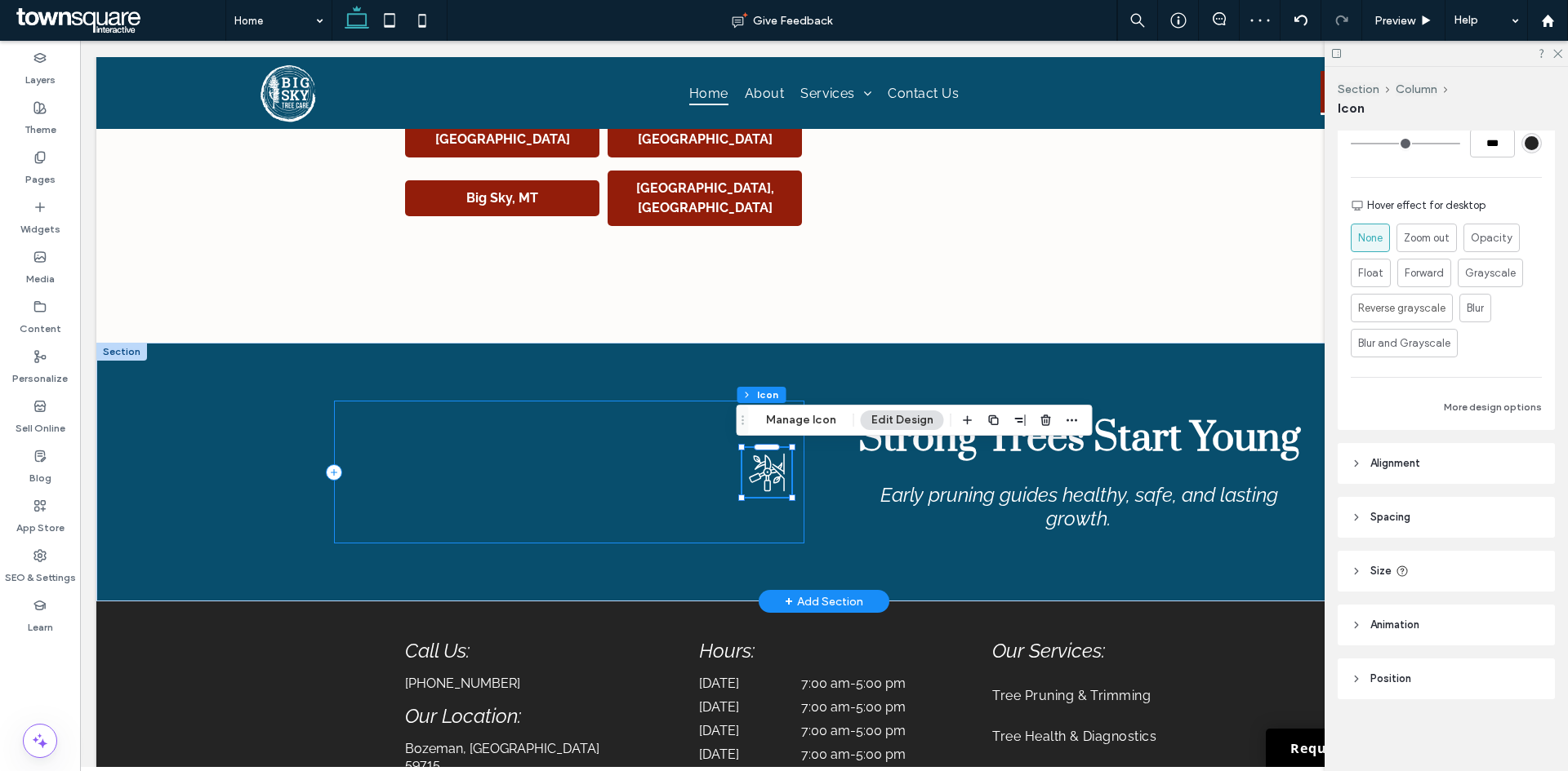
click at [710, 522] on div at bounding box center [569, 472] width 470 height 142
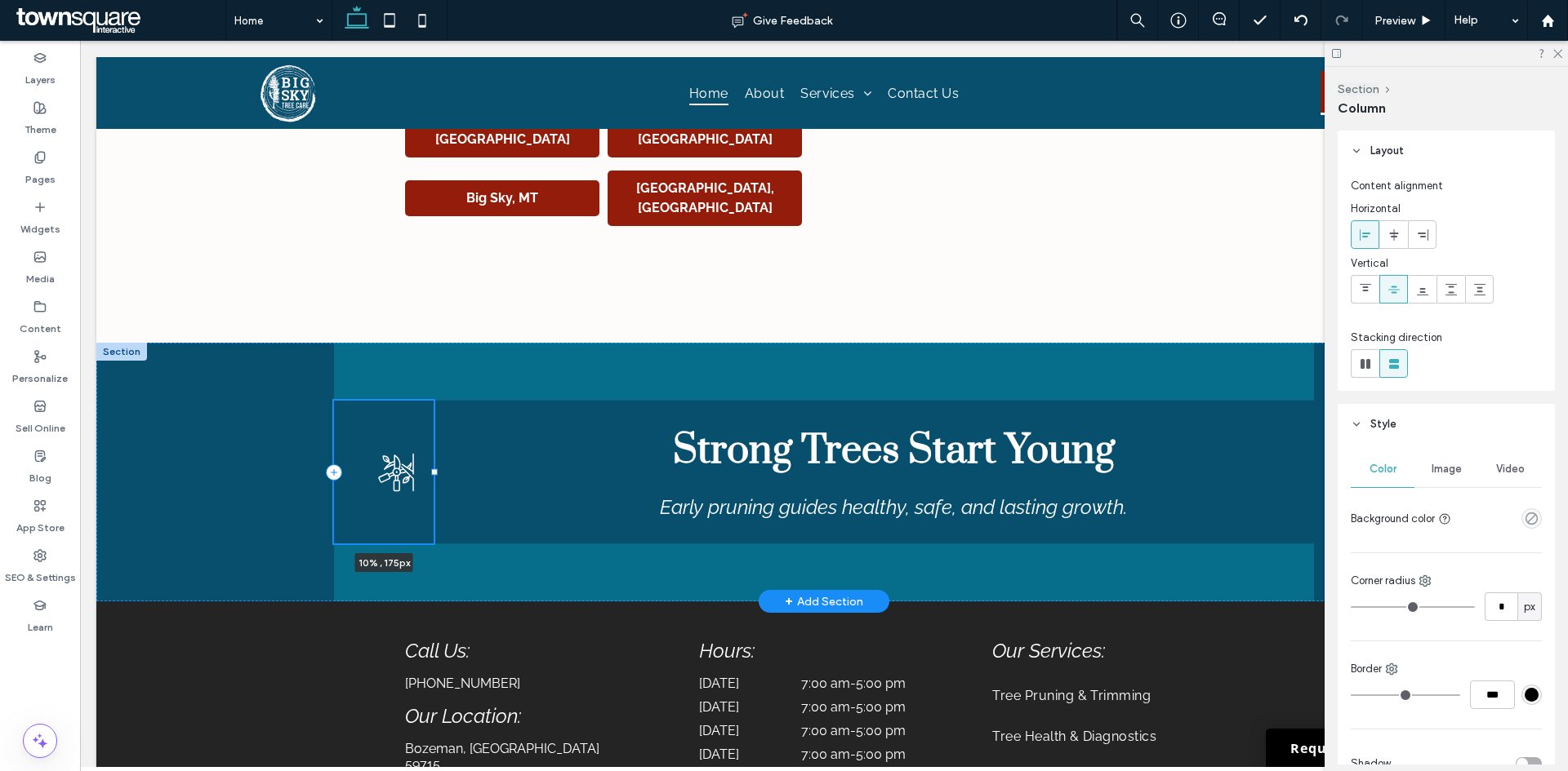
drag, startPoint x: 800, startPoint y: 473, endPoint x: 429, endPoint y: 477, distance: 371.0
click at [429, 477] on div "10% , 175px Strong Trees Start Young Early pruning guides healthy, safe, and la…" at bounding box center [824, 472] width 980 height 260
type input "**"
type input "*****"
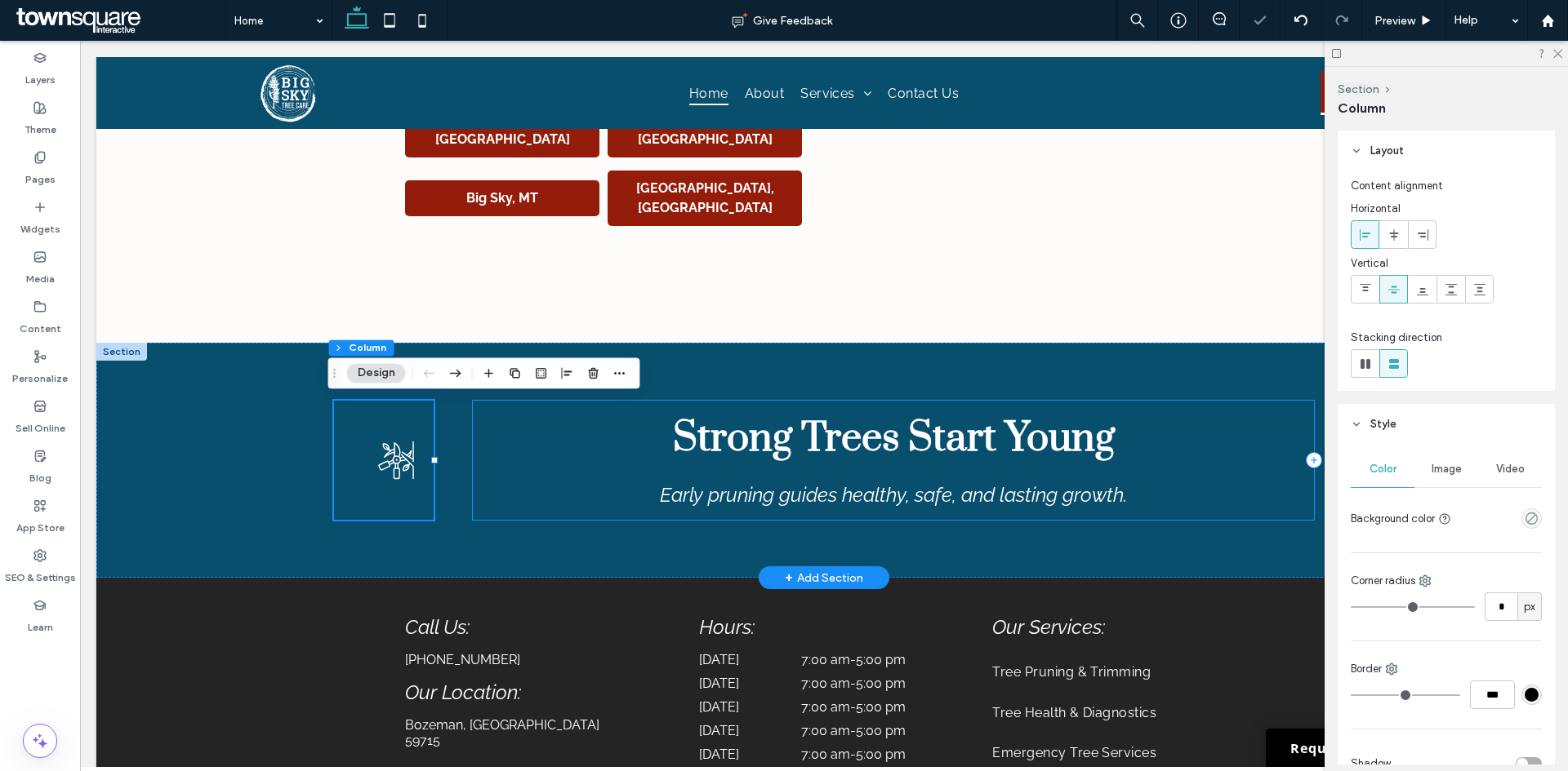
click at [500, 519] on div "Strong Trees Start Young Early pruning guides healthy, safe, and lasting growth." at bounding box center [893, 461] width 841 height 119
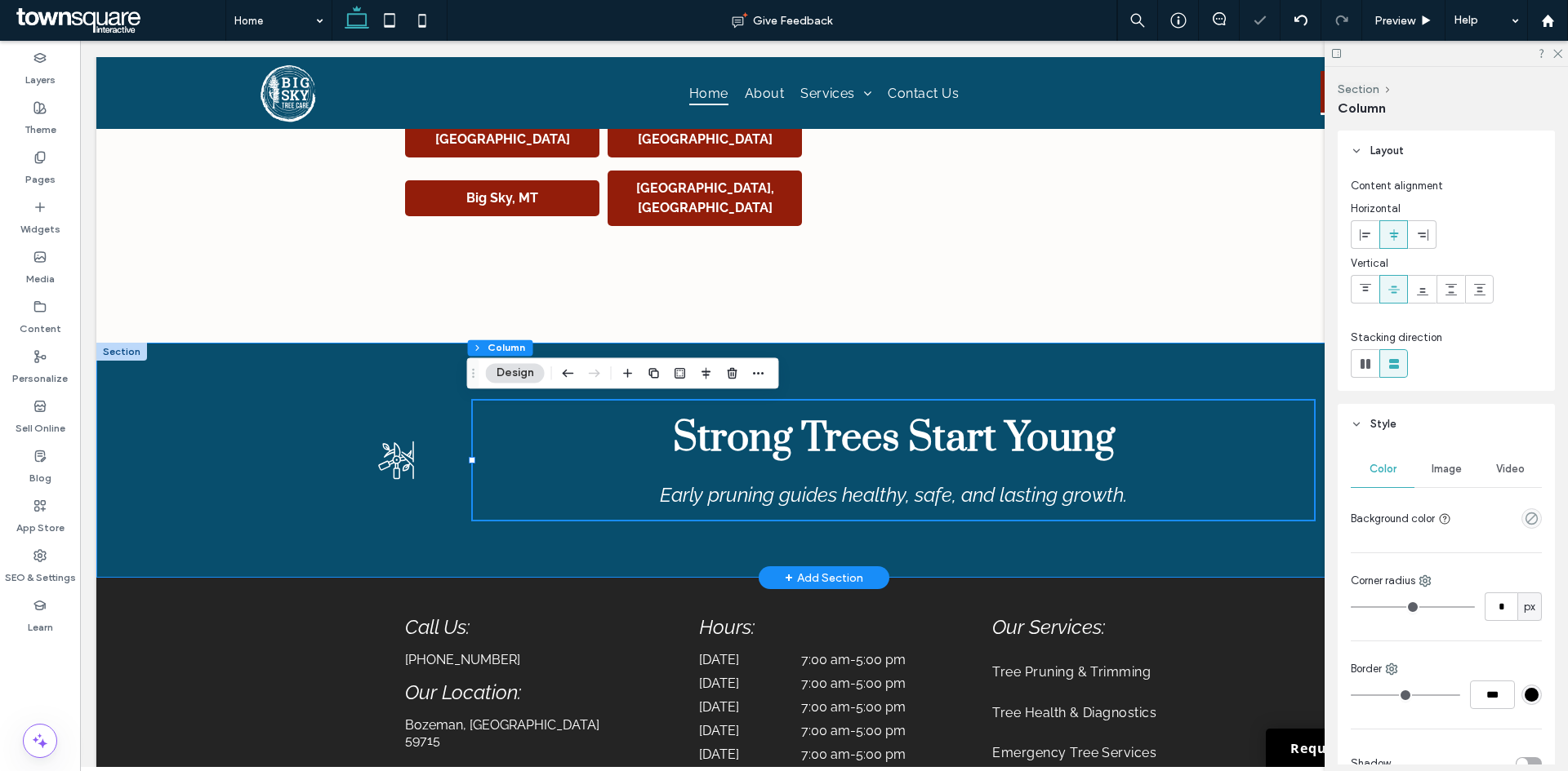
click at [737, 543] on div "Strong Trees Start Young Early pruning guides healthy, safe, and lasting growth." at bounding box center [824, 461] width 980 height 236
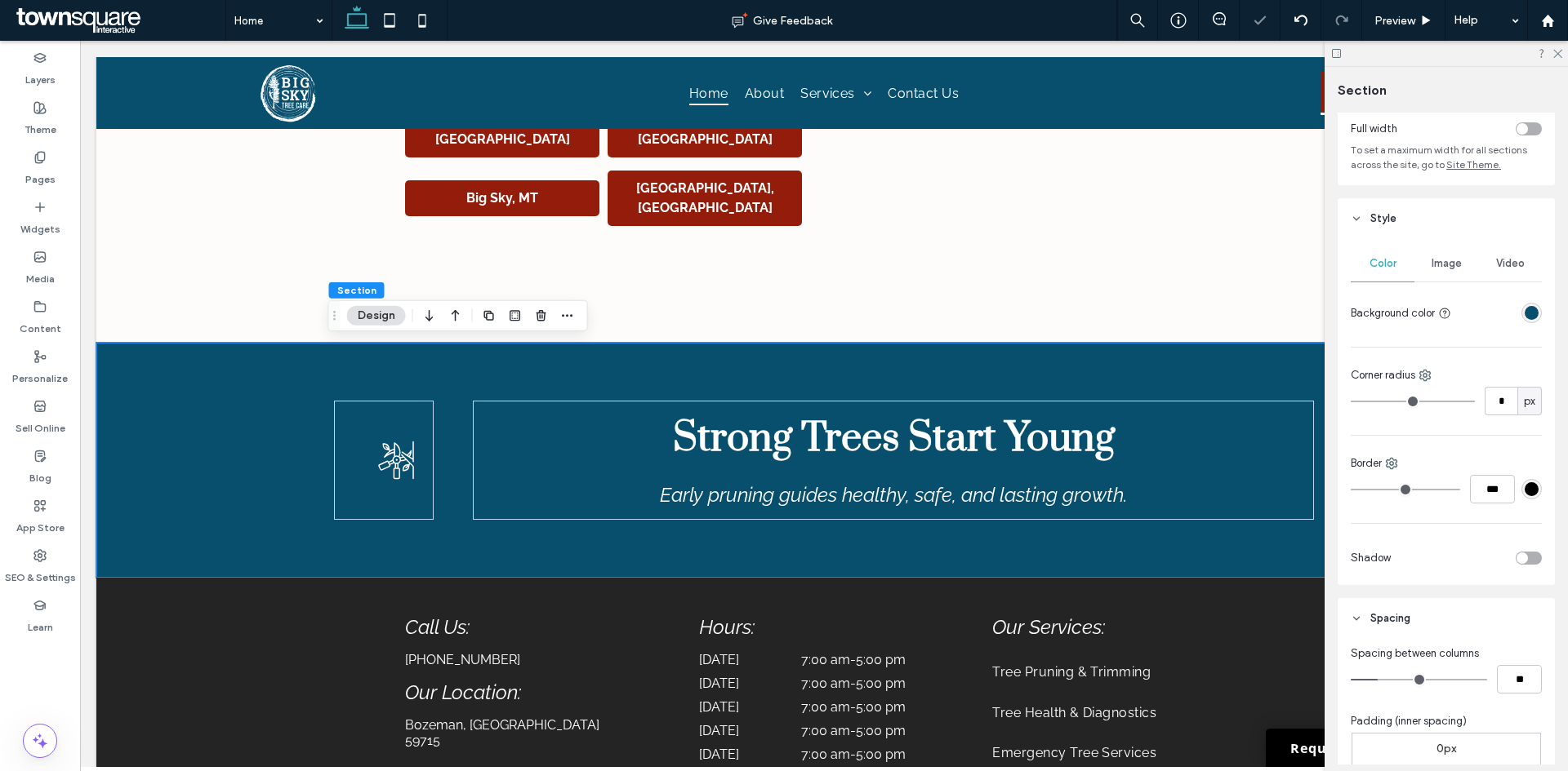
scroll to position [327, 0]
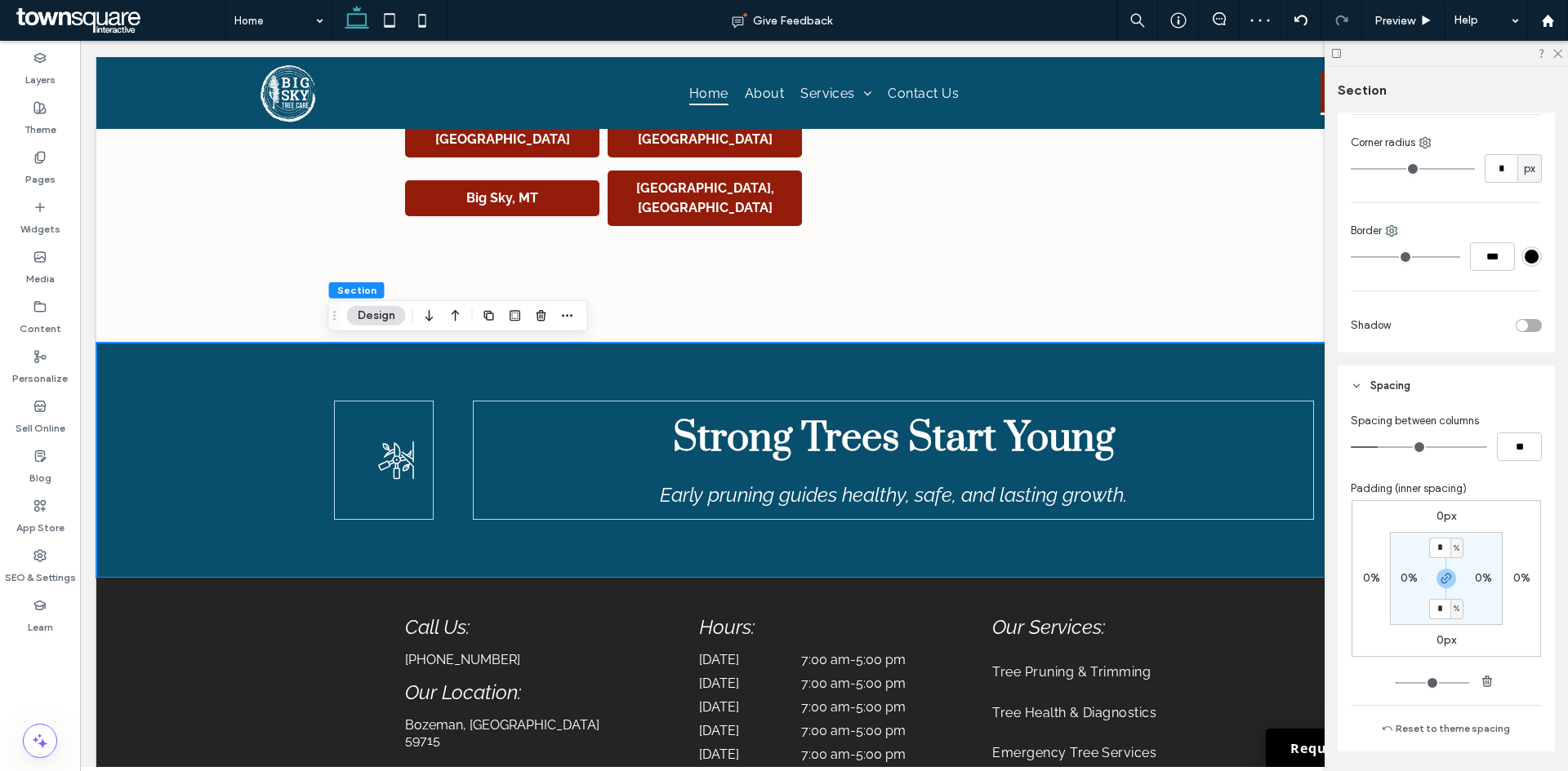
type input "*"
type input "**"
type input "*"
type input "**"
drag, startPoint x: 1378, startPoint y: 446, endPoint x: 1303, endPoint y: 456, distance: 75.7
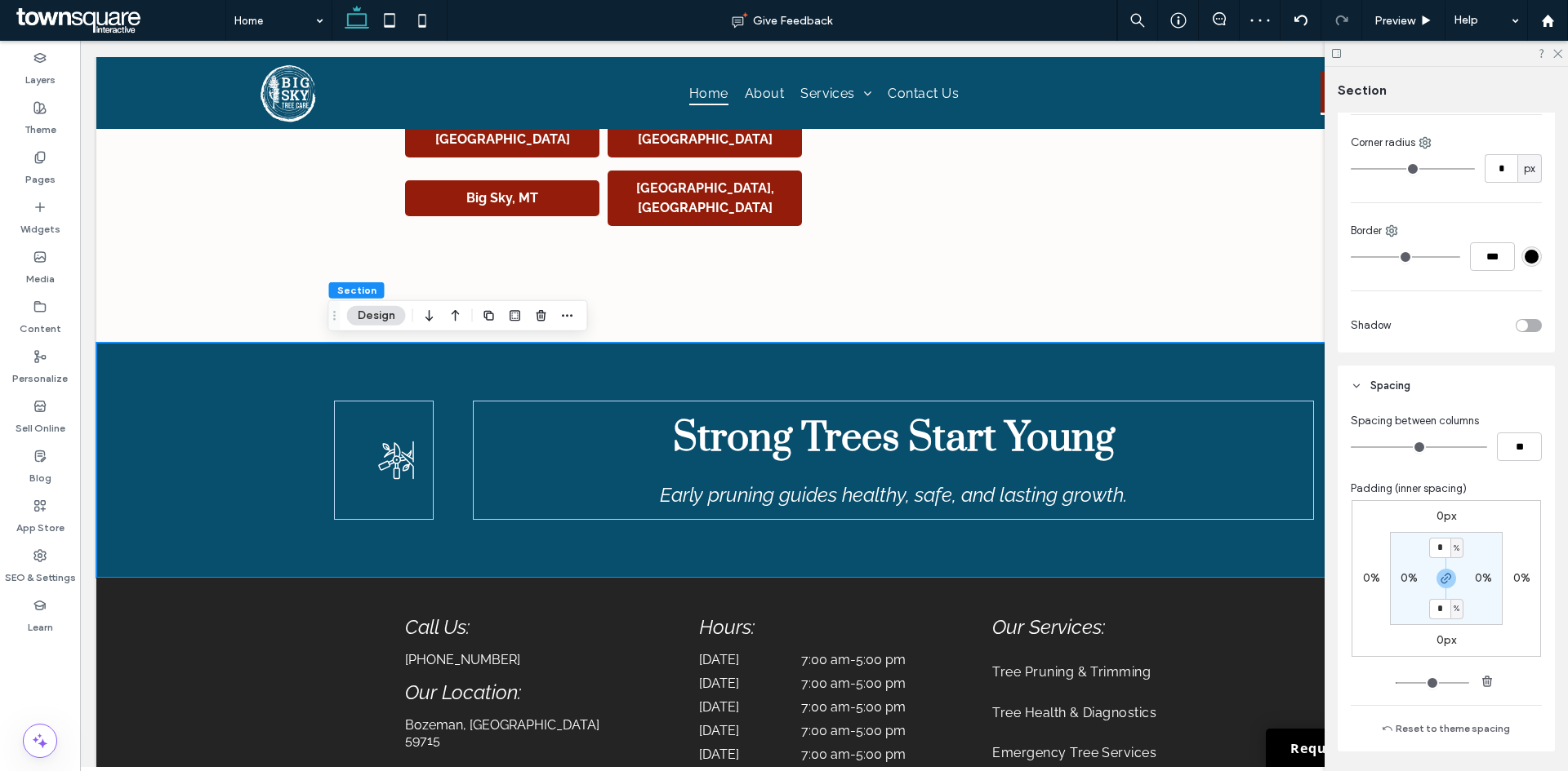
type input "*"
click at [1351, 448] on input "range" at bounding box center [1419, 447] width 136 height 2
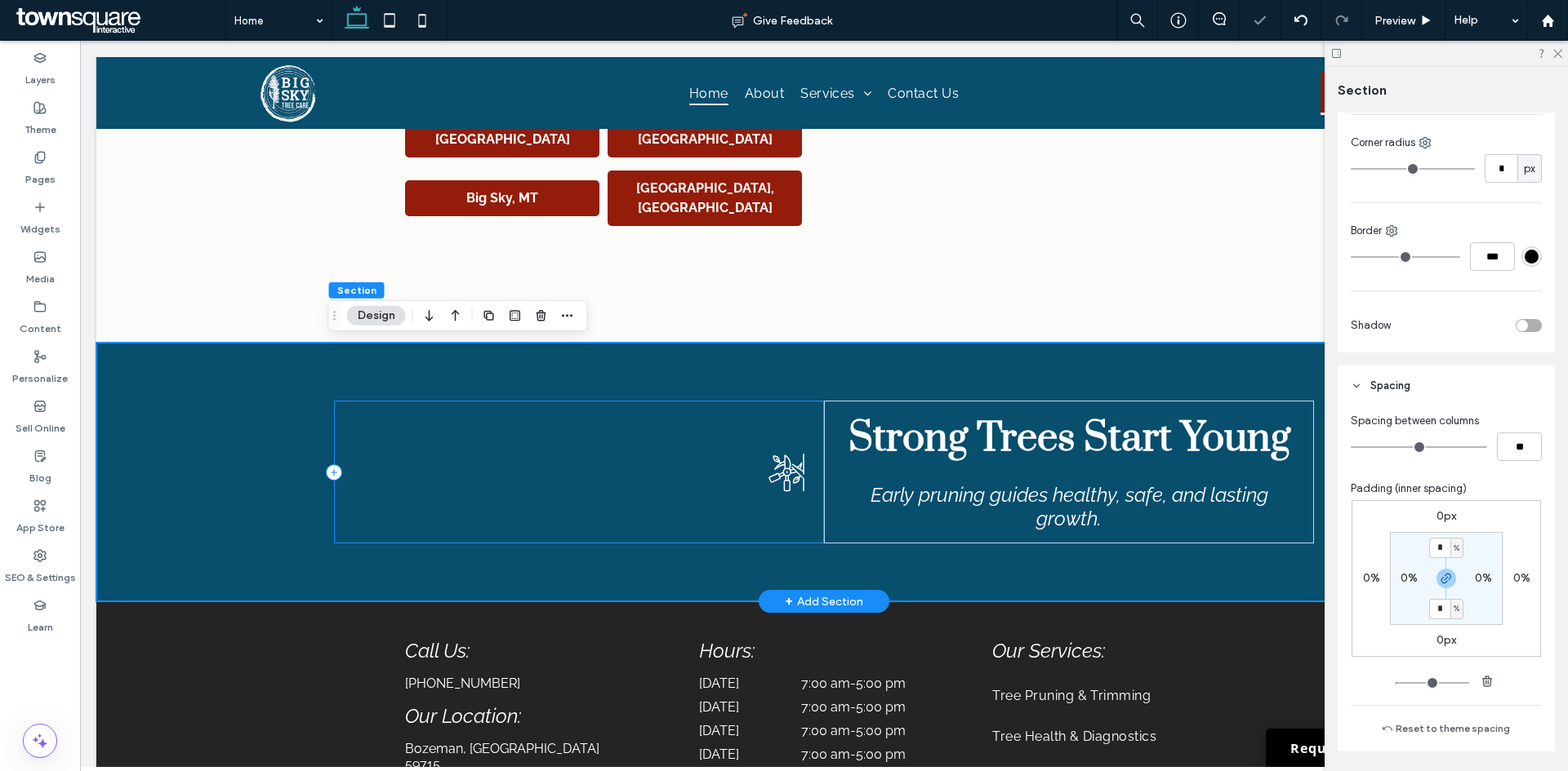
click at [614, 488] on div at bounding box center [579, 472] width 490 height 142
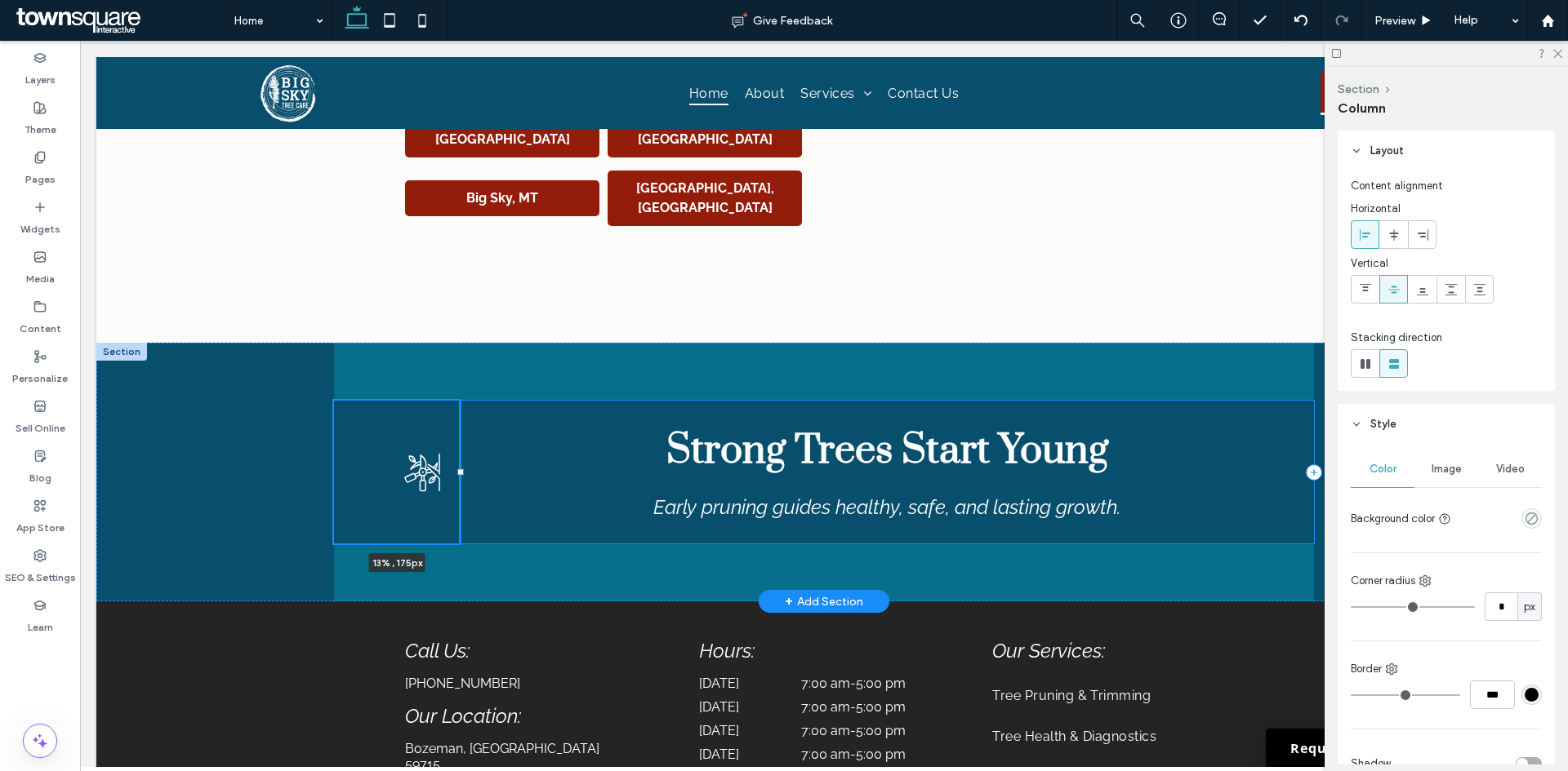
drag, startPoint x: 818, startPoint y: 472, endPoint x: 454, endPoint y: 459, distance: 364.2
click at [335, 402] on div at bounding box center [334, 401] width 1 height 1
type input "**"
type input "*****"
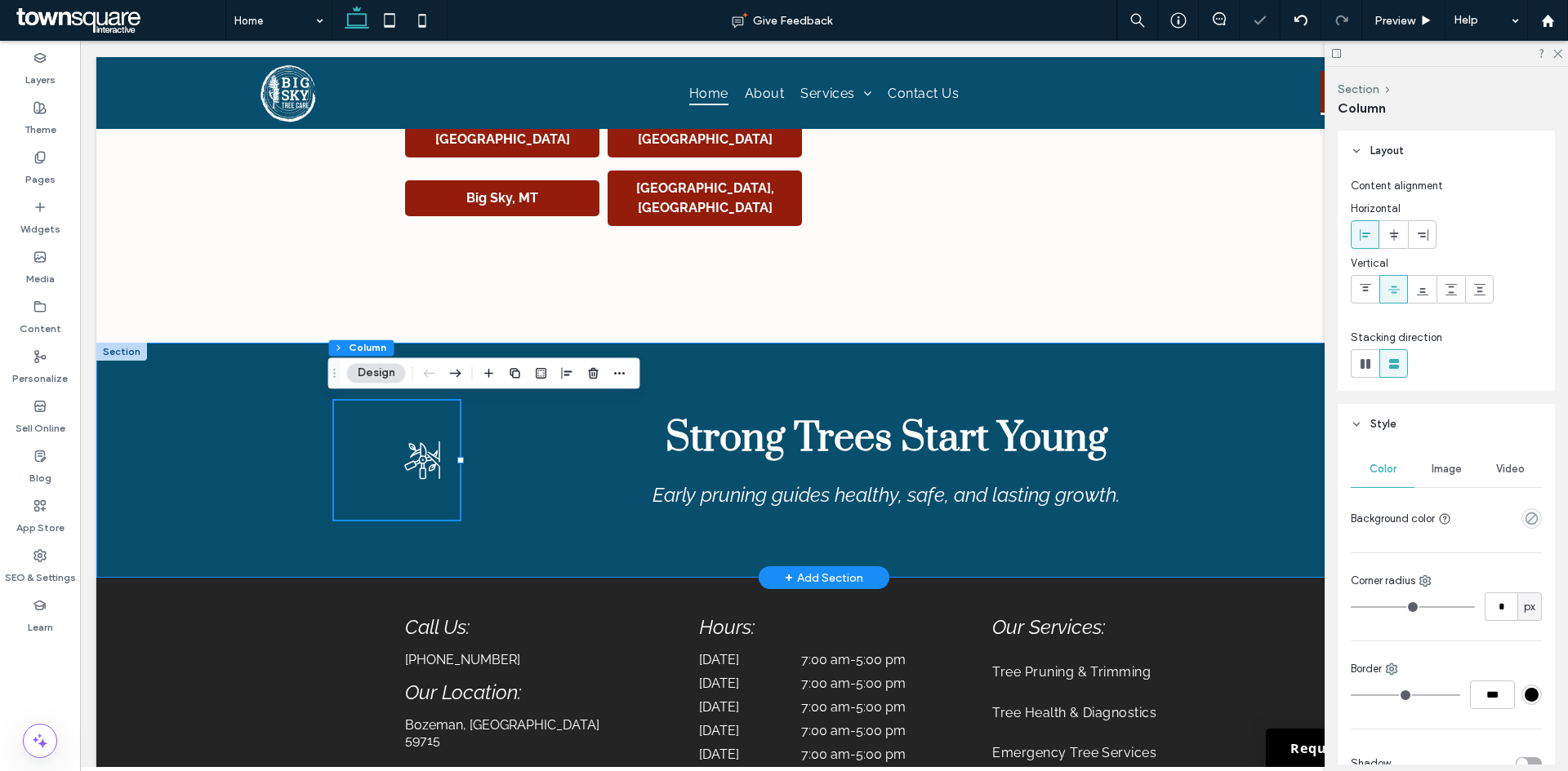
click at [541, 535] on div "13% , 175px Strong Trees Start Young Early pruning guides healthy, safe, and la…" at bounding box center [824, 461] width 980 height 236
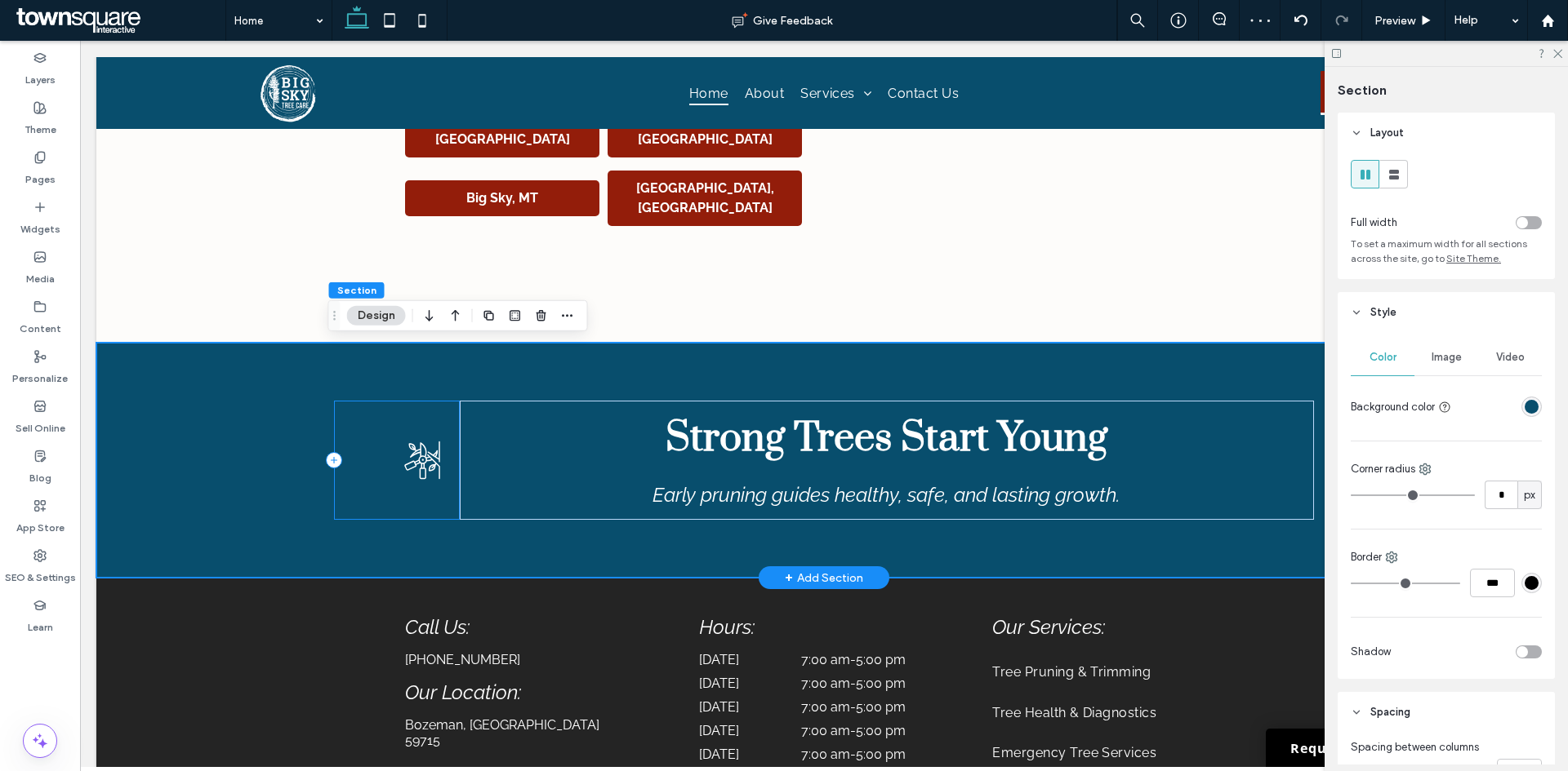
click at [415, 487] on div at bounding box center [396, 461] width 126 height 119
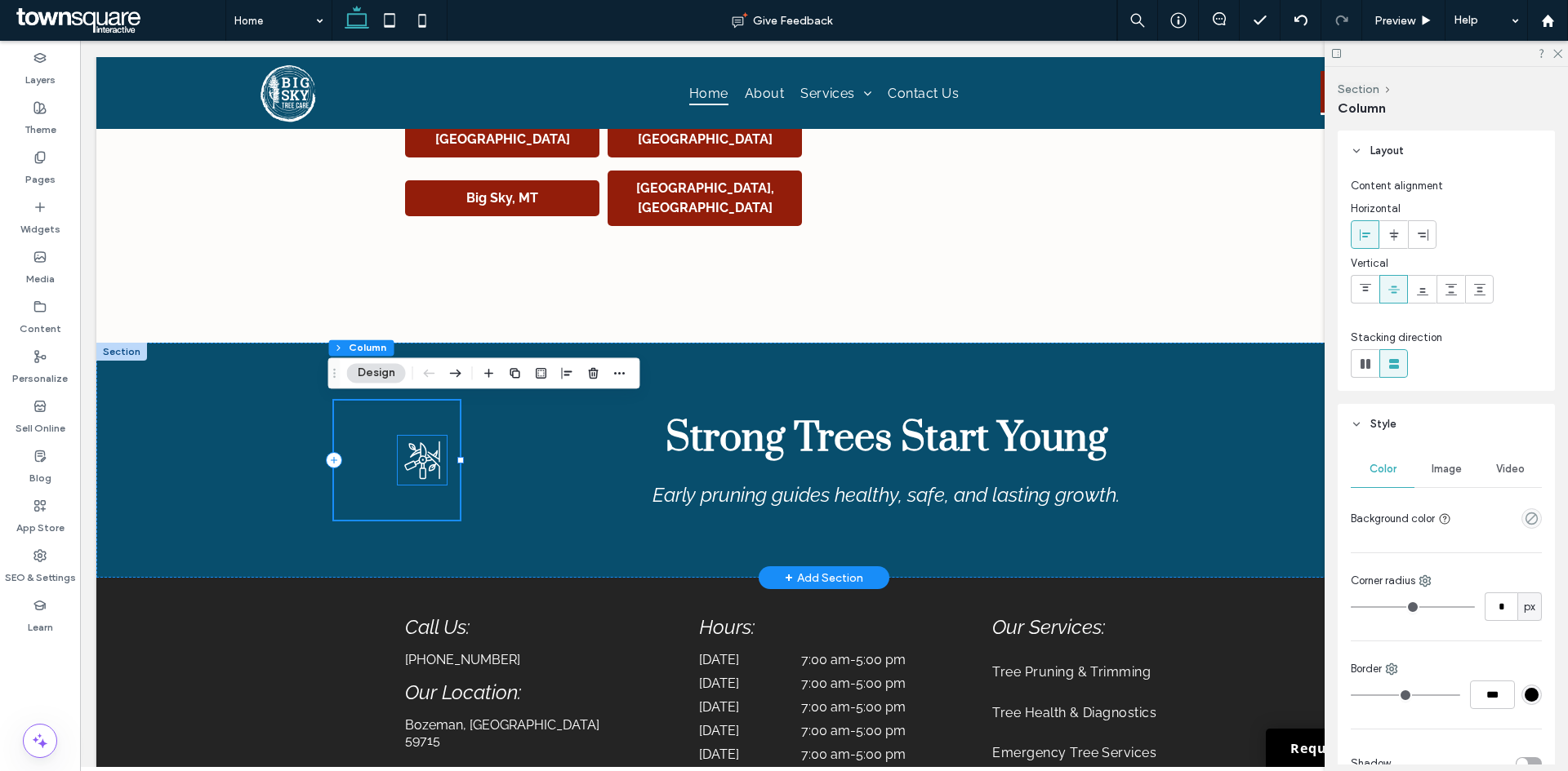
click at [431, 459] on icon at bounding box center [422, 461] width 49 height 49
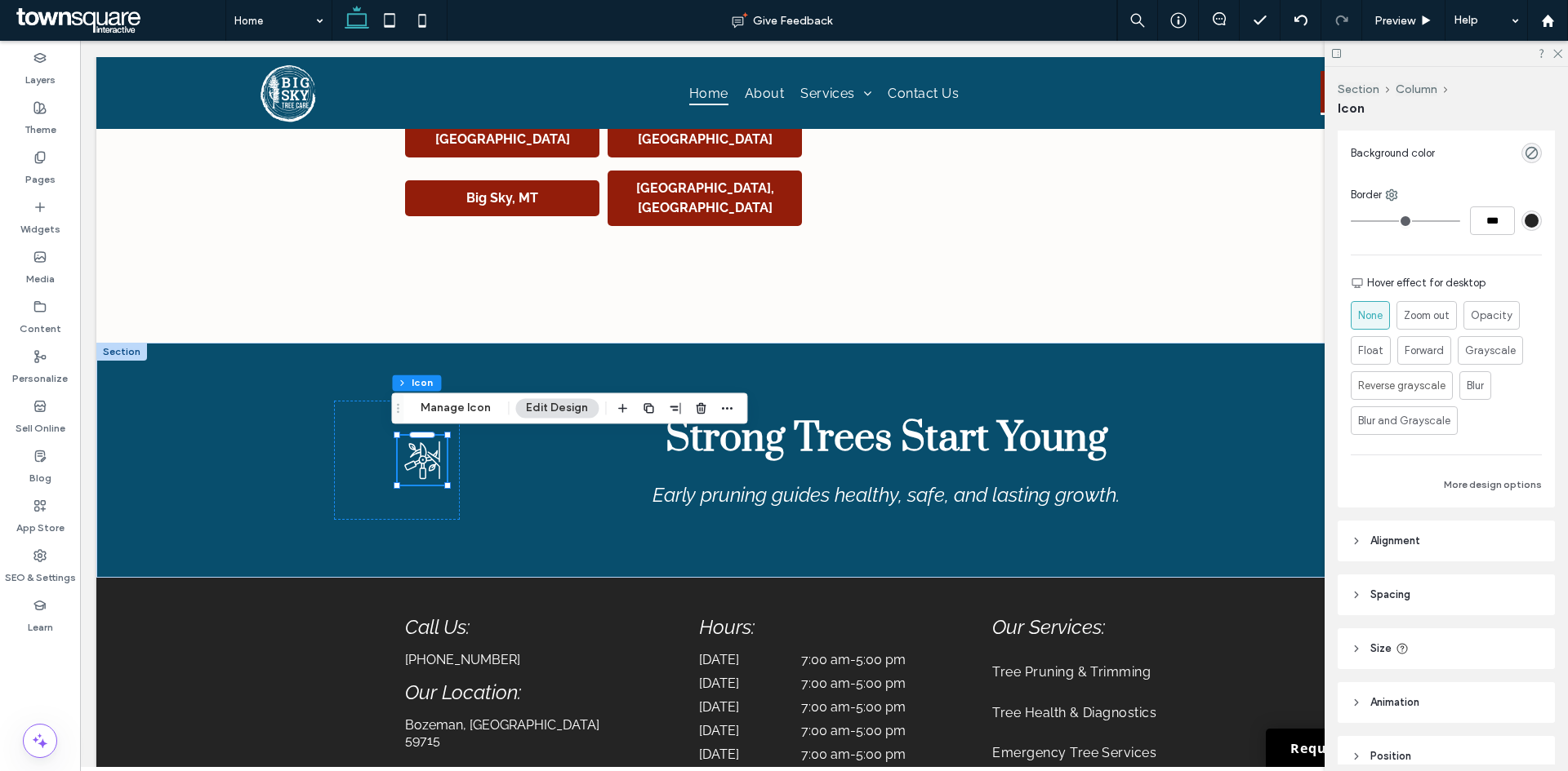
scroll to position [405, 0]
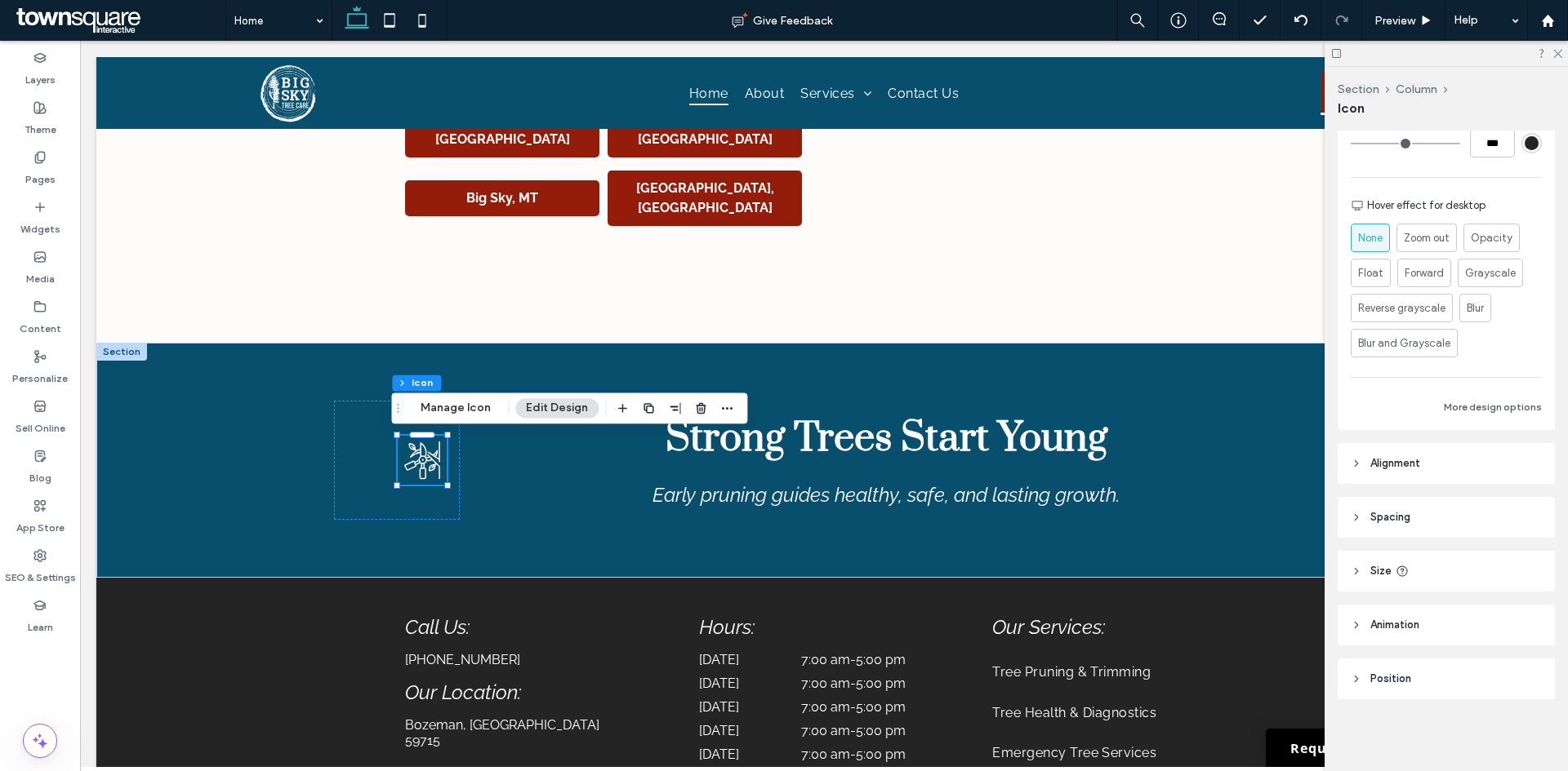
click at [1429, 577] on header "Size" at bounding box center [1446, 571] width 217 height 41
click at [1493, 658] on input "**" at bounding box center [1500, 661] width 33 height 28
type input "***"
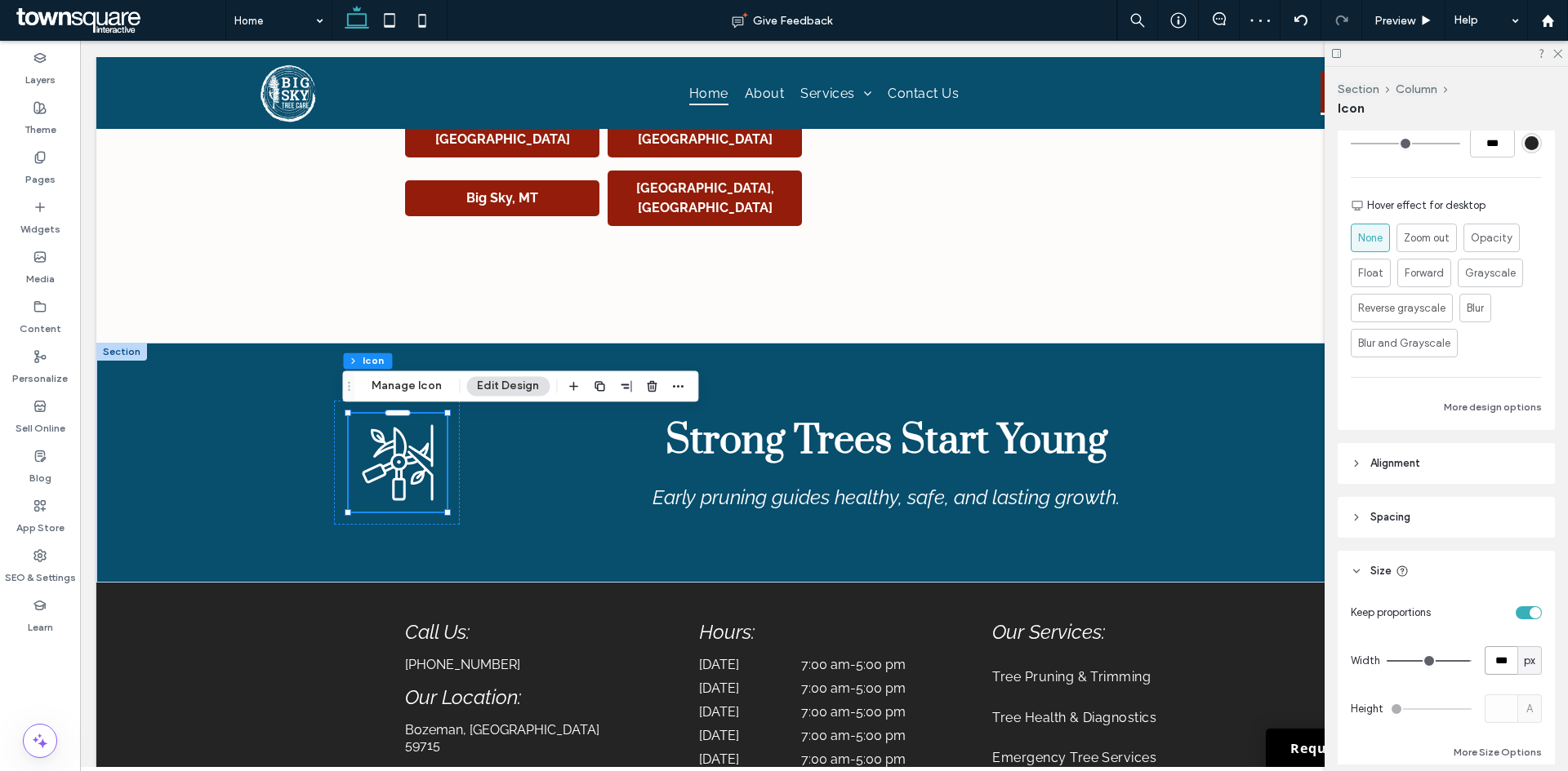
drag, startPoint x: 1501, startPoint y: 664, endPoint x: 1448, endPoint y: 678, distance: 54.8
click at [1448, 678] on div "Keep proportions Width *** px Height A More Size Options" at bounding box center [1446, 680] width 191 height 164
type input "***"
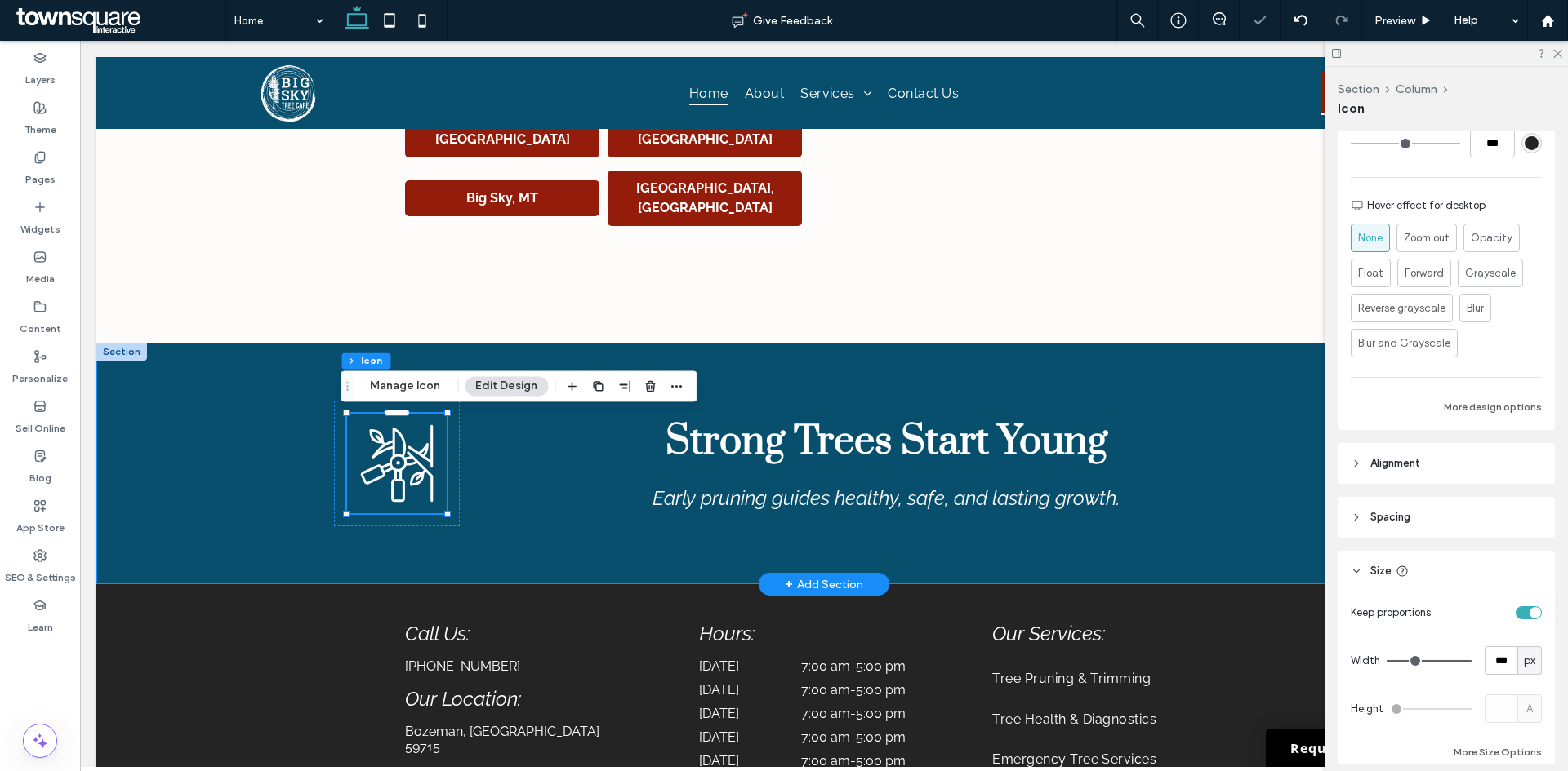
click at [236, 459] on div "Strong Trees Start Young Early pruning guides healthy, safe, and lasting growth." at bounding box center [823, 463] width 1455 height 242
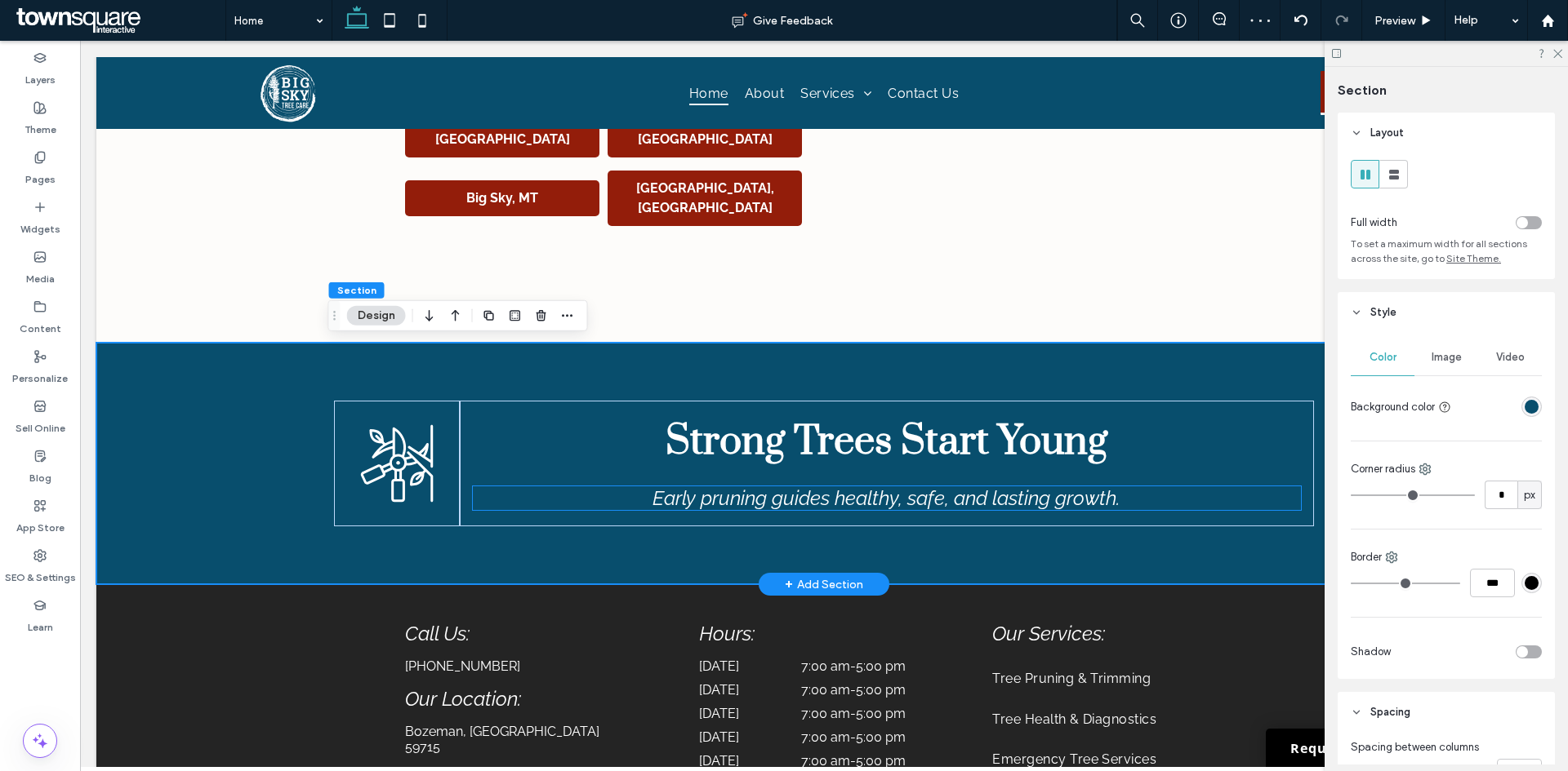
click at [518, 497] on h2 "Early pruning guides healthy, safe, and lasting growth." at bounding box center [886, 497] width 828 height 24
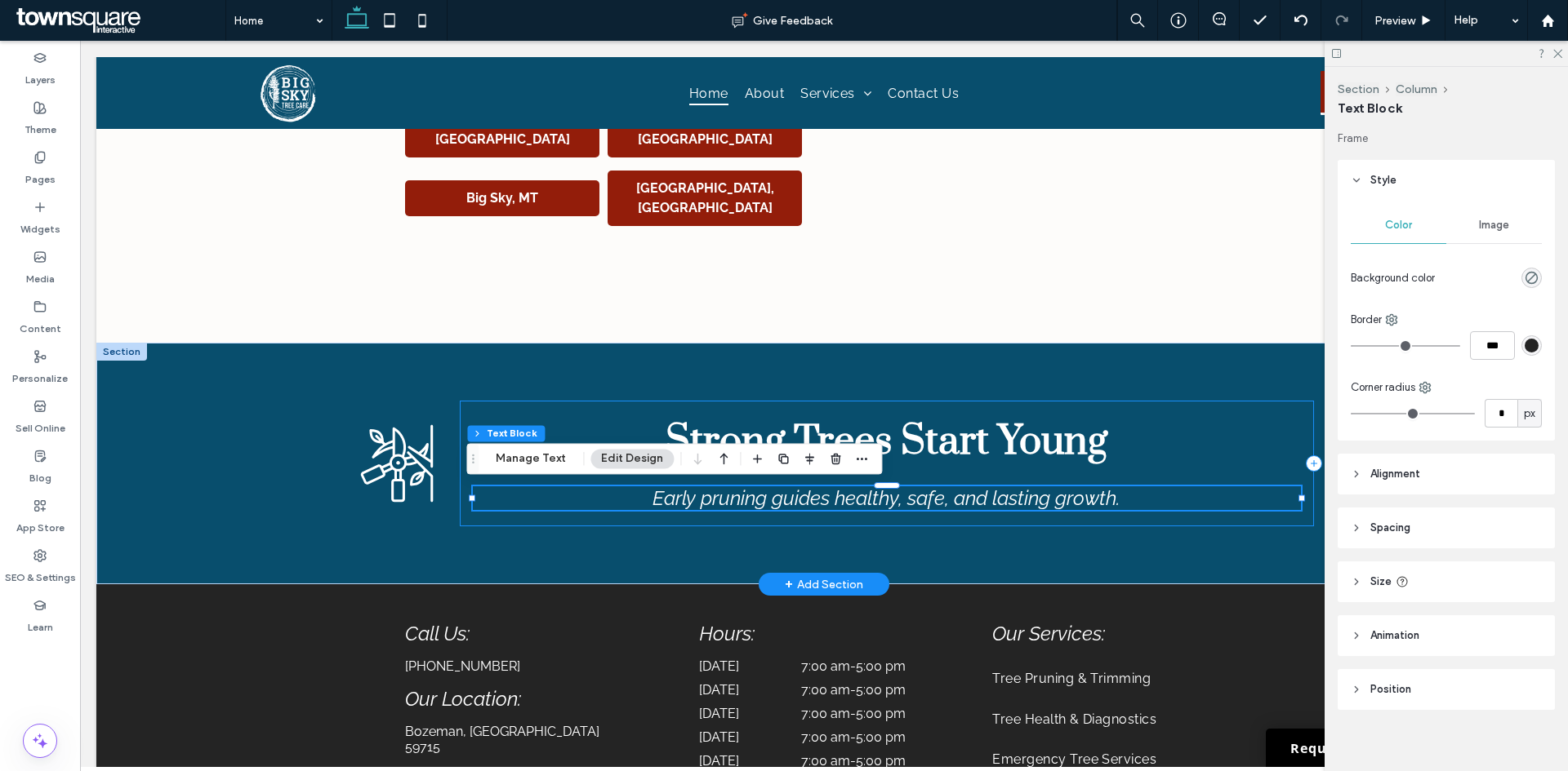
click at [484, 411] on div "Strong Trees Start Young Early pruning guides healthy, safe, and lasting growth." at bounding box center [886, 463] width 854 height 126
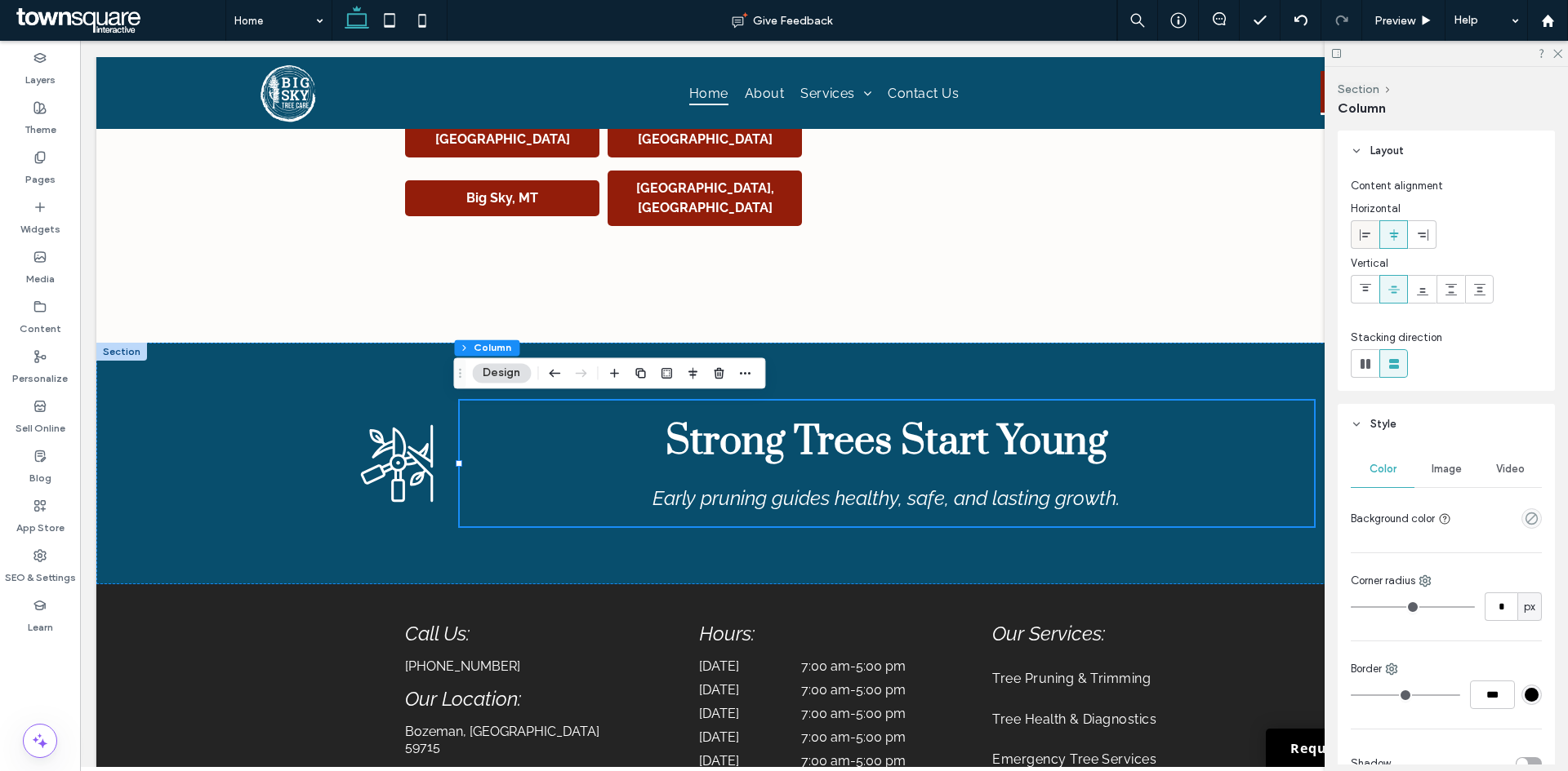
click at [1371, 239] on icon at bounding box center [1365, 235] width 13 height 13
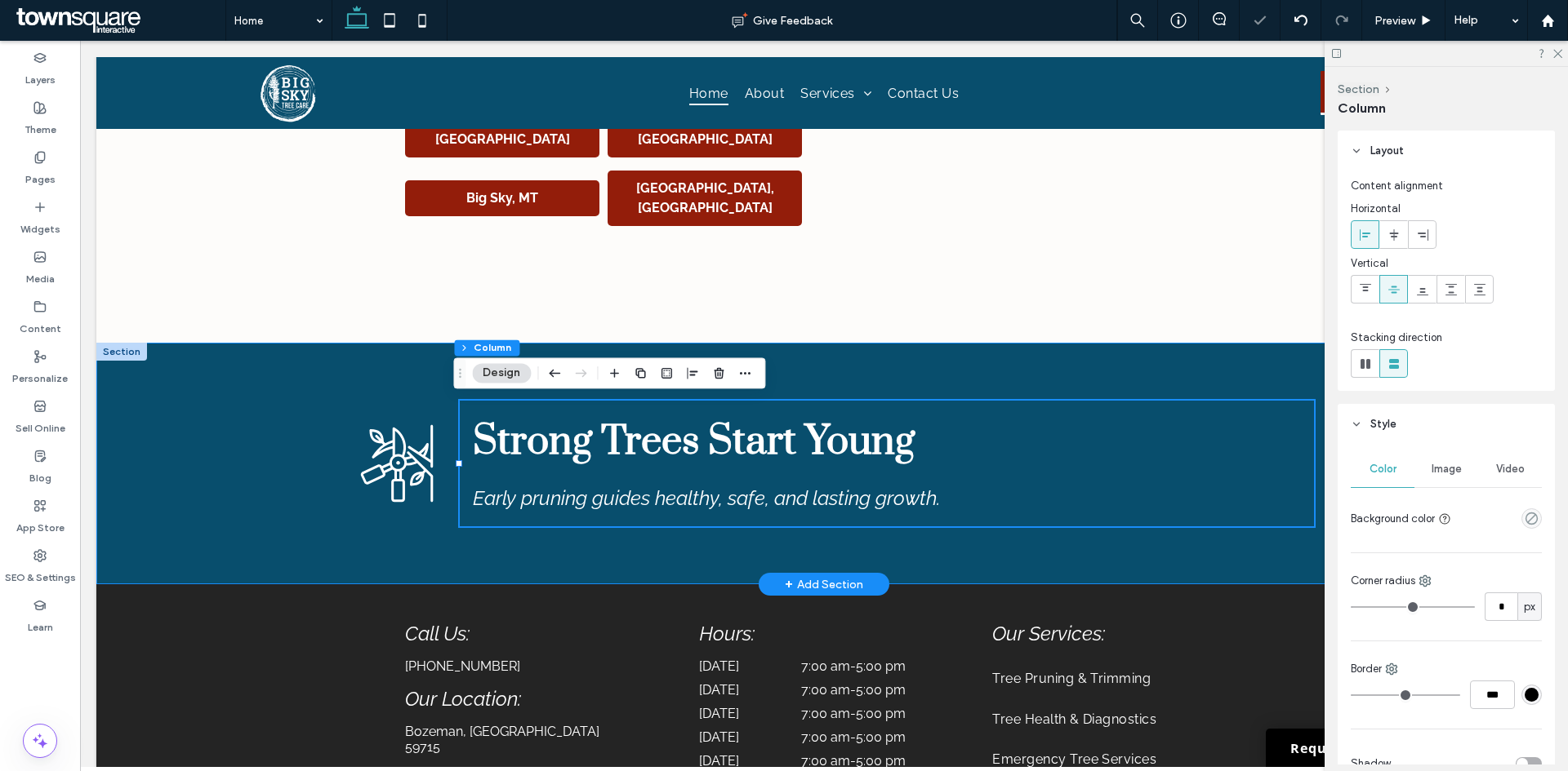
click at [1149, 568] on div "Strong Trees Start Young Early pruning guides healthy, safe, and lasting growth." at bounding box center [824, 463] width 980 height 242
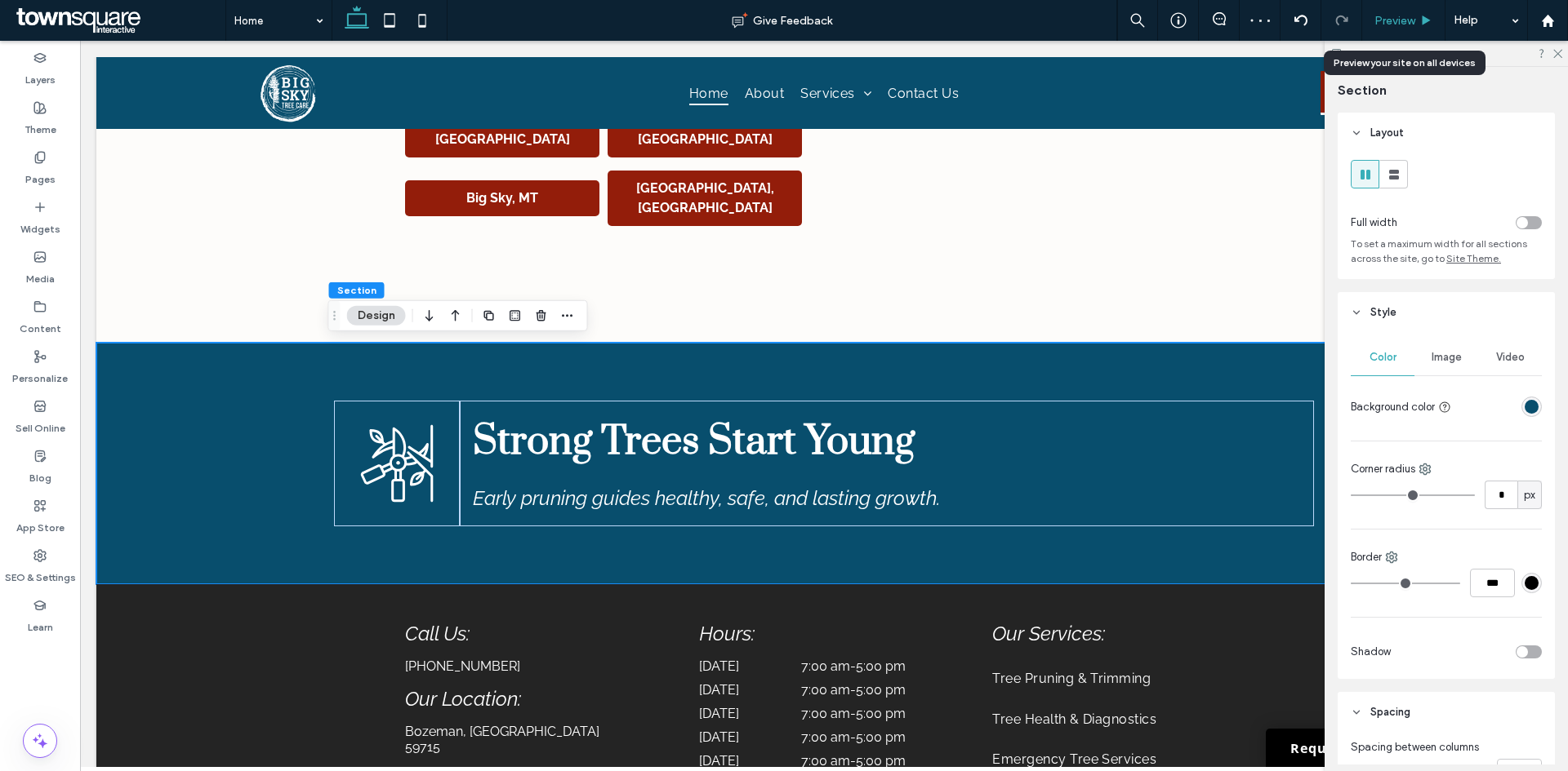
drag, startPoint x: 1416, startPoint y: 20, endPoint x: 1415, endPoint y: 365, distance: 345.0
click at [1416, 20] on div "Preview" at bounding box center [1403, 21] width 82 height 14
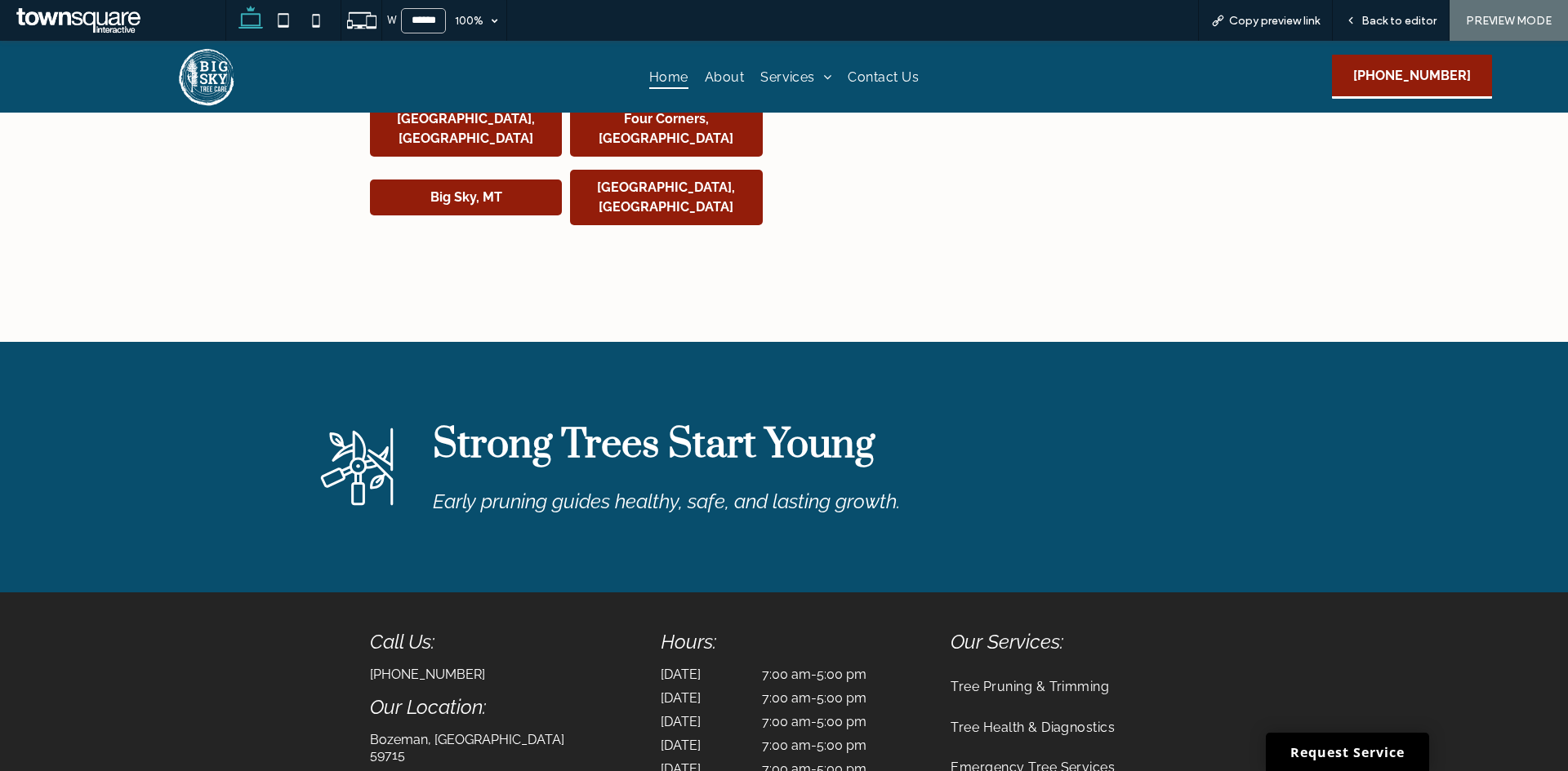
scroll to position [3178, 0]
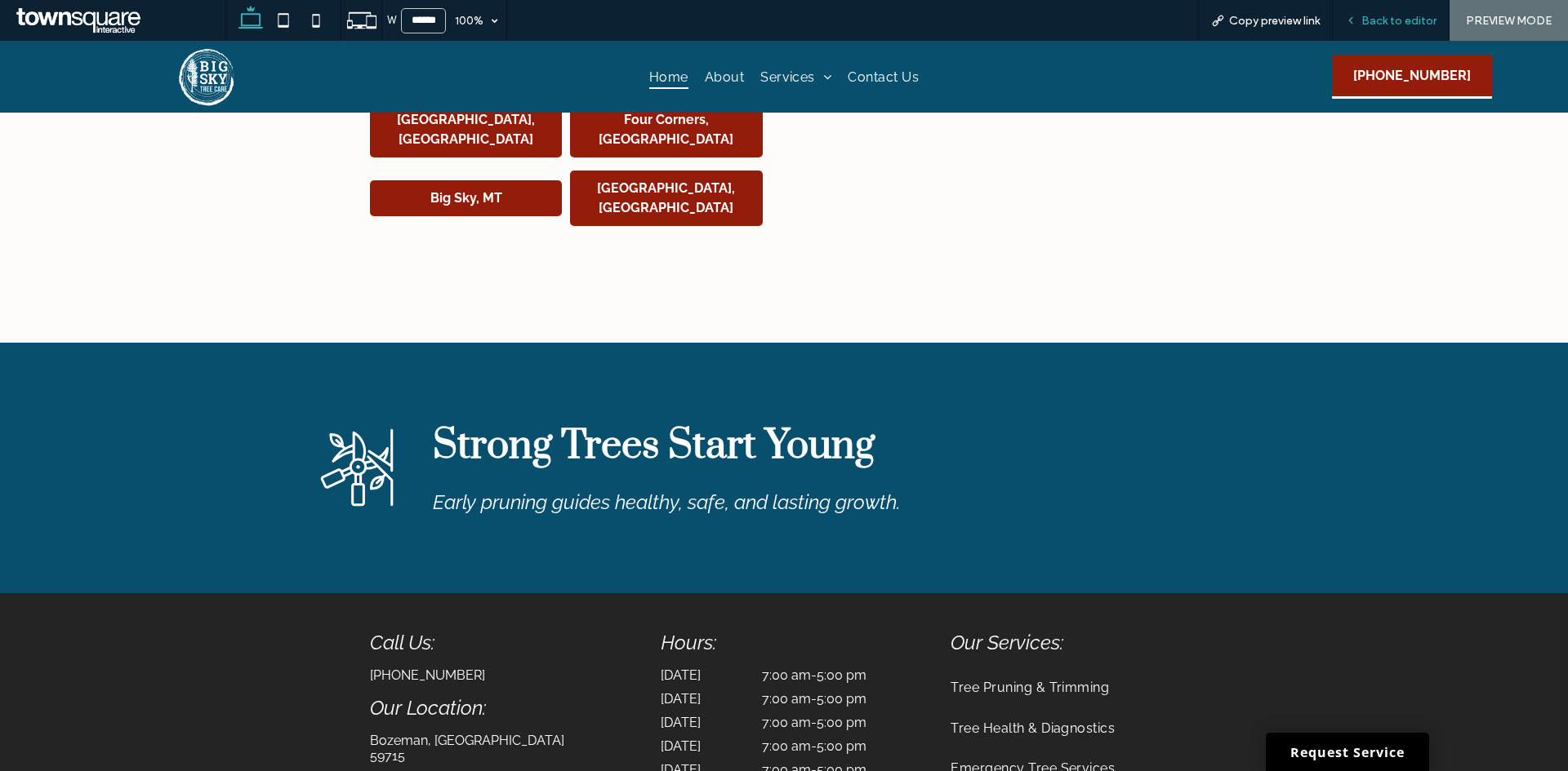
click at [1392, 23] on span "Back to editor" at bounding box center [1399, 21] width 76 height 14
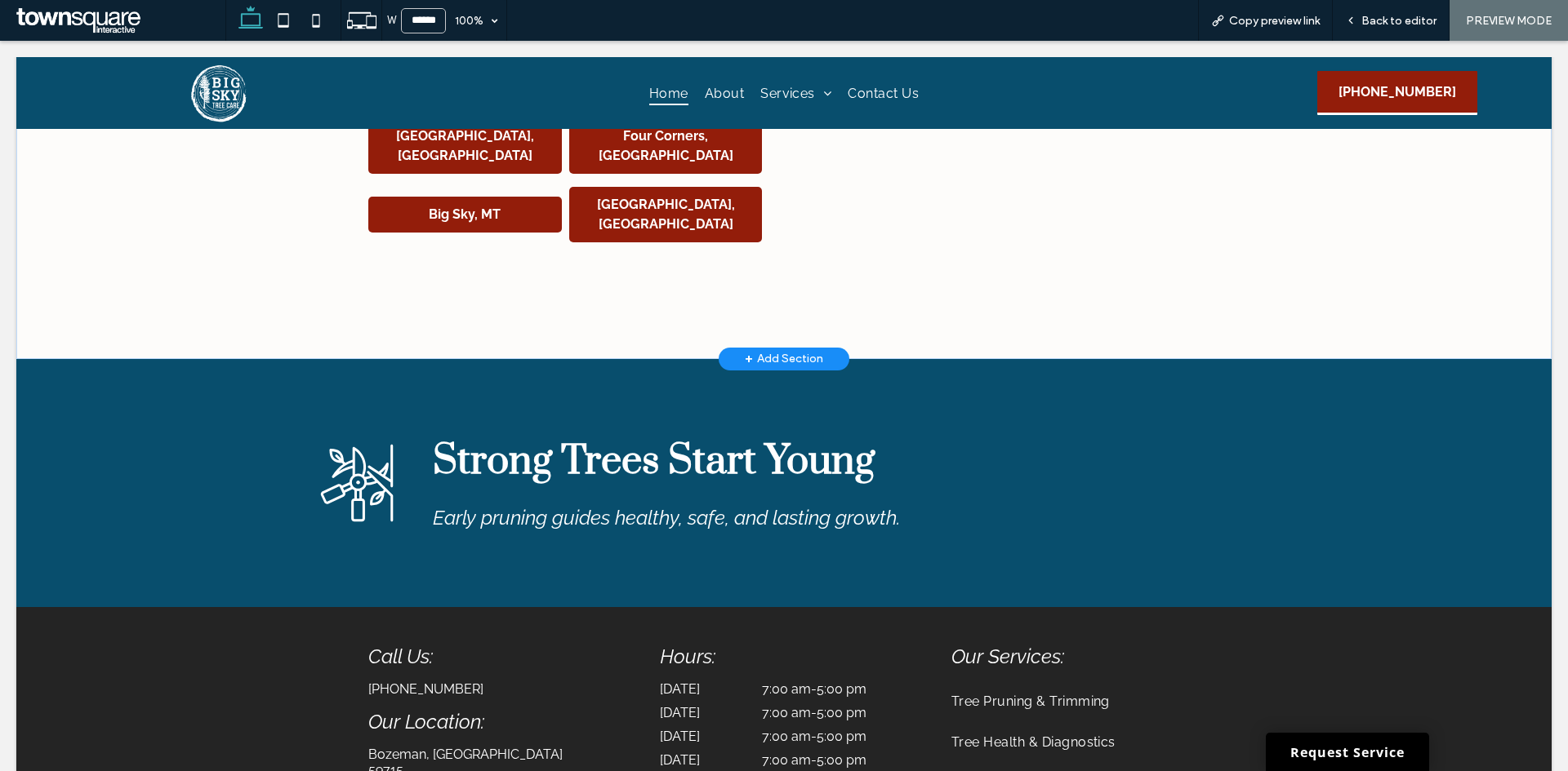
scroll to position [3195, 0]
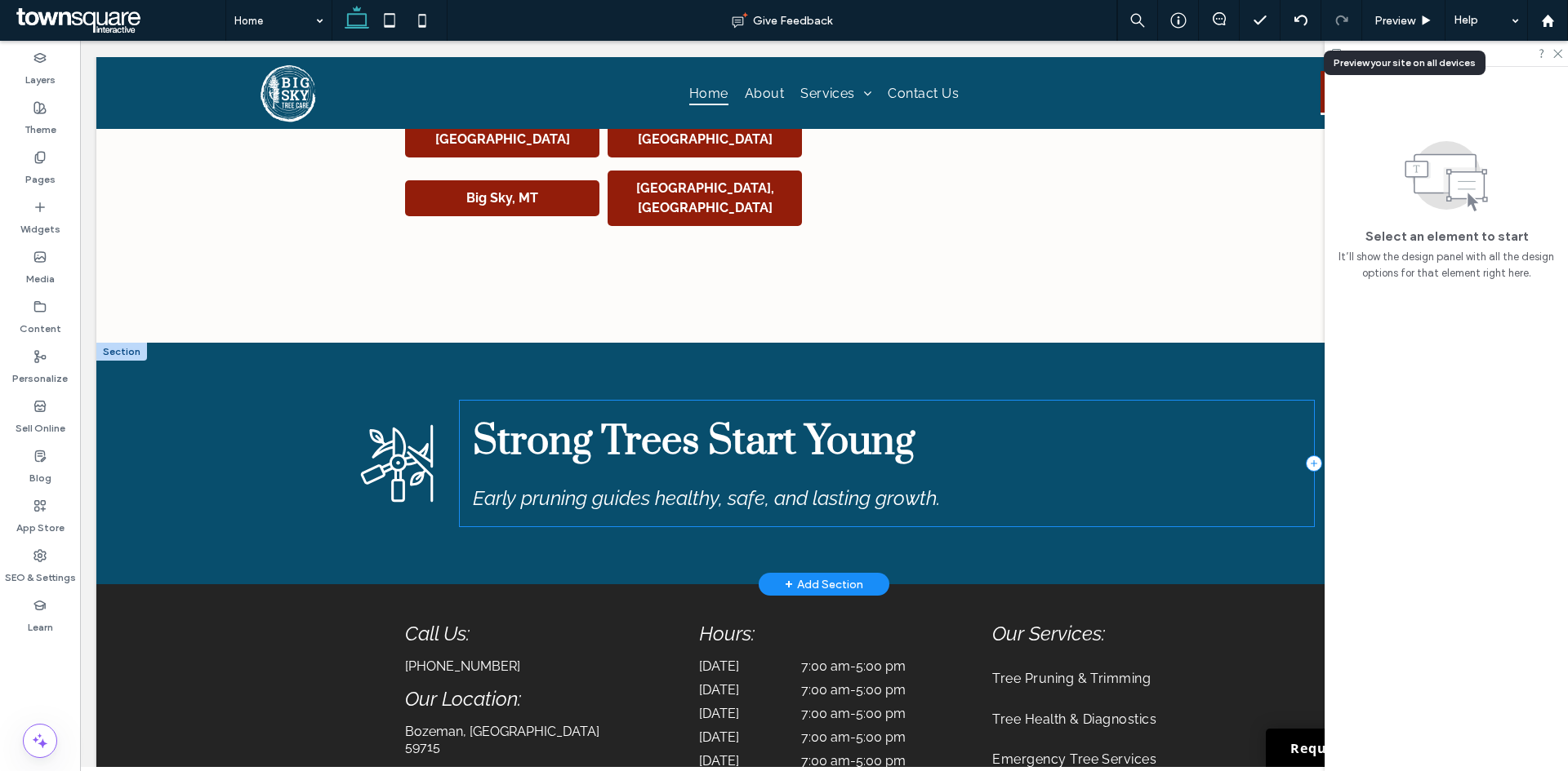
click at [497, 409] on div "Strong Trees Start Young Early pruning guides healthy, safe, and lasting growth." at bounding box center [886, 463] width 854 height 126
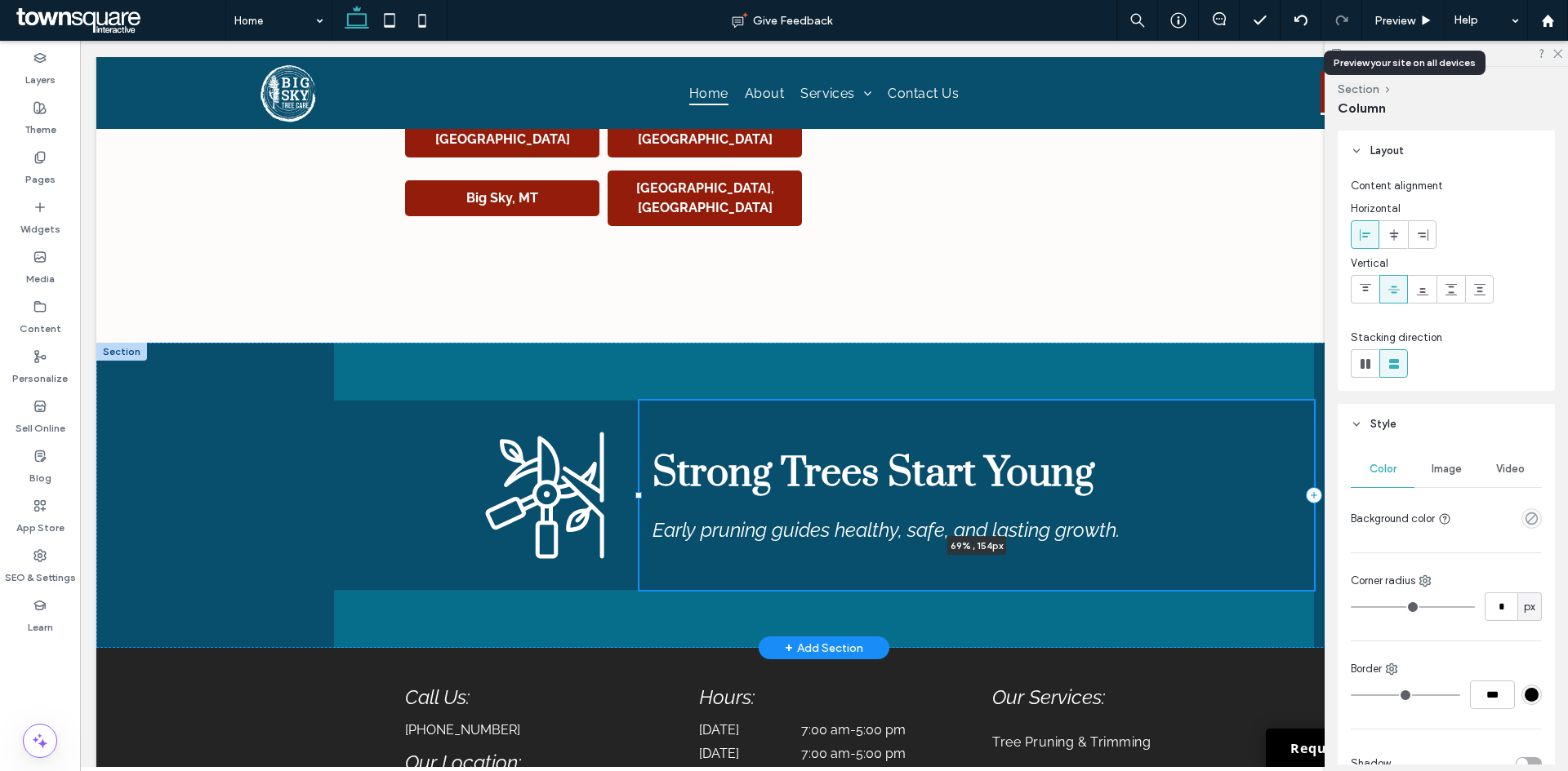
drag, startPoint x: 451, startPoint y: 462, endPoint x: 632, endPoint y: 476, distance: 181.5
click at [632, 476] on div "Strong Trees Start Young Early pruning guides healthy, safe, and lasting growth…" at bounding box center [824, 495] width 980 height 306
type input "**"
type input "*****"
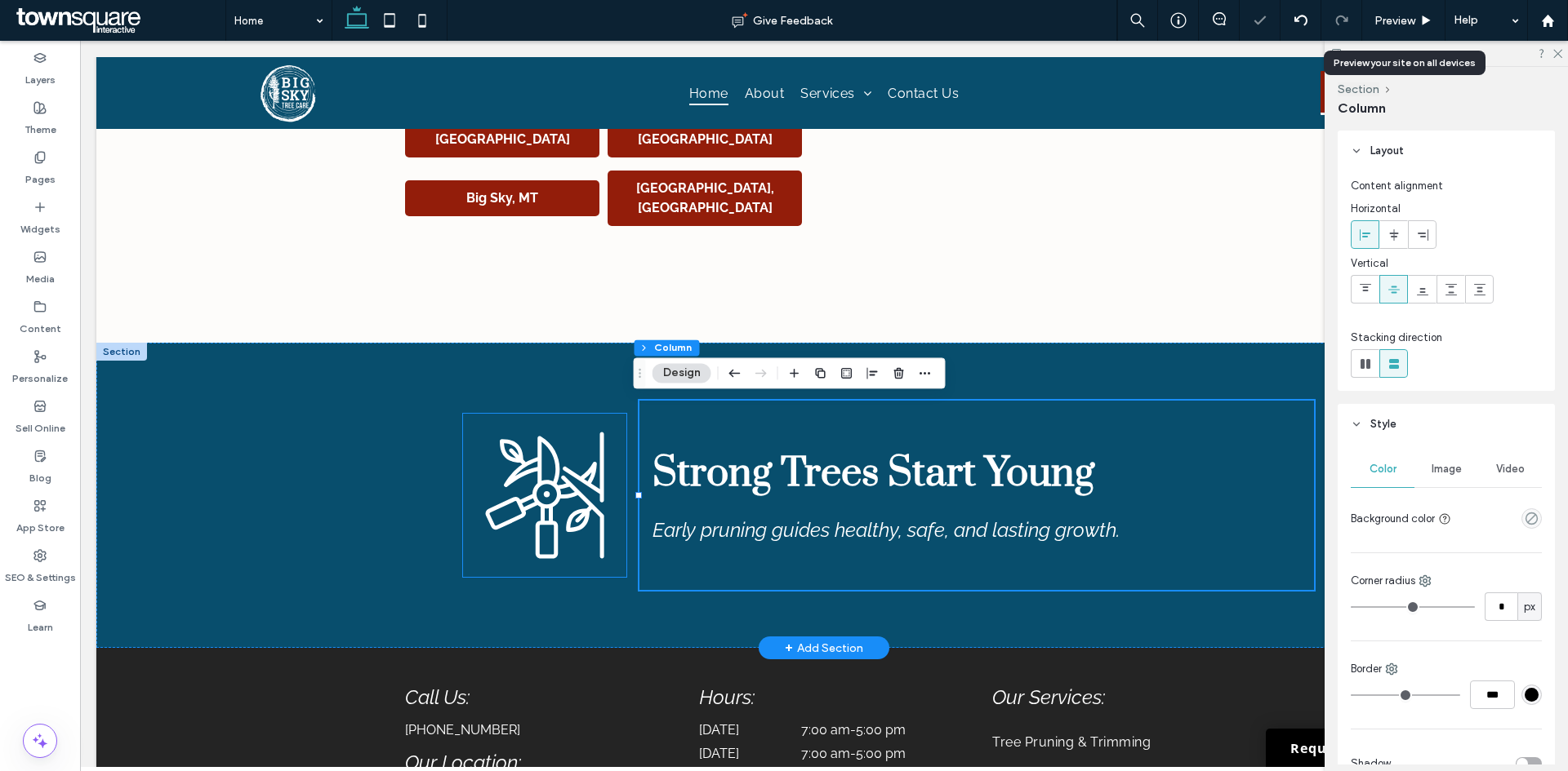
click at [553, 508] on icon at bounding box center [544, 494] width 163 height 163
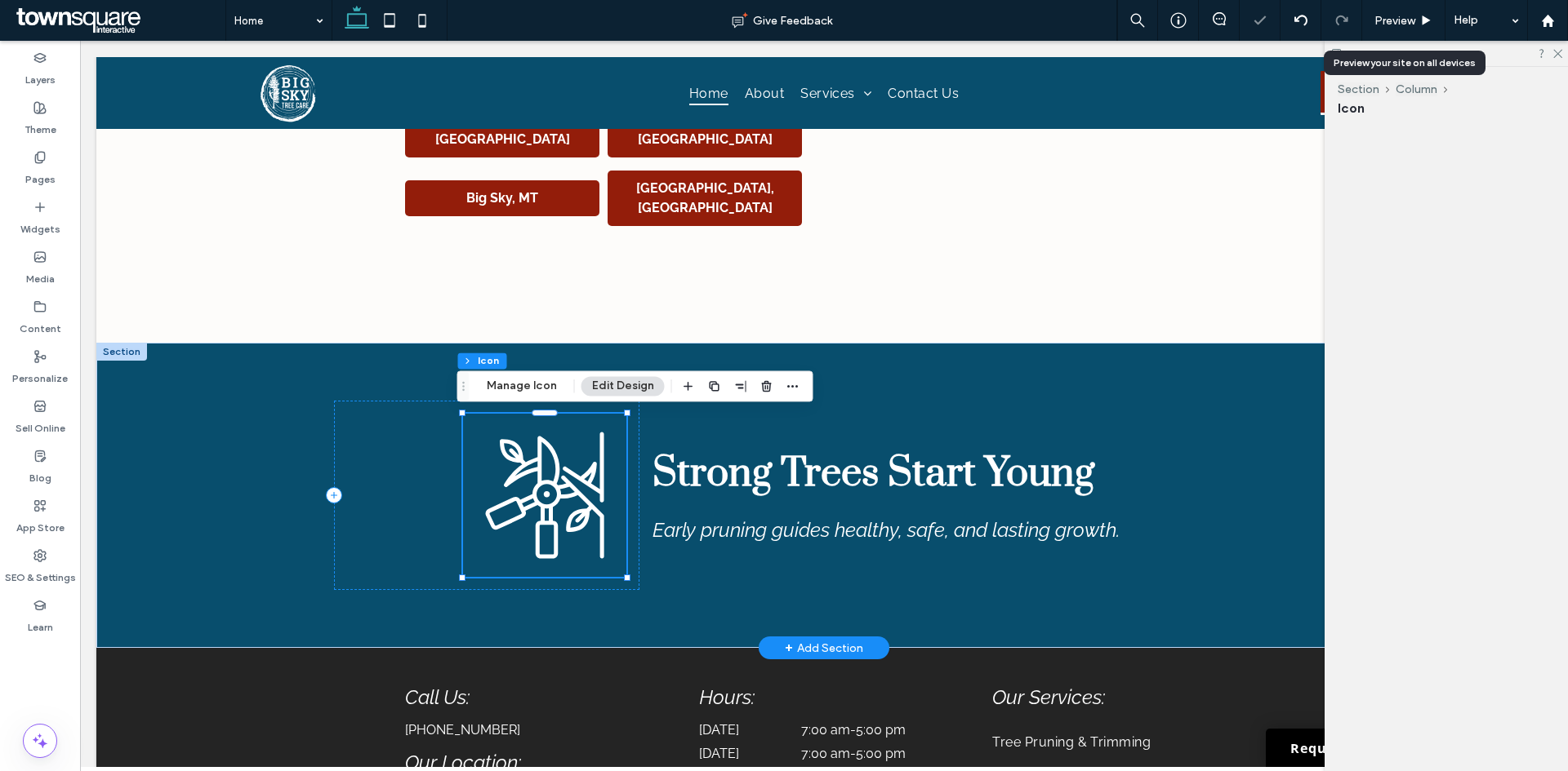
click at [553, 508] on div at bounding box center [544, 494] width 163 height 163
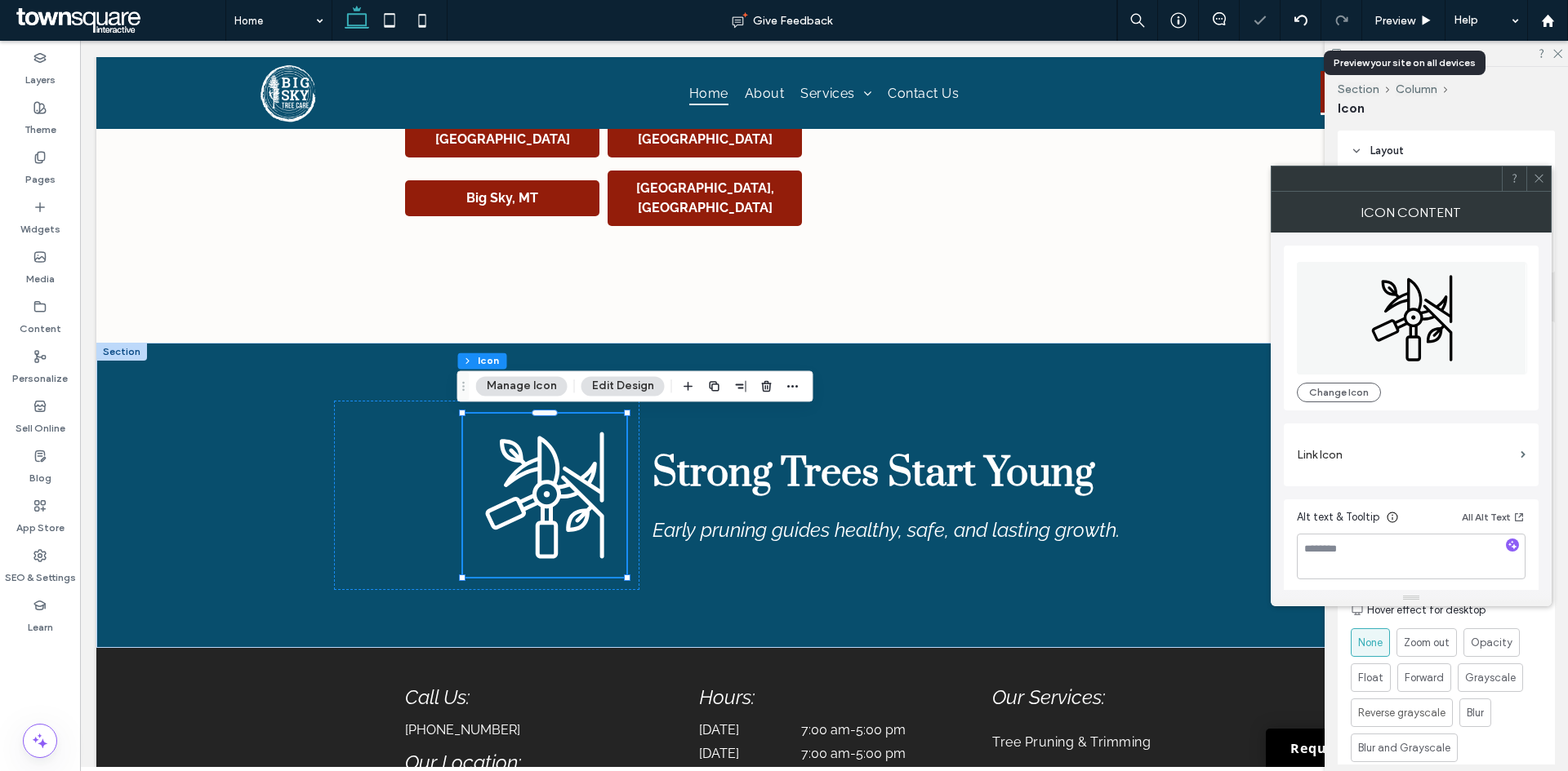
click at [1538, 663] on div "For the color of an SVG icon to be changeable, it must be black. Icon color Bac…" at bounding box center [1446, 598] width 217 height 473
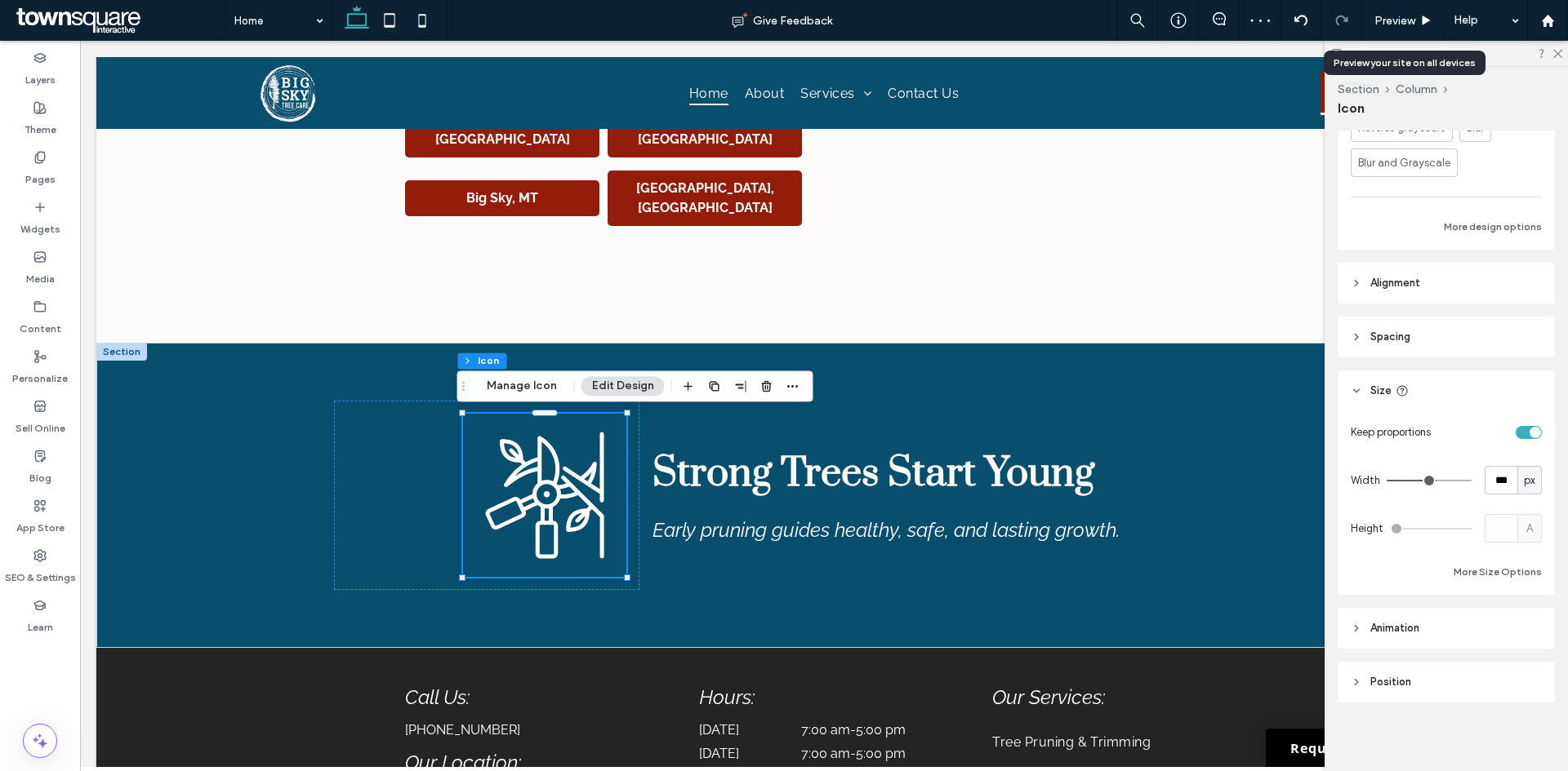
scroll to position [589, 0]
click at [1490, 478] on input "***" at bounding box center [1500, 477] width 33 height 28
type input "***"
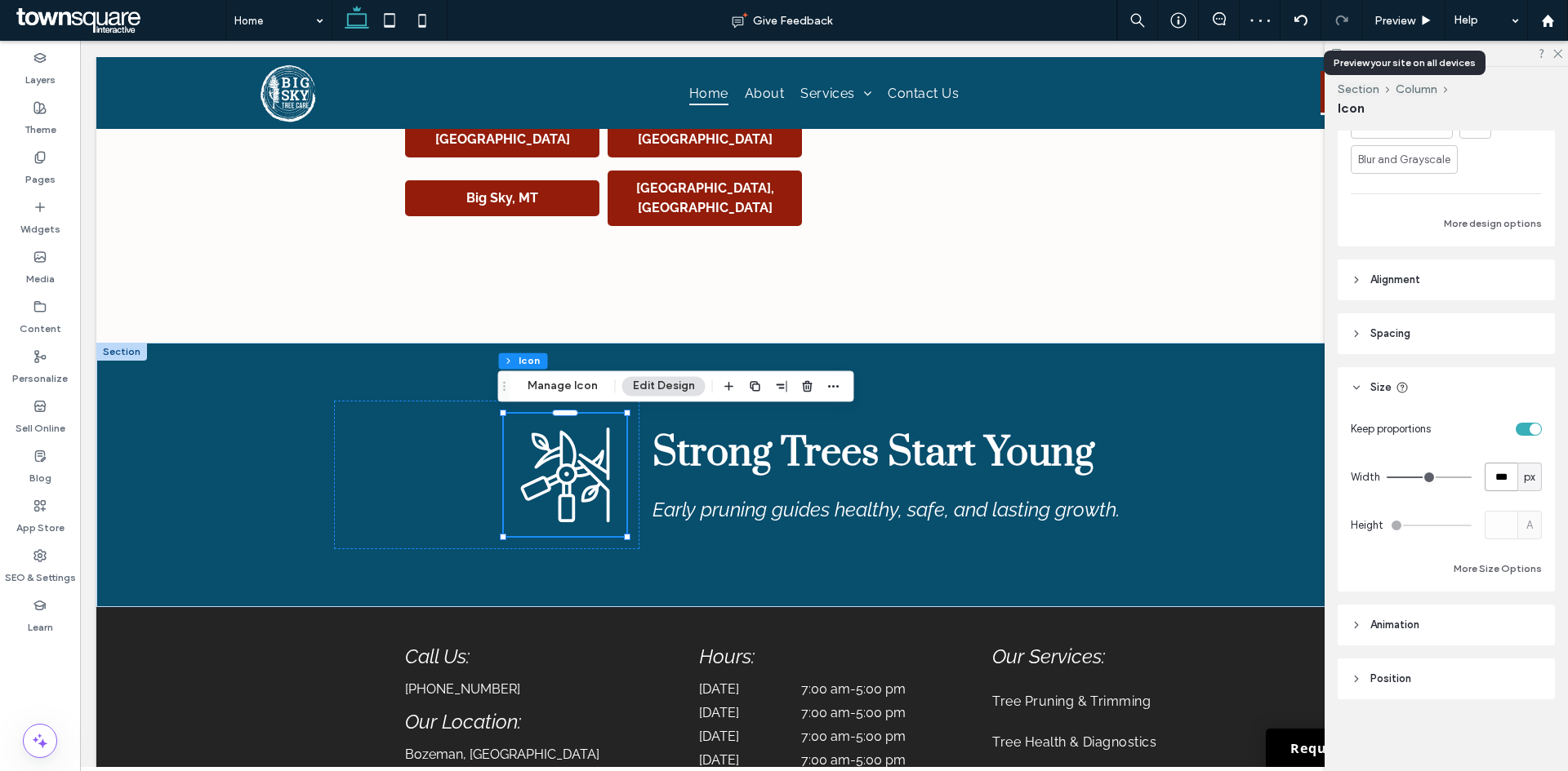
drag, startPoint x: 1505, startPoint y: 480, endPoint x: 1475, endPoint y: 478, distance: 30.1
click at [1484, 478] on input "***" at bounding box center [1500, 477] width 33 height 28
type input "***"
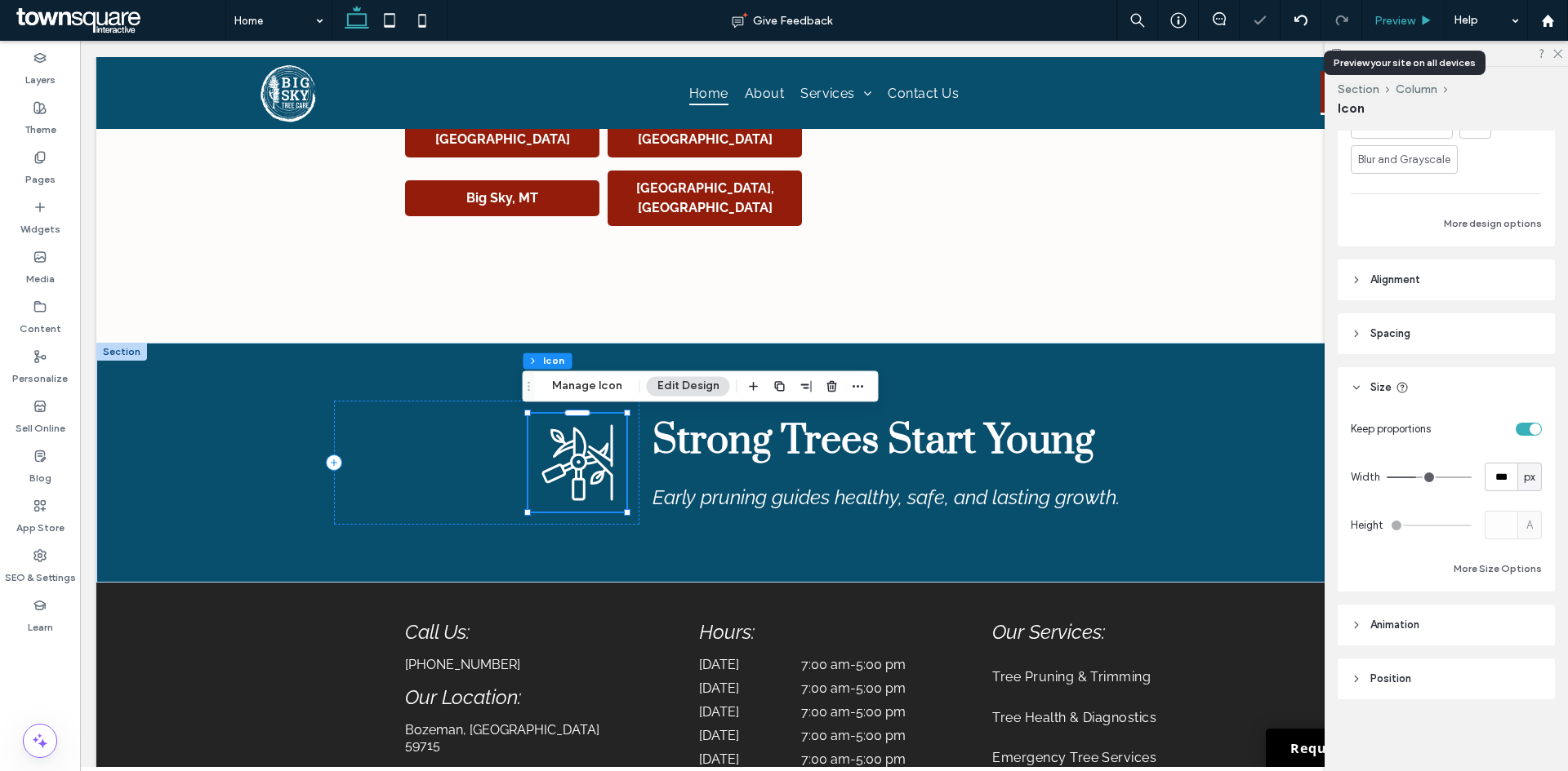
drag, startPoint x: 1334, startPoint y: 26, endPoint x: 1402, endPoint y: 19, distance: 68.4
click at [1402, 19] on span "Preview" at bounding box center [1394, 21] width 41 height 14
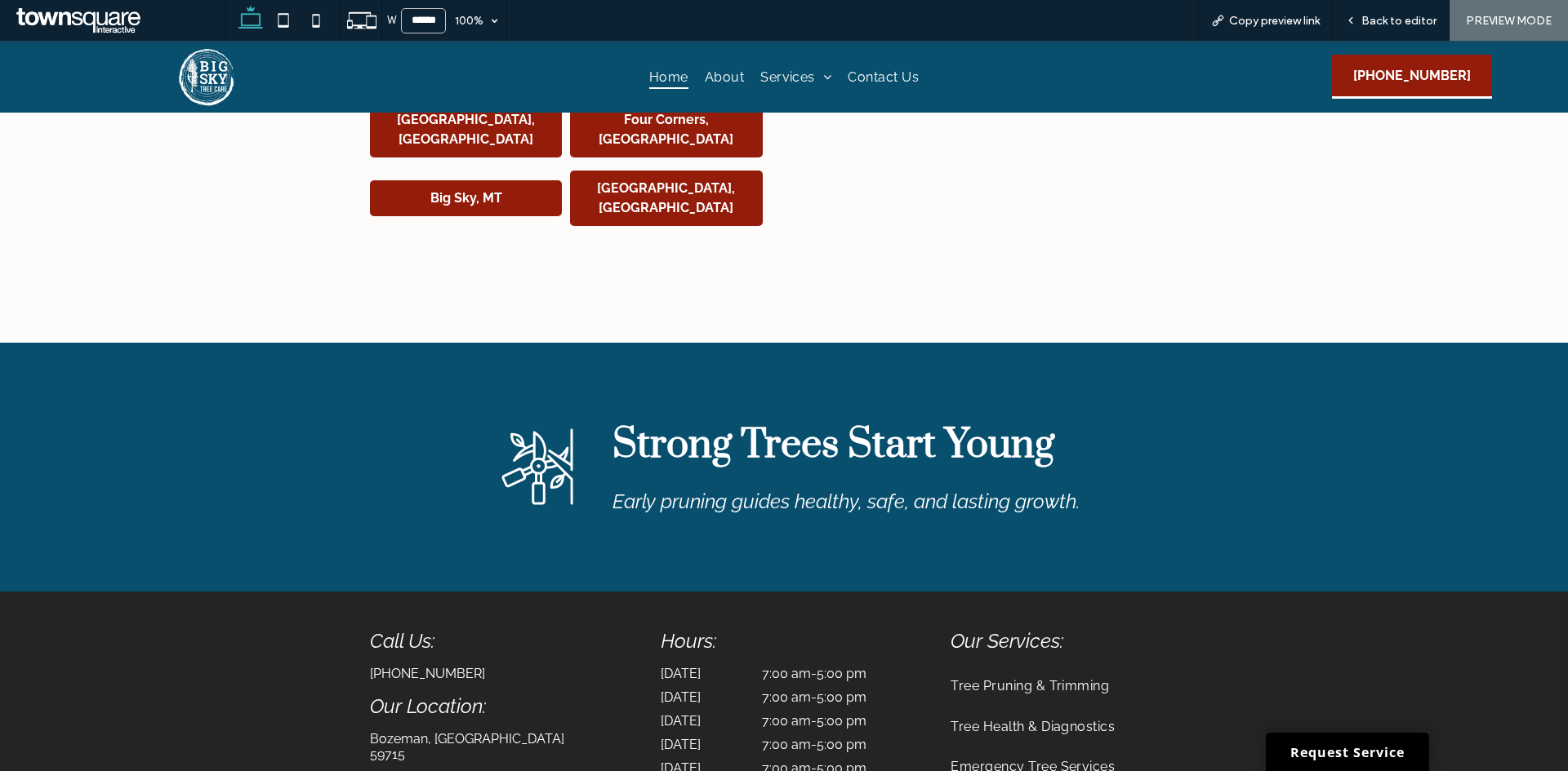
scroll to position [3347, 0]
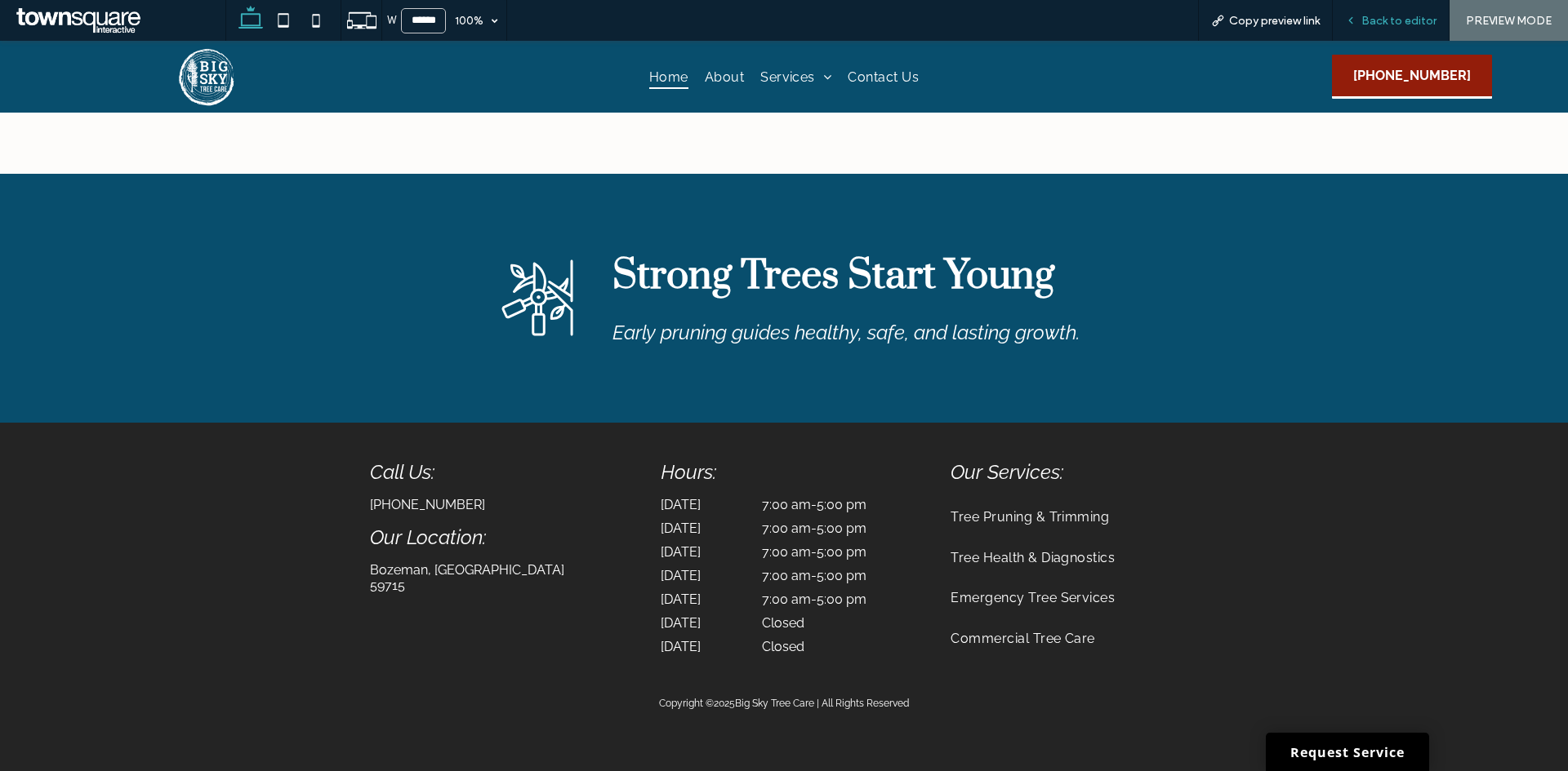
click at [1393, 21] on span "Back to editor" at bounding box center [1399, 21] width 76 height 14
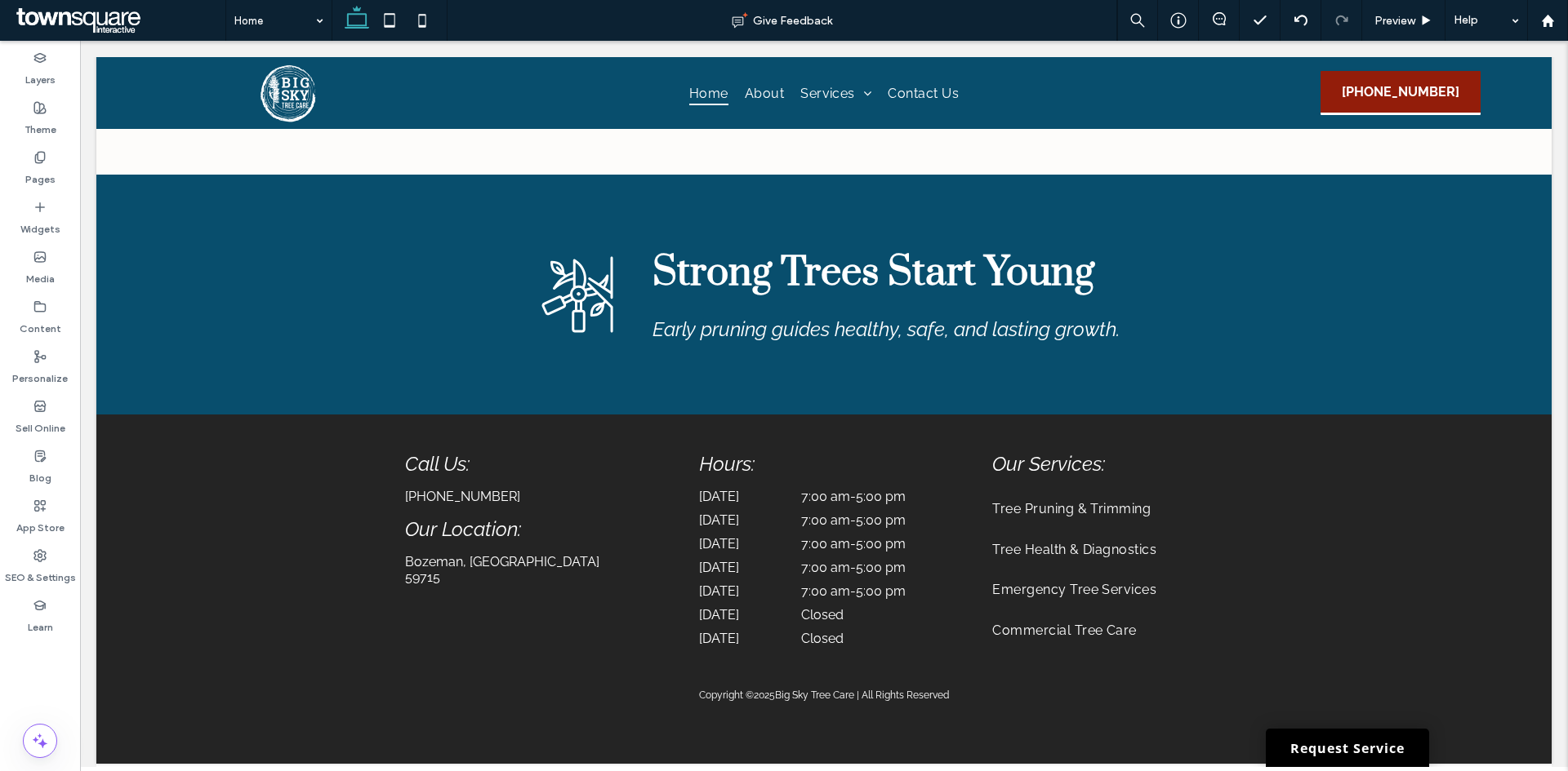
scroll to position [3364, 0]
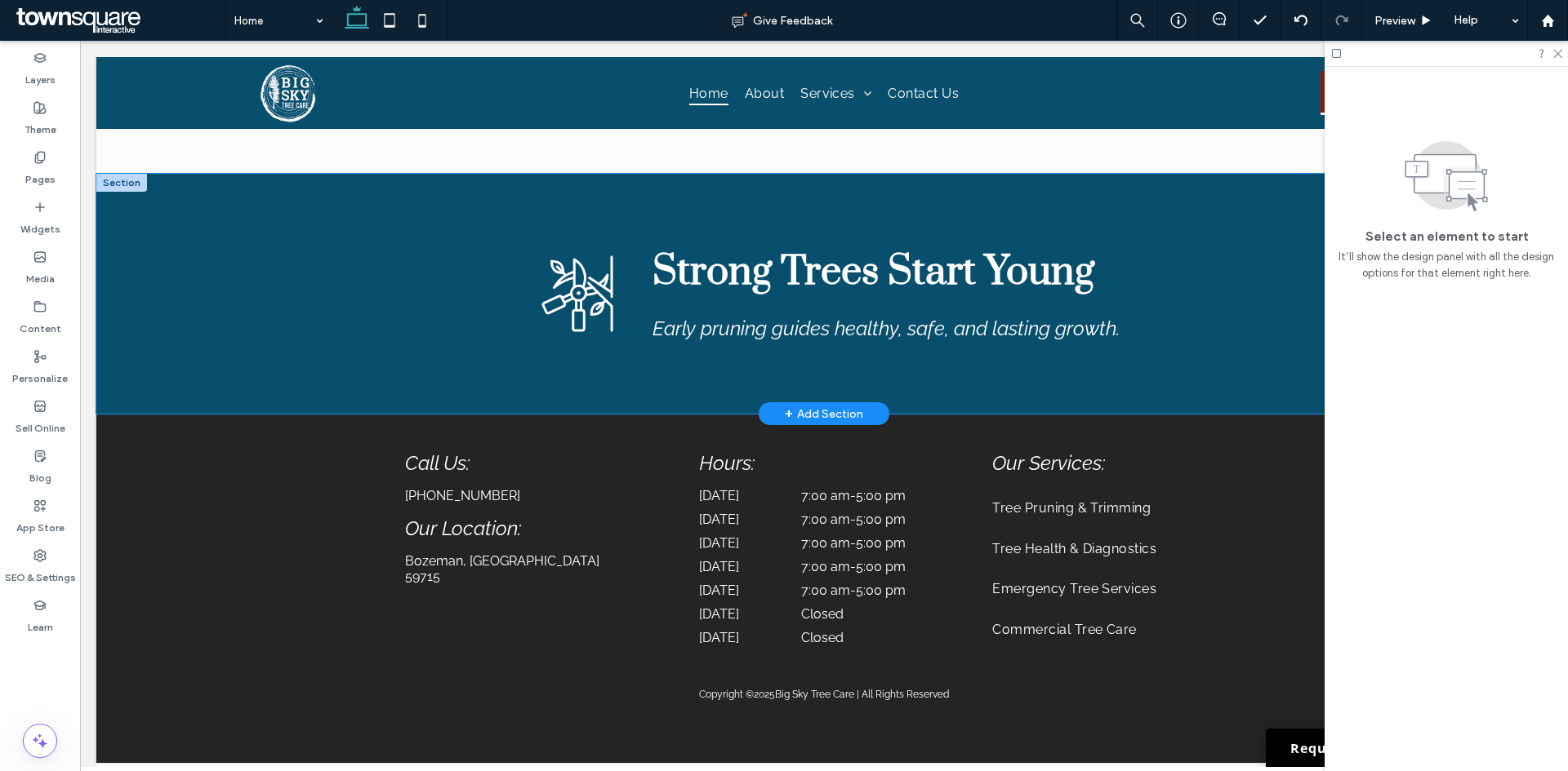
click at [147, 326] on div "Strong Trees Start Young Early pruning guides healthy, safe, and lasting growth." at bounding box center [823, 293] width 1455 height 241
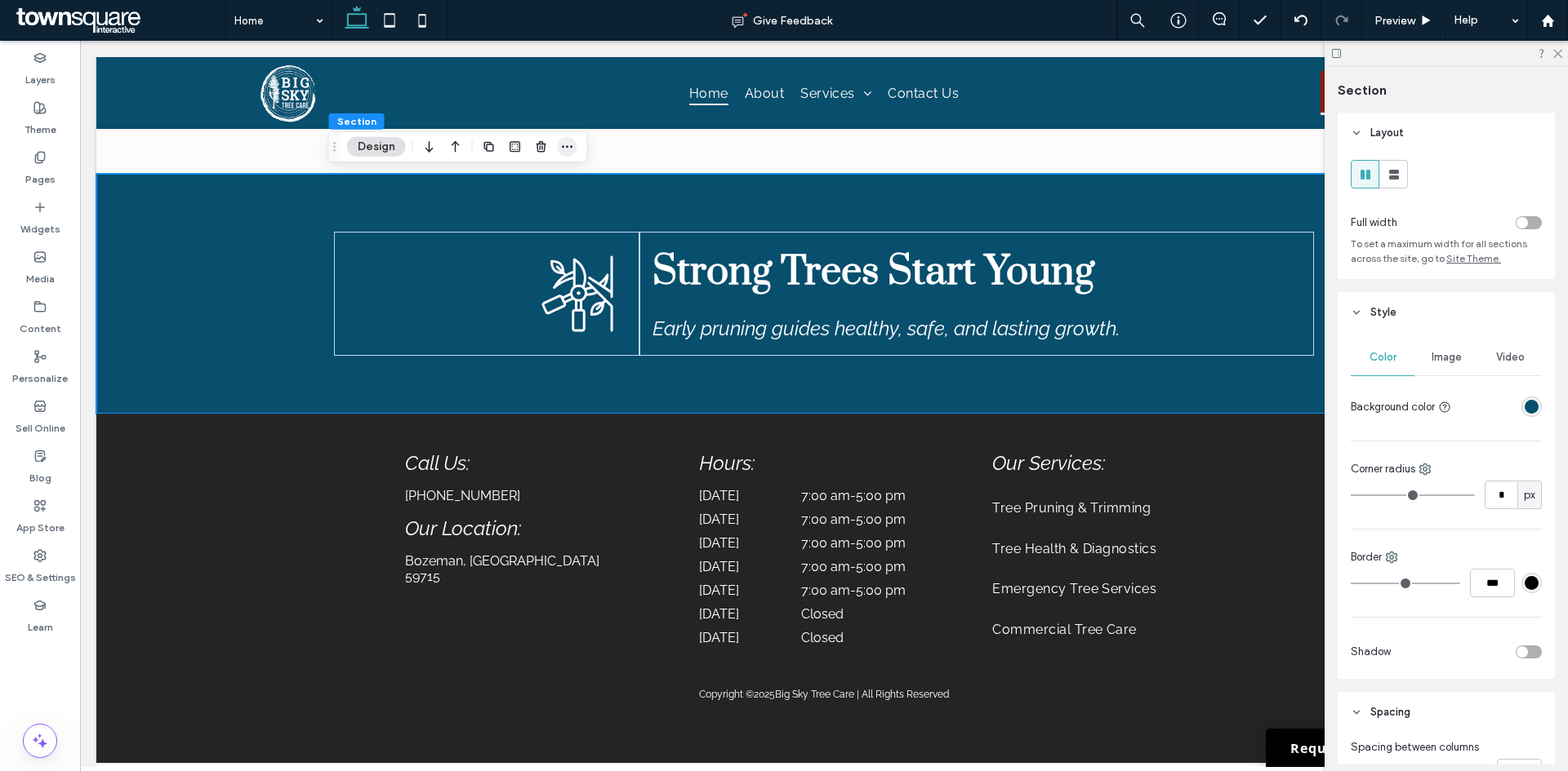
click at [575, 146] on span "button" at bounding box center [567, 146] width 20 height 20
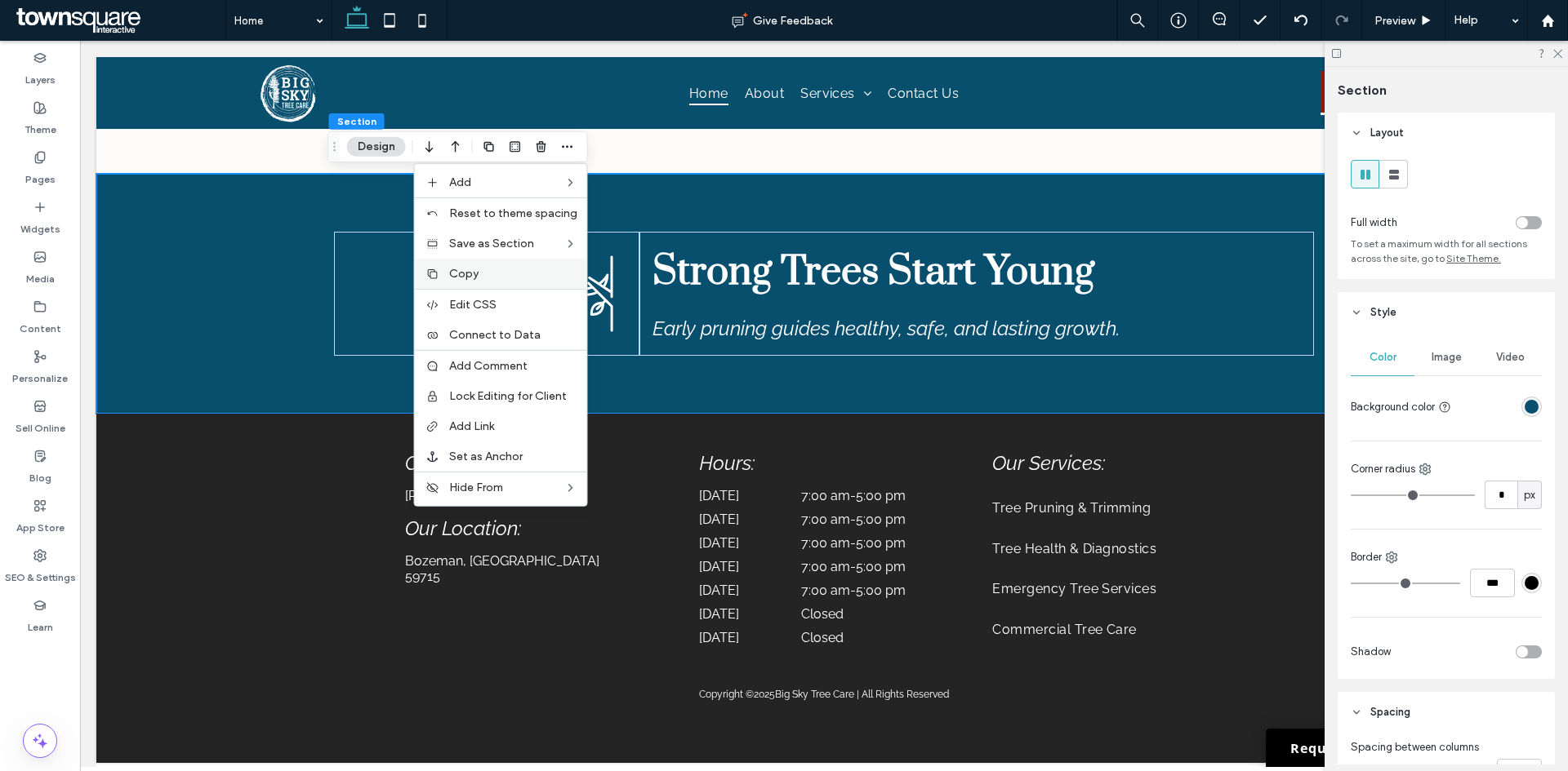
click at [535, 275] on label "Copy" at bounding box center [514, 274] width 128 height 14
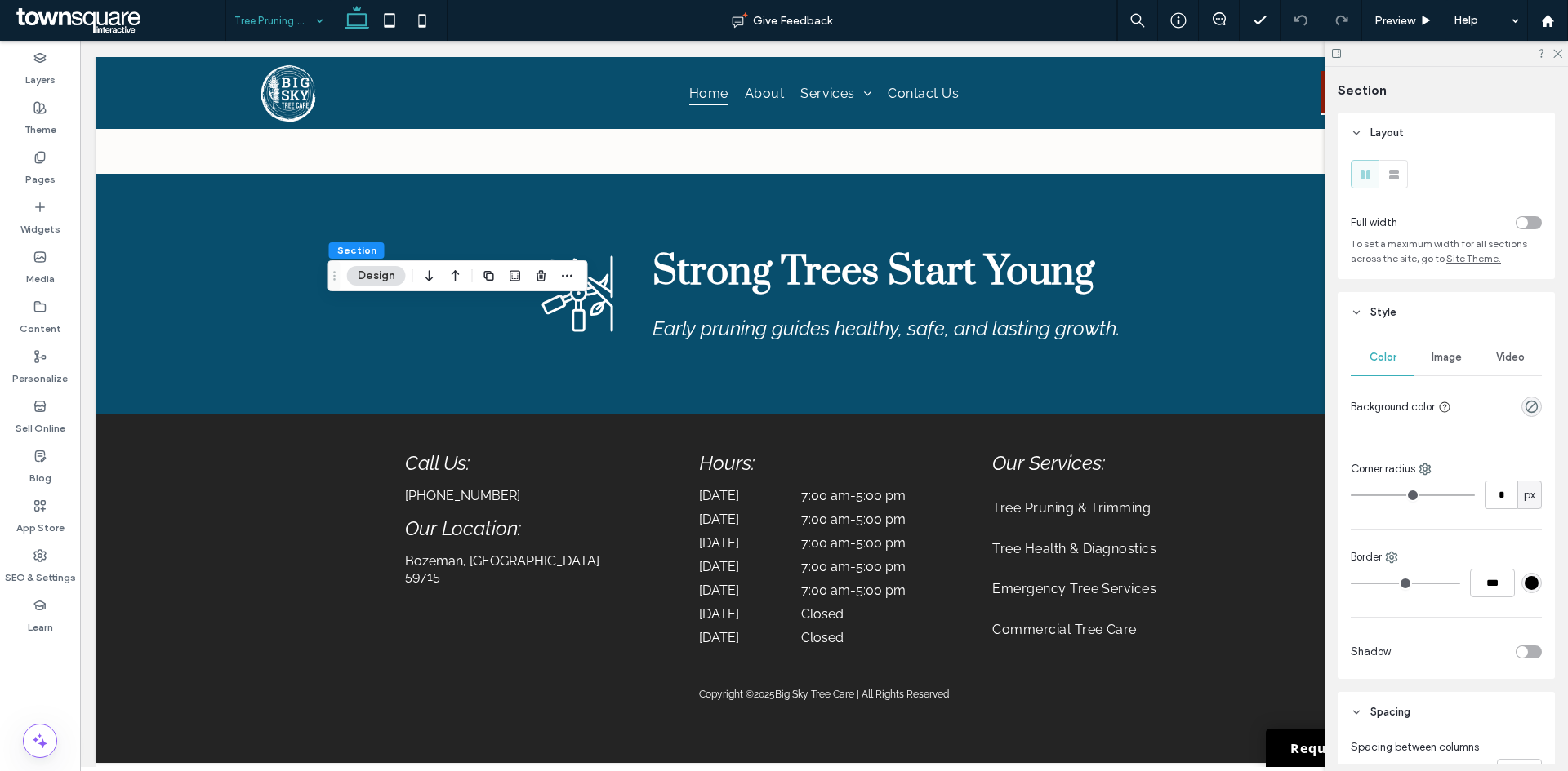
click at [577, 278] on div "Section Design" at bounding box center [458, 276] width 260 height 31
click at [563, 277] on icon "button" at bounding box center [567, 276] width 13 height 13
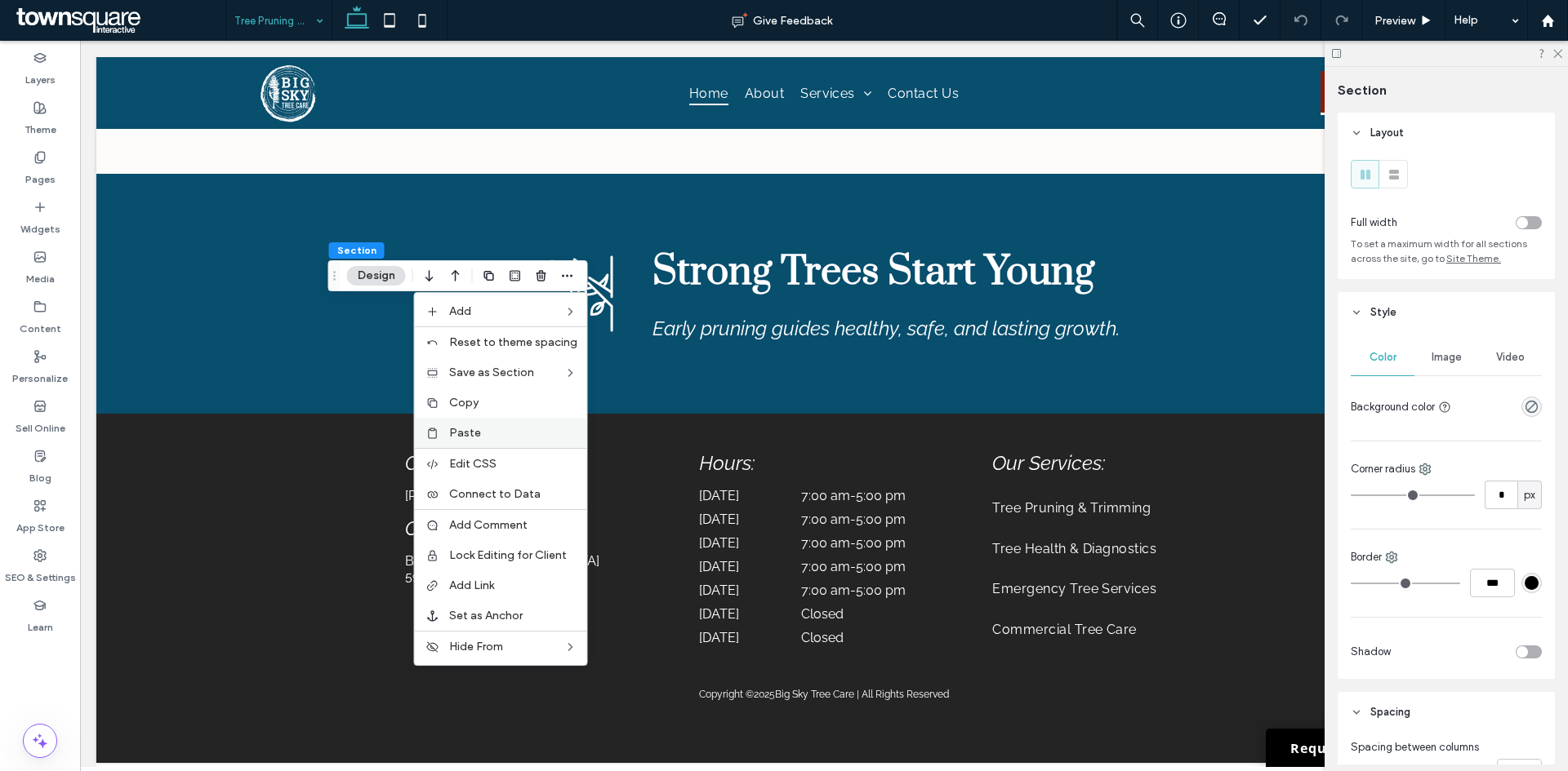
click at [499, 436] on label "Paste" at bounding box center [514, 432] width 128 height 14
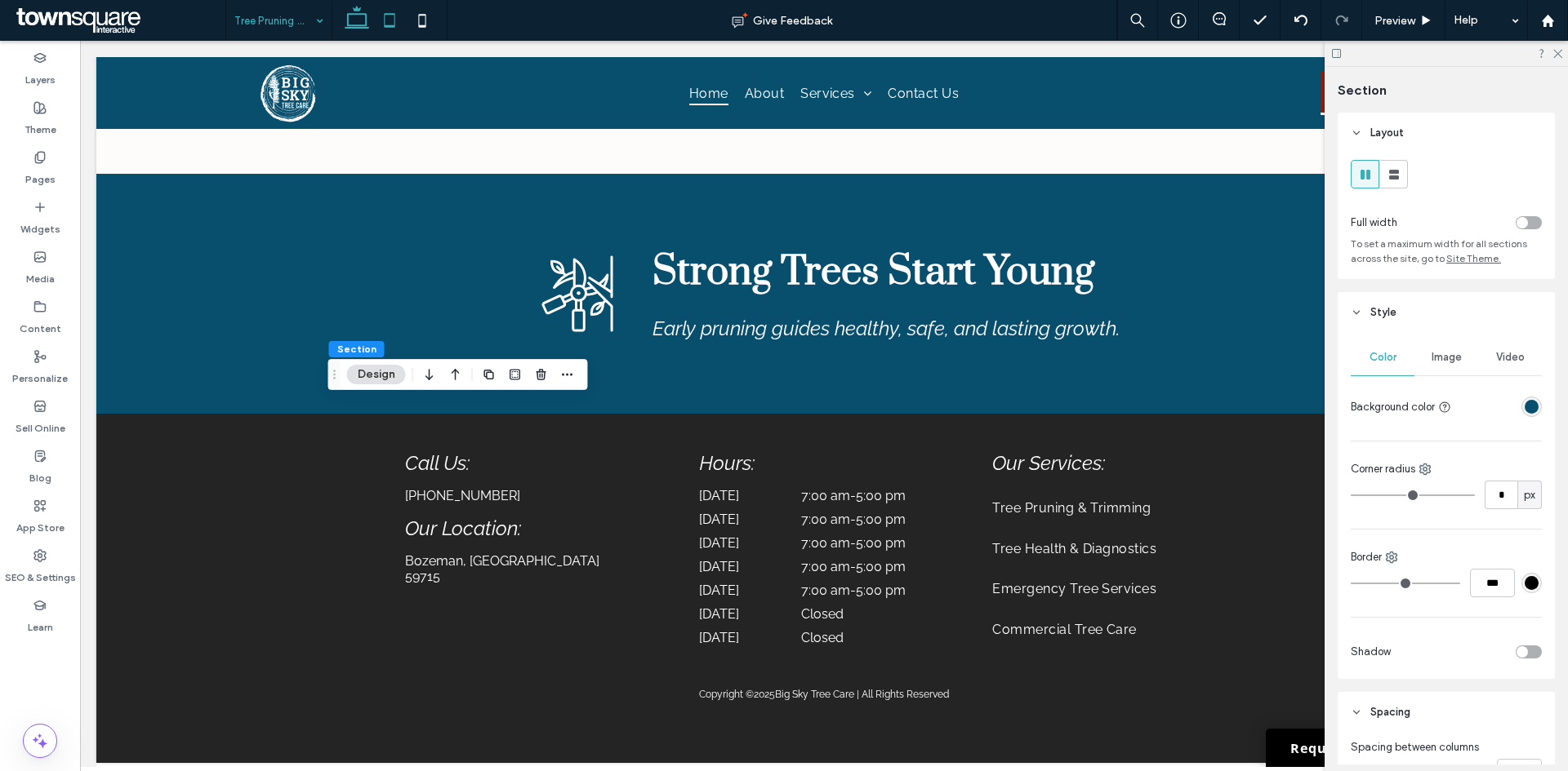
click at [398, 21] on icon at bounding box center [389, 20] width 33 height 33
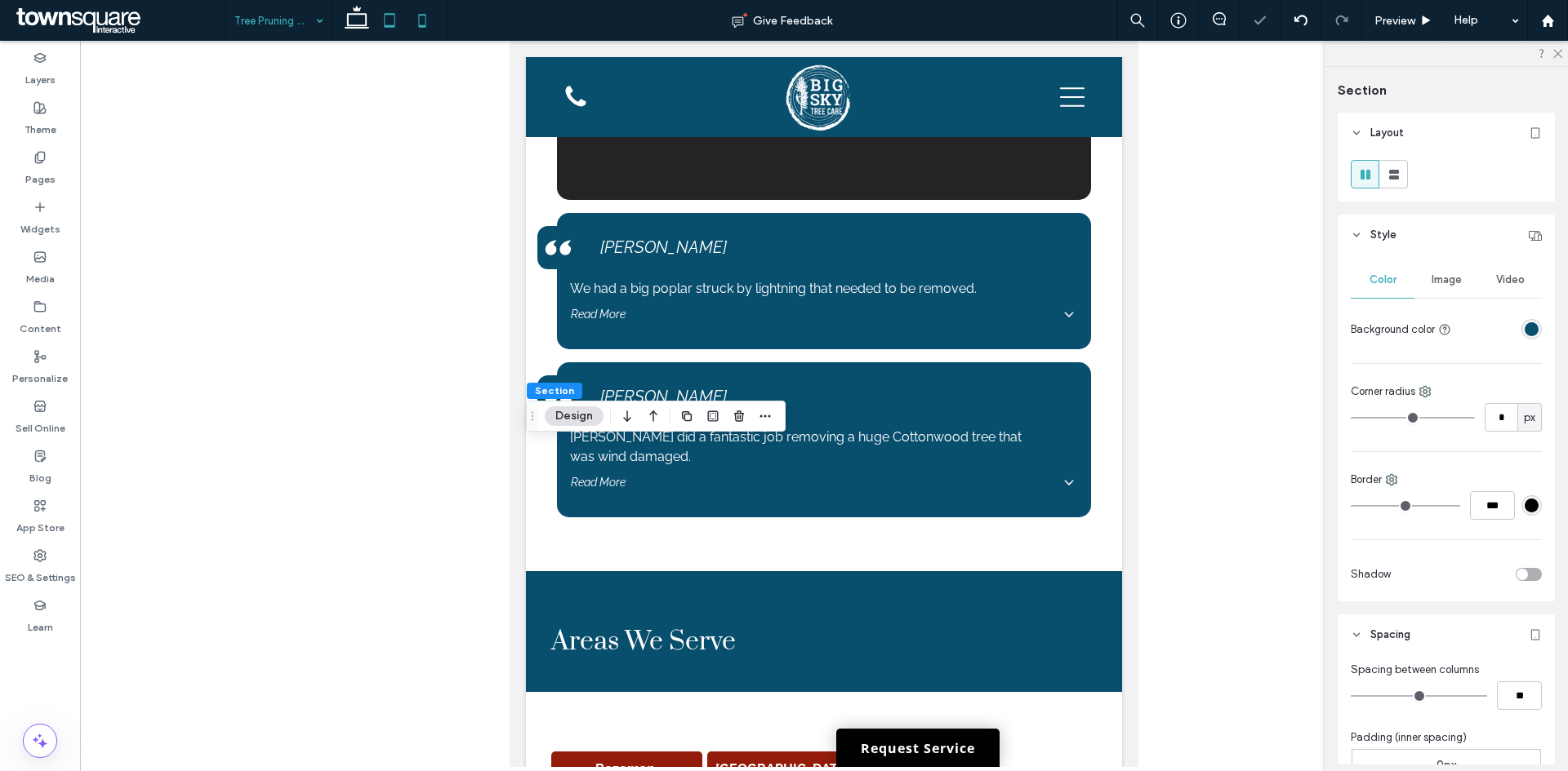
click at [415, 22] on icon at bounding box center [422, 20] width 33 height 33
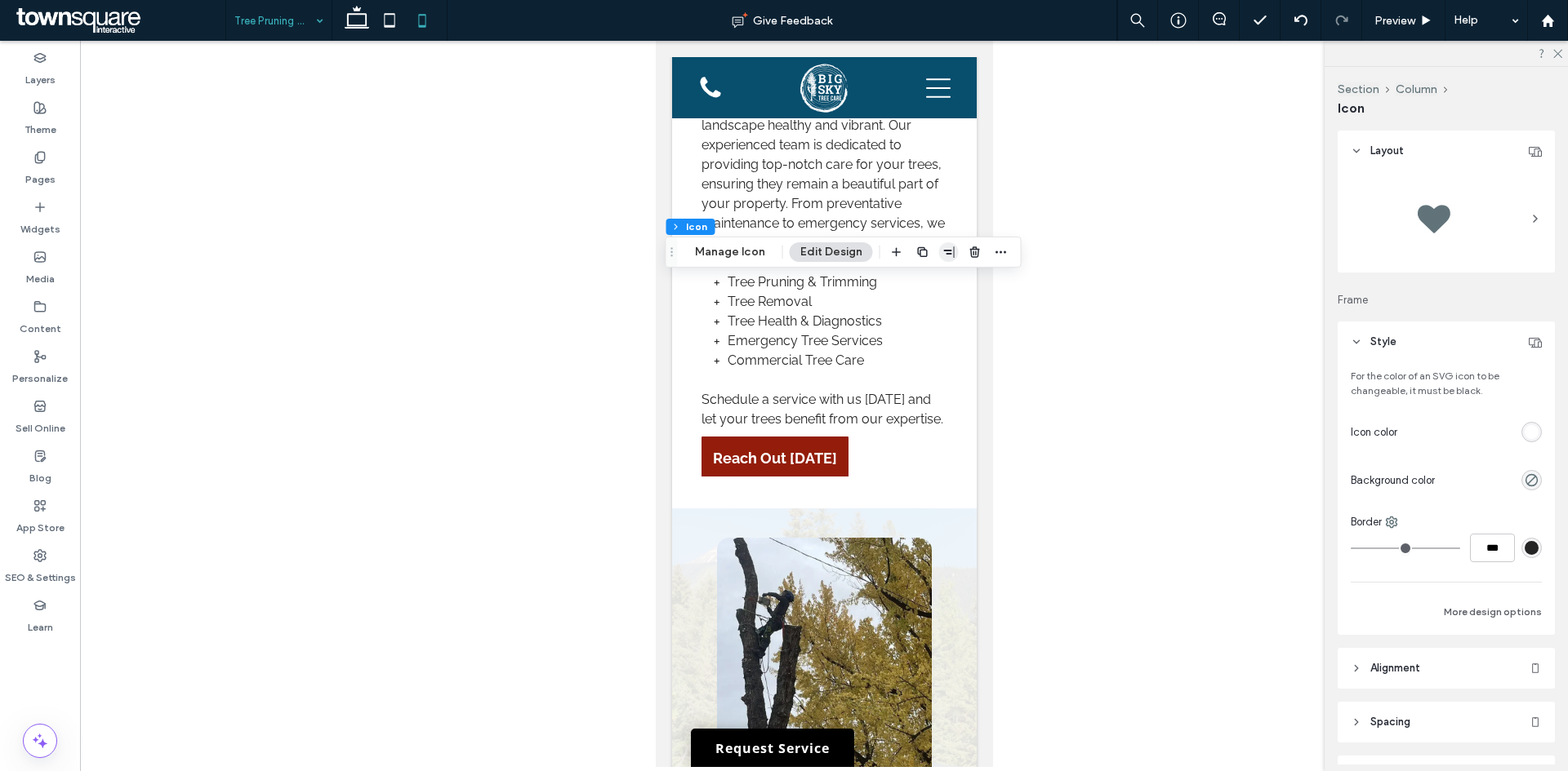
click at [951, 248] on use "button" at bounding box center [949, 252] width 10 height 11
click at [928, 281] on use "center" at bounding box center [933, 284] width 9 height 11
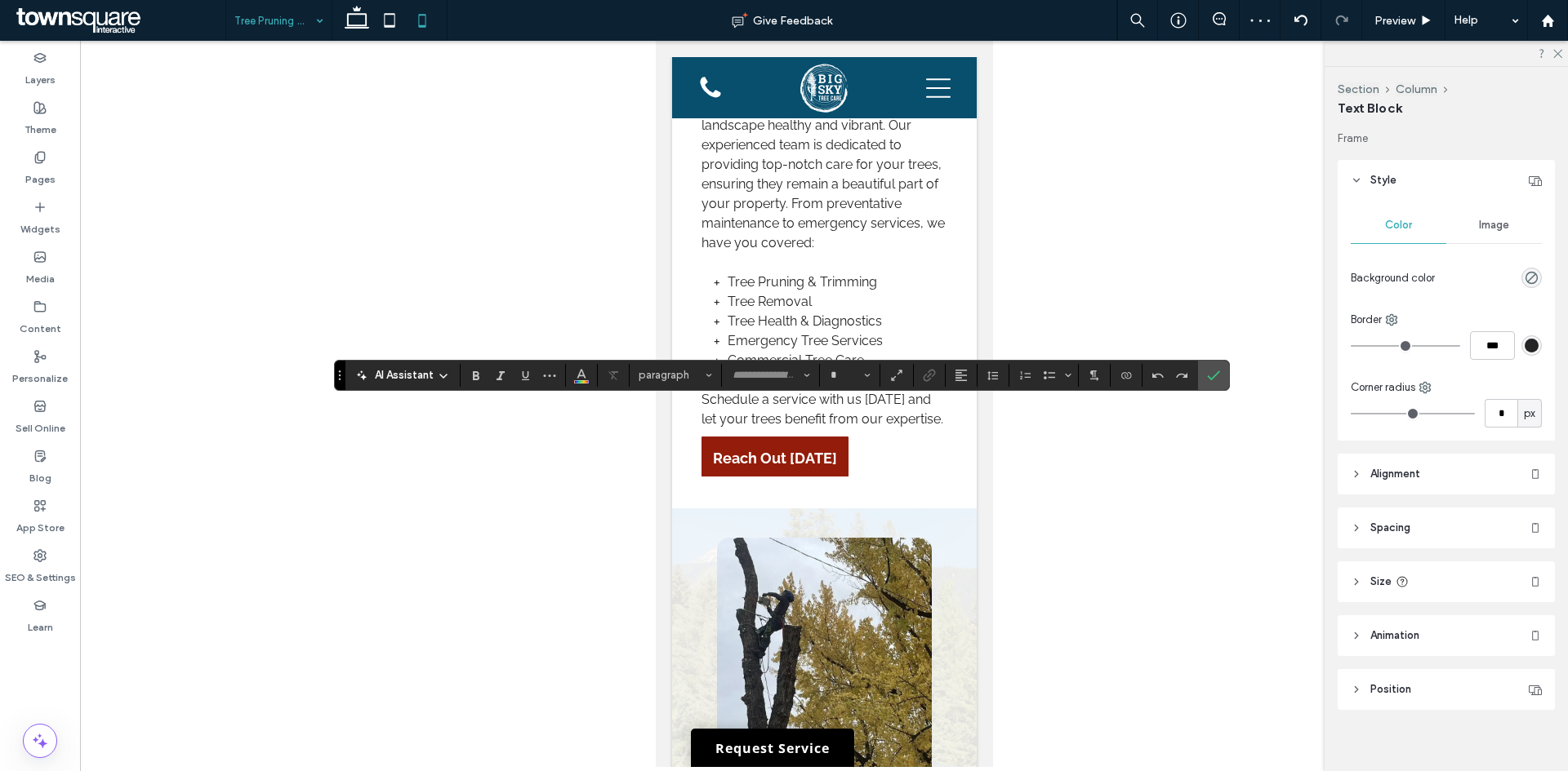
type input "*****"
type input "**"
click at [964, 372] on icon "Alignment" at bounding box center [961, 376] width 13 height 13
click at [973, 424] on use "ui.textEditor.alignment.center" at bounding box center [973, 426] width 11 height 11
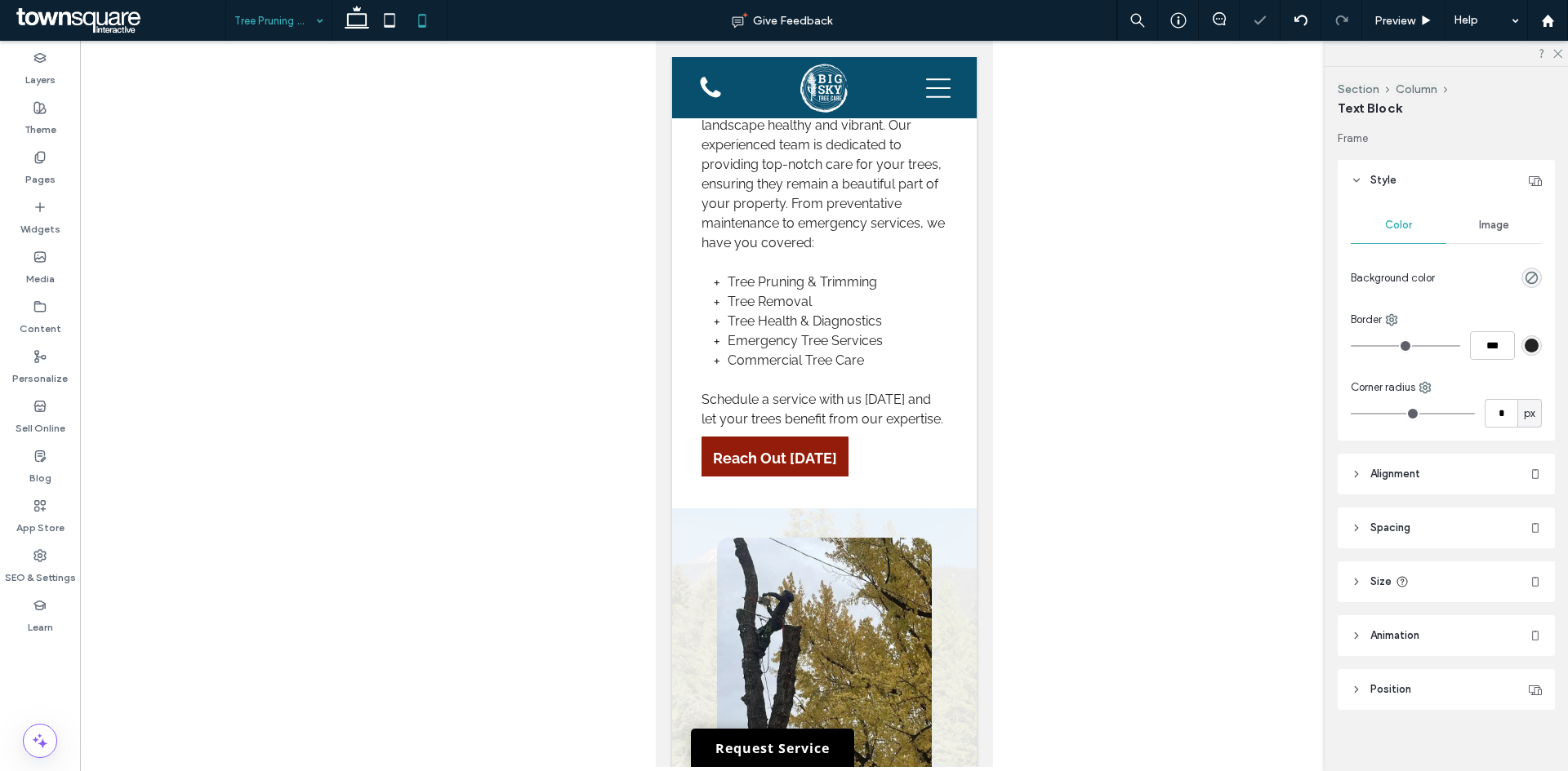
type input "*******"
type input "**"
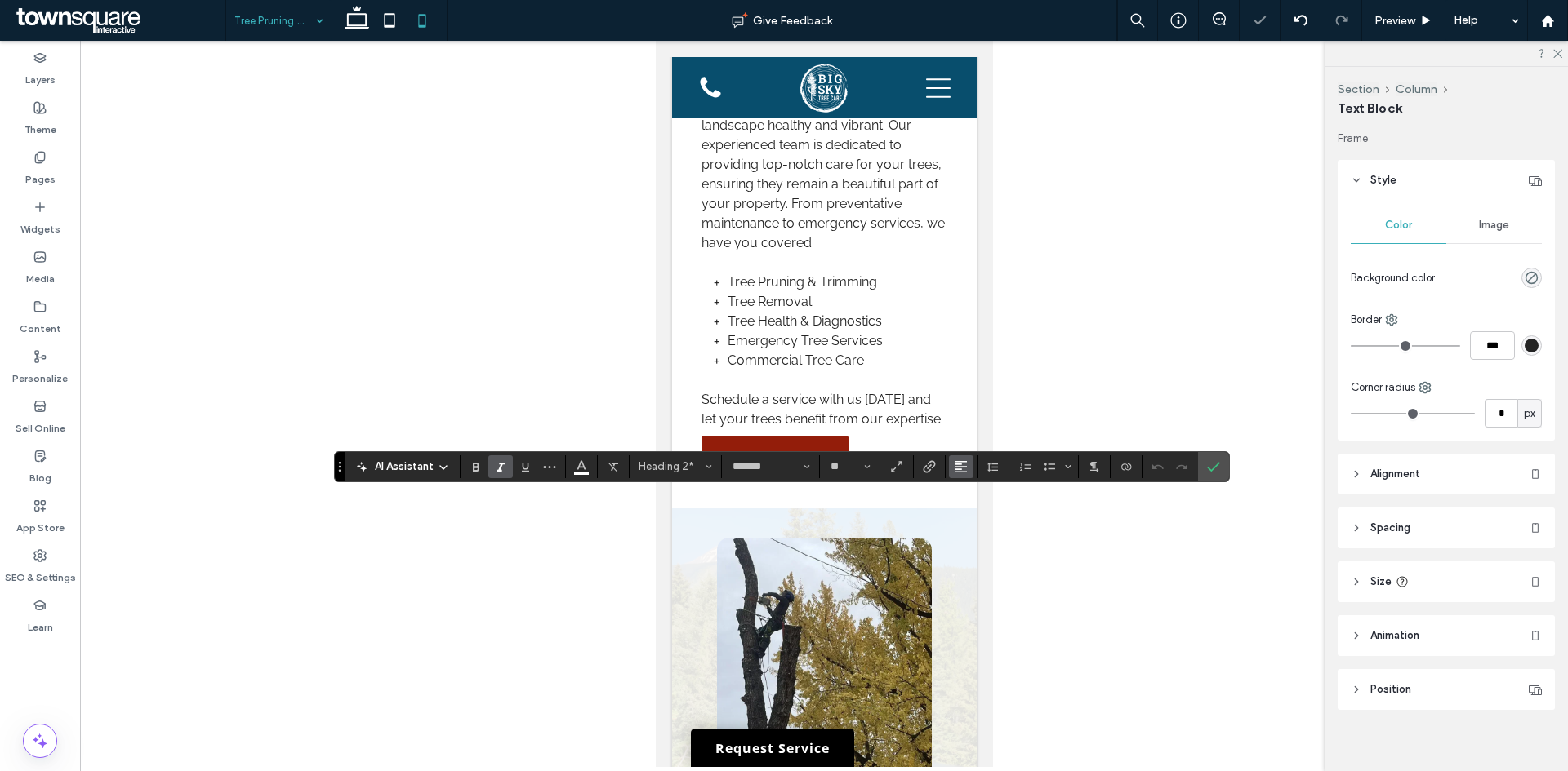
click at [967, 462] on icon "Alignment" at bounding box center [961, 467] width 13 height 13
click at [967, 520] on icon "ui.textEditor.alignment.center" at bounding box center [973, 517] width 13 height 13
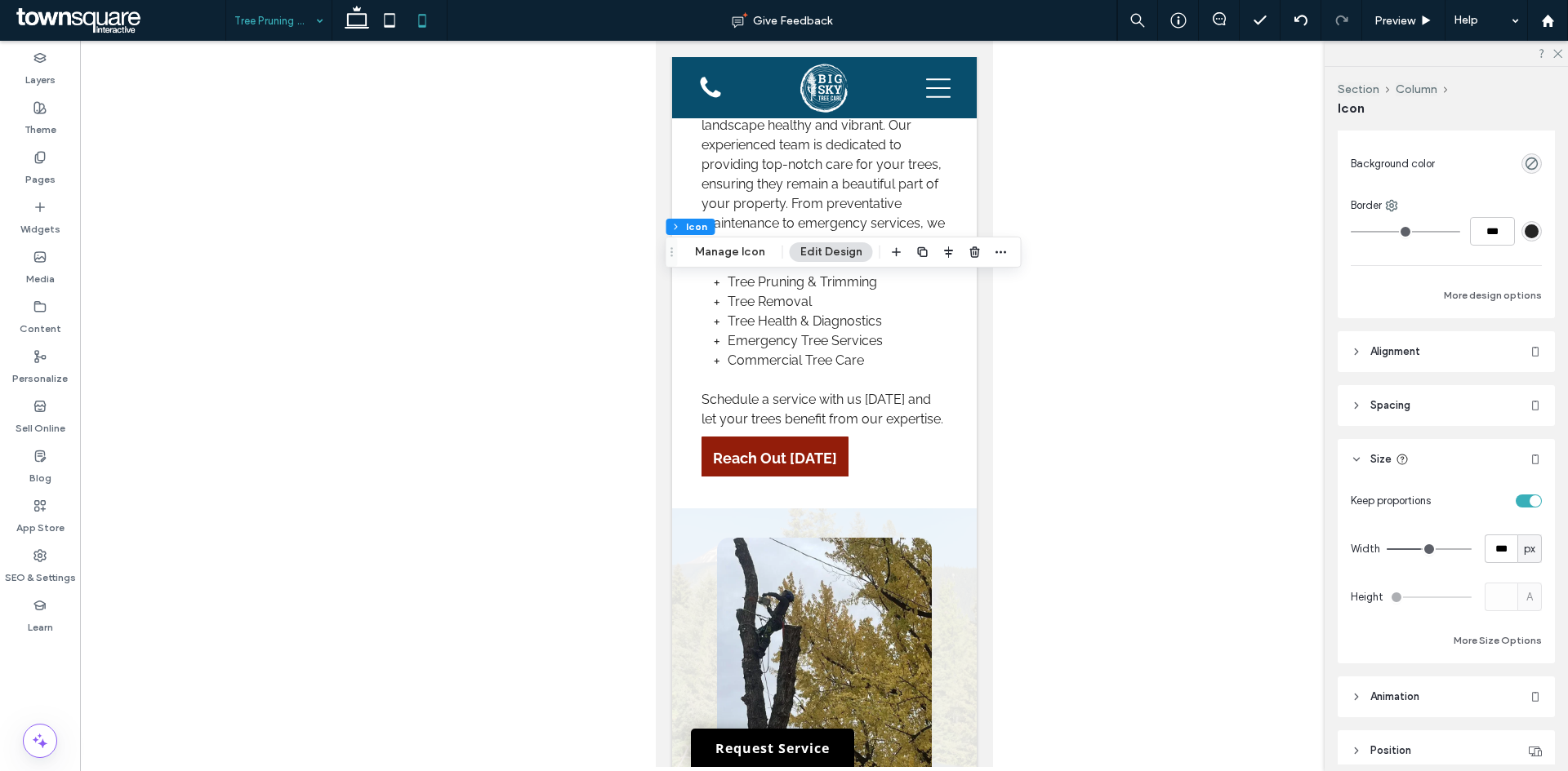
scroll to position [389, 0]
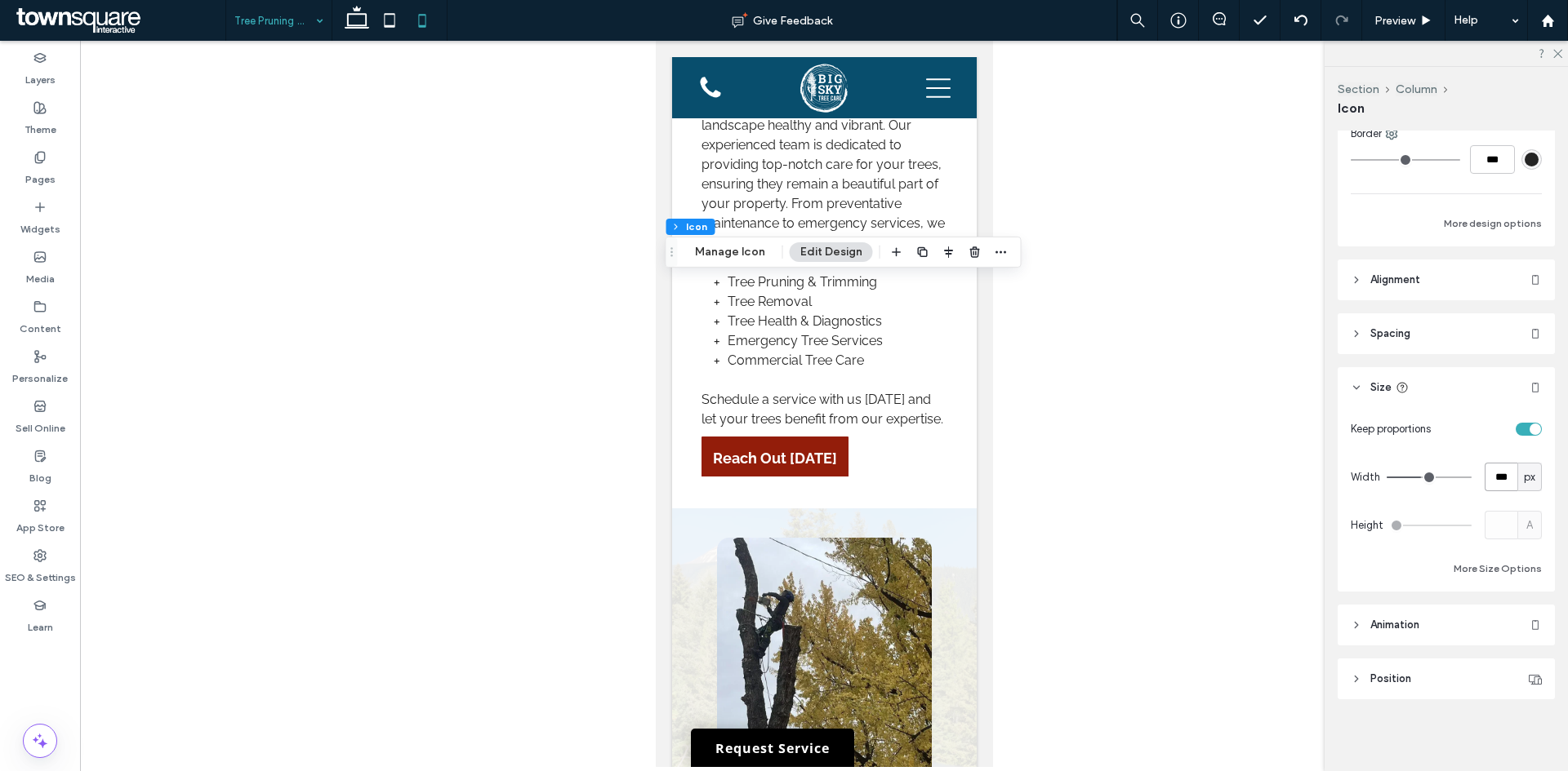
click at [1493, 480] on input "***" at bounding box center [1500, 477] width 33 height 28
type input "**"
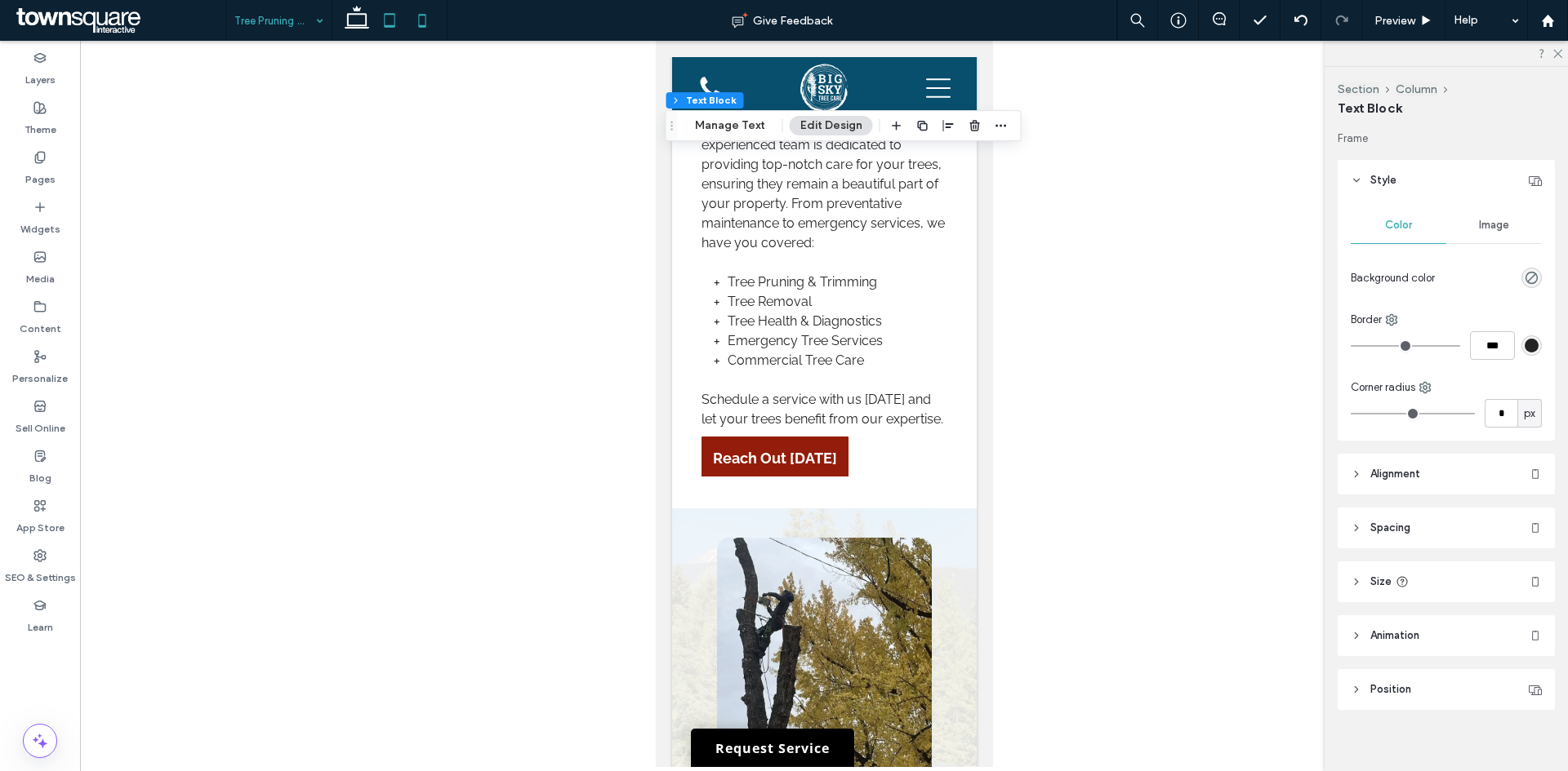
click at [385, 24] on icon at bounding box center [389, 20] width 33 height 33
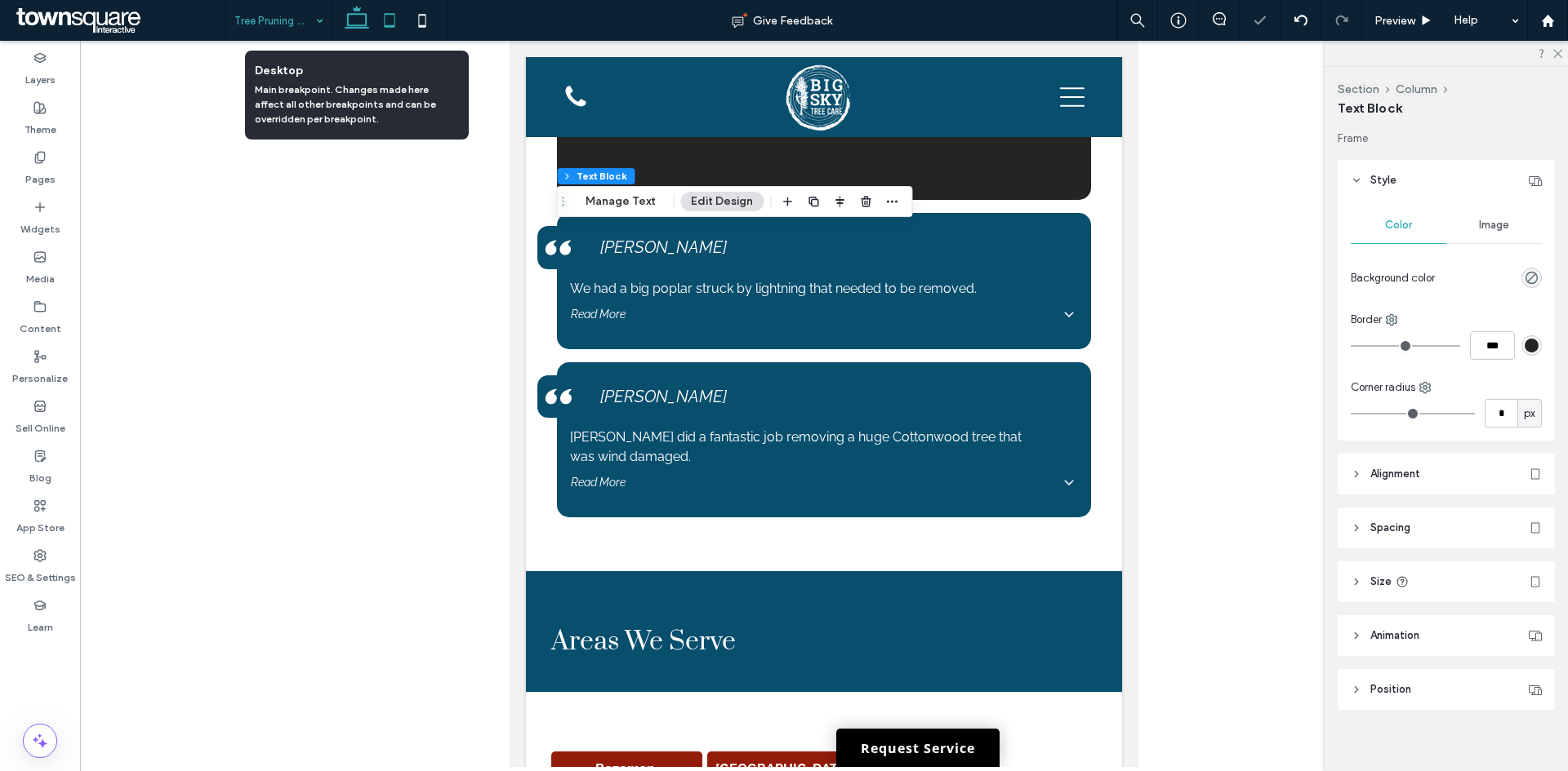
click at [354, 20] on icon at bounding box center [357, 20] width 33 height 33
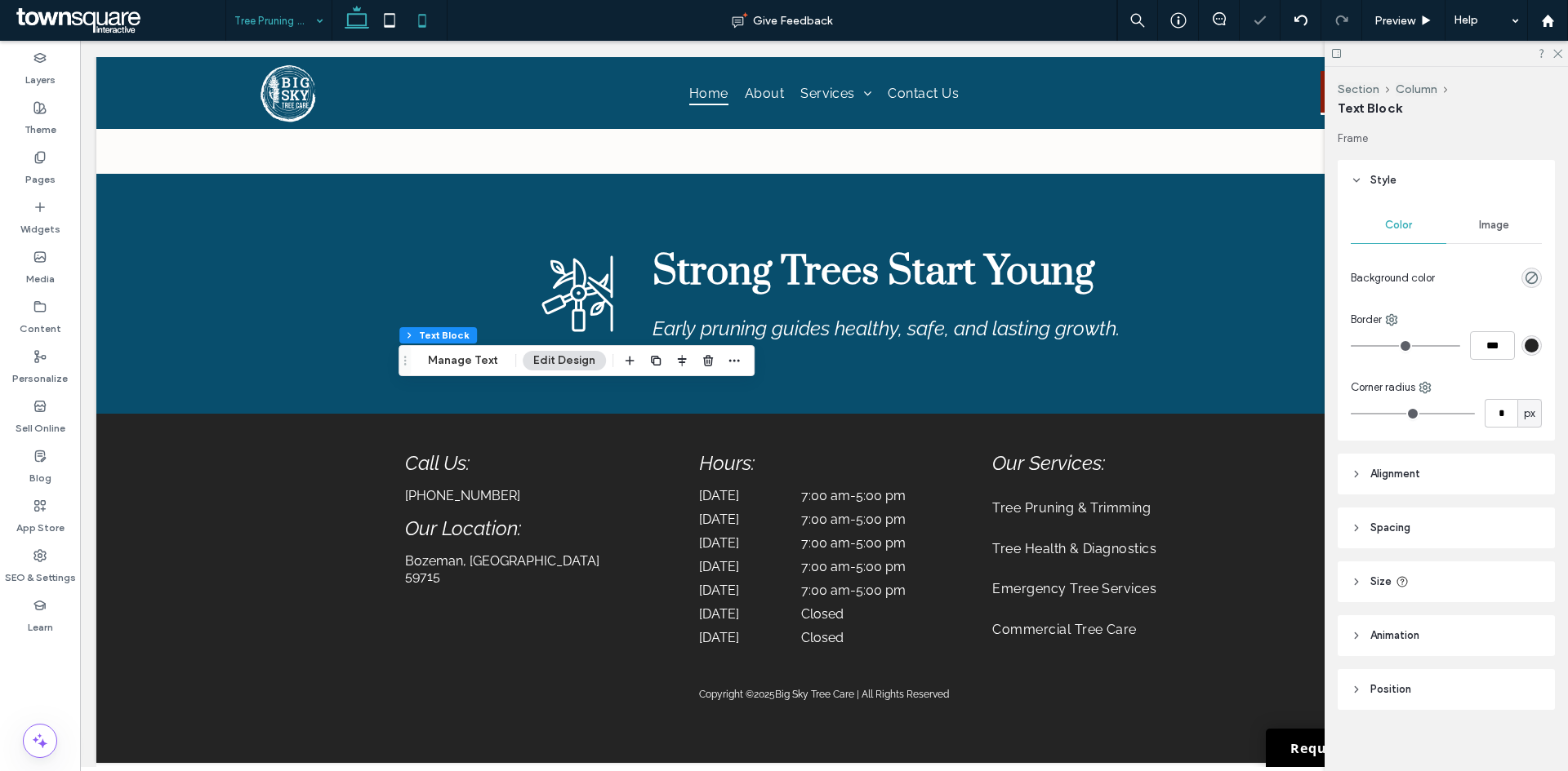
click at [419, 27] on icon at bounding box center [422, 20] width 33 height 33
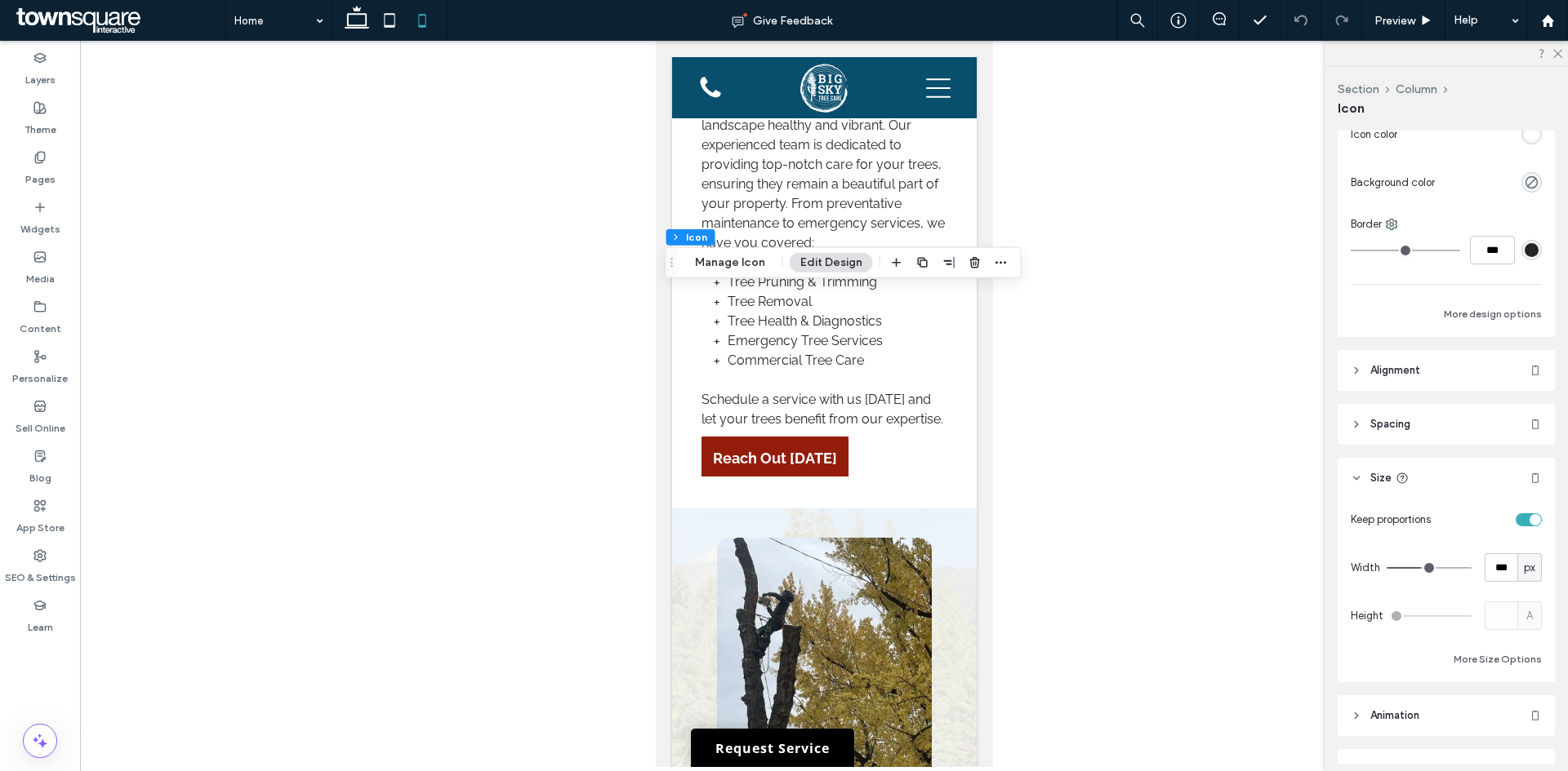
scroll to position [389, 0]
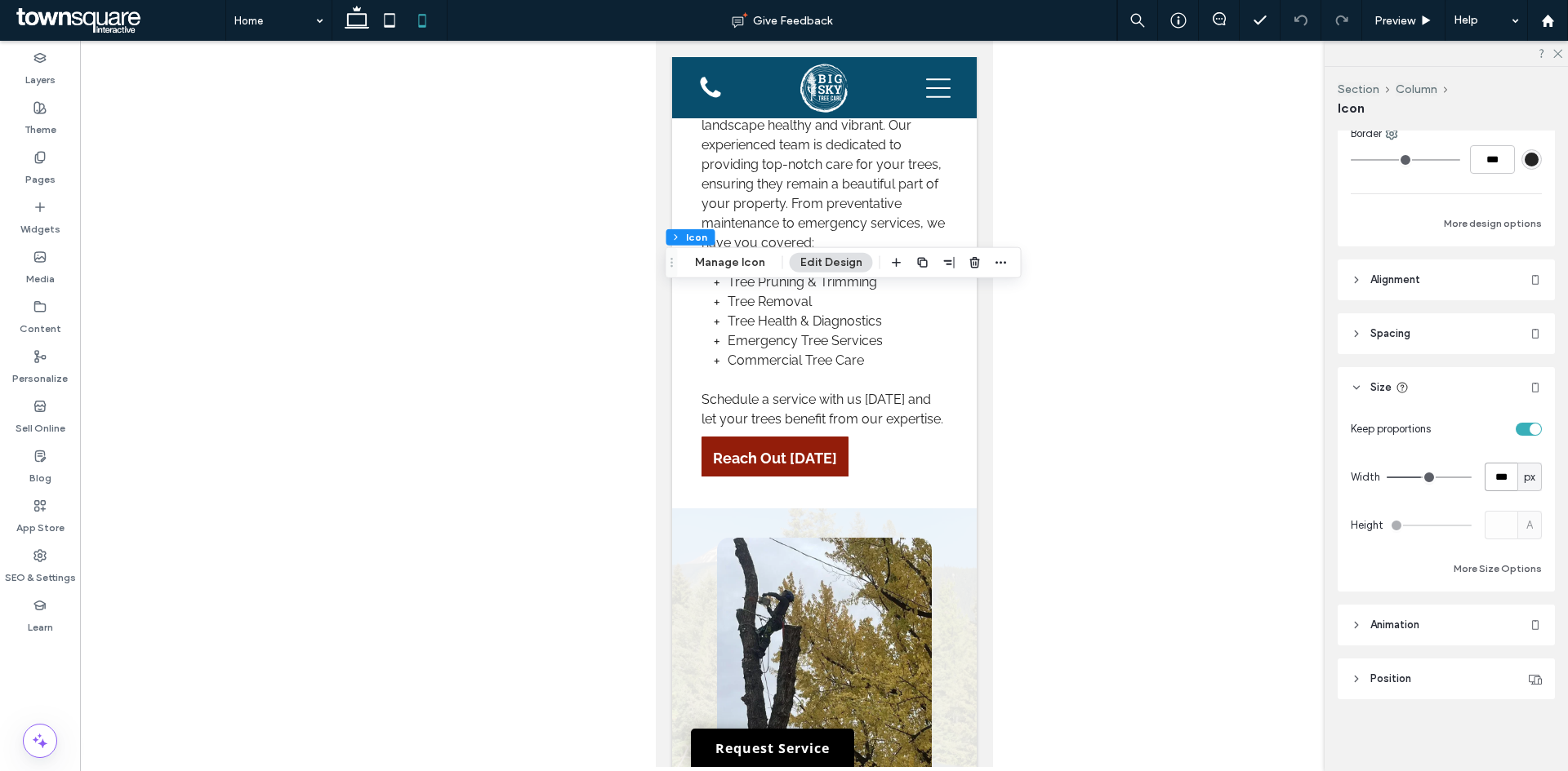
click at [1490, 479] on input "***" at bounding box center [1500, 477] width 33 height 28
type input "**"
click at [942, 263] on icon "button" at bounding box center [949, 263] width 13 height 13
click at [932, 292] on icon "center" at bounding box center [932, 294] width 13 height 13
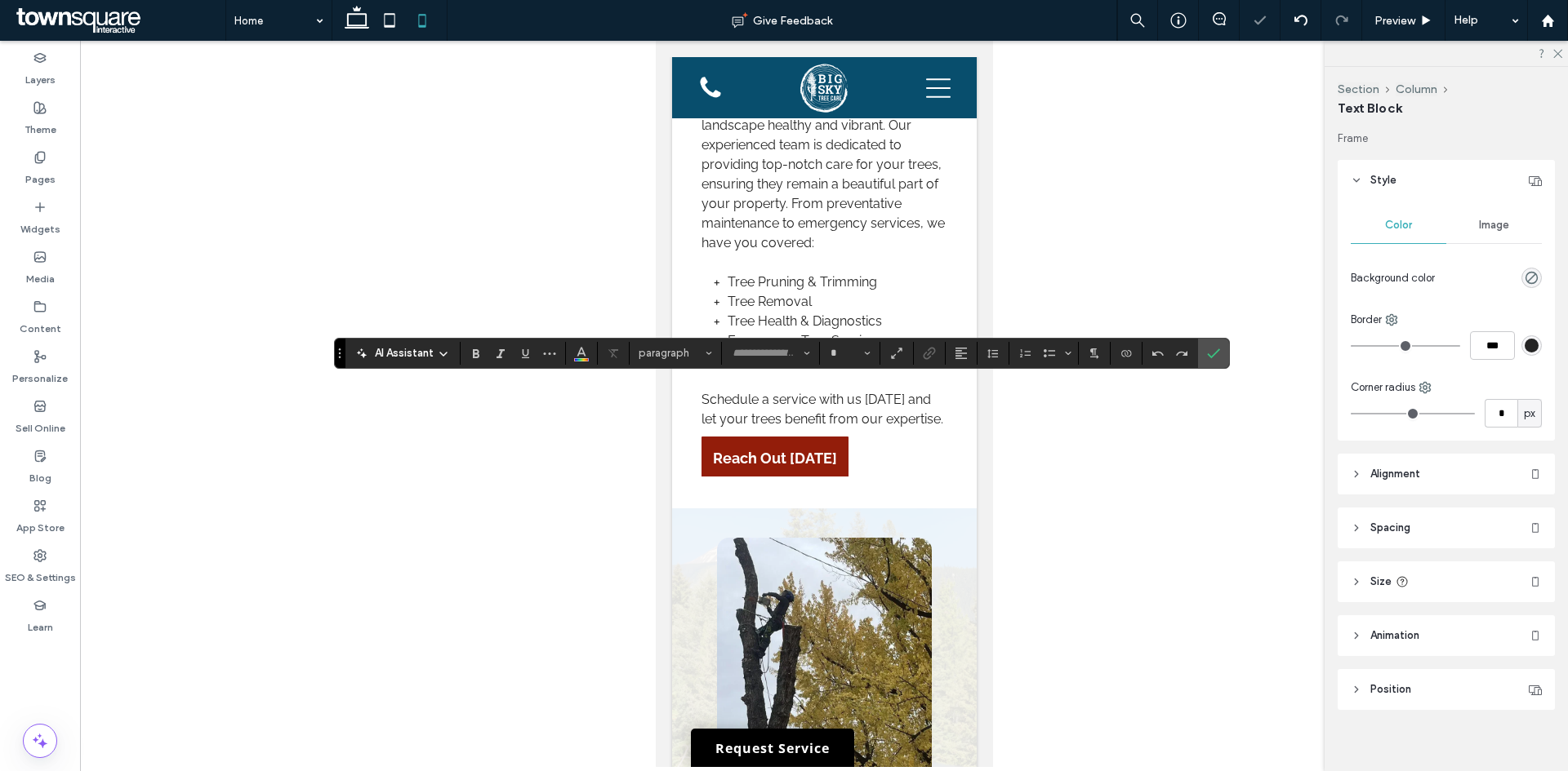
type input "*****"
type input "**"
click at [960, 353] on use "Alignment" at bounding box center [961, 353] width 11 height 11
click at [979, 403] on icon "ui.textEditor.alignment.center" at bounding box center [973, 403] width 13 height 13
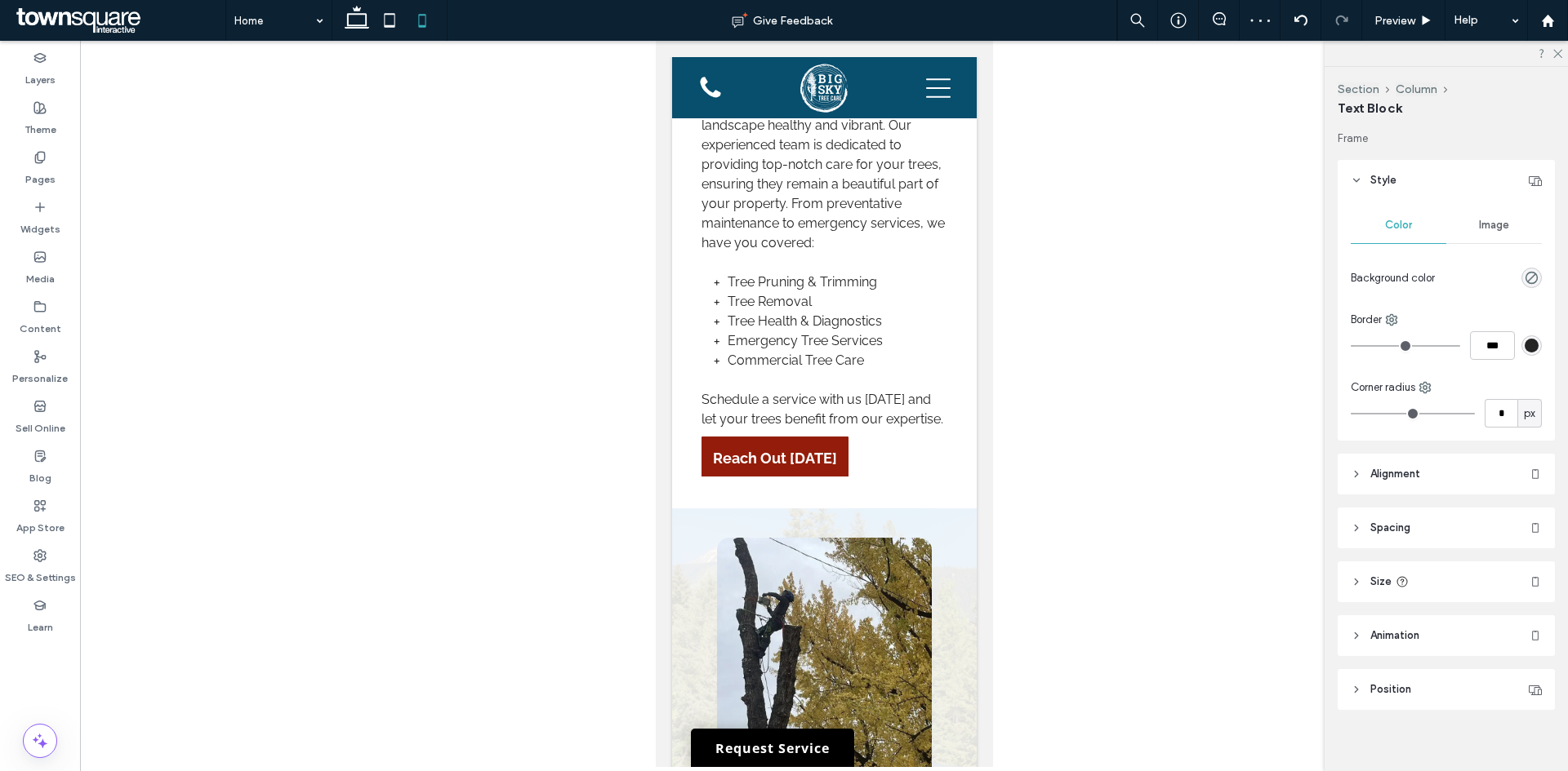
type input "*******"
type input "**"
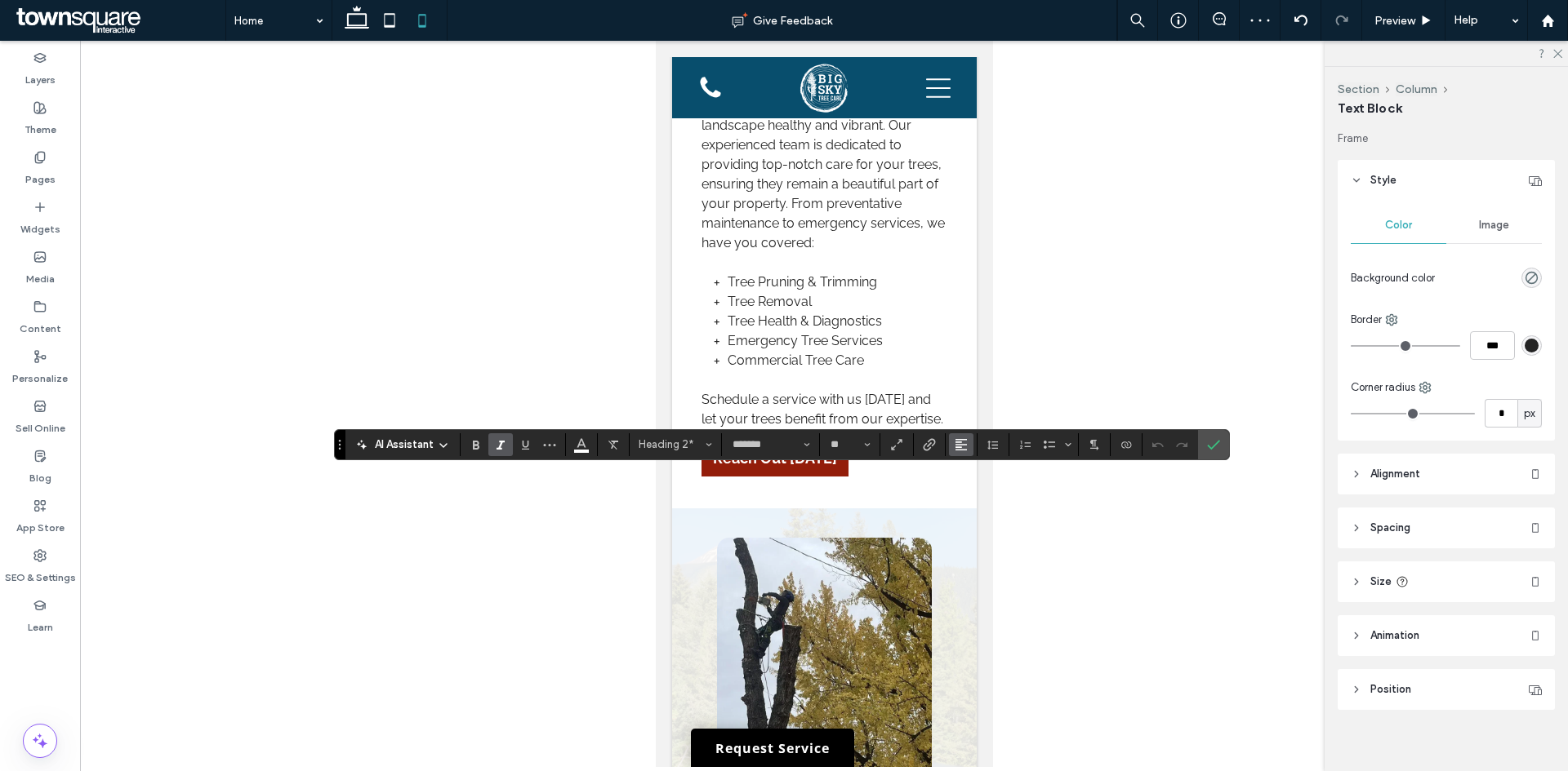
click at [955, 443] on use "Alignment" at bounding box center [961, 444] width 11 height 11
click at [967, 492] on icon "ui.textEditor.alignment.center" at bounding box center [973, 494] width 13 height 13
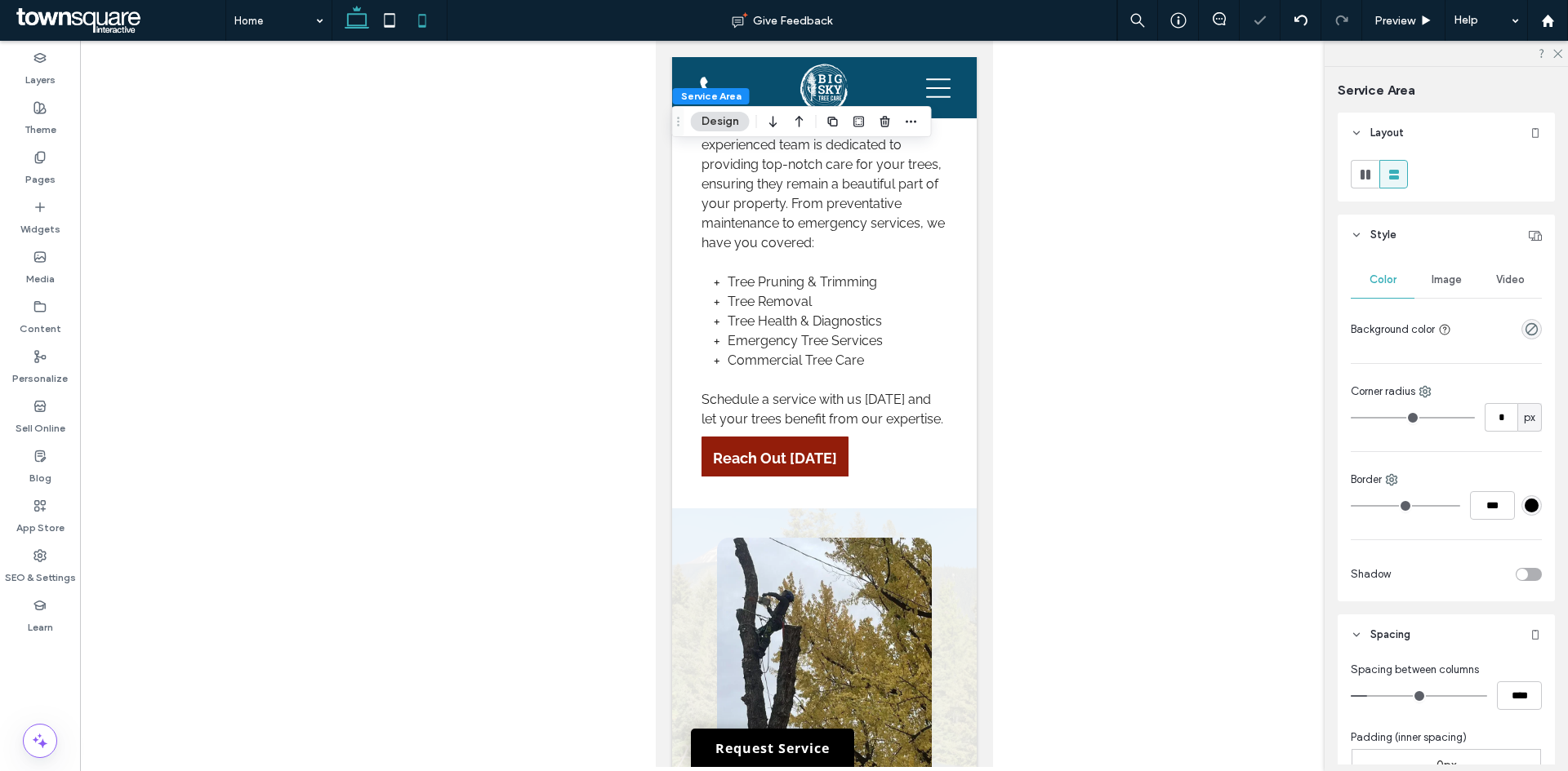
click at [364, 16] on icon at bounding box center [357, 20] width 33 height 33
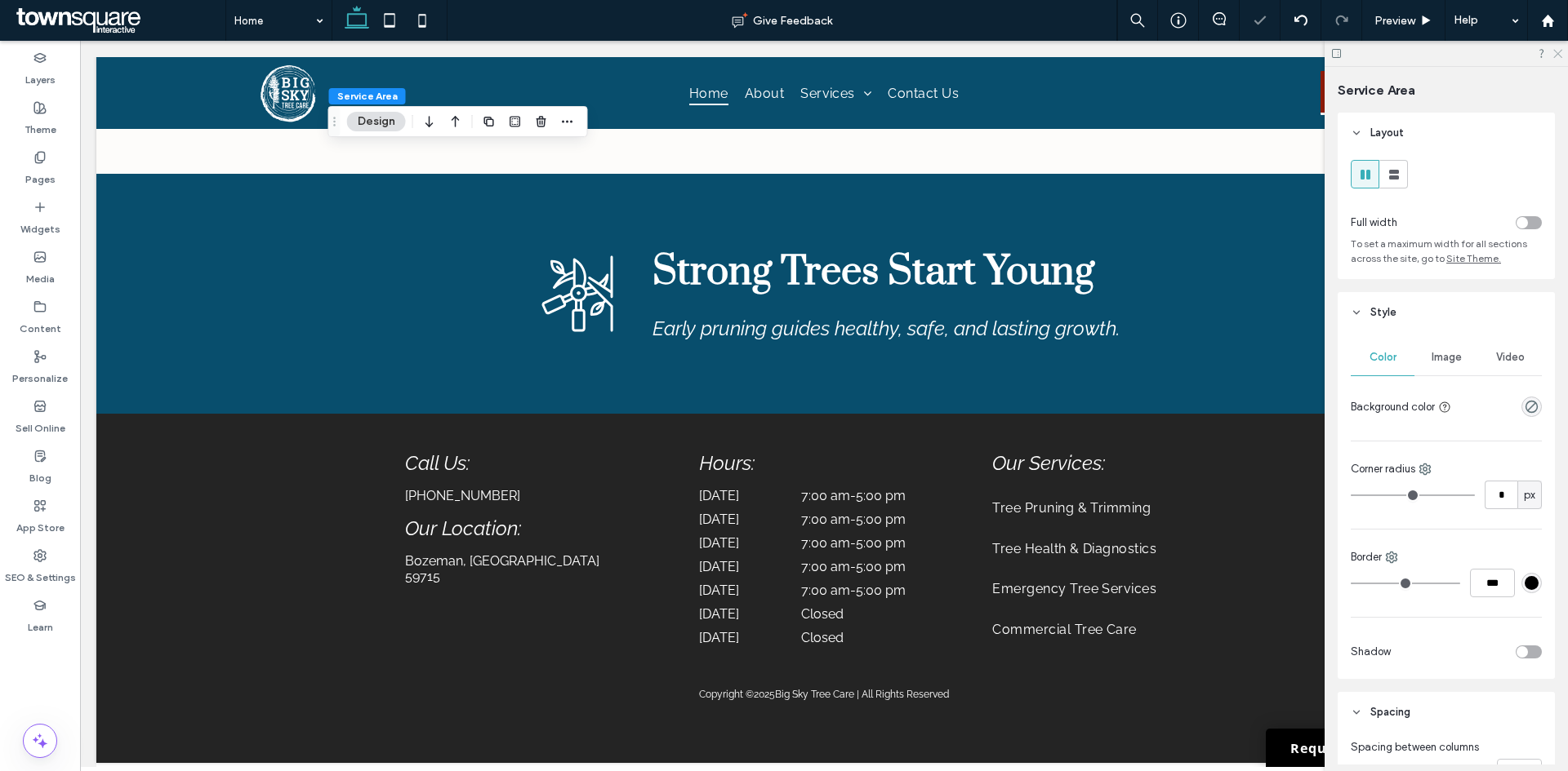
click at [1556, 53] on icon at bounding box center [1556, 52] width 10 height 10
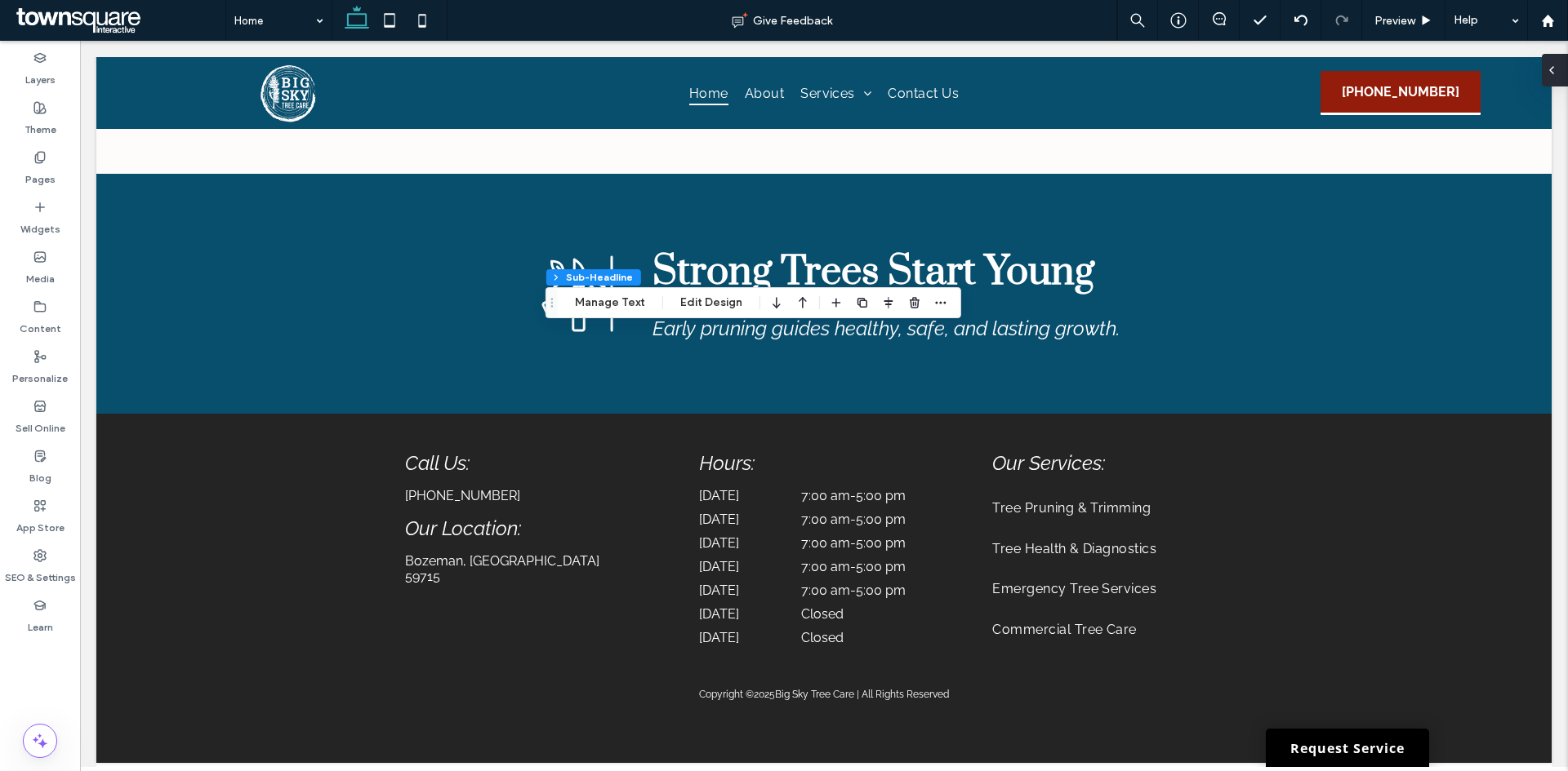
type input "*"
click at [51, 103] on div "Theme" at bounding box center [40, 118] width 80 height 50
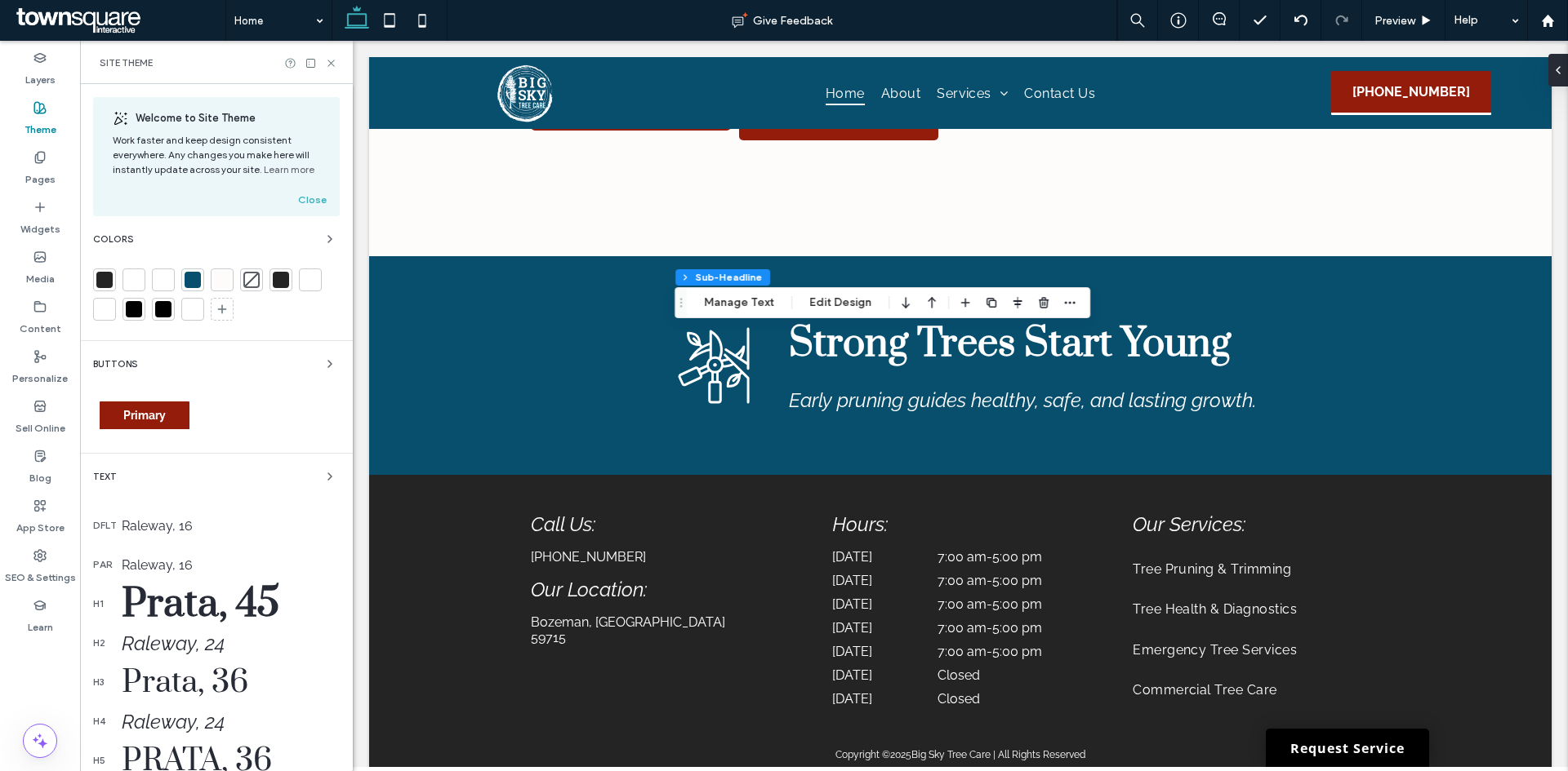
click at [189, 281] on div at bounding box center [192, 279] width 16 height 16
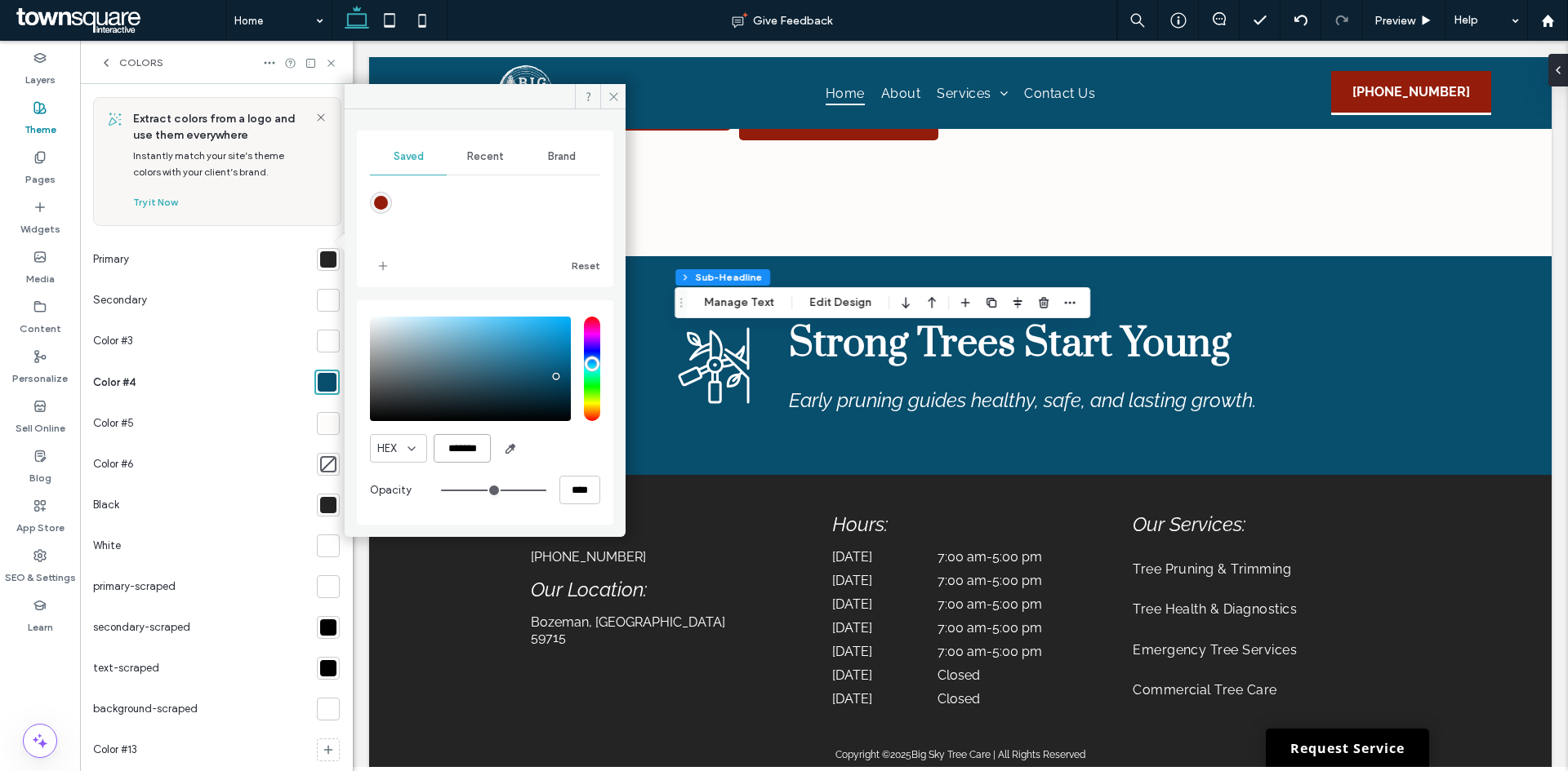
click at [463, 450] on input "*******" at bounding box center [462, 448] width 58 height 28
click at [402, 441] on div "HEX" at bounding box center [393, 448] width 30 height 16
click at [390, 501] on span "RGB" at bounding box center [388, 506] width 21 height 16
click at [59, 561] on div "SEO & Settings" at bounding box center [40, 566] width 80 height 50
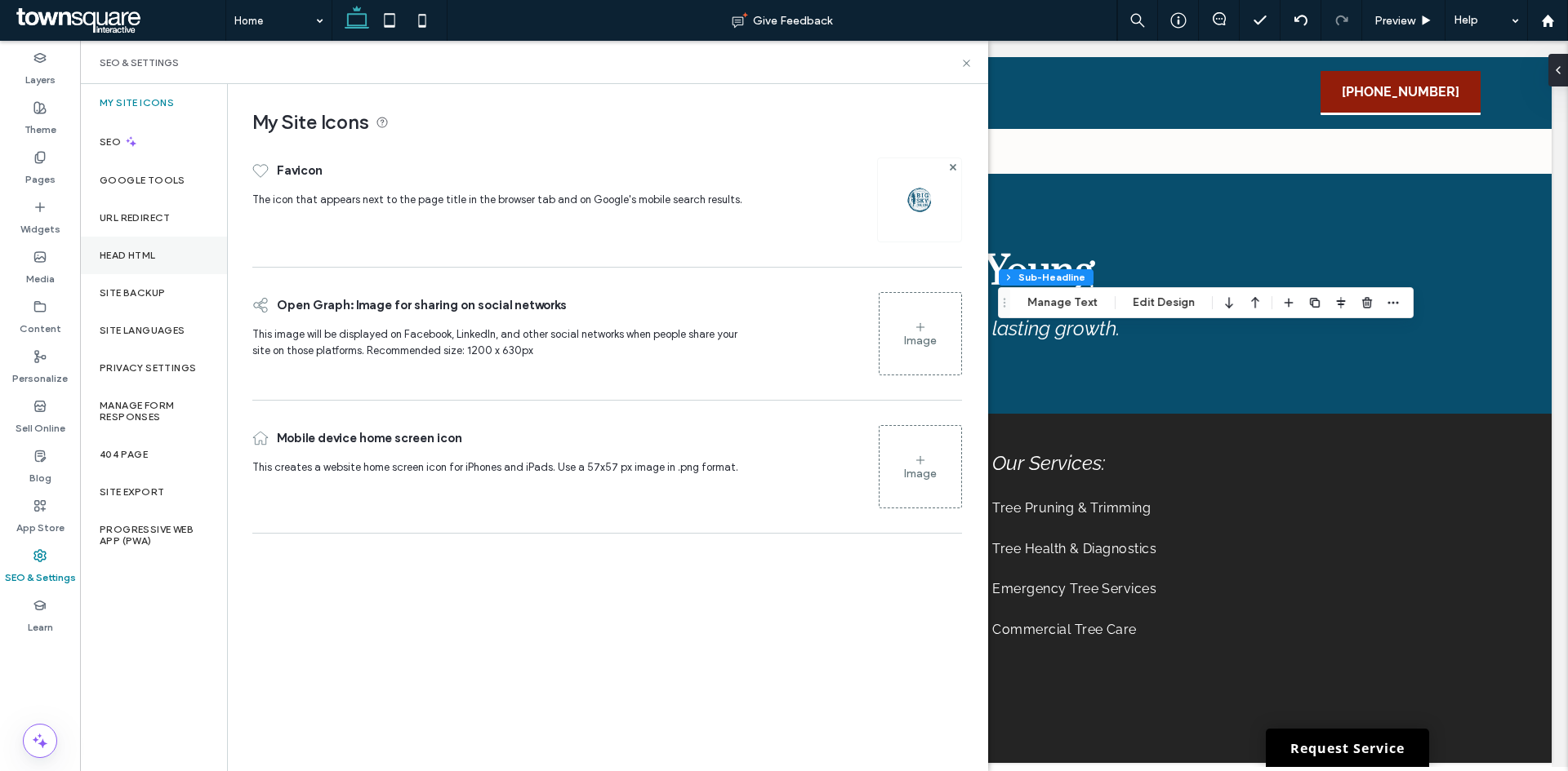
click at [154, 255] on label "Head HTML" at bounding box center [128, 256] width 57 height 11
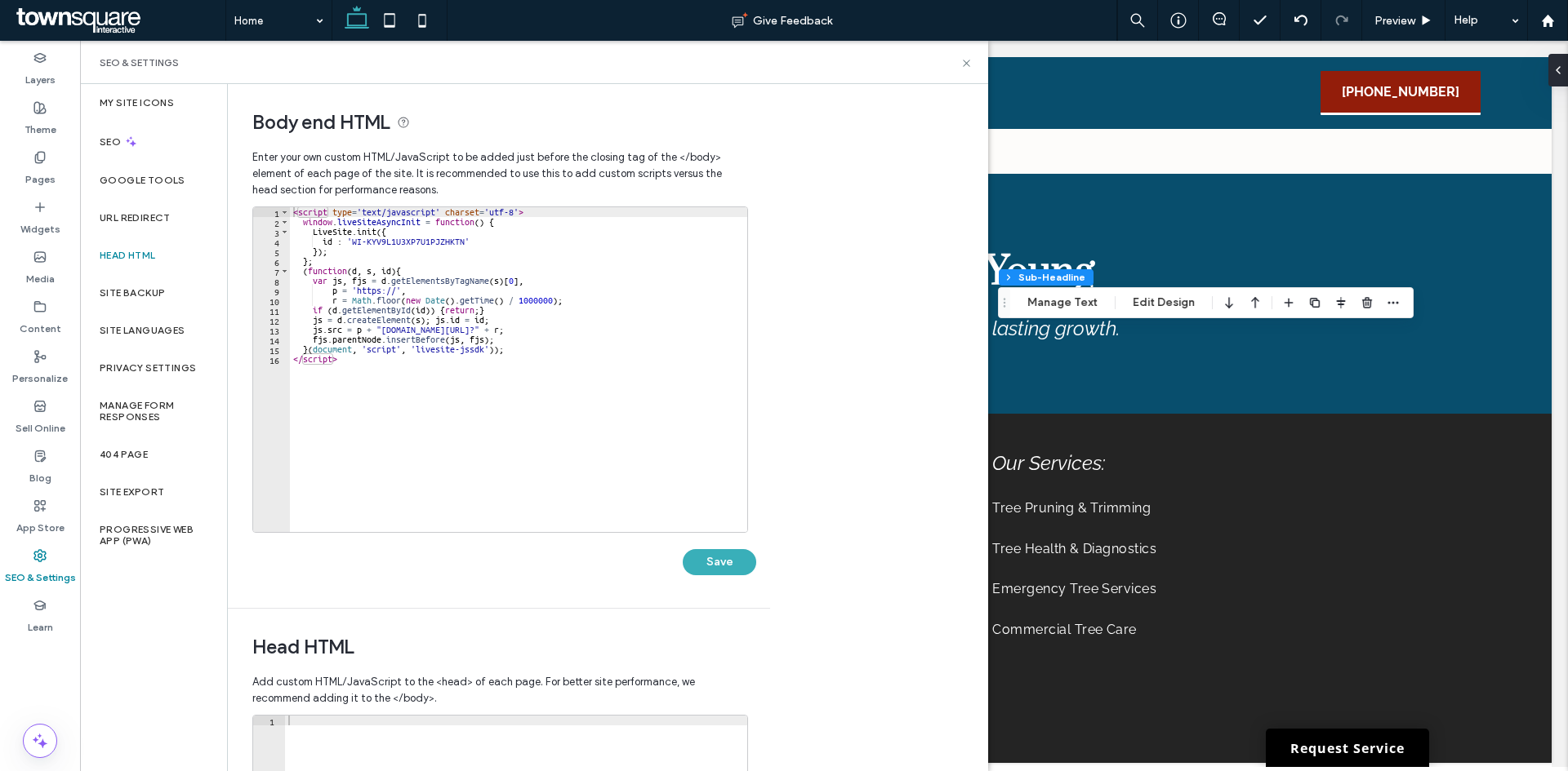
click at [431, 432] on div "< script type = 'text/javascript' charset = 'utf-8' > window . liveSiteAsyncIni…" at bounding box center [518, 379] width 457 height 344
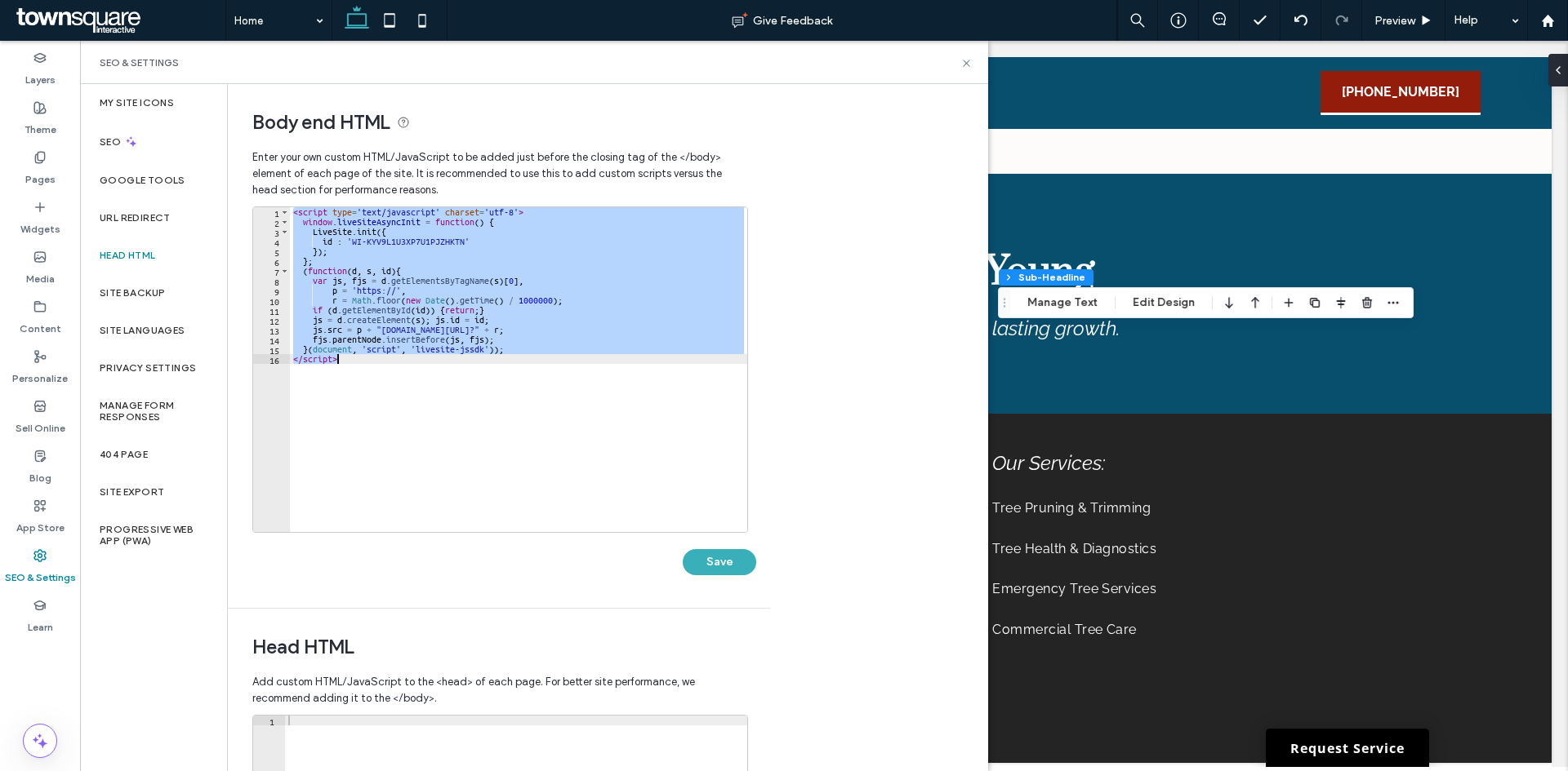
paste textarea "Cursor at row 16"
type textarea "*********"
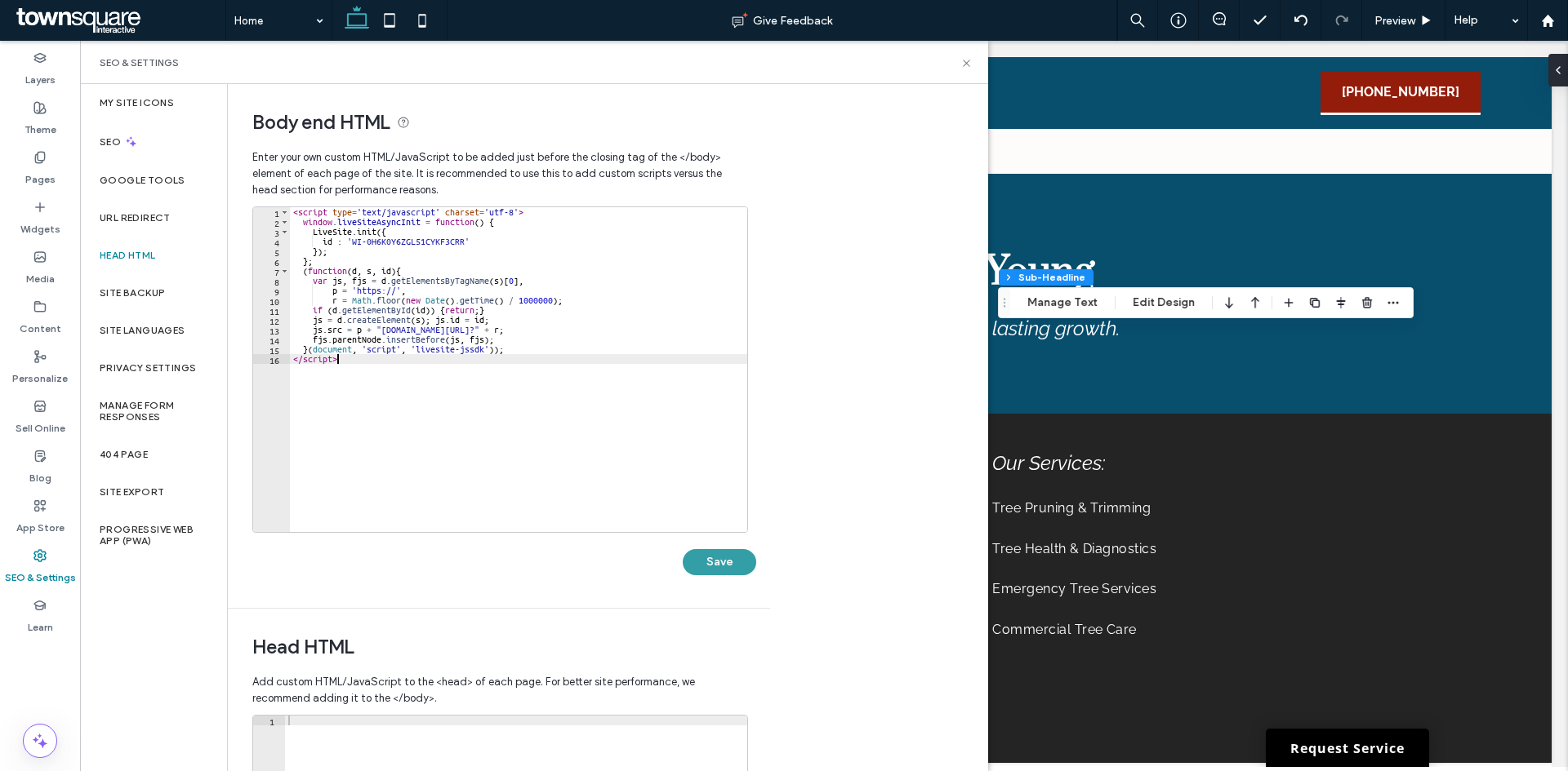
click at [714, 561] on button "Save" at bounding box center [719, 562] width 74 height 26
type input "*"
click at [969, 66] on icon at bounding box center [966, 63] width 12 height 12
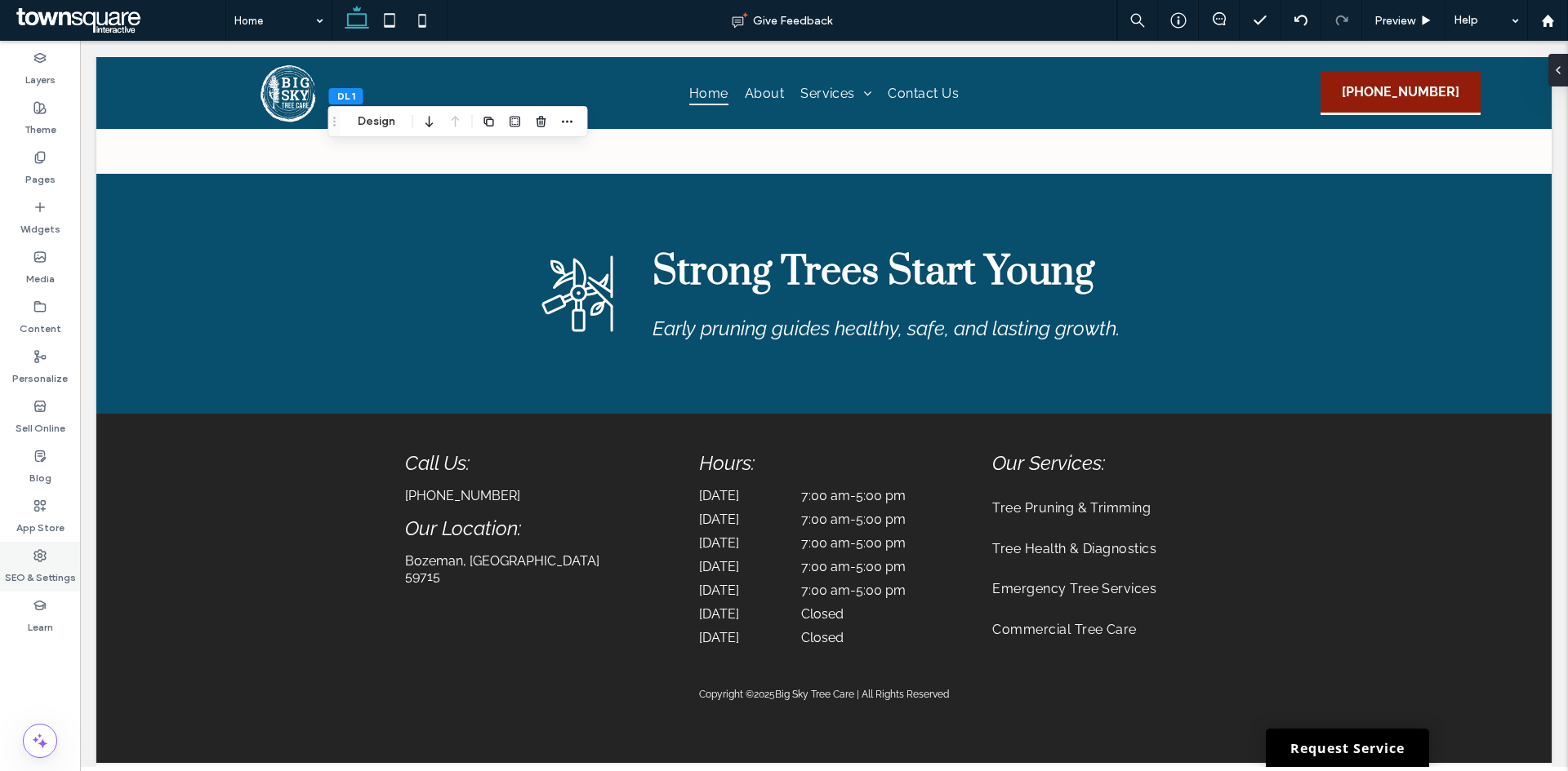
click at [51, 576] on label "SEO & Settings" at bounding box center [40, 574] width 71 height 23
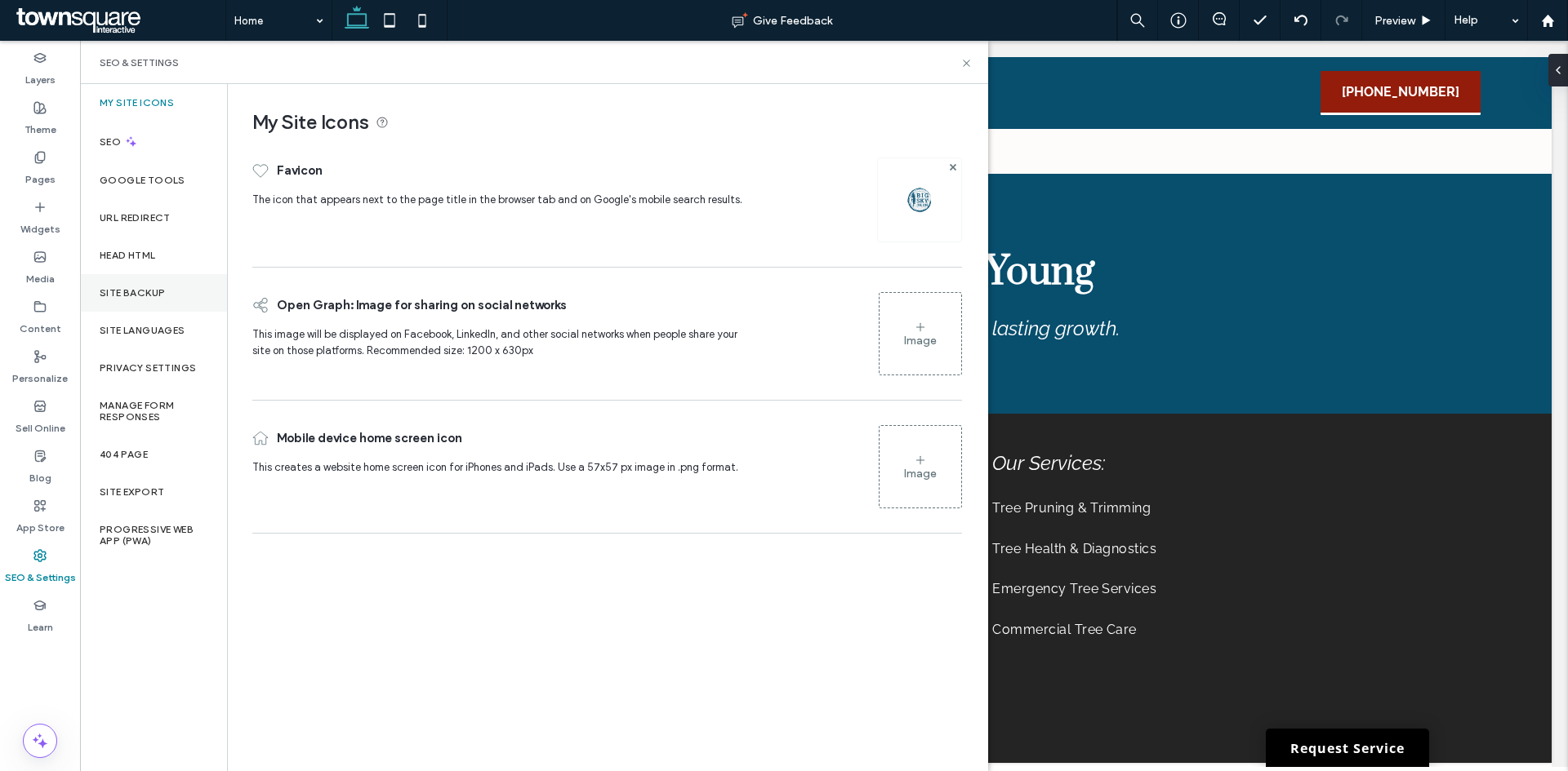
click at [124, 300] on div "Site Backup" at bounding box center [154, 293] width 147 height 38
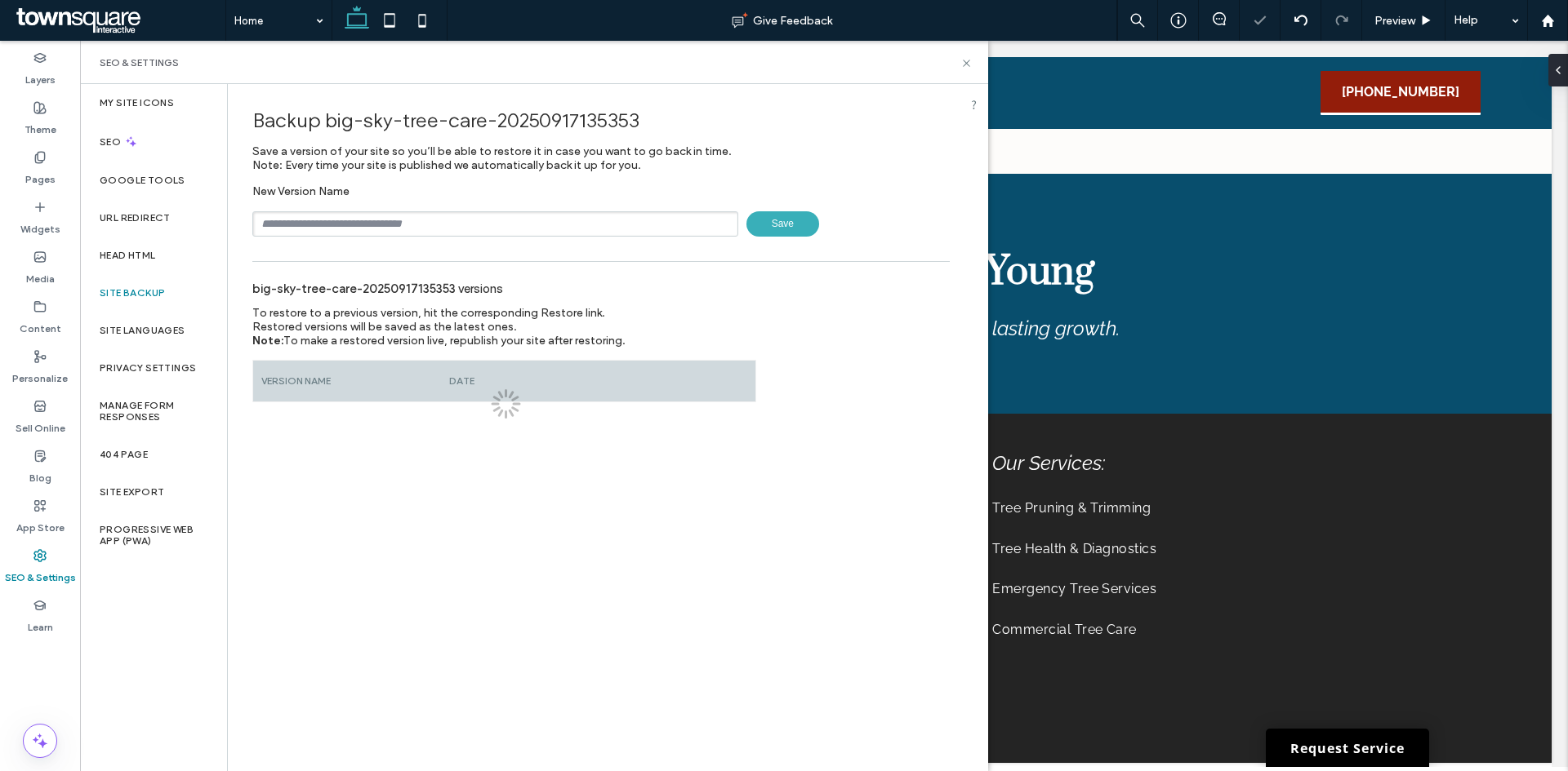
click at [356, 224] on input "text" at bounding box center [495, 224] width 486 height 25
type input "**********"
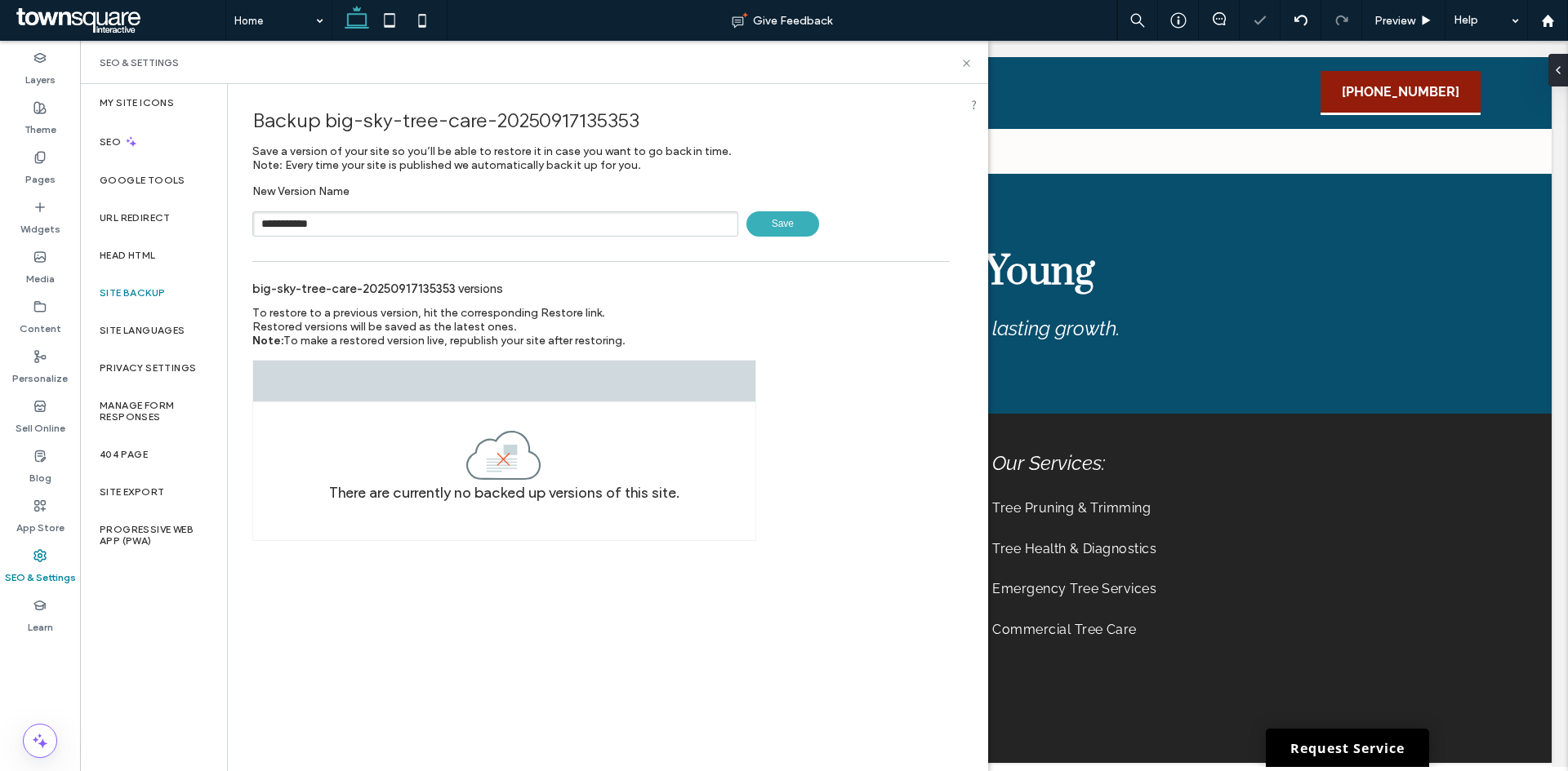
click at [781, 228] on span "Save" at bounding box center [783, 224] width 73 height 25
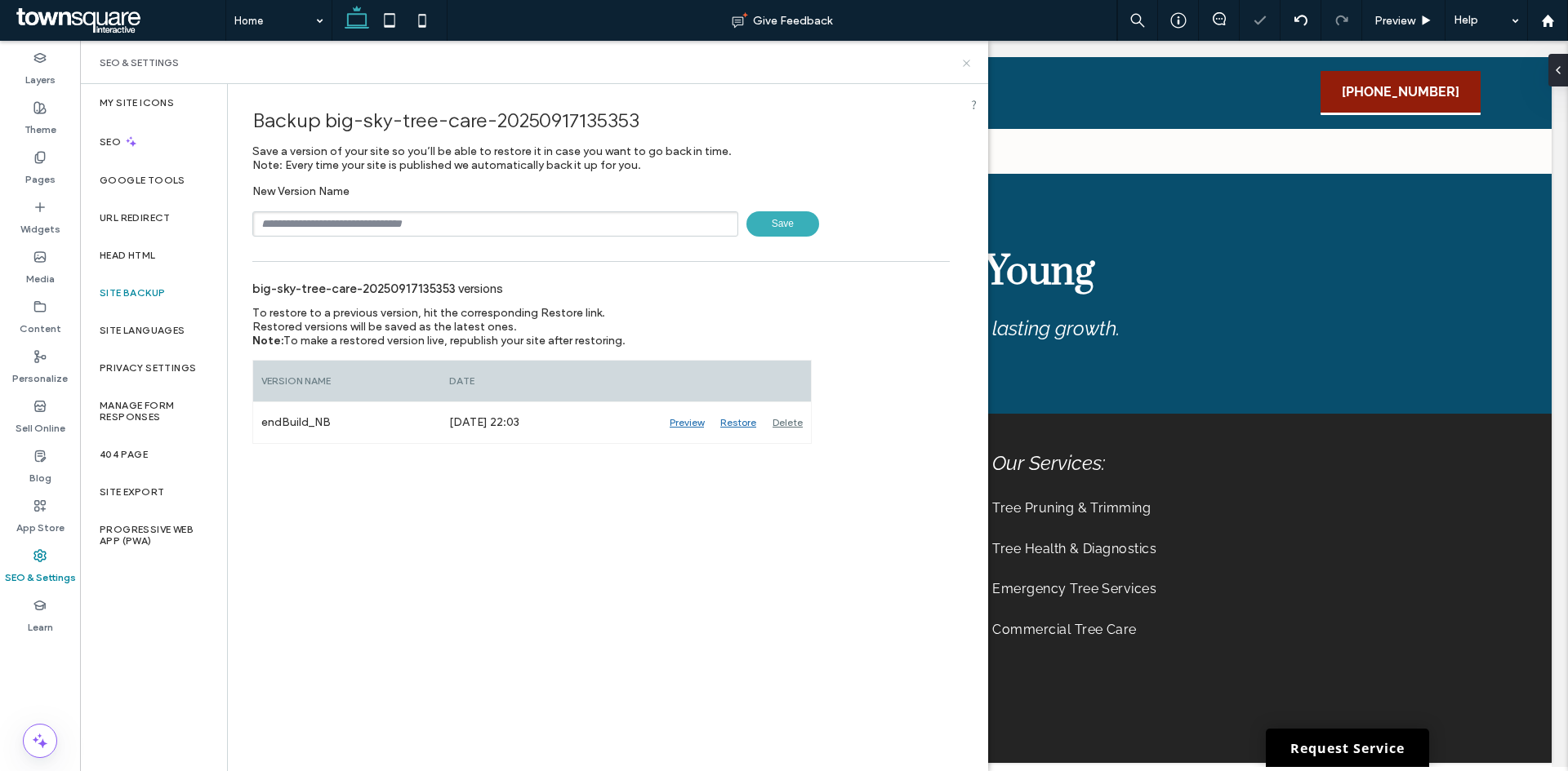
click at [965, 63] on icon at bounding box center [966, 63] width 12 height 12
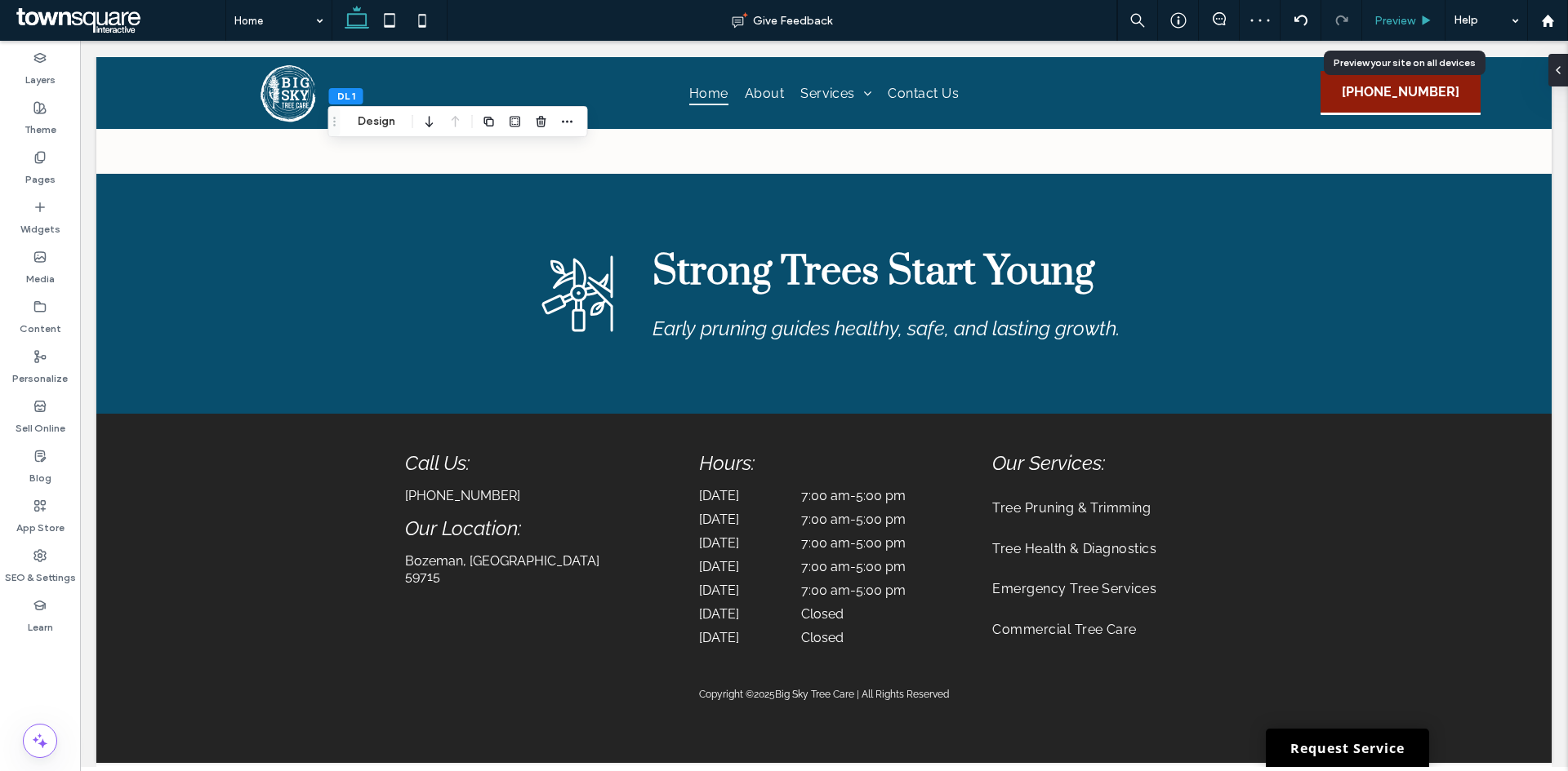
click at [1395, 23] on span "Preview" at bounding box center [1394, 21] width 41 height 14
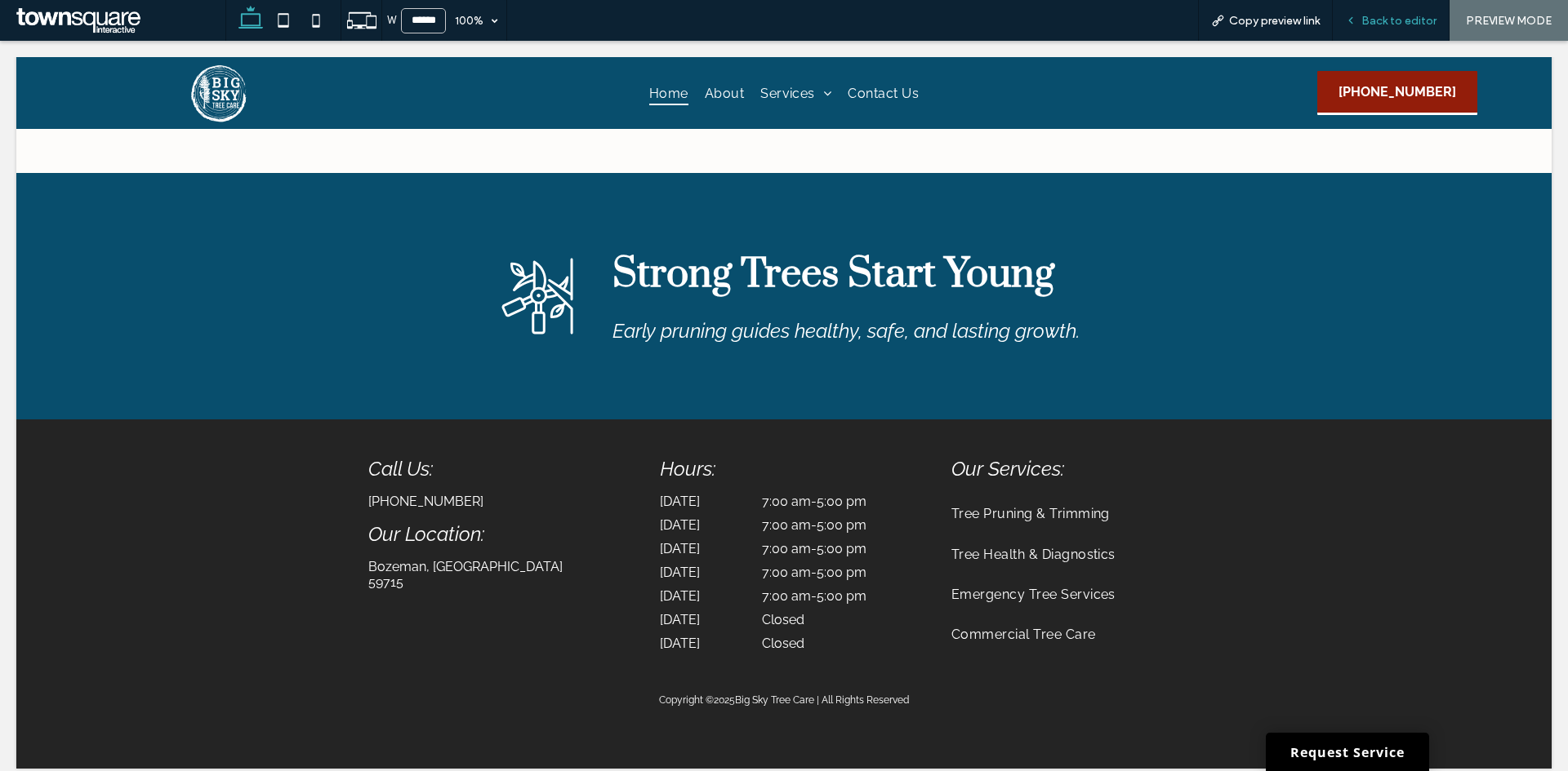
click at [1385, 28] on div "Back to editor" at bounding box center [1391, 20] width 117 height 41
click at [1367, 18] on span "Back to editor" at bounding box center [1399, 21] width 76 height 14
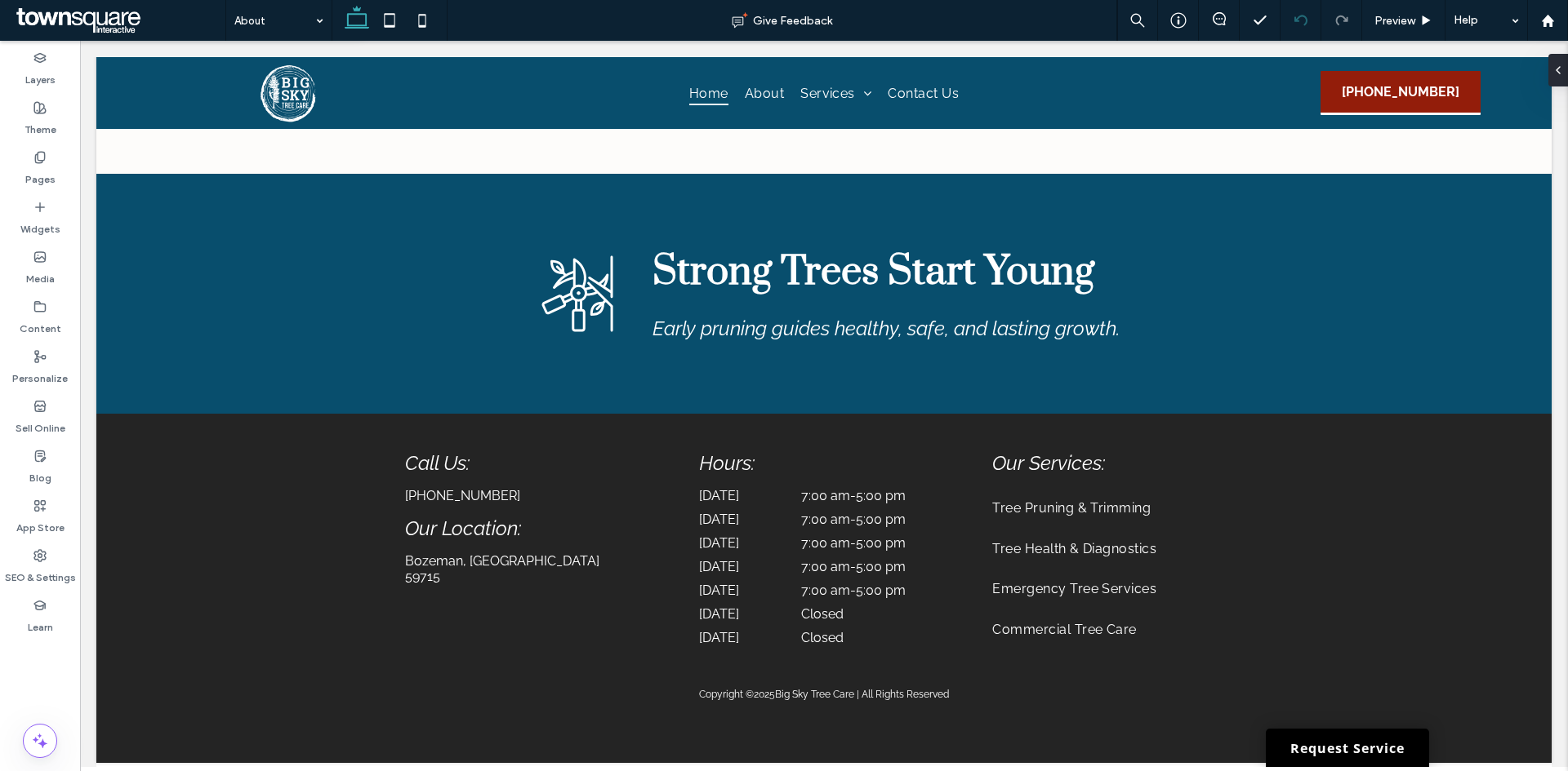
type input "**"
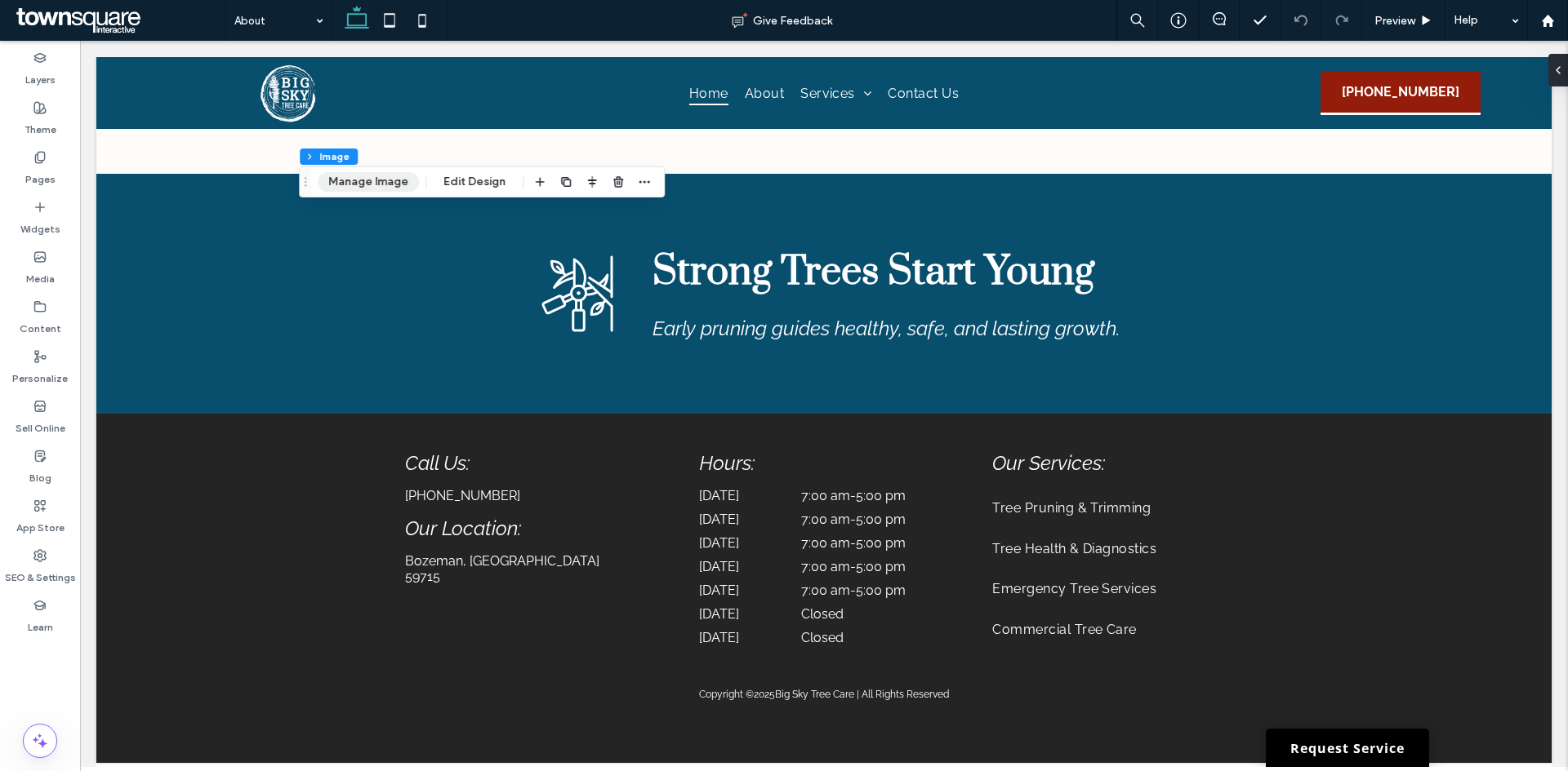
click at [378, 186] on button "Manage Image" at bounding box center [367, 181] width 101 height 20
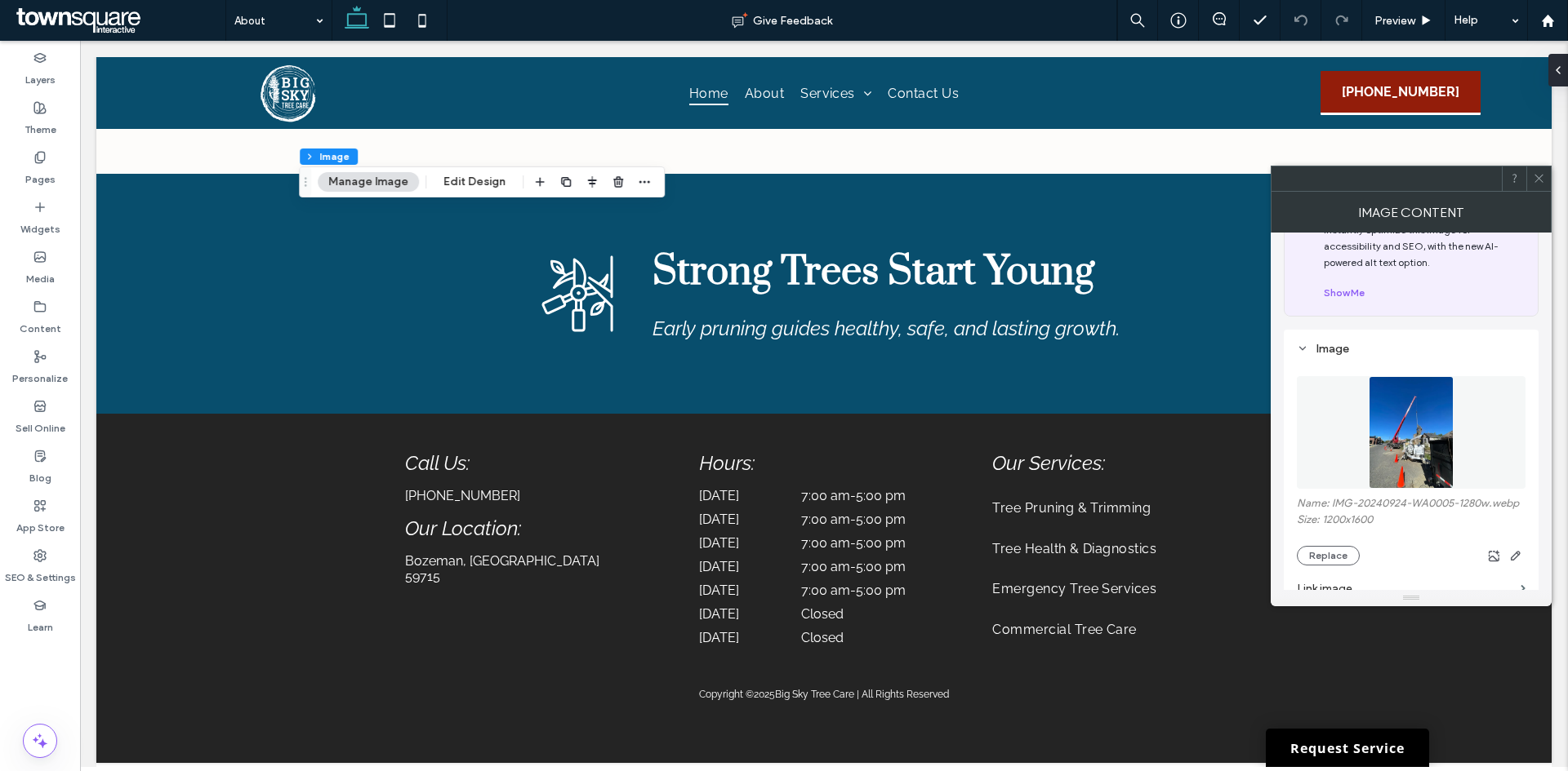
scroll to position [244, 0]
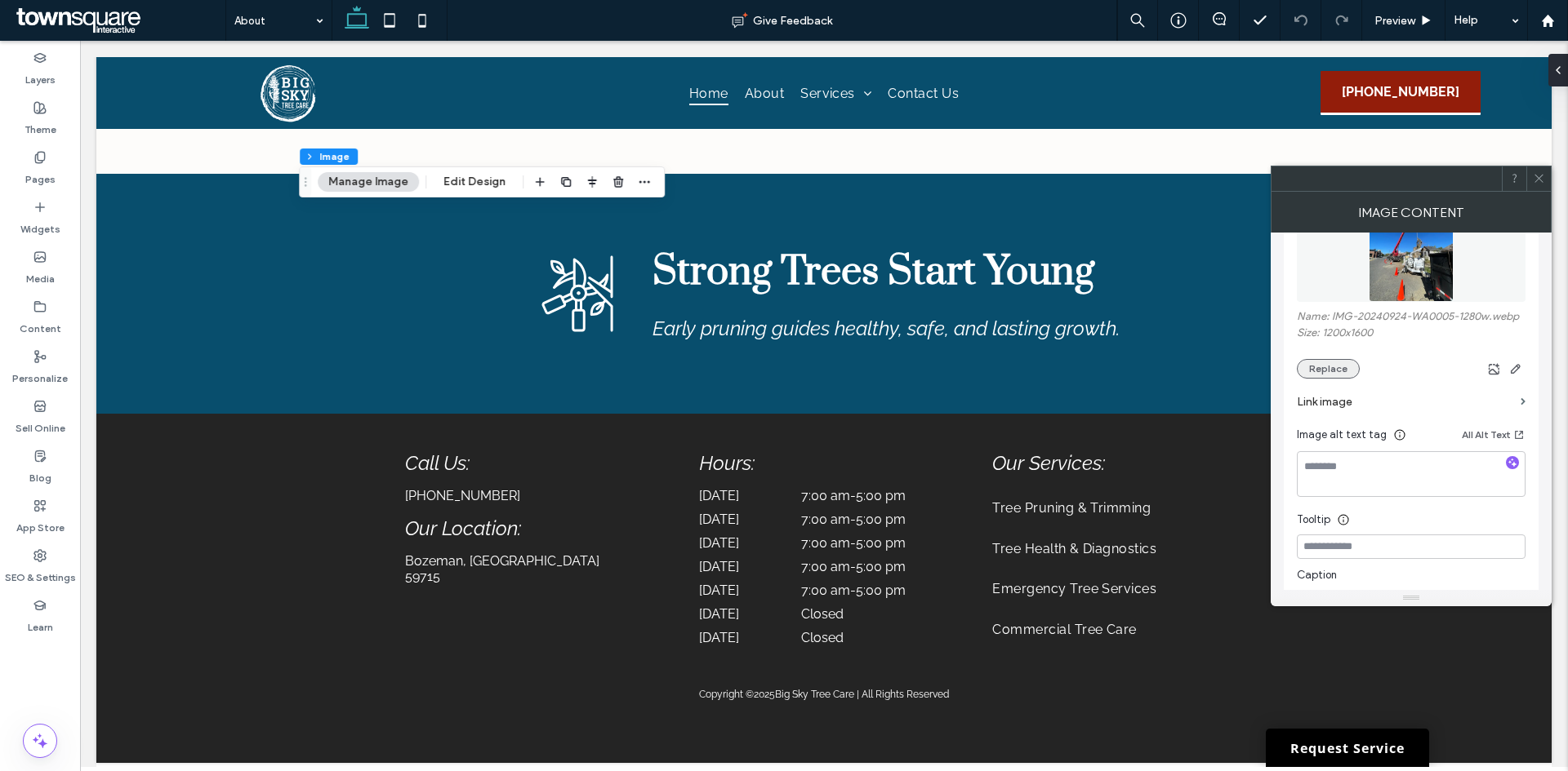
click at [1326, 367] on button "Replace" at bounding box center [1327, 369] width 63 height 20
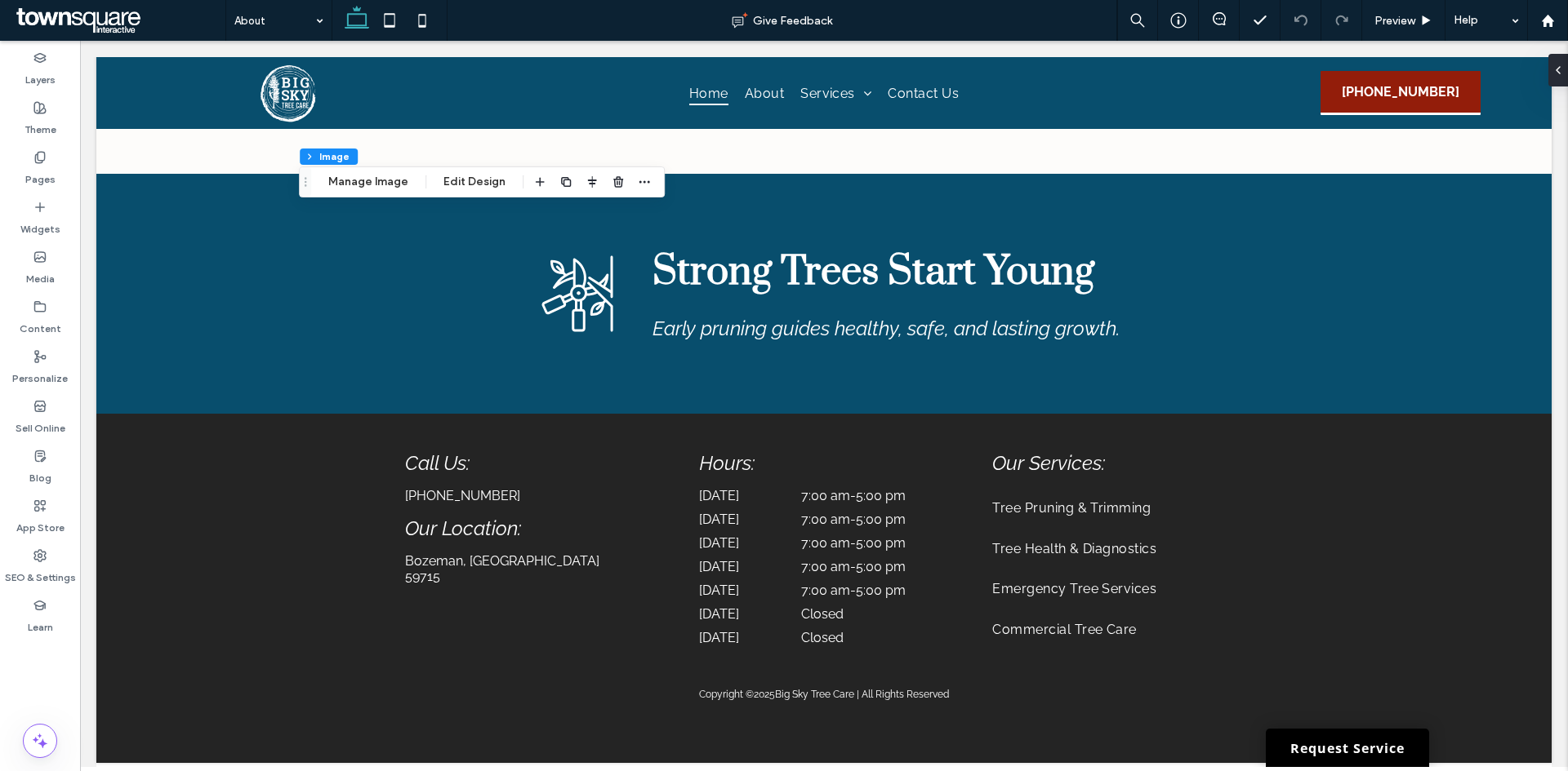
scroll to position [608, 0]
click at [384, 187] on button "Manage Image" at bounding box center [367, 181] width 101 height 20
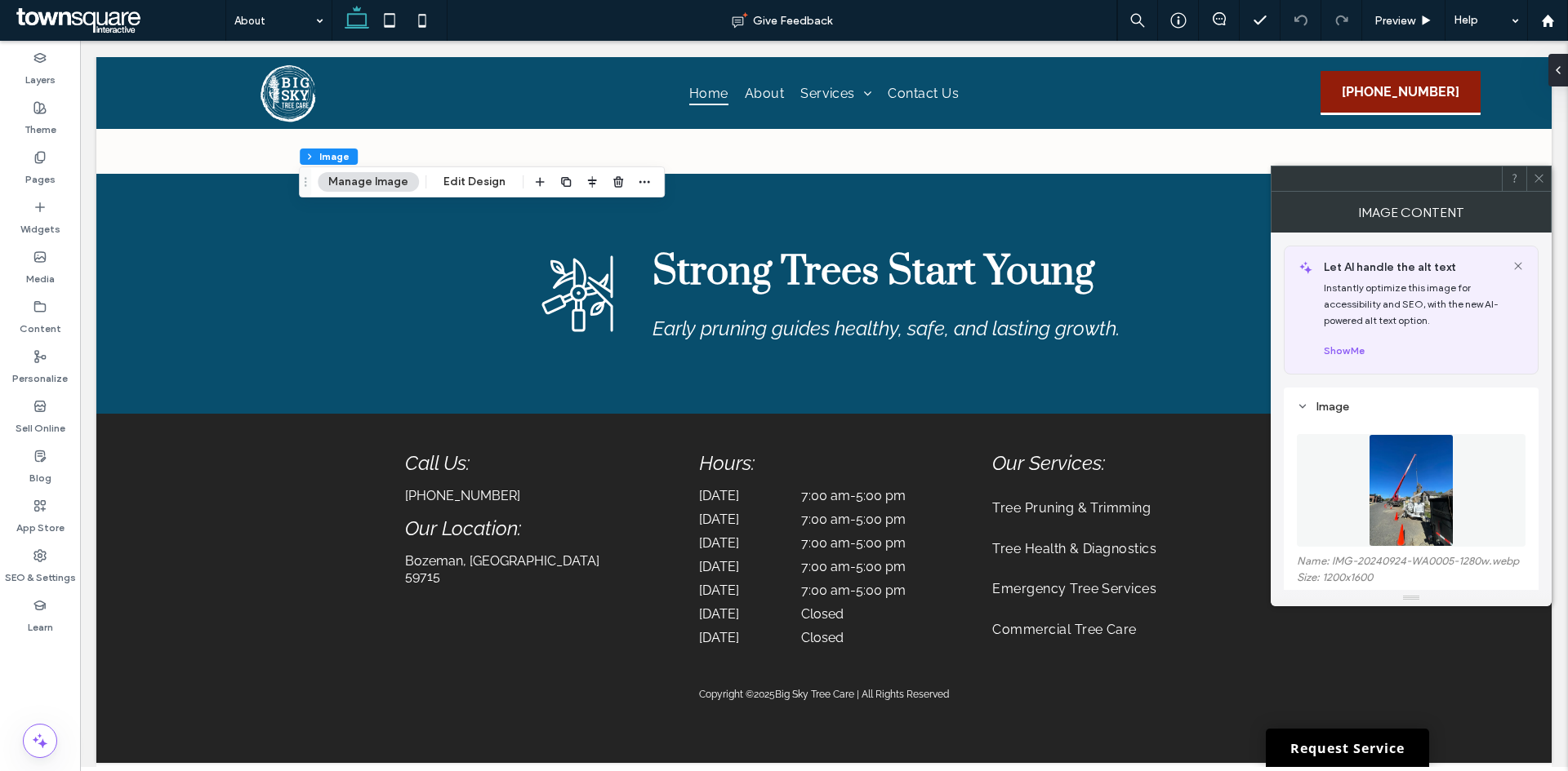
scroll to position [163, 0]
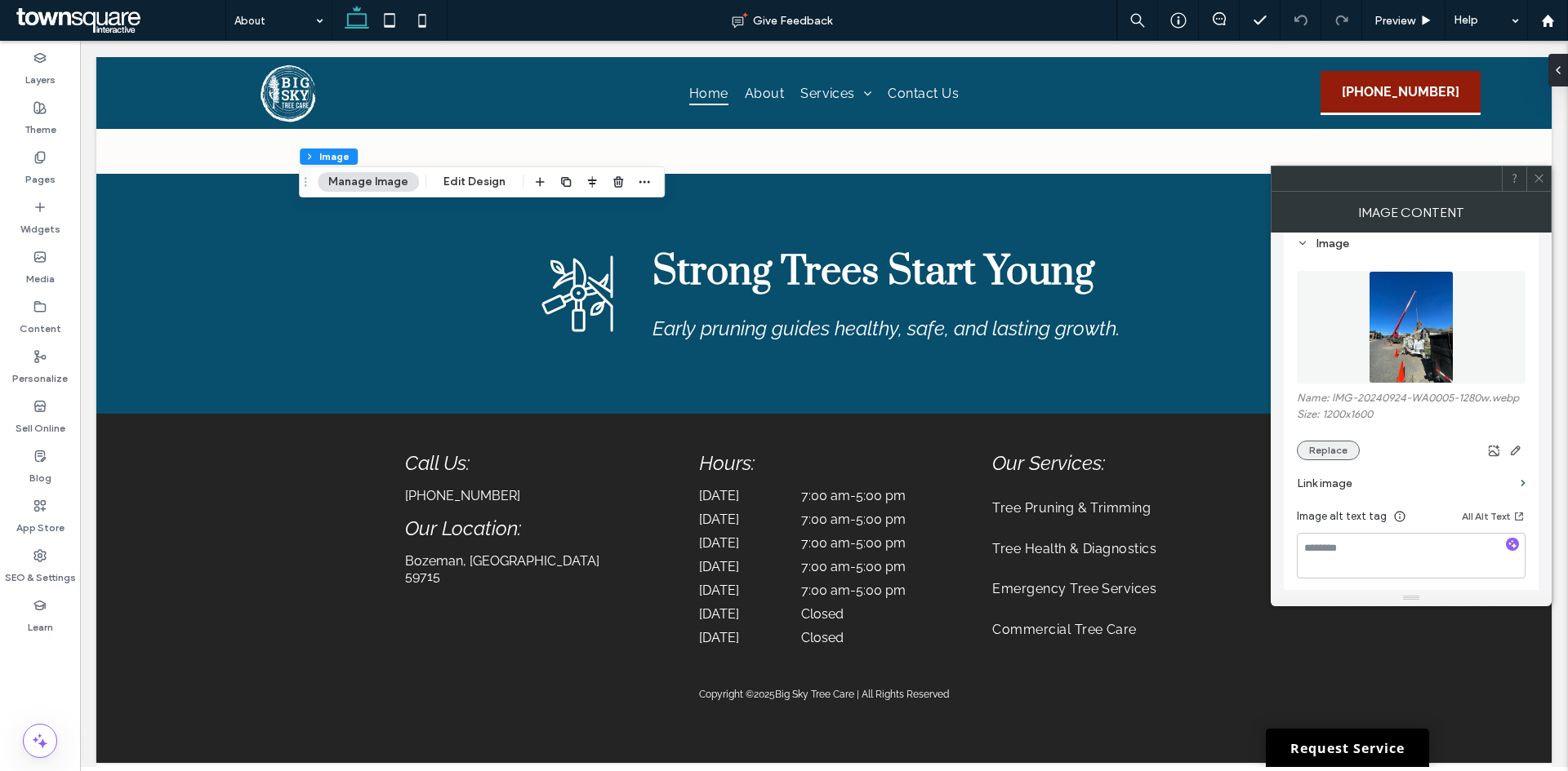
click at [1328, 454] on button "Replace" at bounding box center [1327, 450] width 63 height 20
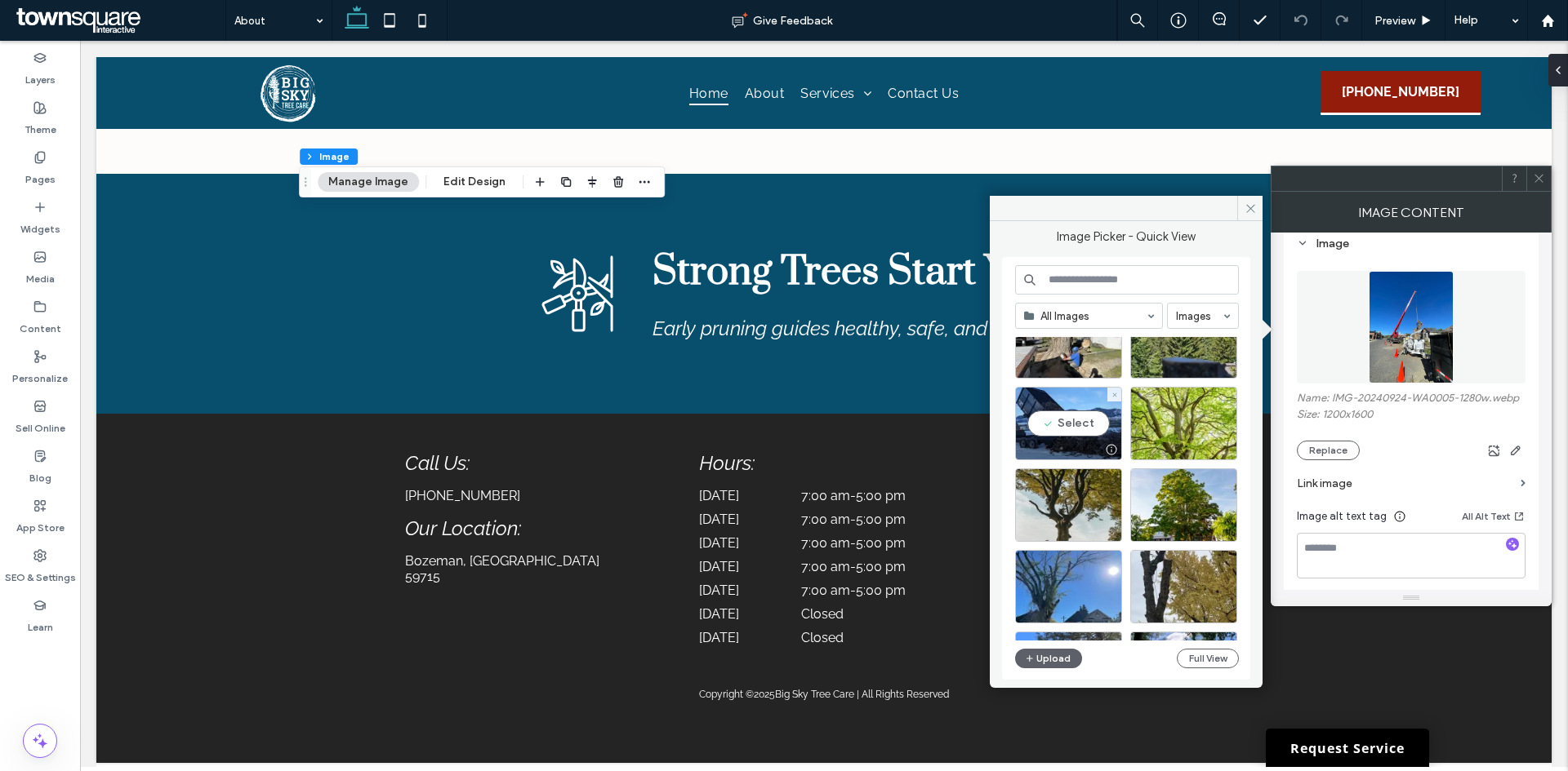
scroll to position [81, 0]
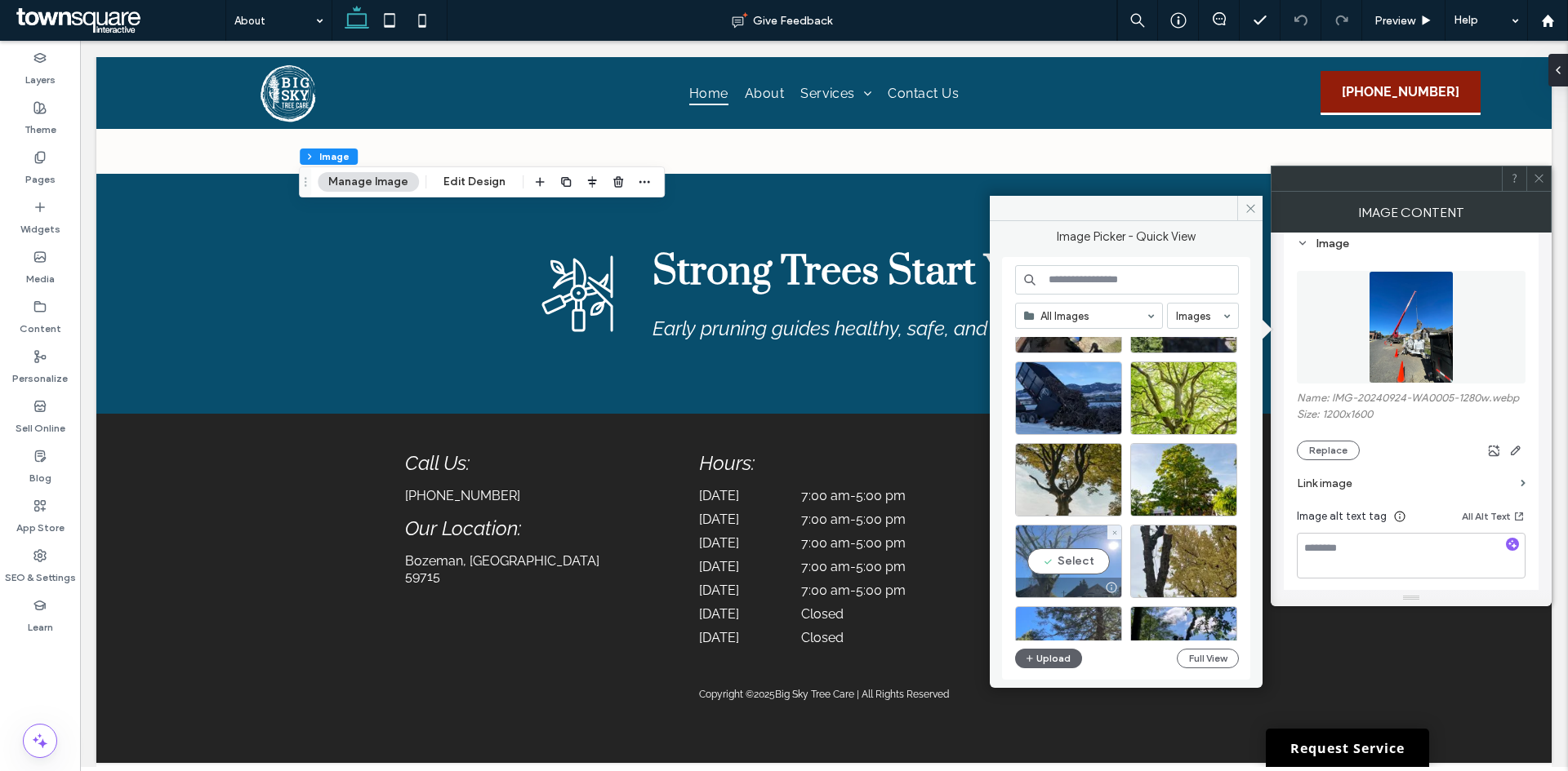
click at [1090, 555] on div "Select" at bounding box center [1068, 561] width 107 height 74
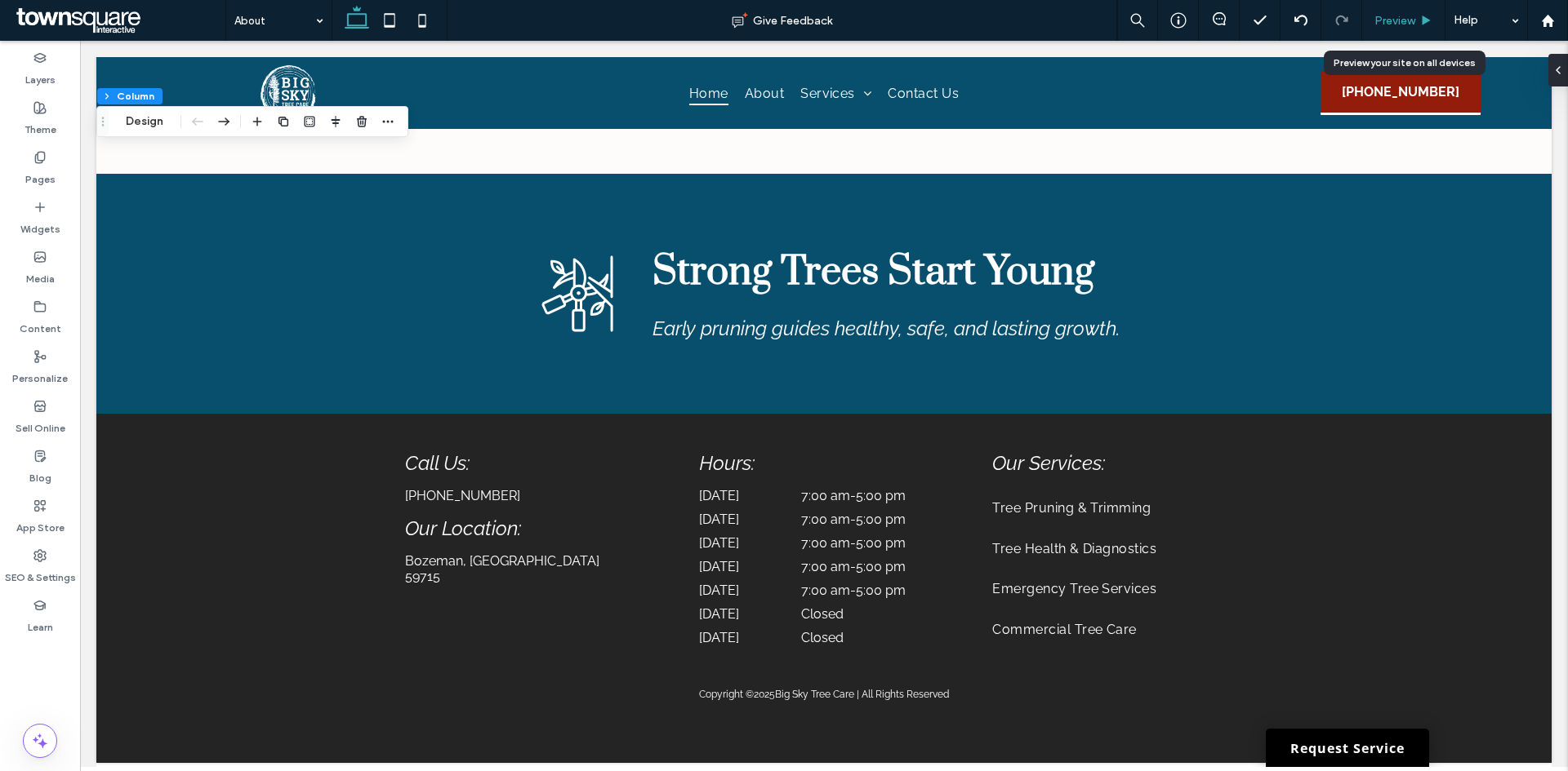
click at [1400, 17] on span "Preview" at bounding box center [1394, 21] width 41 height 14
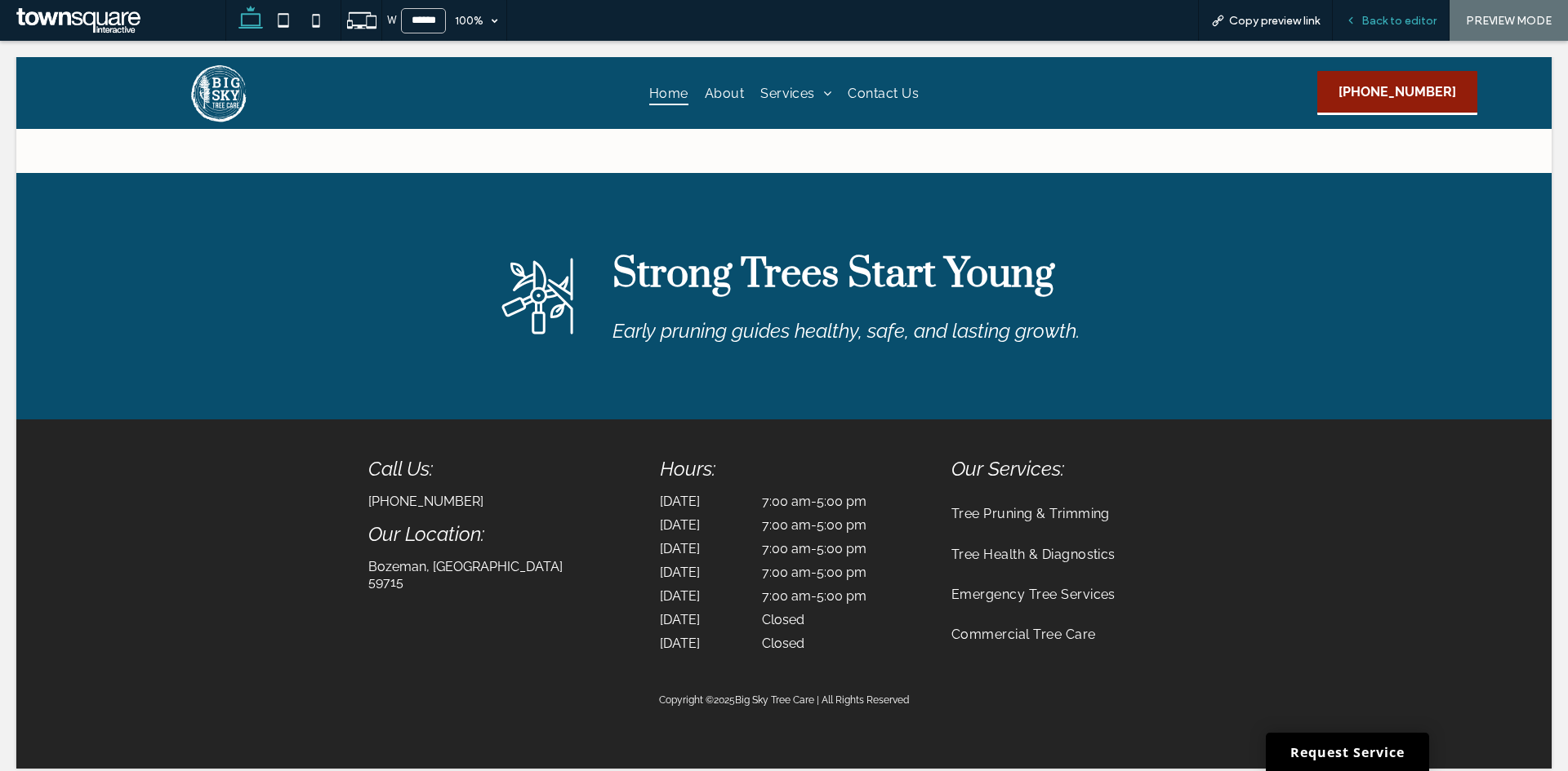
click at [1425, 21] on span "Back to editor" at bounding box center [1399, 21] width 76 height 14
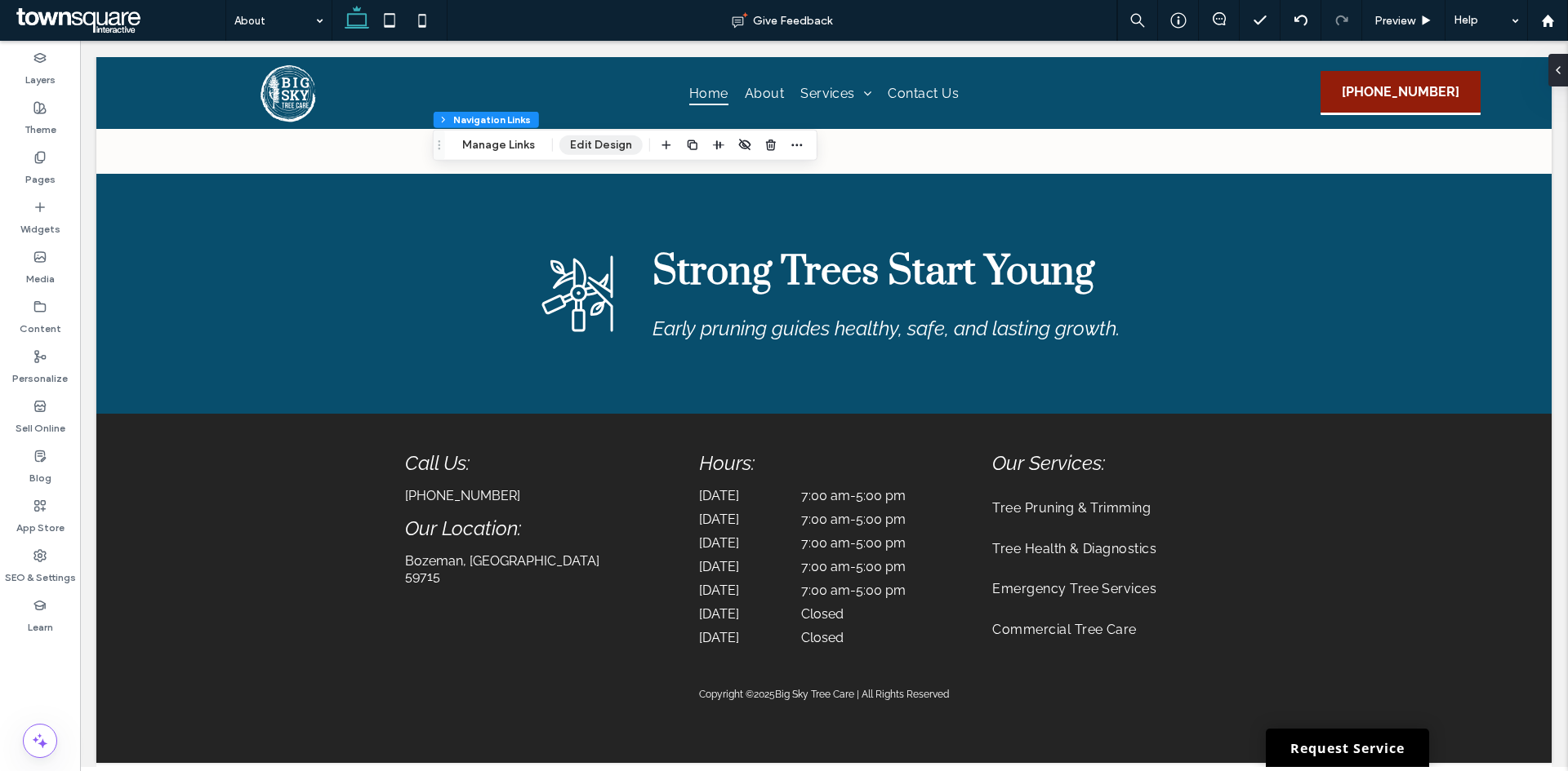
click at [589, 142] on button "Edit Design" at bounding box center [600, 145] width 83 height 20
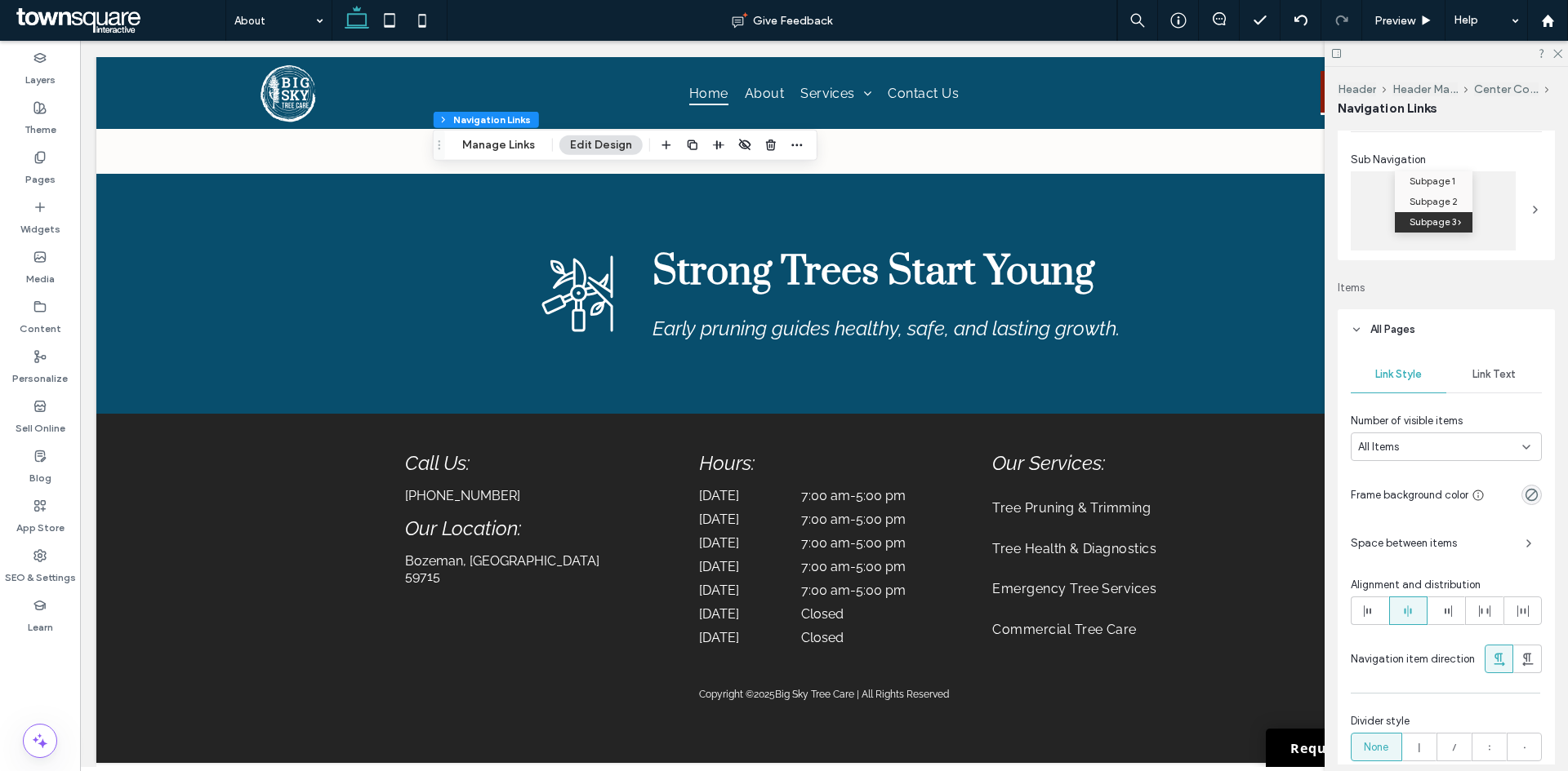
scroll to position [490, 0]
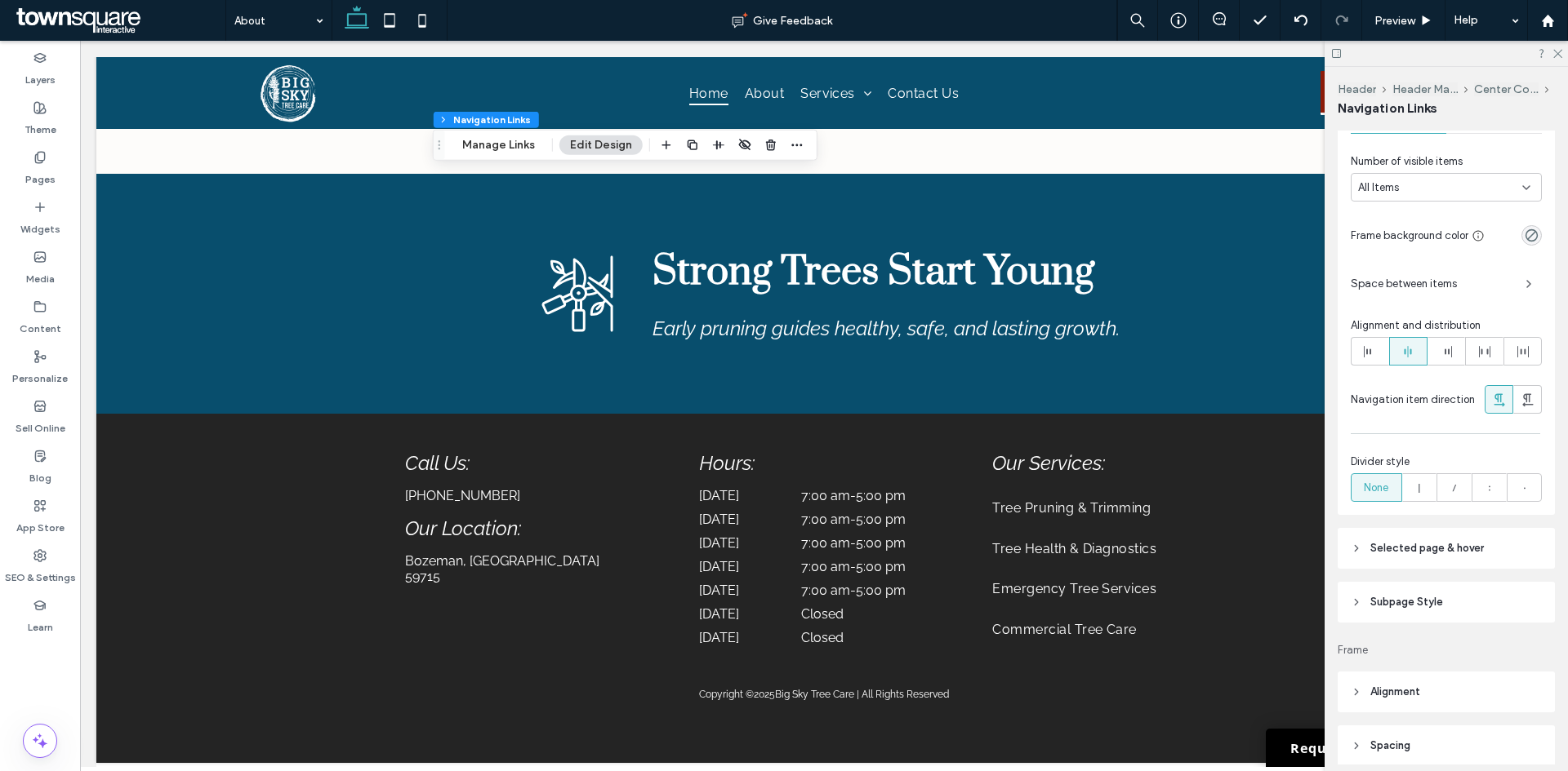
click at [1442, 608] on span "Subpage Style" at bounding box center [1406, 602] width 73 height 16
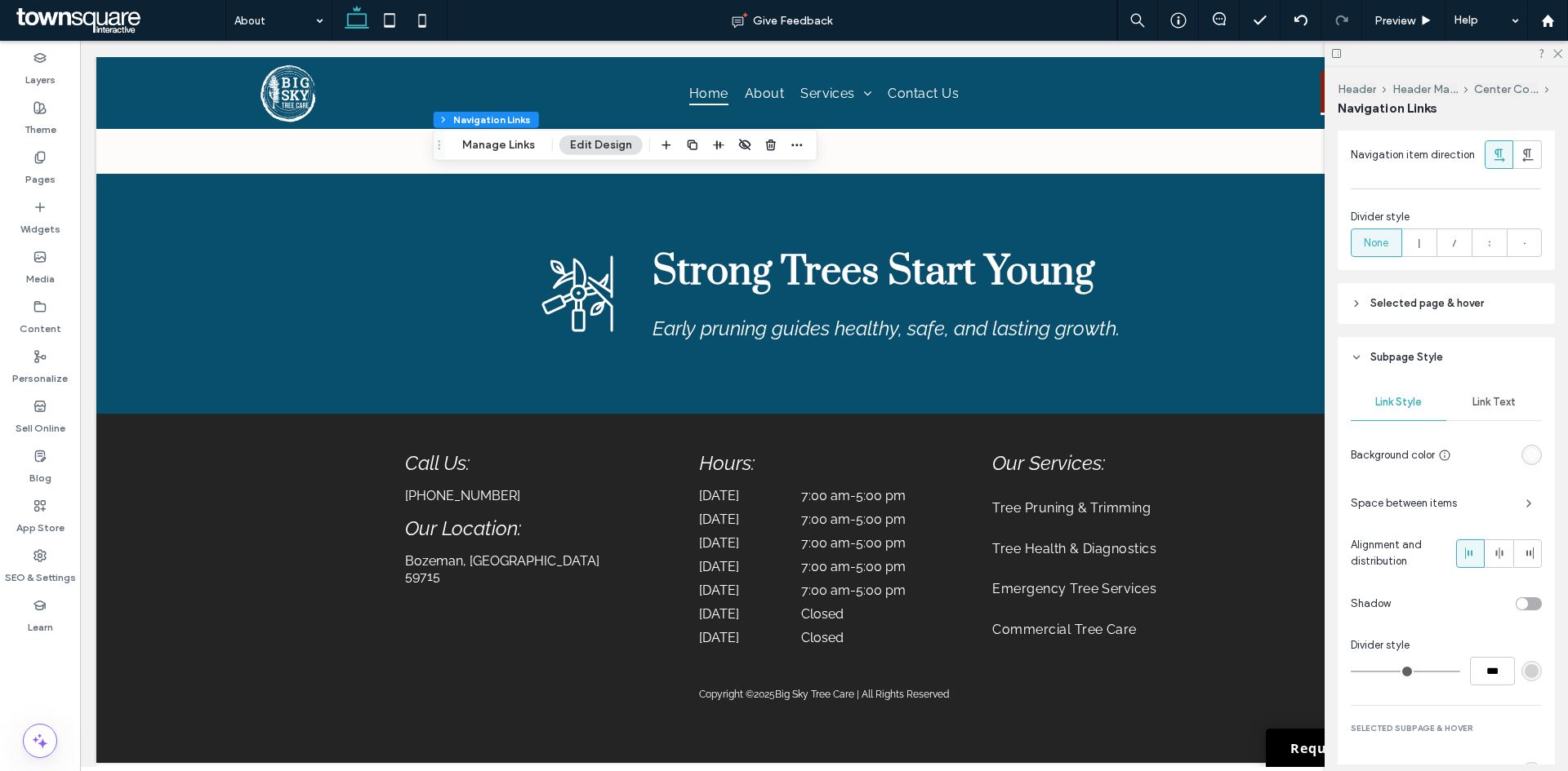
click at [1492, 400] on span "Link Text" at bounding box center [1493, 402] width 43 height 13
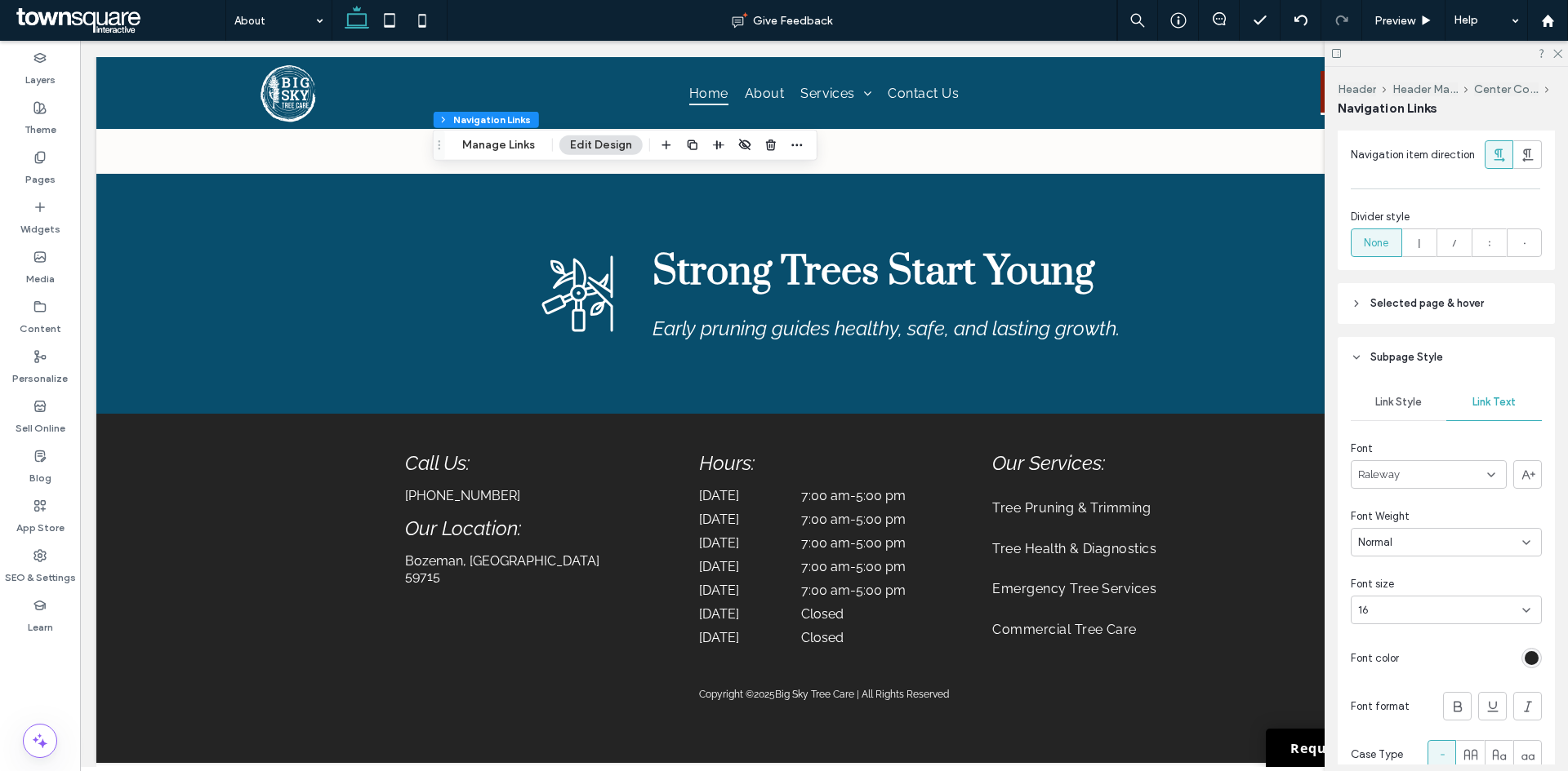
click at [1525, 663] on div "rgb(36, 36, 36)" at bounding box center [1531, 658] width 14 height 14
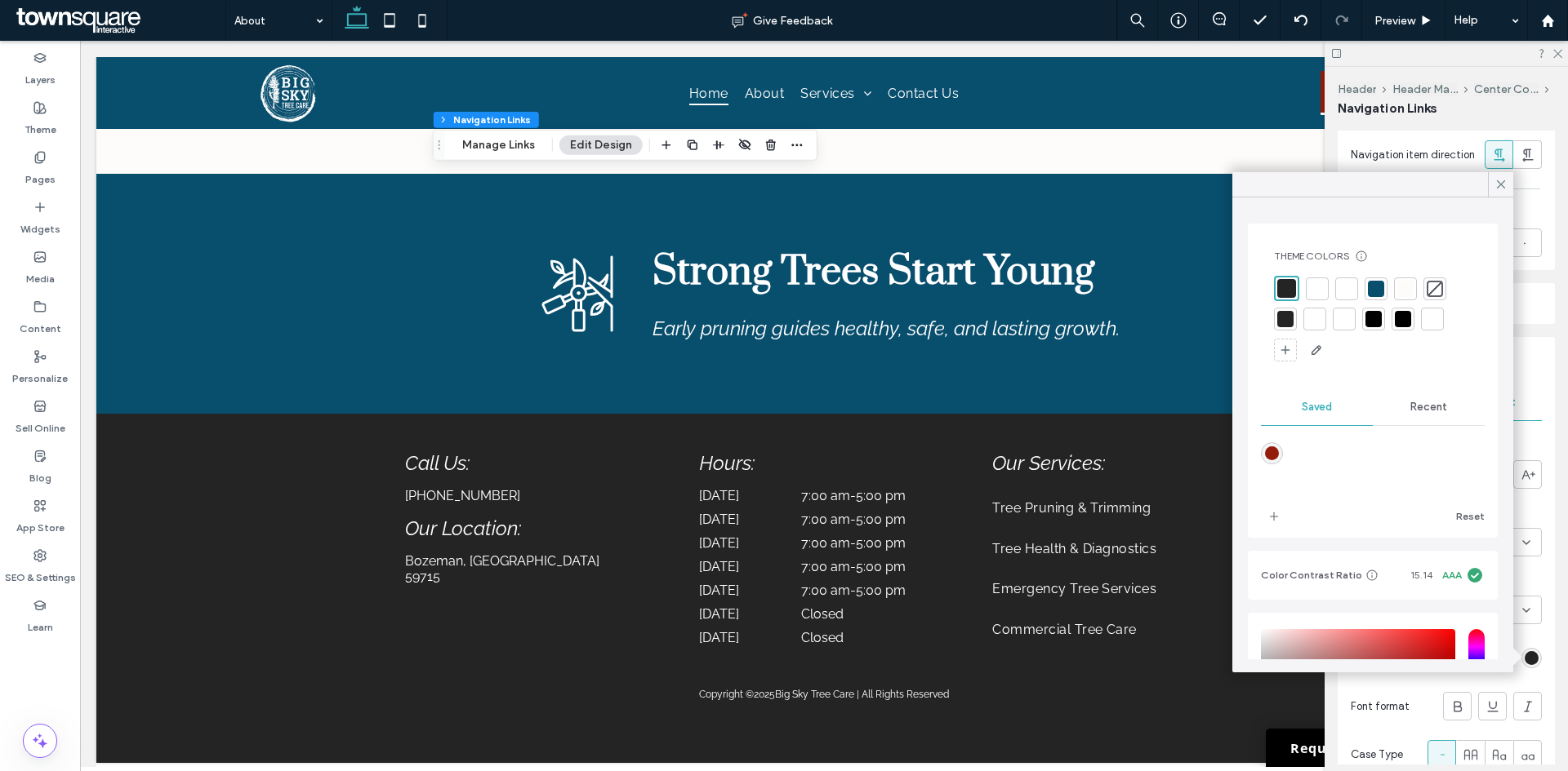
click at [1283, 293] on div at bounding box center [1287, 289] width 19 height 19
click at [1536, 649] on div "Link Style Link Text Font Raleway Font Weight Normal Font size 16 Font color Fo…" at bounding box center [1446, 654] width 217 height 553
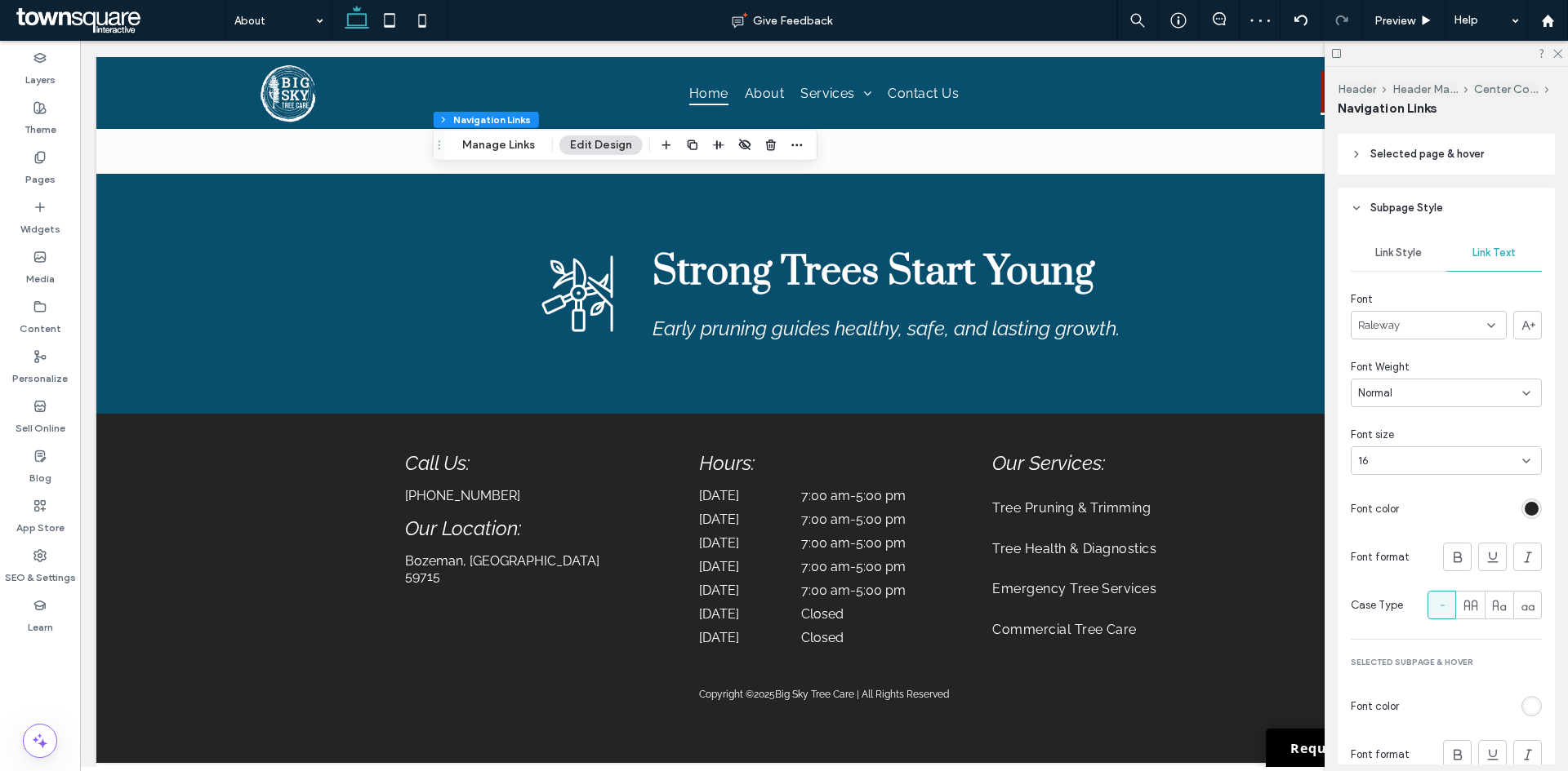
scroll to position [1061, 0]
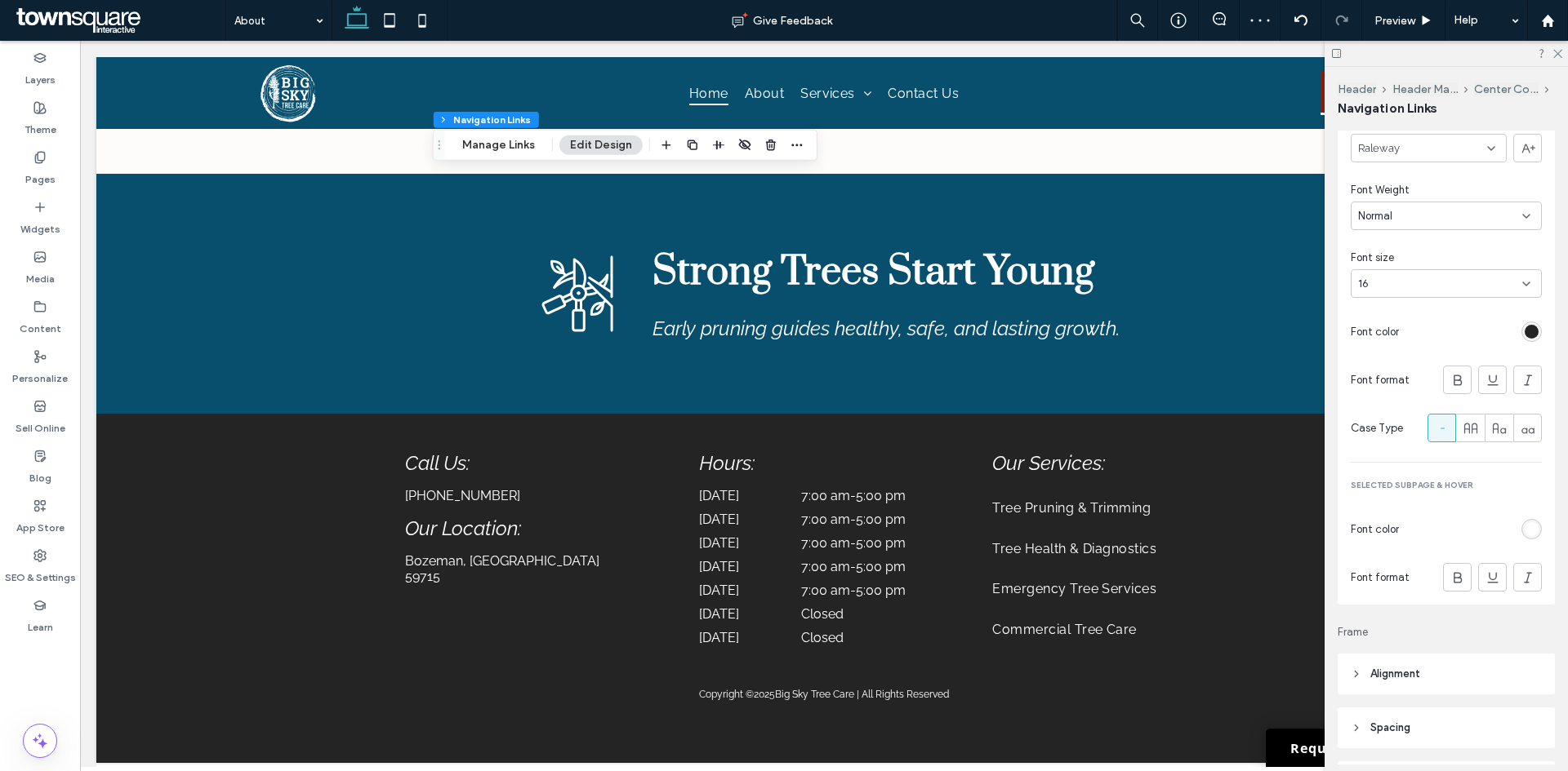
click at [1525, 535] on div "rgb(255, 255, 255)" at bounding box center [1531, 529] width 14 height 14
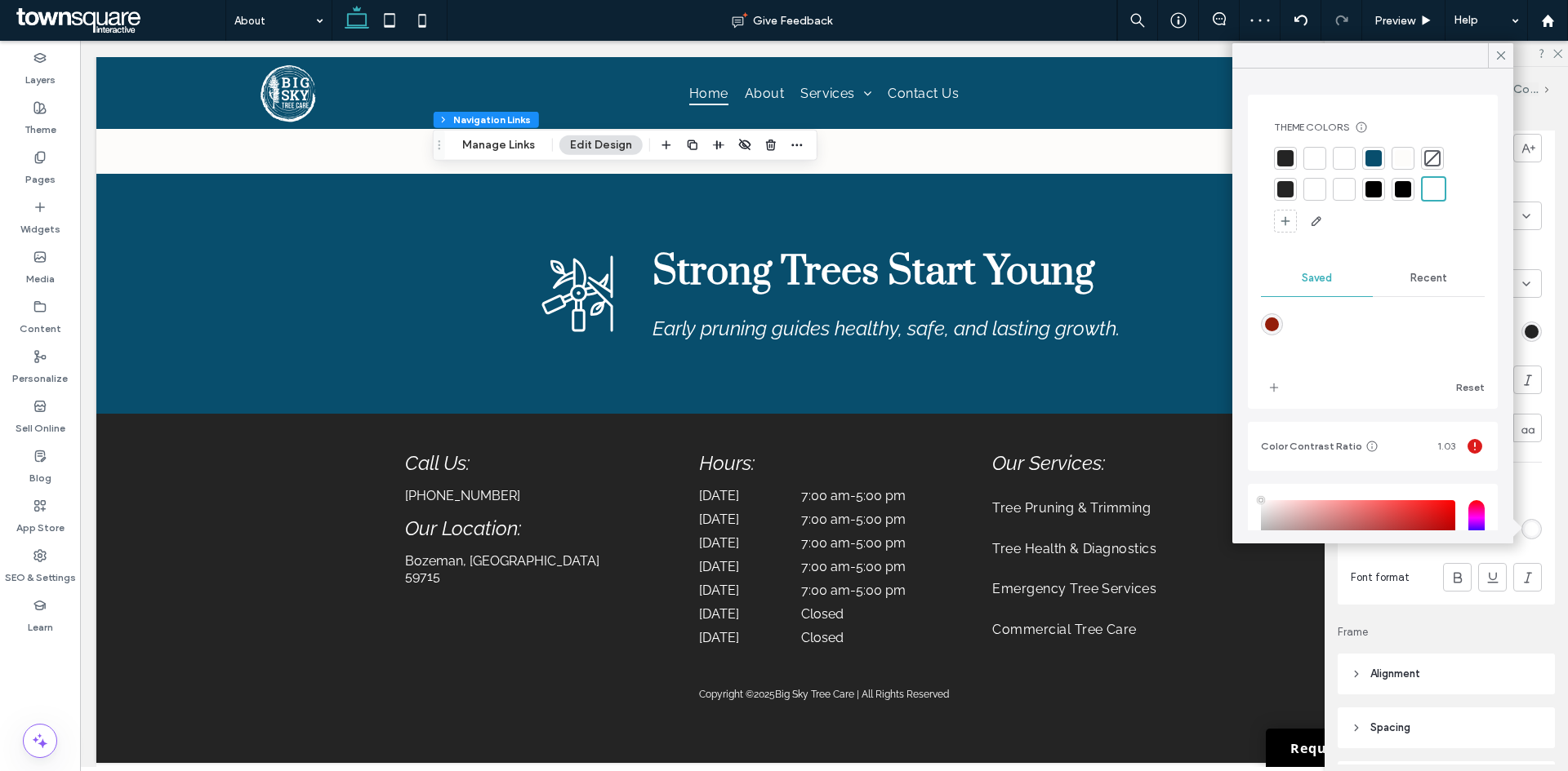
click at [1308, 160] on div at bounding box center [1314, 158] width 16 height 16
click at [1542, 476] on div "Link Style Link Text Font Raleway Font Weight Normal Font size 16 Font color Fo…" at bounding box center [1446, 327] width 217 height 553
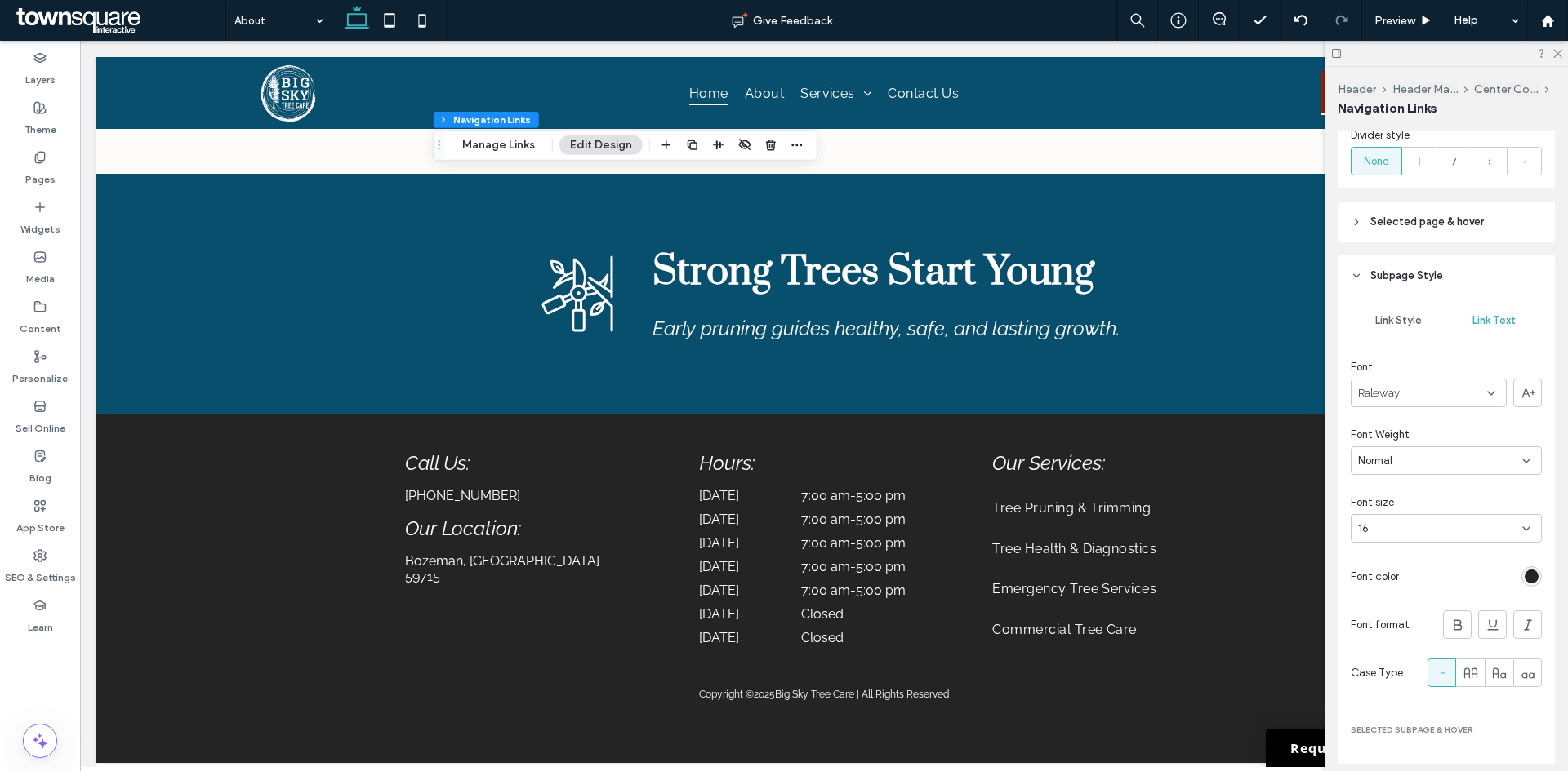
click at [1407, 324] on span "Link Style" at bounding box center [1397, 321] width 46 height 13
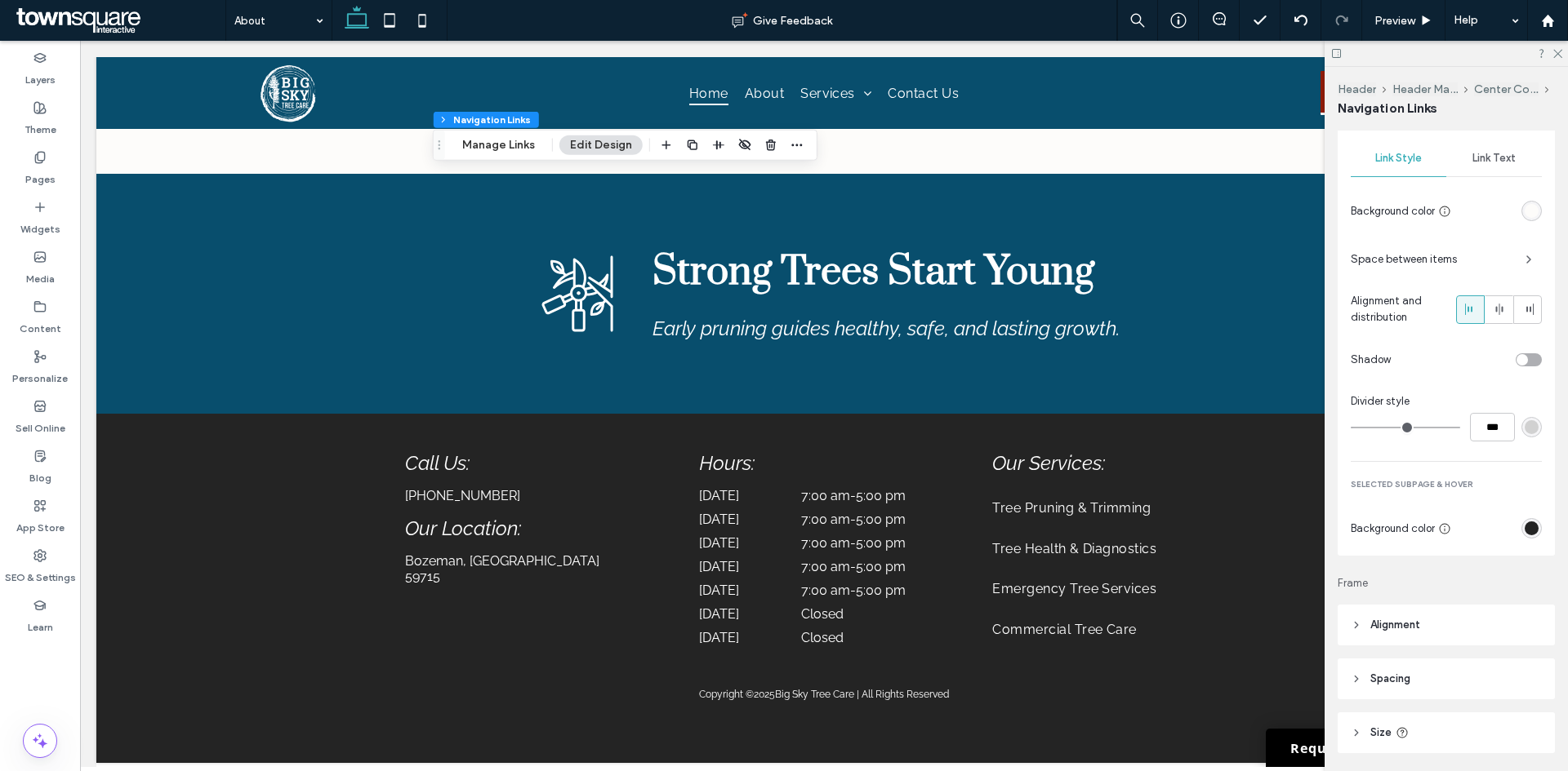
scroll to position [980, 0]
click at [1525, 528] on div "rgb(36, 36, 36)" at bounding box center [1531, 528] width 14 height 14
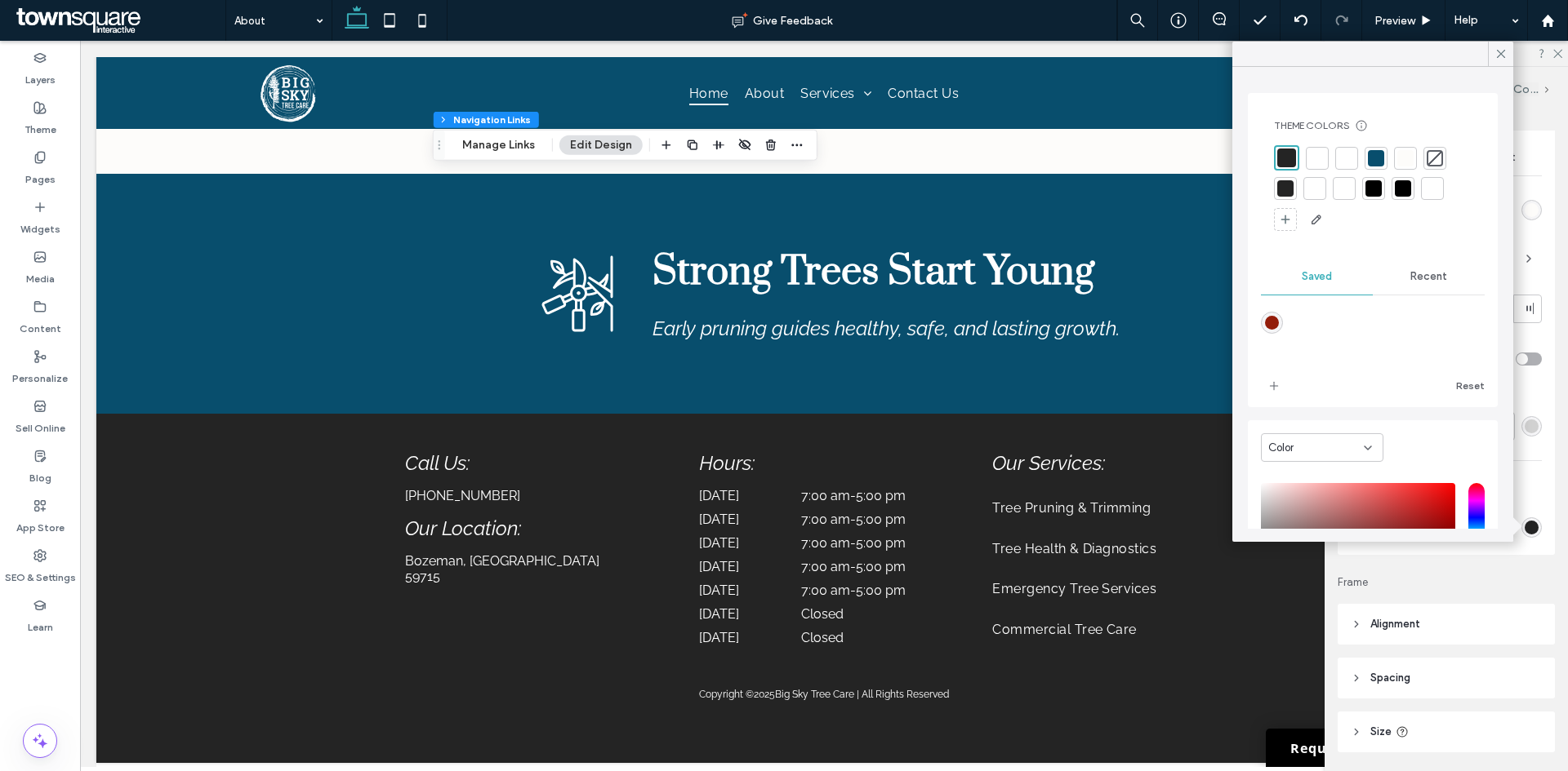
click at [1374, 158] on div at bounding box center [1375, 158] width 16 height 16
click at [1556, 57] on icon at bounding box center [1556, 52] width 10 height 10
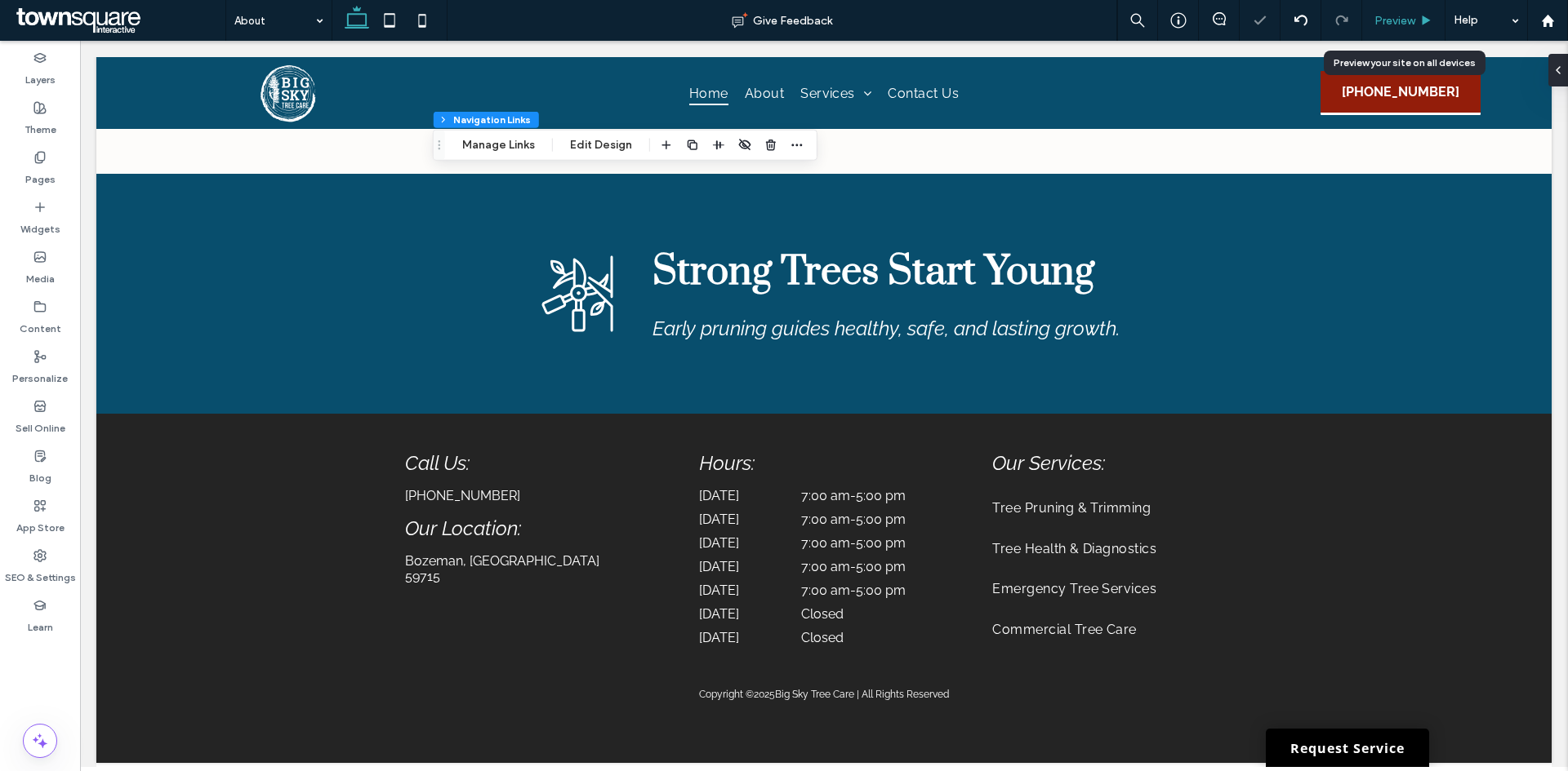
click at [1404, 23] on span "Preview" at bounding box center [1394, 21] width 41 height 14
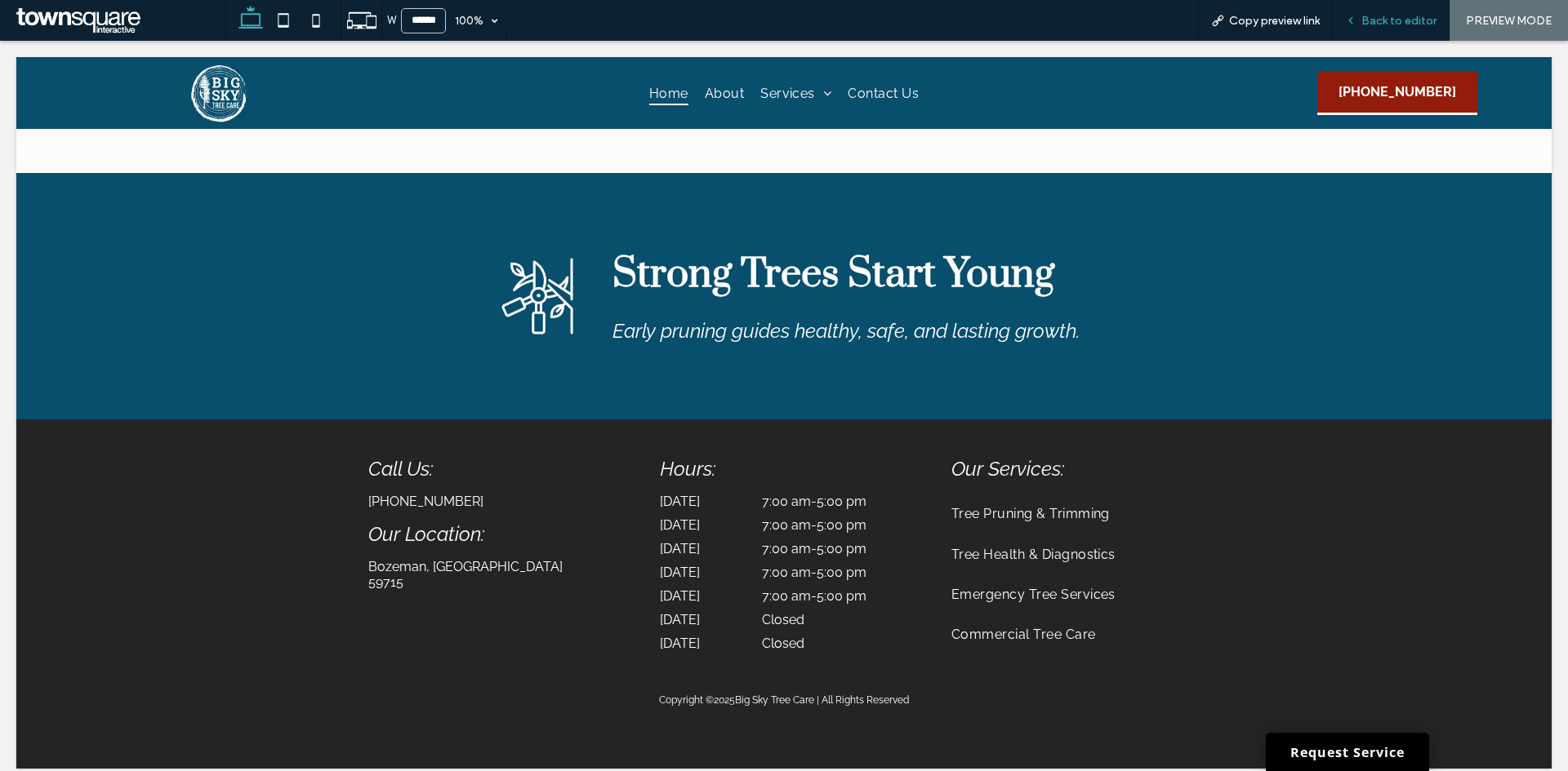
click at [1417, 18] on span "Back to editor" at bounding box center [1399, 21] width 76 height 14
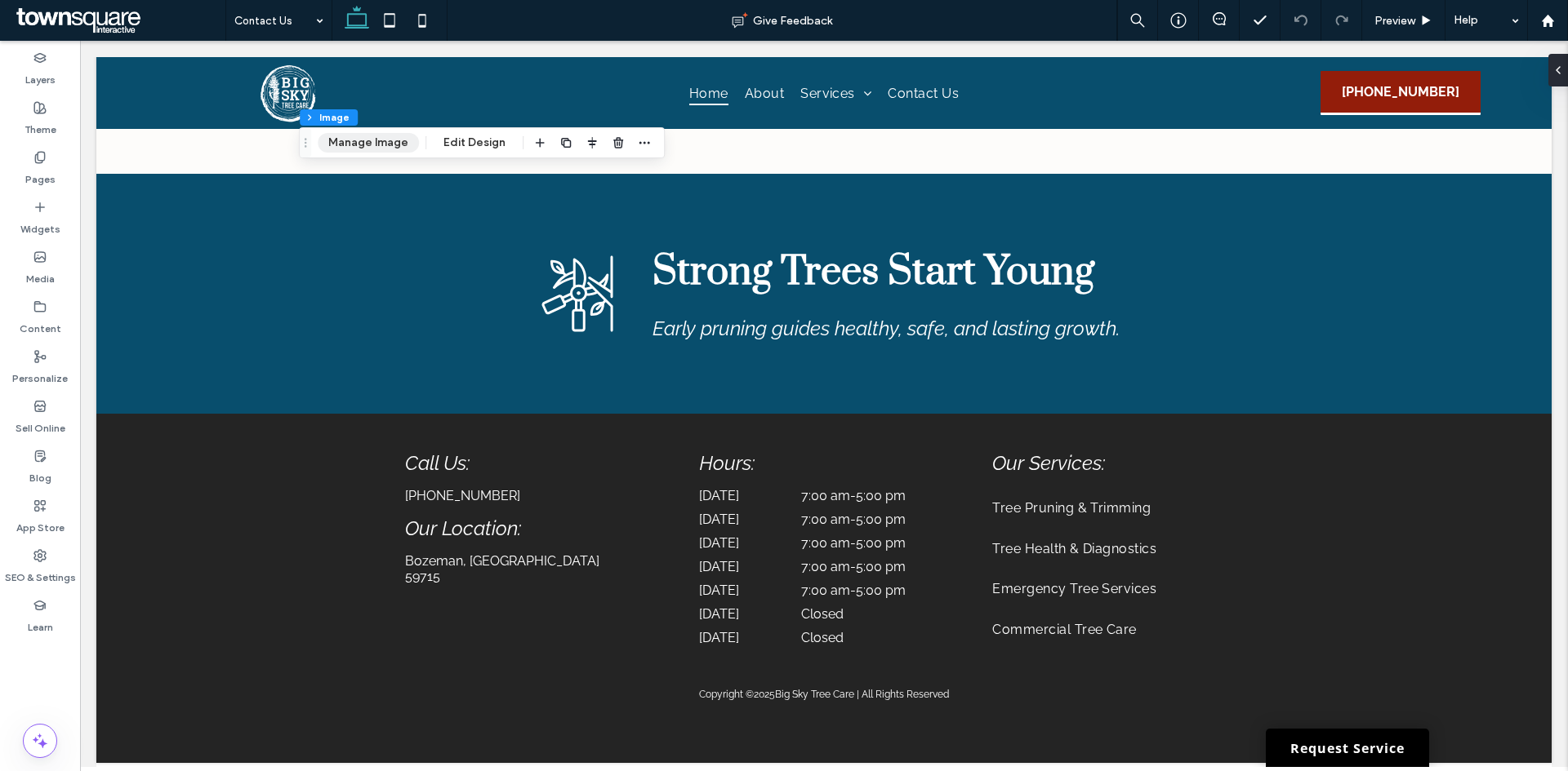
click at [379, 146] on button "Manage Image" at bounding box center [367, 142] width 101 height 20
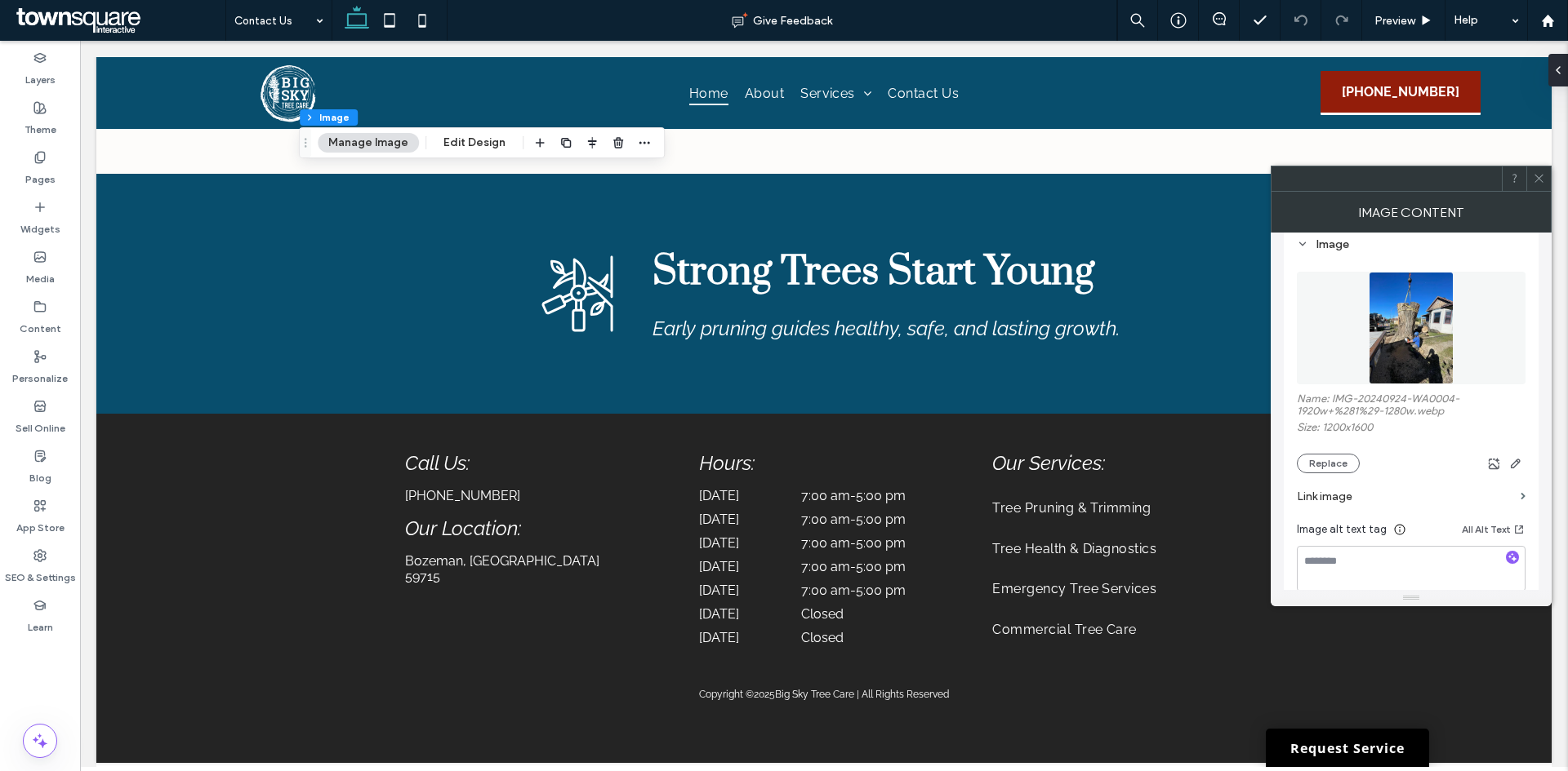
scroll to position [163, 0]
click at [1333, 461] on button "Replace" at bounding box center [1327, 462] width 63 height 20
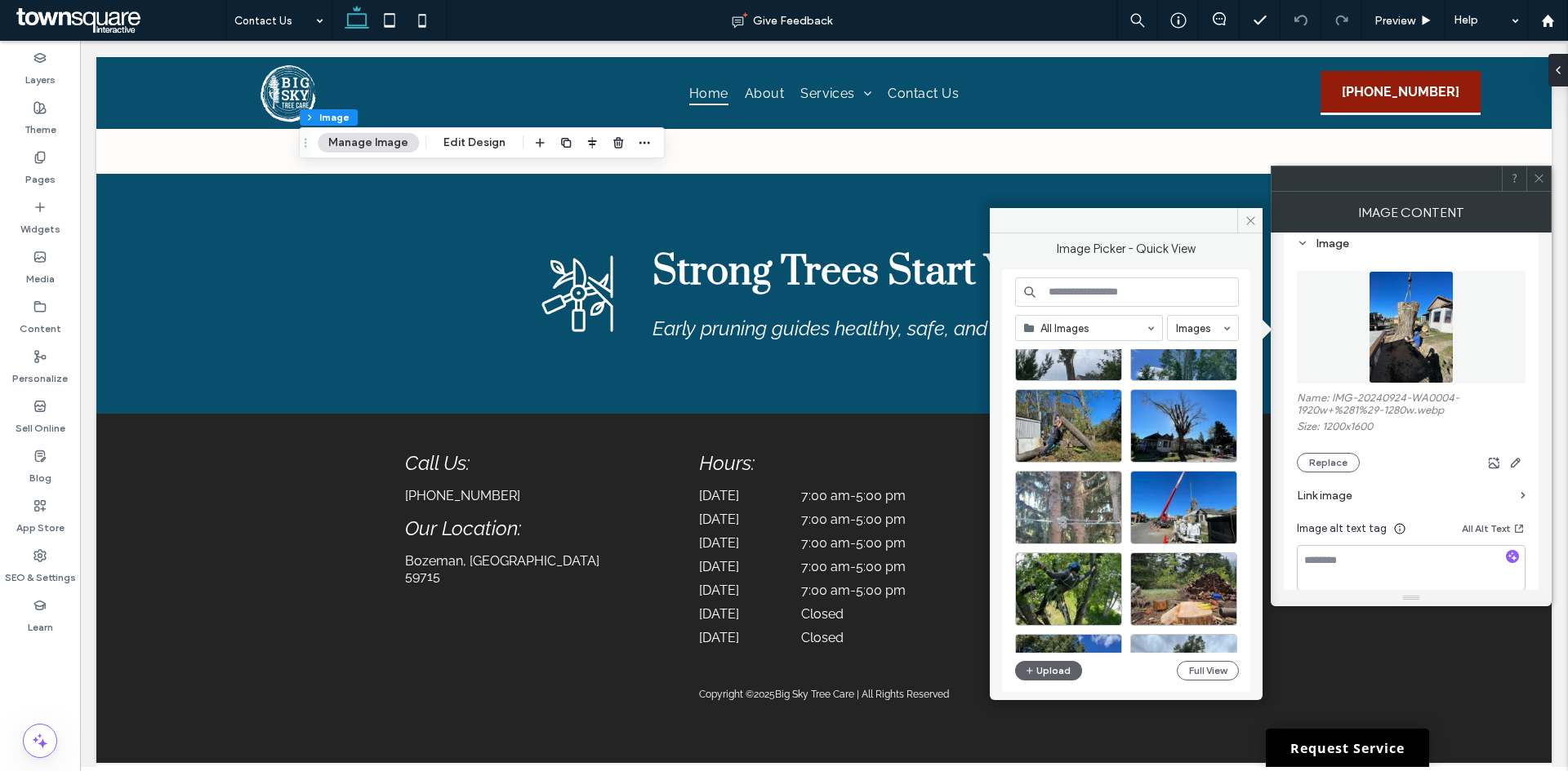
scroll to position [653, 0]
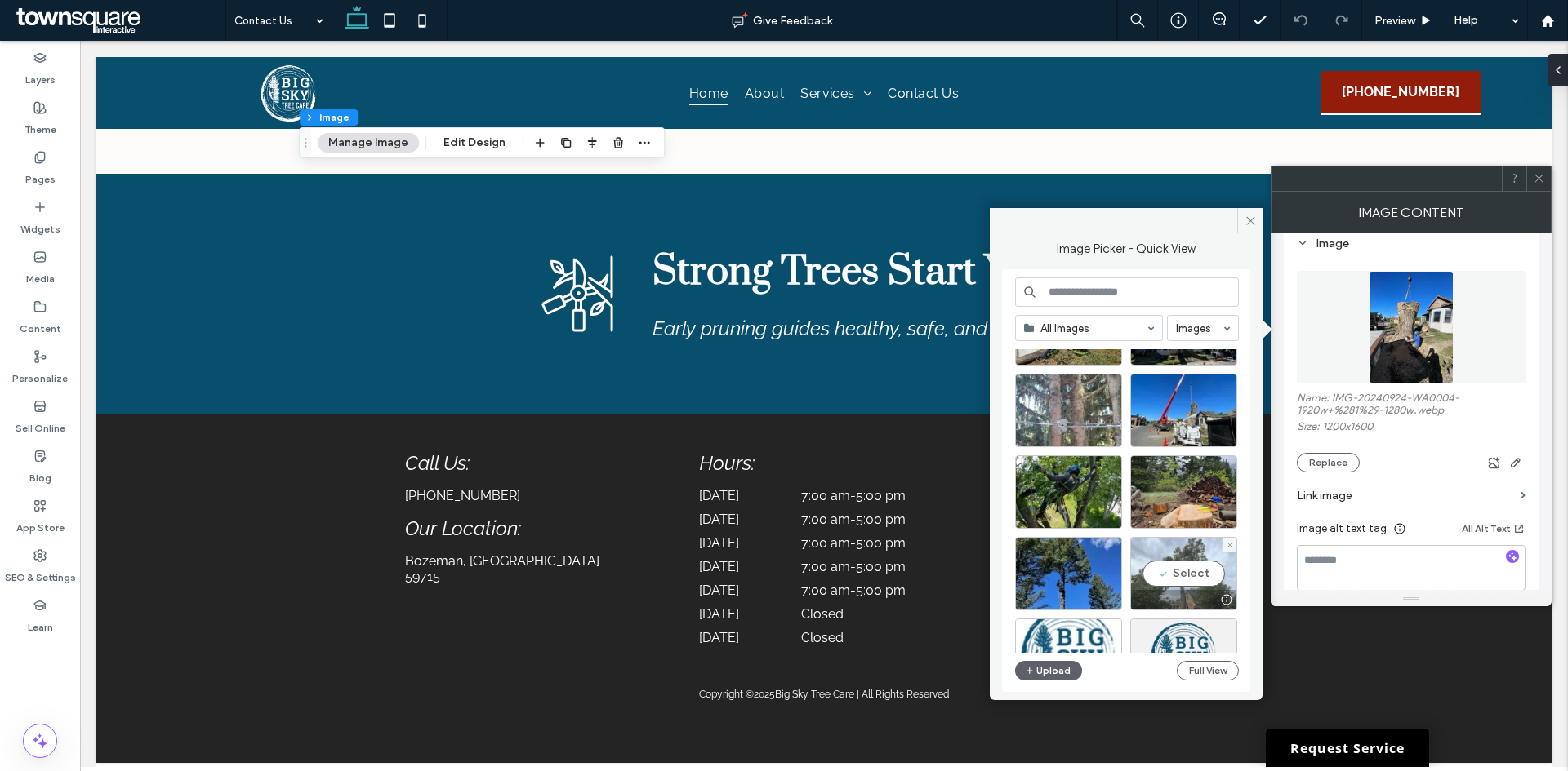
click at [1197, 579] on div "Select" at bounding box center [1183, 574] width 107 height 74
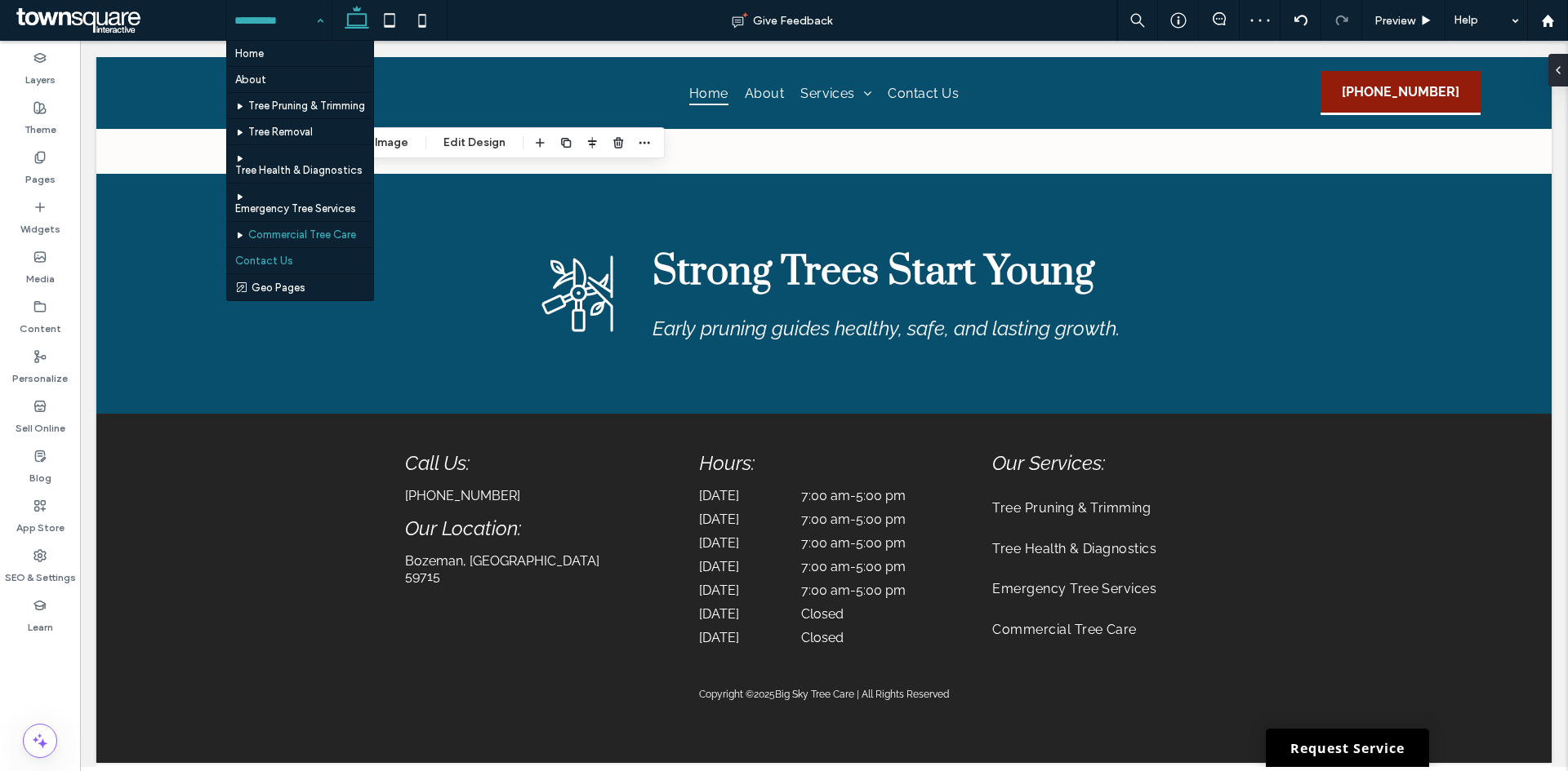
scroll to position [25, 0]
type input "**"
click at [405, 147] on button "Manage Image" at bounding box center [367, 142] width 101 height 20
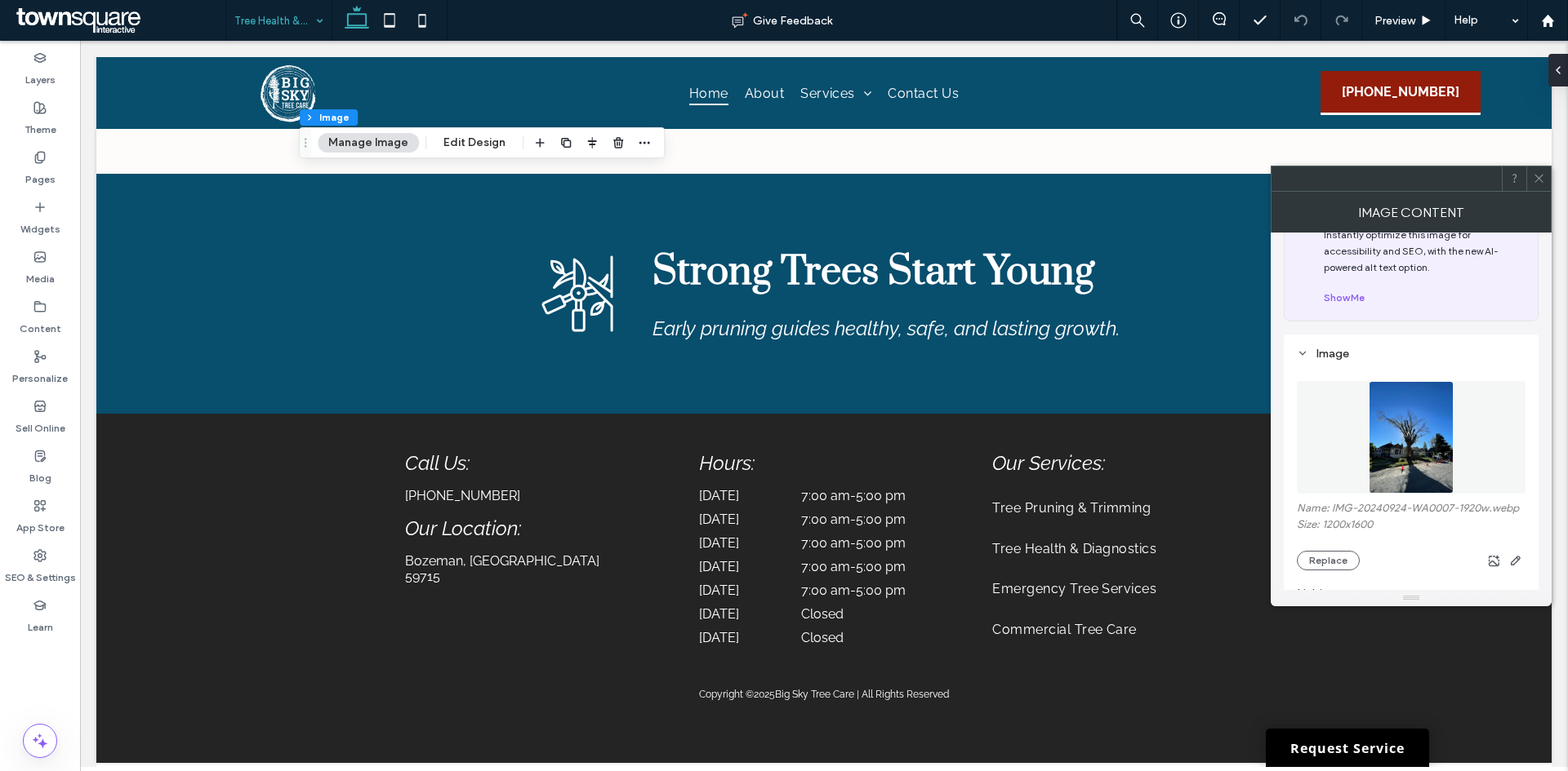
scroll to position [81, 0]
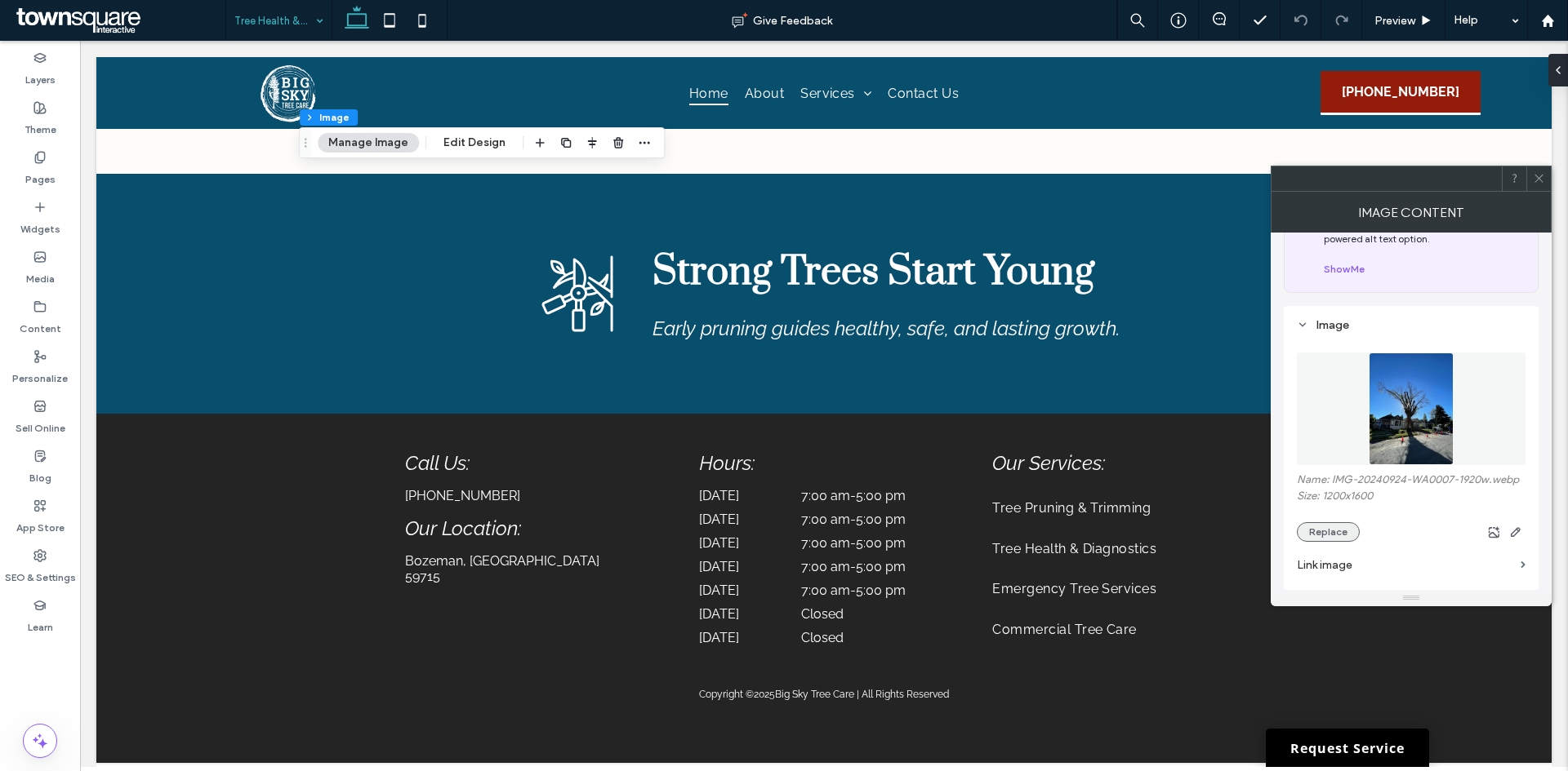
click at [1342, 523] on button "Replace" at bounding box center [1327, 532] width 63 height 20
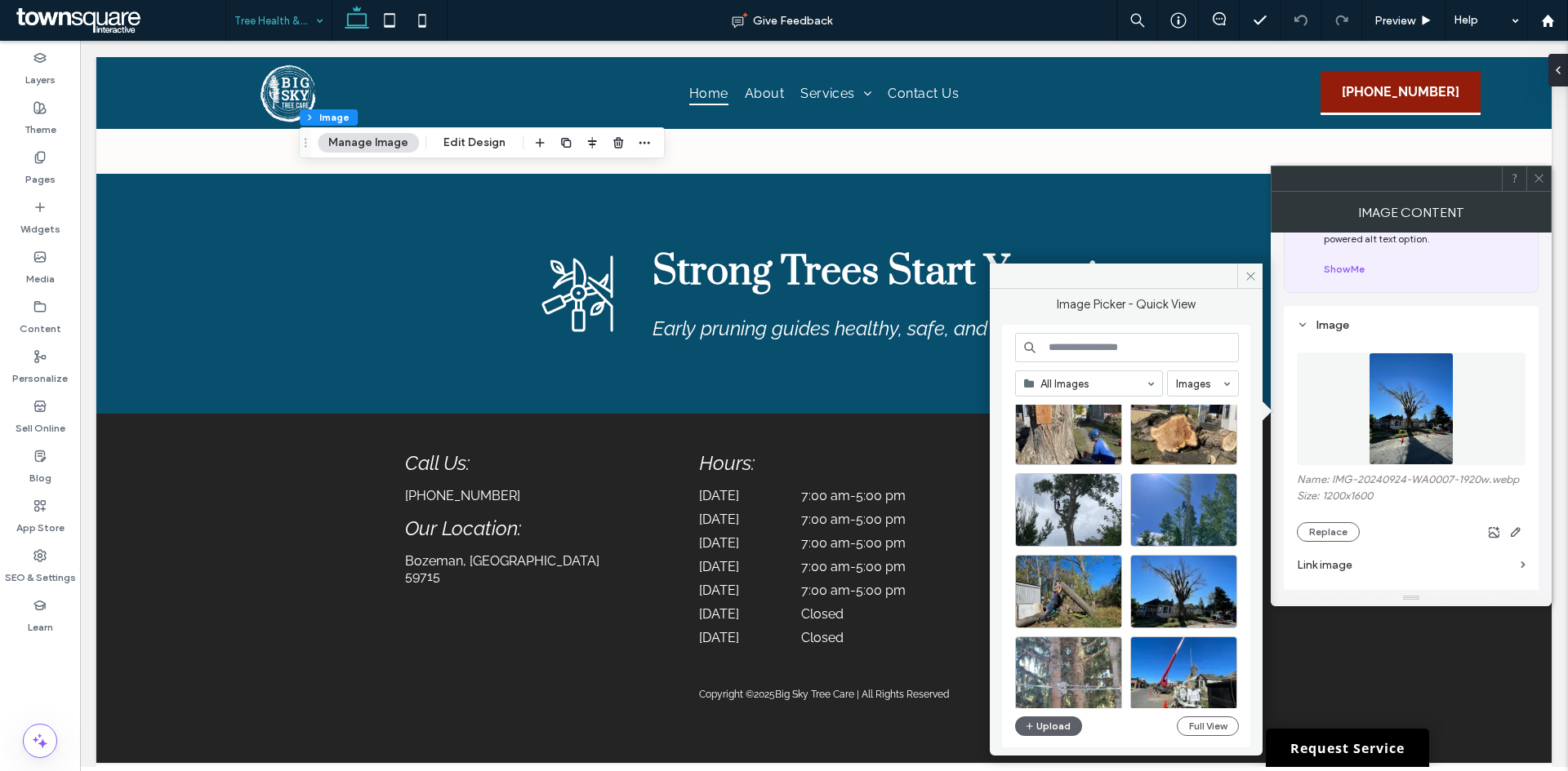
scroll to position [408, 0]
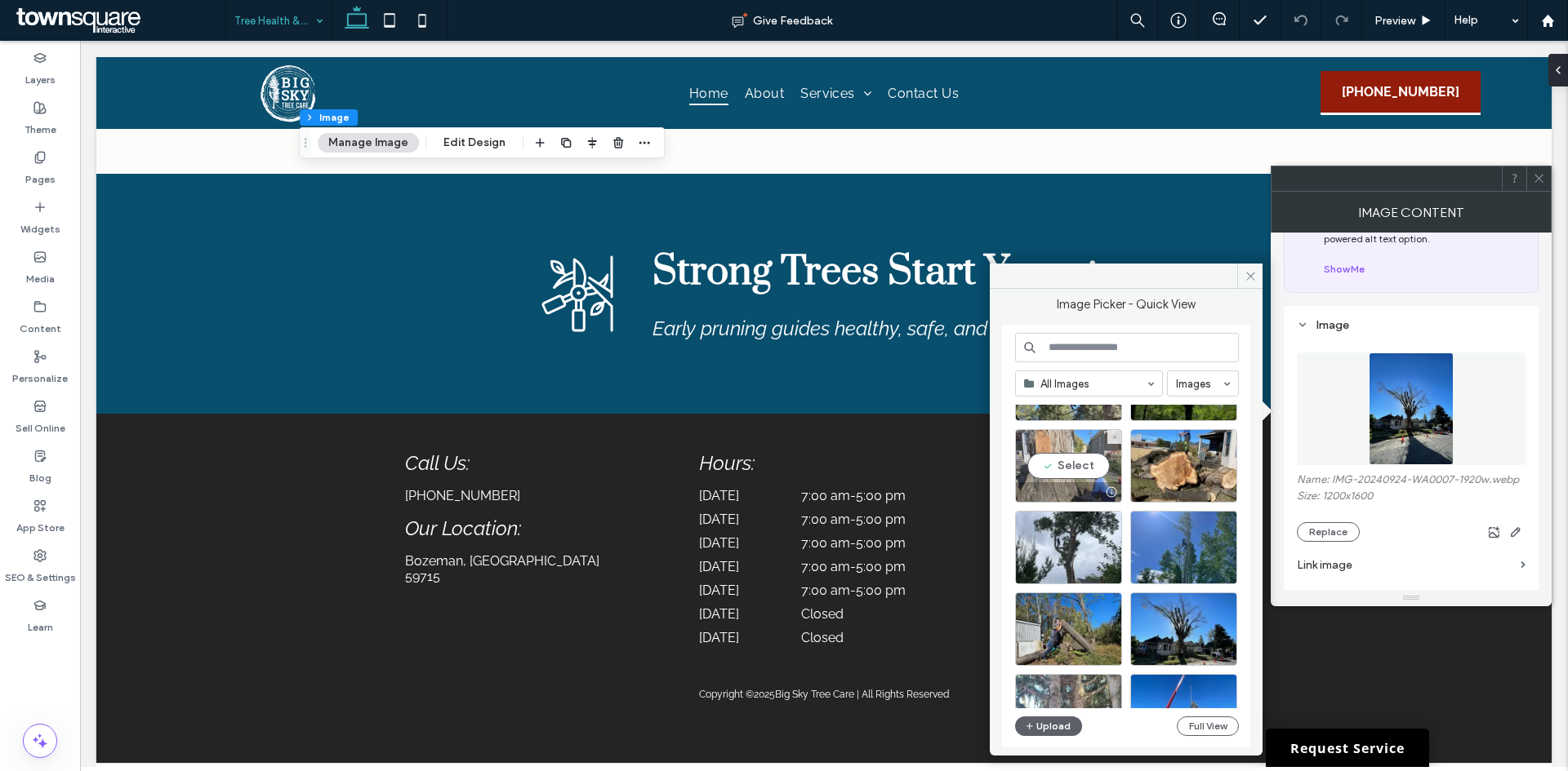
click at [1093, 462] on div "Select" at bounding box center [1068, 466] width 107 height 74
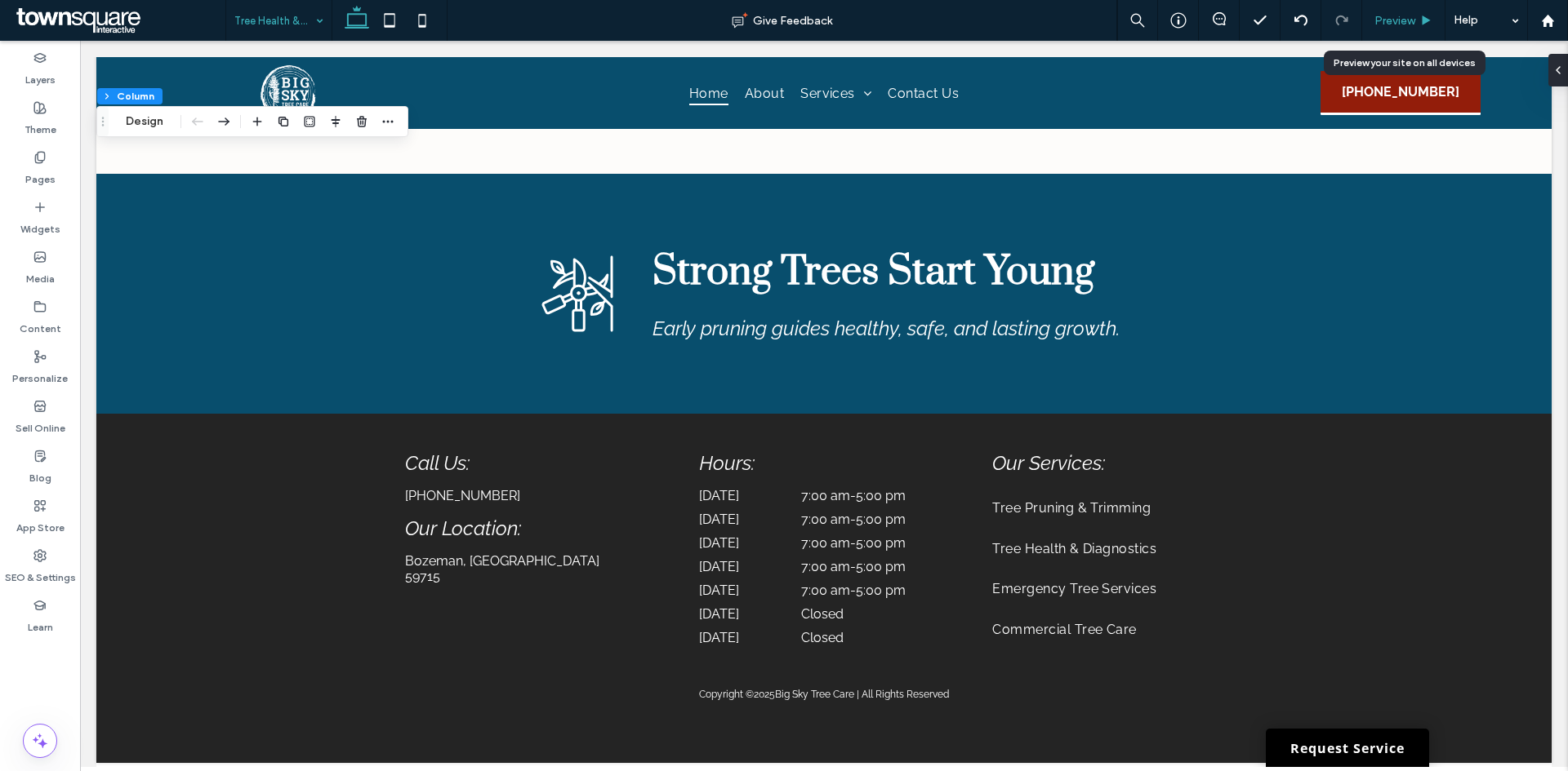
click at [1416, 25] on div "Preview" at bounding box center [1403, 21] width 82 height 14
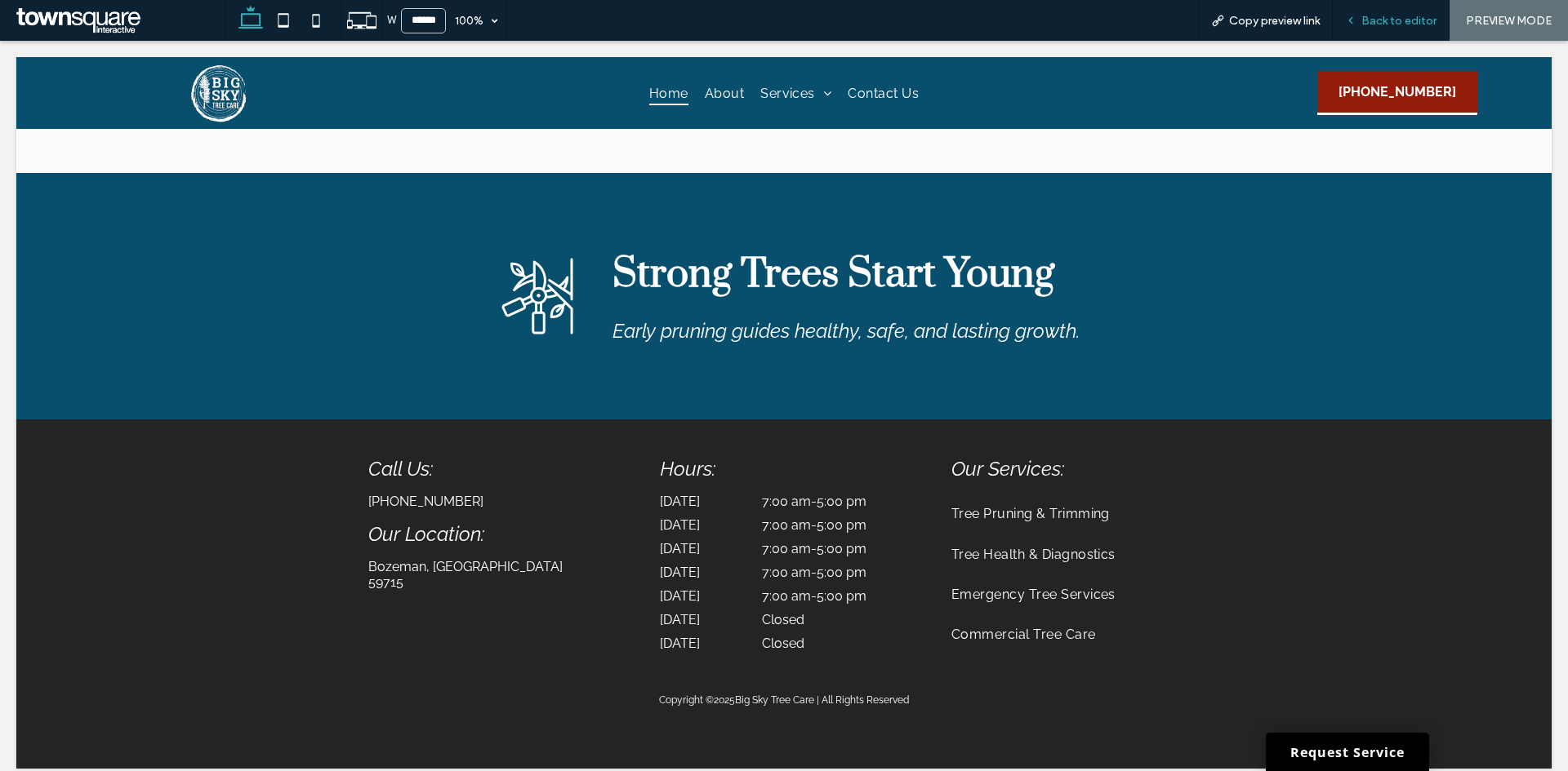
click at [1385, 28] on div "Back to editor" at bounding box center [1391, 20] width 117 height 41
click at [1381, 23] on span "Back to editor" at bounding box center [1399, 21] width 76 height 14
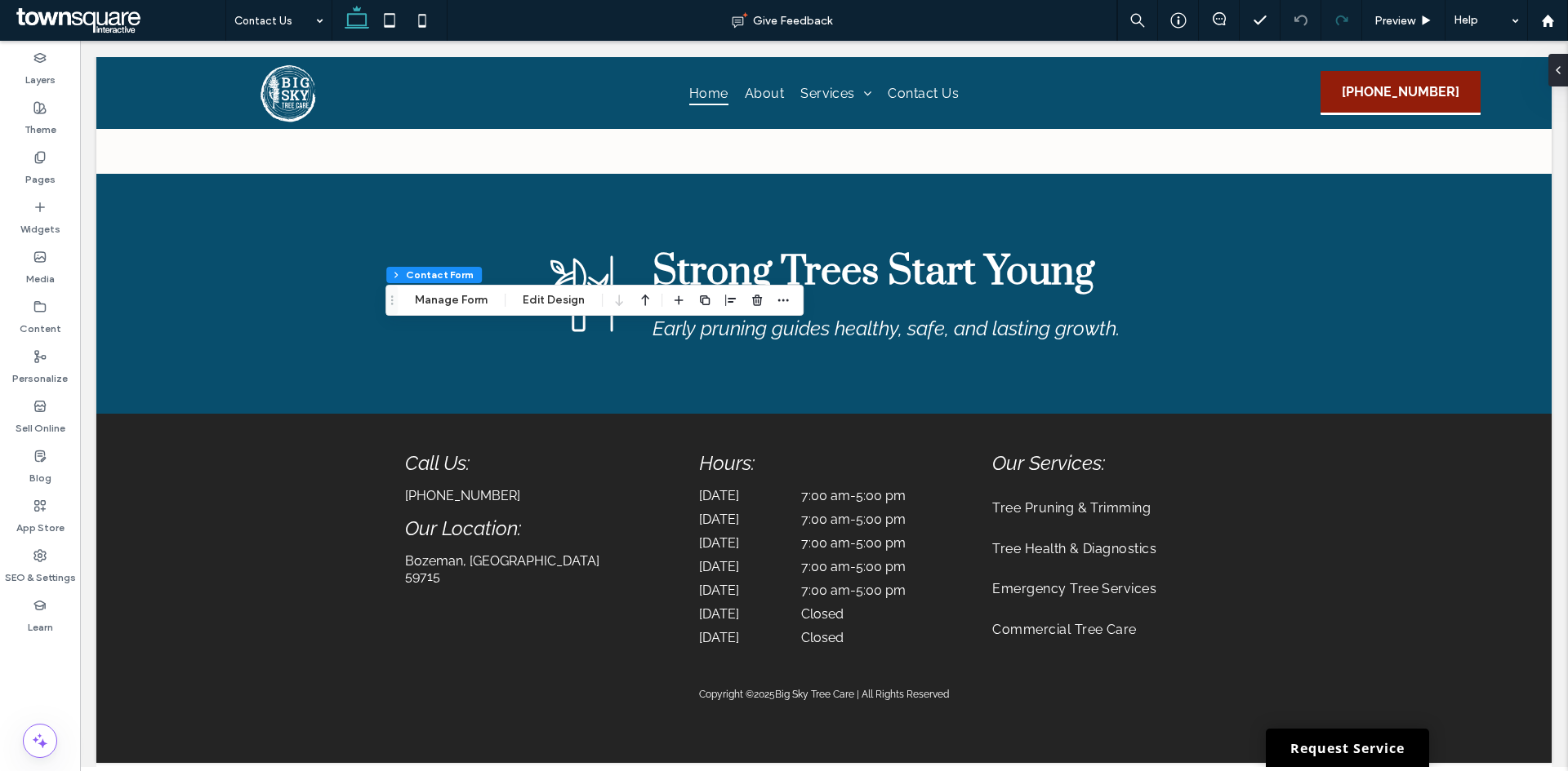
type input "*"
type input "***"
type input "*"
click at [552, 303] on button "Edit Design" at bounding box center [553, 300] width 83 height 20
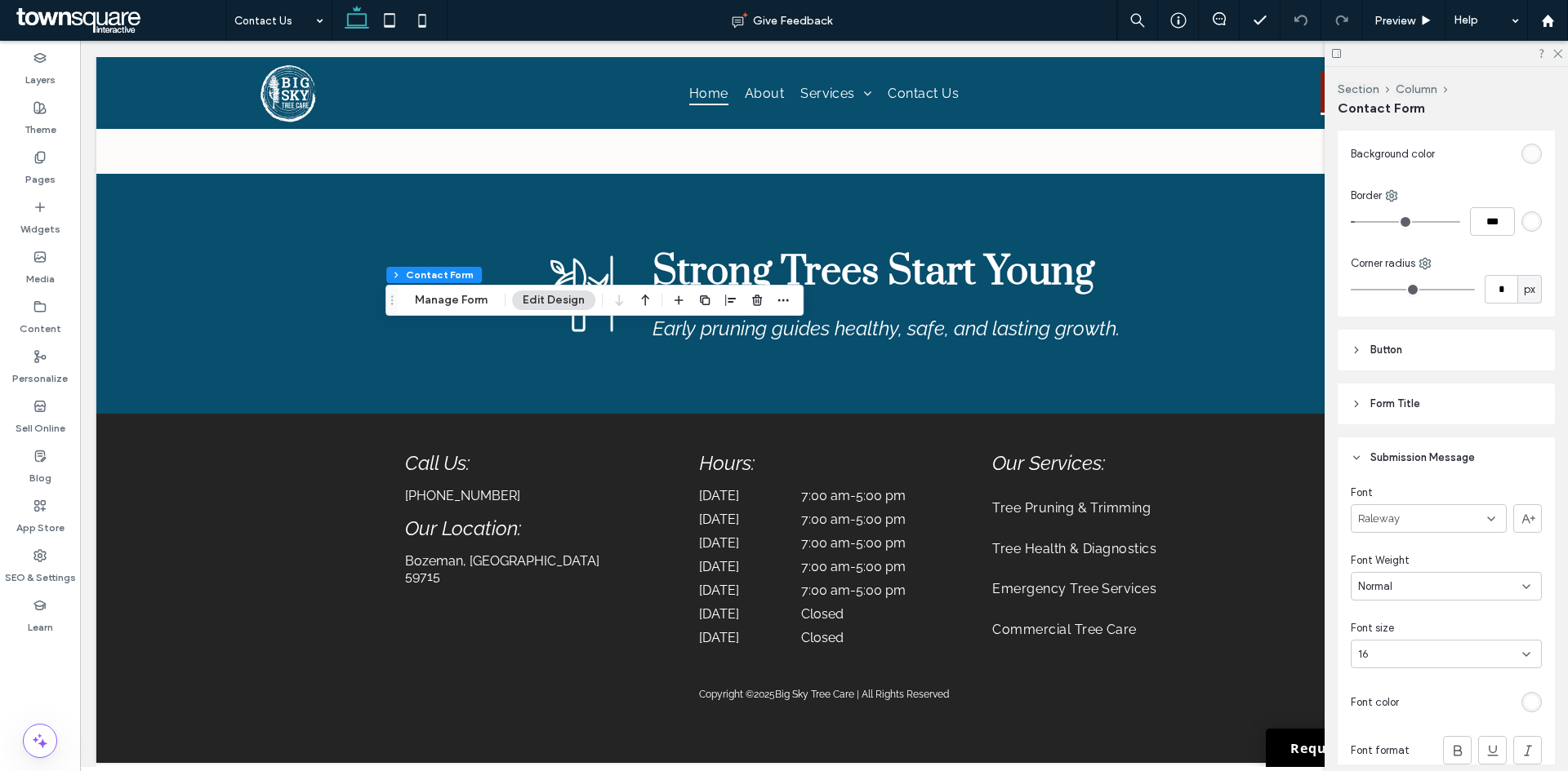
scroll to position [653, 0]
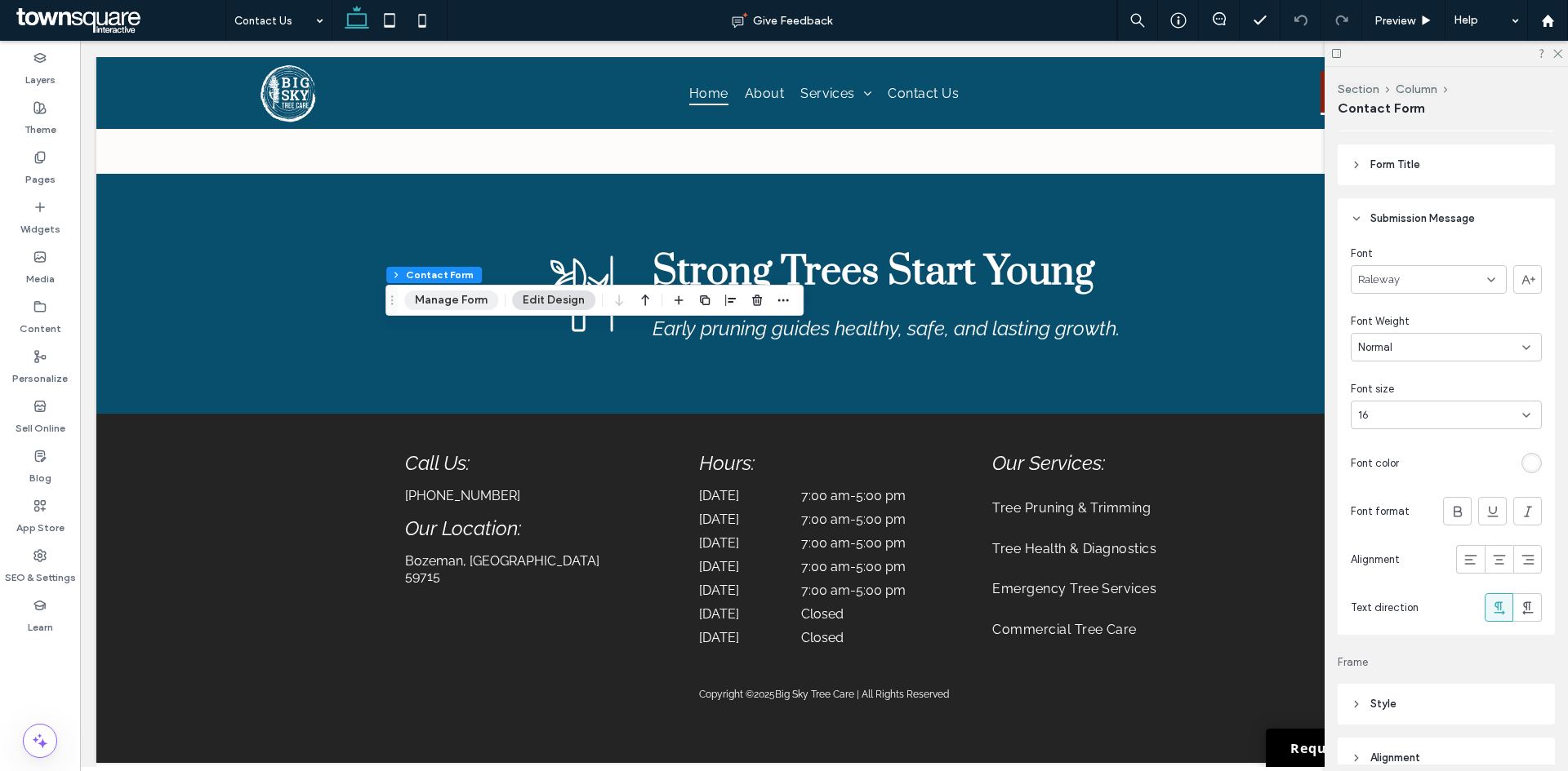
click at [456, 293] on button "Manage Form" at bounding box center [450, 300] width 93 height 20
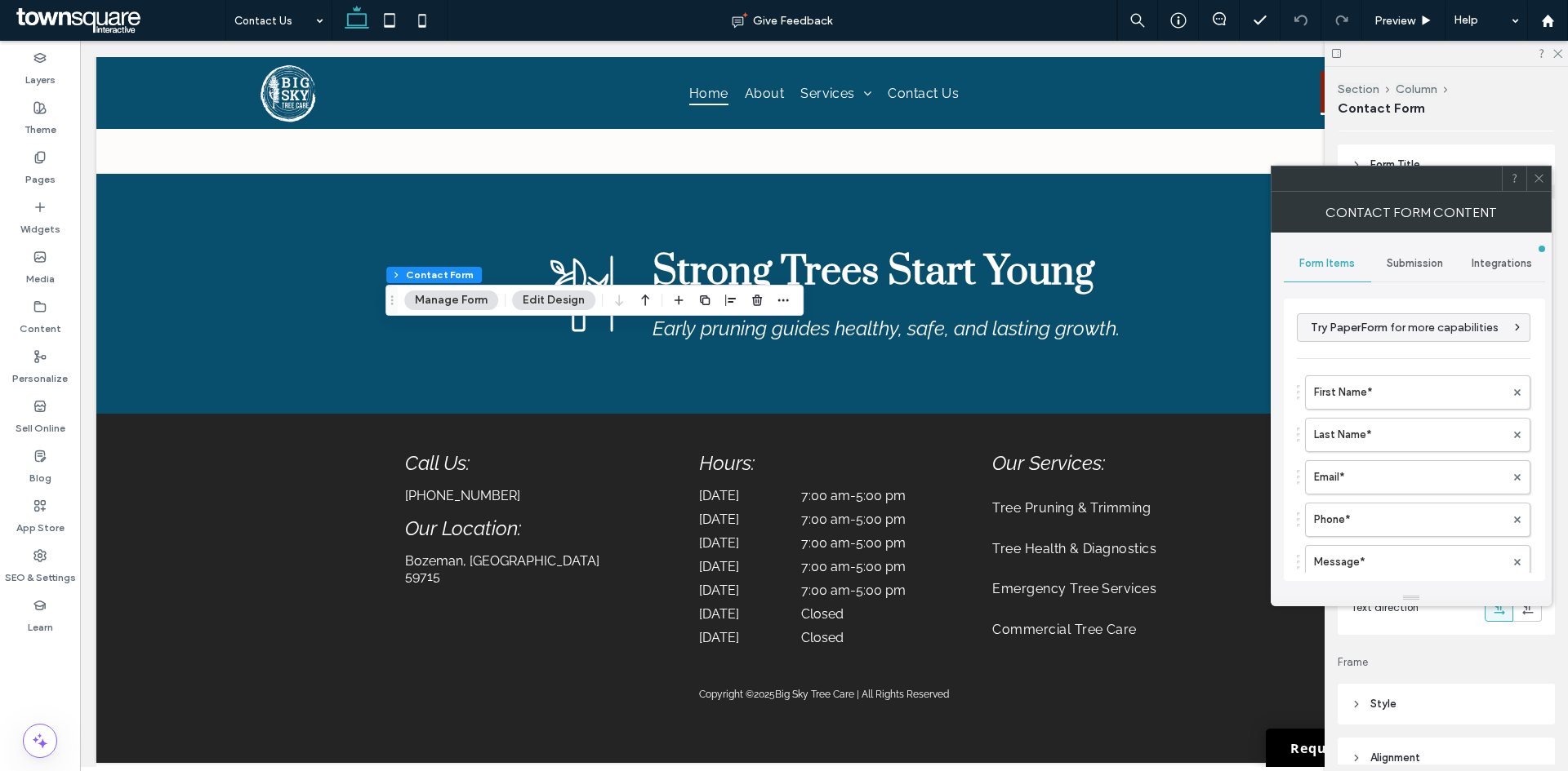
click at [1429, 252] on div "Submission" at bounding box center [1414, 263] width 88 height 36
click at [1347, 337] on label "New submission notification" at bounding box center [1414, 340] width 218 height 33
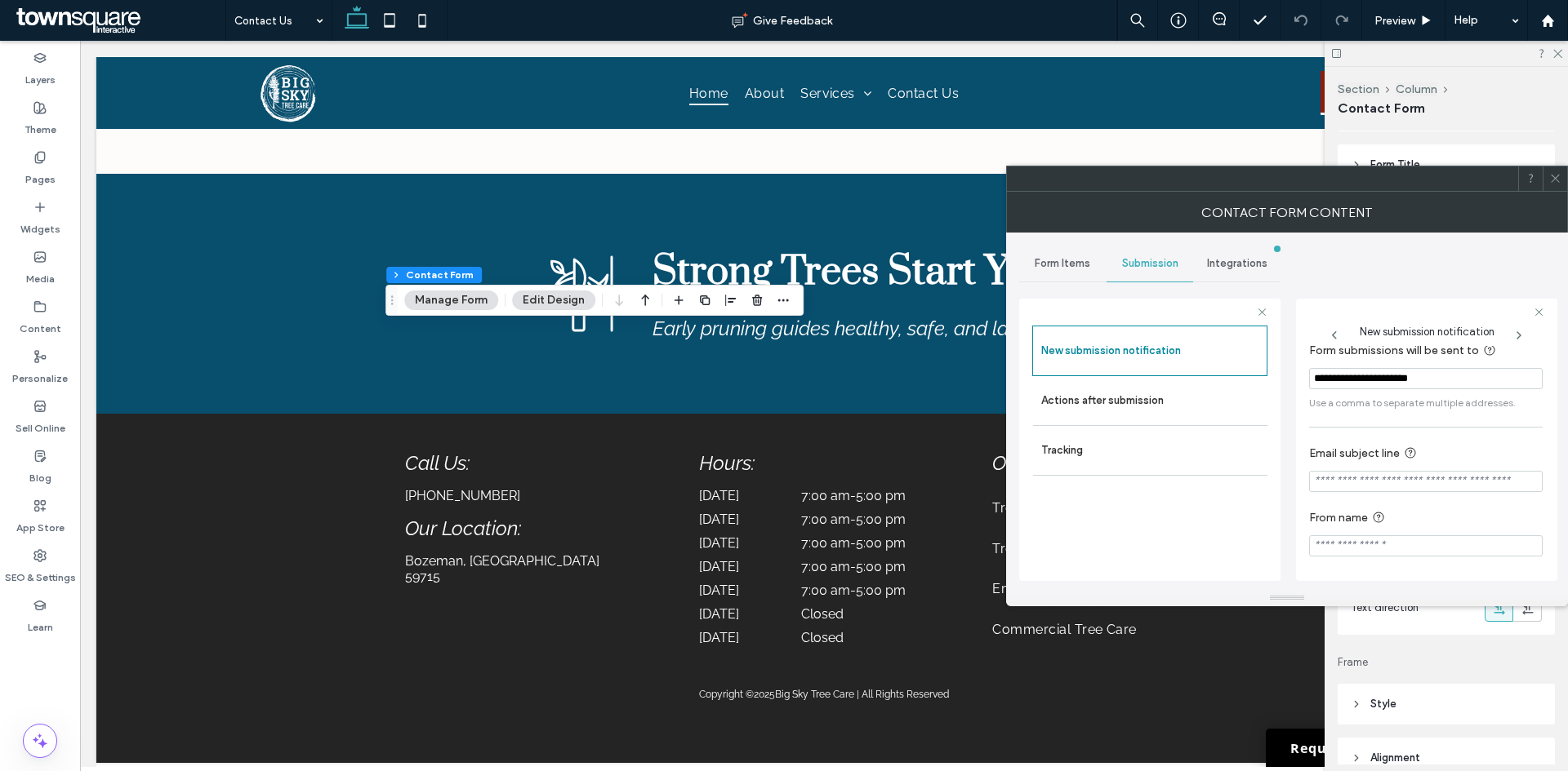
scroll to position [85, 0]
click at [1156, 410] on label "Actions after submission" at bounding box center [1150, 400] width 218 height 33
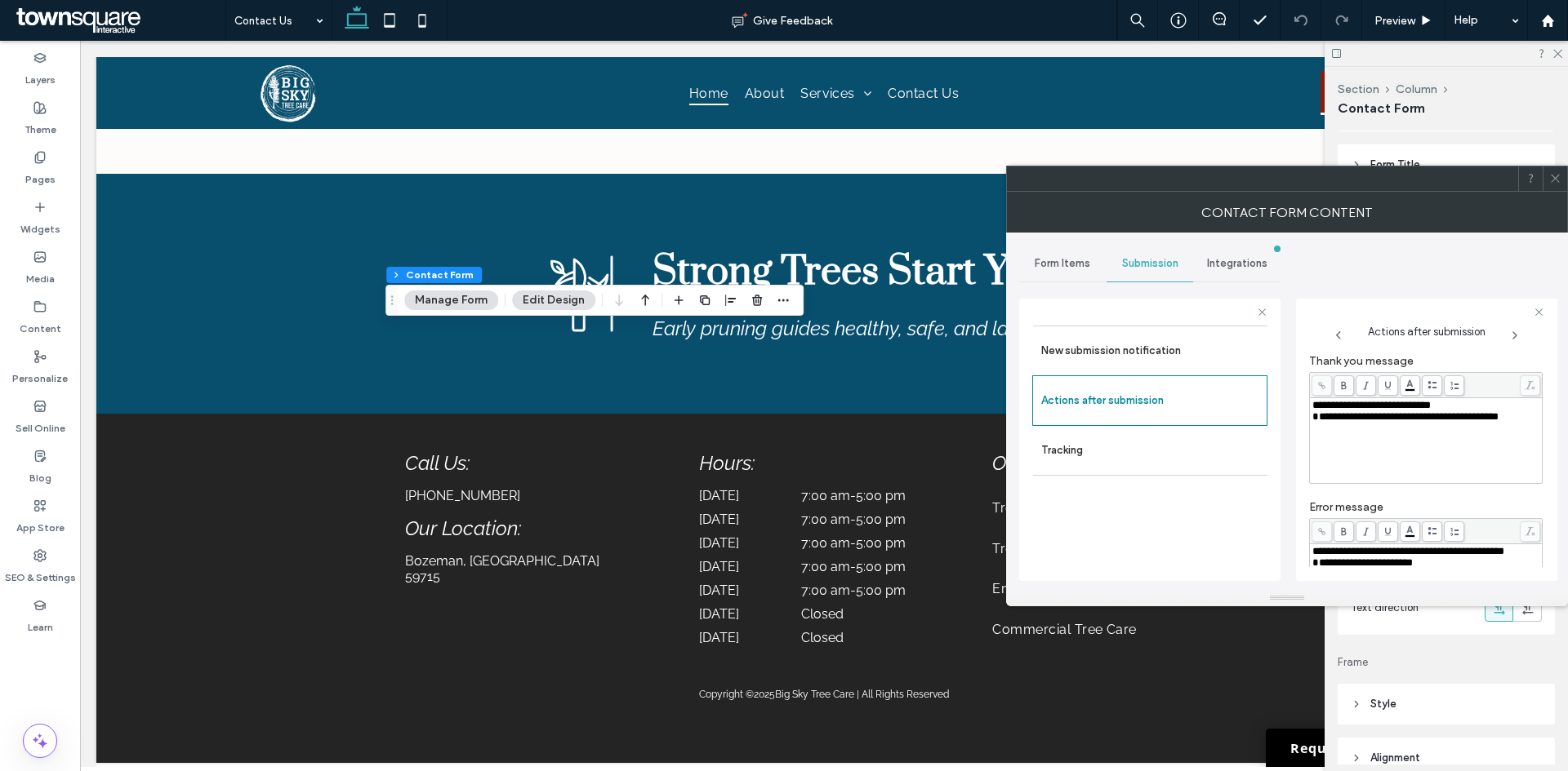
scroll to position [37, 0]
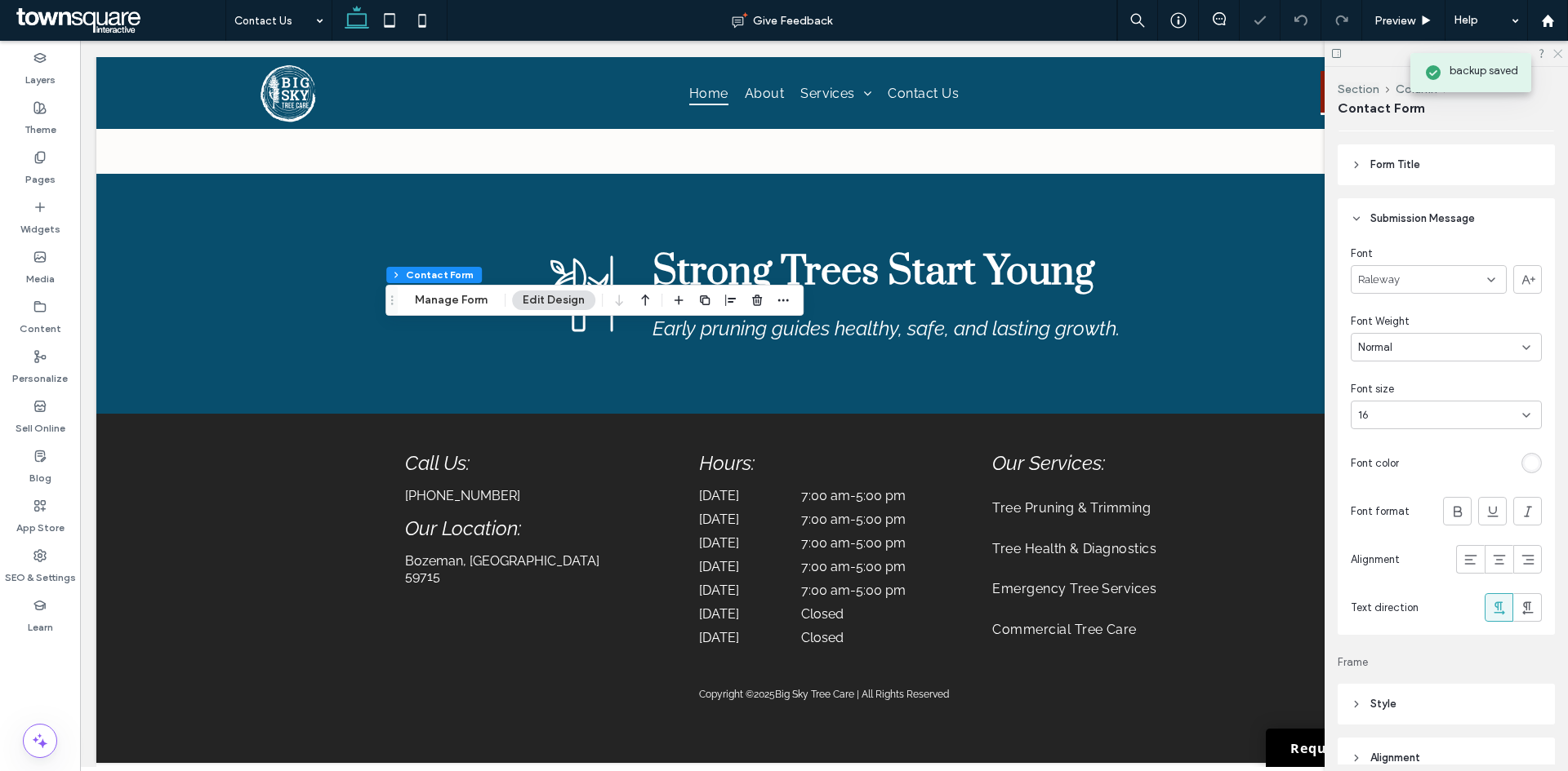
click at [1554, 55] on icon at bounding box center [1556, 52] width 10 height 10
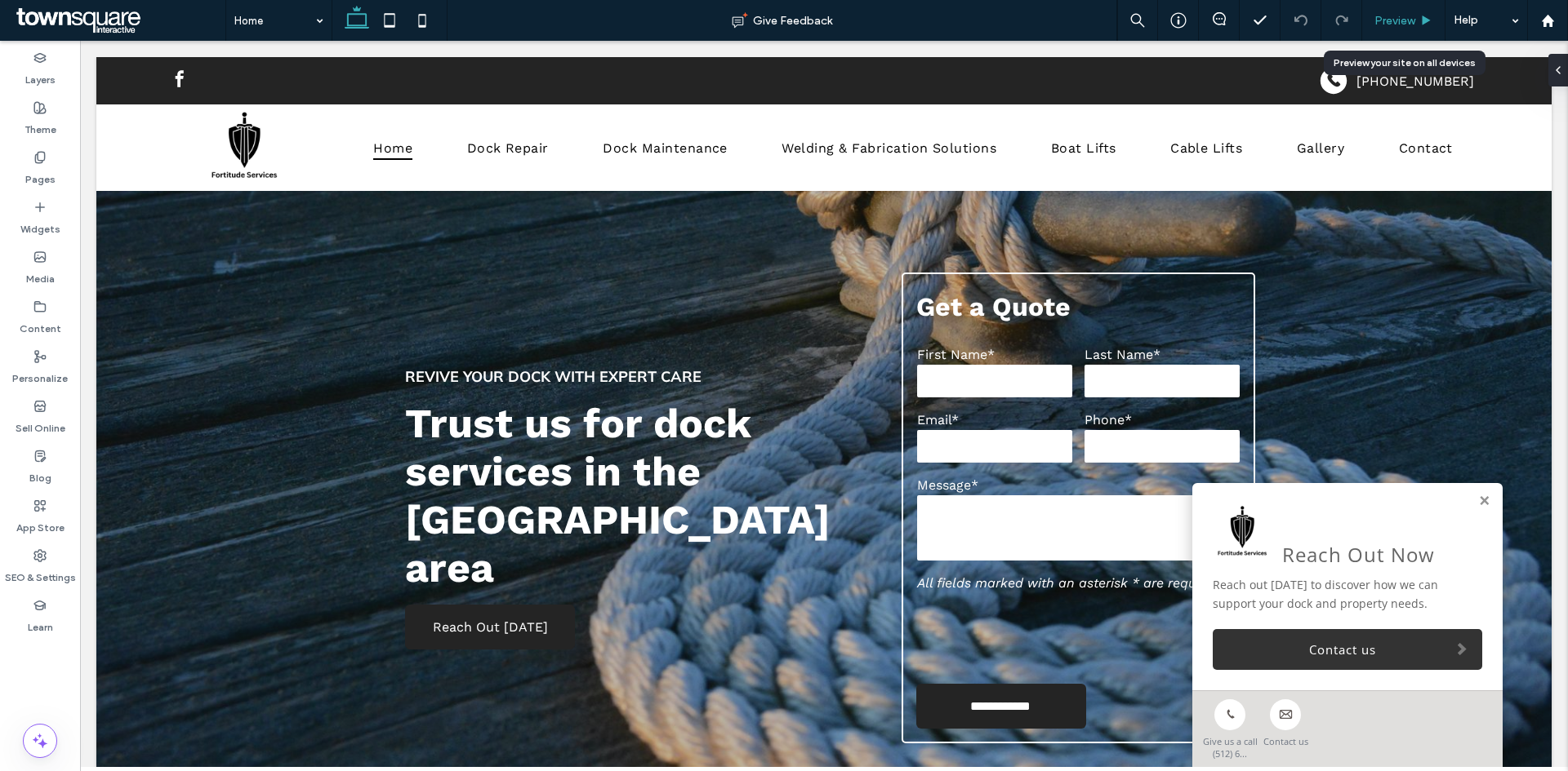
click at [1401, 22] on span "Preview" at bounding box center [1394, 21] width 41 height 14
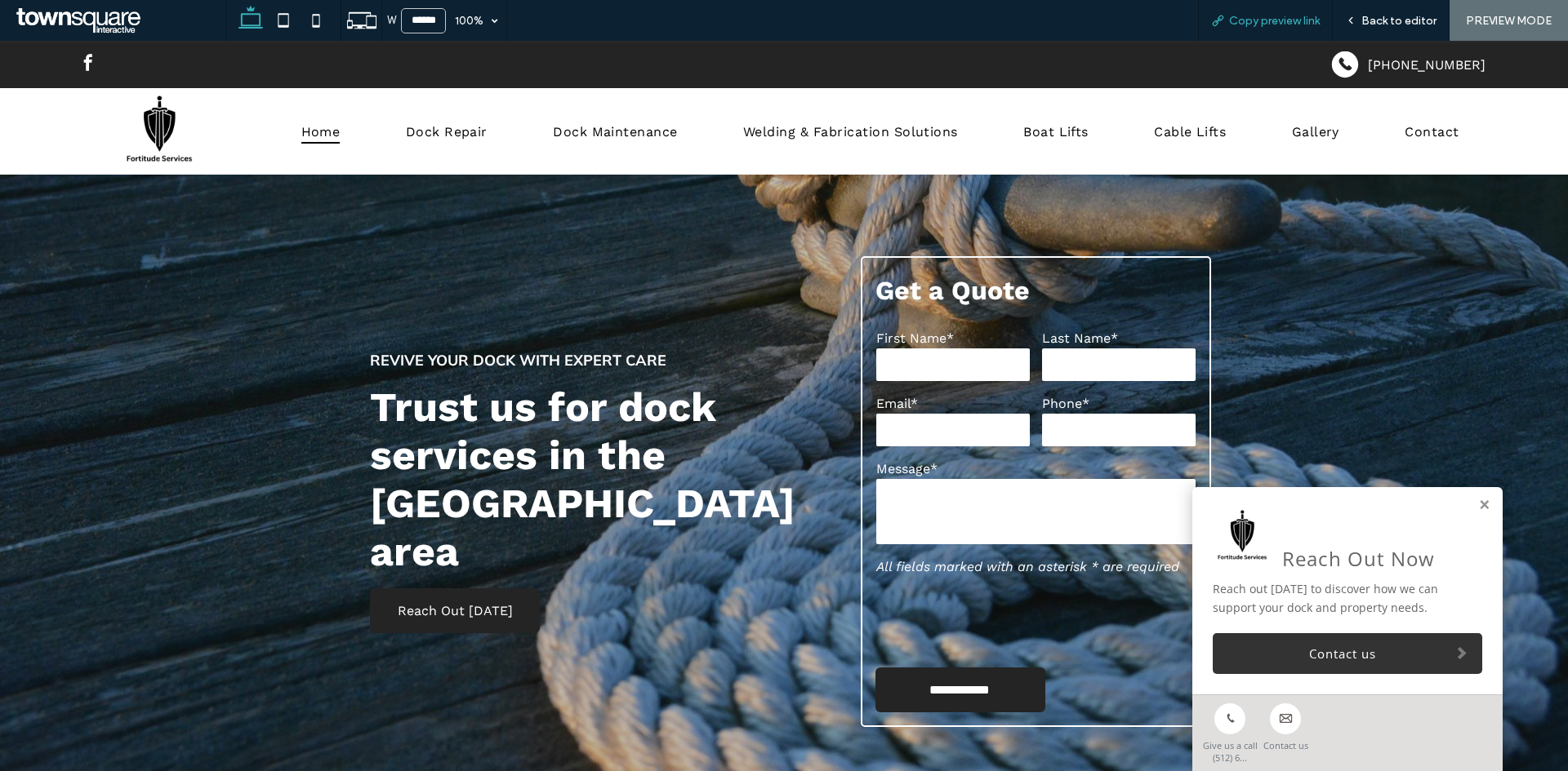
click at [1273, 26] on span "Copy preview link" at bounding box center [1274, 21] width 91 height 14
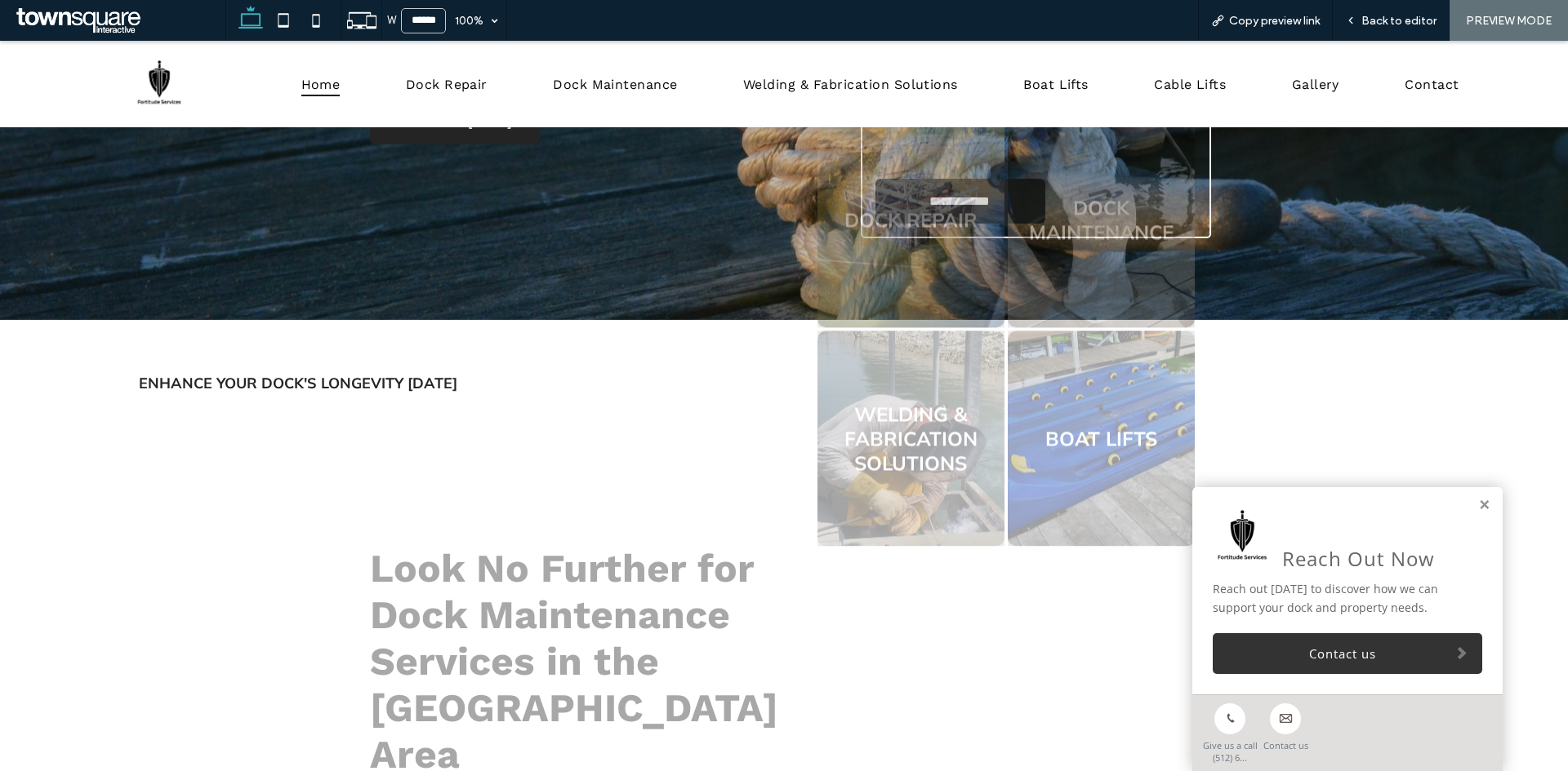
scroll to position [653, 0]
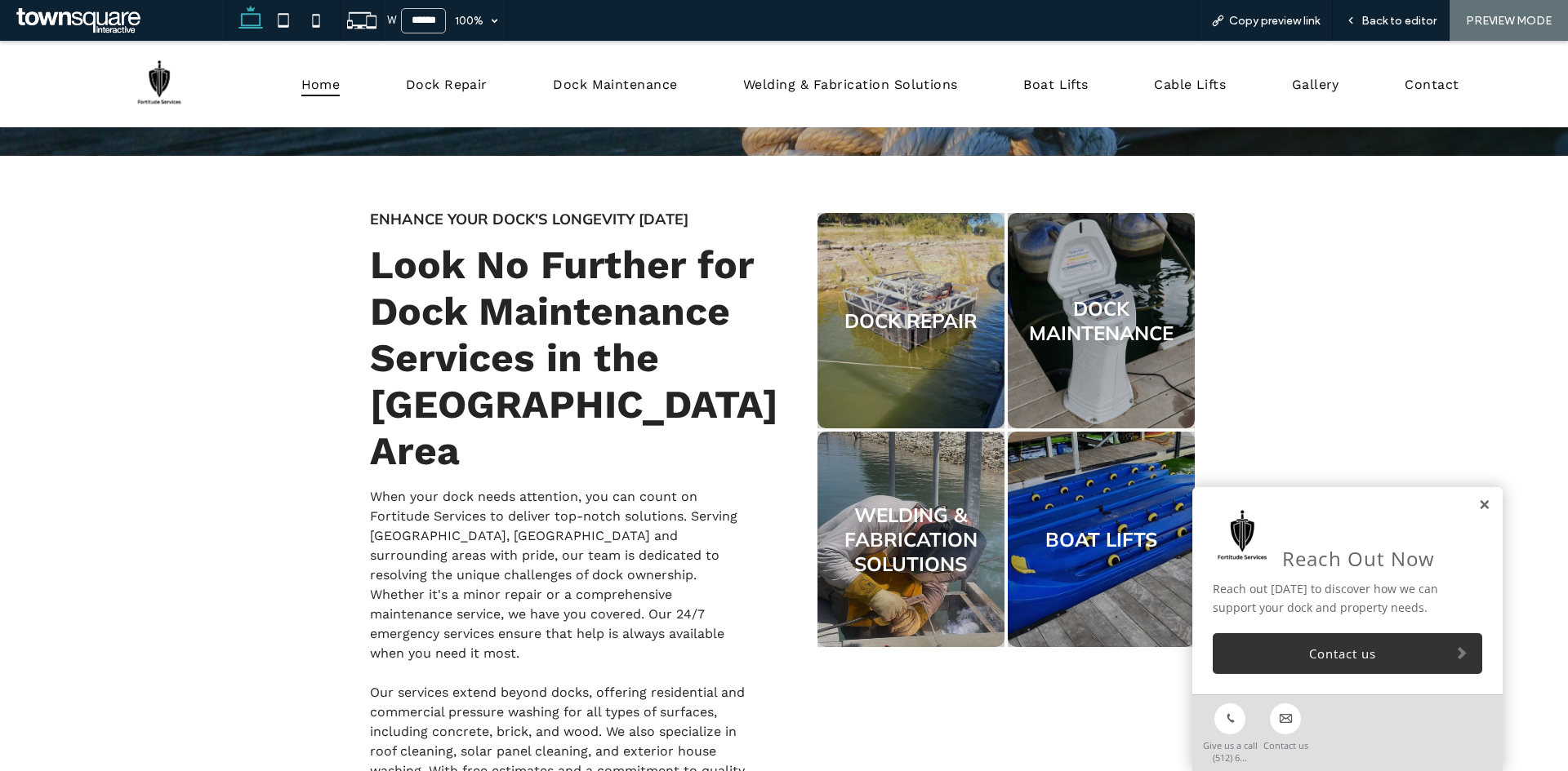
click at [1477, 502] on link at bounding box center [1483, 505] width 12 height 14
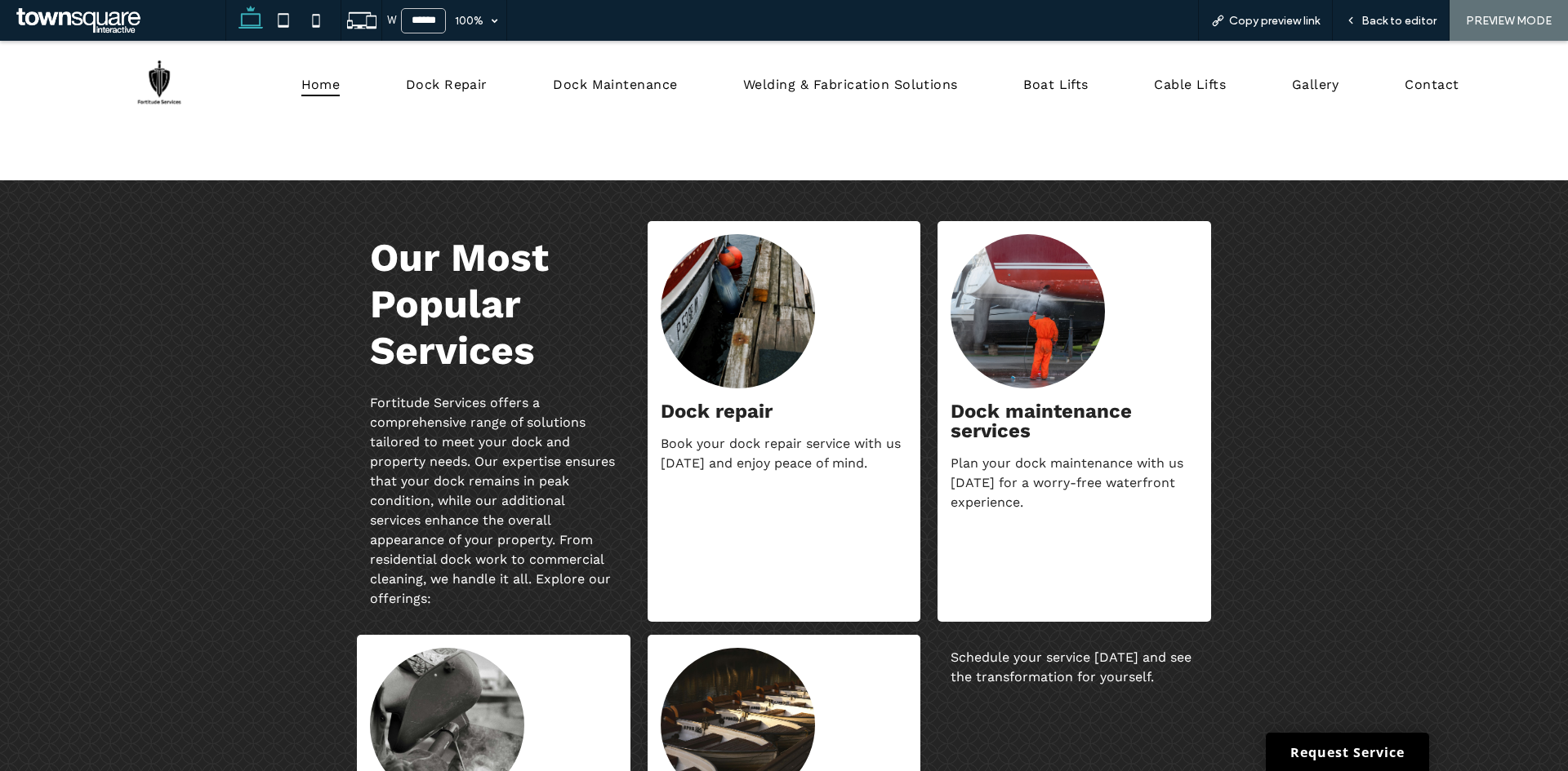
scroll to position [1235, 0]
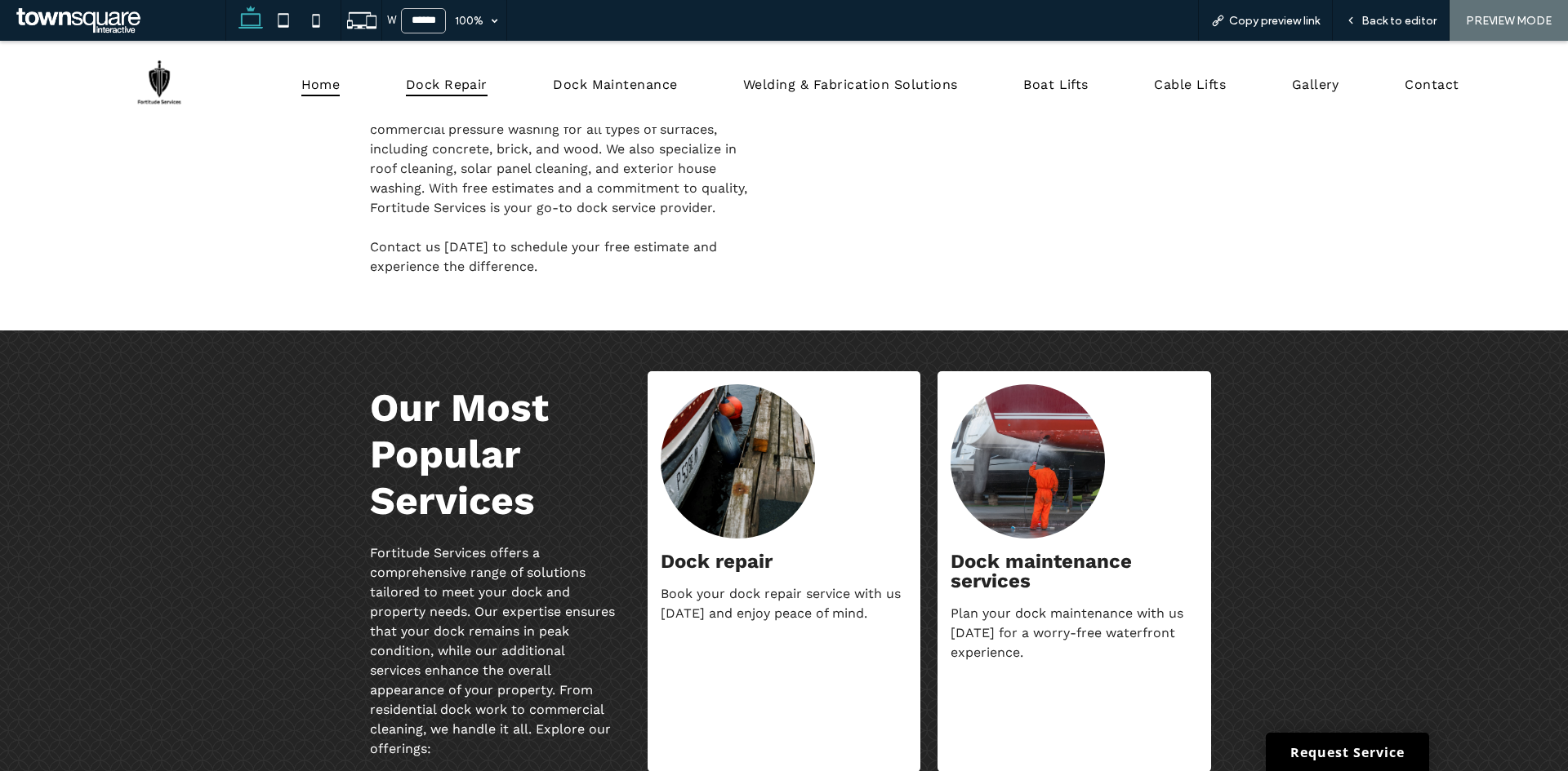
click at [466, 79] on span "Dock Repair" at bounding box center [447, 83] width 81 height 24
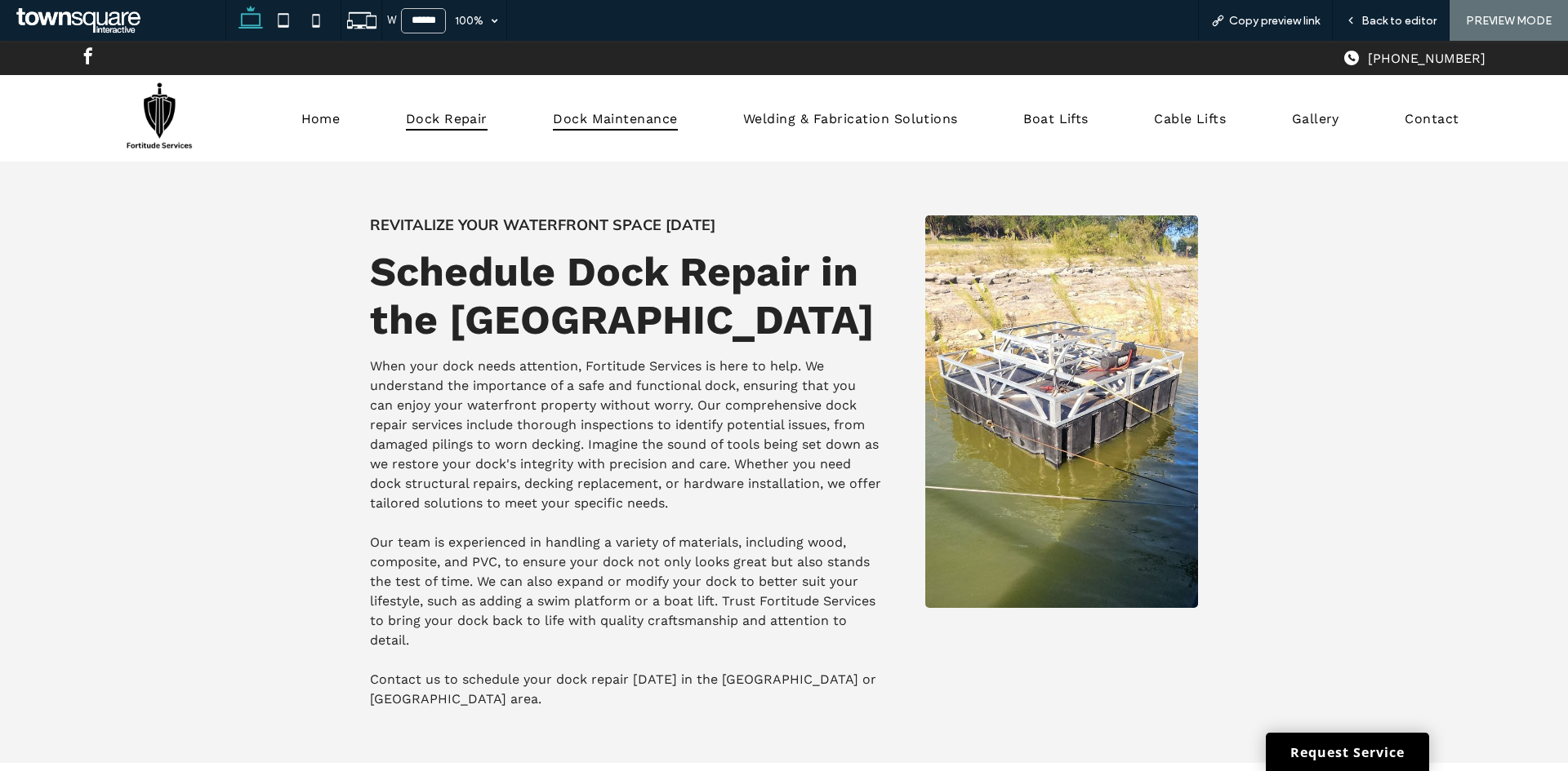
click at [611, 122] on span "Dock Maintenance" at bounding box center [615, 117] width 125 height 24
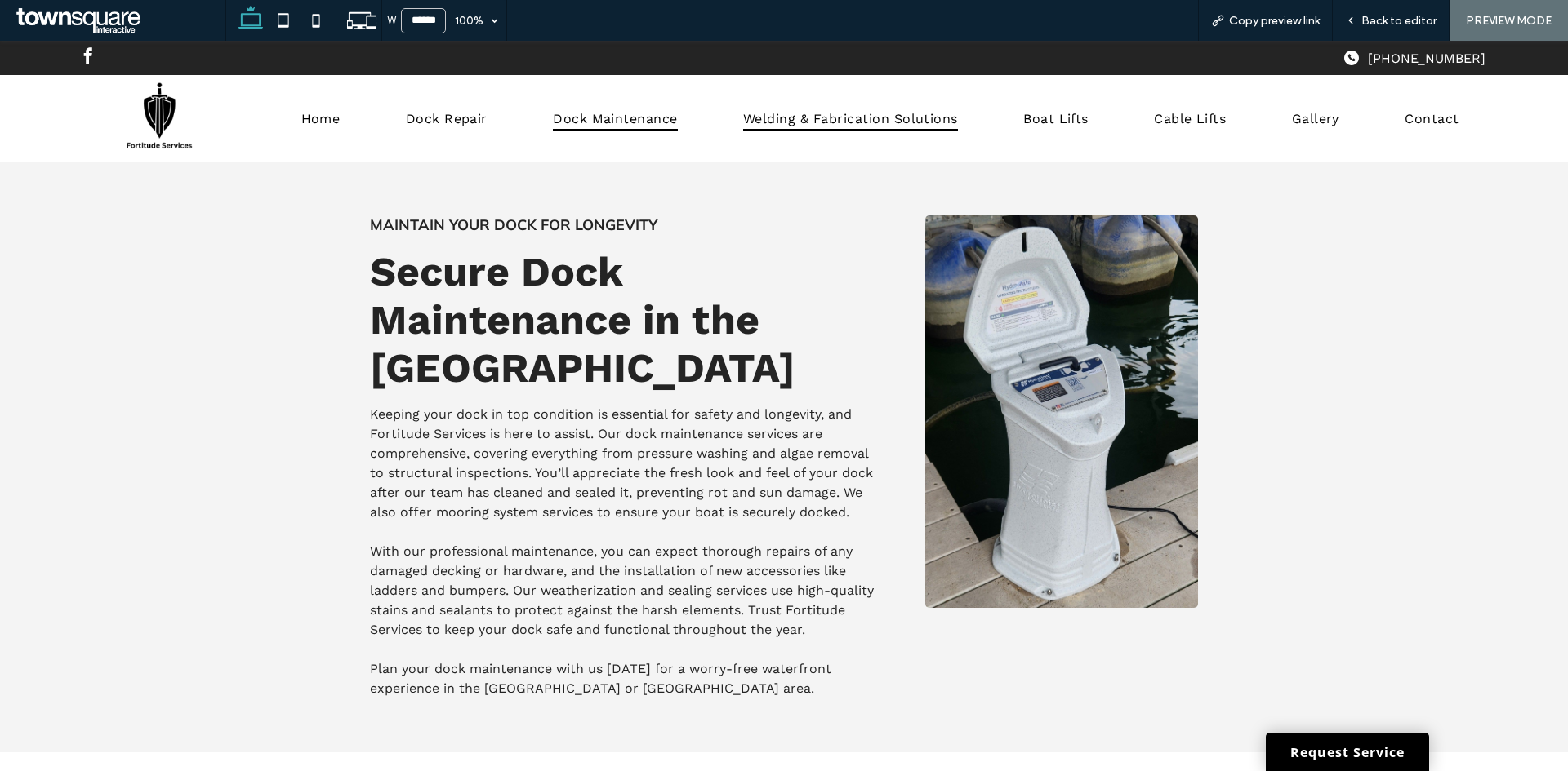
click at [815, 118] on span "Welding & Fabrication Solutions" at bounding box center [850, 117] width 214 height 24
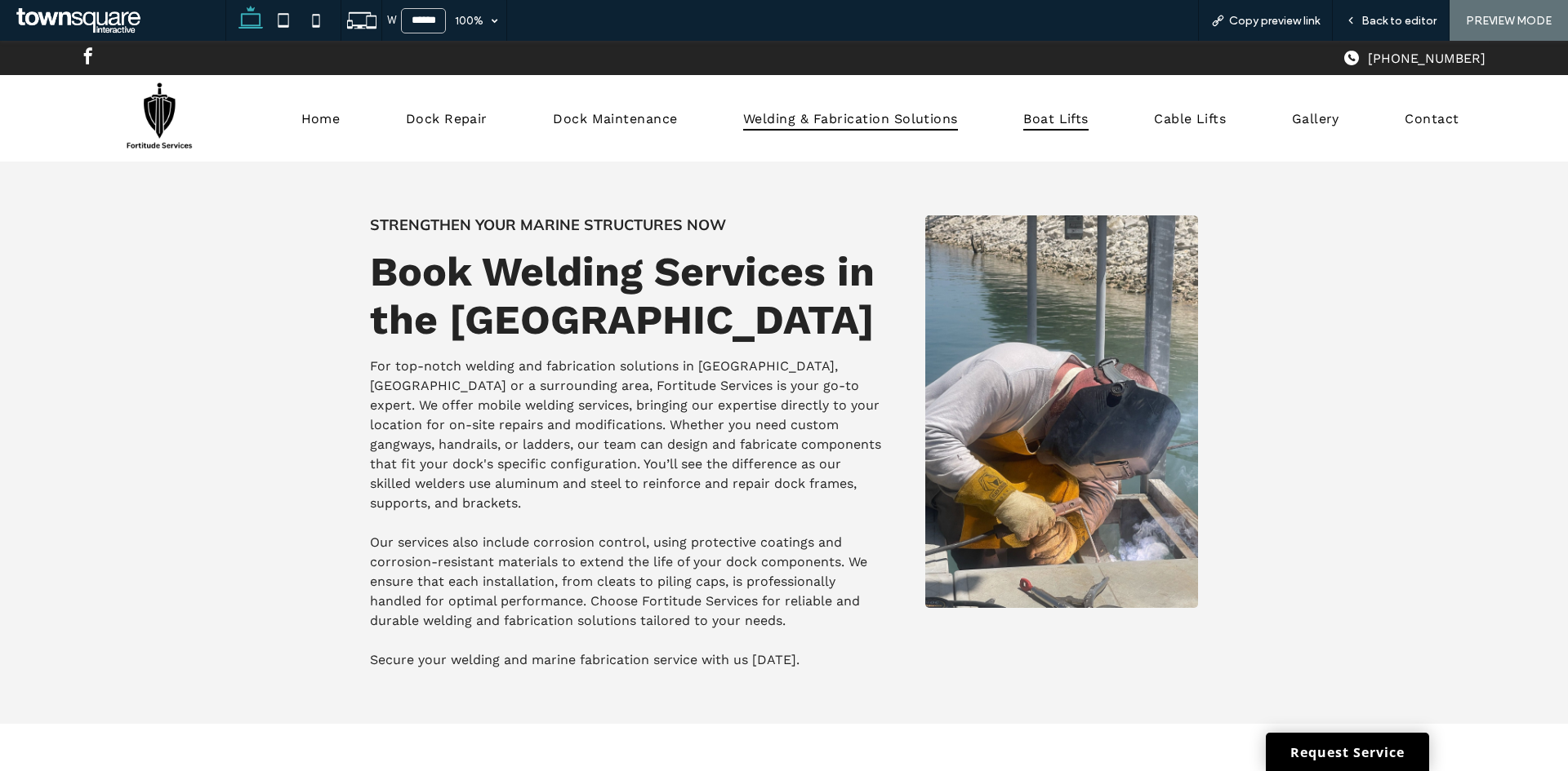
click at [1051, 123] on span "Boat Lifts" at bounding box center [1055, 117] width 65 height 24
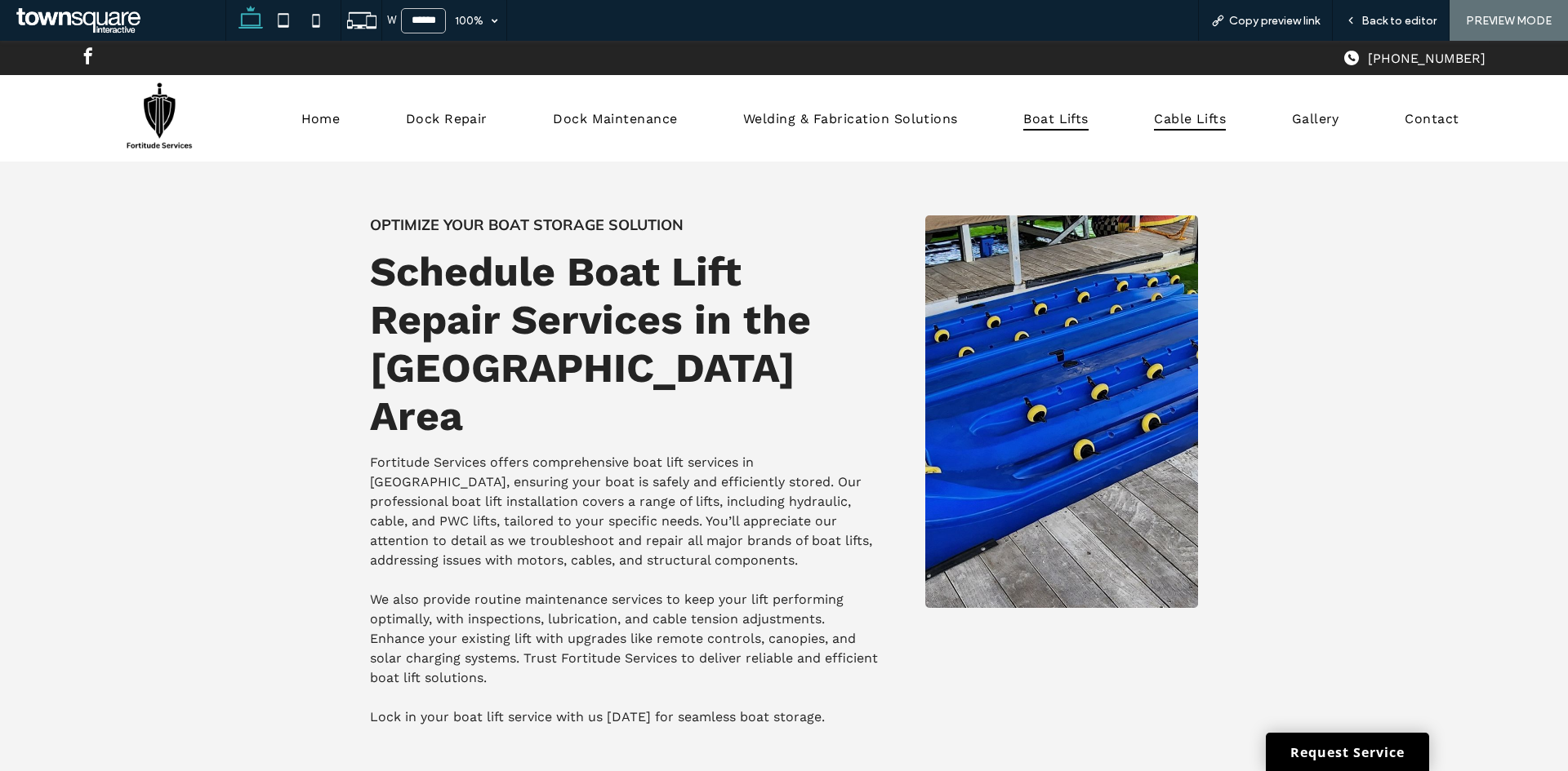
click at [1198, 117] on span "Cable Lifts" at bounding box center [1189, 117] width 72 height 24
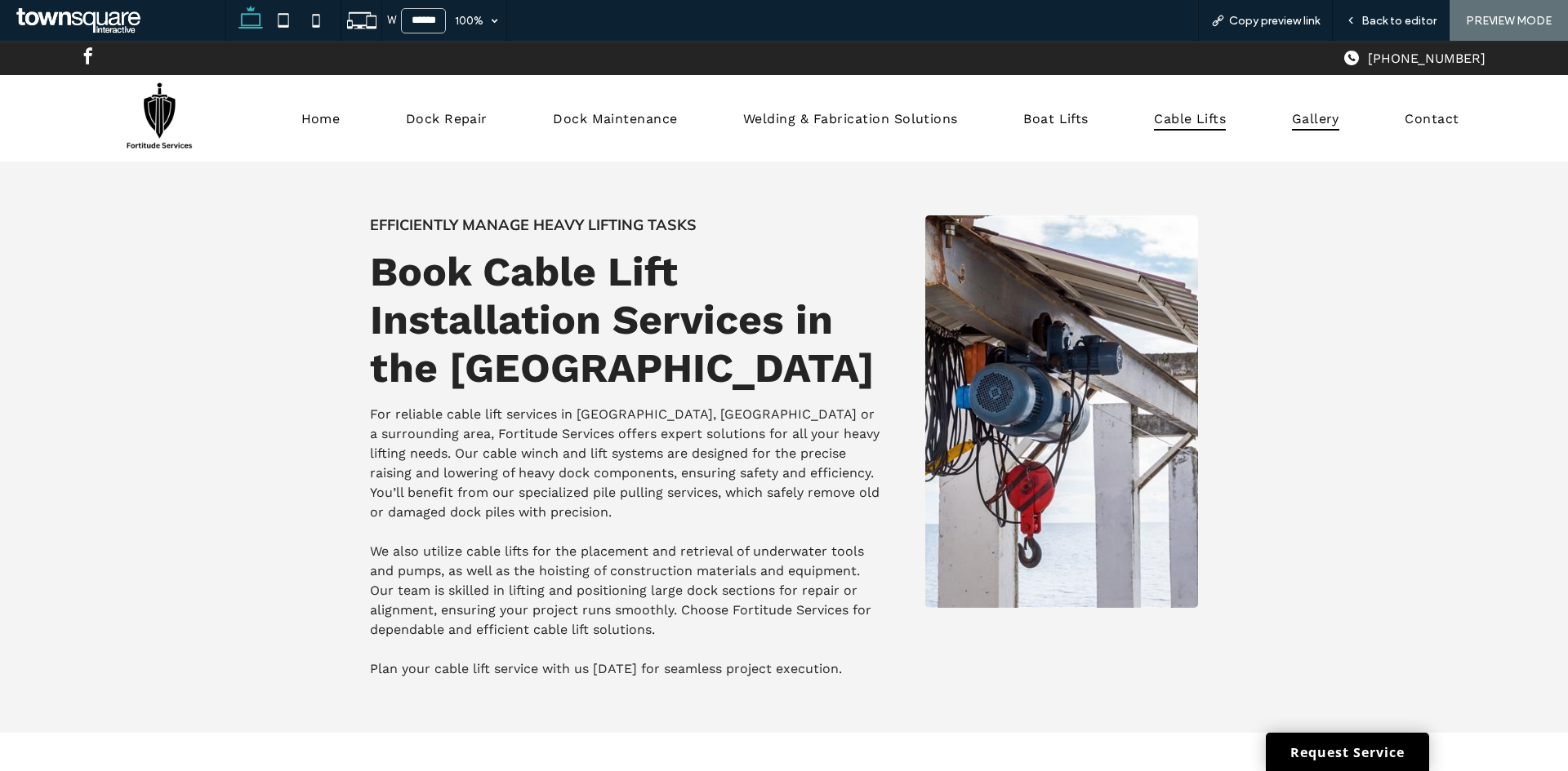
click at [1322, 124] on span "Gallery" at bounding box center [1315, 117] width 47 height 24
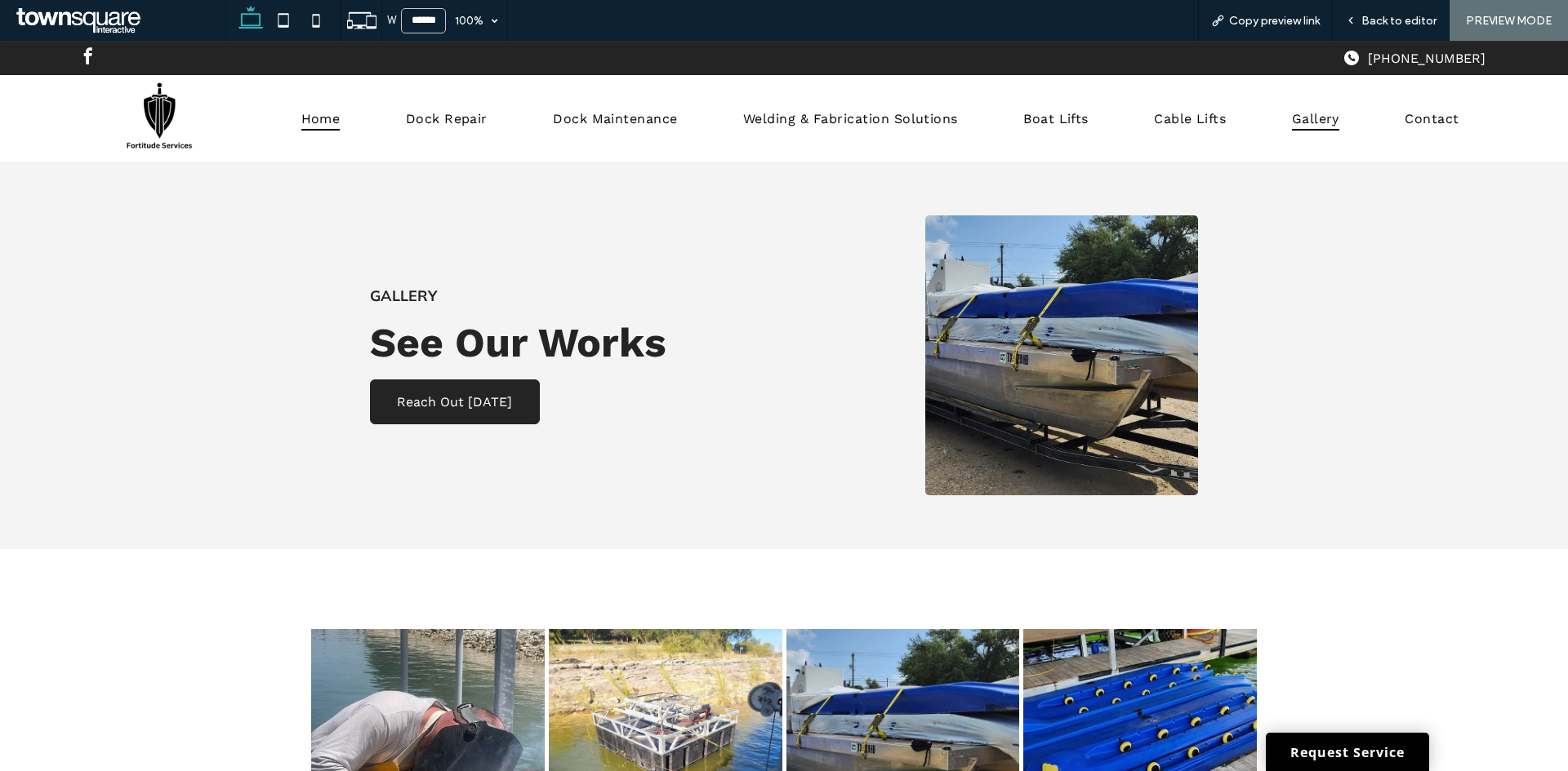
click at [319, 126] on span "Home" at bounding box center [321, 117] width 40 height 24
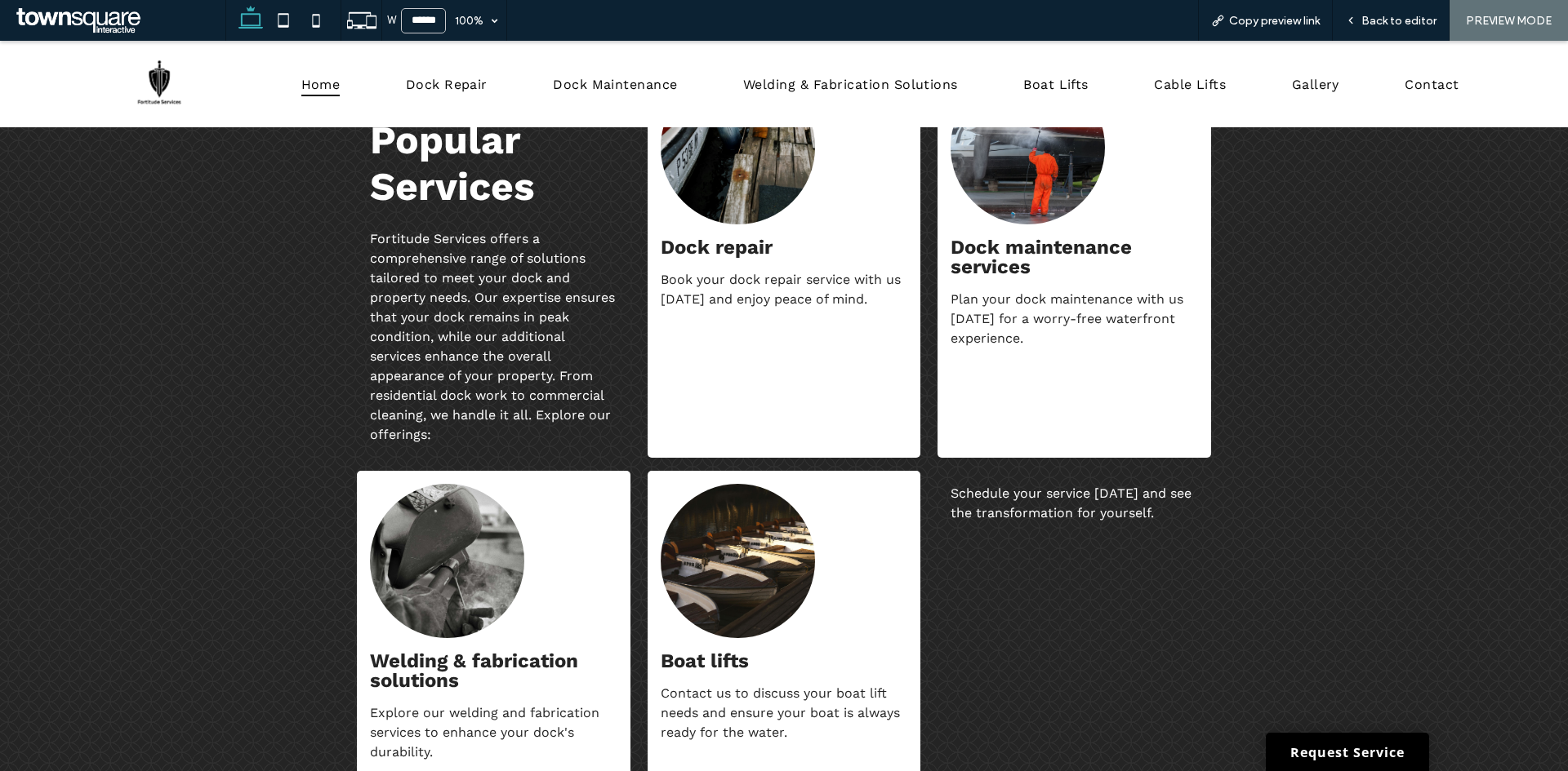
scroll to position [1550, 0]
click at [1391, 20] on span "Back to editor" at bounding box center [1399, 21] width 76 height 14
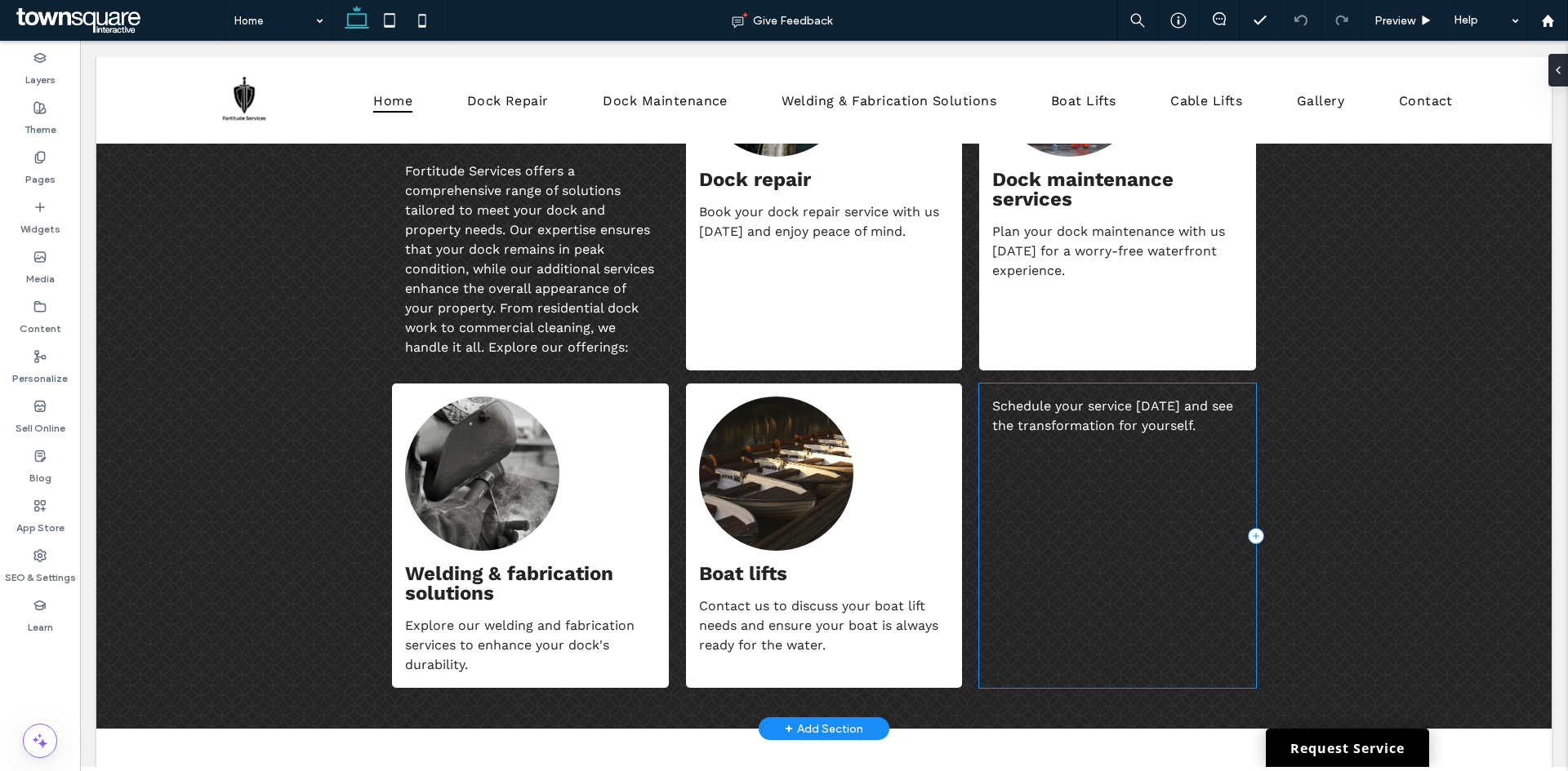
scroll to position [1404, 0]
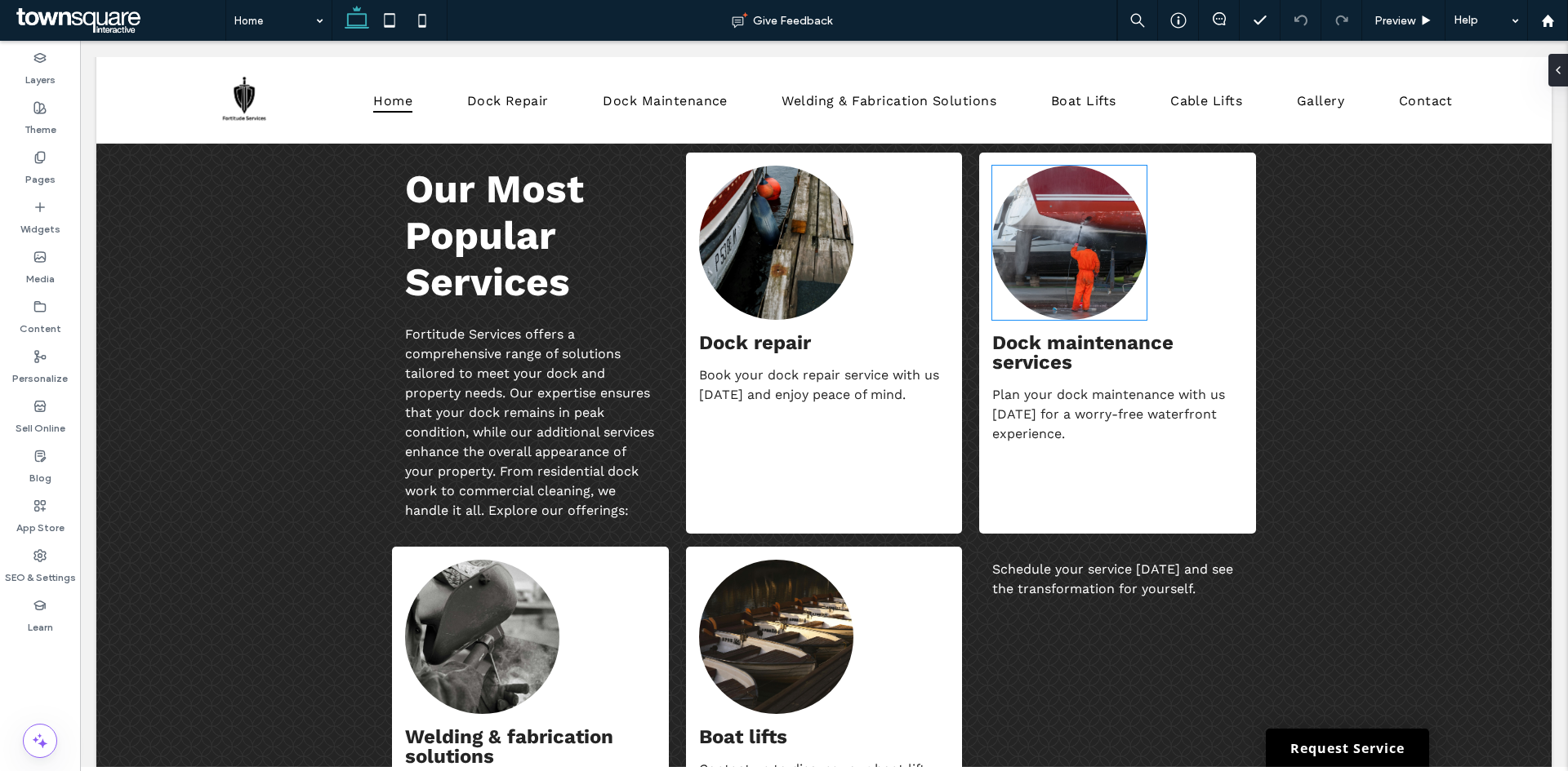
click at [1050, 244] on img at bounding box center [1069, 243] width 154 height 154
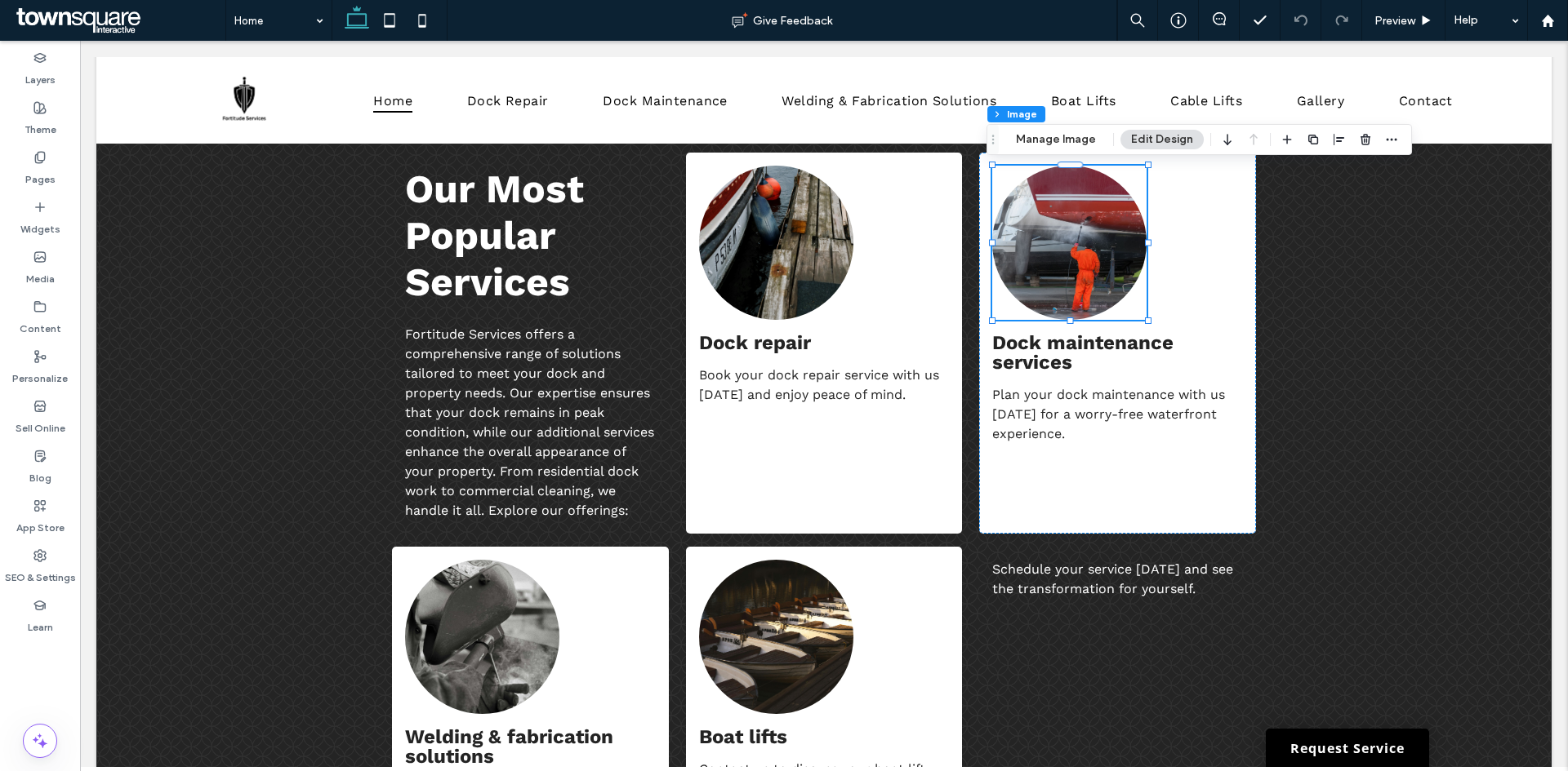
type input "**"
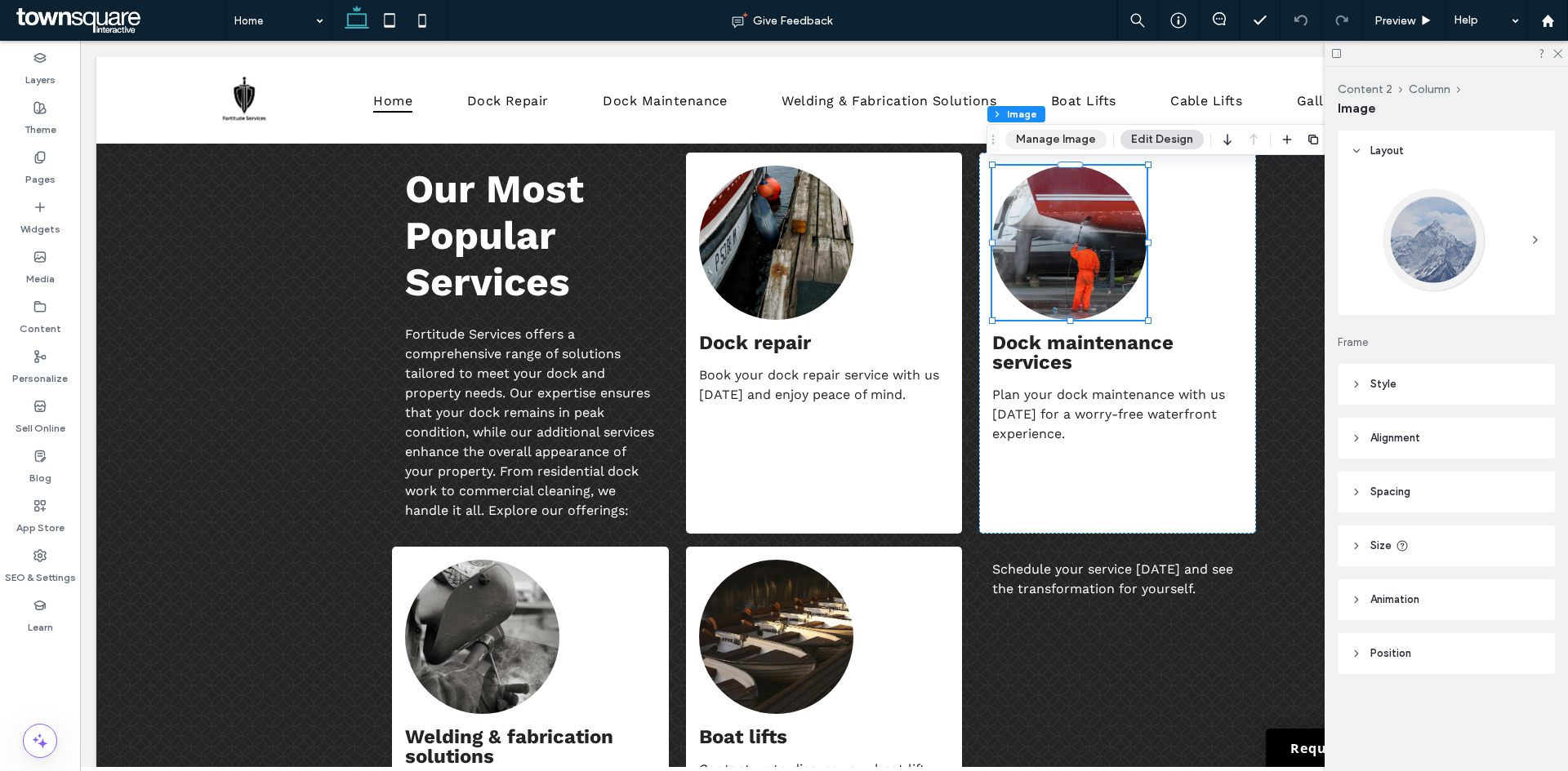
click at [1041, 143] on button "Manage Image" at bounding box center [1055, 140] width 101 height 20
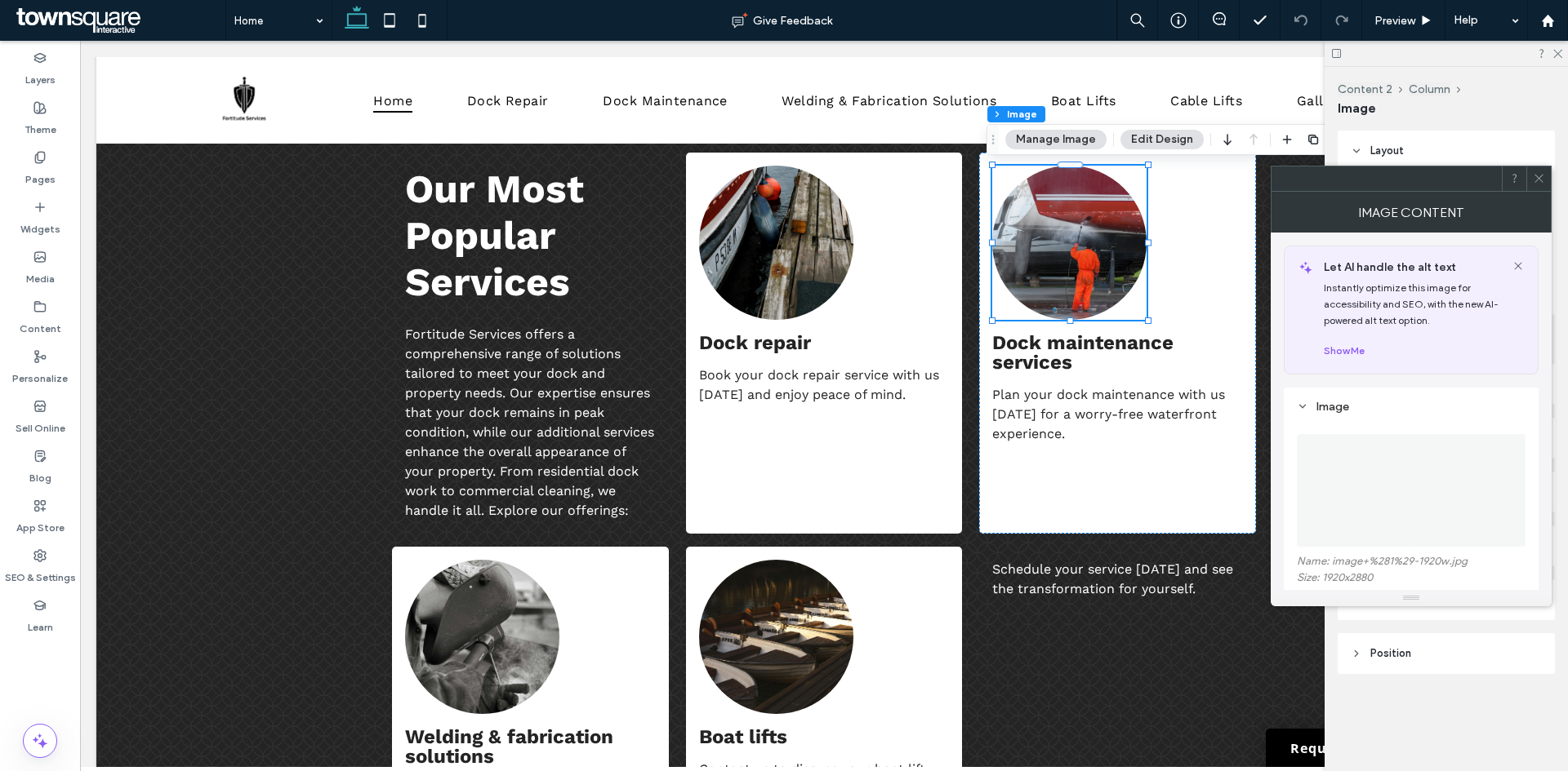
scroll to position [163, 0]
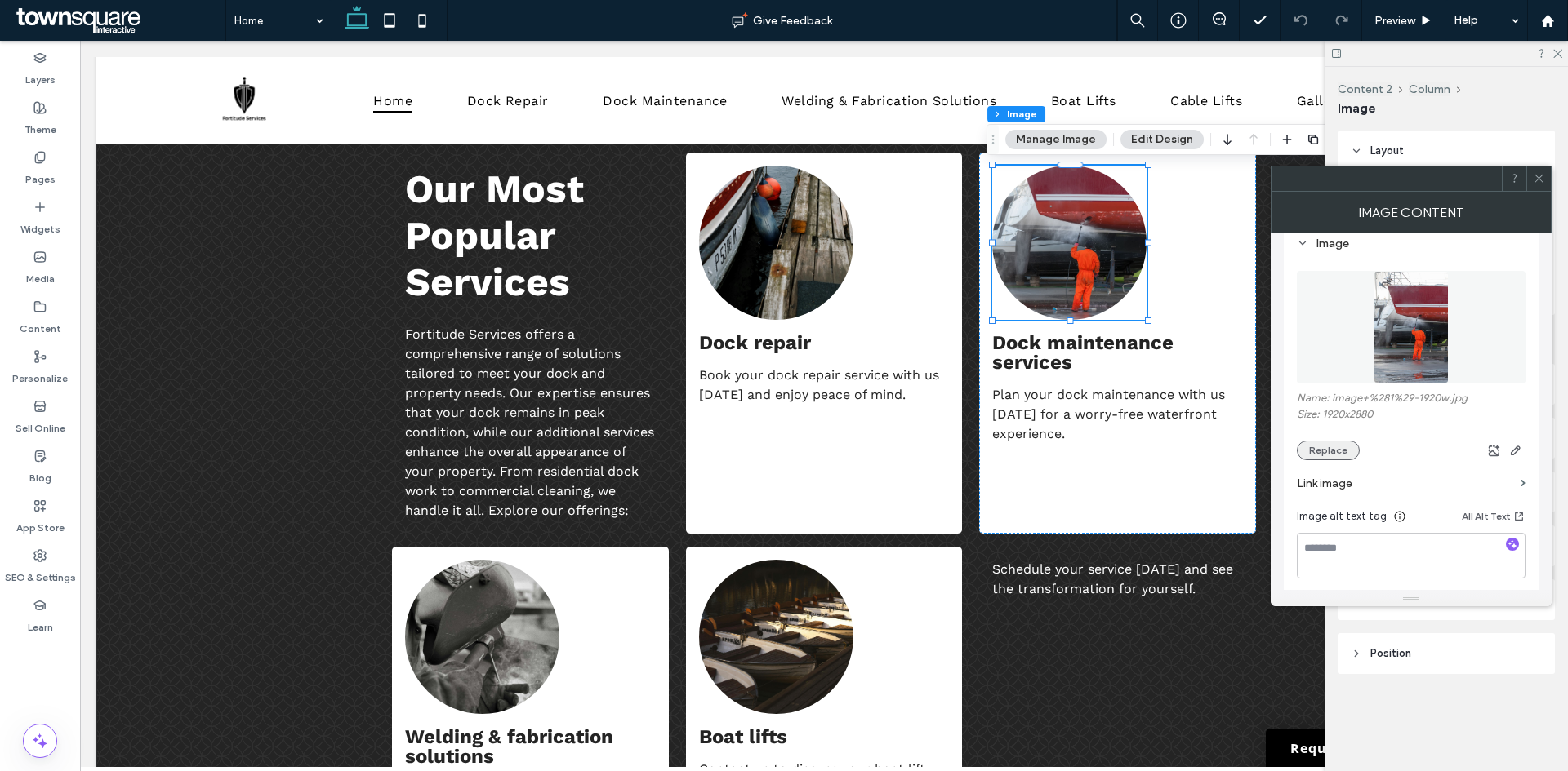
click at [1319, 444] on button "Replace" at bounding box center [1327, 450] width 63 height 20
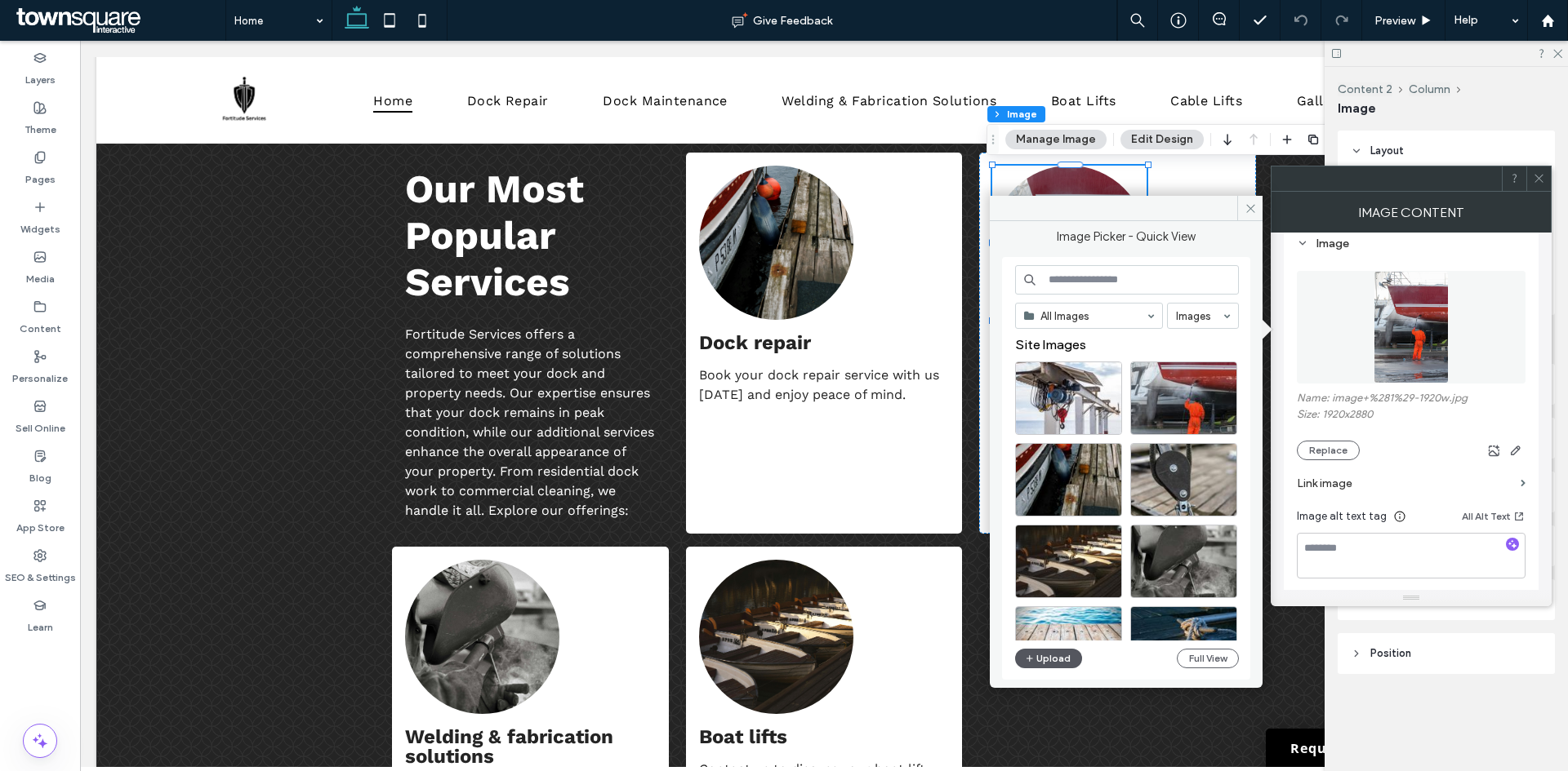
click at [1054, 654] on button "Upload" at bounding box center [1048, 659] width 67 height 20
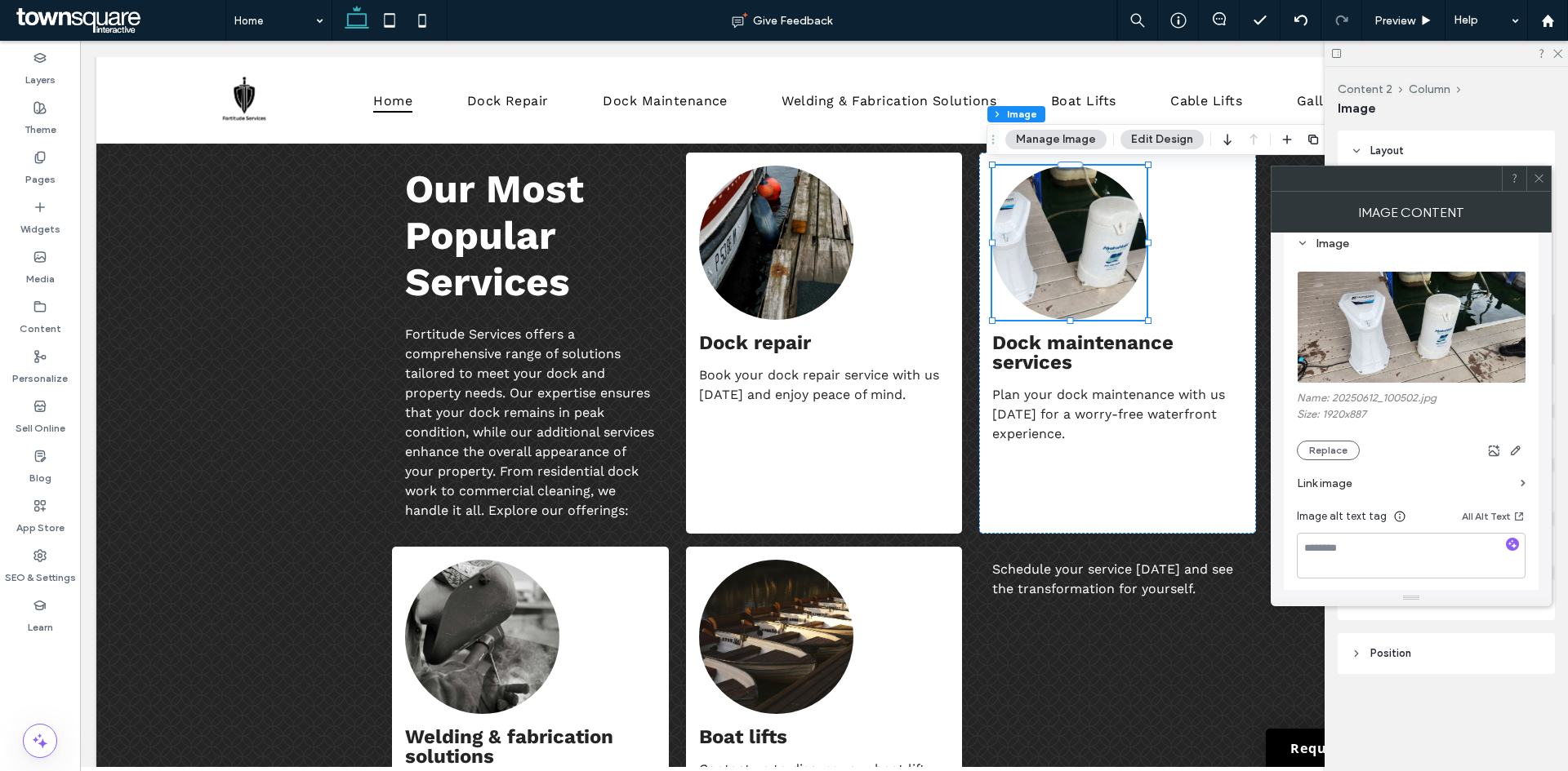
click at [1532, 177] on icon at bounding box center [1538, 177] width 12 height 12
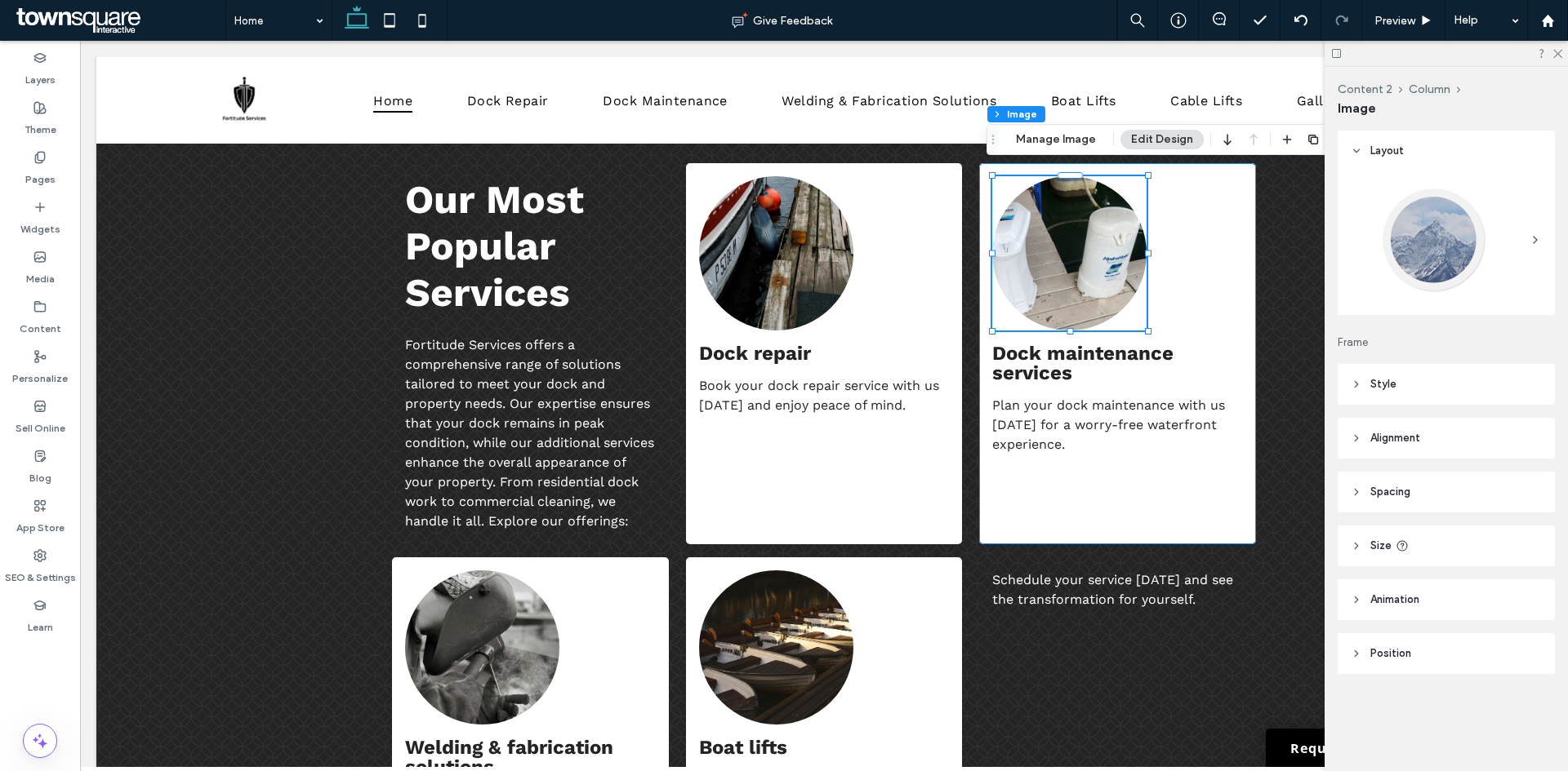
scroll to position [1241, 0]
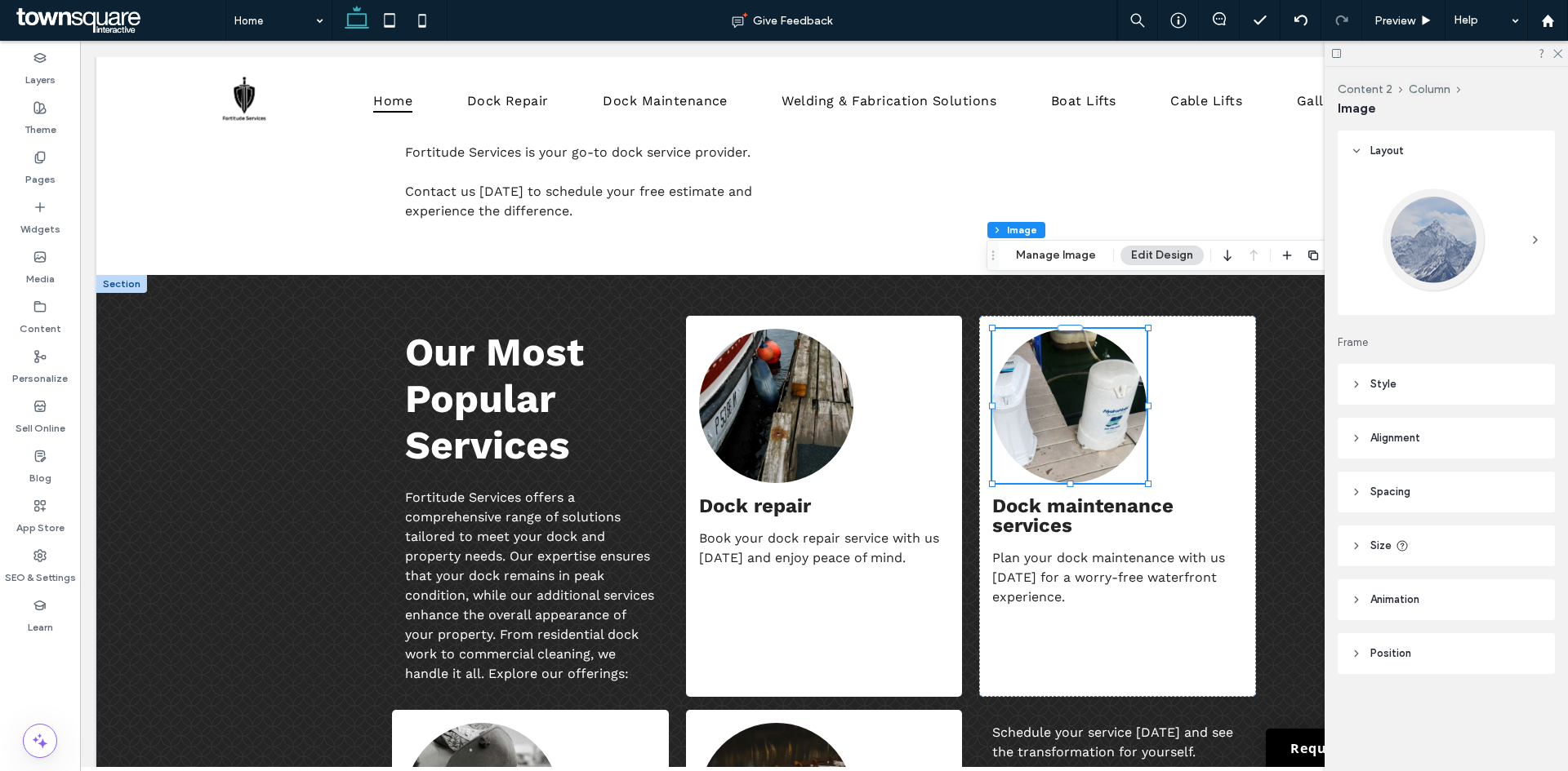
click at [1308, 484] on div "Our Most Popular Services Fortitude Services offers a comprehensive range of so…" at bounding box center [823, 664] width 1455 height 780
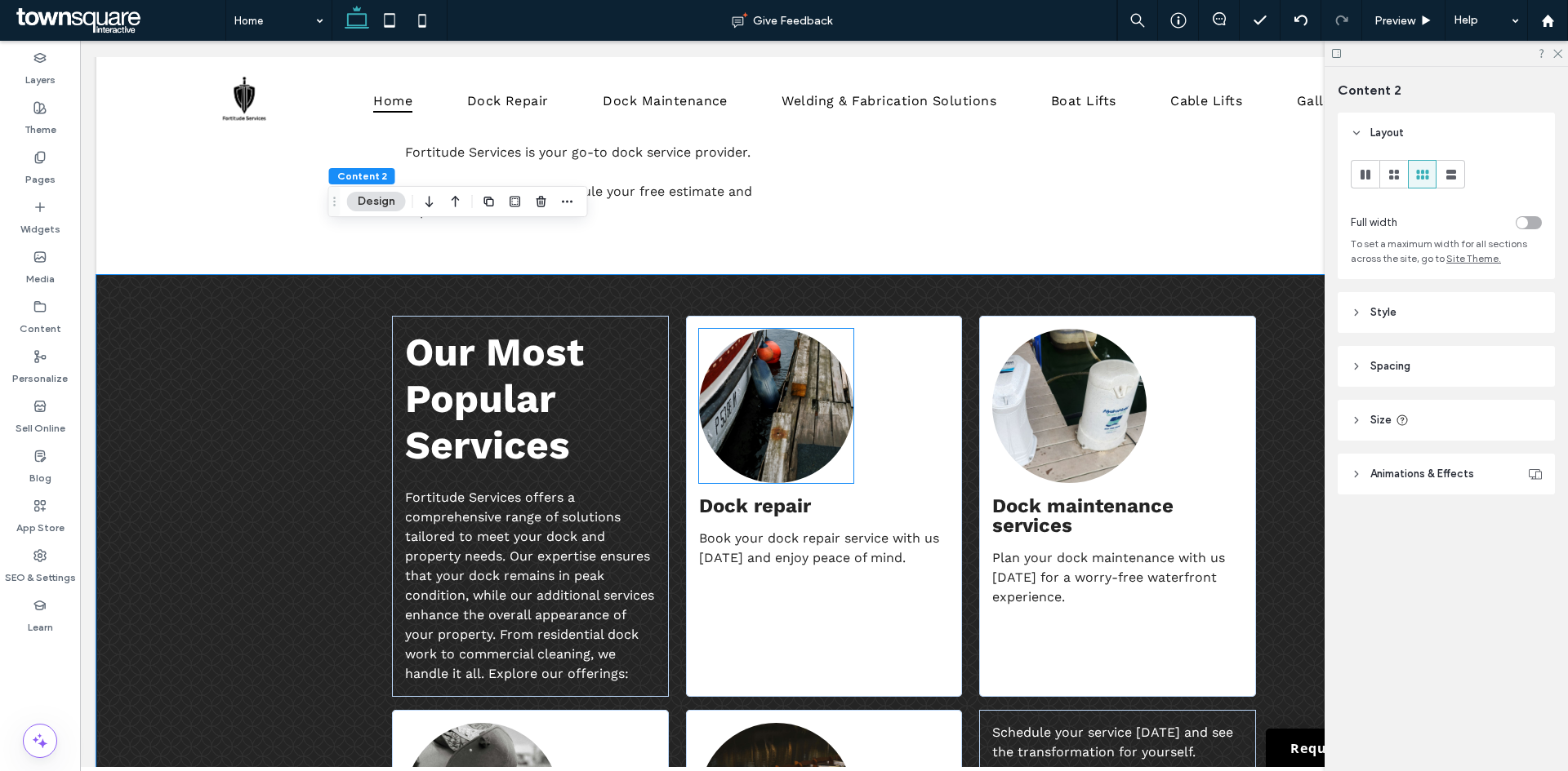
click at [773, 372] on img at bounding box center [775, 406] width 154 height 154
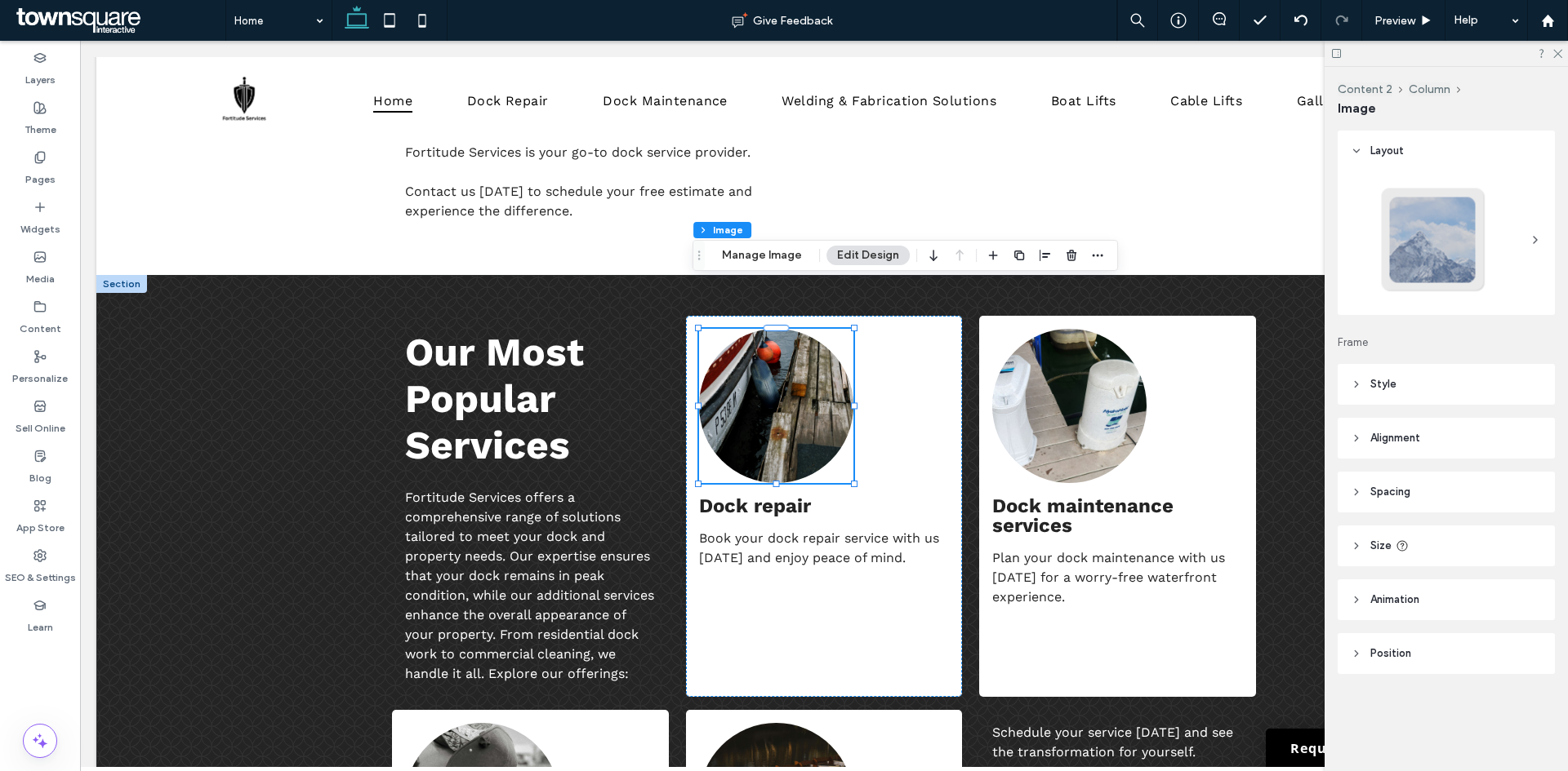
type input "**"
click at [749, 258] on button "Manage Image" at bounding box center [761, 255] width 101 height 20
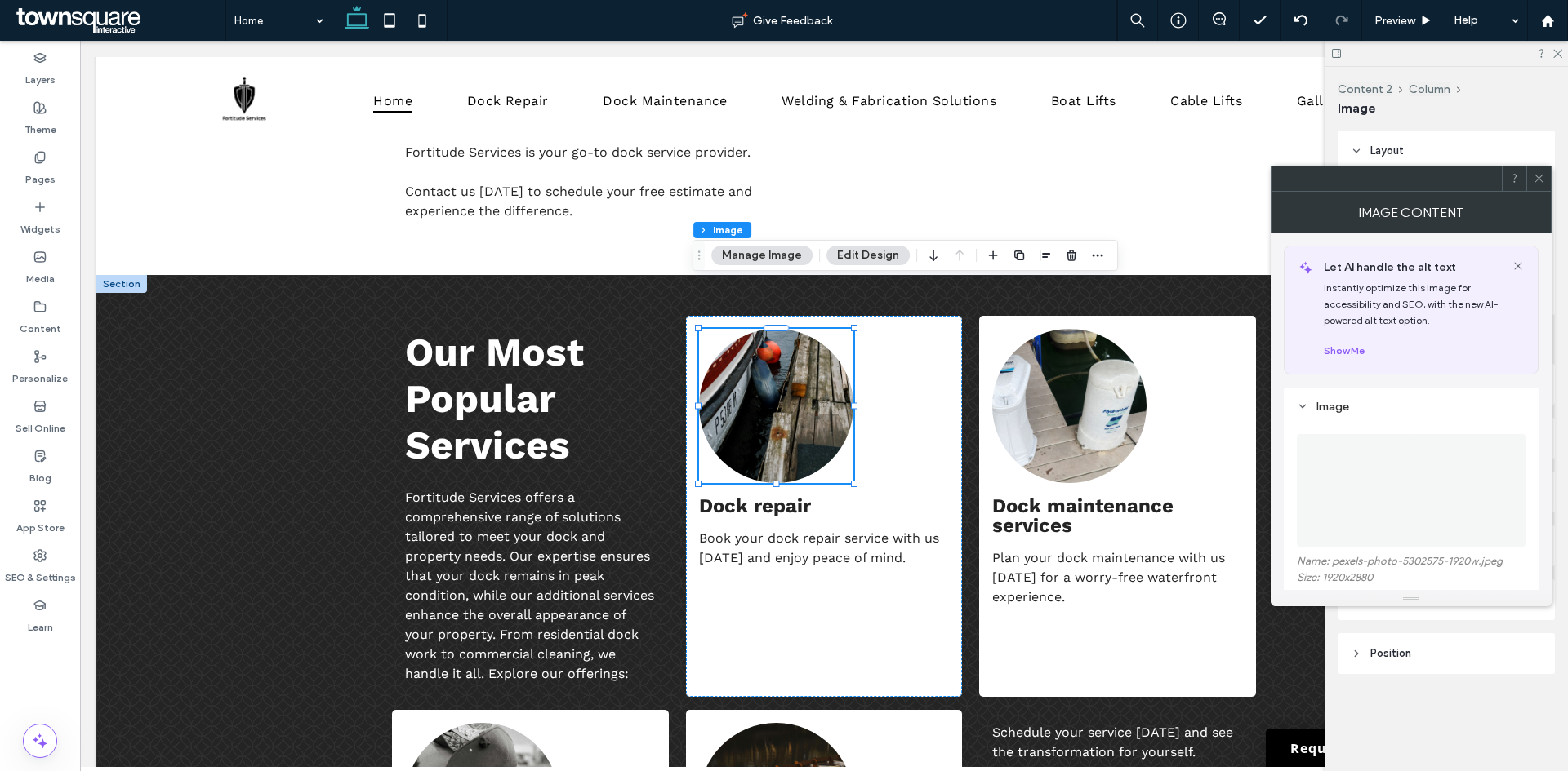
scroll to position [163, 0]
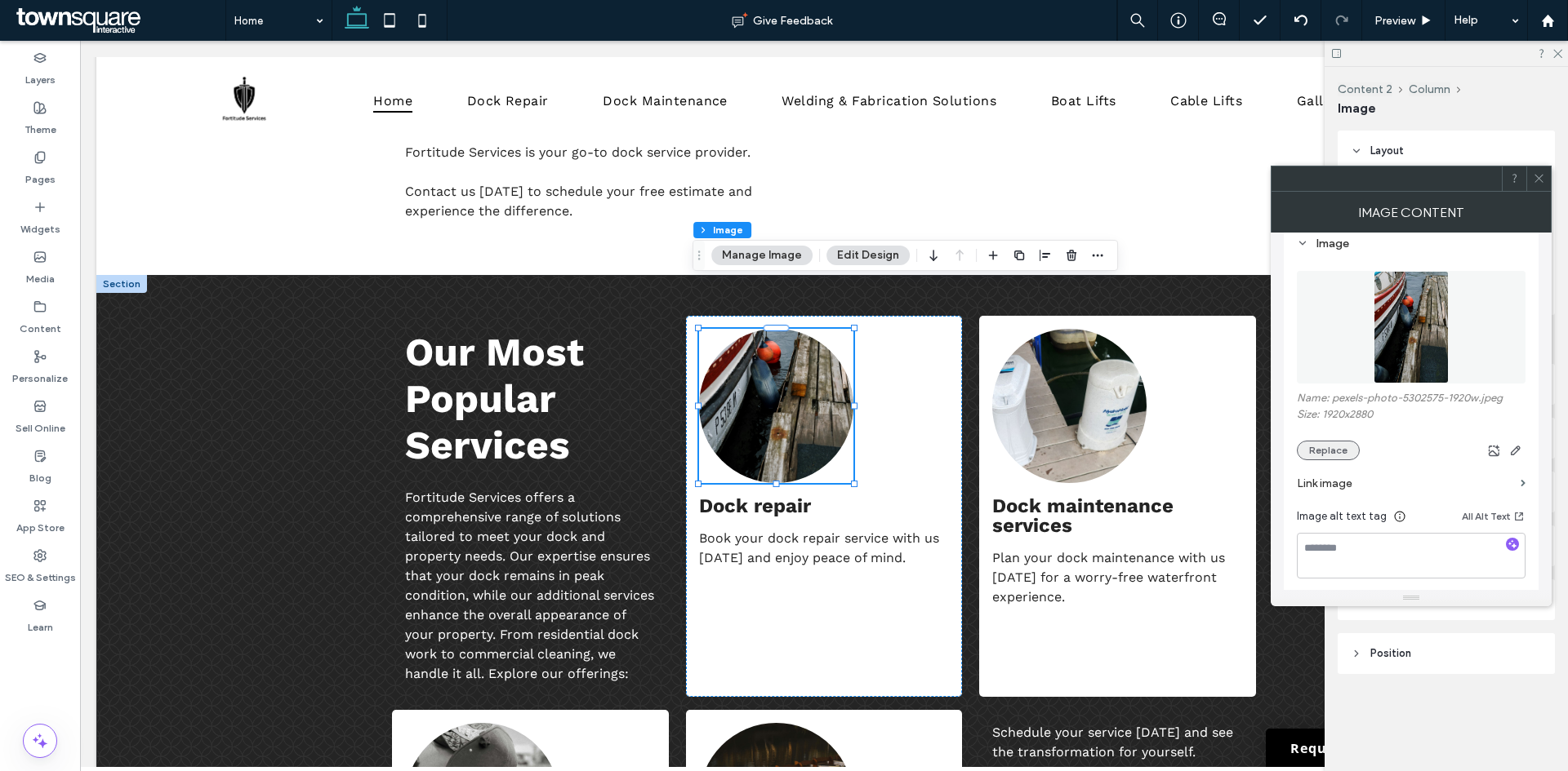
click at [1332, 453] on button "Replace" at bounding box center [1327, 450] width 63 height 20
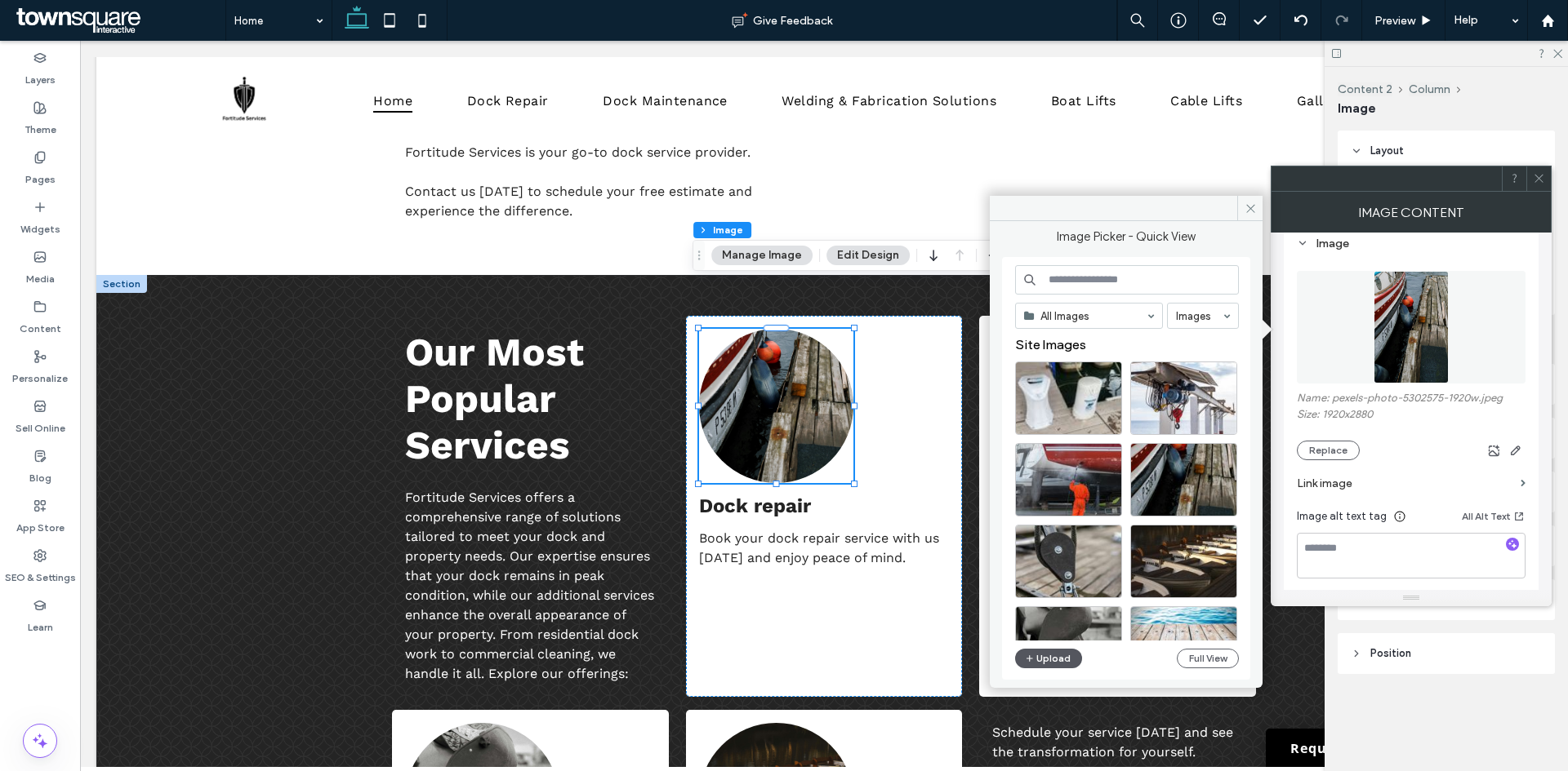
click at [1057, 658] on button "Upload" at bounding box center [1048, 659] width 67 height 20
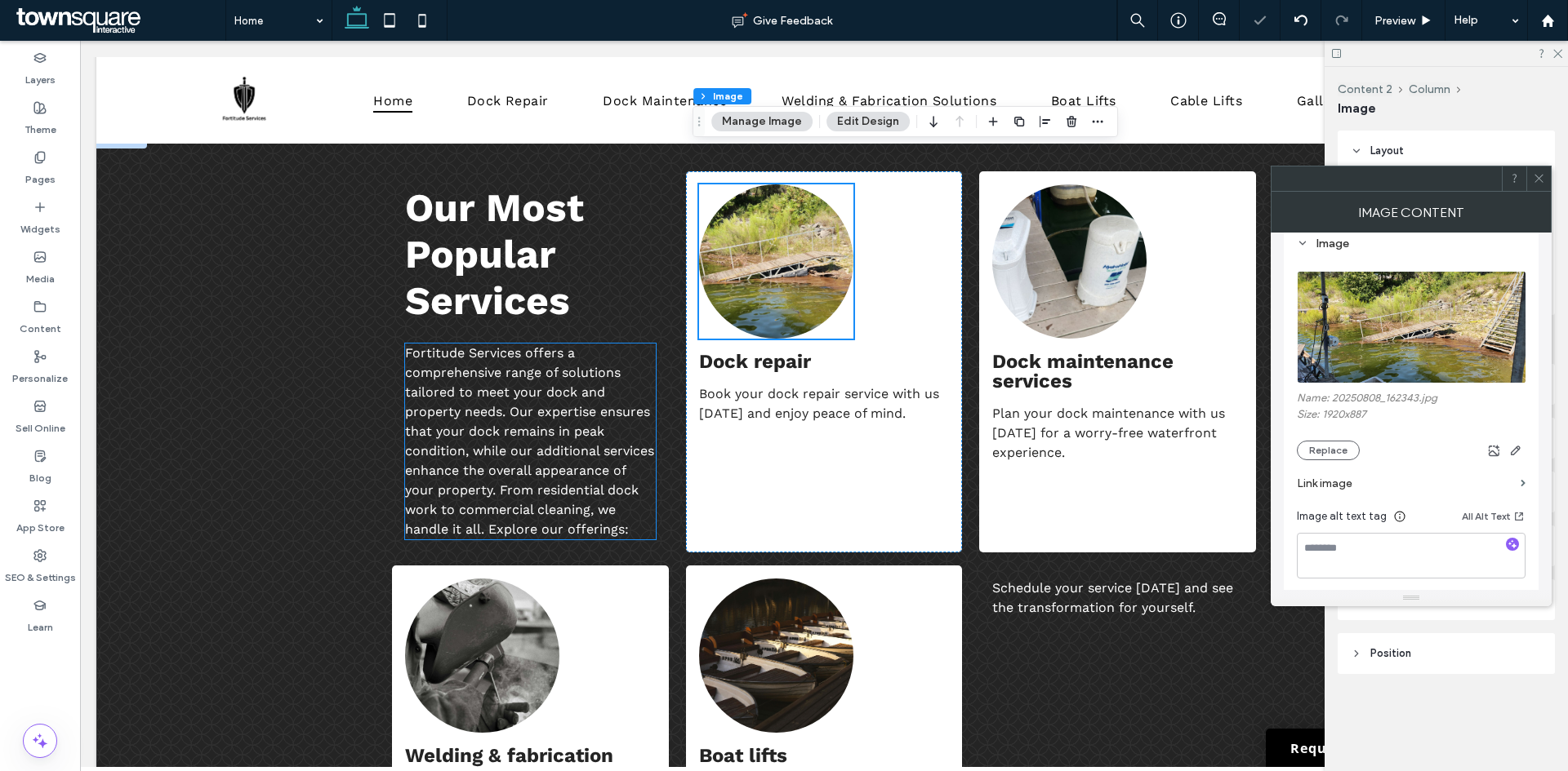
scroll to position [1322, 0]
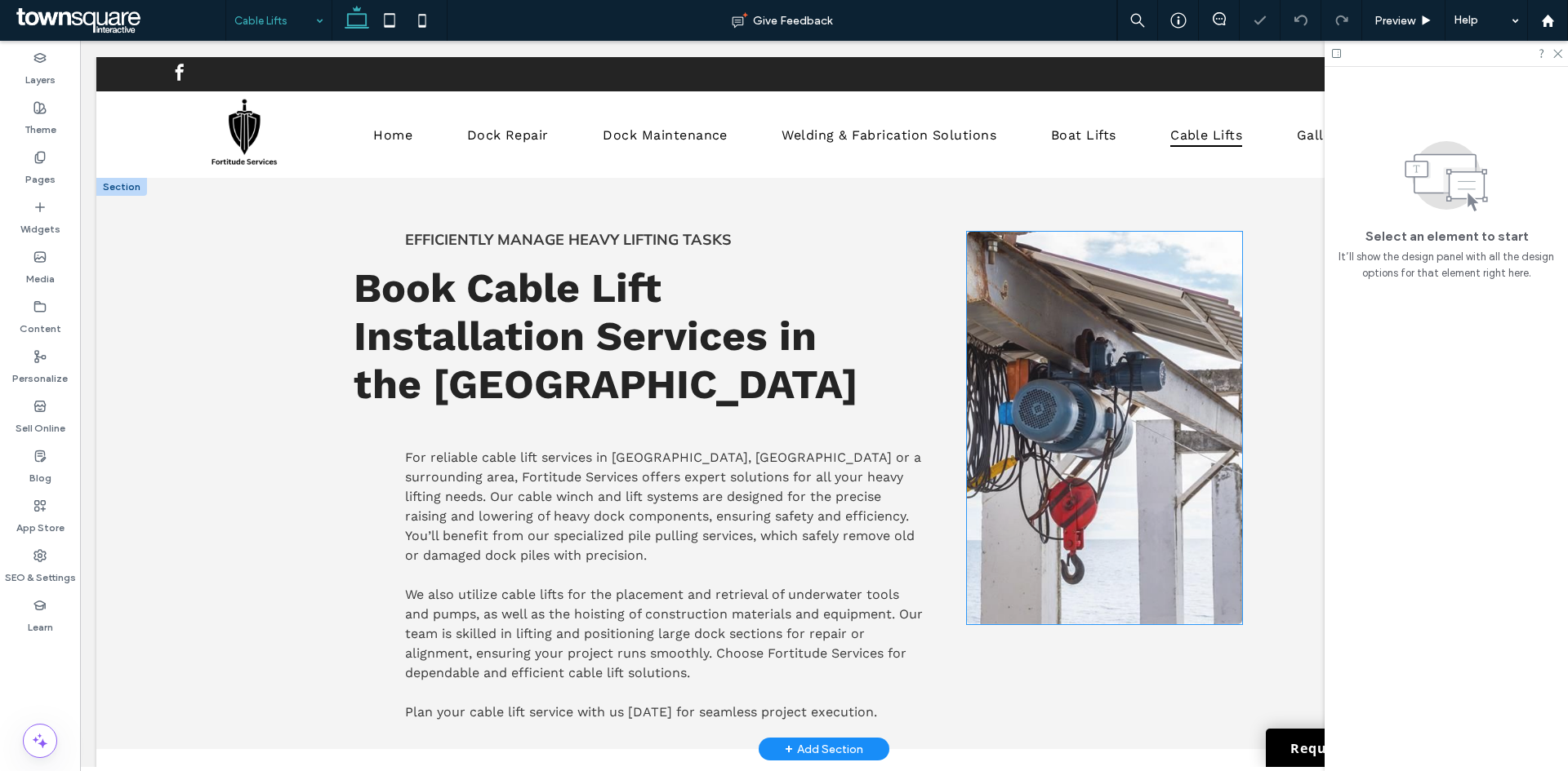
click at [1085, 414] on img at bounding box center [1104, 428] width 276 height 393
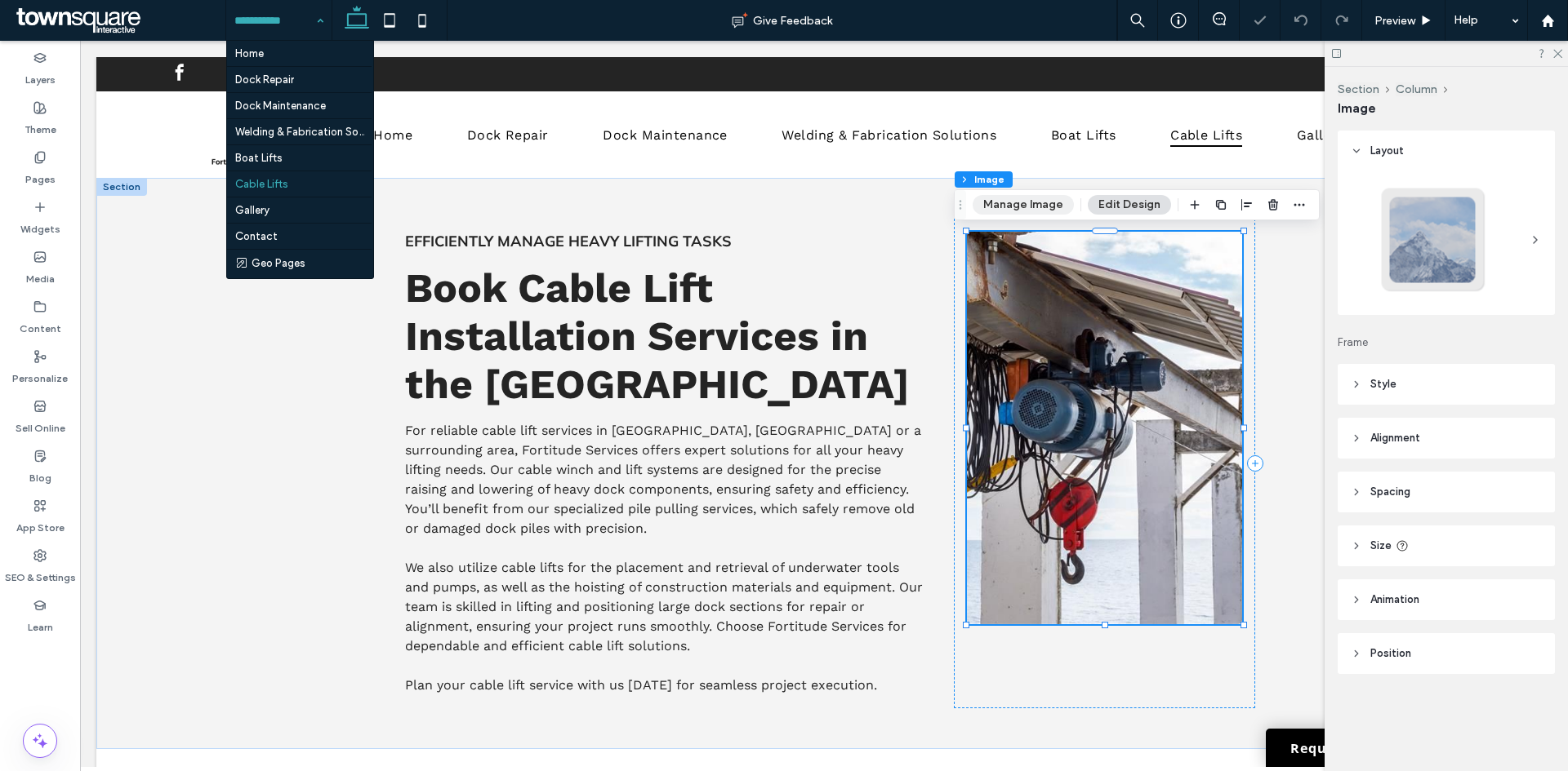
click at [1024, 202] on button "Manage Image" at bounding box center [1022, 205] width 101 height 20
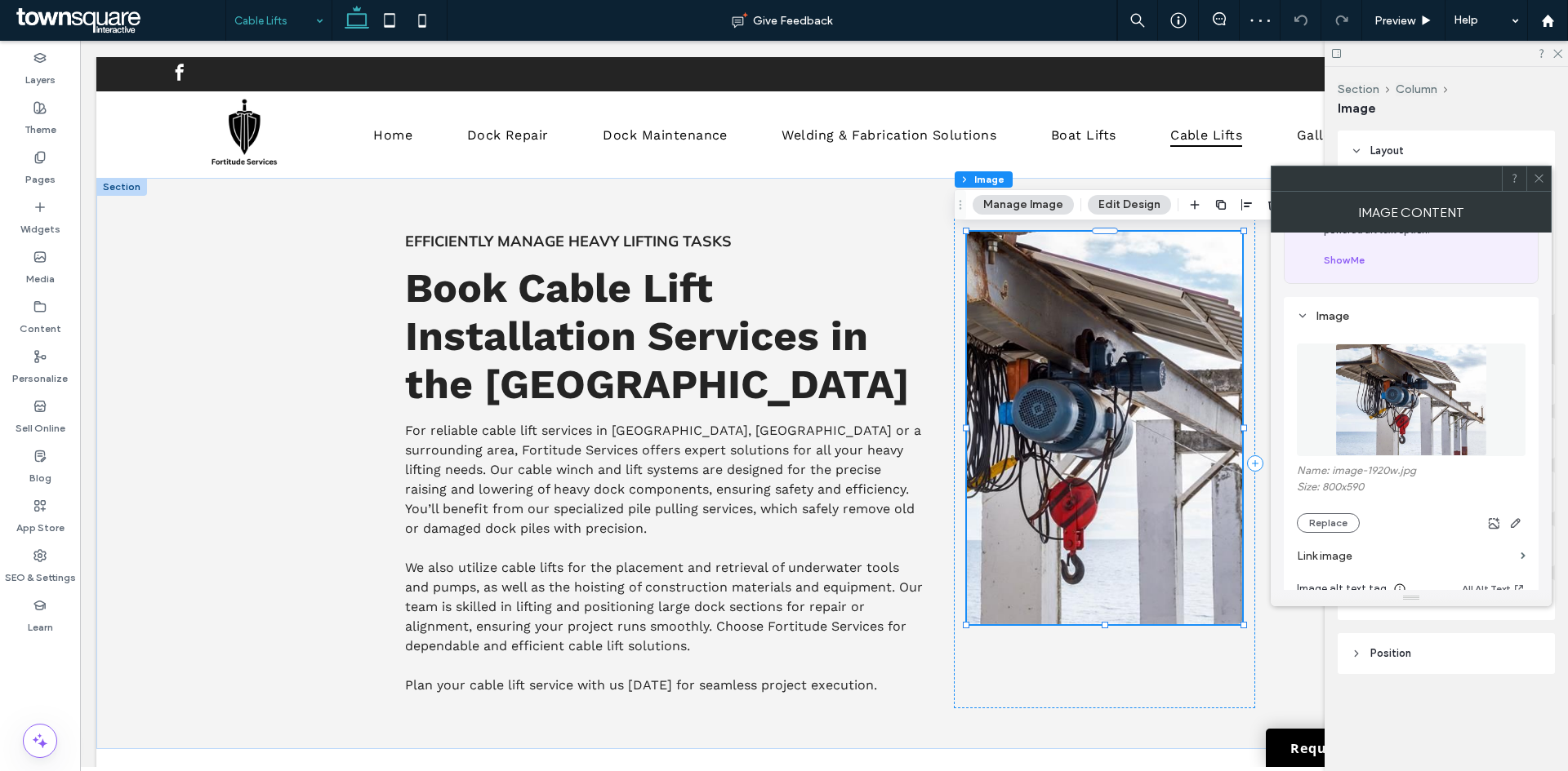
scroll to position [163, 0]
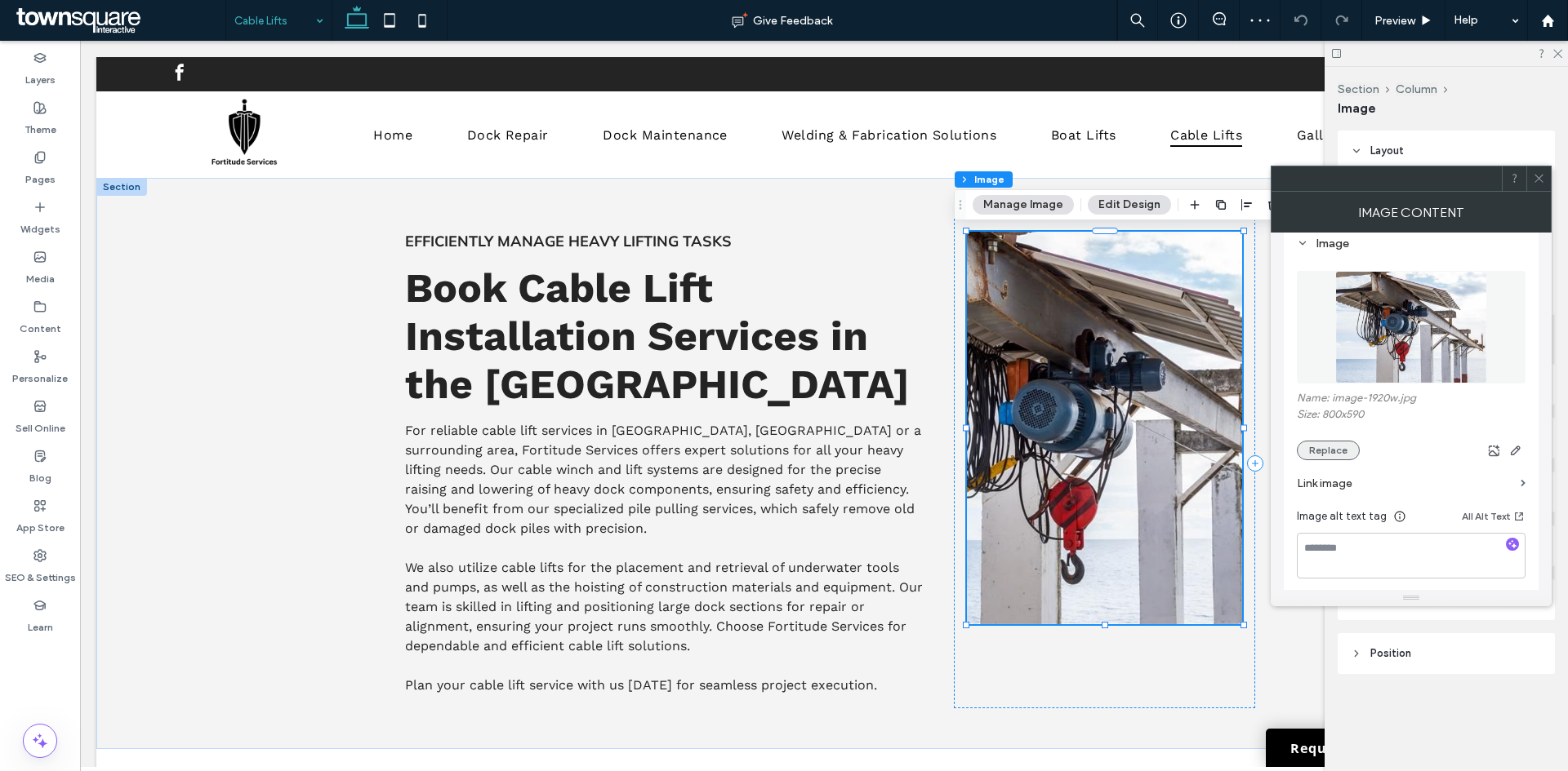
click at [1326, 449] on button "Replace" at bounding box center [1327, 450] width 63 height 20
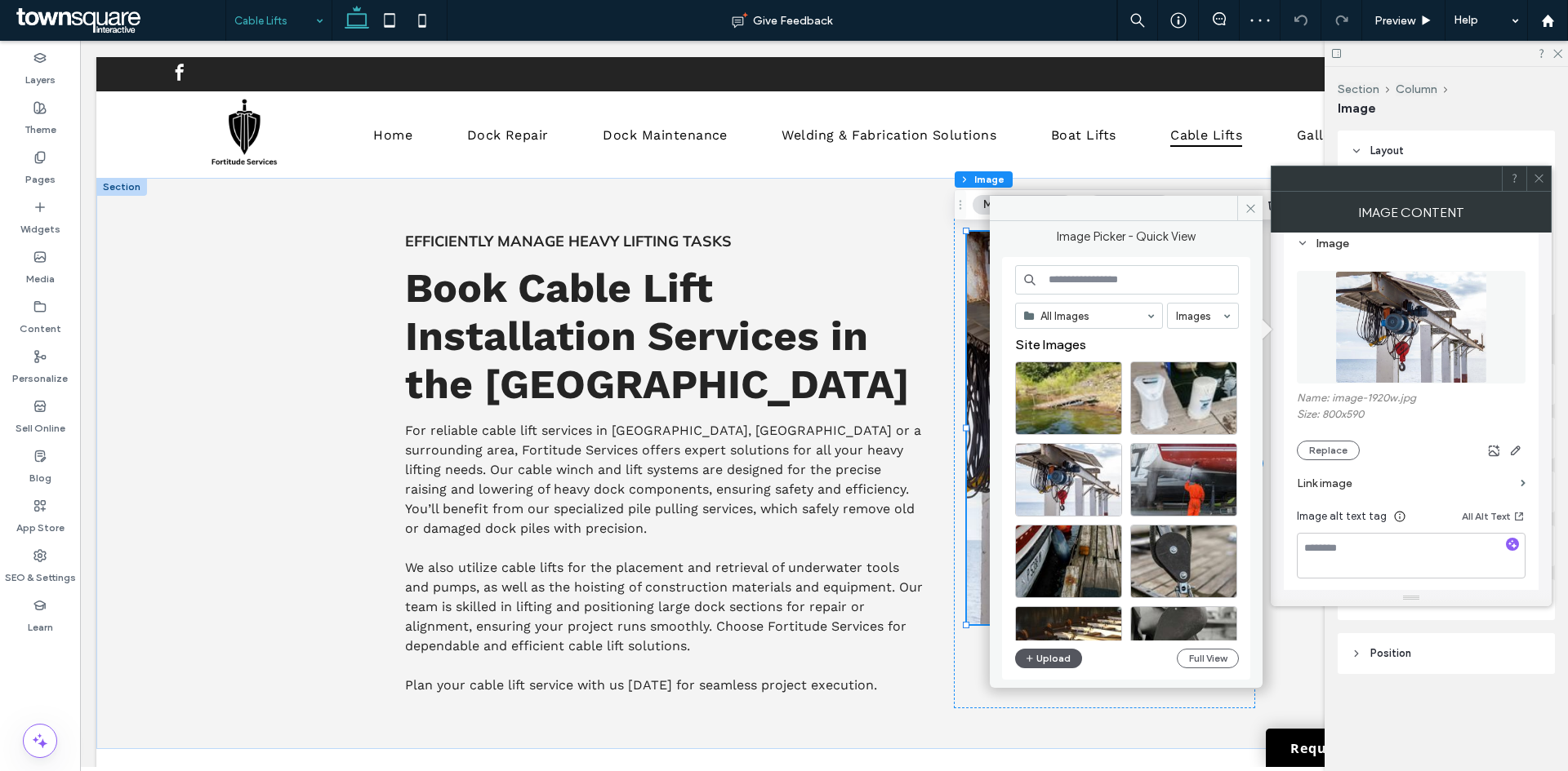
click at [1054, 657] on button "Upload" at bounding box center [1048, 659] width 67 height 20
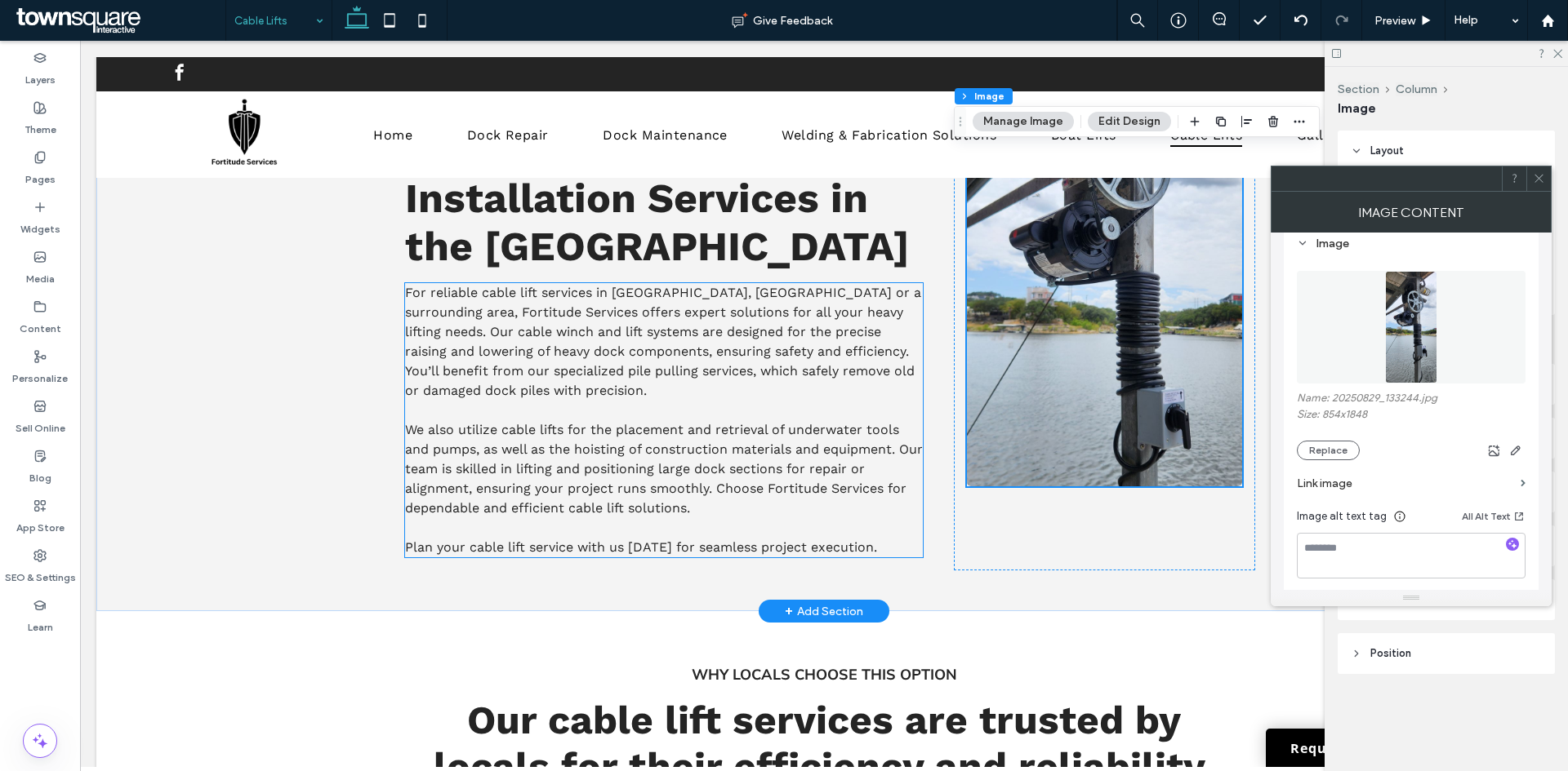
scroll to position [0, 0]
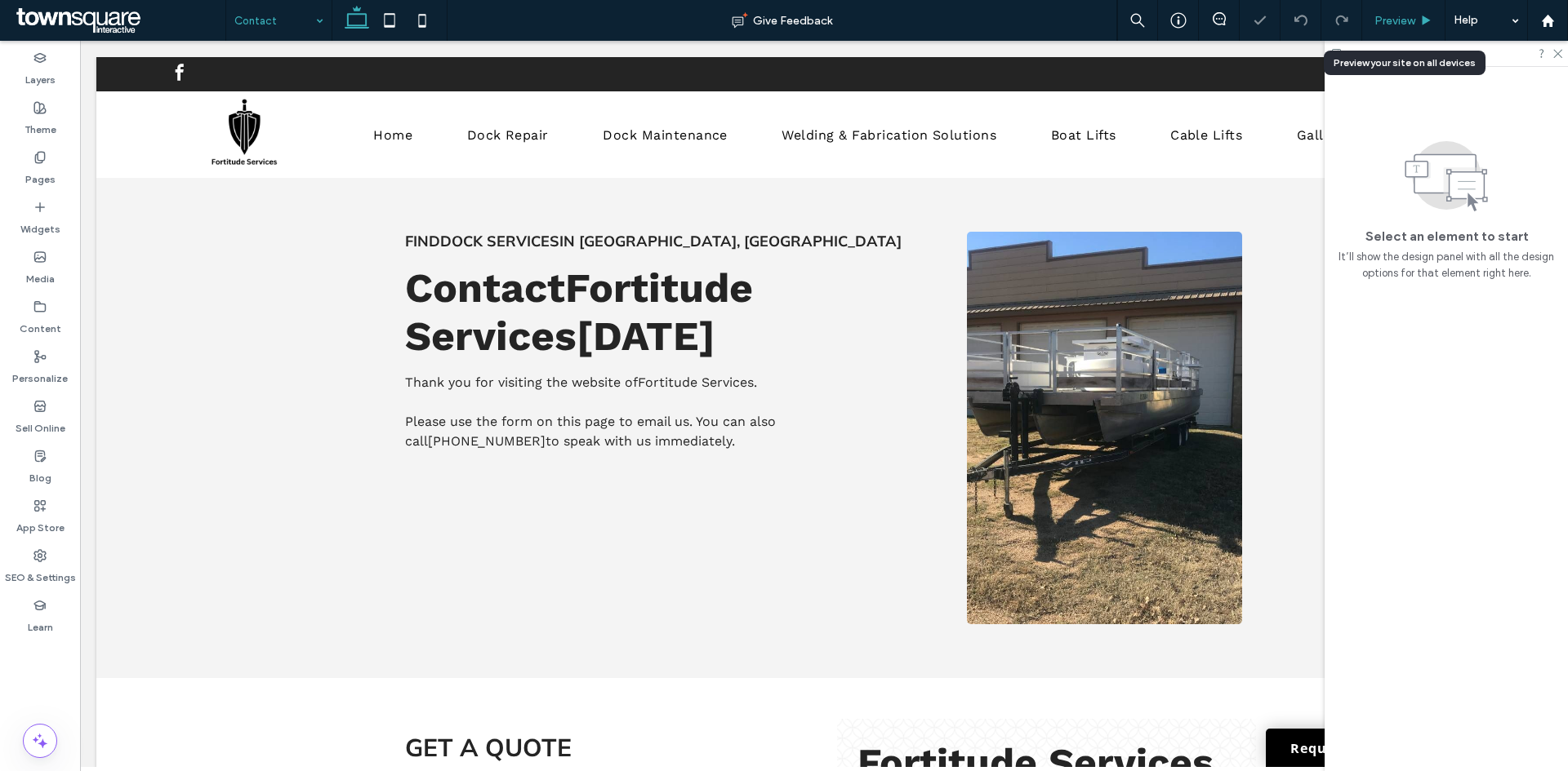
click at [1392, 21] on span "Preview" at bounding box center [1394, 21] width 41 height 14
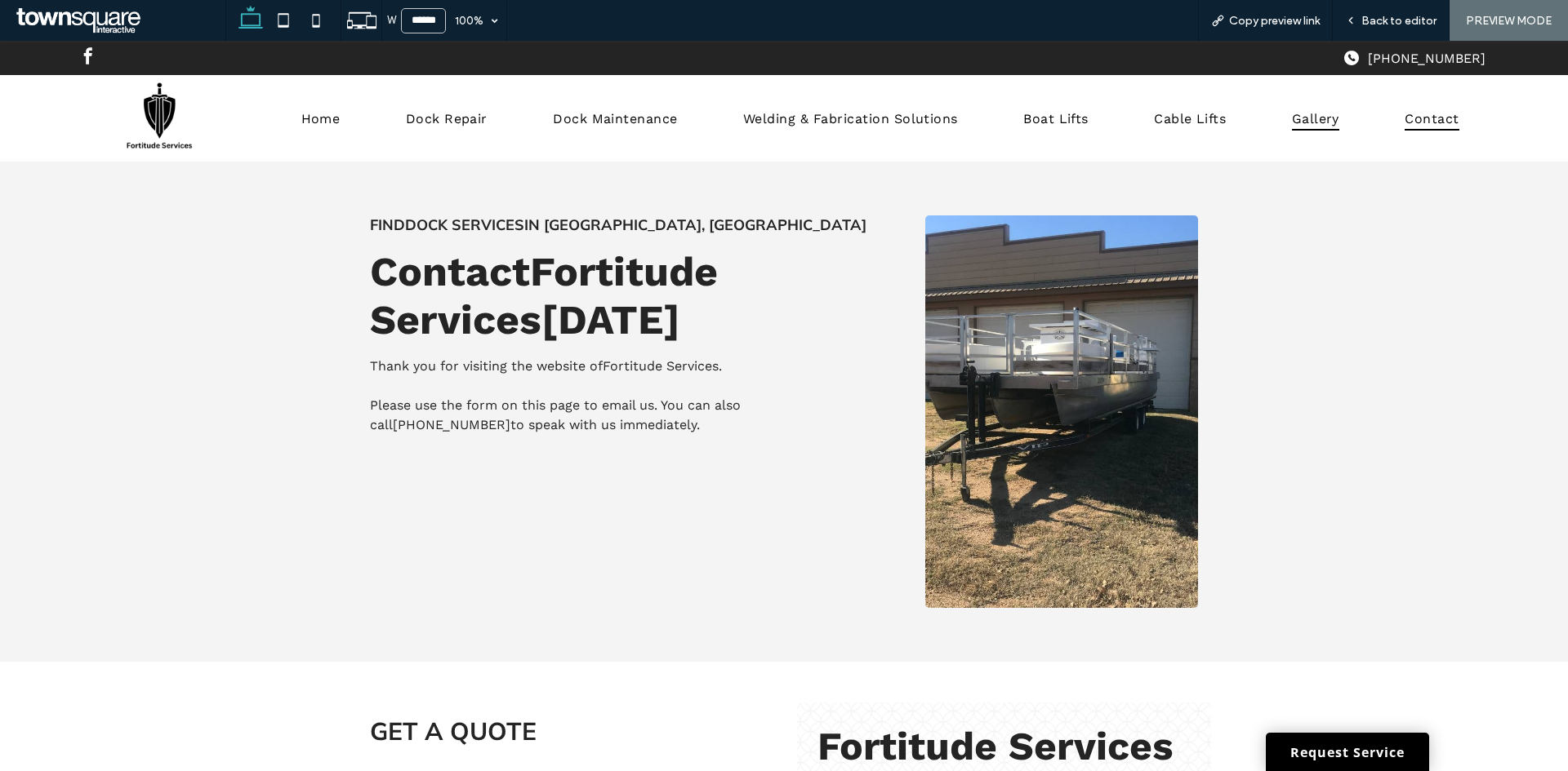
click at [1296, 121] on span "Gallery" at bounding box center [1315, 117] width 47 height 24
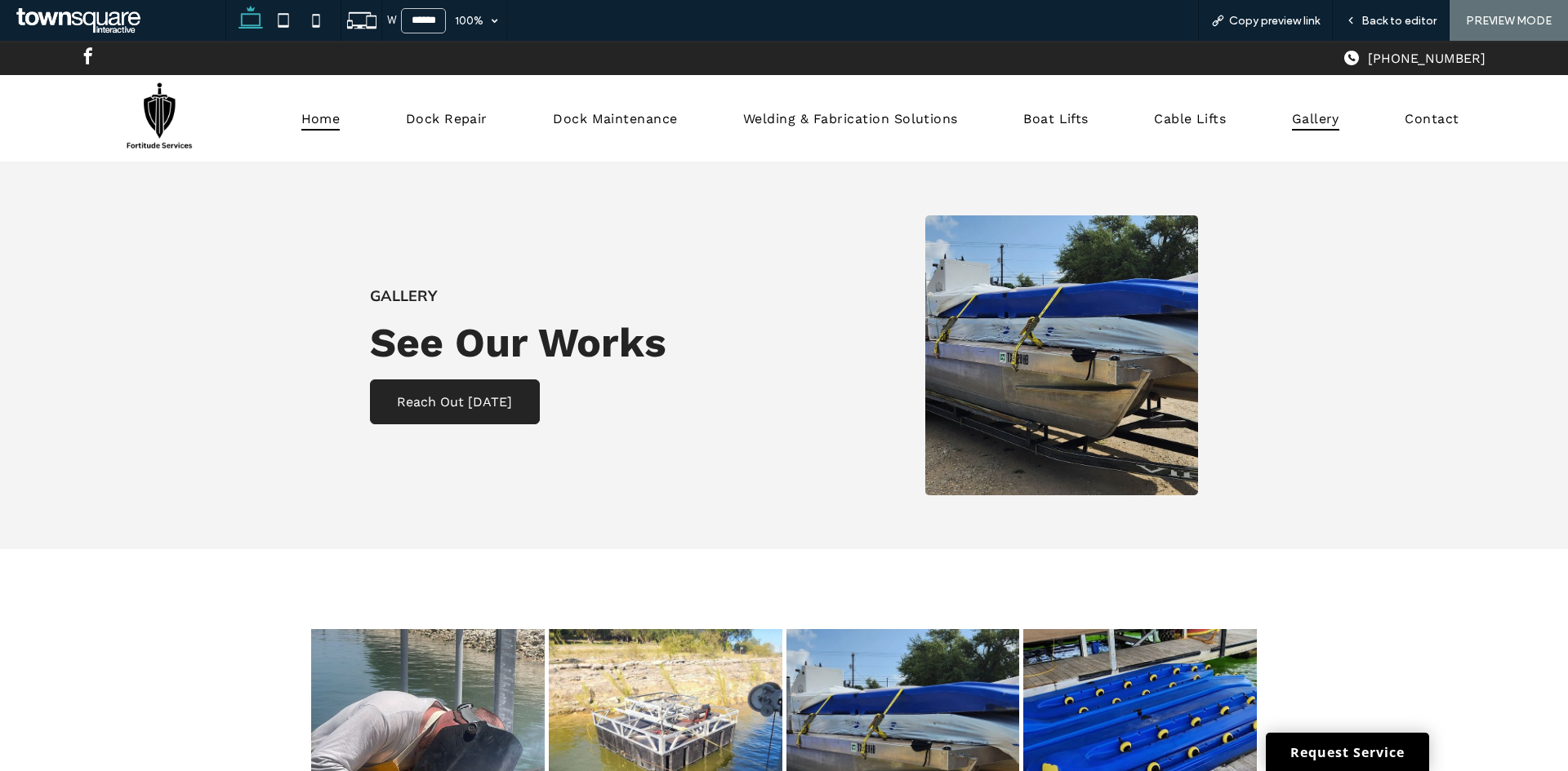
drag, startPoint x: 311, startPoint y: 113, endPoint x: 475, endPoint y: 316, distance: 261.0
click at [311, 113] on span "Home" at bounding box center [321, 117] width 40 height 24
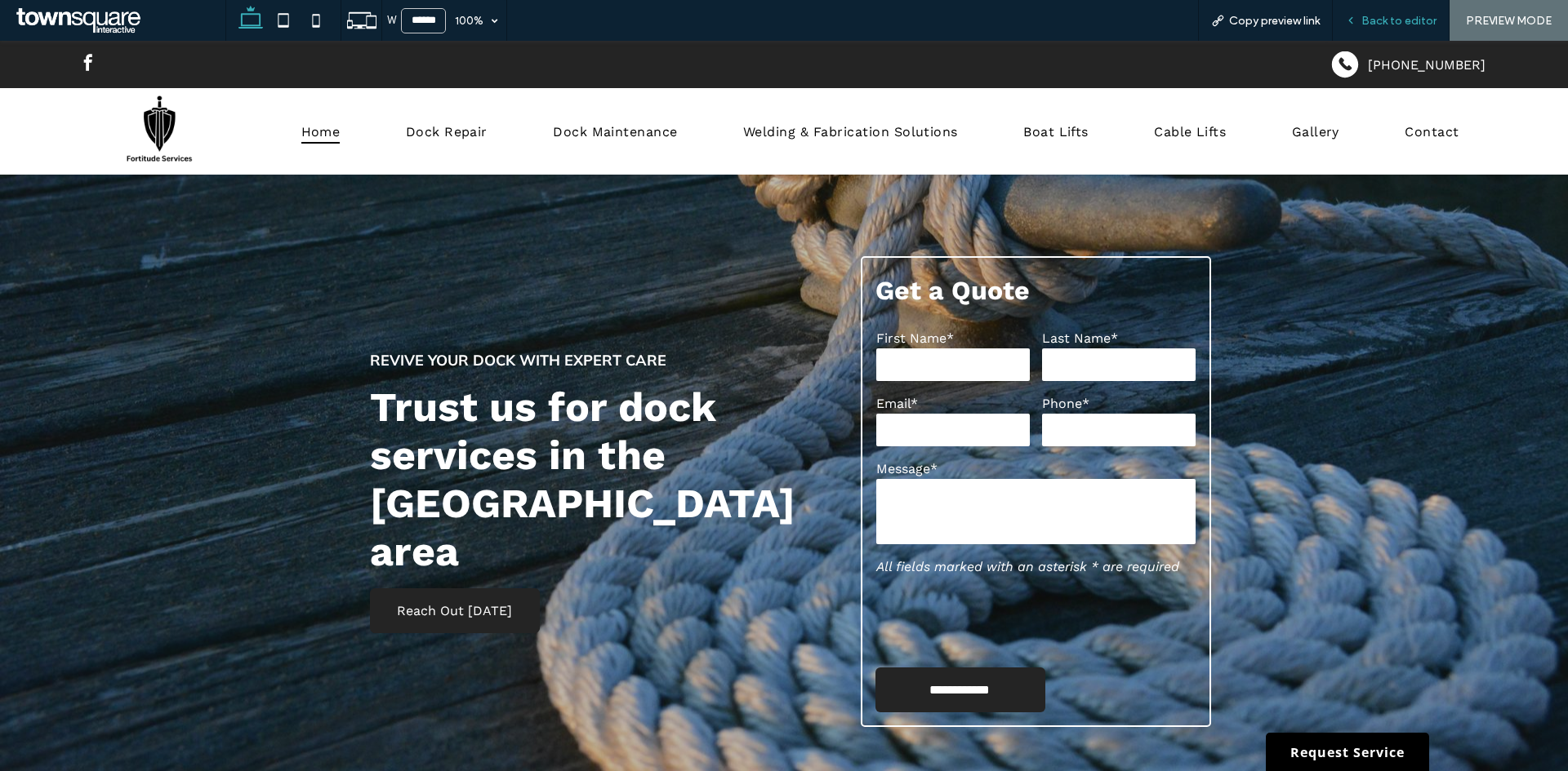
click at [1420, 27] on span "Back to editor" at bounding box center [1399, 21] width 76 height 14
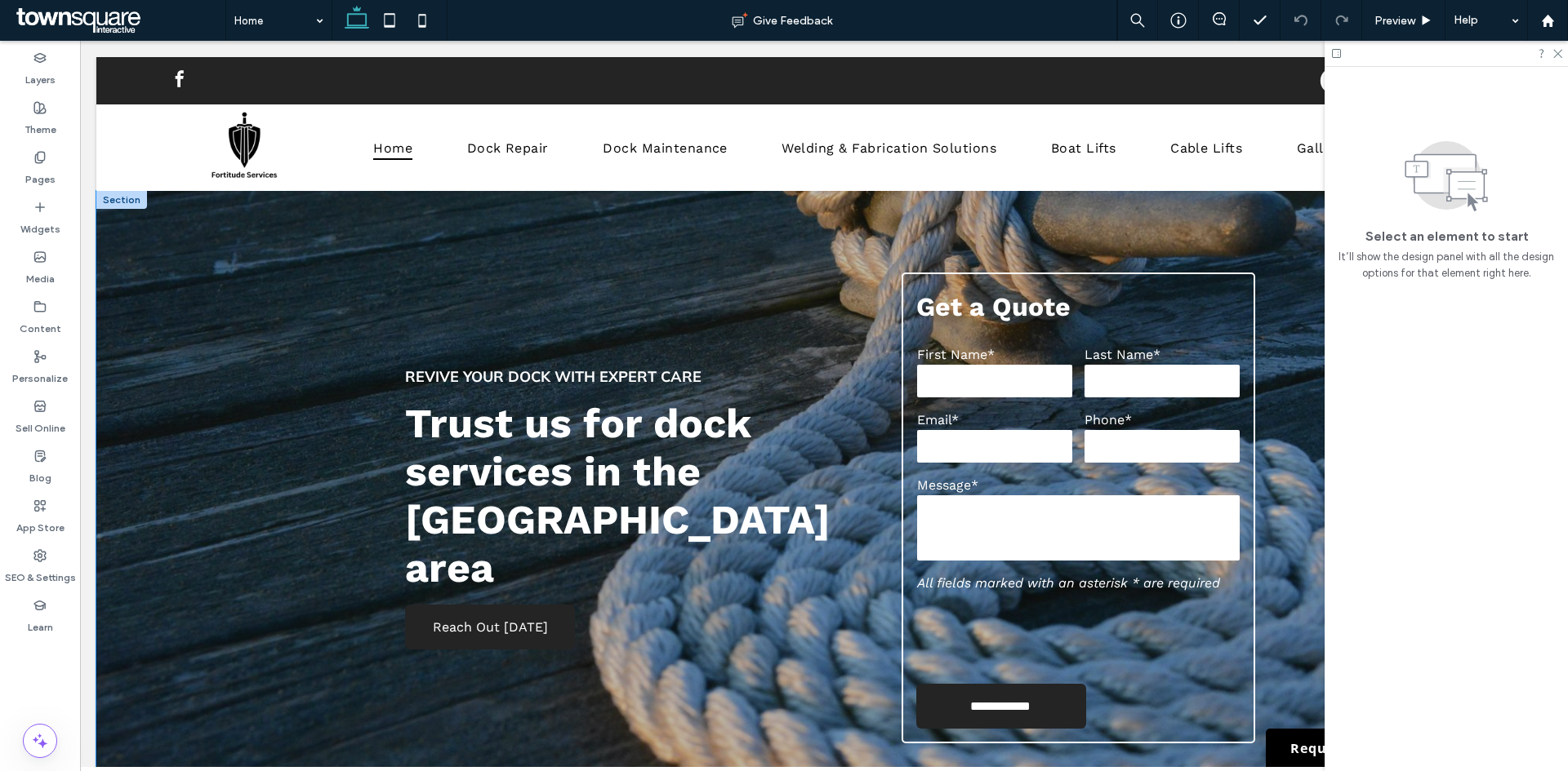
click at [260, 257] on div "**********" at bounding box center [823, 508] width 1455 height 634
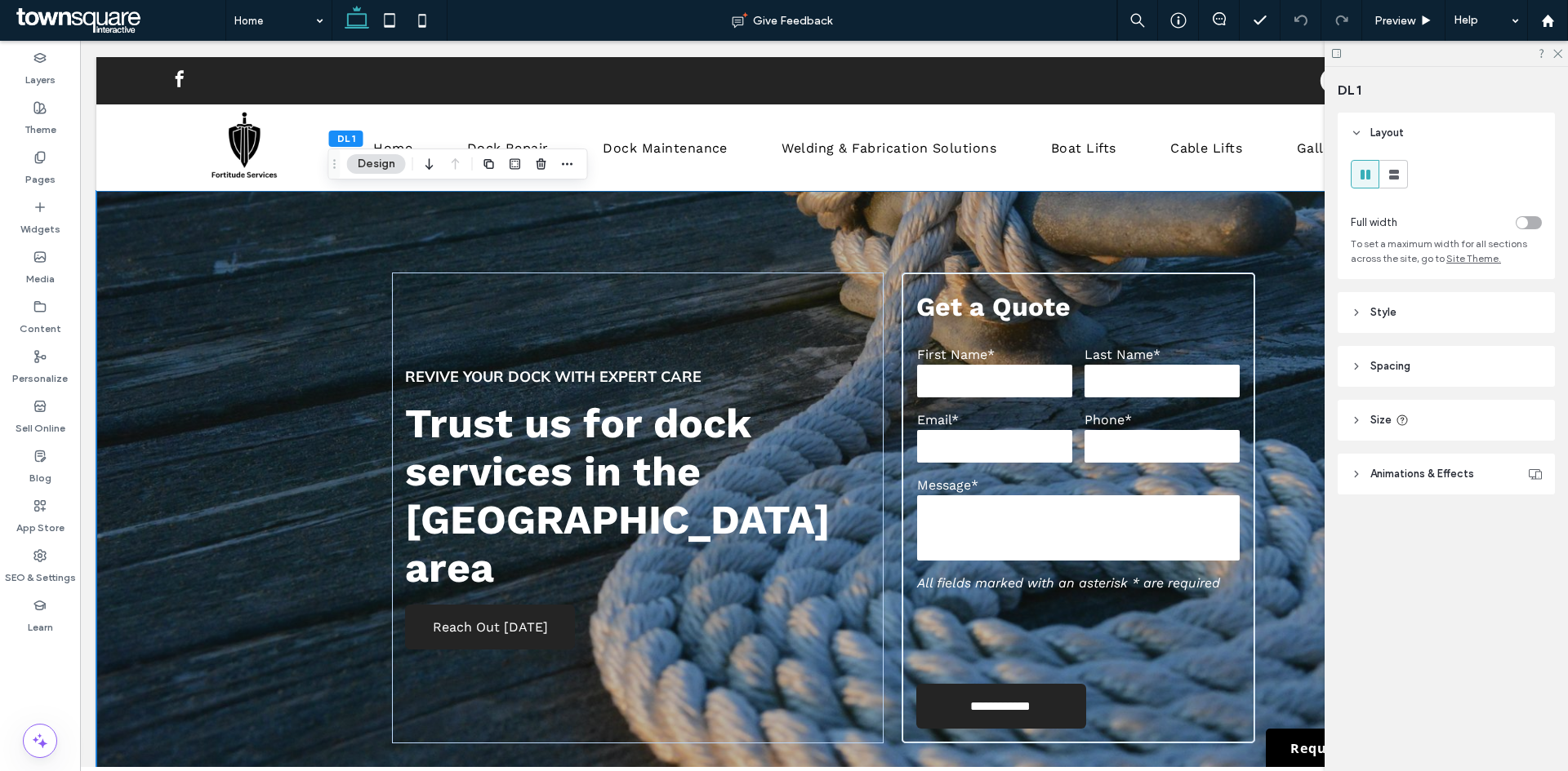
click at [1425, 310] on header "Style" at bounding box center [1446, 312] width 217 height 41
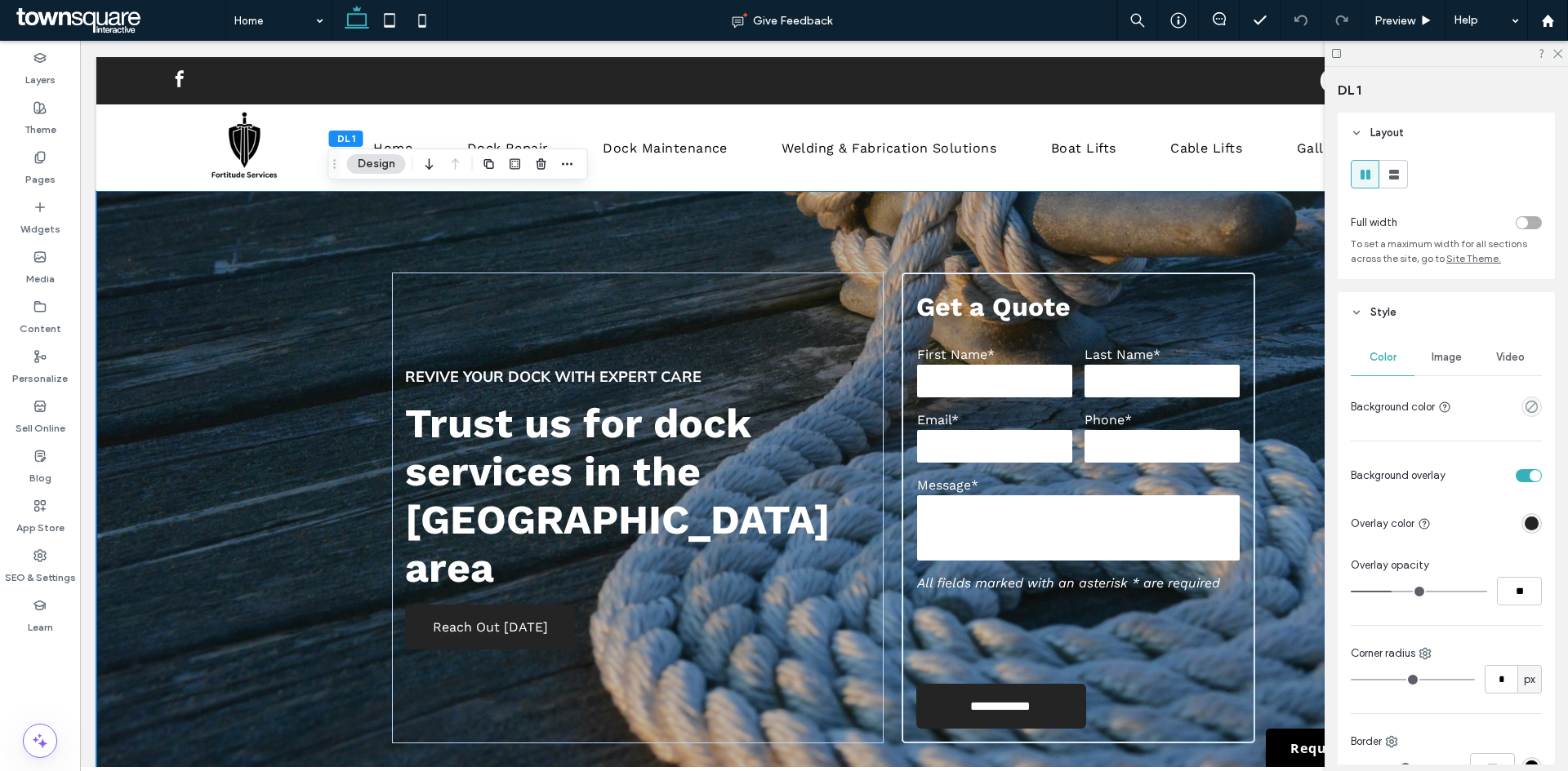
click at [1451, 360] on span "Image" at bounding box center [1446, 358] width 30 height 13
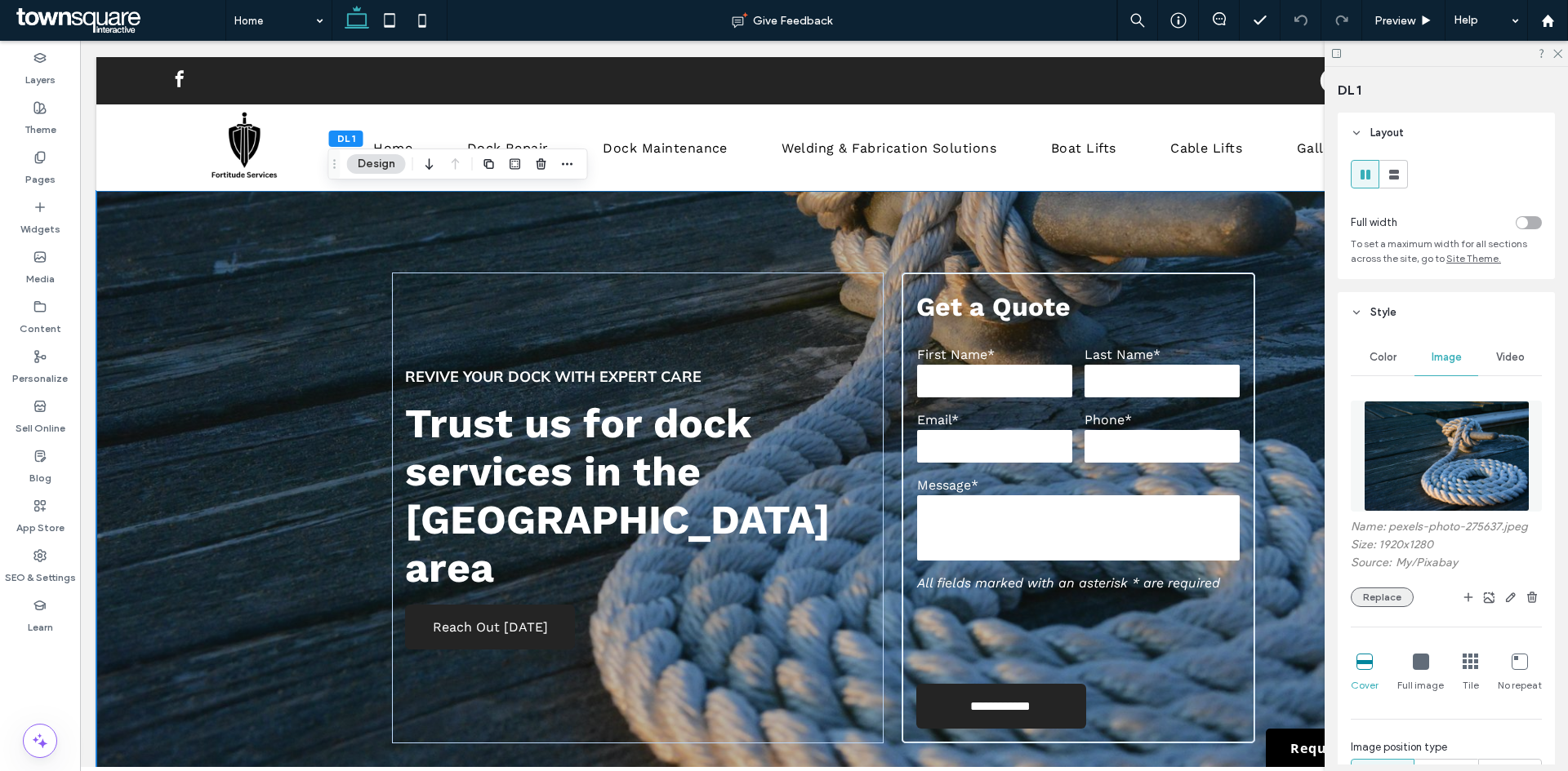
click at [1389, 598] on button "Replace" at bounding box center [1382, 597] width 63 height 20
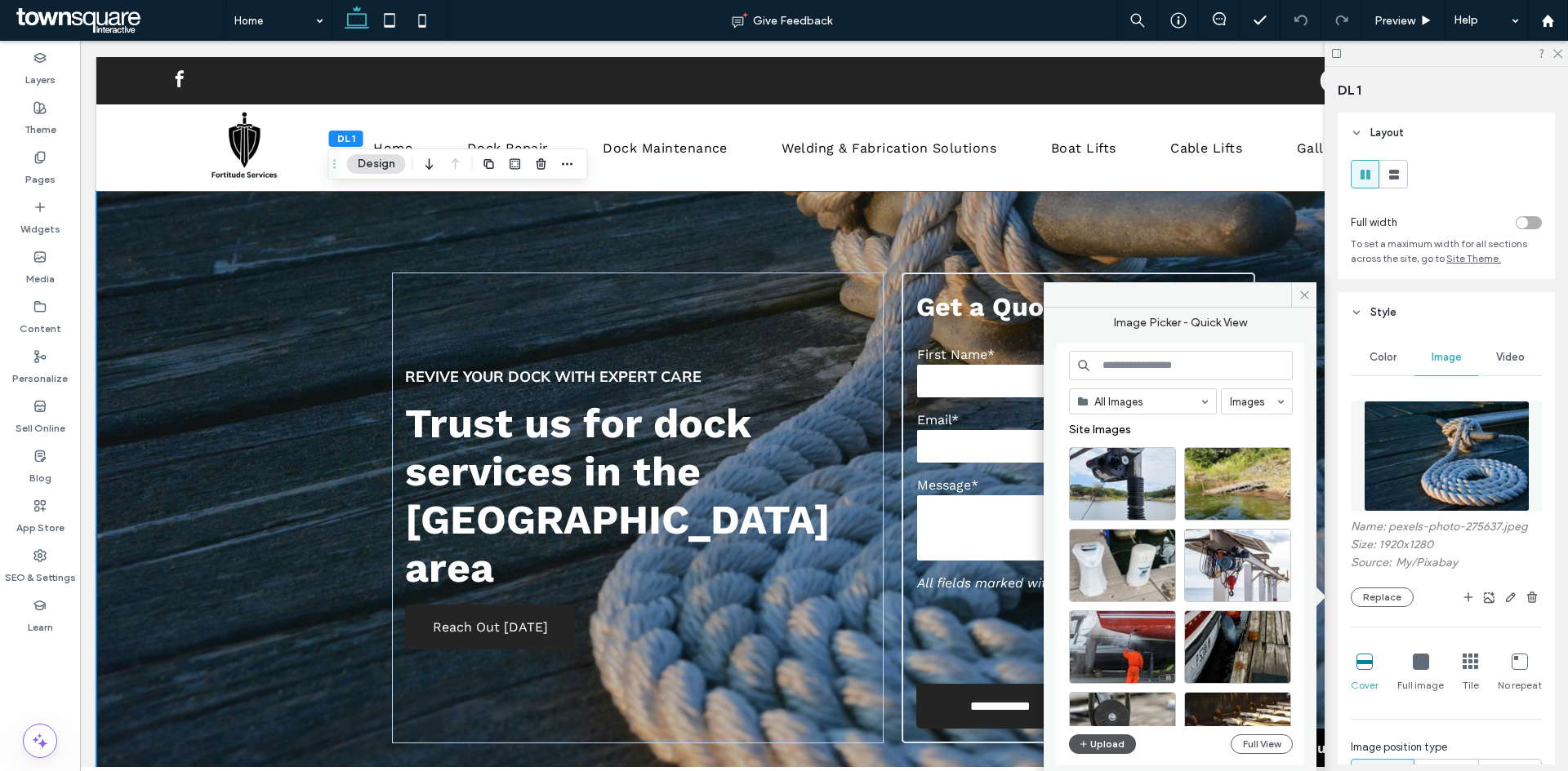
click at [1090, 745] on button "Upload" at bounding box center [1102, 744] width 67 height 20
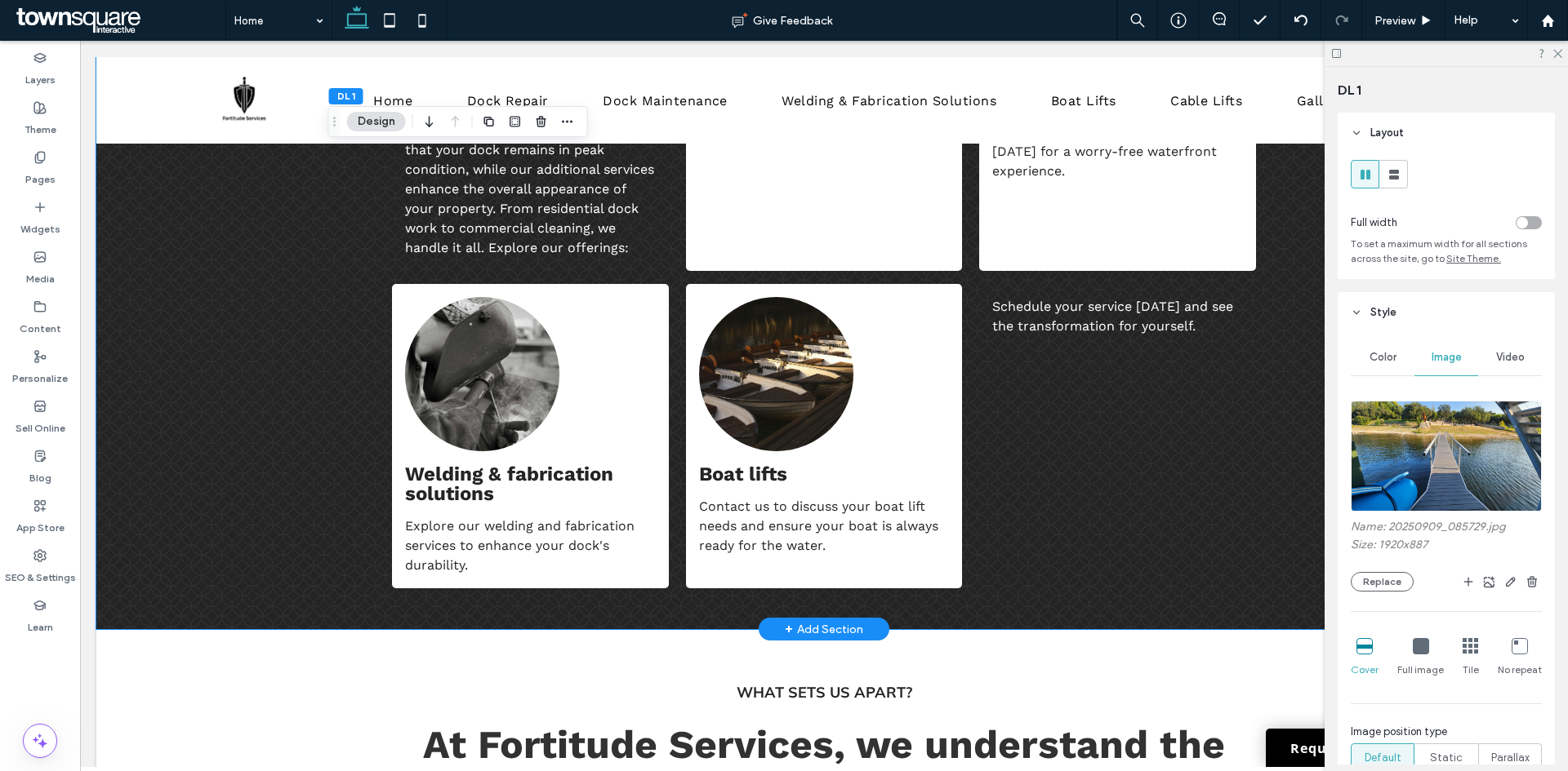
scroll to position [1633, 0]
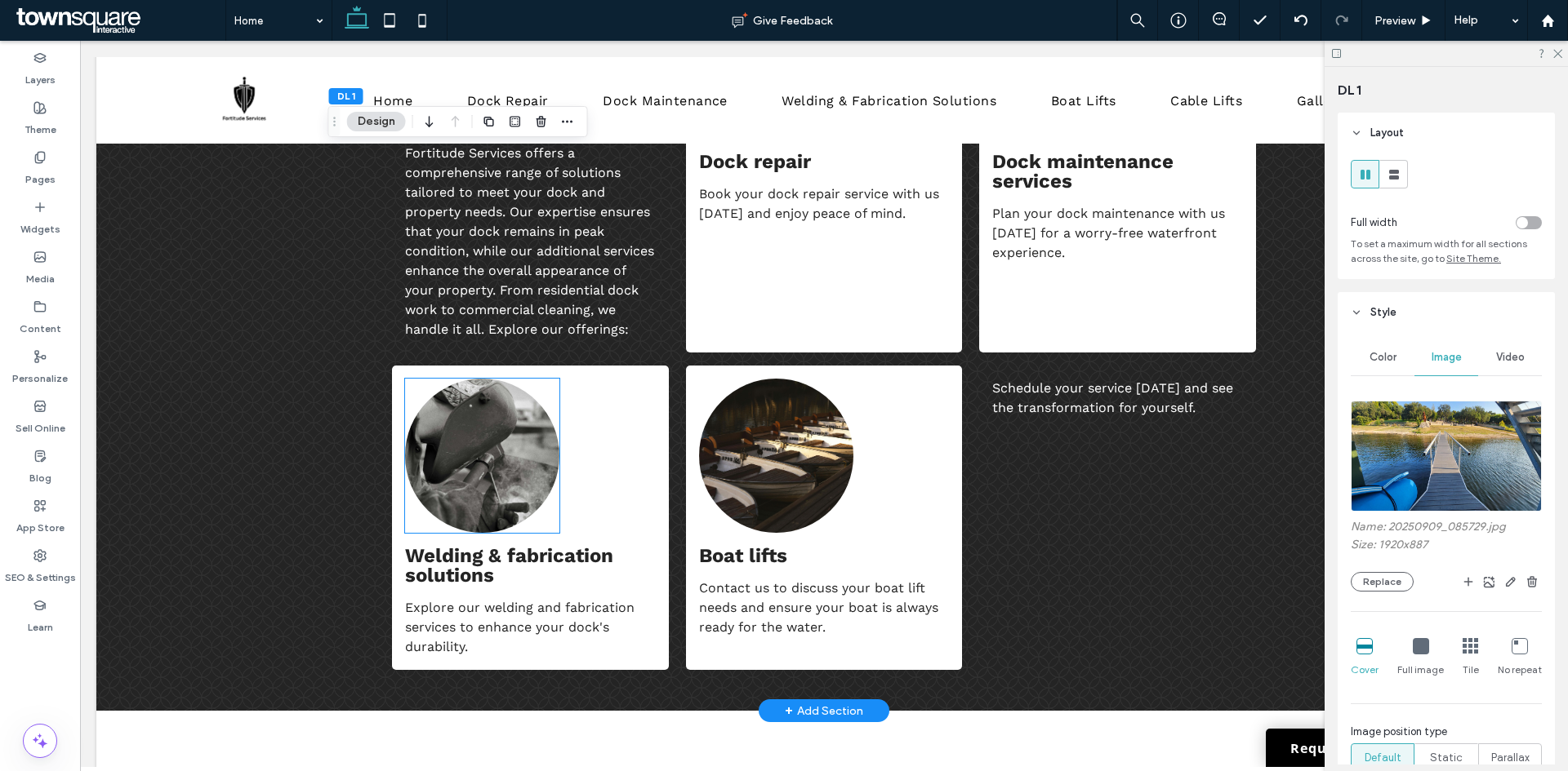
click at [475, 430] on img at bounding box center [481, 455] width 154 height 154
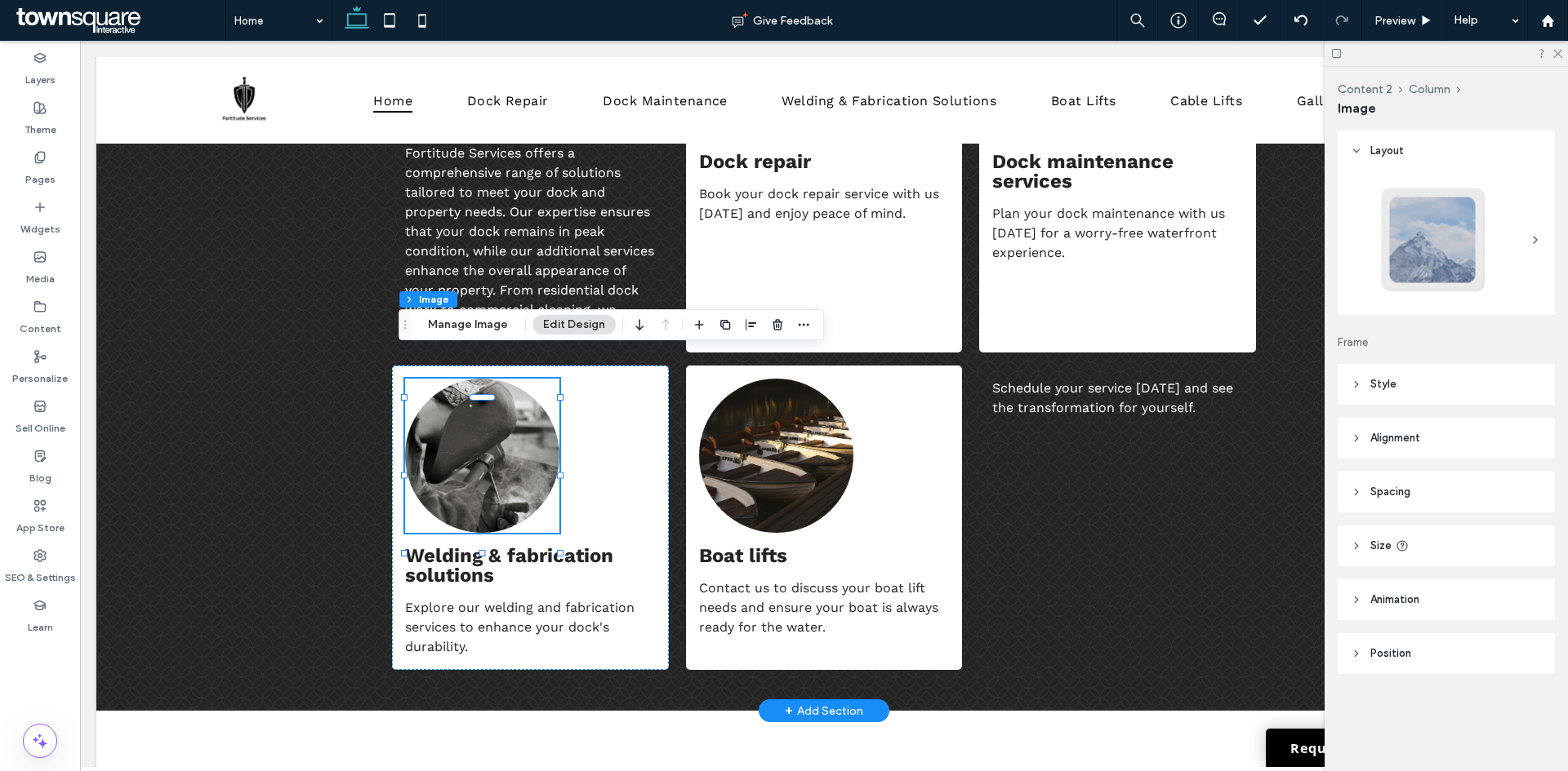
type input "**"
drag, startPoint x: 468, startPoint y: 322, endPoint x: 513, endPoint y: 335, distance: 46.8
click at [468, 322] on button "Manage Image" at bounding box center [467, 325] width 101 height 20
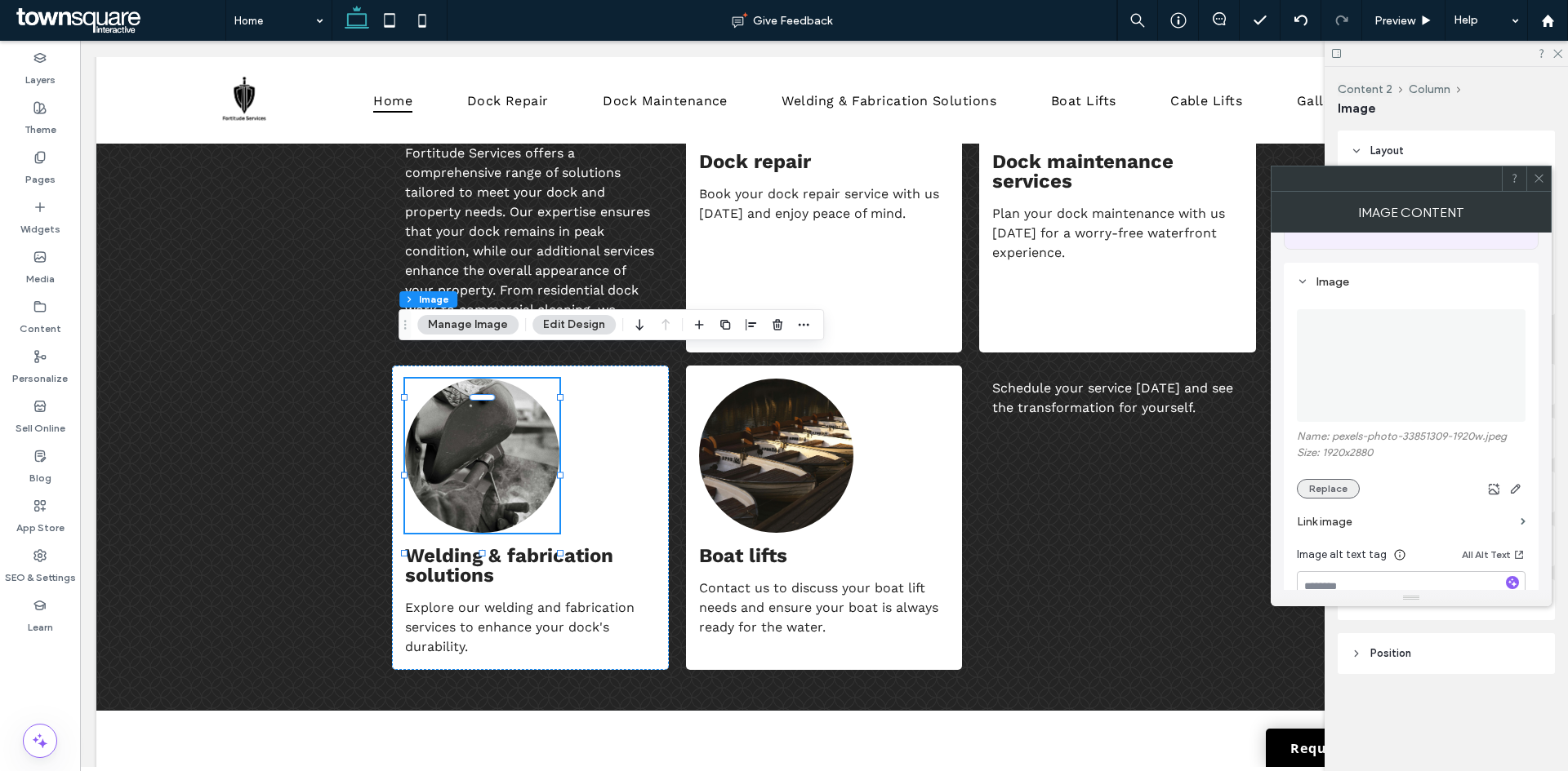
scroll to position [163, 0]
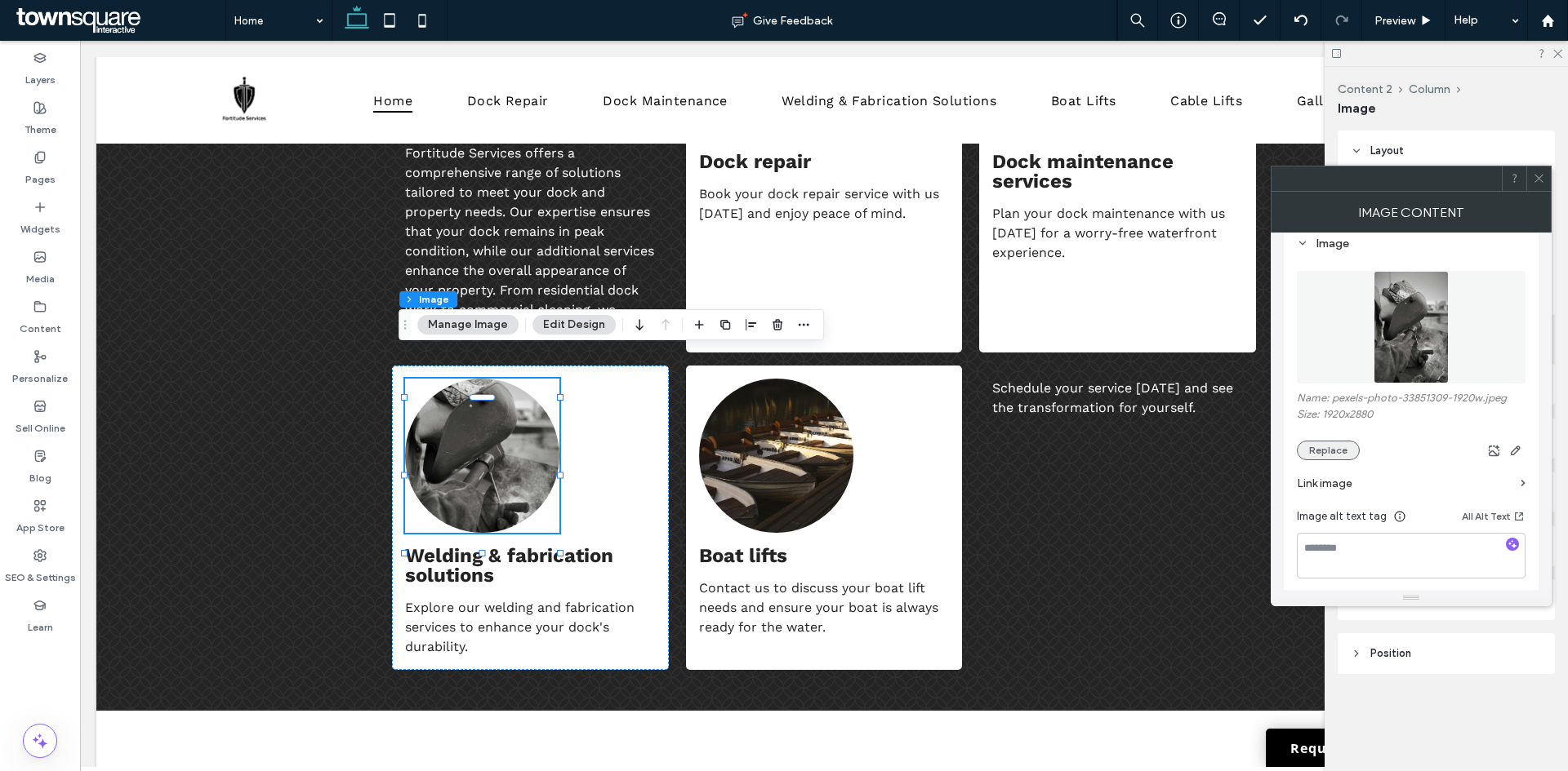
click at [1346, 457] on button "Replace" at bounding box center [1327, 450] width 63 height 20
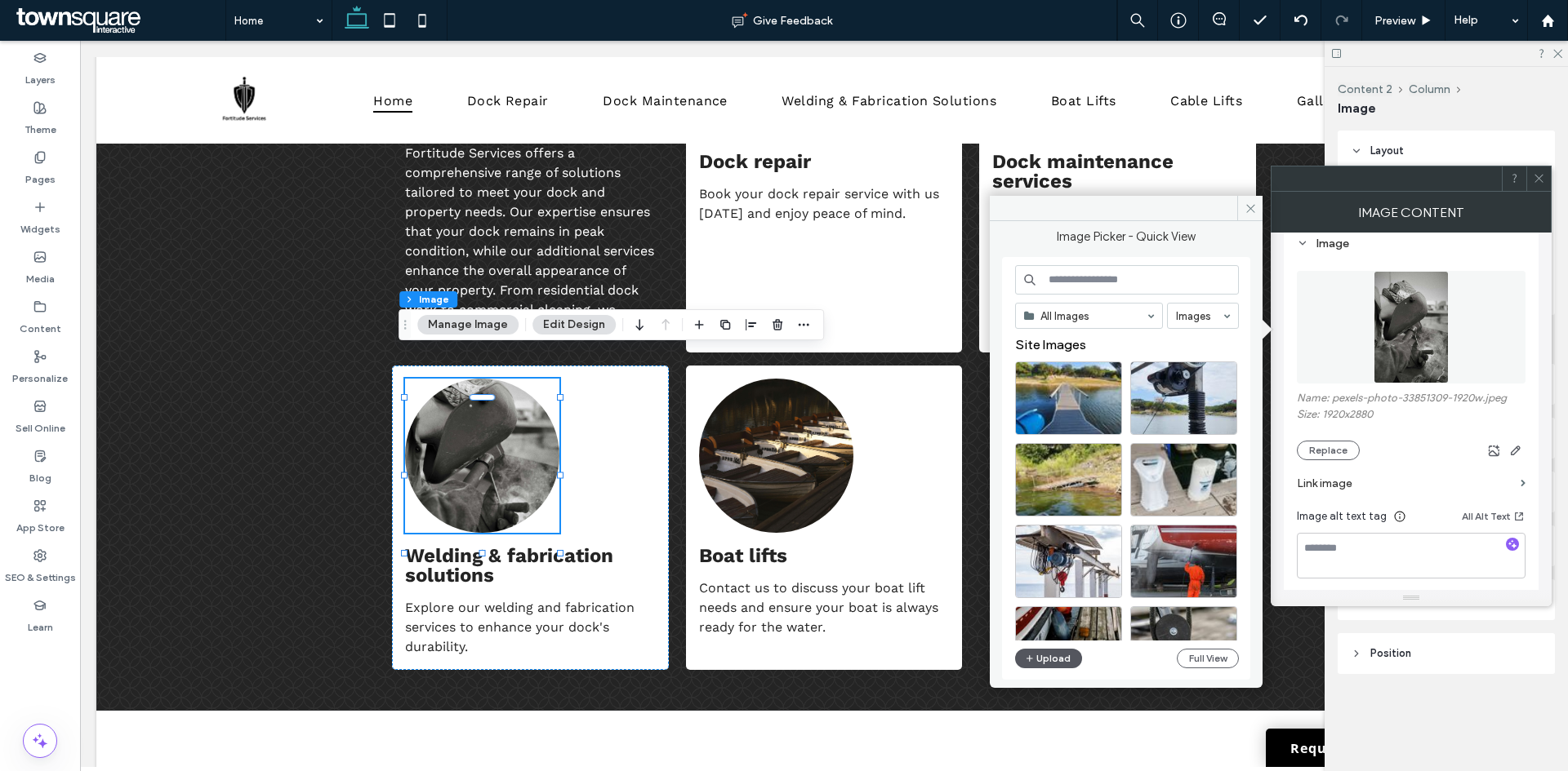
click at [1052, 657] on button "Upload" at bounding box center [1048, 659] width 67 height 20
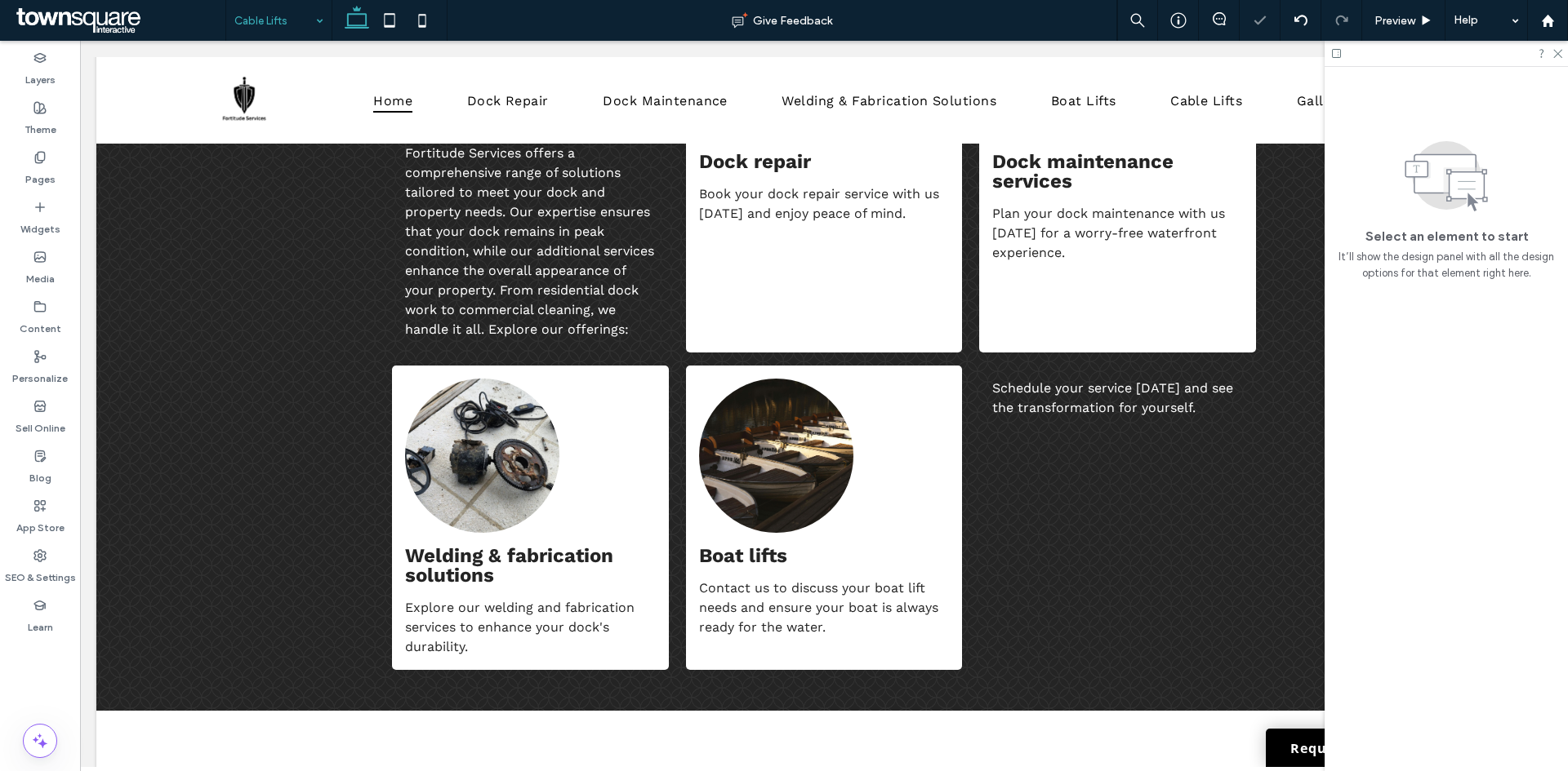
click at [278, 18] on input at bounding box center [275, 20] width 81 height 41
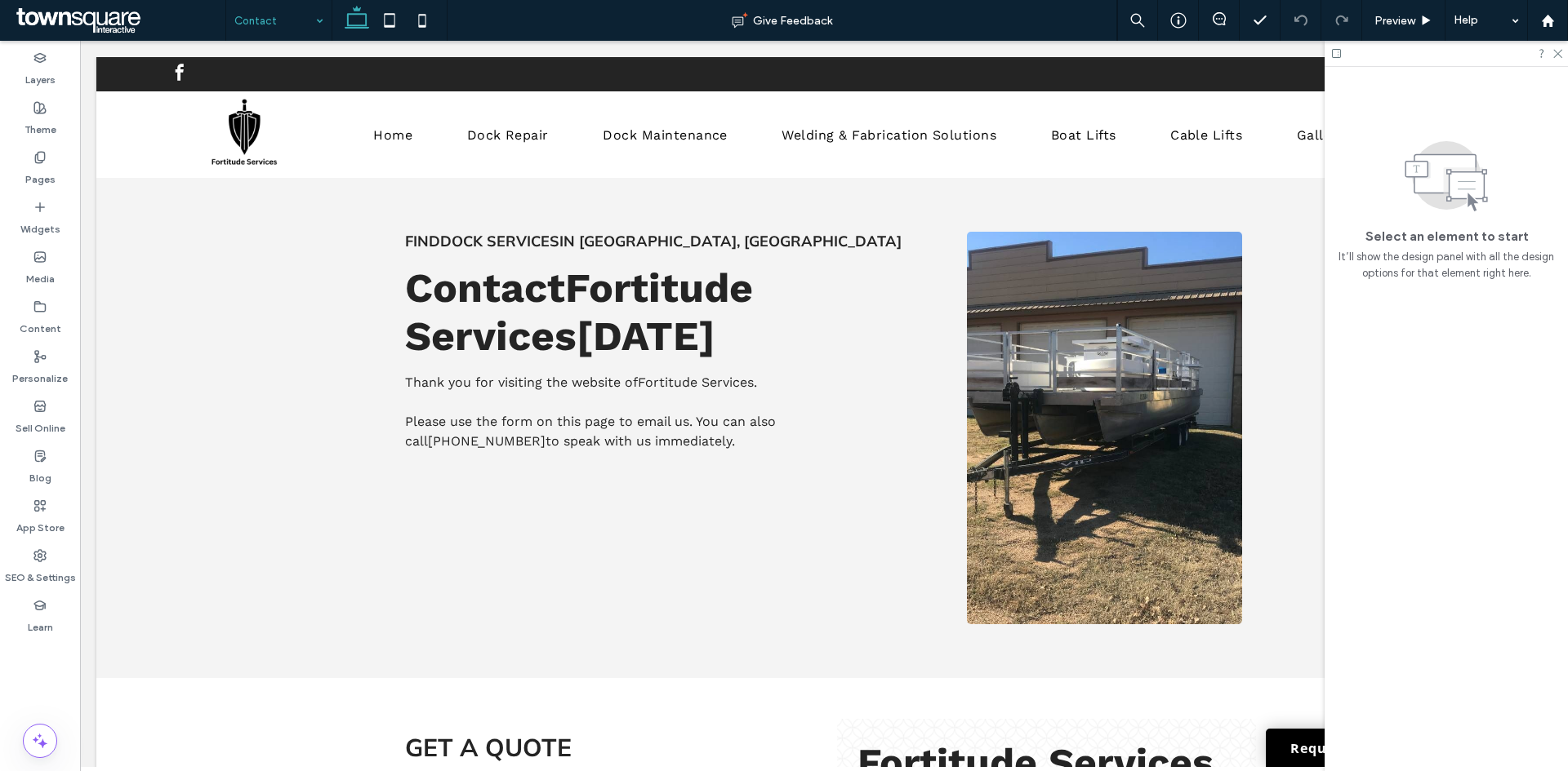
click at [249, 17] on input at bounding box center [275, 20] width 81 height 41
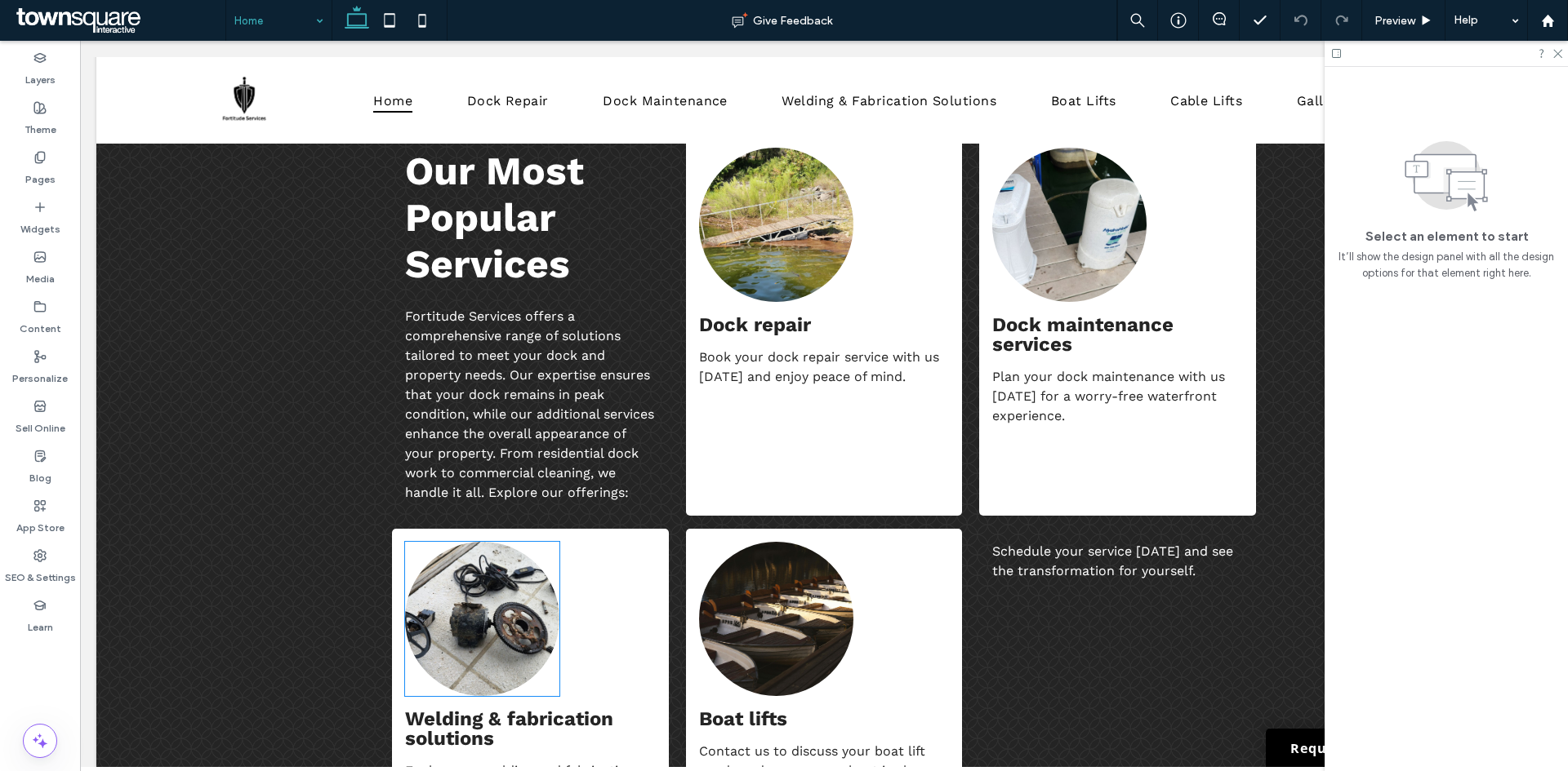
scroll to position [1633, 0]
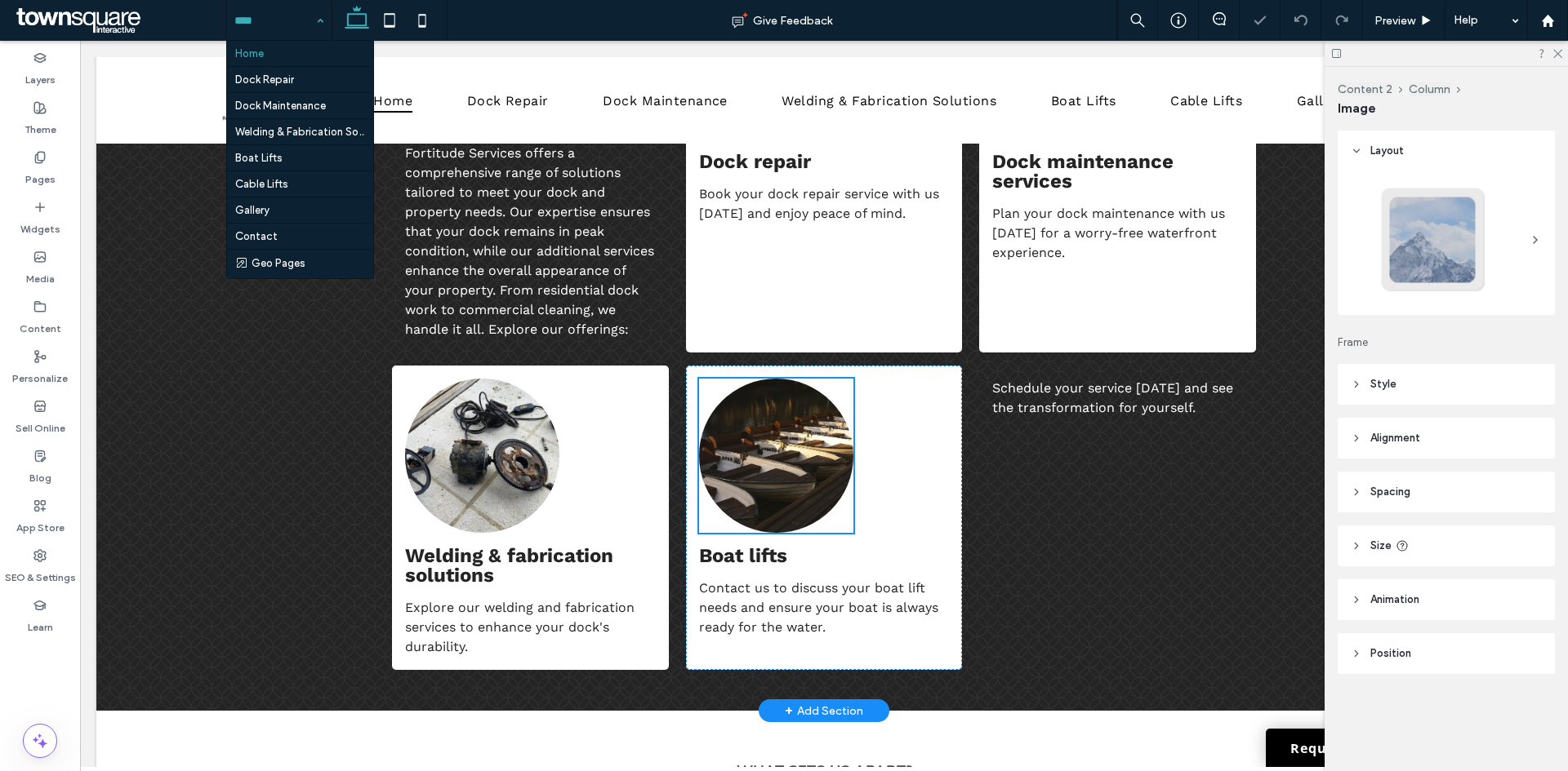
type input "**"
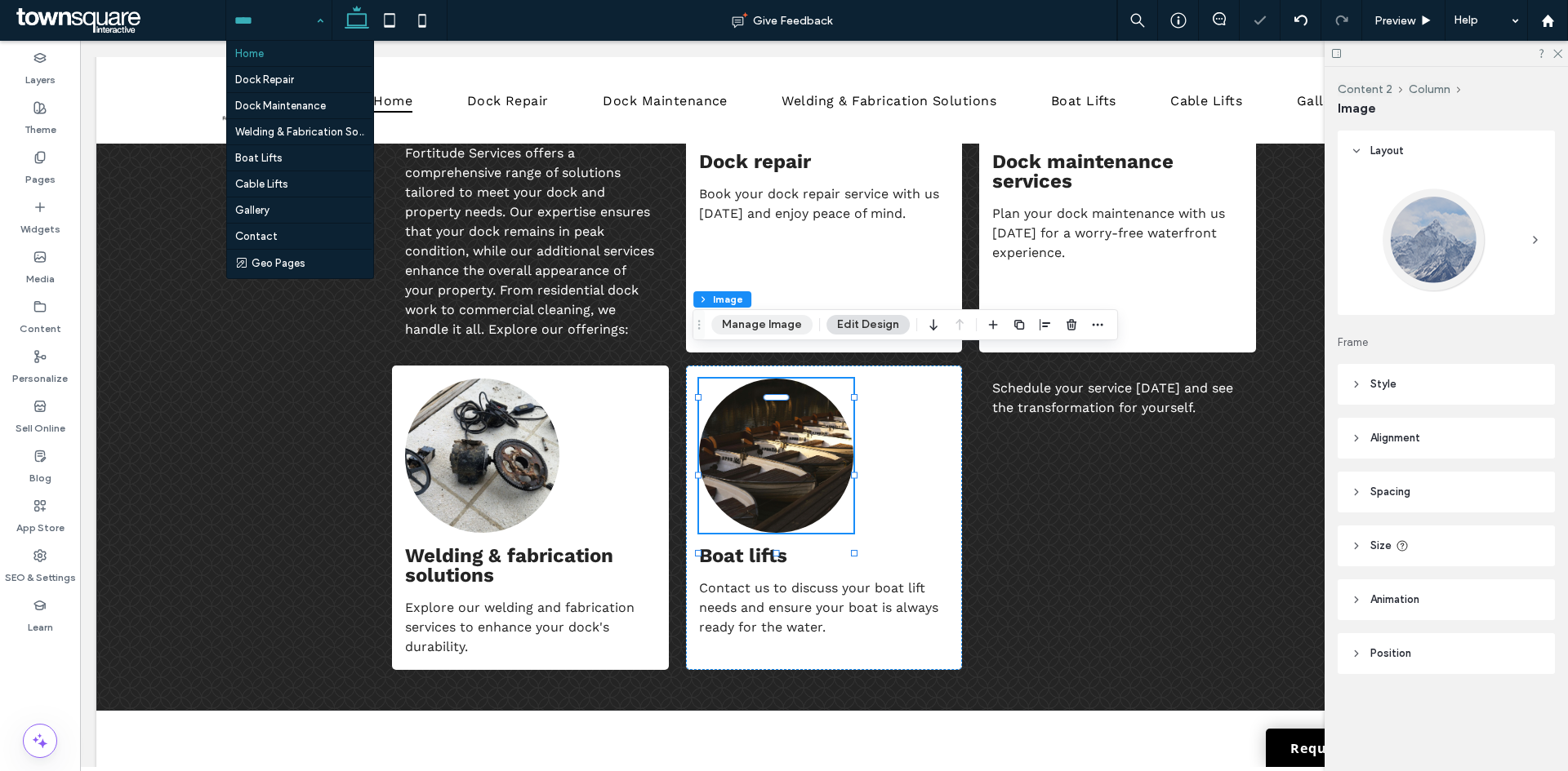
click at [783, 319] on button "Manage Image" at bounding box center [761, 325] width 101 height 20
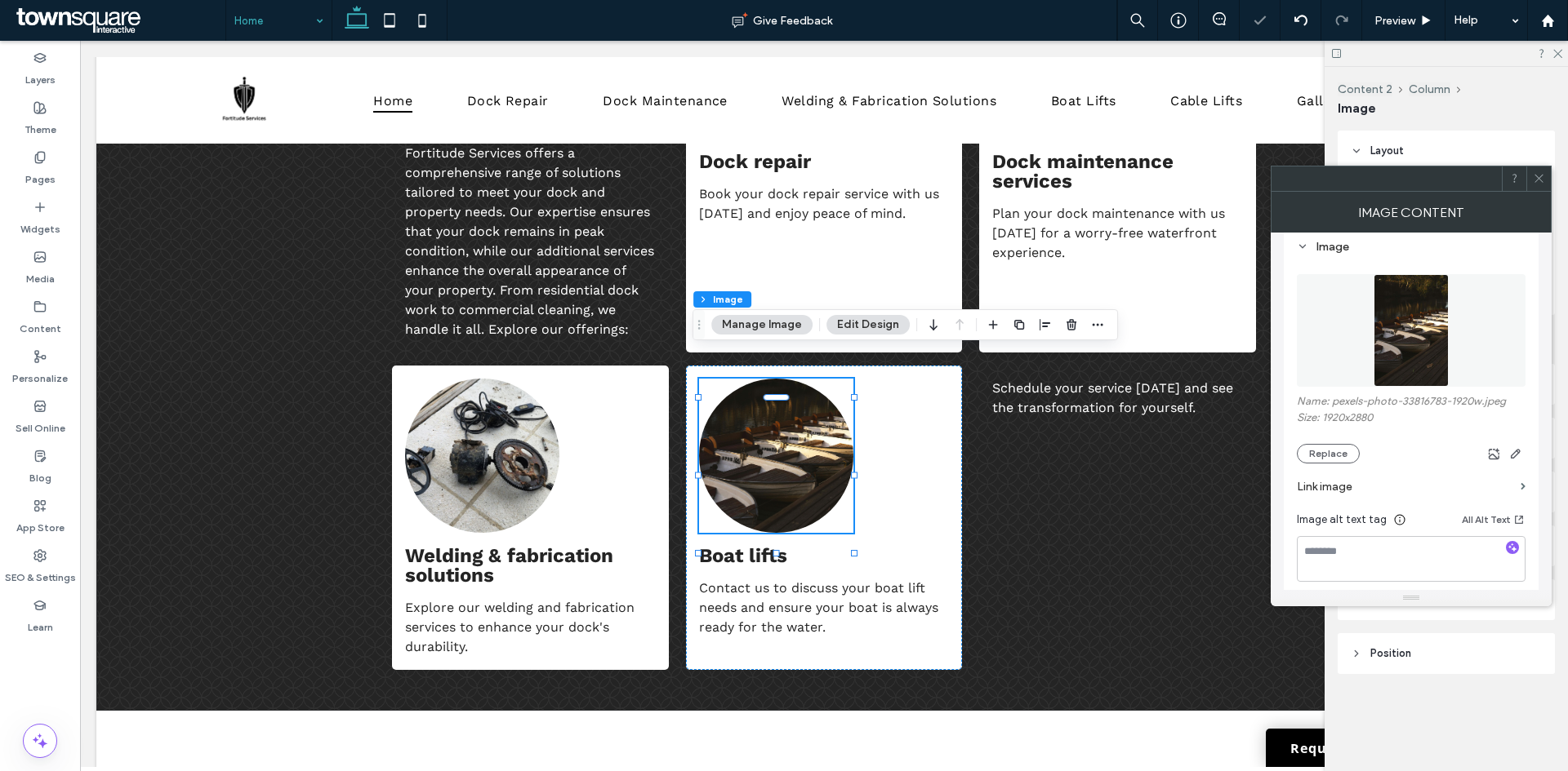
scroll to position [163, 0]
click at [1325, 443] on button "Replace" at bounding box center [1327, 450] width 63 height 20
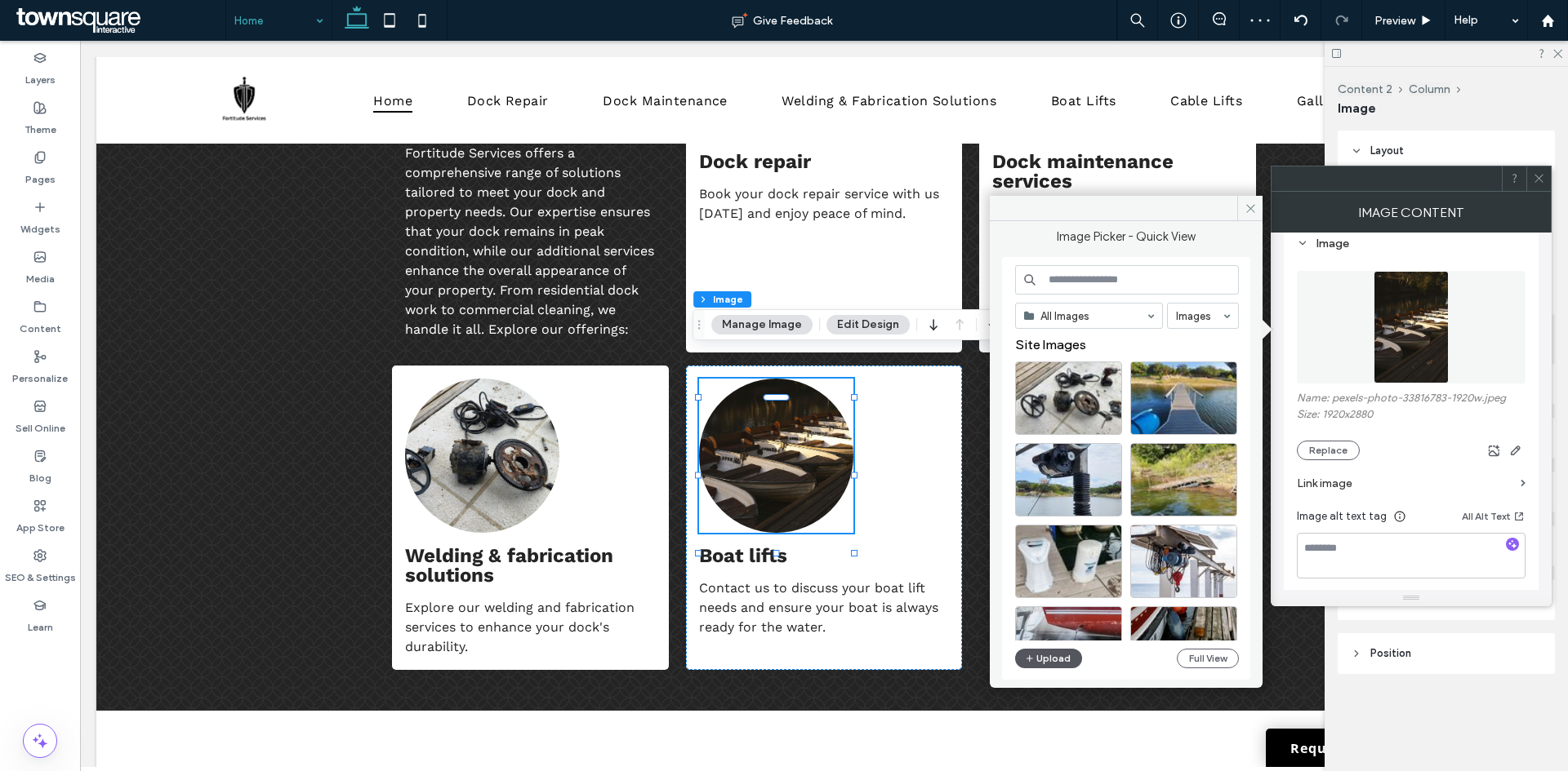
click at [1044, 653] on button "Upload" at bounding box center [1048, 659] width 67 height 20
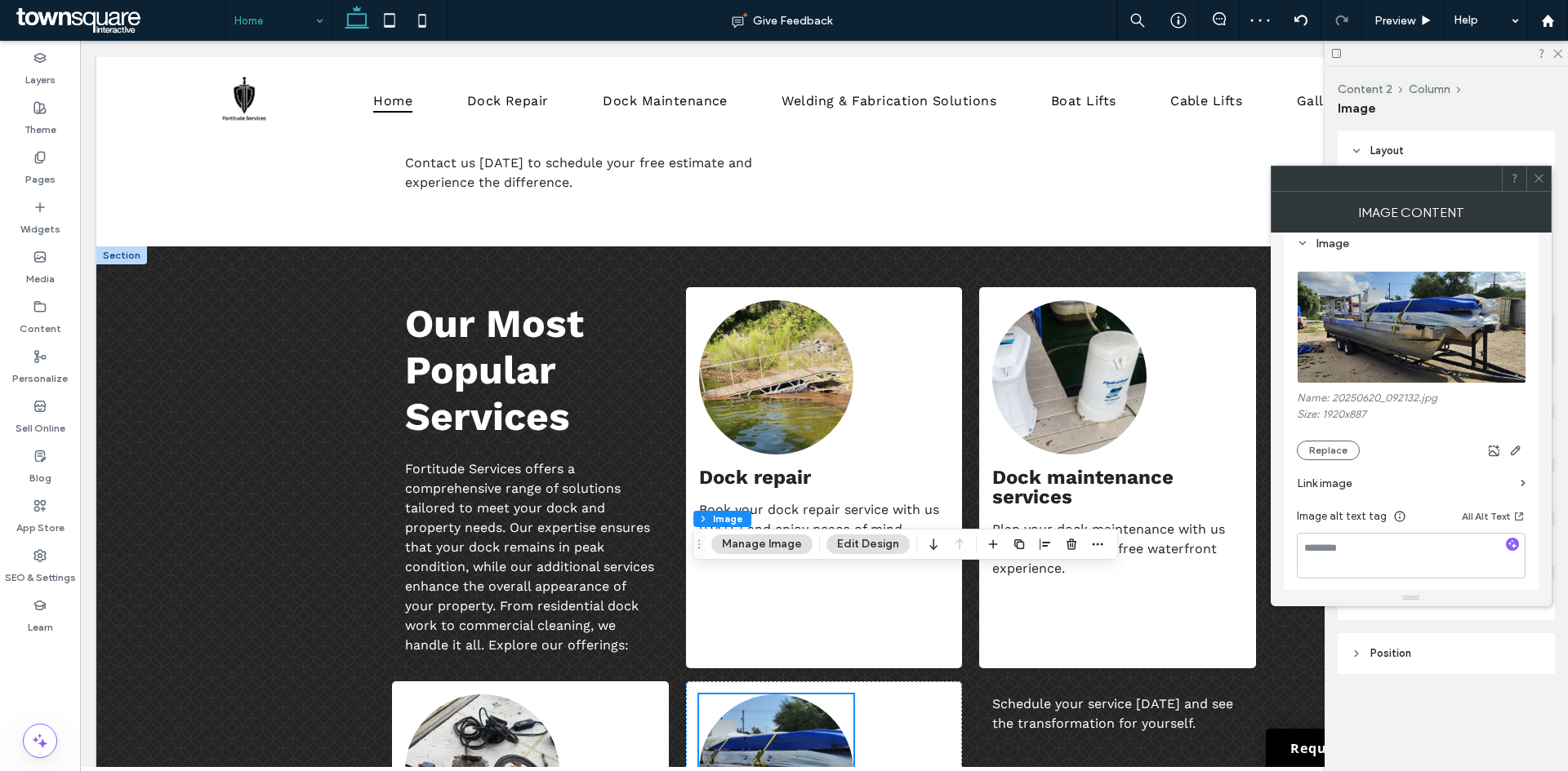
scroll to position [1469, 0]
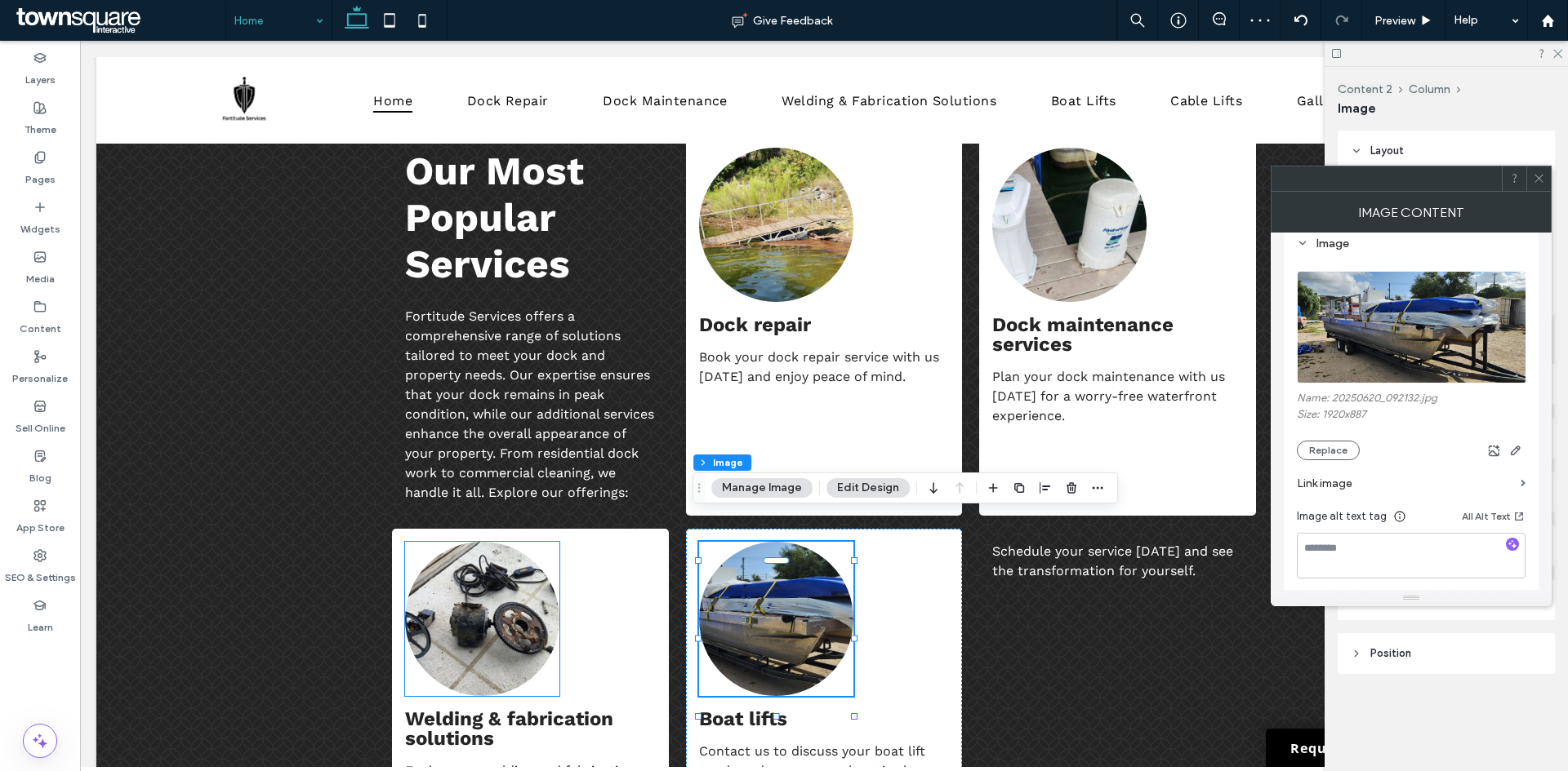
click at [498, 589] on img at bounding box center [481, 618] width 154 height 154
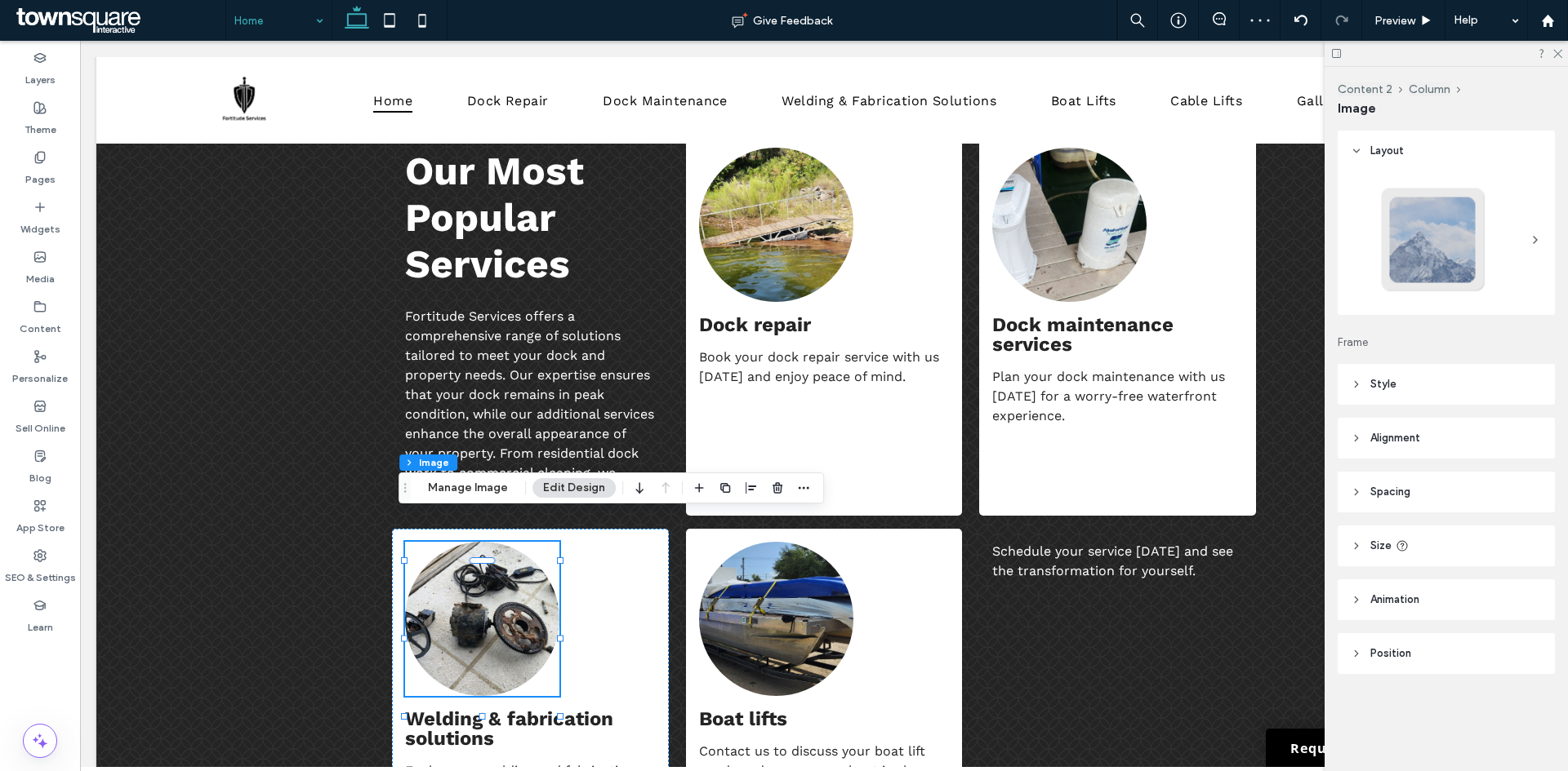
type input "**"
click at [1421, 381] on header "Style" at bounding box center [1446, 384] width 217 height 41
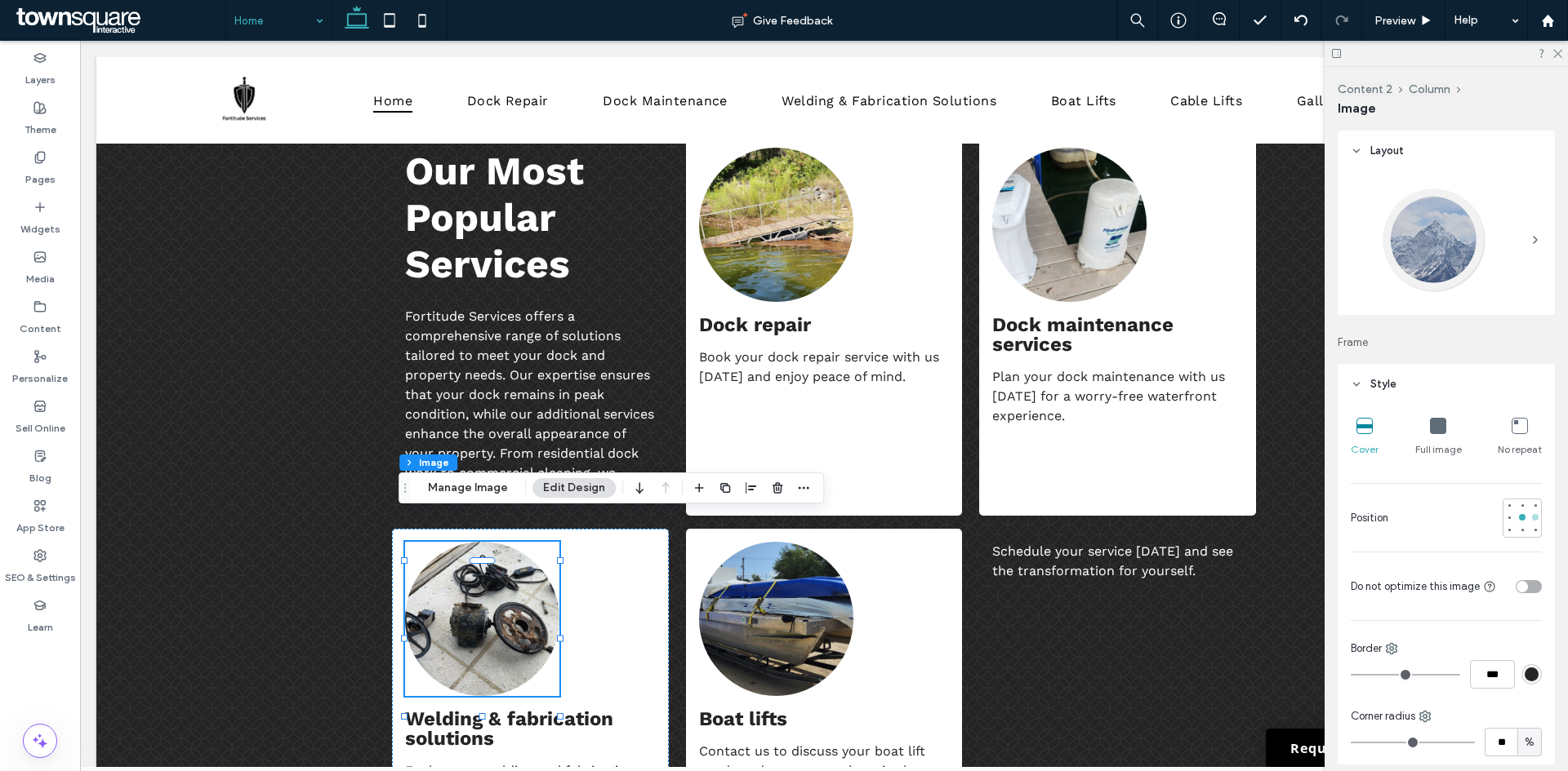
click at [1532, 520] on div at bounding box center [1535, 517] width 7 height 7
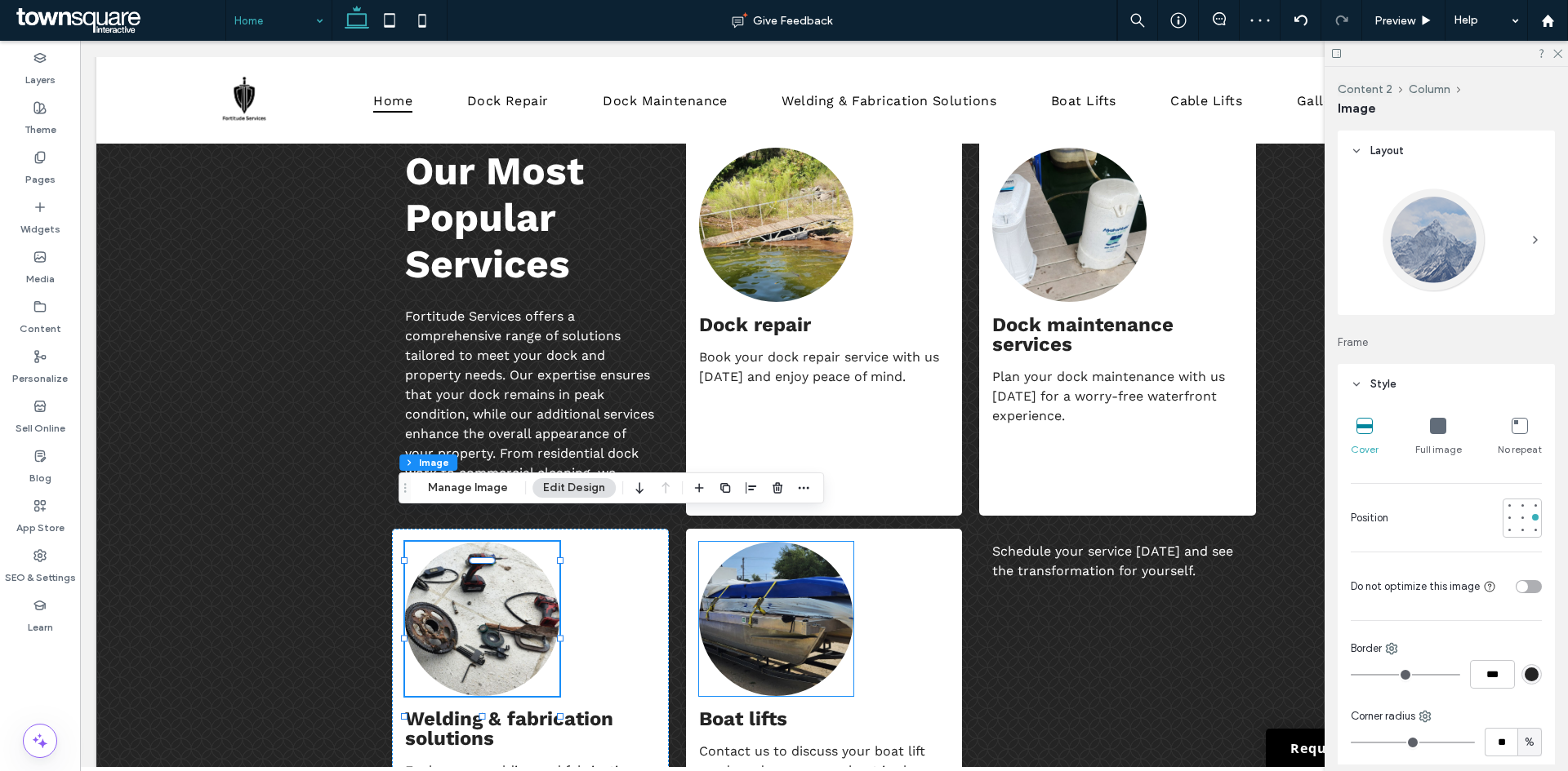
click at [758, 588] on img at bounding box center [775, 618] width 154 height 154
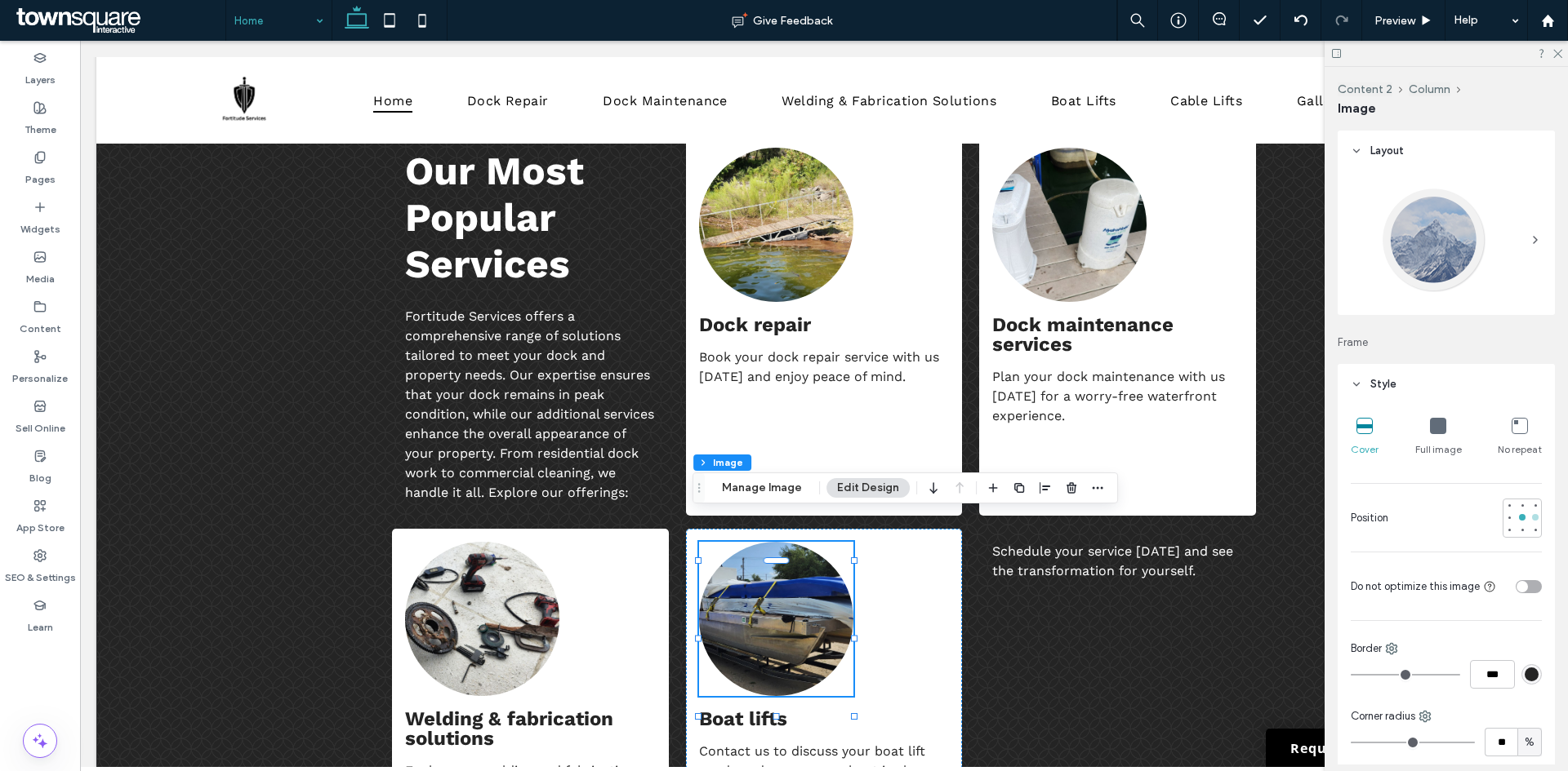
click at [1529, 522] on div at bounding box center [1535, 517] width 11 height 11
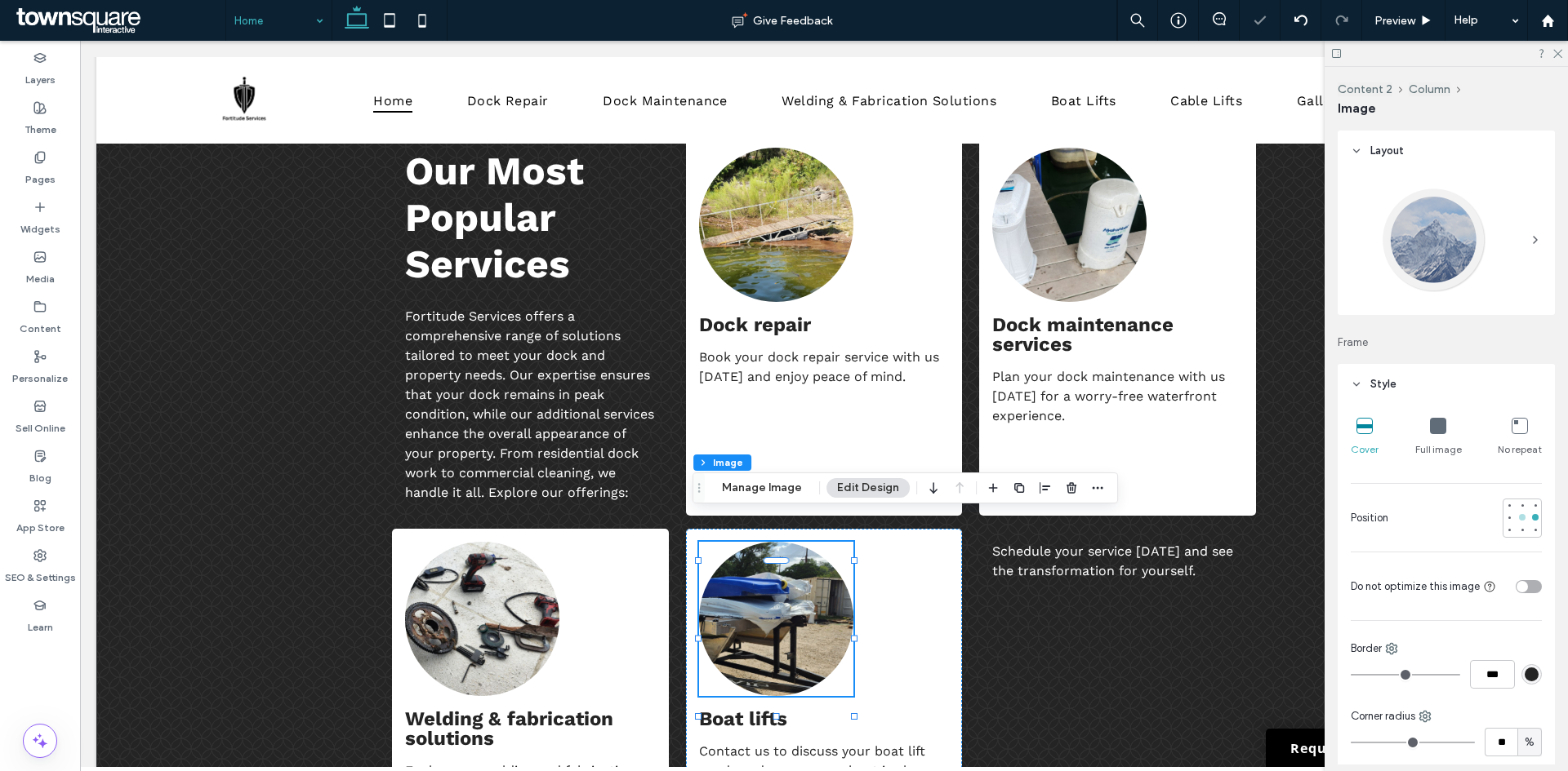
click at [1519, 518] on div at bounding box center [1522, 517] width 7 height 7
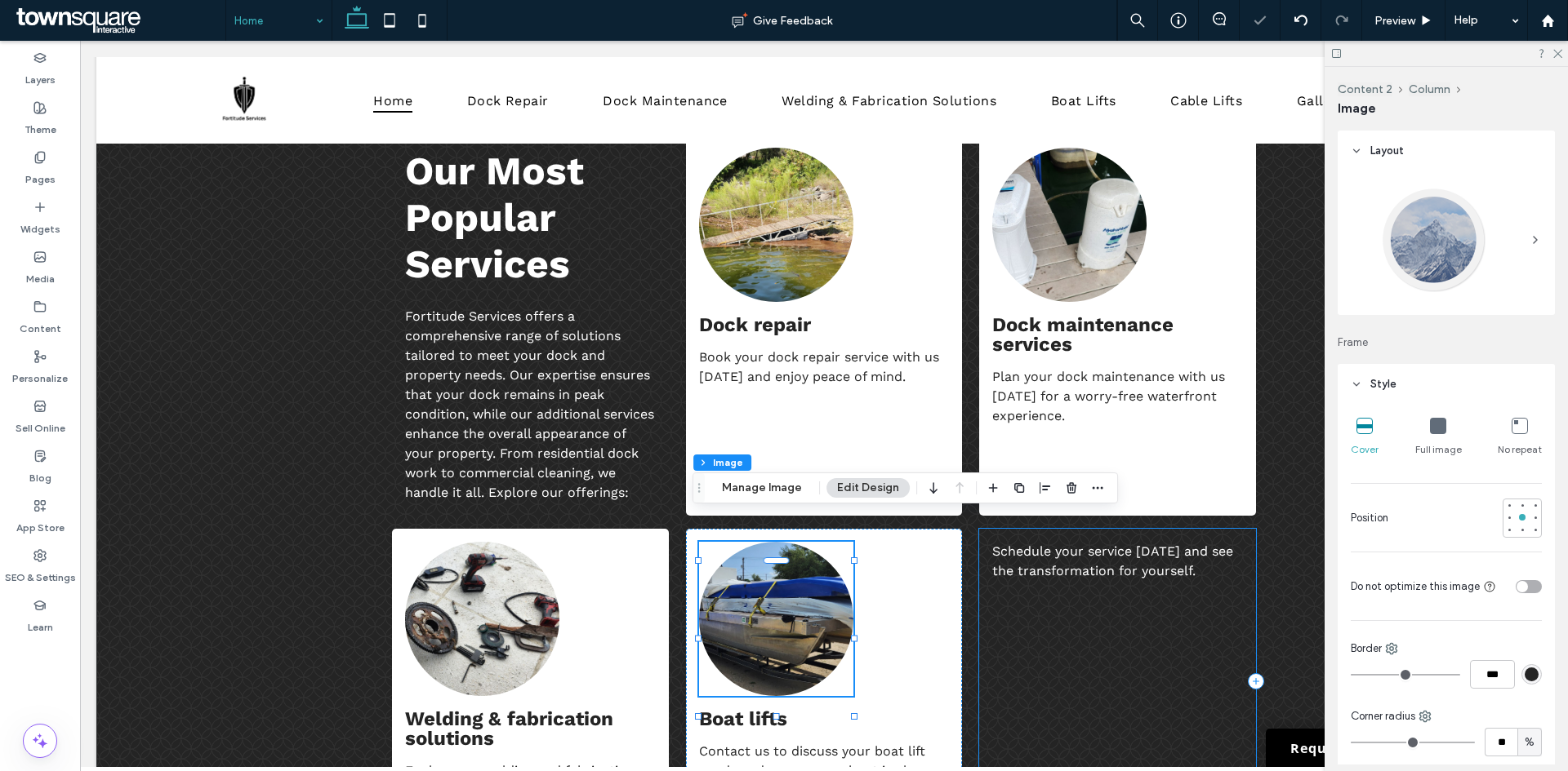
click at [1114, 631] on div "Schedule your service today and see the transformation for yourself." at bounding box center [1117, 680] width 276 height 305
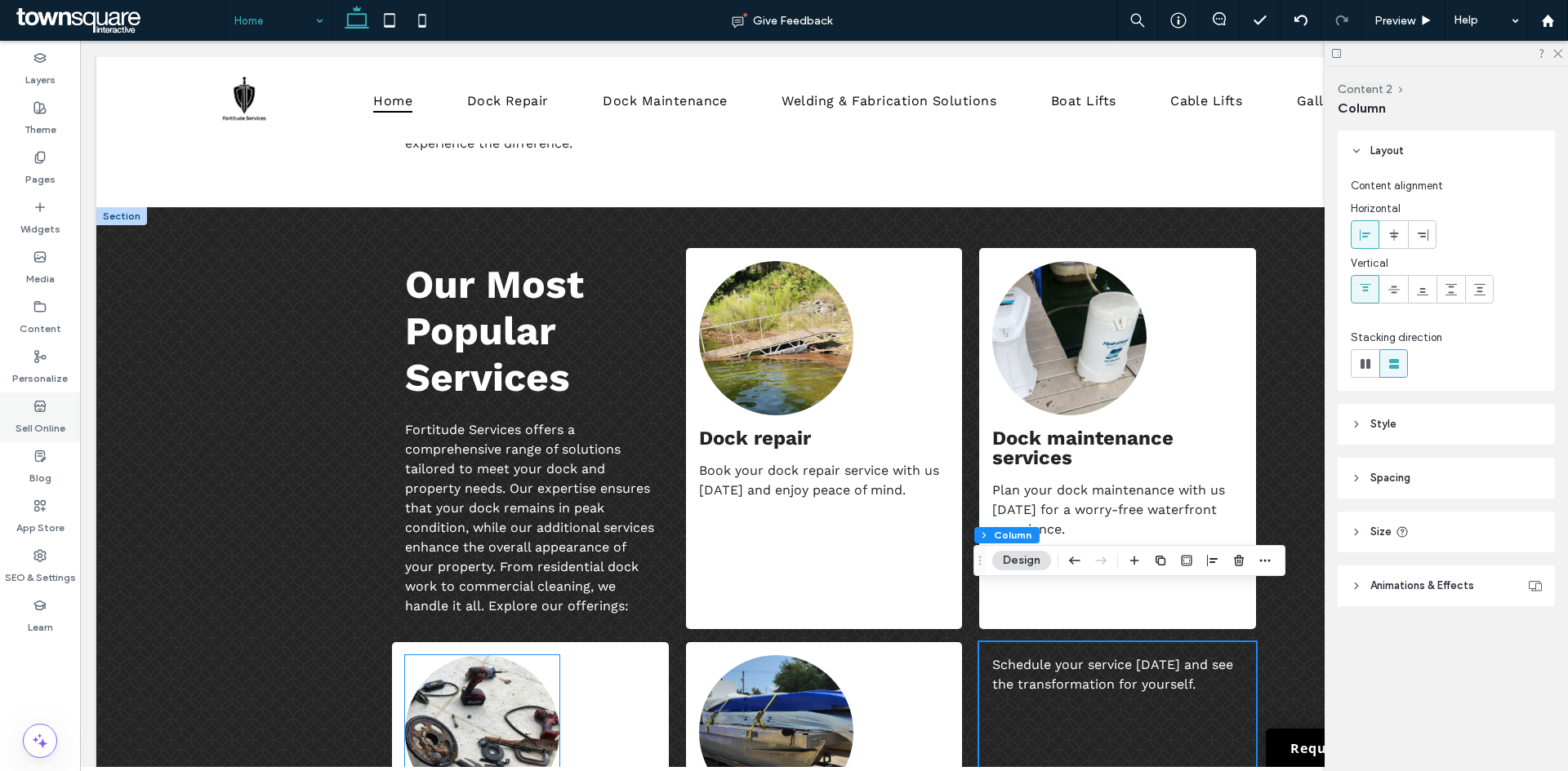
scroll to position [1354, 0]
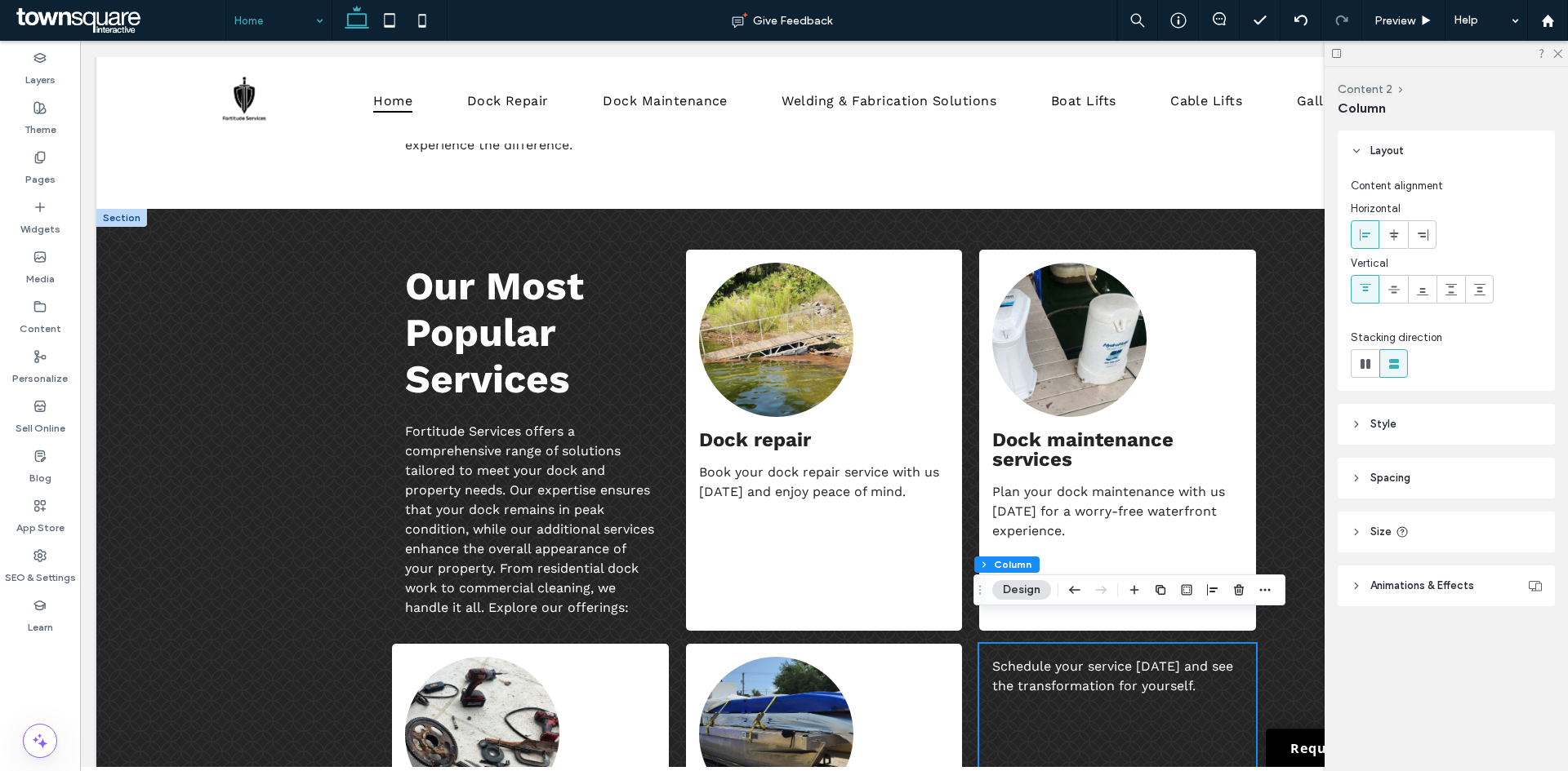
click at [327, 411] on div "Our Most Popular Services Fortitude Services offers a comprehensive range of so…" at bounding box center [823, 598] width 1455 height 780
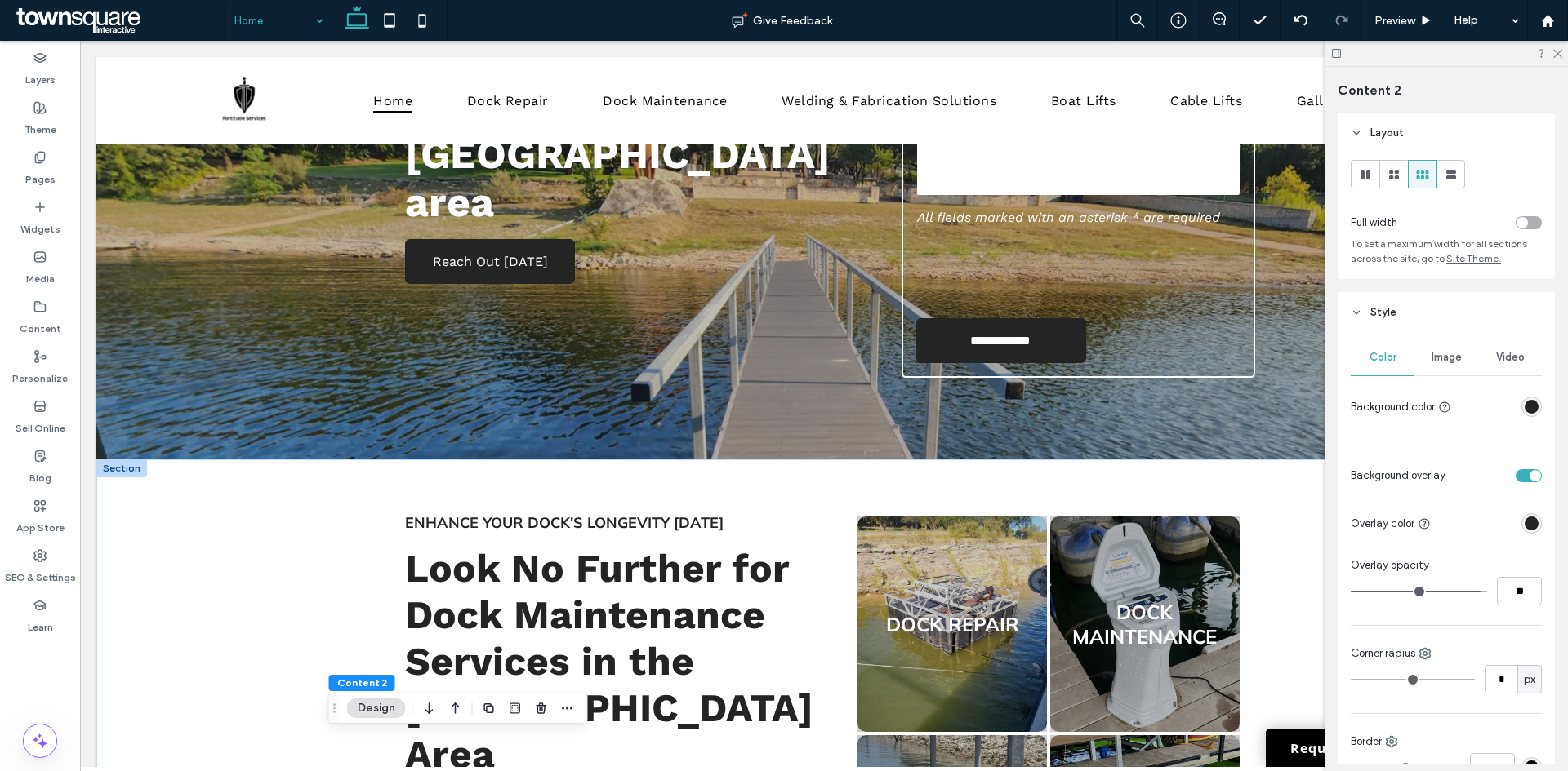
scroll to position [571, 0]
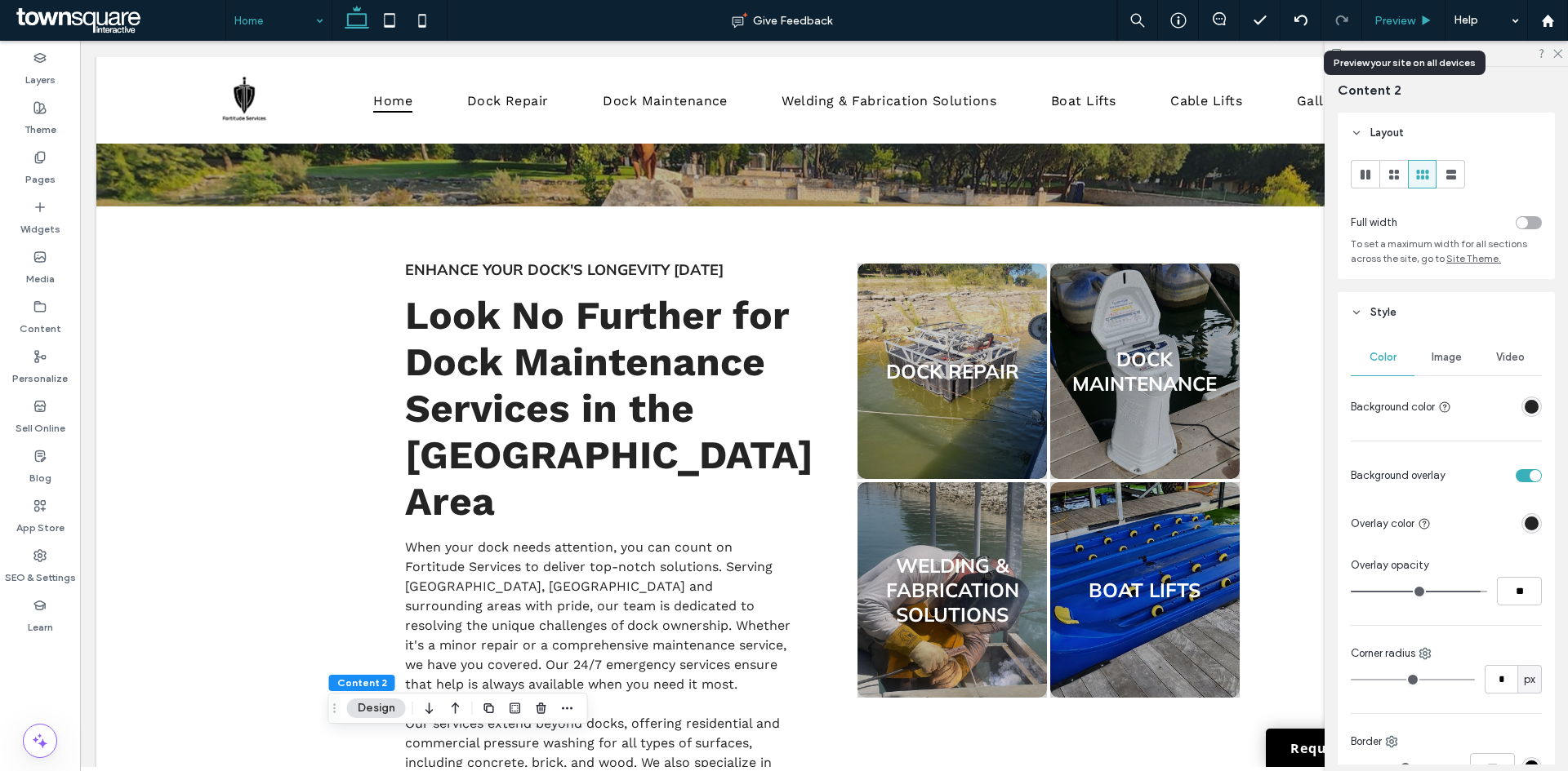
drag, startPoint x: 1405, startPoint y: 23, endPoint x: 458, endPoint y: 125, distance: 952.5
click at [1405, 23] on span "Preview" at bounding box center [1394, 21] width 41 height 14
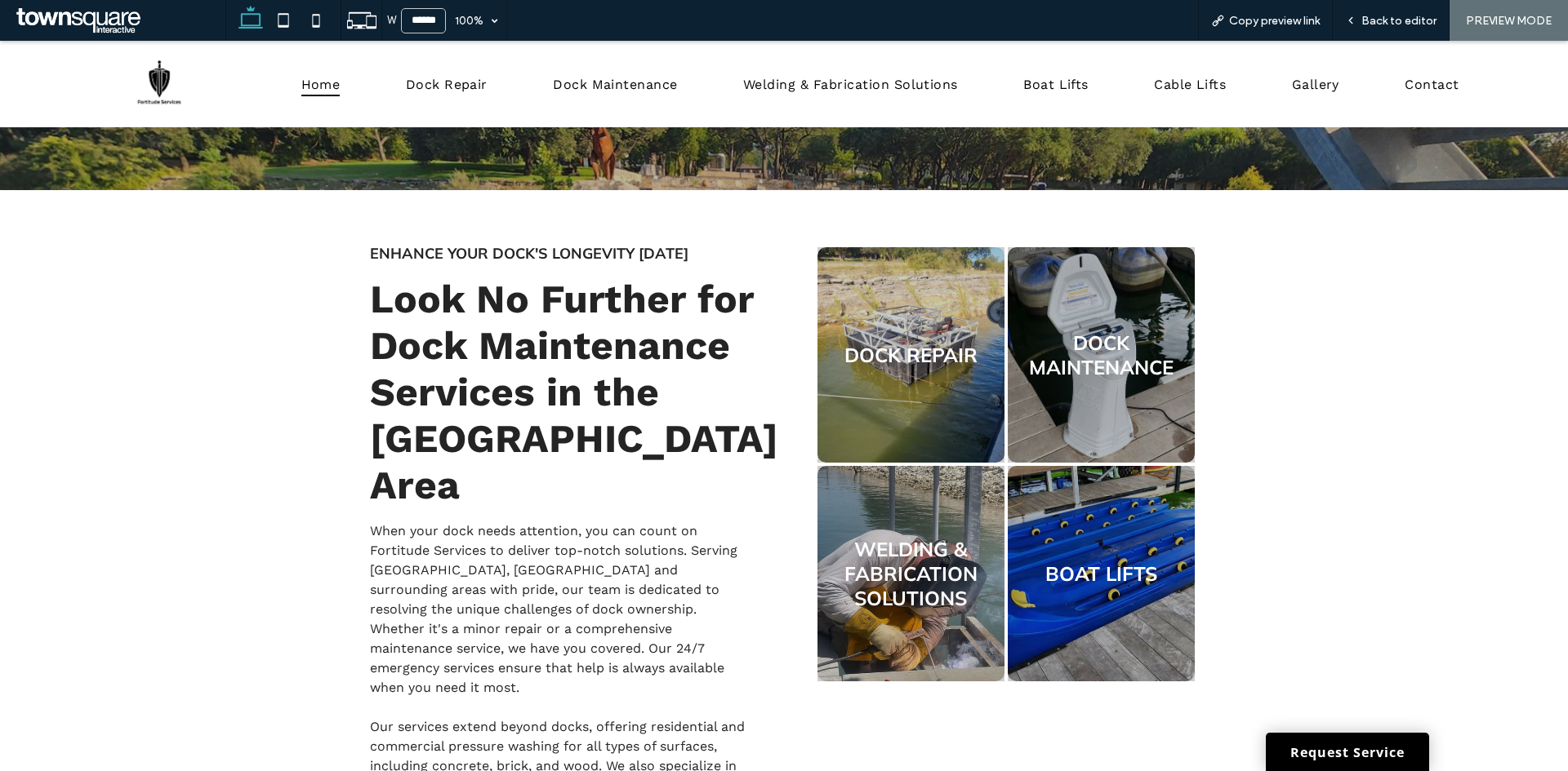
scroll to position [555, 0]
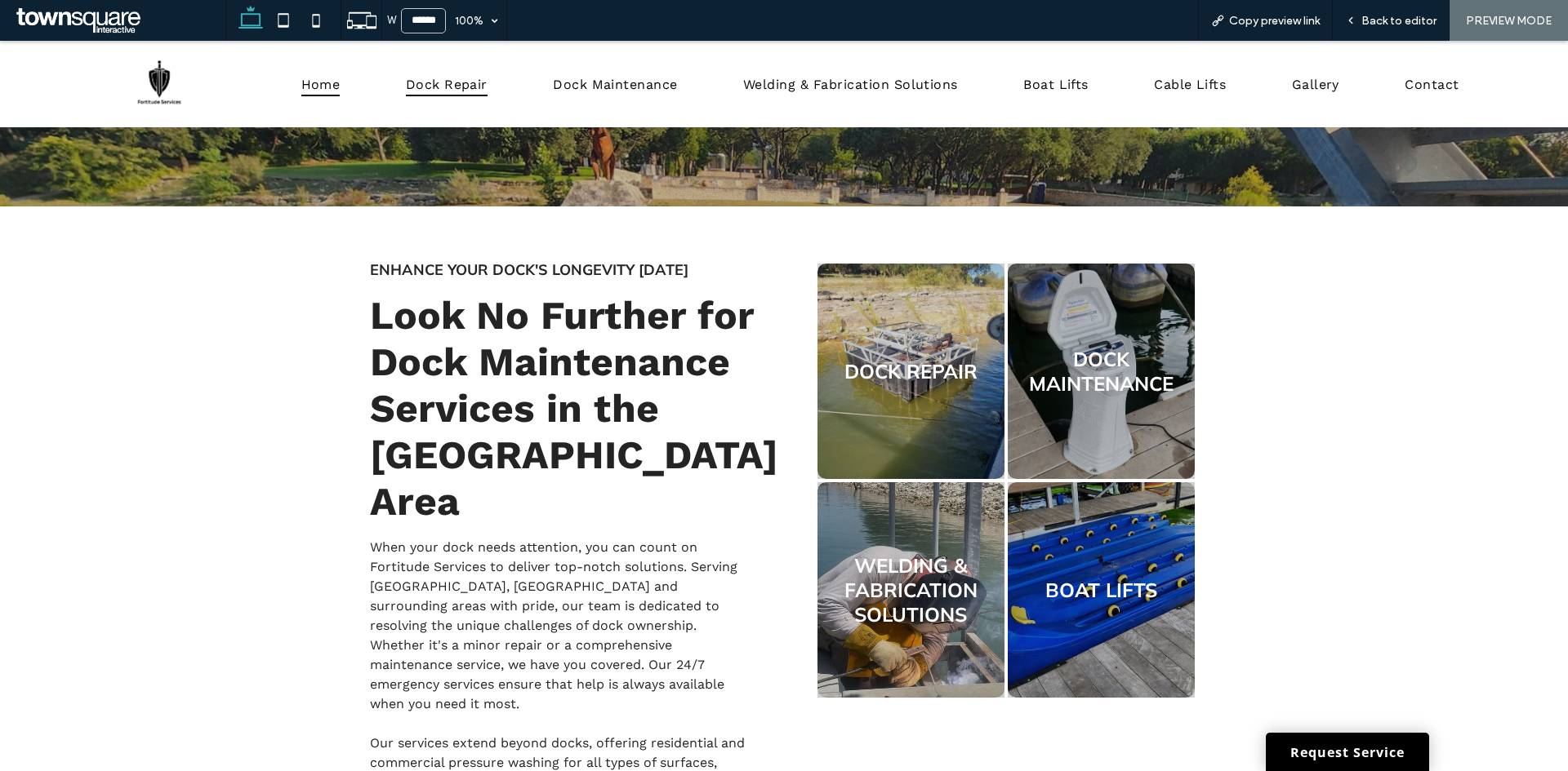
click at [430, 84] on span "Dock Repair" at bounding box center [447, 83] width 81 height 24
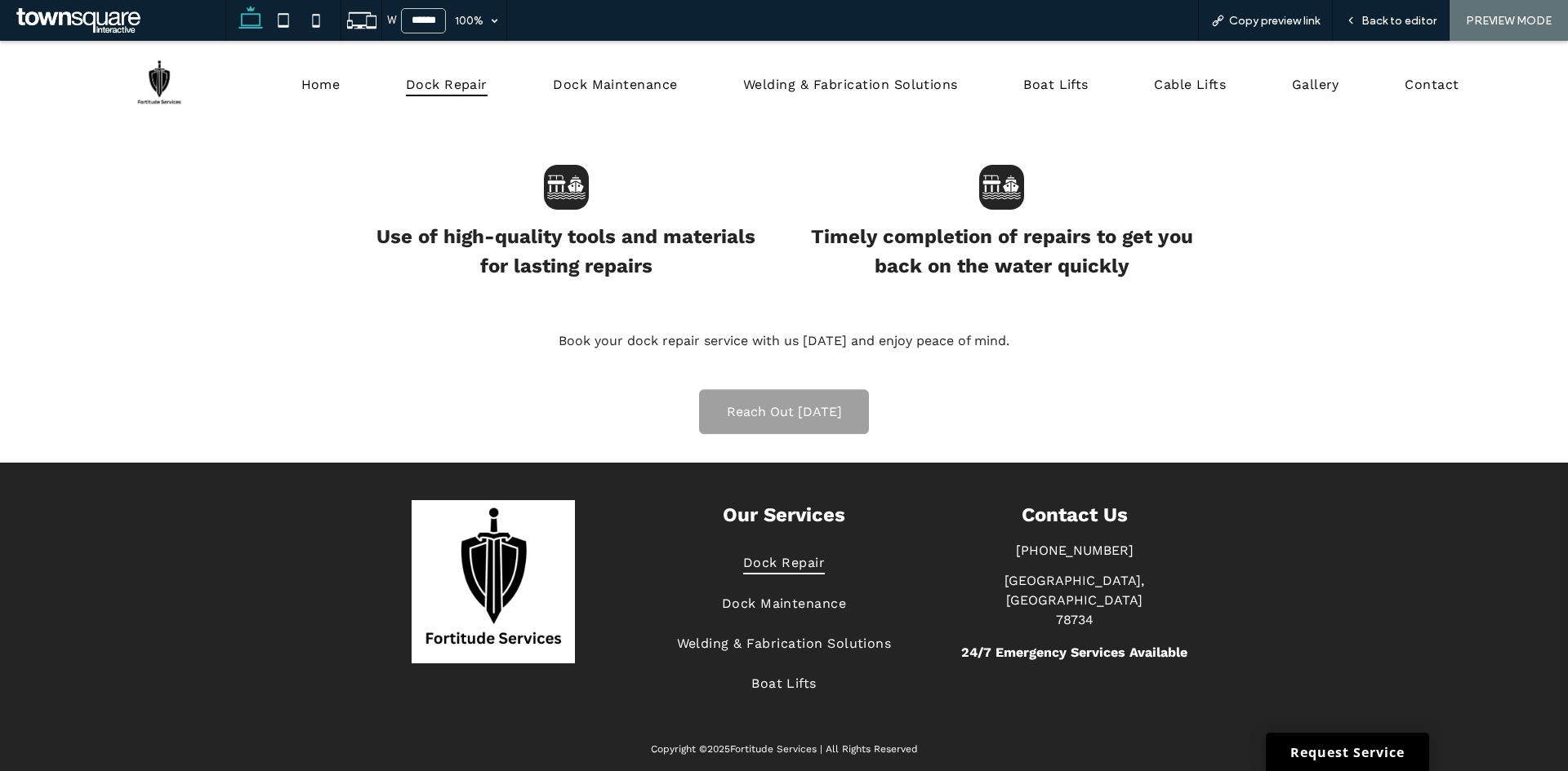
scroll to position [1138, 0]
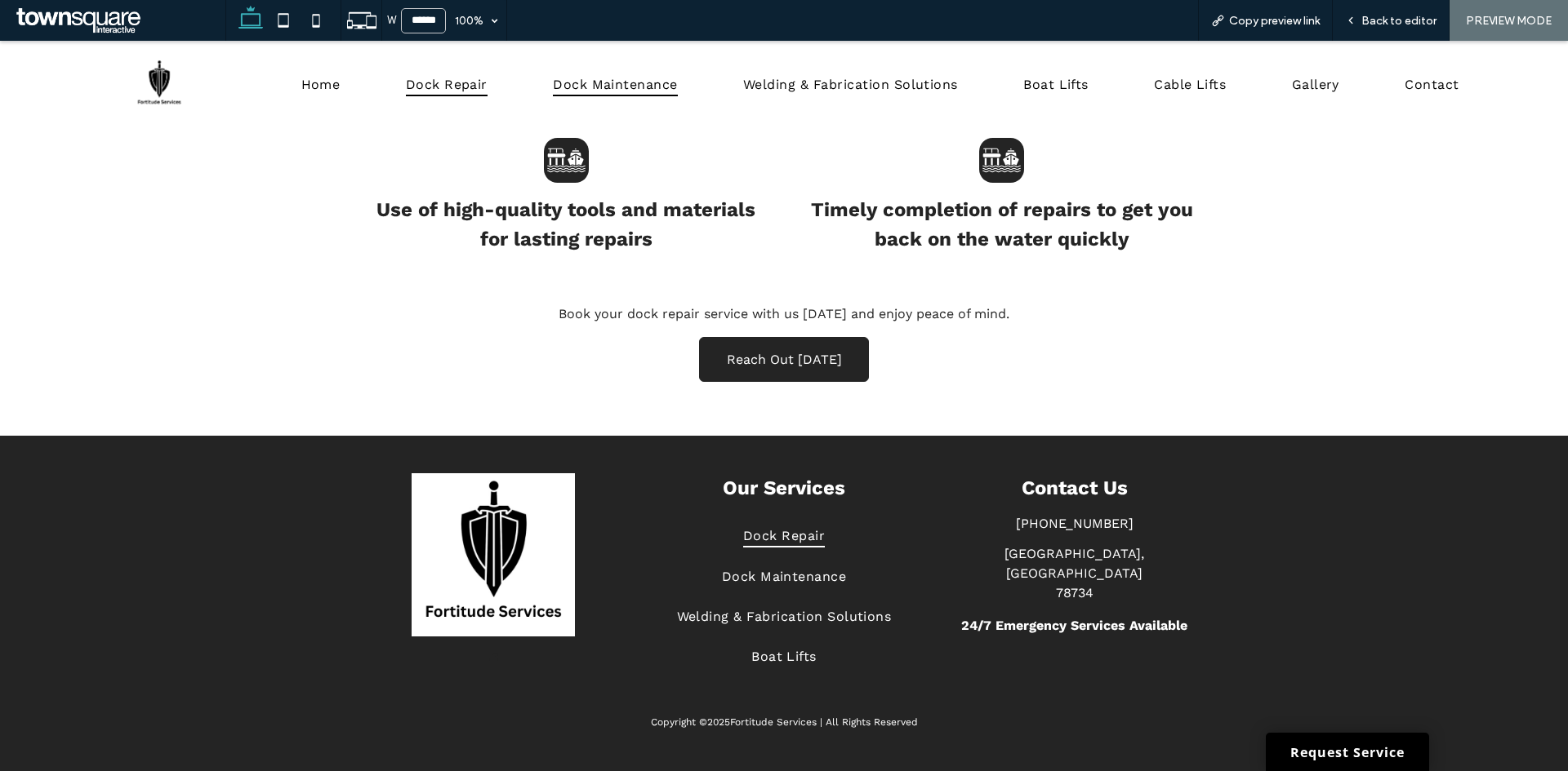
drag, startPoint x: 664, startPoint y: 81, endPoint x: 750, endPoint y: 167, distance: 121.6
click at [664, 81] on span "Dock Maintenance" at bounding box center [615, 83] width 125 height 24
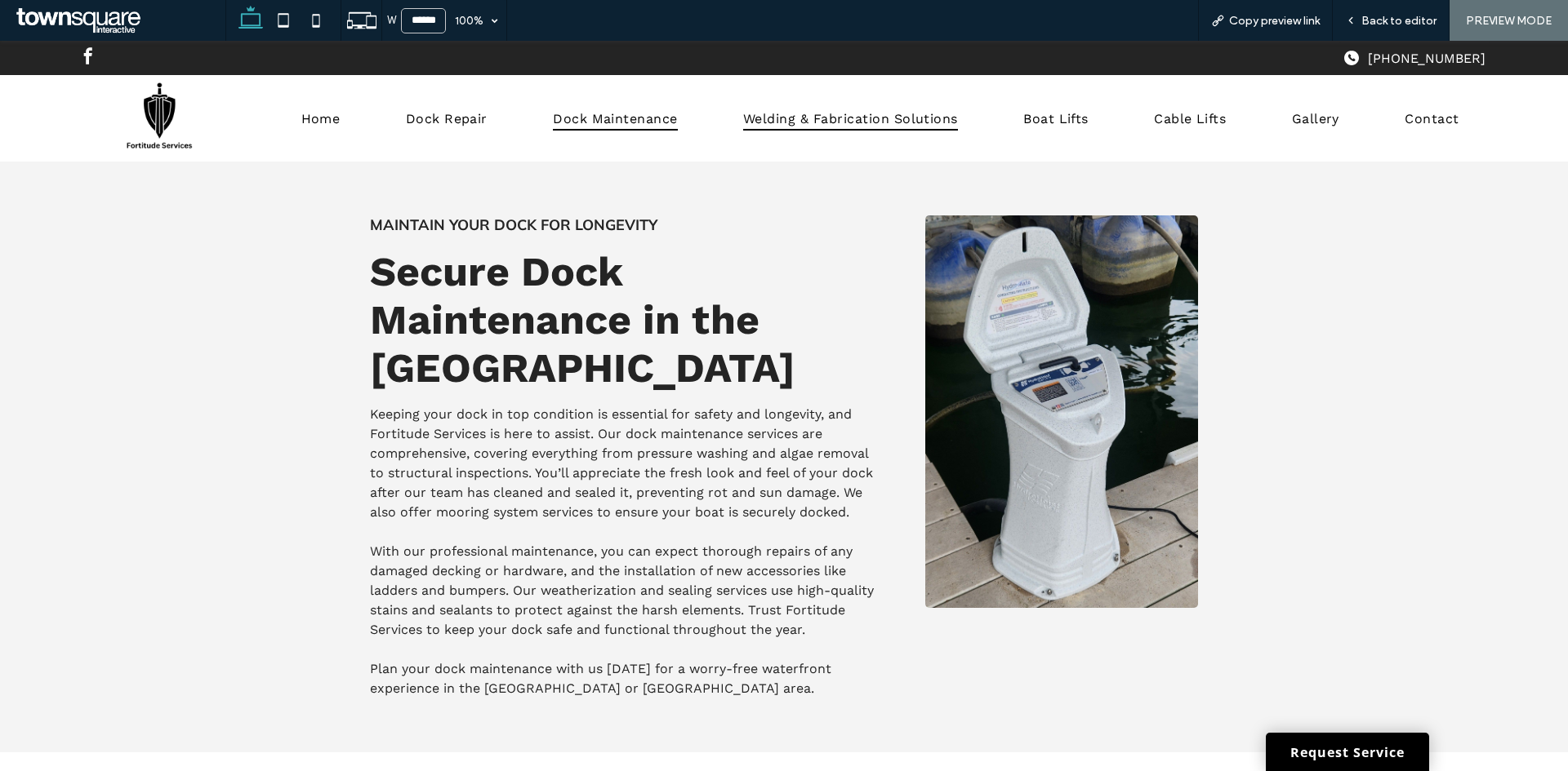
click at [893, 122] on span "Welding & Fabrication Solutions" at bounding box center [850, 117] width 214 height 24
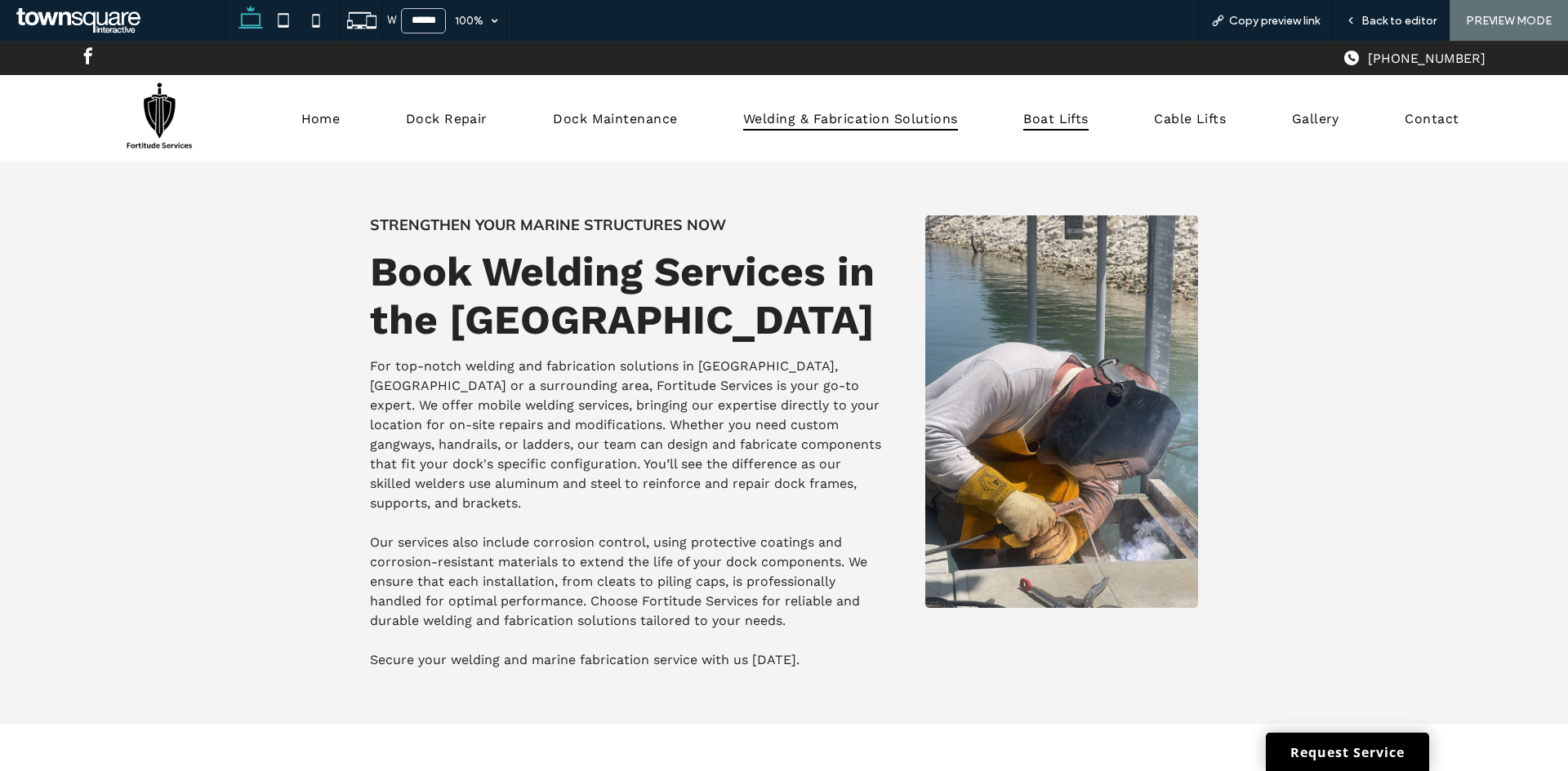
click at [1065, 111] on span "Boat Lifts" at bounding box center [1055, 117] width 65 height 24
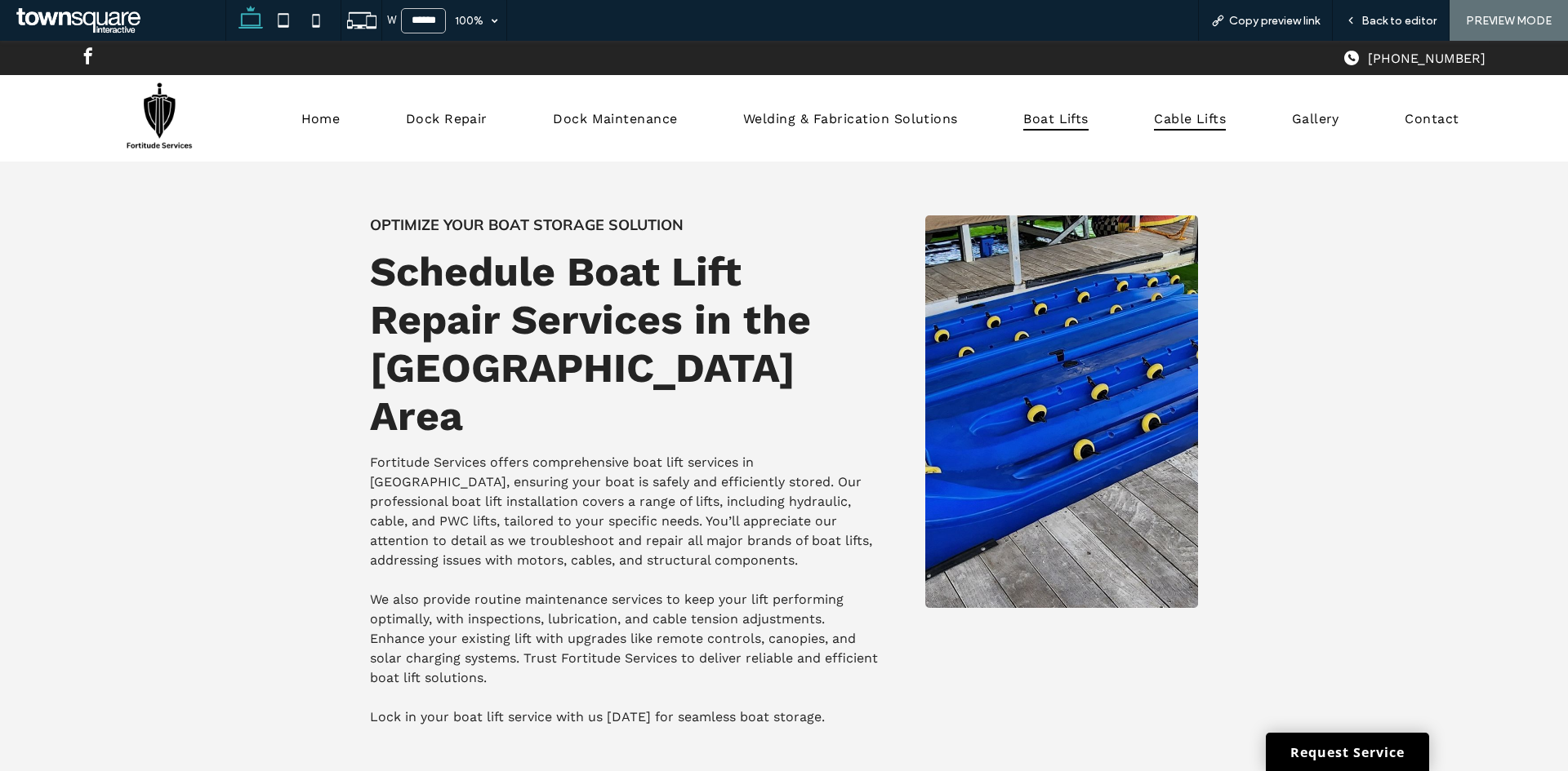
drag, startPoint x: 1180, startPoint y: 110, endPoint x: 1369, endPoint y: 272, distance: 248.9
click at [1180, 110] on span "Cable Lifts" at bounding box center [1189, 117] width 72 height 24
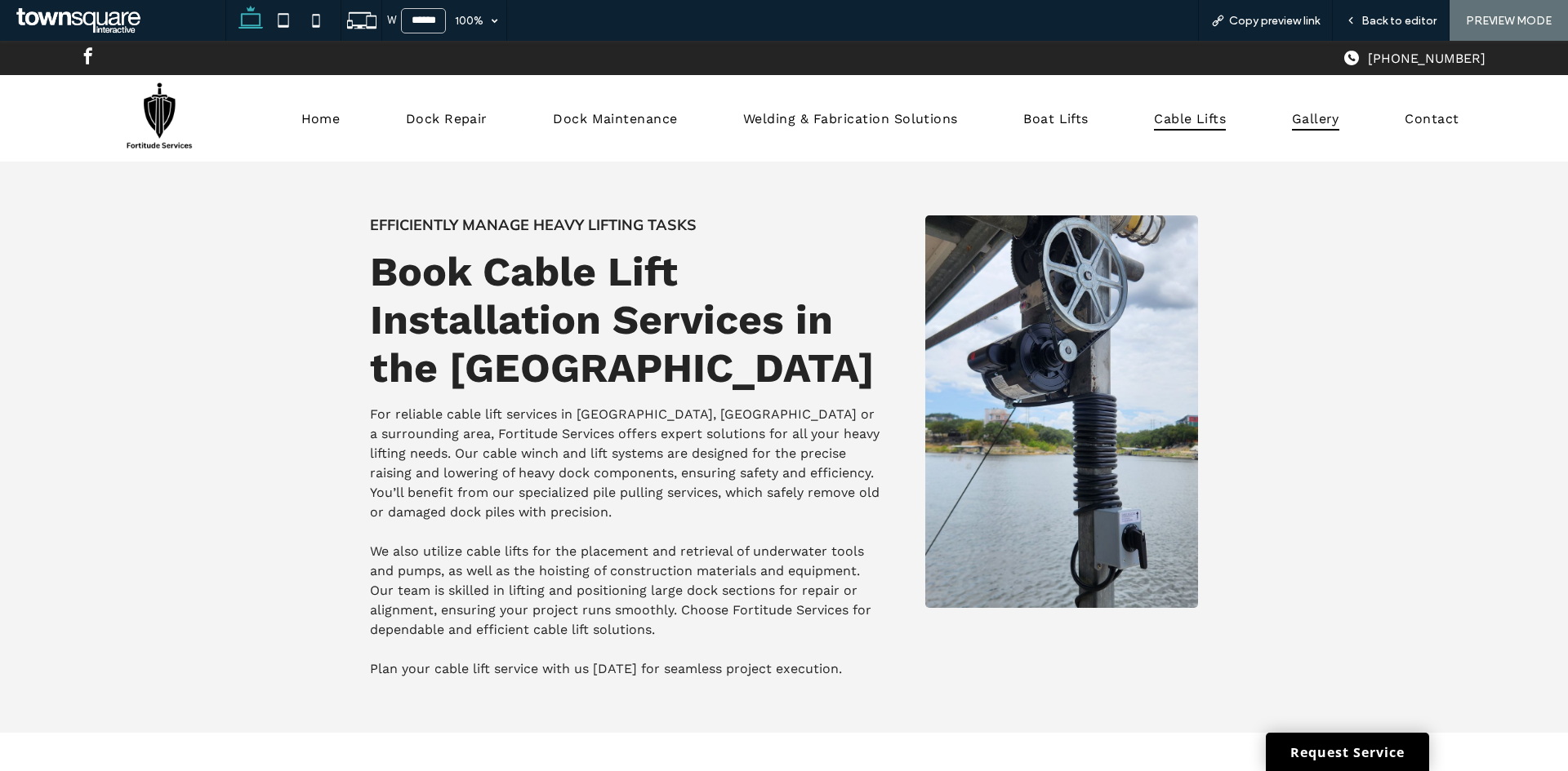
click at [1291, 125] on span "Gallery" at bounding box center [1315, 117] width 47 height 24
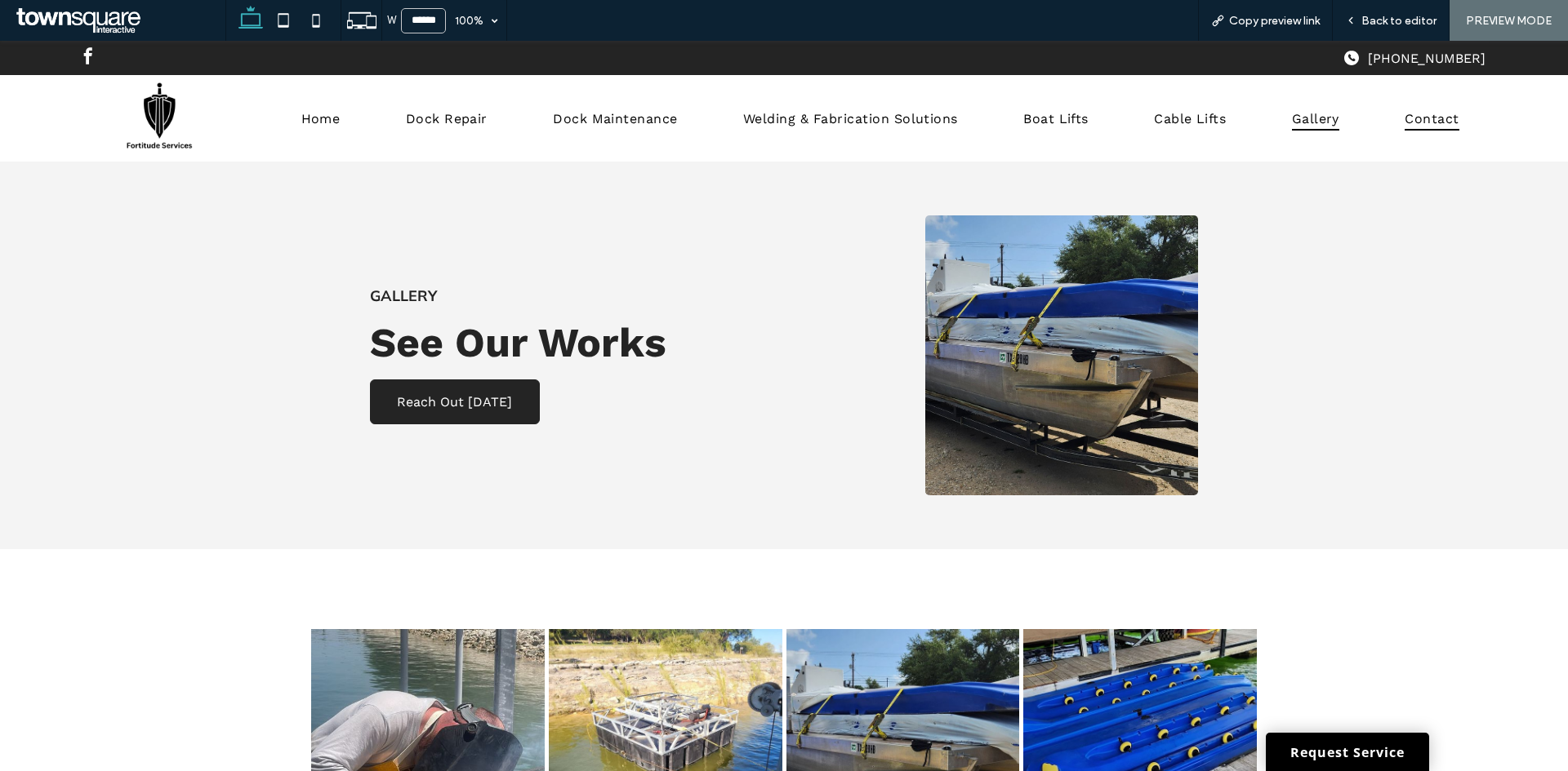
click at [1429, 122] on span "Contact" at bounding box center [1431, 117] width 54 height 24
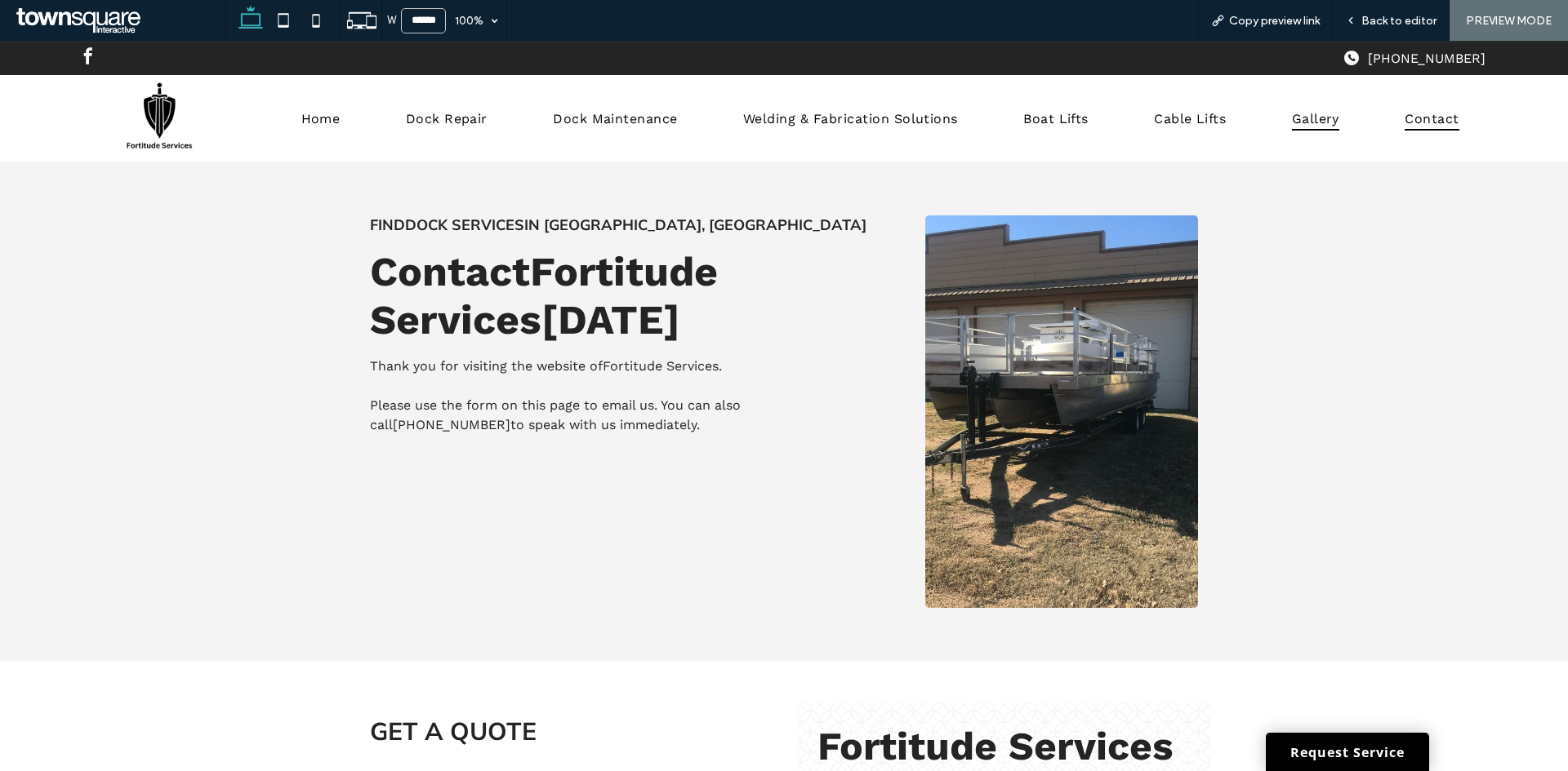
click at [1306, 111] on span "Gallery" at bounding box center [1315, 117] width 47 height 24
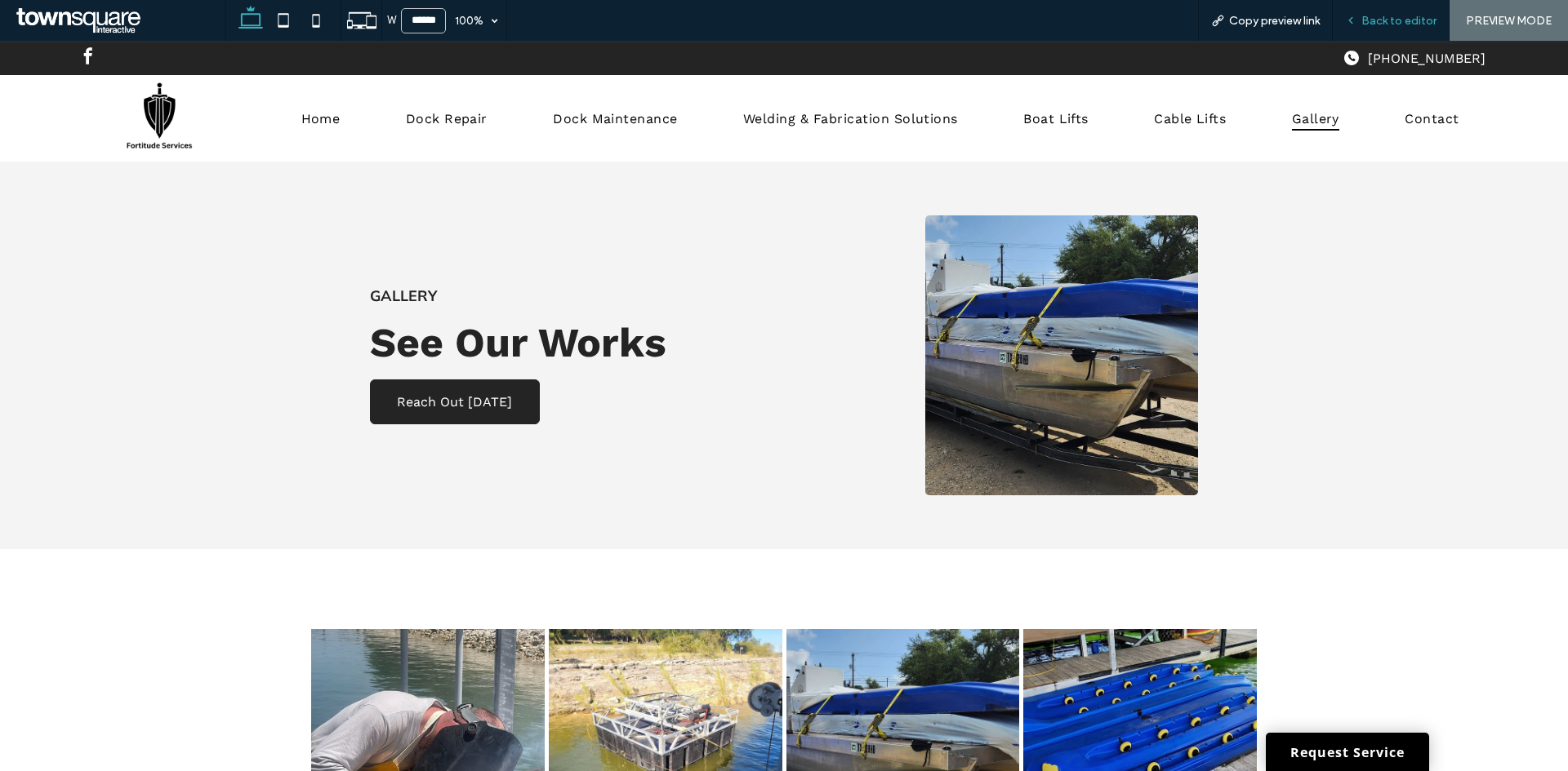
click at [1408, 22] on span "Back to editor" at bounding box center [1399, 21] width 76 height 14
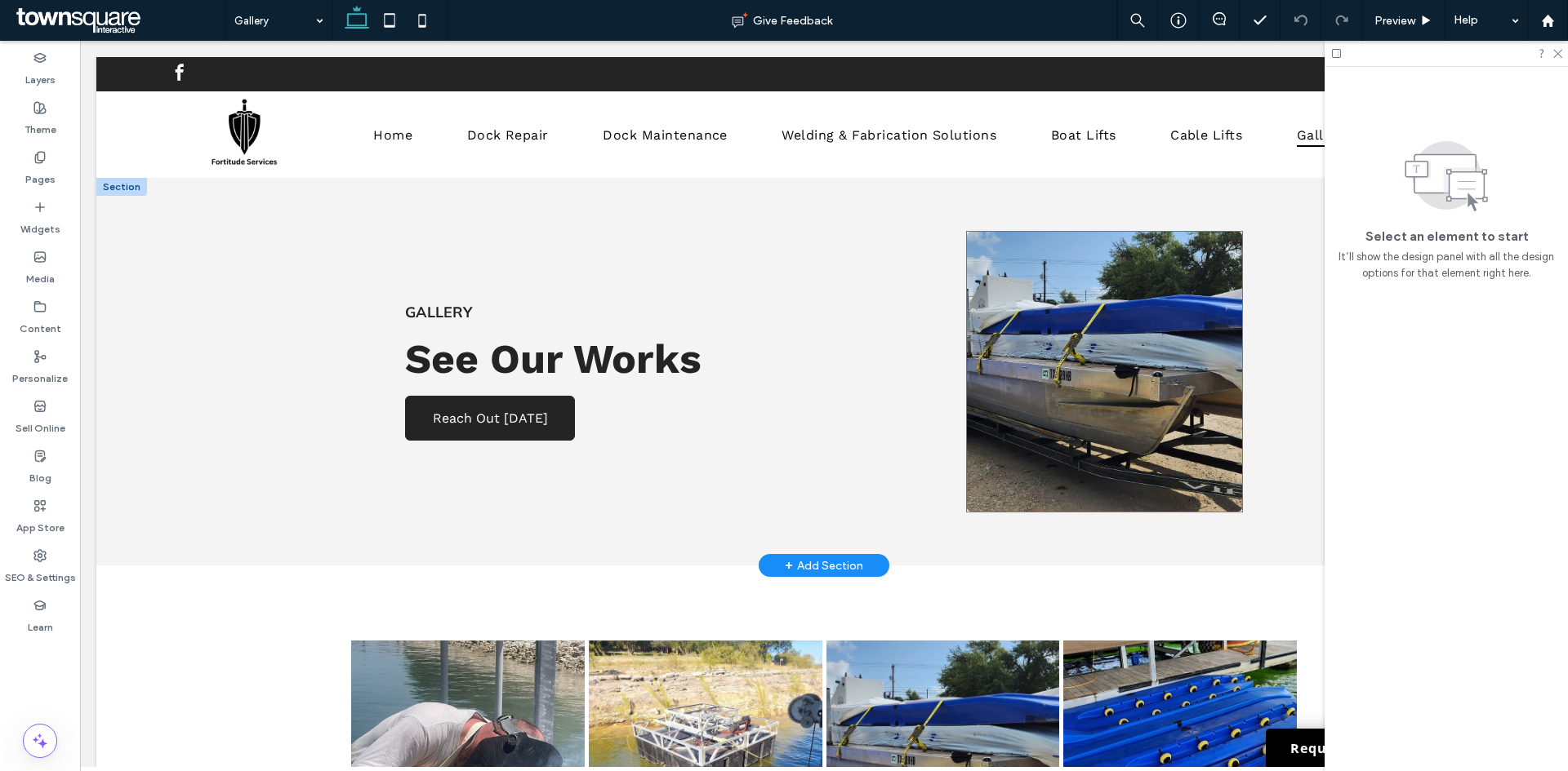
click at [1193, 339] on img at bounding box center [1104, 372] width 276 height 280
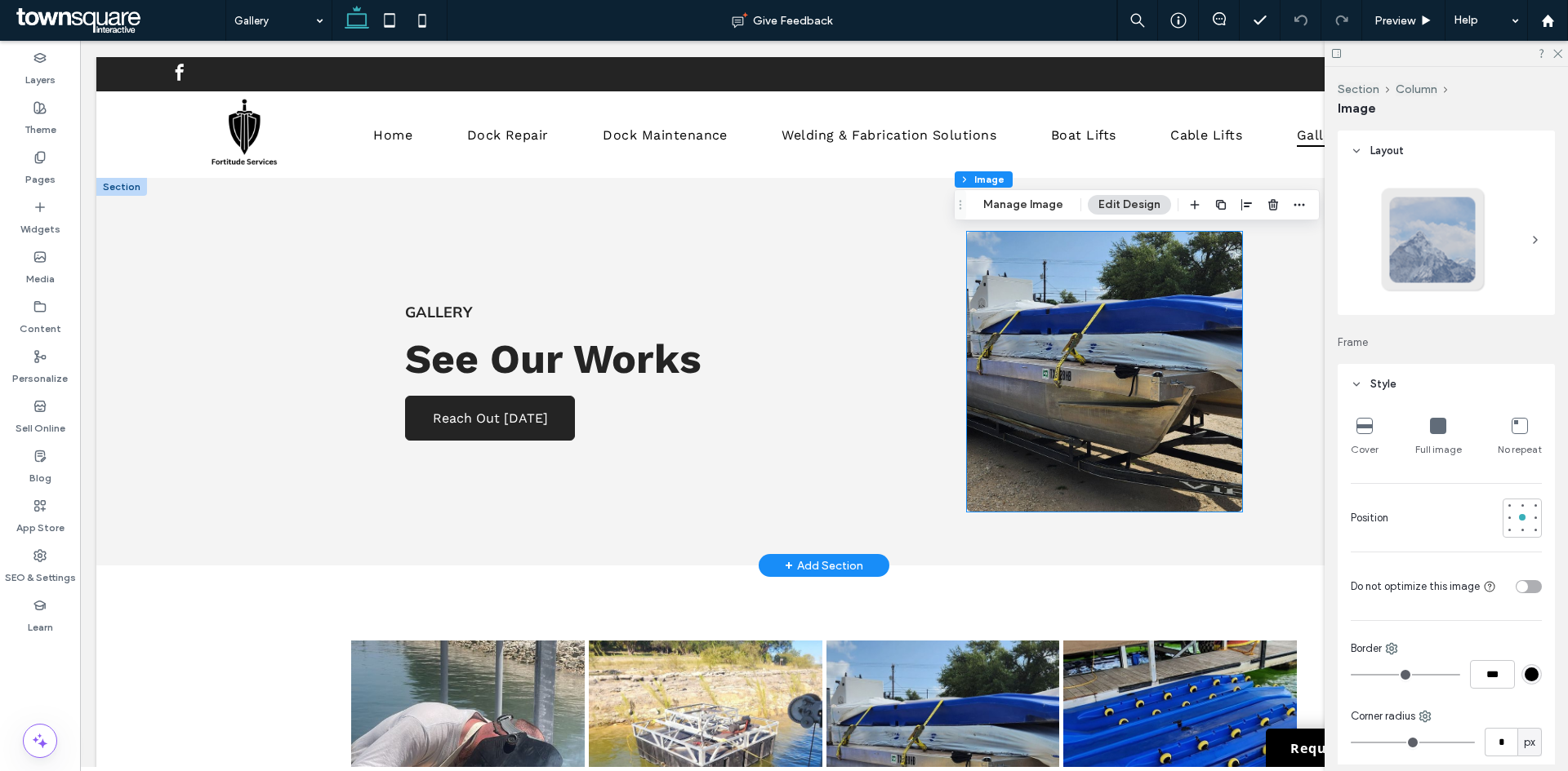
type input "*"
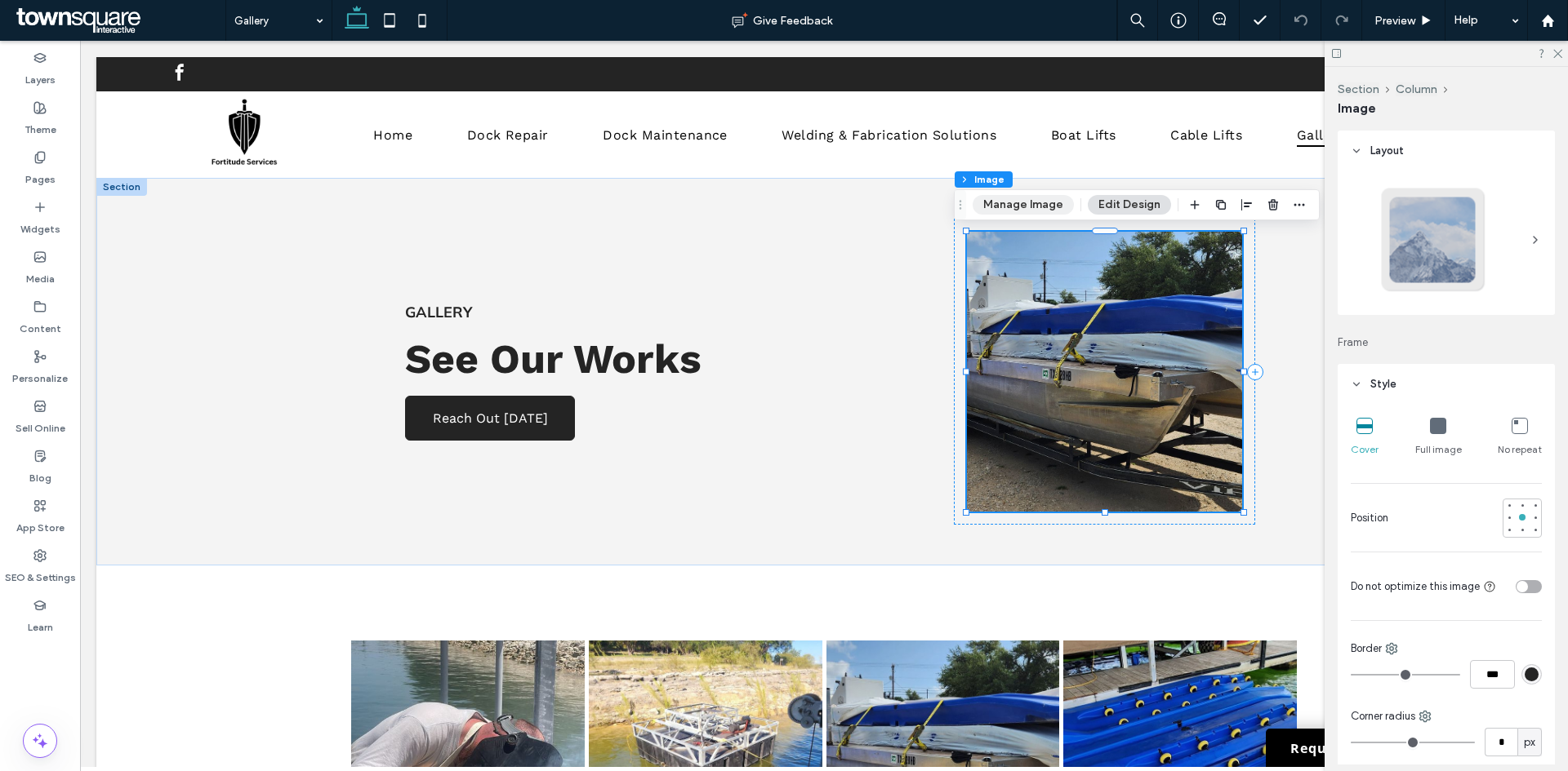
click at [1033, 198] on button "Manage Image" at bounding box center [1022, 205] width 101 height 20
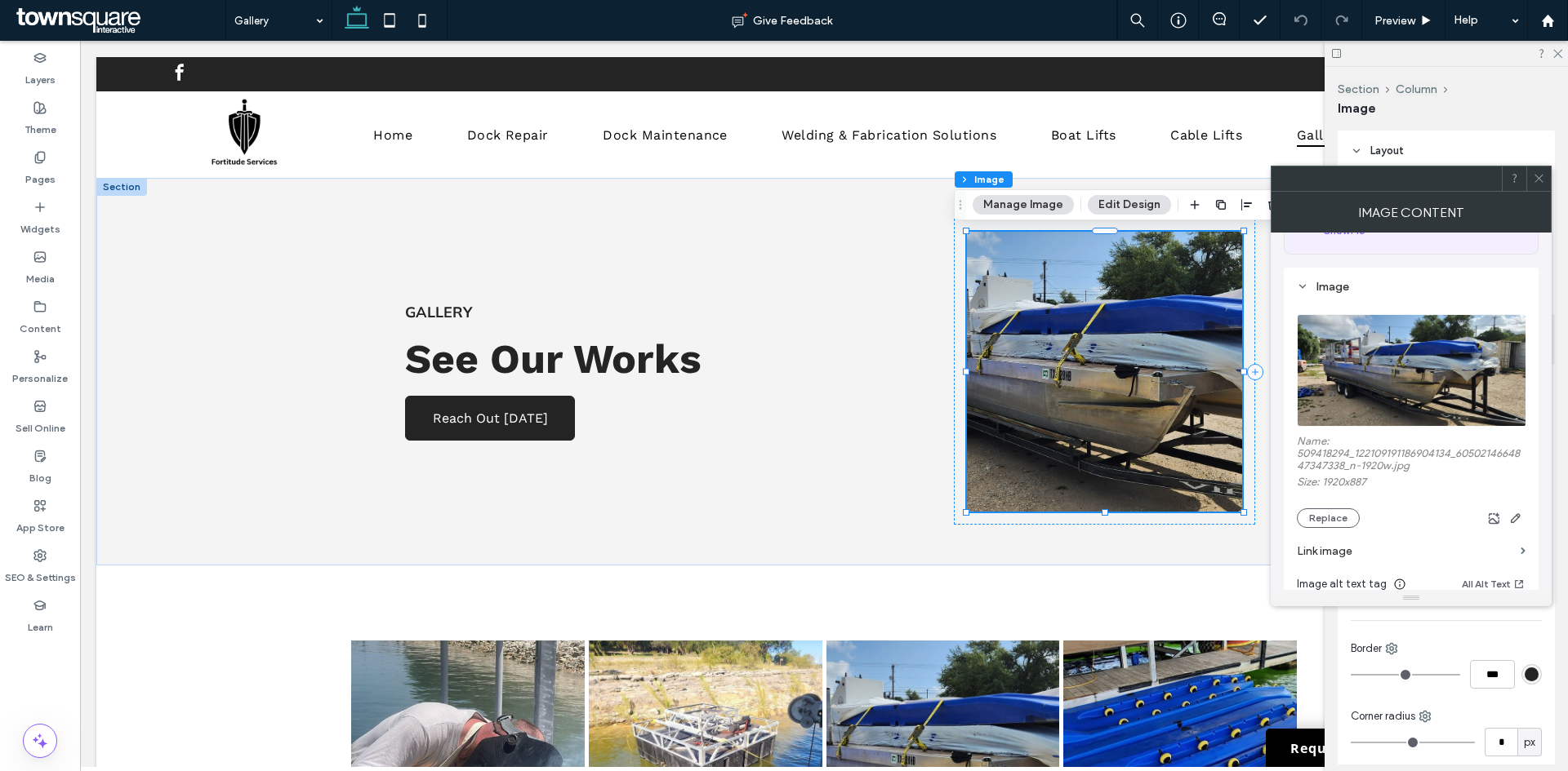
scroll to position [244, 0]
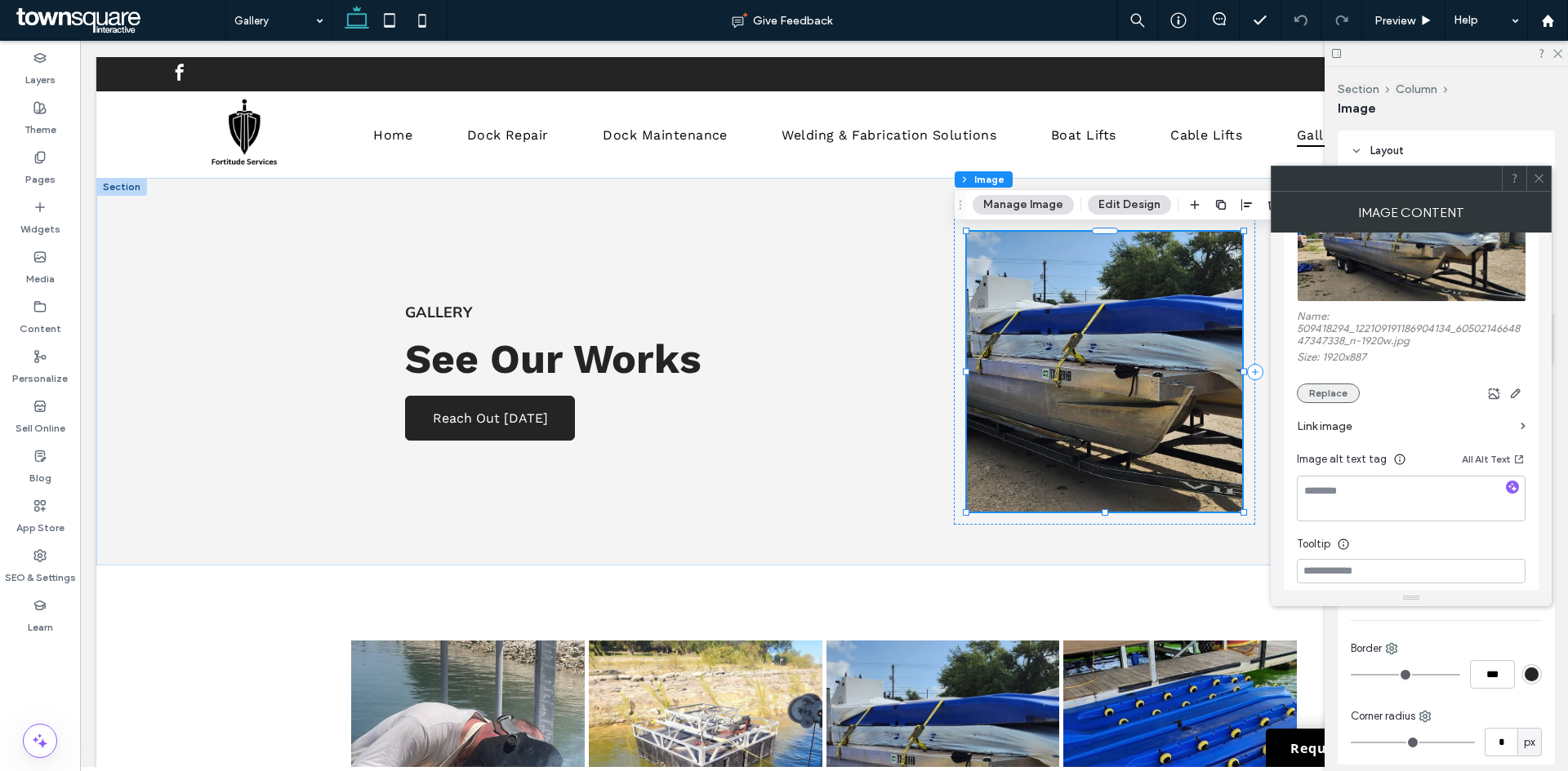
click at [1339, 395] on button "Replace" at bounding box center [1327, 393] width 63 height 20
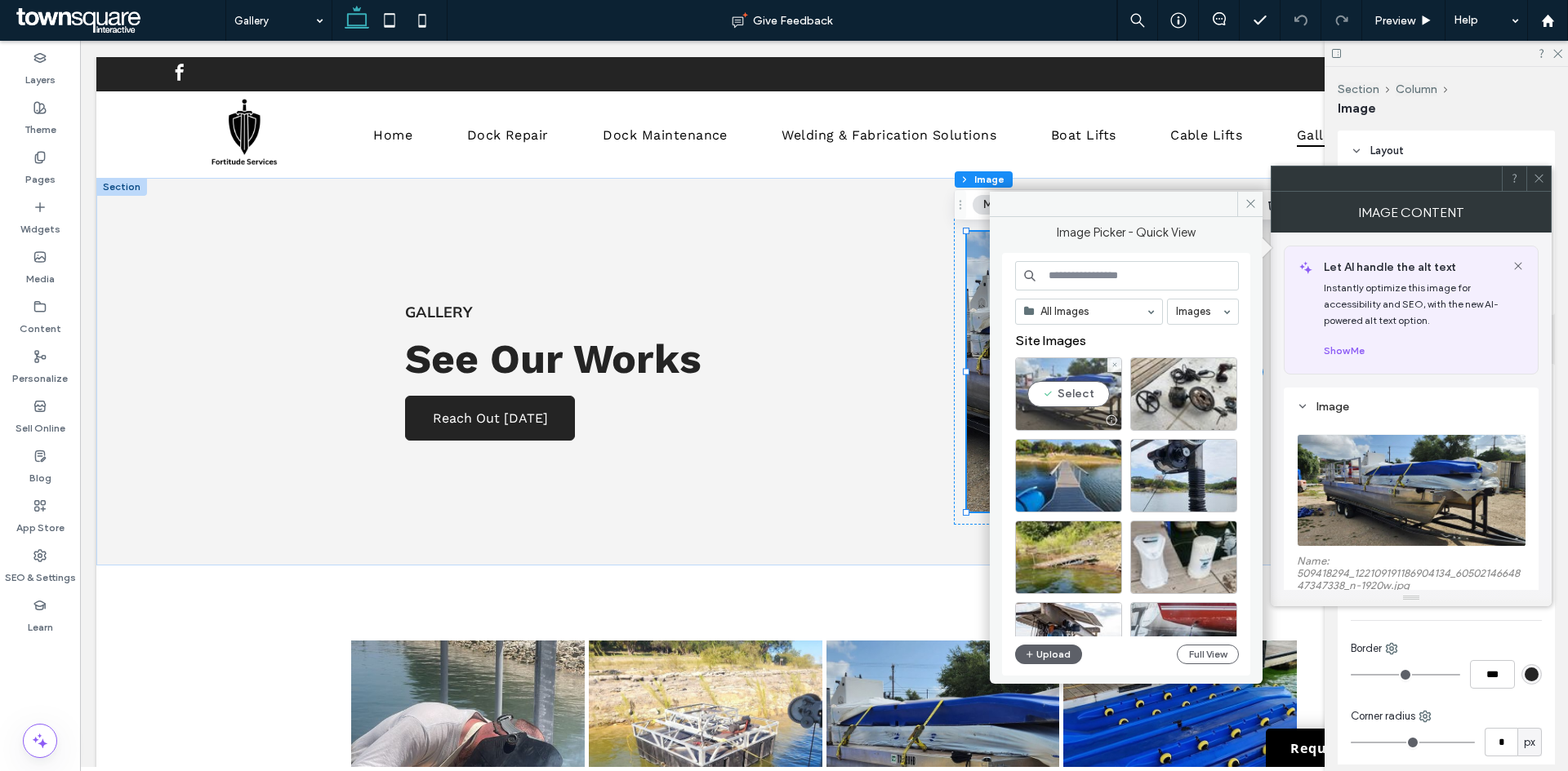
scroll to position [244, 0]
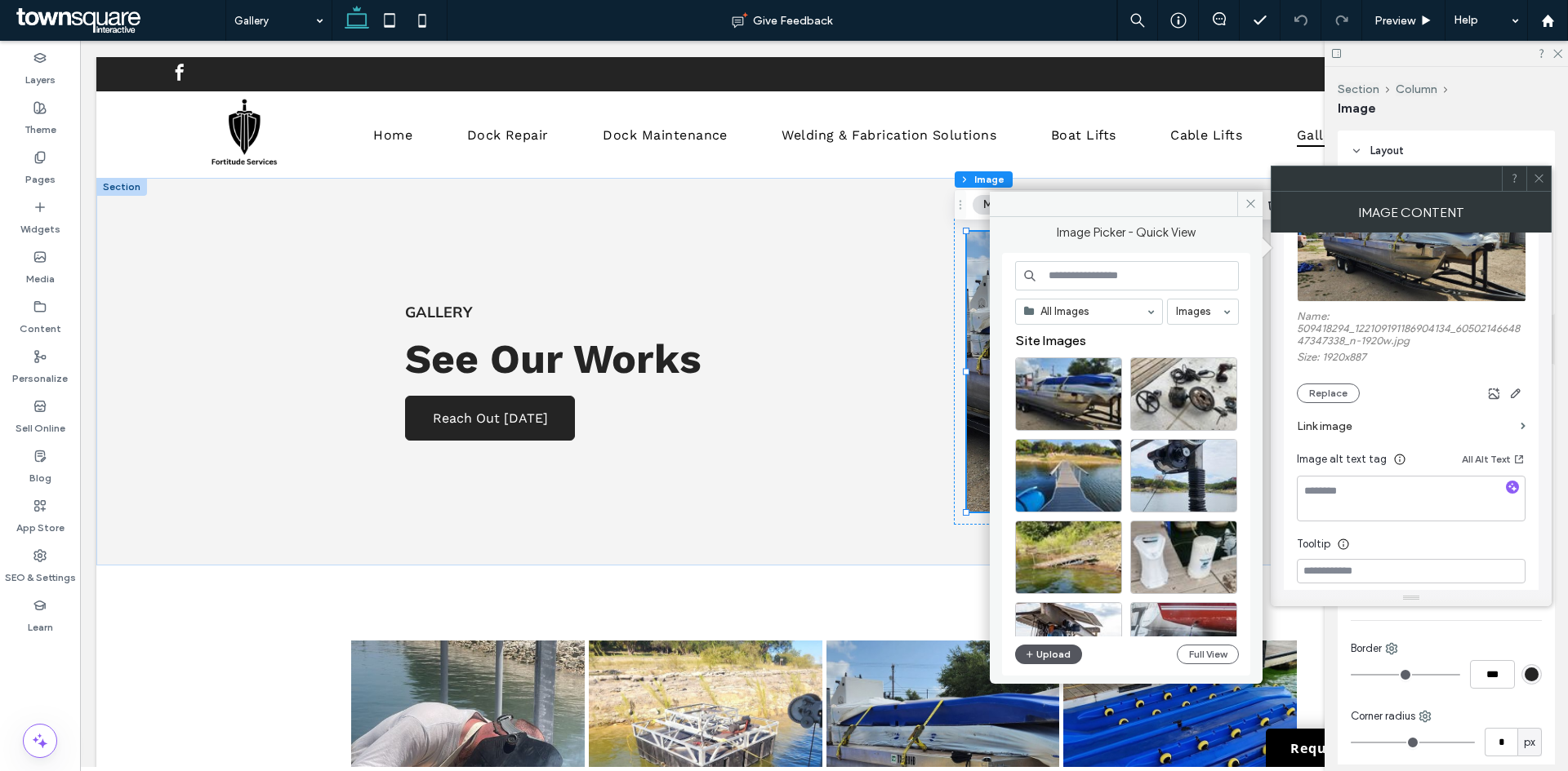
click at [1043, 656] on button "Upload" at bounding box center [1048, 654] width 67 height 20
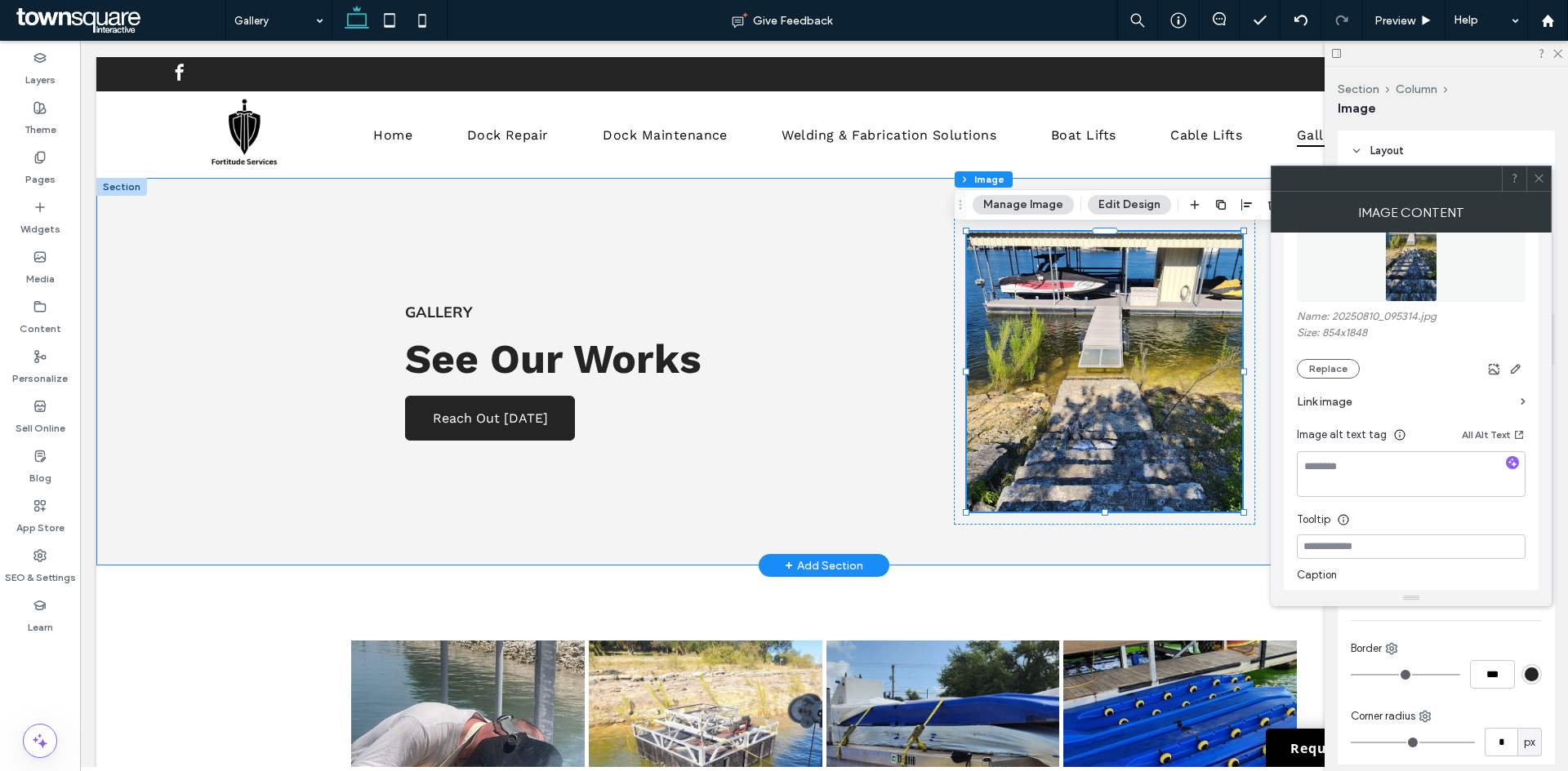
click at [1087, 545] on div "gallery See Our Works Reach Out [DATE]" at bounding box center [824, 372] width 980 height 388
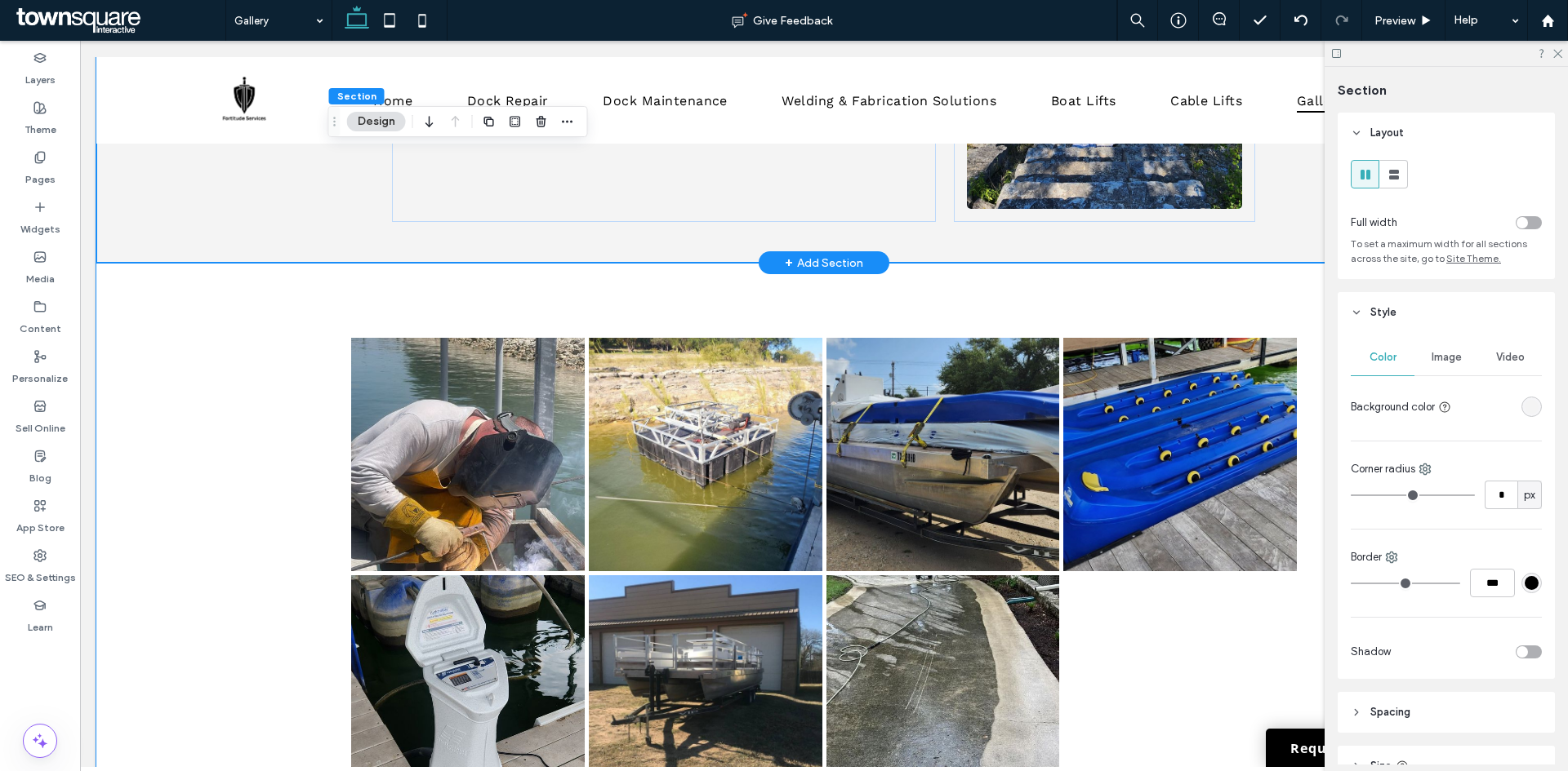
scroll to position [408, 0]
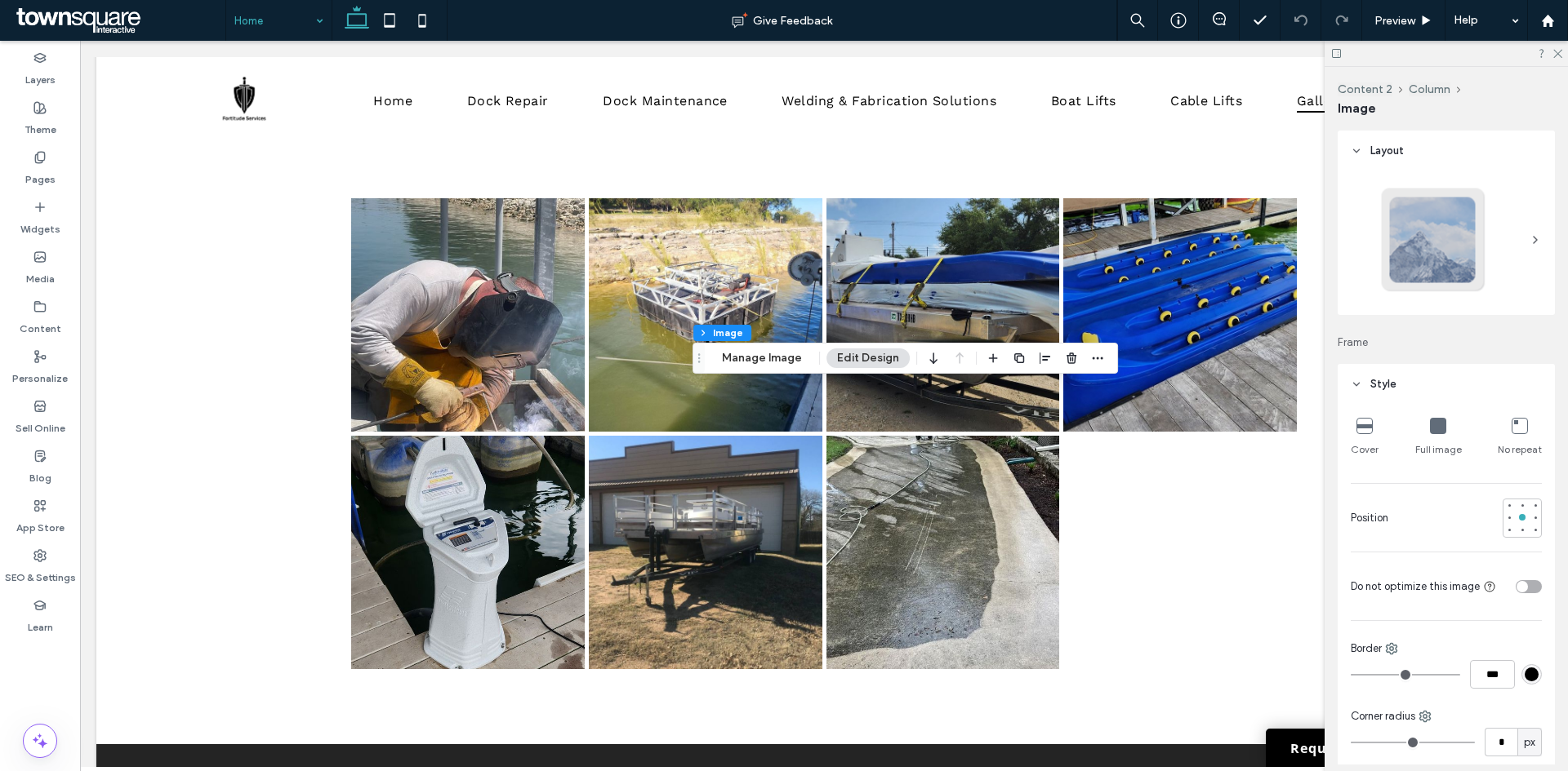
type input "**"
click at [750, 360] on button "Manage Image" at bounding box center [761, 358] width 101 height 20
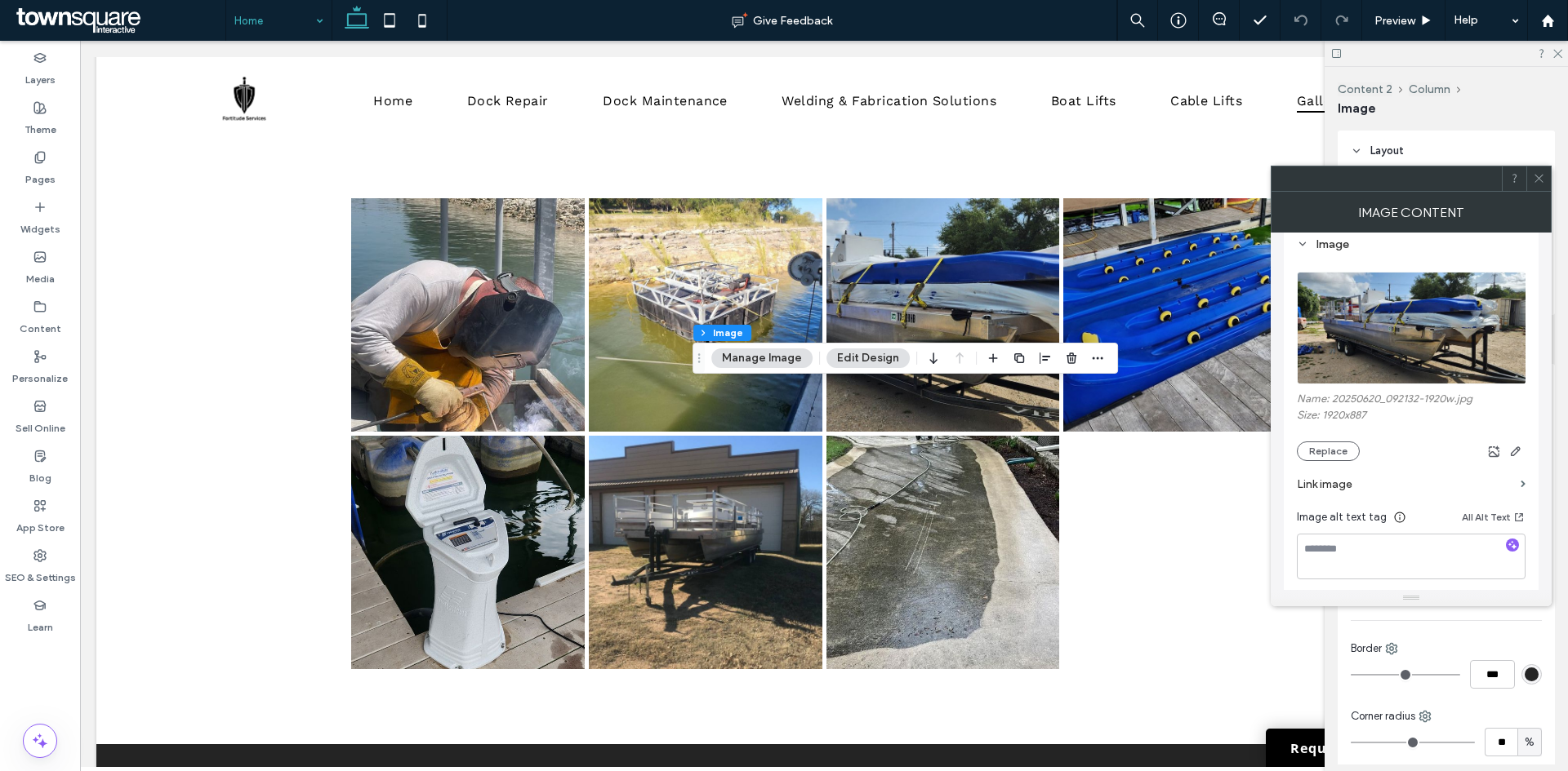
scroll to position [163, 0]
click at [1316, 448] on button "Replace" at bounding box center [1327, 450] width 63 height 20
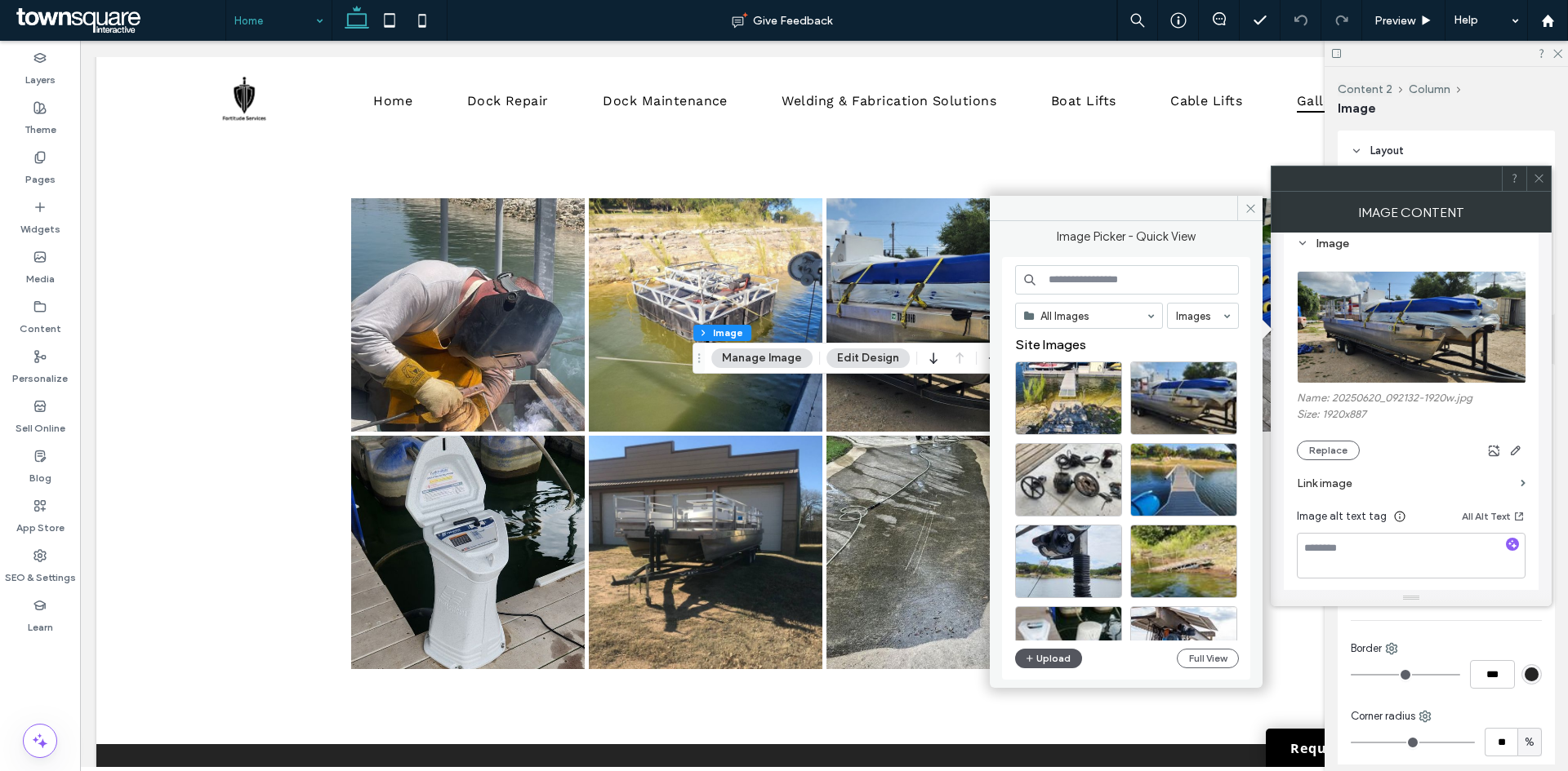
click at [1045, 649] on button "Upload" at bounding box center [1048, 659] width 67 height 20
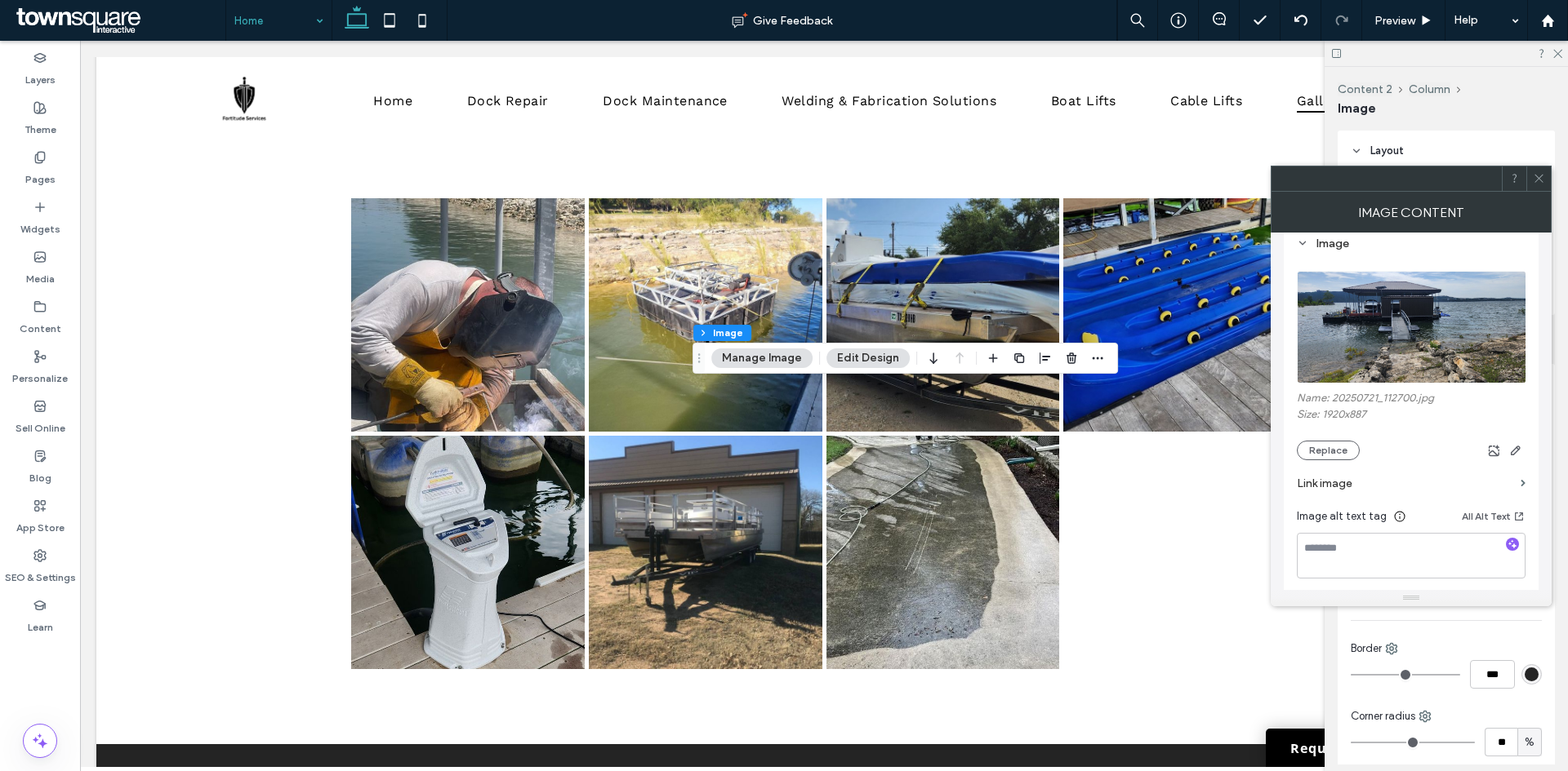
click at [1538, 166] on span at bounding box center [1538, 178] width 12 height 25
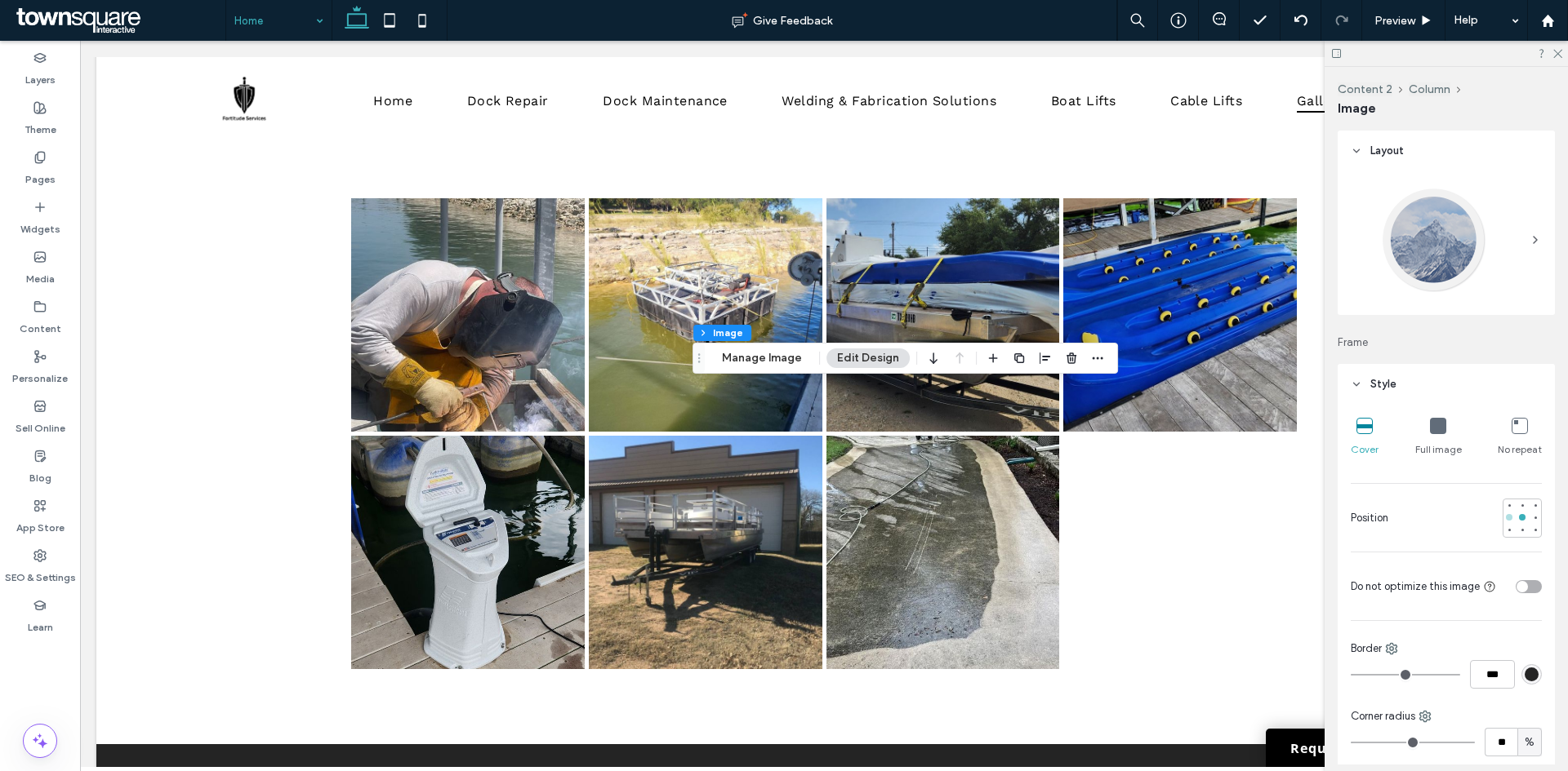
click at [1506, 518] on div at bounding box center [1509, 517] width 7 height 7
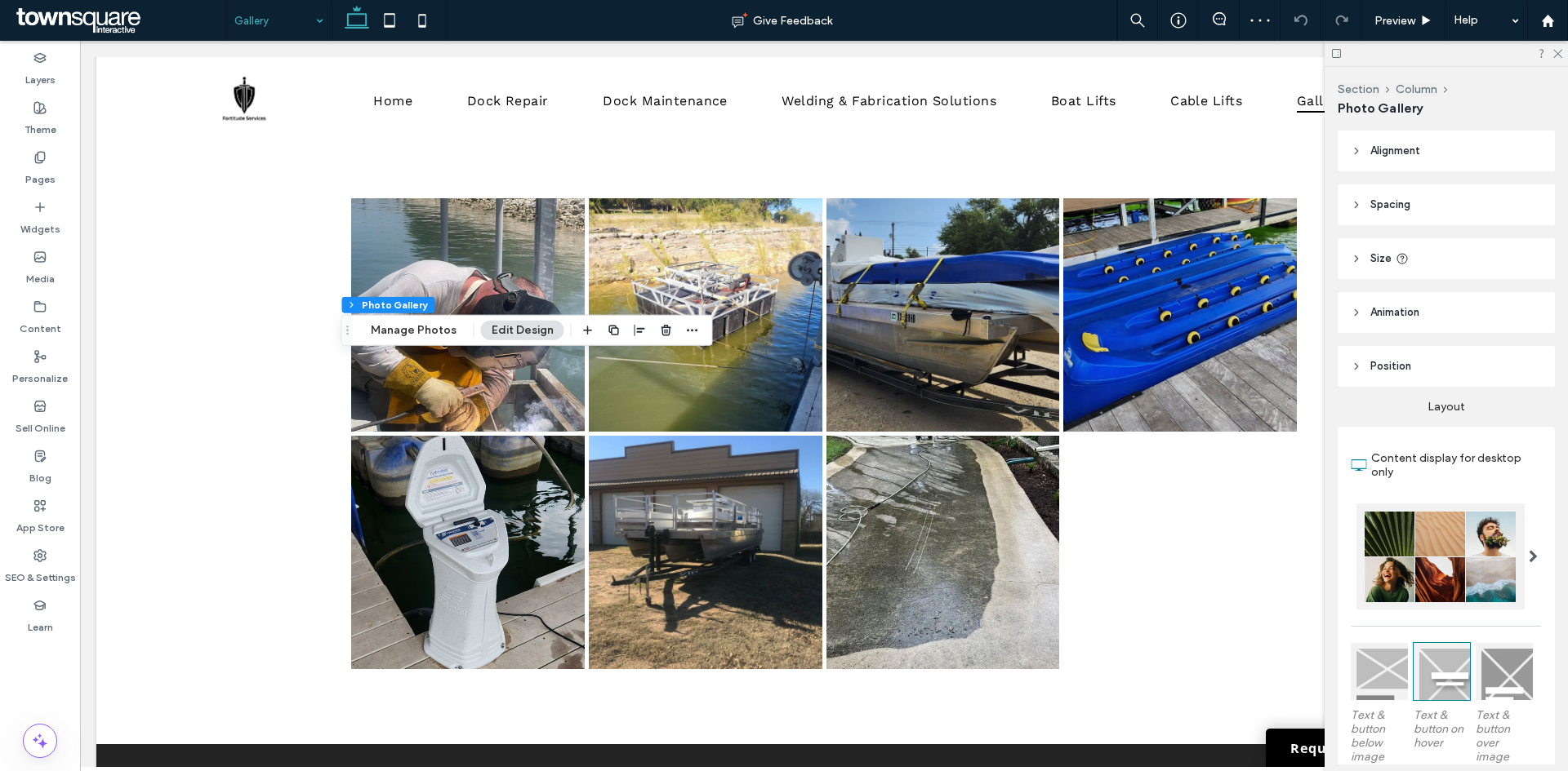
click at [420, 344] on div "Section Column Photo Gallery Manage Photos Edit Design" at bounding box center [528, 330] width 372 height 31
click at [417, 335] on button "Manage Photos" at bounding box center [413, 330] width 107 height 20
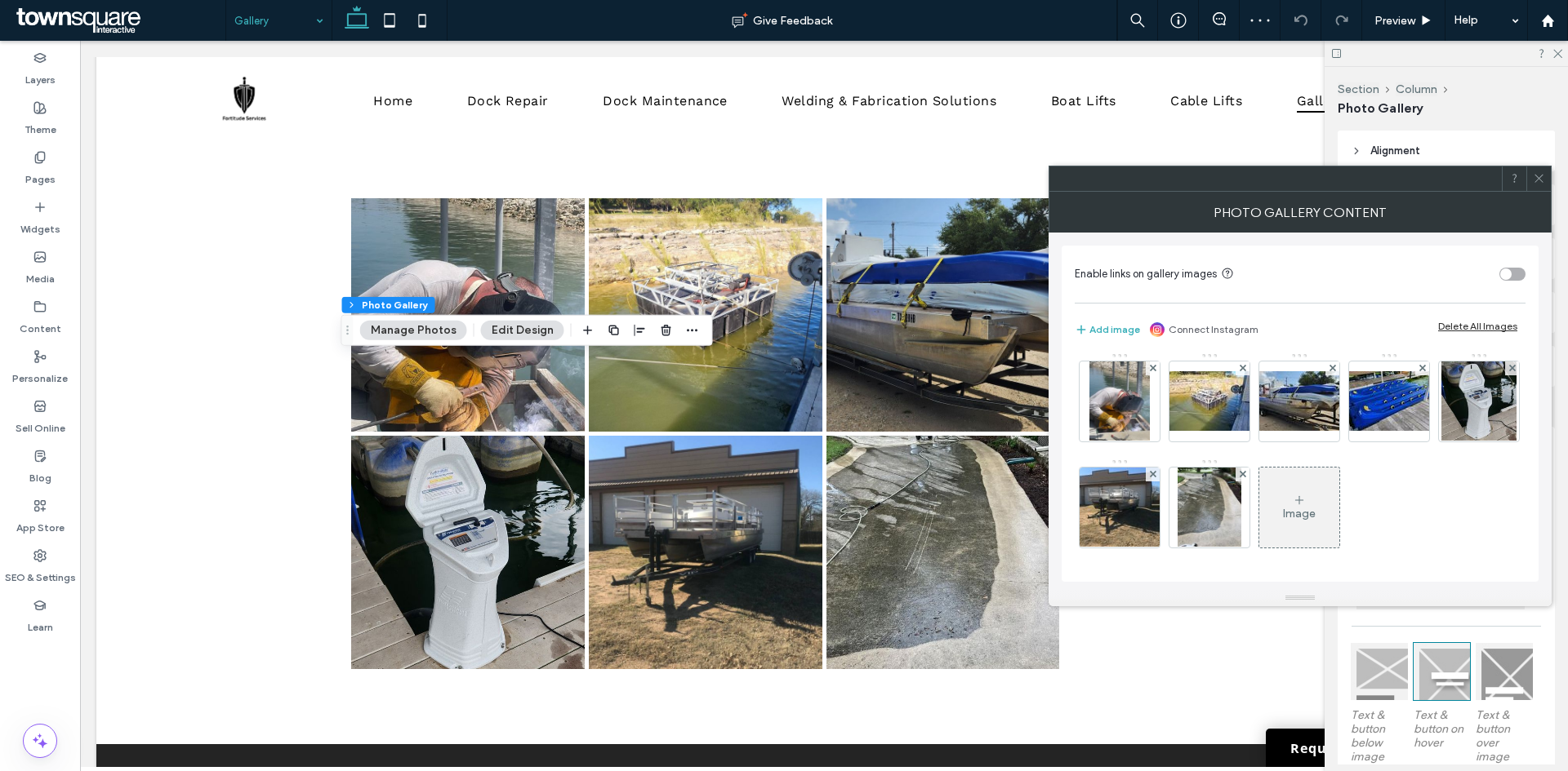
scroll to position [4, 0]
click at [1315, 513] on div "Image" at bounding box center [1299, 512] width 33 height 14
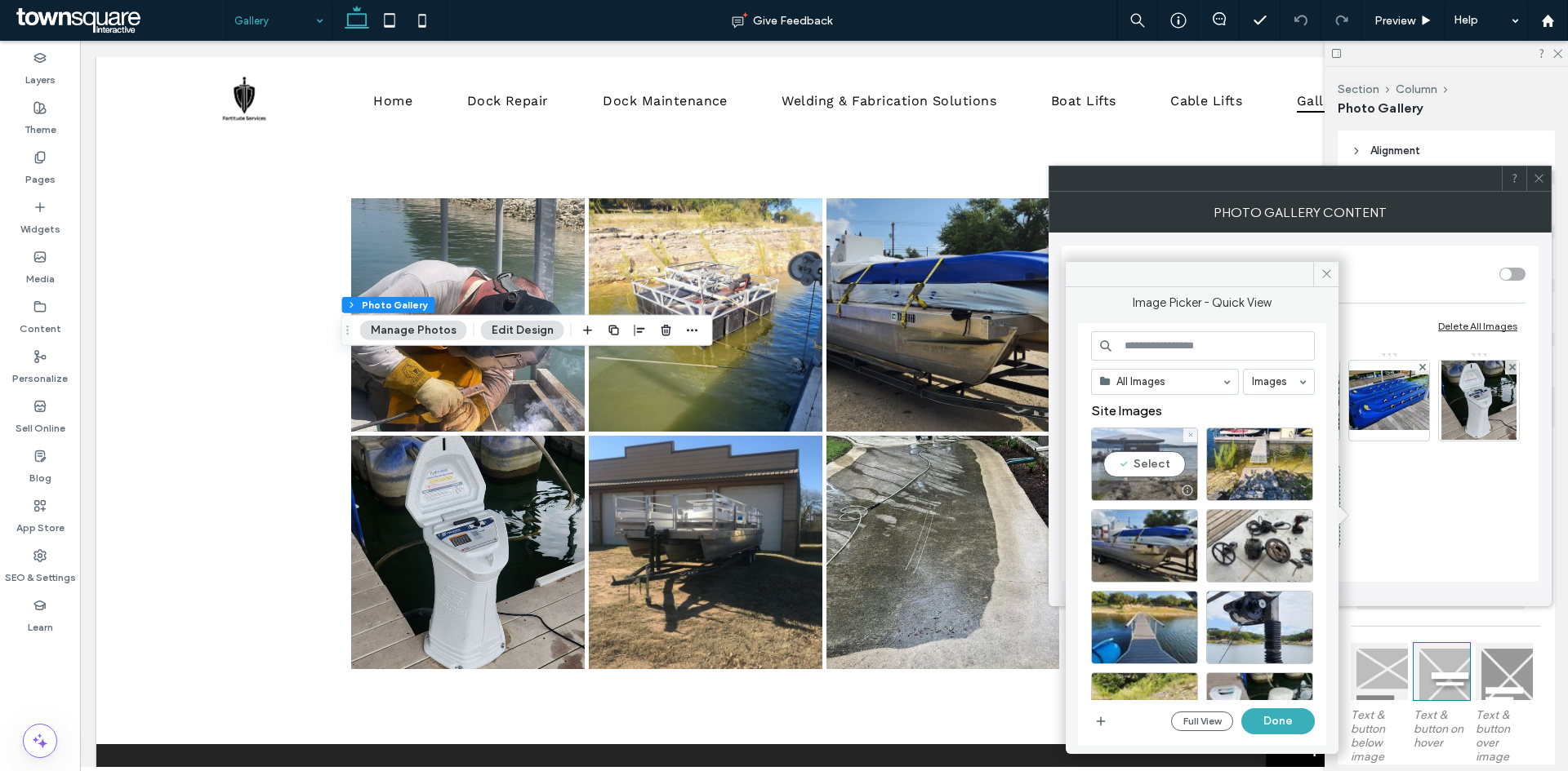
click at [1126, 465] on div "Select" at bounding box center [1143, 464] width 107 height 74
click at [1236, 469] on div at bounding box center [1258, 464] width 107 height 74
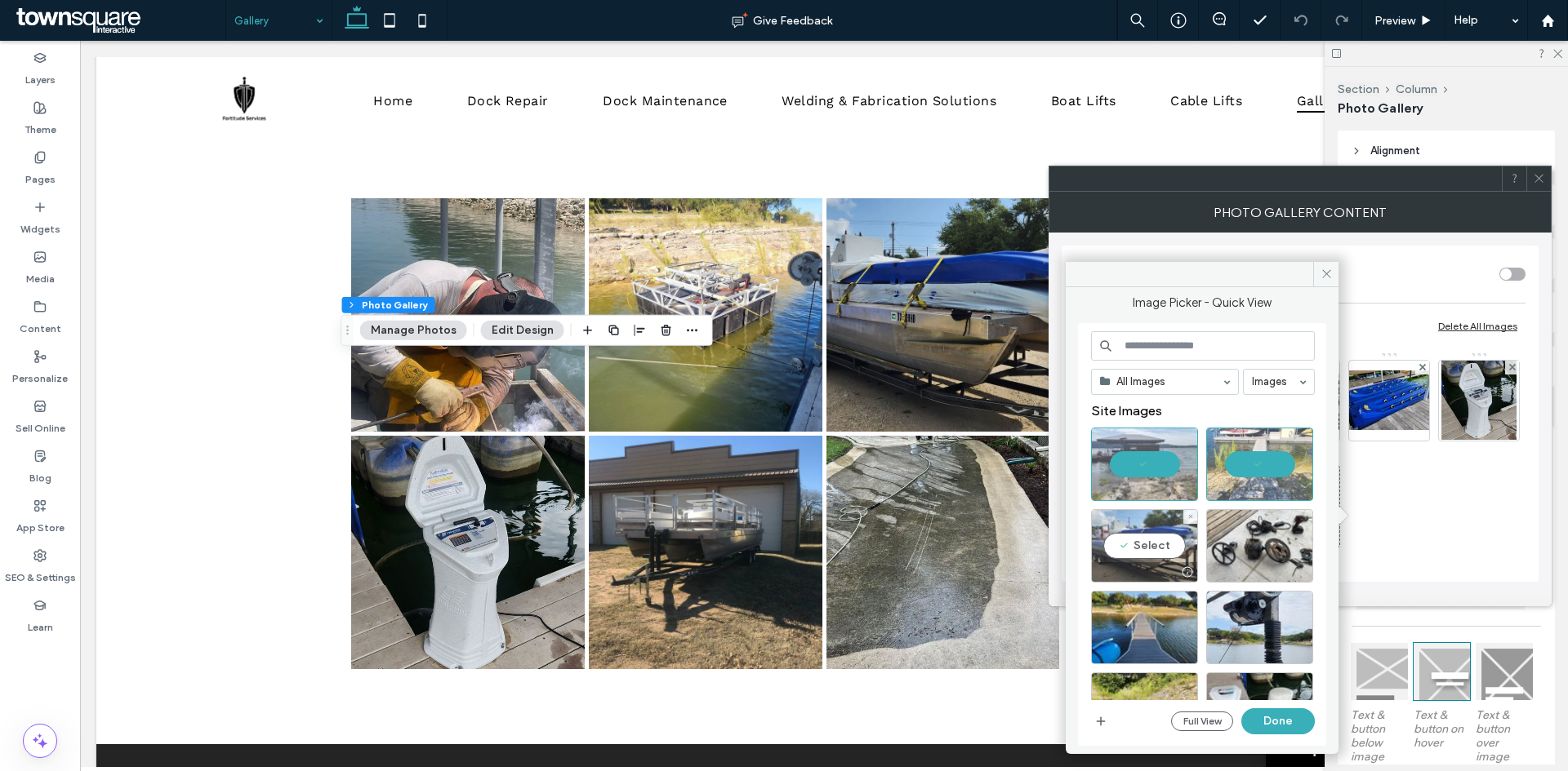
click at [1138, 545] on div "Select" at bounding box center [1143, 546] width 107 height 74
click at [1251, 560] on div "Select" at bounding box center [1258, 546] width 107 height 74
click at [1144, 555] on div at bounding box center [1143, 546] width 107 height 74
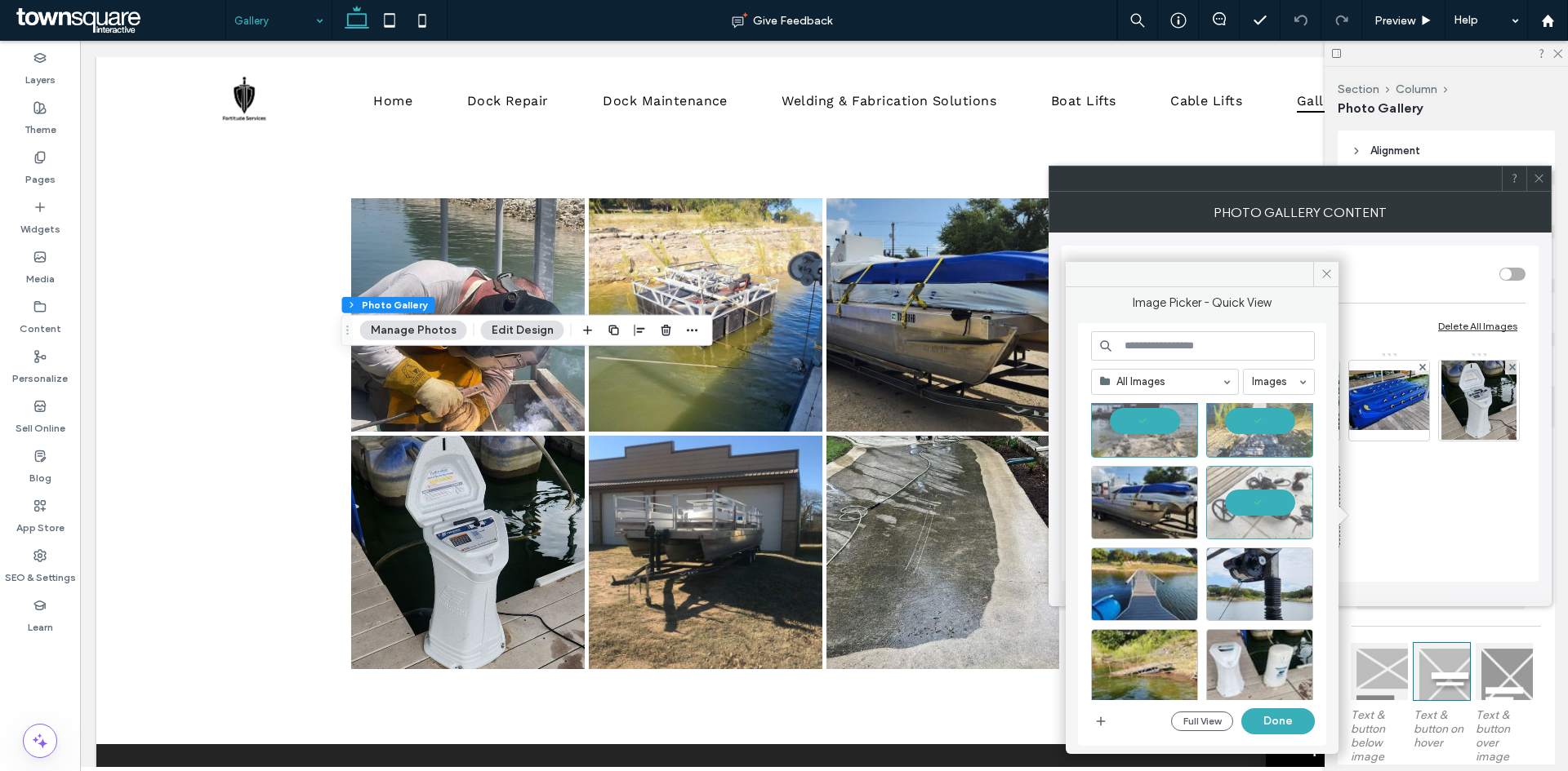
scroll to position [81, 0]
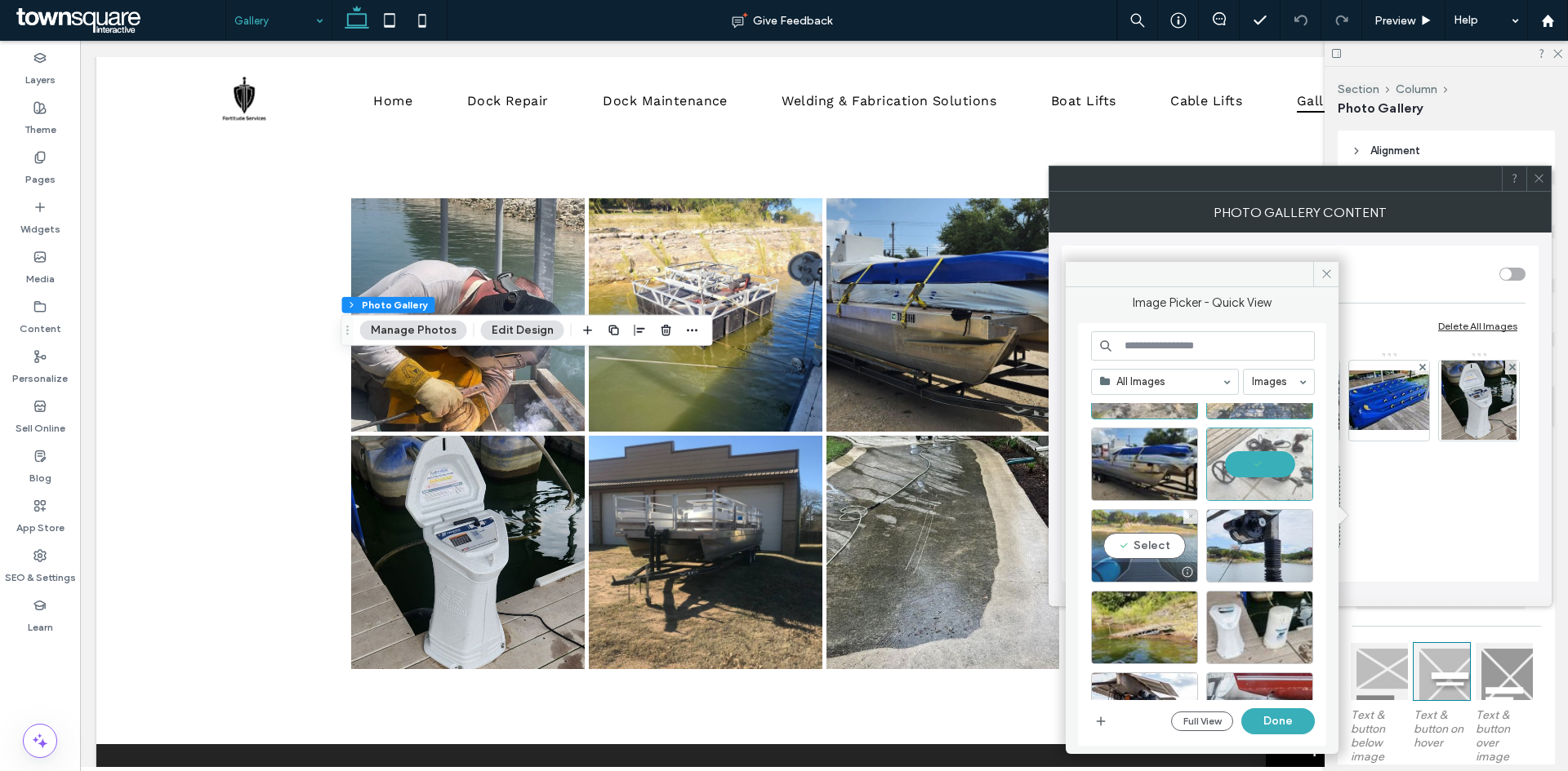
click at [1156, 545] on div "Select" at bounding box center [1143, 546] width 107 height 74
click at [1273, 554] on div at bounding box center [1258, 546] width 107 height 74
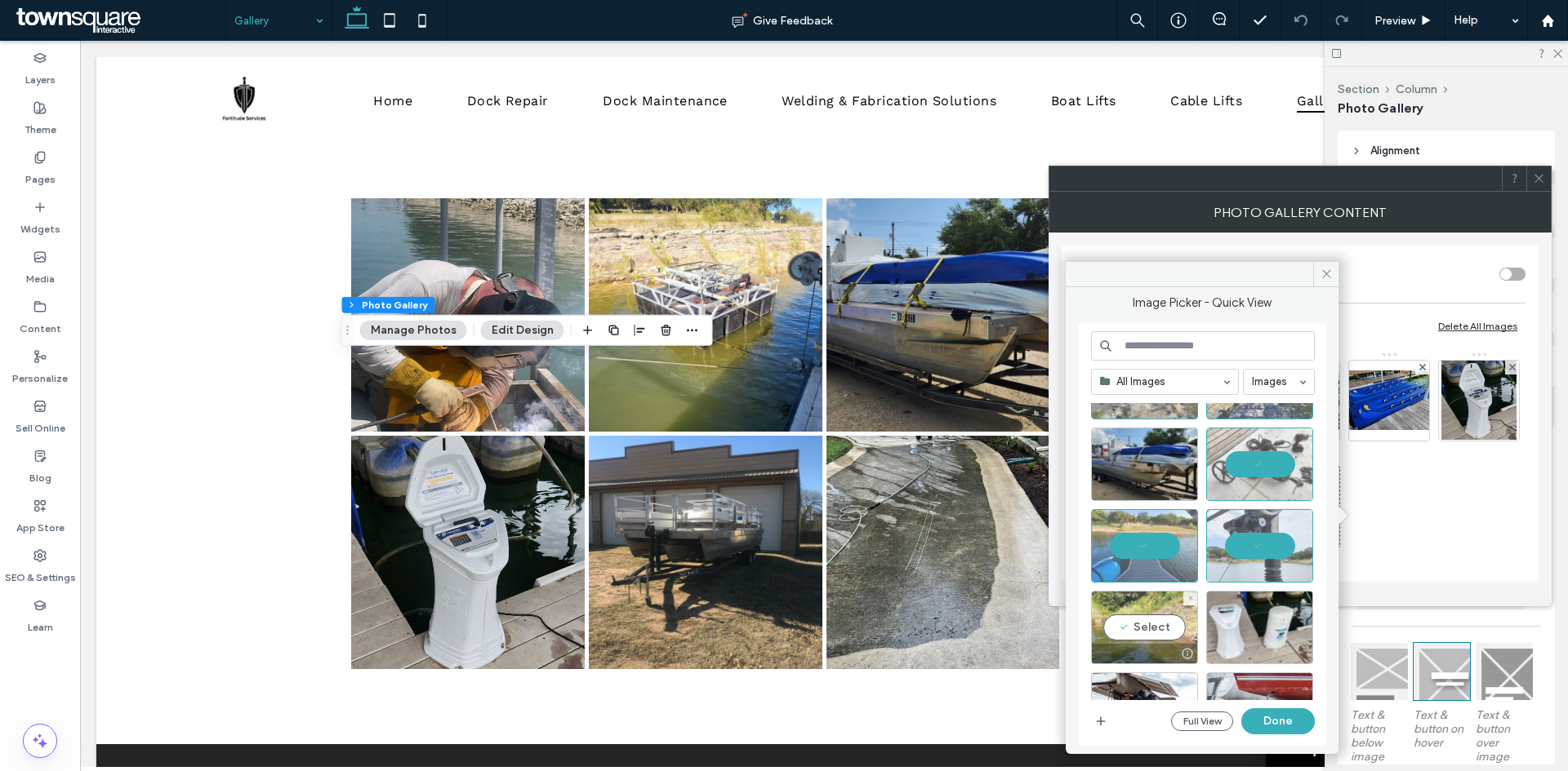
click at [1147, 636] on div "Select" at bounding box center [1143, 628] width 107 height 74
click at [1240, 631] on div "Select" at bounding box center [1258, 628] width 107 height 74
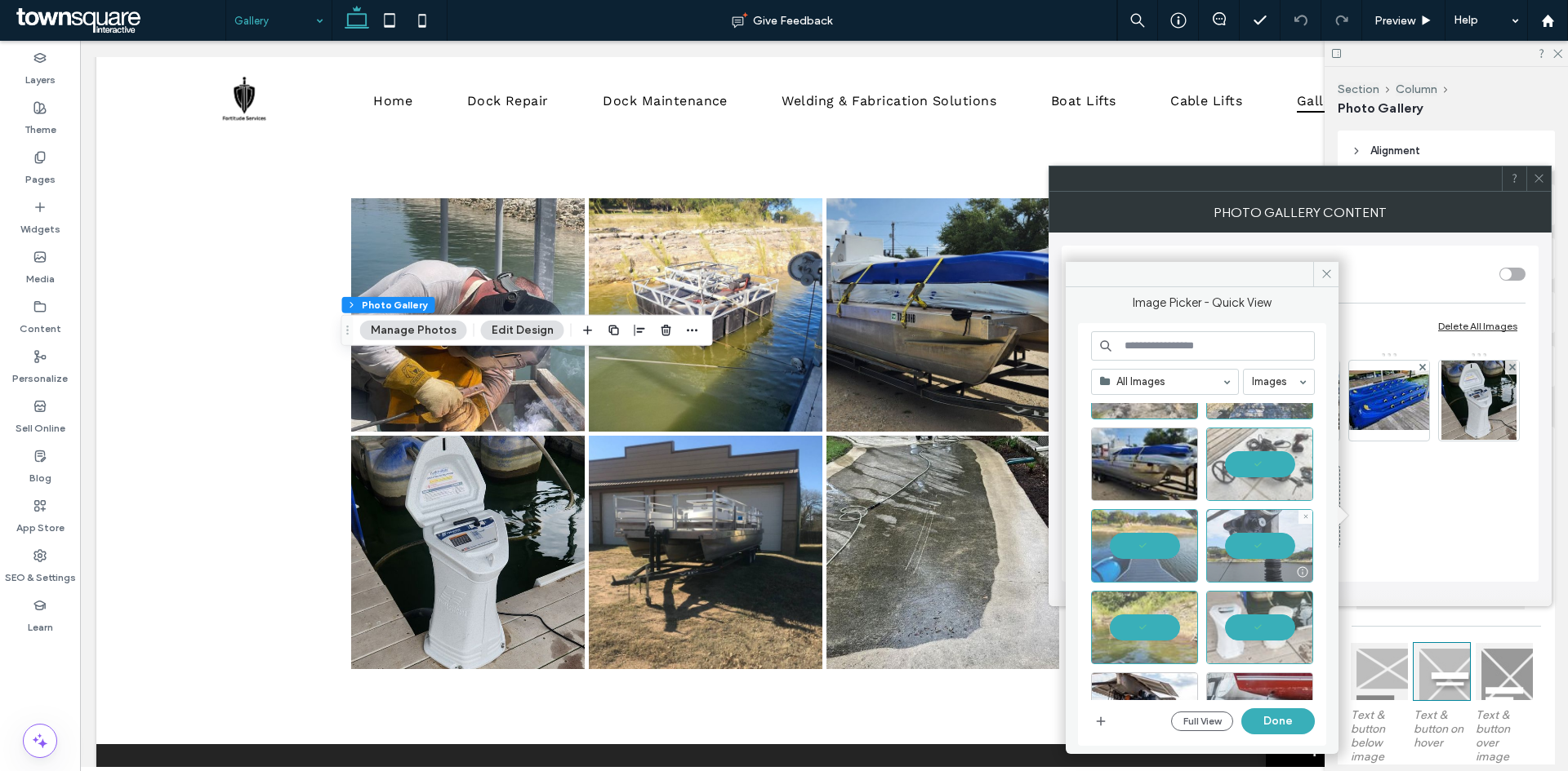
scroll to position [163, 0]
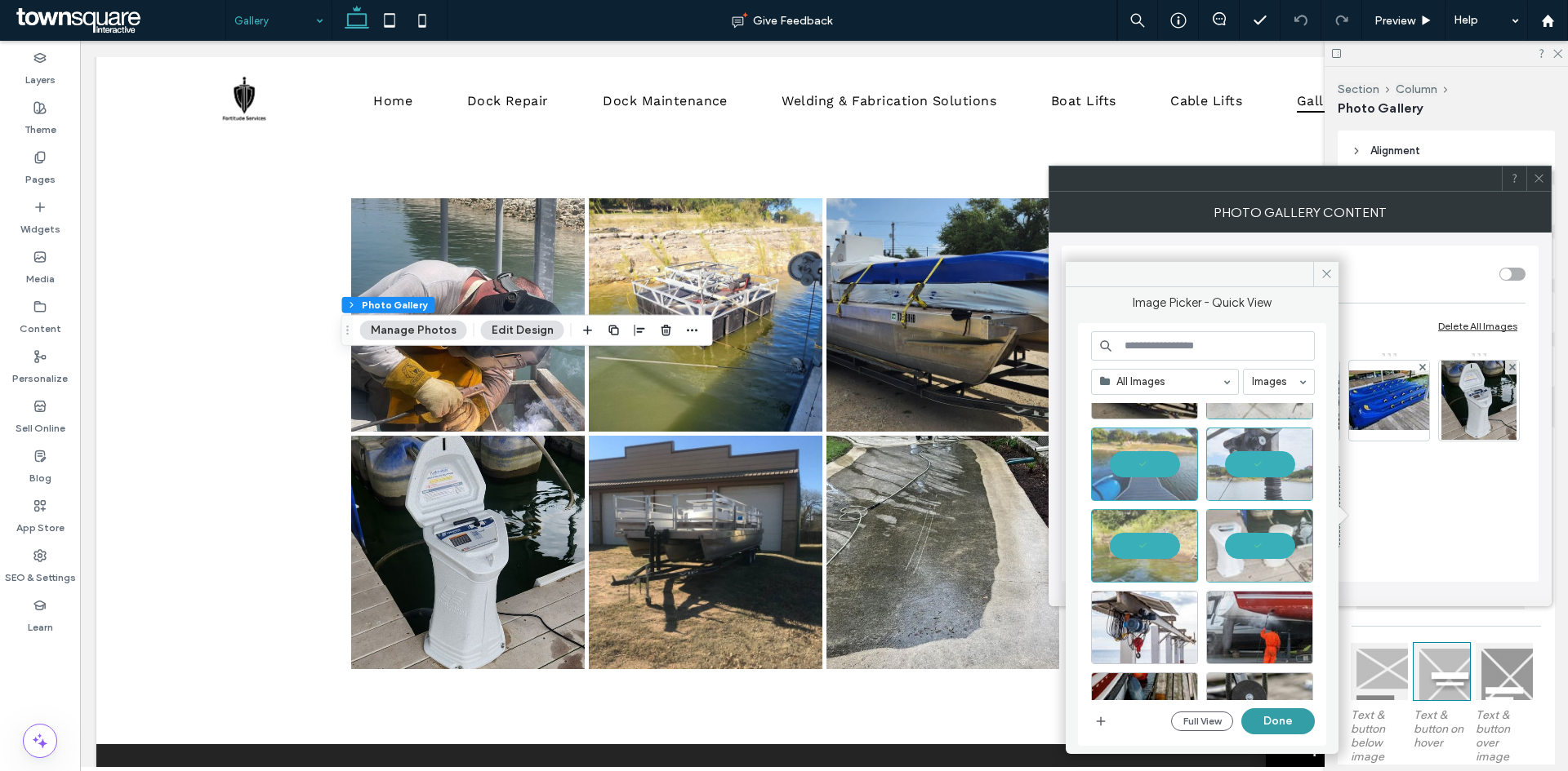
click at [1285, 729] on button "Done" at bounding box center [1278, 722] width 74 height 26
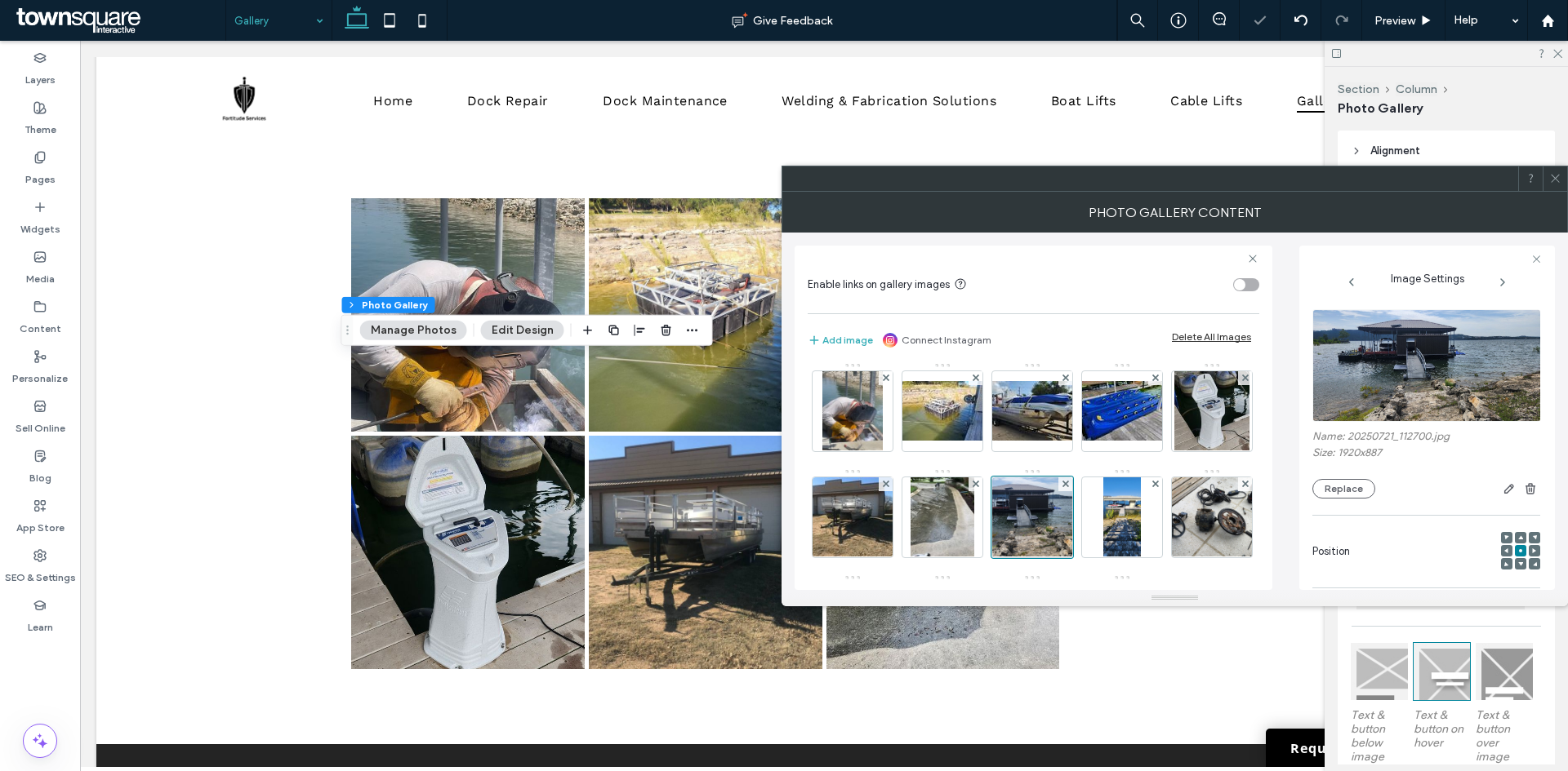
scroll to position [219, 0]
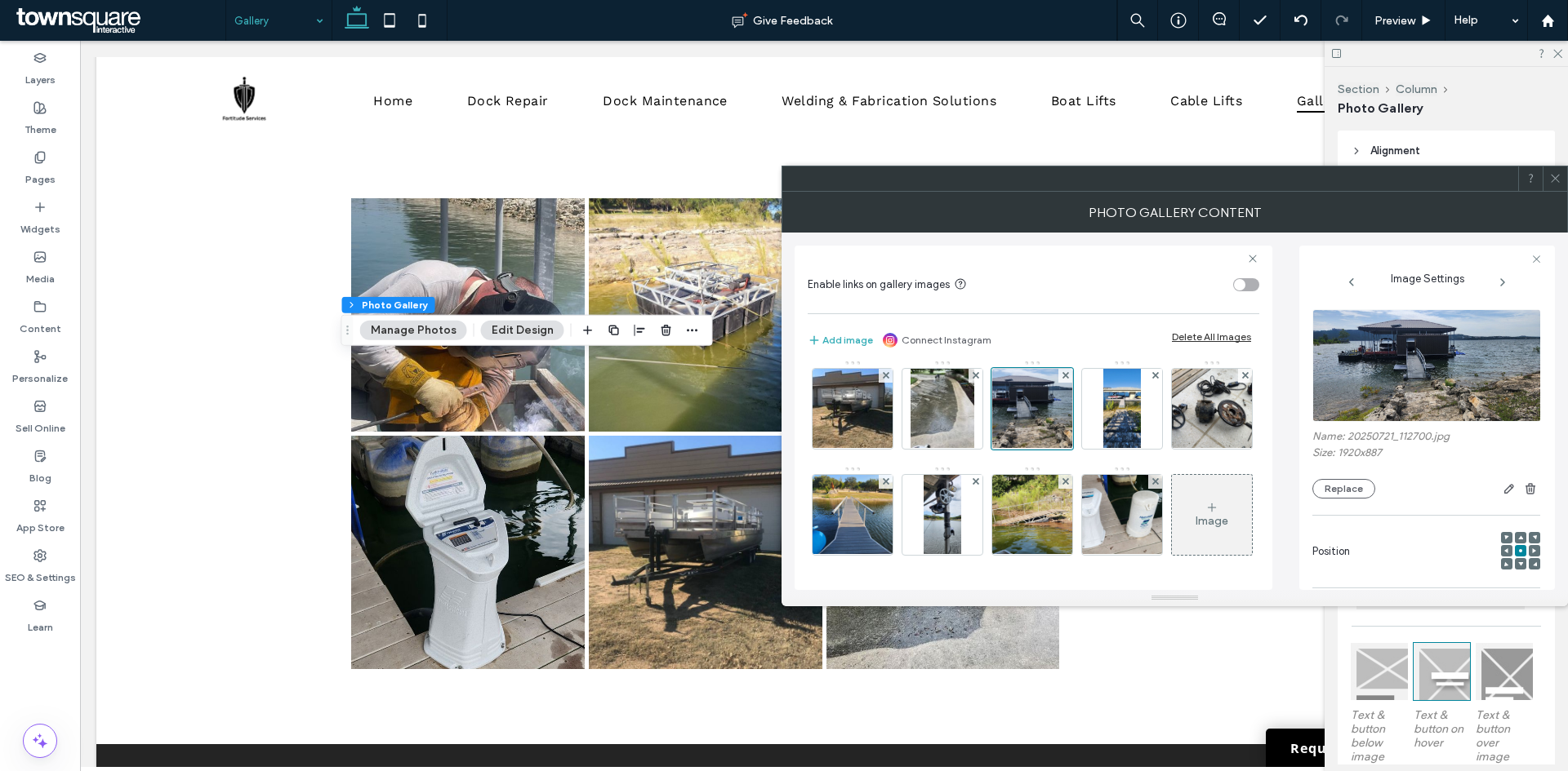
click at [1206, 511] on icon at bounding box center [1212, 508] width 13 height 13
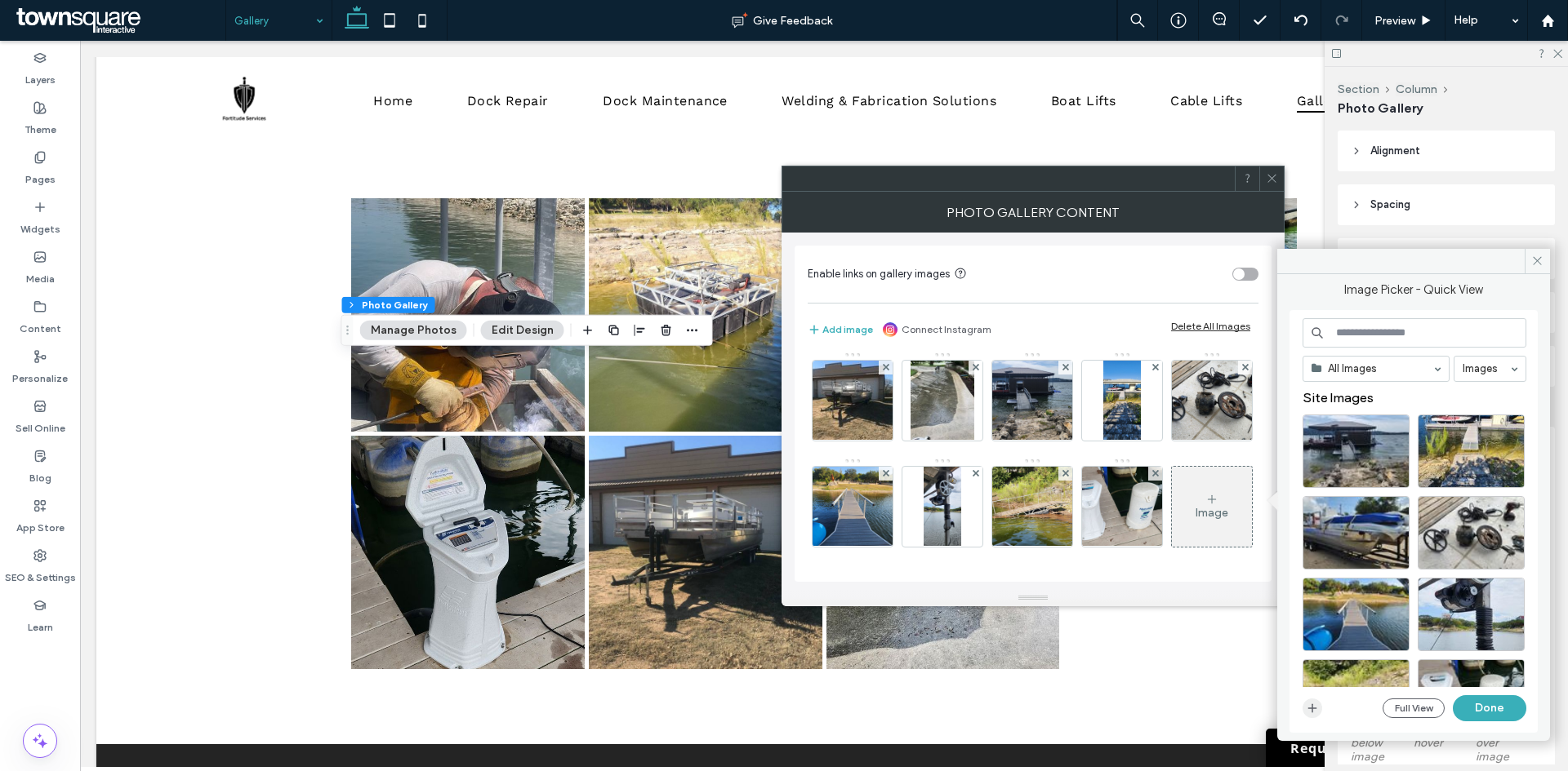
click at [1313, 710] on icon "button" at bounding box center [1312, 709] width 13 height 13
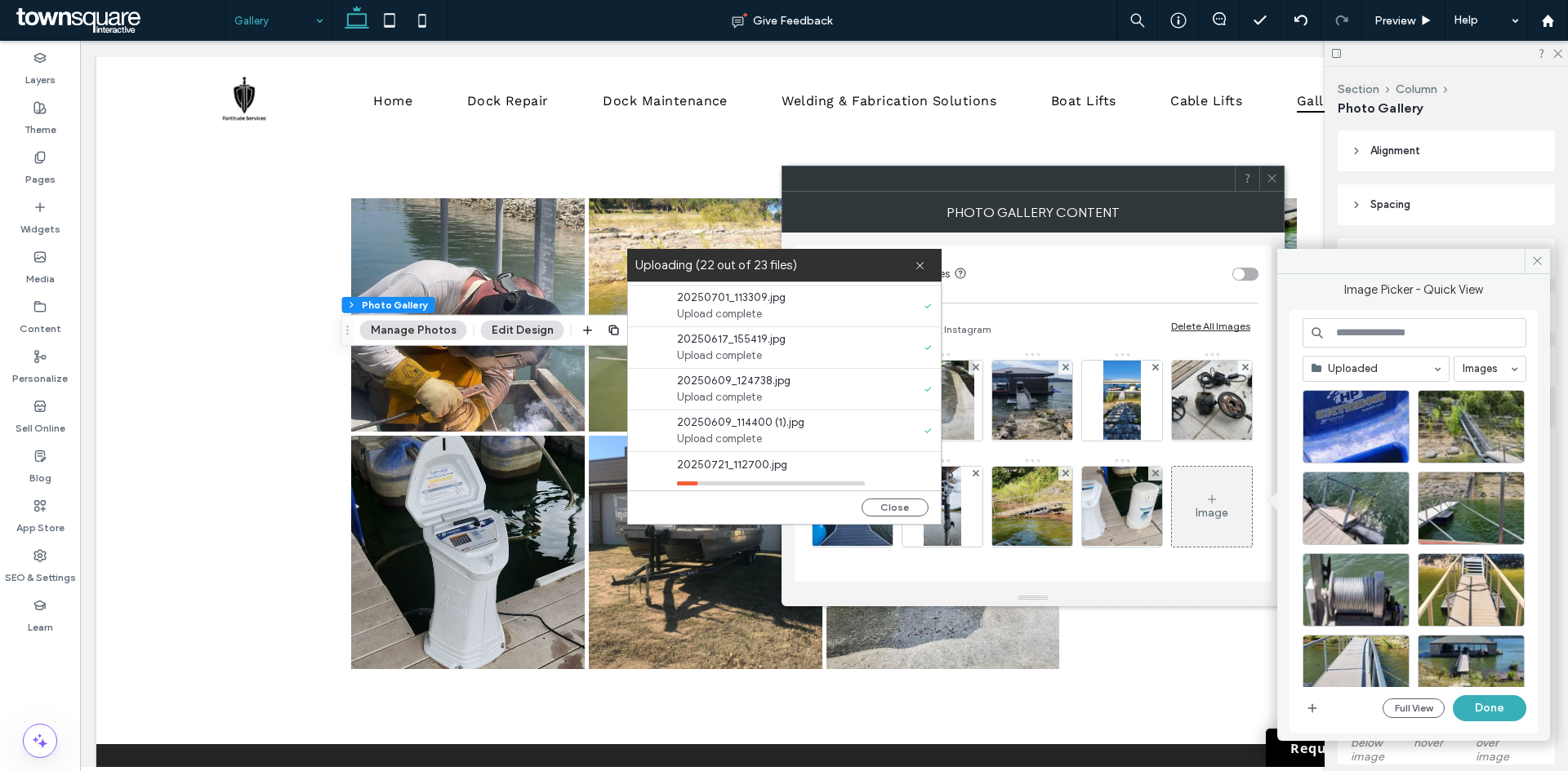
scroll to position [749, 0]
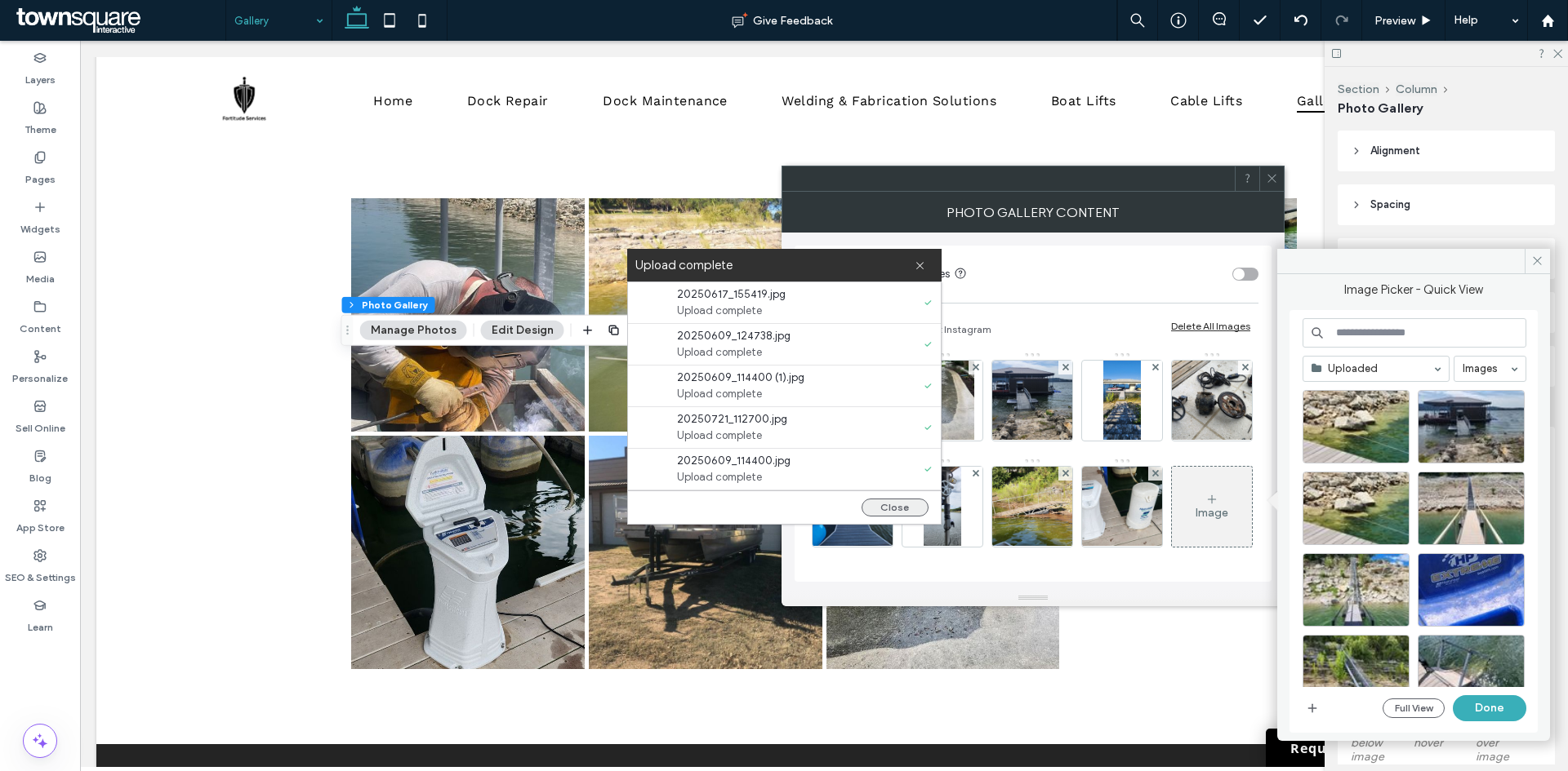
click at [873, 505] on button "Close" at bounding box center [894, 507] width 67 height 18
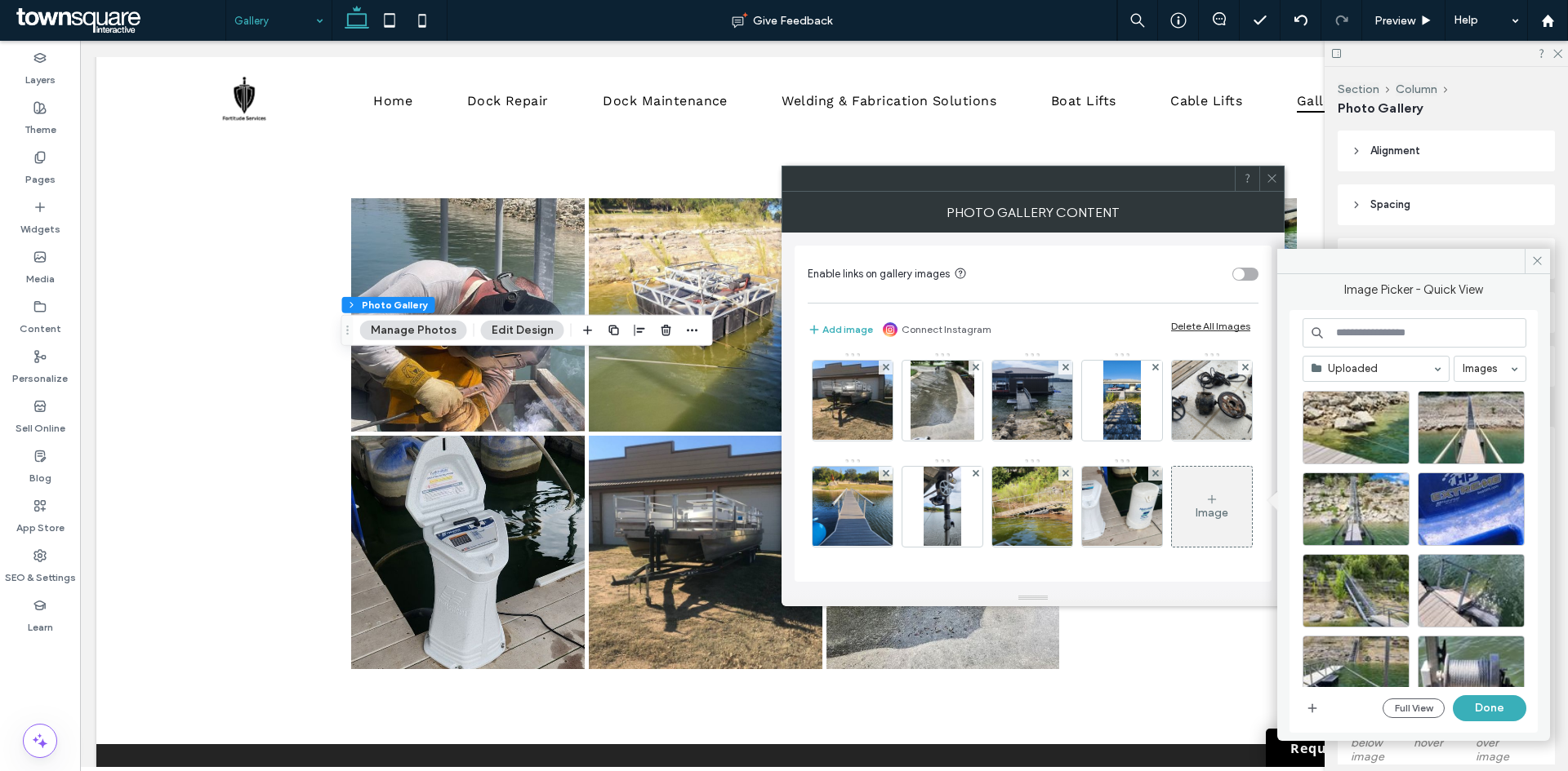
scroll to position [0, 0]
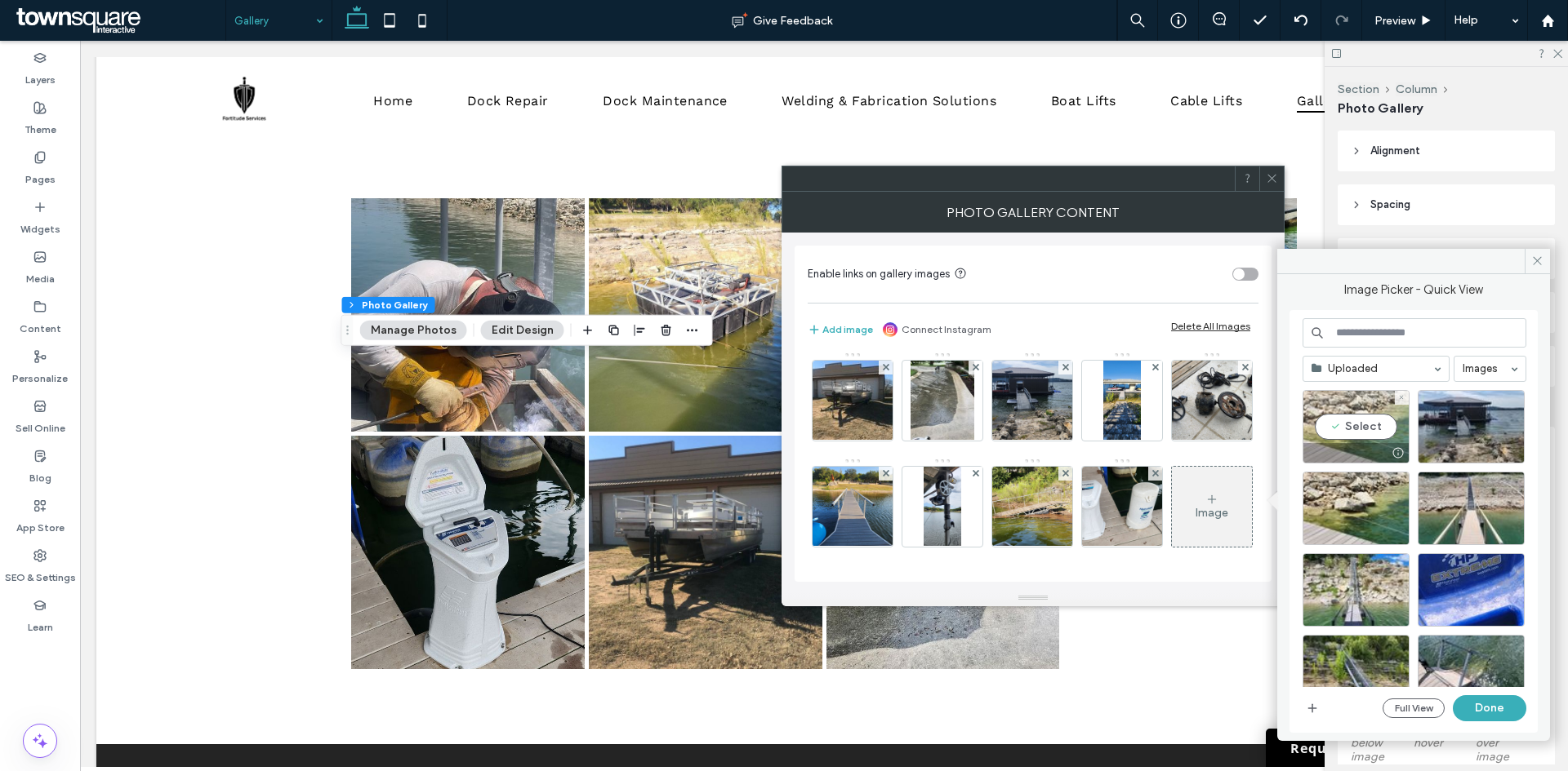
click at [1345, 430] on div "Select" at bounding box center [1355, 427] width 107 height 74
click at [1459, 427] on div "Select" at bounding box center [1470, 427] width 107 height 74
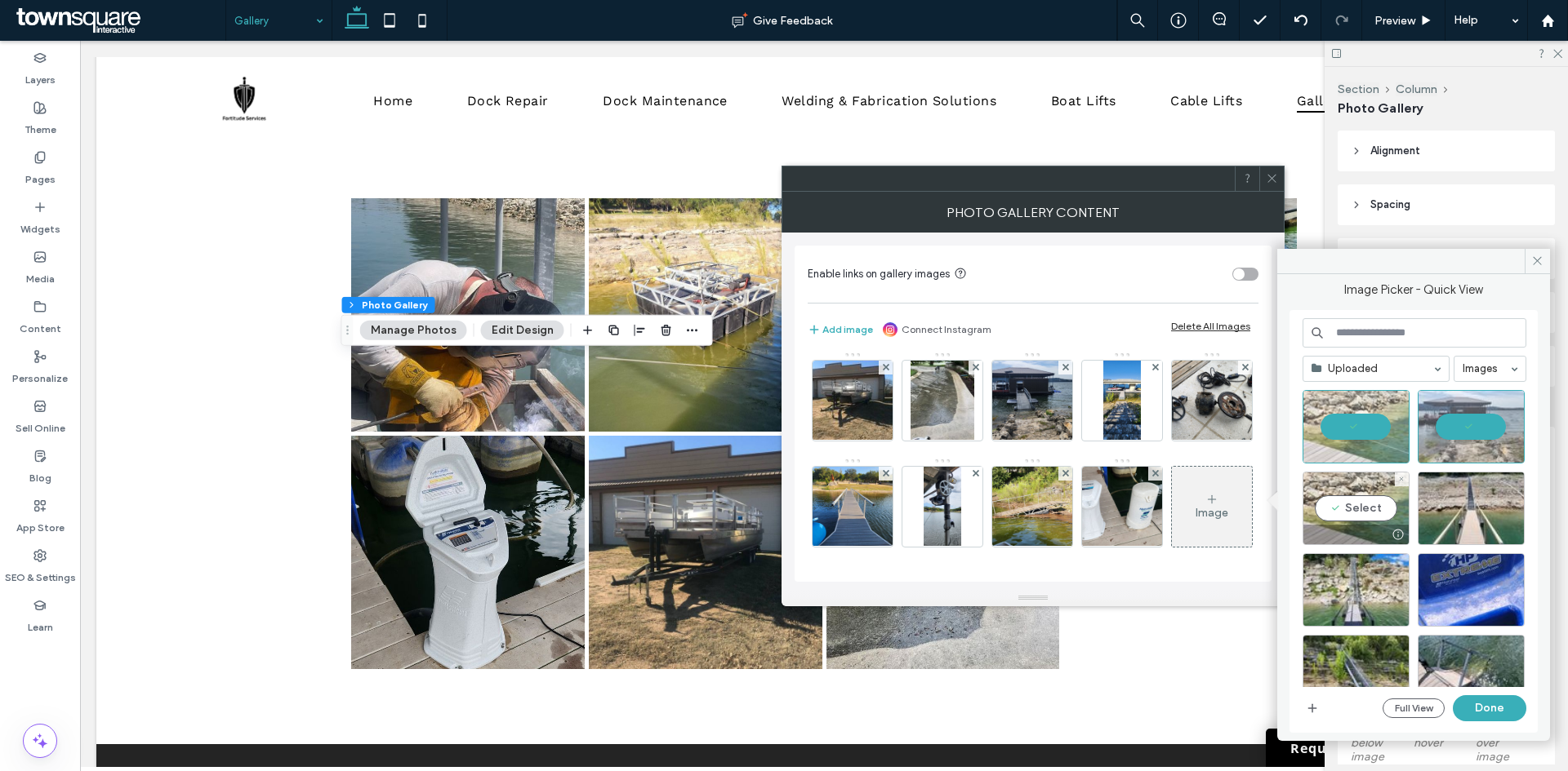
click at [1361, 526] on div at bounding box center [1356, 534] width 106 height 20
click at [1449, 510] on div at bounding box center [1470, 509] width 107 height 74
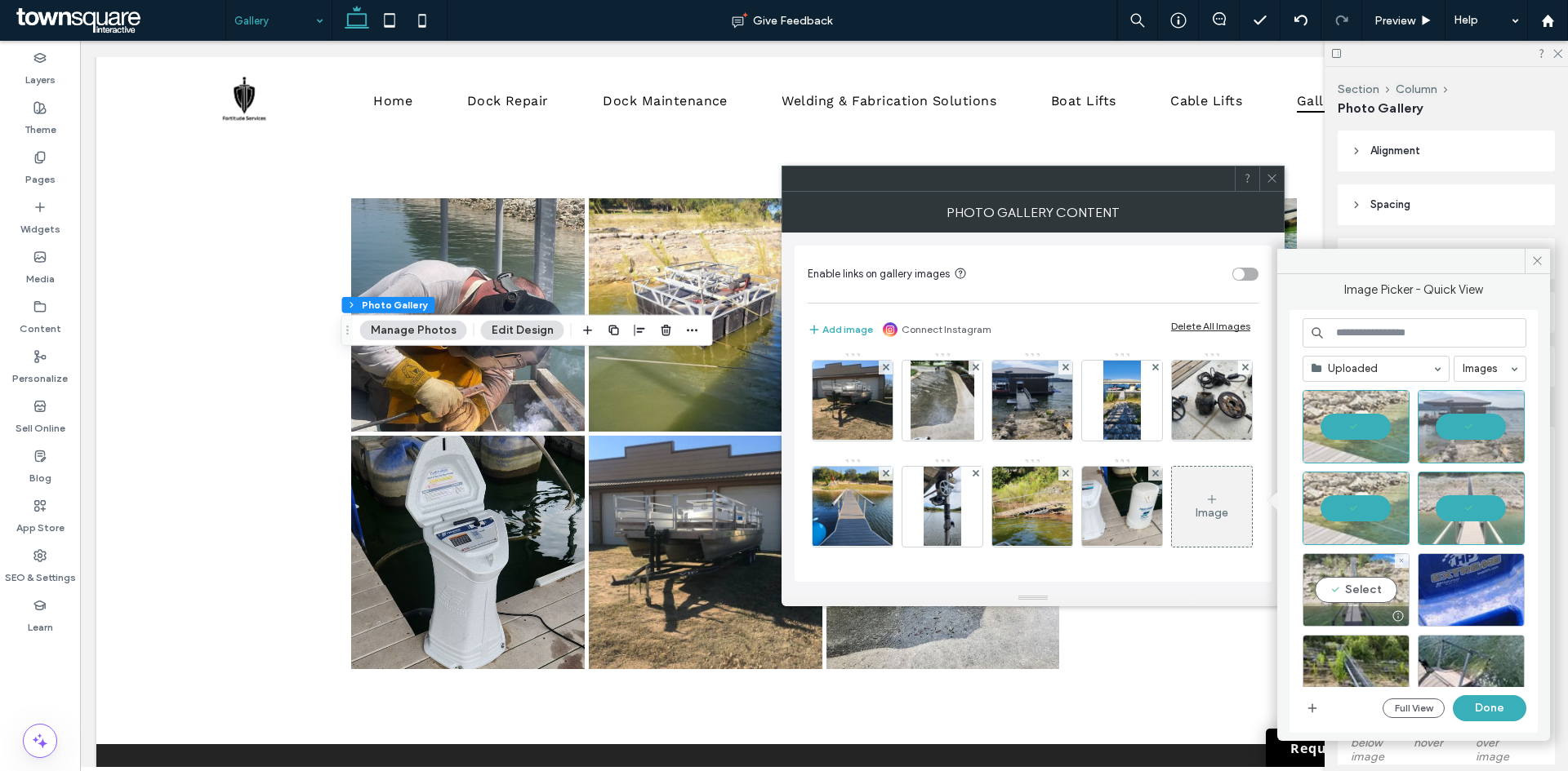
click at [1357, 572] on div "Select" at bounding box center [1355, 590] width 107 height 74
click at [1461, 589] on div "Select" at bounding box center [1470, 590] width 107 height 74
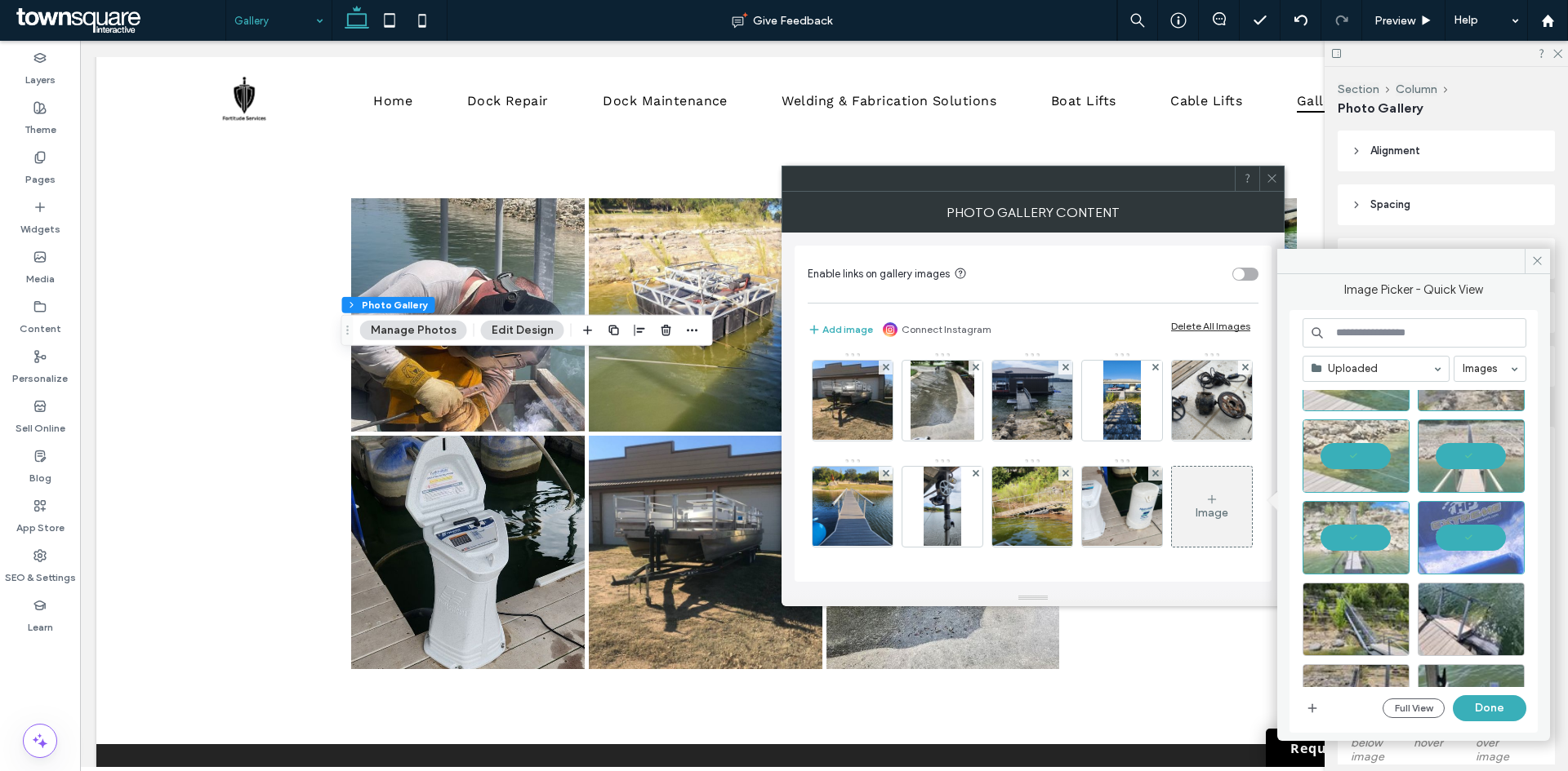
scroll to position [163, 0]
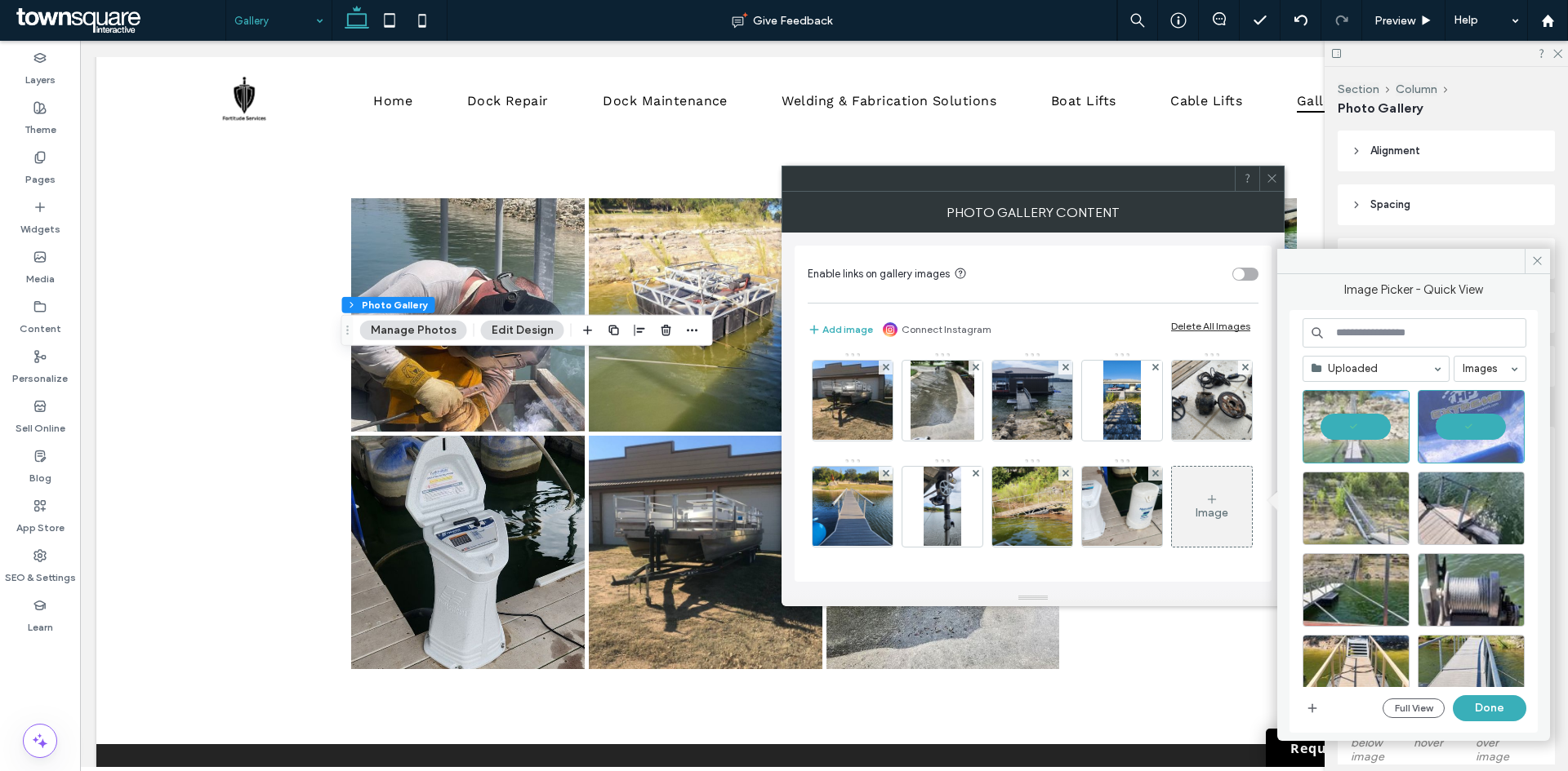
click at [1357, 514] on div at bounding box center [1355, 509] width 107 height 74
click at [1440, 511] on div at bounding box center [1470, 509] width 107 height 74
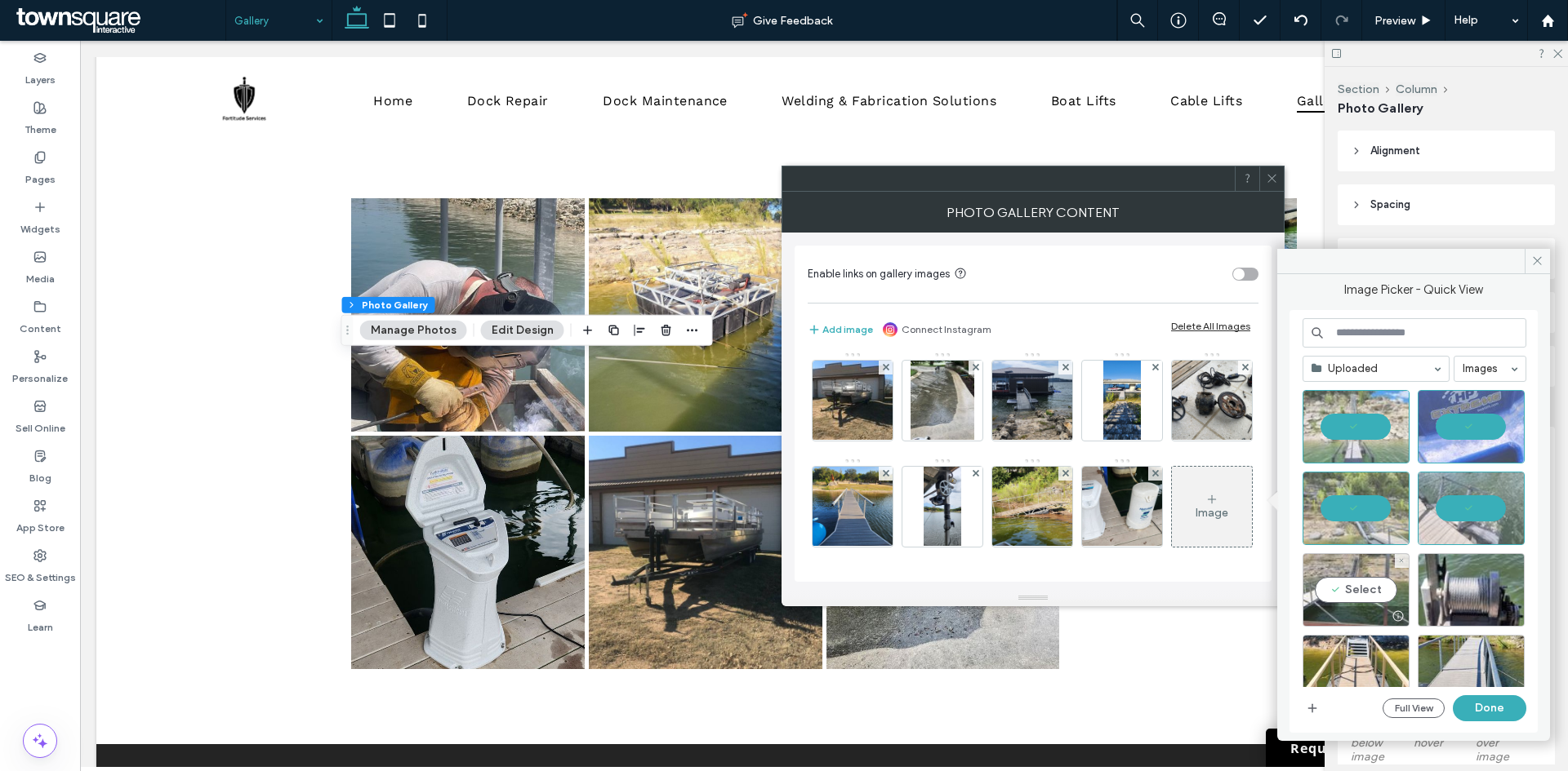
click at [1372, 588] on div "Select" at bounding box center [1355, 590] width 107 height 74
click at [1442, 588] on div "Select" at bounding box center [1470, 590] width 107 height 74
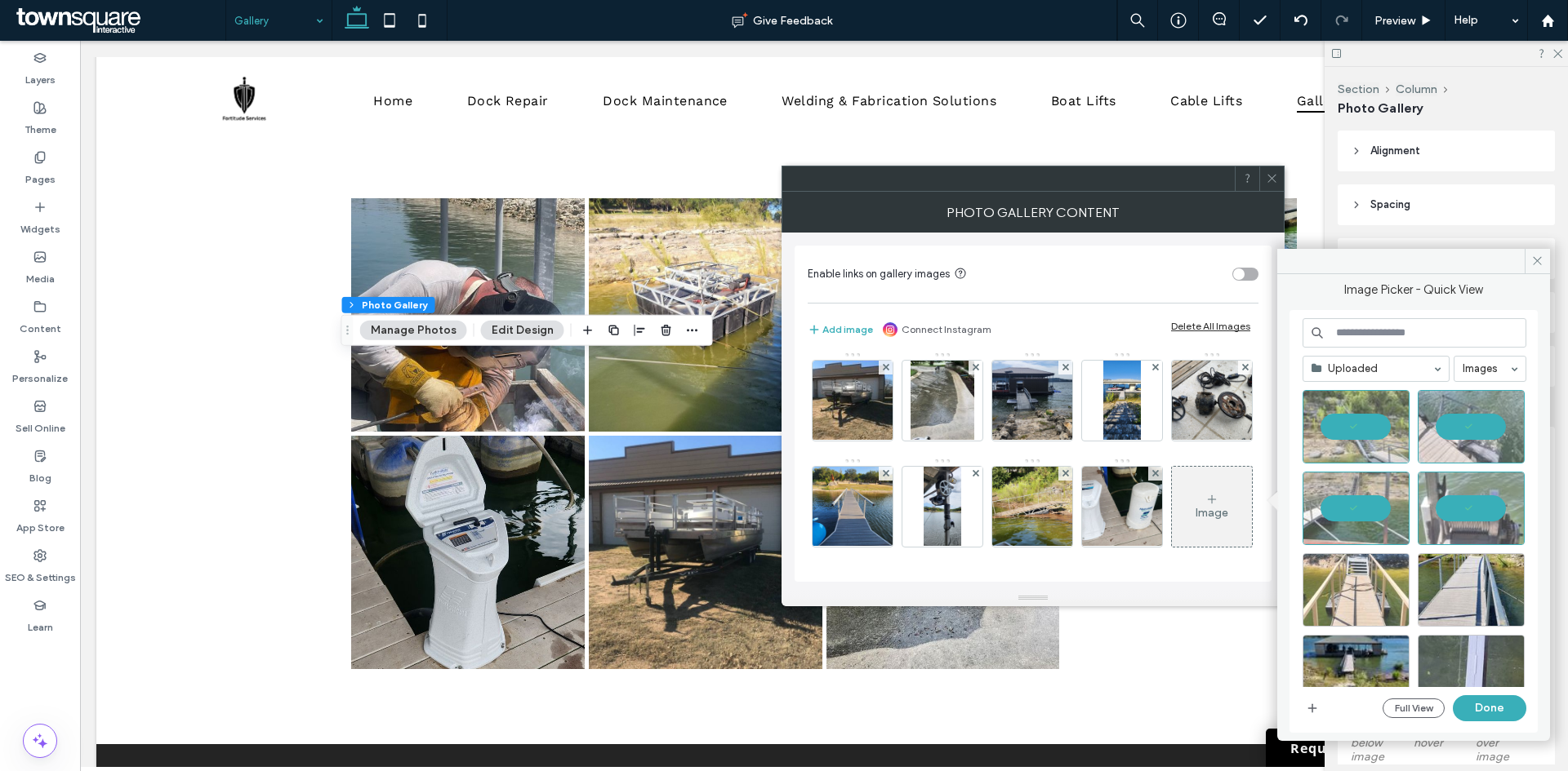
click at [1357, 578] on div at bounding box center [1355, 590] width 107 height 74
click at [1455, 572] on div "Select" at bounding box center [1470, 590] width 107 height 74
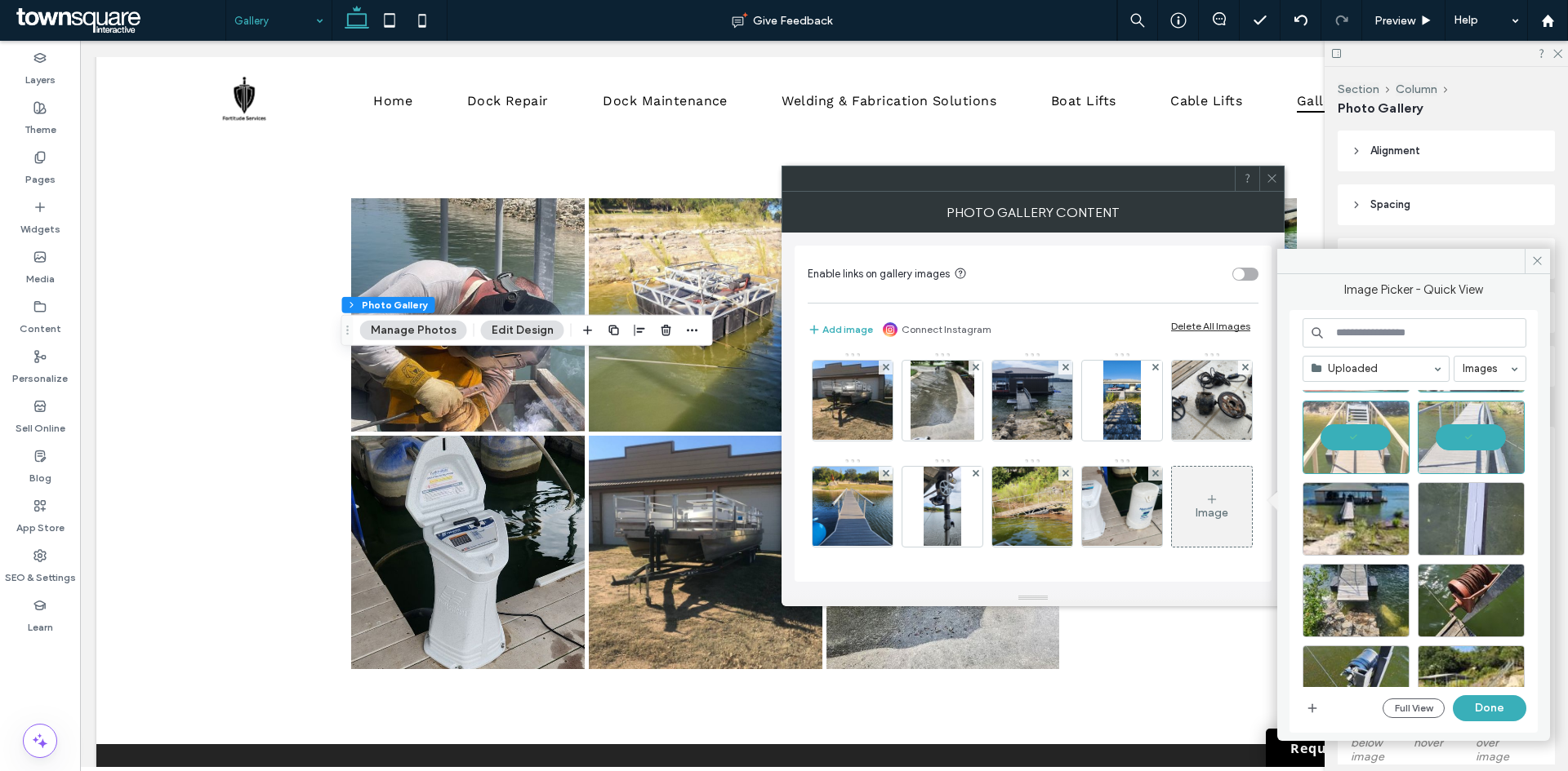
scroll to position [408, 0]
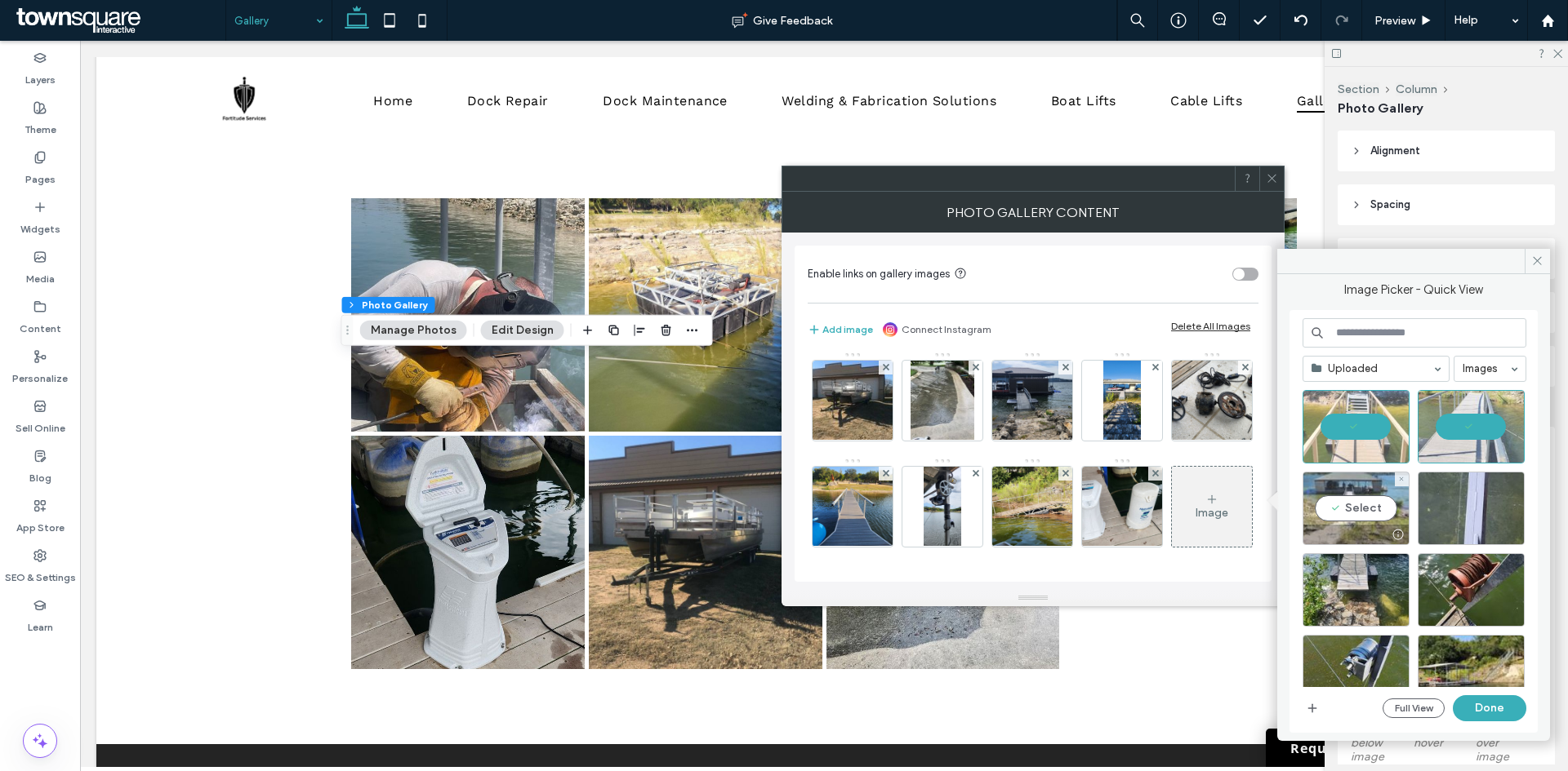
click at [1349, 503] on div "Select" at bounding box center [1355, 509] width 107 height 74
click at [1452, 505] on div at bounding box center [1470, 509] width 107 height 74
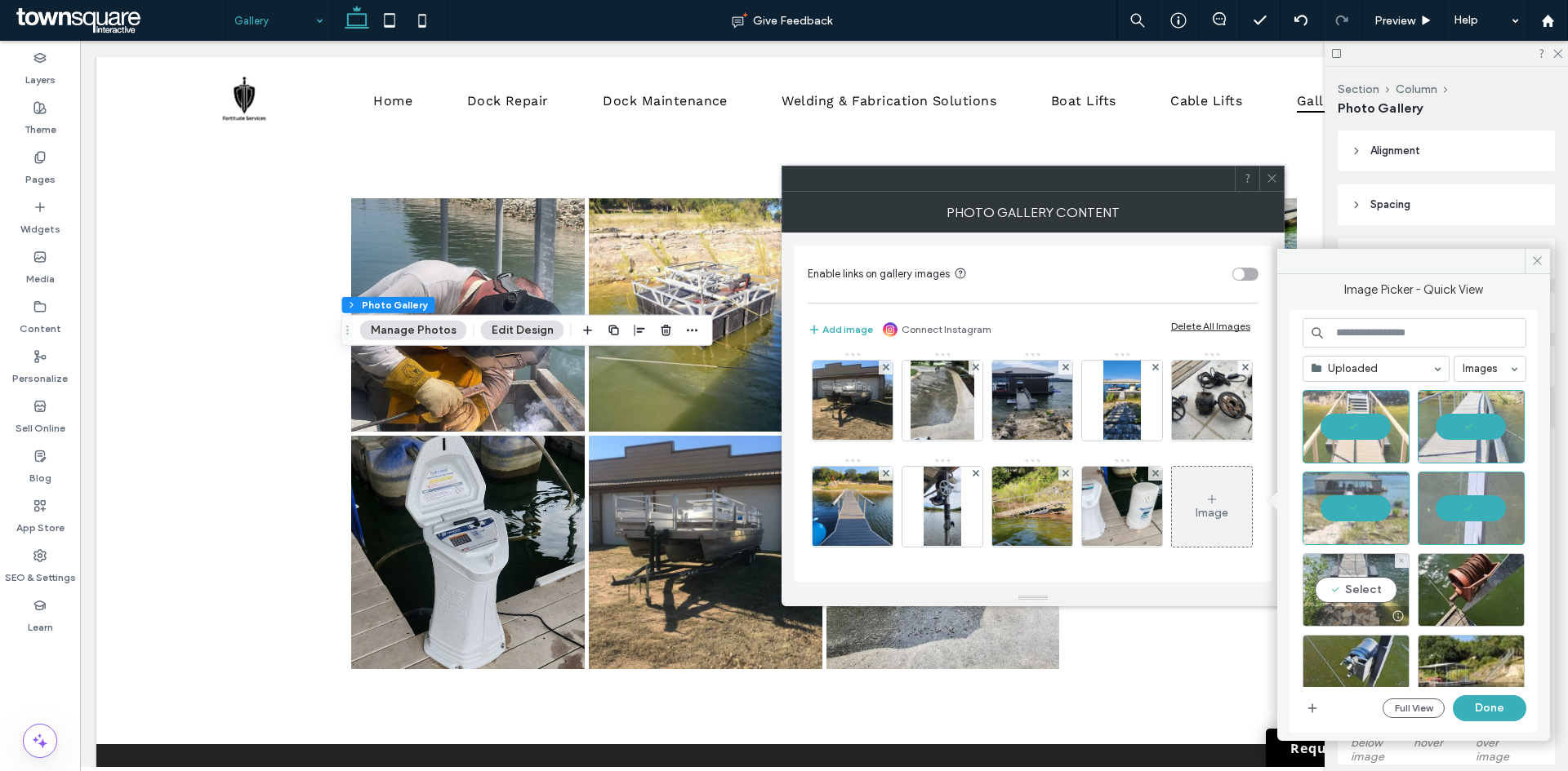
click at [1360, 586] on div "Select" at bounding box center [1355, 590] width 107 height 74
click at [1446, 580] on div "Select" at bounding box center [1470, 590] width 107 height 74
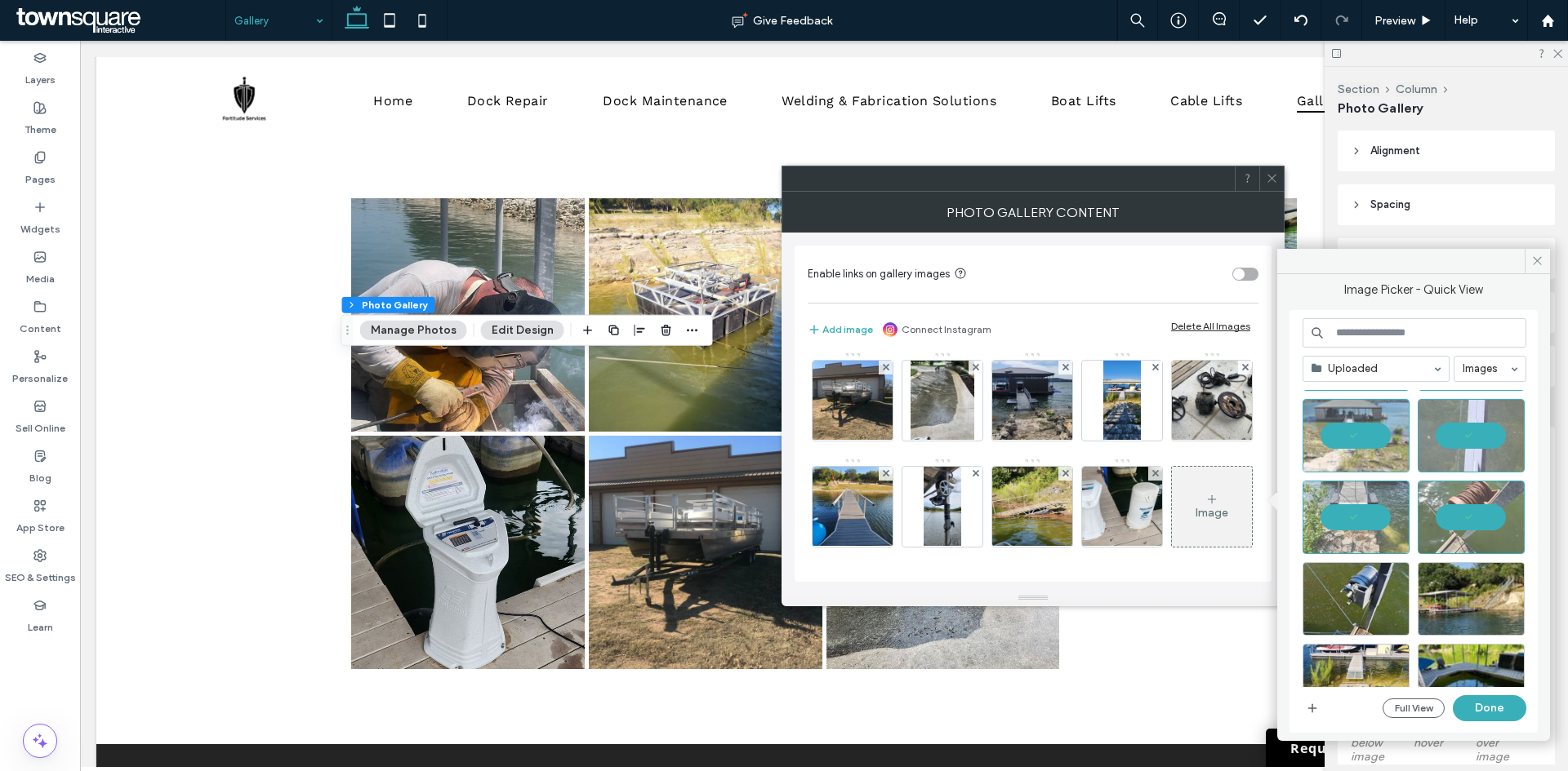
scroll to position [571, 0]
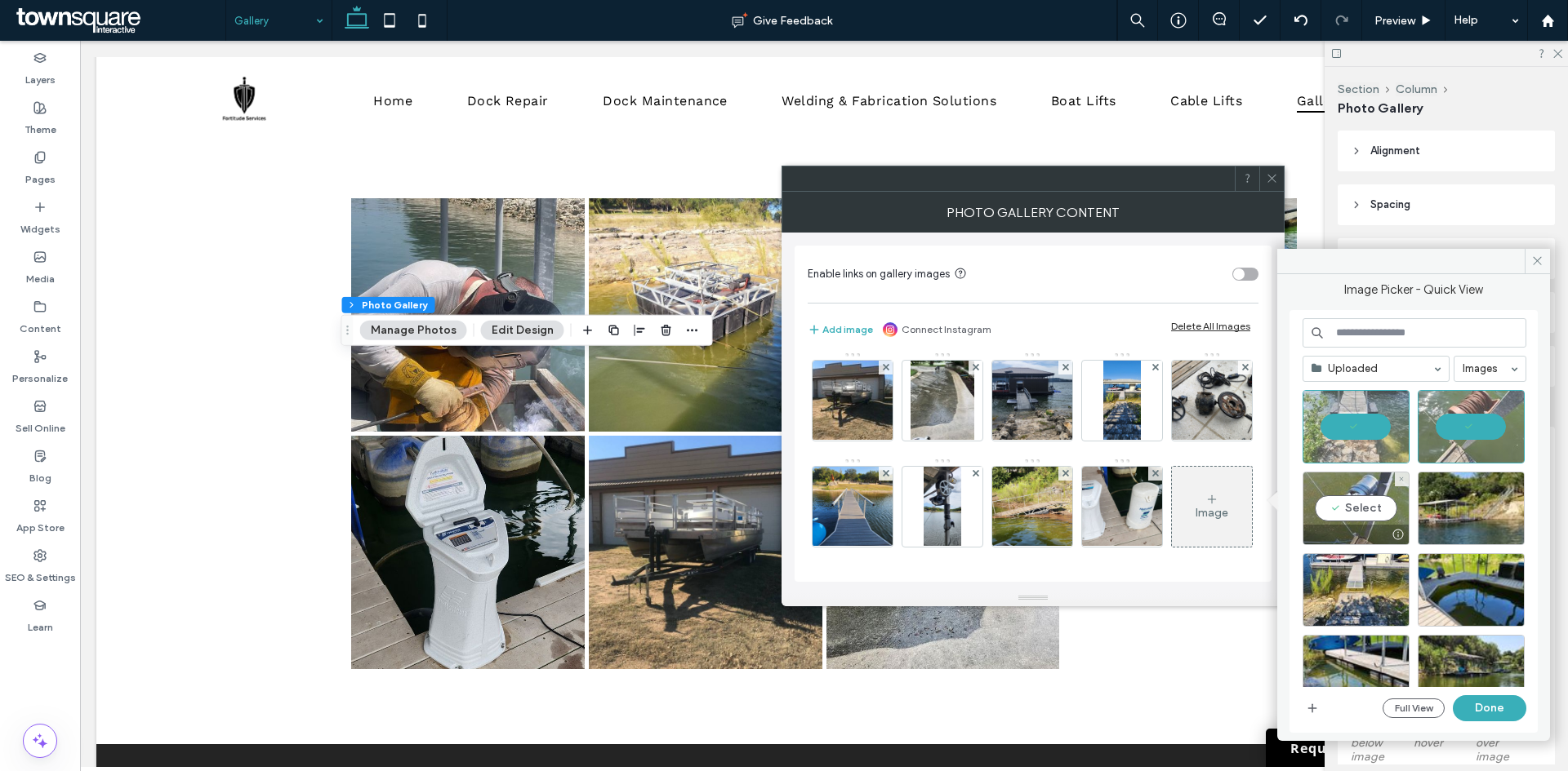
click at [1350, 510] on div "Select" at bounding box center [1355, 509] width 107 height 74
click at [1447, 510] on div at bounding box center [1470, 509] width 107 height 74
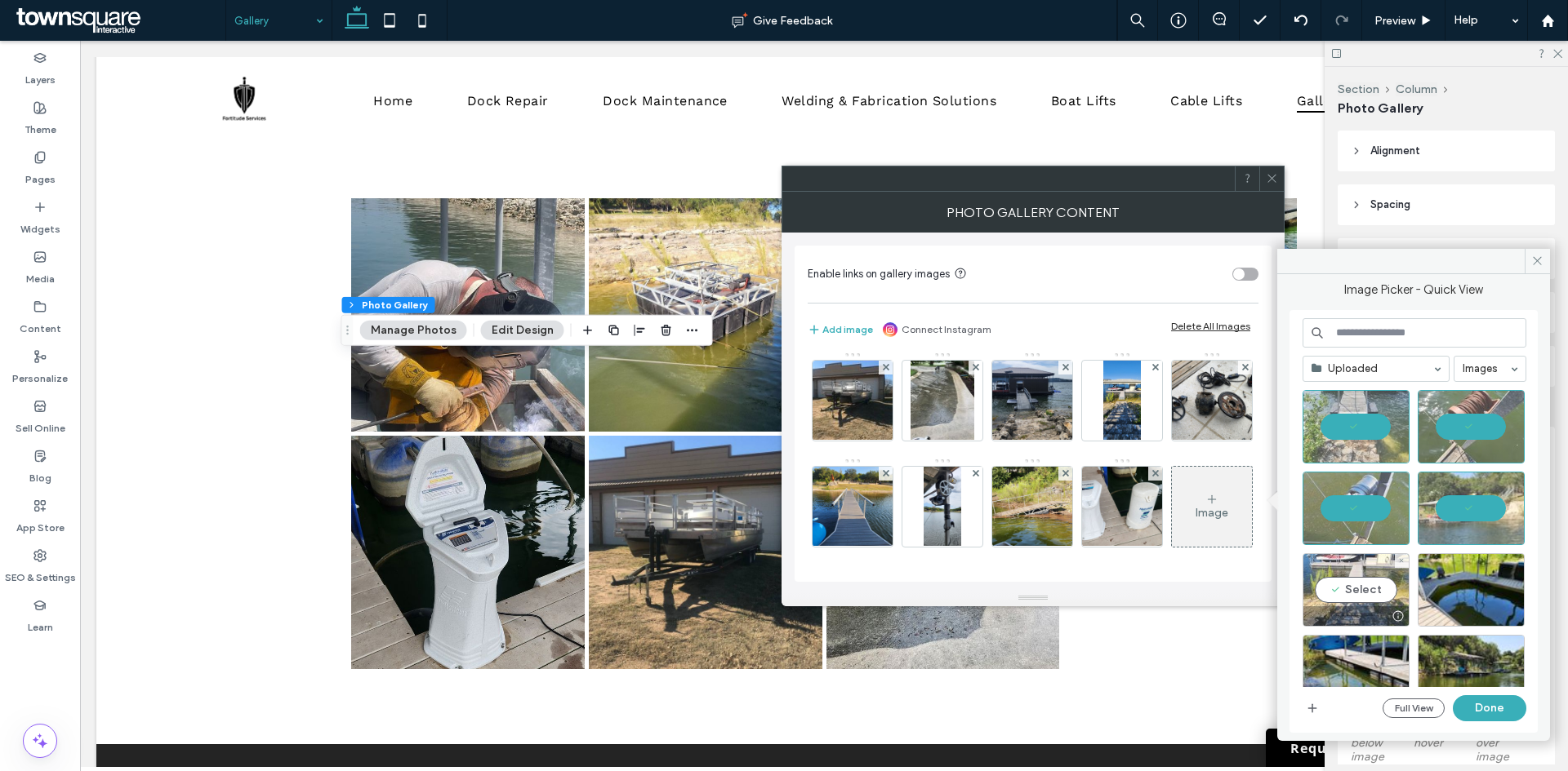
click at [1388, 611] on div at bounding box center [1398, 616] width 21 height 13
click at [1454, 601] on div "Select" at bounding box center [1470, 590] width 107 height 74
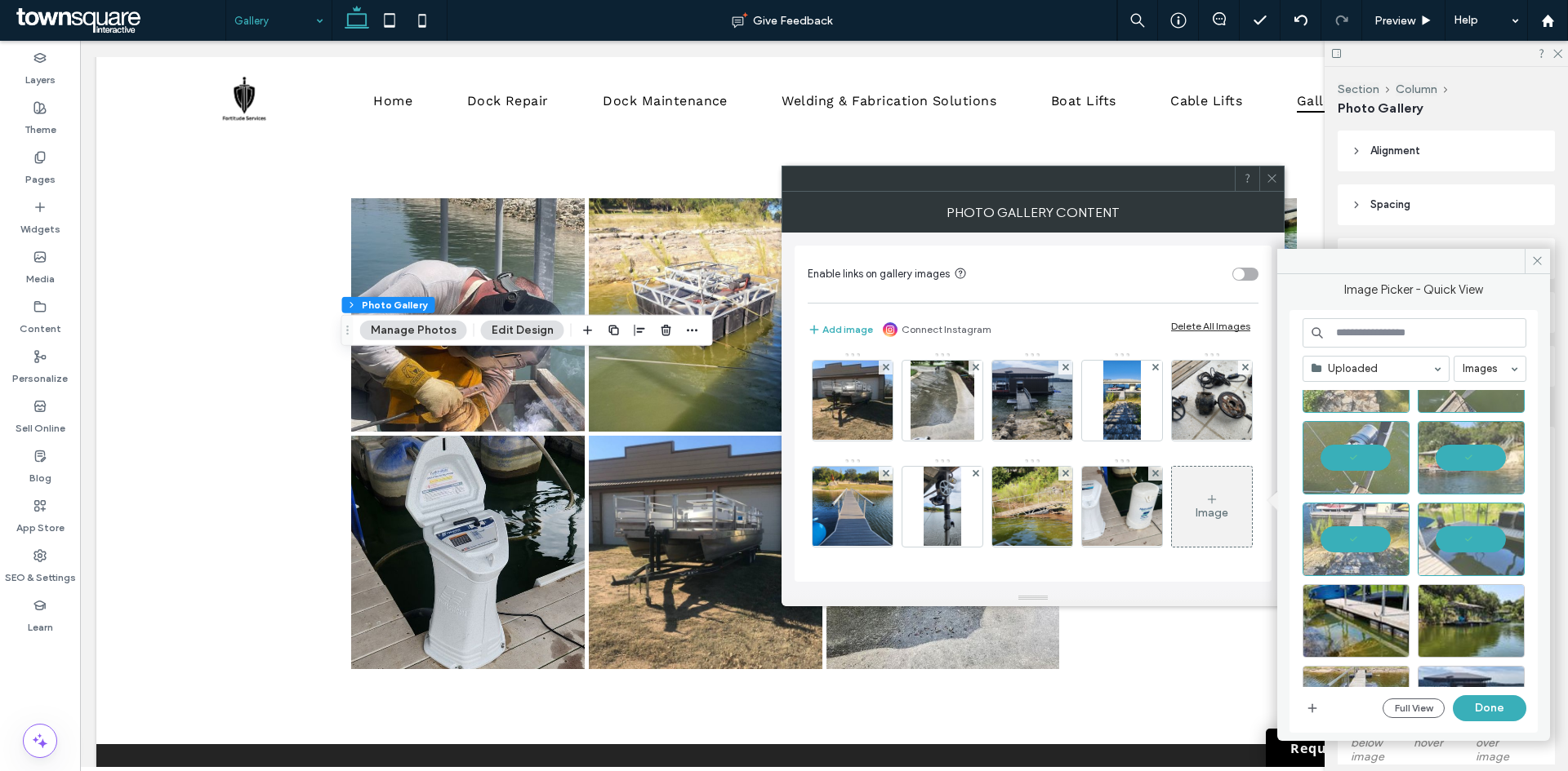
scroll to position [682, 0]
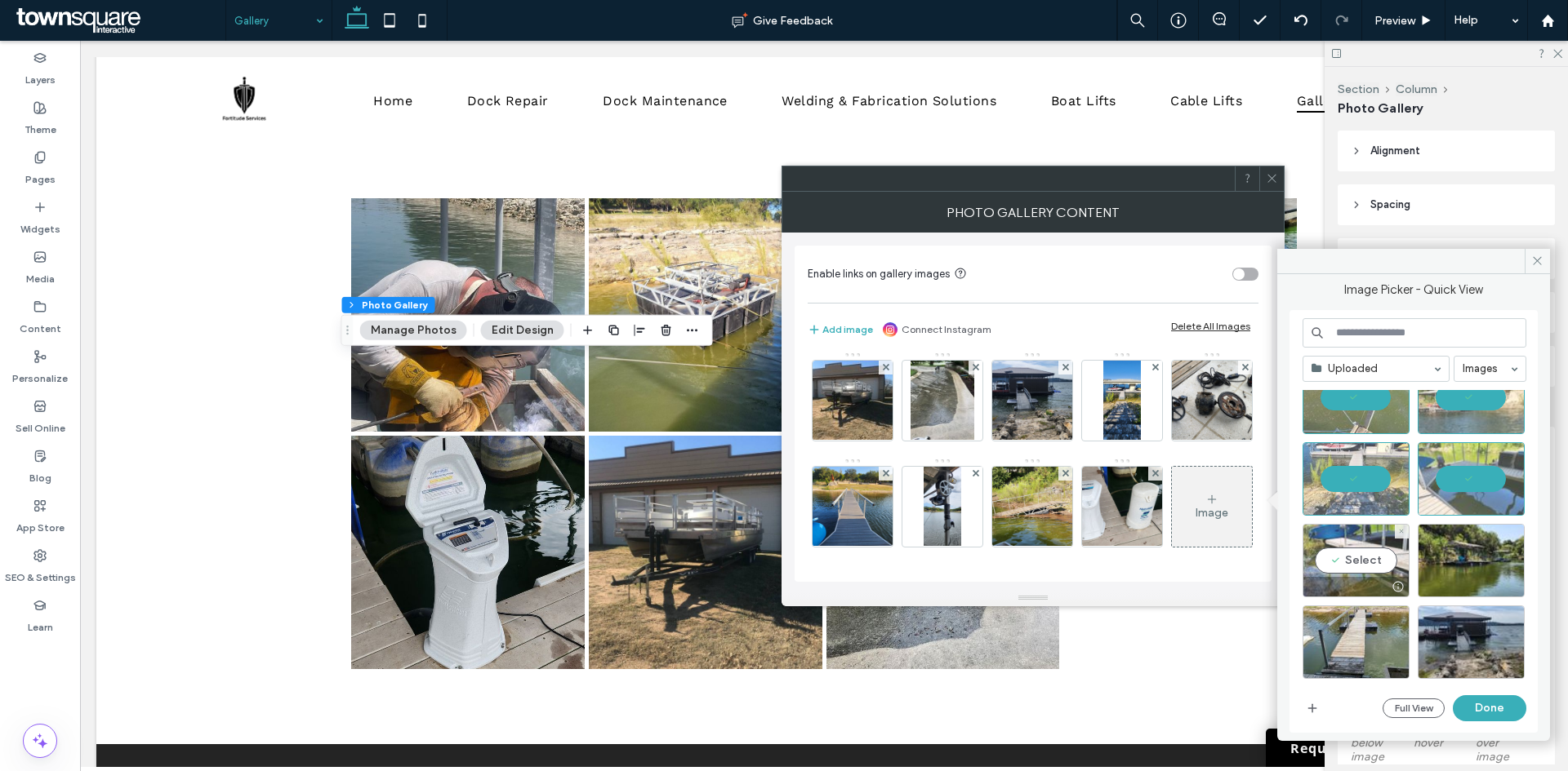
click at [1344, 558] on div "Select" at bounding box center [1355, 561] width 107 height 74
click at [1436, 541] on div "Select" at bounding box center [1470, 561] width 107 height 74
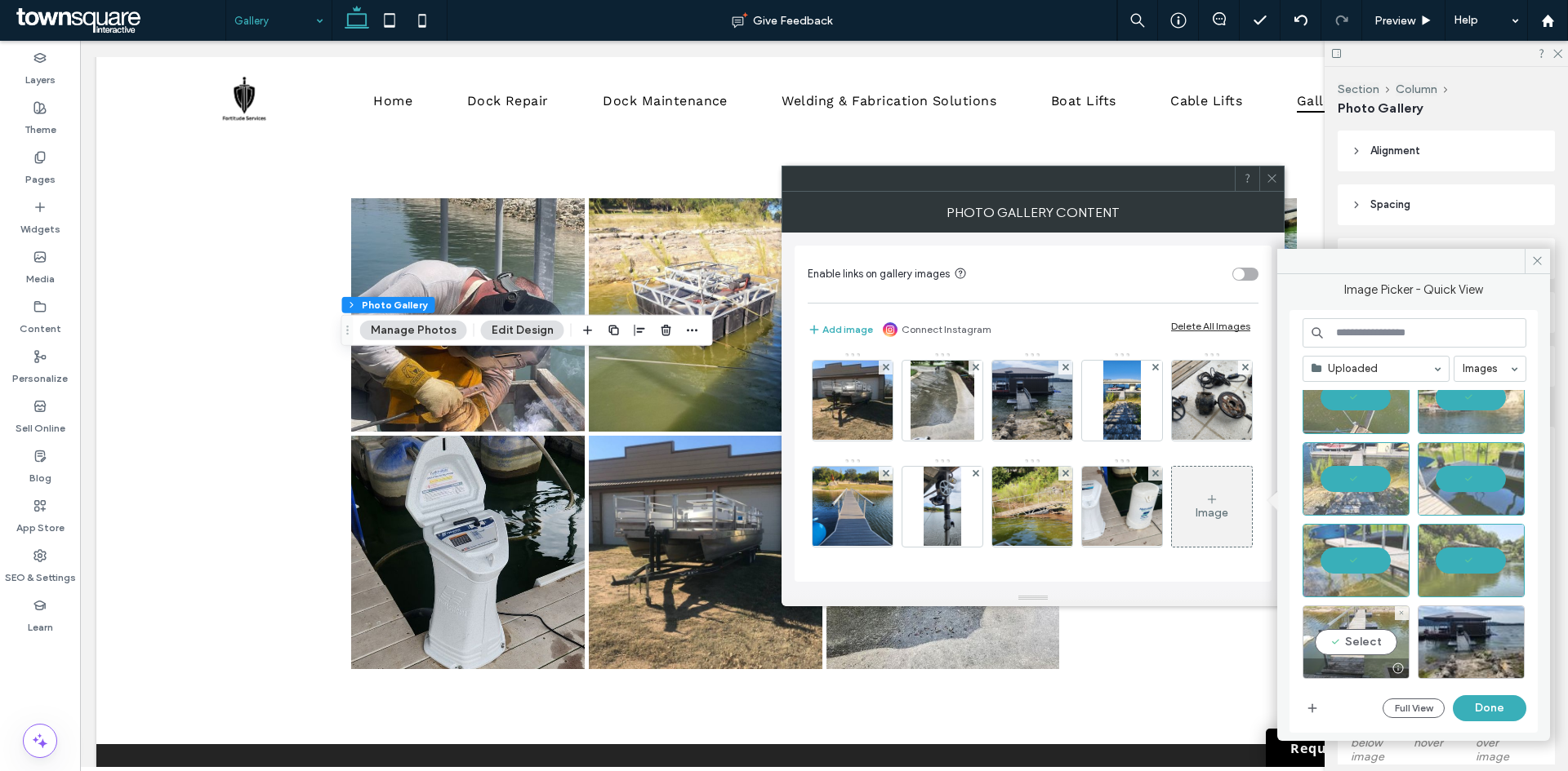
click at [1343, 656] on div "Select" at bounding box center [1355, 643] width 107 height 74
click at [1444, 629] on div at bounding box center [1470, 643] width 107 height 74
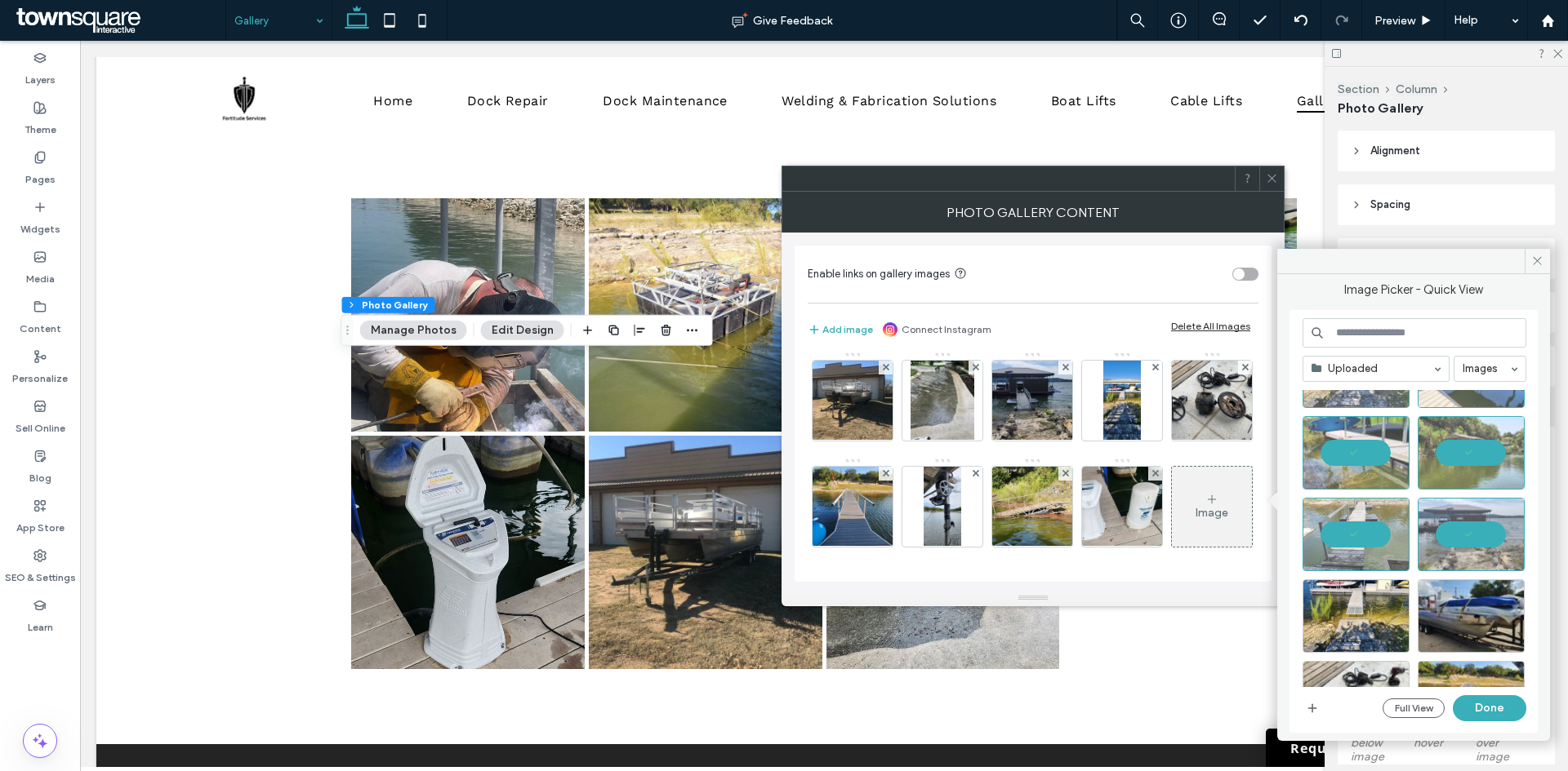
scroll to position [846, 0]
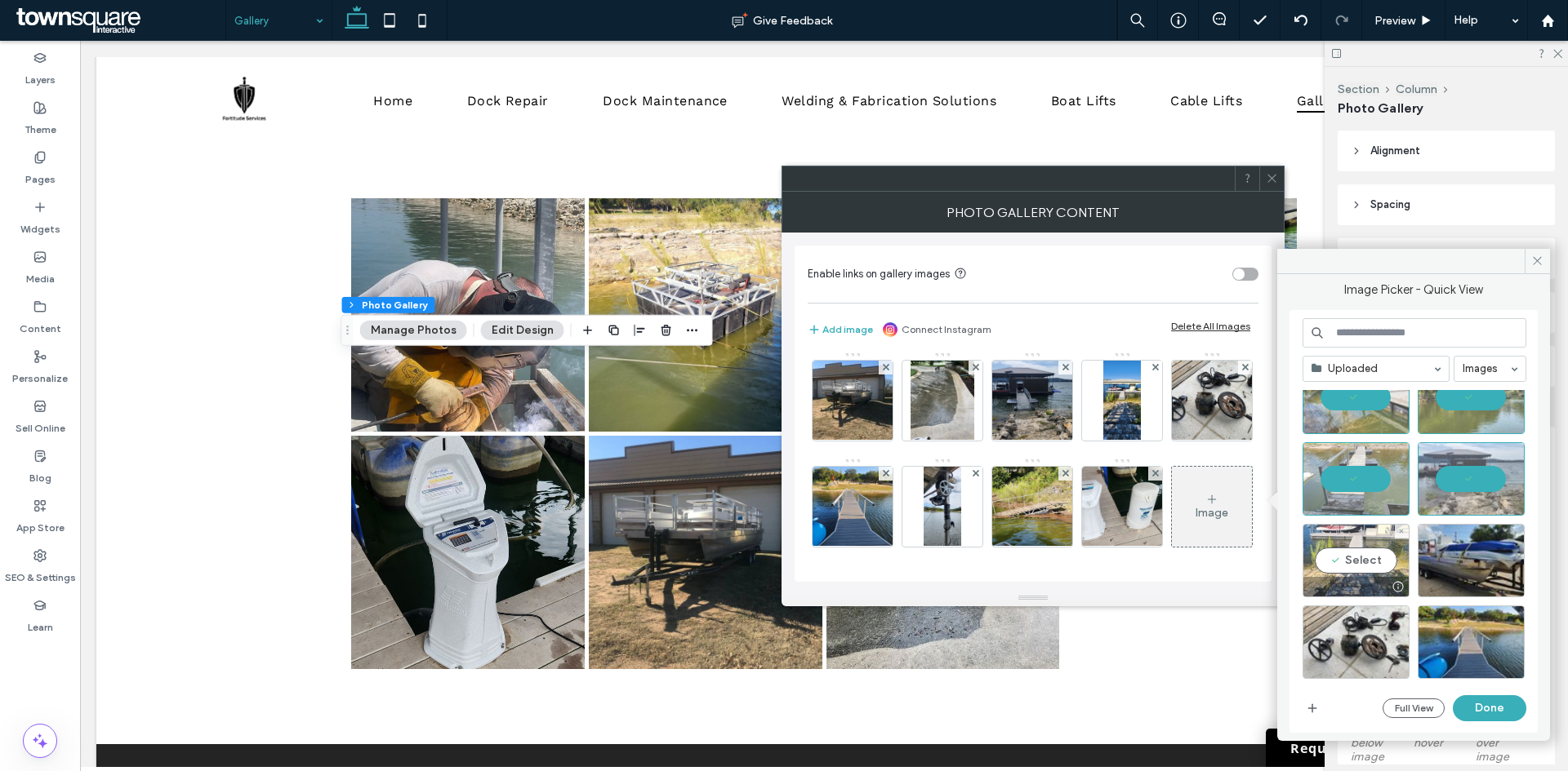
click at [1369, 547] on div "Select" at bounding box center [1355, 561] width 107 height 74
click at [1442, 559] on div "Select" at bounding box center [1470, 561] width 107 height 74
click at [1362, 551] on div at bounding box center [1355, 561] width 107 height 74
click at [1464, 556] on div at bounding box center [1470, 561] width 107 height 74
click at [1454, 483] on div at bounding box center [1470, 479] width 107 height 74
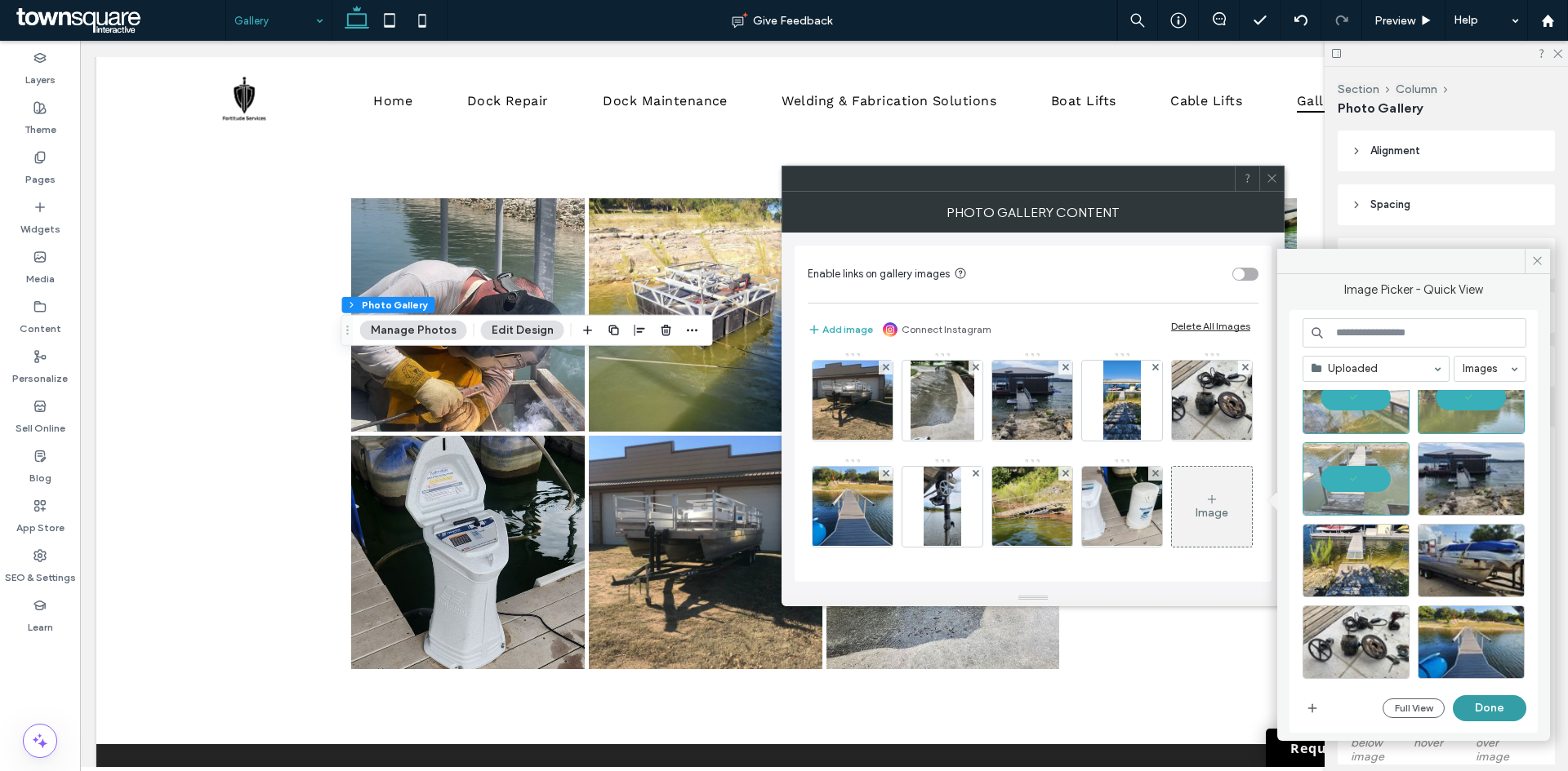
click at [1468, 710] on button "Done" at bounding box center [1490, 709] width 74 height 26
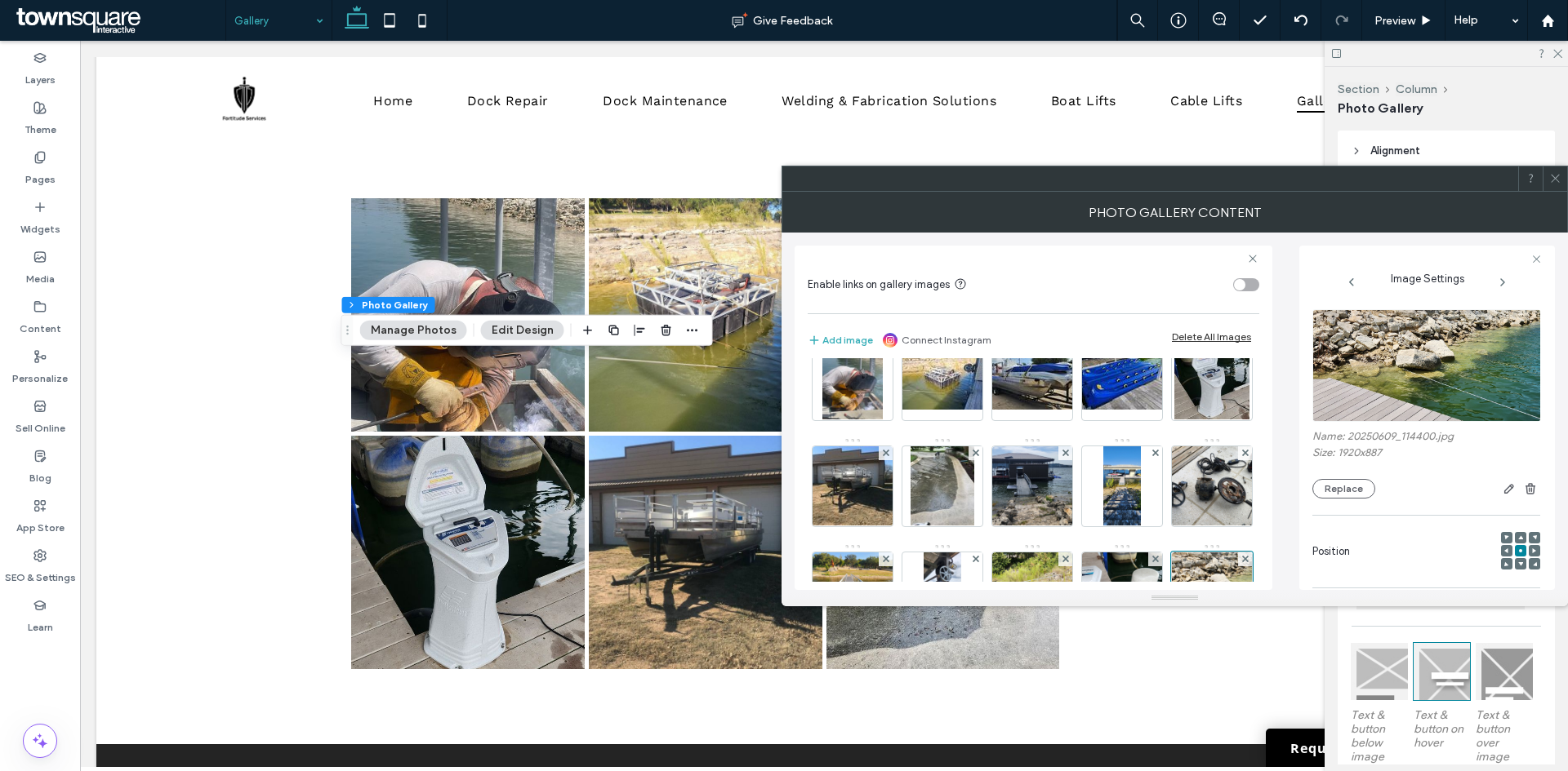
scroll to position [0, 0]
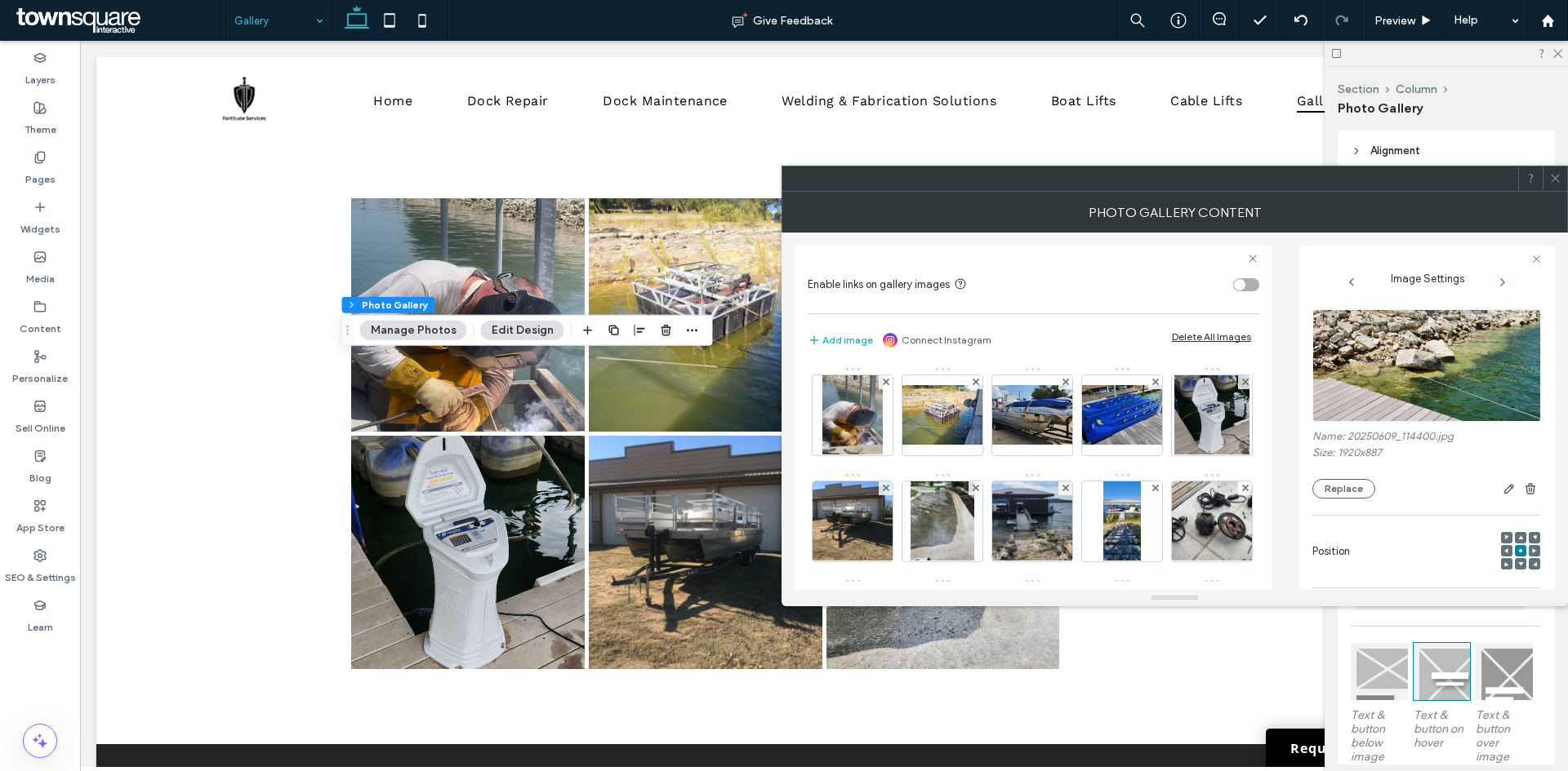
click at [1555, 176] on icon at bounding box center [1555, 177] width 12 height 12
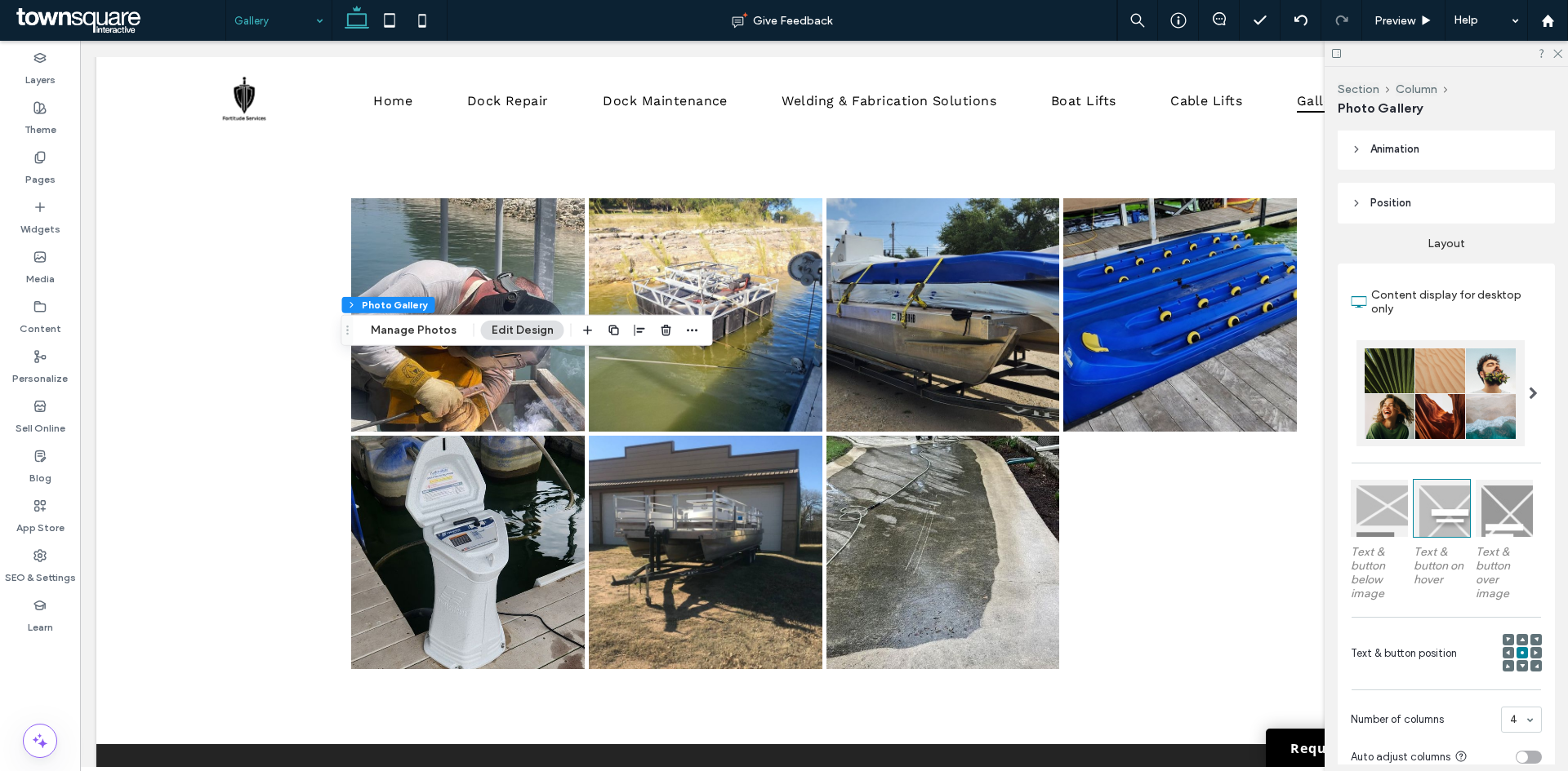
scroll to position [408, 0]
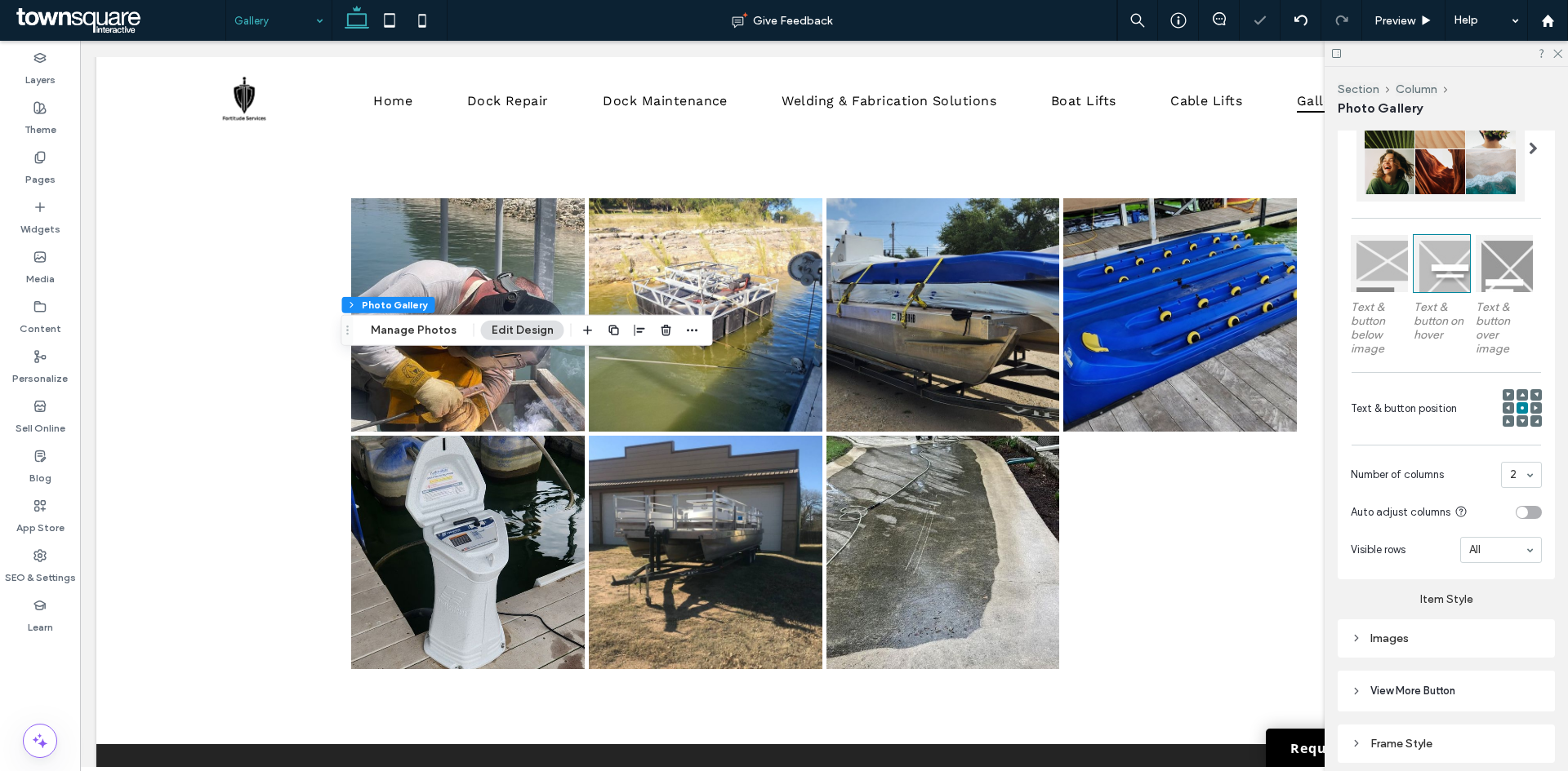
click at [1509, 469] on input at bounding box center [1517, 475] width 15 height 11
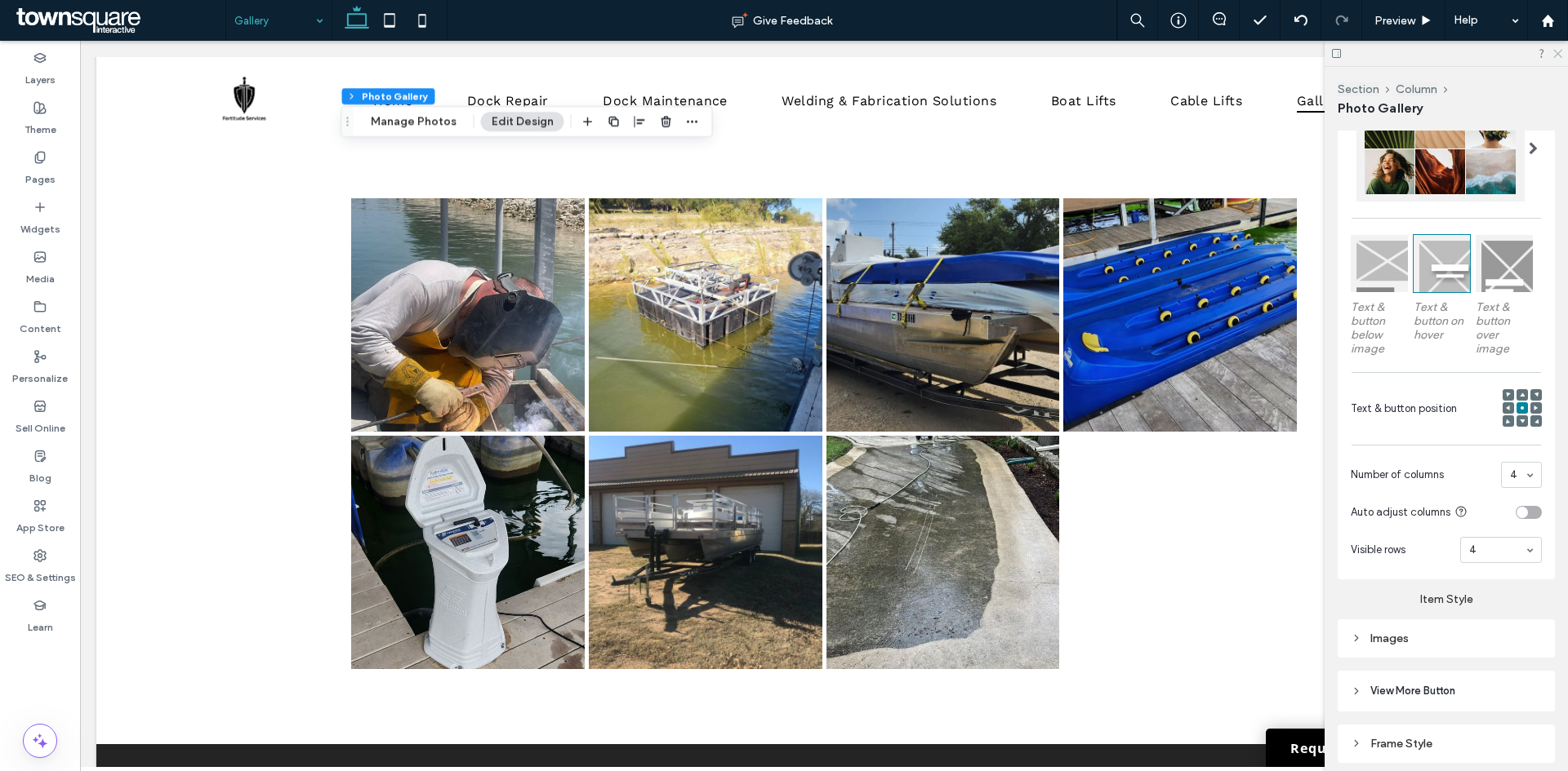
click at [1558, 54] on use at bounding box center [1558, 55] width 9 height 9
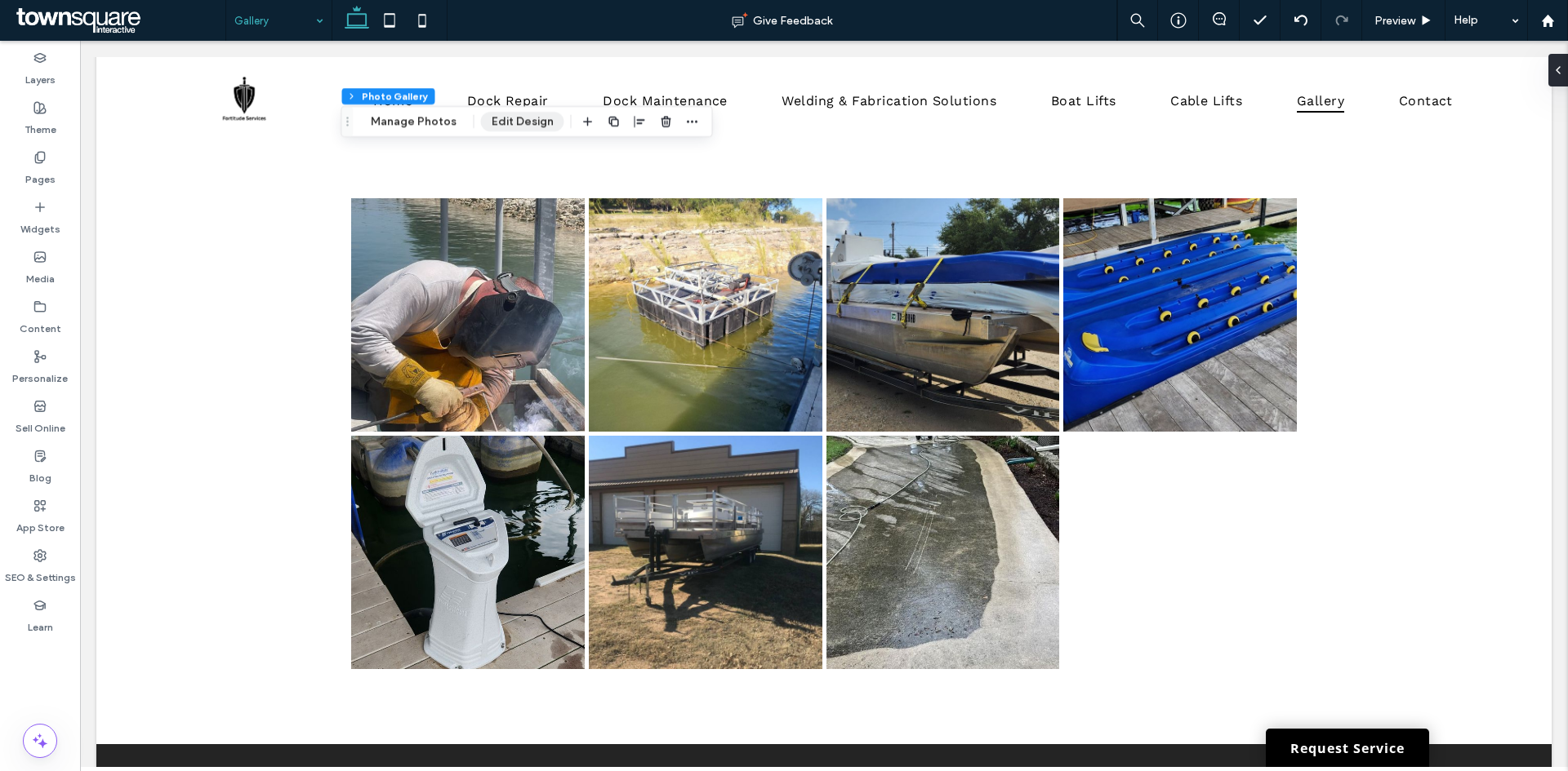
click at [538, 128] on button "Edit Design" at bounding box center [522, 121] width 83 height 20
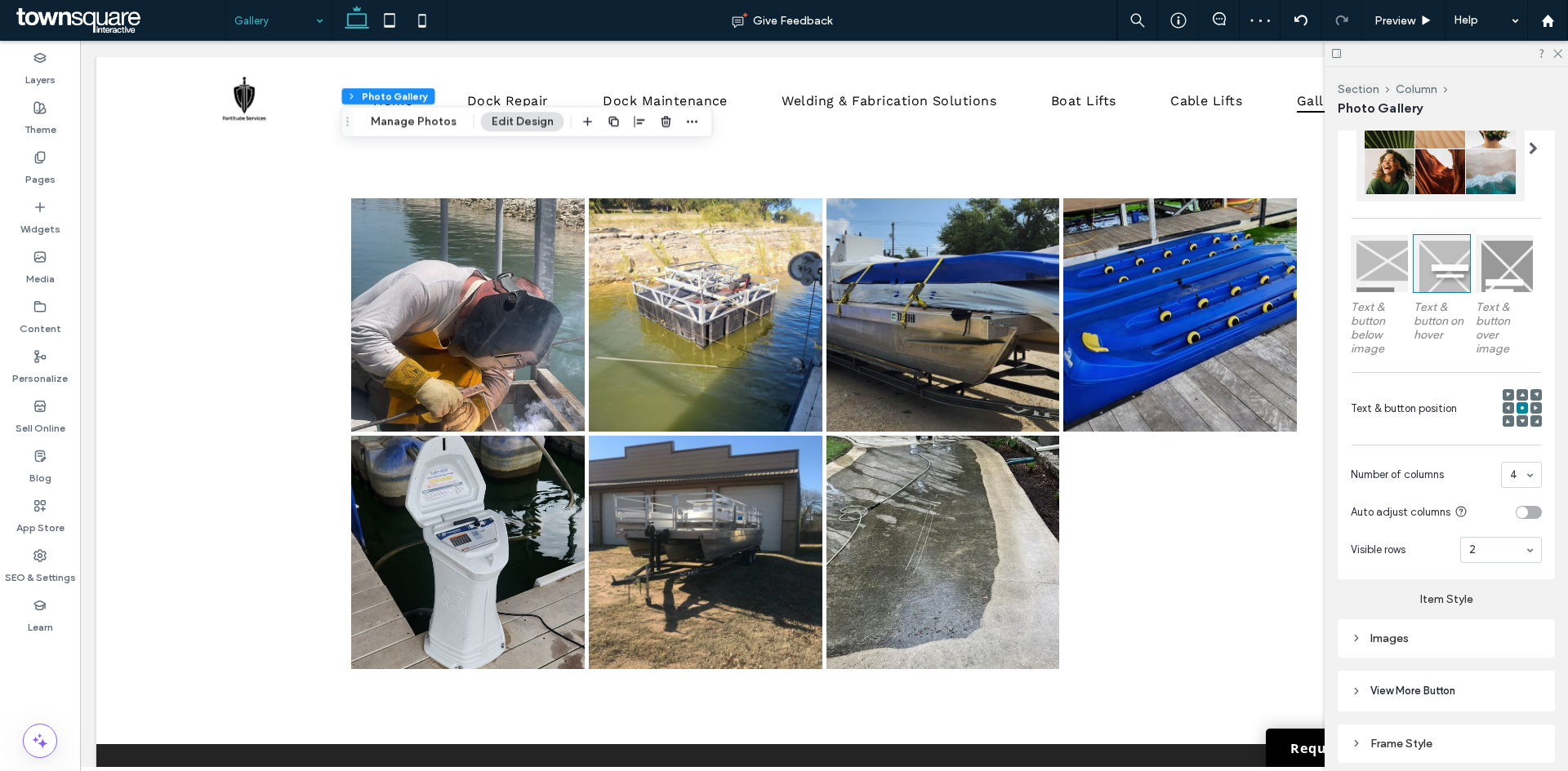
click at [1458, 697] on header "View More Button" at bounding box center [1446, 691] width 217 height 41
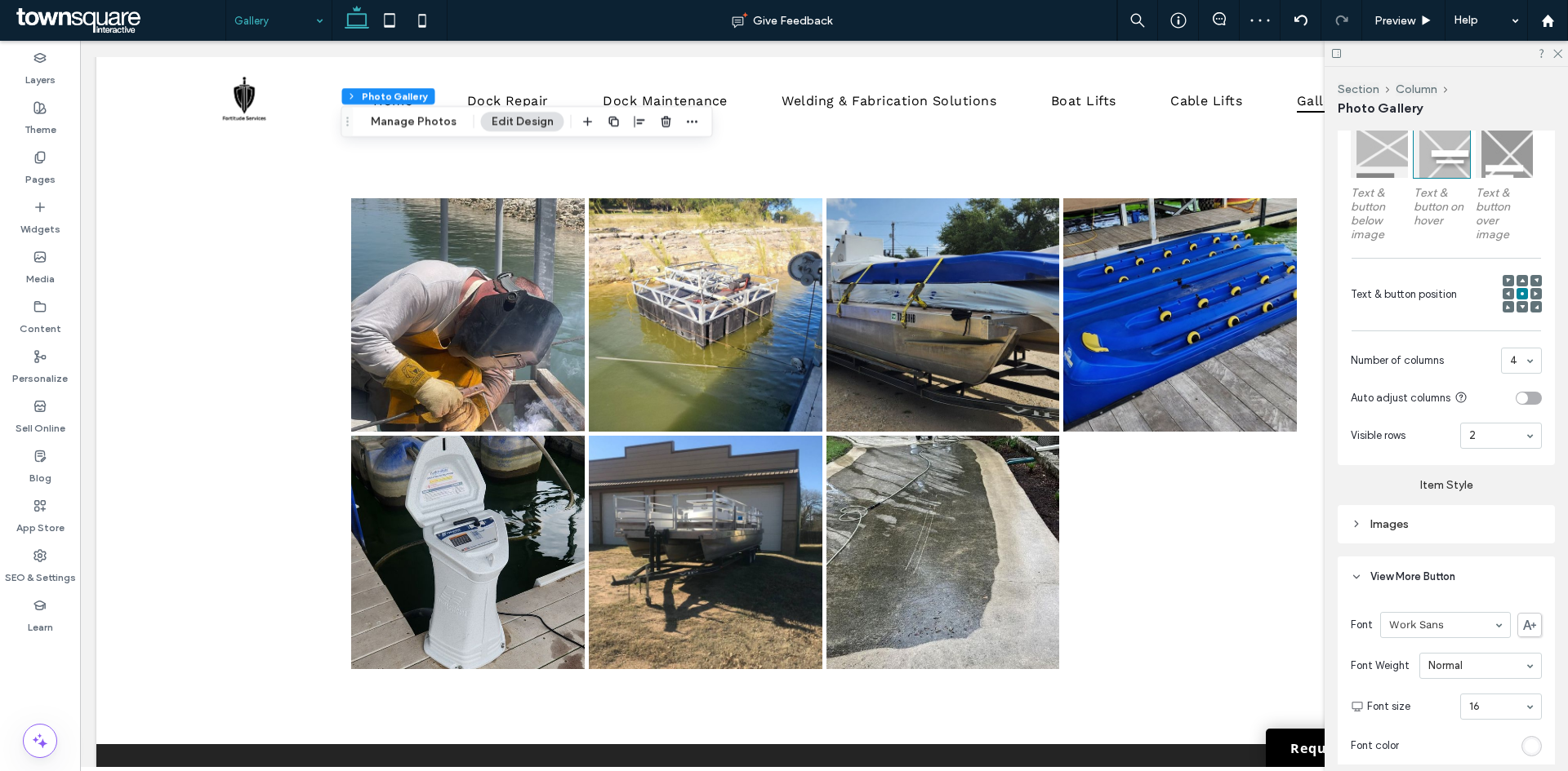
scroll to position [653, 0]
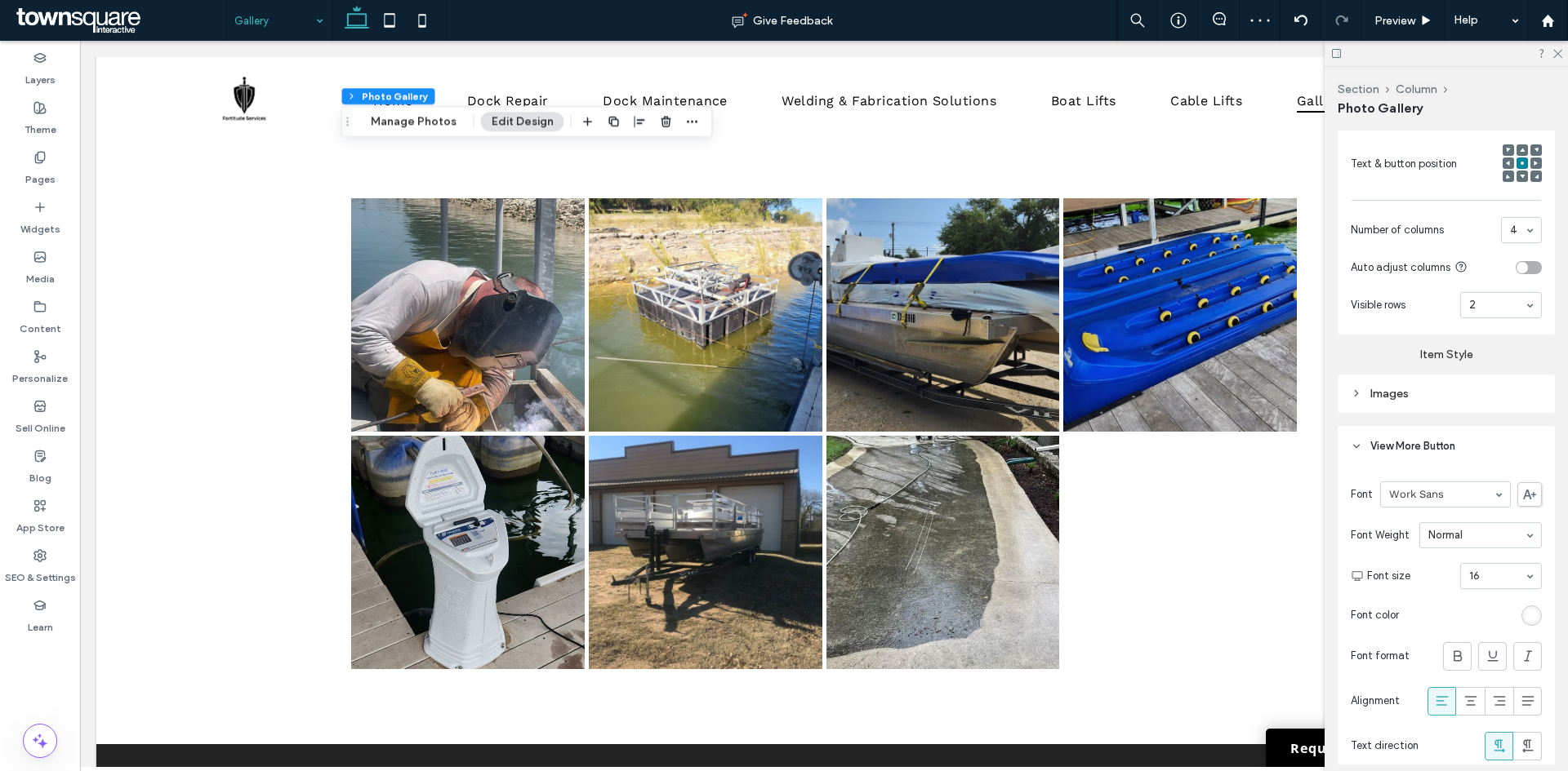
click at [1521, 622] on div "rgb(255, 255, 255)" at bounding box center [1531, 616] width 21 height 21
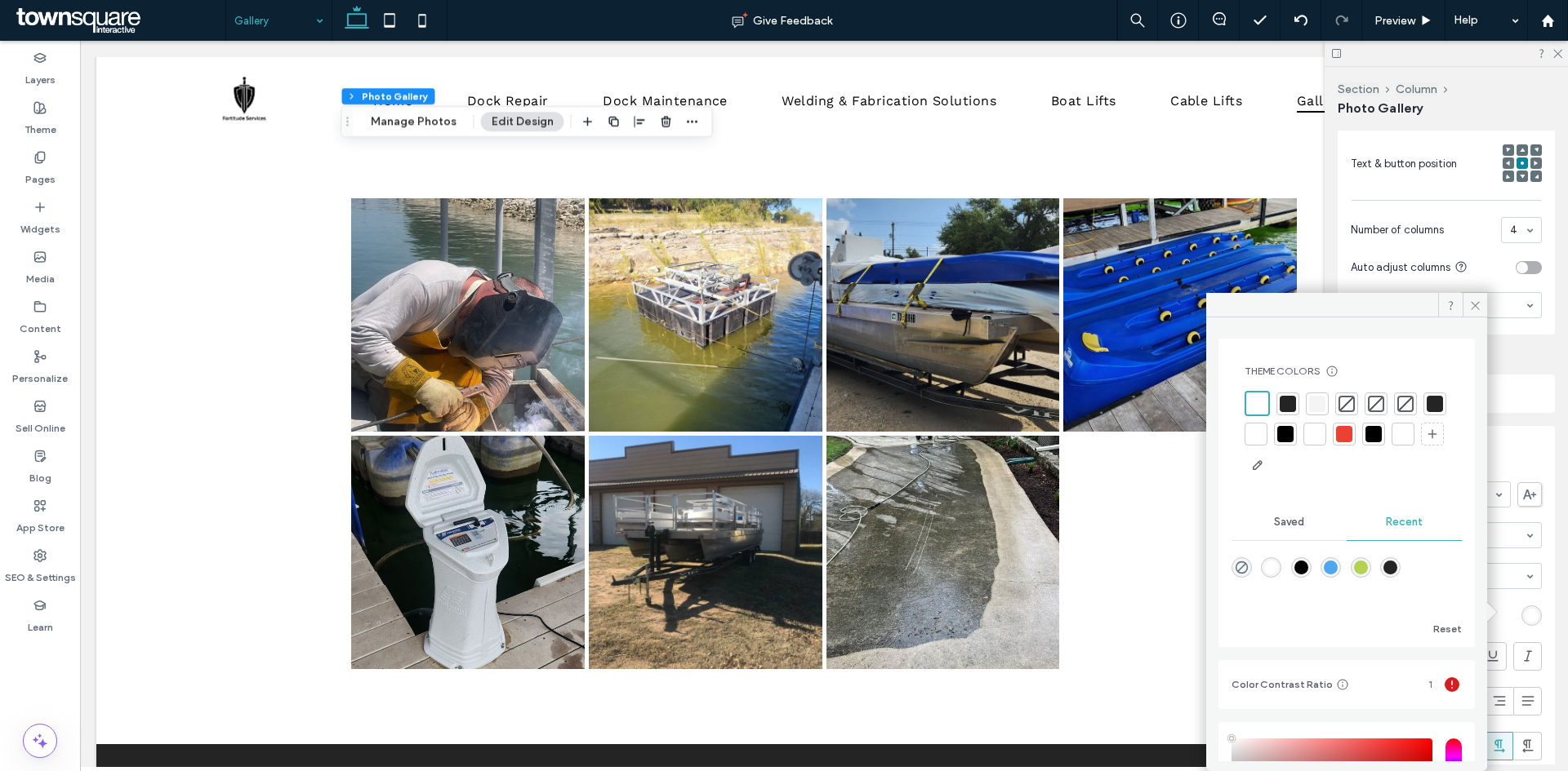
click at [1285, 408] on div at bounding box center [1287, 403] width 16 height 16
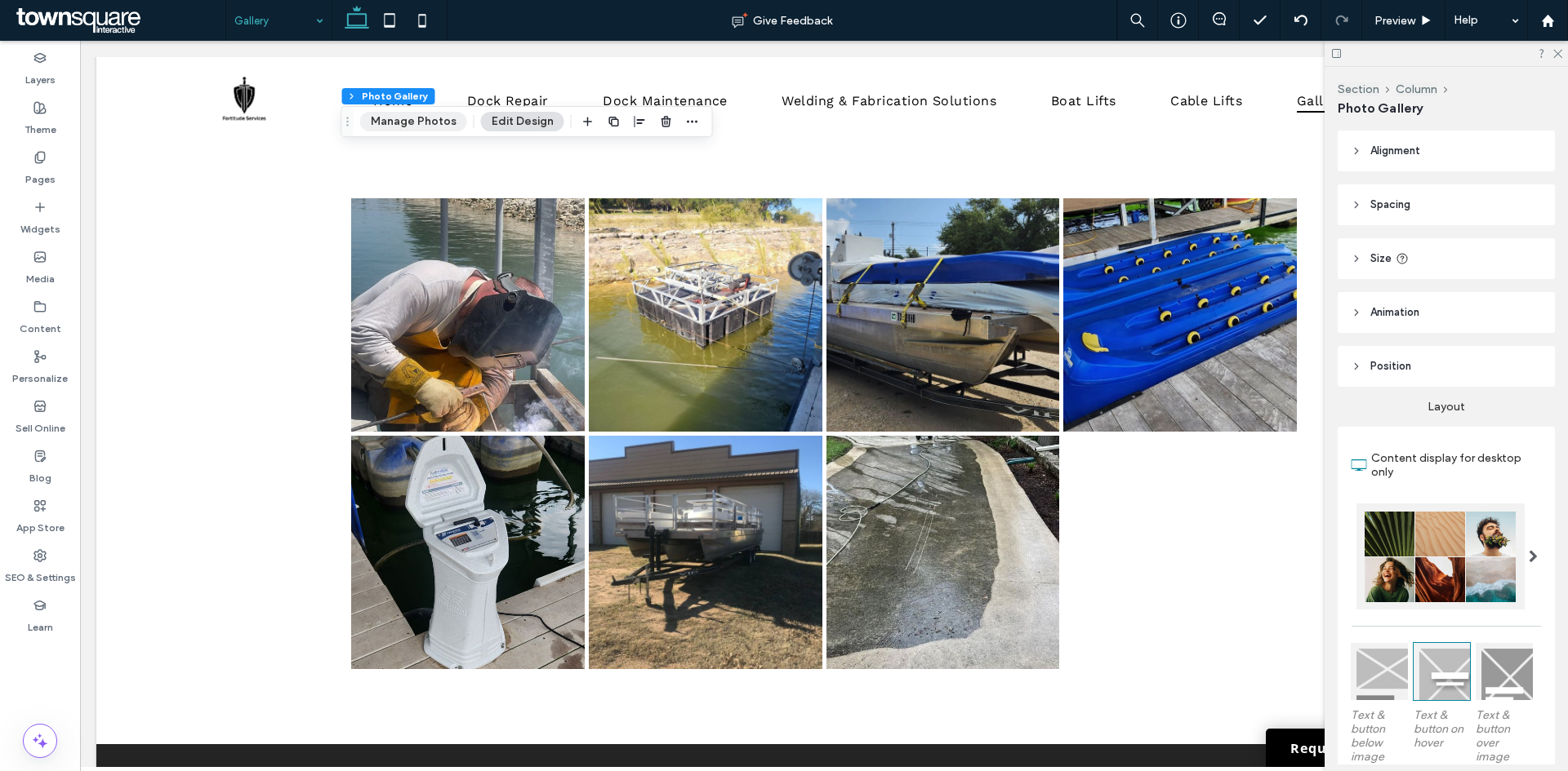
click at [438, 118] on button "Manage Photos" at bounding box center [413, 121] width 107 height 20
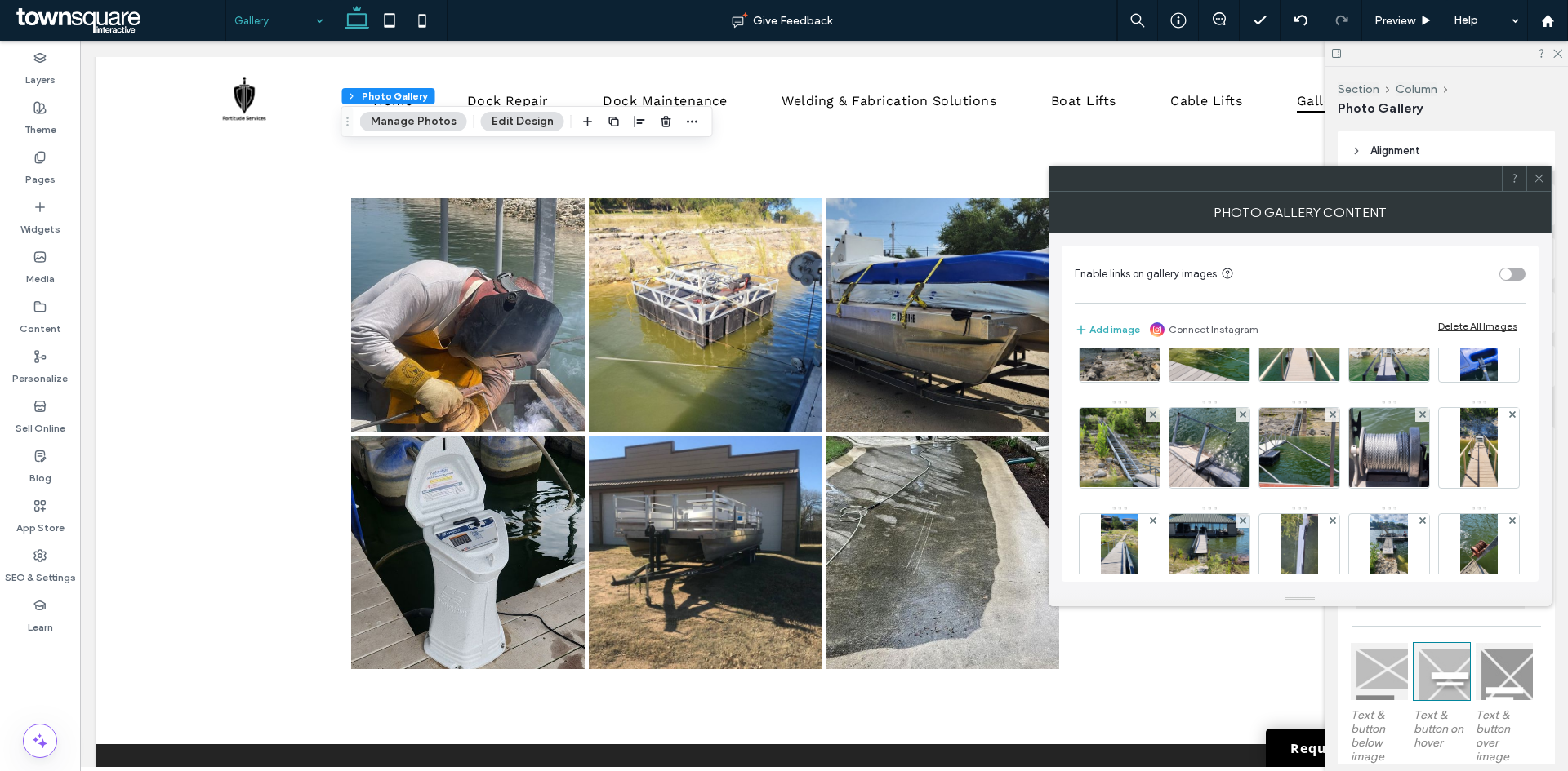
scroll to position [281, 0]
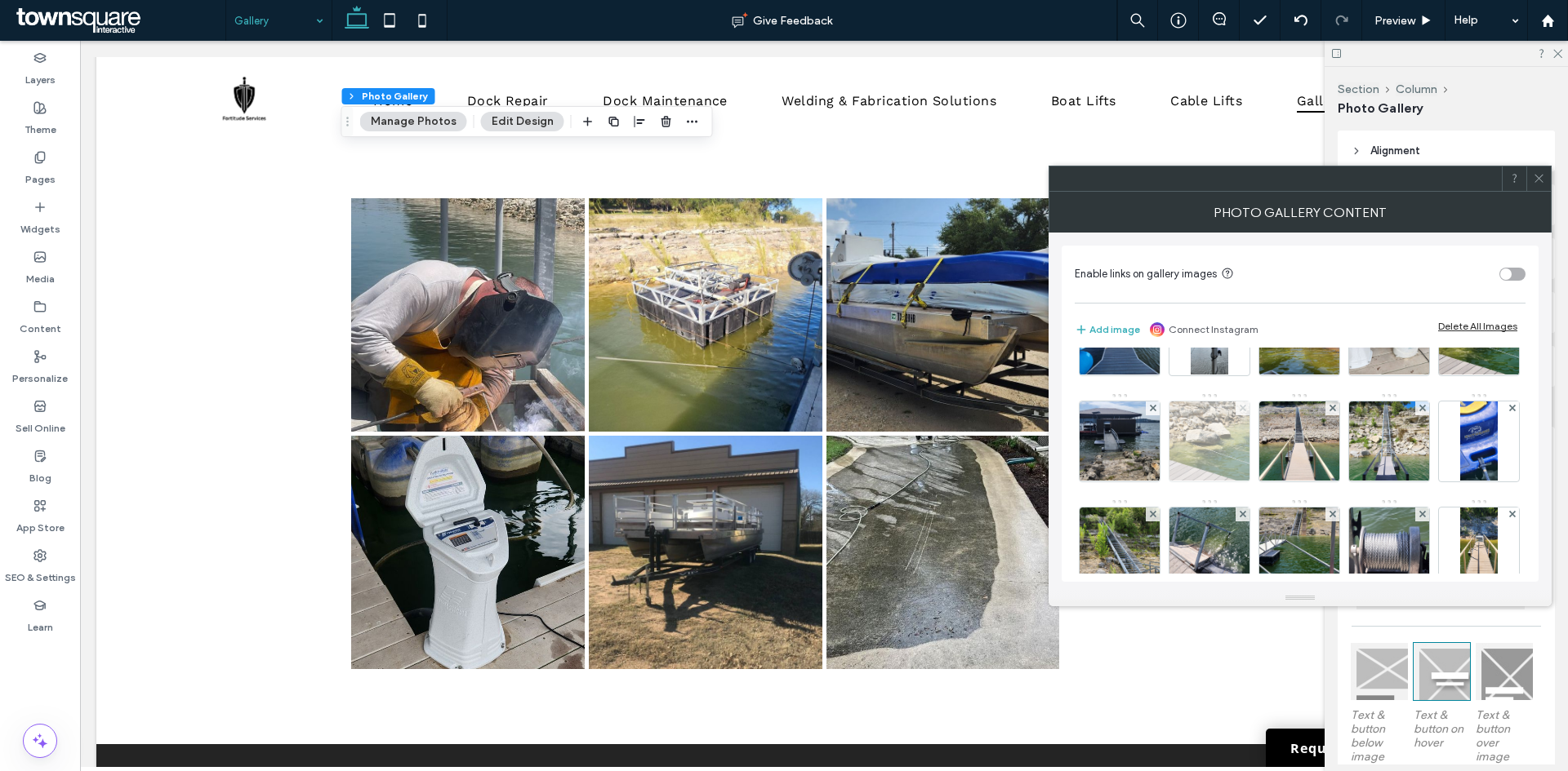
click at [1239, 411] on use at bounding box center [1241, 408] width 7 height 7
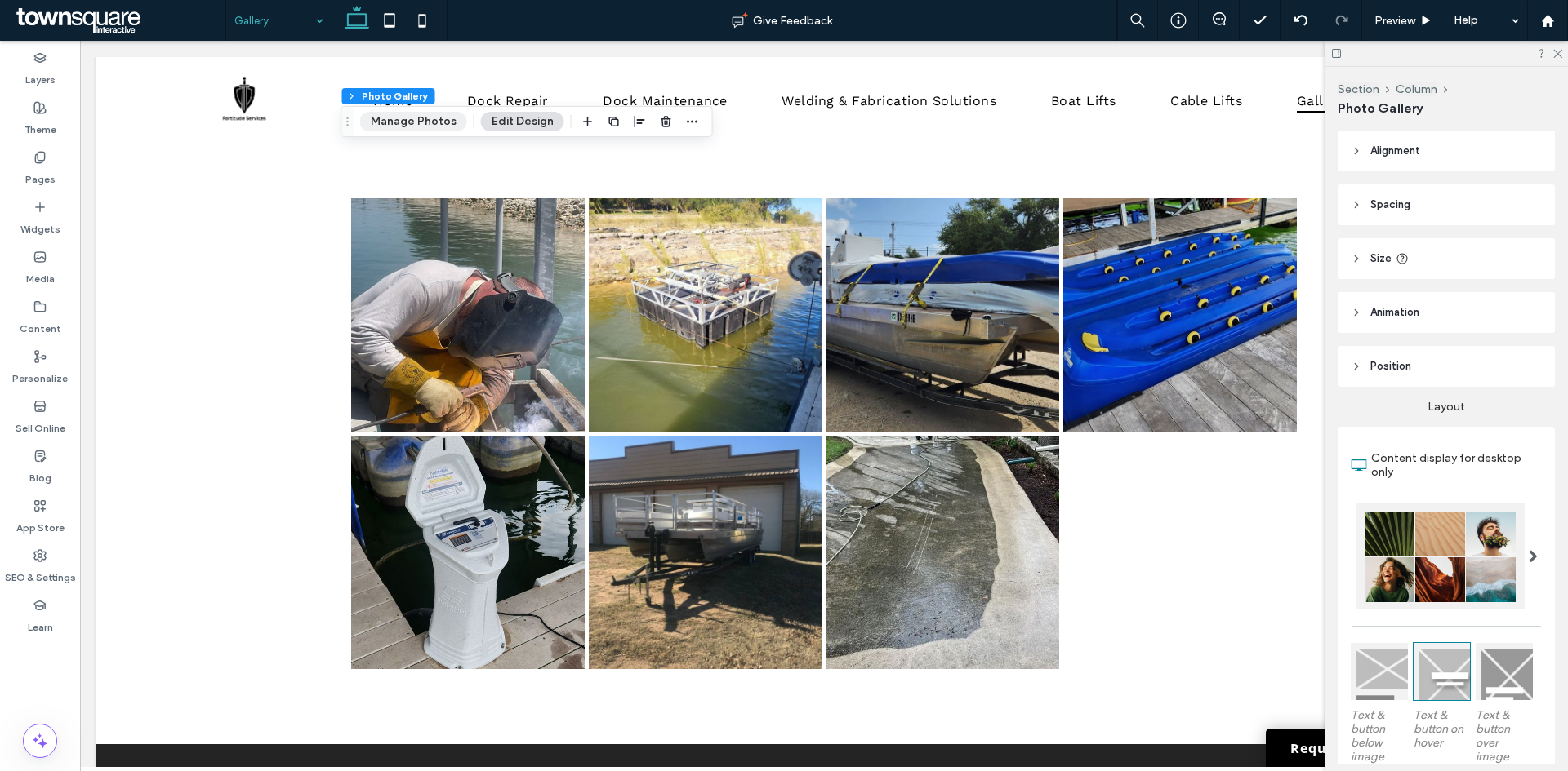
click at [395, 123] on button "Manage Photos" at bounding box center [413, 121] width 107 height 20
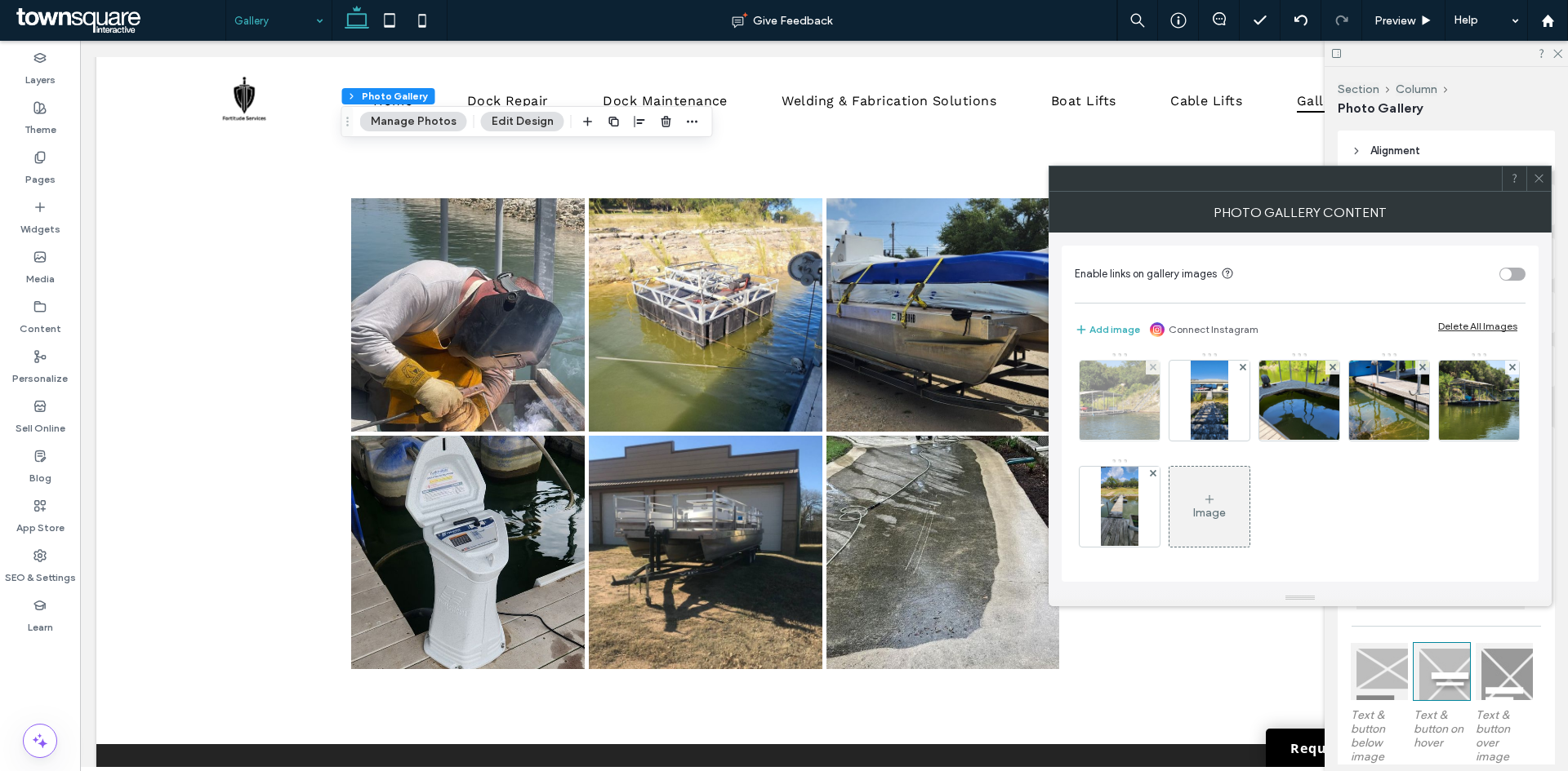
scroll to position [853, 0]
click at [1193, 511] on div "Image" at bounding box center [1209, 512] width 33 height 14
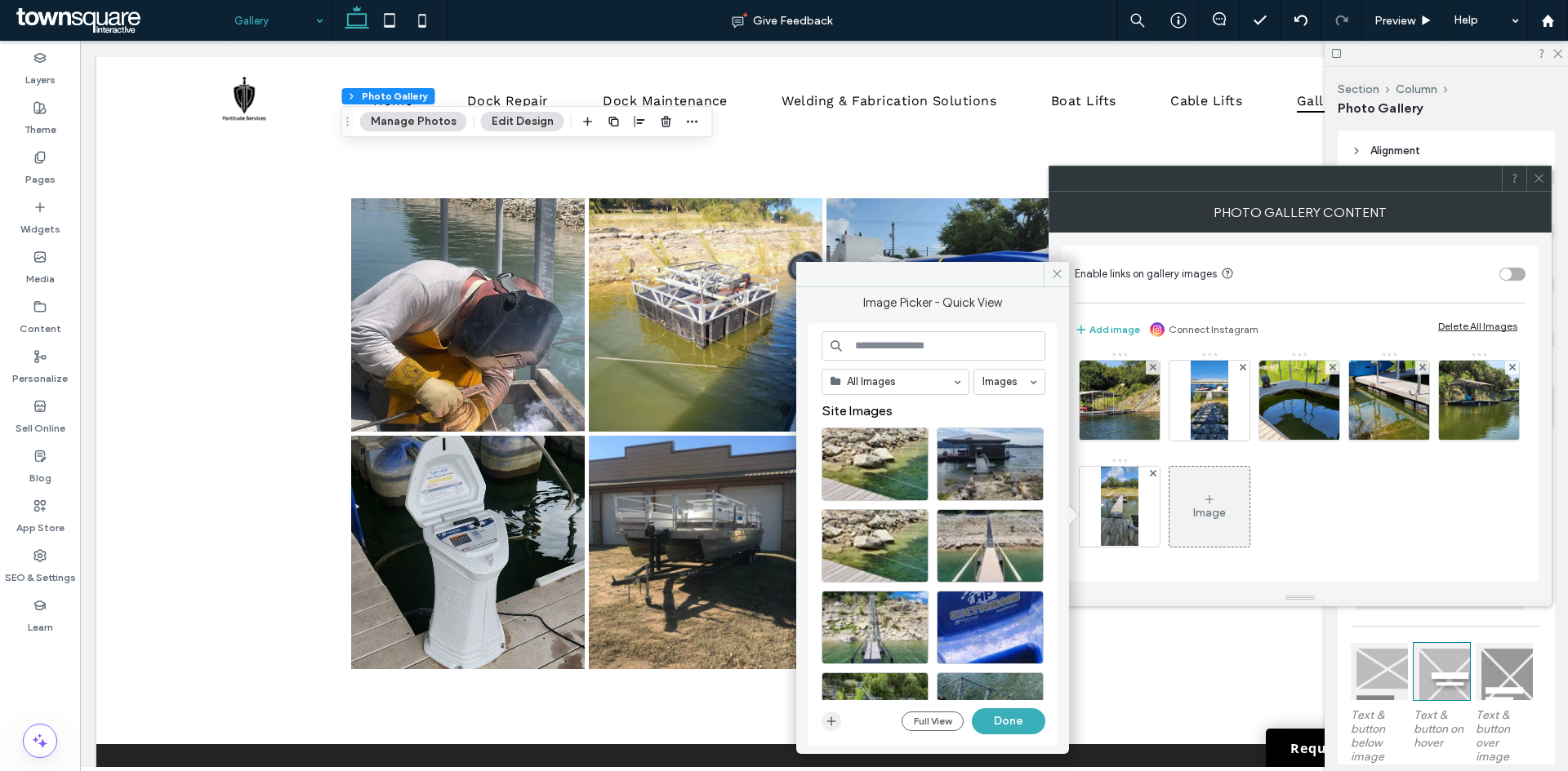
click at [830, 724] on icon "button" at bounding box center [832, 722] width 13 height 13
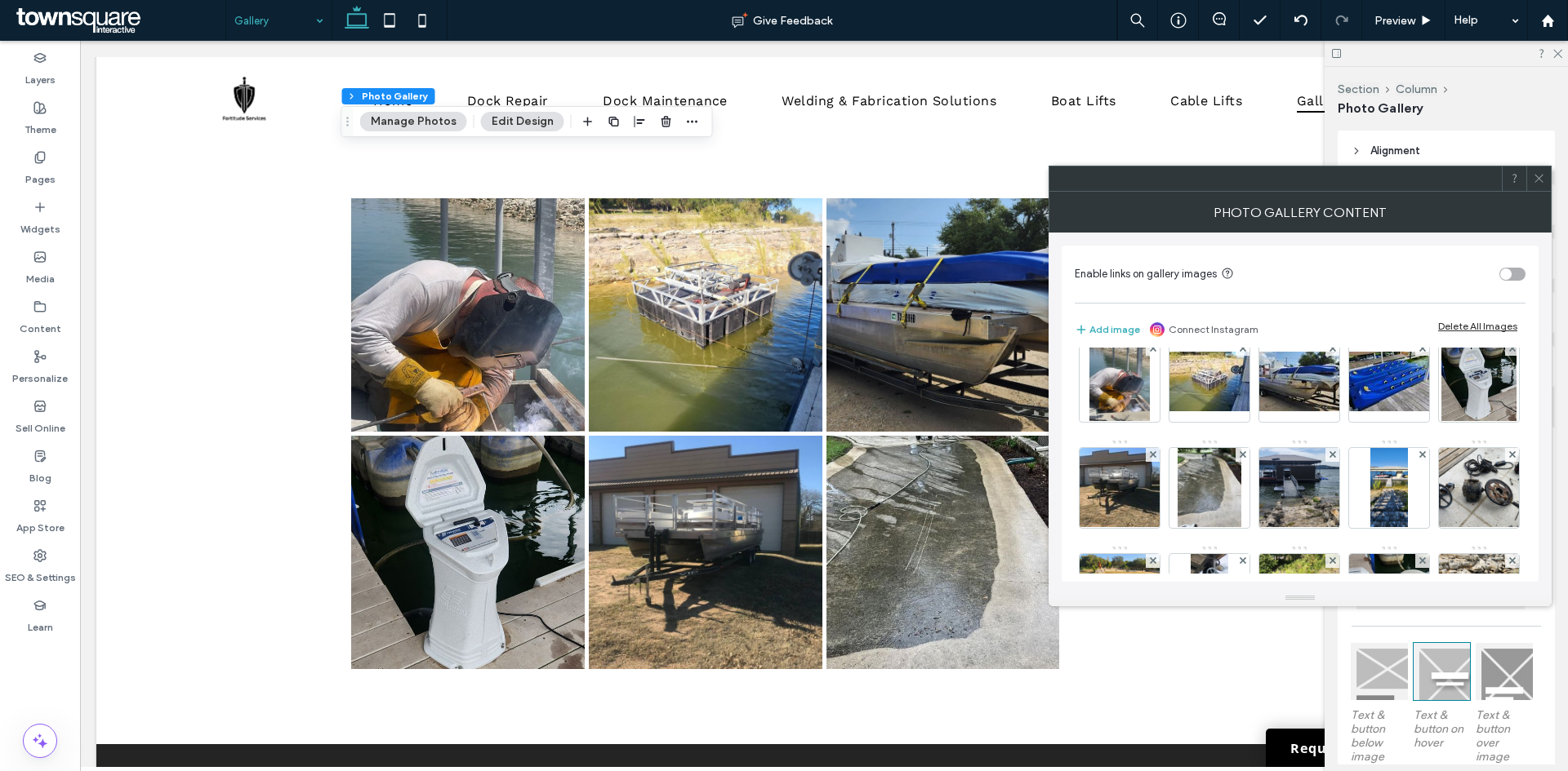
scroll to position [0, 0]
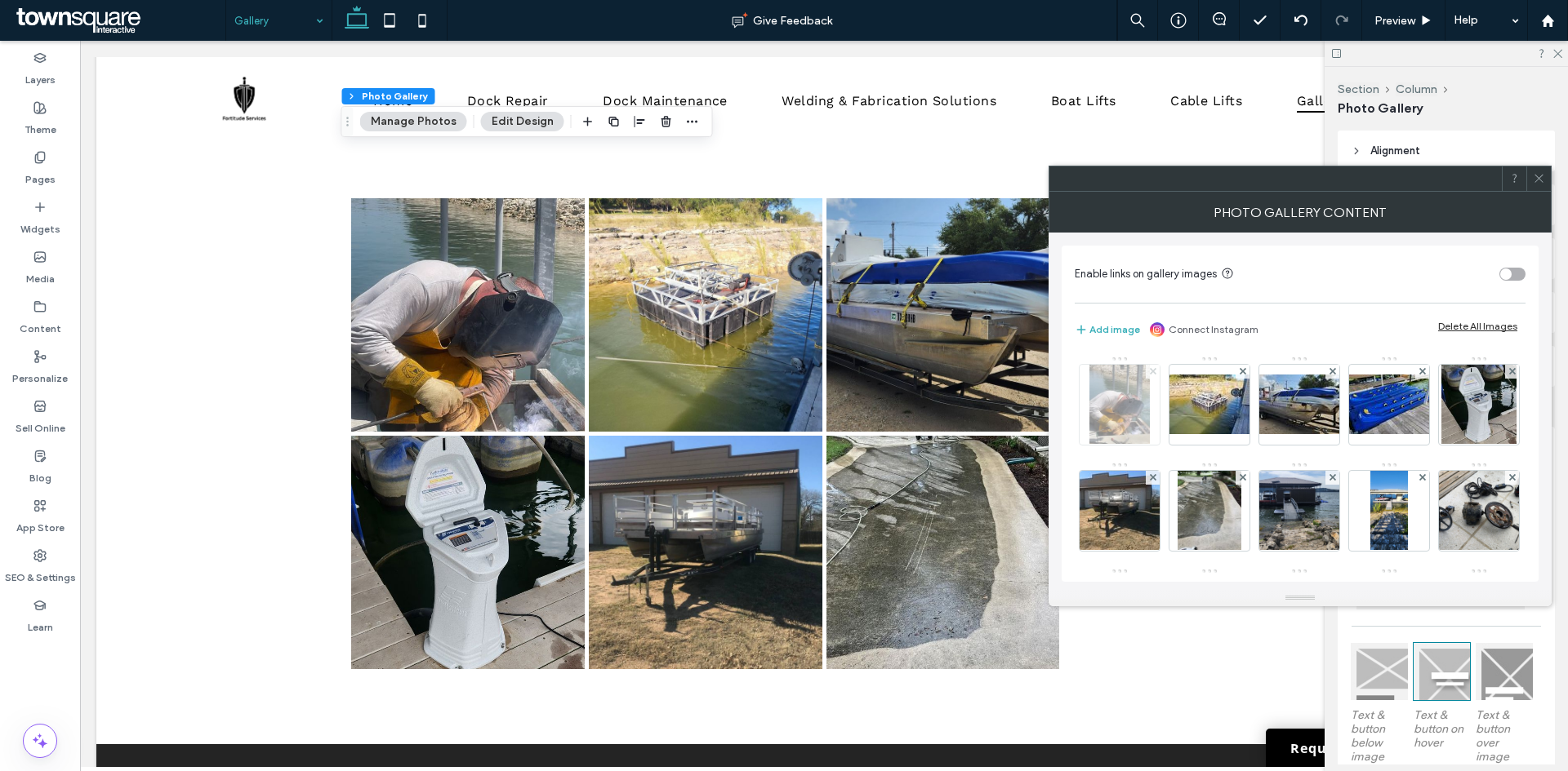
click at [1155, 377] on span at bounding box center [1153, 372] width 7 height 14
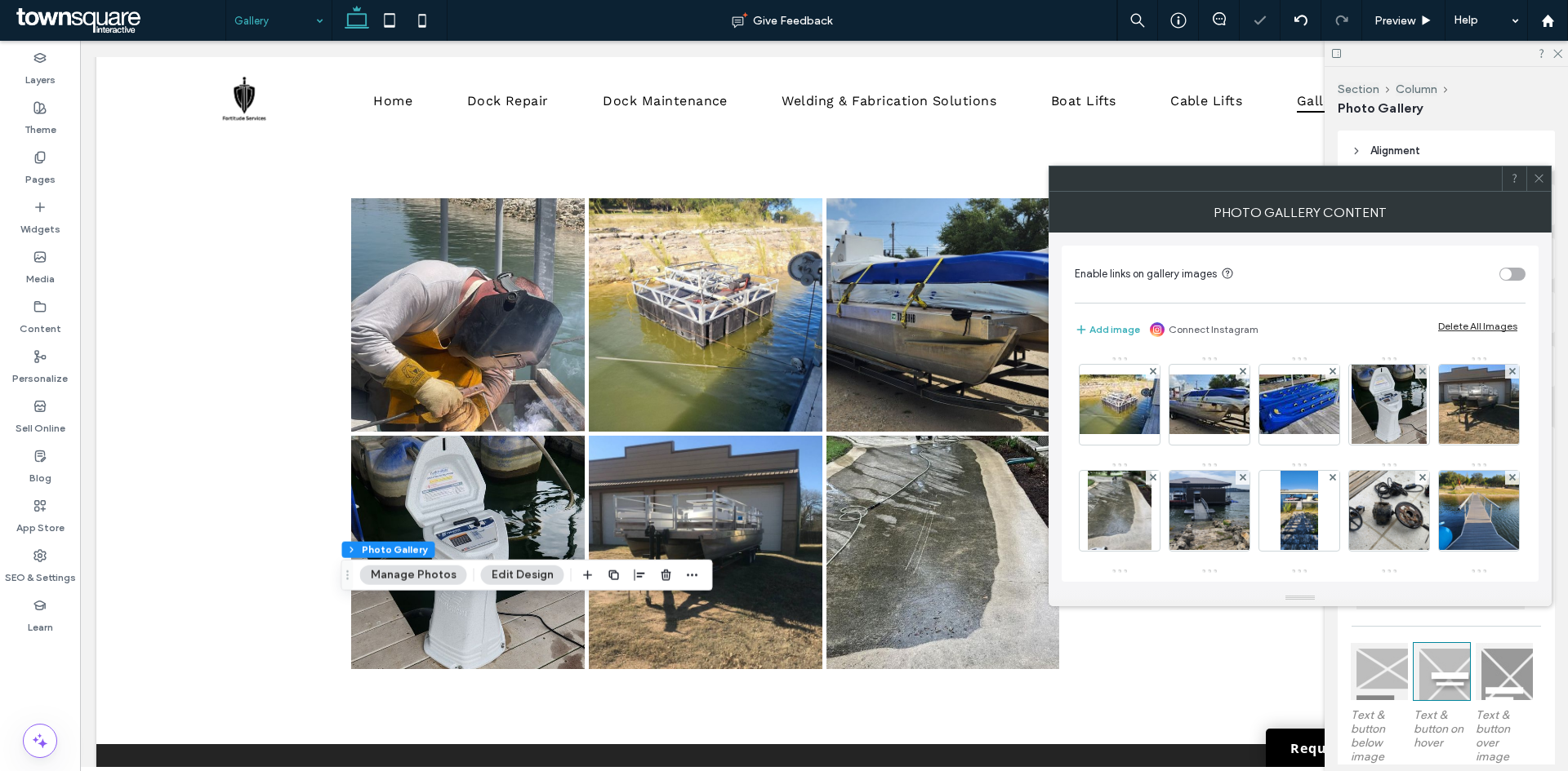
click at [1155, 376] on span at bounding box center [1153, 372] width 7 height 14
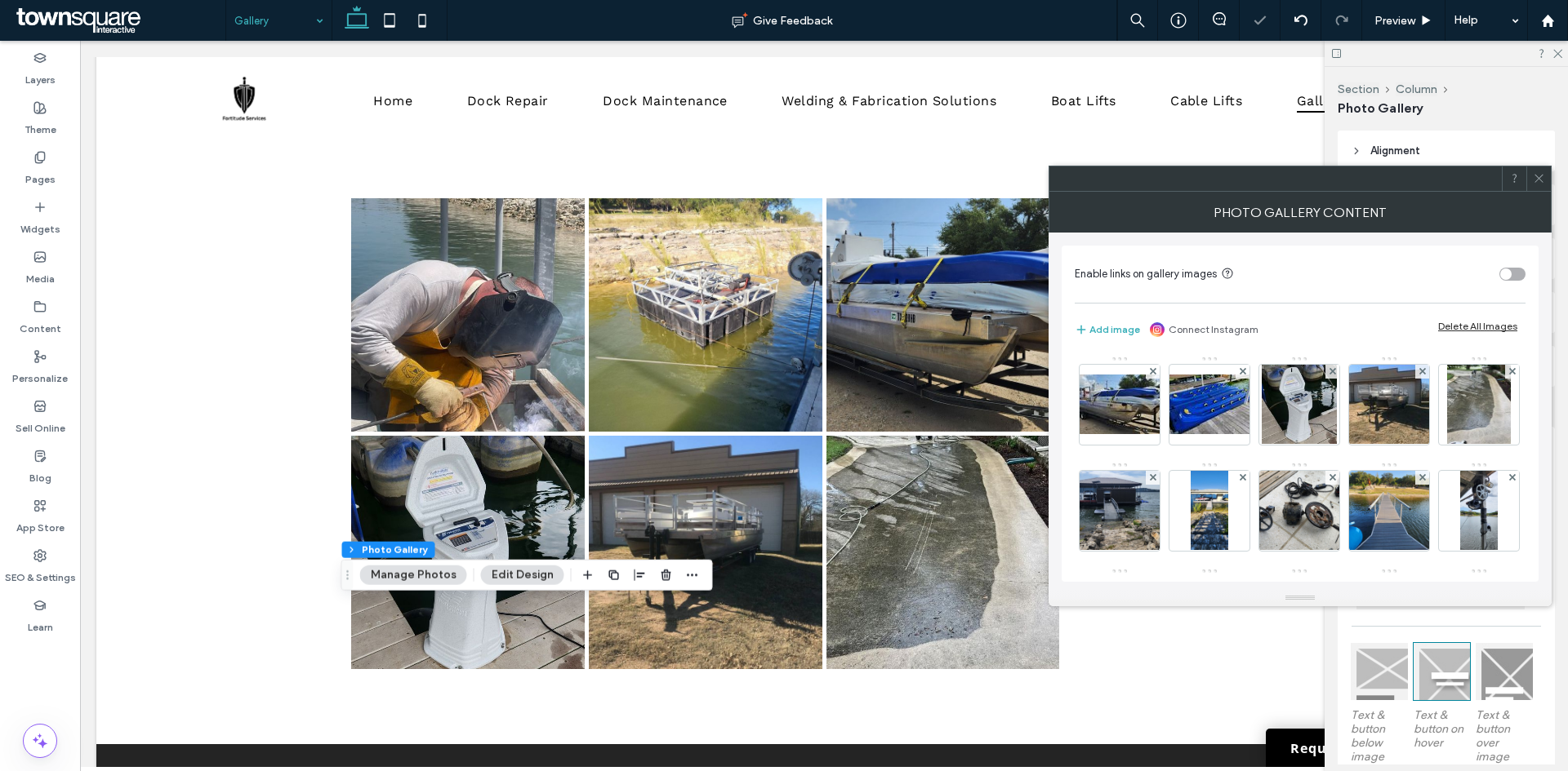
click at [1155, 376] on span at bounding box center [1153, 372] width 7 height 14
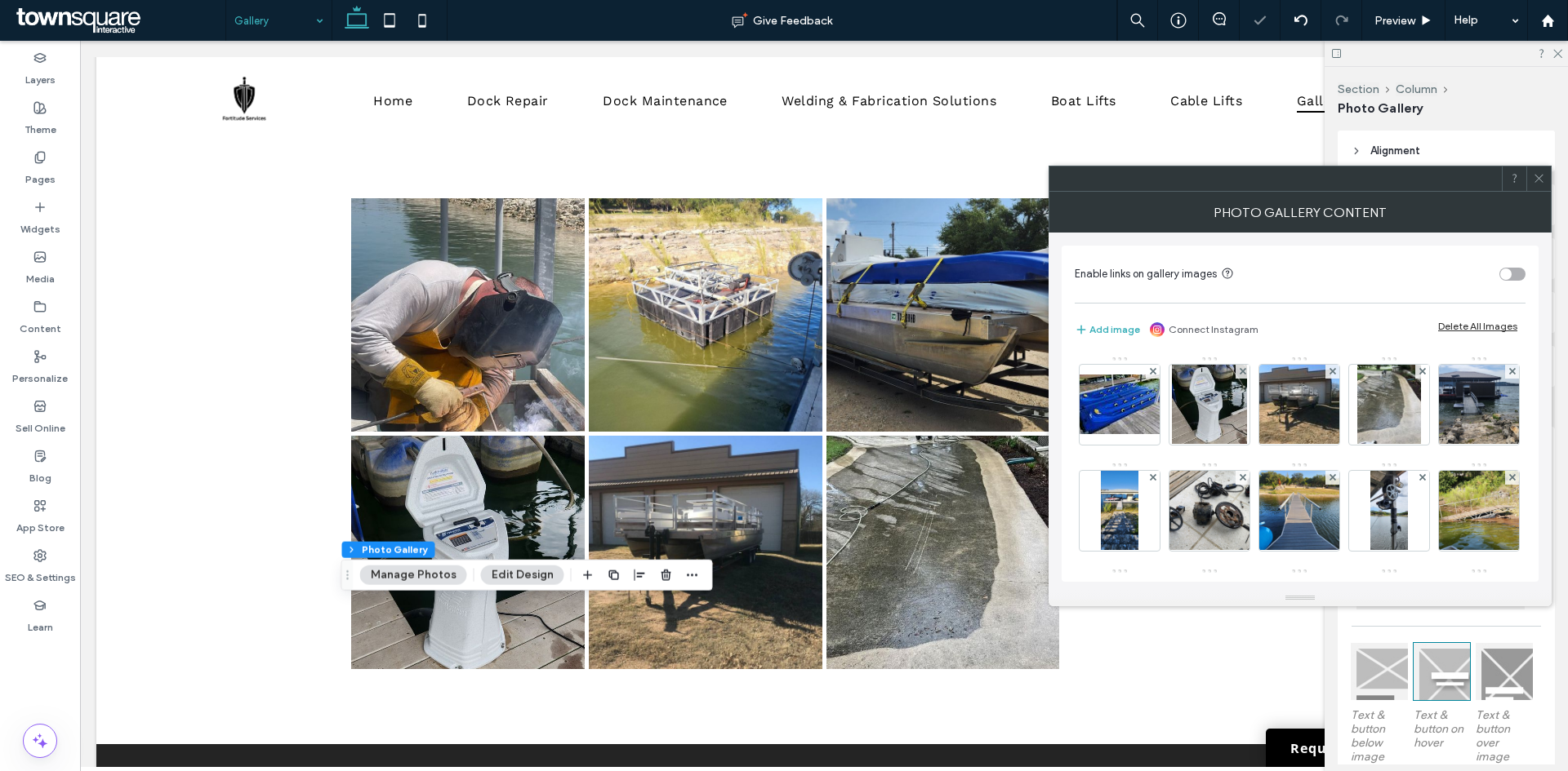
click at [1155, 376] on span at bounding box center [1153, 372] width 7 height 14
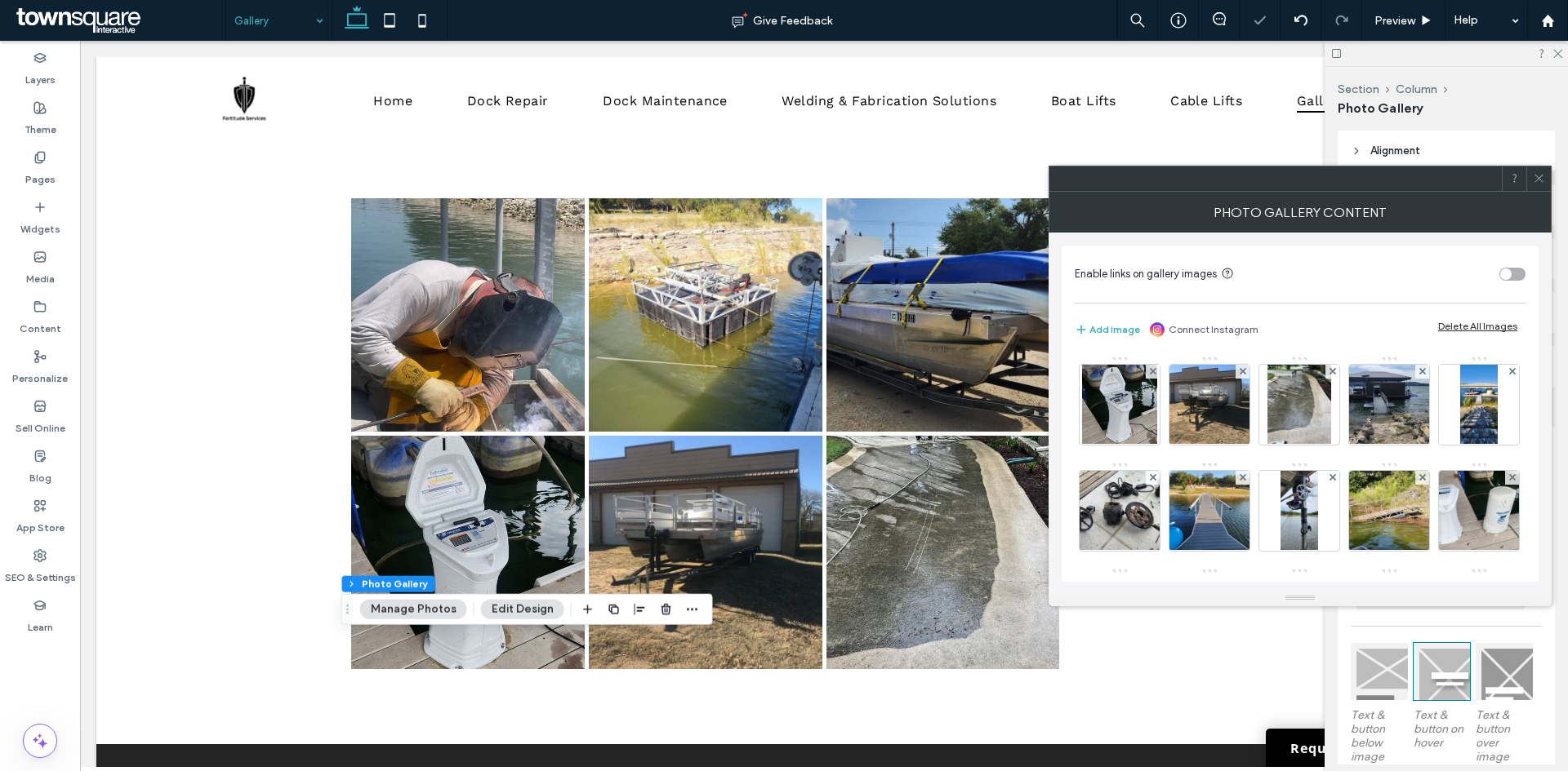
click at [1155, 376] on span at bounding box center [1153, 372] width 7 height 14
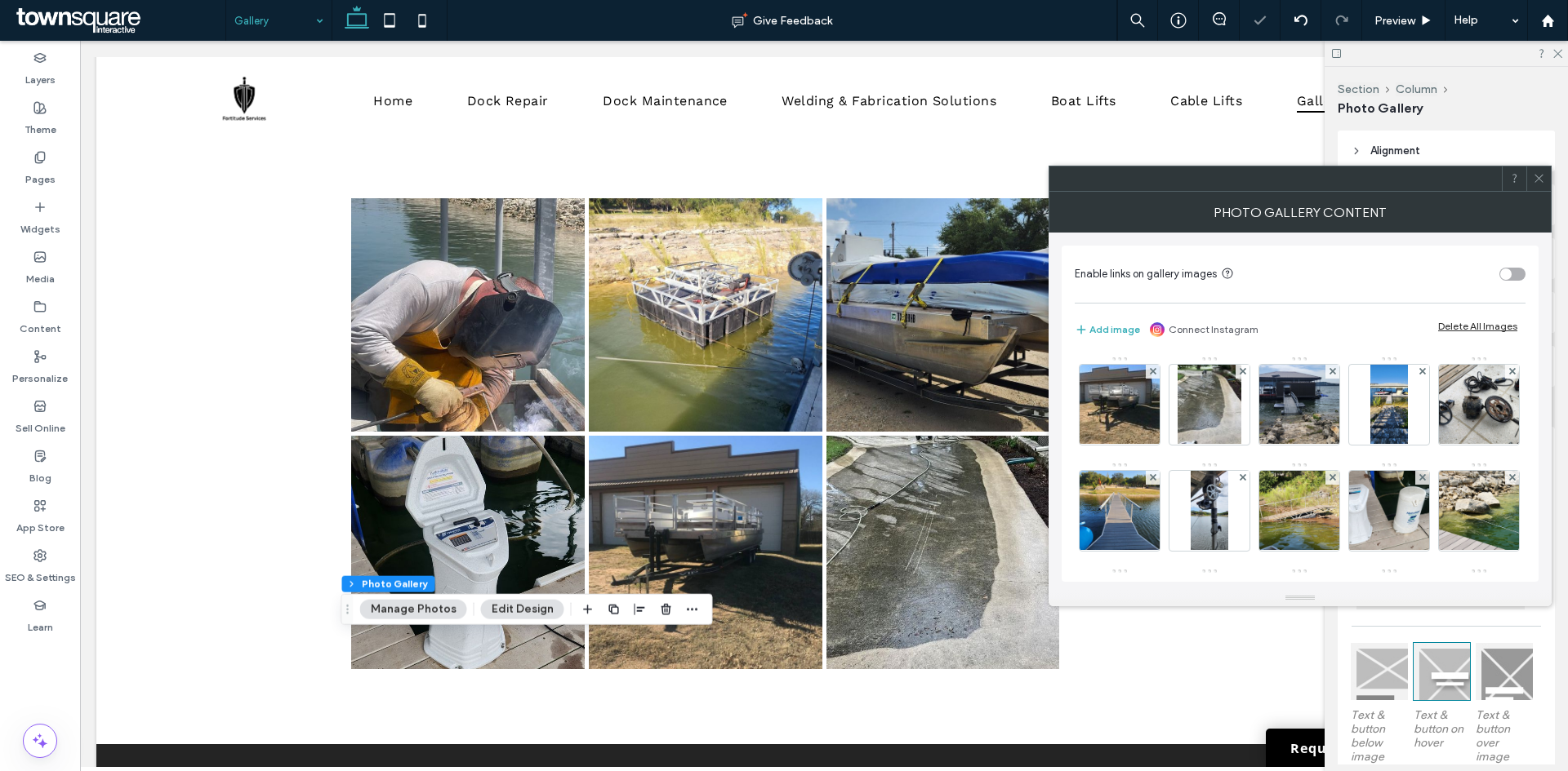
click at [1155, 376] on span at bounding box center [1153, 372] width 7 height 14
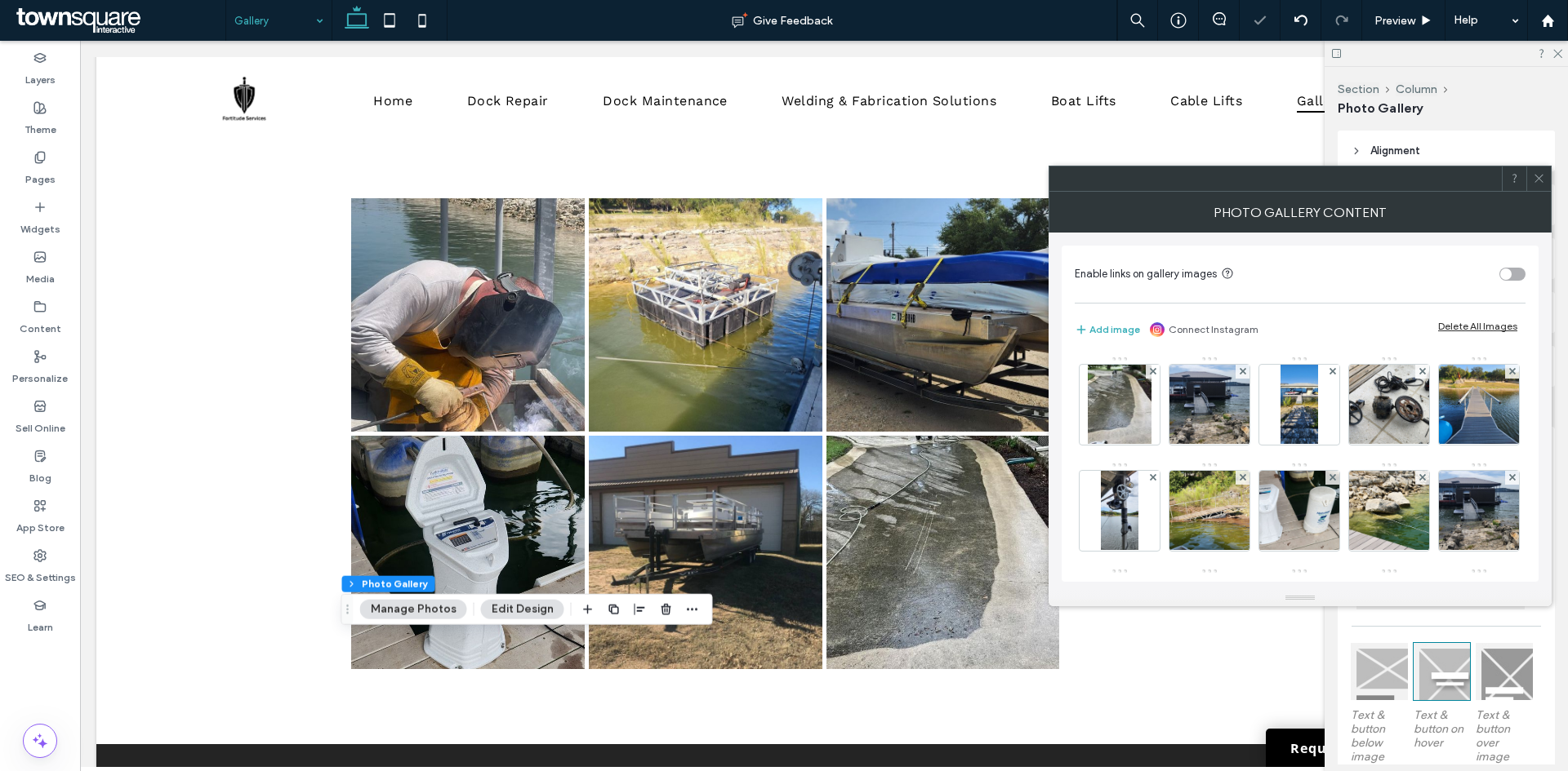
click at [1155, 376] on span at bounding box center [1153, 372] width 7 height 14
click at [1239, 376] on span at bounding box center [1242, 372] width 7 height 14
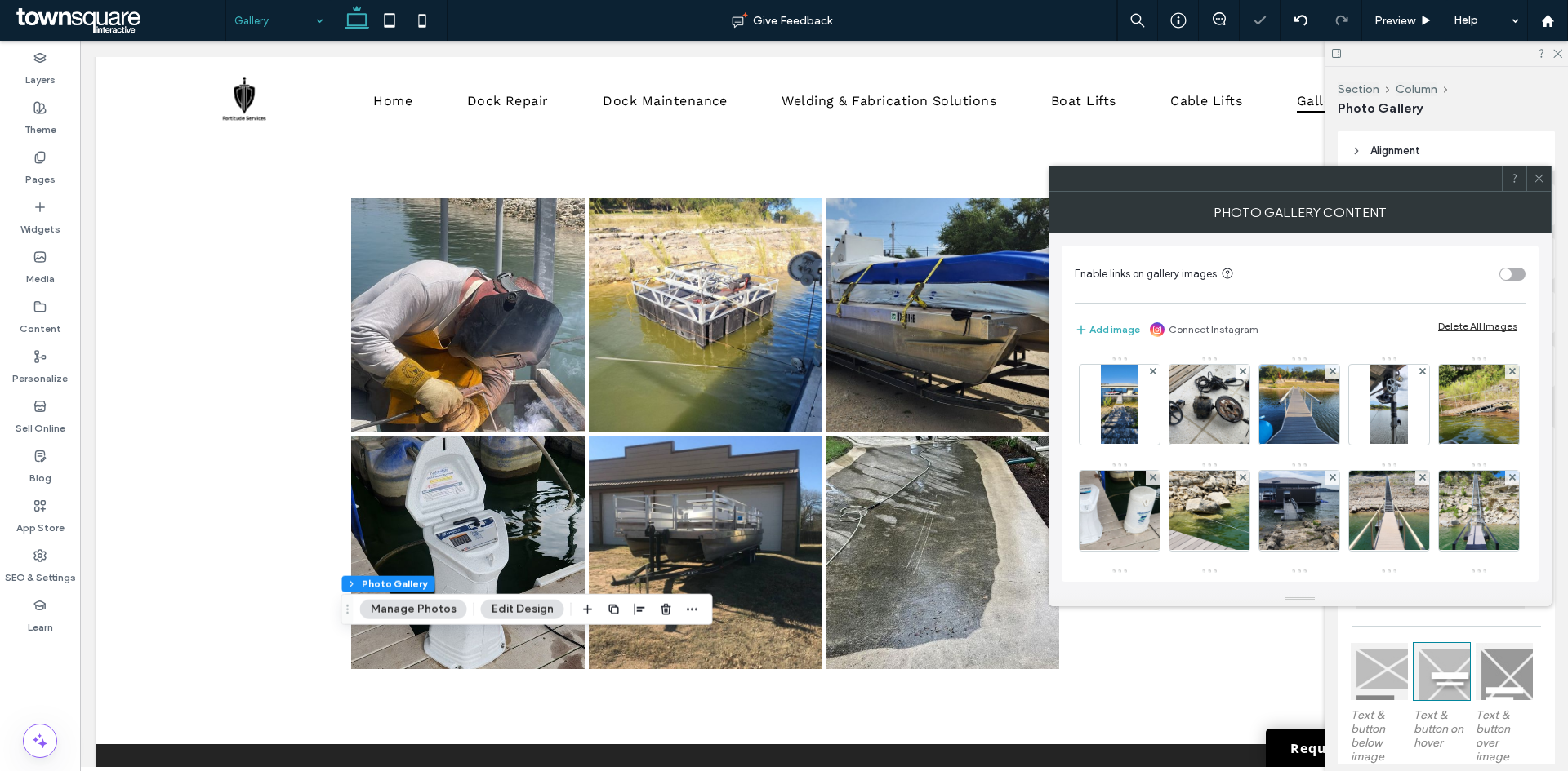
click at [1155, 376] on span at bounding box center [1153, 372] width 7 height 14
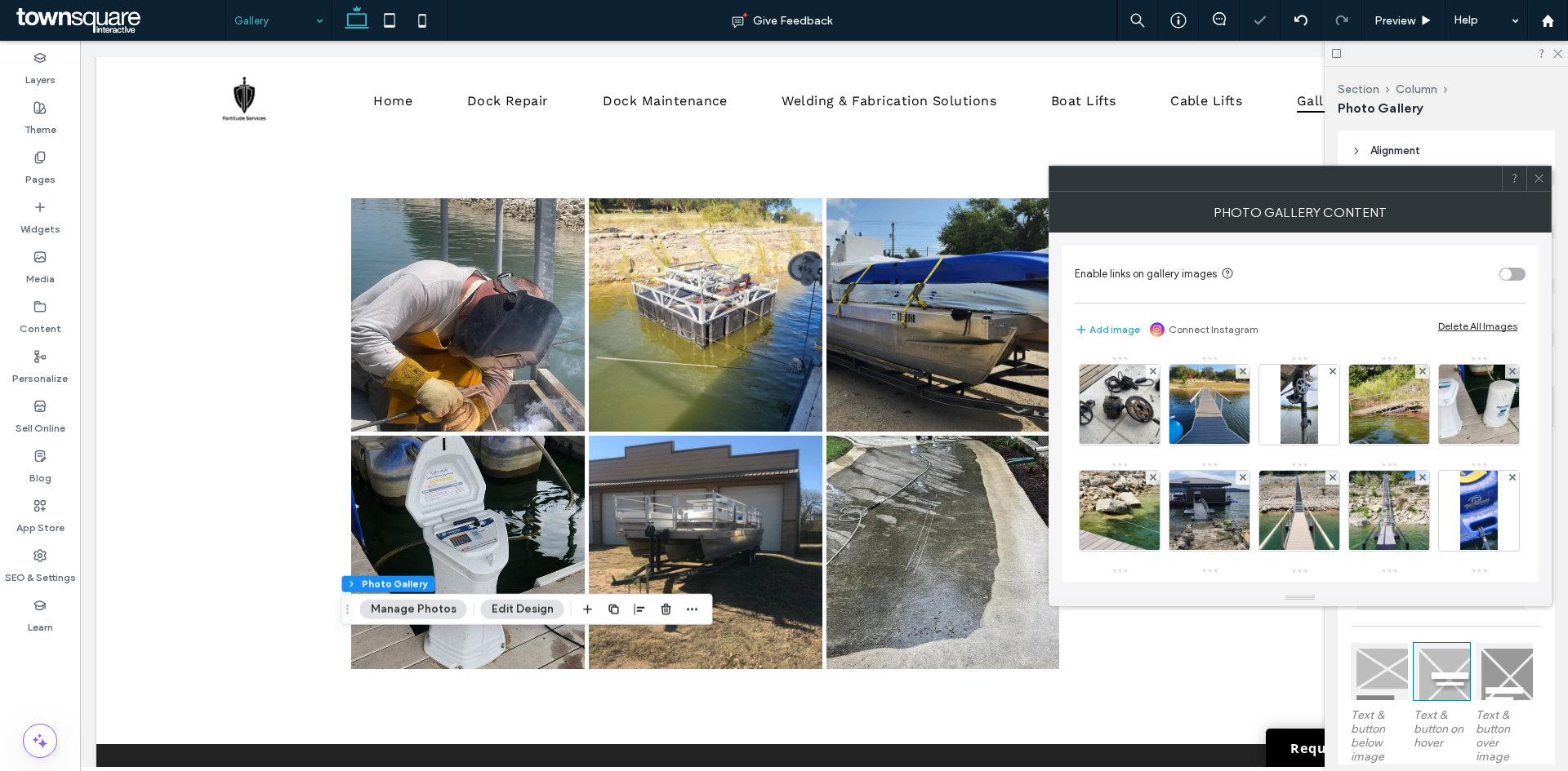
click at [1155, 376] on span at bounding box center [1153, 372] width 7 height 14
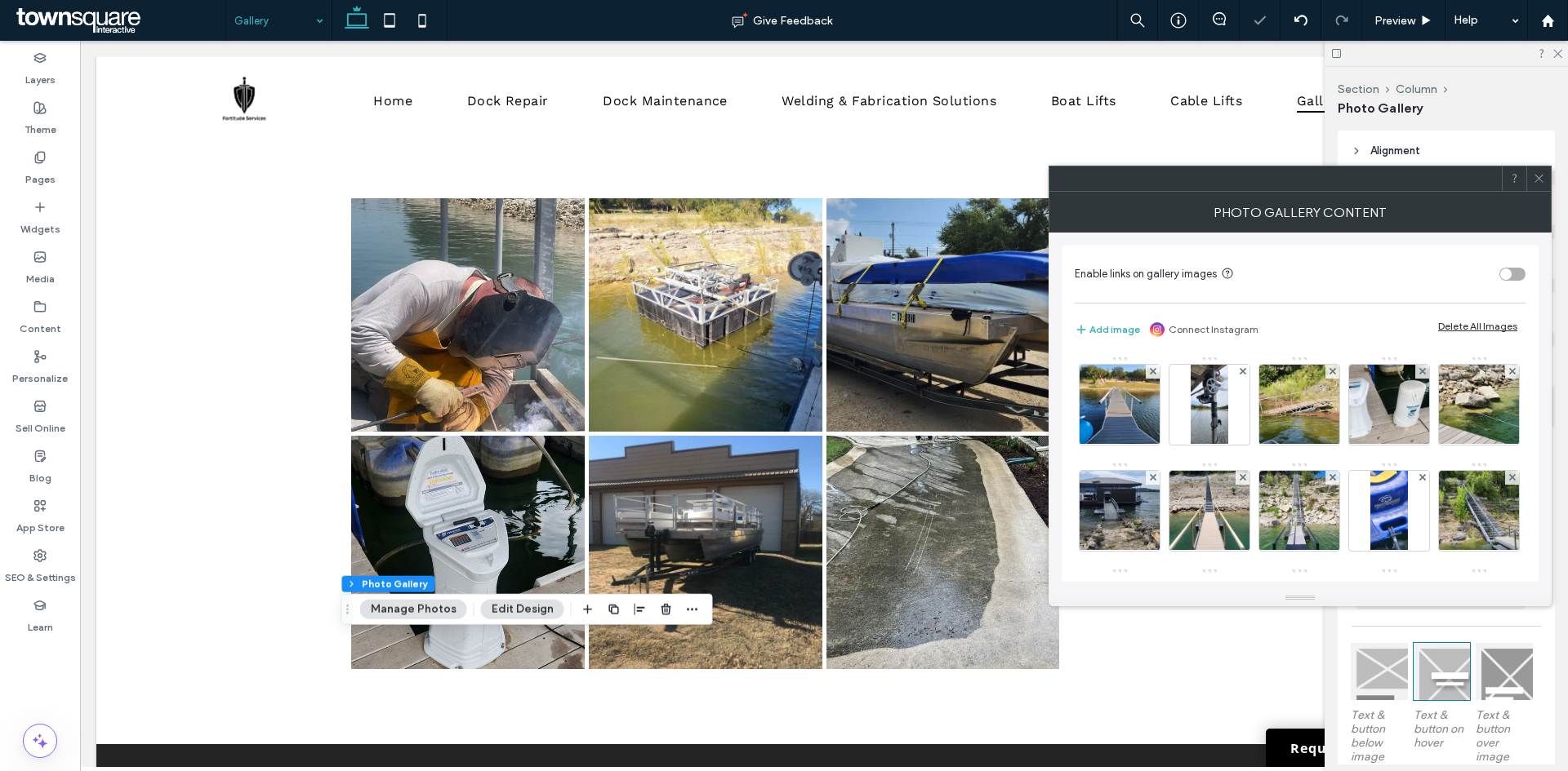
click at [1155, 376] on span at bounding box center [1153, 372] width 7 height 14
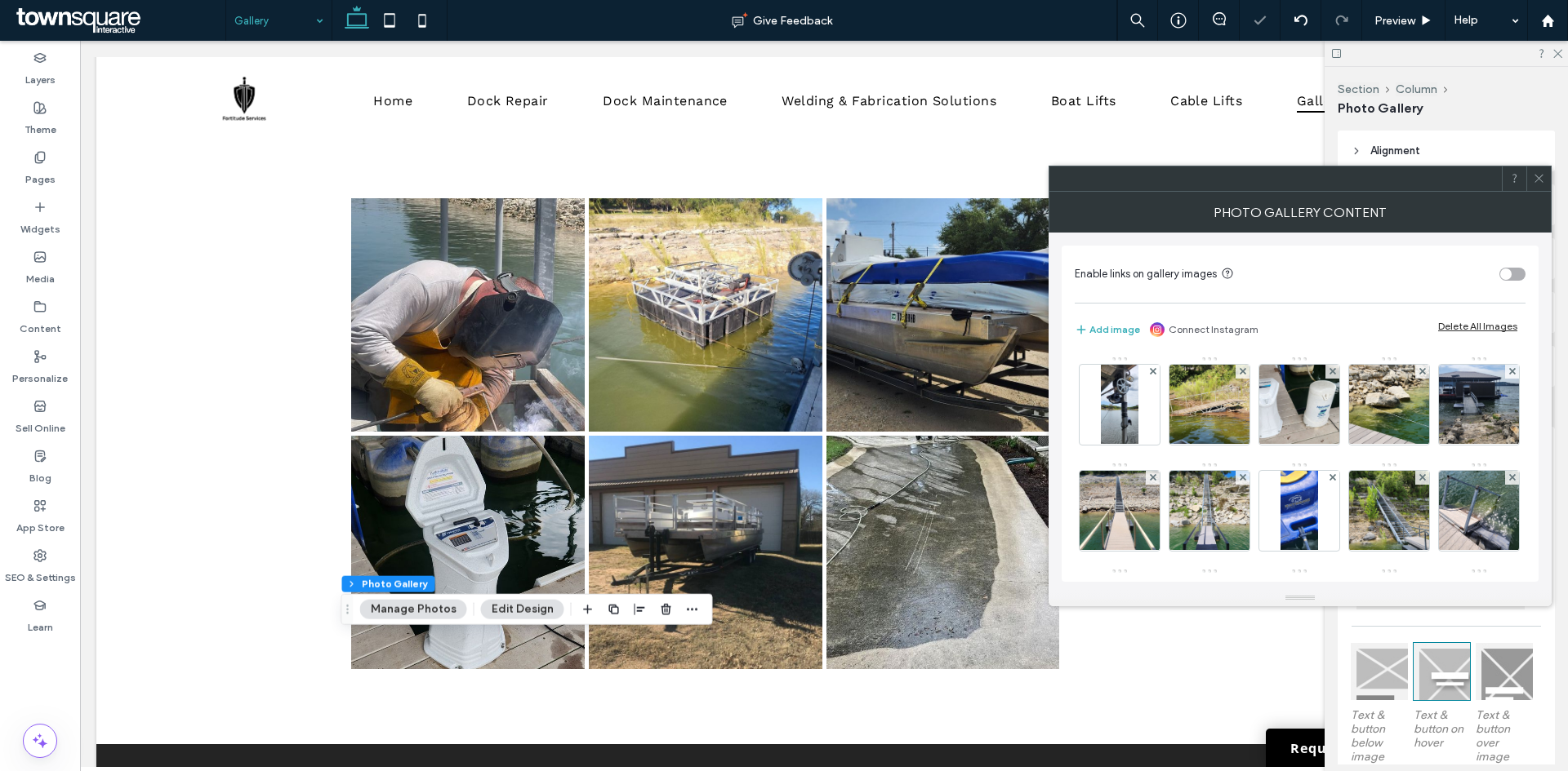
click at [1155, 376] on span at bounding box center [1153, 372] width 7 height 14
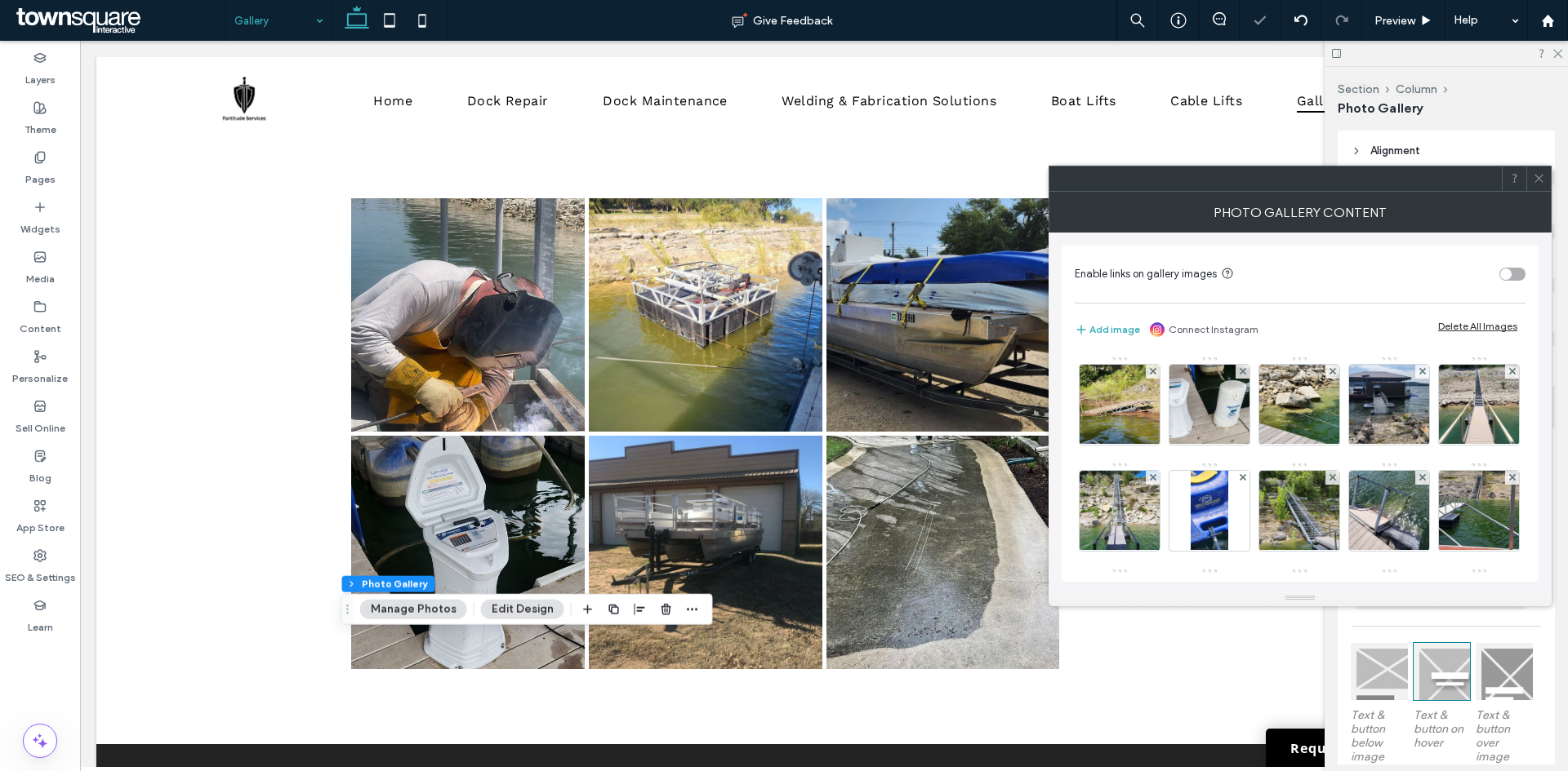
click at [1155, 376] on span at bounding box center [1153, 372] width 7 height 14
click at [1239, 376] on span at bounding box center [1242, 372] width 7 height 14
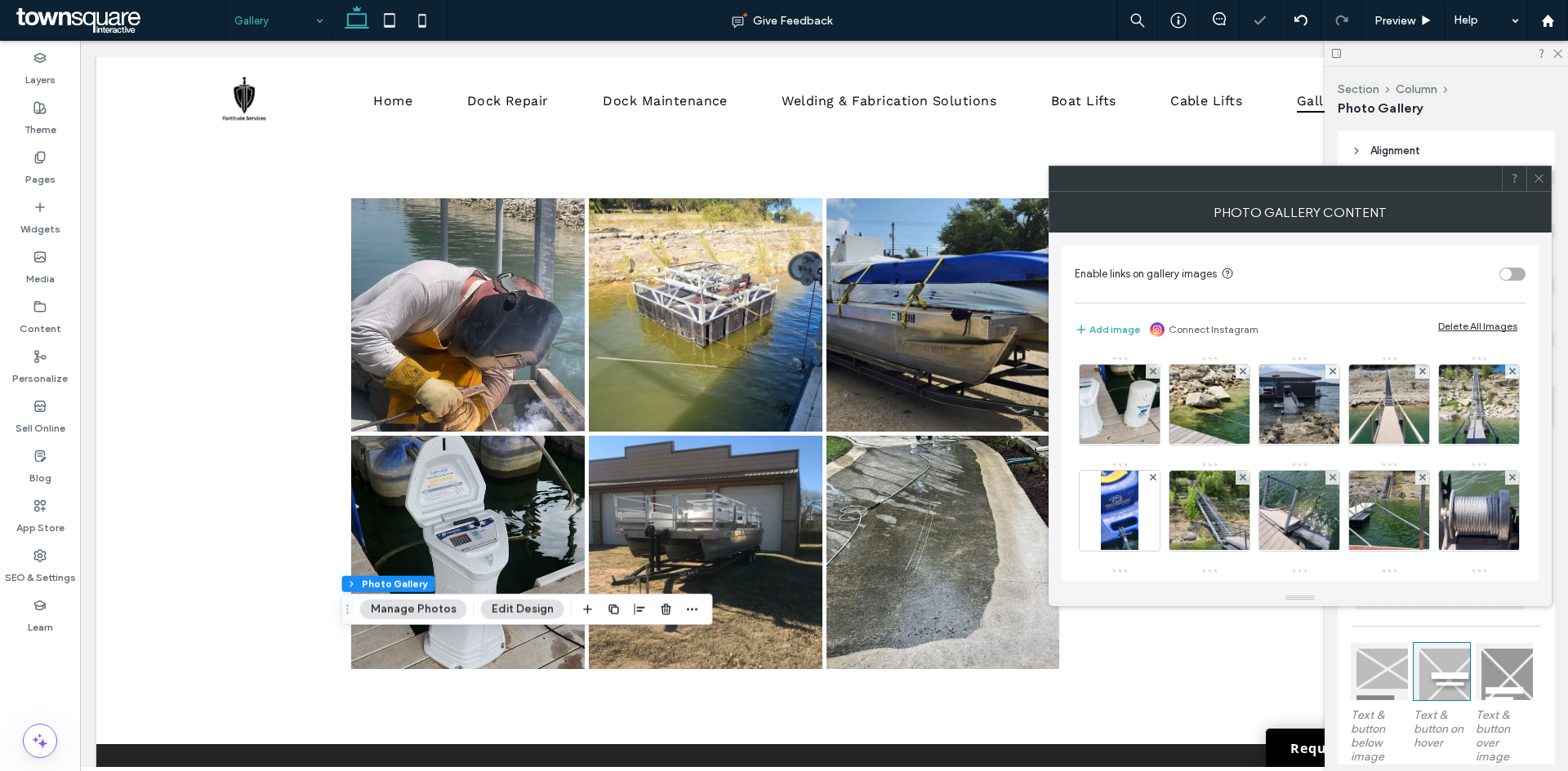
click at [1239, 376] on span at bounding box center [1242, 372] width 7 height 14
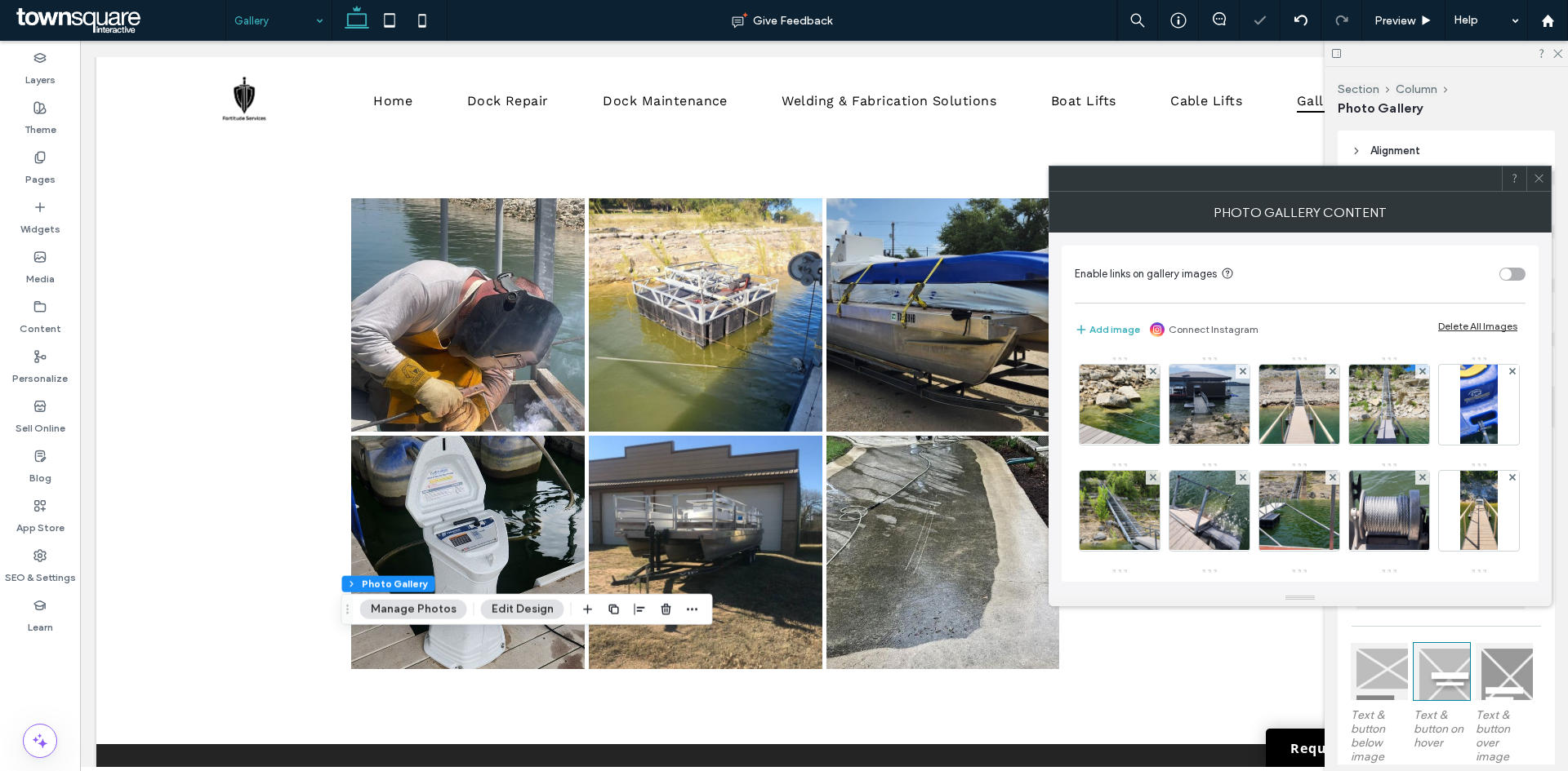
click at [1239, 376] on span at bounding box center [1242, 372] width 7 height 14
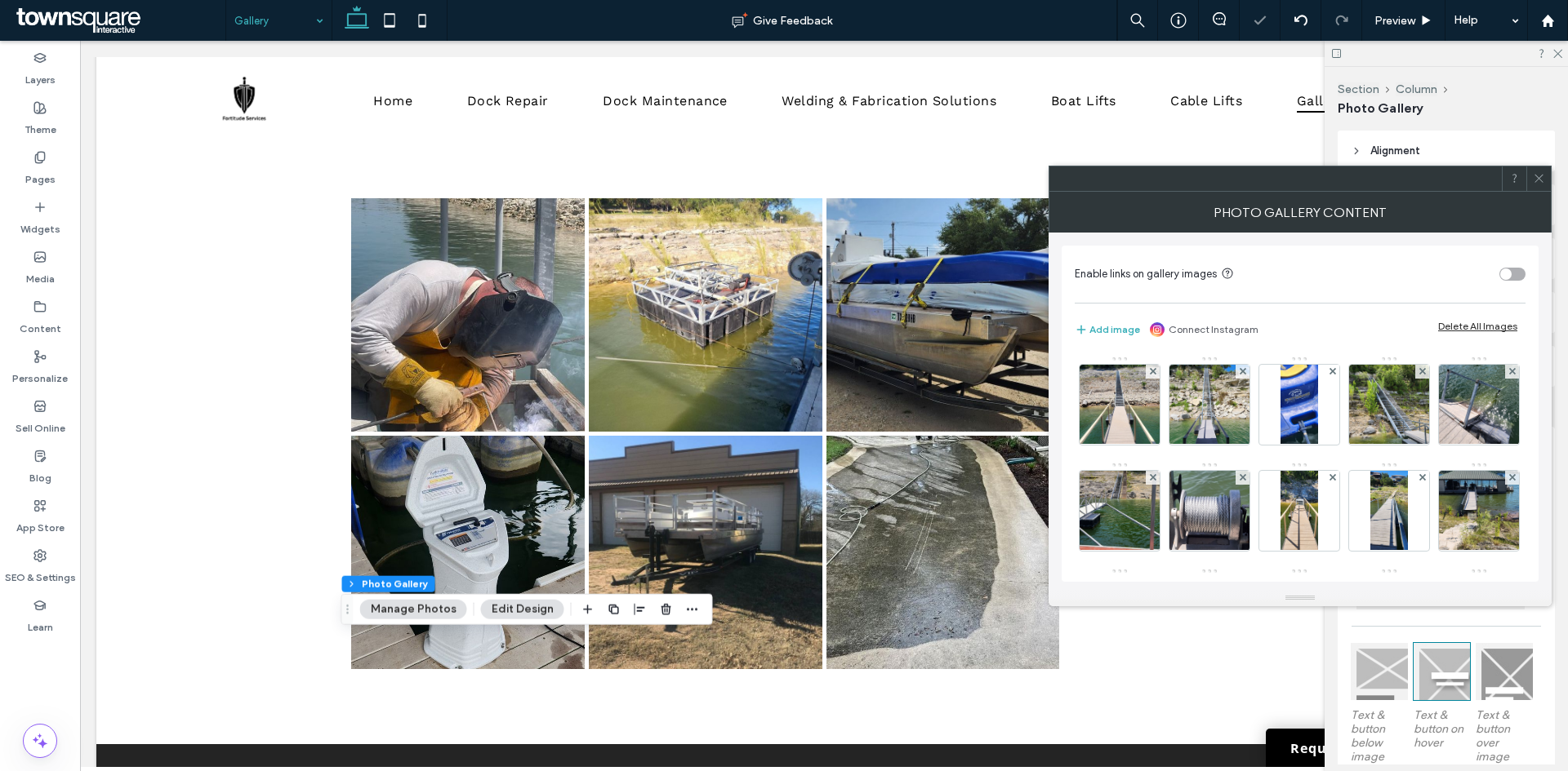
click at [1155, 376] on span at bounding box center [1153, 372] width 7 height 14
click at [1239, 376] on span at bounding box center [1242, 372] width 7 height 14
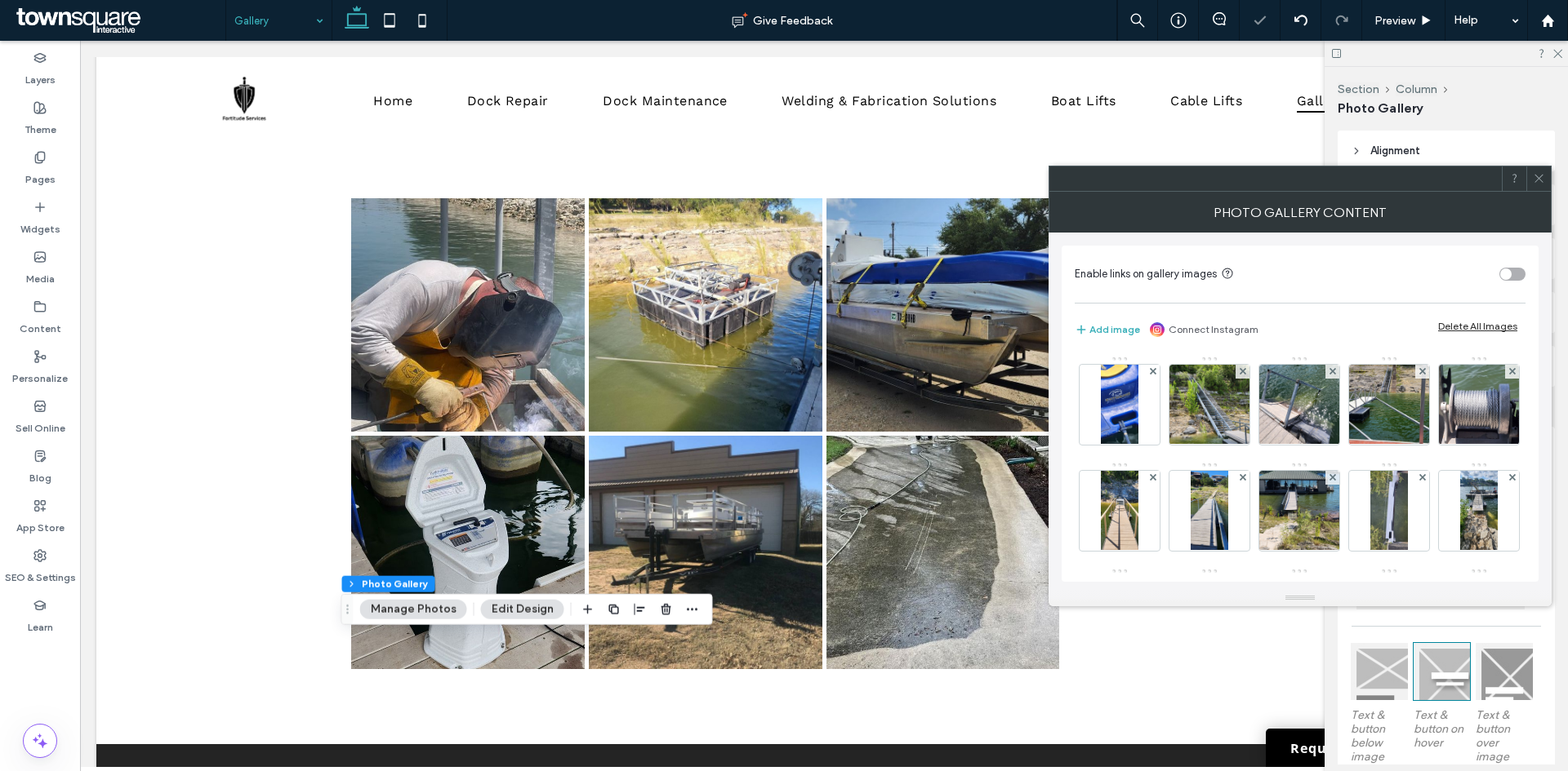
click at [1155, 376] on span at bounding box center [1153, 372] width 7 height 14
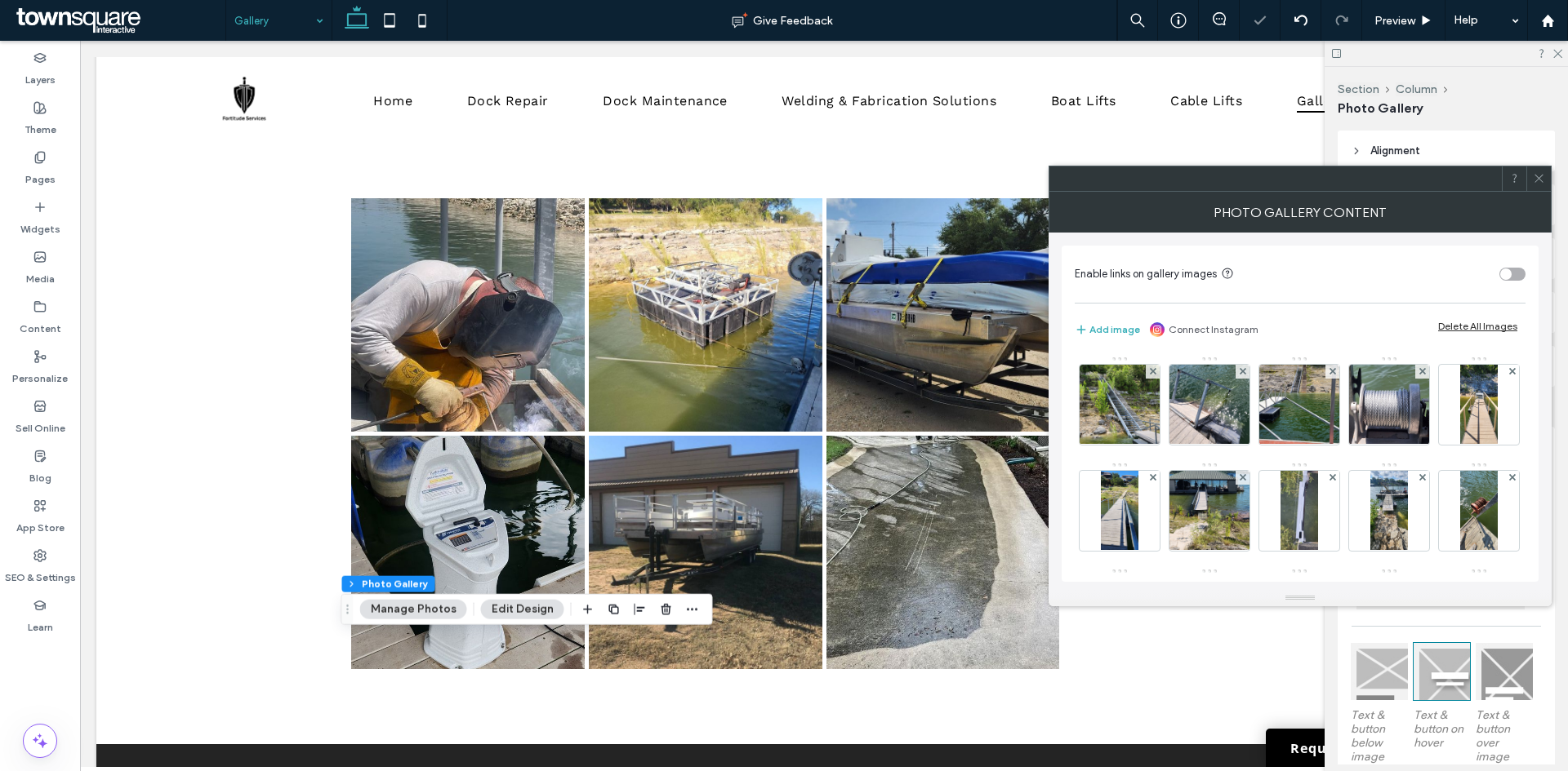
click at [1155, 376] on span at bounding box center [1153, 372] width 7 height 14
click at [1239, 376] on span at bounding box center [1242, 372] width 7 height 14
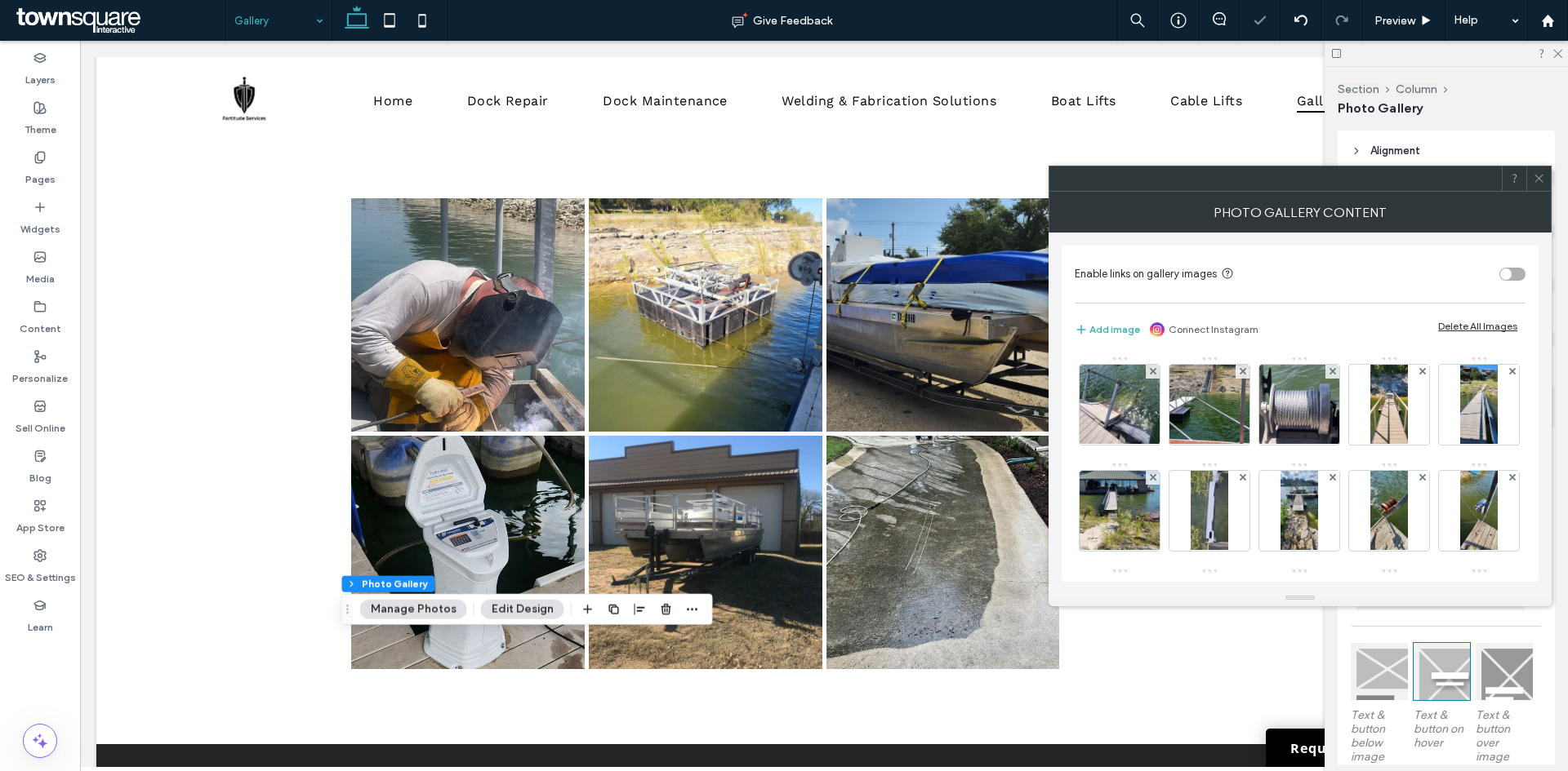
click at [1239, 376] on span at bounding box center [1242, 372] width 7 height 14
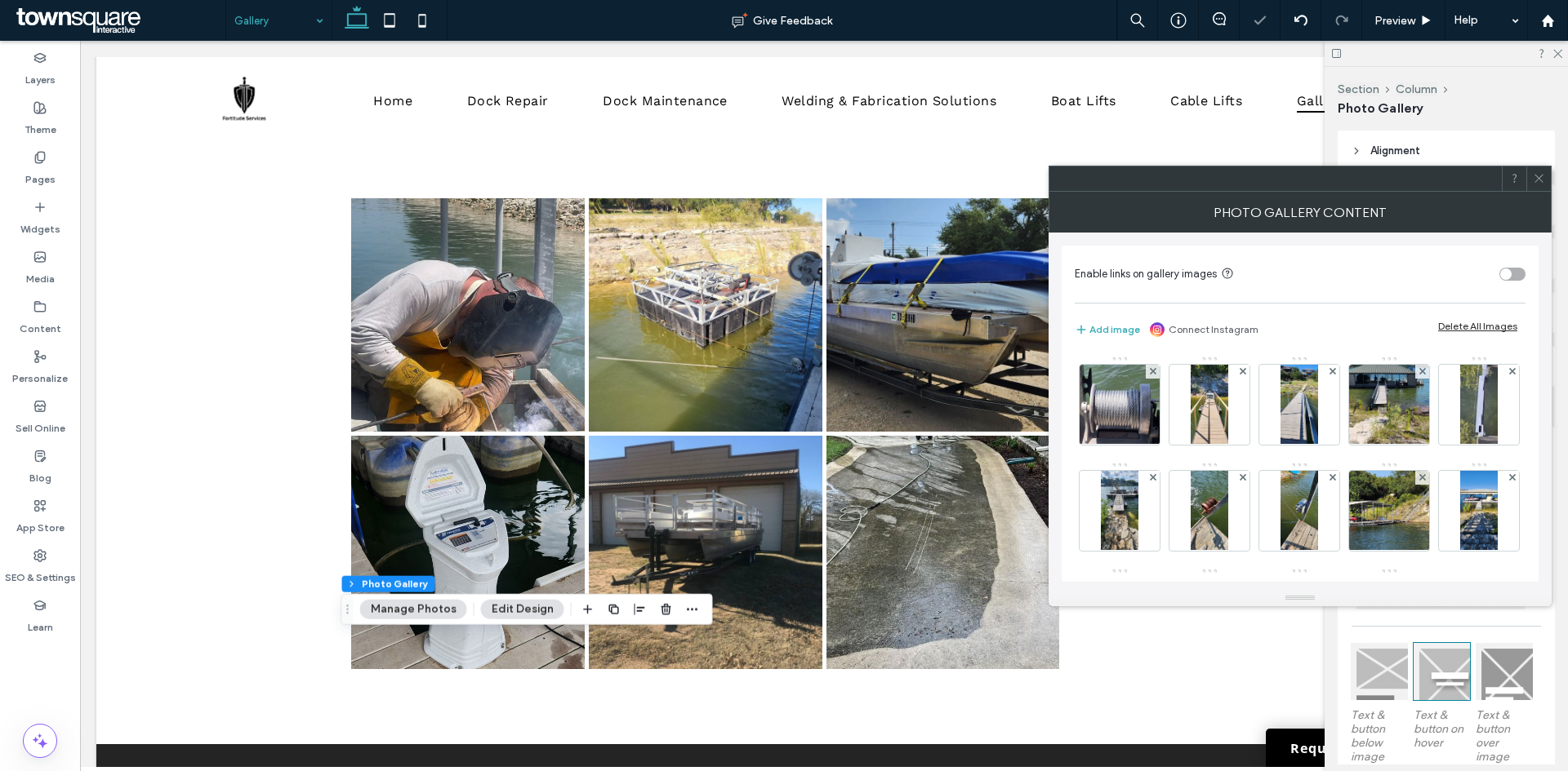
click at [1155, 376] on span at bounding box center [1153, 372] width 7 height 14
click at [1239, 376] on span at bounding box center [1242, 372] width 7 height 14
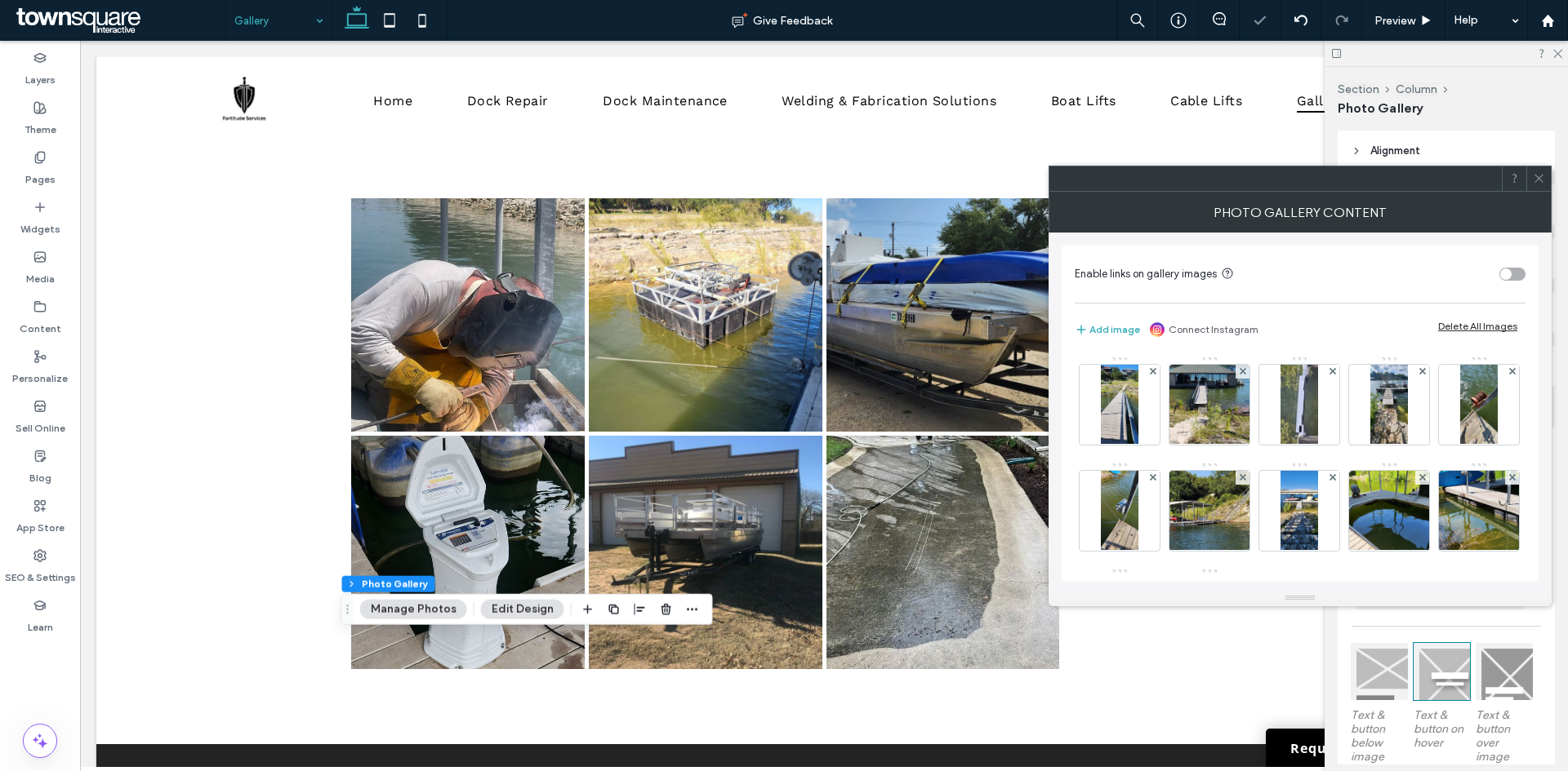
click at [1155, 376] on span at bounding box center [1153, 372] width 7 height 14
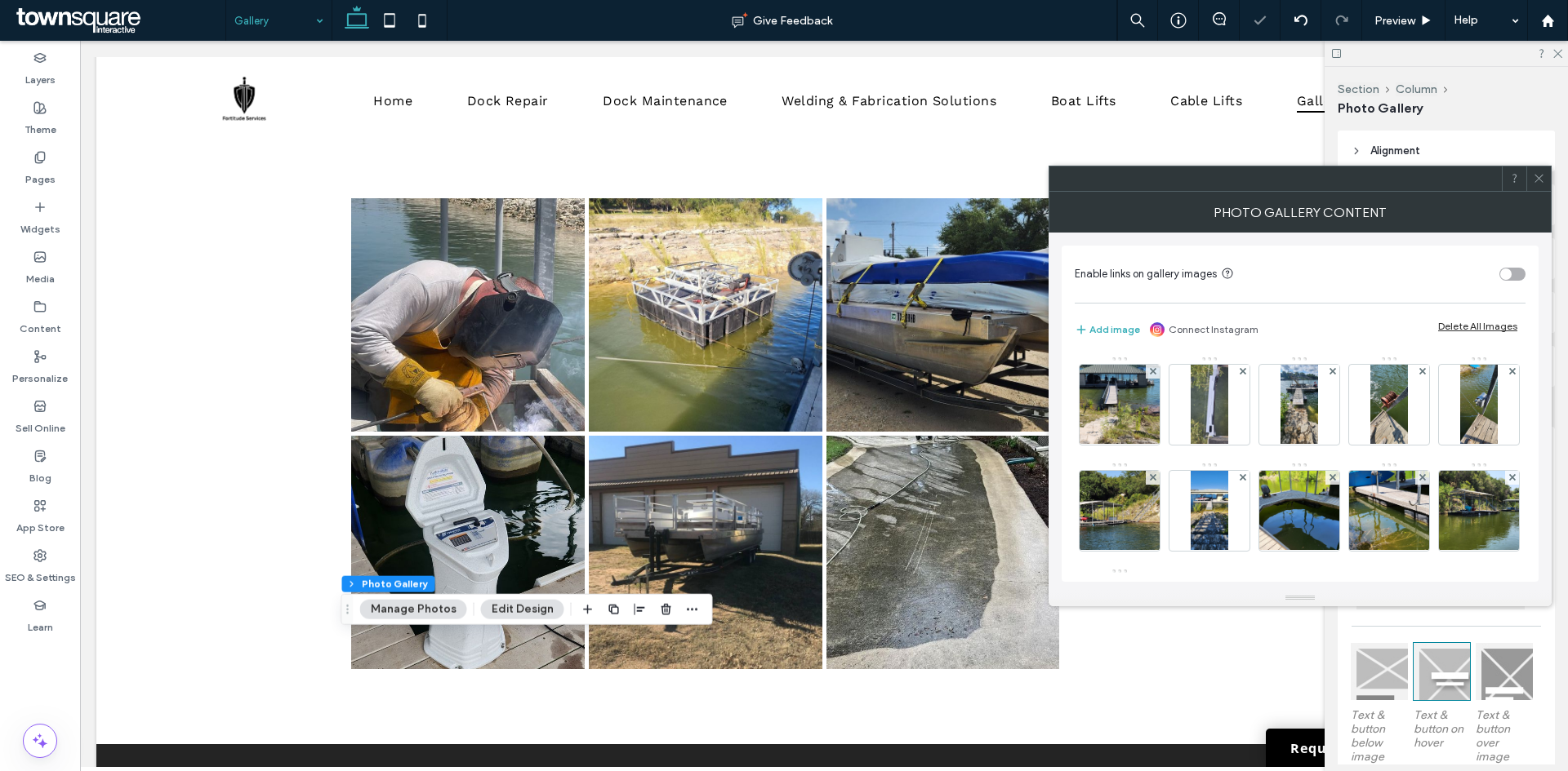
click at [1155, 376] on span at bounding box center [1153, 372] width 7 height 14
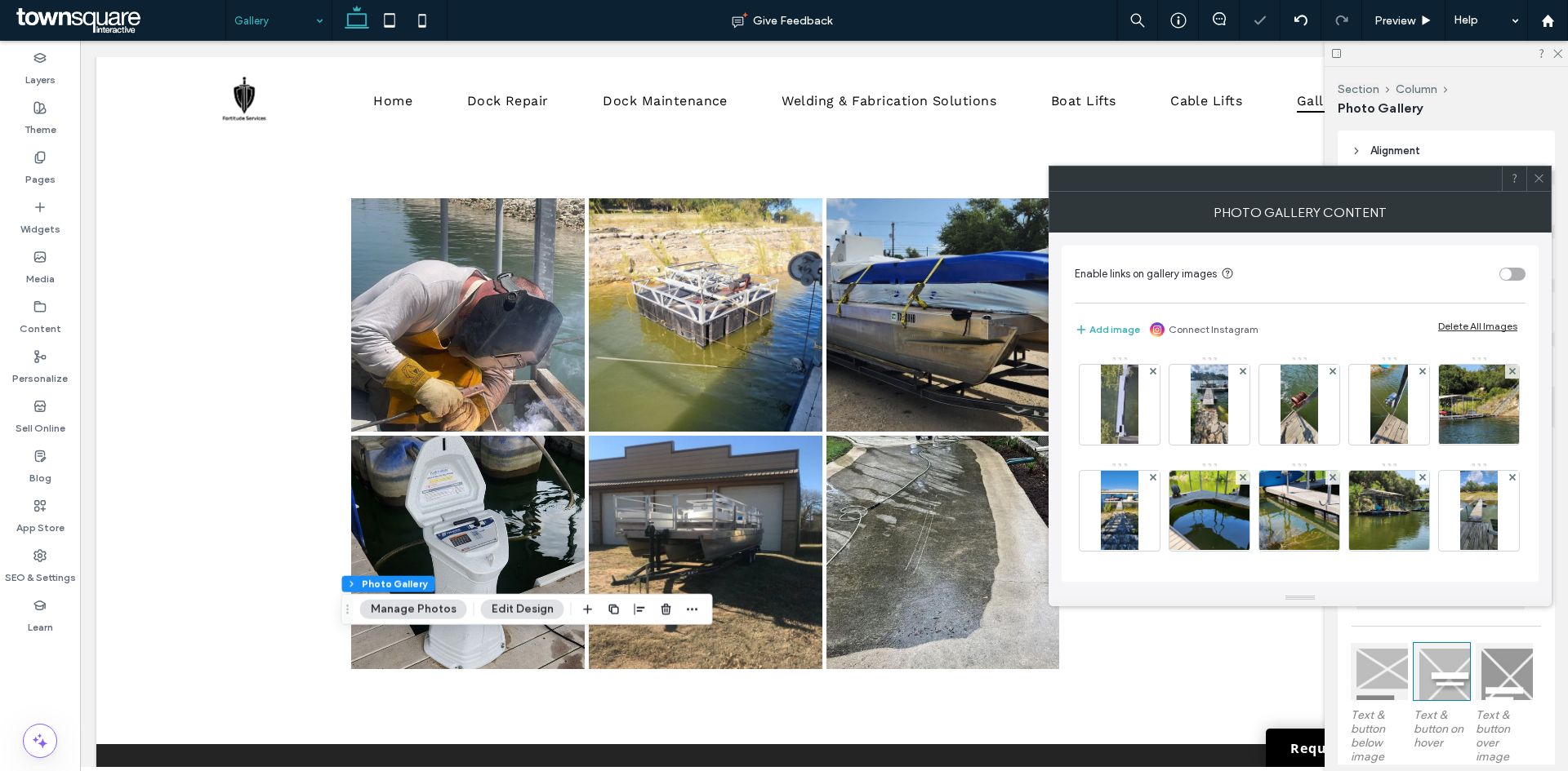
click at [1155, 376] on span at bounding box center [1153, 372] width 7 height 14
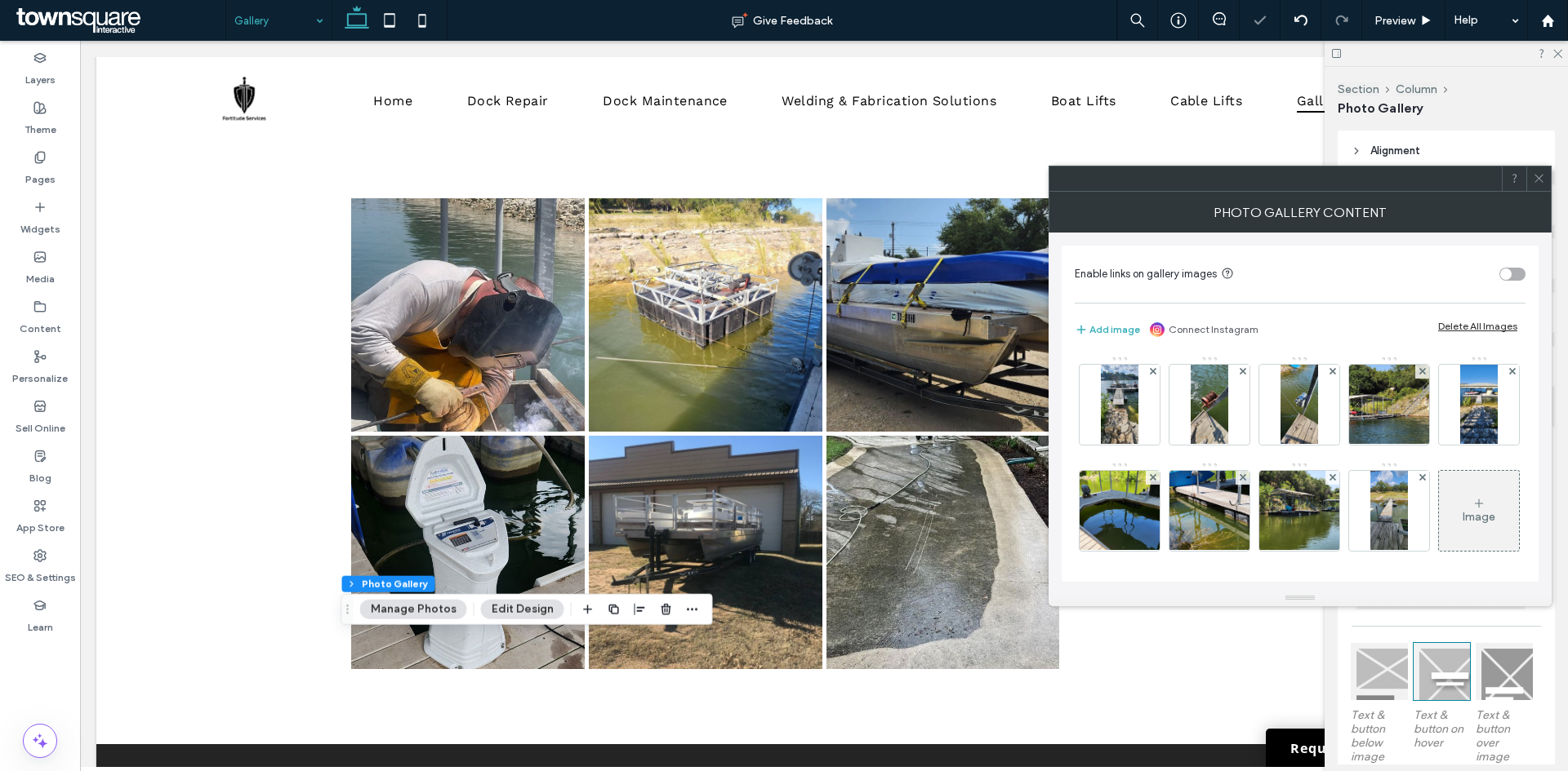
click at [1155, 376] on span at bounding box center [1153, 372] width 7 height 14
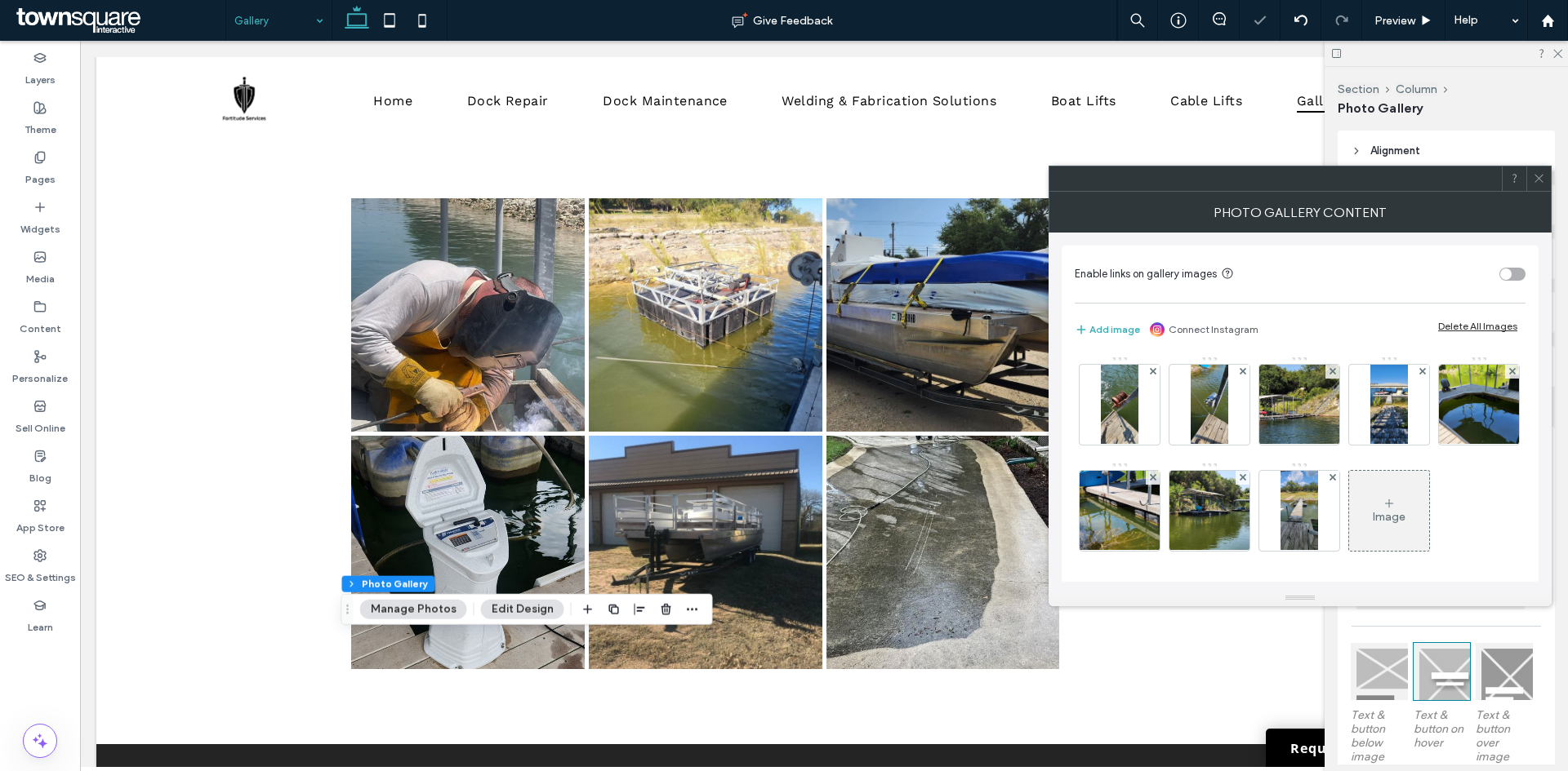
click at [1155, 376] on span at bounding box center [1153, 372] width 7 height 14
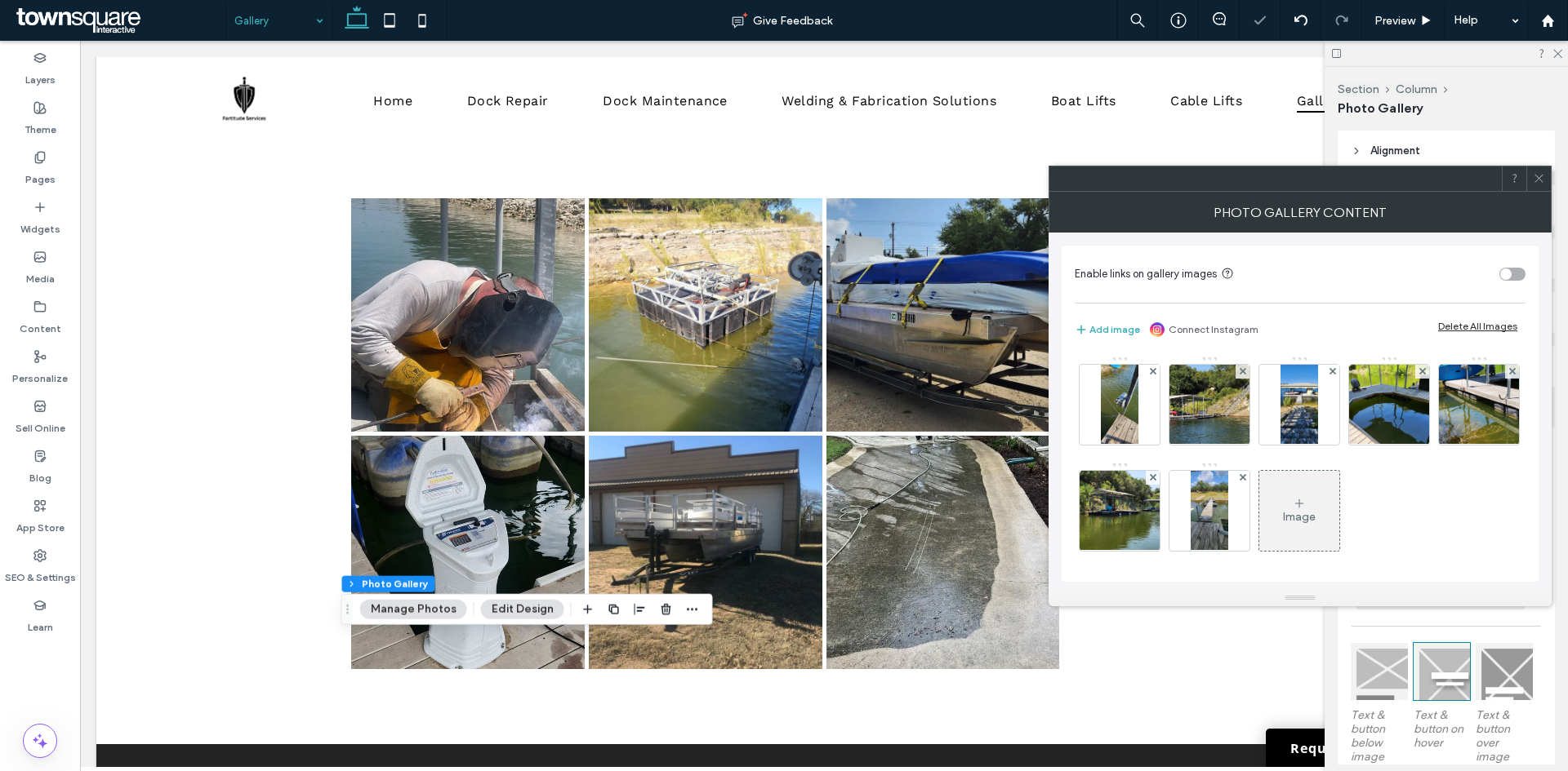
click at [1155, 376] on span at bounding box center [1153, 372] width 7 height 14
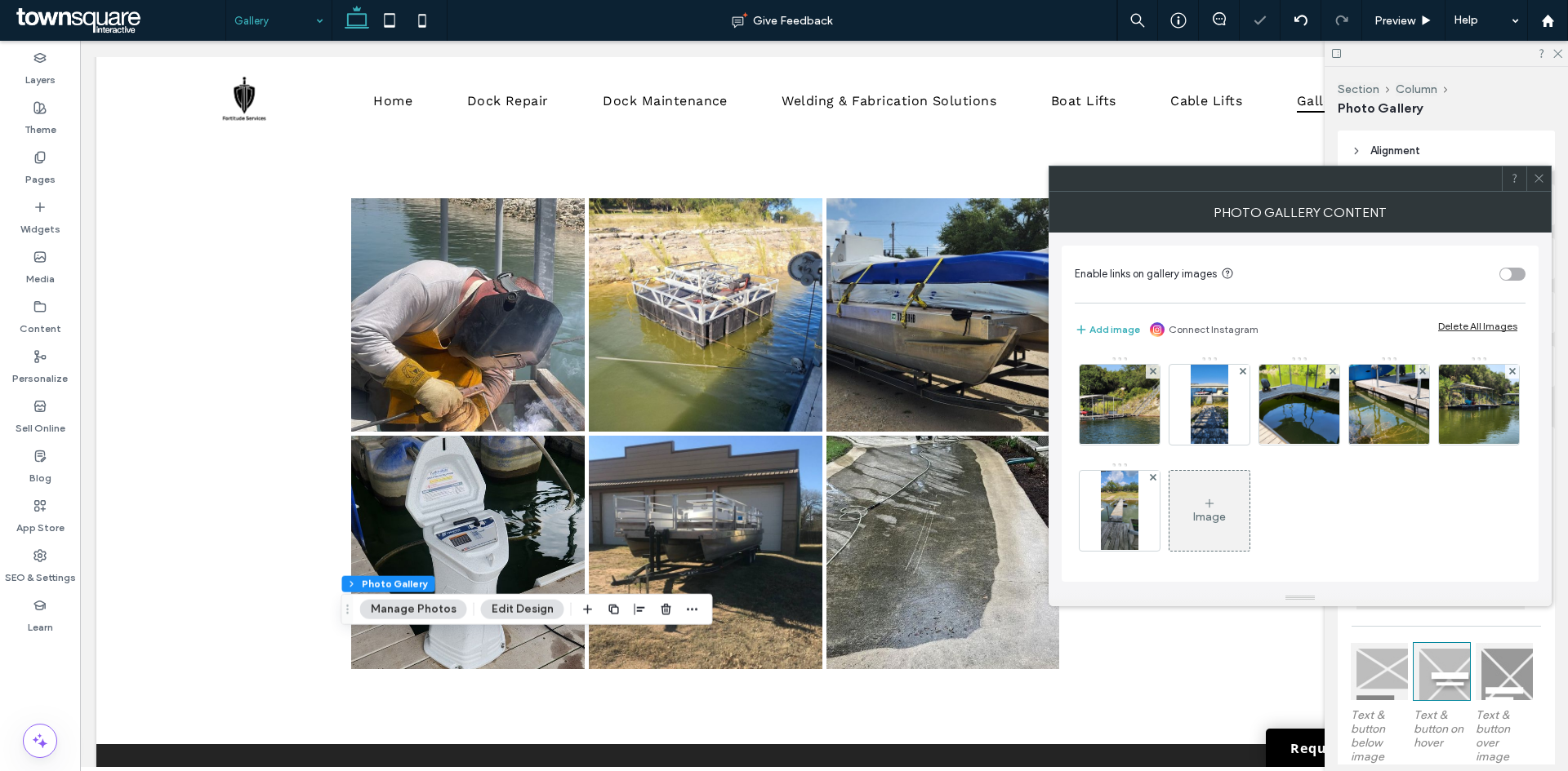
click at [1155, 376] on span at bounding box center [1153, 372] width 7 height 14
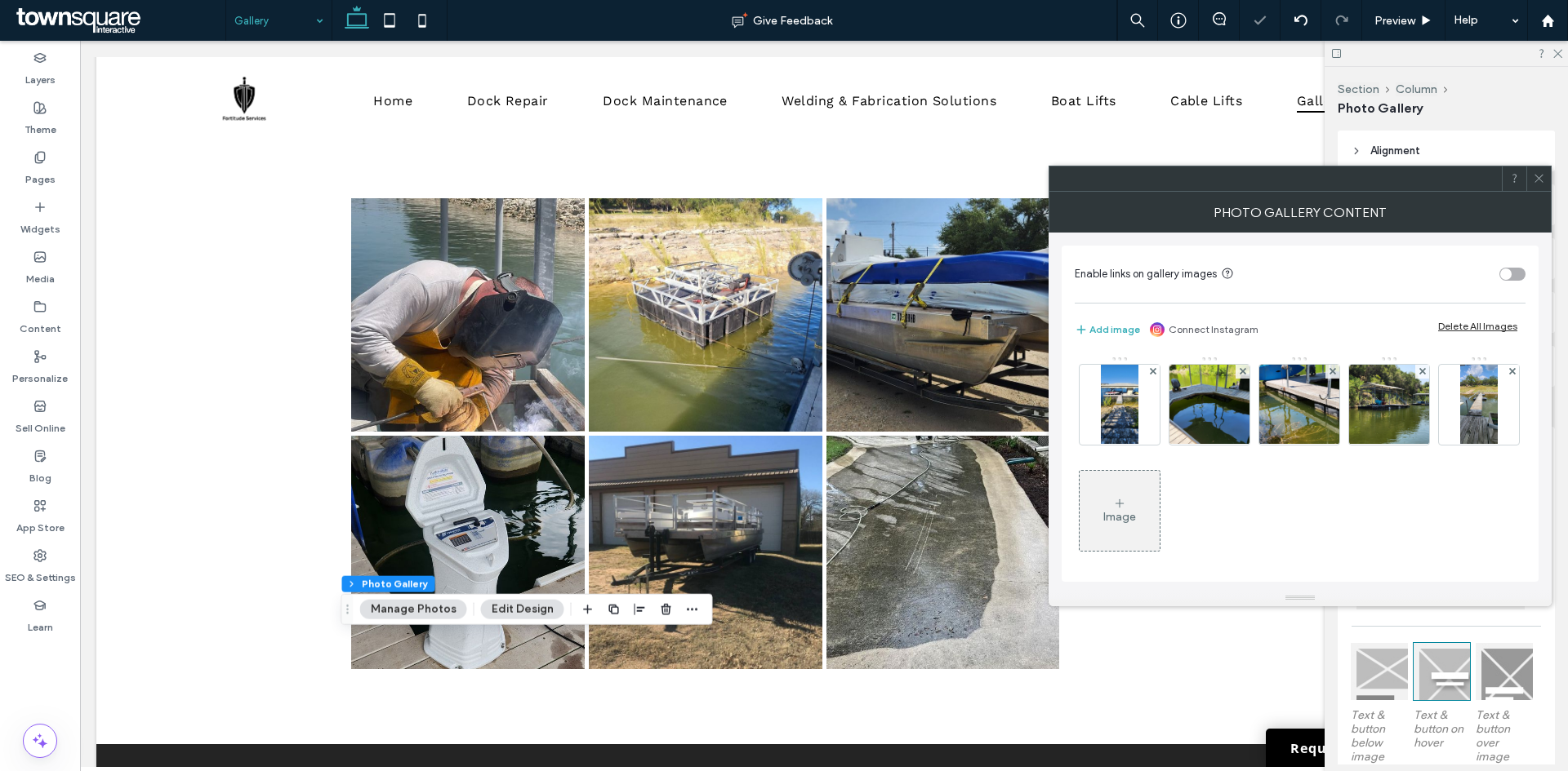
click at [1155, 376] on span at bounding box center [1153, 372] width 7 height 14
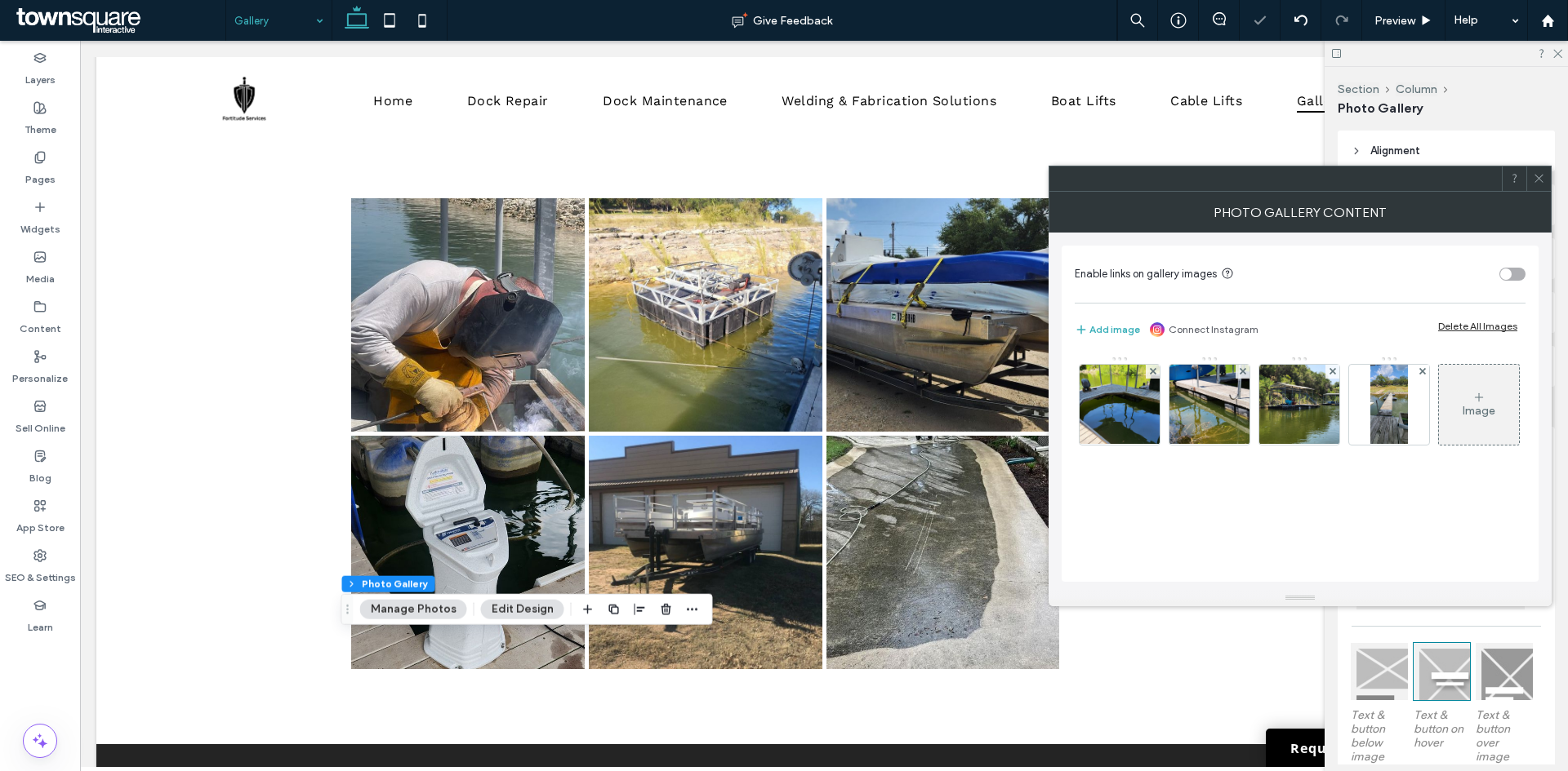
click at [1155, 376] on span at bounding box center [1153, 372] width 7 height 14
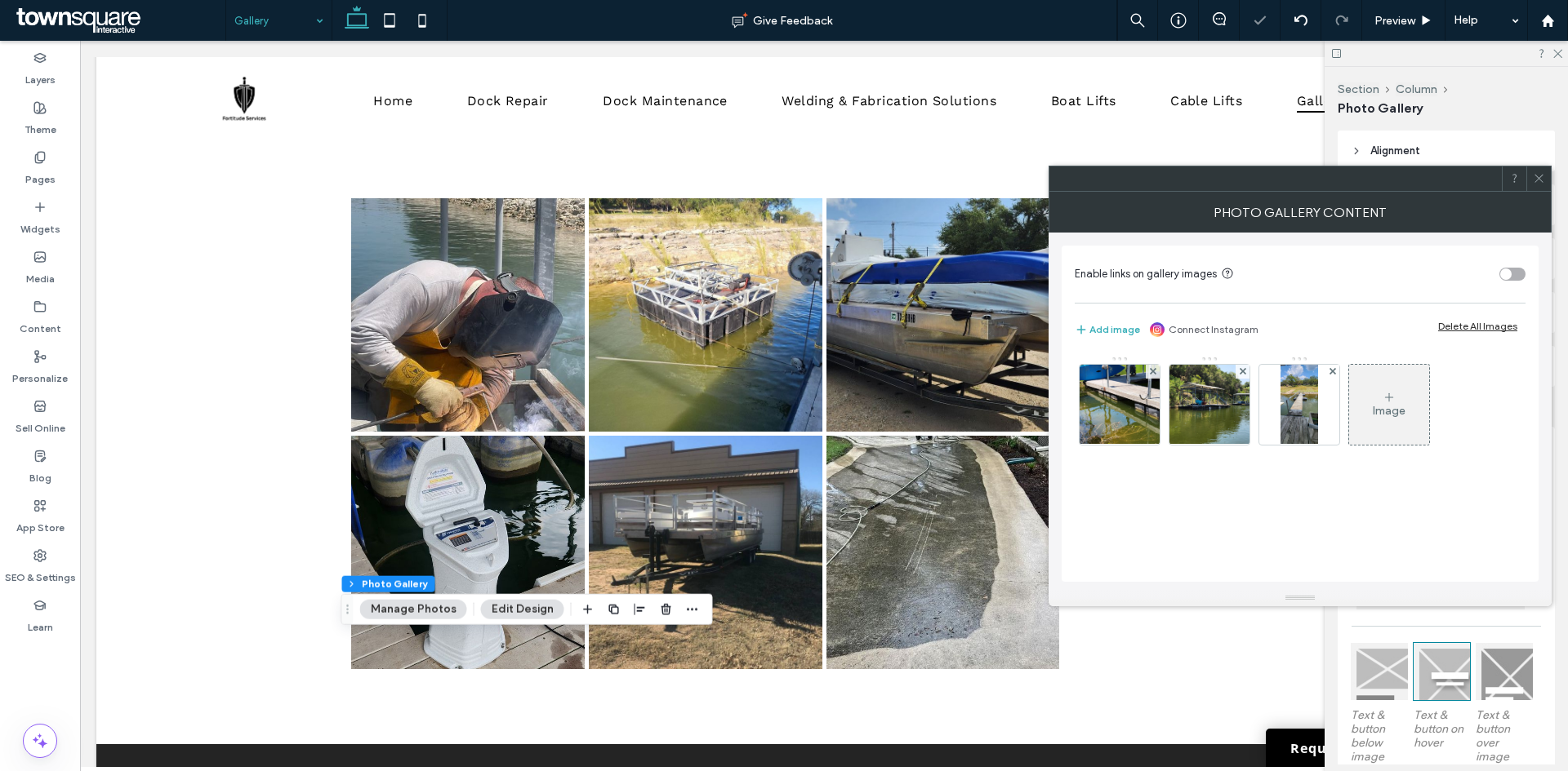
click at [1155, 376] on span at bounding box center [1153, 372] width 7 height 14
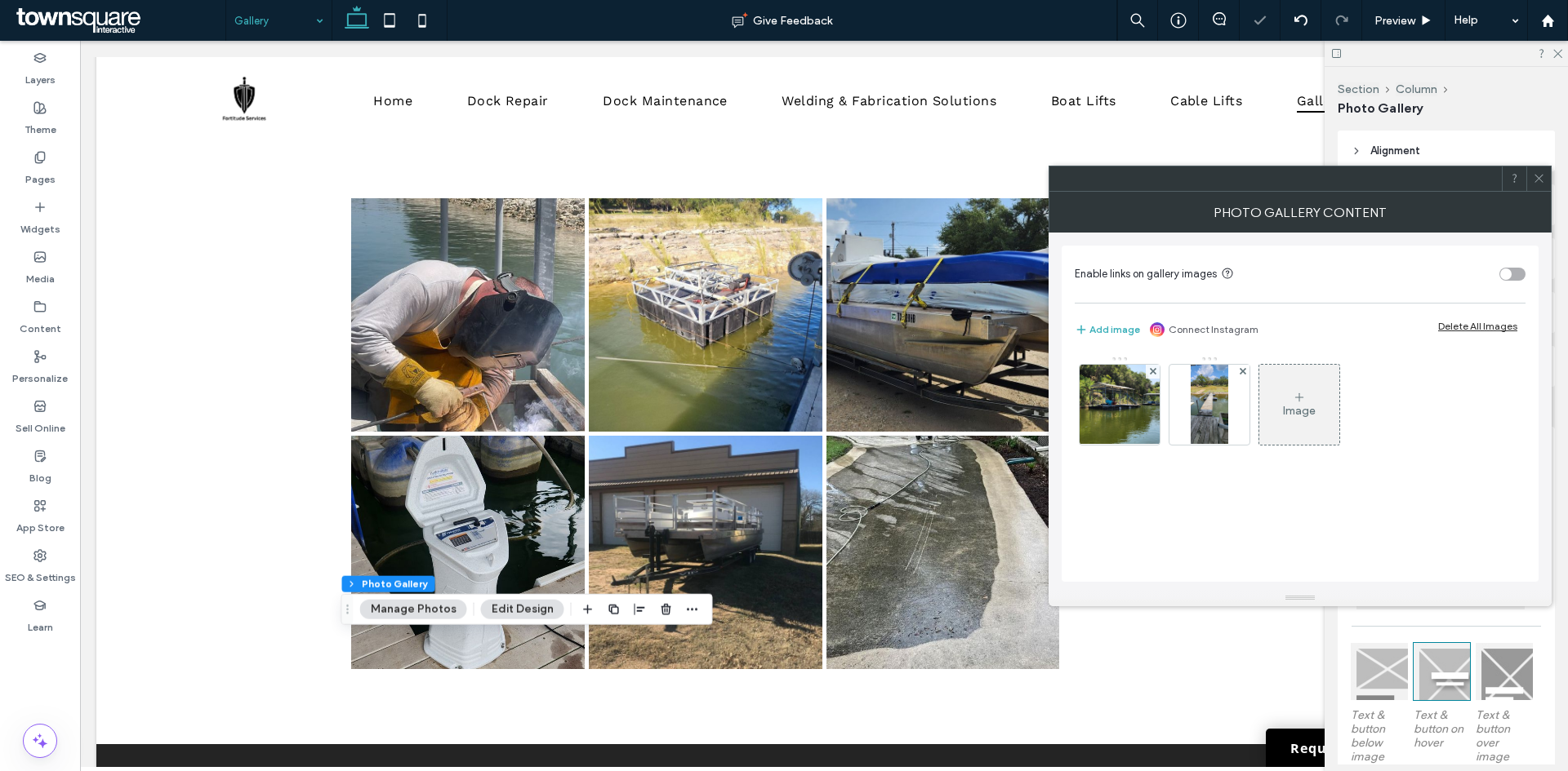
click at [1155, 376] on span at bounding box center [1153, 372] width 7 height 14
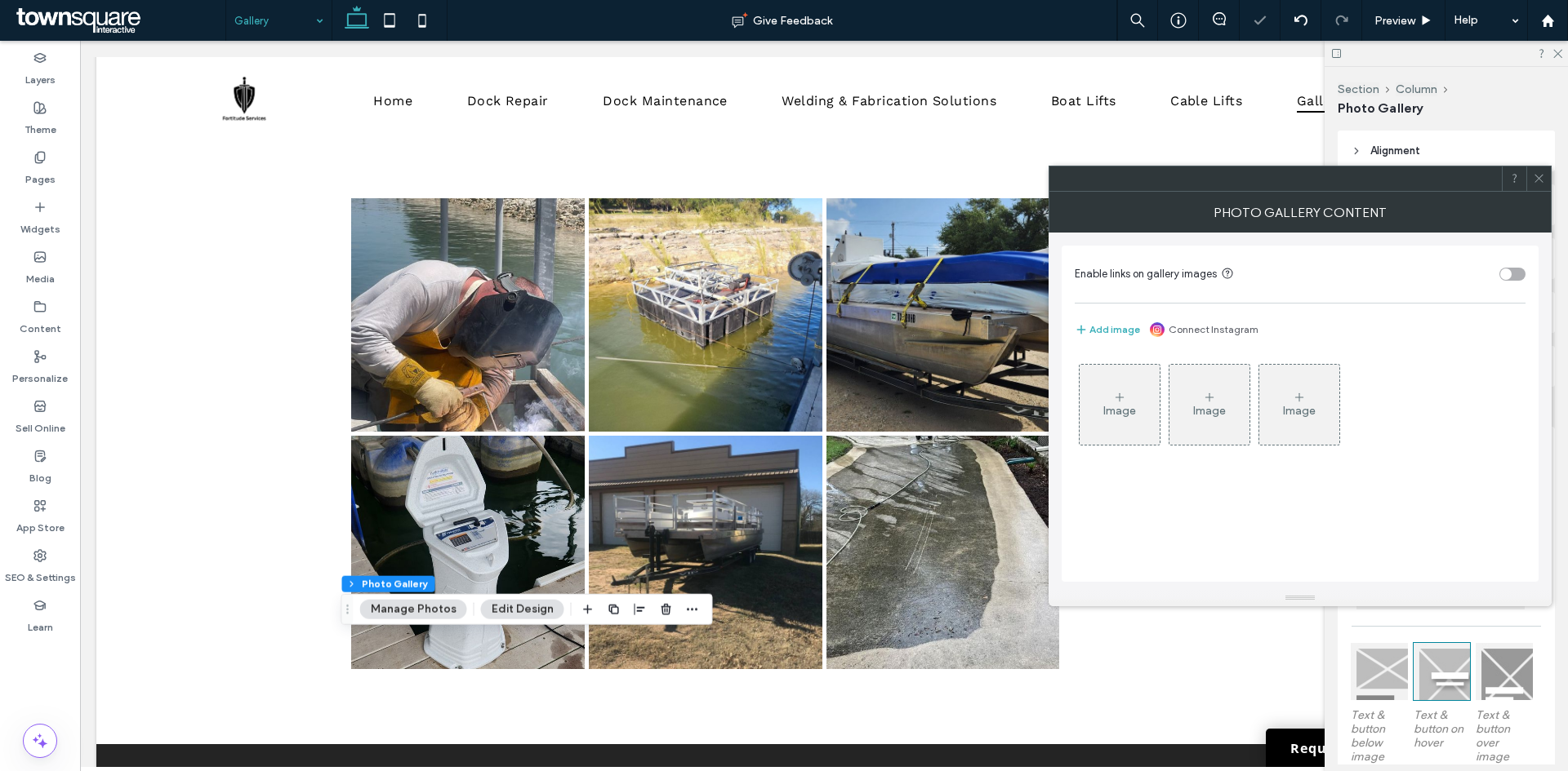
click at [1124, 411] on div "Image" at bounding box center [1119, 411] width 33 height 14
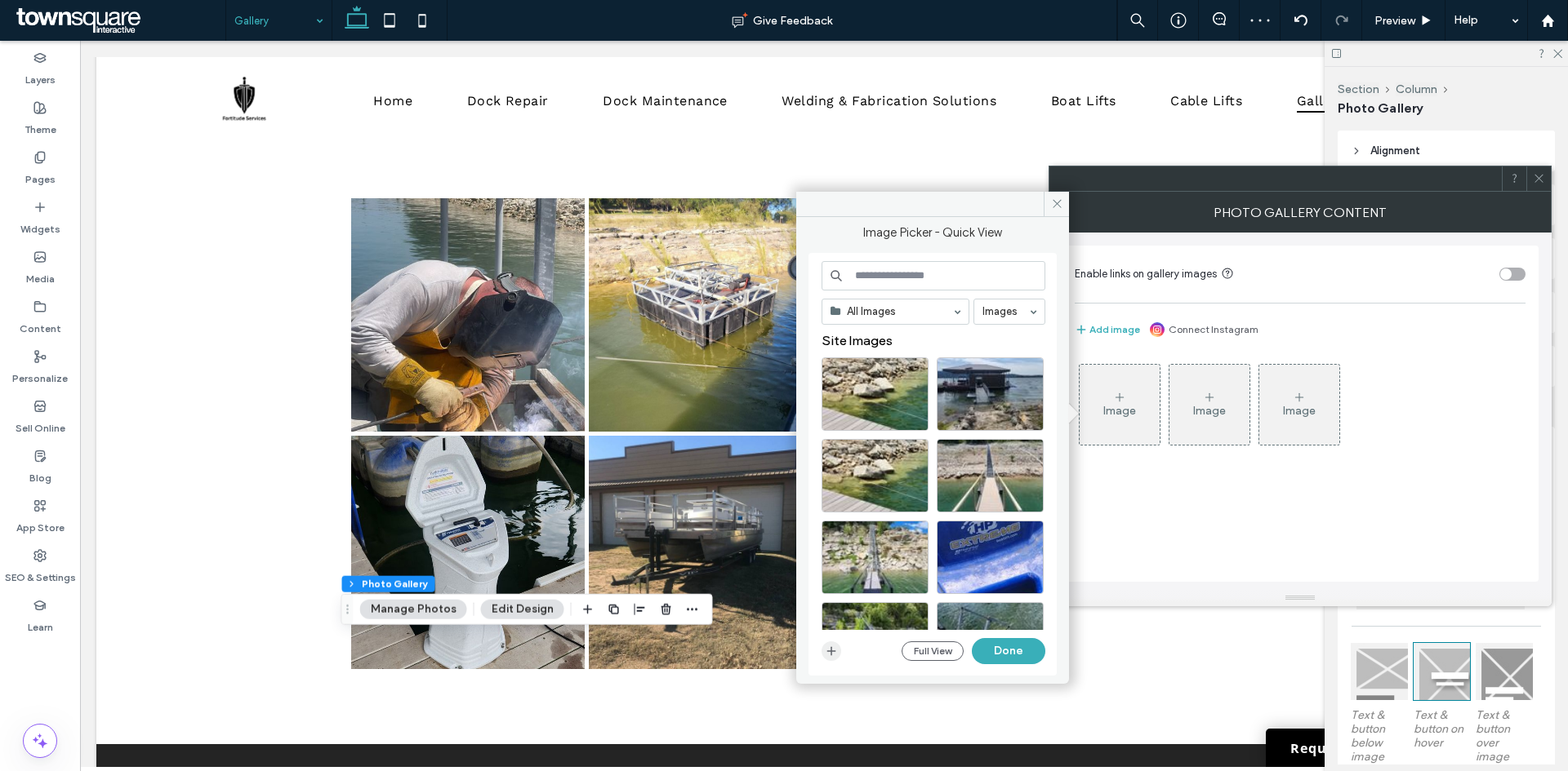
click at [828, 654] on icon "button" at bounding box center [832, 651] width 13 height 13
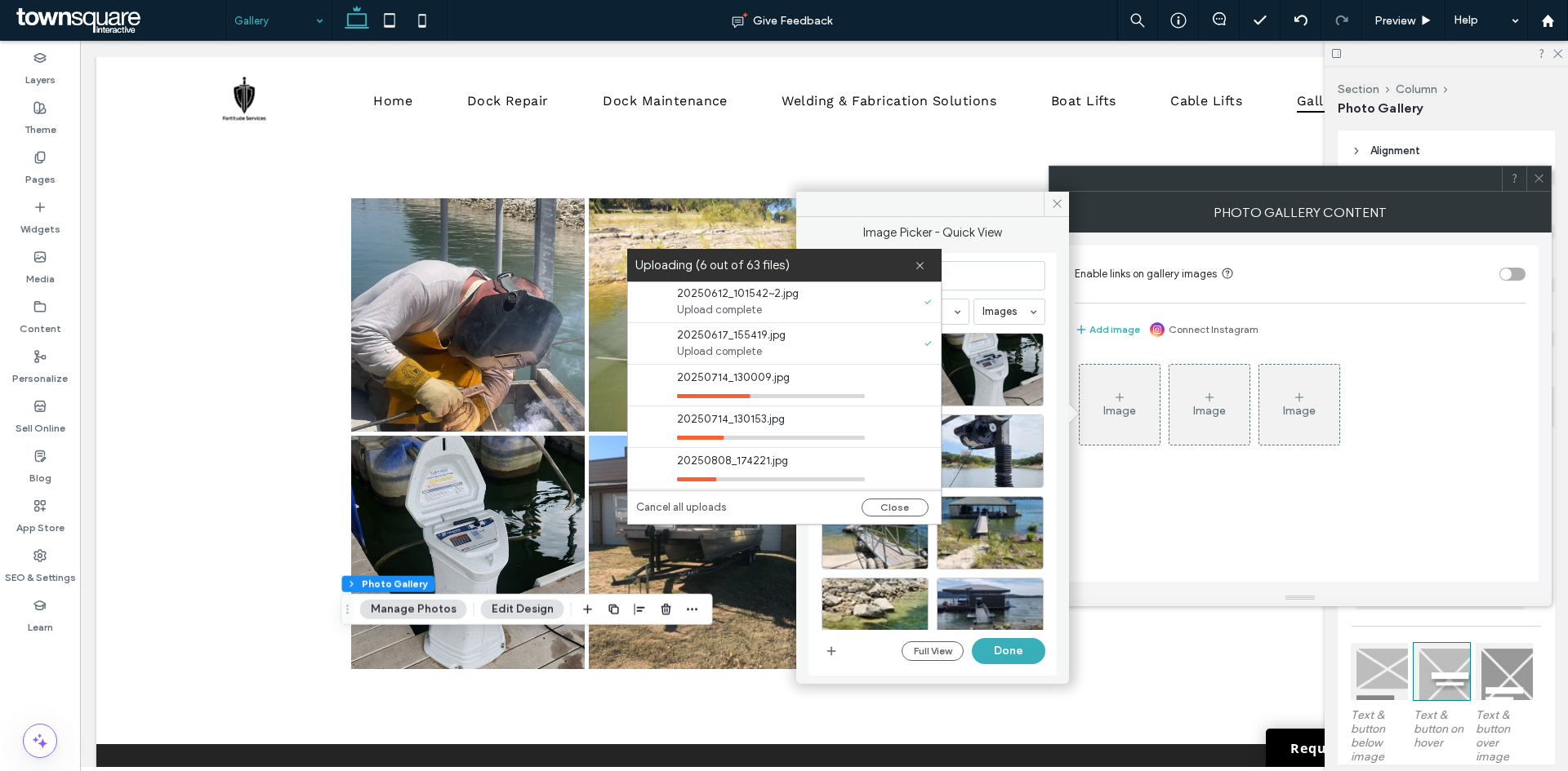
scroll to position [244, 0]
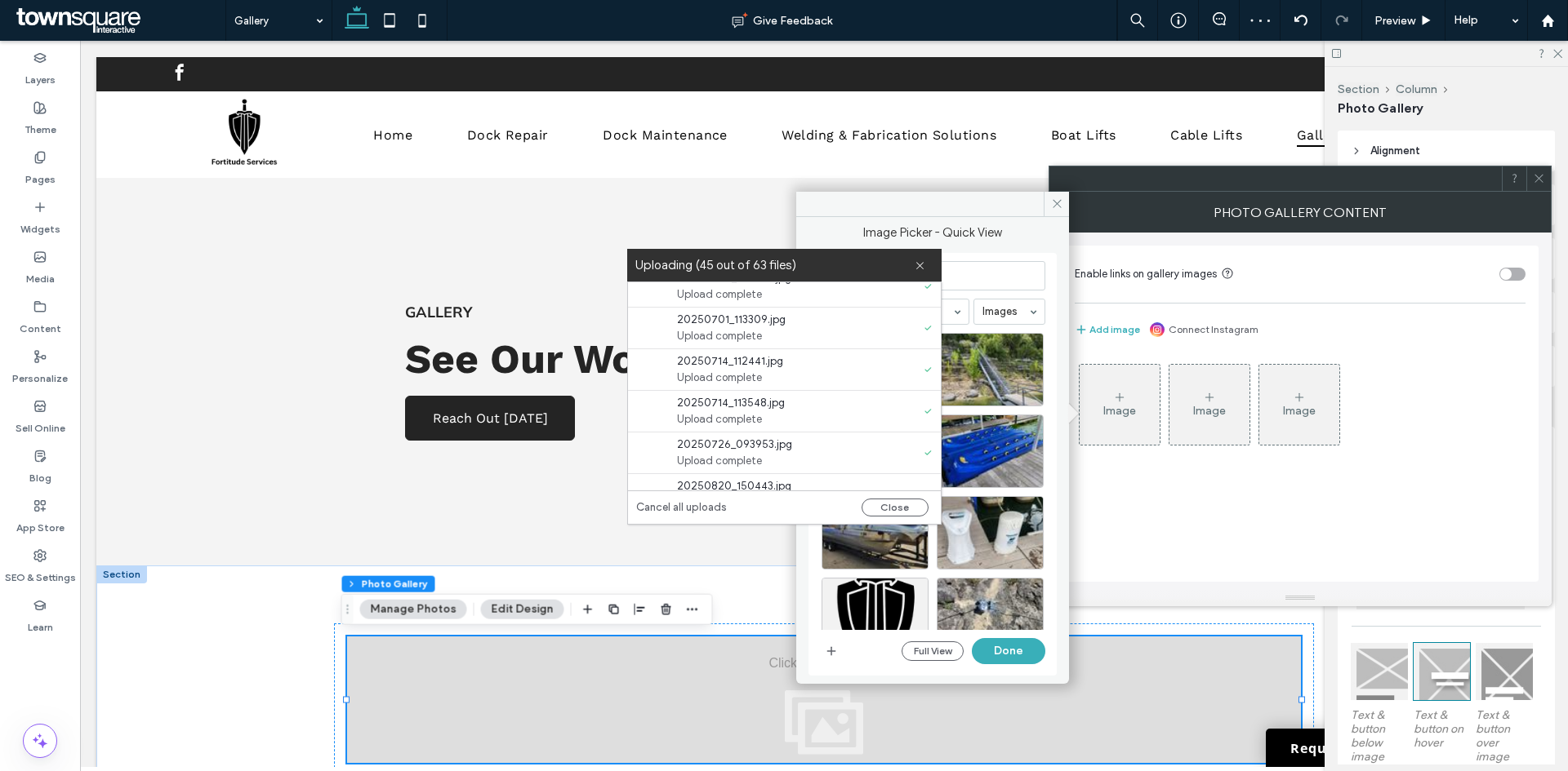
scroll to position [1761, 0]
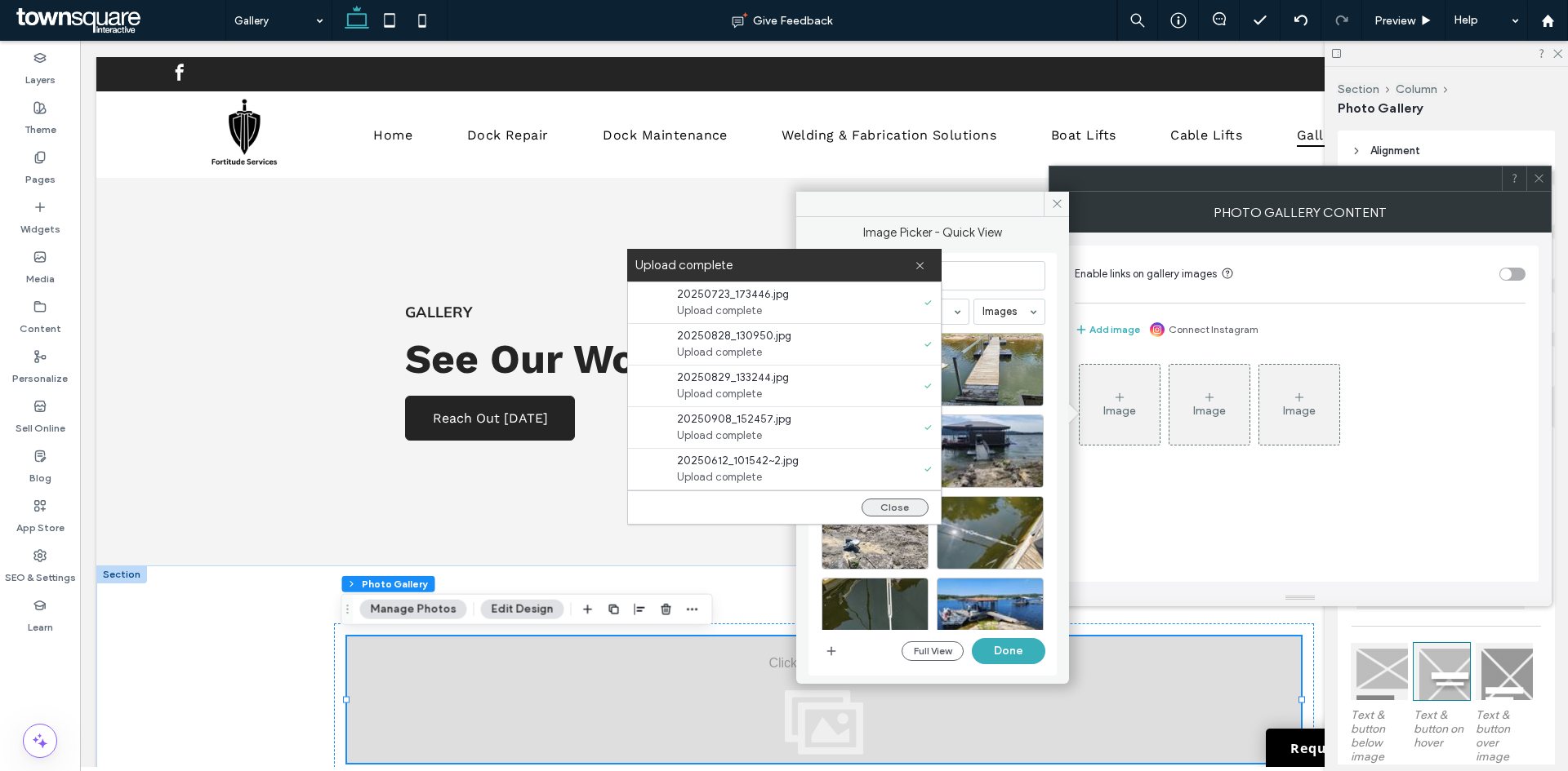
click at [908, 506] on button "Close" at bounding box center [894, 507] width 67 height 18
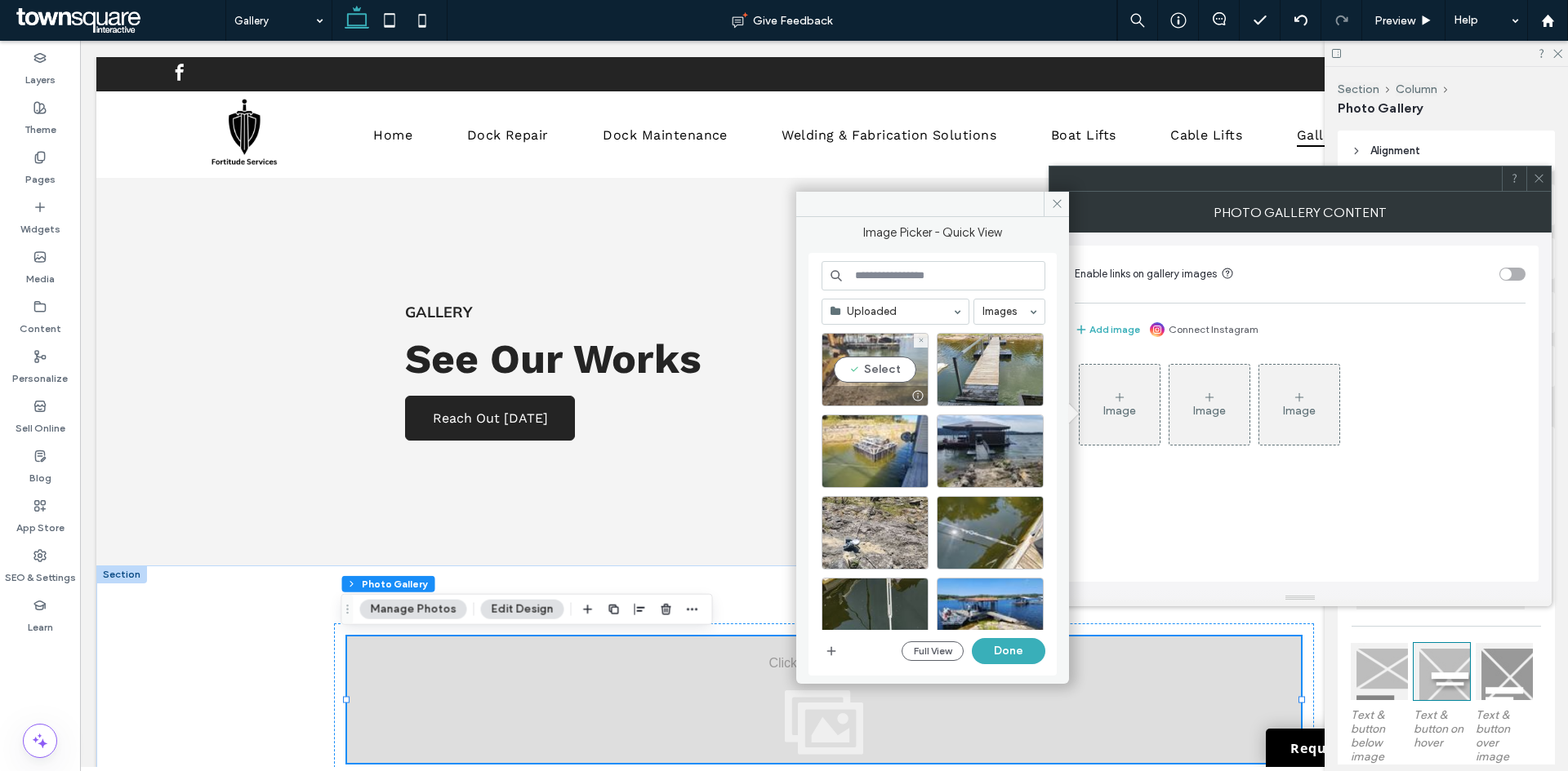
click at [865, 365] on div "Select" at bounding box center [874, 370] width 107 height 74
click at [978, 363] on div "Select" at bounding box center [989, 370] width 107 height 74
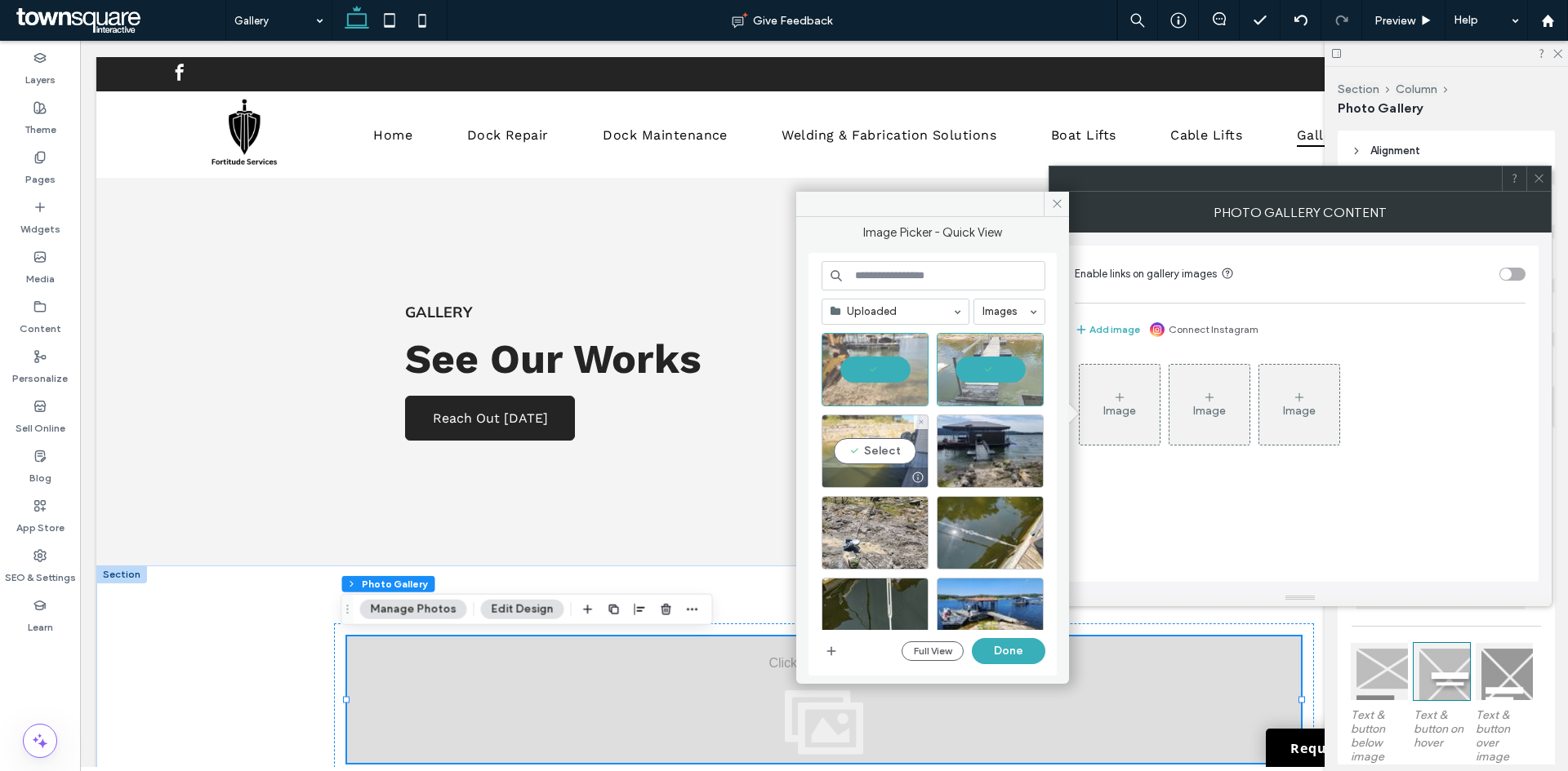
click at [892, 468] on div at bounding box center [875, 478] width 106 height 20
click at [1001, 454] on div "Select" at bounding box center [989, 451] width 107 height 74
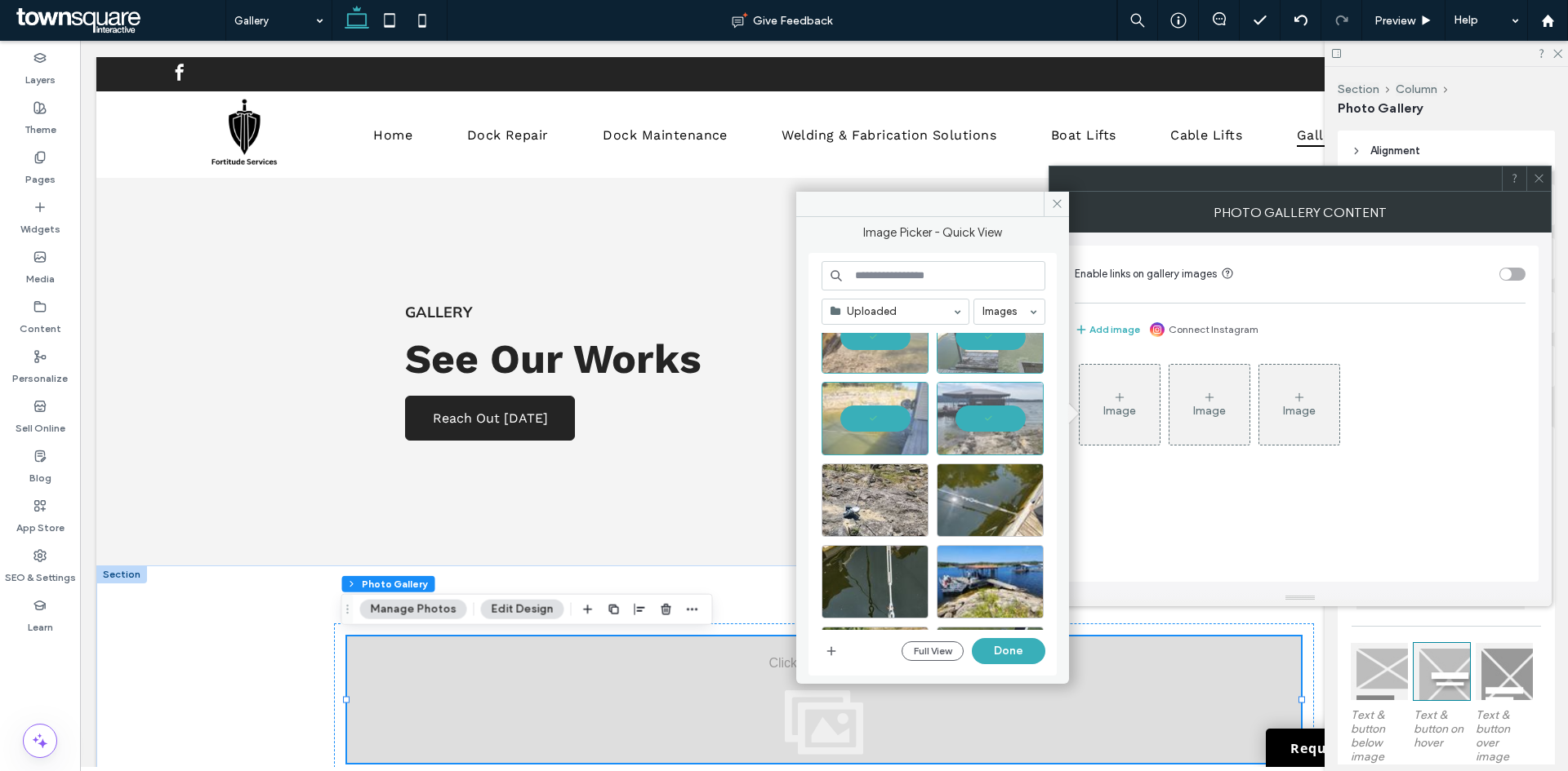
scroll to position [81, 0]
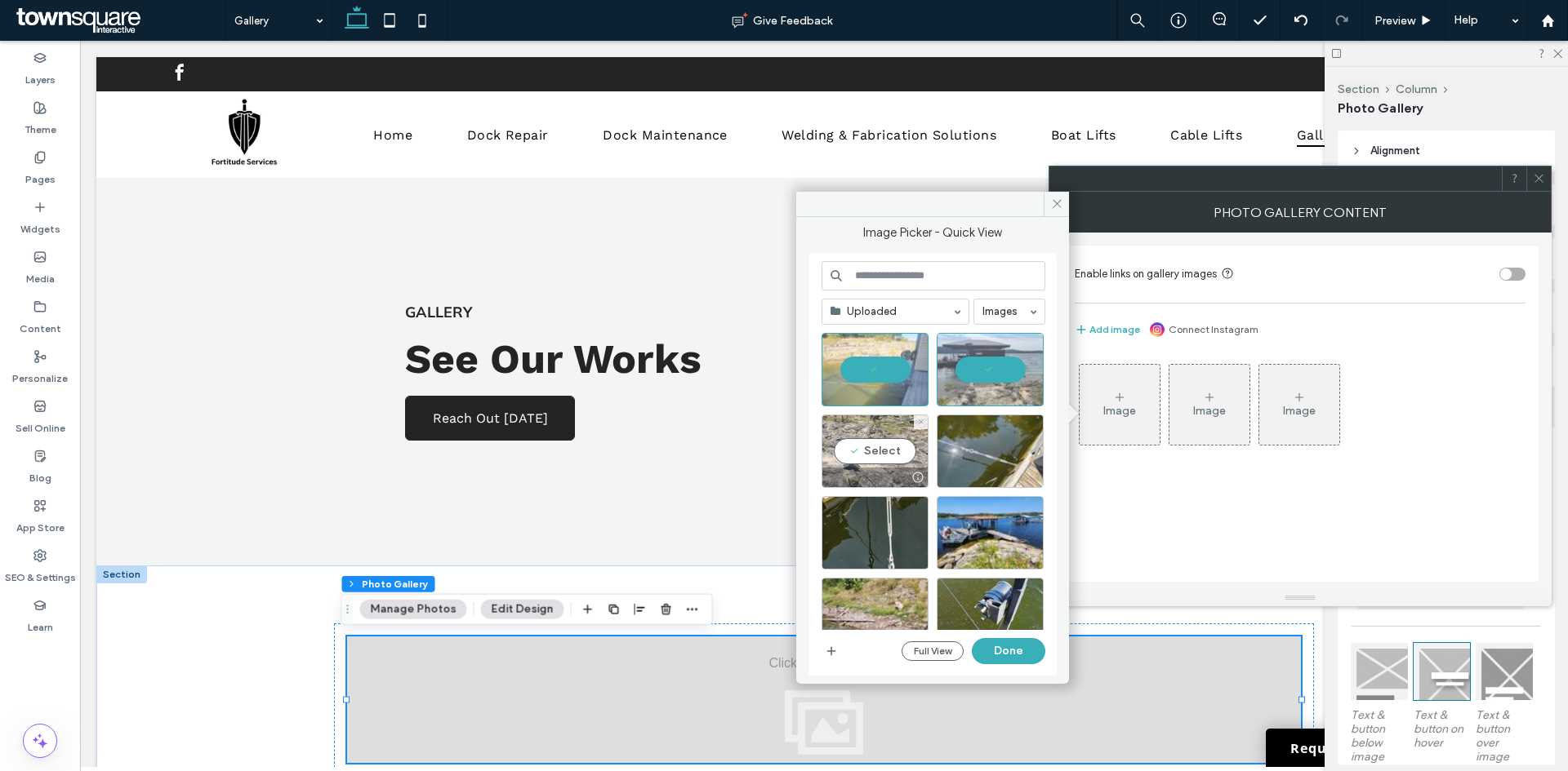
click at [874, 437] on div "Select" at bounding box center [874, 451] width 107 height 74
click at [979, 444] on div "Select" at bounding box center [989, 451] width 107 height 74
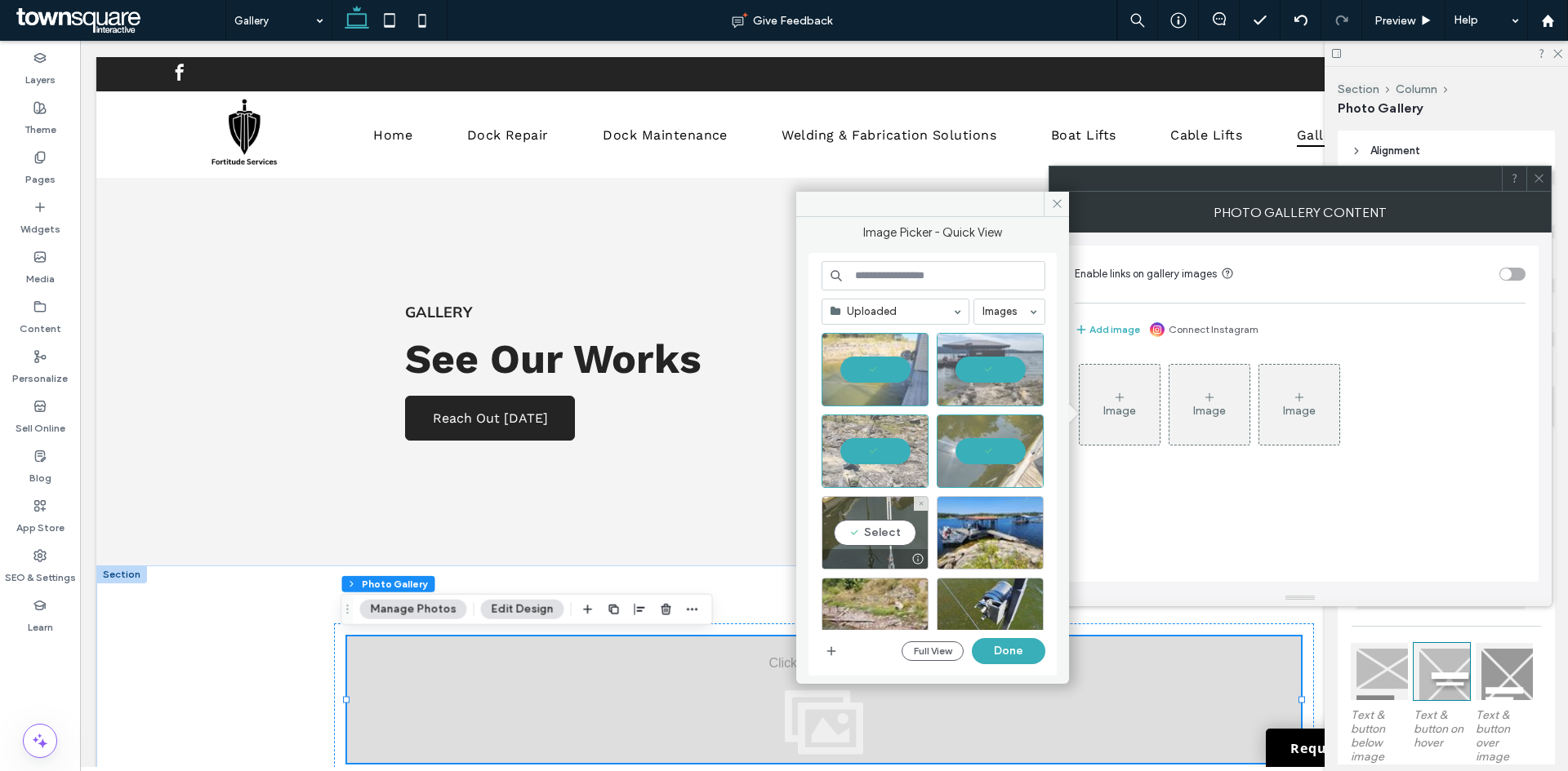
click at [844, 517] on div "Select" at bounding box center [874, 533] width 107 height 74
click at [961, 538] on div "Select" at bounding box center [989, 533] width 107 height 74
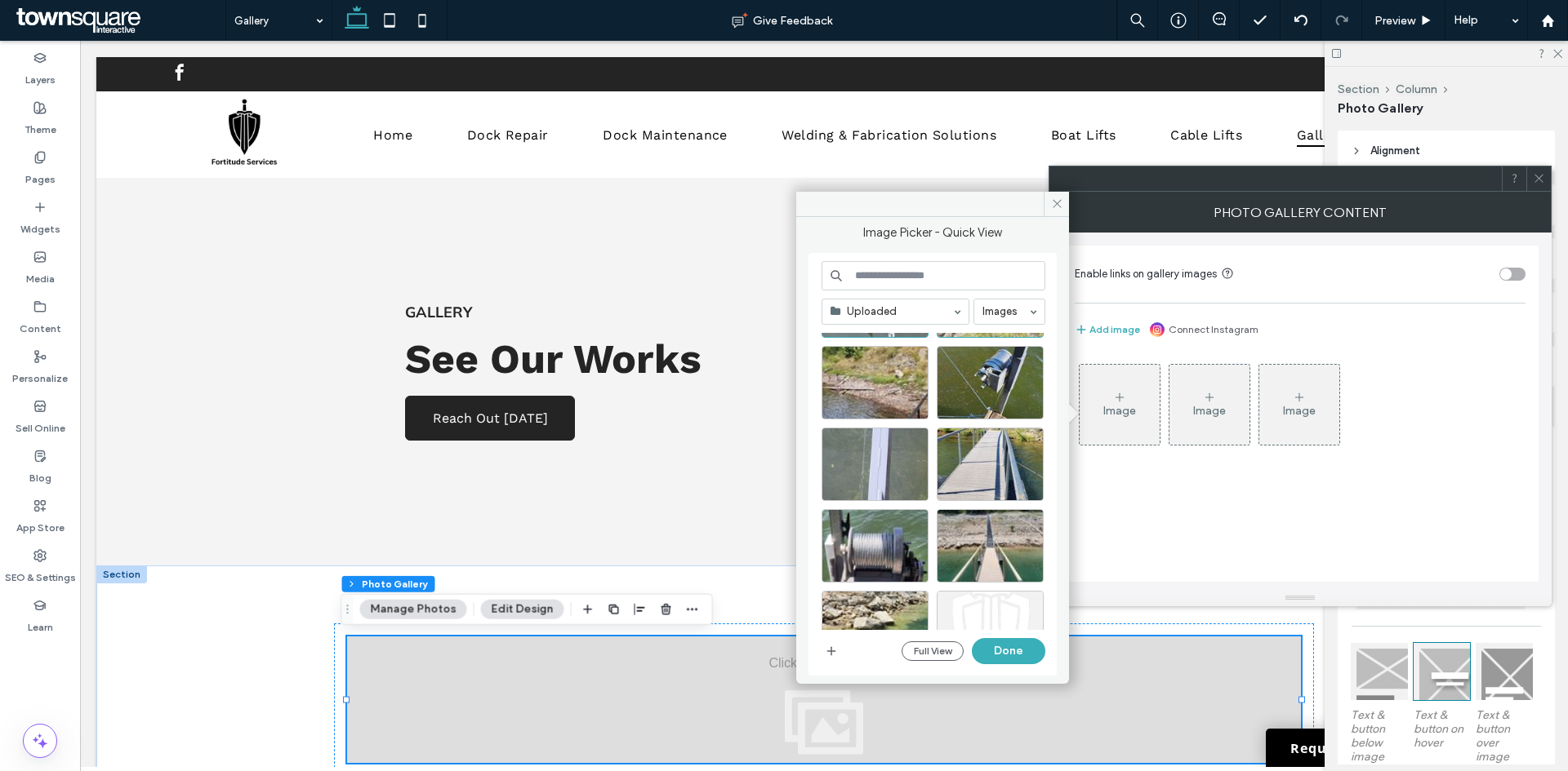
scroll to position [327, 0]
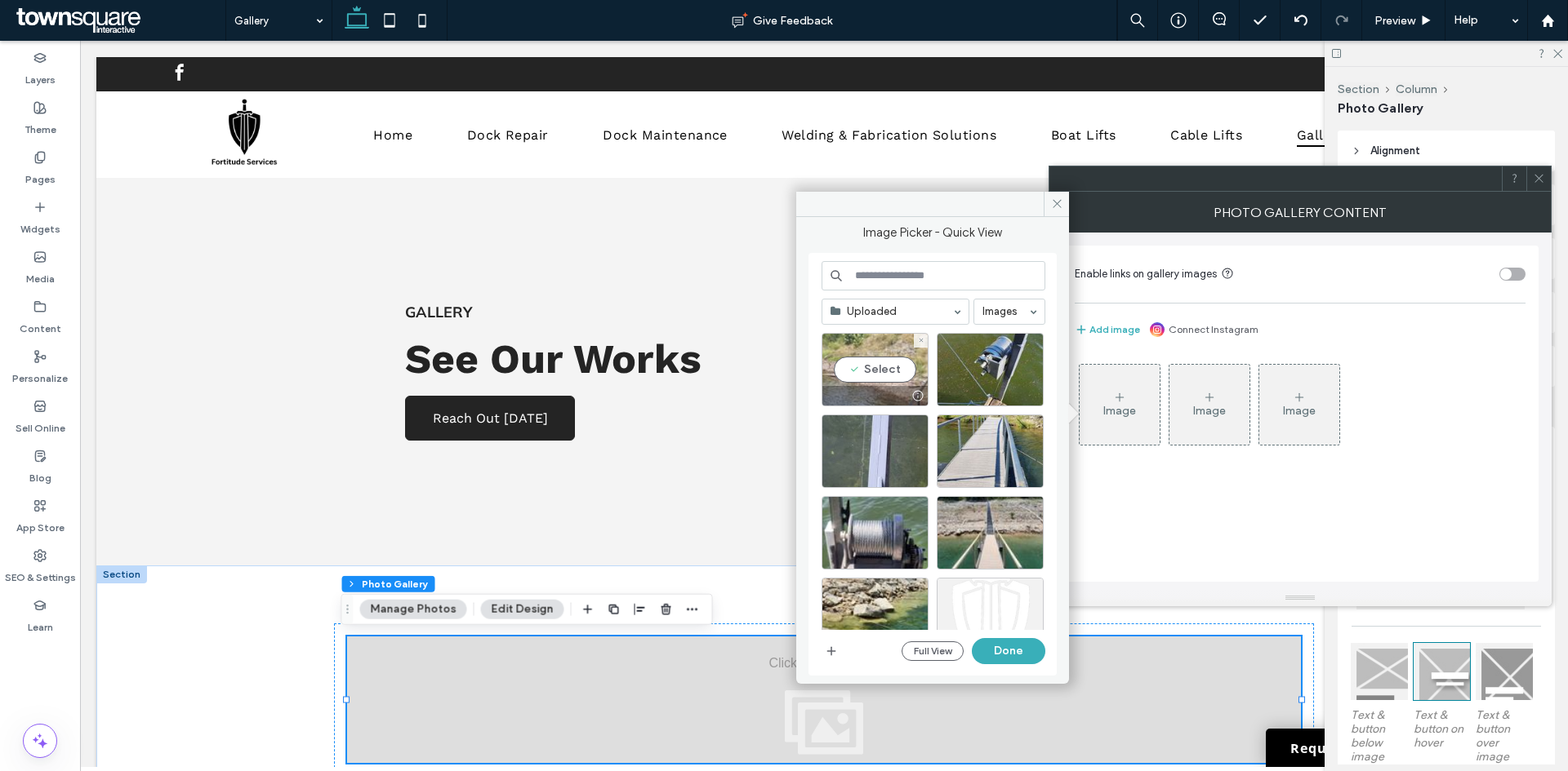
click at [851, 377] on div "Select" at bounding box center [874, 370] width 107 height 74
click at [986, 369] on div "Select" at bounding box center [989, 370] width 107 height 74
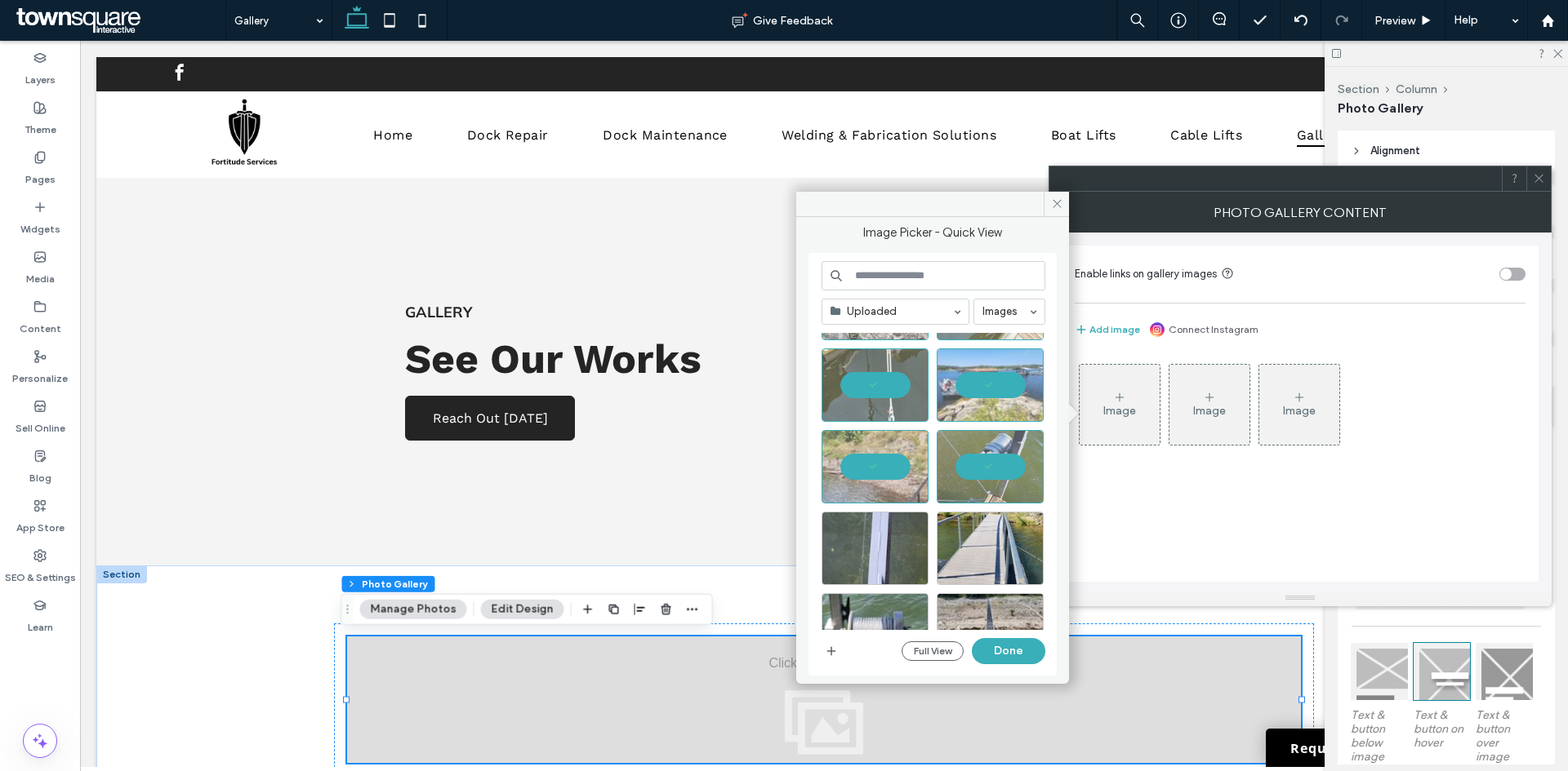
scroll to position [244, 0]
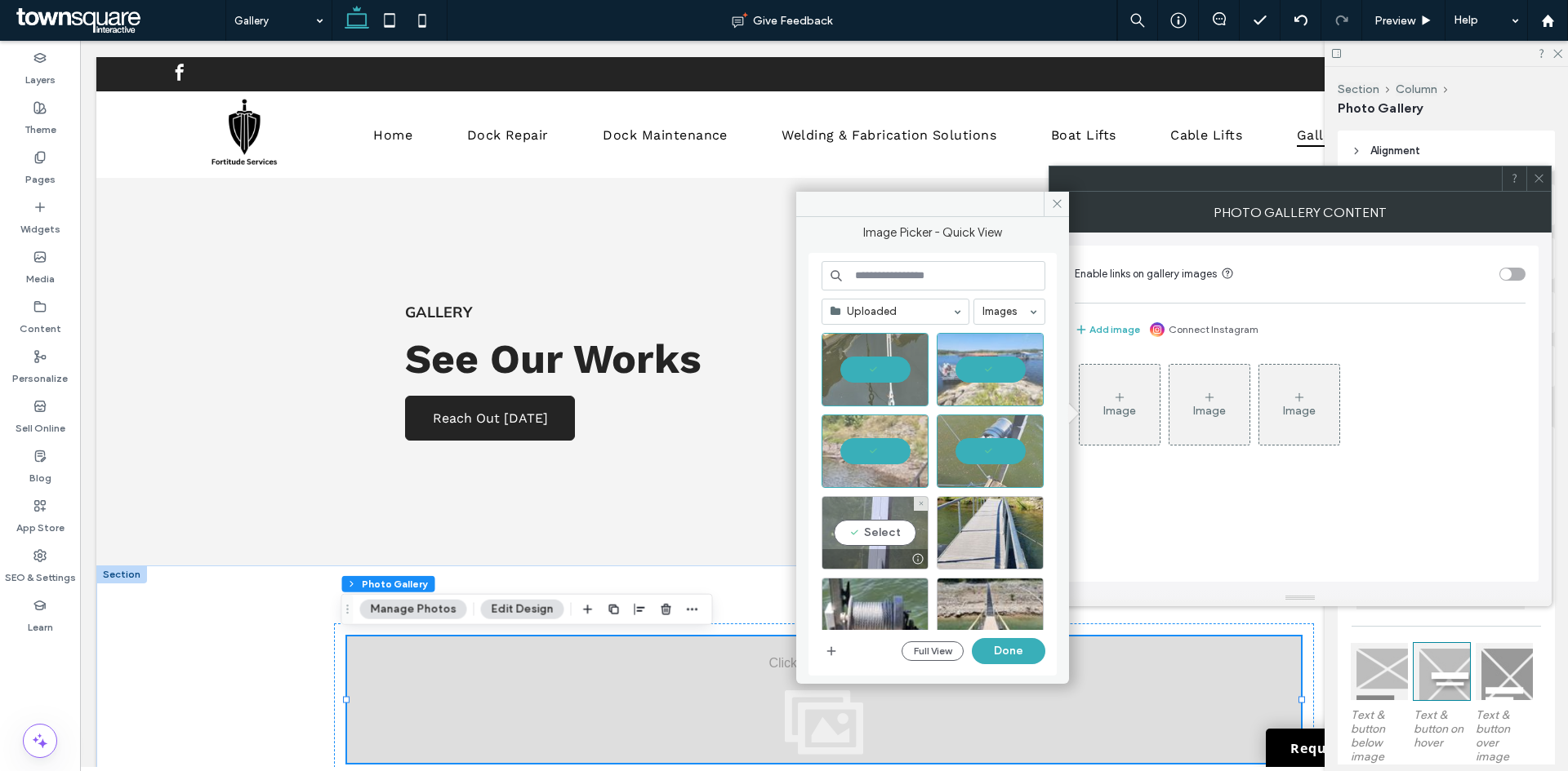
click at [872, 554] on div at bounding box center [875, 559] width 106 height 20
click at [986, 543] on div "Select" at bounding box center [989, 533] width 107 height 74
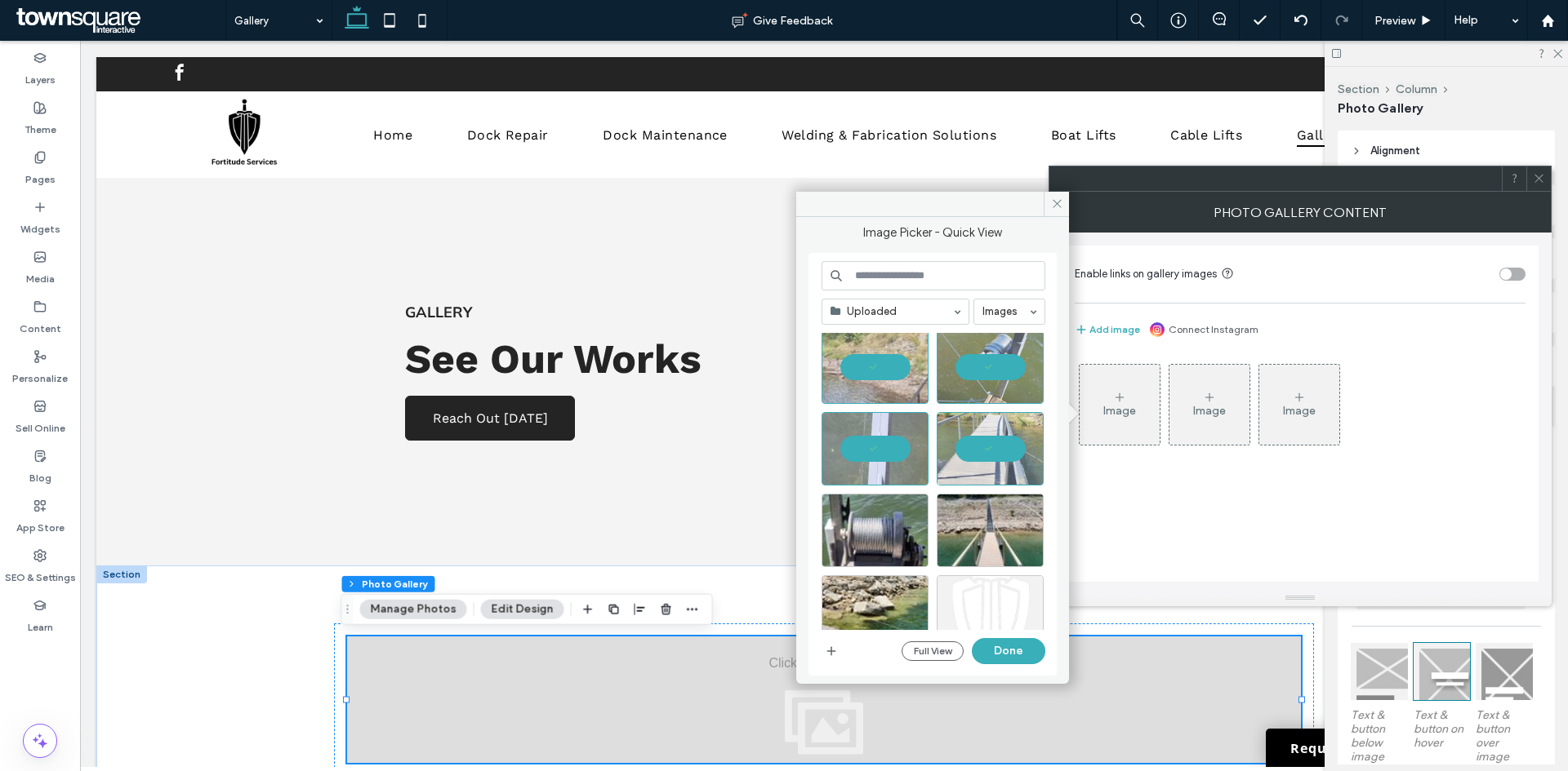
scroll to position [408, 0]
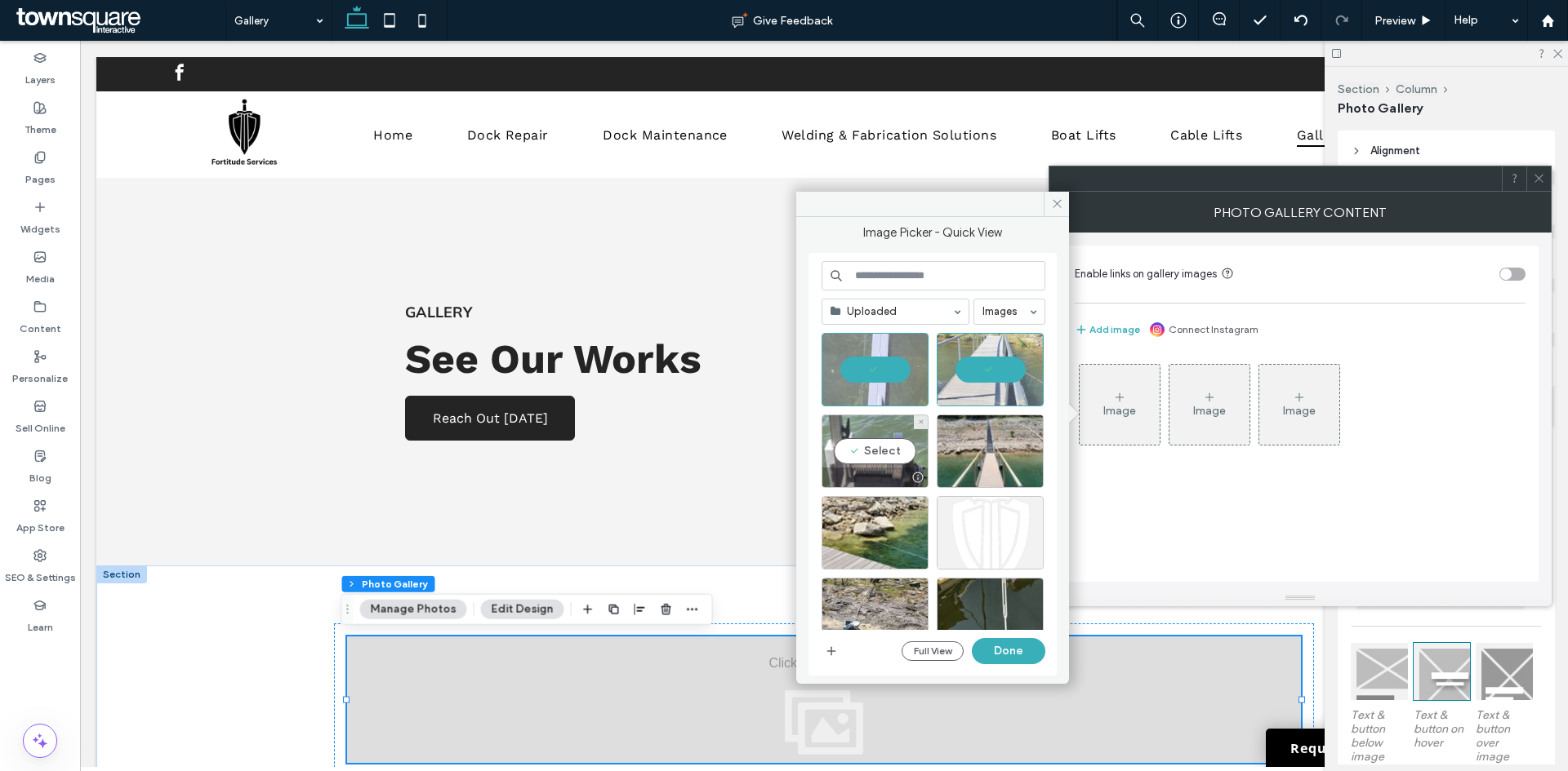
click at [850, 450] on div "Select" at bounding box center [874, 451] width 107 height 74
click at [969, 456] on div "Select" at bounding box center [989, 451] width 107 height 74
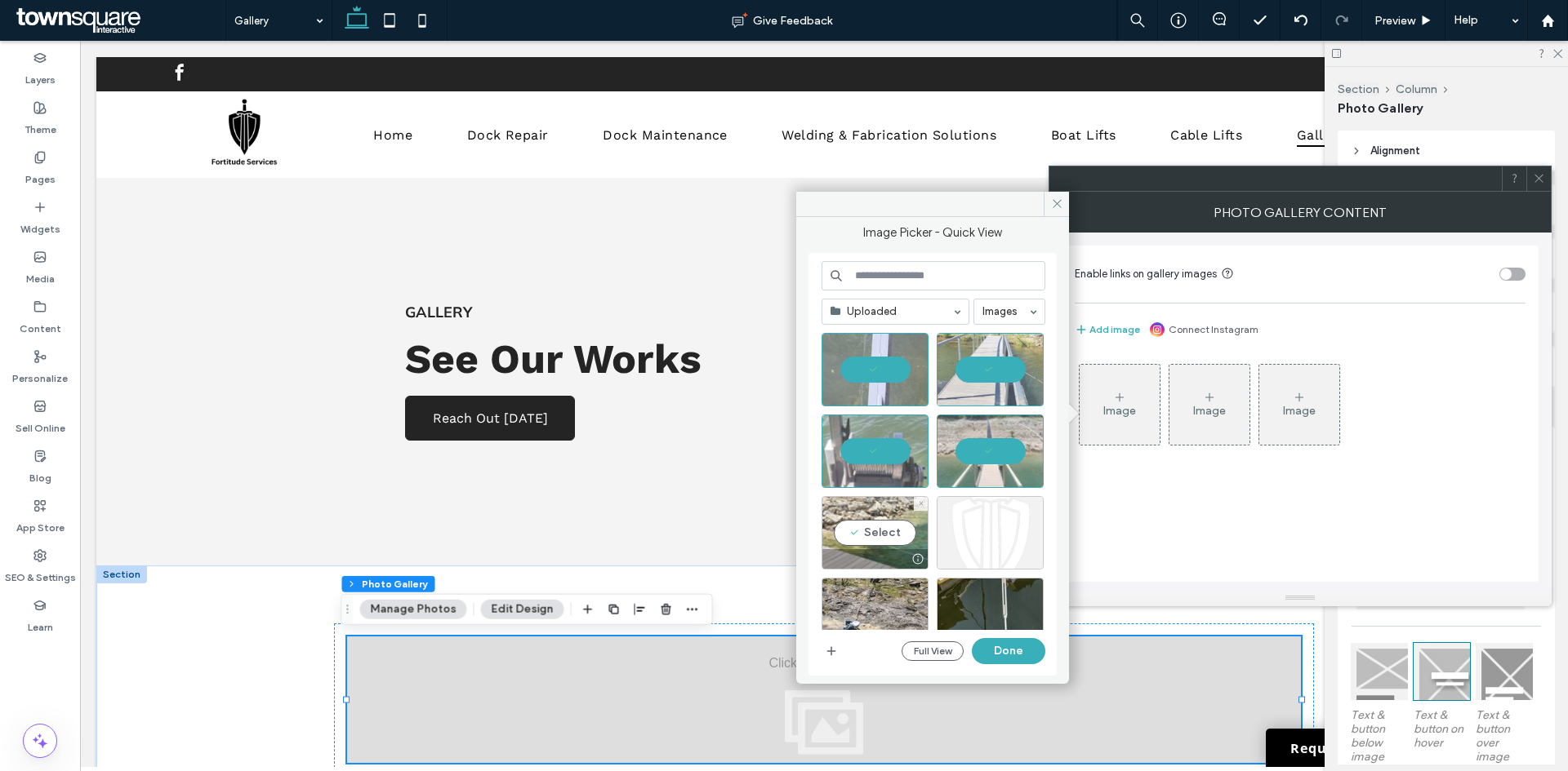
click at [873, 534] on div "Select" at bounding box center [874, 533] width 107 height 74
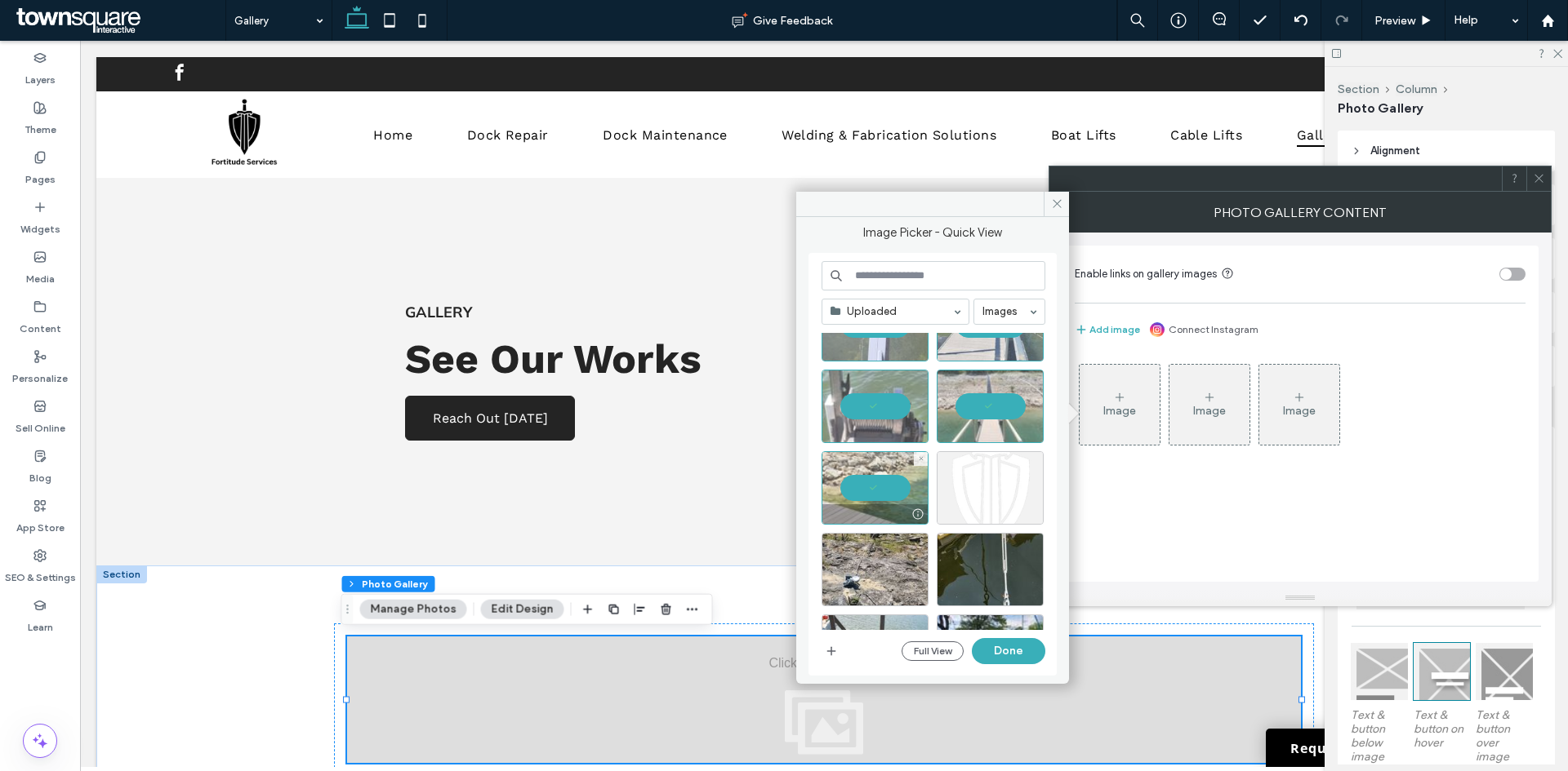
scroll to position [571, 0]
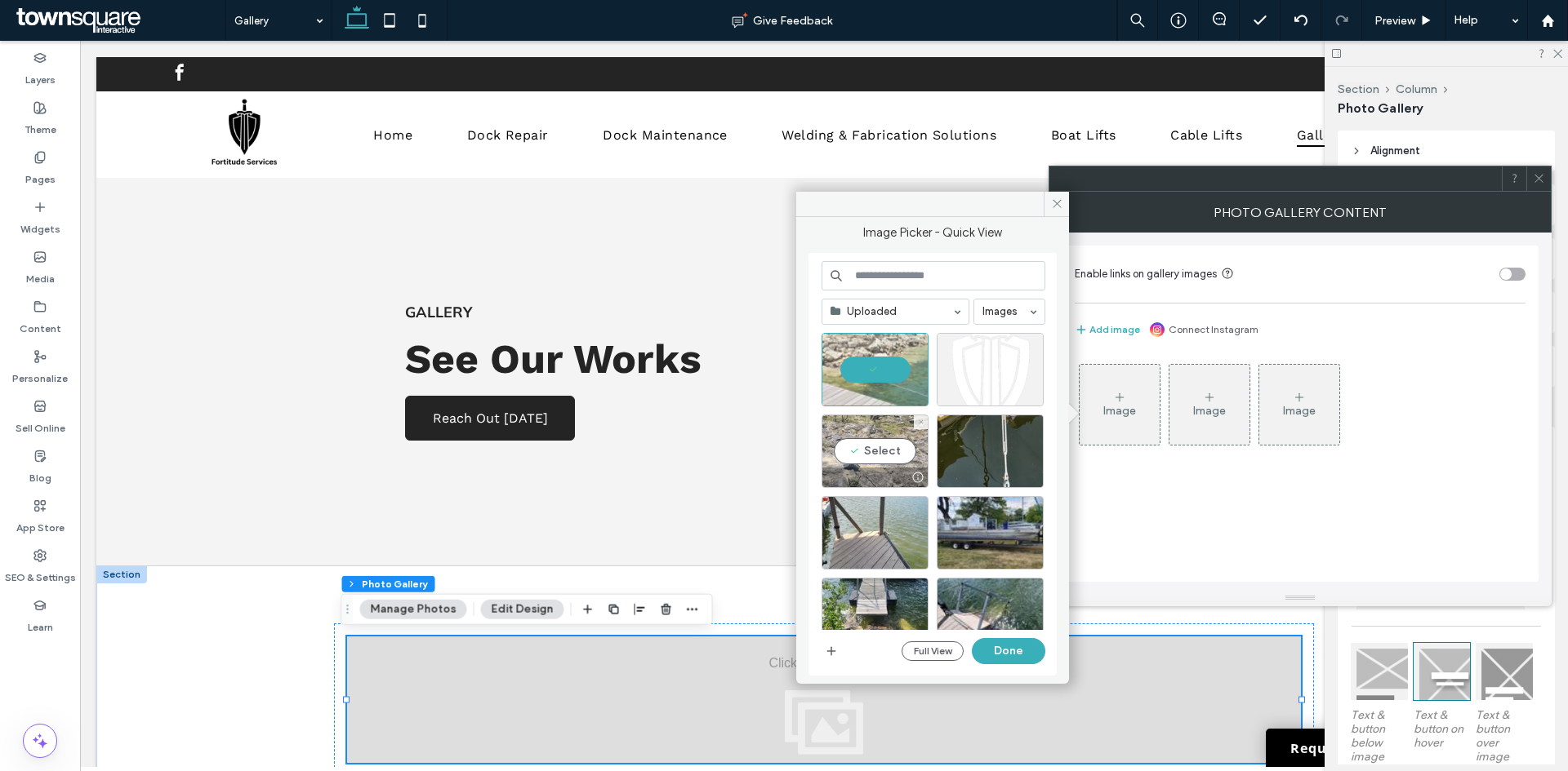
click at [873, 451] on div "Select" at bounding box center [874, 451] width 107 height 74
click at [1001, 452] on div "Select" at bounding box center [989, 451] width 107 height 74
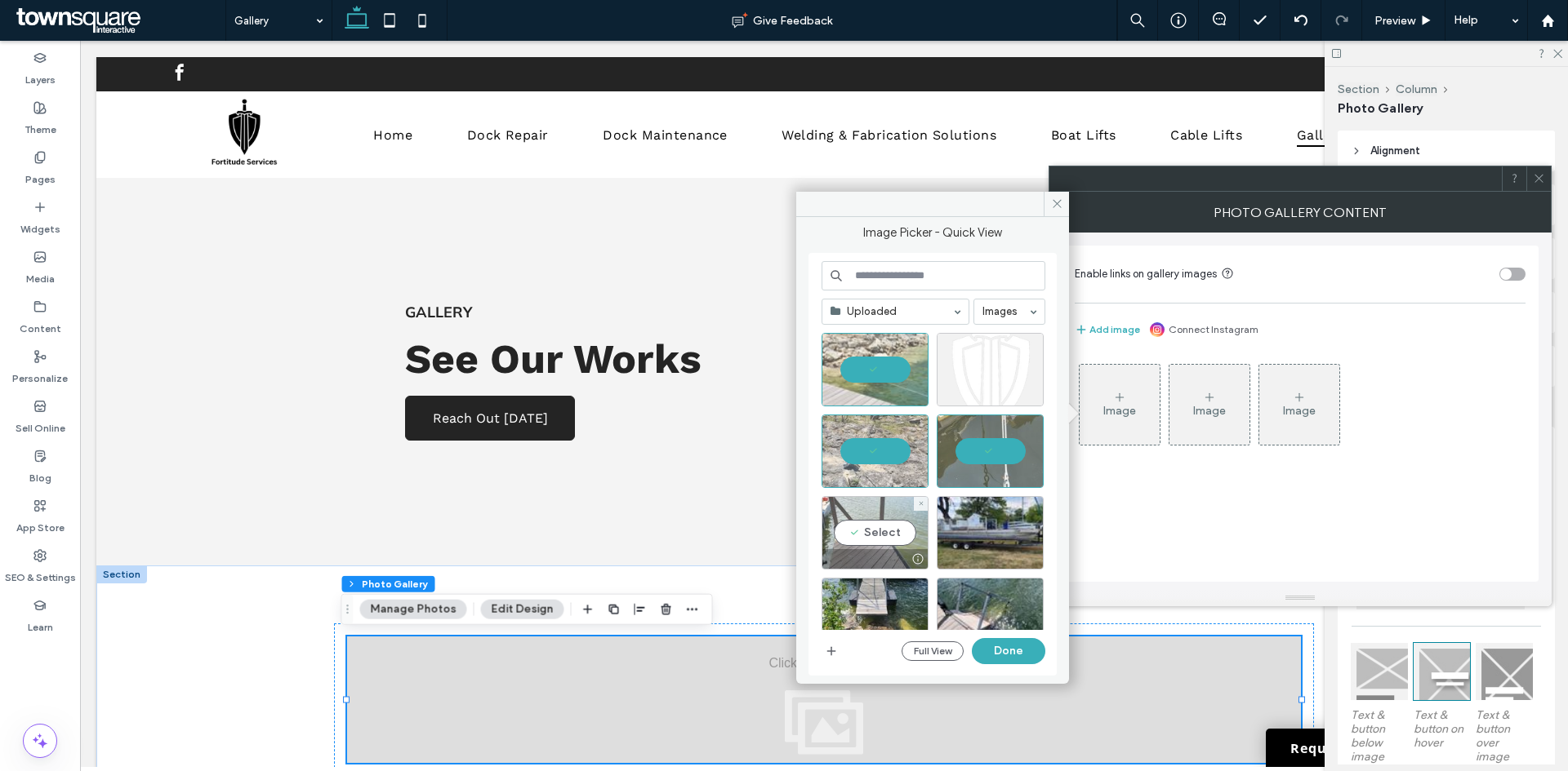
drag, startPoint x: 879, startPoint y: 523, endPoint x: 945, endPoint y: 528, distance: 66.2
click at [879, 523] on div "Select" at bounding box center [874, 533] width 107 height 74
click at [946, 528] on div "Select" at bounding box center [989, 533] width 107 height 74
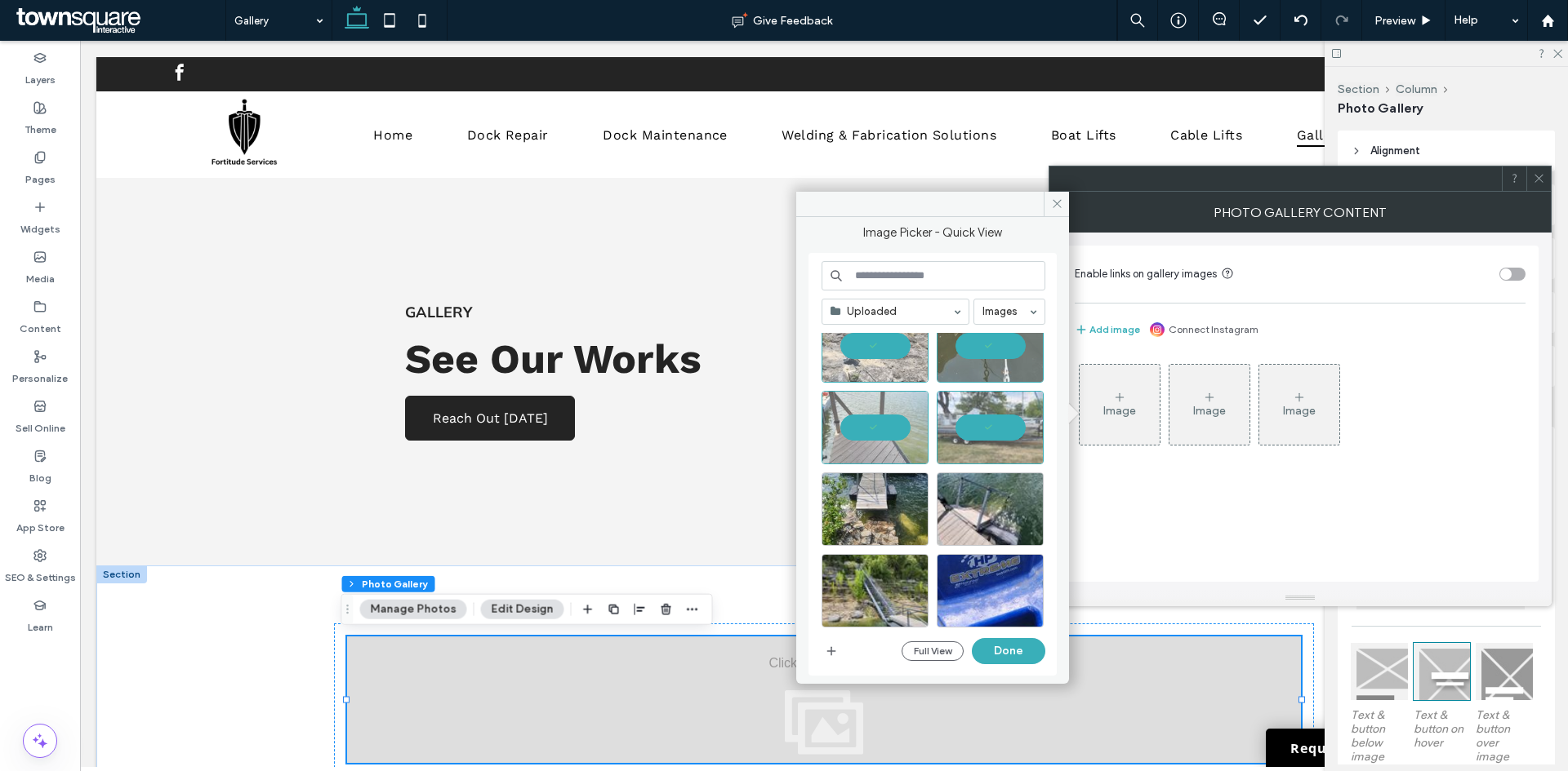
scroll to position [682, 0]
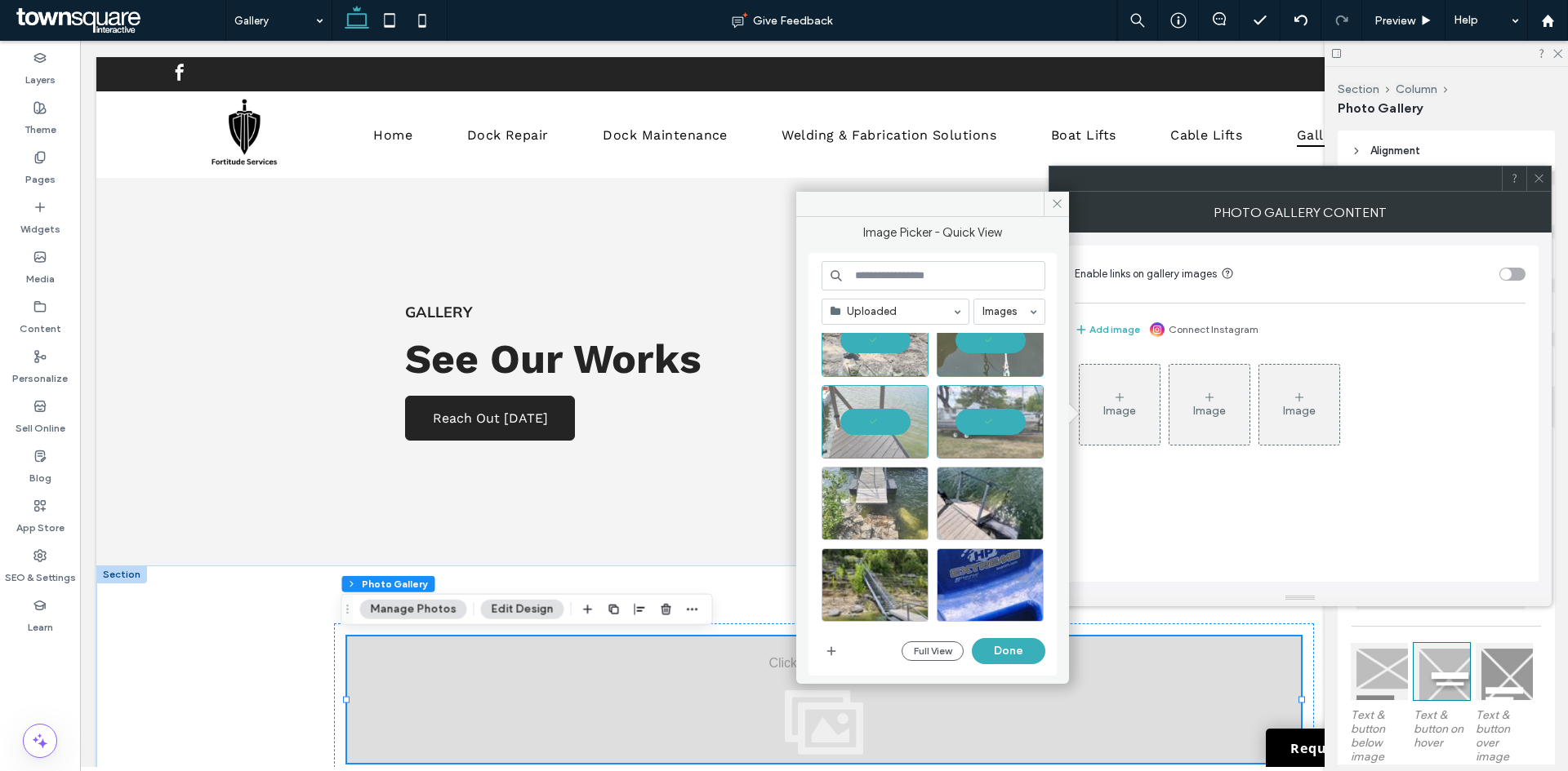
click at [855, 511] on div at bounding box center [874, 504] width 107 height 74
click at [988, 489] on div "Select" at bounding box center [989, 504] width 107 height 74
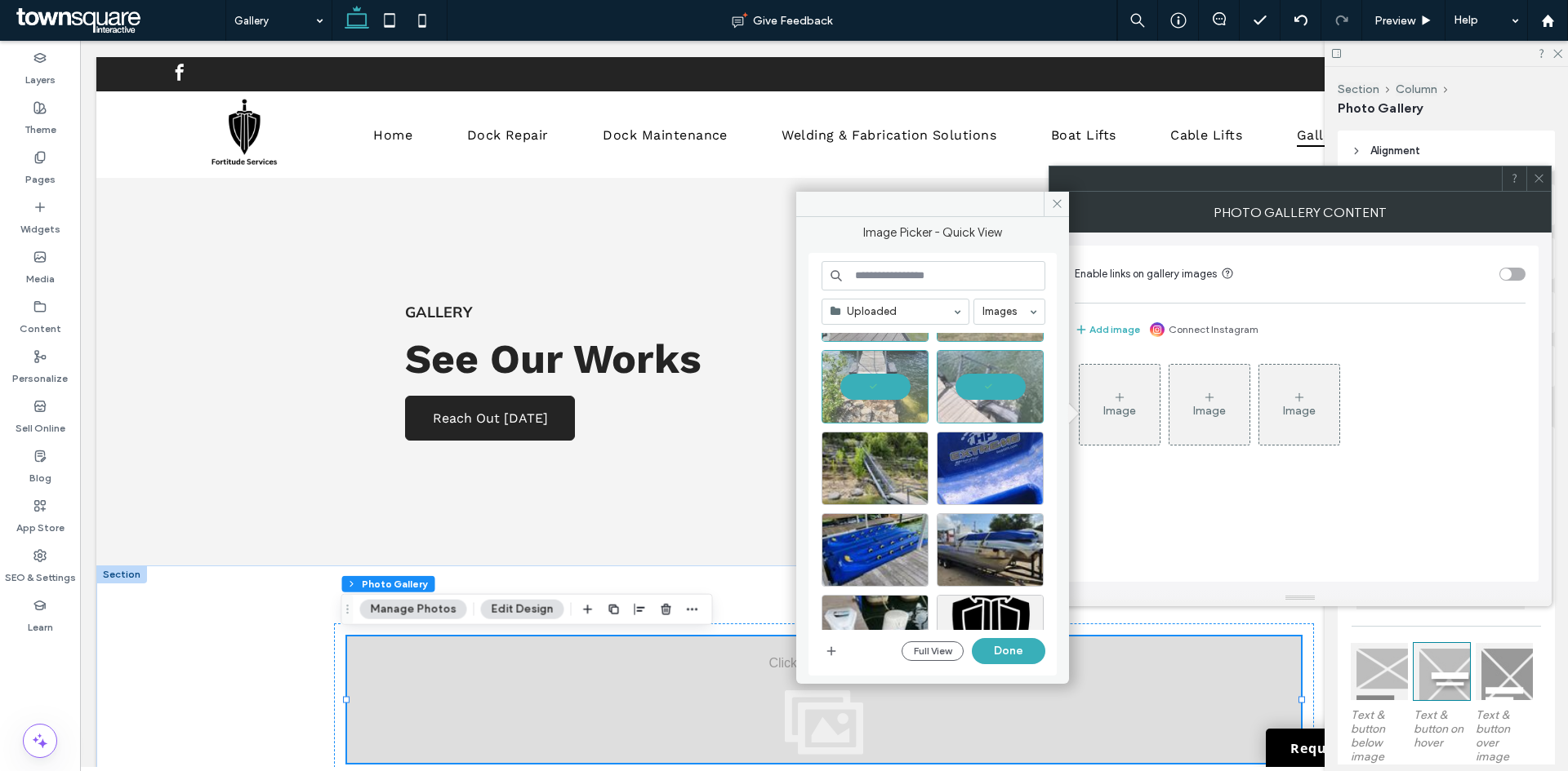
scroll to position [846, 0]
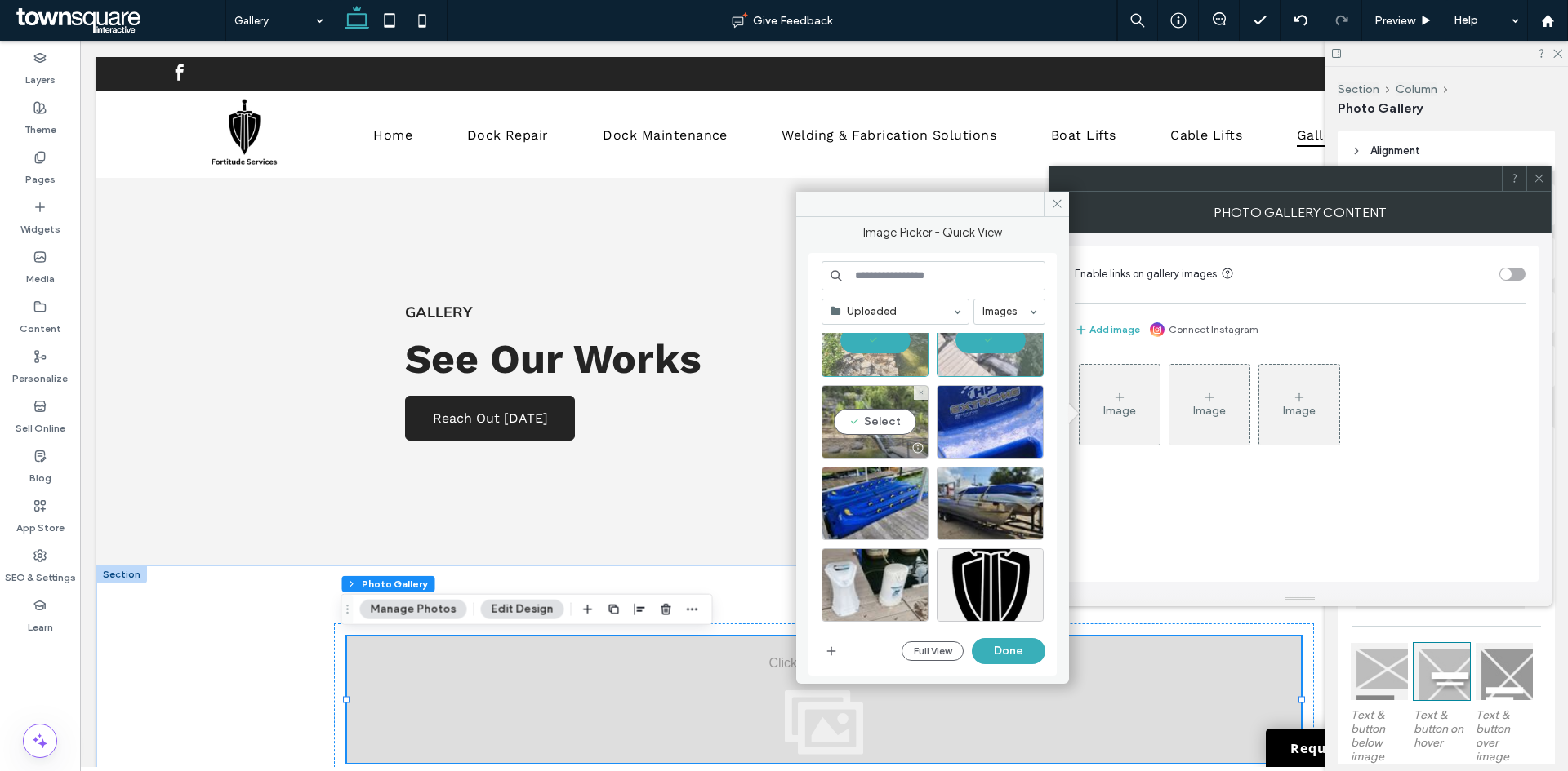
click at [885, 426] on div "Select" at bounding box center [874, 422] width 107 height 74
click at [980, 434] on div "Select" at bounding box center [989, 422] width 107 height 74
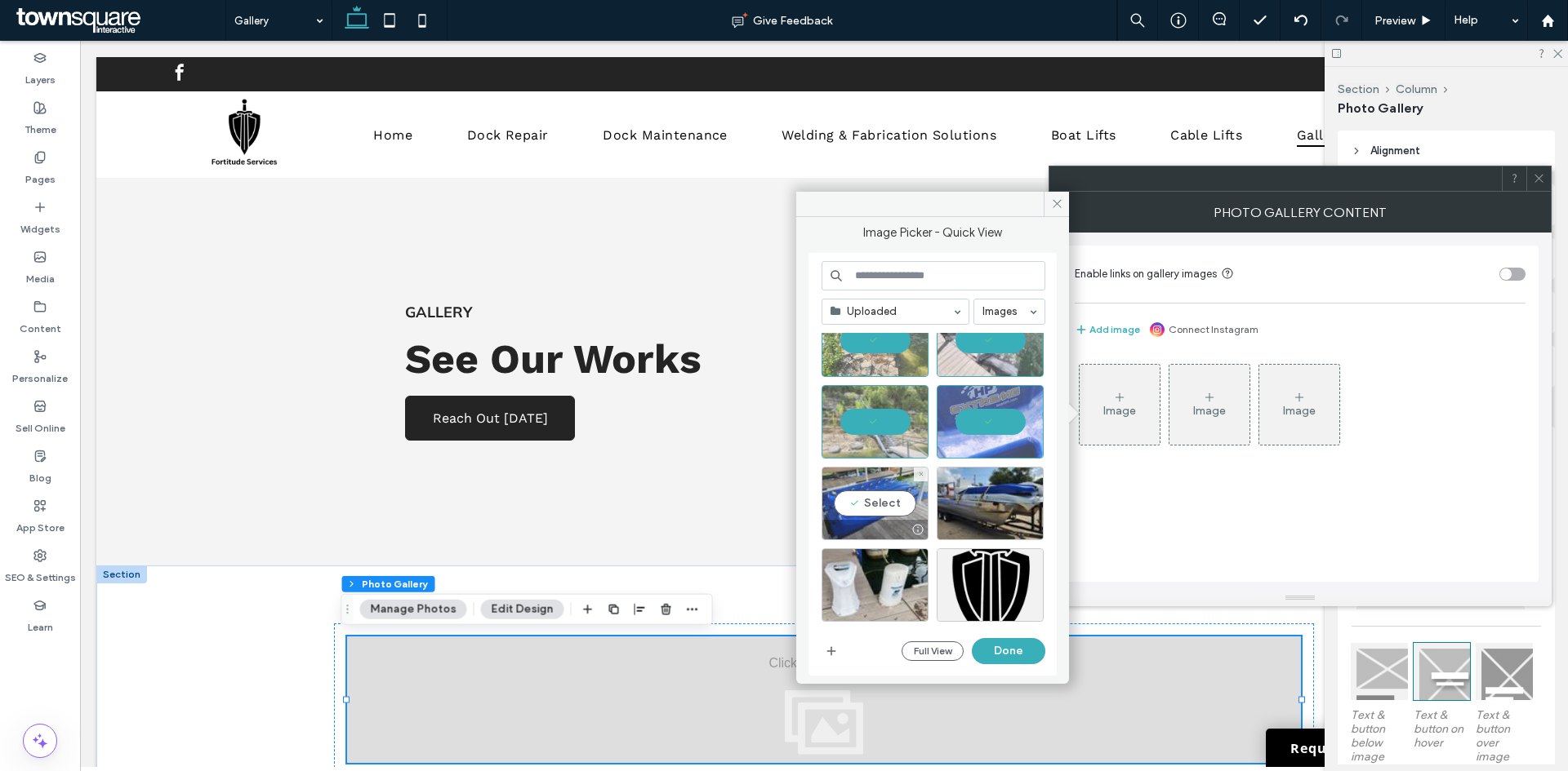
drag, startPoint x: 873, startPoint y: 504, endPoint x: 928, endPoint y: 516, distance: 56.3
click at [873, 505] on div "Select" at bounding box center [874, 504] width 107 height 74
click at [974, 511] on div at bounding box center [989, 504] width 107 height 74
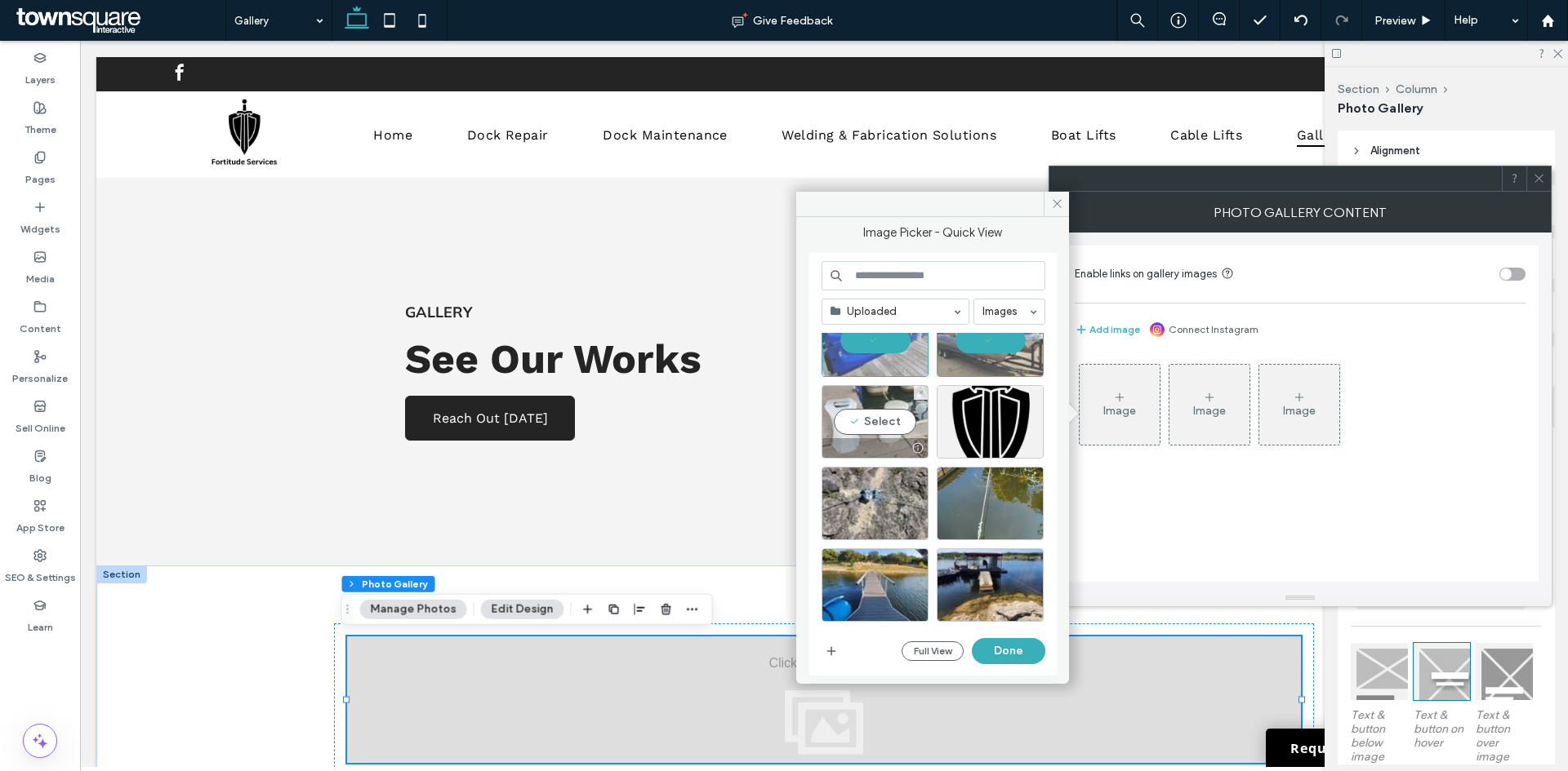
click at [885, 415] on div "Select" at bounding box center [874, 422] width 107 height 74
click at [857, 491] on div "Select" at bounding box center [874, 504] width 107 height 74
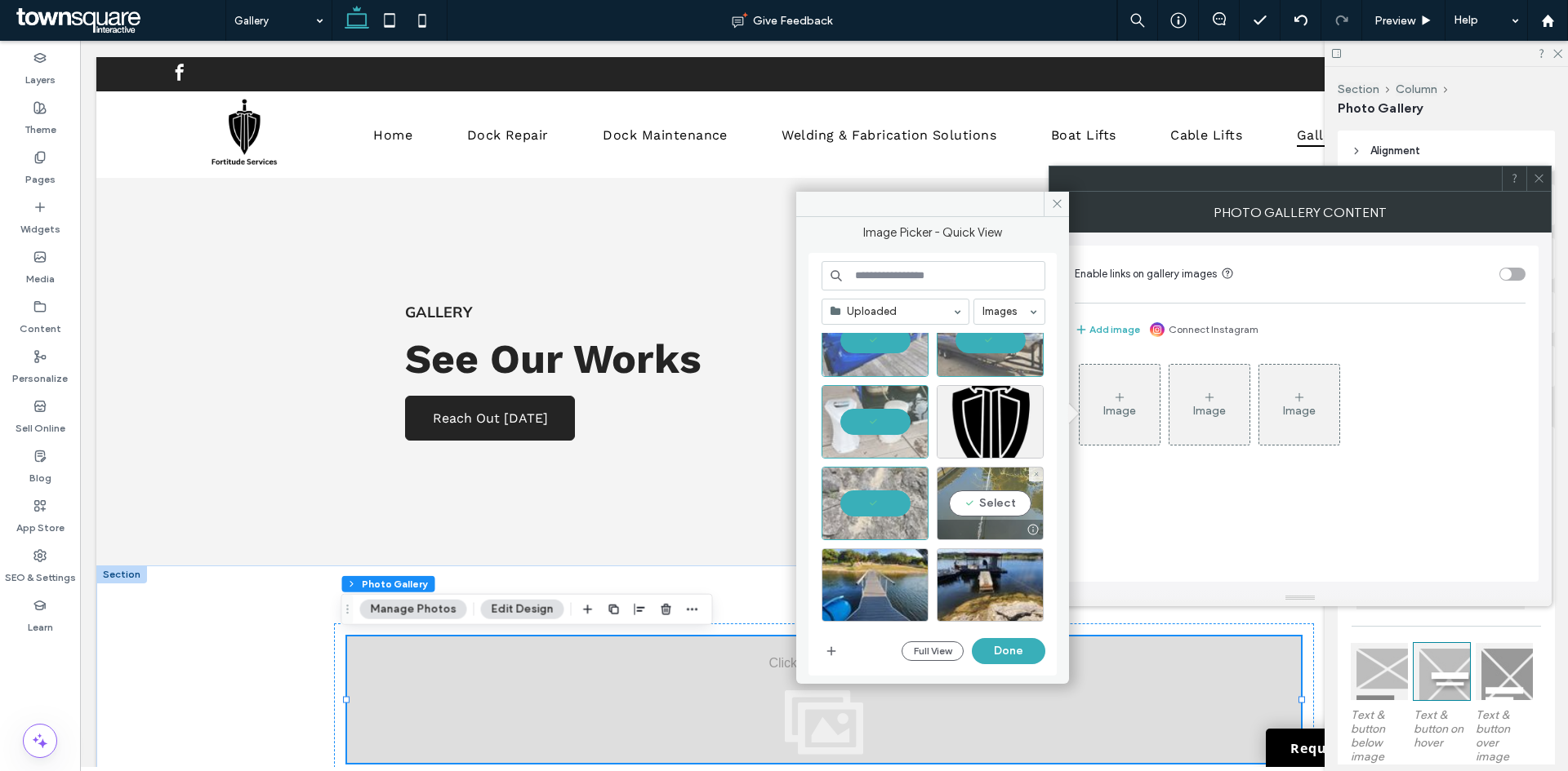
click at [965, 503] on div "Select" at bounding box center [989, 504] width 107 height 74
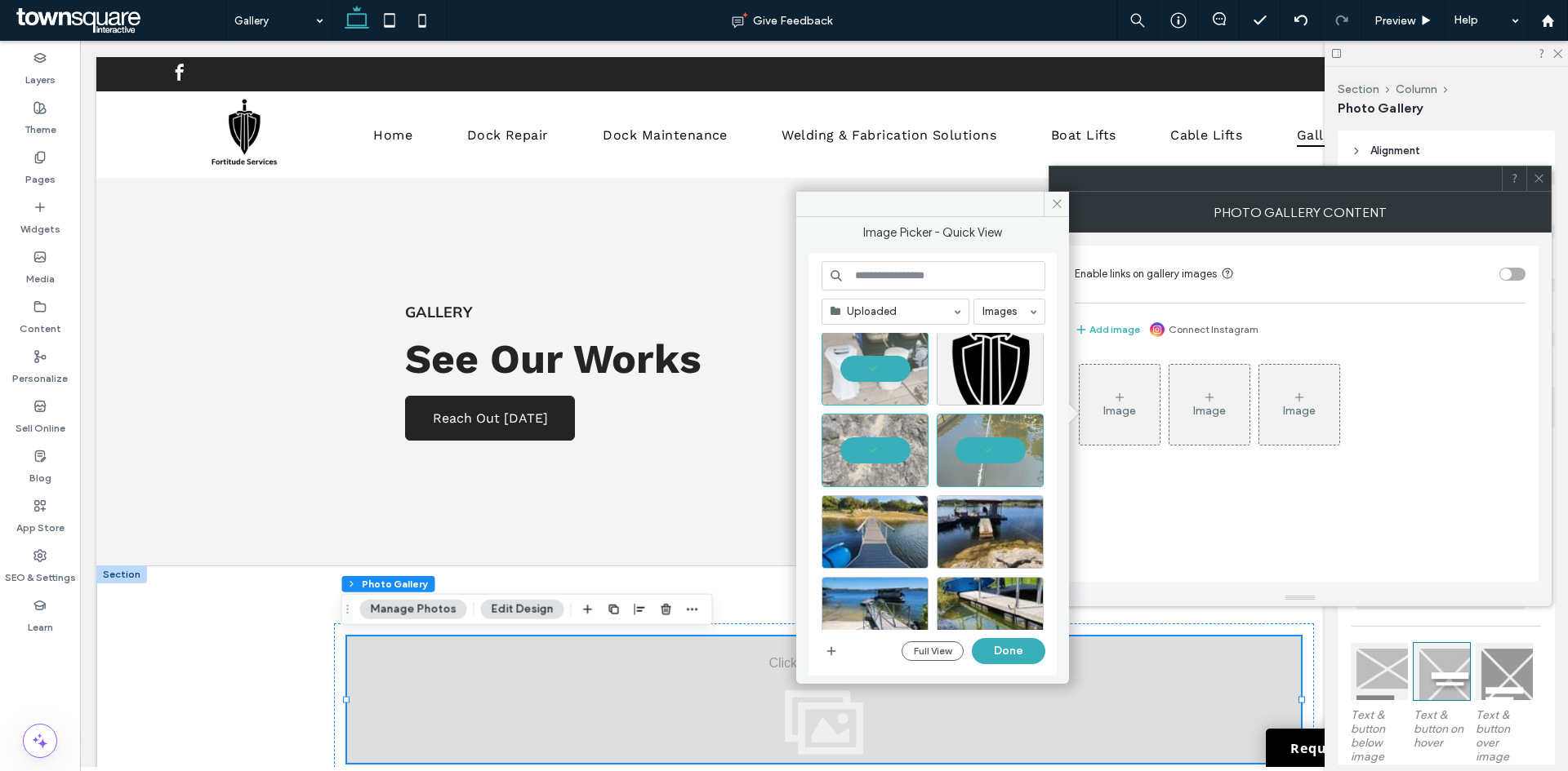
scroll to position [1090, 0]
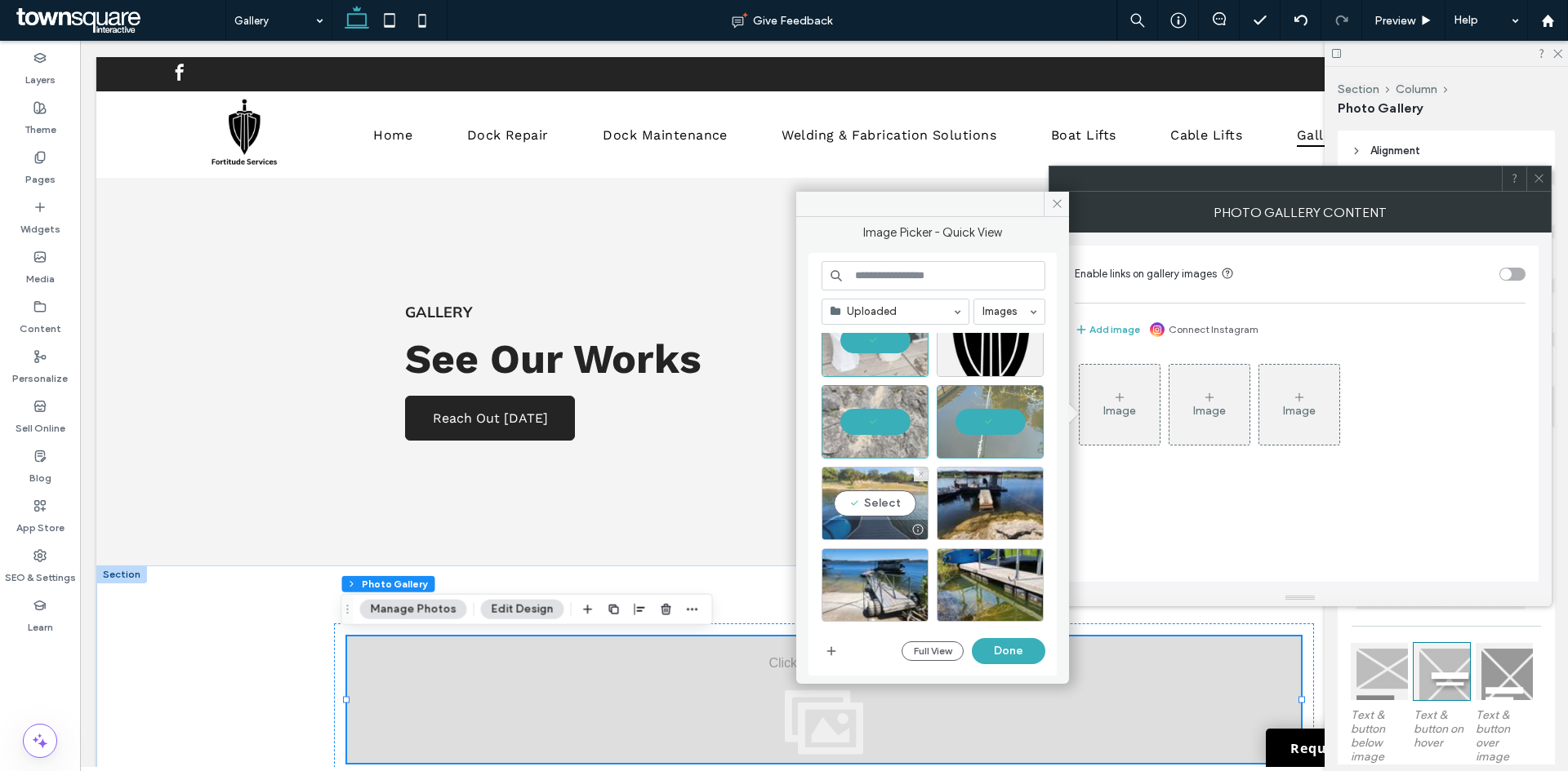
click at [879, 507] on div "Select" at bounding box center [874, 504] width 107 height 74
click at [986, 498] on div at bounding box center [989, 504] width 107 height 74
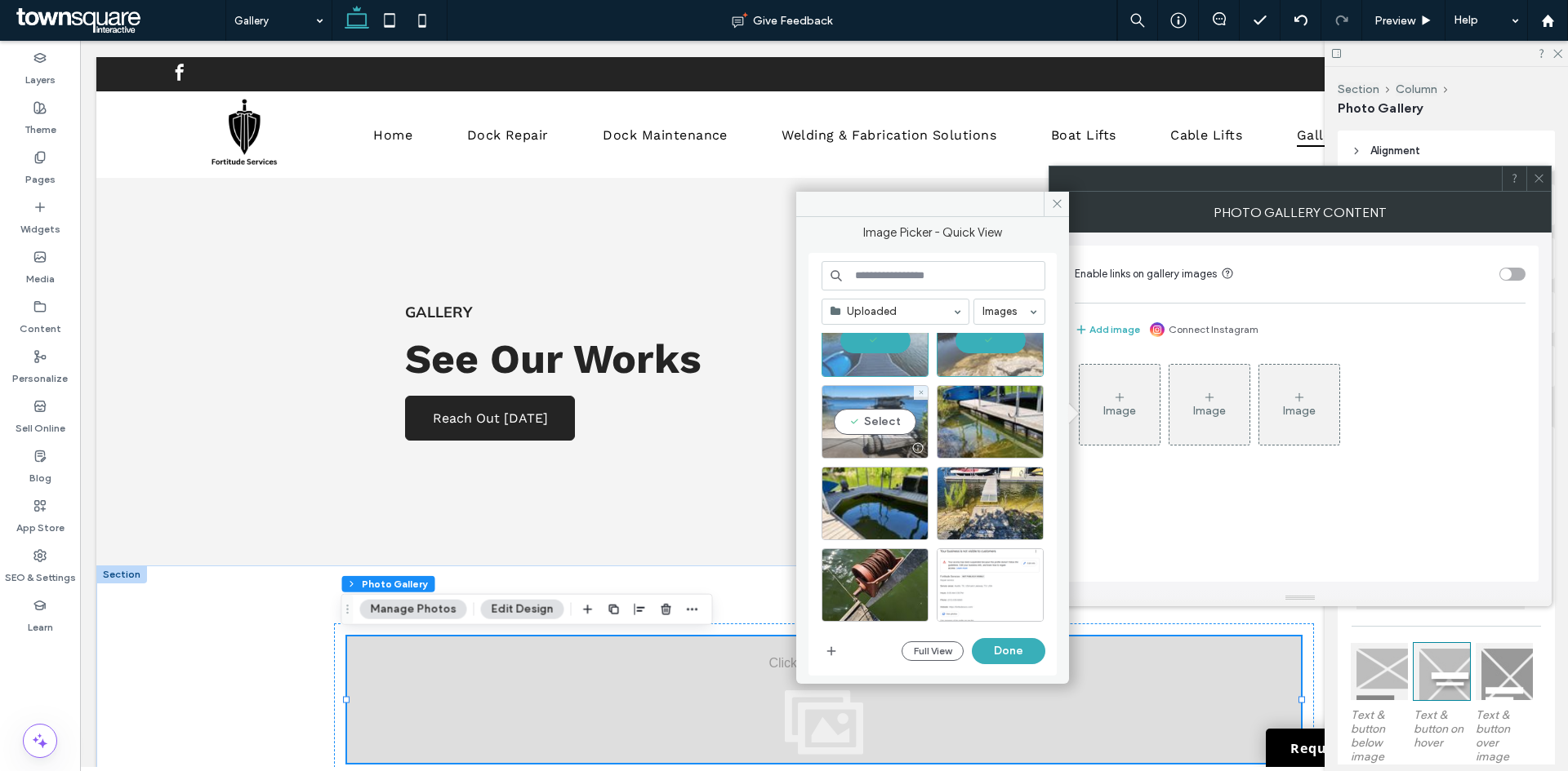
click at [876, 438] on div at bounding box center [875, 447] width 106 height 20
click at [984, 428] on div "Select" at bounding box center [989, 422] width 107 height 74
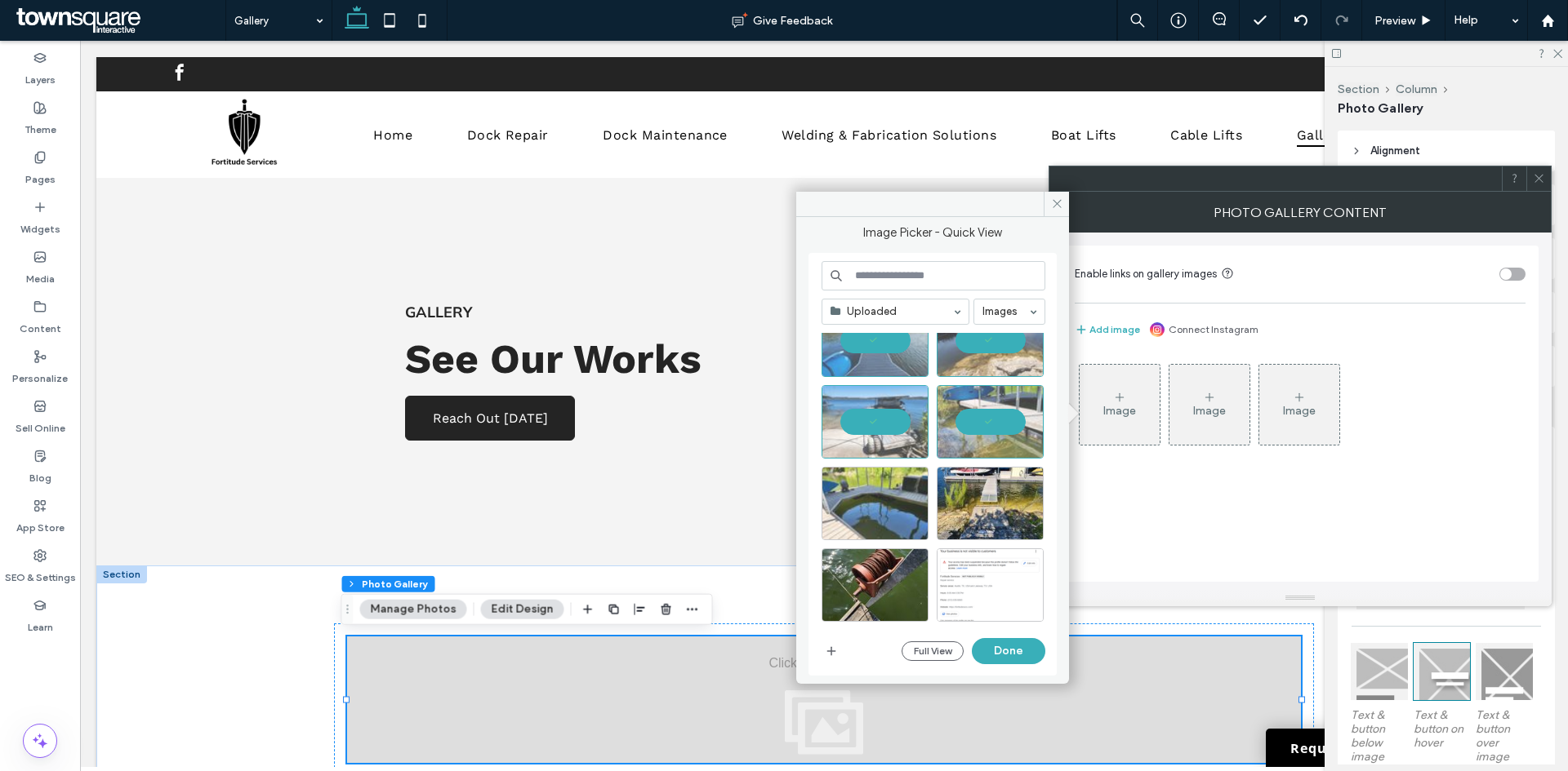
click at [879, 504] on div at bounding box center [874, 504] width 107 height 74
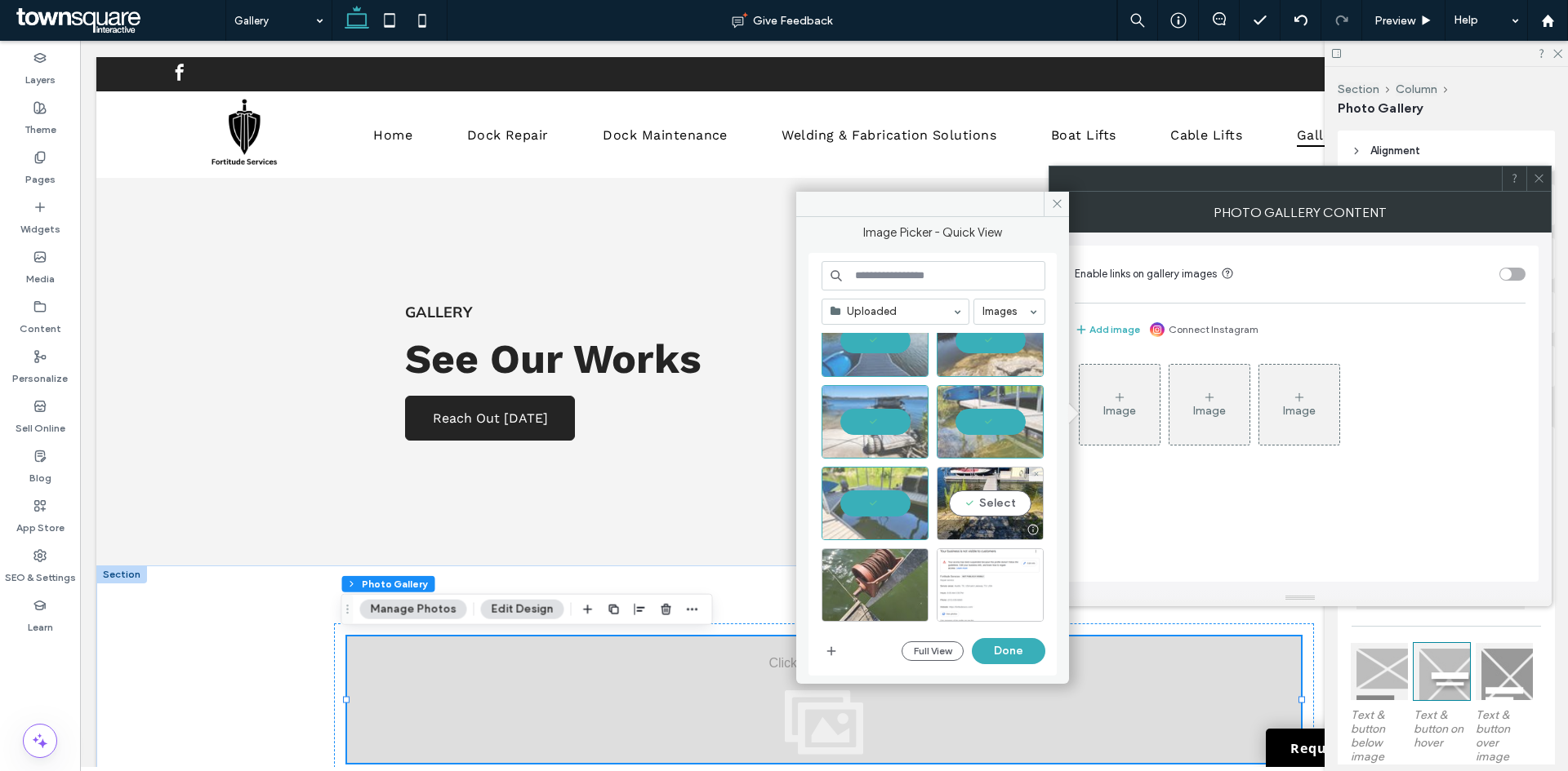
drag, startPoint x: 960, startPoint y: 506, endPoint x: 873, endPoint y: 548, distance: 96.6
click at [955, 507] on div "Select" at bounding box center [989, 504] width 107 height 74
click at [860, 570] on div "Select" at bounding box center [874, 585] width 107 height 74
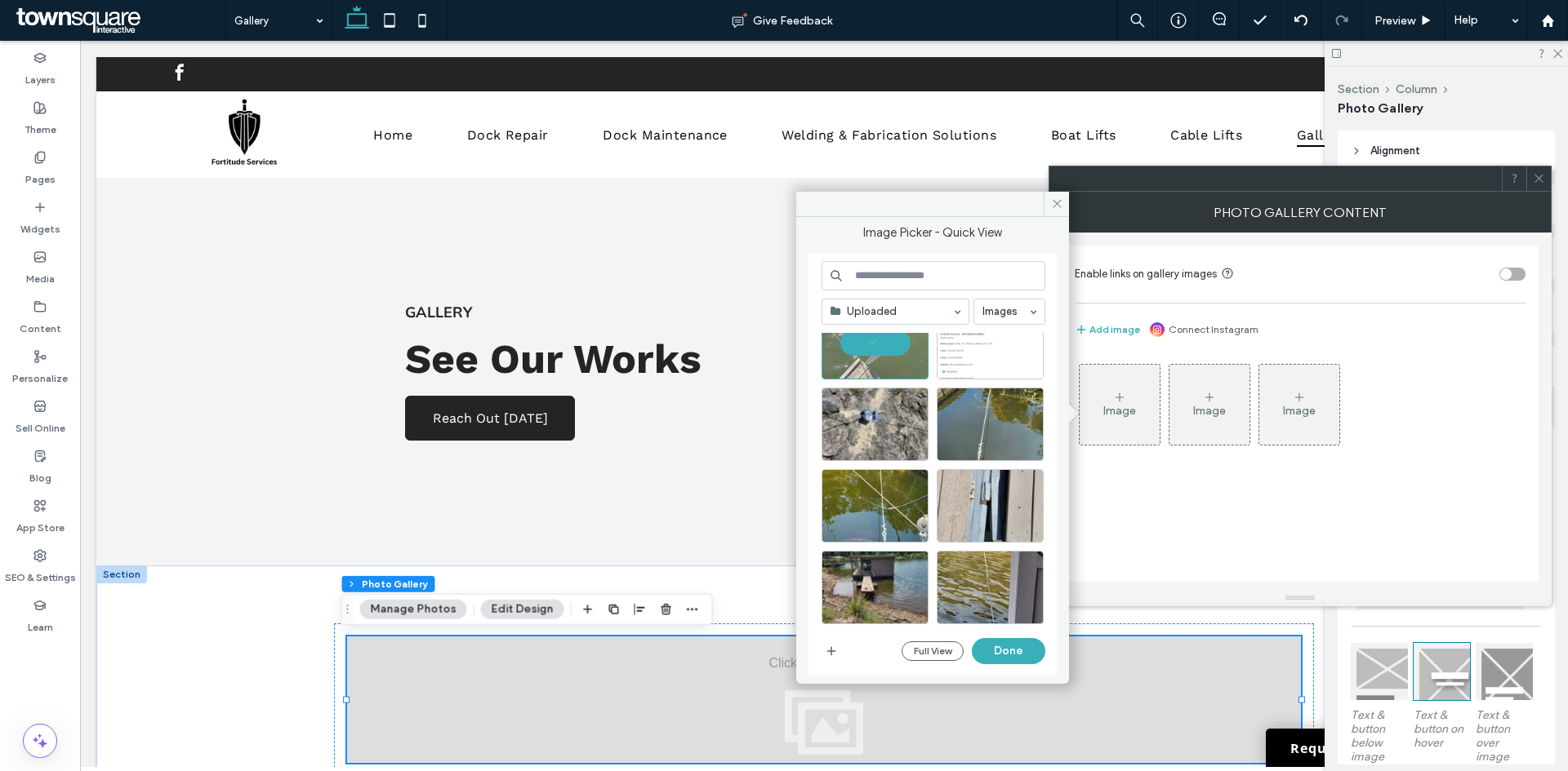
scroll to position [1499, 0]
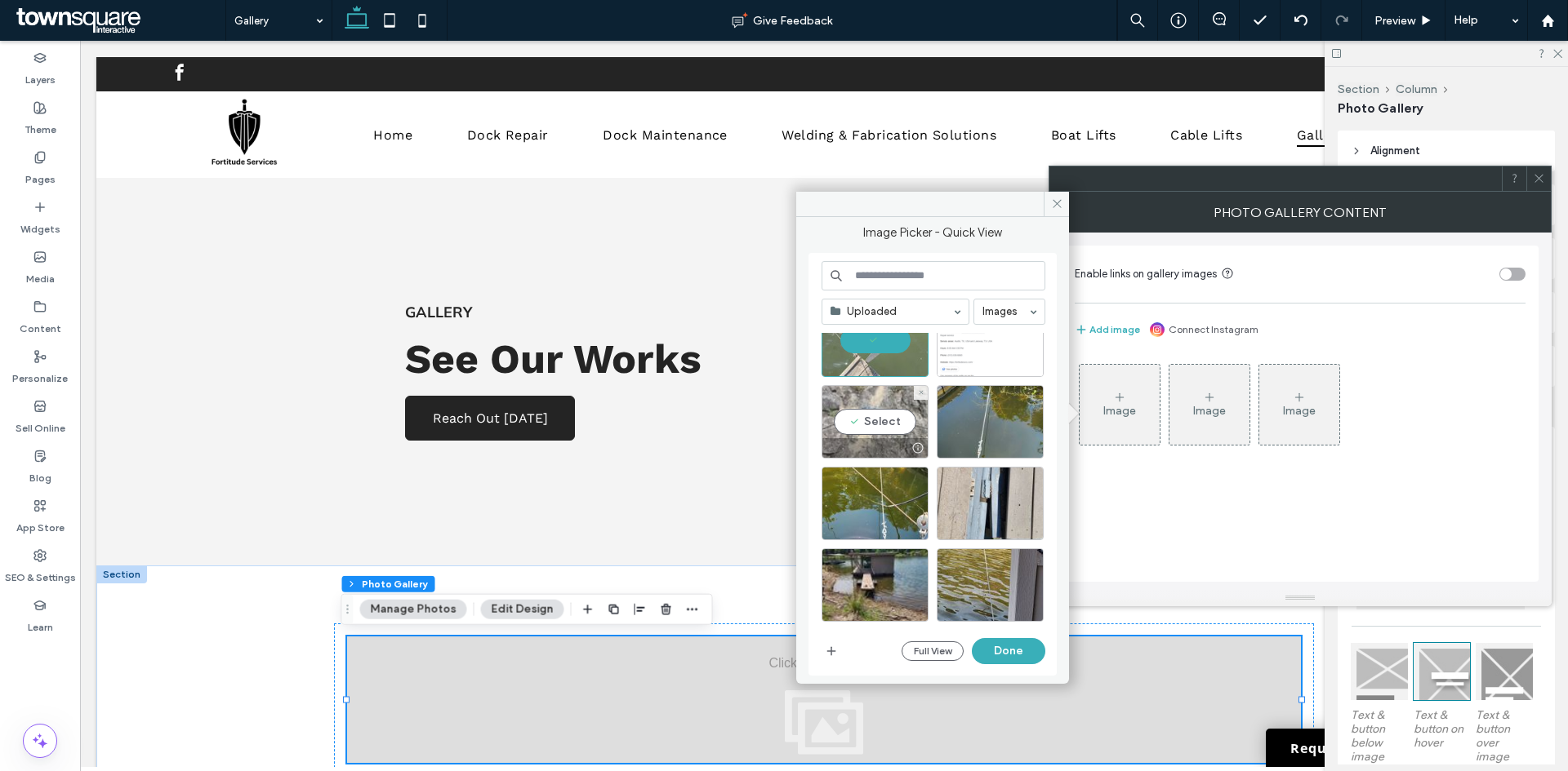
click at [874, 432] on div "Select" at bounding box center [874, 422] width 107 height 74
click at [976, 426] on div "Select" at bounding box center [989, 422] width 107 height 74
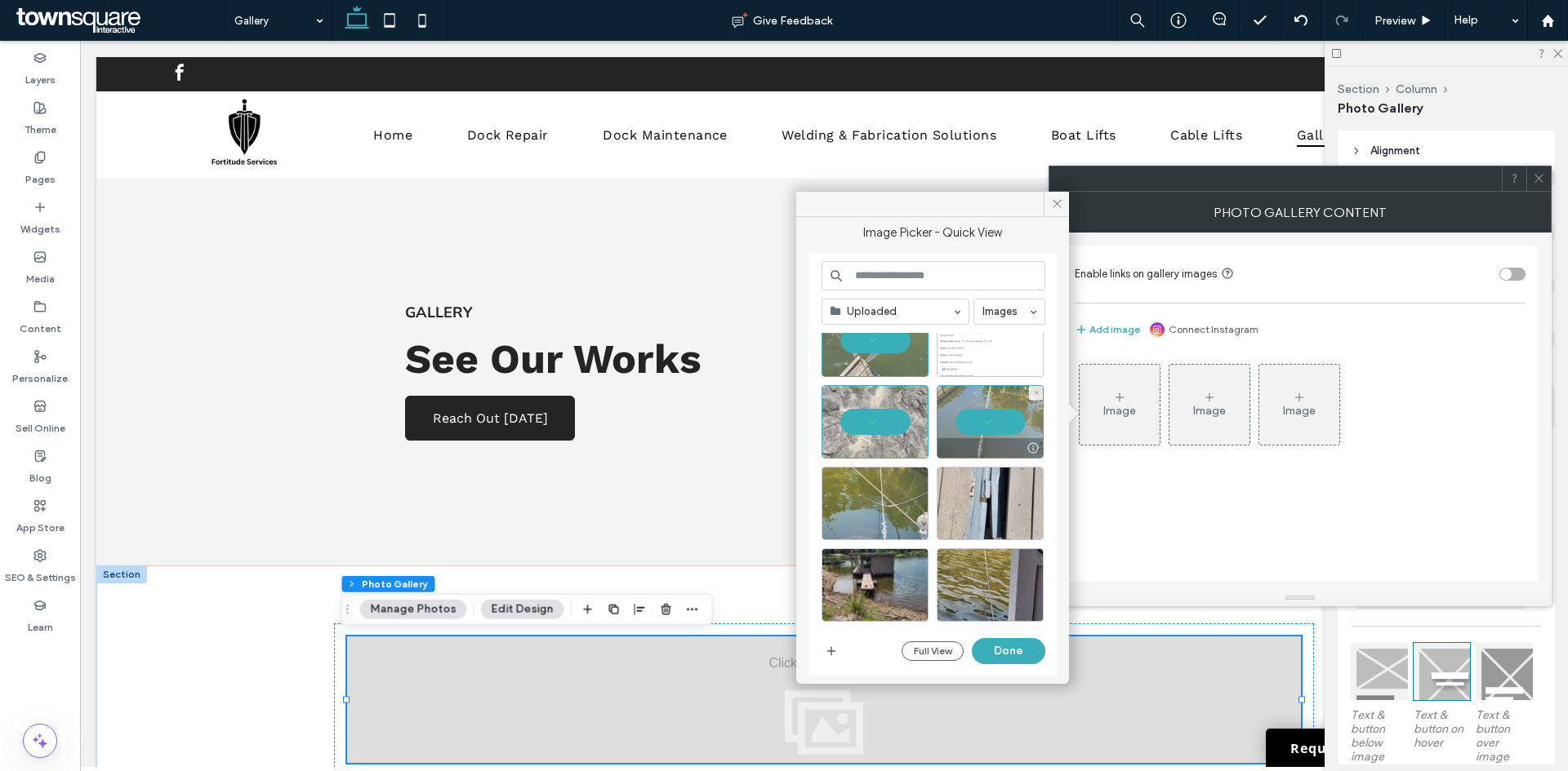
click at [866, 504] on div at bounding box center [874, 504] width 107 height 74
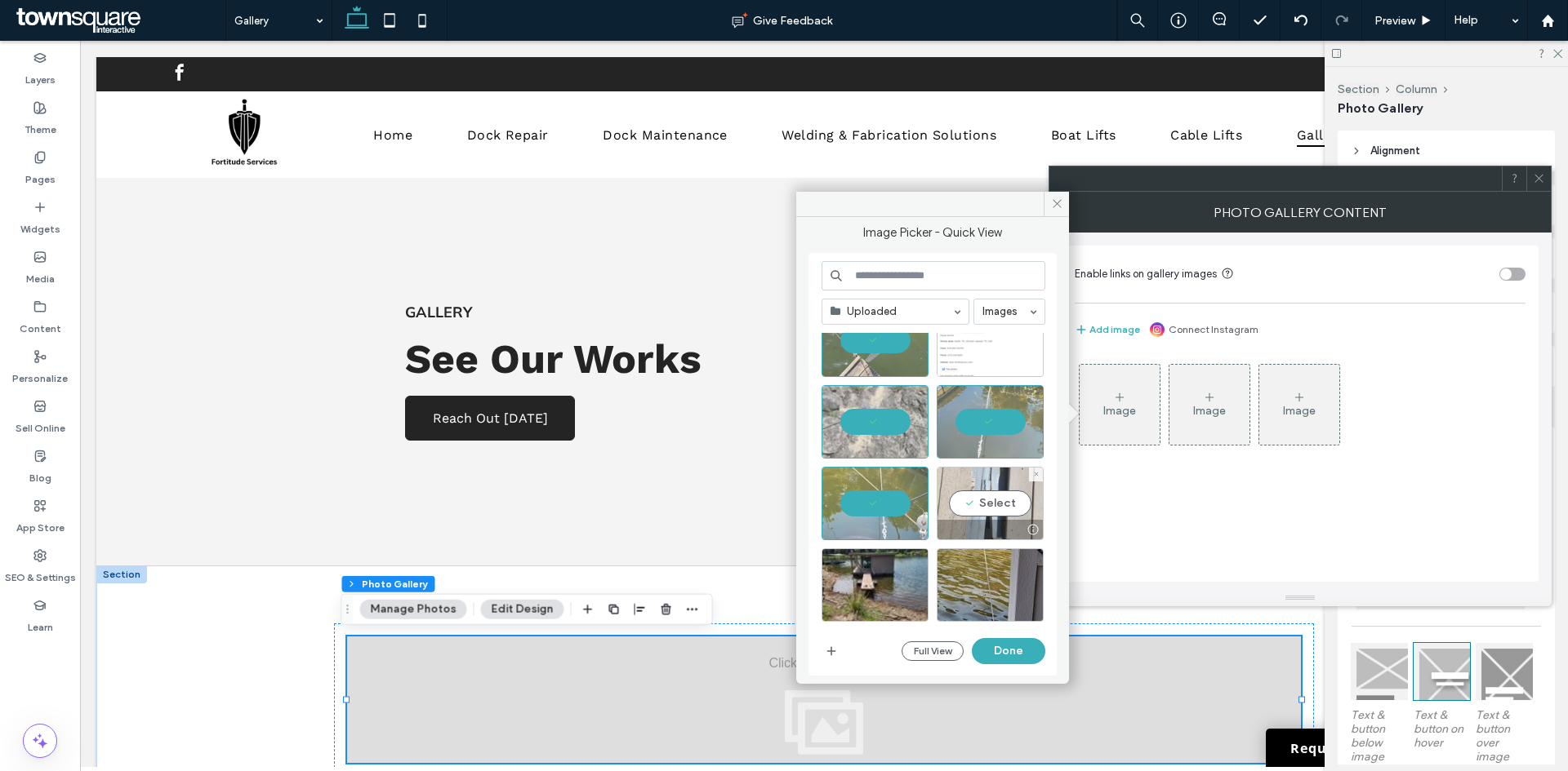
click at [954, 507] on div "Select" at bounding box center [989, 504] width 107 height 74
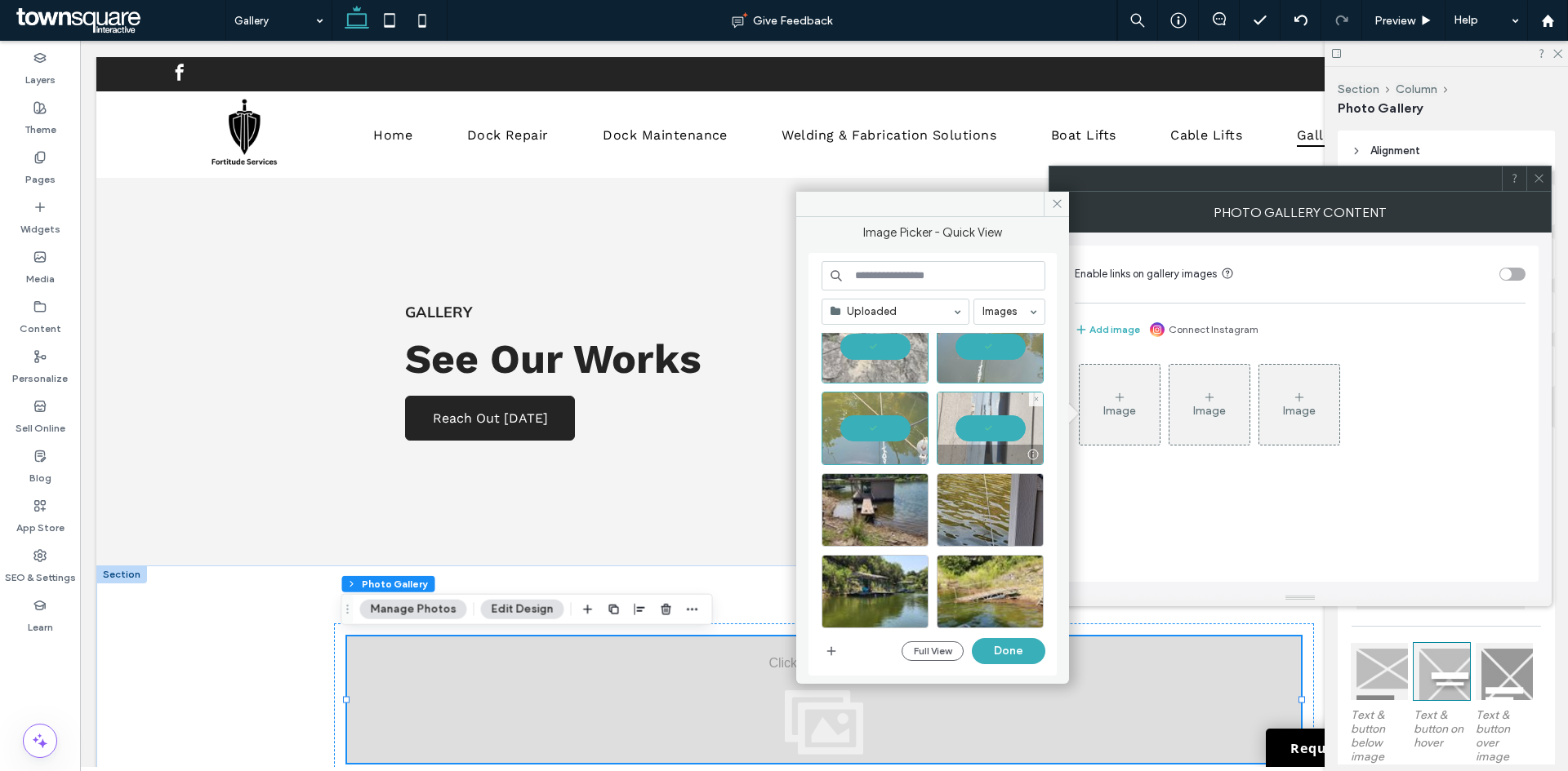
scroll to position [1662, 0]
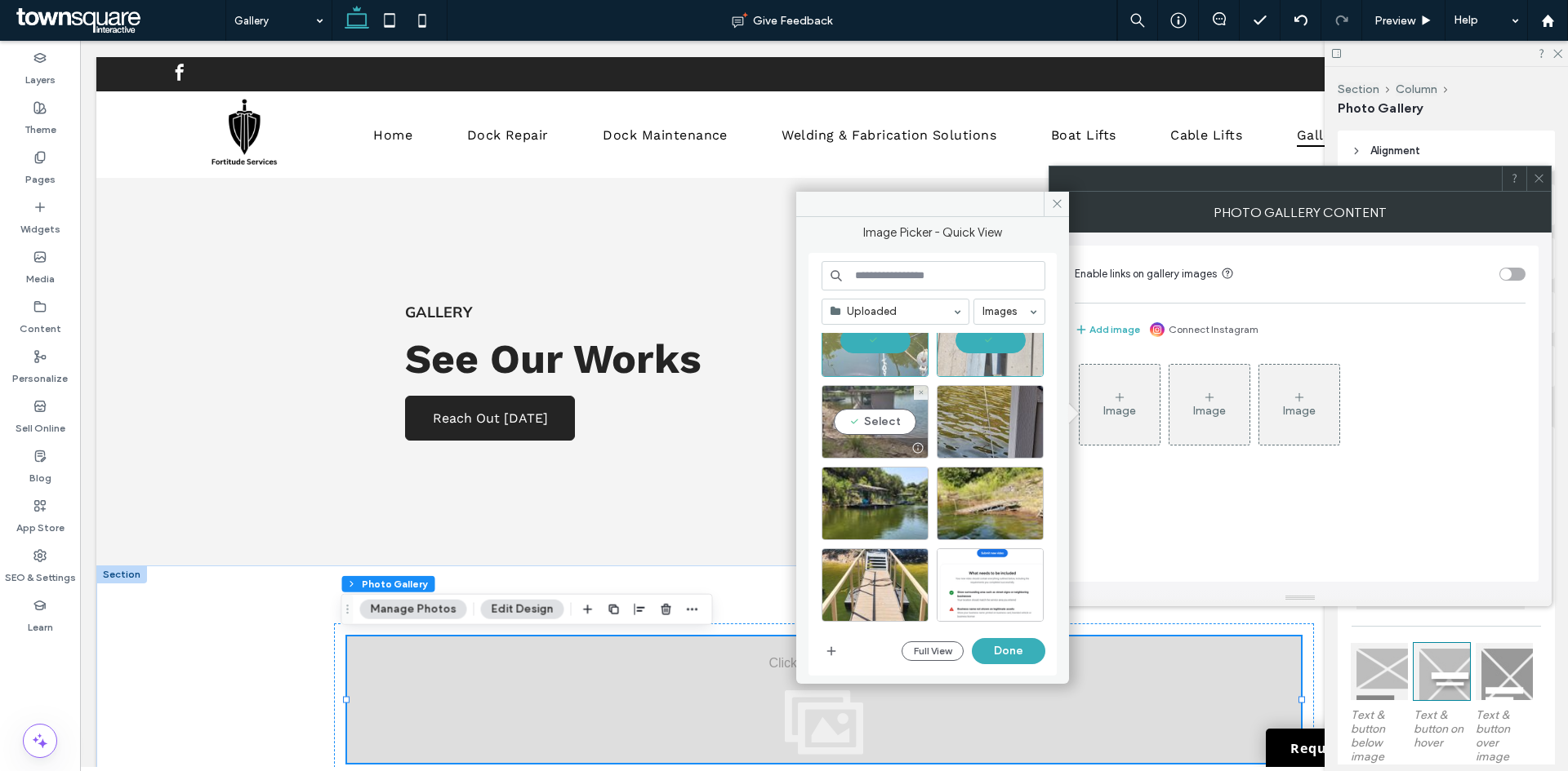
click at [853, 448] on div at bounding box center [875, 447] width 106 height 20
click at [971, 434] on div "Select" at bounding box center [989, 422] width 107 height 74
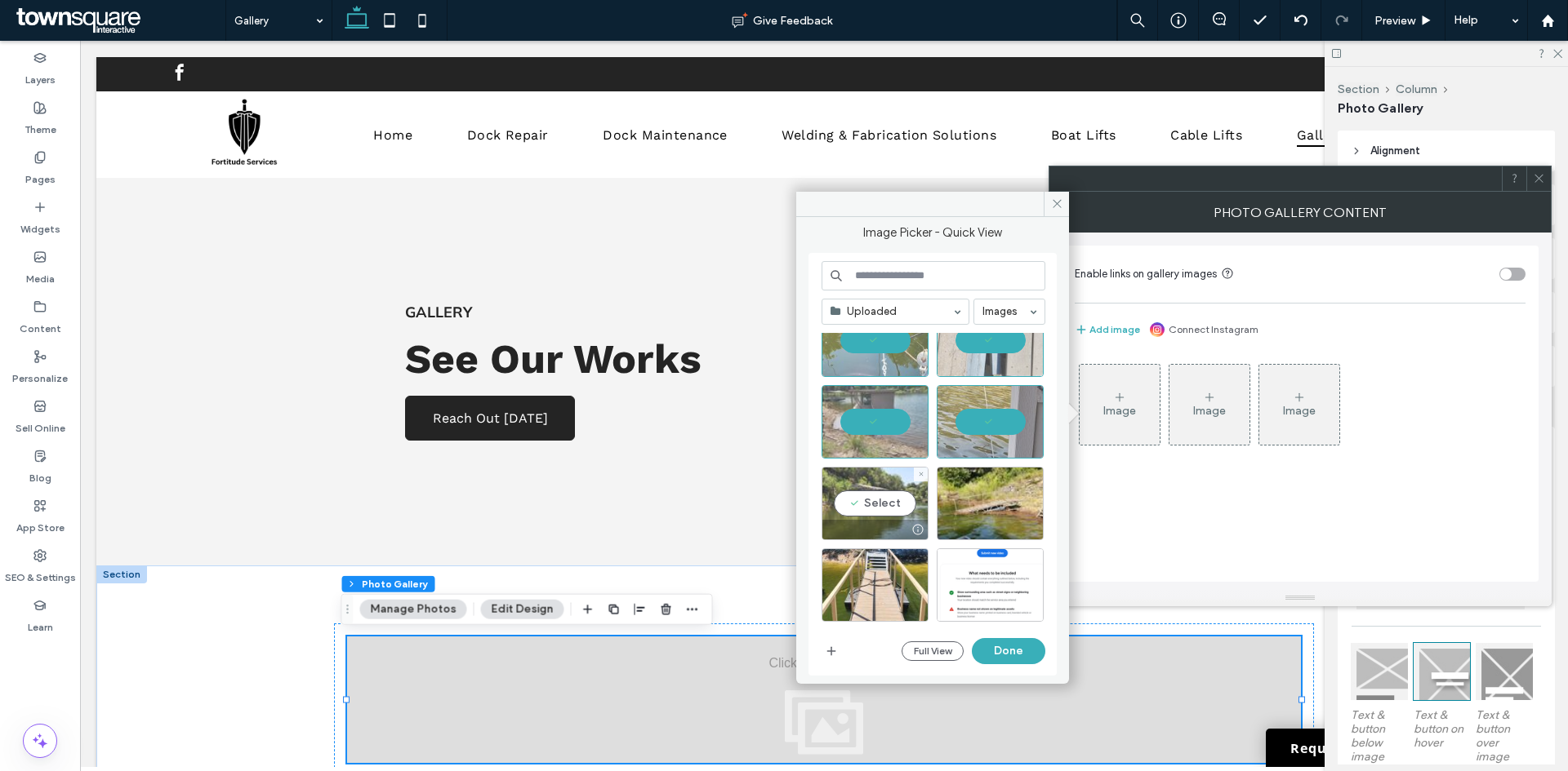
drag, startPoint x: 852, startPoint y: 515, endPoint x: 868, endPoint y: 518, distance: 16.3
click at [858, 516] on div "Select" at bounding box center [874, 504] width 107 height 74
click at [948, 511] on div "Select" at bounding box center [989, 504] width 107 height 74
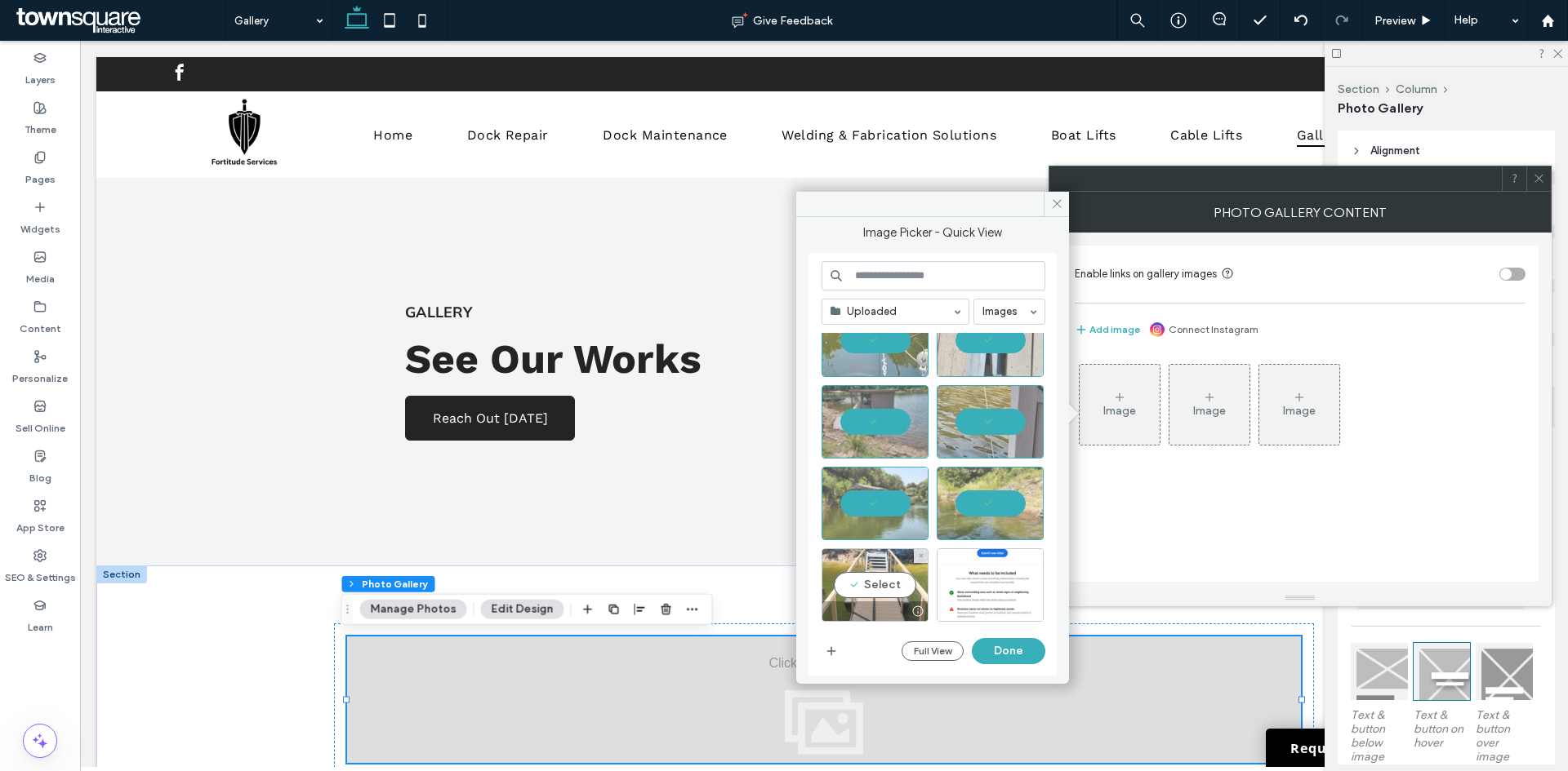
click at [843, 579] on div "Select" at bounding box center [874, 585] width 107 height 74
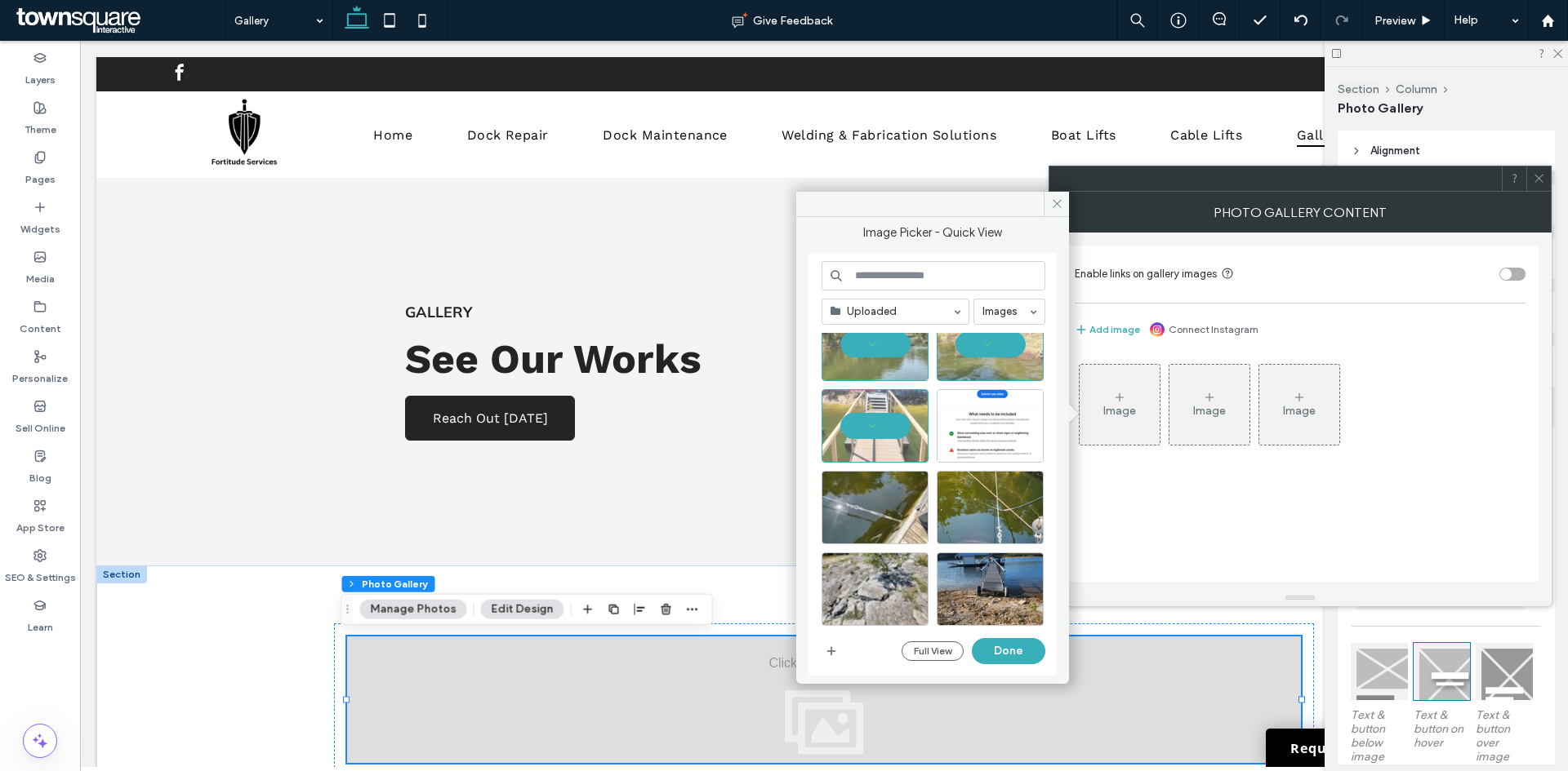
scroll to position [1906, 0]
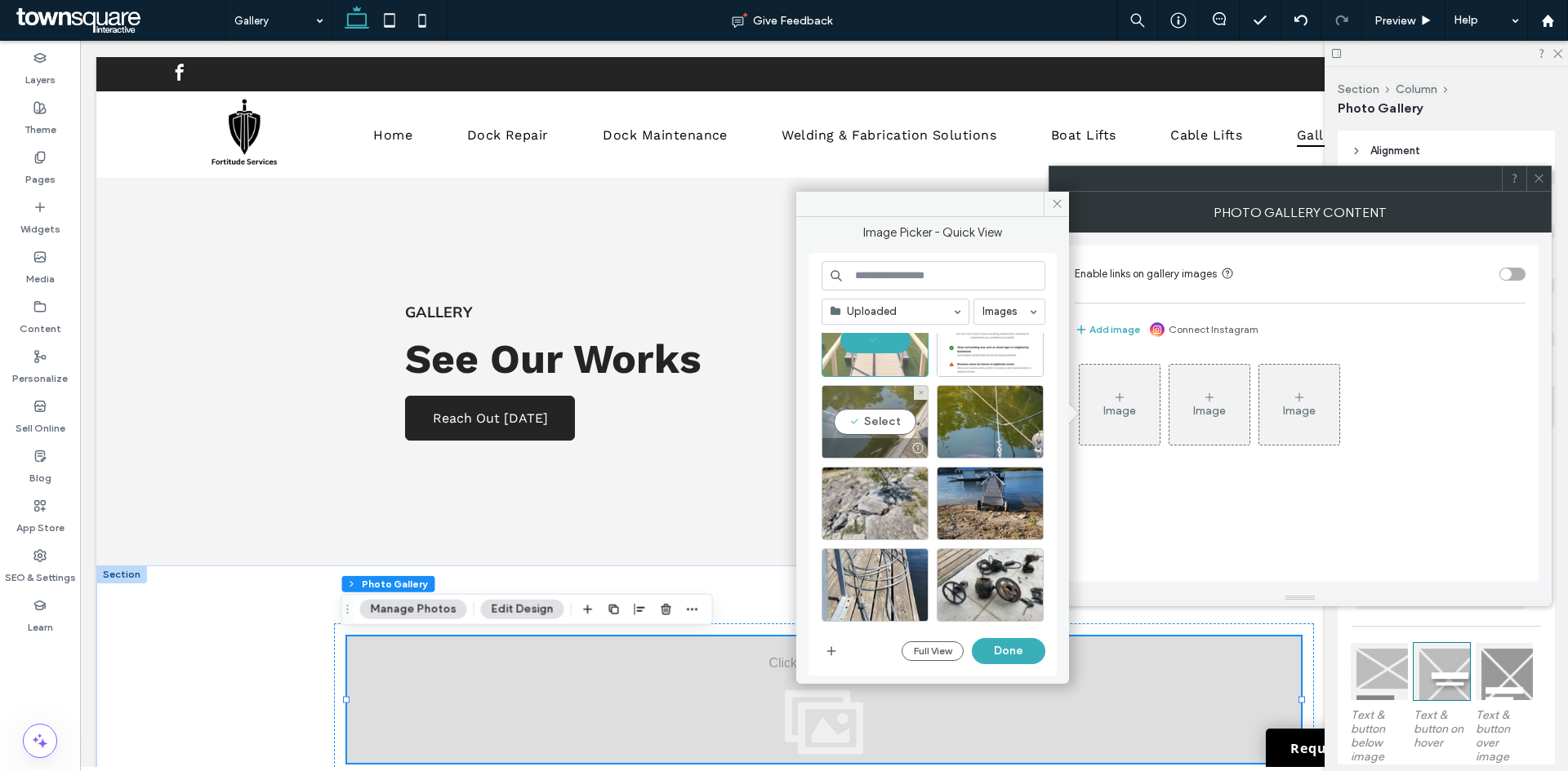
click at [882, 424] on div "Select" at bounding box center [874, 422] width 107 height 74
click at [969, 428] on div "Select" at bounding box center [989, 422] width 107 height 74
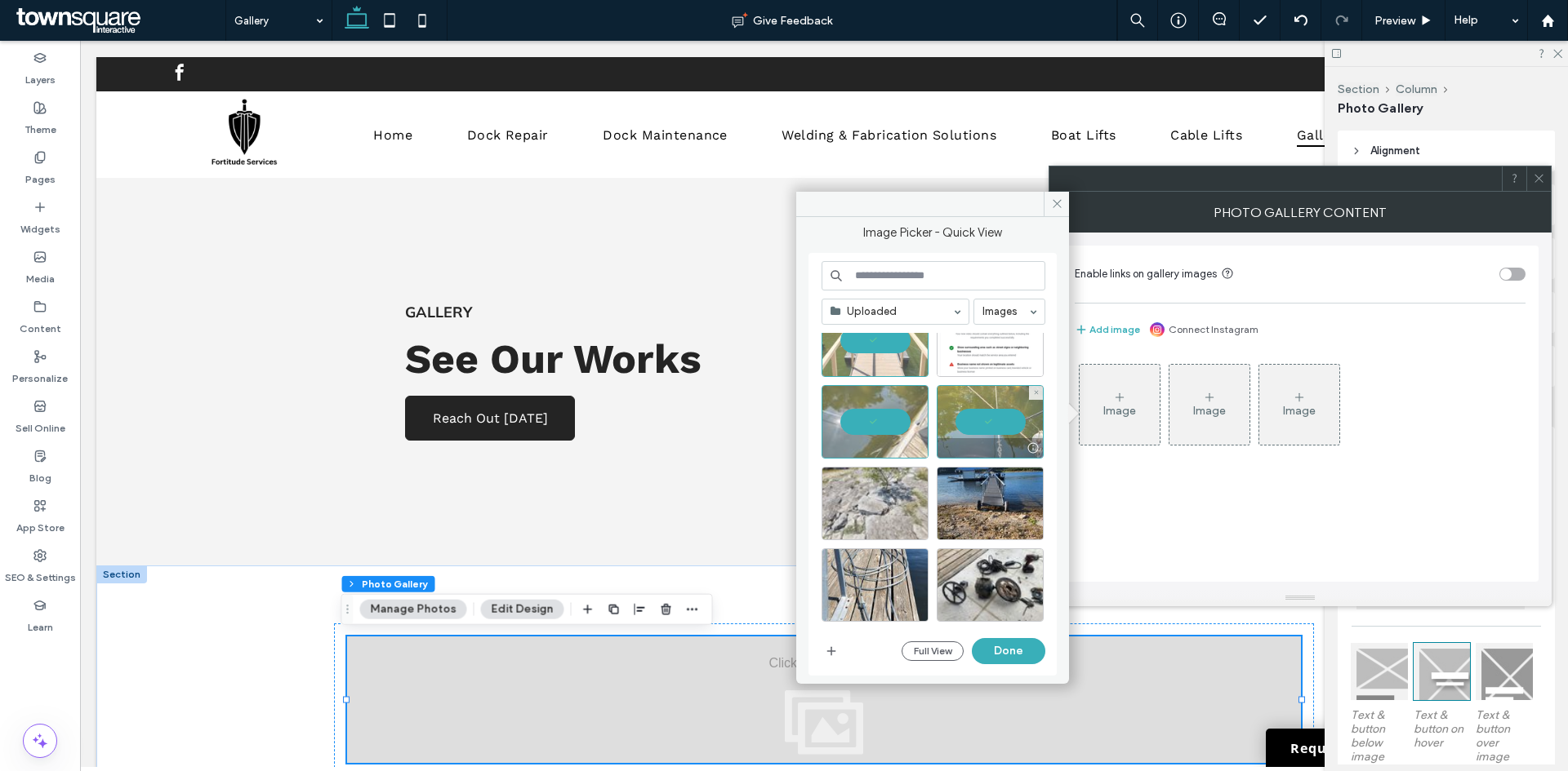
drag, startPoint x: 901, startPoint y: 498, endPoint x: 921, endPoint y: 506, distance: 21.5
click at [901, 499] on div at bounding box center [874, 504] width 107 height 74
click at [965, 509] on div at bounding box center [989, 504] width 107 height 74
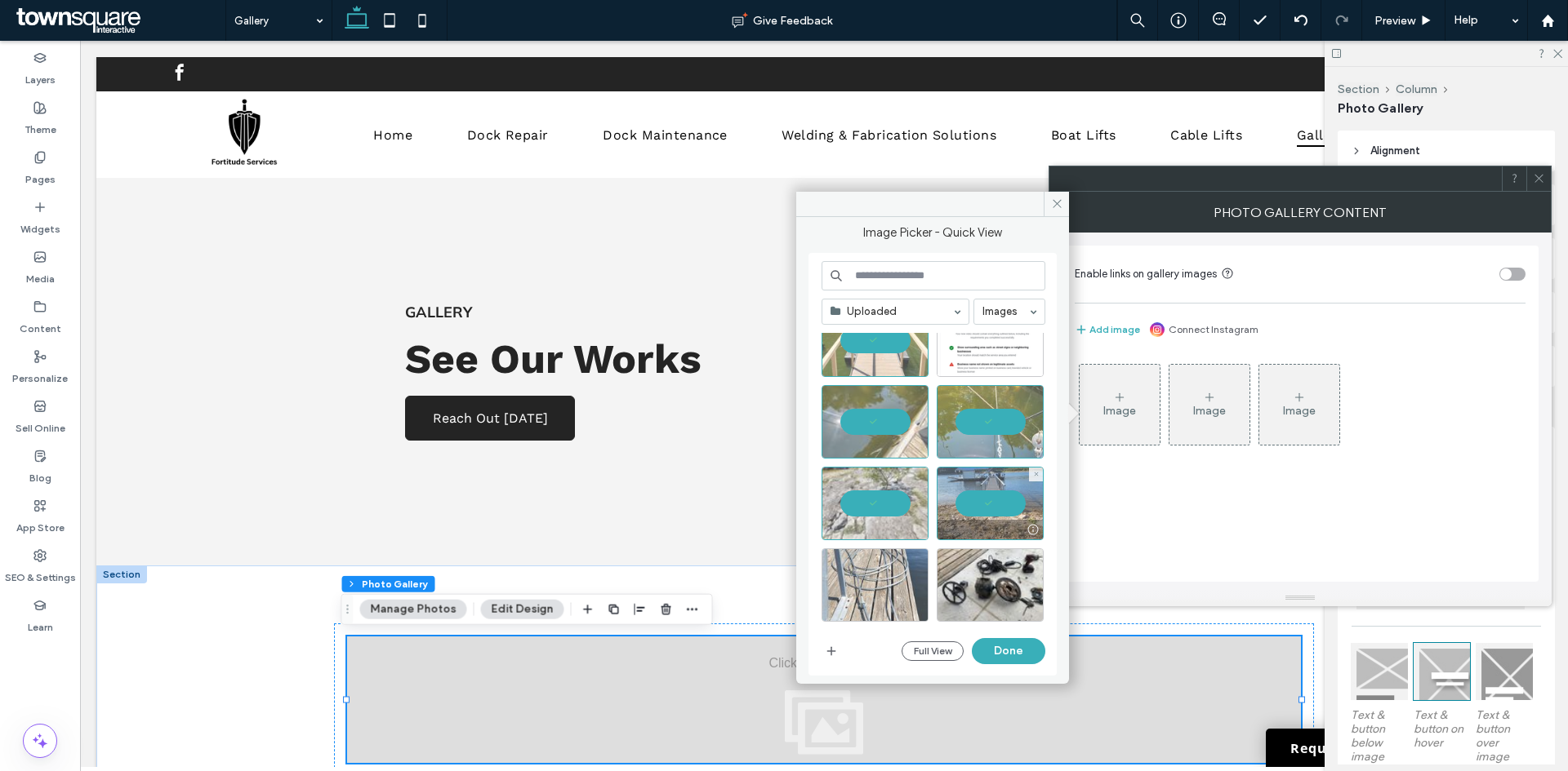
click at [872, 593] on div at bounding box center [874, 585] width 107 height 74
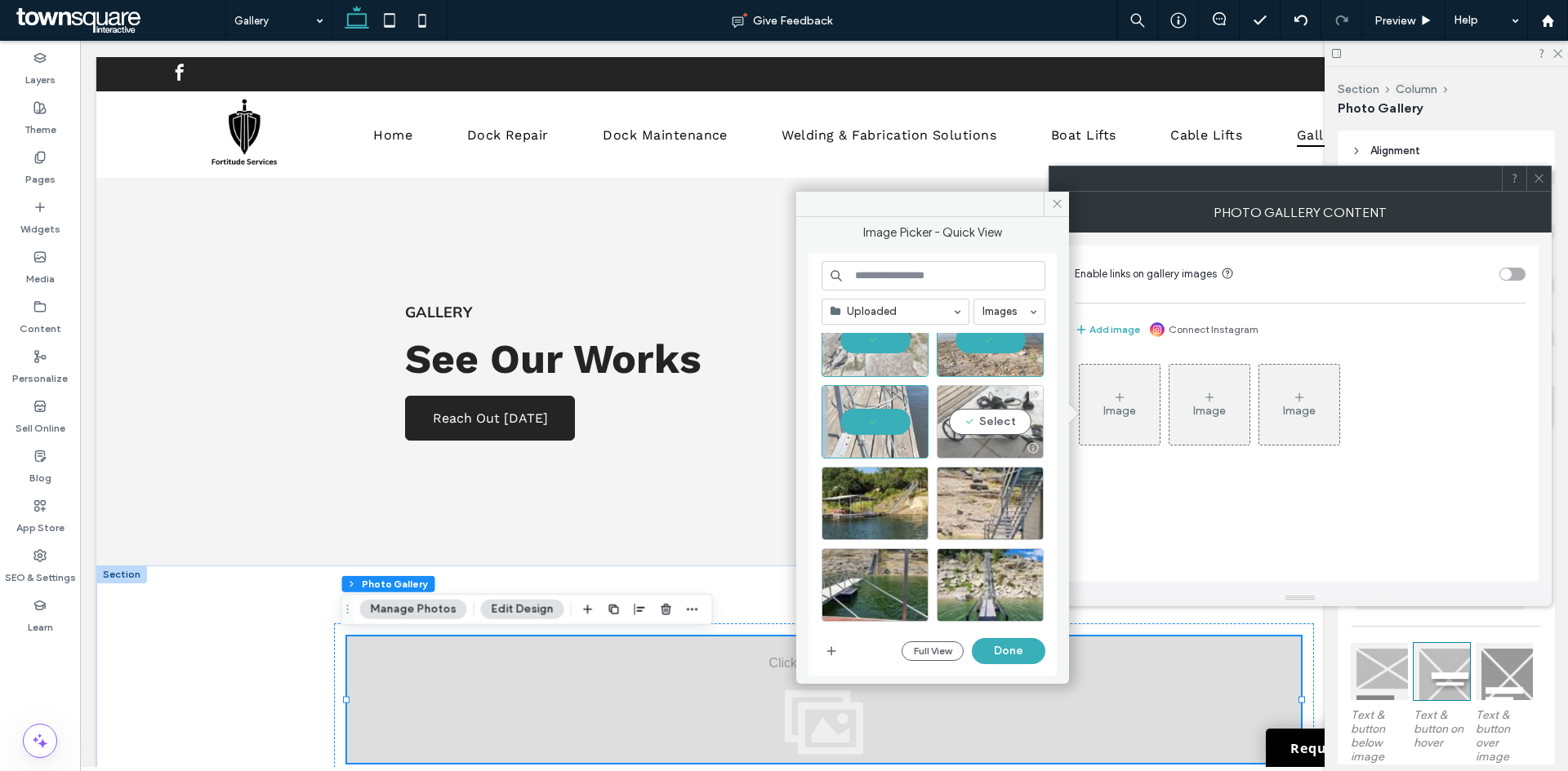
click at [998, 428] on div "Select" at bounding box center [989, 422] width 107 height 74
drag, startPoint x: 876, startPoint y: 496, endPoint x: 907, endPoint y: 503, distance: 31.8
click at [882, 498] on div "Select" at bounding box center [874, 504] width 107 height 74
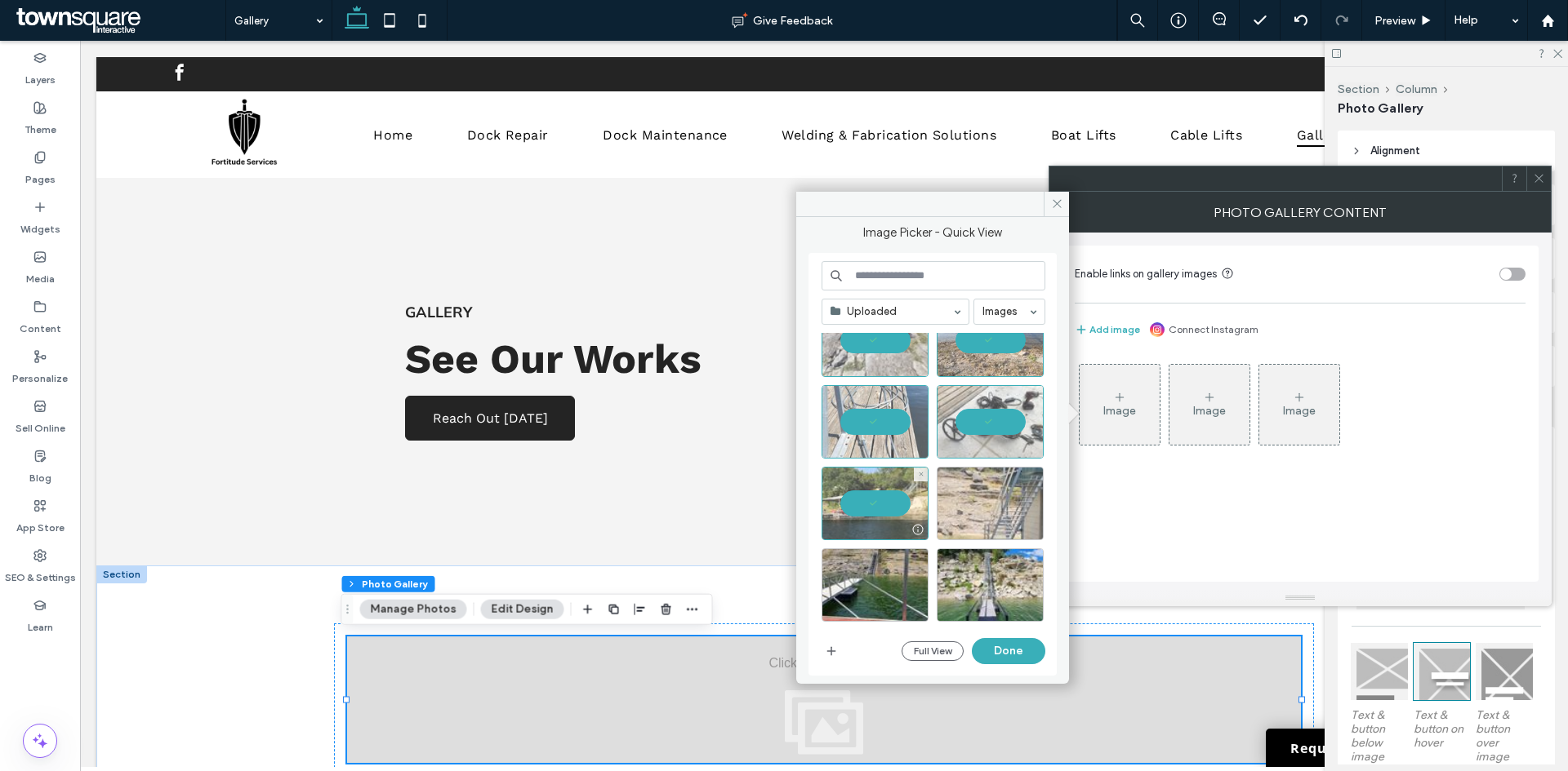
click at [960, 507] on div at bounding box center [989, 504] width 107 height 74
click at [863, 617] on div at bounding box center [875, 611] width 106 height 20
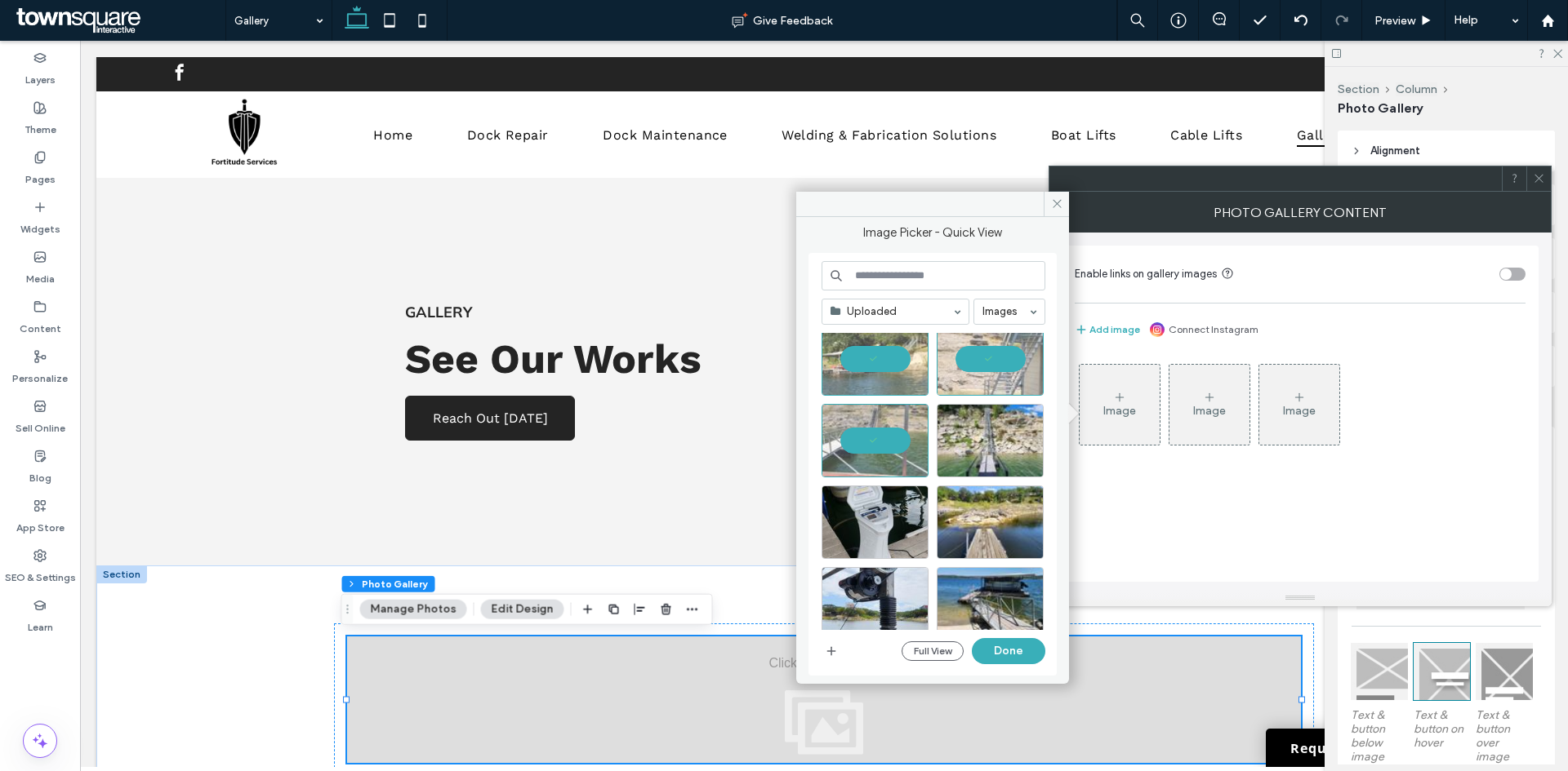
scroll to position [2233, 0]
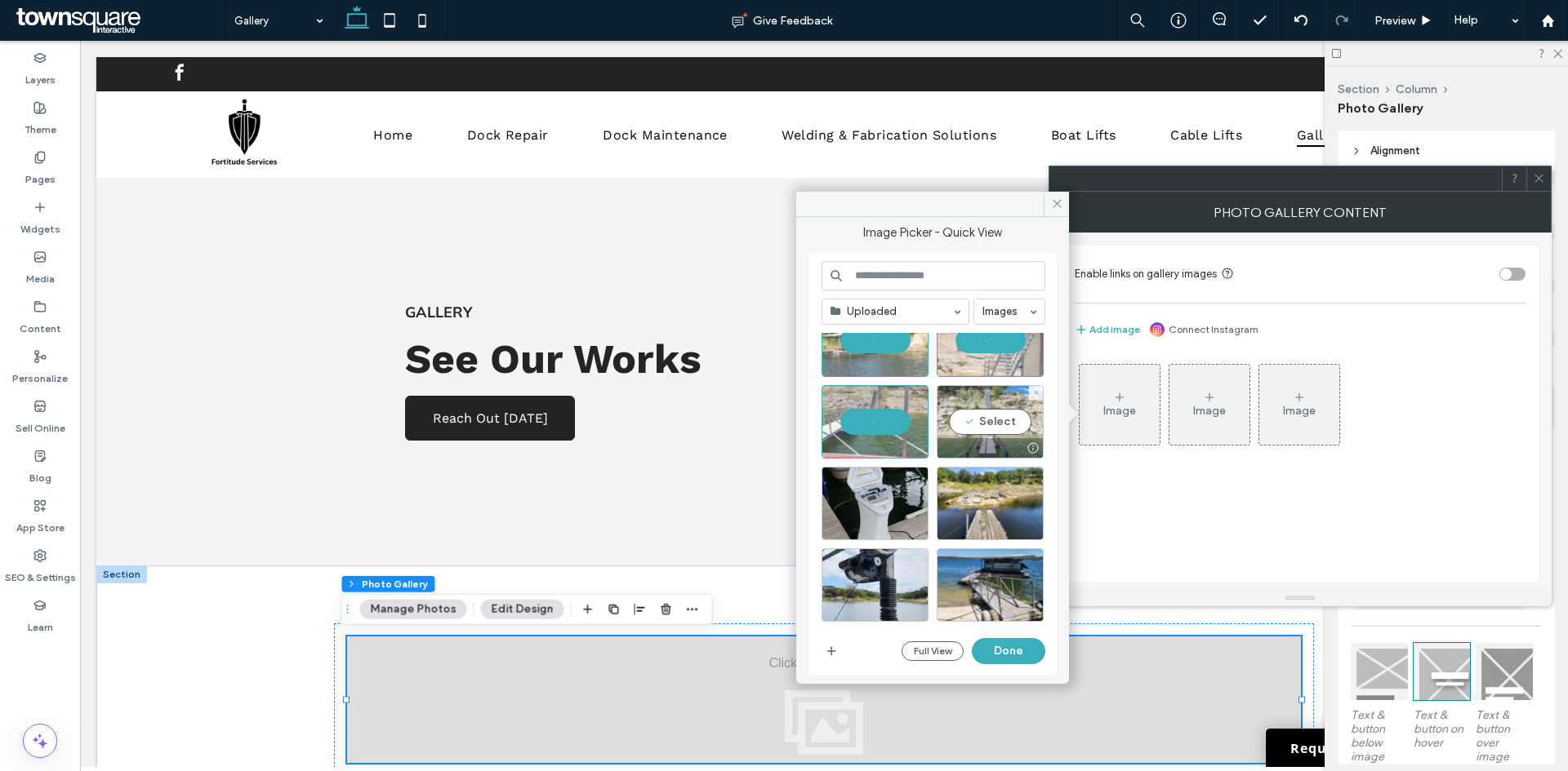
click at [976, 444] on div at bounding box center [990, 447] width 106 height 20
click at [872, 505] on div at bounding box center [874, 504] width 107 height 74
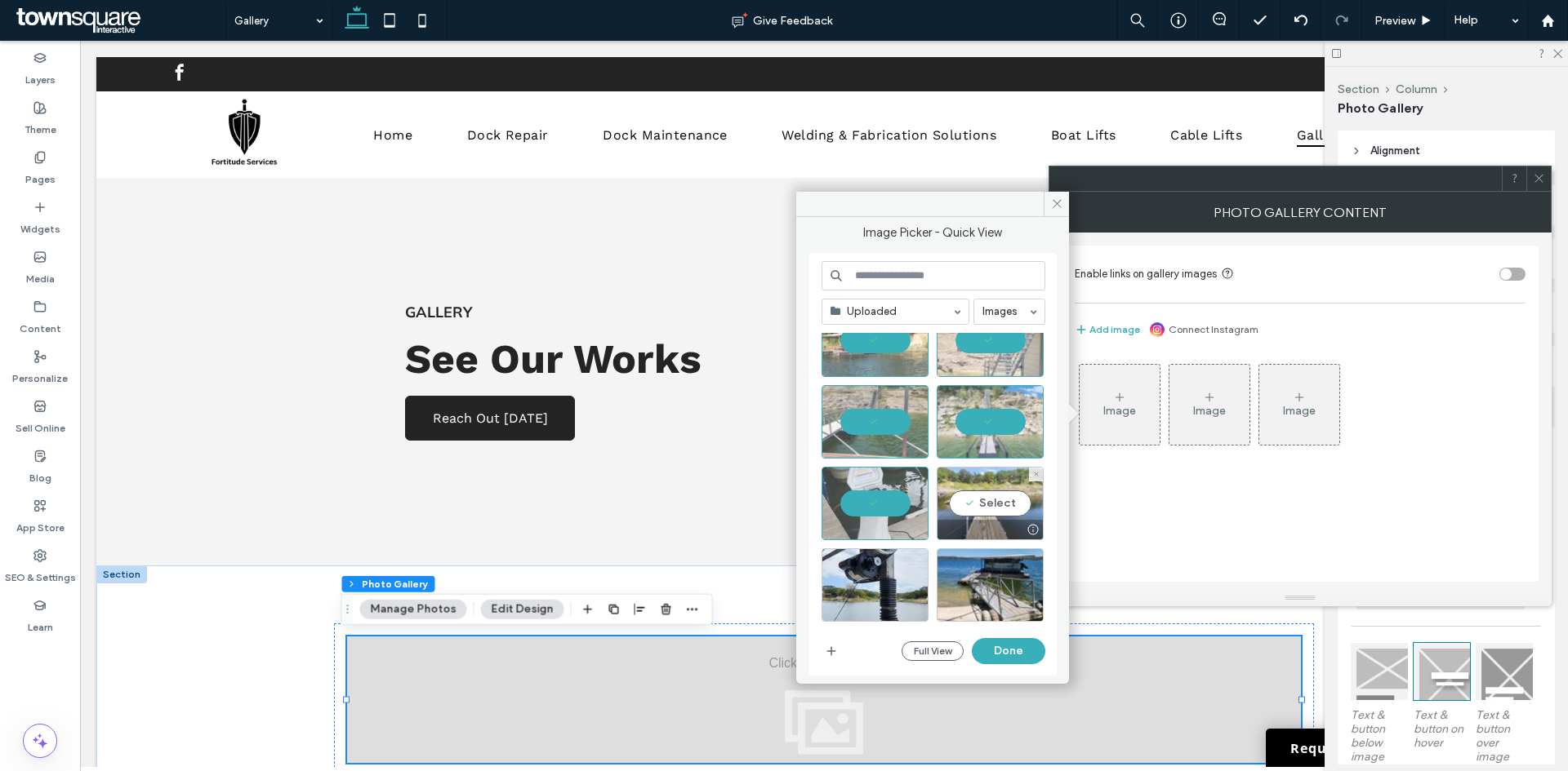
click at [951, 507] on div "Select" at bounding box center [989, 504] width 107 height 74
click at [876, 573] on div "Select" at bounding box center [874, 585] width 107 height 74
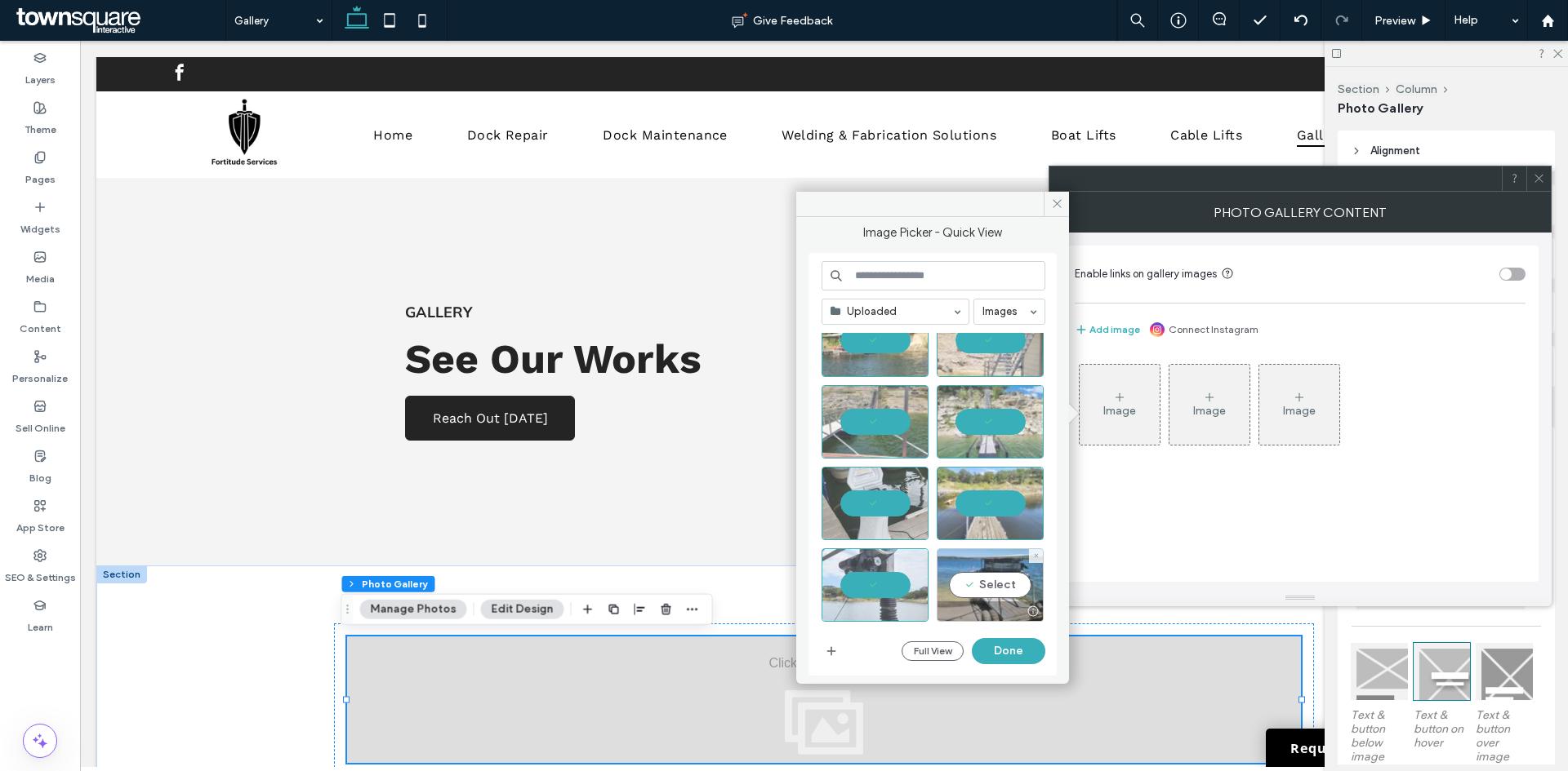
click at [963, 576] on div "Select" at bounding box center [989, 585] width 107 height 74
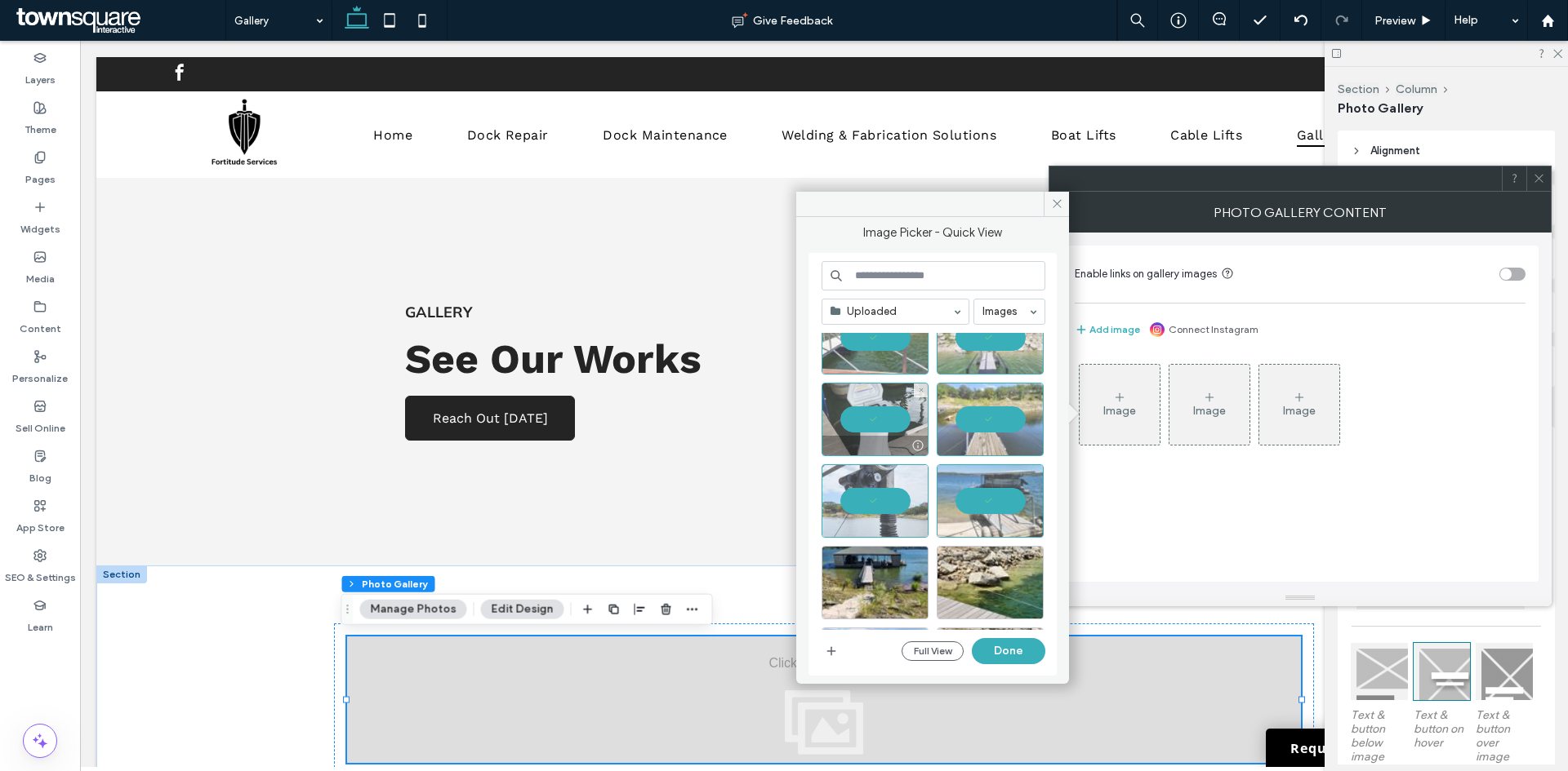
scroll to position [2396, 0]
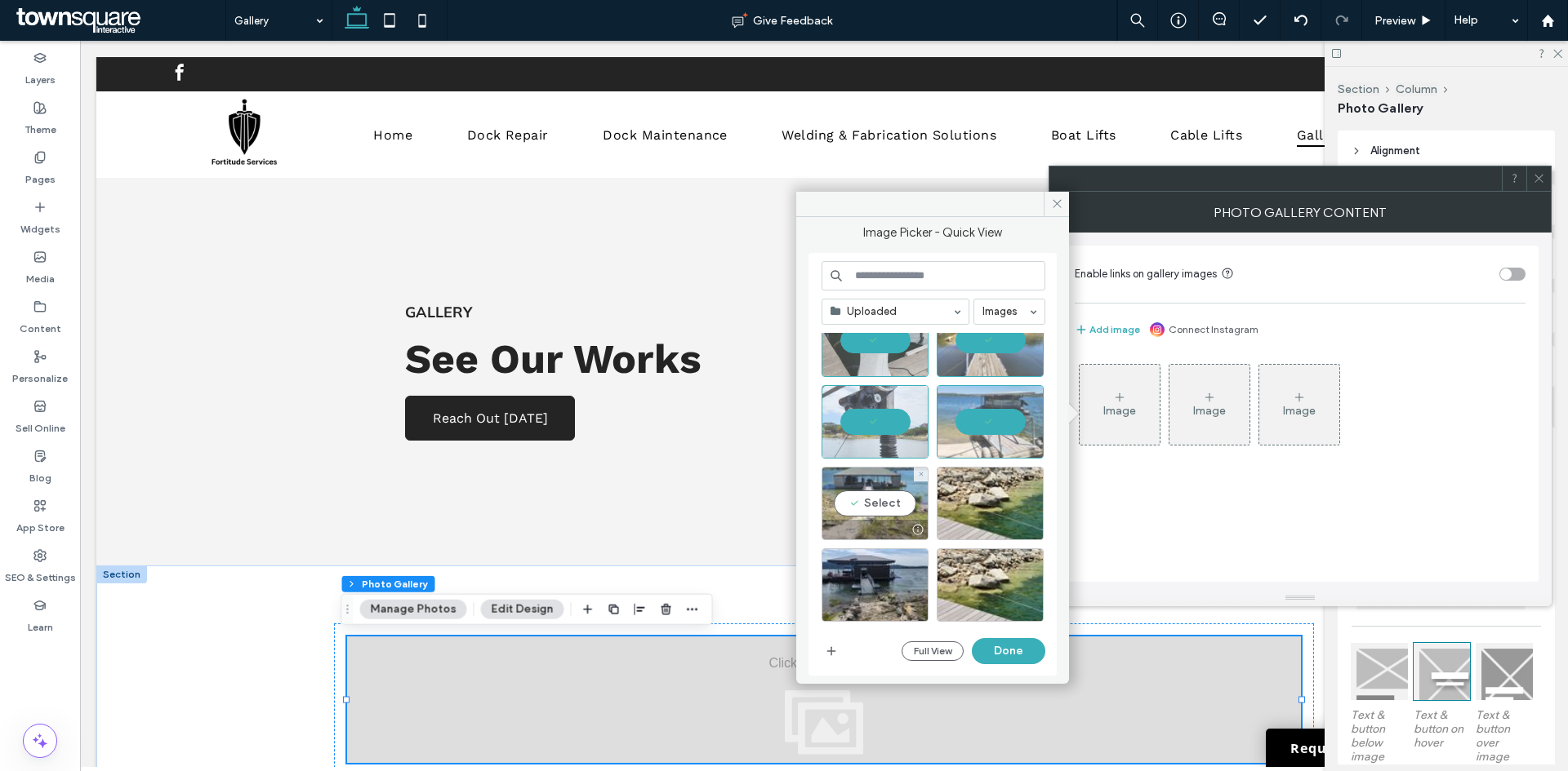
drag, startPoint x: 867, startPoint y: 488, endPoint x: 916, endPoint y: 493, distance: 49.3
click at [866, 488] on div "Select" at bounding box center [874, 504] width 107 height 74
click at [959, 494] on div "Select" at bounding box center [989, 504] width 107 height 74
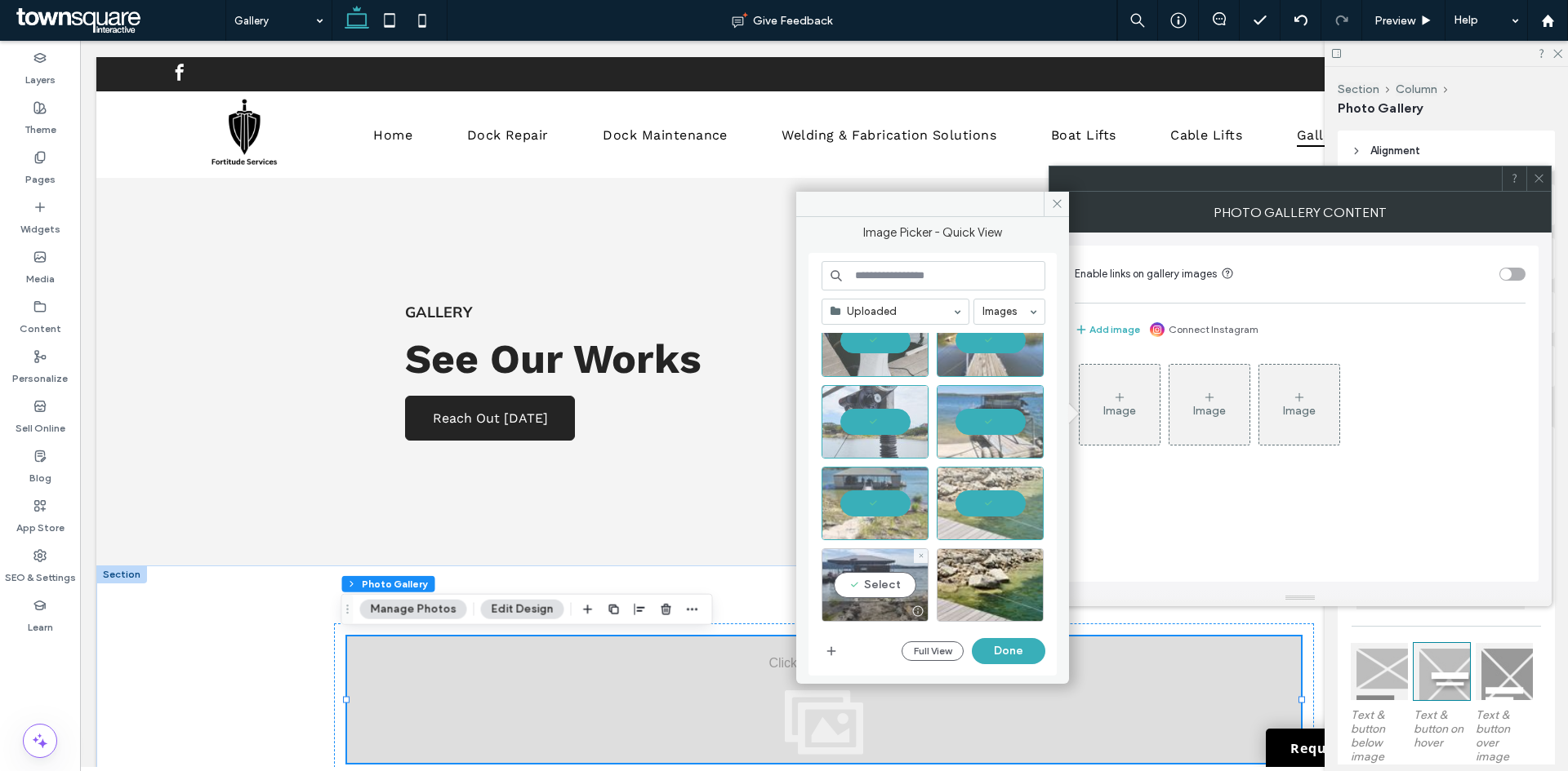
click at [876, 580] on div "Select" at bounding box center [874, 585] width 107 height 74
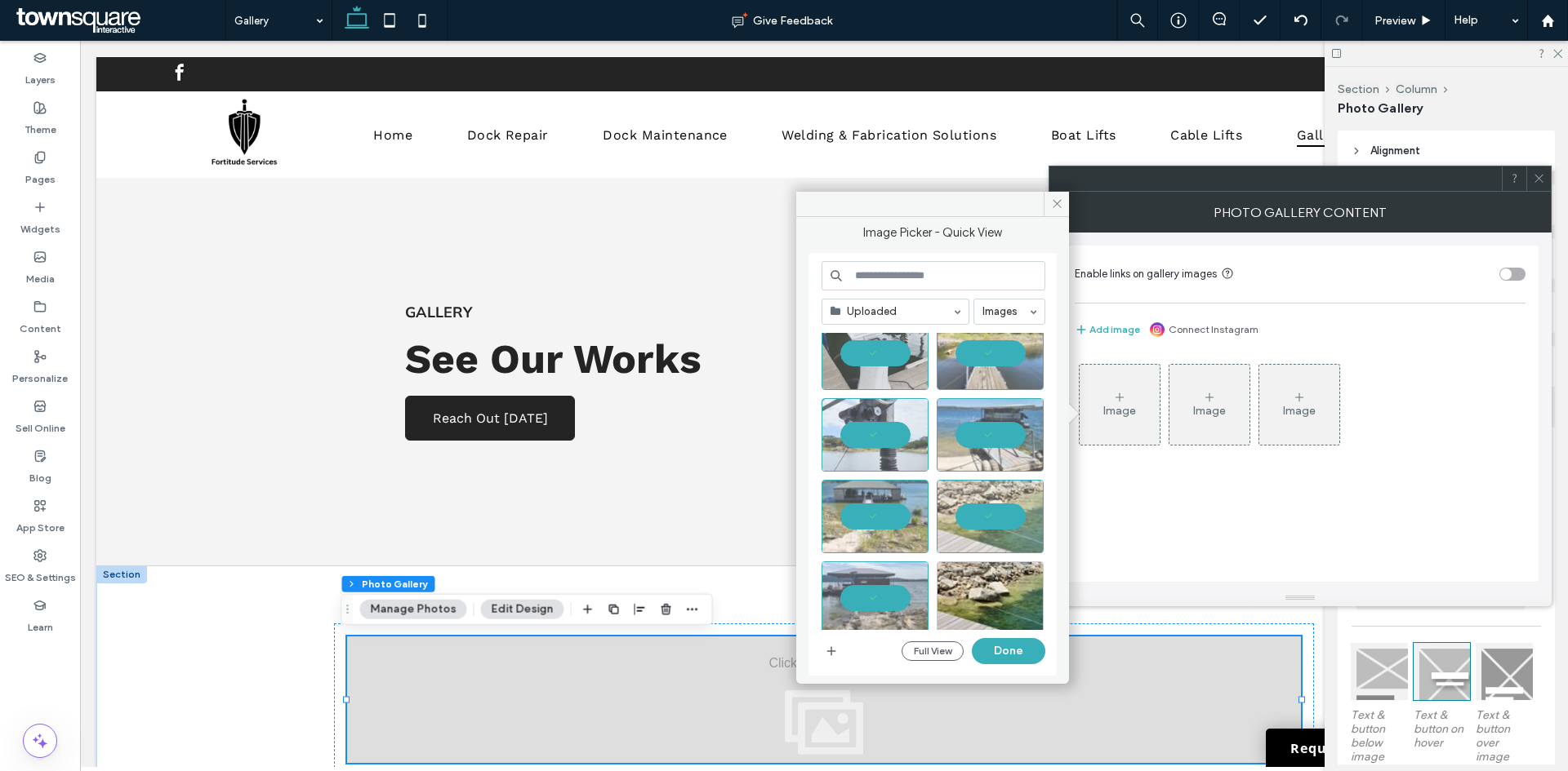
scroll to position [2478, 0]
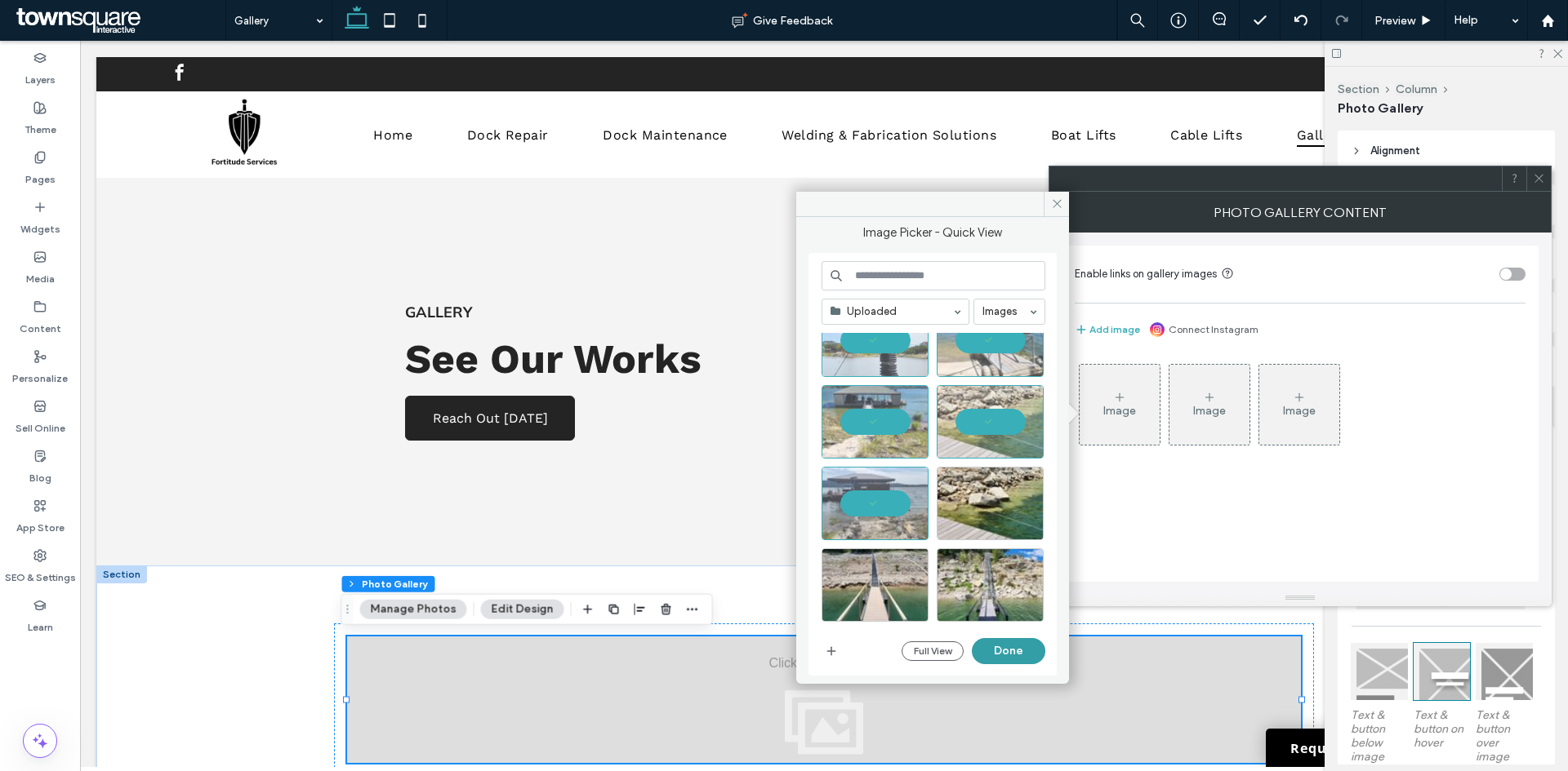
click at [1014, 653] on button "Done" at bounding box center [1008, 651] width 74 height 26
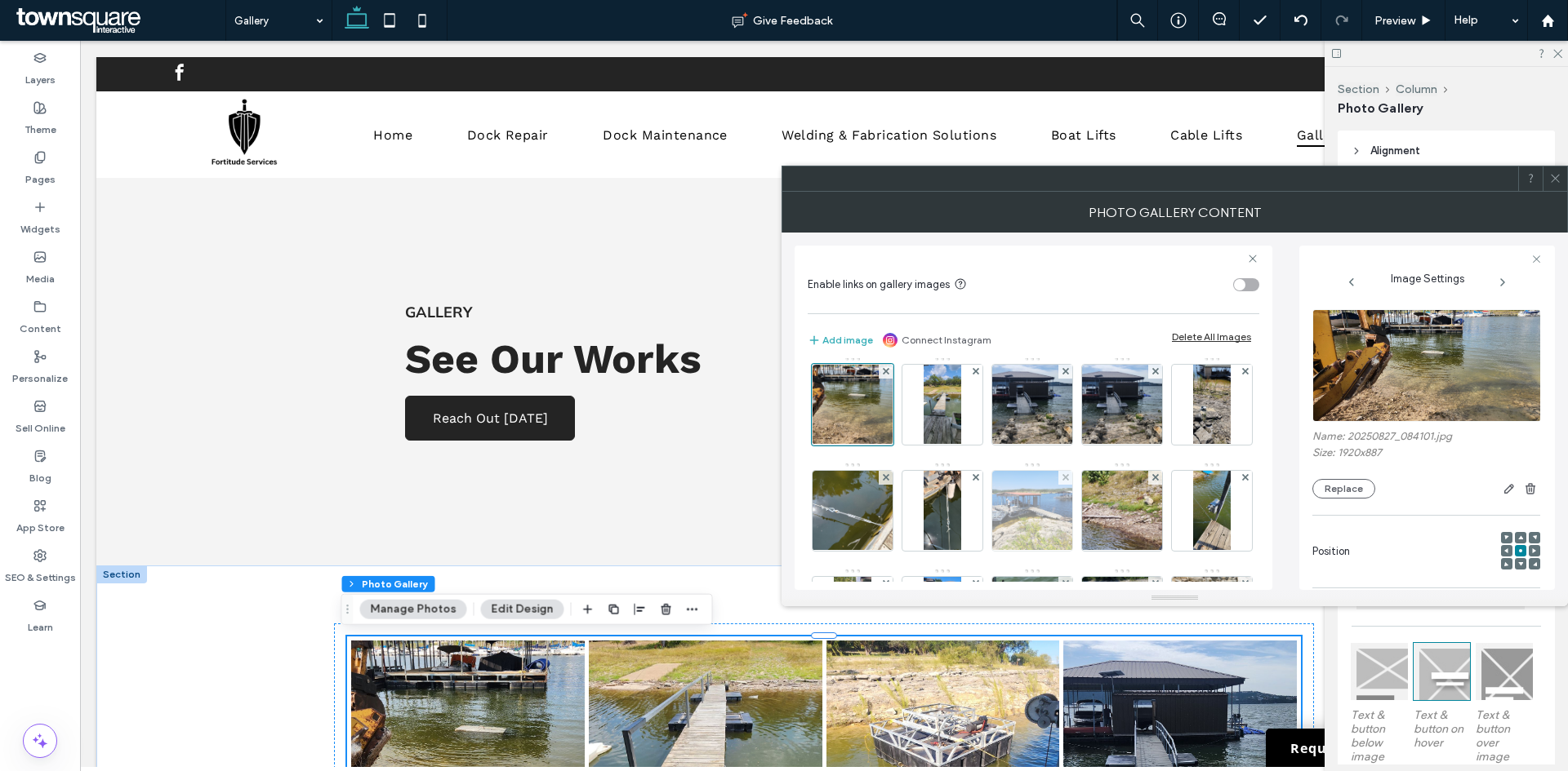
scroll to position [0, 0]
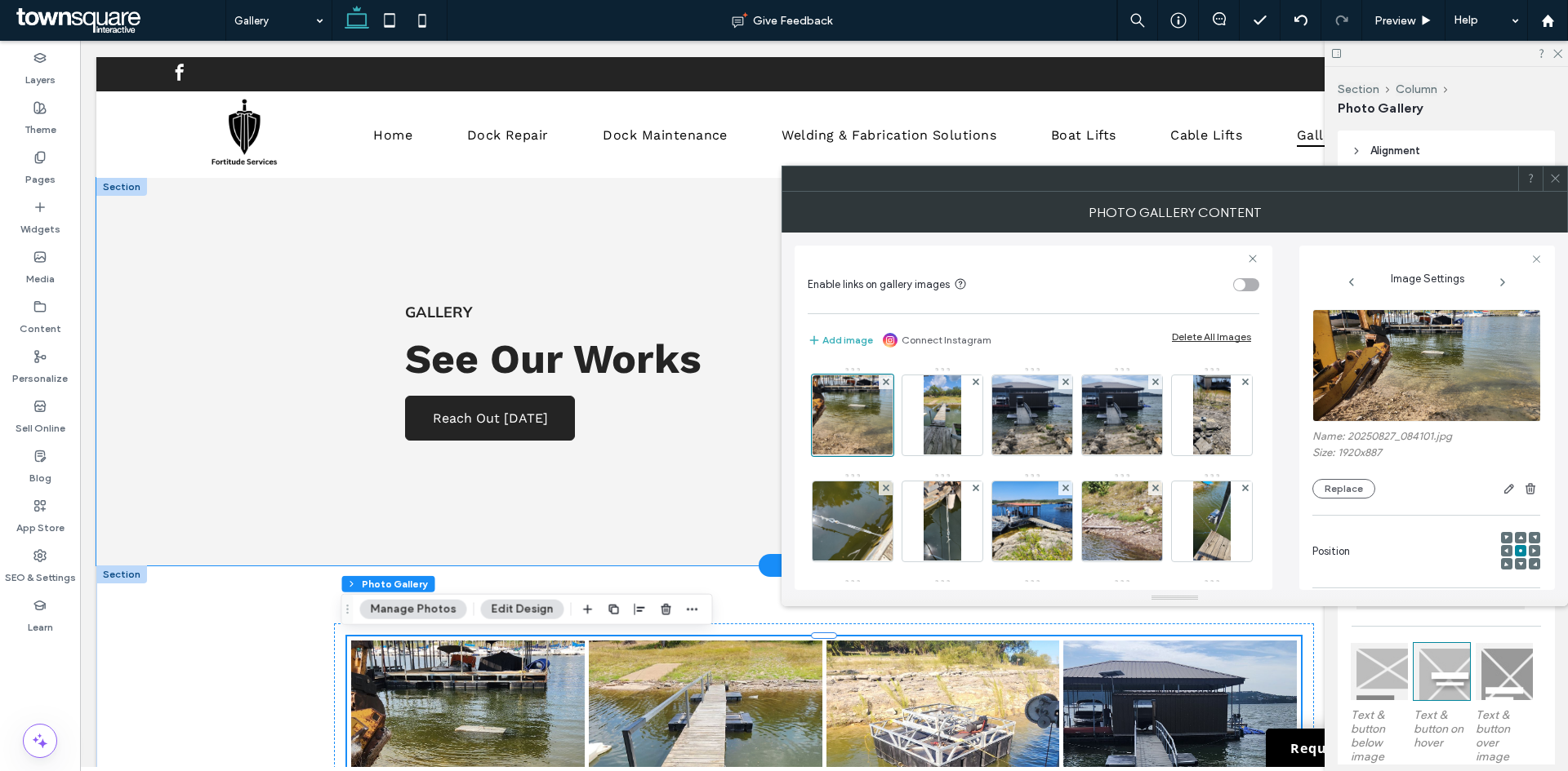
click at [258, 498] on div "gallery See Our Works Reach Out [DATE]" at bounding box center [823, 372] width 1455 height 388
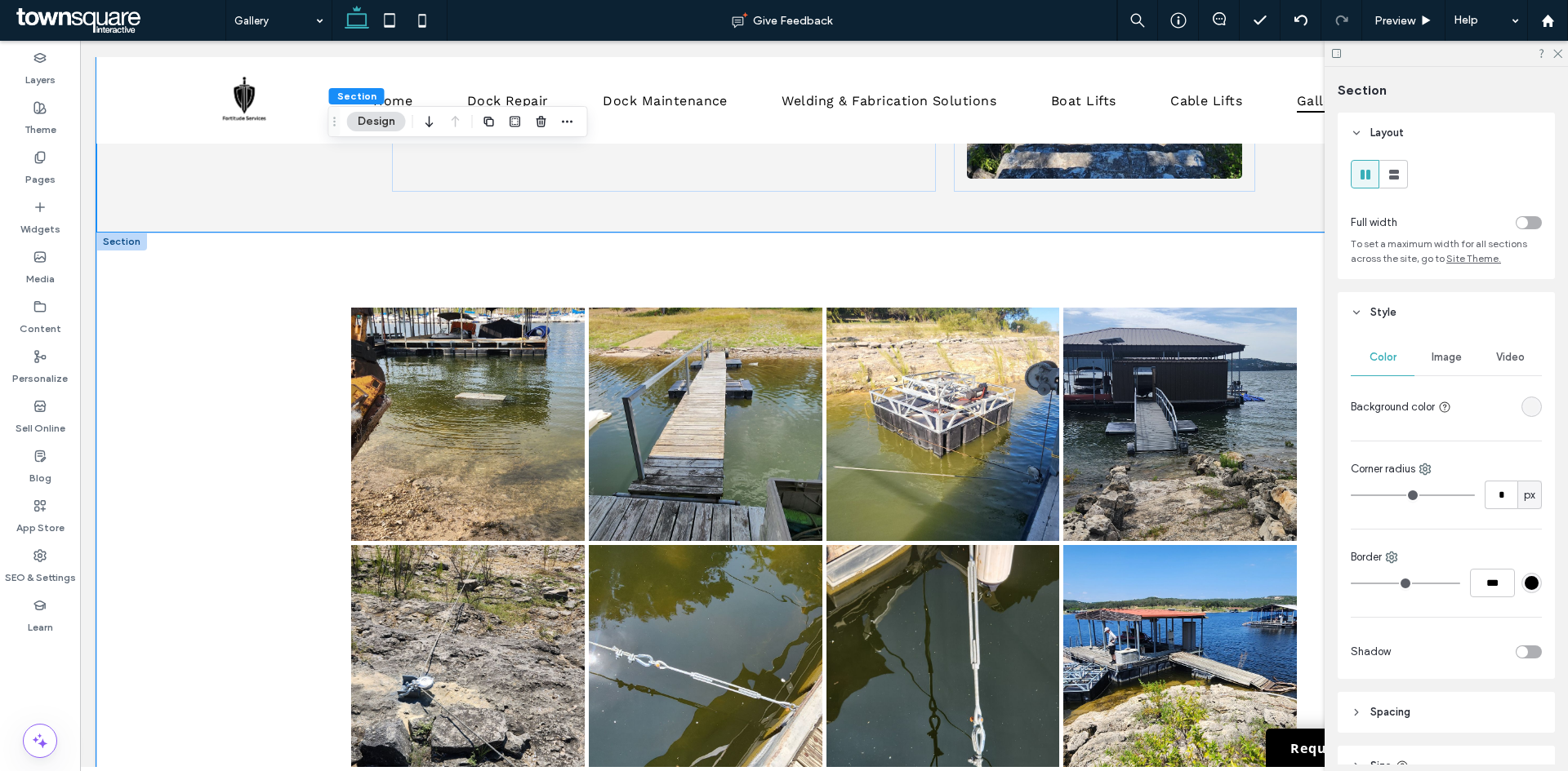
scroll to position [163, 0]
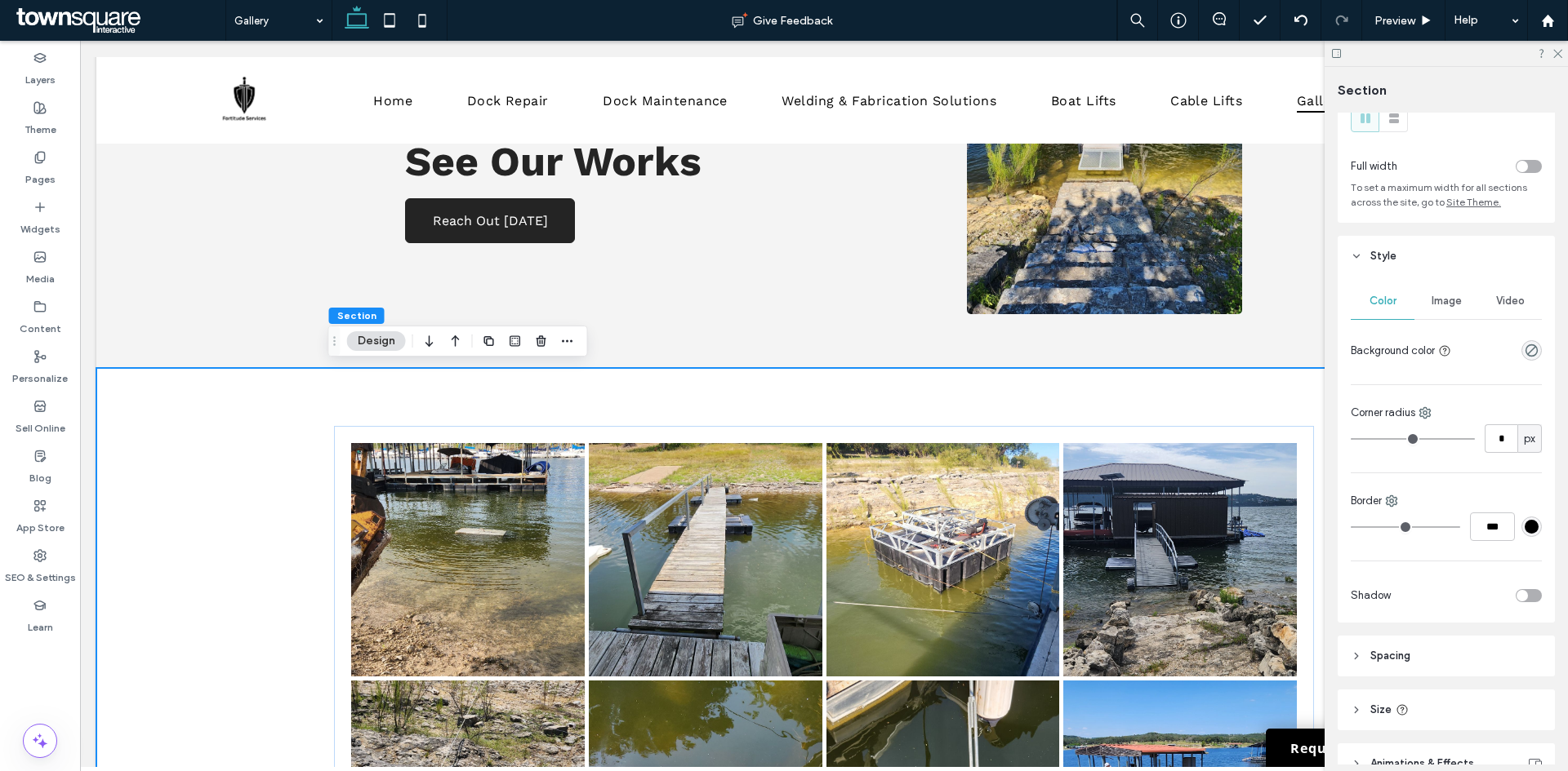
scroll to position [0, 0]
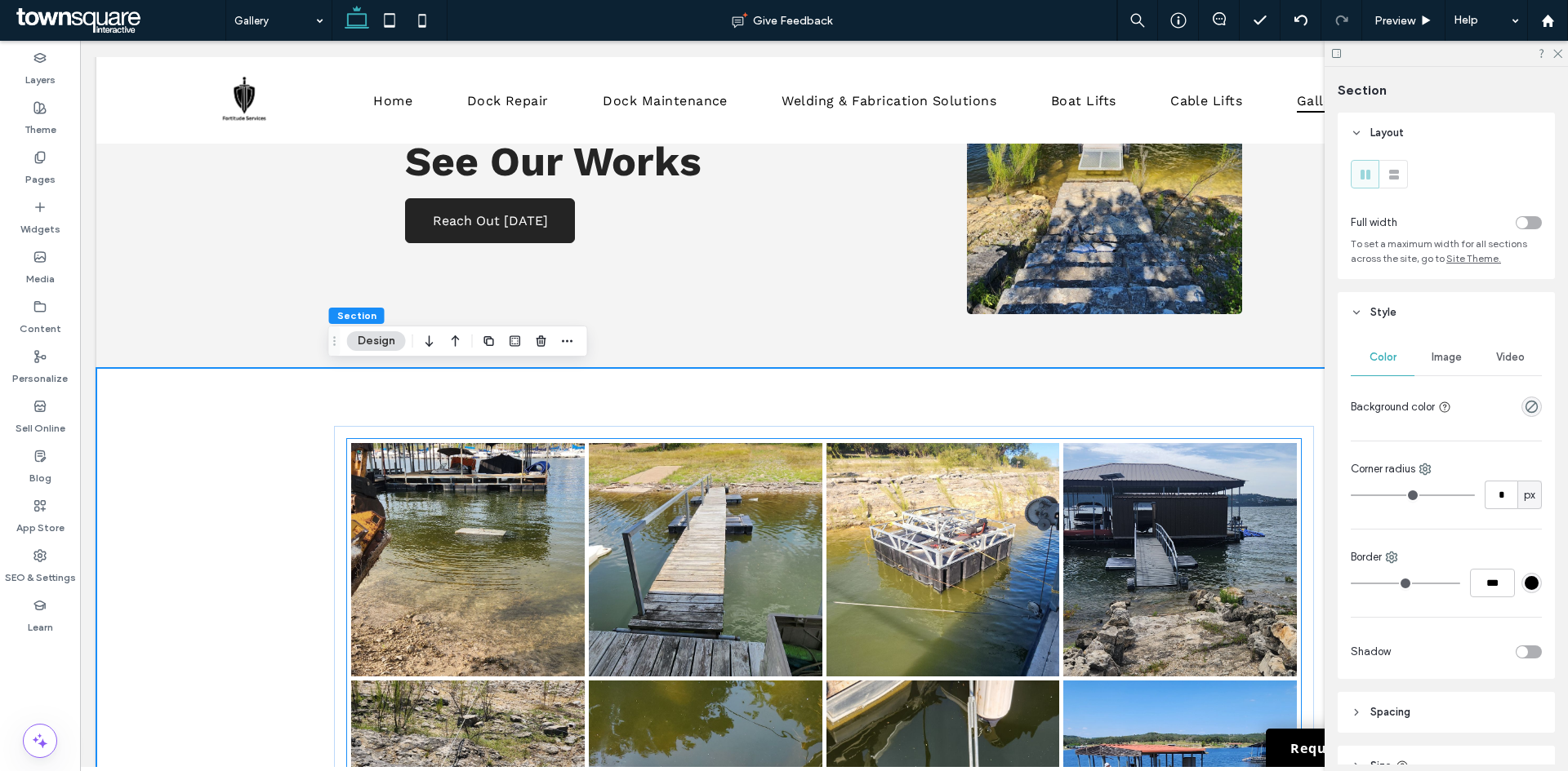
click at [1048, 445] on link at bounding box center [942, 560] width 233 height 233
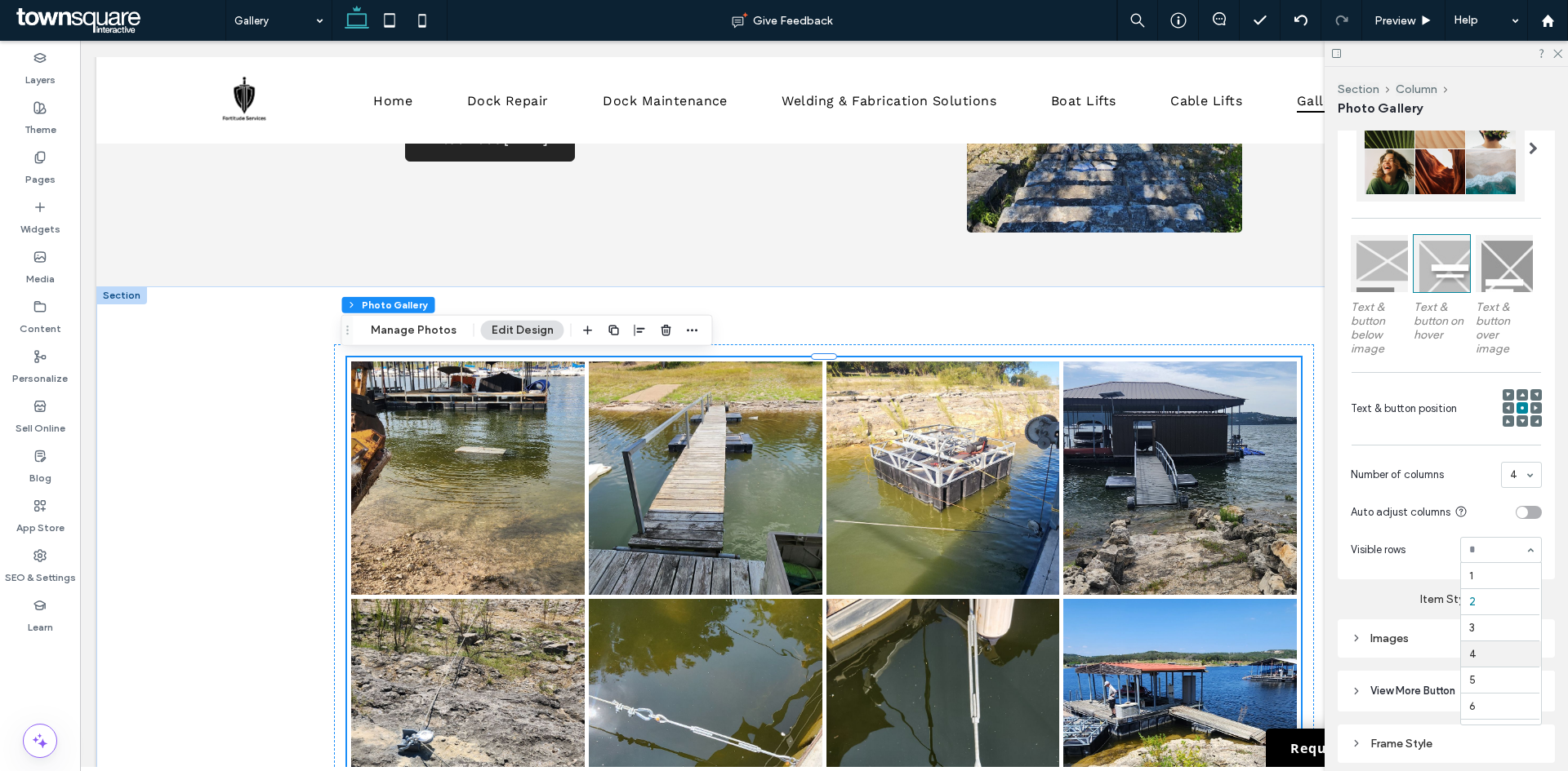
click at [1488, 641] on hr at bounding box center [1499, 641] width 78 height 1
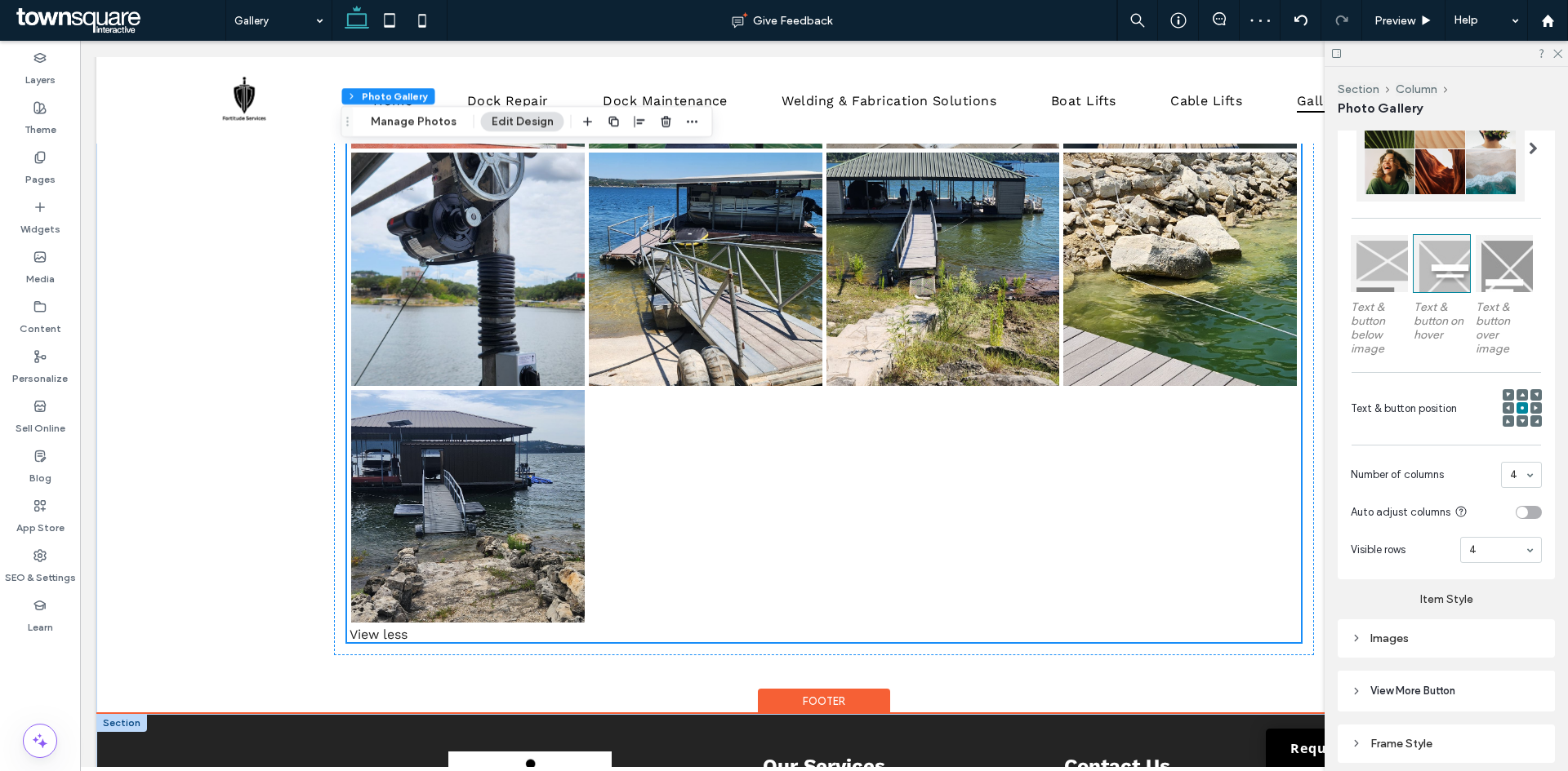
scroll to position [3930, 0]
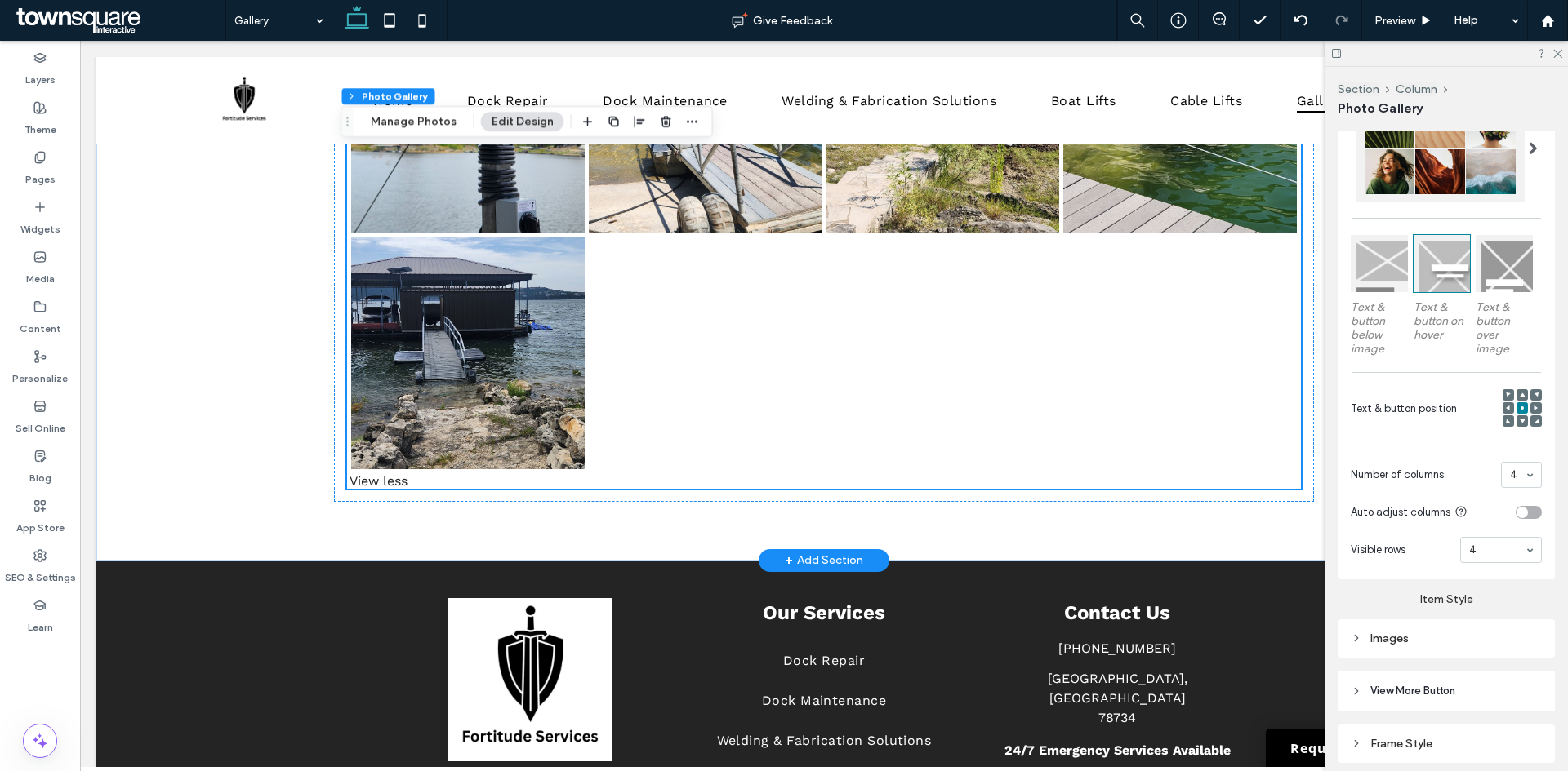
click at [795, 404] on div at bounding box center [705, 353] width 238 height 238
click at [387, 485] on div "View less" at bounding box center [824, 481] width 953 height 15
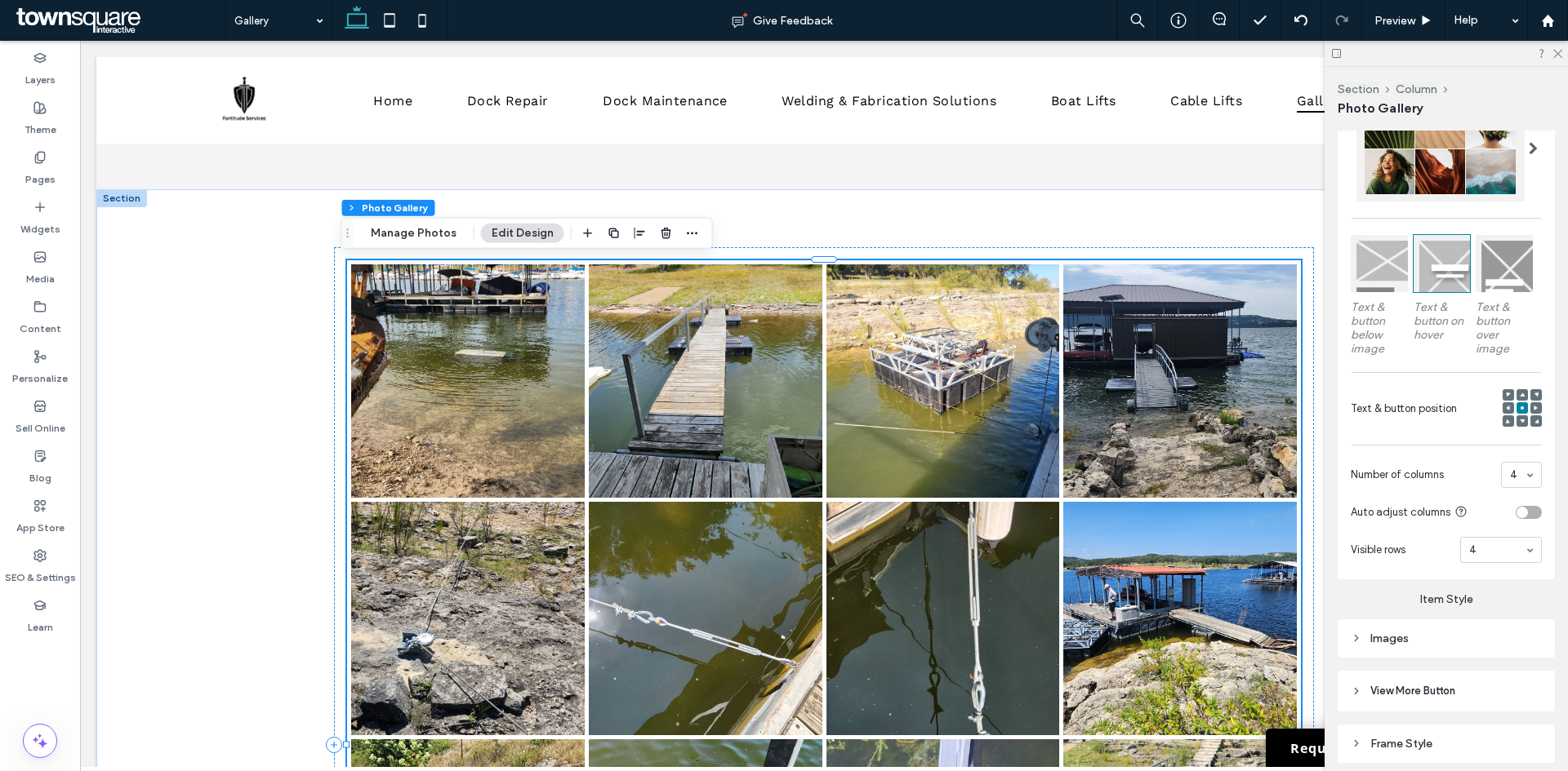
scroll to position [266, 0]
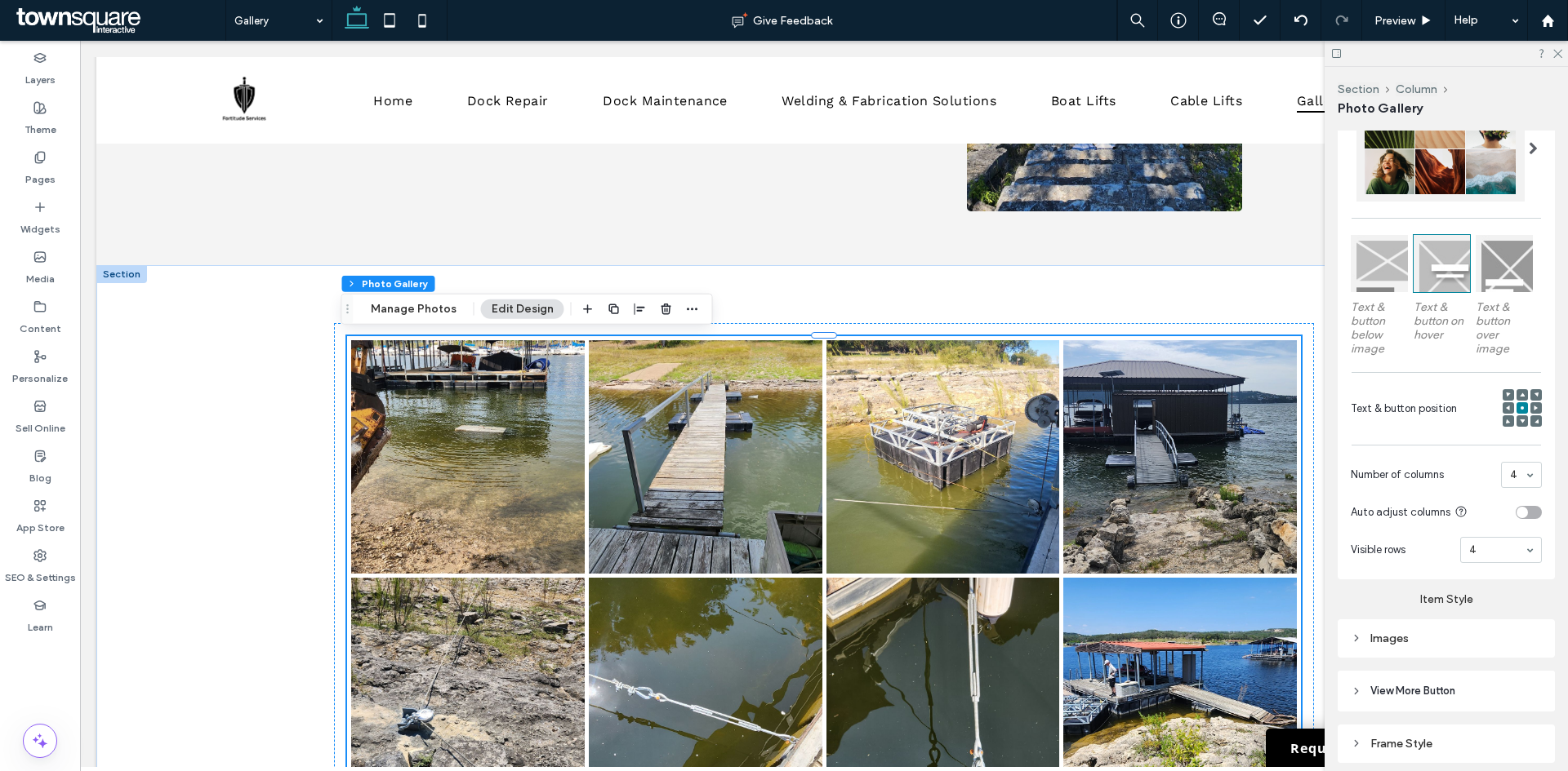
click at [1471, 557] on div at bounding box center [1500, 550] width 80 height 25
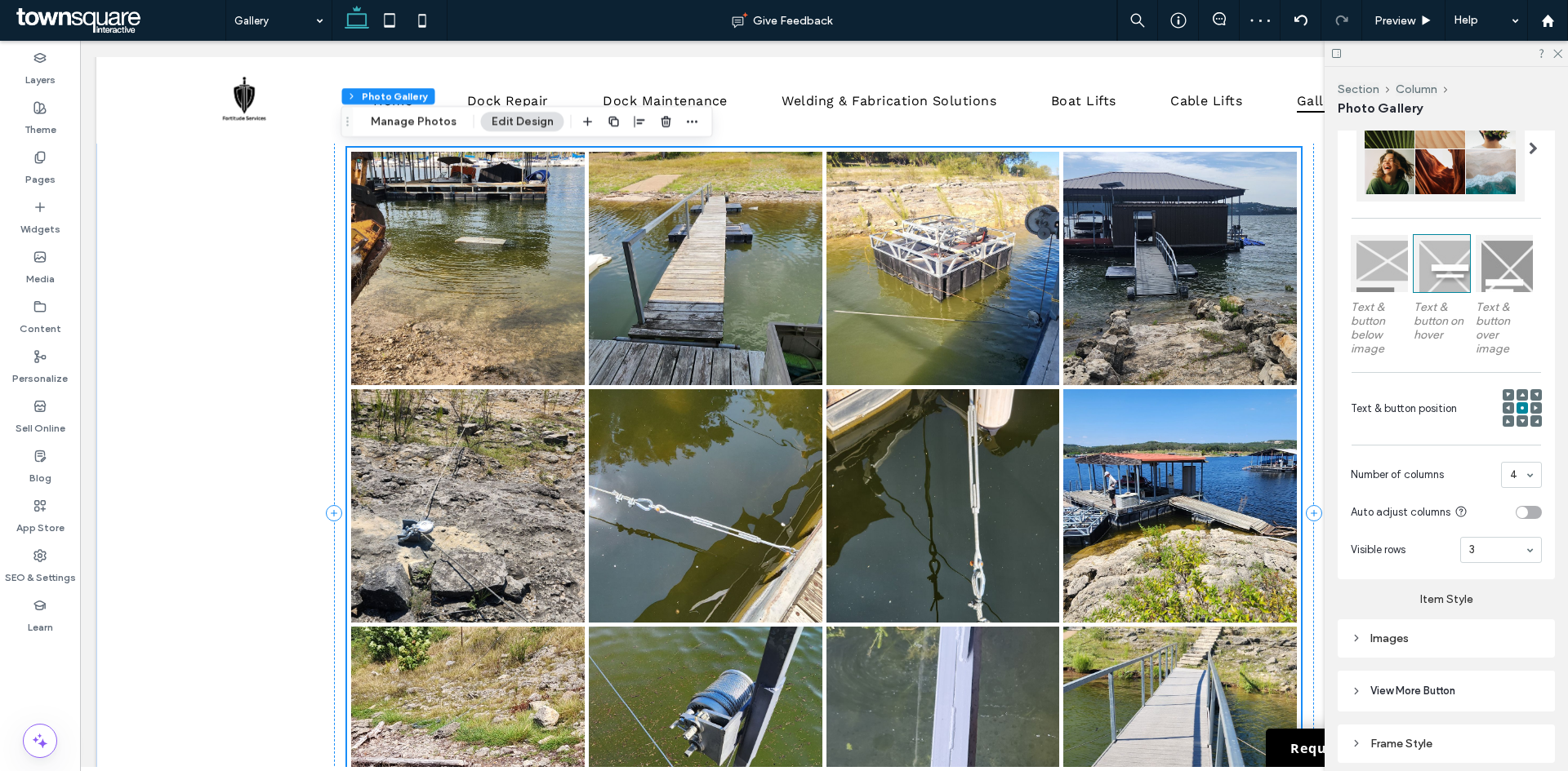
scroll to position [429, 0]
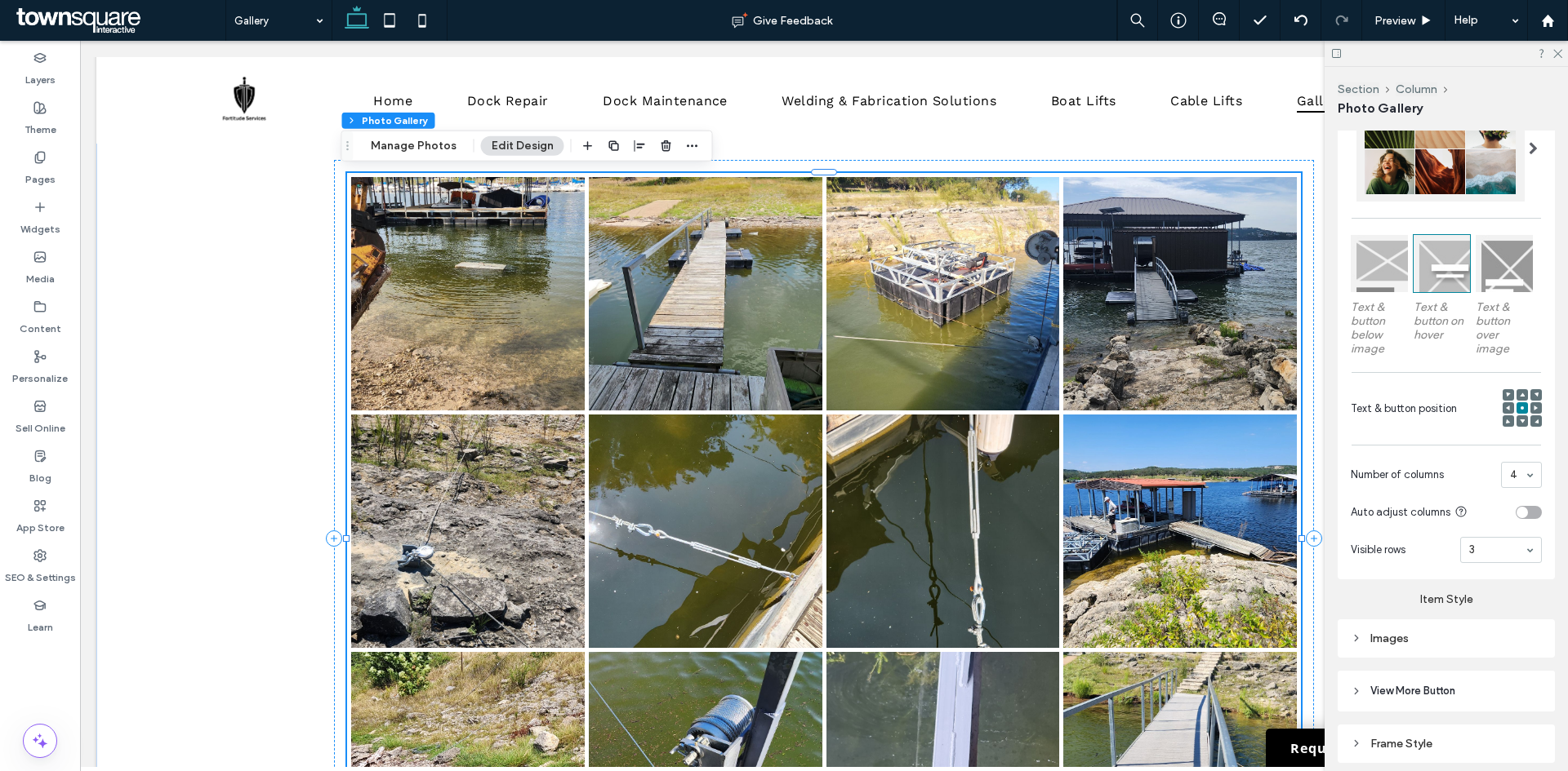
click at [1472, 552] on input at bounding box center [1496, 550] width 56 height 11
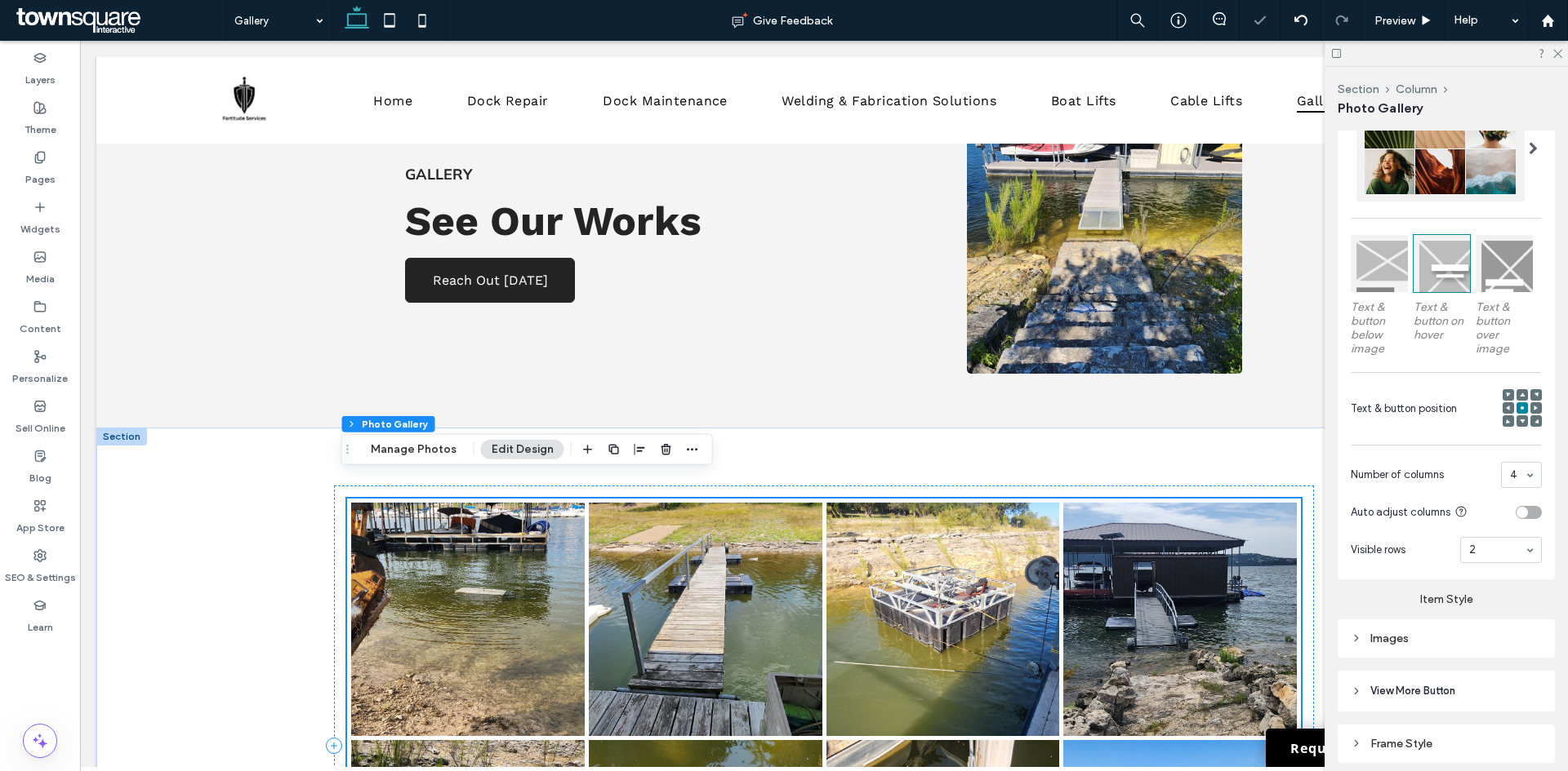
scroll to position [0, 0]
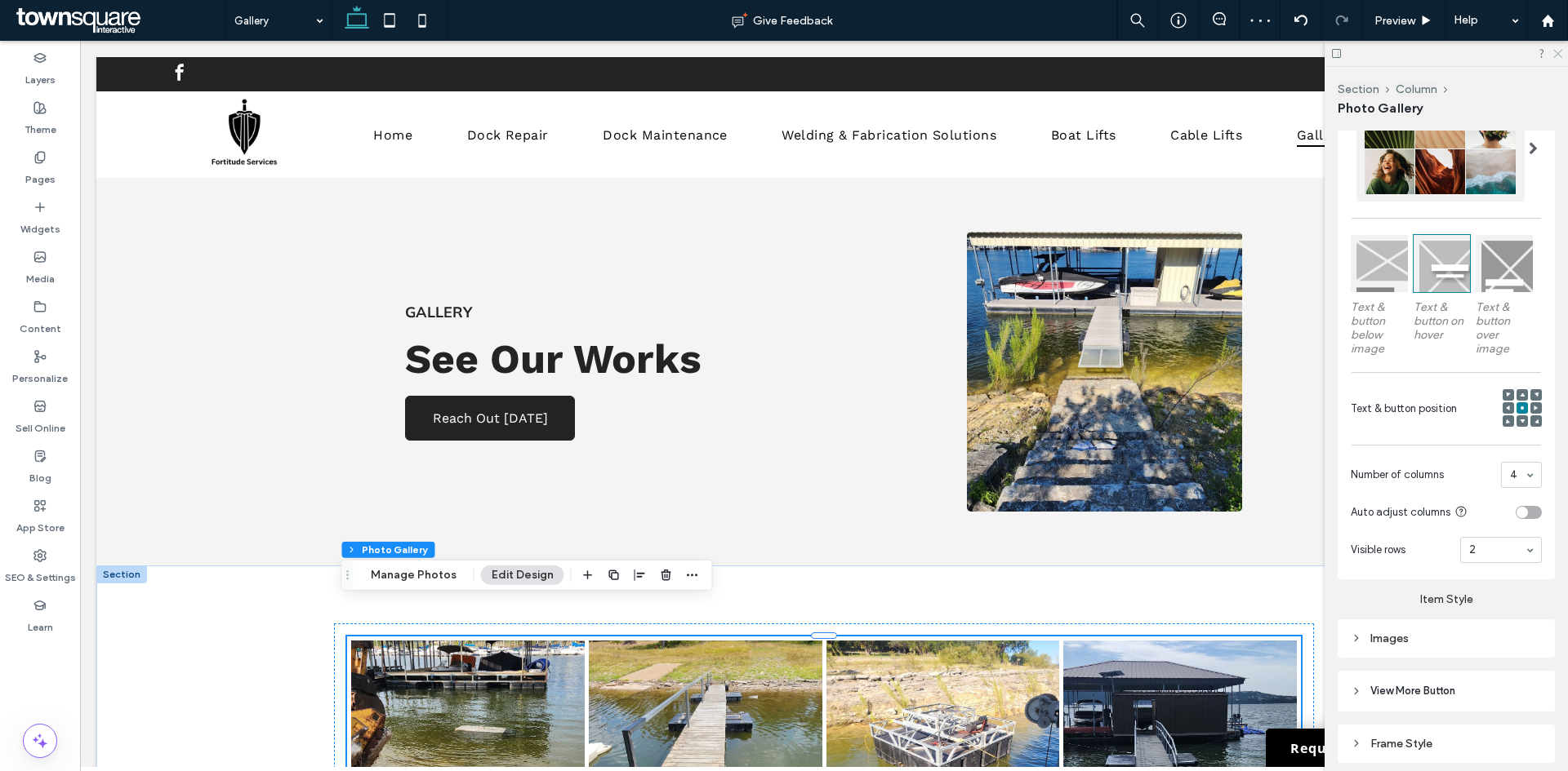
click at [1558, 53] on use at bounding box center [1558, 55] width 9 height 9
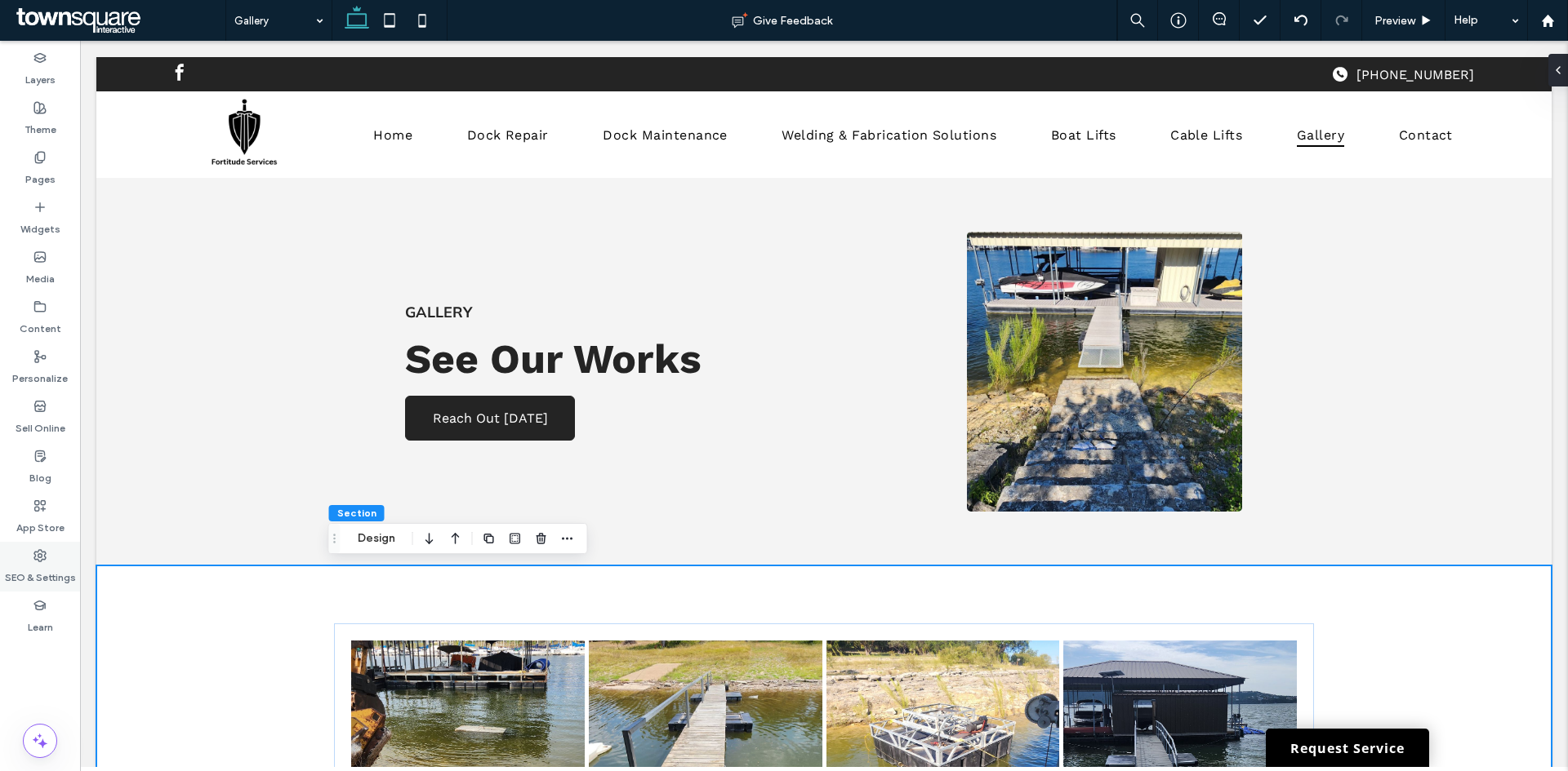
click at [51, 560] on div "SEO & Settings" at bounding box center [40, 566] width 80 height 50
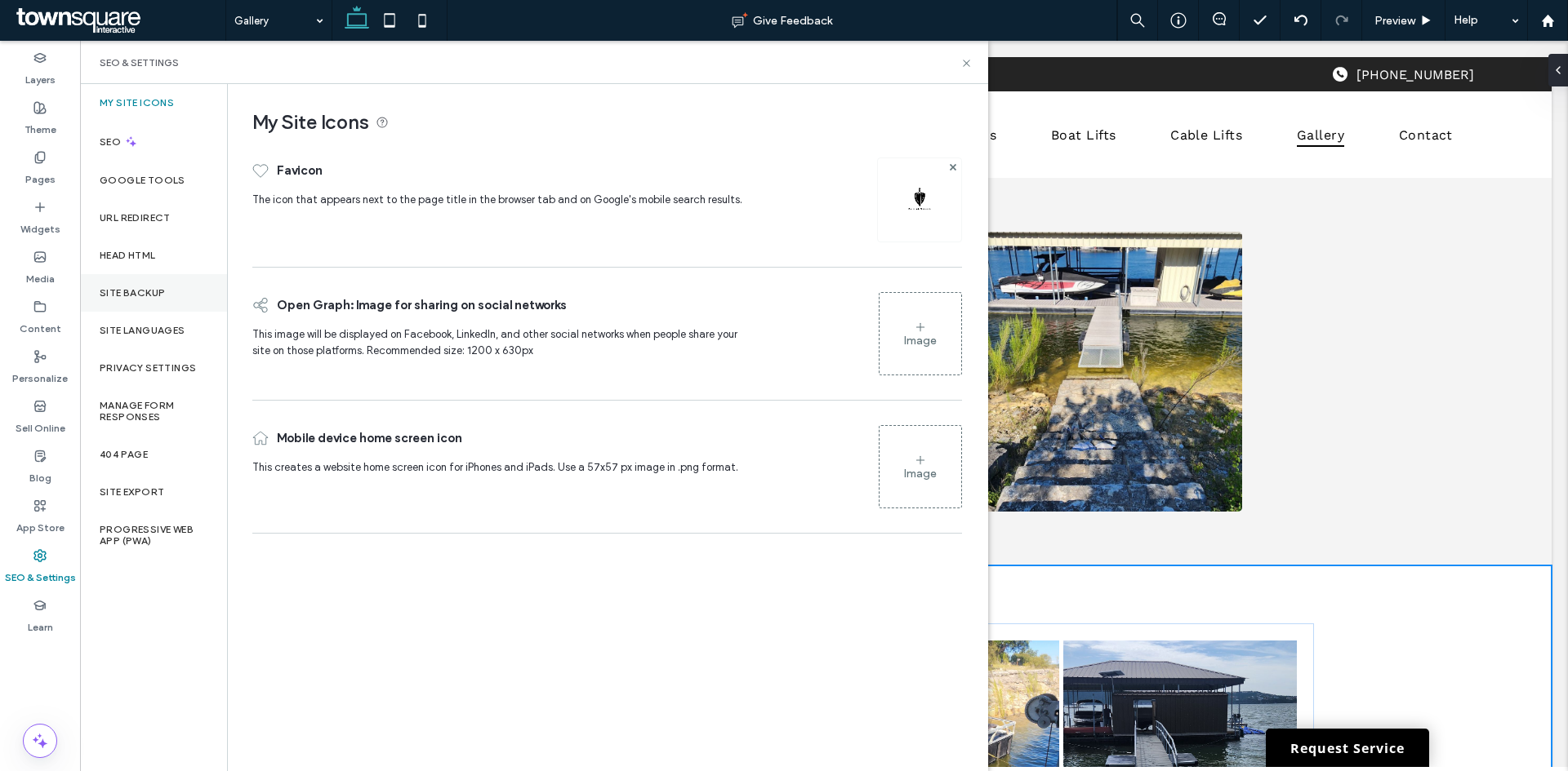
click at [163, 301] on div "Site Backup" at bounding box center [154, 293] width 147 height 38
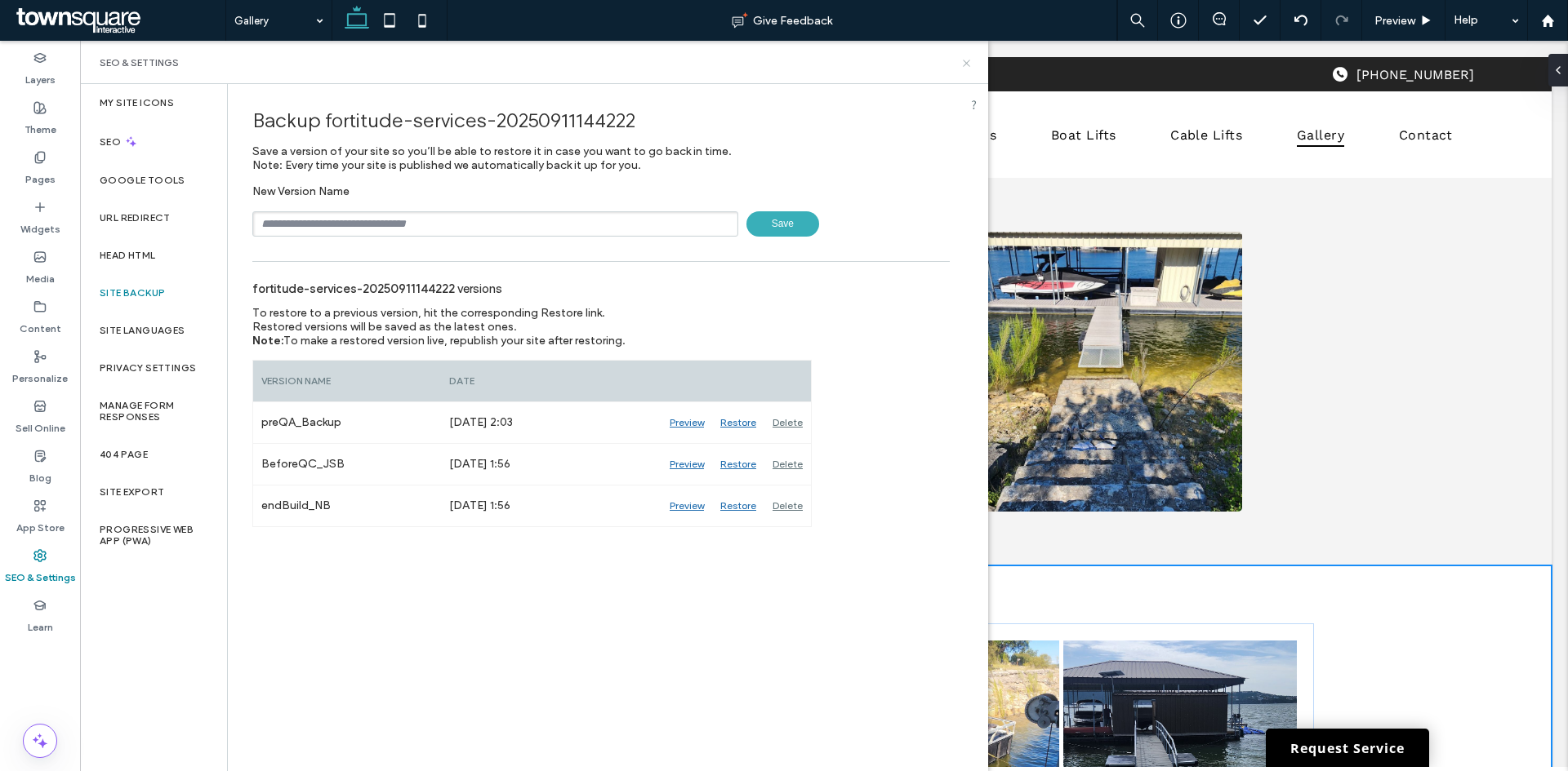
click at [965, 69] on icon at bounding box center [966, 63] width 12 height 12
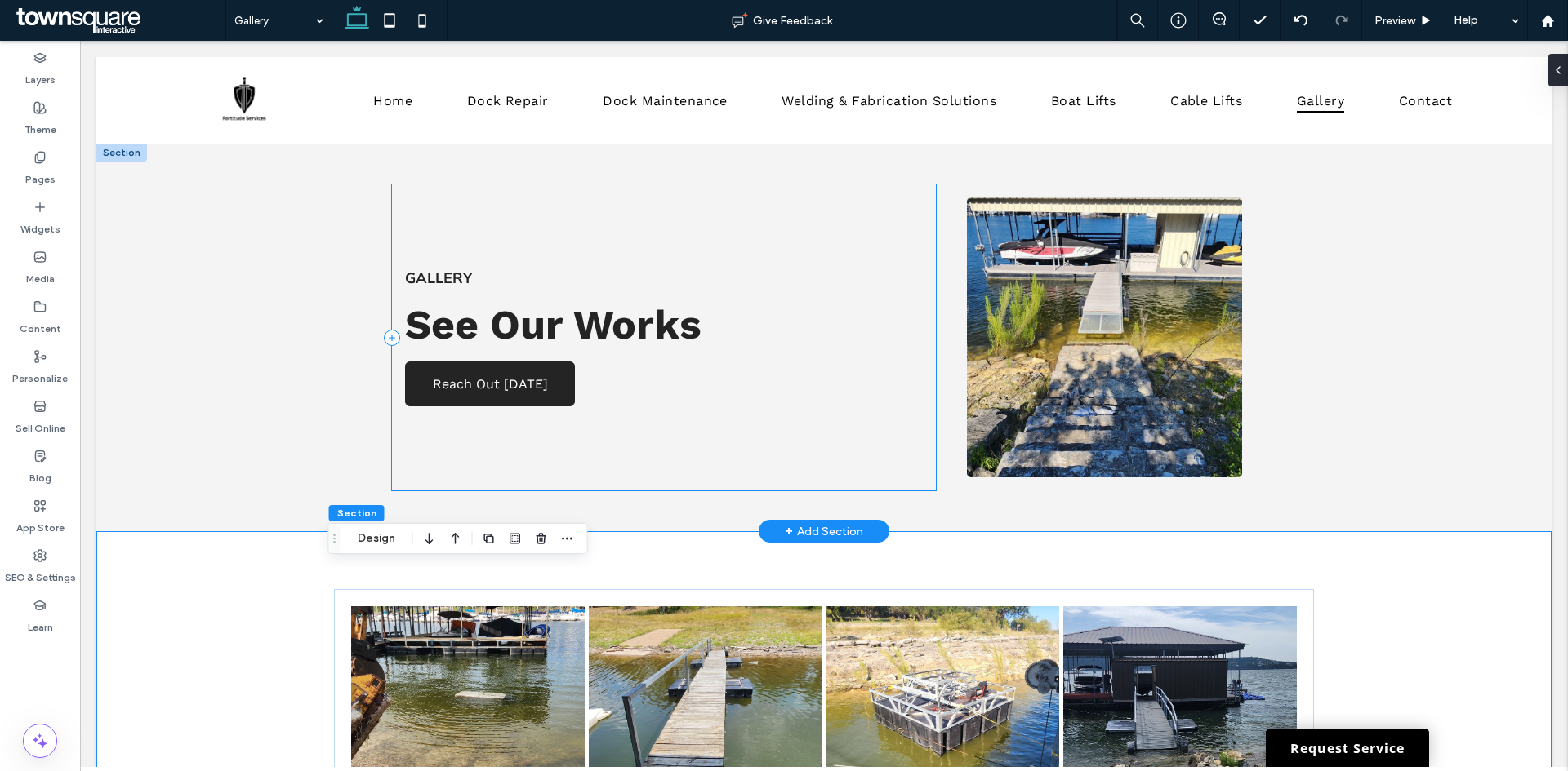
scroll to position [490, 0]
